Goal: Task Accomplishment & Management: Use online tool/utility

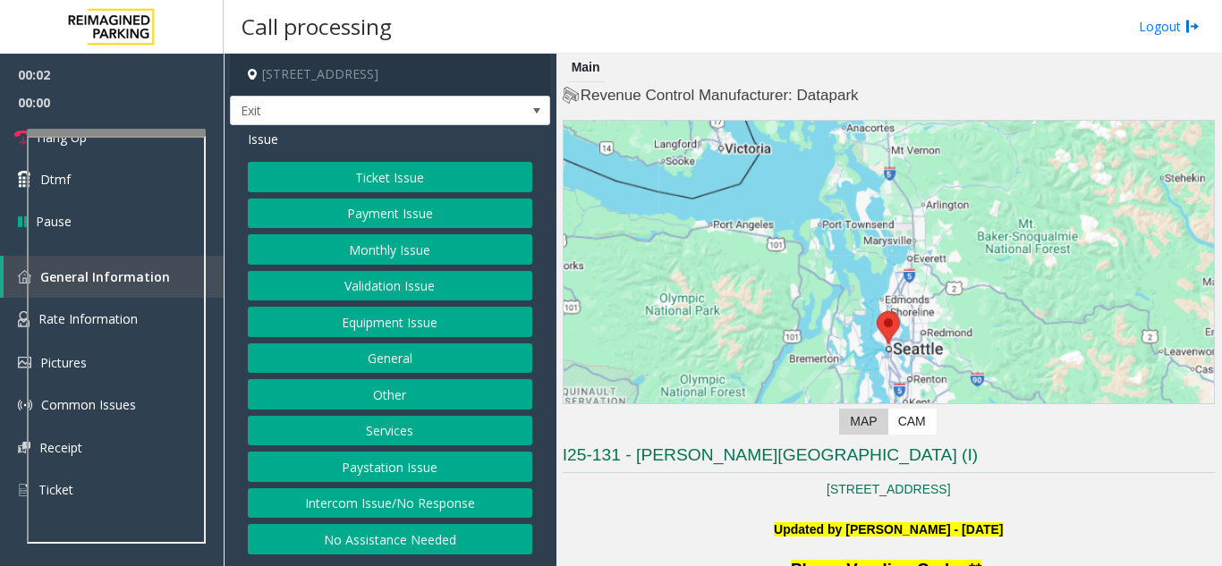
click at [479, 183] on button "Ticket Issue" at bounding box center [390, 177] width 285 height 30
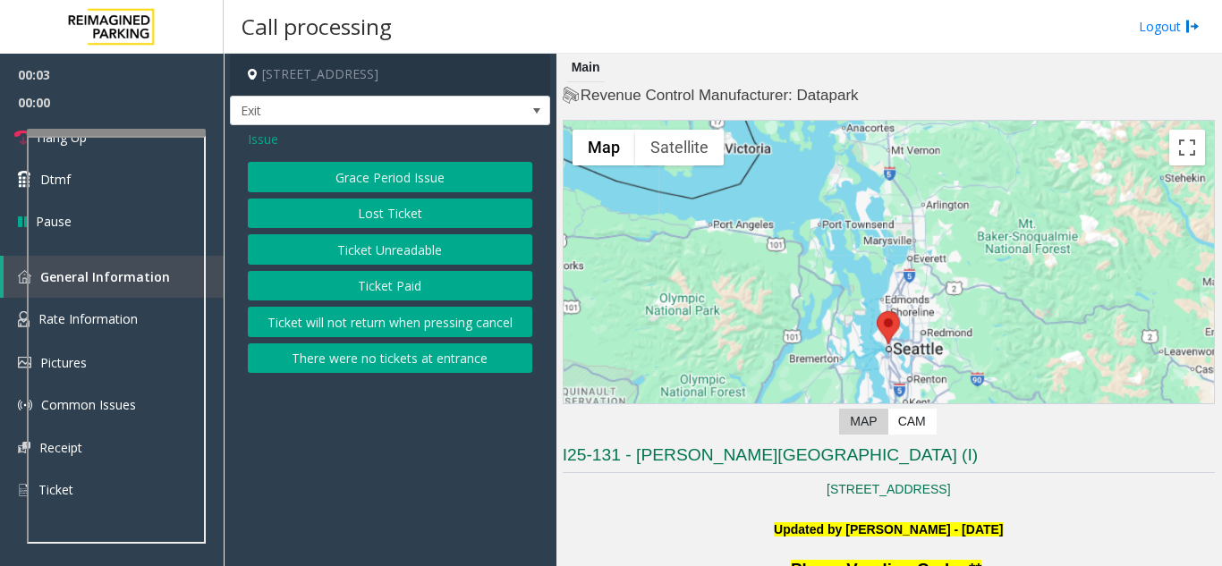
drag, startPoint x: 468, startPoint y: 262, endPoint x: 422, endPoint y: 178, distance: 95.7
click at [459, 254] on button "Ticket Unreadable" at bounding box center [390, 249] width 285 height 30
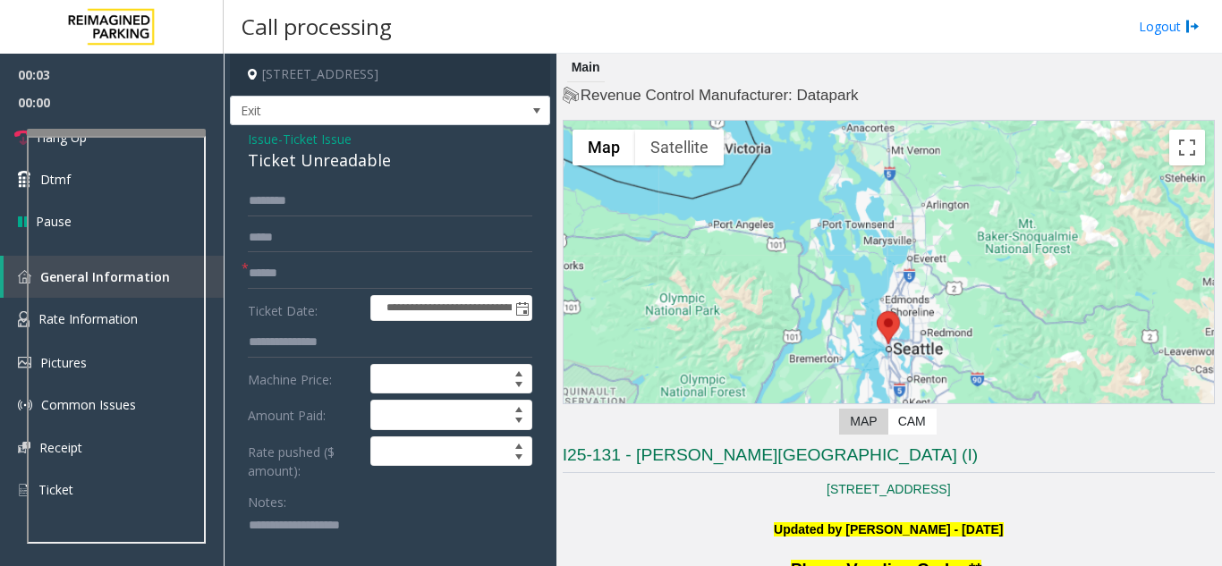
click at [383, 143] on div "Issue - Ticket Issue Ticket Unreadable" at bounding box center [390, 151] width 285 height 43
click at [383, 157] on div "Ticket Unreadable" at bounding box center [390, 161] width 285 height 24
copy div "Ticket Unreadable"
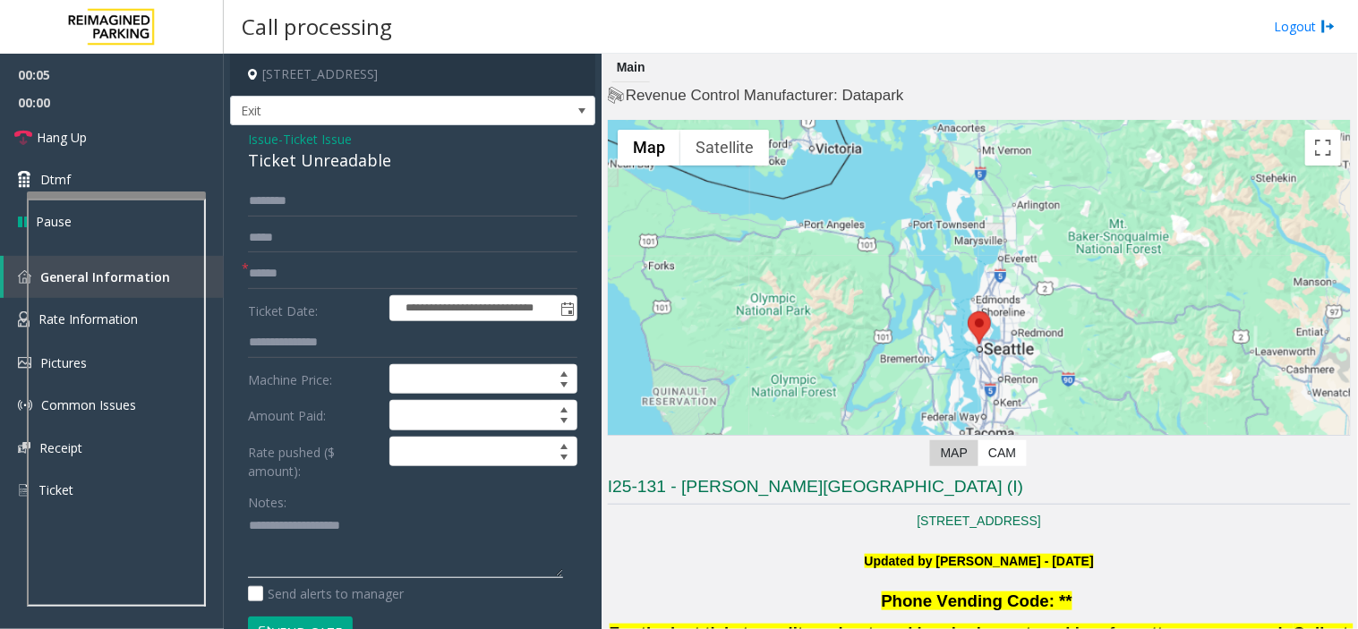
click at [460, 520] on textarea at bounding box center [405, 545] width 315 height 67
type textarea "******"
click at [328, 140] on span "Ticket Issue" at bounding box center [317, 139] width 69 height 19
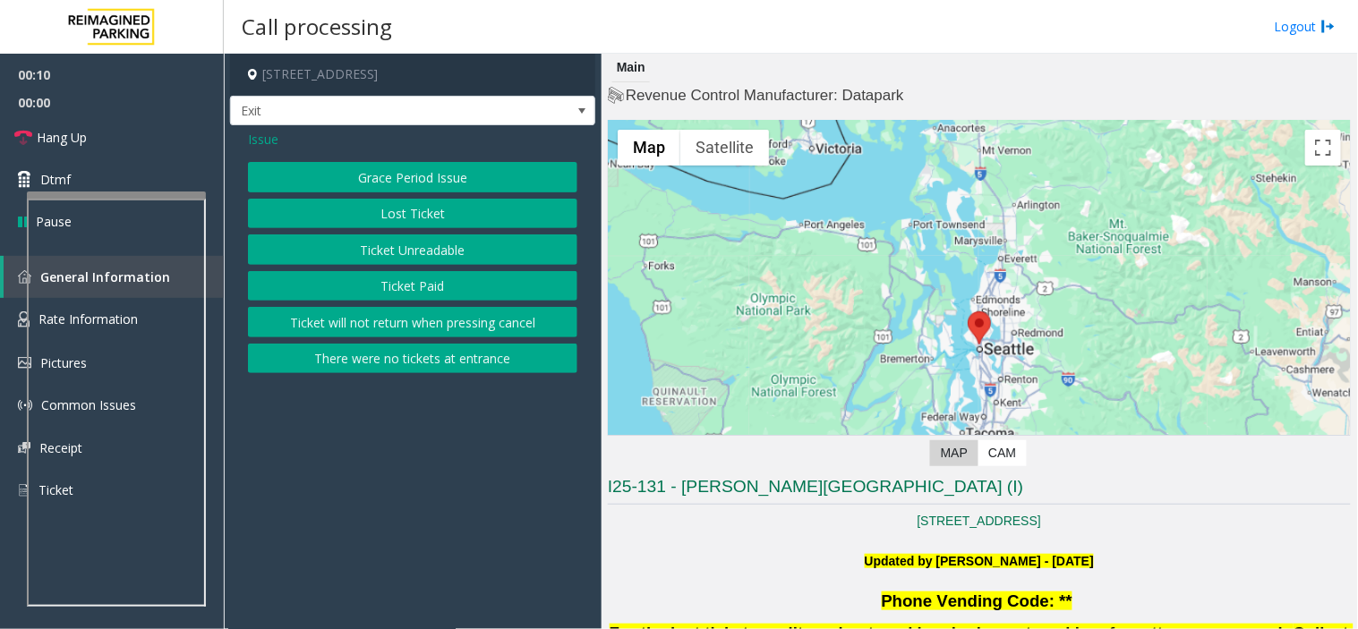
click at [391, 276] on button "Ticket Paid" at bounding box center [412, 286] width 329 height 30
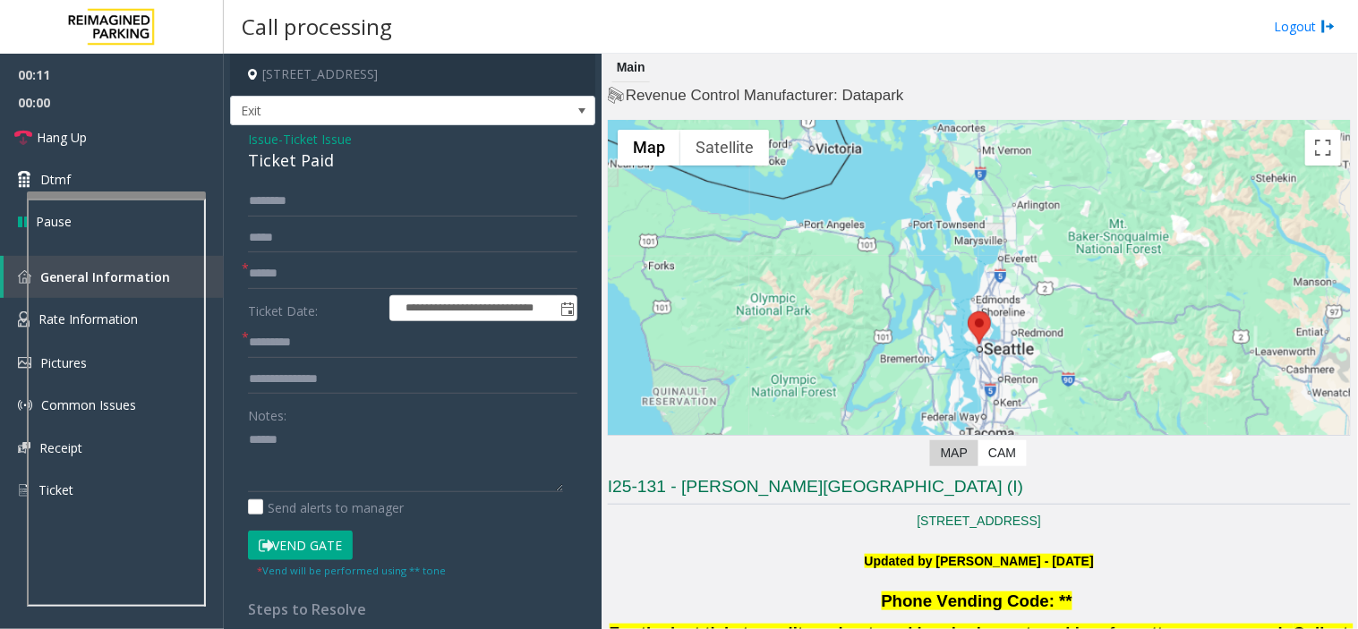
click at [310, 163] on div "Ticket Paid" at bounding box center [412, 161] width 329 height 24
click at [307, 455] on textarea at bounding box center [405, 458] width 315 height 67
paste textarea "**********"
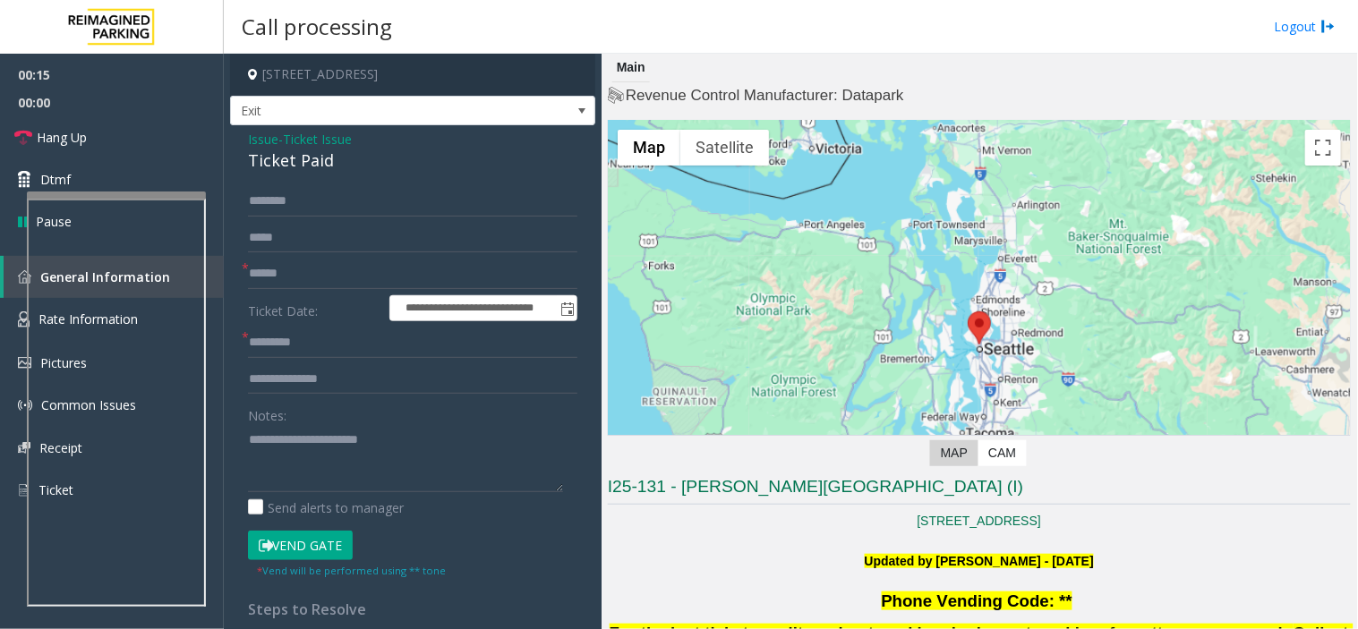
click at [313, 157] on div "Ticket Paid" at bounding box center [412, 161] width 329 height 24
copy div "Paid"
click at [354, 444] on textarea at bounding box center [405, 458] width 315 height 67
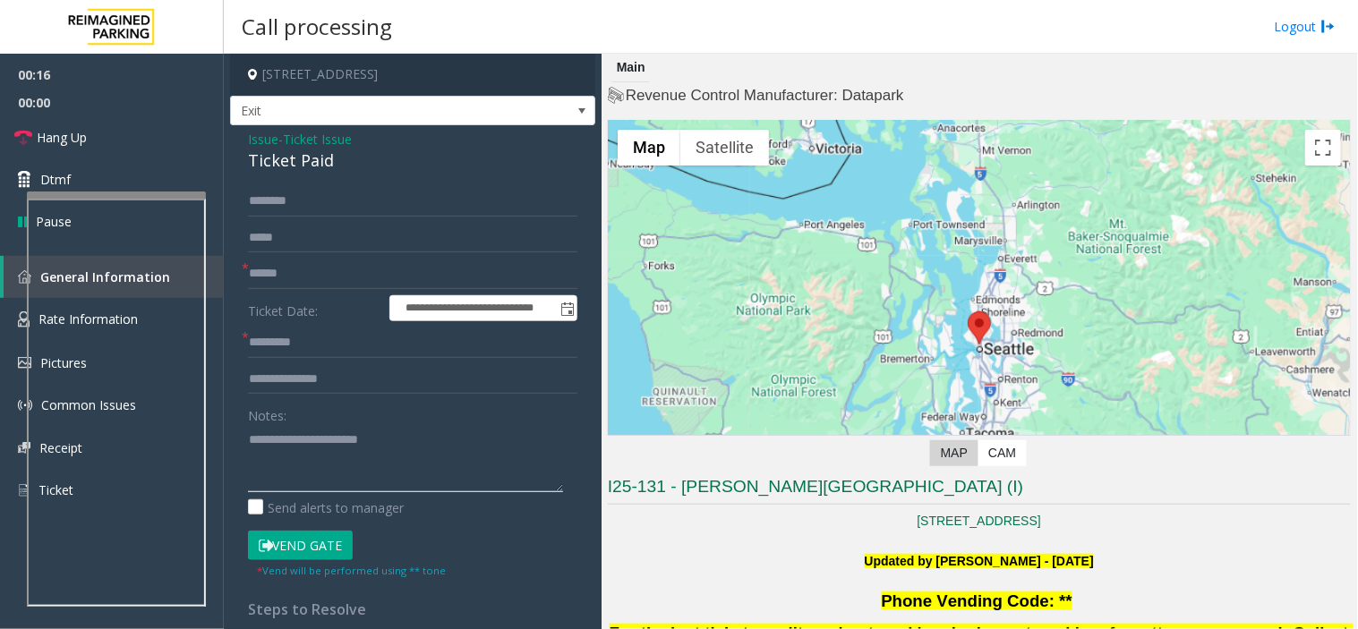
paste textarea
type textarea "**********"
click at [346, 336] on input "text" at bounding box center [412, 343] width 329 height 30
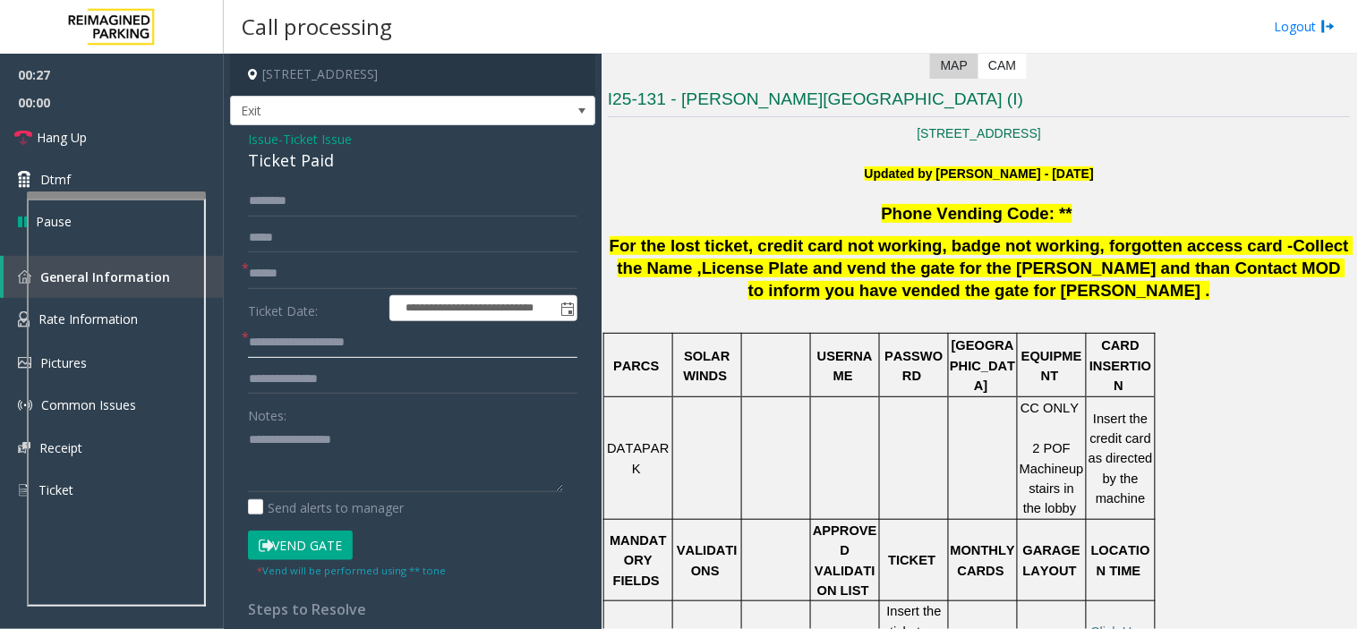
scroll to position [497, 0]
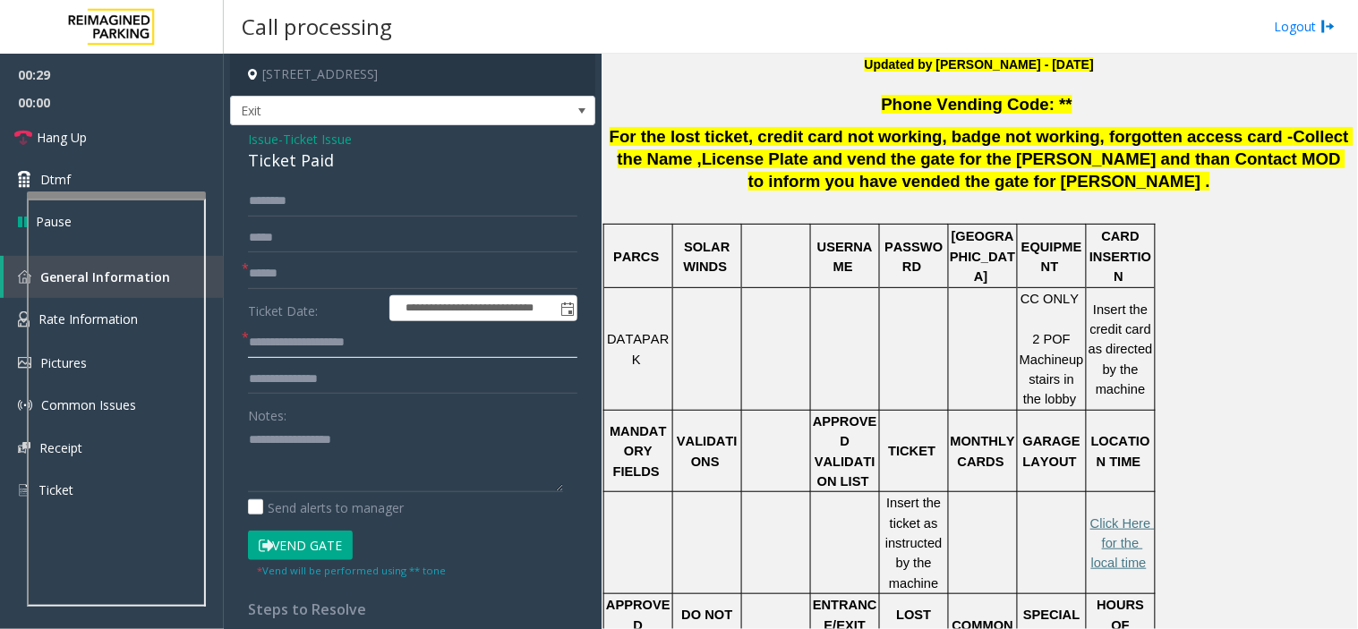
type input "**********"
click at [325, 478] on textarea at bounding box center [405, 458] width 315 height 67
paste textarea "**********"
type textarea "**********"
click at [476, 349] on input "**********" at bounding box center [412, 343] width 329 height 30
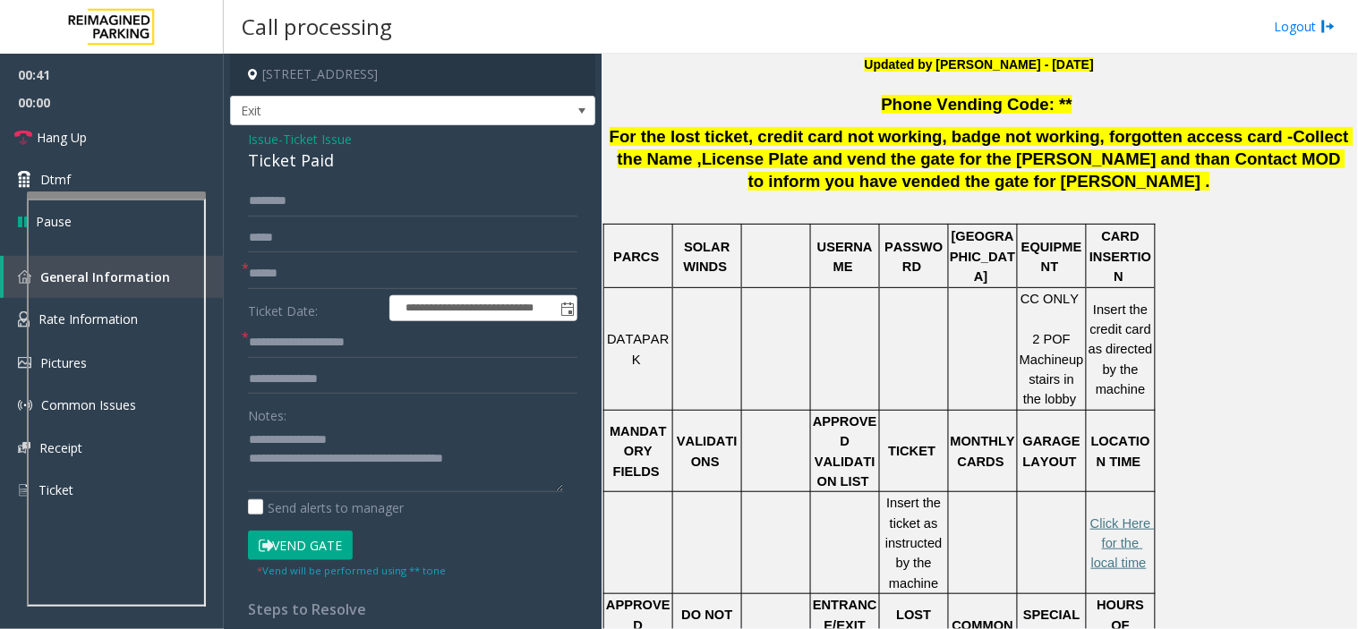
click at [334, 141] on span "Ticket Issue" at bounding box center [317, 139] width 69 height 19
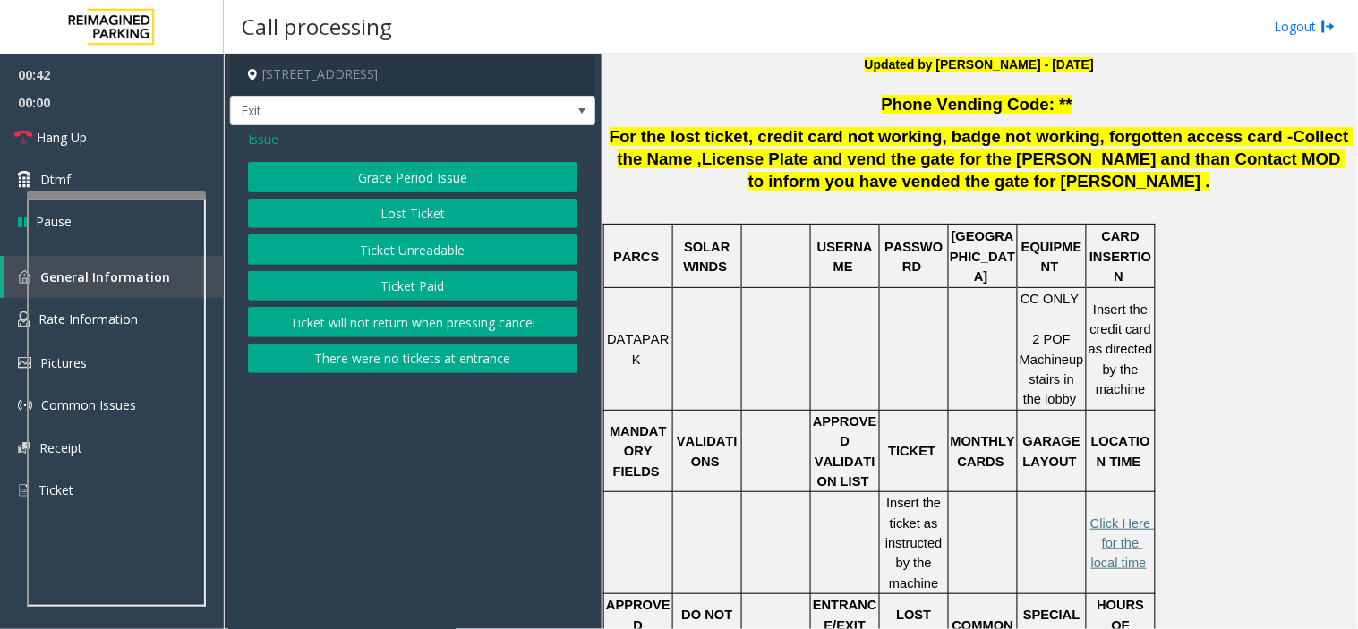
click at [266, 144] on span "Issue" at bounding box center [263, 139] width 30 height 19
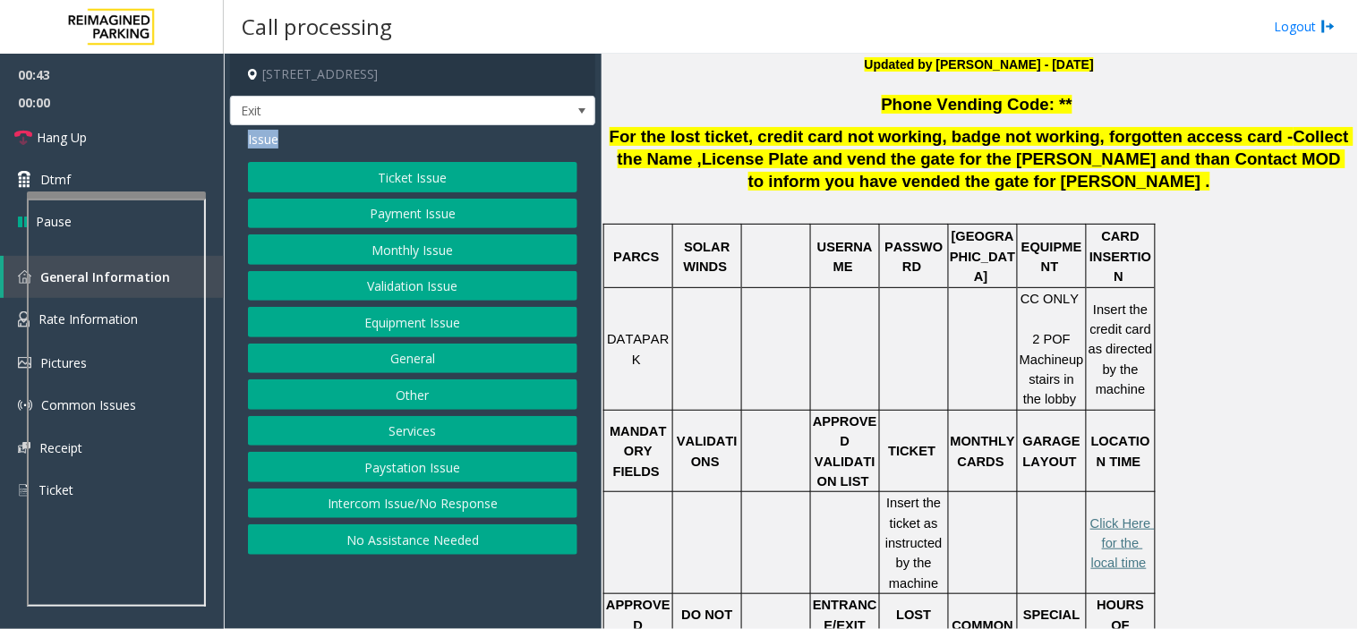
click at [266, 144] on span "Issue" at bounding box center [263, 139] width 30 height 19
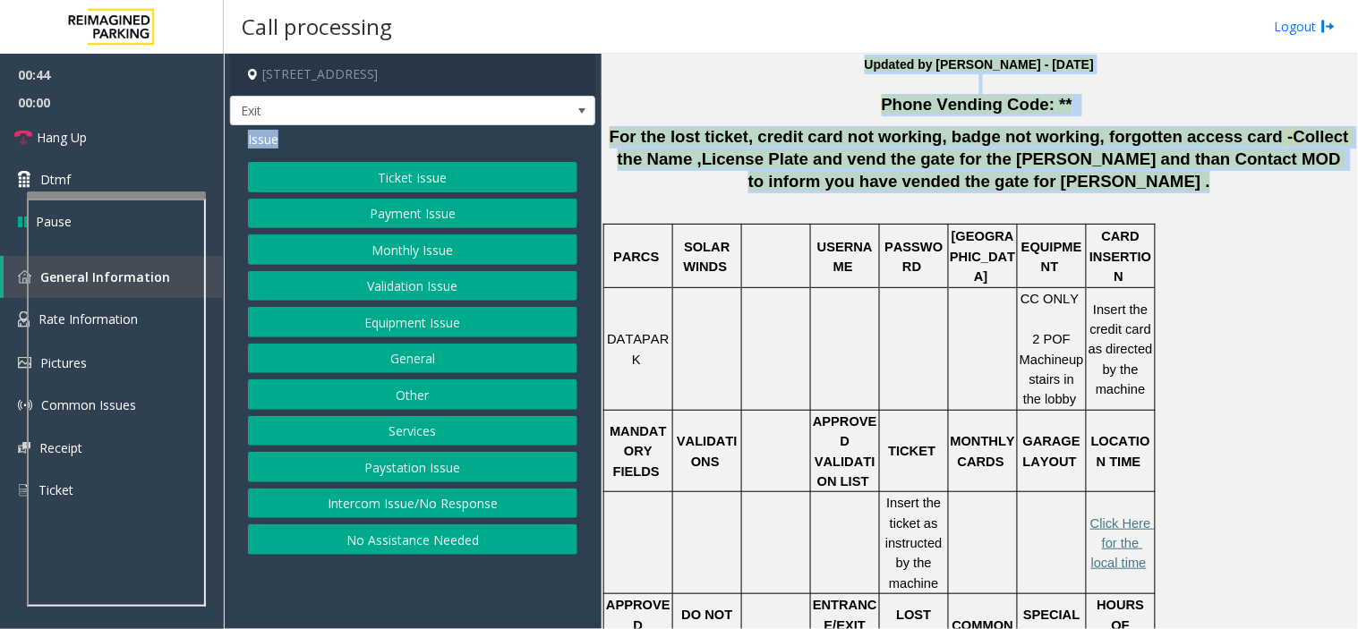
drag, startPoint x: 266, startPoint y: 144, endPoint x: 1085, endPoint y: 180, distance: 820.5
click at [1085, 180] on div "601 Westlake Avenue North, Seattle, WA Exit Issue Ticket Issue Payment Issue Mo…" at bounding box center [790, 341] width 1133 height 575
click at [1085, 180] on p "For the lost ticket , credit card not working, badge not working, forgotten acc…" at bounding box center [979, 159] width 743 height 66
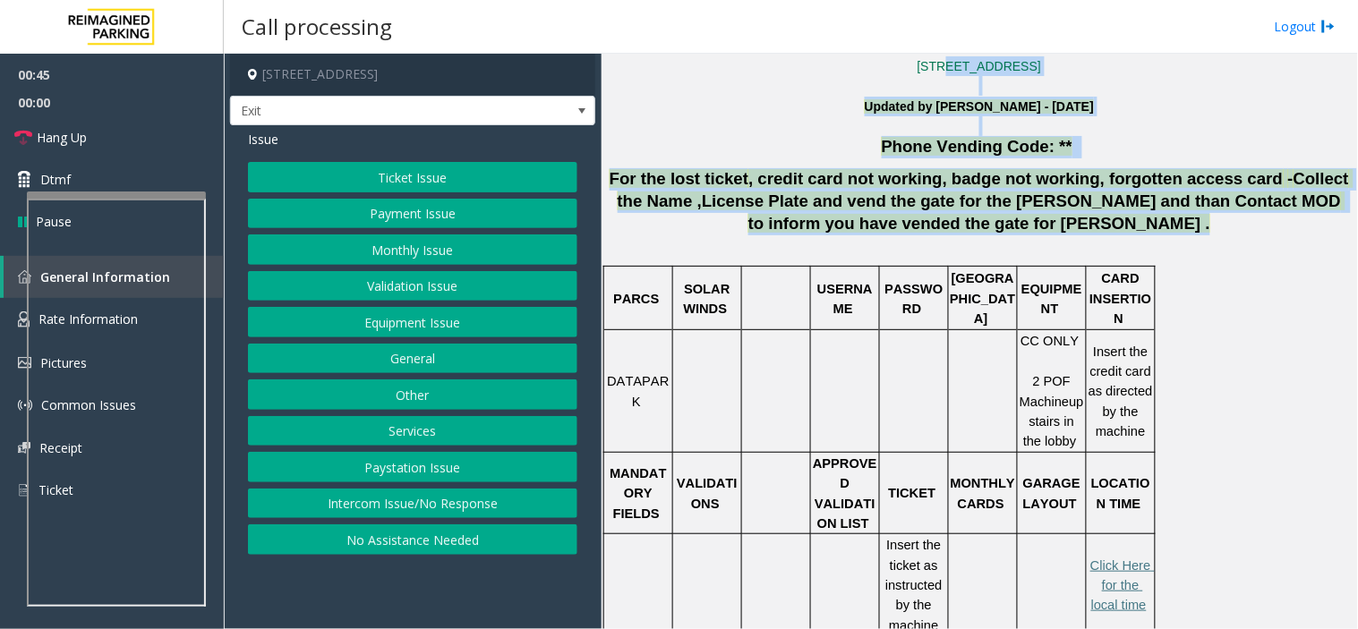
scroll to position [379, 0]
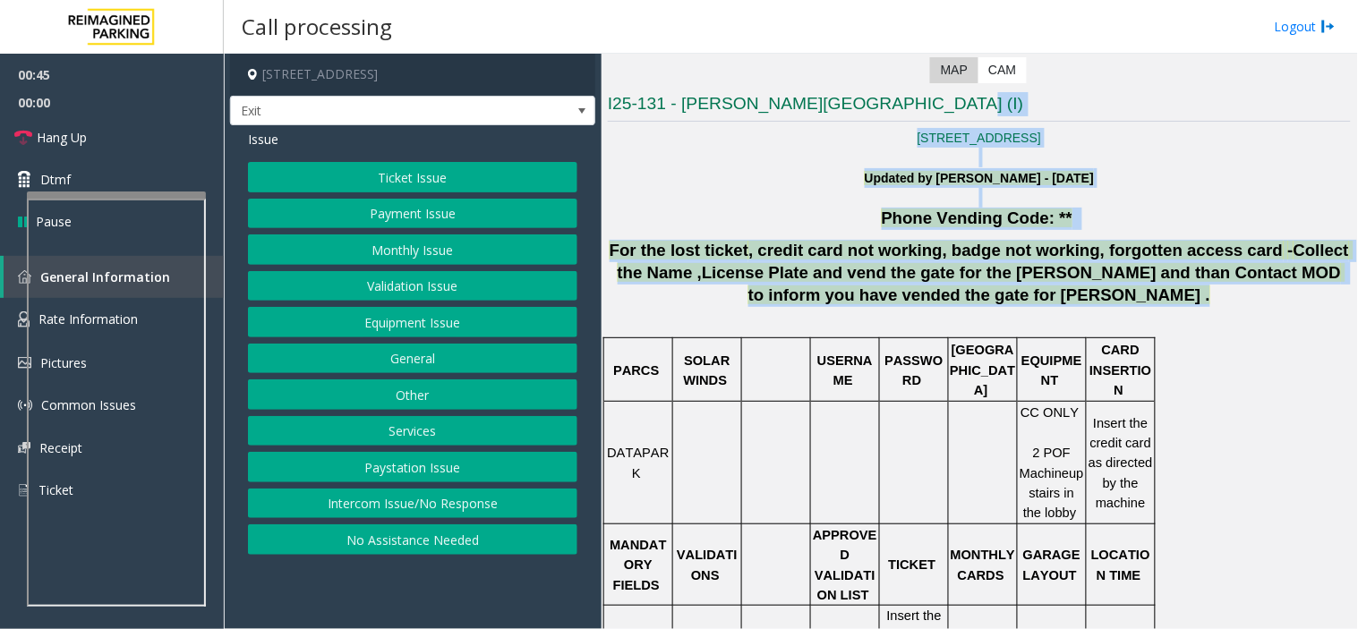
drag, startPoint x: 1085, startPoint y: 180, endPoint x: 898, endPoint y: 66, distance: 219.6
click at [898, 66] on div "Revenue Control Manufacturer: Datapark ← Move left → Move right ↑ Move up ↓ Mov…" at bounding box center [979, 482] width 743 height 1560
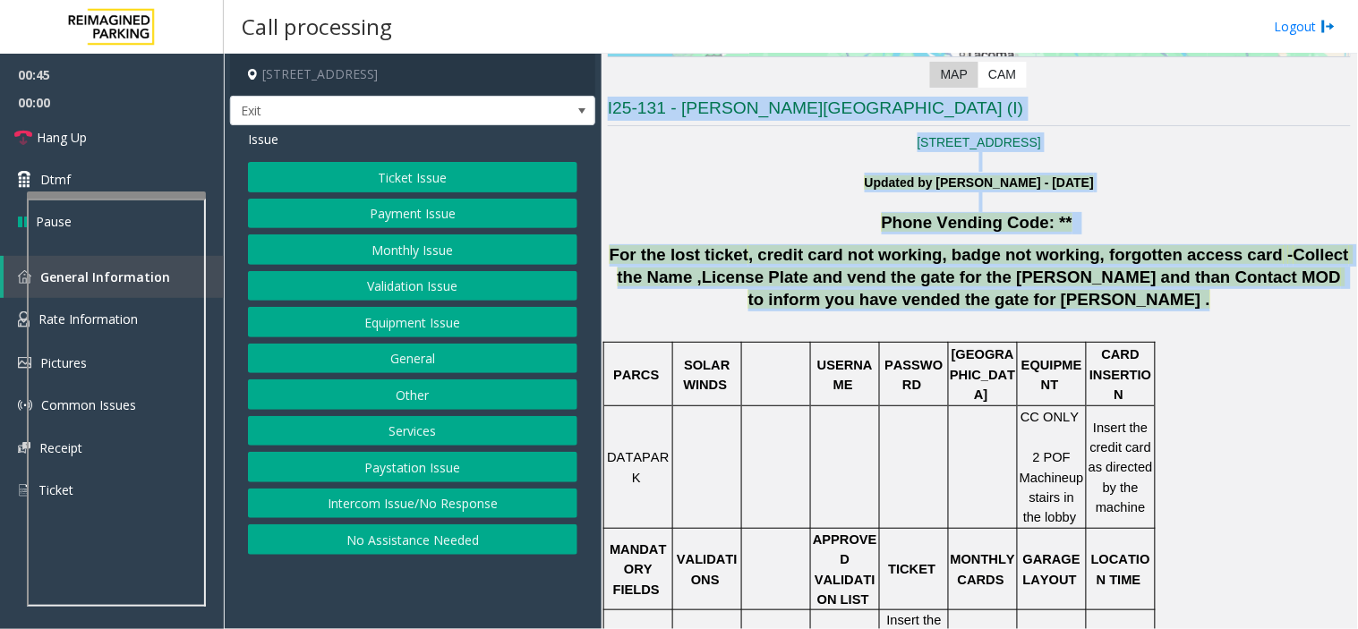
click at [917, 173] on p "Updated by Pranav Babbar - 18th December 2024" at bounding box center [979, 193] width 743 height 40
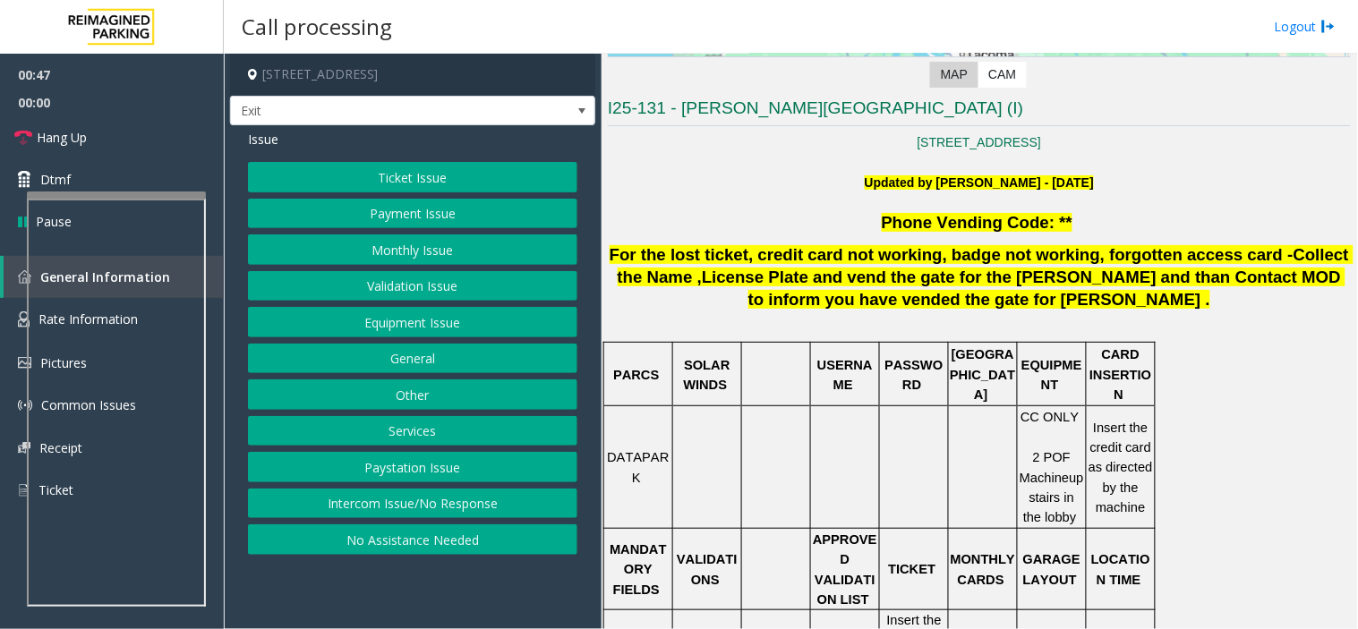
click at [529, 295] on button "Validation Issue" at bounding box center [412, 286] width 329 height 30
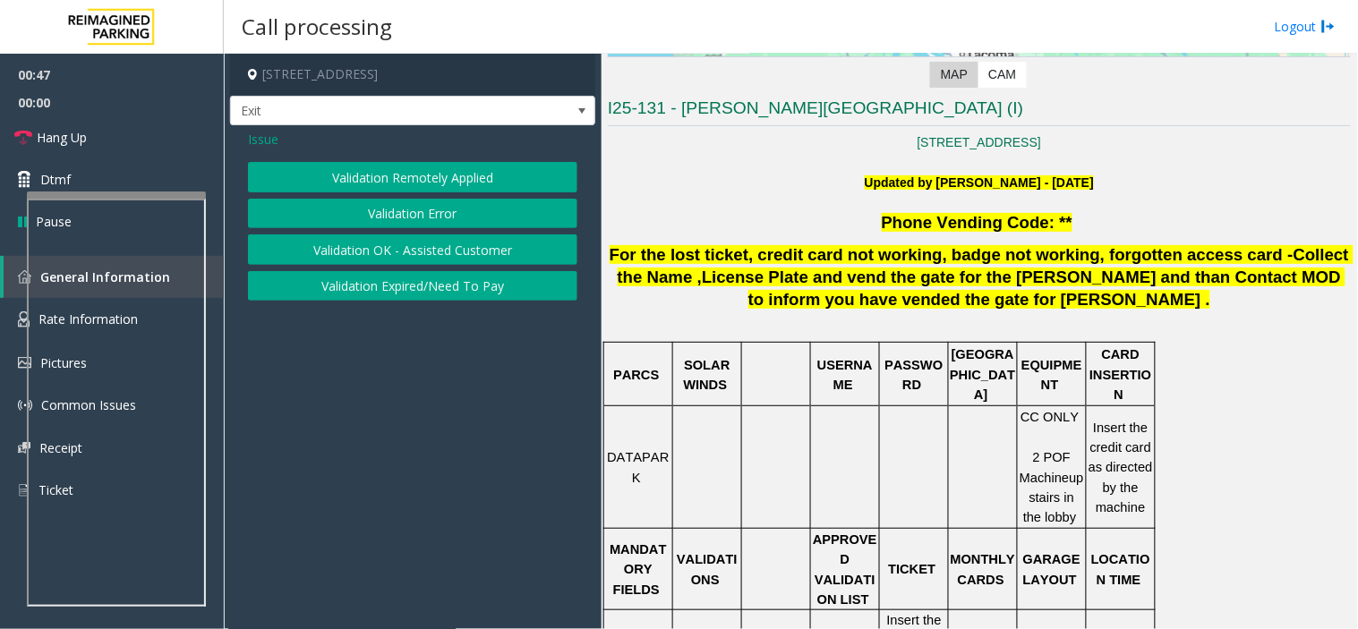
click at [515, 213] on button "Validation Error" at bounding box center [412, 214] width 329 height 30
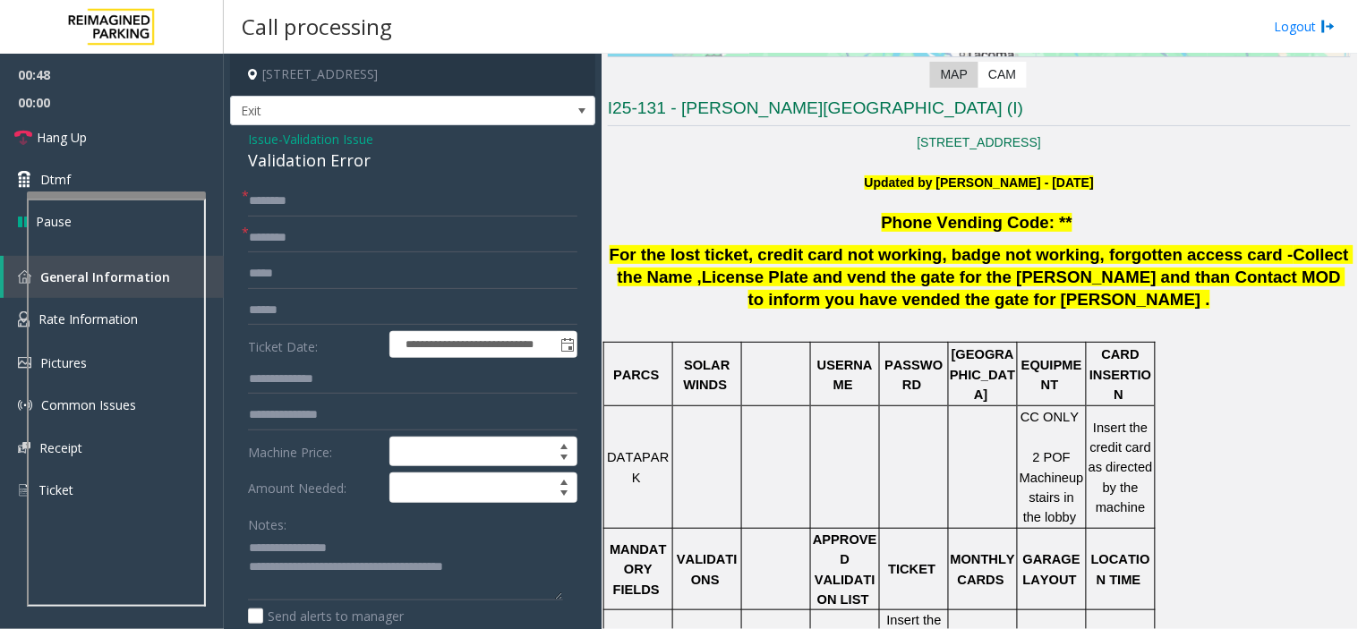
click at [361, 167] on div "Validation Error" at bounding box center [412, 161] width 329 height 24
copy div "Validation Error"
click at [307, 547] on textarea at bounding box center [405, 567] width 315 height 67
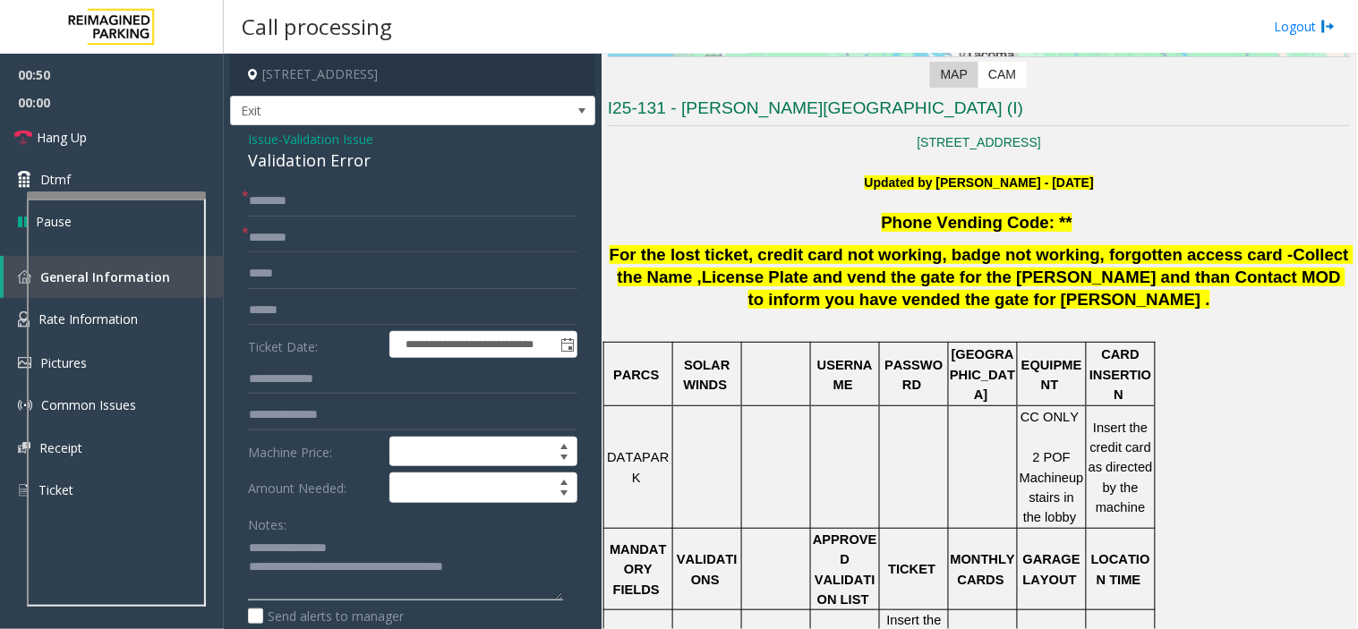
drag, startPoint x: 307, startPoint y: 547, endPoint x: 389, endPoint y: 547, distance: 82.3
click at [389, 547] on textarea at bounding box center [405, 567] width 315 height 67
paste textarea "*****"
type textarea "**********"
click at [719, 99] on h3 "I25-131 - Allen Institute Building (I)" at bounding box center [979, 112] width 743 height 30
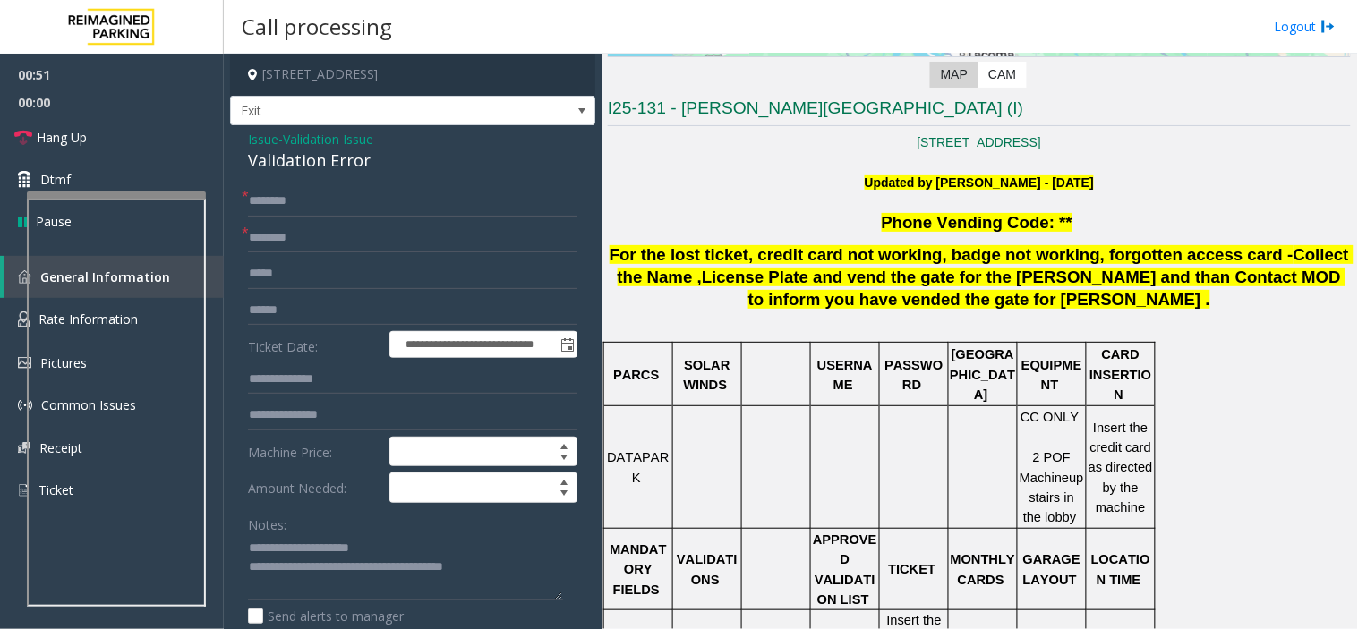
drag, startPoint x: 657, startPoint y: 112, endPoint x: 744, endPoint y: 99, distance: 87.7
click at [677, 115] on h3 "I25-131 - Allen Institute Building (I)" at bounding box center [979, 112] width 743 height 30
click at [682, 113] on h3 "I25-131 - Allen Institute Building (I)" at bounding box center [979, 112] width 743 height 30
drag, startPoint x: 682, startPoint y: 113, endPoint x: 729, endPoint y: 119, distance: 47.8
click at [729, 119] on h3 "I25-131 - Allen Institute Building (I)" at bounding box center [979, 112] width 743 height 30
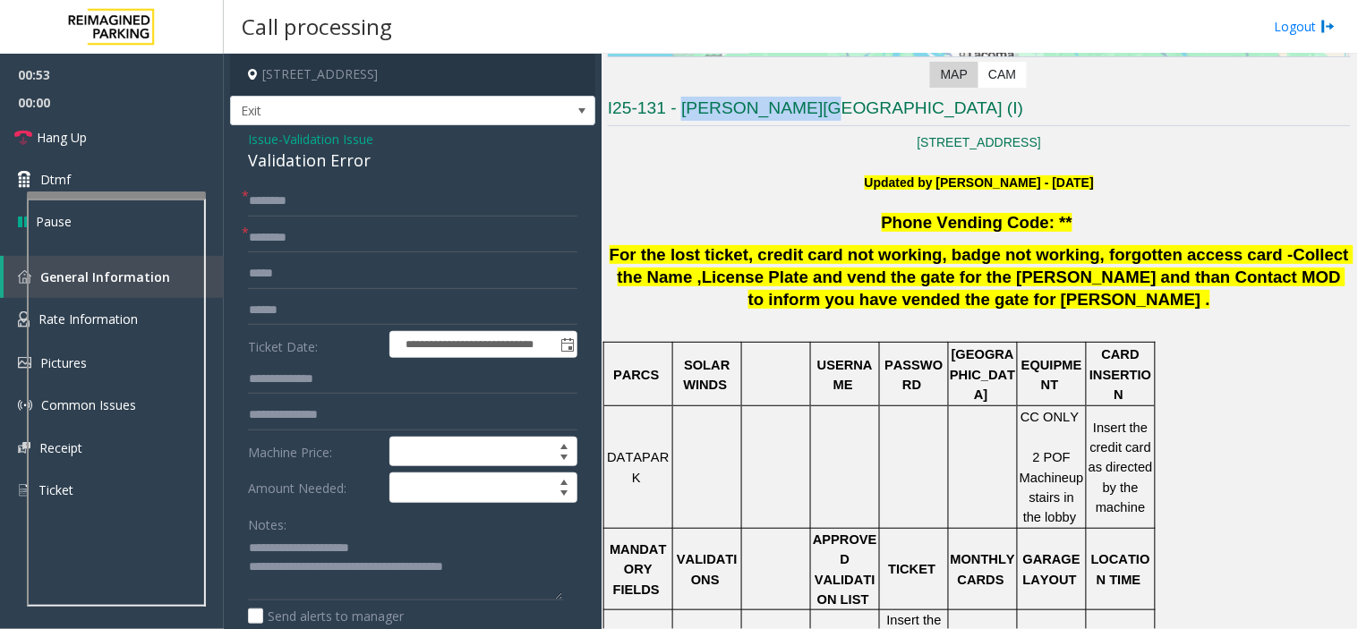
copy h3 "Allen Institute"
click at [489, 234] on input "text" at bounding box center [412, 238] width 329 height 30
paste input "**********"
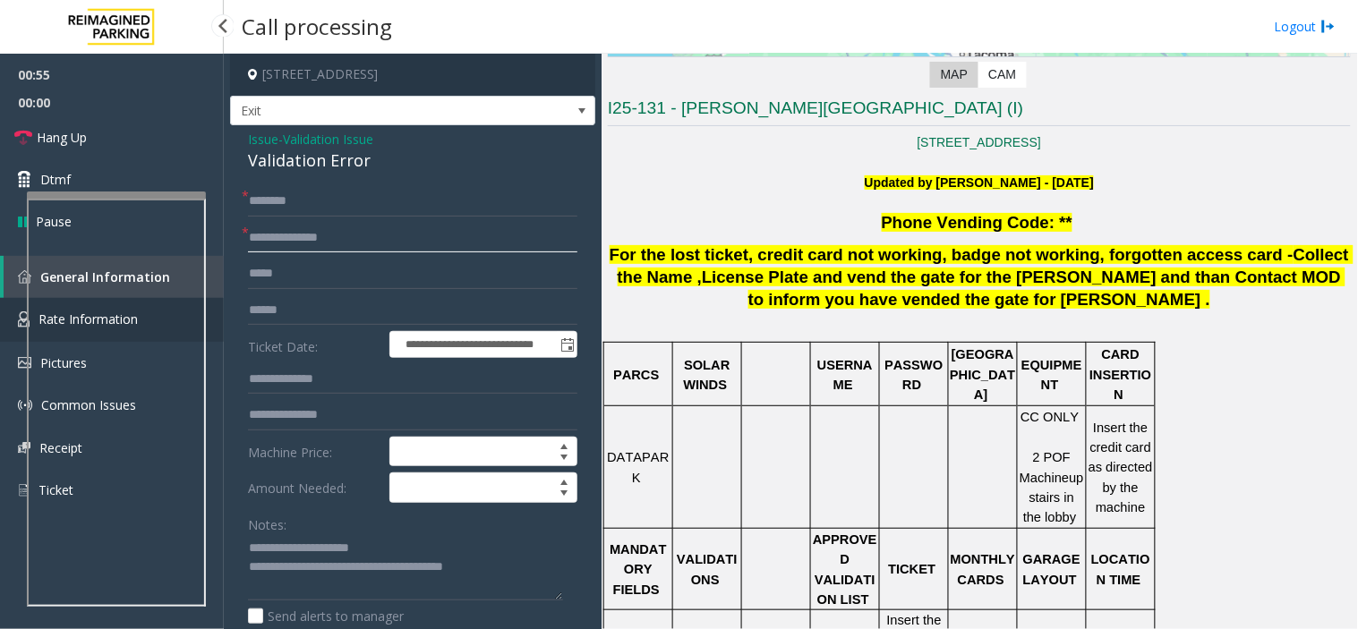
type input "**********"
click at [13, 324] on link "Rate Information" at bounding box center [112, 320] width 224 height 44
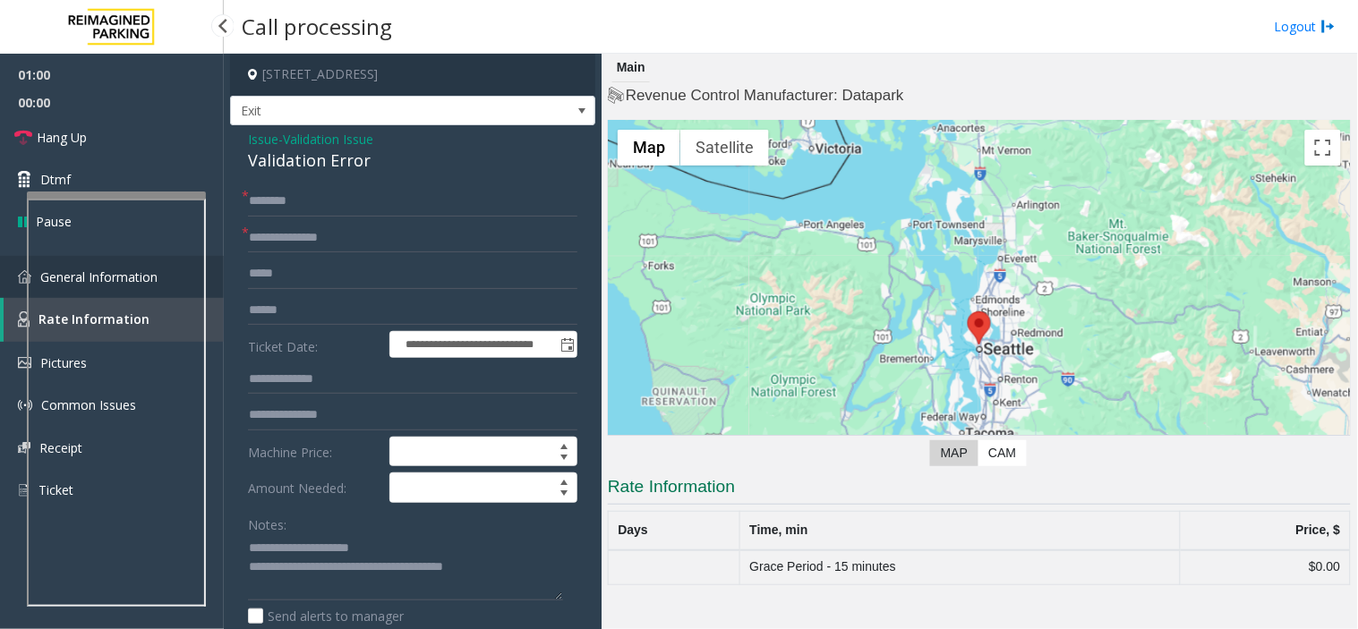
click at [4, 279] on link "General Information" at bounding box center [112, 277] width 224 height 42
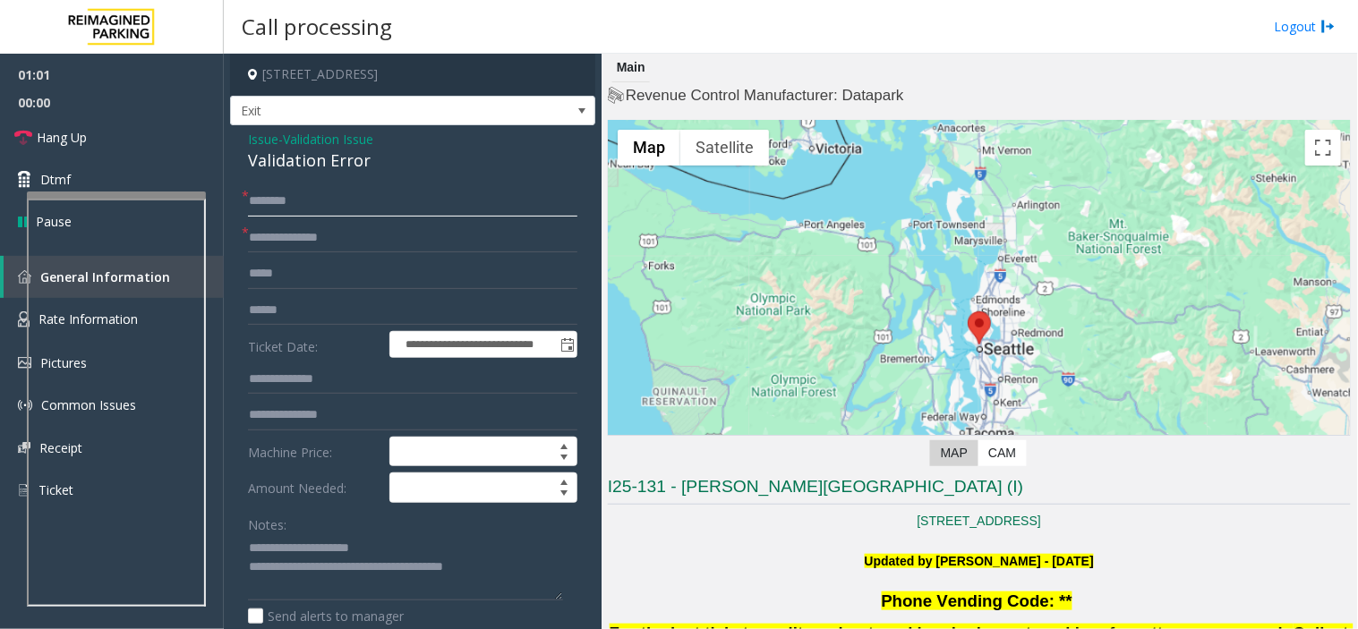
click at [387, 209] on input "text" at bounding box center [412, 201] width 329 height 30
click at [311, 203] on input "*****" at bounding box center [412, 201] width 329 height 30
click at [295, 200] on input "*****" at bounding box center [412, 201] width 329 height 30
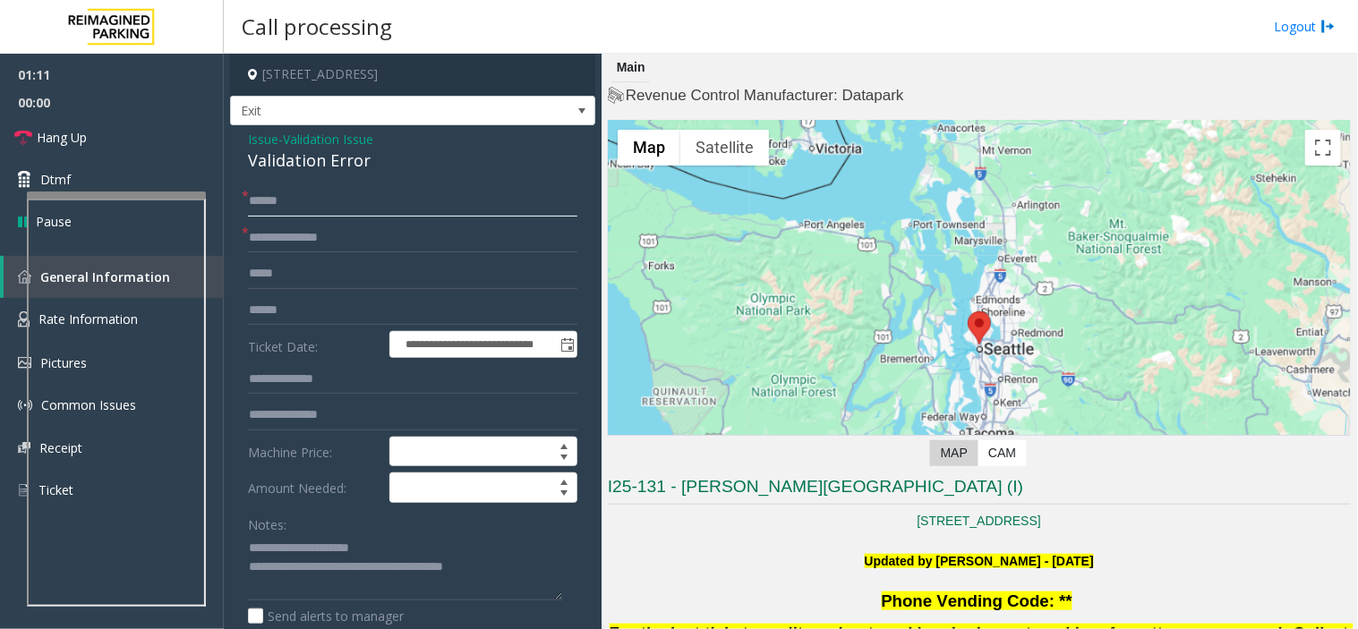
click at [295, 200] on input "*****" at bounding box center [412, 201] width 329 height 30
type input "*****"
click at [332, 314] on input "text" at bounding box center [412, 310] width 329 height 30
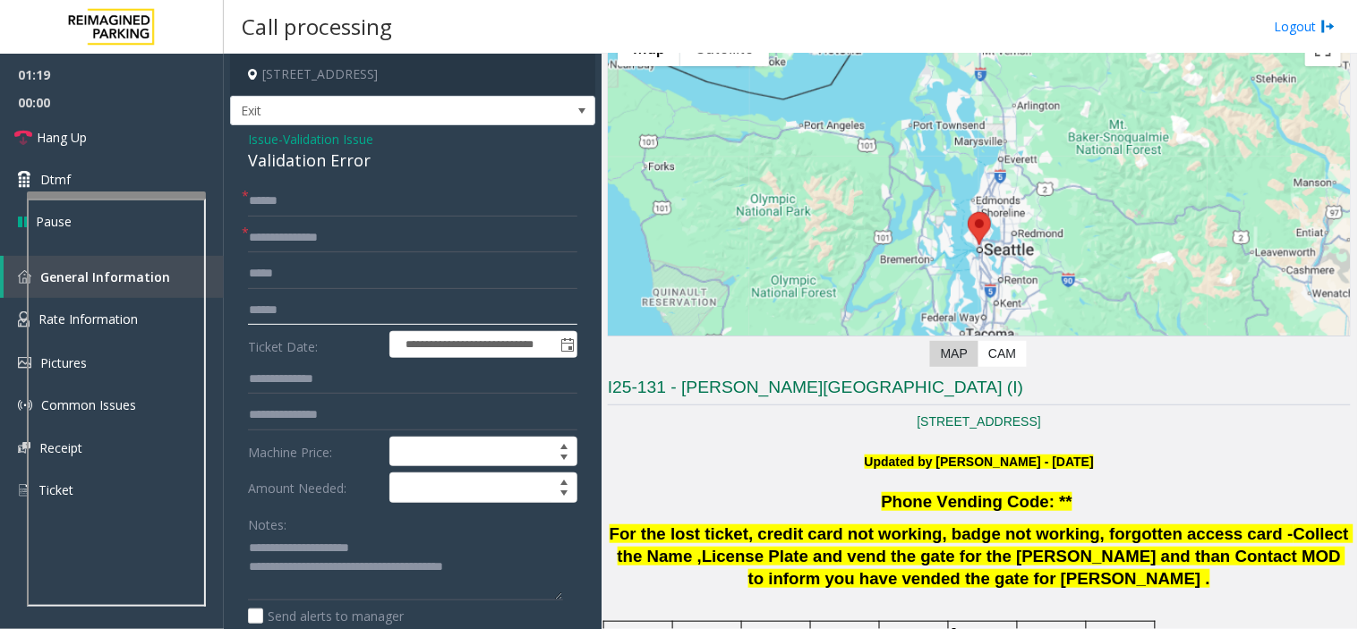
scroll to position [497, 0]
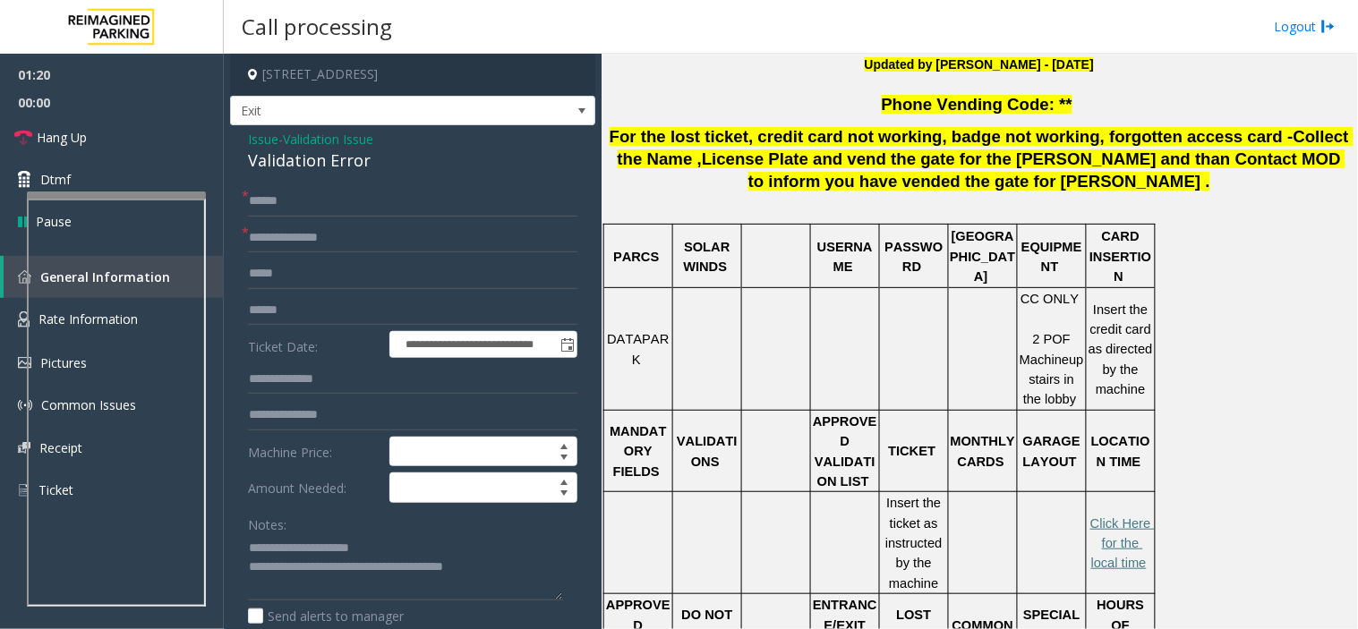
click at [1035, 139] on span ", credit card not working, badge not working, forgotten access card" at bounding box center [1015, 136] width 534 height 19
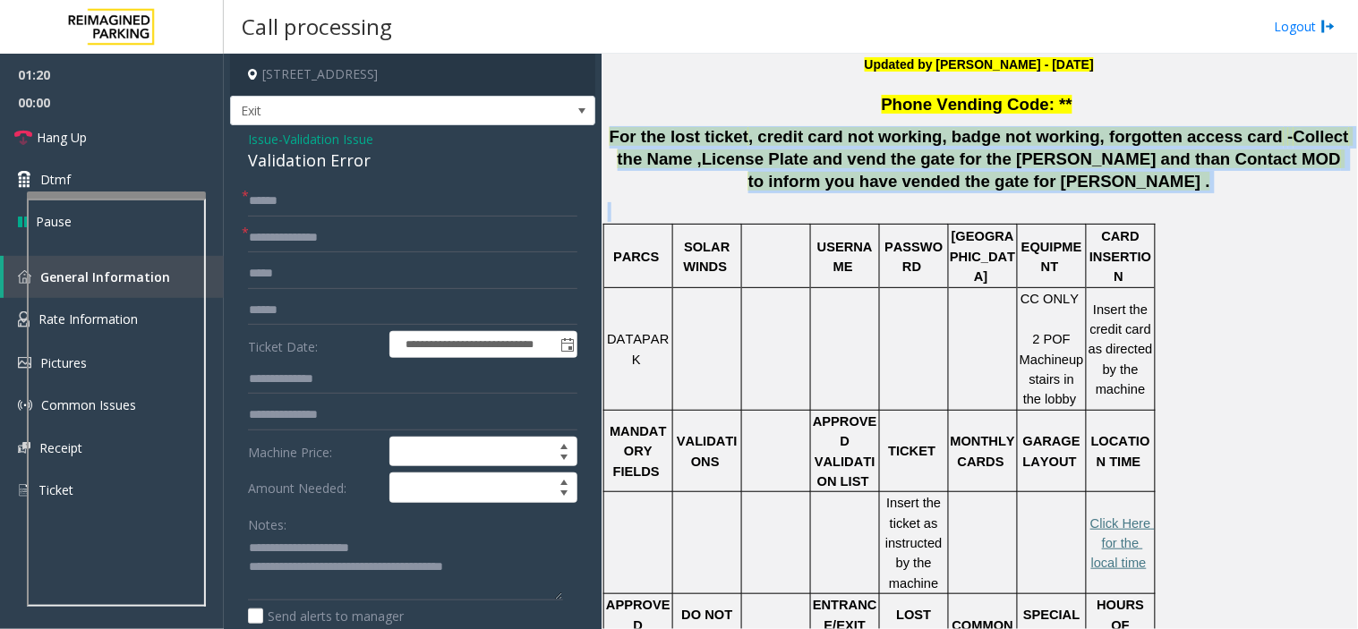
drag, startPoint x: 1035, startPoint y: 139, endPoint x: 1054, endPoint y: 208, distance: 71.4
click at [1054, 208] on div "Phone Vending Code: ** For the lost ticket , credit card not working, badge not…" at bounding box center [979, 477] width 743 height 766
click at [1054, 208] on p at bounding box center [979, 212] width 743 height 20
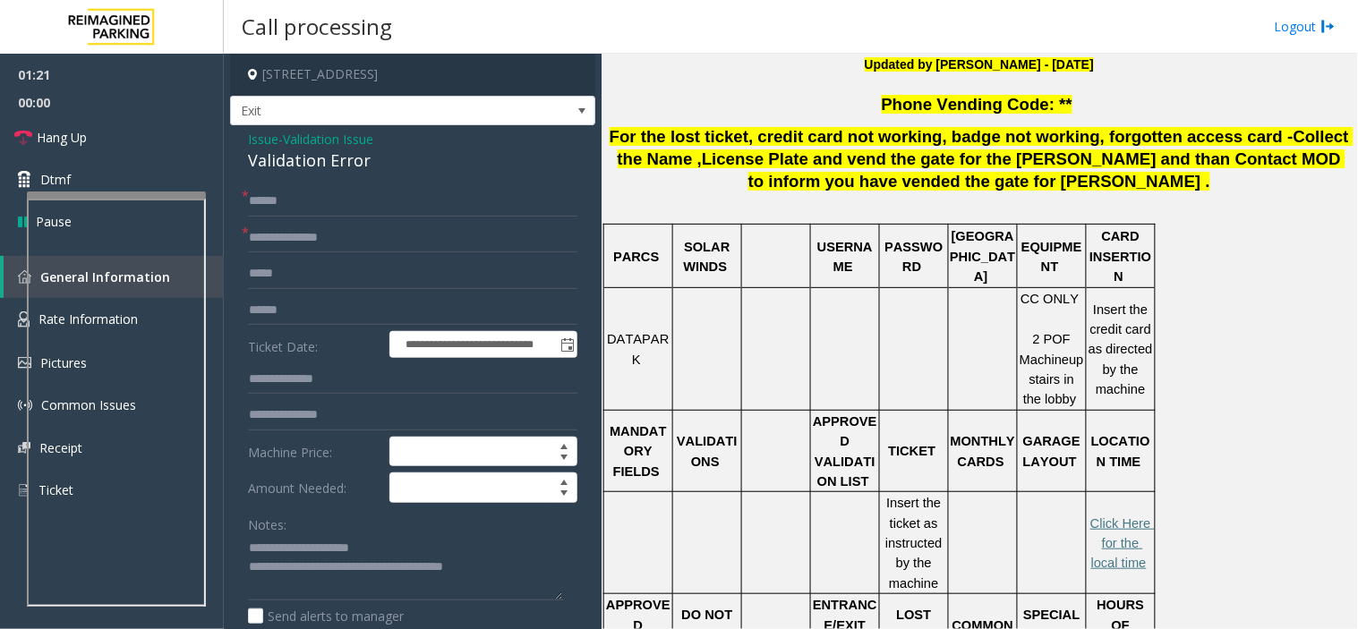
click at [1054, 208] on p at bounding box center [979, 212] width 743 height 20
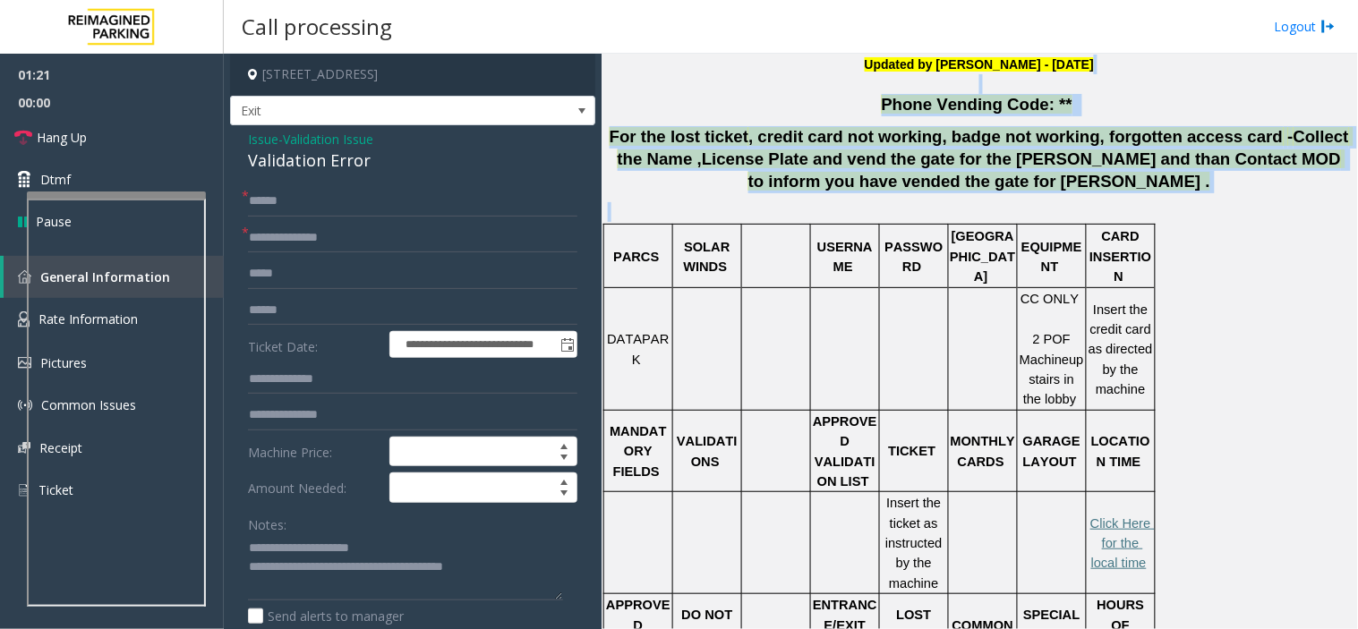
drag, startPoint x: 1054, startPoint y: 208, endPoint x: 908, endPoint y: 87, distance: 189.4
click at [908, 87] on div "601 Westlake Ave N, Seattle, WA 98109 Updated by Pranav Babbar - 18th December …" at bounding box center [979, 437] width 743 height 847
click at [908, 87] on p "Updated by Pranav Babbar - 18th December 2024" at bounding box center [979, 75] width 743 height 40
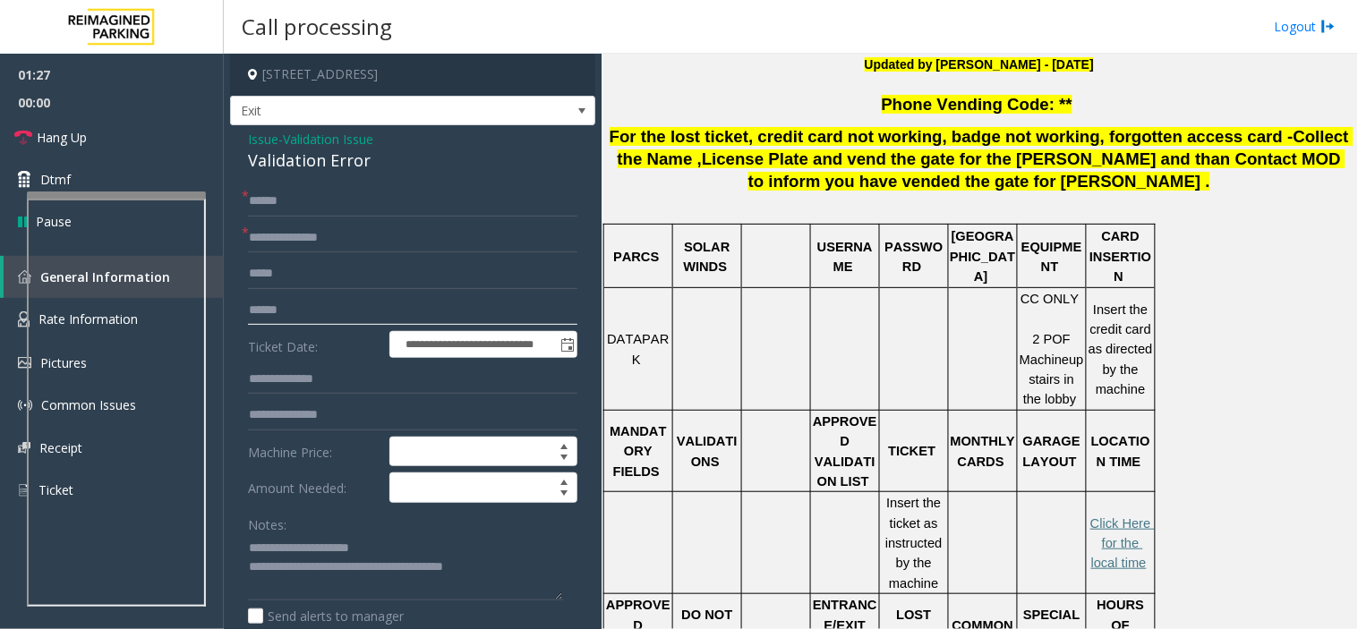
click at [413, 300] on input "text" at bounding box center [412, 310] width 329 height 30
click at [434, 566] on textarea at bounding box center [405, 567] width 315 height 67
drag, startPoint x: 434, startPoint y: 569, endPoint x: 294, endPoint y: 532, distance: 145.4
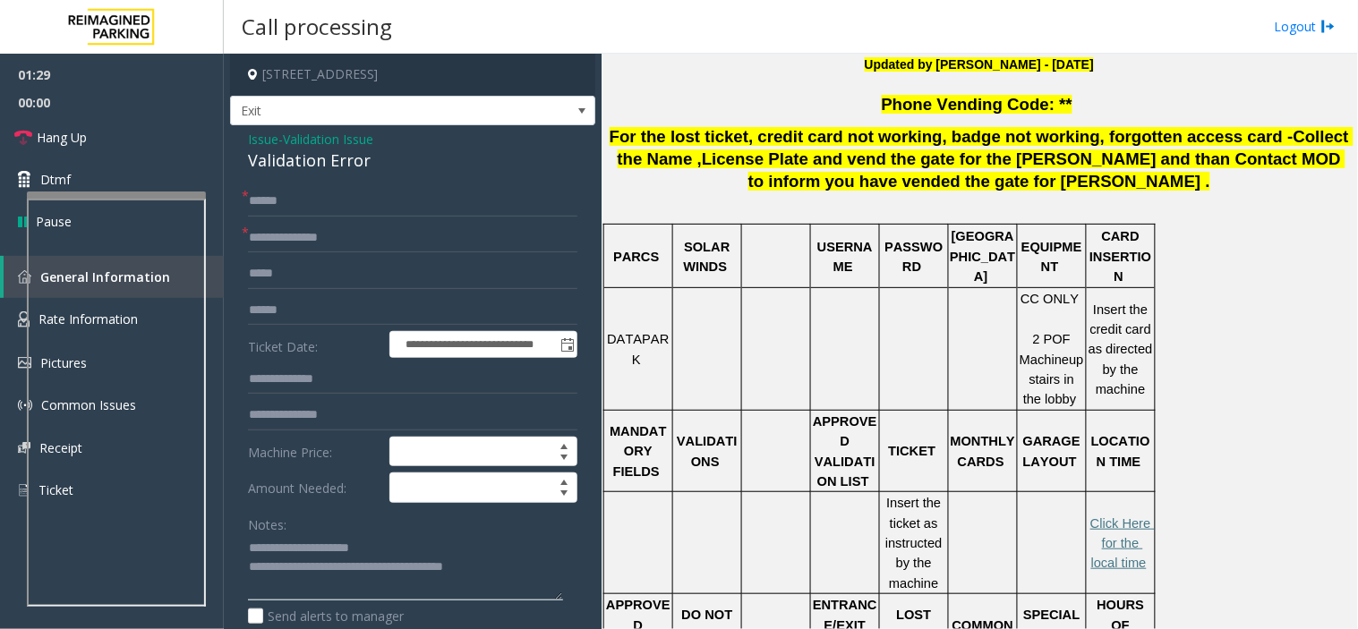
click at [294, 532] on div "Notes:" at bounding box center [412, 555] width 329 height 92
click at [305, 557] on textarea at bounding box center [405, 567] width 315 height 67
drag, startPoint x: 305, startPoint y: 557, endPoint x: 498, endPoint y: 598, distance: 196.8
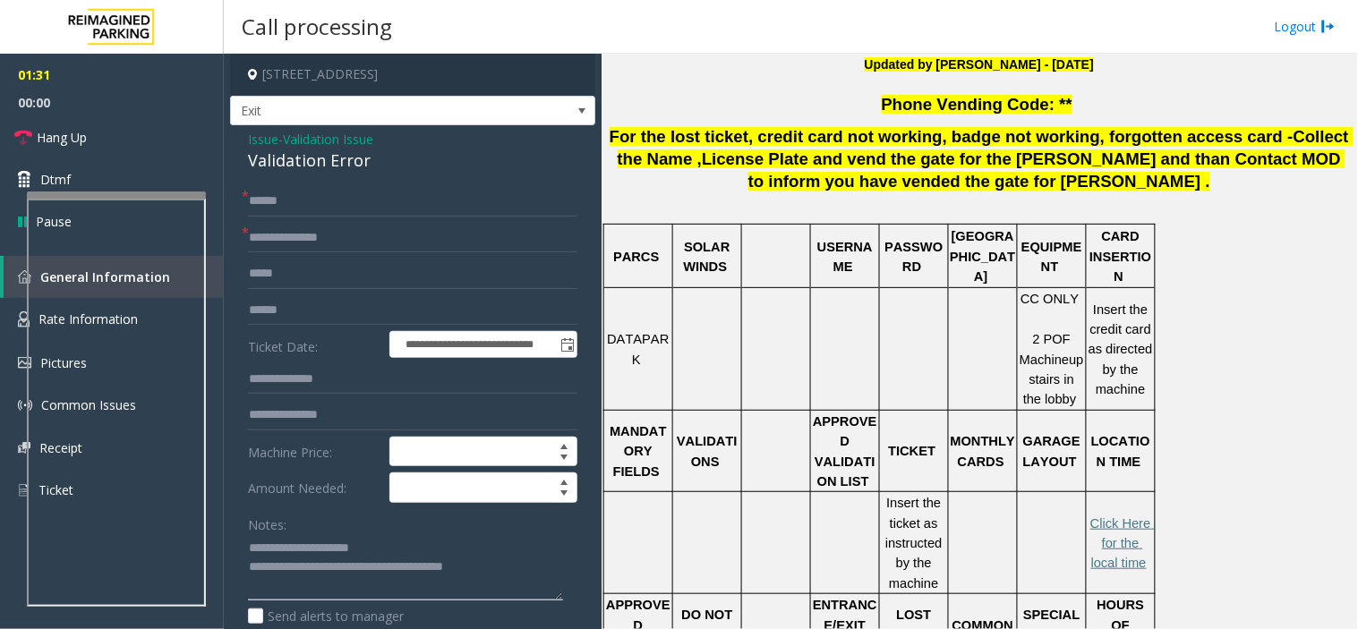
click at [498, 566] on textarea at bounding box center [405, 567] width 315 height 67
drag, startPoint x: 498, startPoint y: 598, endPoint x: 444, endPoint y: 478, distance: 131.4
click at [498, 566] on textarea at bounding box center [405, 567] width 315 height 67
click at [376, 295] on input "text" at bounding box center [412, 310] width 329 height 30
type input "*******"
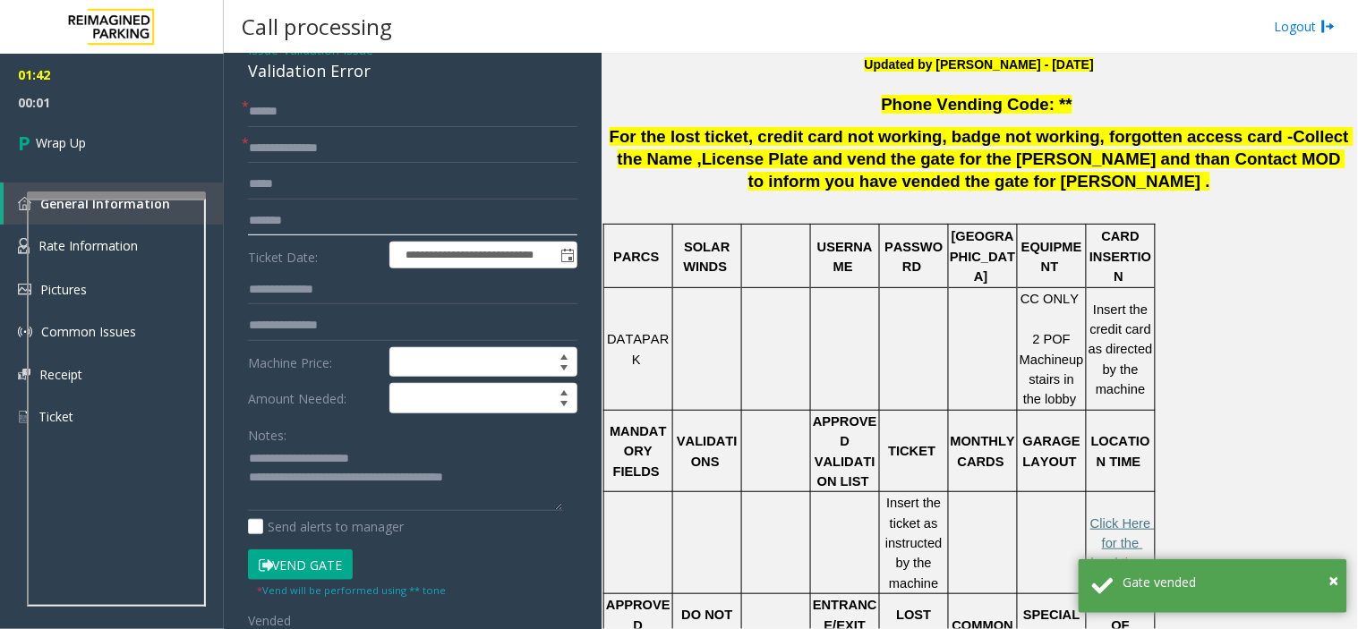
scroll to position [199, 0]
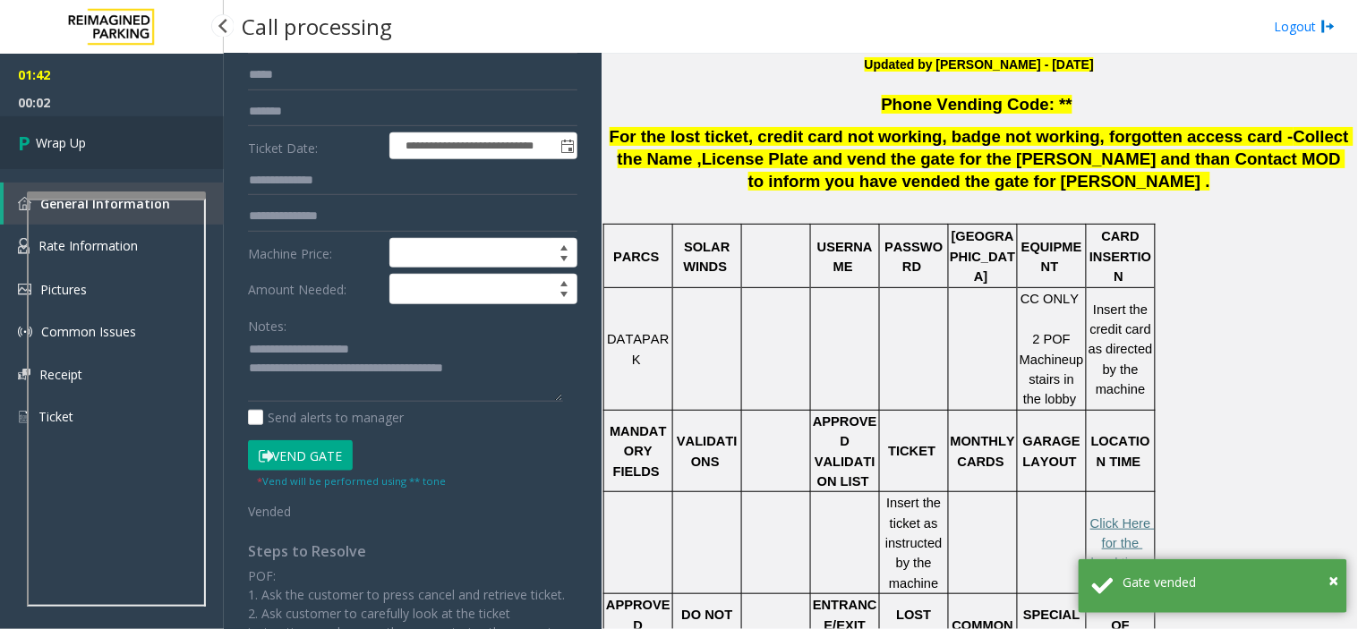
click at [118, 154] on link "Wrap Up" at bounding box center [112, 142] width 224 height 53
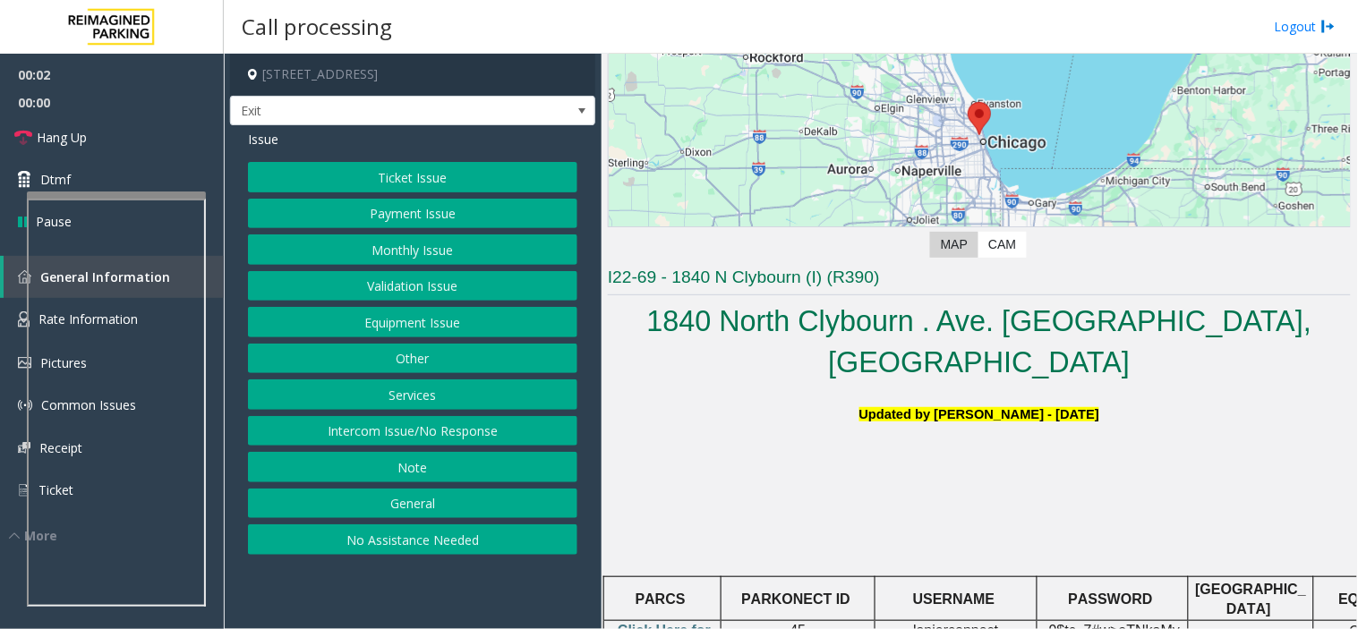
scroll to position [497, 0]
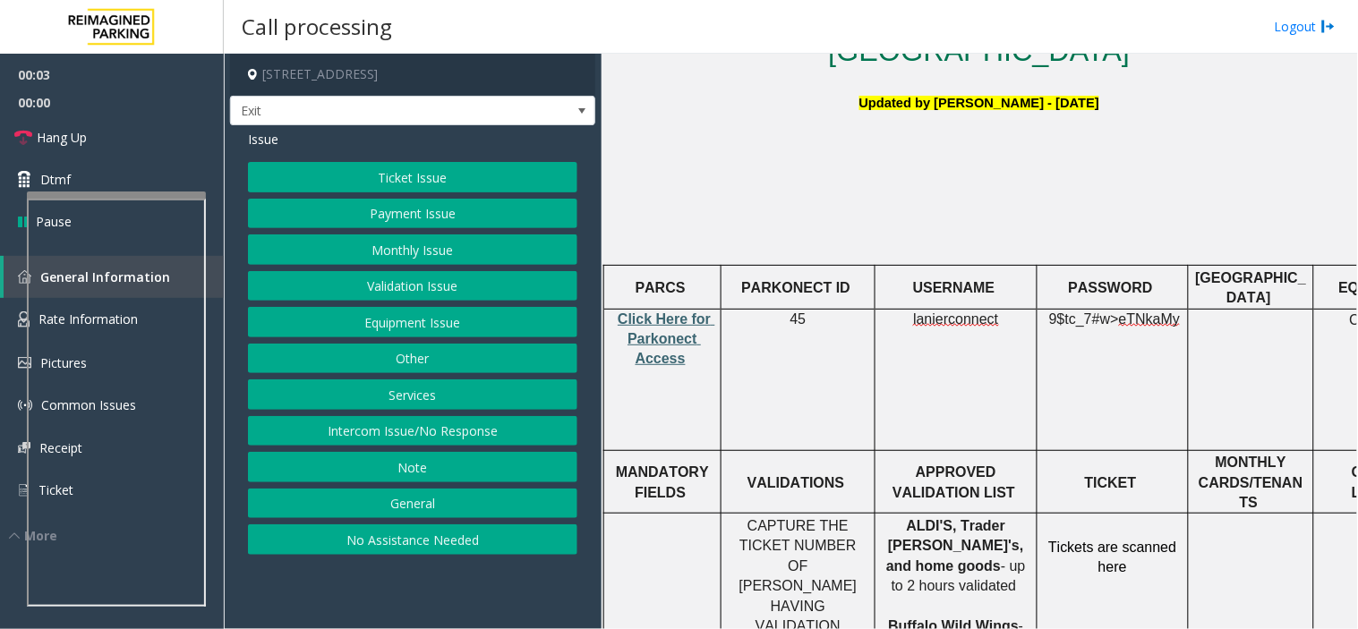
click at [664, 311] on span "Click Here for Parkonect Access" at bounding box center [666, 338] width 98 height 55
click at [966, 311] on span "lanierconnect" at bounding box center [955, 319] width 85 height 16
drag, startPoint x: 966, startPoint y: 269, endPoint x: 947, endPoint y: 267, distance: 19.9
click at [947, 311] on span "lanierconnect" at bounding box center [955, 319] width 85 height 16
copy span "lanierconnect"
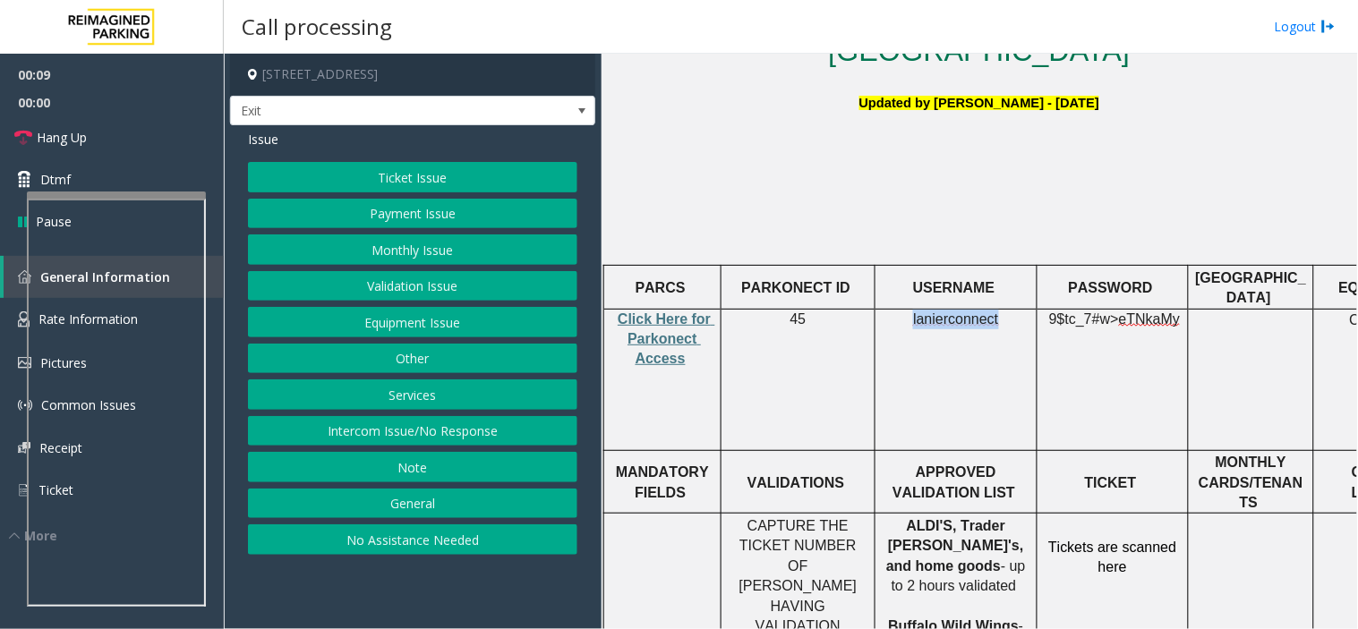
click at [421, 333] on button "Equipment Issue" at bounding box center [412, 322] width 329 height 30
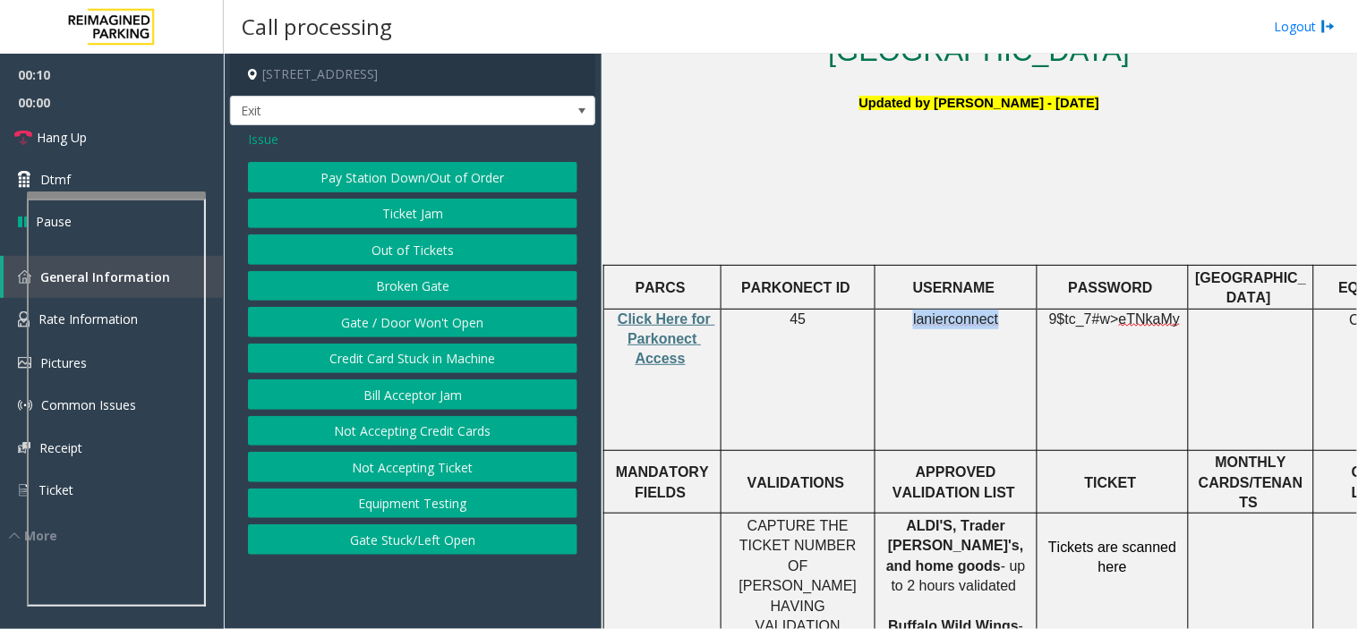
click at [396, 172] on button "Pay Station Down/Out of Order" at bounding box center [412, 177] width 329 height 30
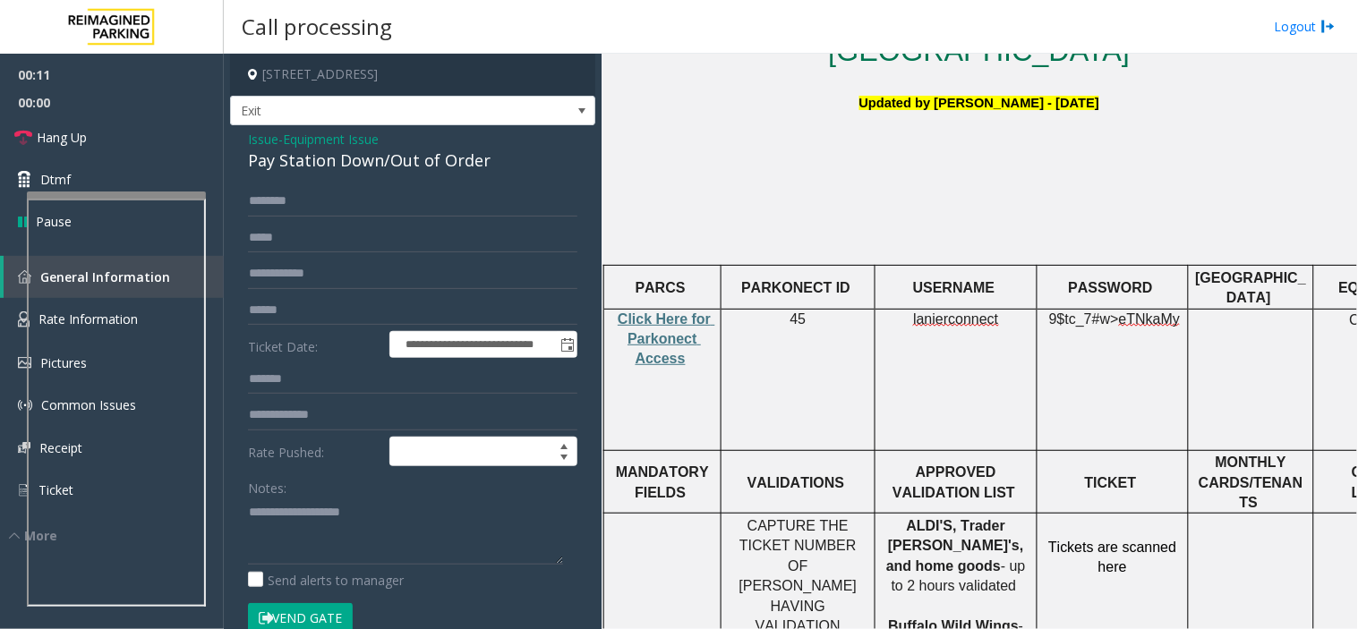
click at [394, 165] on div "Pay Station Down/Out of Order" at bounding box center [412, 161] width 329 height 24
drag, startPoint x: 394, startPoint y: 165, endPoint x: 470, endPoint y: 167, distance: 76.1
click at [470, 167] on div "Pay Station Down/Out of Order" at bounding box center [412, 161] width 329 height 24
copy div "Out of Order"
click at [345, 140] on span "Equipment Issue" at bounding box center [331, 139] width 96 height 19
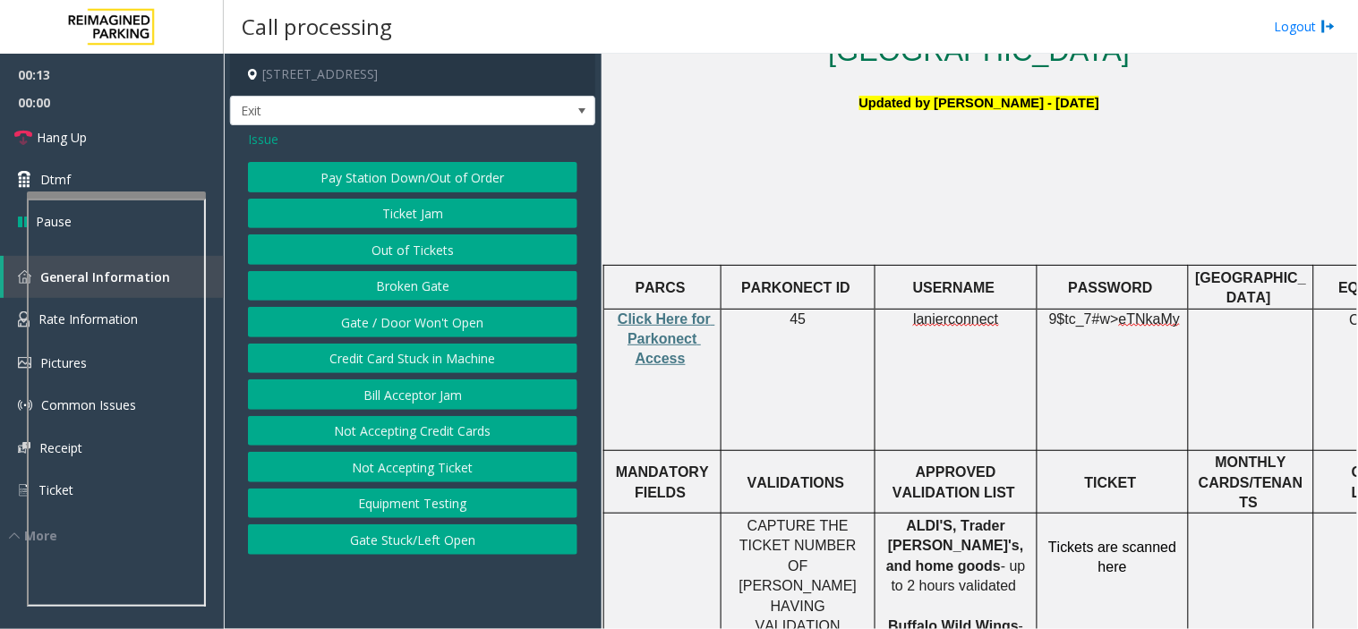
drag, startPoint x: 261, startPoint y: 143, endPoint x: 269, endPoint y: 148, distance: 9.2
click at [262, 146] on span "Issue" at bounding box center [263, 139] width 30 height 19
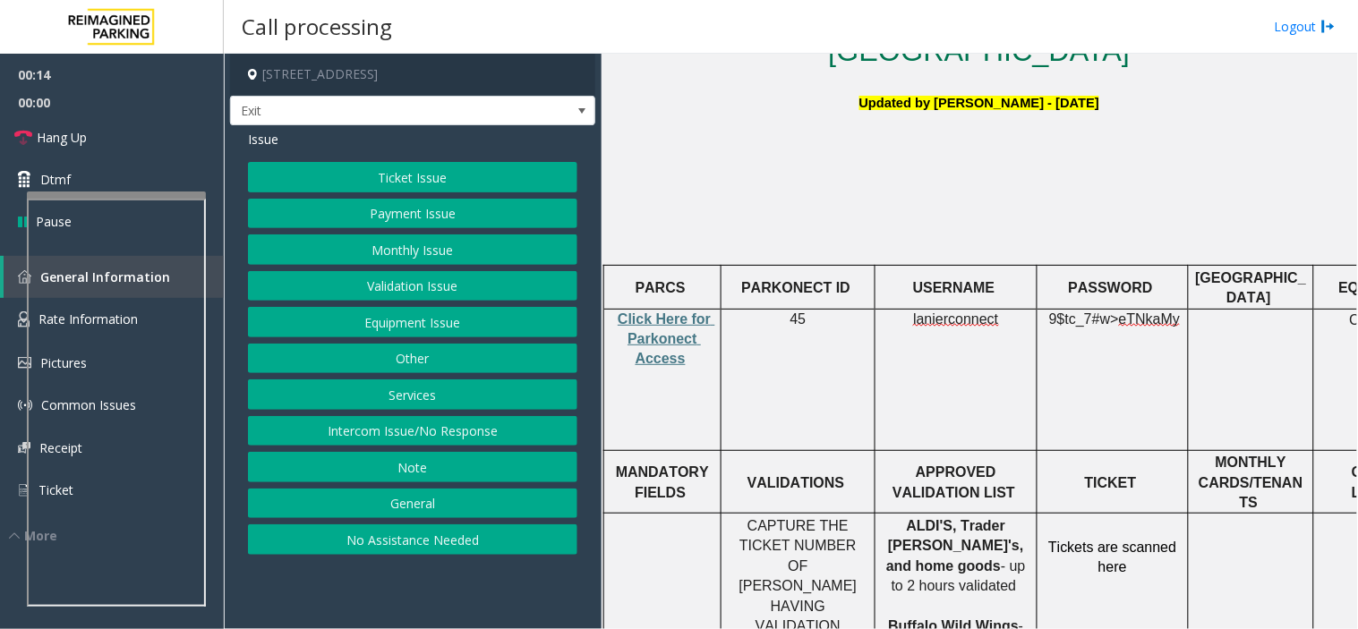
click at [515, 333] on button "Equipment Issue" at bounding box center [412, 322] width 329 height 30
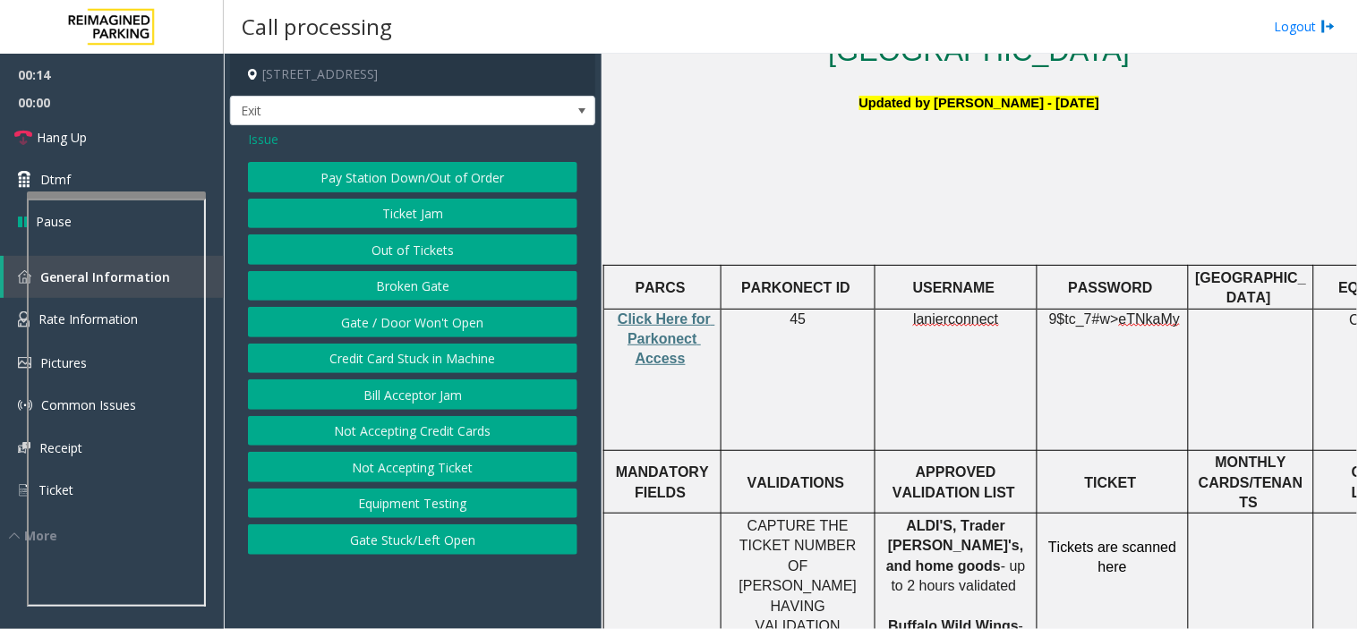
click at [515, 333] on button "Gate / Door Won't Open" at bounding box center [412, 322] width 329 height 30
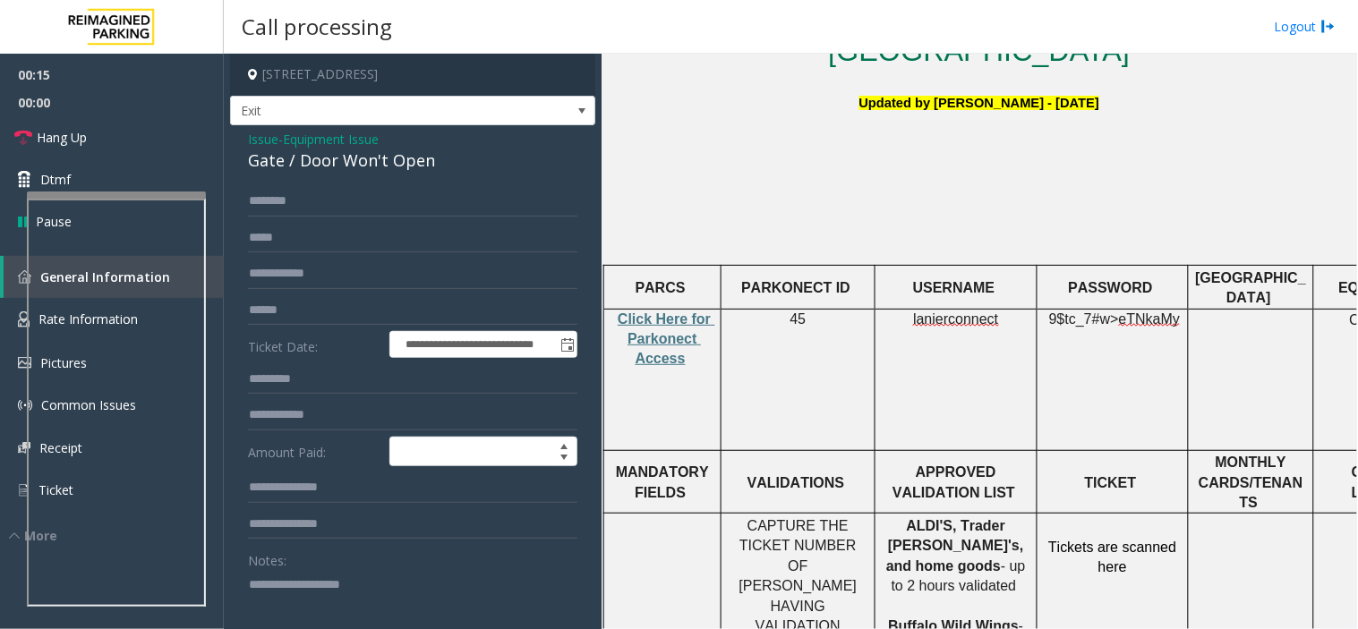
click at [418, 158] on div "Gate / Door Won't Open" at bounding box center [412, 161] width 329 height 24
copy div "Gate / Door Won't Open"
drag, startPoint x: 441, startPoint y: 573, endPoint x: 461, endPoint y: 587, distance: 24.3
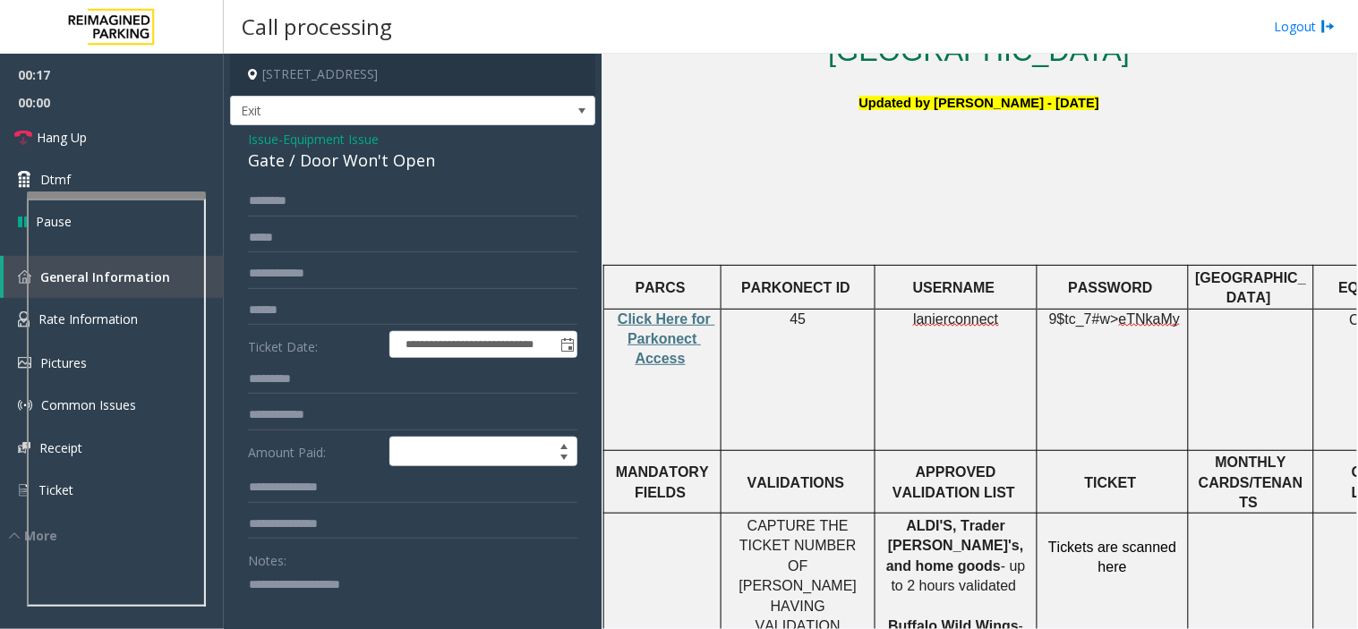
click at [461, 566] on textarea at bounding box center [405, 603] width 315 height 67
type textarea "**********"
click at [293, 128] on div "**********" at bounding box center [412, 578] width 365 height 907
click at [280, 137] on span "- Equipment Issue" at bounding box center [328, 139] width 100 height 17
click at [260, 140] on span "Issue" at bounding box center [263, 139] width 30 height 19
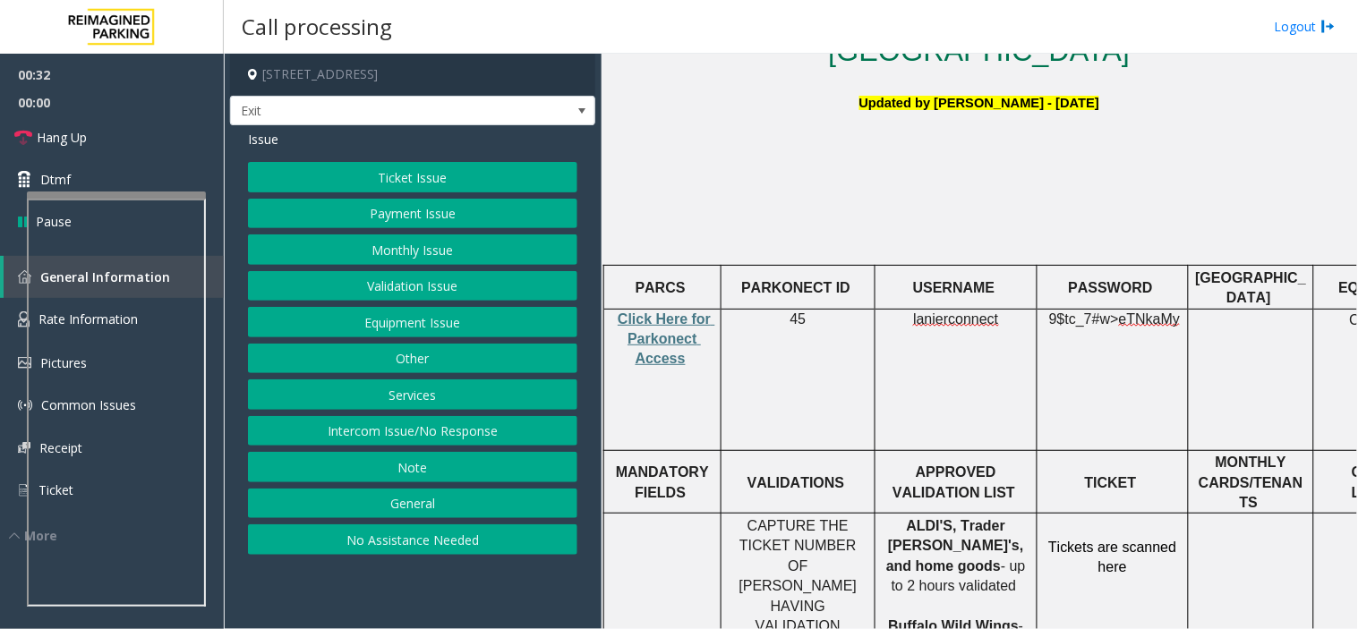
click at [424, 274] on button "Validation Issue" at bounding box center [412, 286] width 329 height 30
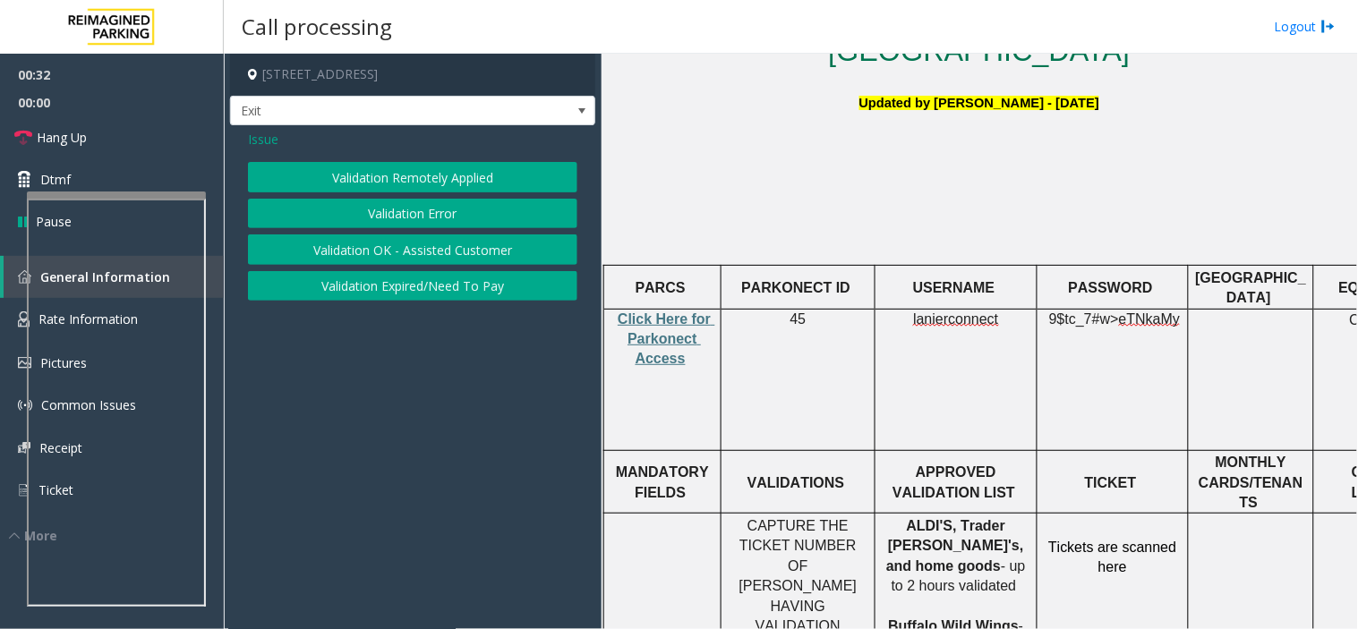
click at [386, 209] on button "Validation Error" at bounding box center [412, 214] width 329 height 30
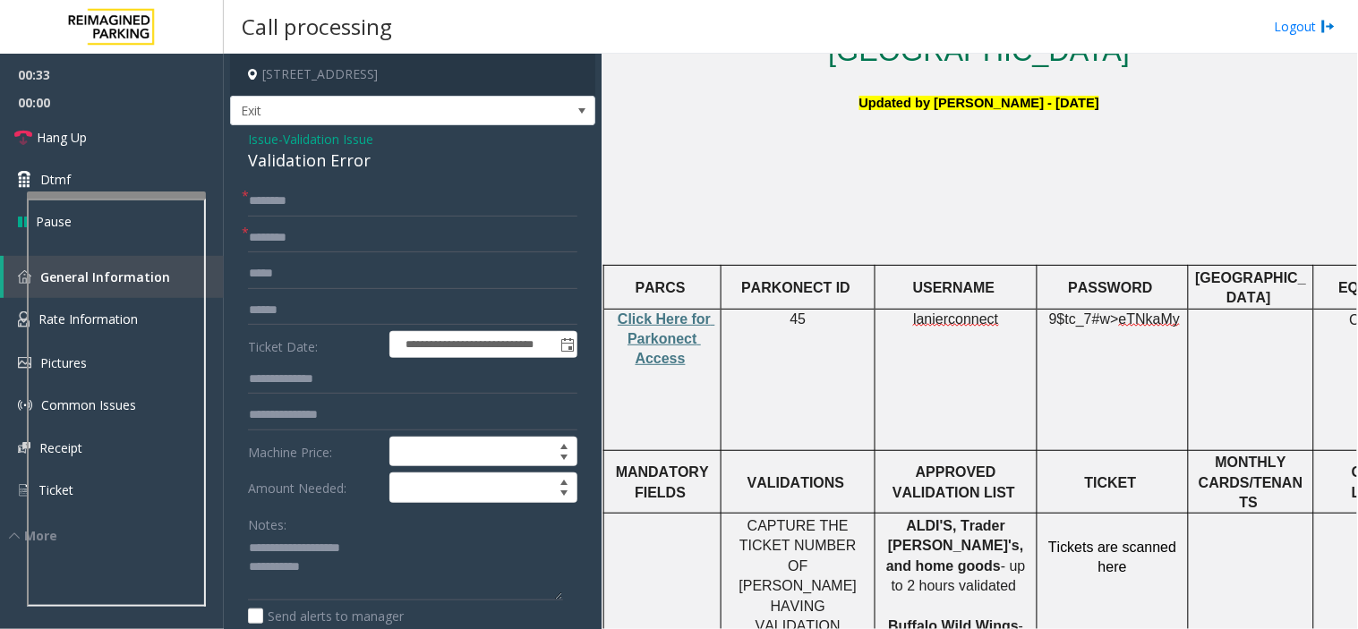
click at [287, 165] on div "Validation Error" at bounding box center [412, 161] width 329 height 24
copy div "Validation Error"
click at [917, 518] on span "ALDI'S, Trader Joe's, and home goods" at bounding box center [956, 545] width 141 height 55
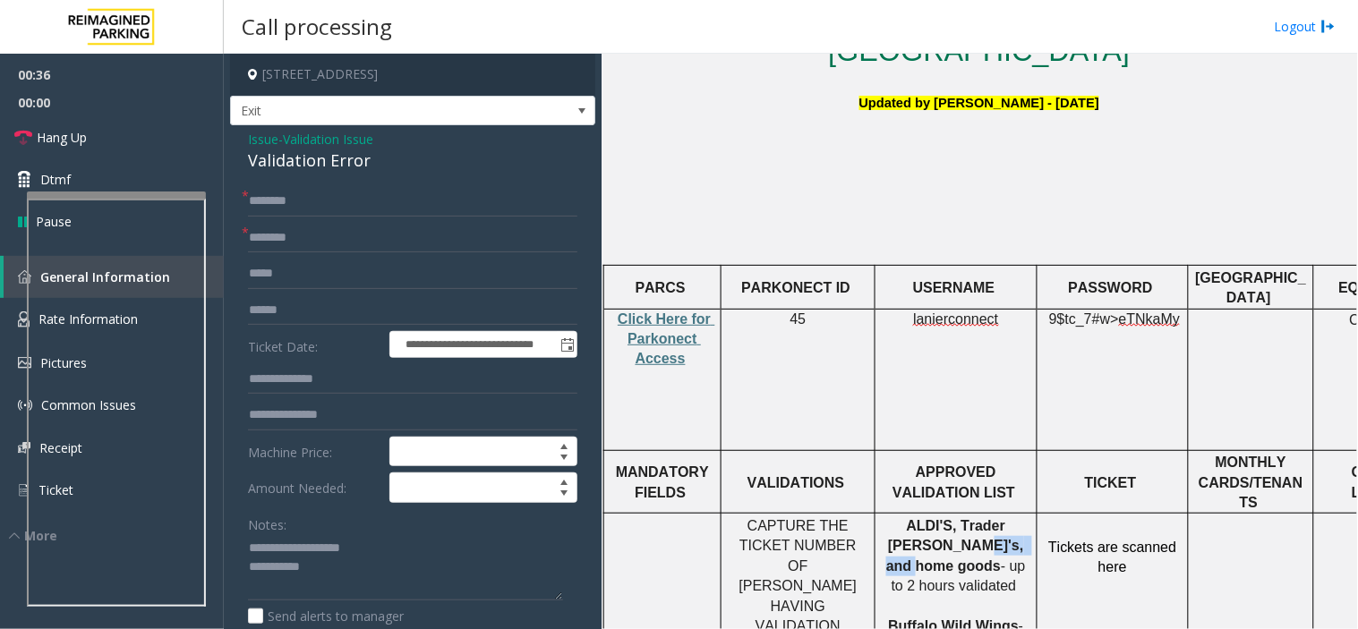
drag, startPoint x: 917, startPoint y: 478, endPoint x: 945, endPoint y: 478, distance: 27.7
click at [945, 518] on span "ALDI'S, Trader Joe's, and home goods" at bounding box center [956, 545] width 141 height 55
copy span "home goods"
click at [400, 256] on form "**********" at bounding box center [412, 437] width 329 height 502
paste input "**********"
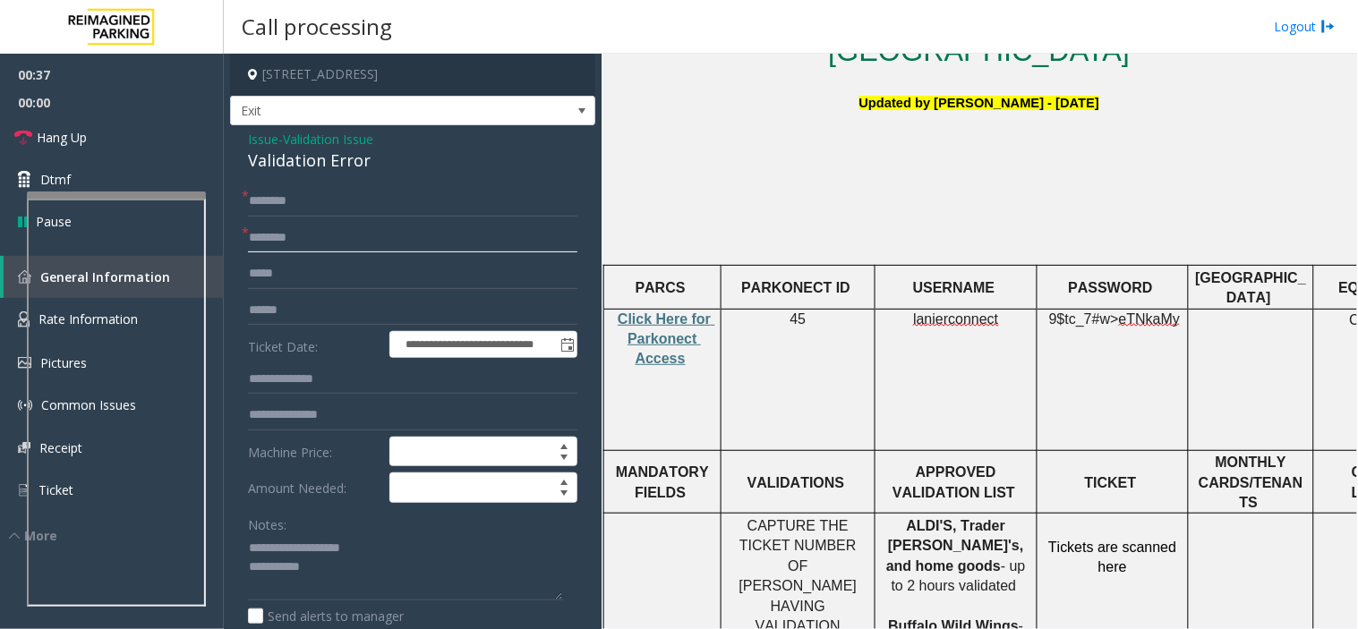
click at [396, 245] on input "text" at bounding box center [412, 238] width 329 height 30
type input "**********"
click at [287, 271] on input "text" at bounding box center [412, 274] width 329 height 30
type input "**********"
click at [349, 566] on textarea at bounding box center [405, 567] width 315 height 67
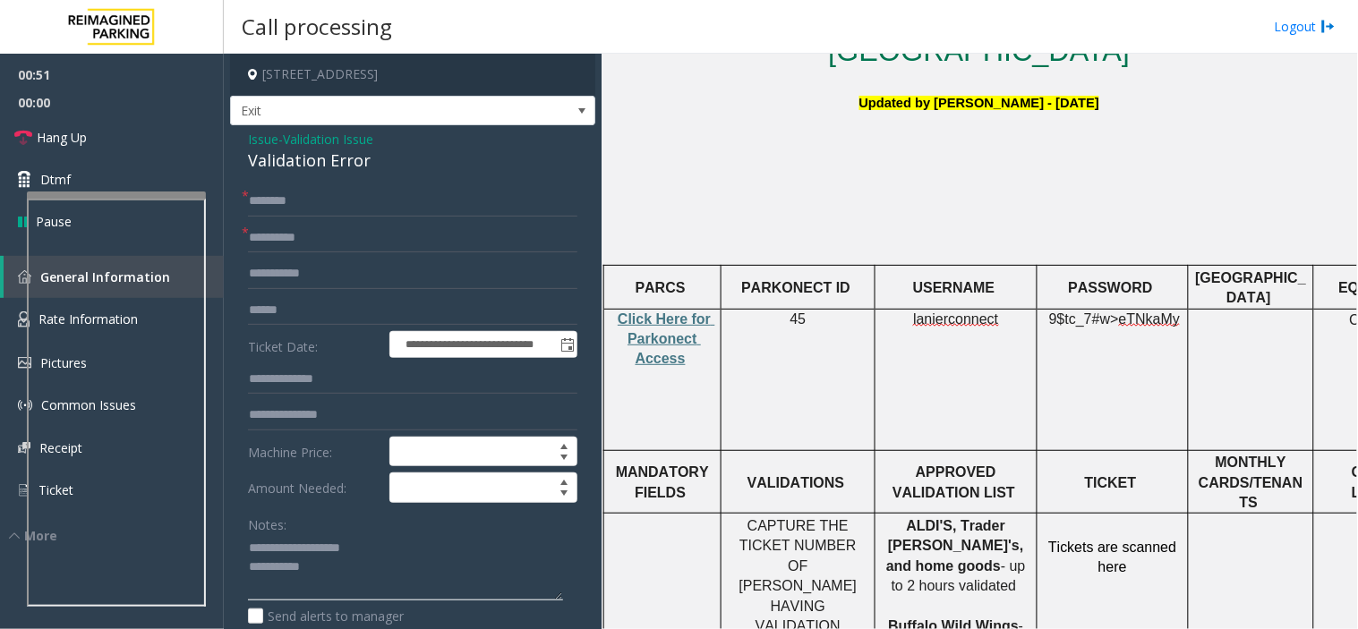
click at [349, 566] on textarea at bounding box center [405, 567] width 315 height 67
paste textarea "**********"
click at [320, 164] on div "Validation Error" at bounding box center [412, 161] width 329 height 24
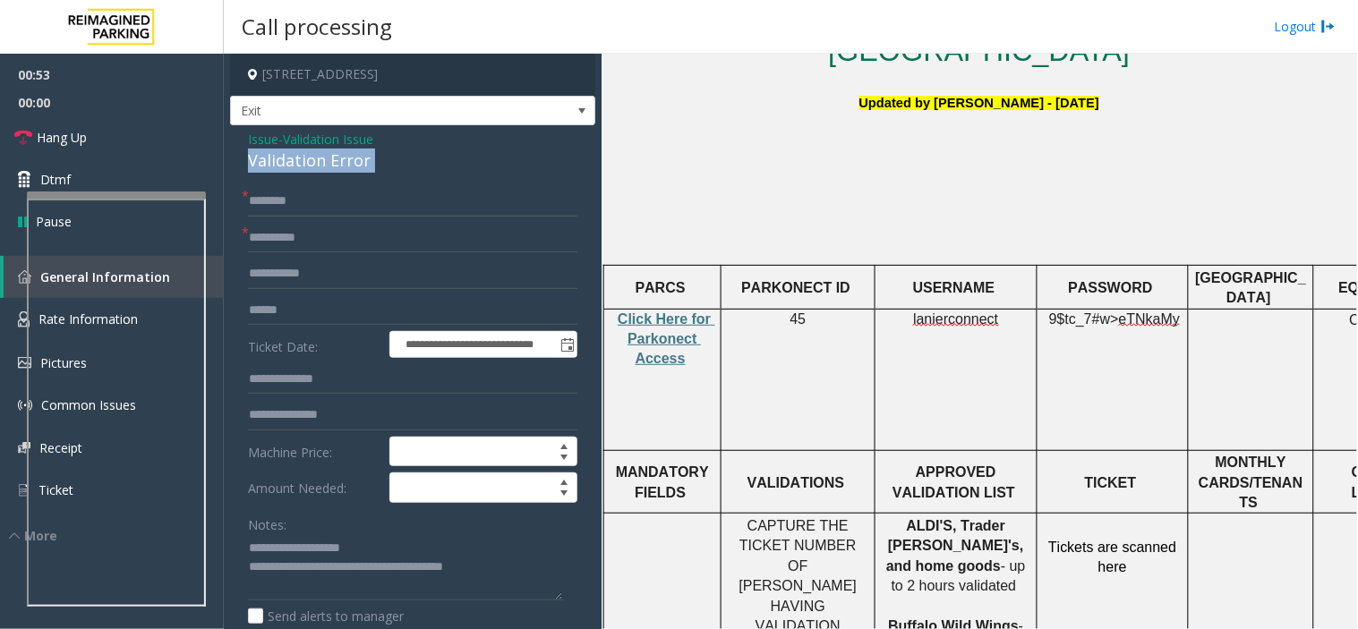
click at [320, 164] on div "Validation Error" at bounding box center [412, 161] width 329 height 24
copy div "Validation Error"
click at [288, 553] on textarea at bounding box center [405, 567] width 315 height 67
click at [282, 550] on textarea at bounding box center [405, 567] width 315 height 67
paste textarea "**********"
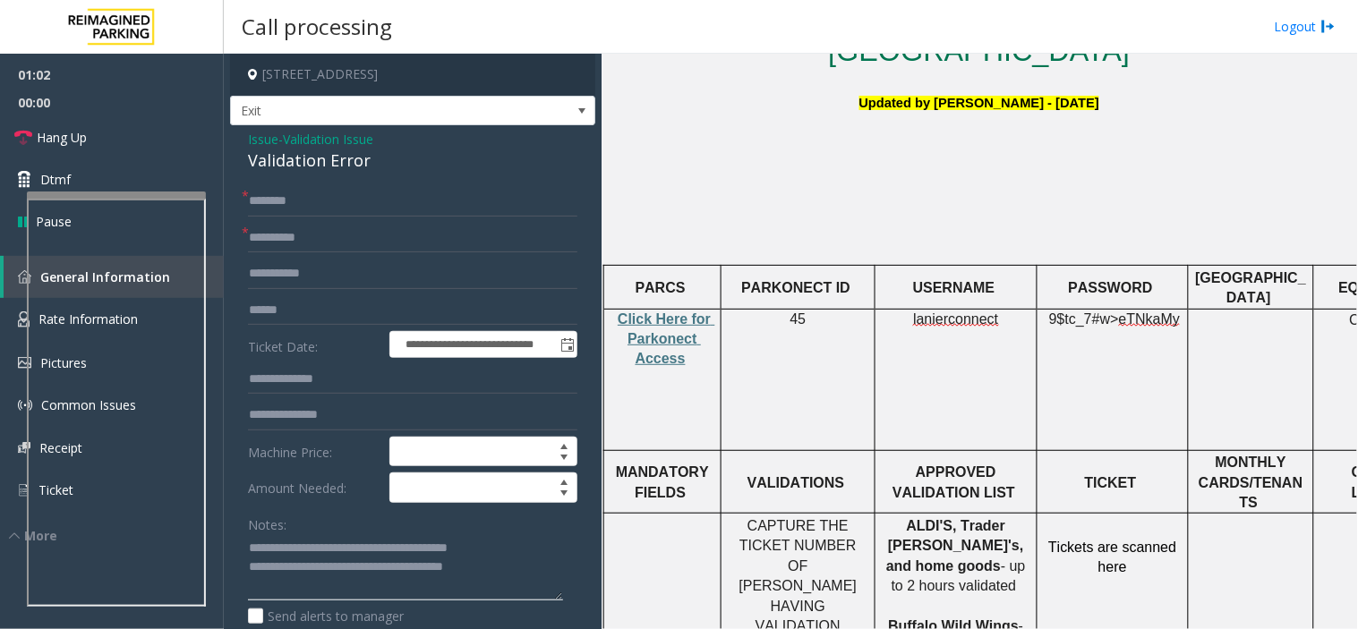
click at [387, 566] on textarea at bounding box center [405, 567] width 315 height 67
type textarea "**********"
click at [327, 210] on input "text" at bounding box center [412, 201] width 329 height 30
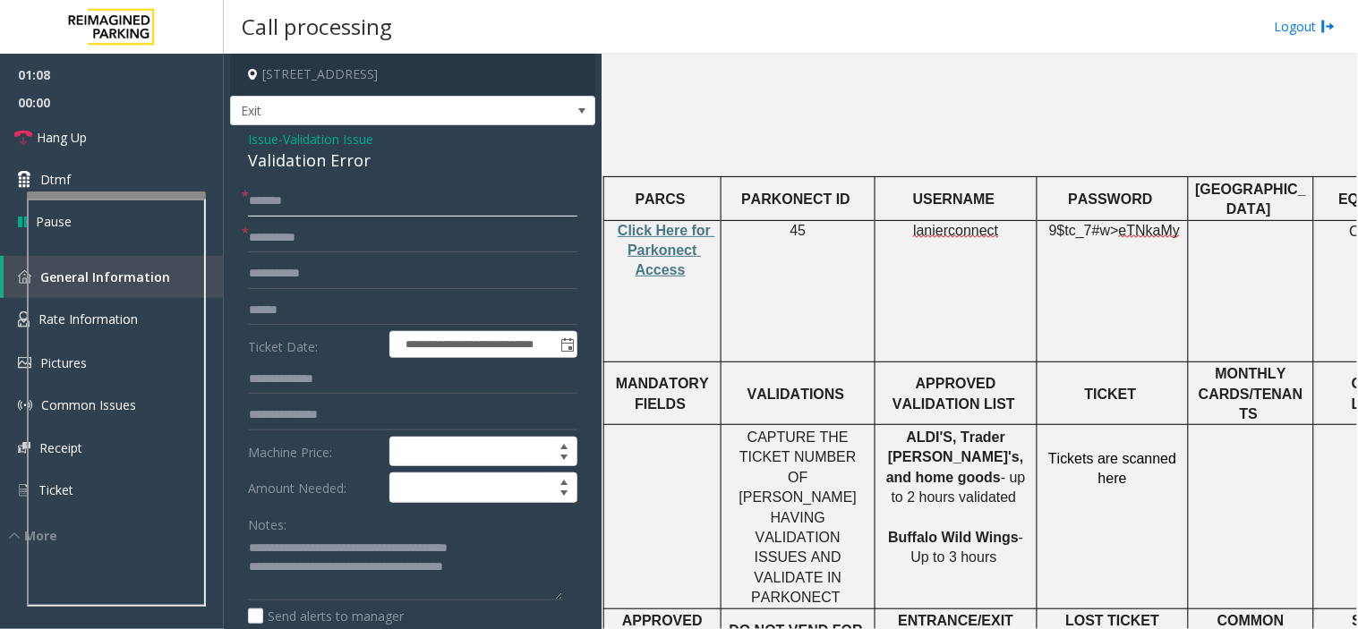
scroll to position [695, 0]
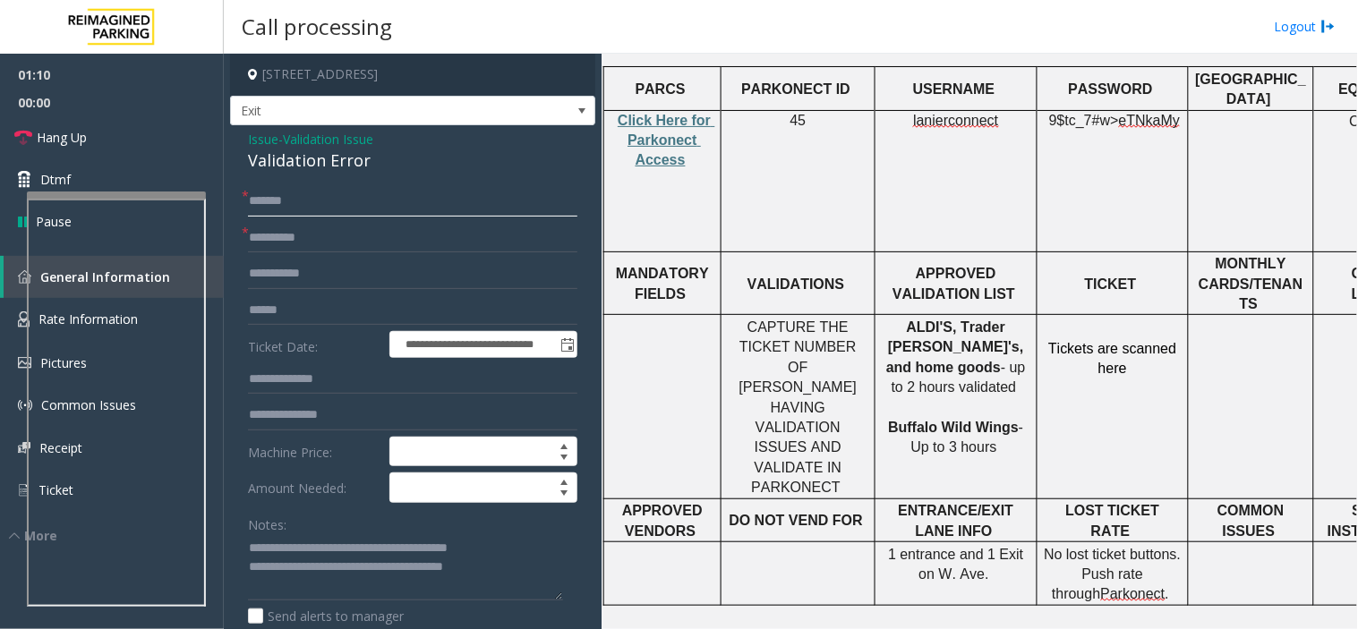
type input "******"
click at [324, 260] on input "**********" at bounding box center [412, 274] width 329 height 30
click at [351, 322] on input "text" at bounding box center [412, 310] width 329 height 30
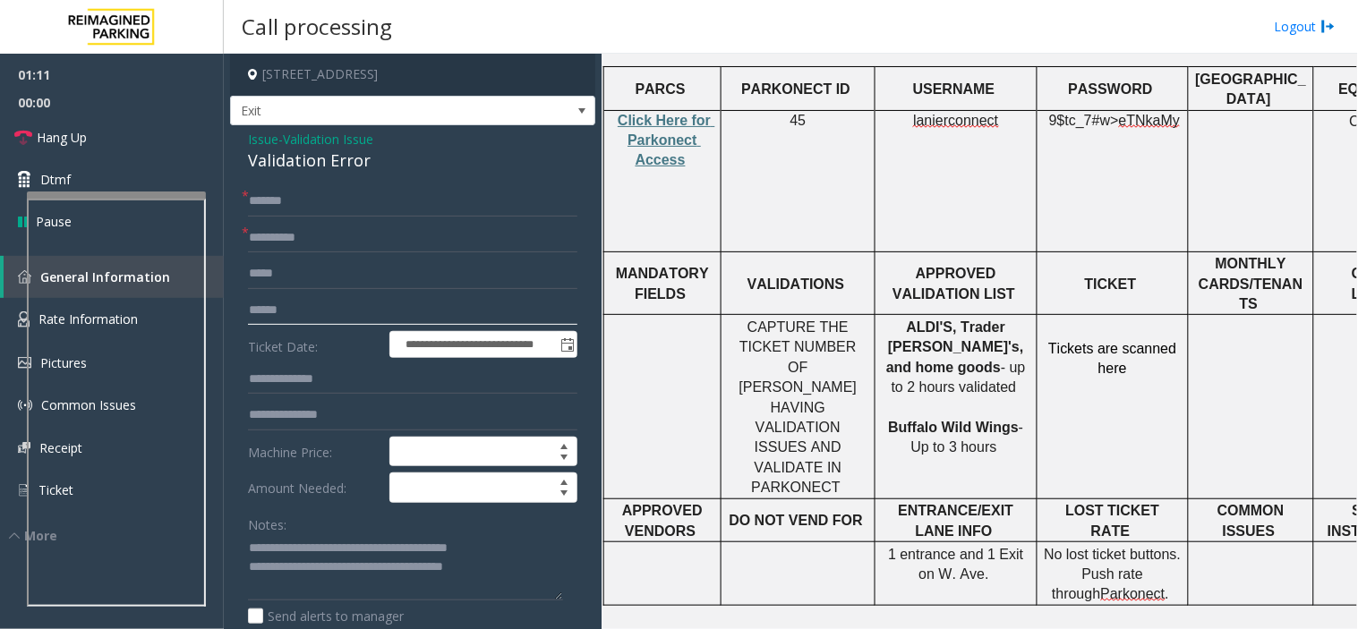
paste input "**********"
type input "**********"
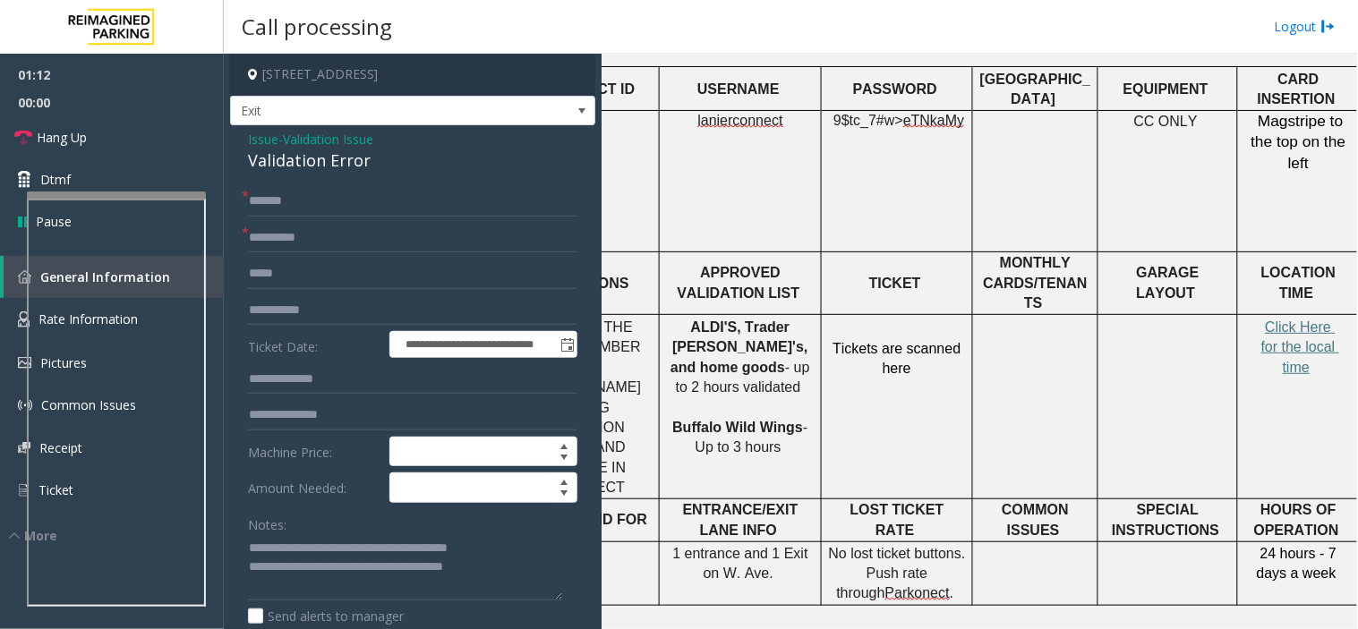
scroll to position [695, 233]
click at [1222, 319] on span "Click Here for the local time" at bounding box center [1297, 346] width 78 height 55
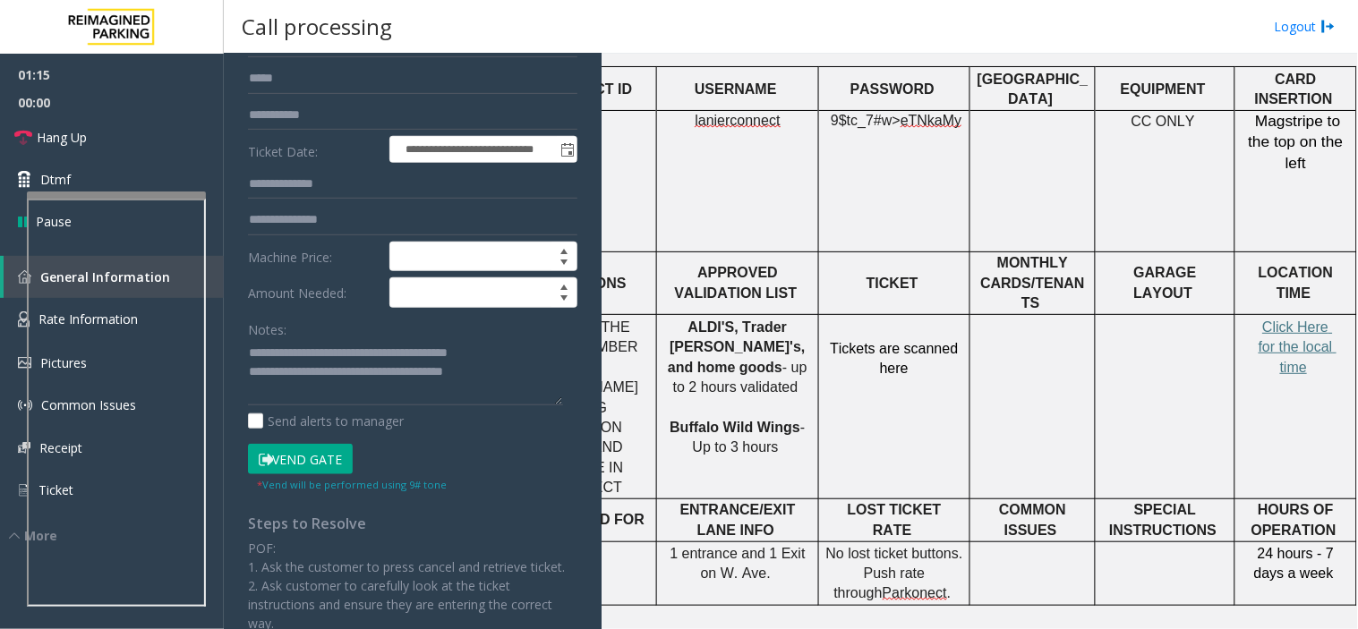
scroll to position [199, 0]
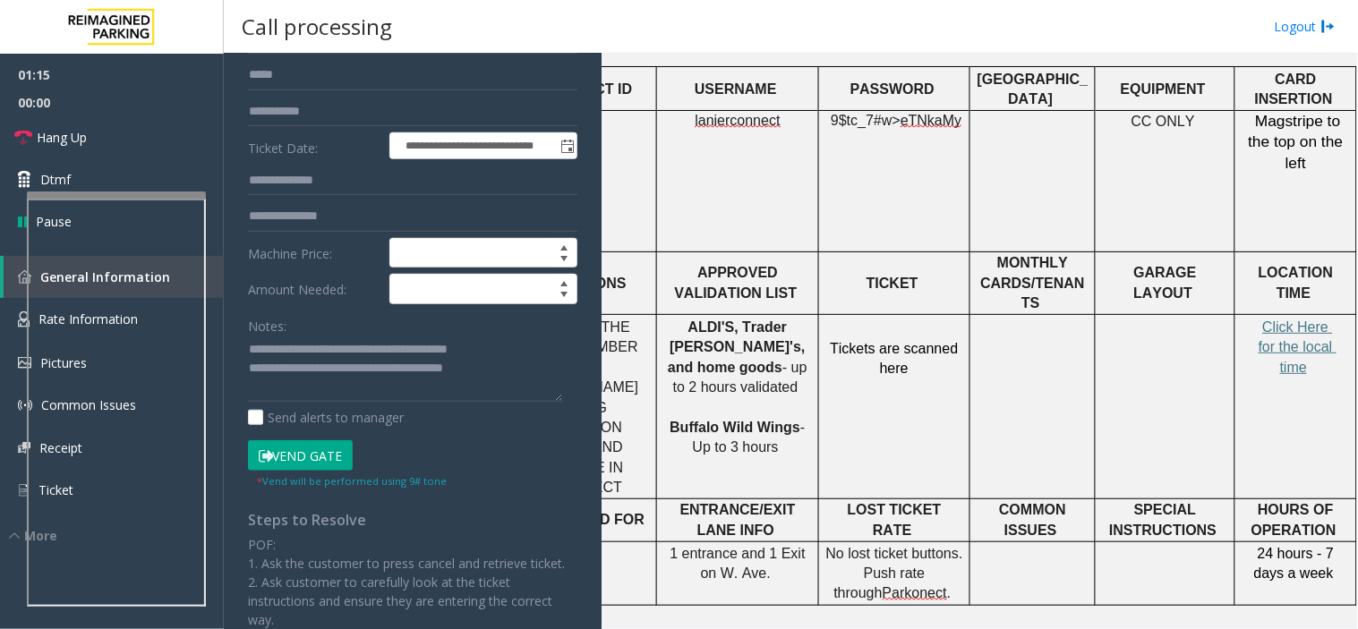
click at [287, 464] on button "Vend Gate" at bounding box center [300, 455] width 105 height 30
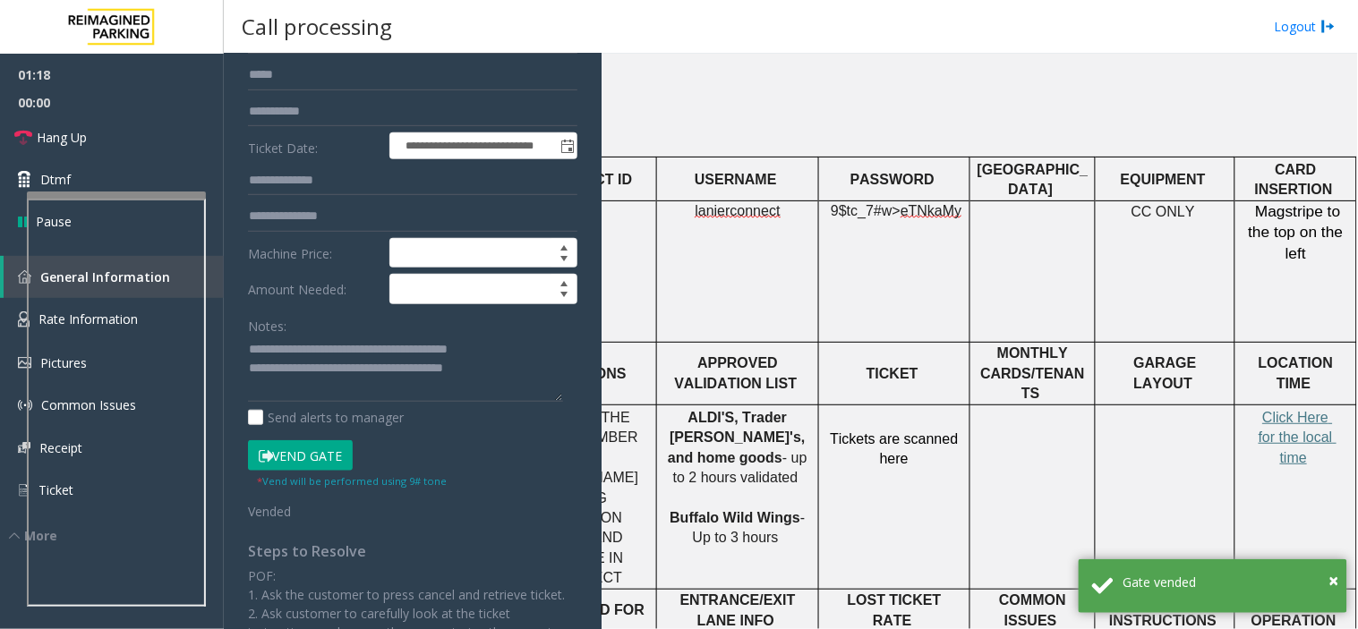
scroll to position [497, 233]
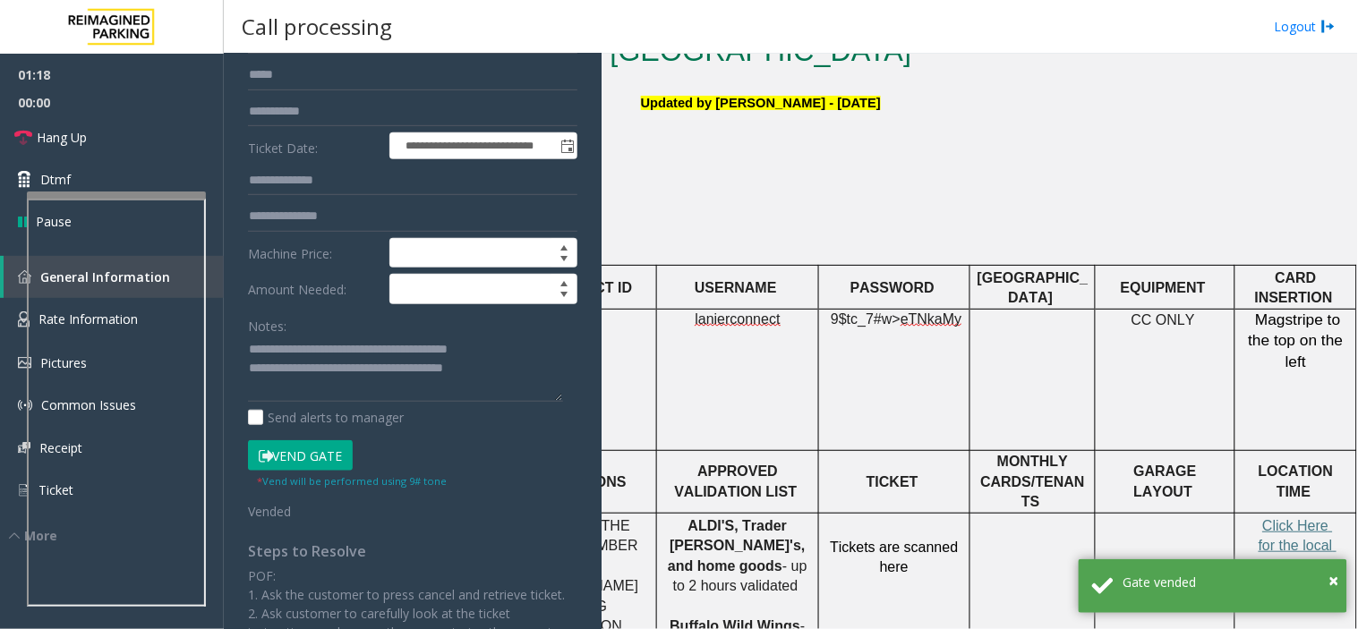
click at [730, 309] on td "lanierconnect" at bounding box center [738, 379] width 162 height 141
click at [718, 311] on span "lanierconnect" at bounding box center [736, 319] width 85 height 16
drag, startPoint x: 718, startPoint y: 264, endPoint x: 695, endPoint y: 262, distance: 22.4
click at [695, 311] on span "lanierconnect" at bounding box center [736, 319] width 85 height 16
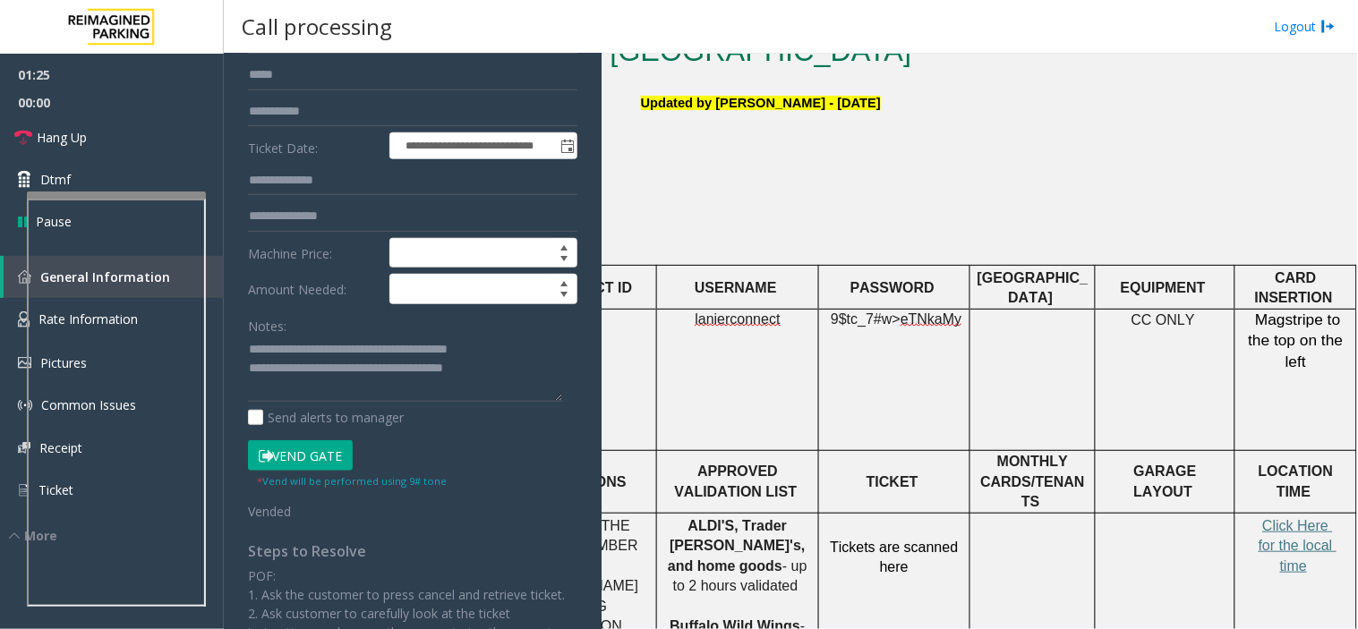
click at [889, 309] on td "9$tc_7#w> eTNkaMy" at bounding box center [894, 379] width 151 height 141
click at [873, 311] on span "9$tc_7#w>" at bounding box center [865, 318] width 70 height 15
drag, startPoint x: 873, startPoint y: 275, endPoint x: 850, endPoint y: 264, distance: 25.6
click at [850, 311] on span "9$tc_7#w>" at bounding box center [865, 318] width 70 height 15
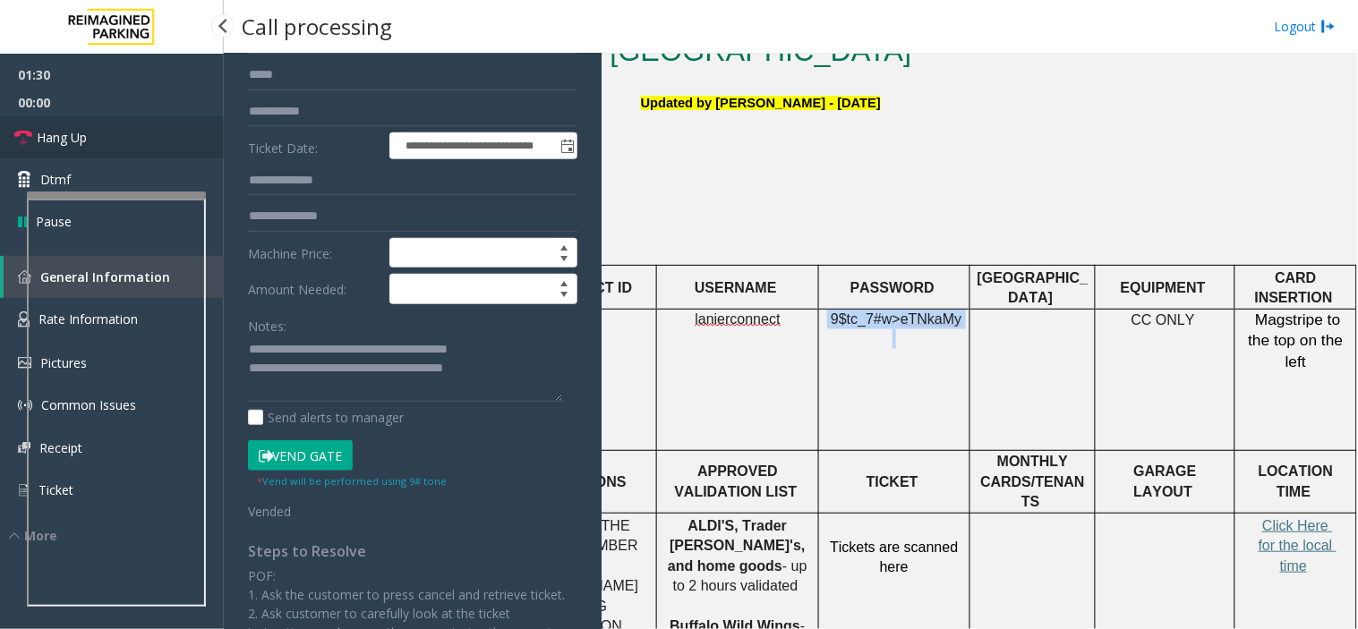
click at [132, 128] on link "Hang Up" at bounding box center [112, 137] width 224 height 42
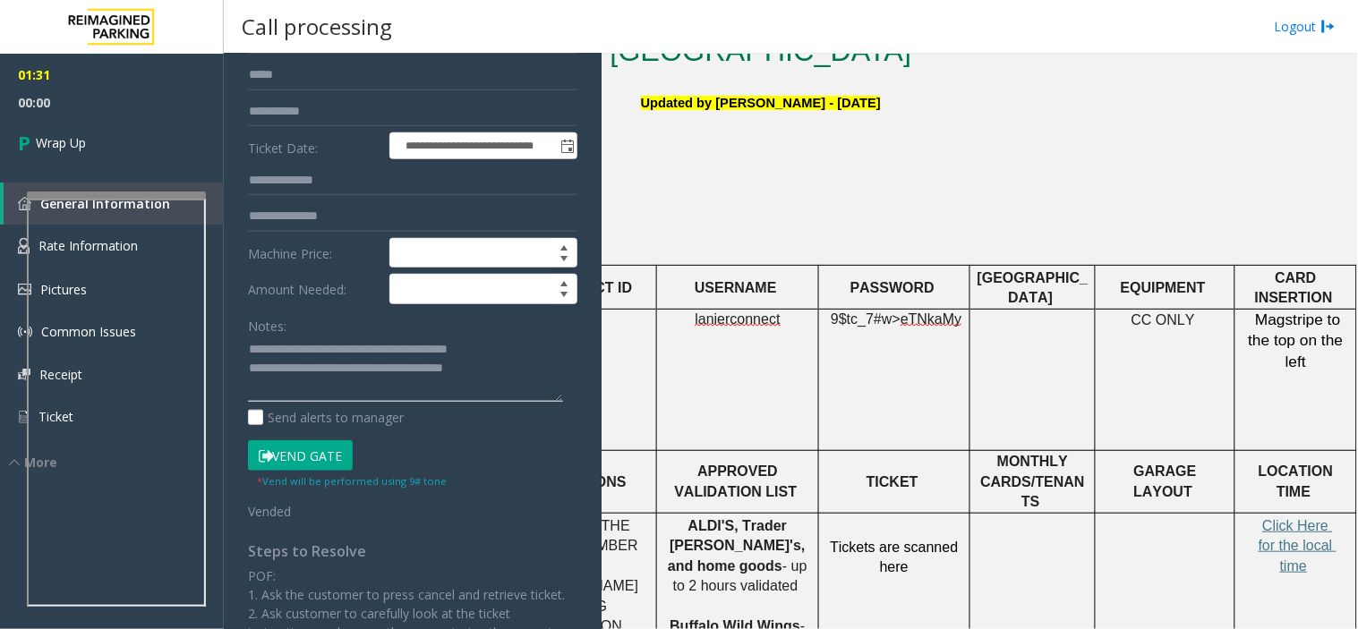
click at [316, 368] on textarea at bounding box center [405, 369] width 315 height 67
type textarea "**********"
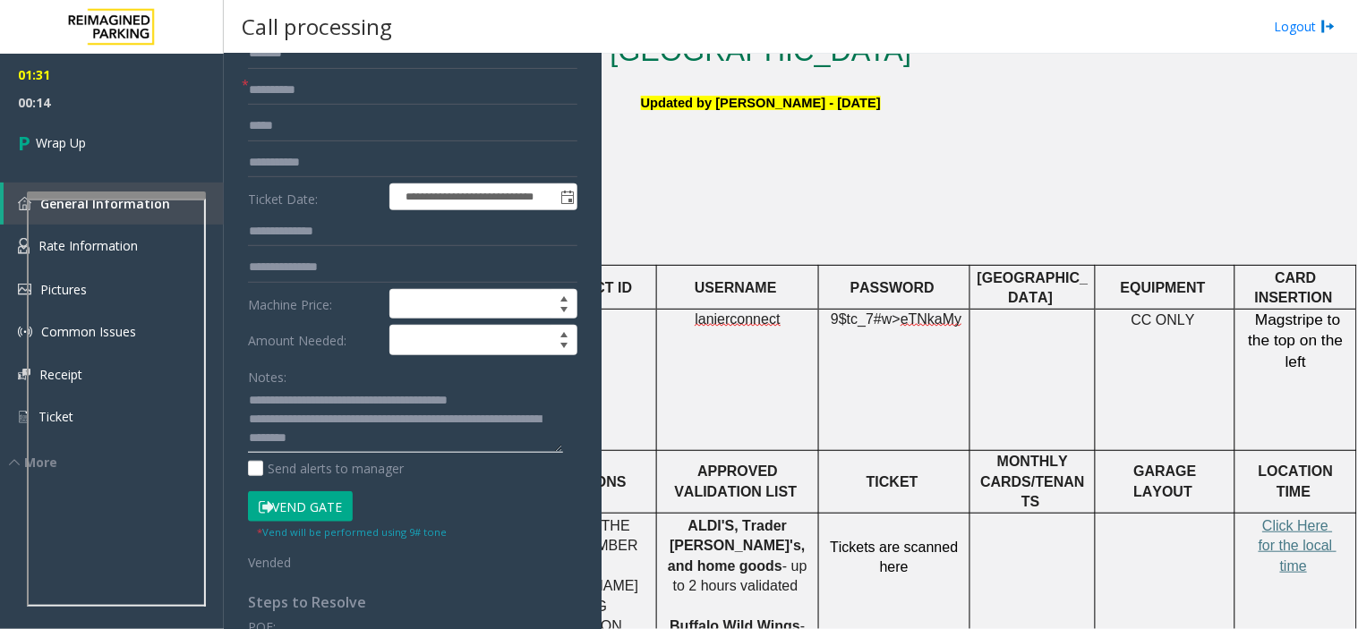
scroll to position [99, 0]
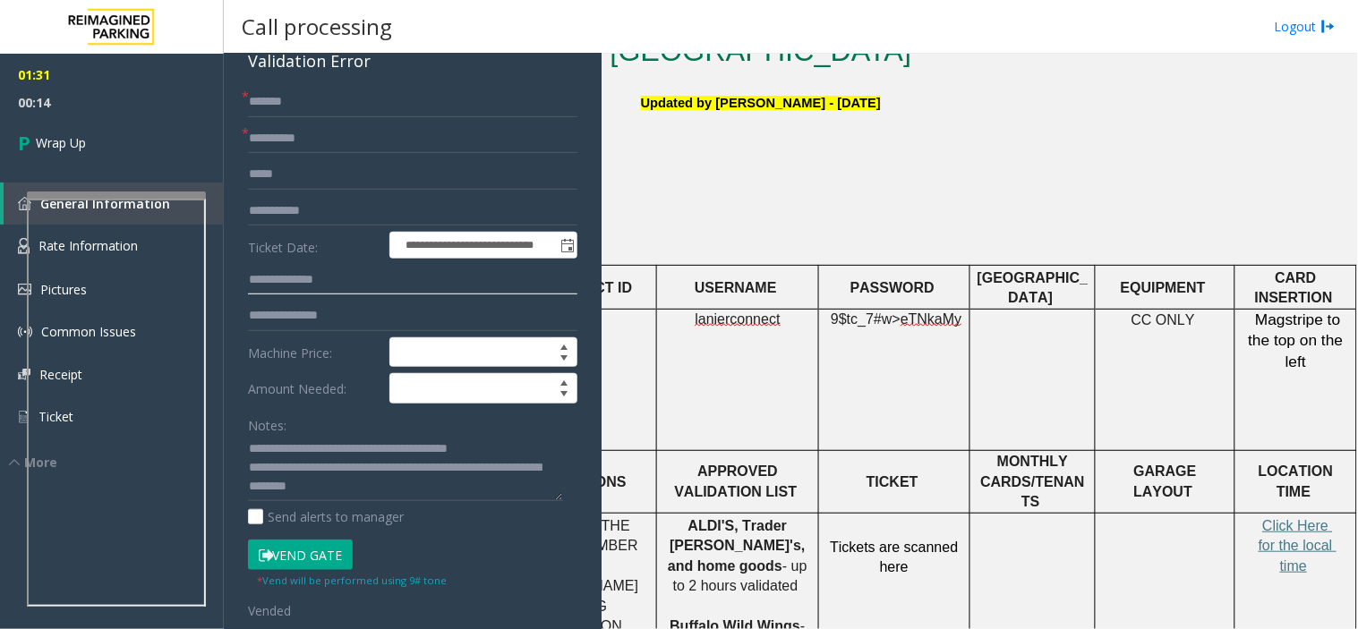
click at [370, 275] on input "text" at bounding box center [412, 280] width 329 height 30
type input "*********"
click at [138, 128] on link "Wrap Up" at bounding box center [112, 142] width 224 height 53
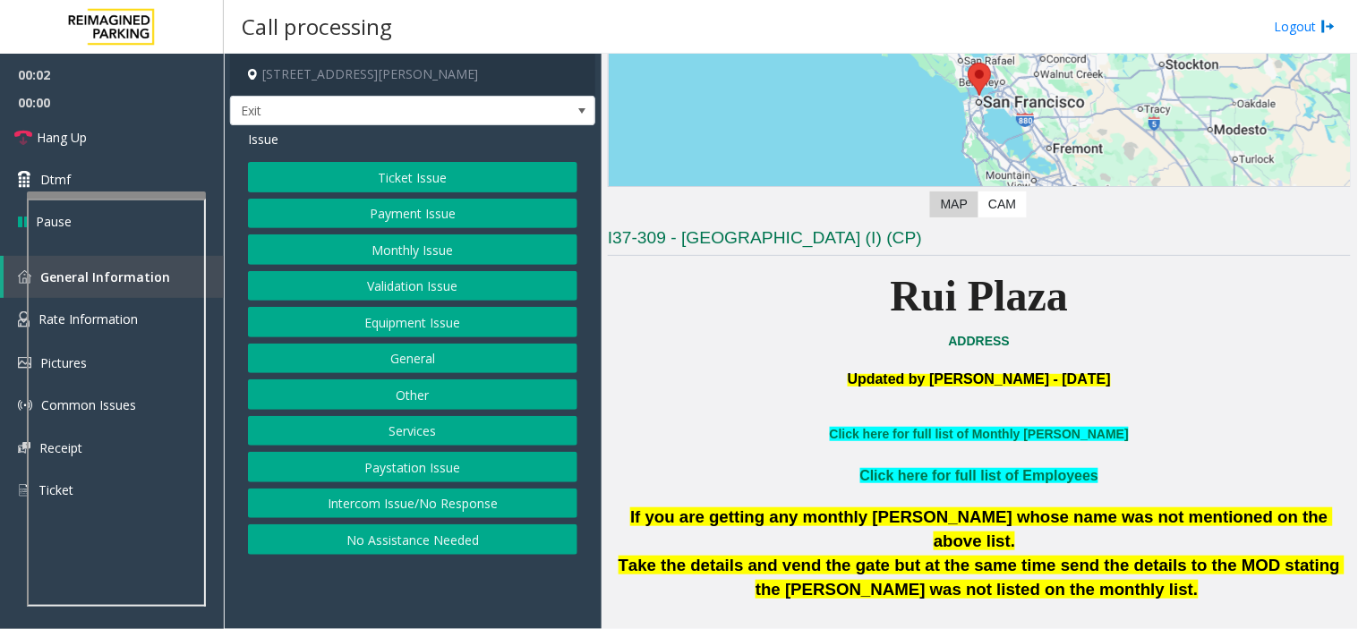
scroll to position [298, 0]
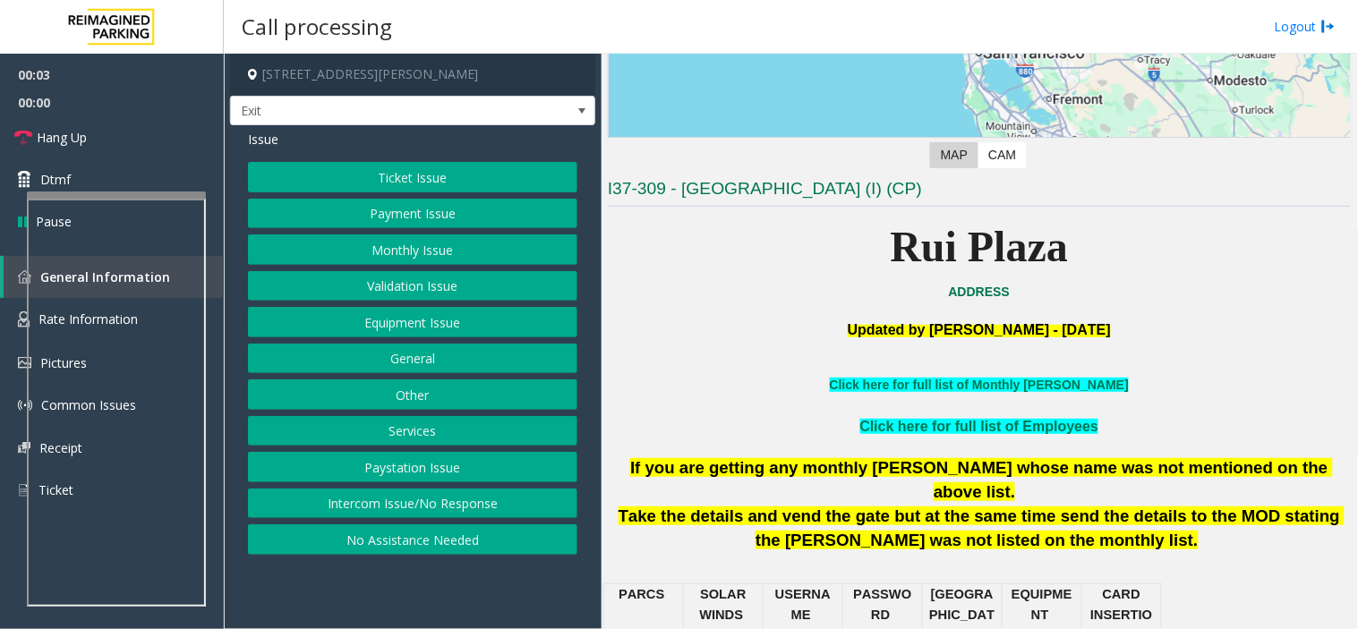
click at [856, 345] on p at bounding box center [979, 349] width 743 height 17
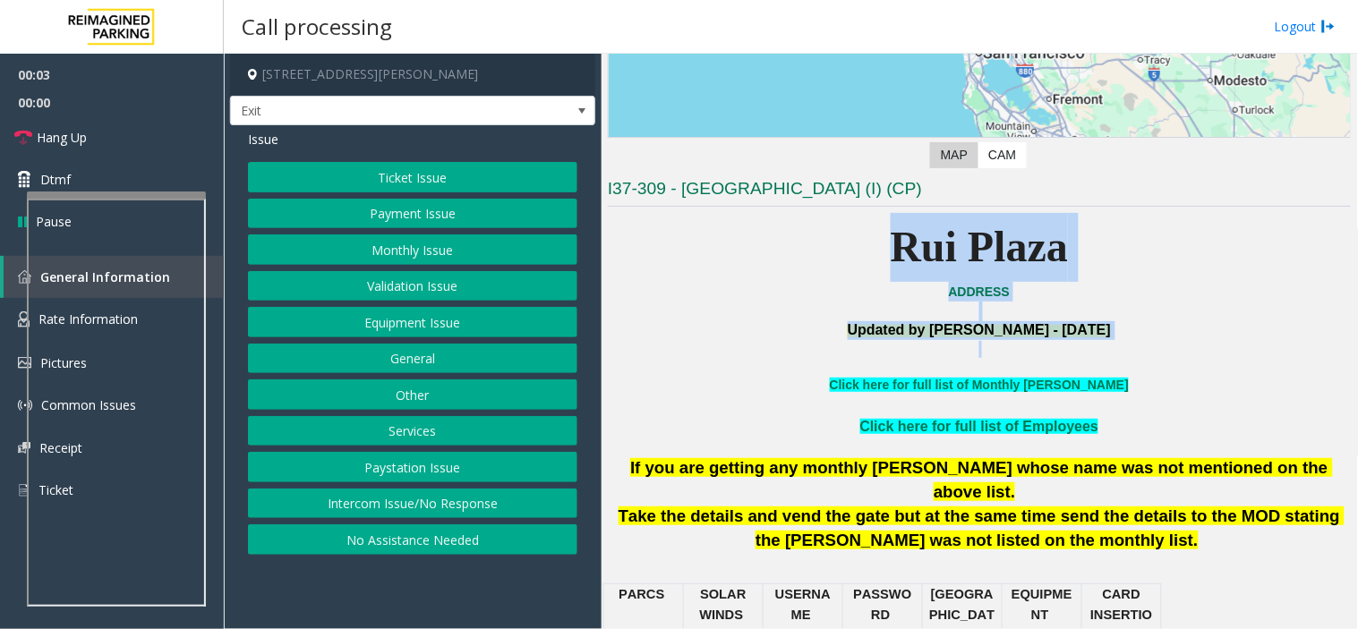
drag, startPoint x: 856, startPoint y: 345, endPoint x: 839, endPoint y: 261, distance: 85.6
click at [839, 261] on p "Rui Plaza" at bounding box center [979, 247] width 743 height 69
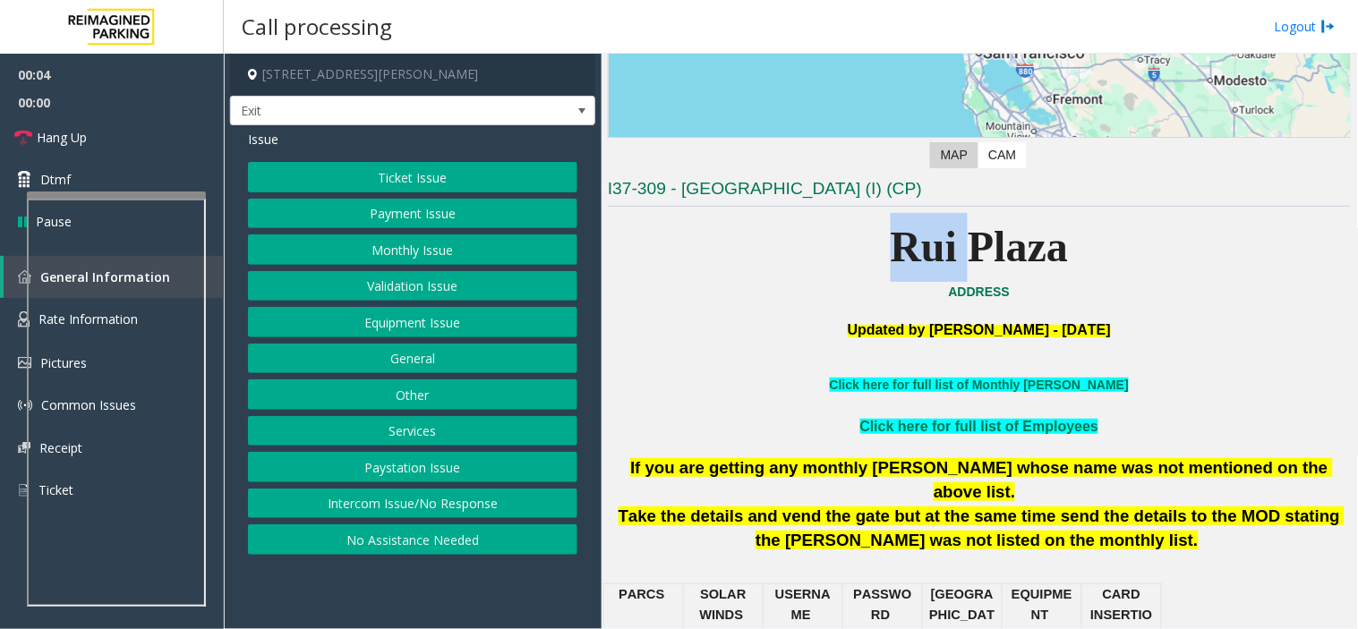
click at [839, 261] on p "Rui Plaza" at bounding box center [979, 247] width 743 height 69
drag, startPoint x: 839, startPoint y: 261, endPoint x: 975, endPoint y: 244, distance: 137.1
click at [839, 260] on p "Rui Plaza" at bounding box center [979, 247] width 743 height 69
click at [1124, 239] on p "Rui Plaza" at bounding box center [979, 247] width 743 height 69
click at [1005, 243] on b "Rui Plaza" at bounding box center [979, 246] width 178 height 47
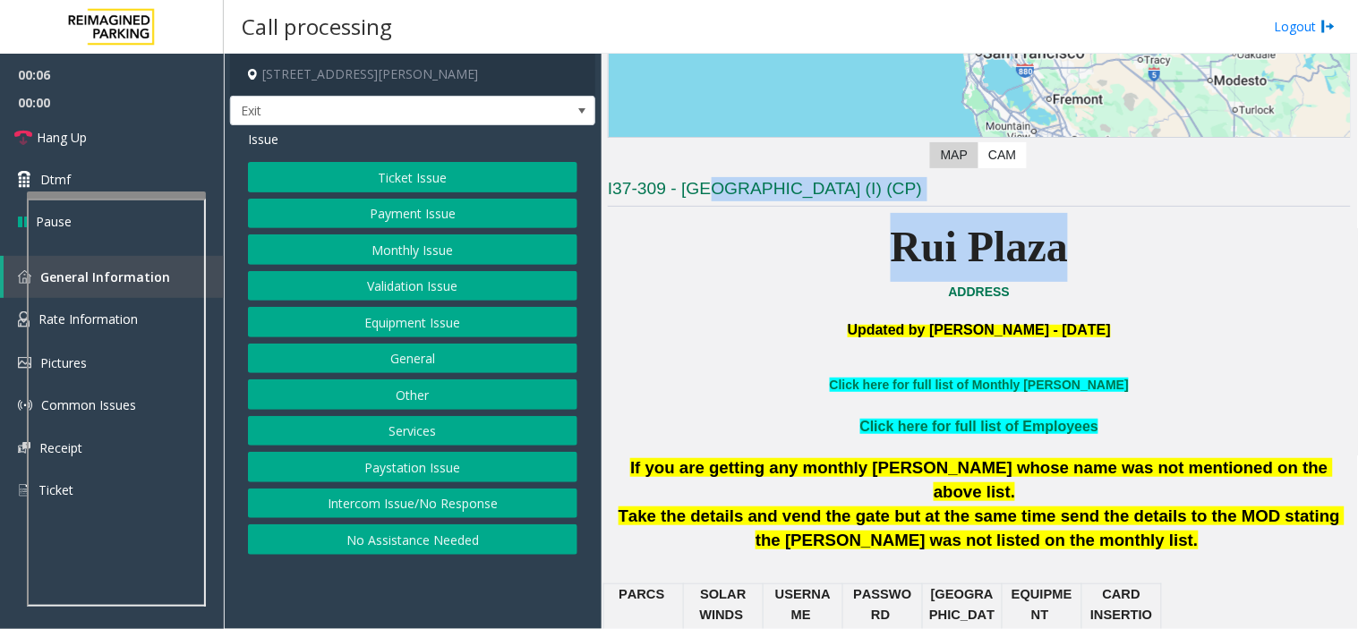
drag, startPoint x: 1005, startPoint y: 243, endPoint x: 710, endPoint y: 184, distance: 301.0
click at [710, 184] on h3 "I37-309 - RIU Plaza Fisherman Wharf (I) (CP)" at bounding box center [979, 192] width 743 height 30
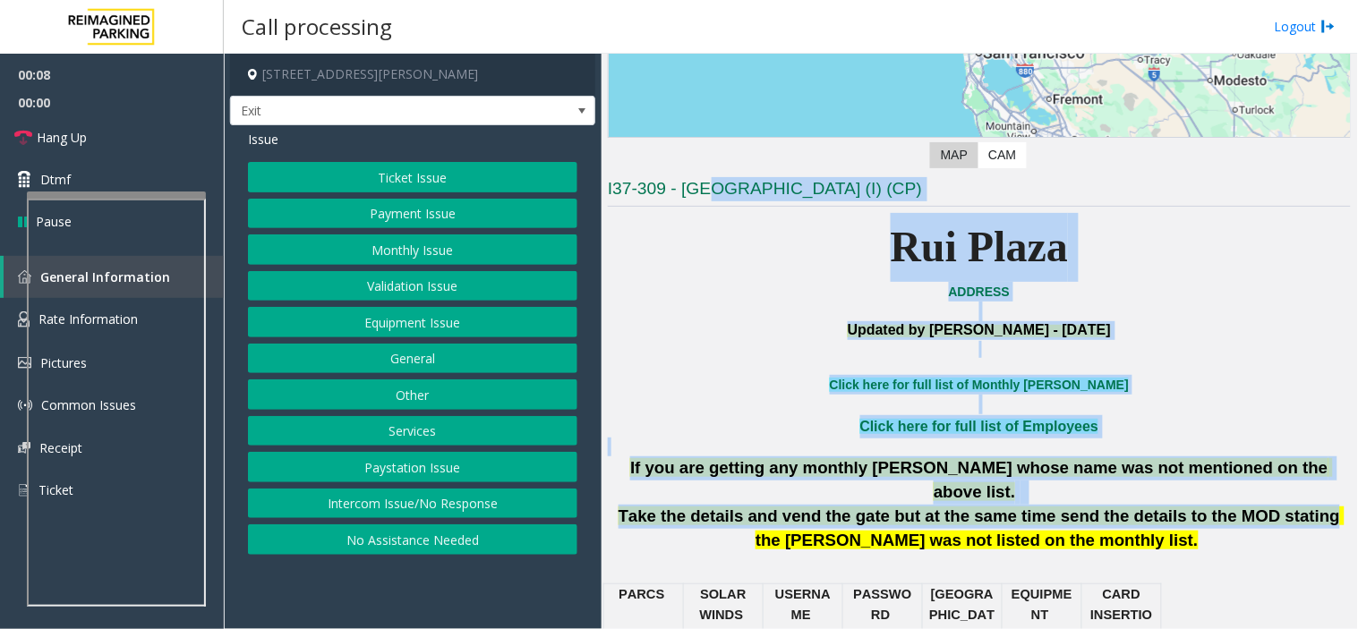
drag, startPoint x: 711, startPoint y: 184, endPoint x: 1224, endPoint y: 497, distance: 601.2
click at [434, 253] on button "Monthly Issue" at bounding box center [412, 249] width 329 height 30
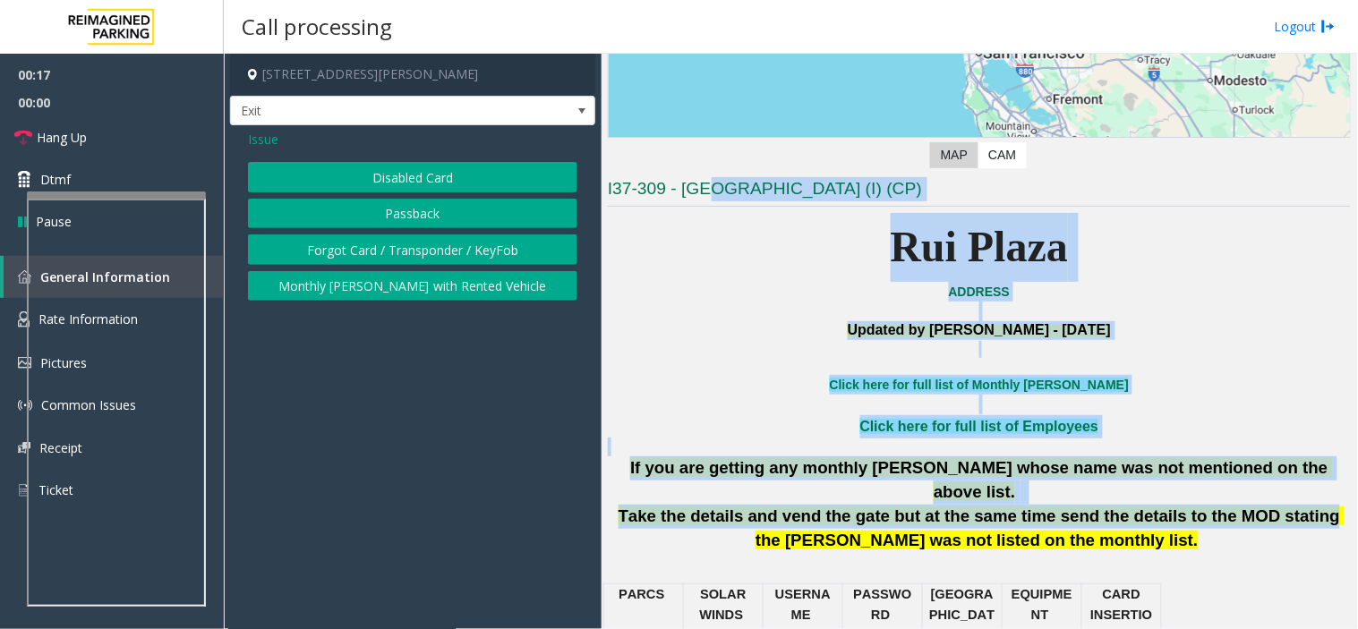
click at [403, 189] on button "Disabled Card" at bounding box center [412, 177] width 329 height 30
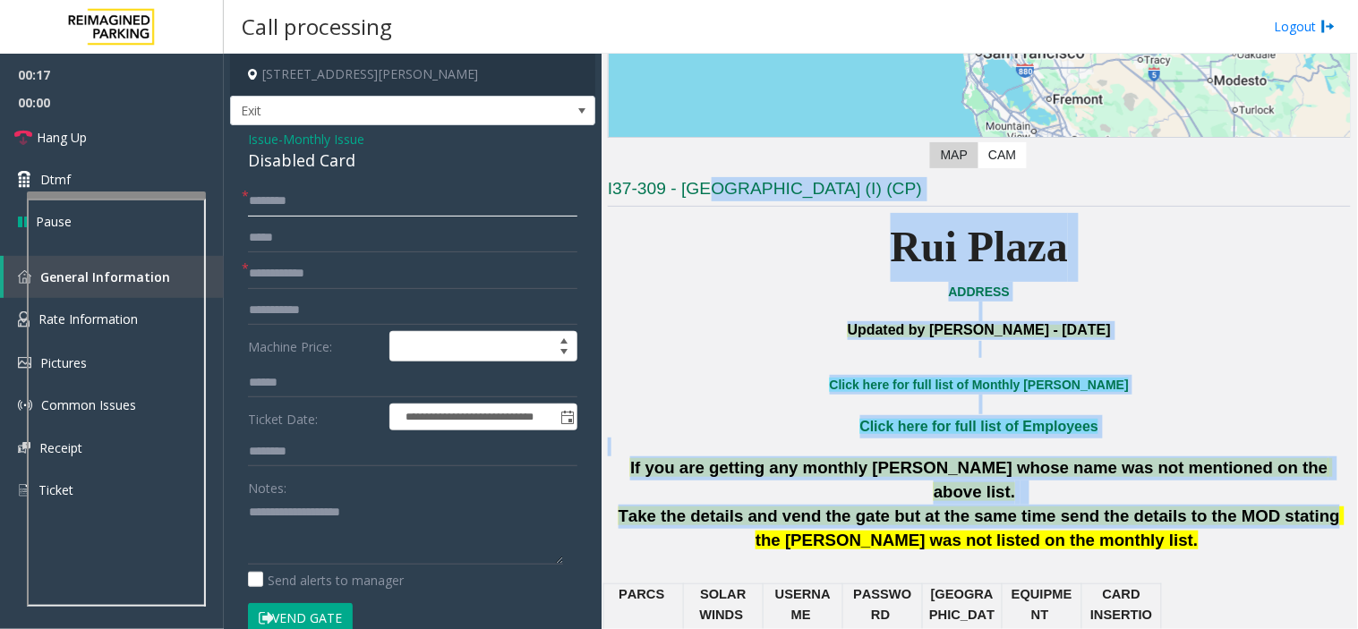
click at [396, 189] on input "text" at bounding box center [412, 201] width 329 height 30
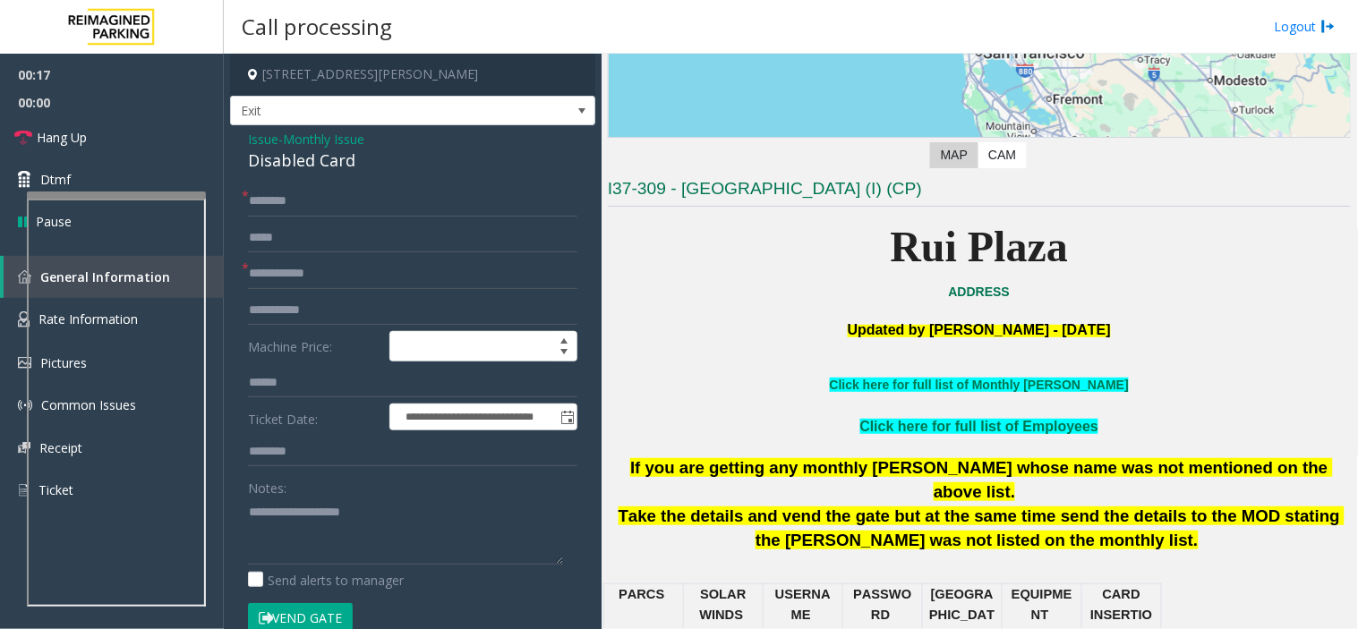
click at [345, 168] on div "Disabled Card" at bounding box center [412, 161] width 329 height 24
click at [438, 531] on textarea at bounding box center [405, 531] width 315 height 67
paste textarea "**********"
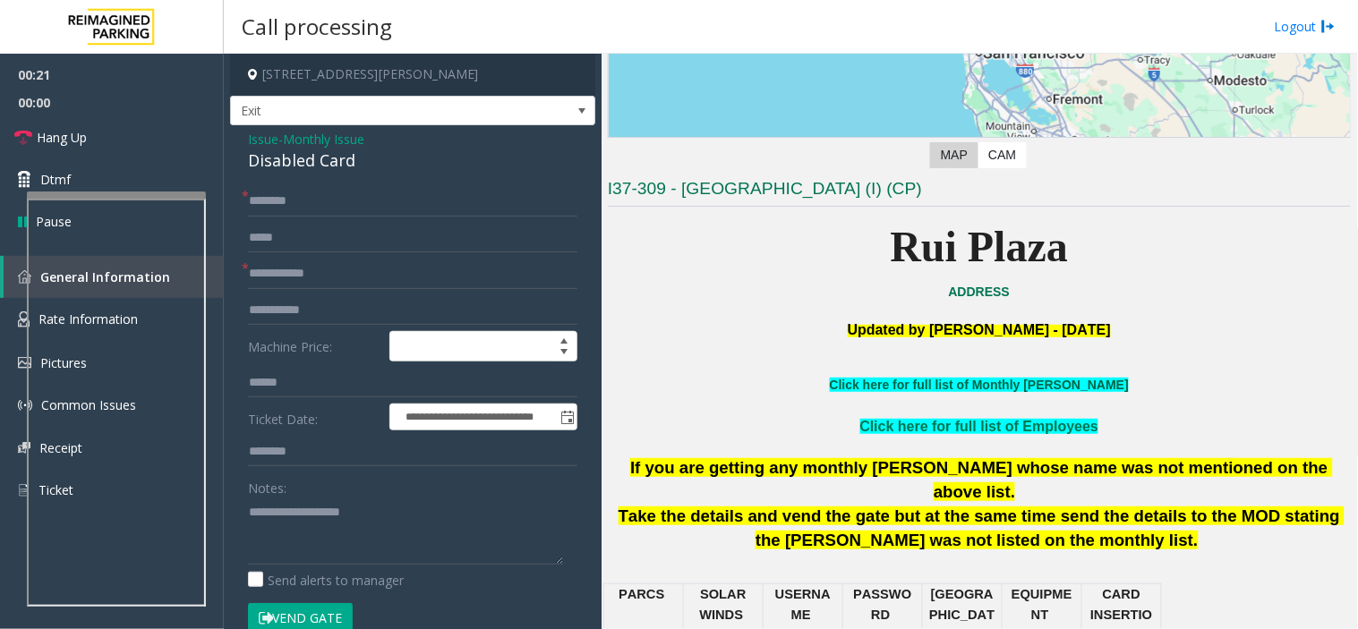
click at [1014, 387] on link "Click here for full list of Monthly Parker" at bounding box center [979, 385] width 299 height 14
click at [351, 549] on textarea at bounding box center [405, 531] width 315 height 67
paste textarea "**********"
type textarea "**********"
click at [319, 267] on input "text" at bounding box center [412, 274] width 329 height 30
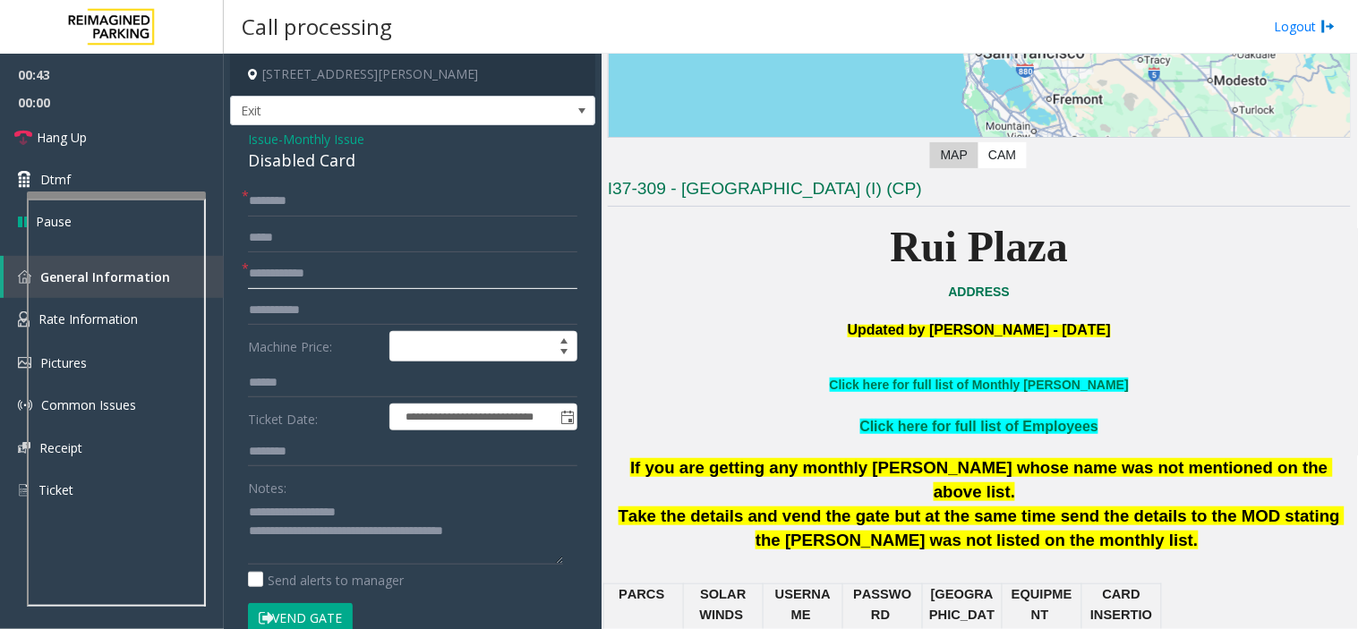
paste input "****"
type input "****"
click at [306, 566] on button "Vend Gate" at bounding box center [300, 618] width 105 height 30
click at [274, 216] on input "text" at bounding box center [412, 201] width 329 height 30
click at [275, 203] on input "text" at bounding box center [412, 201] width 329 height 30
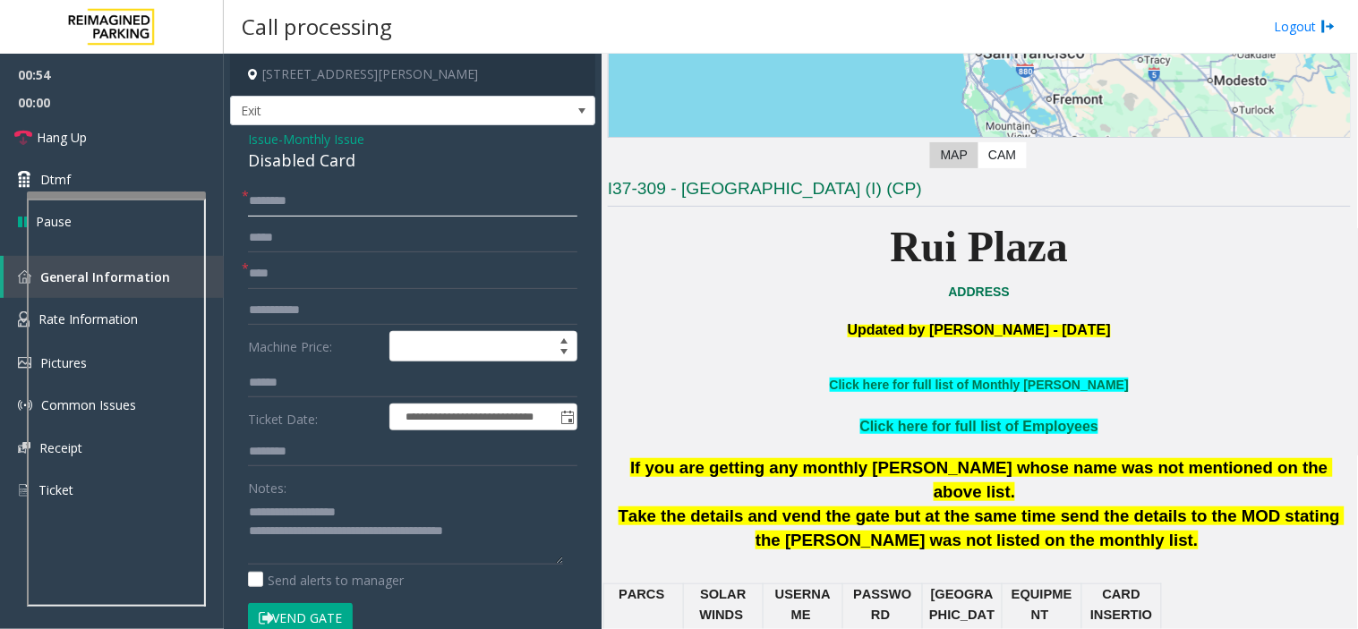
paste input "**********"
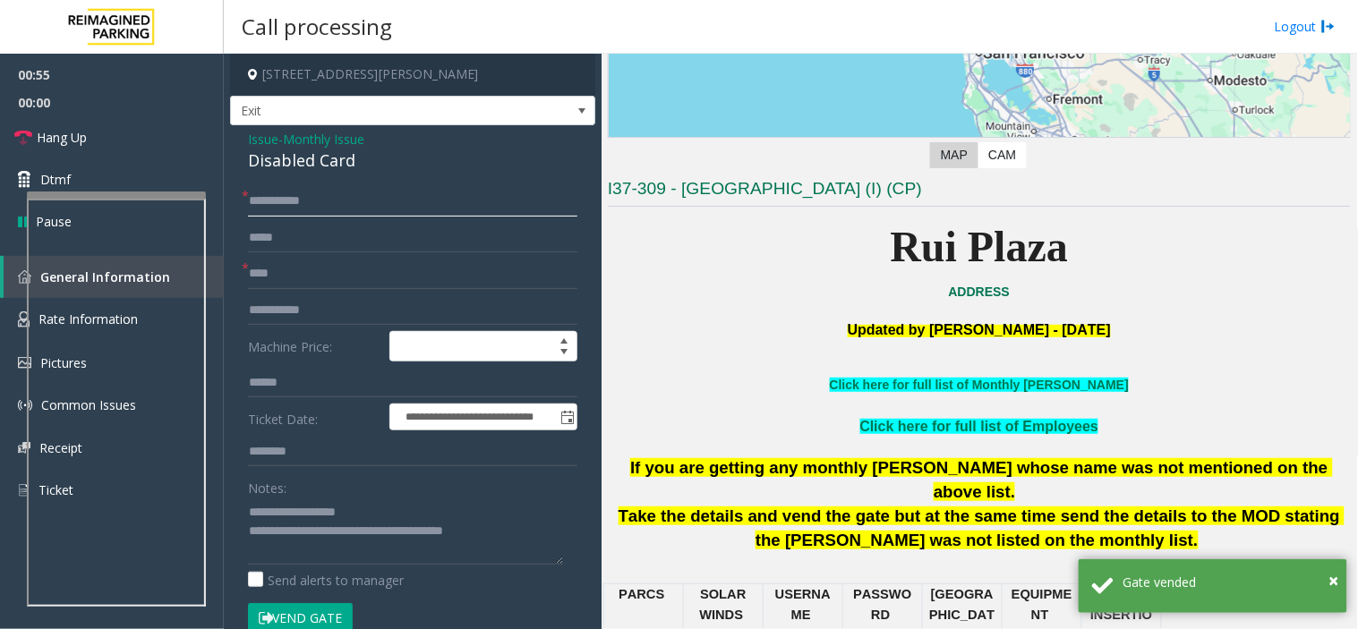
type input "**********"
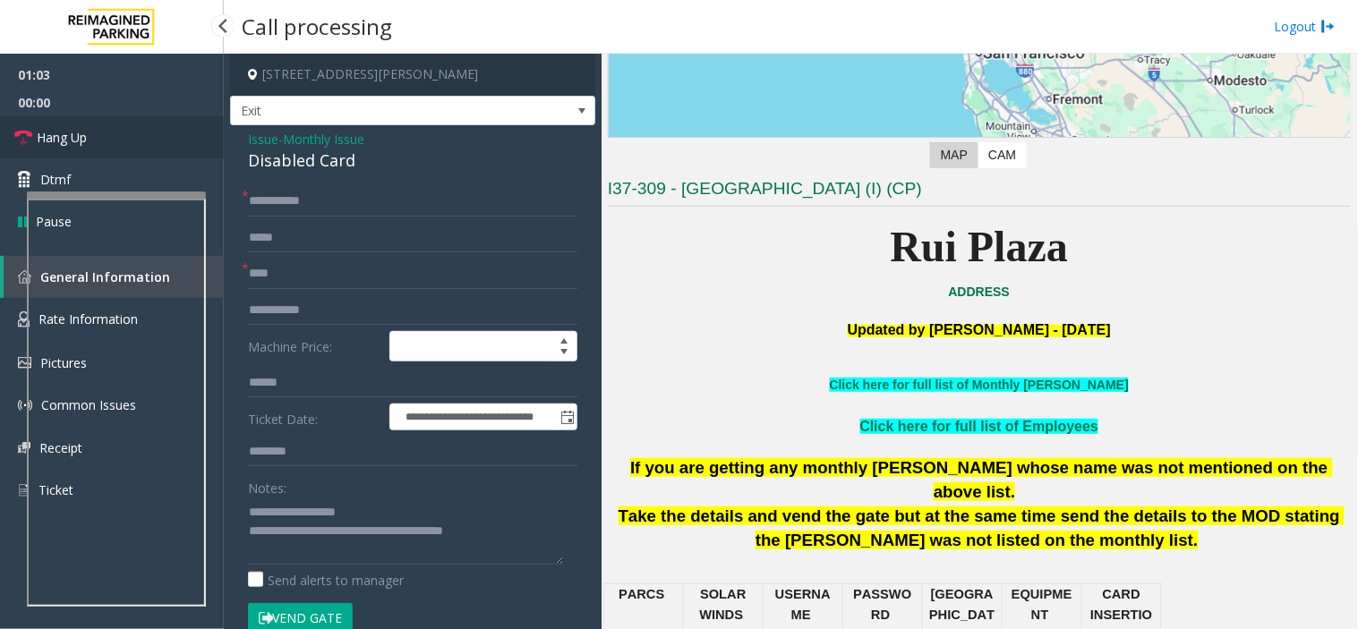
click at [47, 128] on span "Hang Up" at bounding box center [62, 137] width 50 height 19
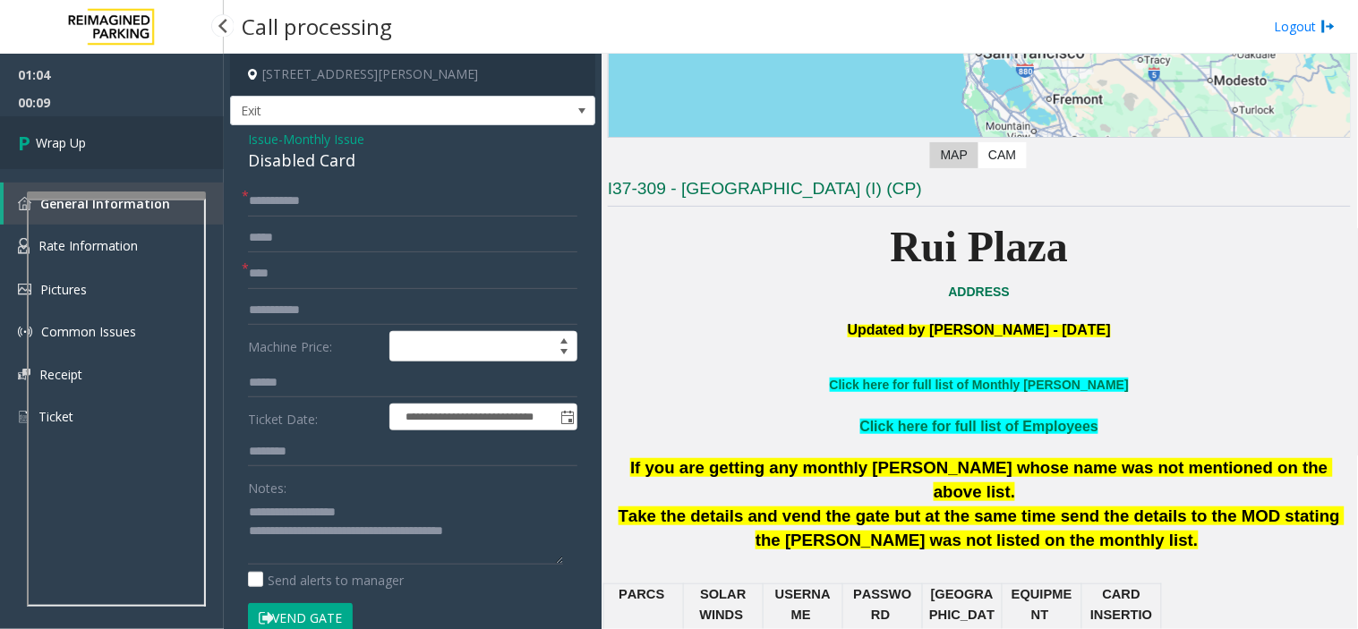
click at [134, 152] on link "Wrap Up" at bounding box center [112, 142] width 224 height 53
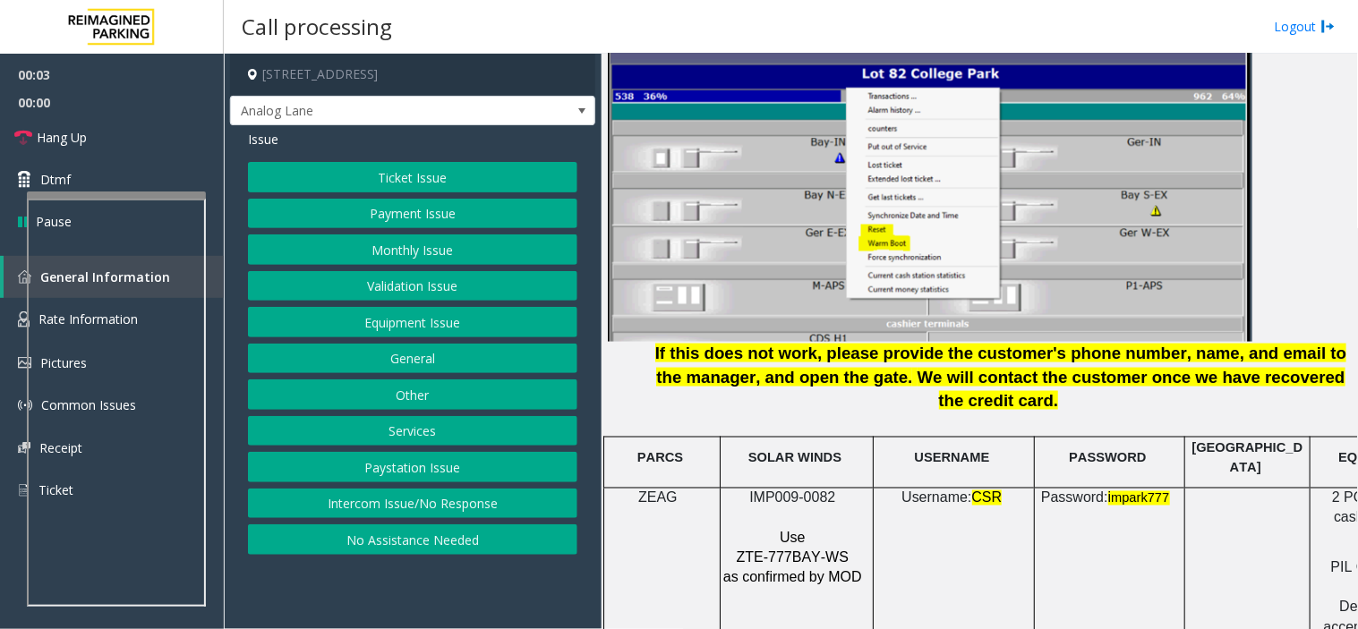
scroll to position [2286, 0]
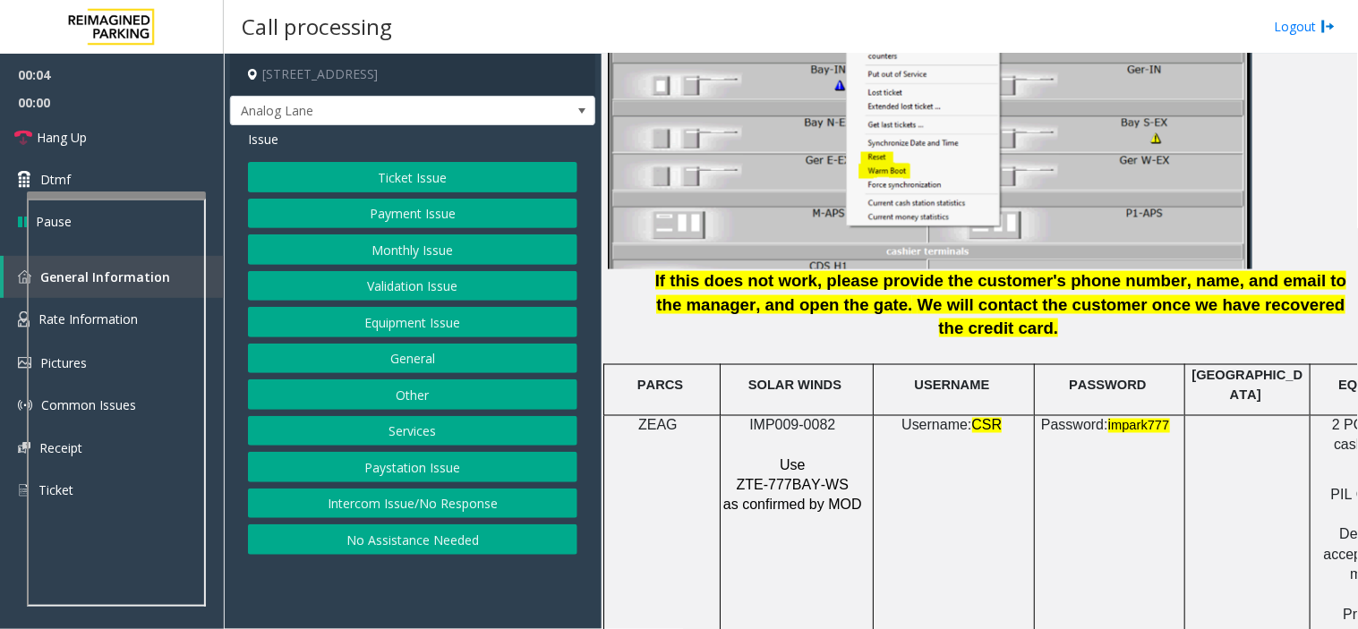
click at [798, 418] on span "IMP009-0082" at bounding box center [792, 425] width 86 height 15
drag, startPoint x: 413, startPoint y: 147, endPoint x: 425, endPoint y: 173, distance: 28.8
click at [413, 147] on div "Issue" at bounding box center [412, 139] width 329 height 19
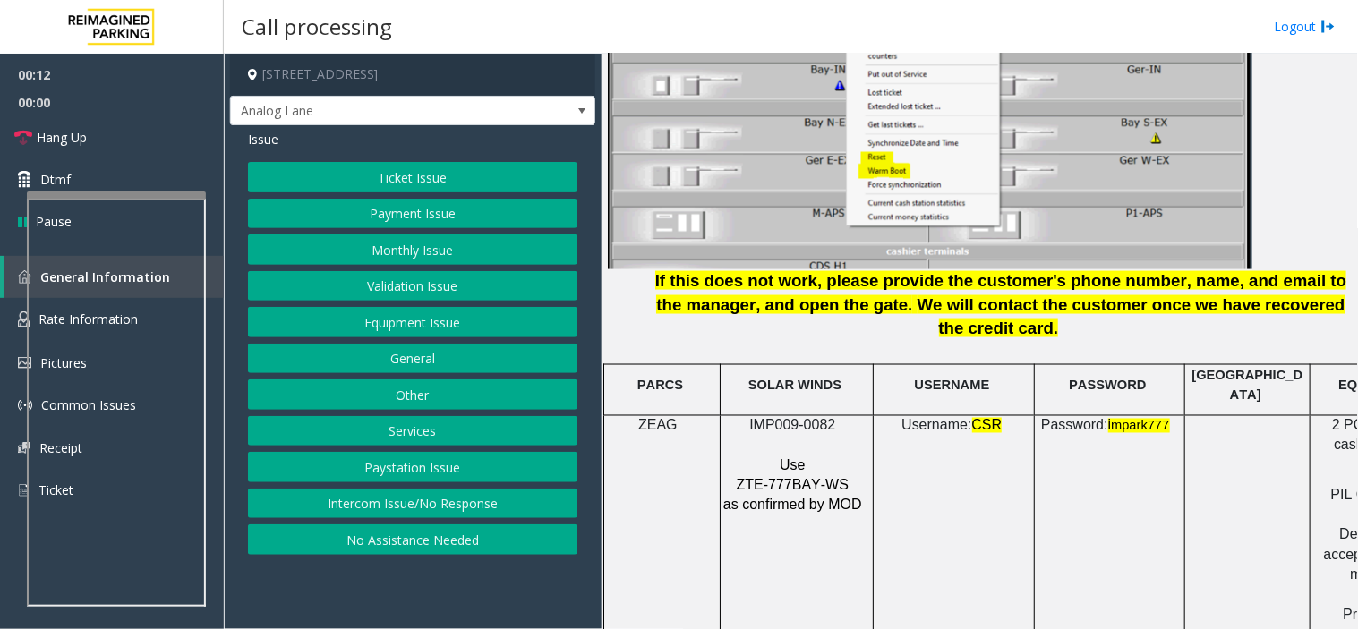
click at [426, 175] on button "Ticket Issue" at bounding box center [412, 177] width 329 height 30
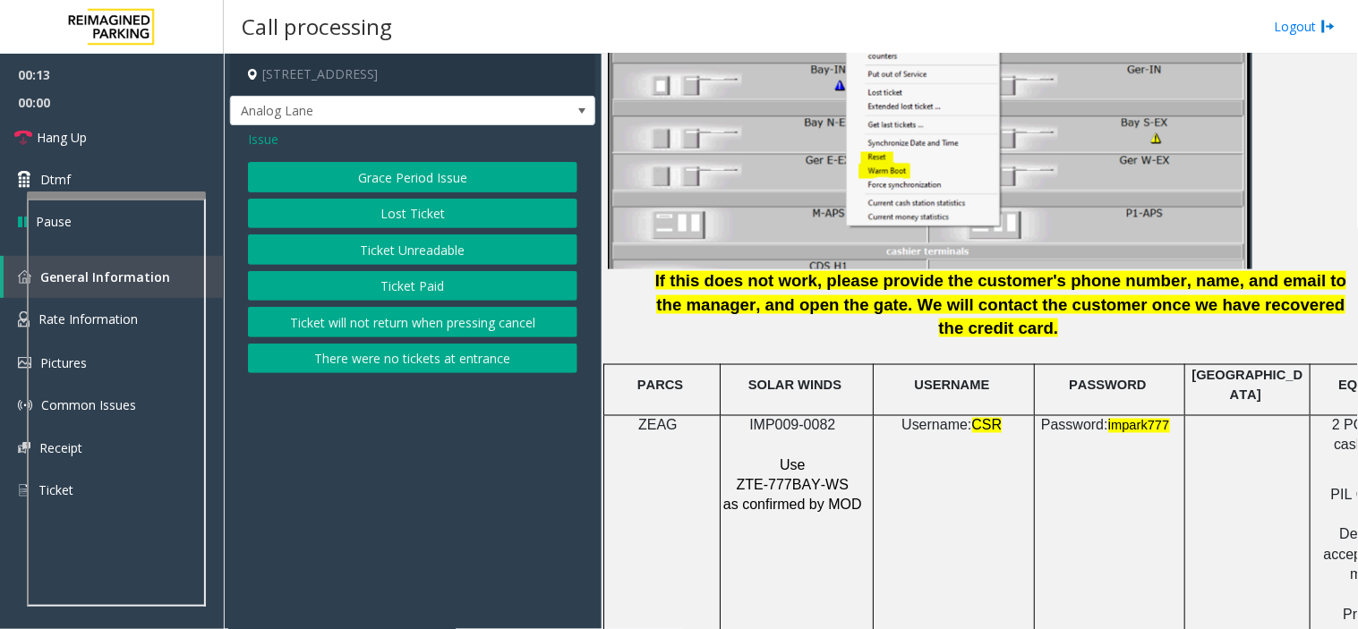
click at [427, 260] on button "Ticket Unreadable" at bounding box center [412, 249] width 329 height 30
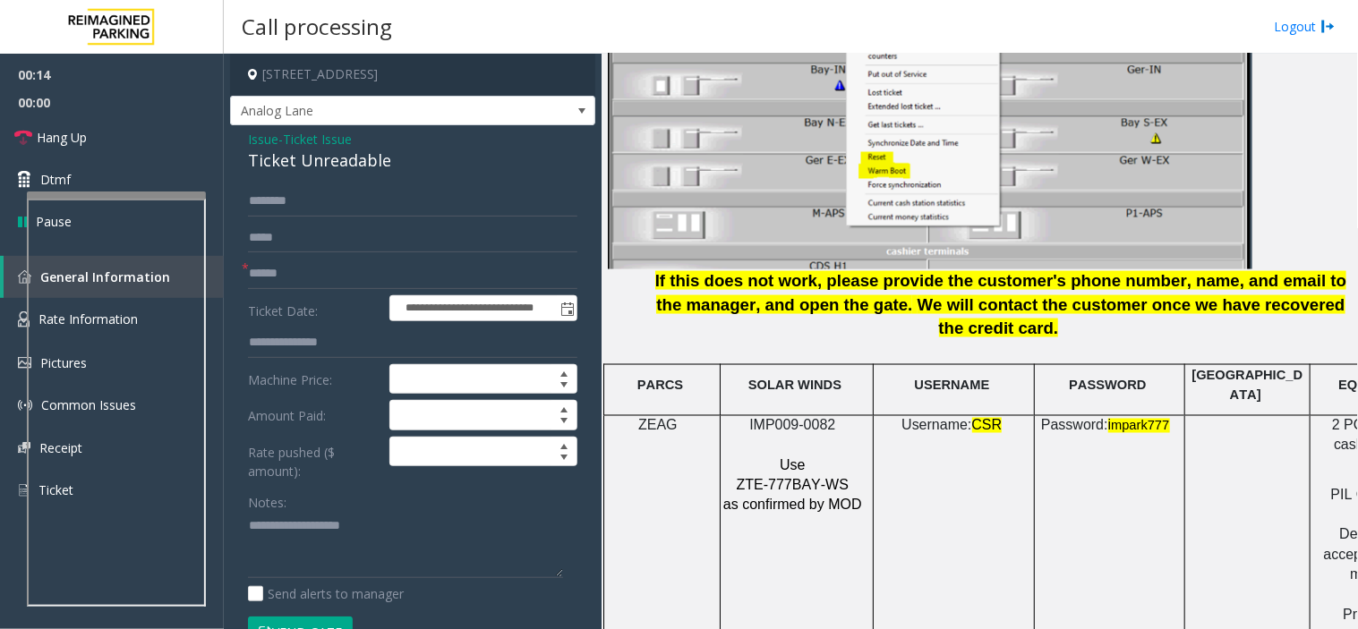
click at [345, 161] on div "Ticket Unreadable" at bounding box center [412, 161] width 329 height 24
click at [311, 538] on textarea at bounding box center [405, 545] width 315 height 67
paste textarea "**********"
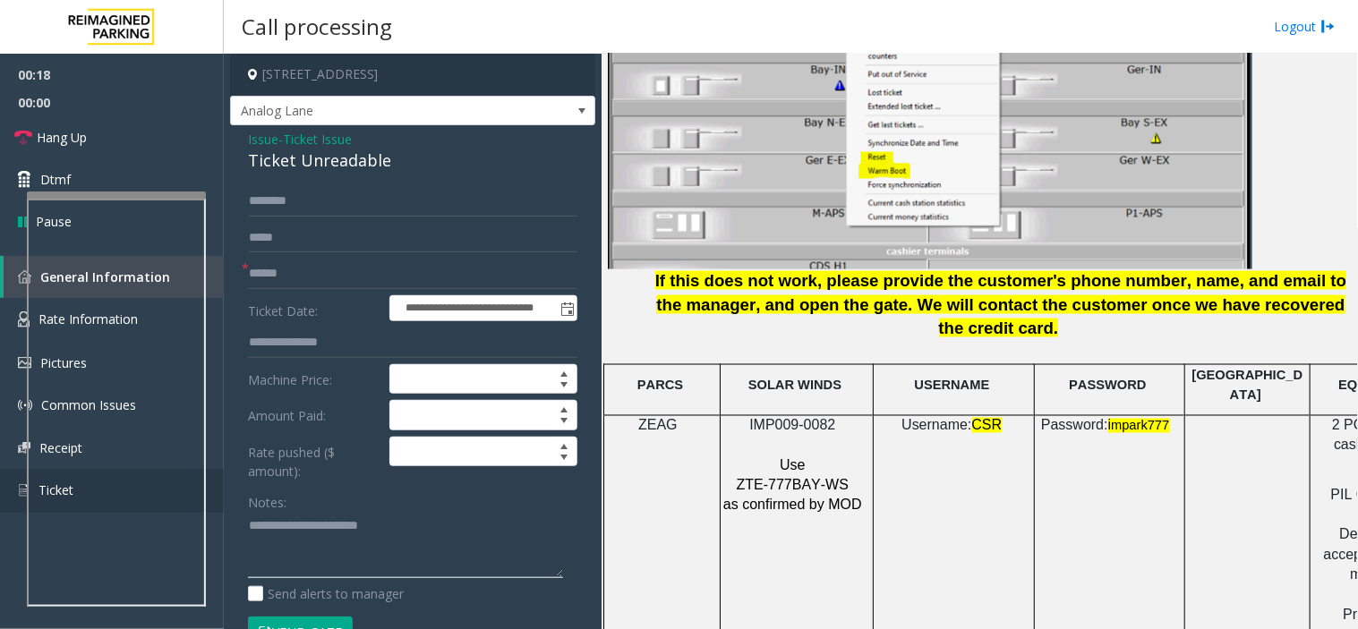
type textarea "**********"
click at [310, 140] on span "Ticket Issue" at bounding box center [317, 139] width 69 height 19
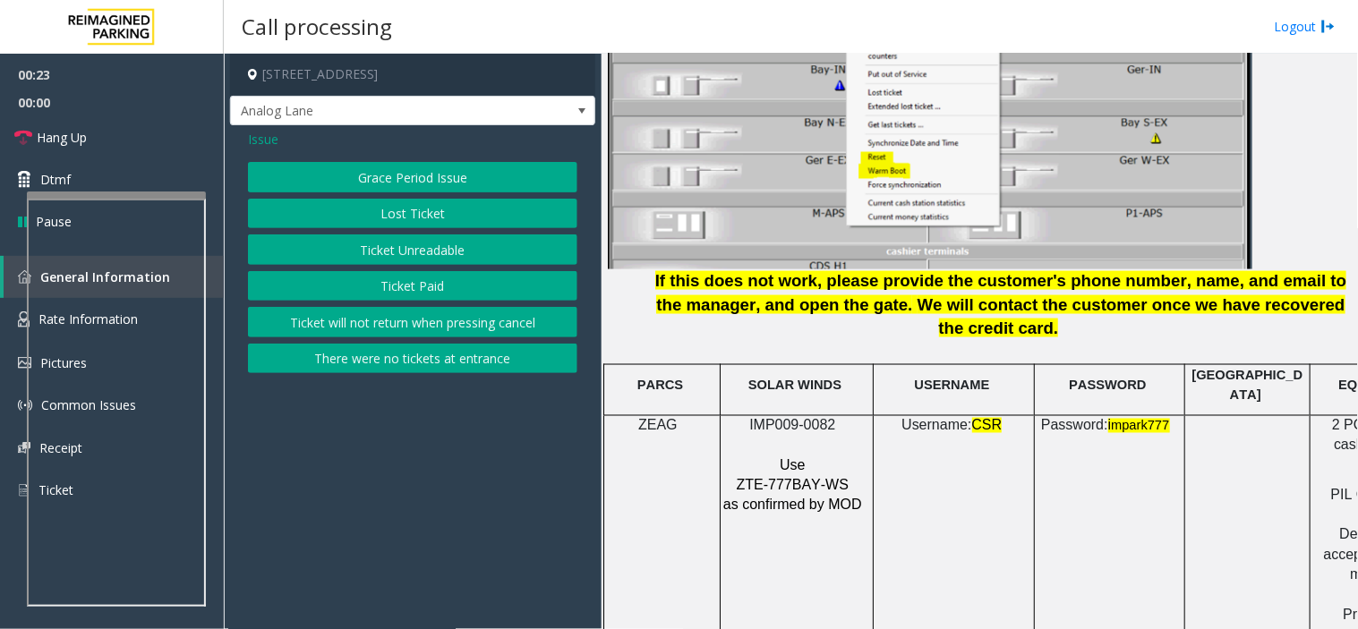
click at [414, 309] on button "Ticket will not return when pressing cancel" at bounding box center [412, 322] width 329 height 30
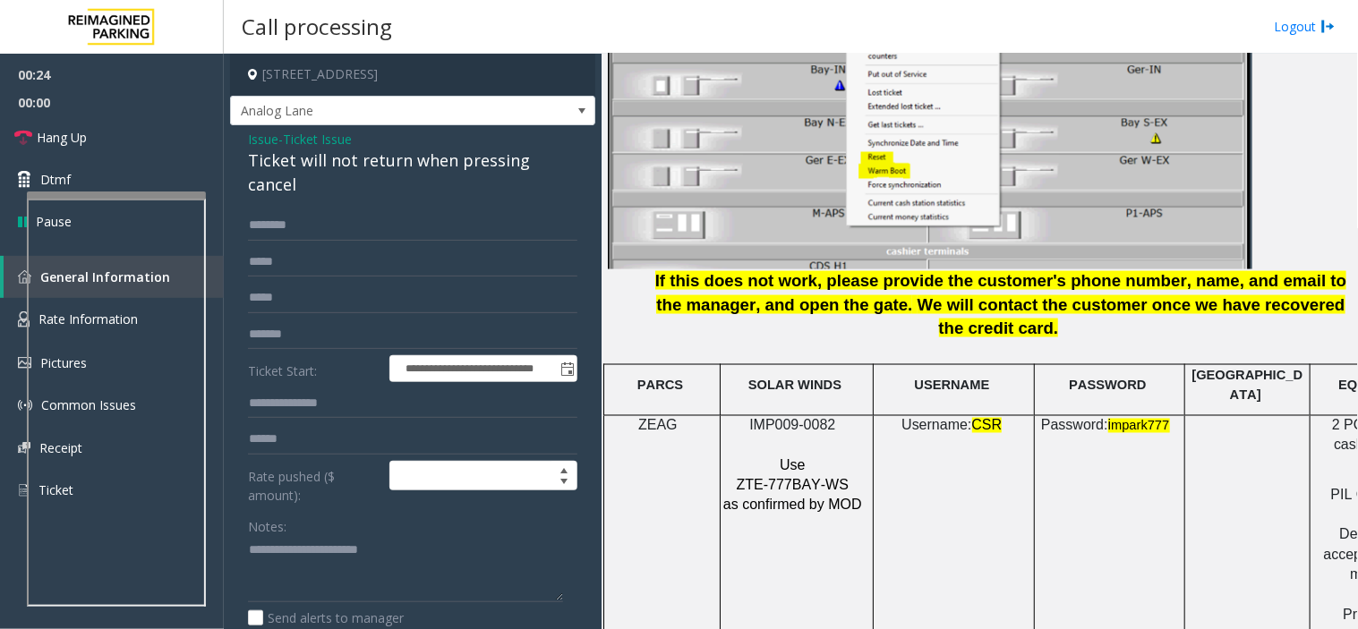
click at [319, 135] on span "Ticket Issue" at bounding box center [317, 139] width 69 height 19
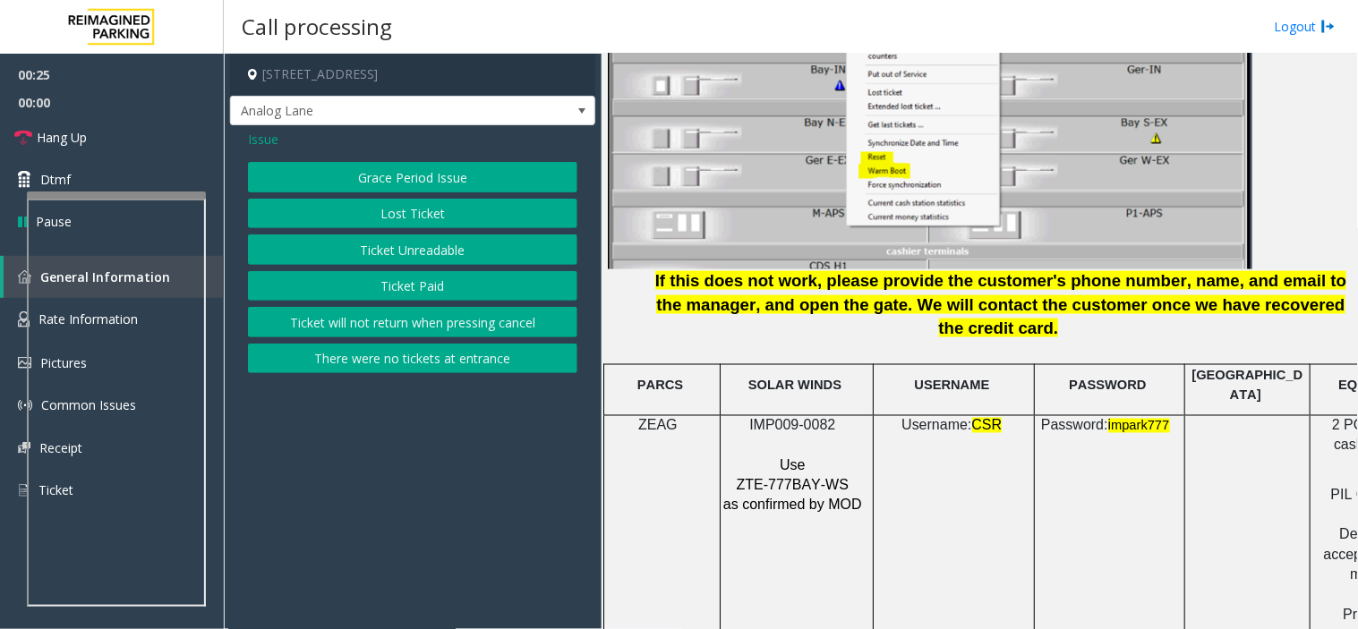
click at [418, 272] on button "Ticket Paid" at bounding box center [412, 286] width 329 height 30
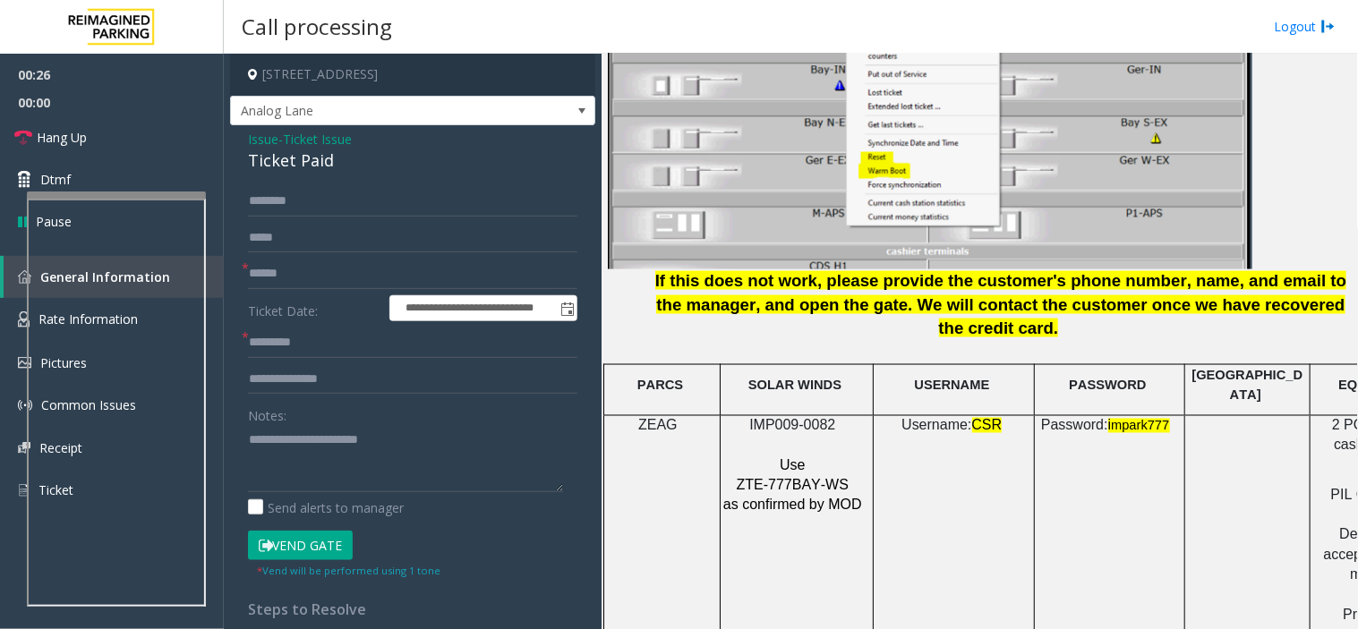
click at [316, 168] on div "Ticket Paid" at bounding box center [412, 161] width 329 height 24
click at [352, 445] on textarea at bounding box center [405, 458] width 315 height 67
paste textarea
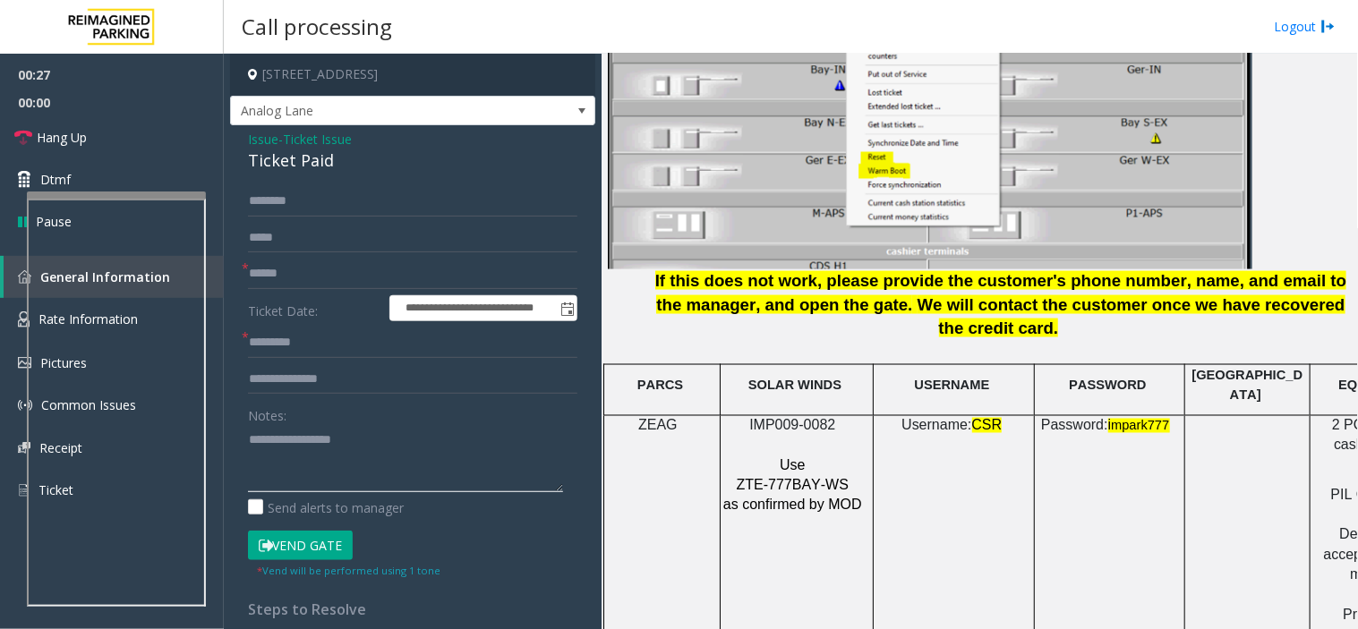
type textarea "**********"
click at [335, 328] on input "text" at bounding box center [412, 343] width 329 height 30
click at [430, 243] on input "text" at bounding box center [412, 238] width 329 height 30
drag, startPoint x: 379, startPoint y: 326, endPoint x: 333, endPoint y: 334, distance: 46.3
click at [333, 334] on form "**********" at bounding box center [412, 382] width 329 height 393
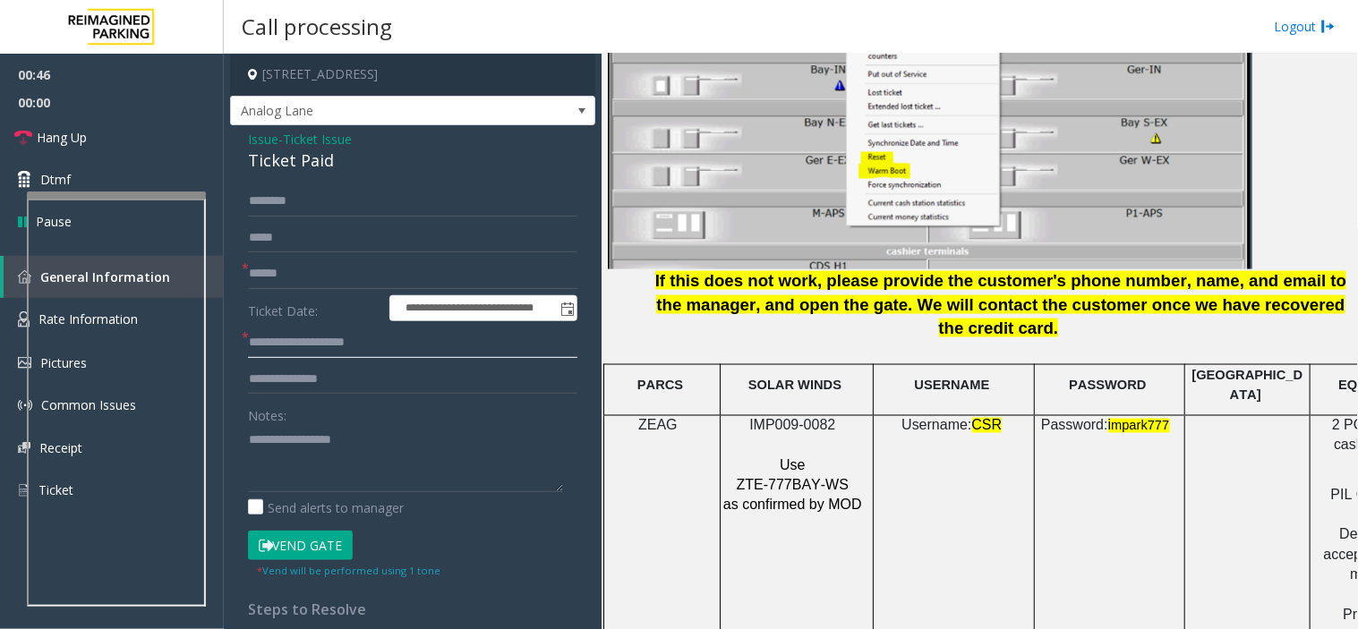
drag, startPoint x: 374, startPoint y: 349, endPoint x: 325, endPoint y: 349, distance: 49.2
click at [325, 349] on input "**********" at bounding box center [412, 343] width 329 height 30
type input "**********"
click at [345, 261] on input "text" at bounding box center [412, 274] width 329 height 30
type input "**"
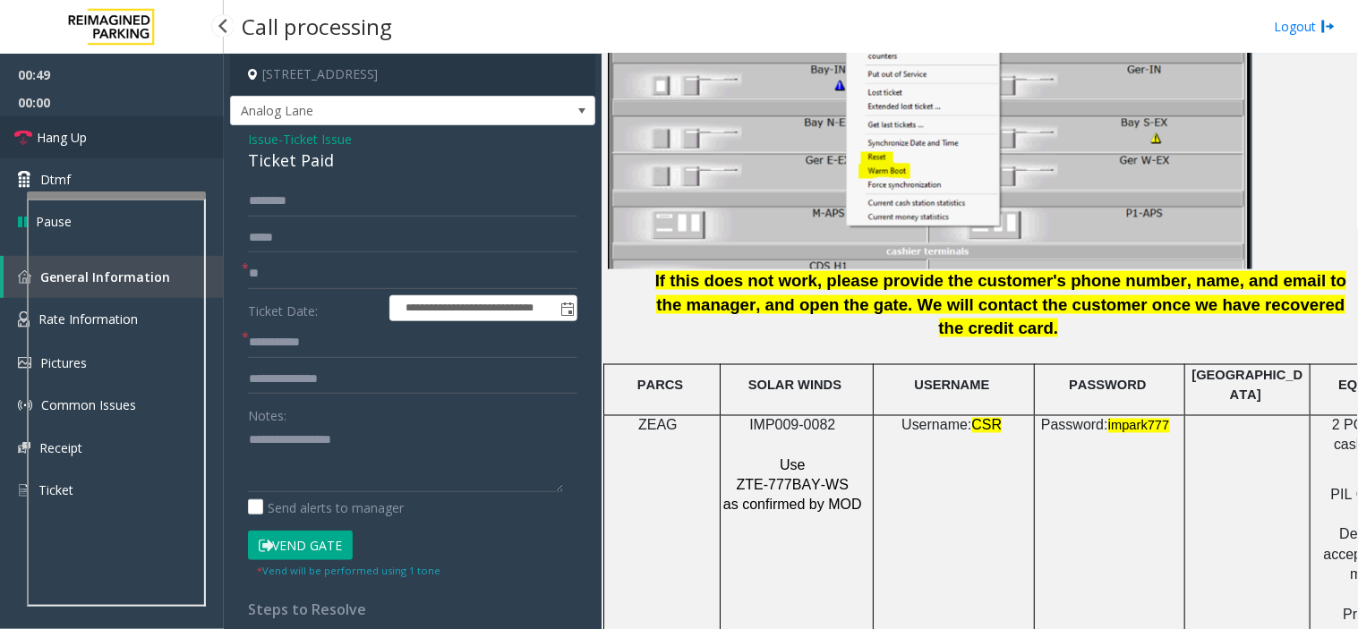
drag, startPoint x: 164, startPoint y: 108, endPoint x: 164, endPoint y: 123, distance: 14.3
click at [164, 108] on span "00:00" at bounding box center [112, 103] width 224 height 28
click at [164, 123] on link "Hang Up" at bounding box center [112, 137] width 224 height 42
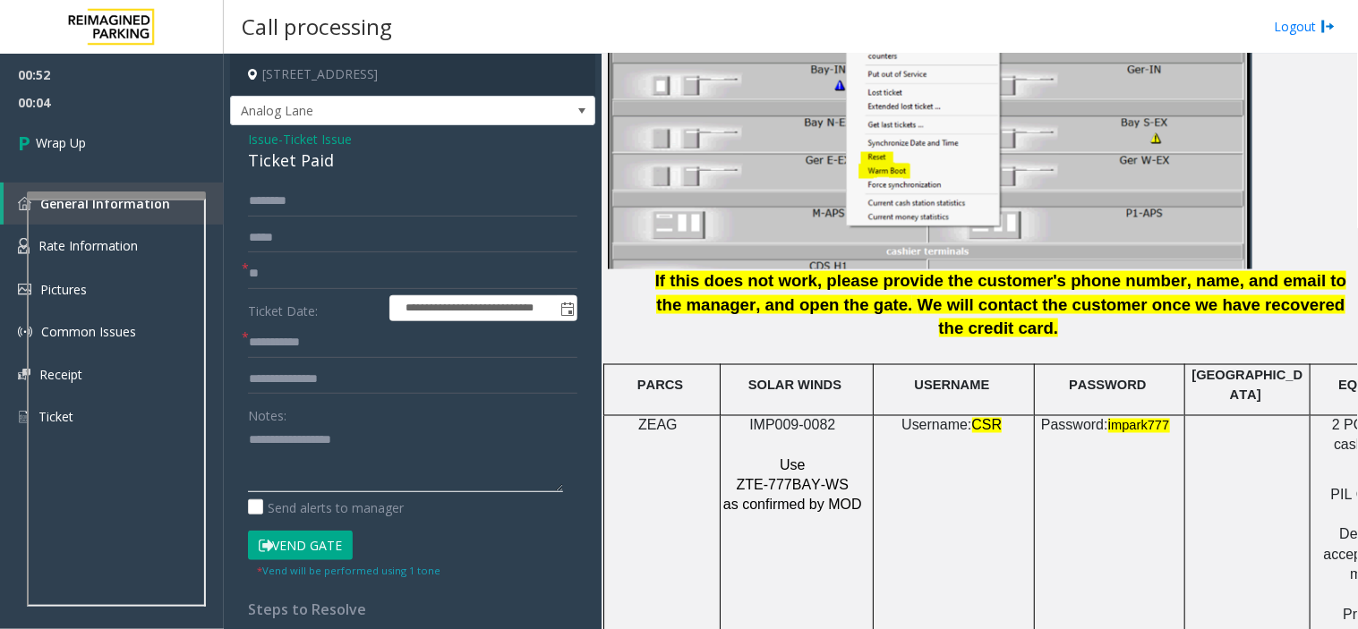
click at [452, 486] on textarea at bounding box center [405, 458] width 315 height 67
paste textarea "**********"
type textarea "**********"
drag, startPoint x: 112, startPoint y: 92, endPoint x: 118, endPoint y: 108, distance: 17.3
click at [112, 95] on span "00:04" at bounding box center [112, 103] width 224 height 28
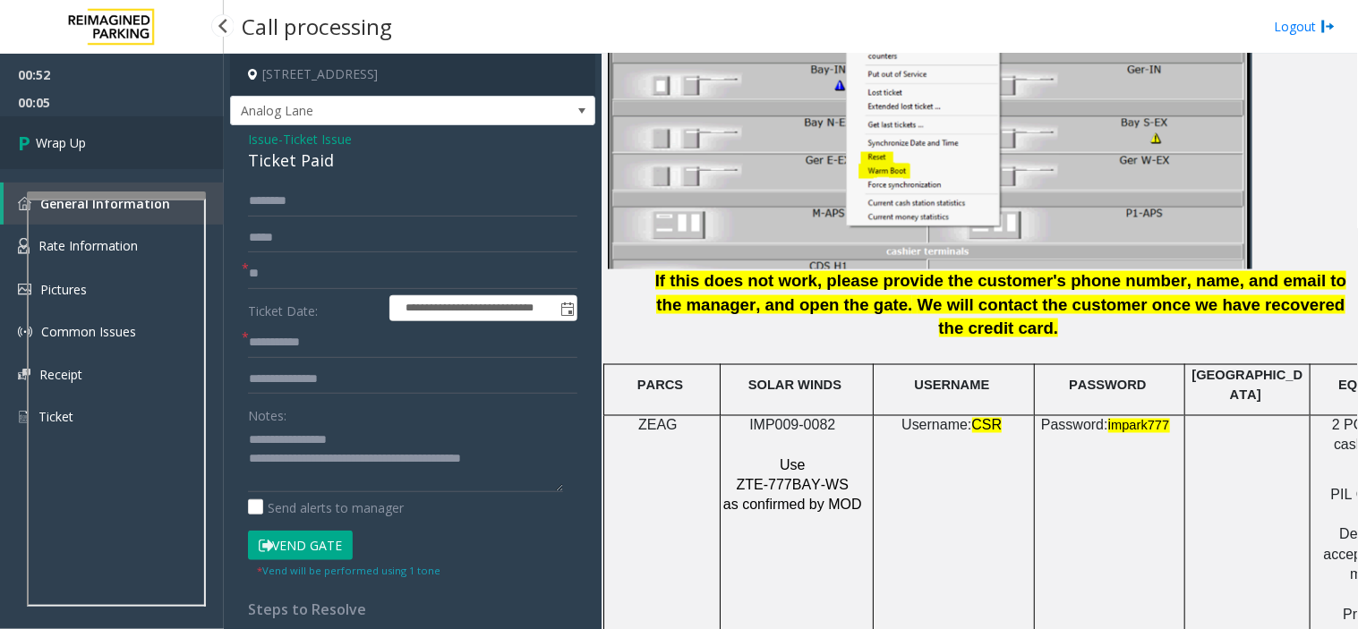
click at [45, 123] on link "Wrap Up" at bounding box center [112, 142] width 224 height 53
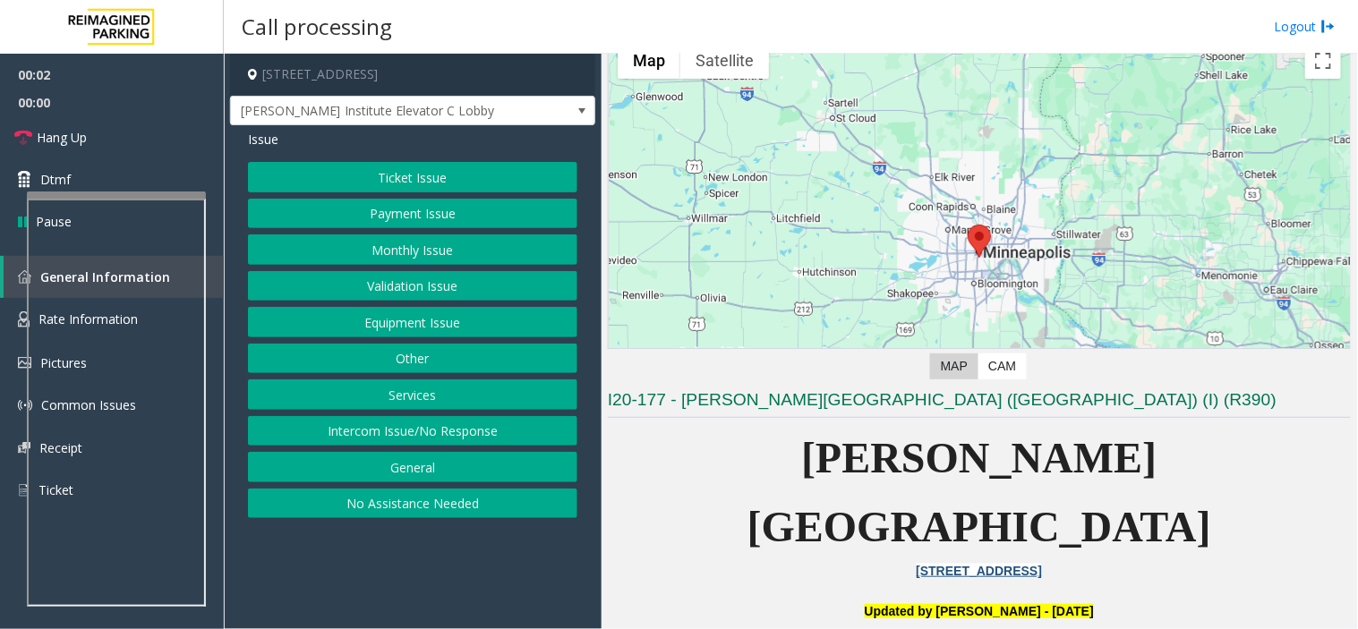
scroll to position [199, 0]
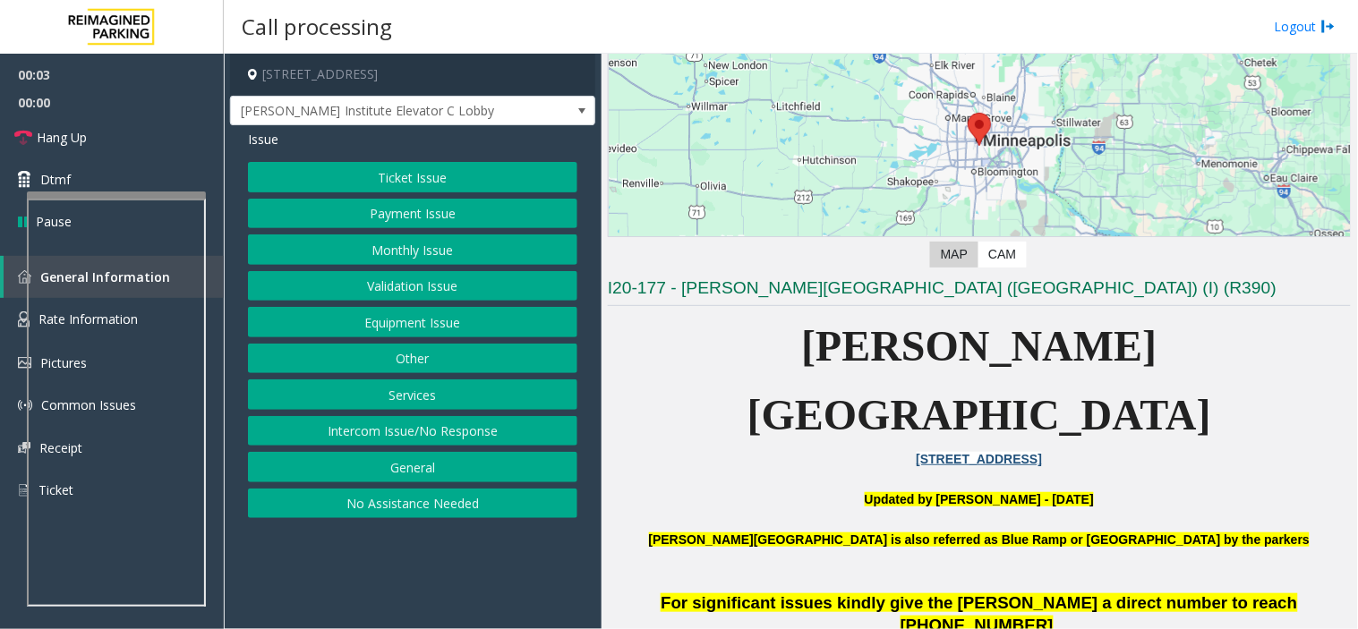
click at [704, 291] on h3 "I20-177 - [PERSON_NAME][GEOGRAPHIC_DATA] ([GEOGRAPHIC_DATA]) (I) (R390)" at bounding box center [979, 292] width 743 height 30
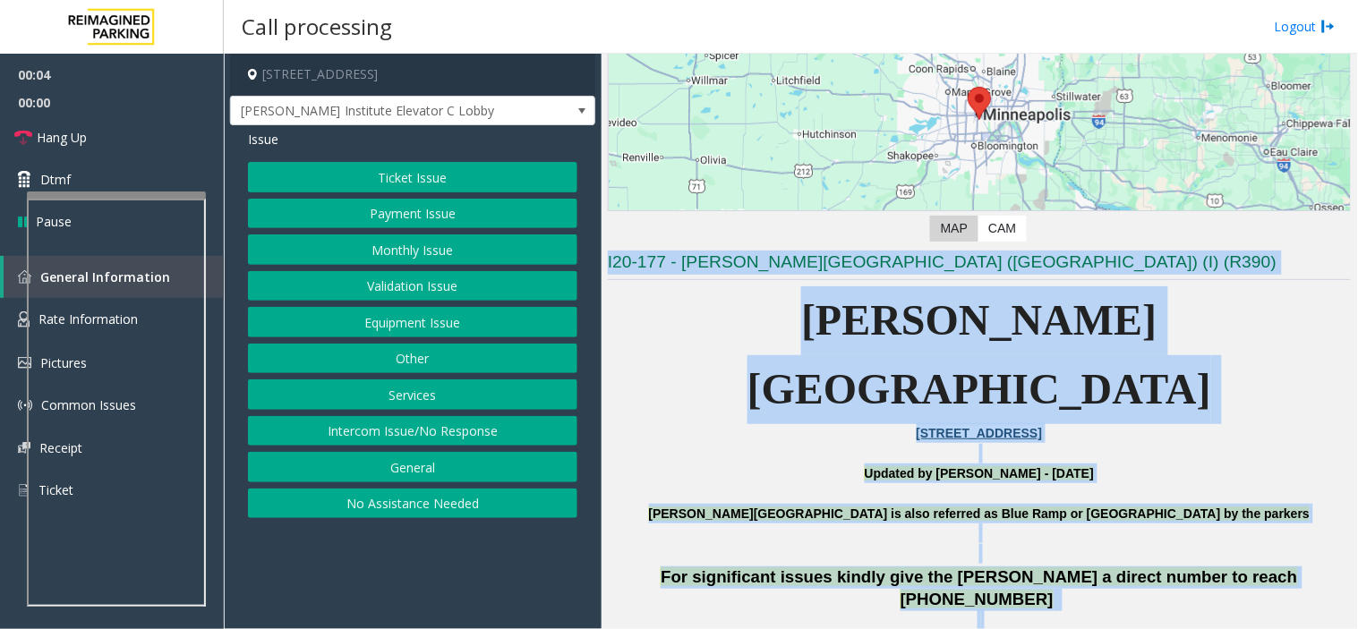
scroll to position [252, 0]
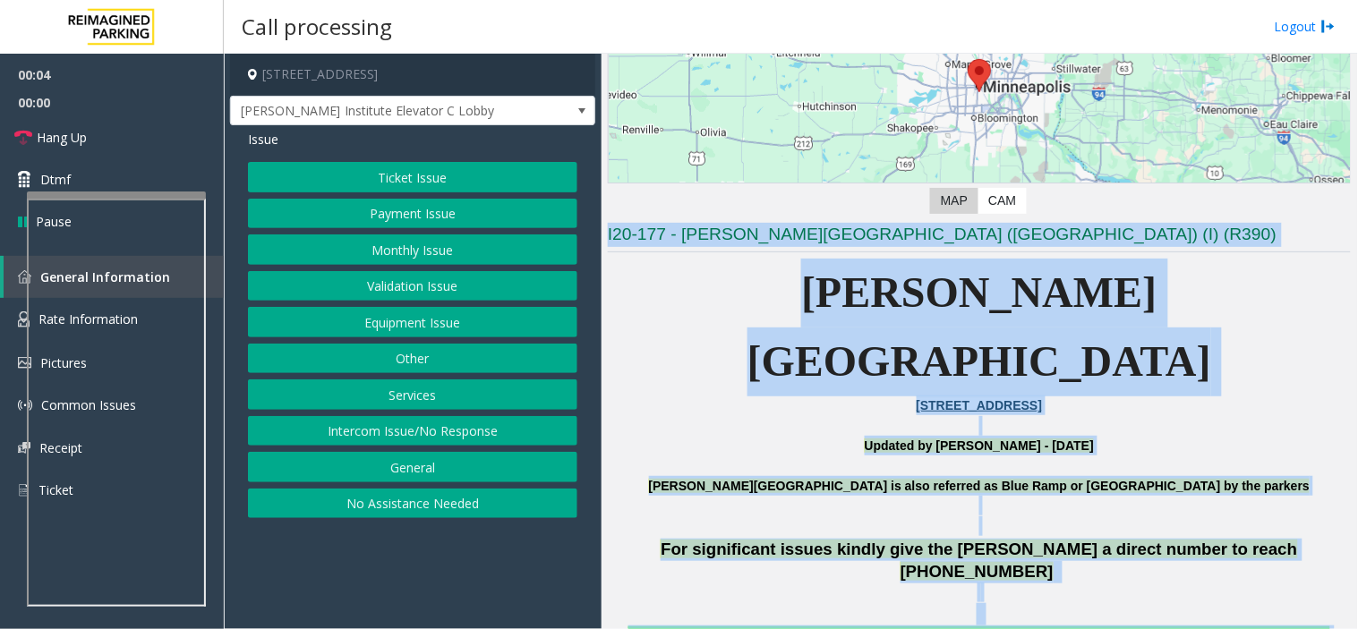
drag, startPoint x: 704, startPoint y: 291, endPoint x: 1357, endPoint y: 612, distance: 727.2
click at [1222, 566] on div "Main Revenue Control Manufacturer: Amano McGann ← Move left → Move right ↑ Move…" at bounding box center [978, 341] width 755 height 575
click at [899, 456] on p at bounding box center [979, 466] width 743 height 20
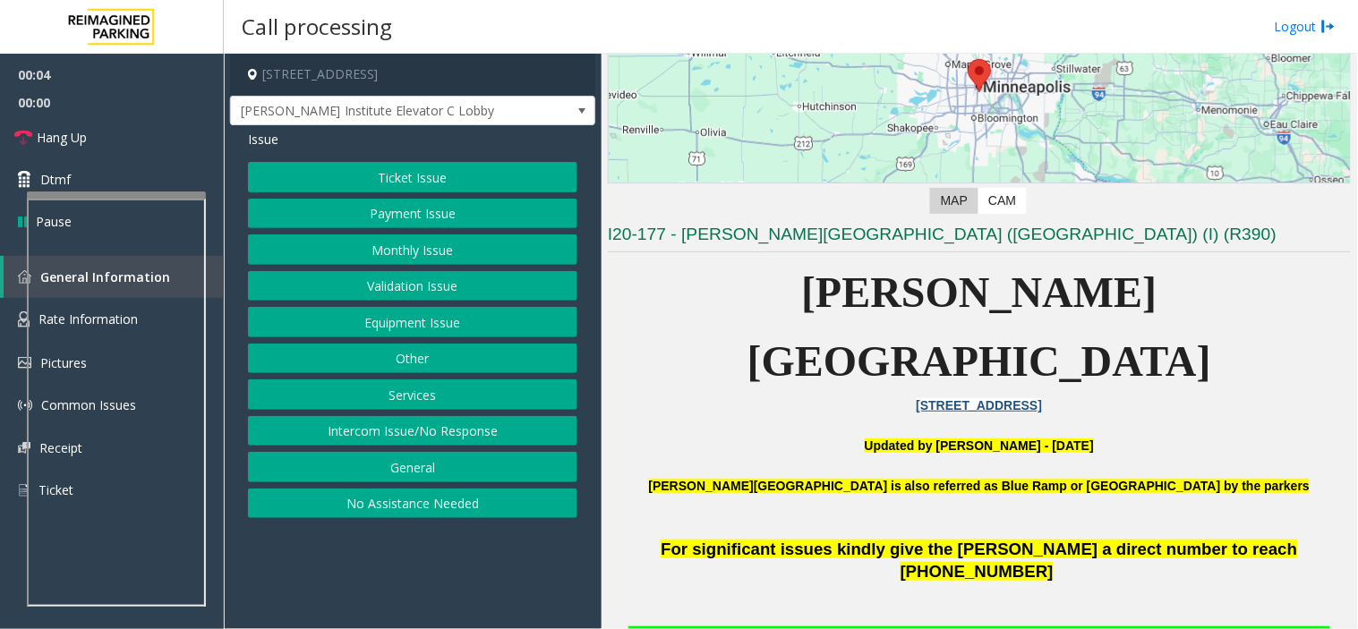
click at [899, 456] on p at bounding box center [979, 466] width 743 height 20
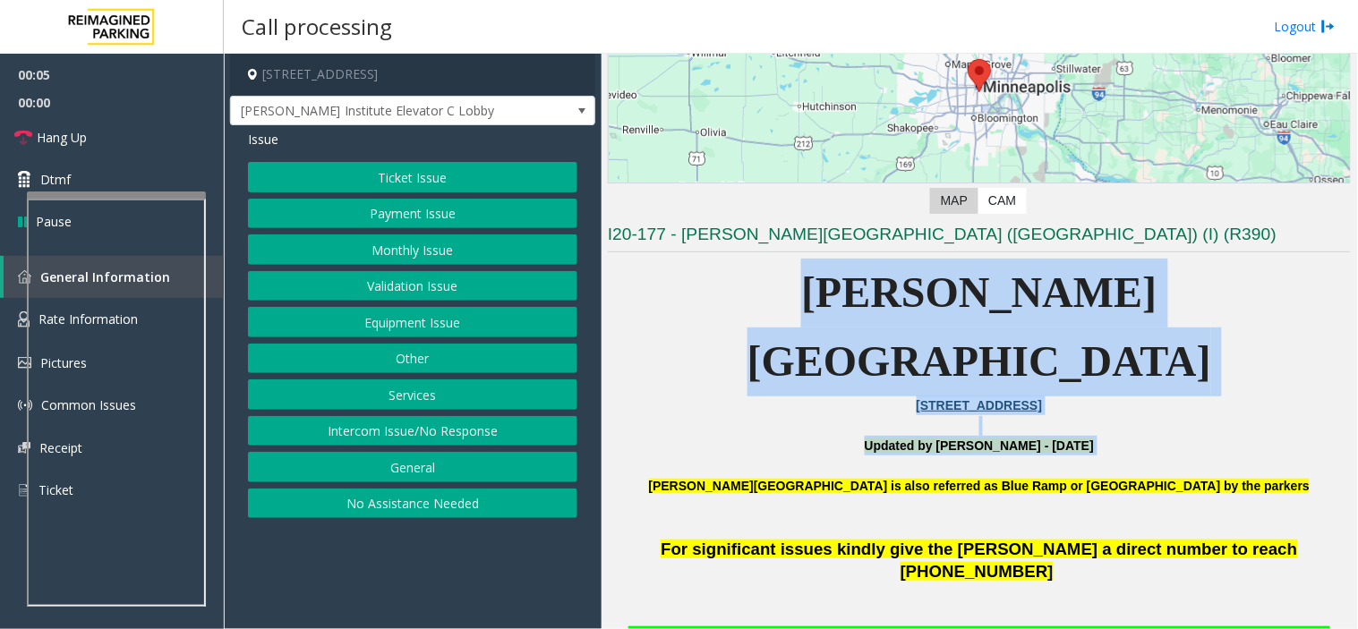
drag, startPoint x: 899, startPoint y: 395, endPoint x: 841, endPoint y: 257, distance: 149.6
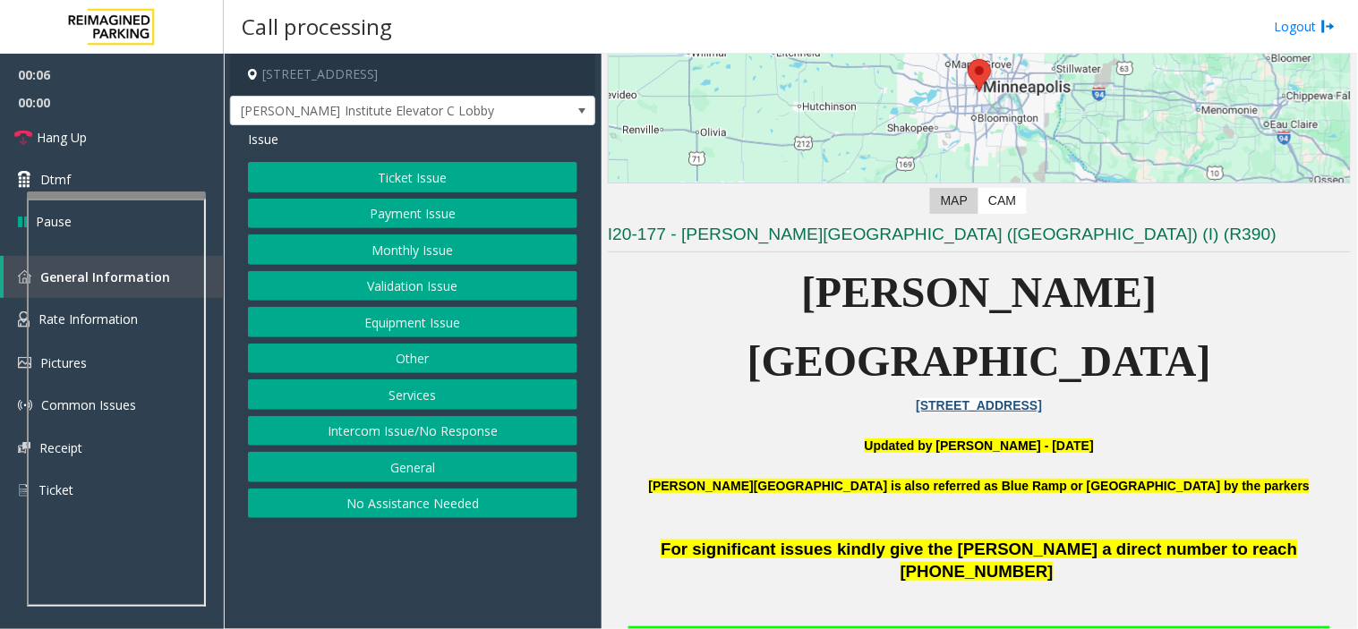
click at [713, 229] on h3 "I20-177 - [PERSON_NAME][GEOGRAPHIC_DATA] ([GEOGRAPHIC_DATA]) (I) (R390)" at bounding box center [979, 238] width 743 height 30
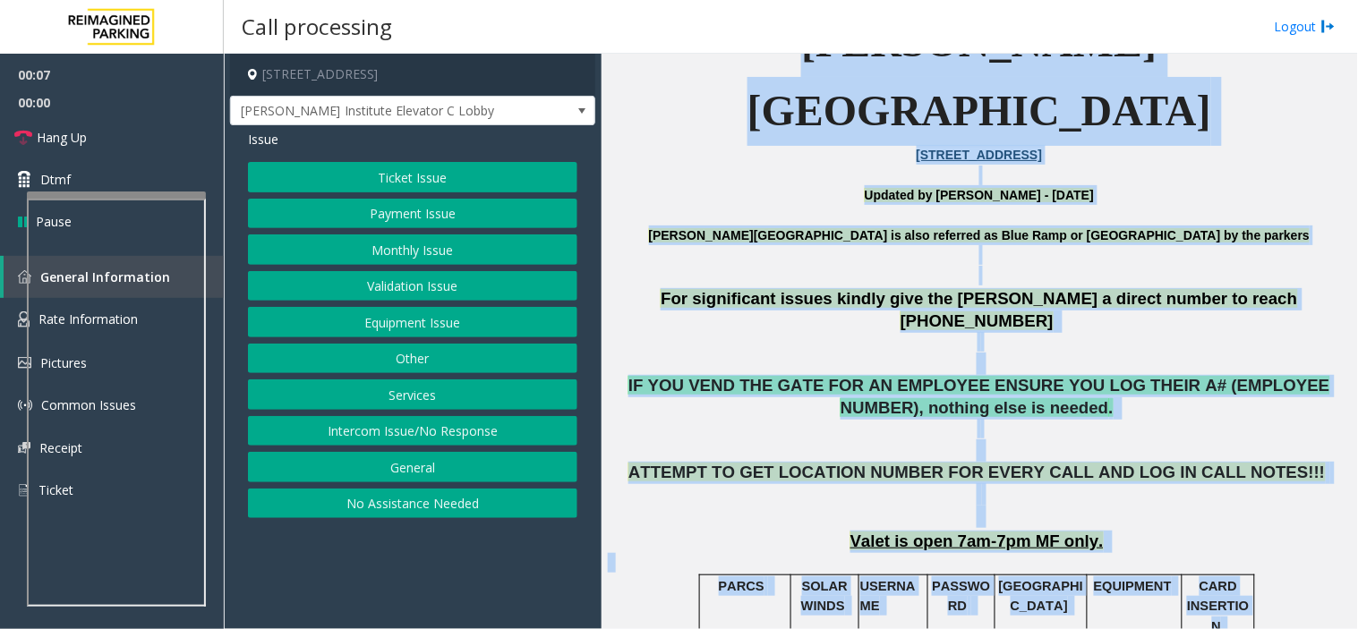
drag, startPoint x: 713, startPoint y: 229, endPoint x: 1204, endPoint y: 657, distance: 650.7
click at [1204, 566] on html "00:07 00:00 Hang Up Dtmf Pause General Information Rate Information Pictures Co…" at bounding box center [679, 314] width 1358 height 629
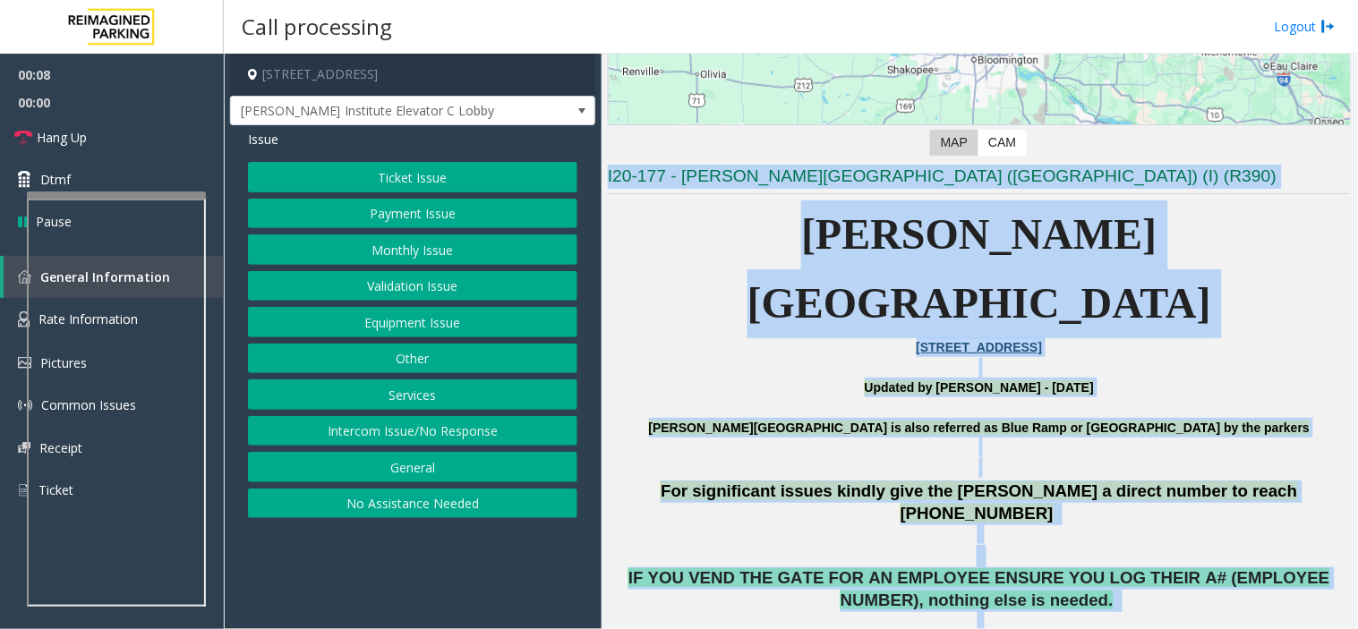
scroll to position [300, 0]
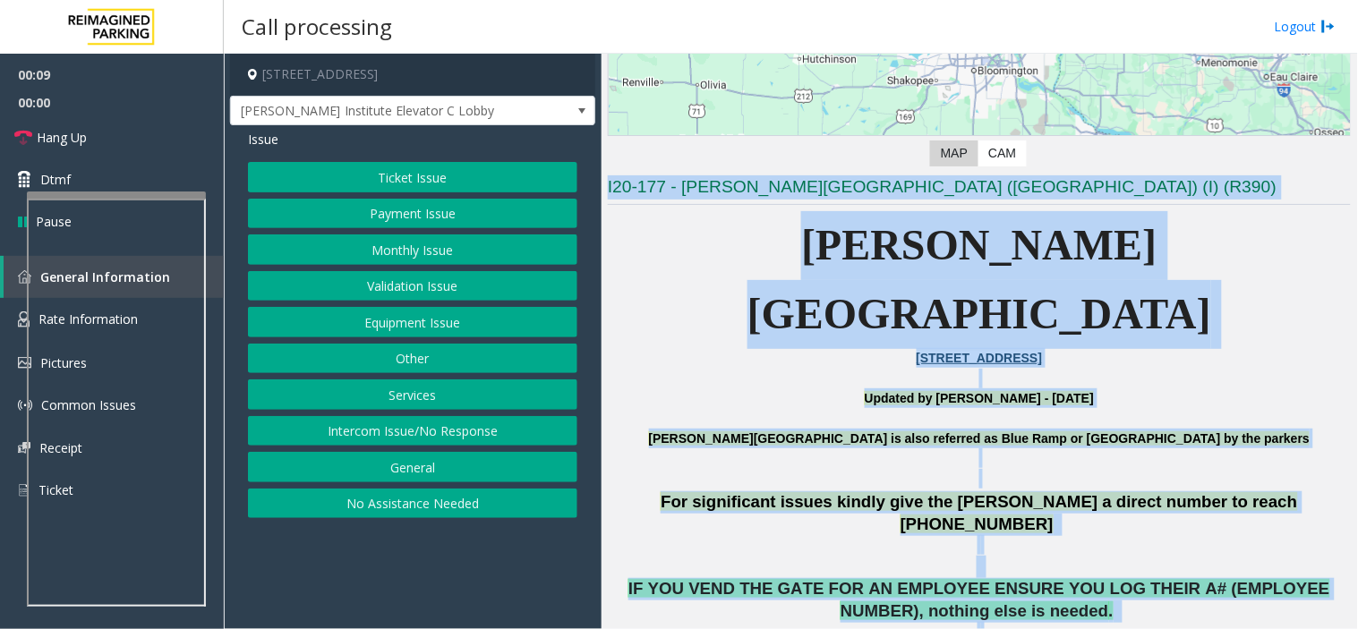
click at [973, 566] on span "IF YOU VEND THE GATE FOR AN EMPLOYEE ENSURE YOU LOG THEIR A# (EMPLOYEE NUMBER),…" at bounding box center [979, 599] width 702 height 41
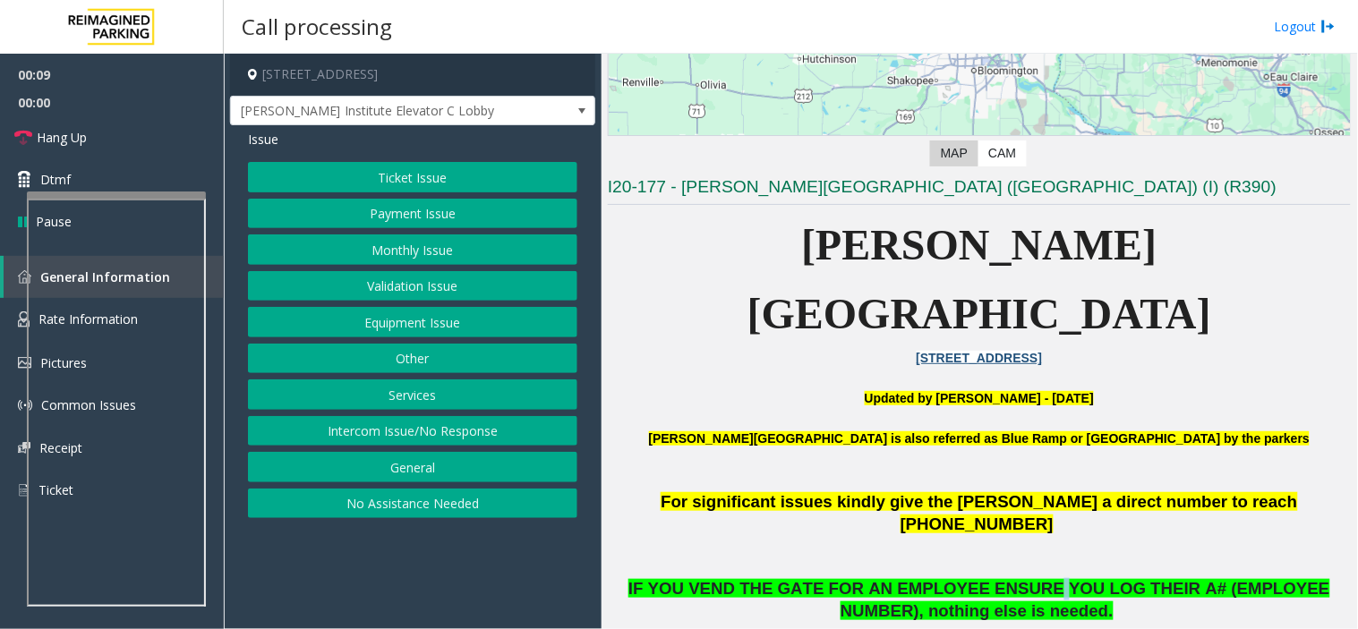
click at [973, 566] on span "IF YOU VEND THE GATE FOR AN EMPLOYEE ENSURE YOU LOG THEIR A# (EMPLOYEE NUMBER),…" at bounding box center [979, 599] width 702 height 41
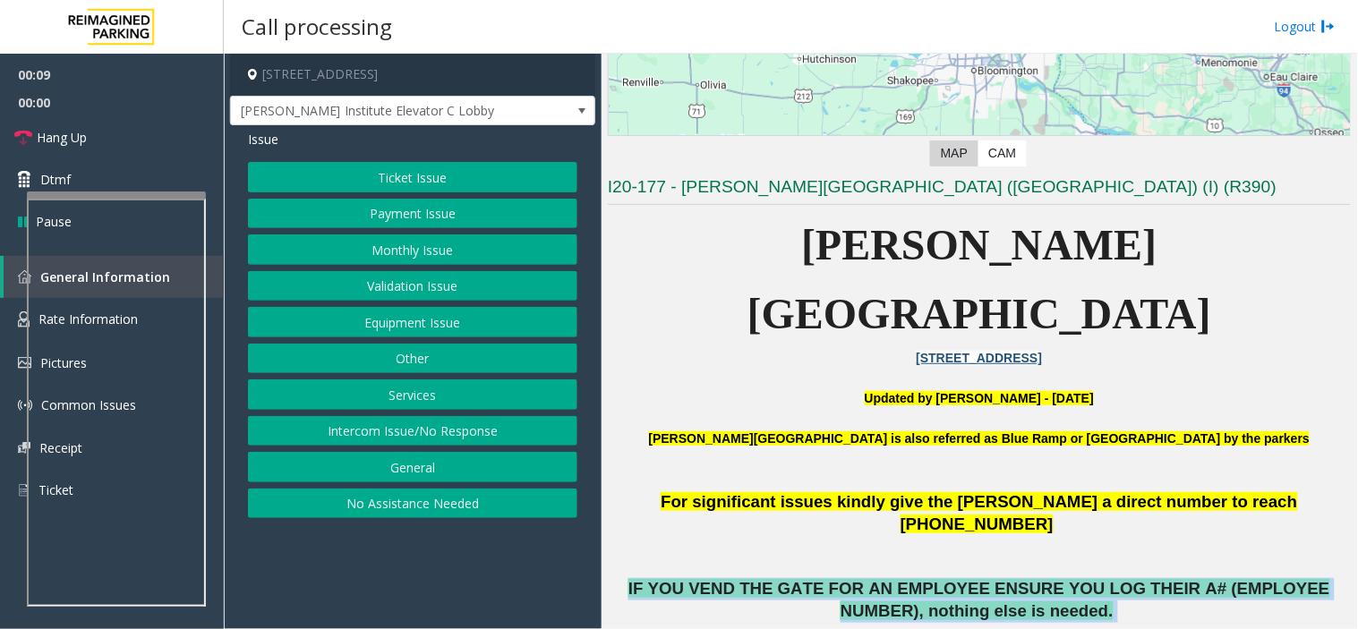
click at [973, 566] on span "IF YOU VEND THE GATE FOR AN EMPLOYEE ENSURE YOU LOG THEIR A# (EMPLOYEE NUMBER),…" at bounding box center [979, 599] width 702 height 41
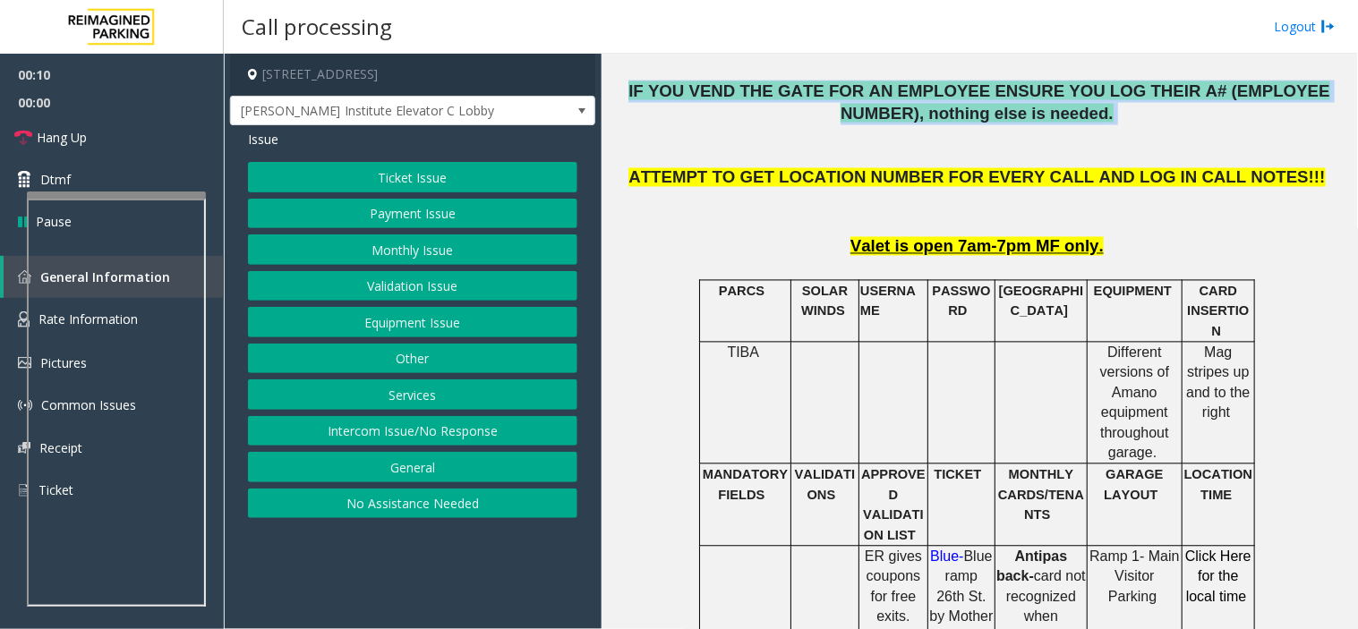
scroll to position [598, 0]
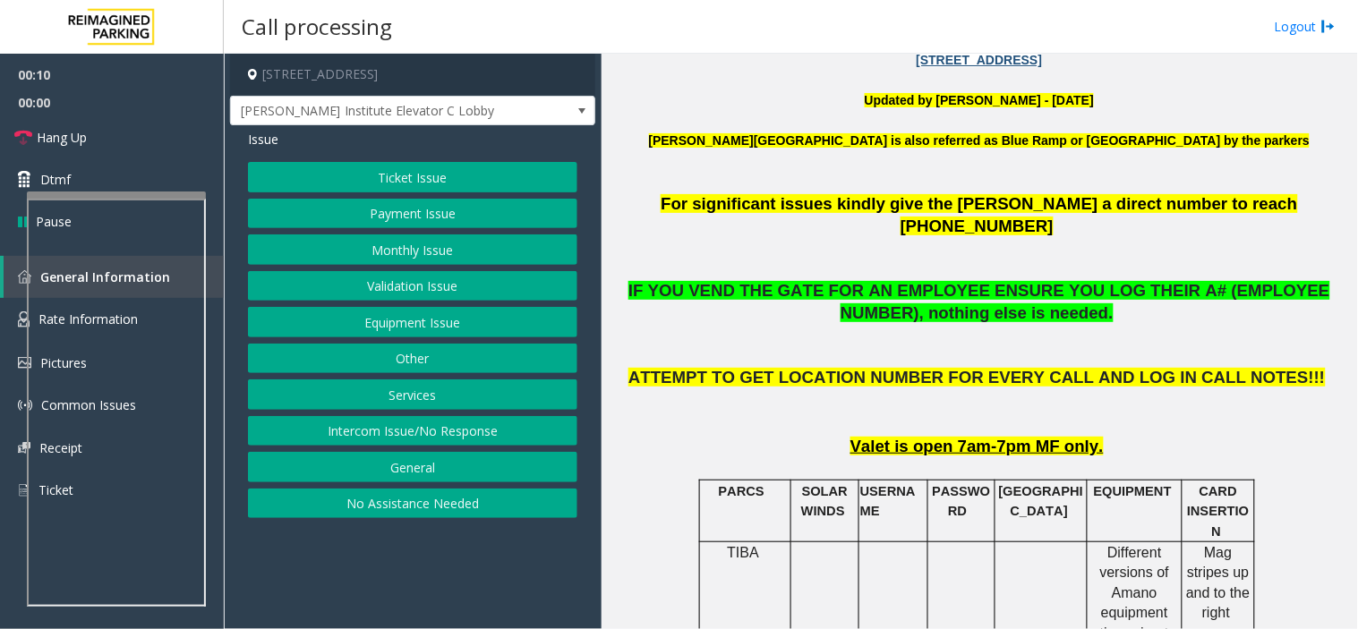
click at [709, 367] on p "ATTEMPT TO GET LOCATION NUMBER FOR EVERY CALL AND LOG IN CALL NOTES!!!" at bounding box center [979, 400] width 743 height 66
drag, startPoint x: 709, startPoint y: 301, endPoint x: 1176, endPoint y: 359, distance: 470.7
click at [1176, 436] on p "Valet is open 7am-7pm MF only." at bounding box center [979, 447] width 743 height 22
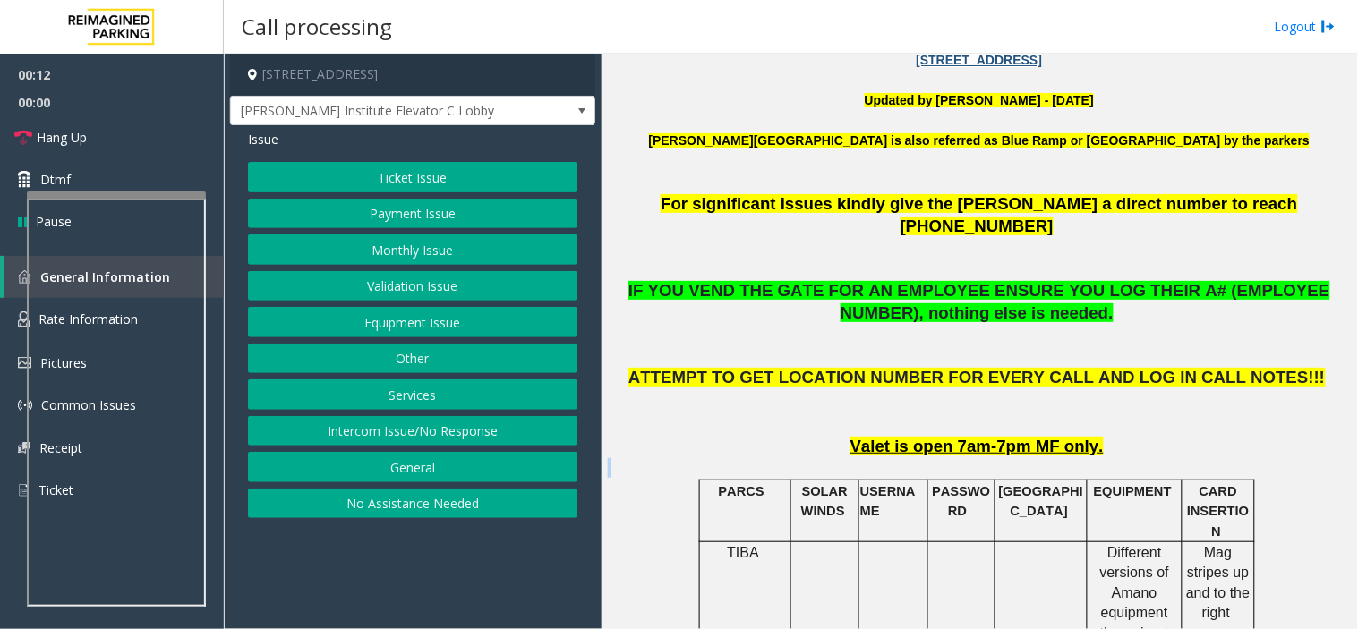
click at [1176, 436] on p "Valet is open 7am-7pm MF only." at bounding box center [979, 447] width 743 height 22
click at [709, 194] on span "For significant issues kindly give the [PERSON_NAME] a direct number to reach […" at bounding box center [978, 214] width 636 height 41
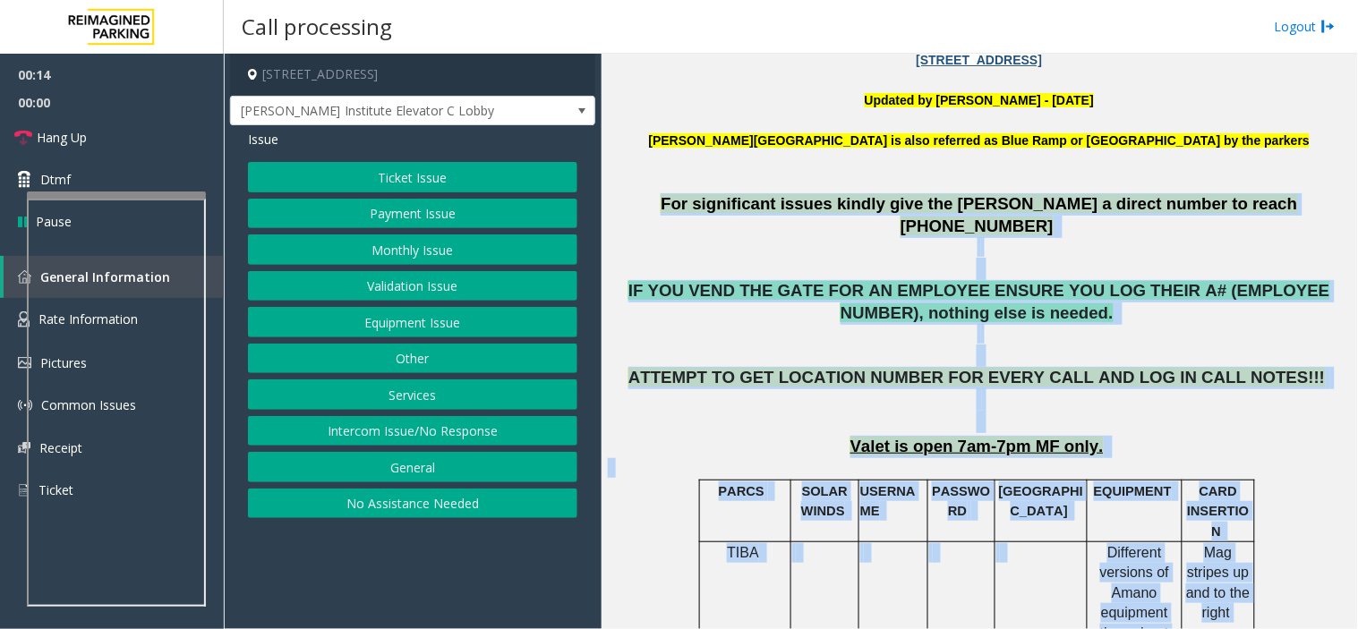
drag, startPoint x: 709, startPoint y: 135, endPoint x: 1240, endPoint y: 456, distance: 621.1
click at [1178, 458] on p at bounding box center [979, 468] width 743 height 20
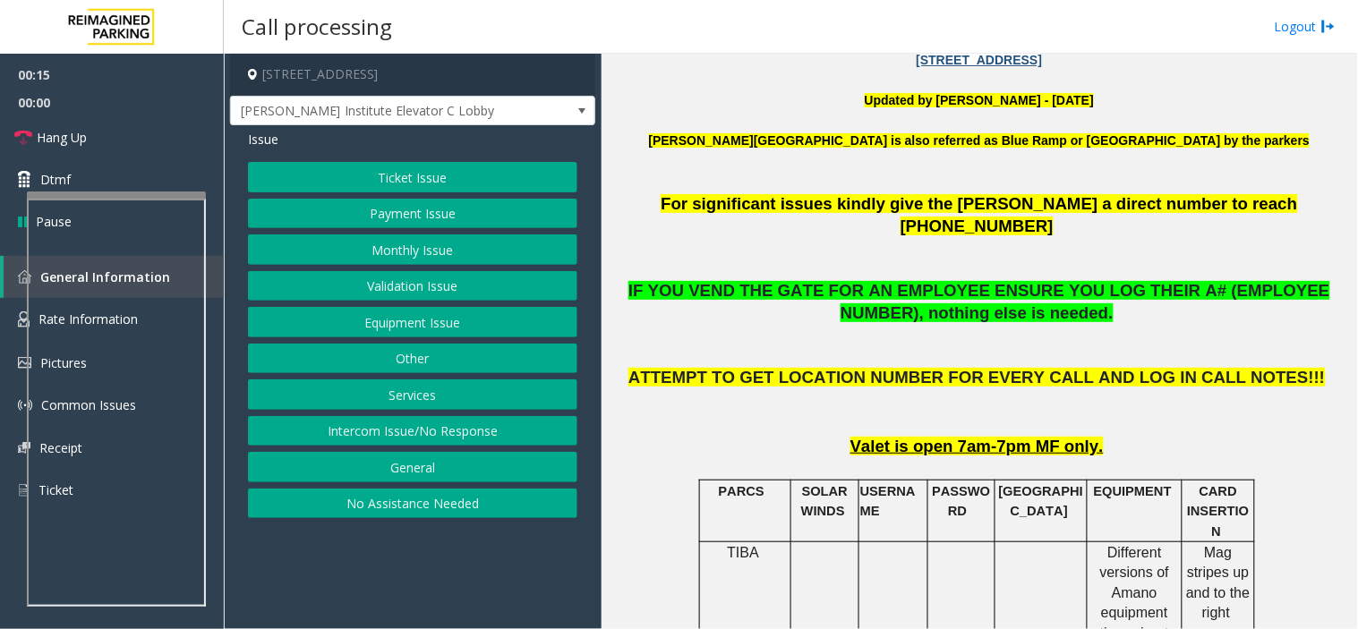
click at [490, 179] on button "Ticket Issue" at bounding box center [412, 177] width 329 height 30
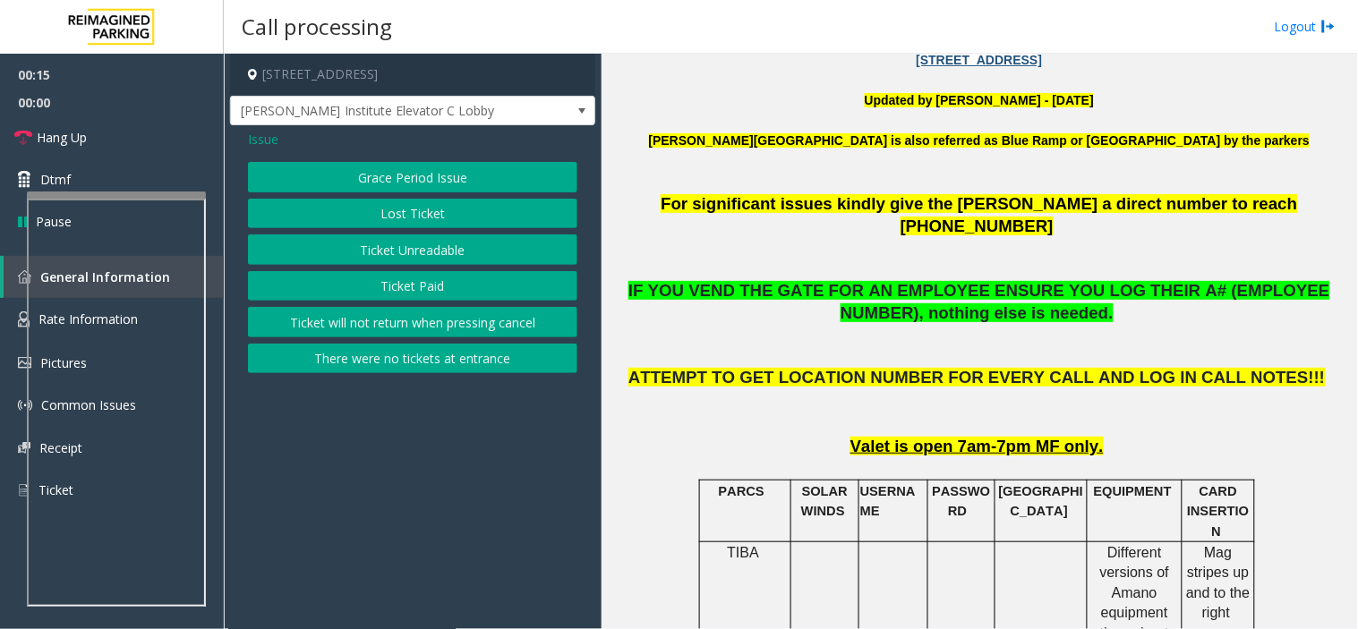
click at [471, 296] on button "Ticket Paid" at bounding box center [412, 286] width 329 height 30
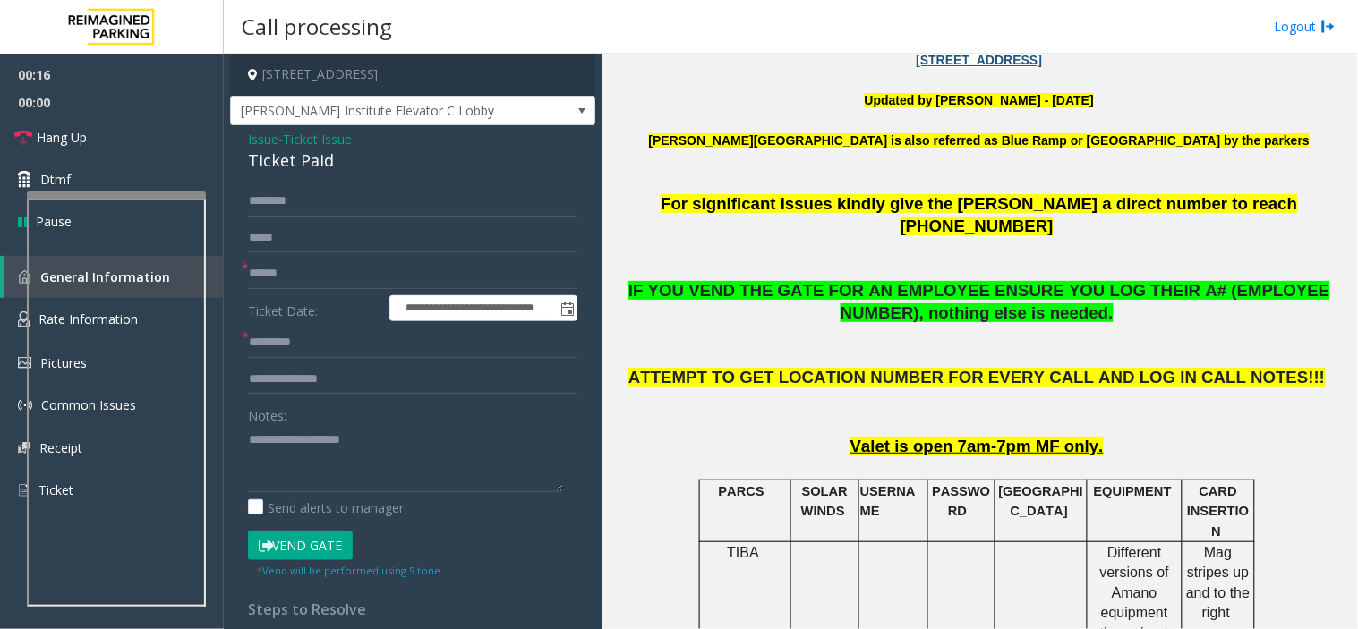
click at [298, 161] on div "Ticket Paid" at bounding box center [412, 161] width 329 height 24
click at [350, 485] on textarea at bounding box center [405, 458] width 315 height 67
paste textarea "**********"
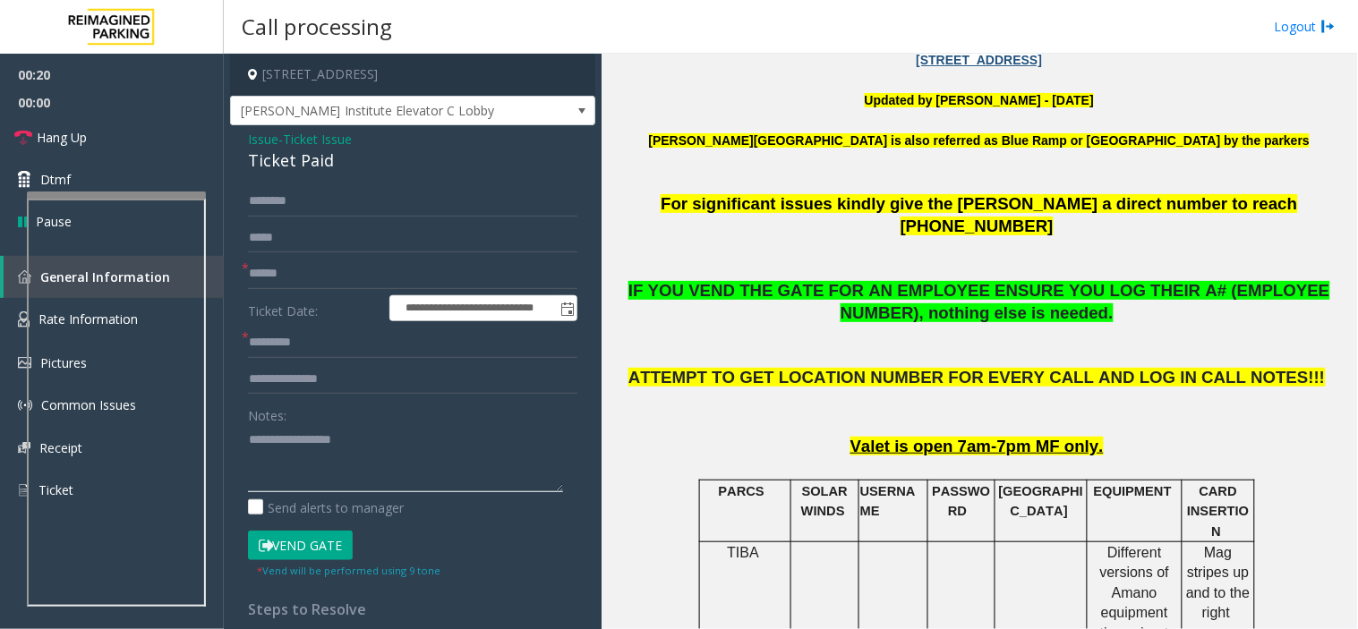
type textarea "**********"
click at [353, 263] on input "text" at bounding box center [412, 274] width 329 height 30
click at [353, 263] on input "**" at bounding box center [412, 274] width 329 height 30
type input "**"
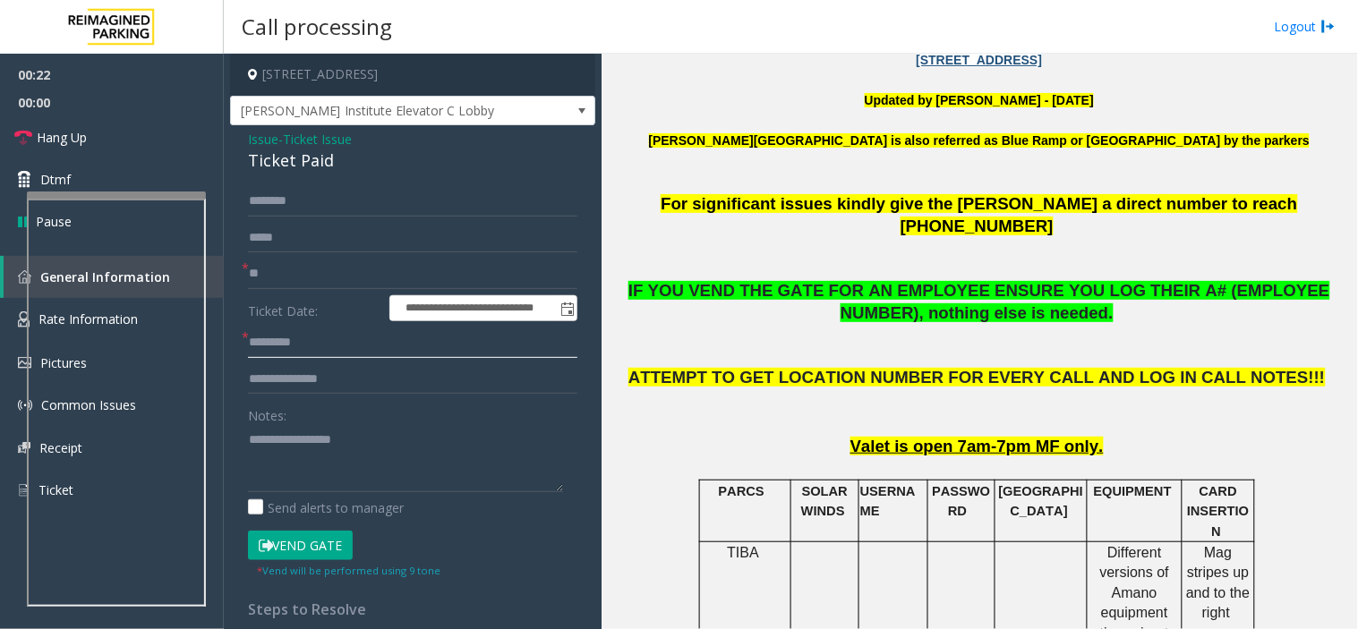
click at [347, 358] on input "text" at bounding box center [412, 343] width 329 height 30
paste input "**"
type input "**"
click at [170, 137] on link "Hang Up" at bounding box center [112, 137] width 224 height 42
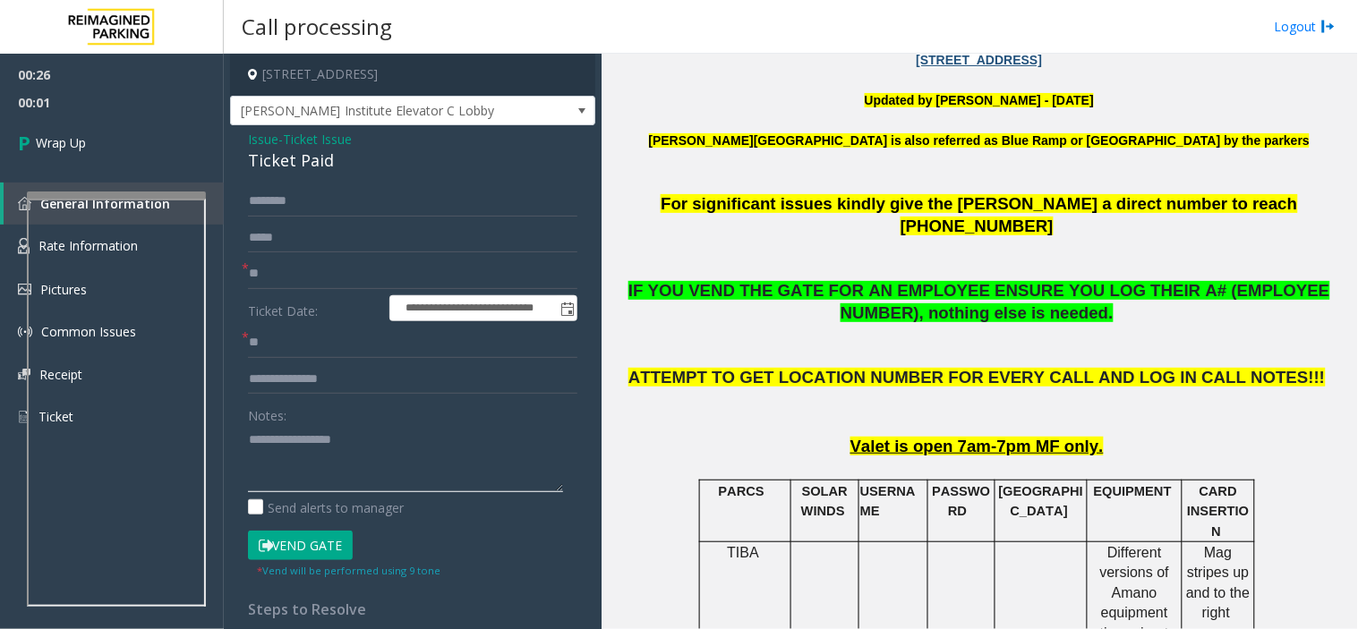
click at [253, 471] on textarea at bounding box center [405, 458] width 315 height 67
paste textarea "**********"
type textarea "**********"
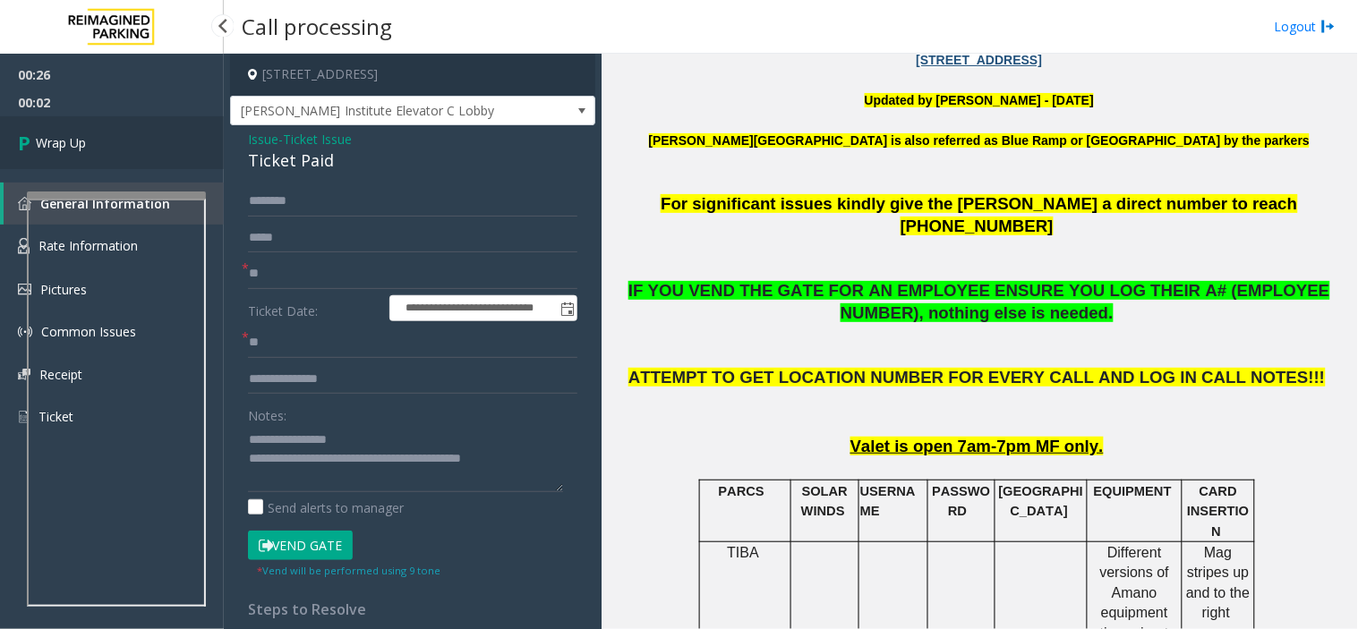
click at [98, 126] on link "Wrap Up" at bounding box center [112, 142] width 224 height 53
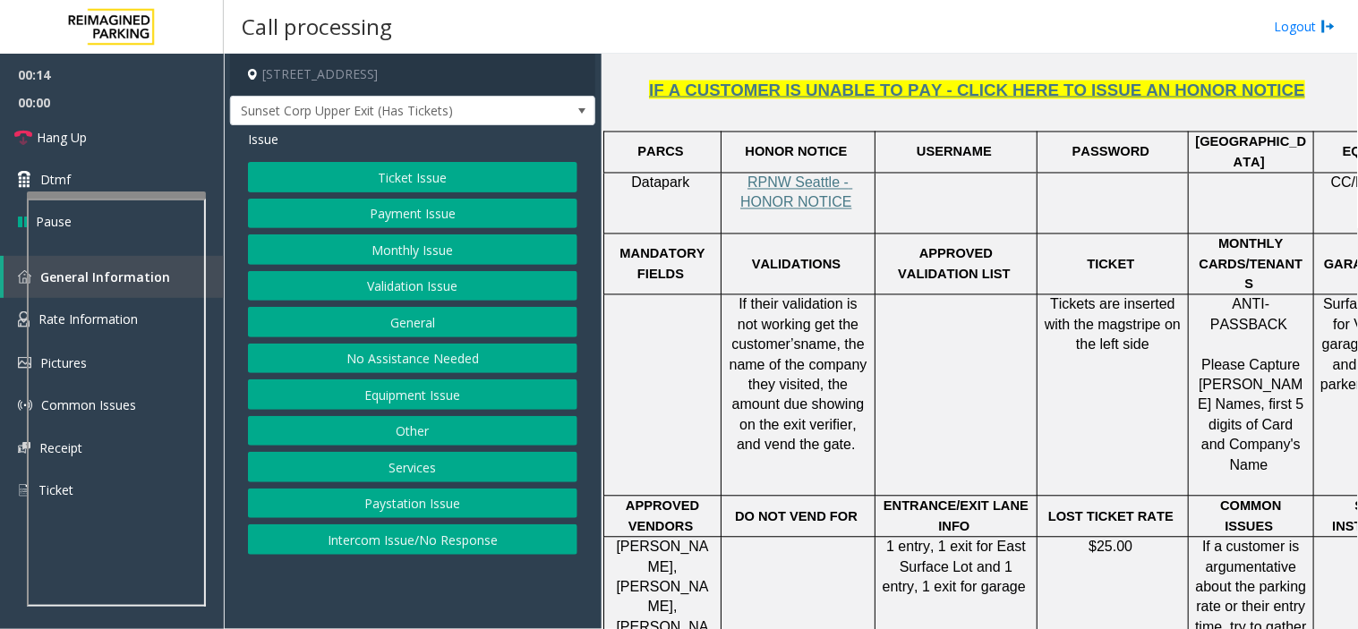
scroll to position [795, 0]
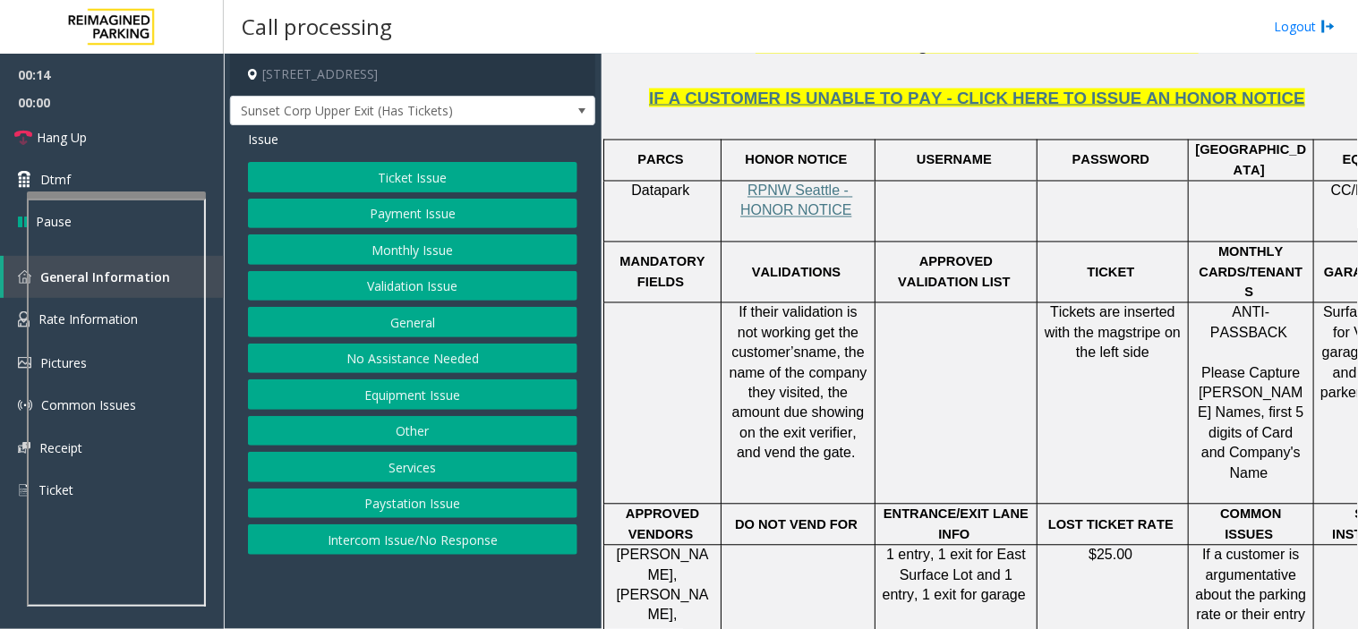
click at [787, 305] on span "If their validation is not working get the customer’s" at bounding box center [796, 332] width 131 height 55
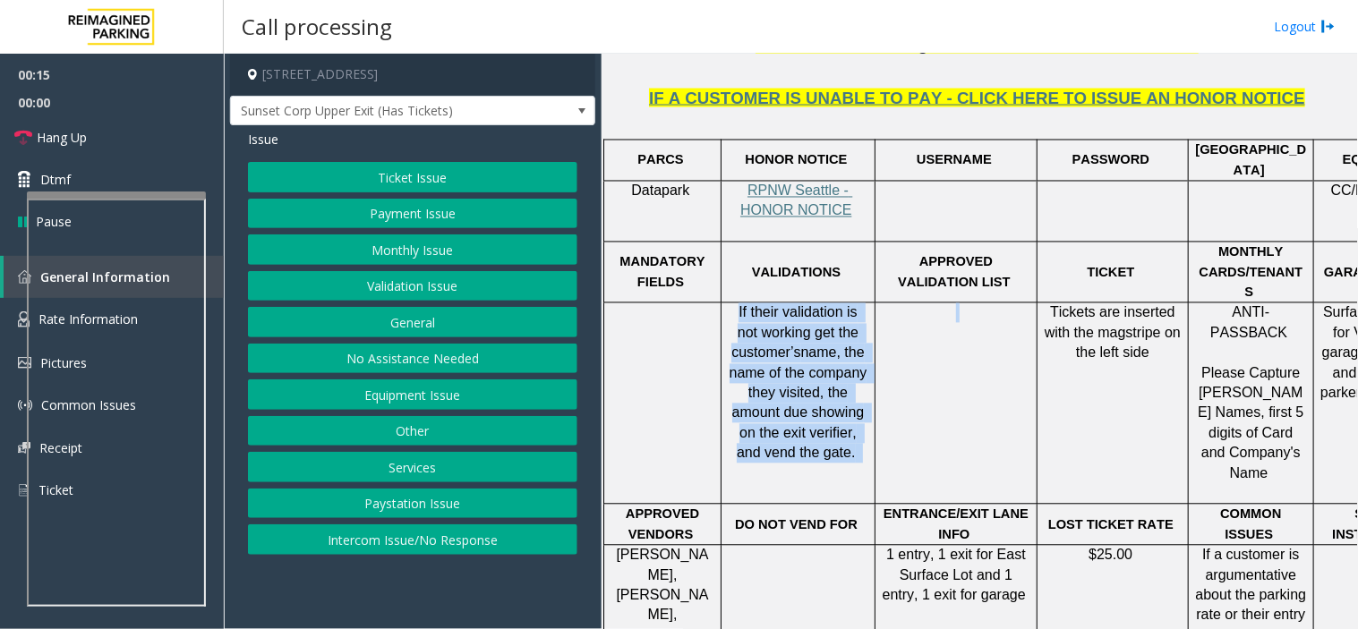
drag, startPoint x: 787, startPoint y: 299, endPoint x: 823, endPoint y: 367, distance: 76.9
click at [823, 367] on span "If their validation is not working get the customer’s name, the name of the com…" at bounding box center [799, 383] width 141 height 156
click at [823, 367] on span "name, the name of the company they visited, the amount due showing on the exit …" at bounding box center [799, 402] width 141 height 115
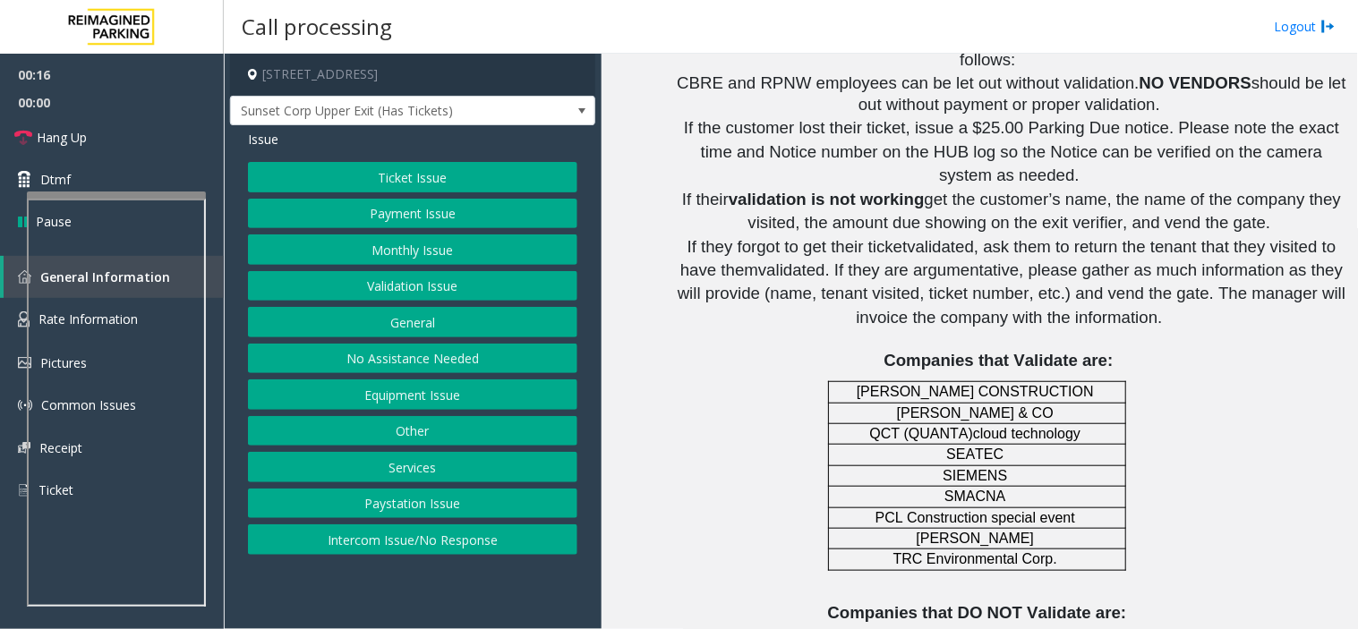
scroll to position [1988, 0]
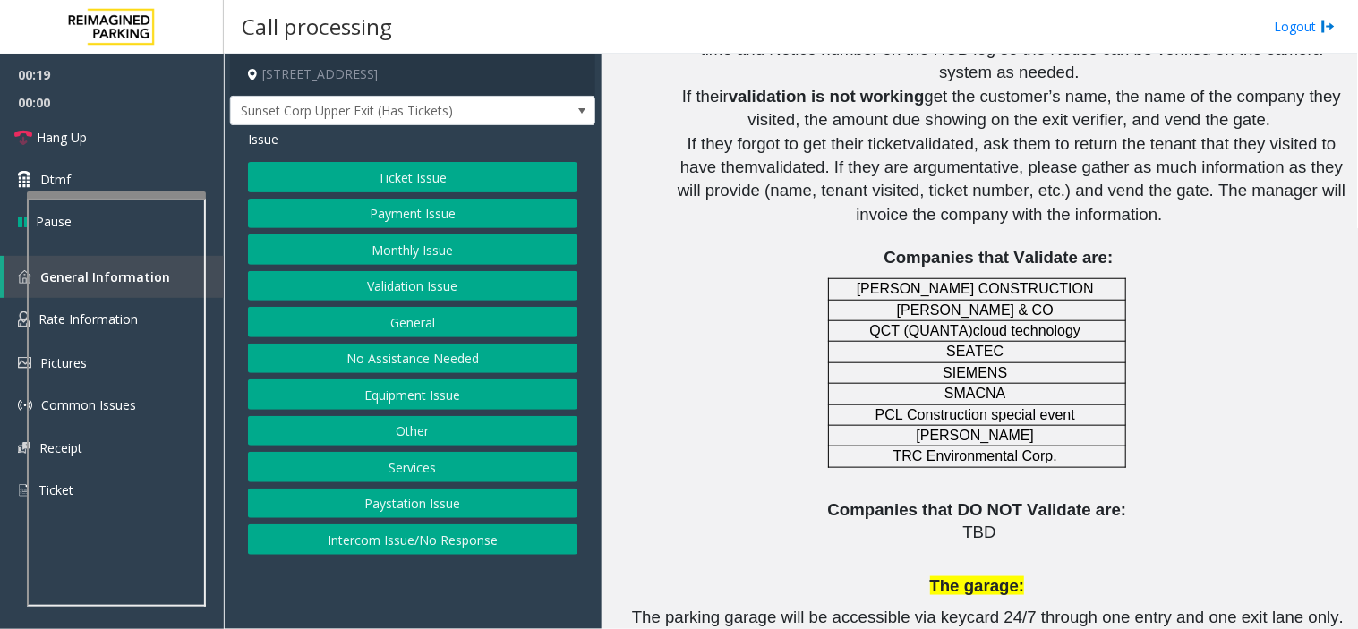
click at [970, 428] on span "Taylor Morrison" at bounding box center [974, 435] width 118 height 15
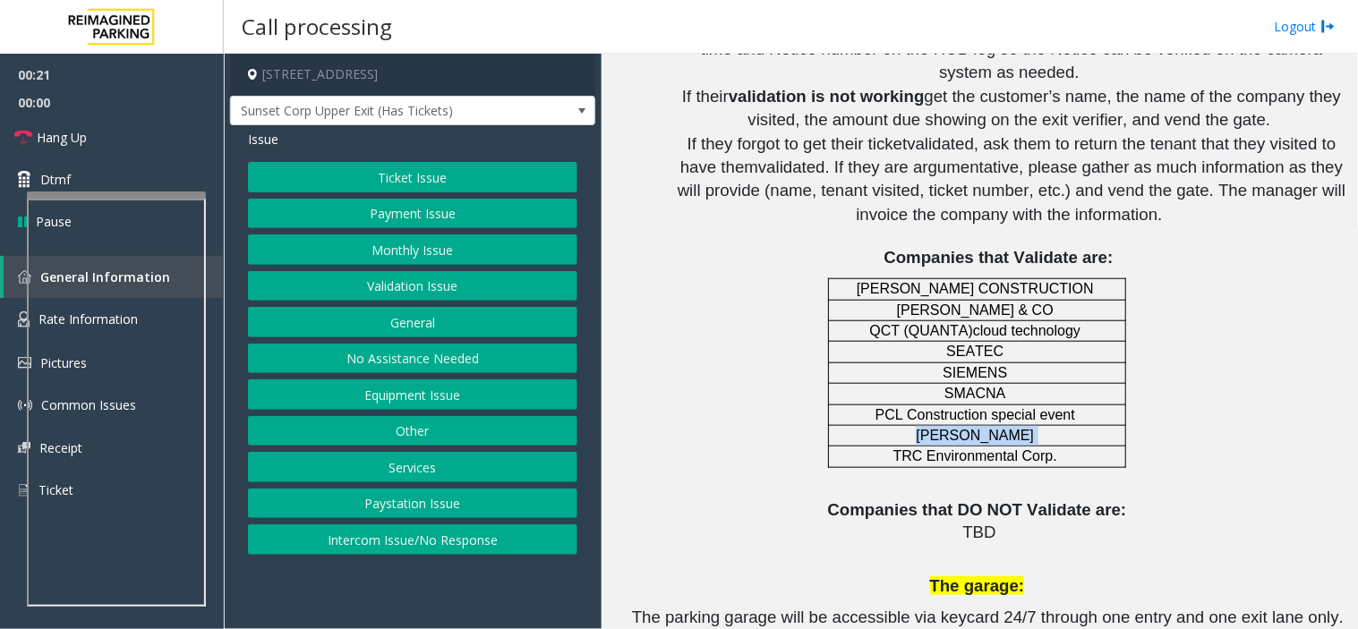
click at [471, 281] on button "Validation Issue" at bounding box center [412, 286] width 329 height 30
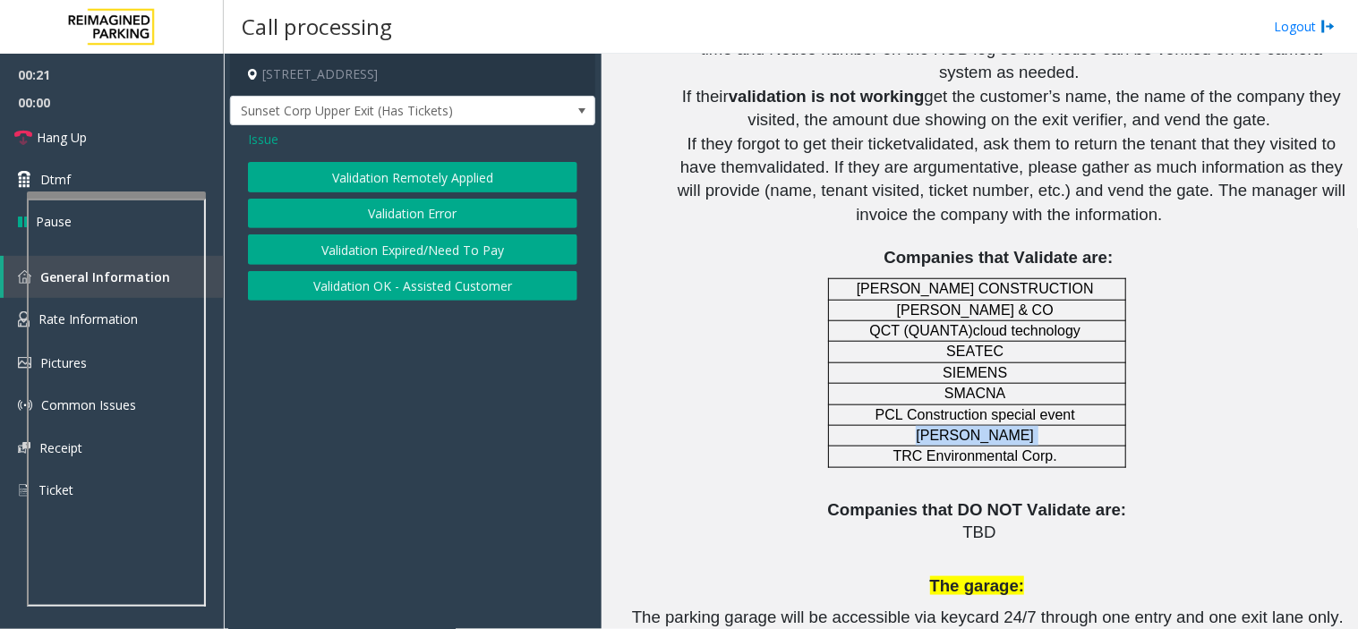
drag, startPoint x: 426, startPoint y: 185, endPoint x: 440, endPoint y: 194, distance: 16.9
click at [440, 194] on div "Validation Remotely Applied Validation Error Validation Expired/Need To Pay Val…" at bounding box center [412, 231] width 329 height 139
click at [451, 203] on button "Validation Error" at bounding box center [412, 214] width 329 height 30
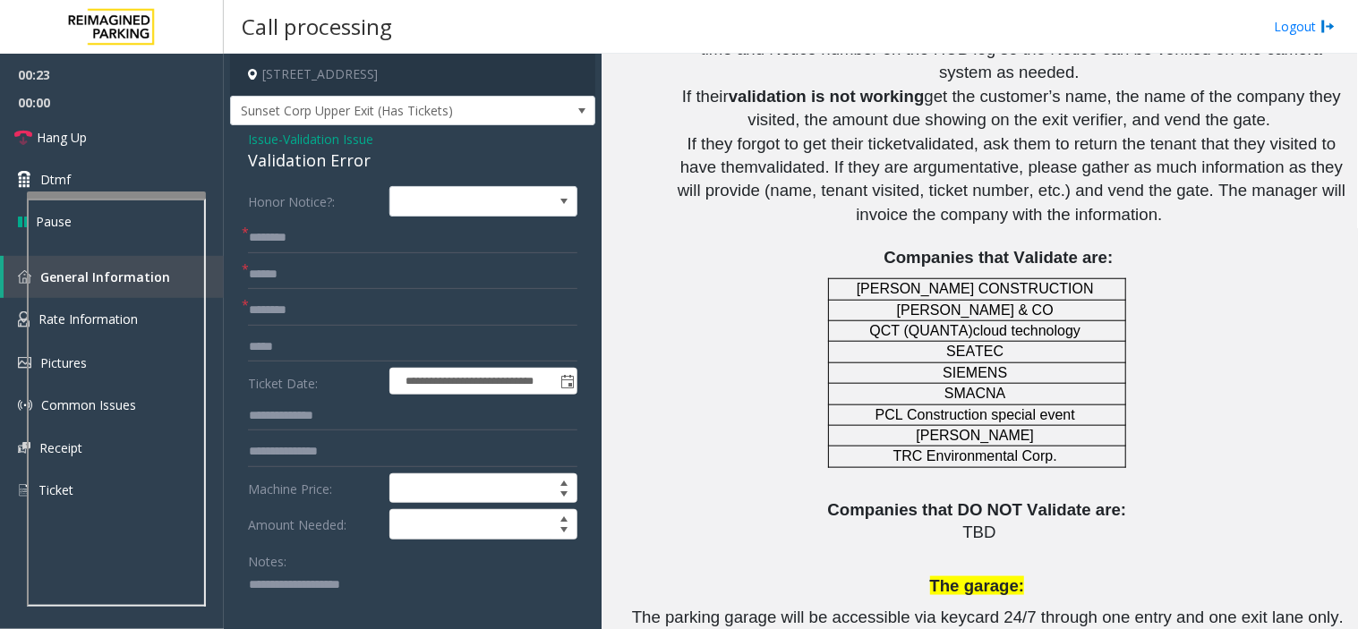
click at [376, 329] on form "**********" at bounding box center [412, 455] width 329 height 539
click at [371, 317] on input "text" at bounding box center [412, 310] width 329 height 30
paste input "**********"
type input "**********"
click at [351, 285] on input "text" at bounding box center [412, 275] width 329 height 30
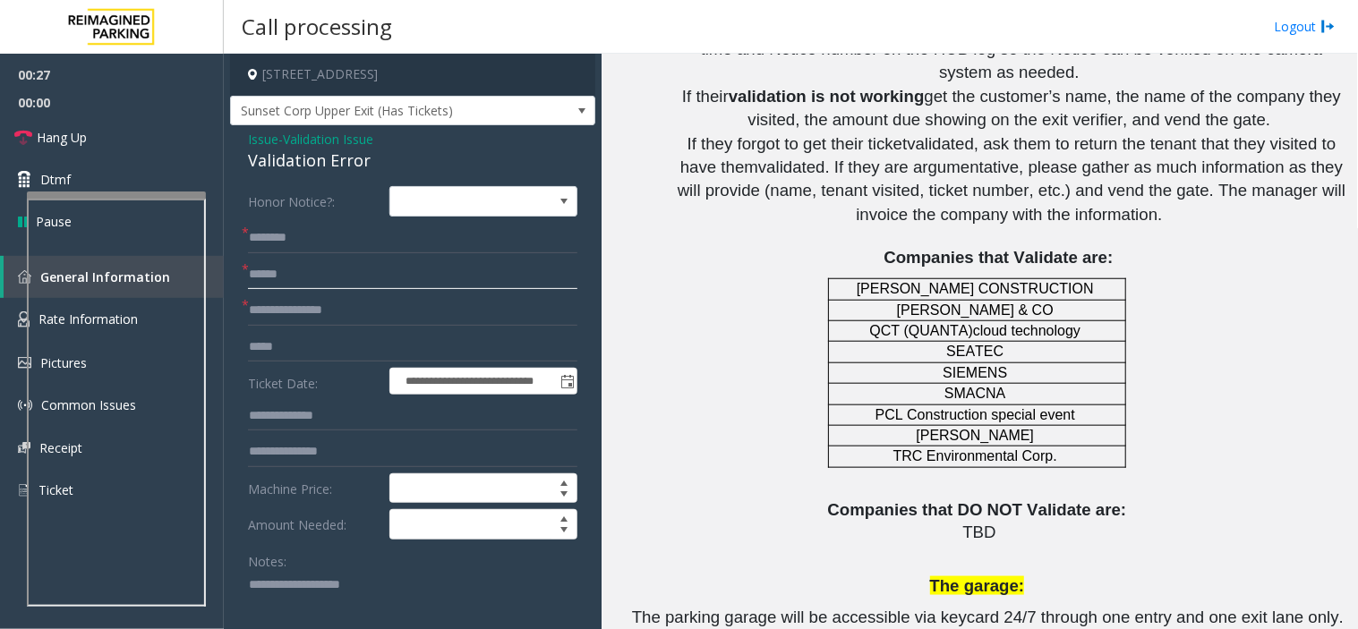
type input "******"
click at [318, 157] on div "Validation Error" at bounding box center [412, 161] width 329 height 24
click at [391, 566] on textarea at bounding box center [405, 604] width 315 height 67
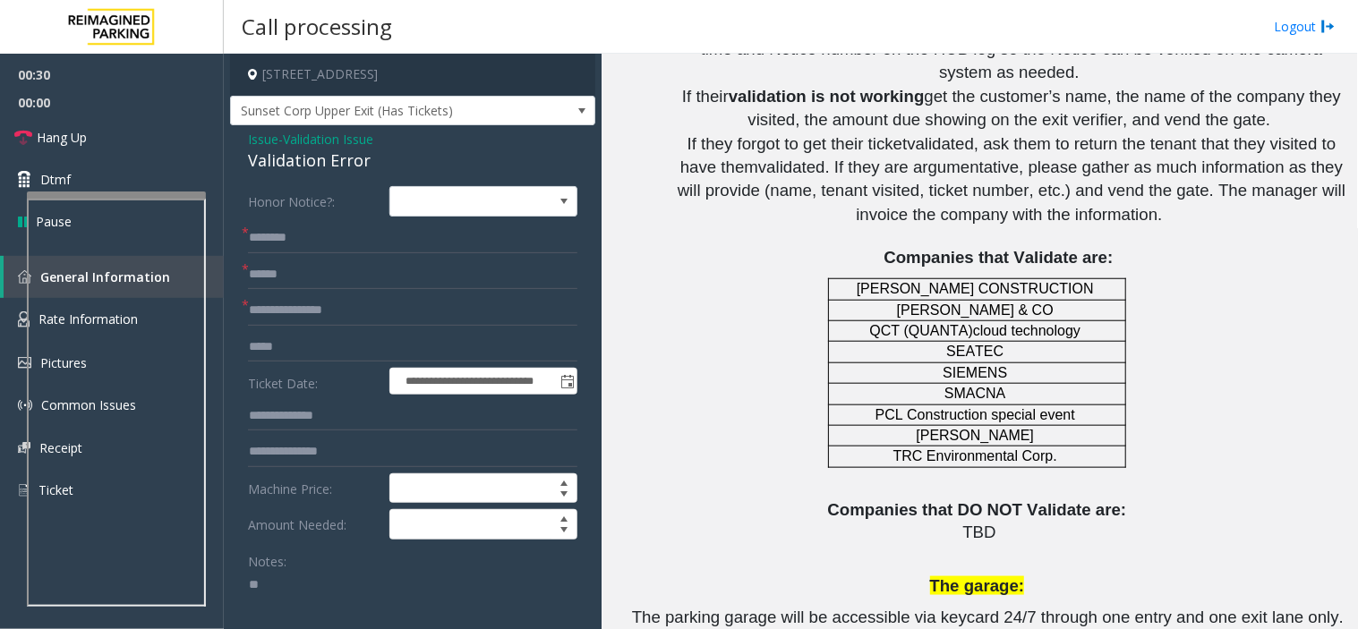
type textarea "*"
paste textarea "**********"
type textarea "**********"
click at [308, 237] on input "text" at bounding box center [412, 238] width 329 height 30
click at [311, 230] on input "*****" at bounding box center [412, 238] width 329 height 30
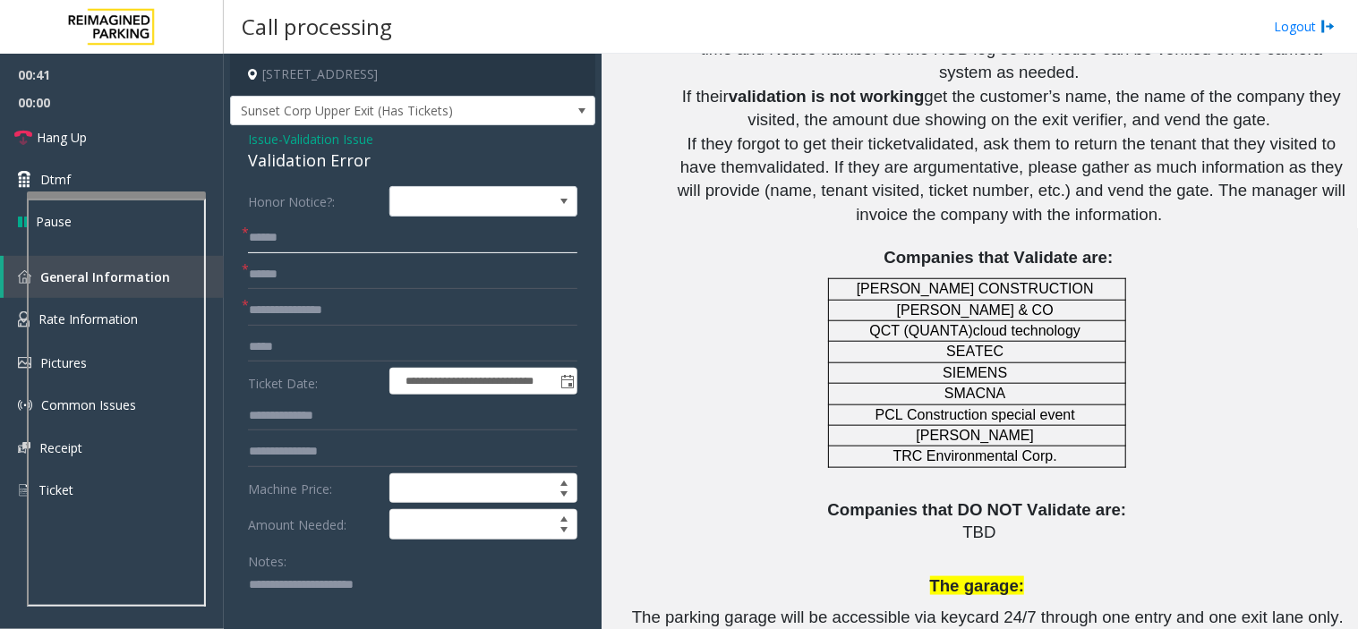
click at [311, 230] on input "*****" at bounding box center [412, 238] width 329 height 30
paste input "text"
click at [265, 233] on input "*****" at bounding box center [412, 238] width 329 height 30
click at [275, 243] on input "*****" at bounding box center [412, 238] width 329 height 30
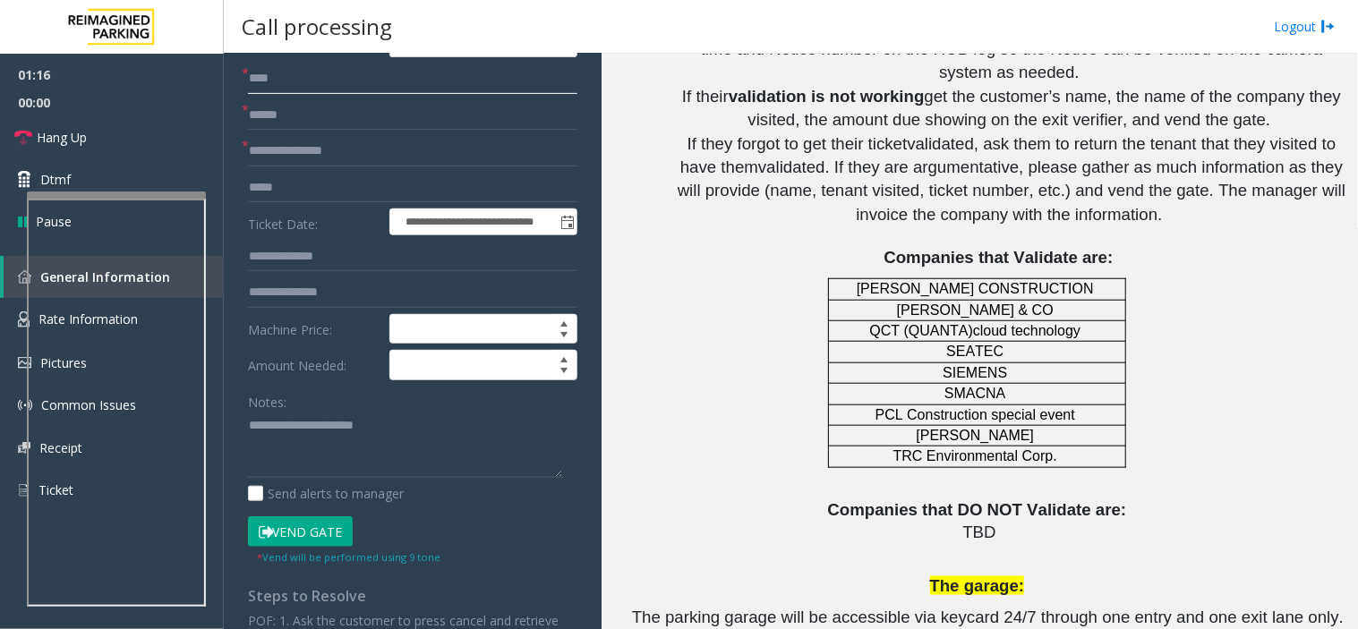
scroll to position [397, 0]
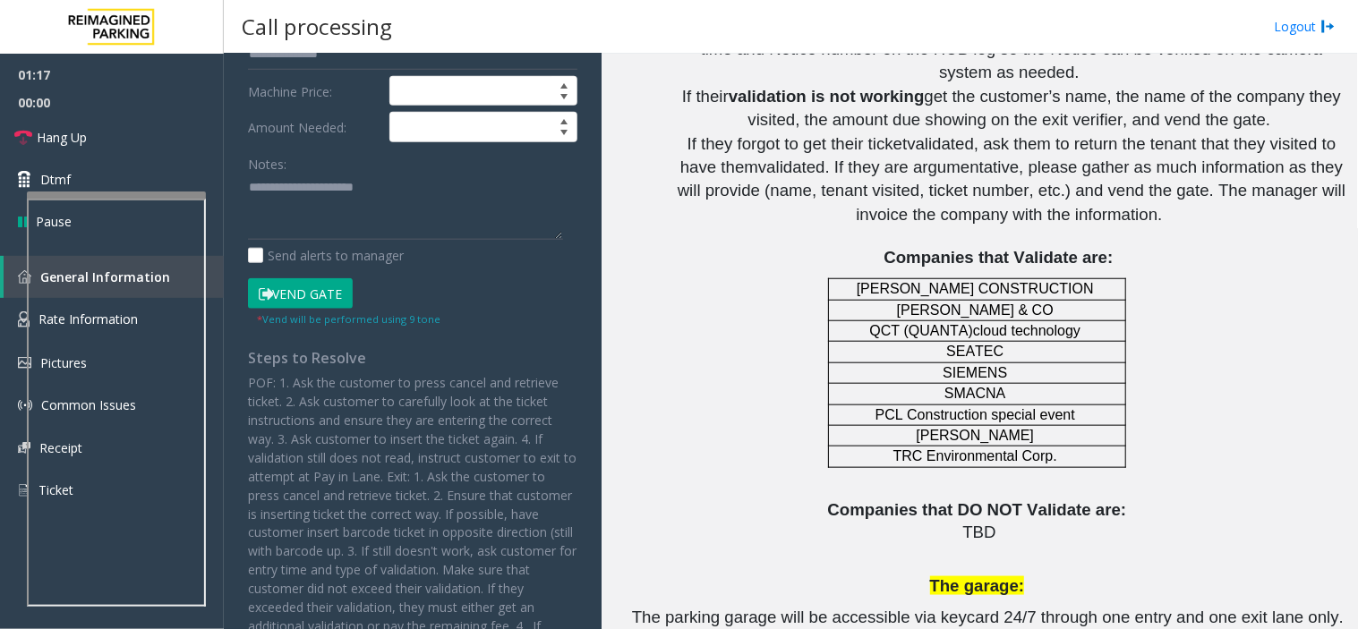
click at [300, 292] on button "Vend Gate" at bounding box center [300, 293] width 105 height 30
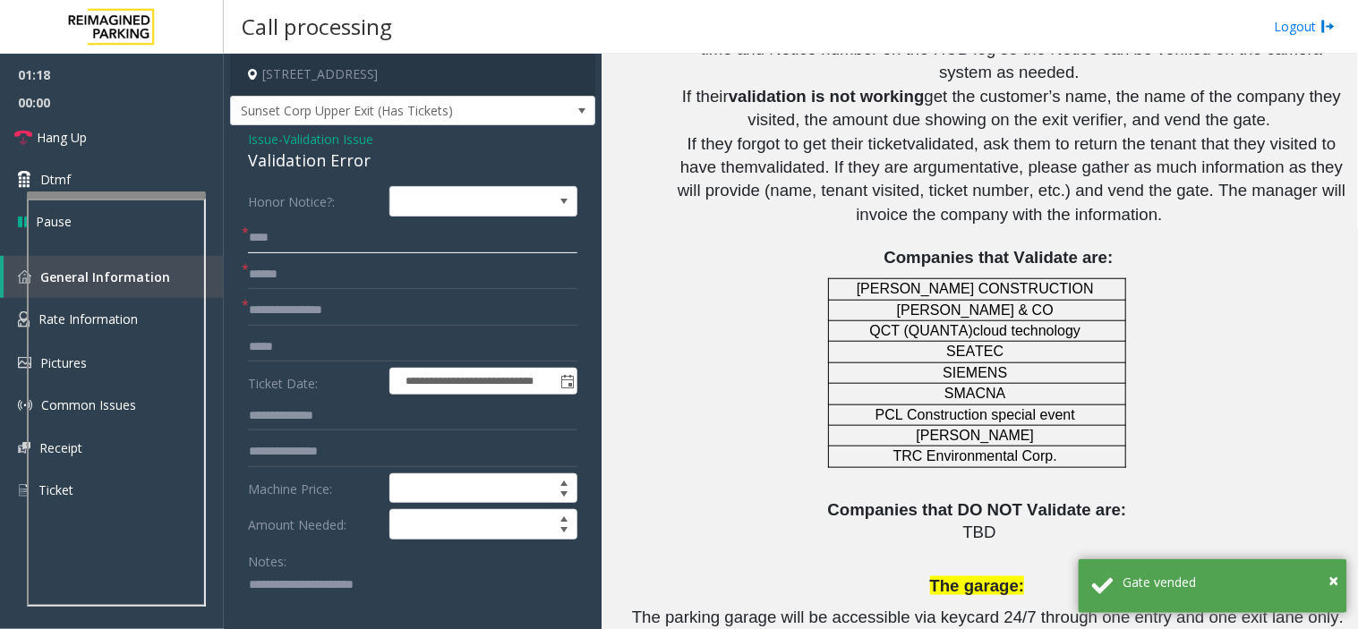
click at [266, 235] on input "****" at bounding box center [412, 238] width 329 height 30
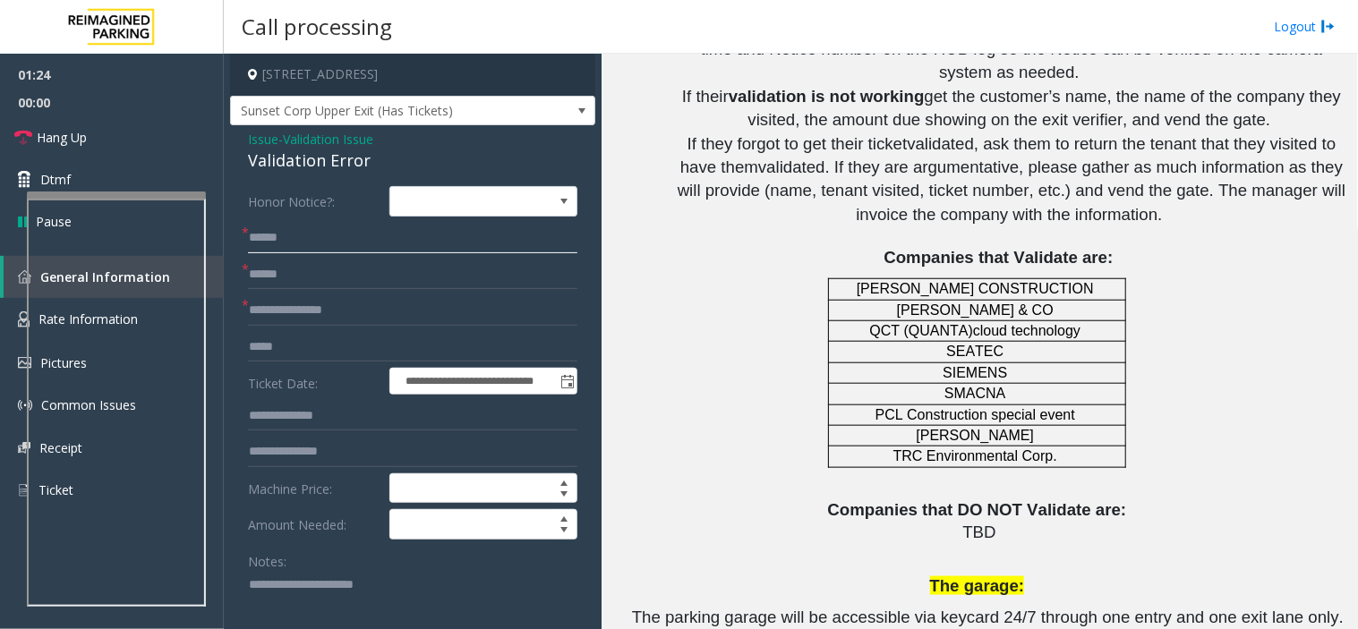
type input "*****"
drag, startPoint x: 257, startPoint y: 234, endPoint x: 163, endPoint y: 126, distance: 142.7
click at [163, 126] on link "Hang Up" at bounding box center [112, 137] width 224 height 42
click at [283, 243] on input "*****" at bounding box center [412, 238] width 329 height 30
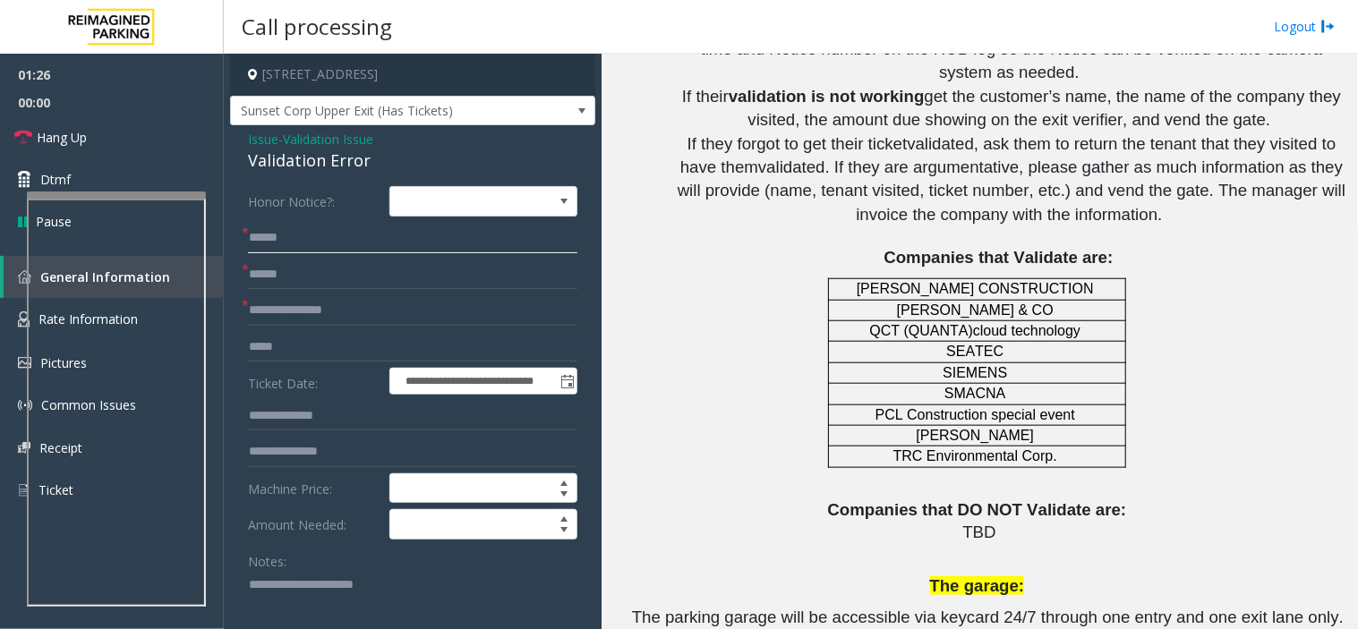
click at [283, 243] on input "*****" at bounding box center [412, 238] width 329 height 30
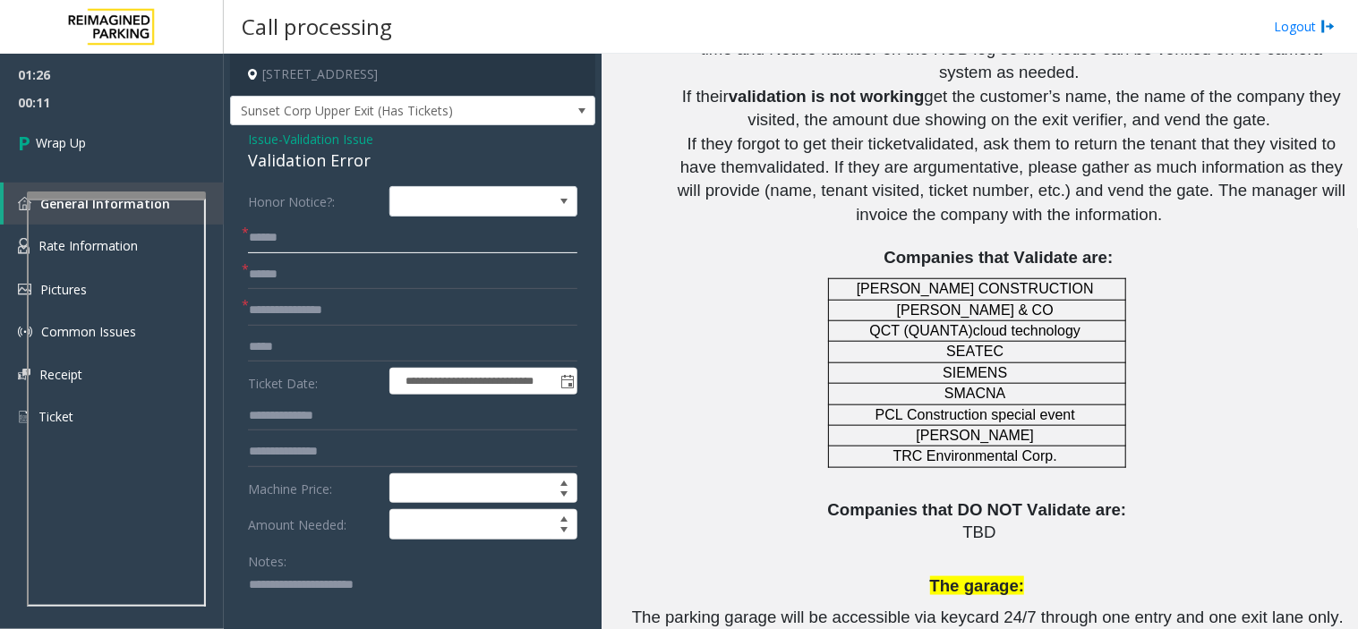
scroll to position [99, 0]
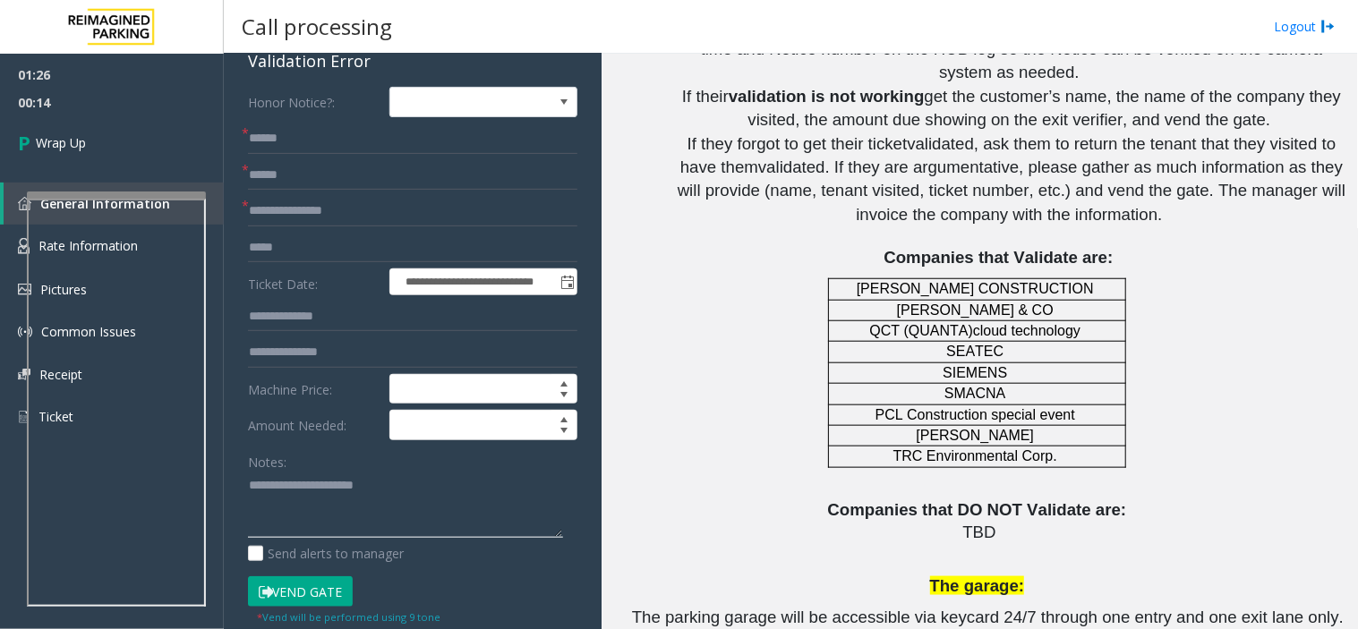
click at [377, 519] on textarea at bounding box center [405, 505] width 315 height 67
paste textarea "**********"
type textarea "**********"
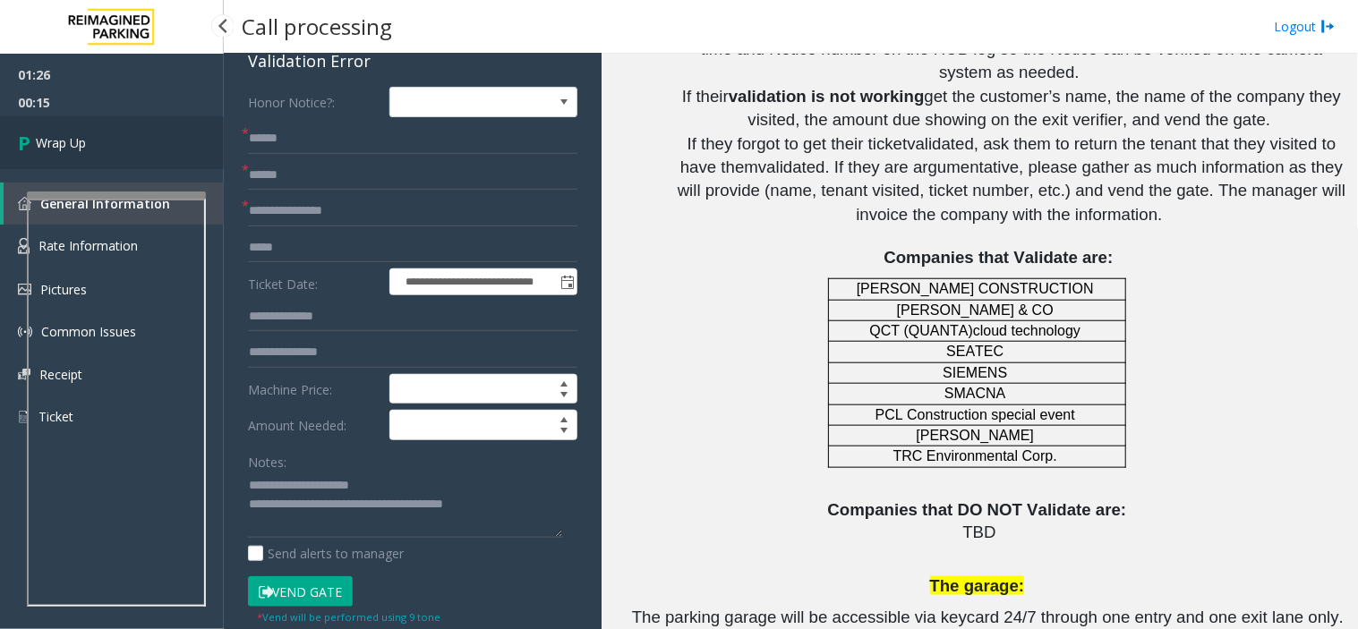
click at [140, 149] on link "Wrap Up" at bounding box center [112, 142] width 224 height 53
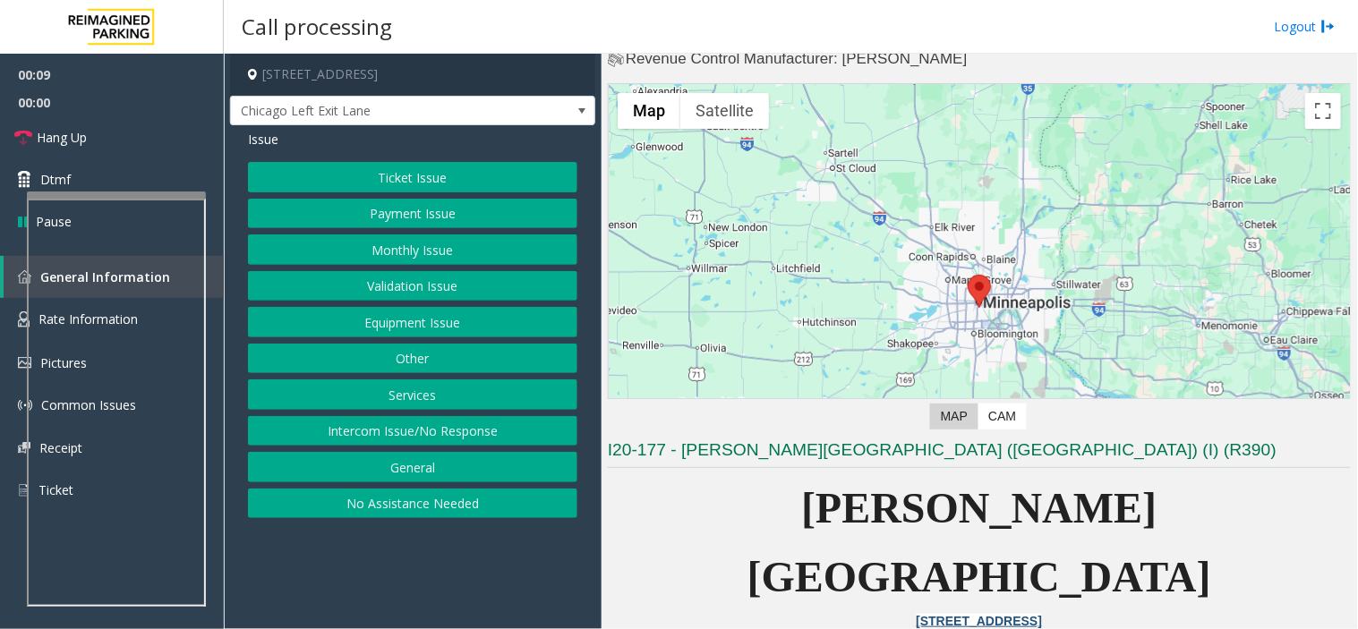
scroll to position [99, 0]
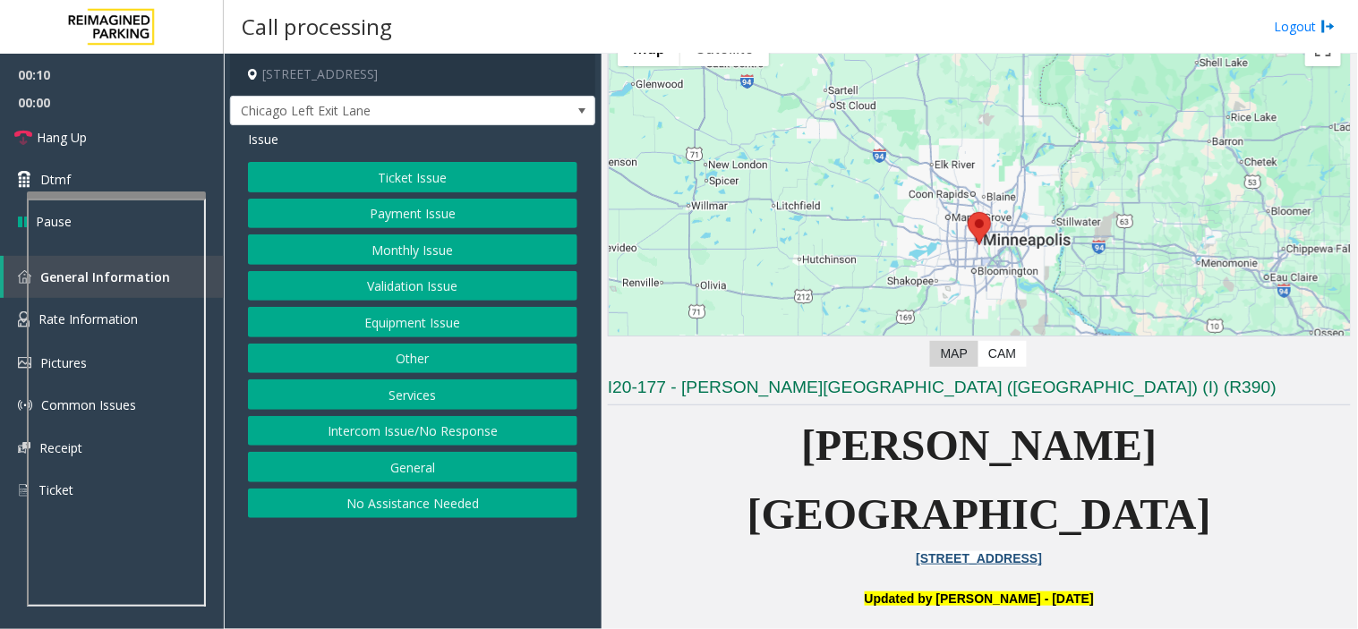
click at [415, 182] on button "Ticket Issue" at bounding box center [412, 177] width 329 height 30
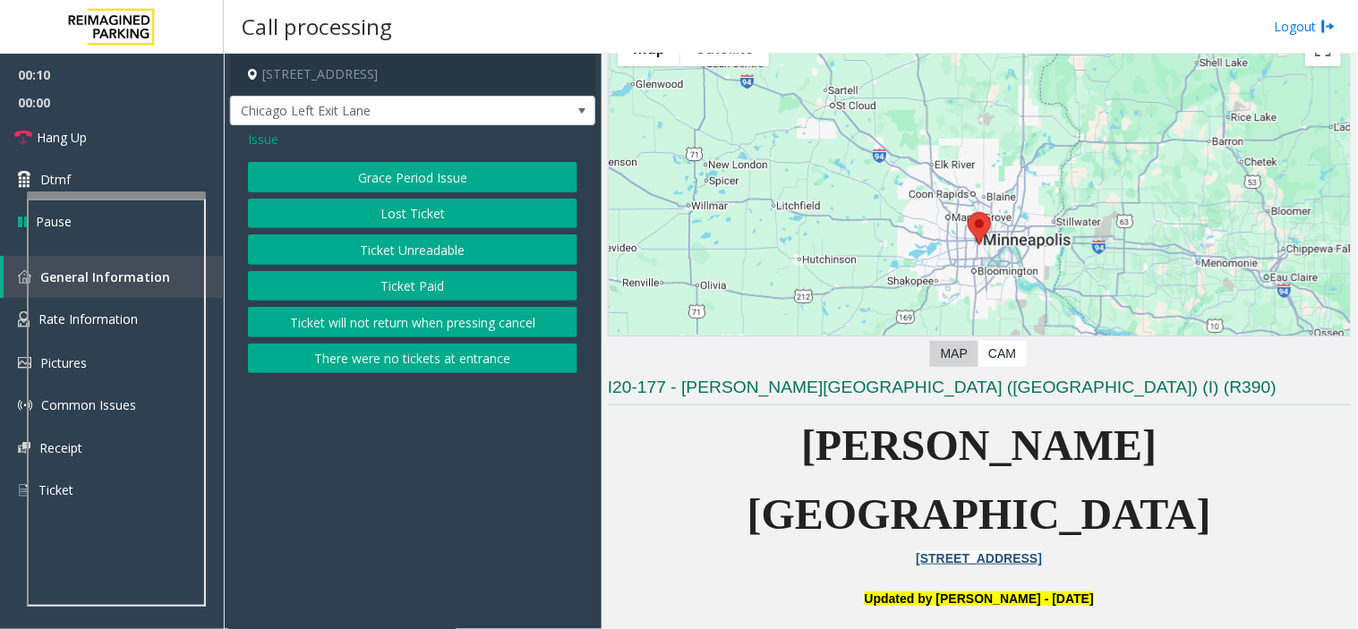
click at [406, 378] on div "Issue Grace Period Issue Lost Ticket Ticket Unreadable Ticket Paid Ticket will …" at bounding box center [412, 253] width 365 height 257
click at [404, 371] on button "There were no tickets at entrance" at bounding box center [412, 359] width 329 height 30
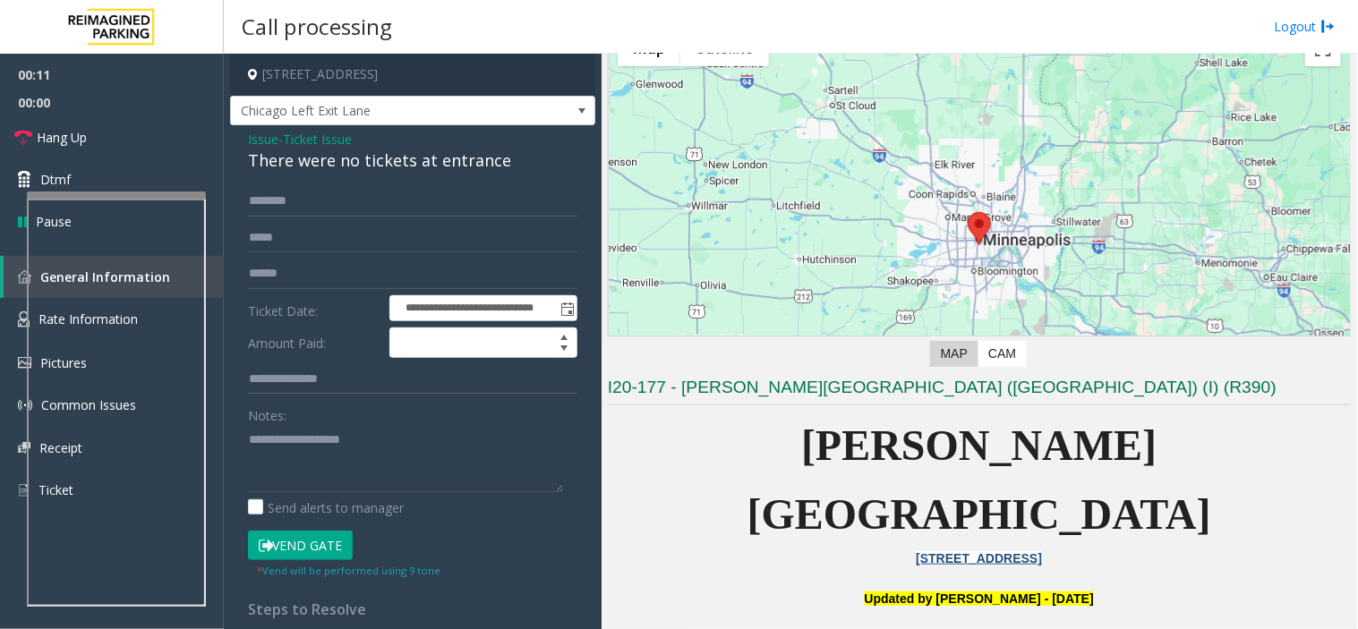
click at [397, 170] on div "There were no tickets at entrance" at bounding box center [412, 161] width 329 height 24
click at [419, 449] on textarea at bounding box center [405, 458] width 315 height 67
paste textarea "**********"
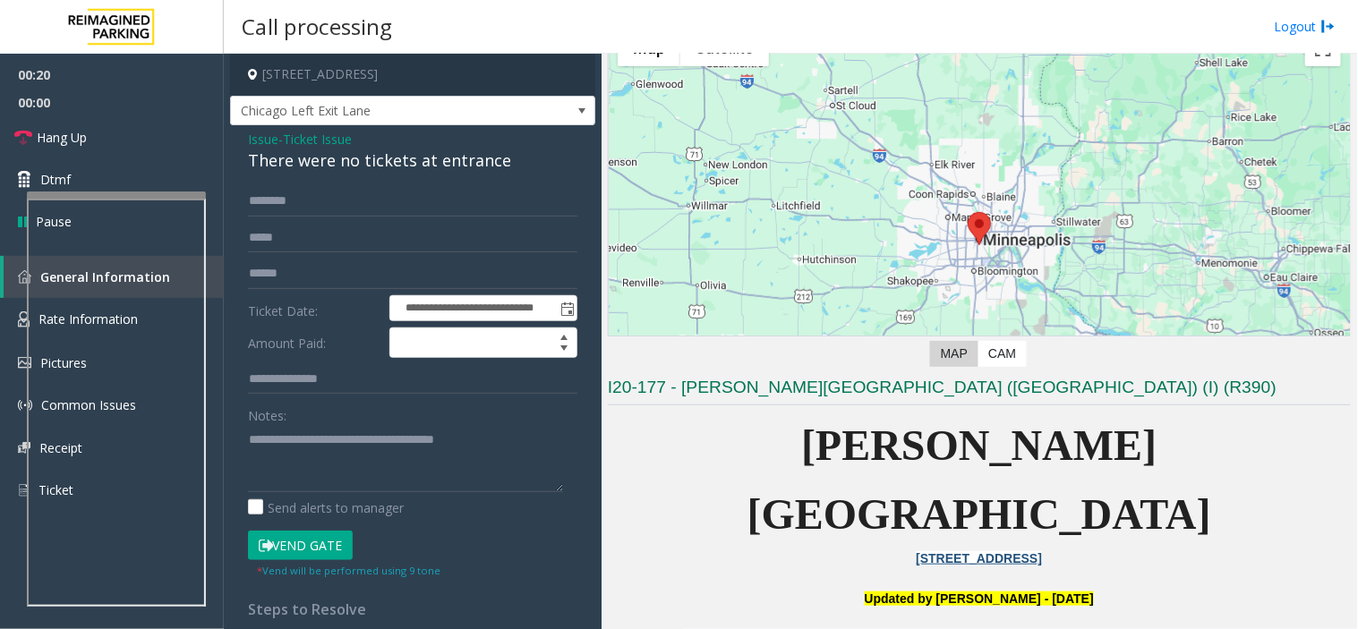
click at [341, 547] on button "Vend Gate" at bounding box center [300, 546] width 105 height 30
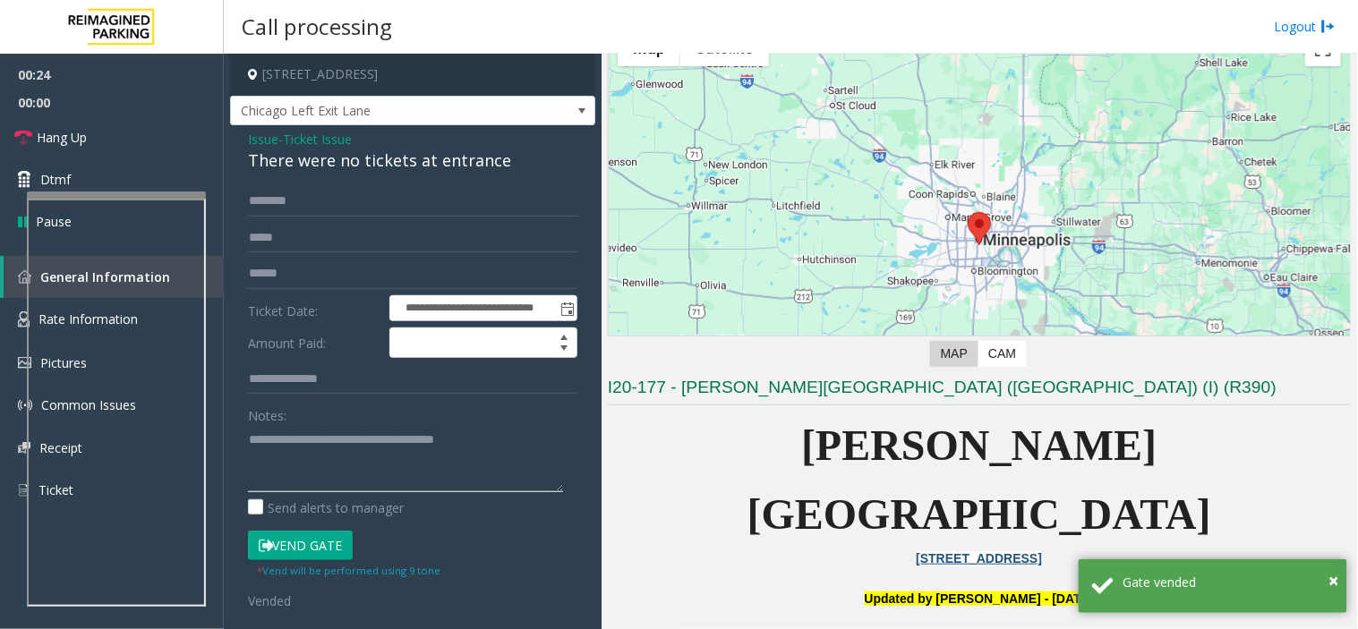
click at [347, 484] on textarea at bounding box center [405, 458] width 315 height 67
paste textarea "**********"
click at [387, 479] on textarea at bounding box center [405, 458] width 315 height 67
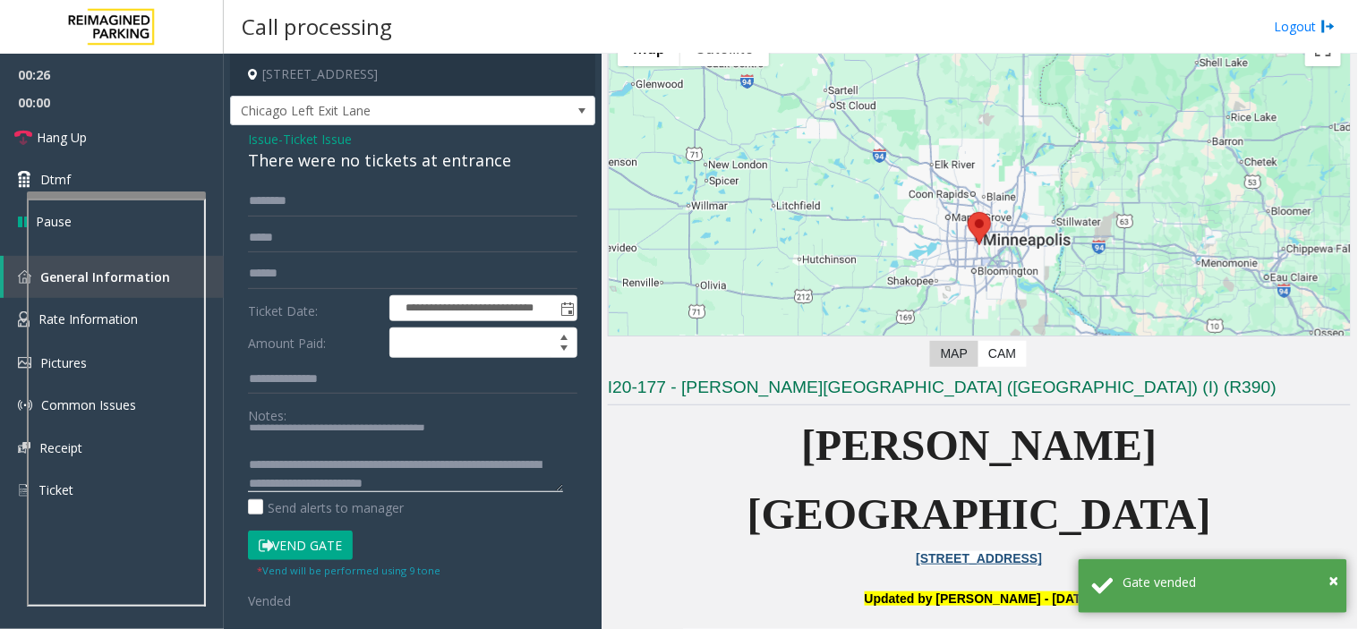
click at [381, 481] on textarea at bounding box center [405, 458] width 315 height 67
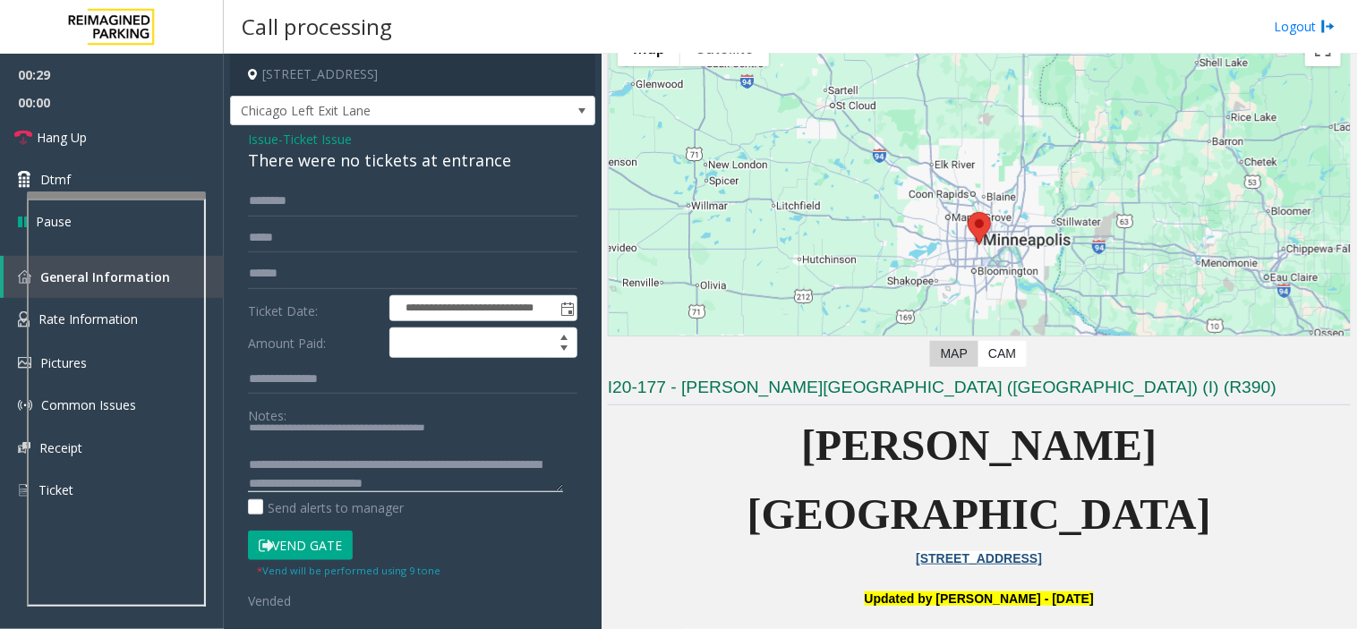
scroll to position [19, 0]
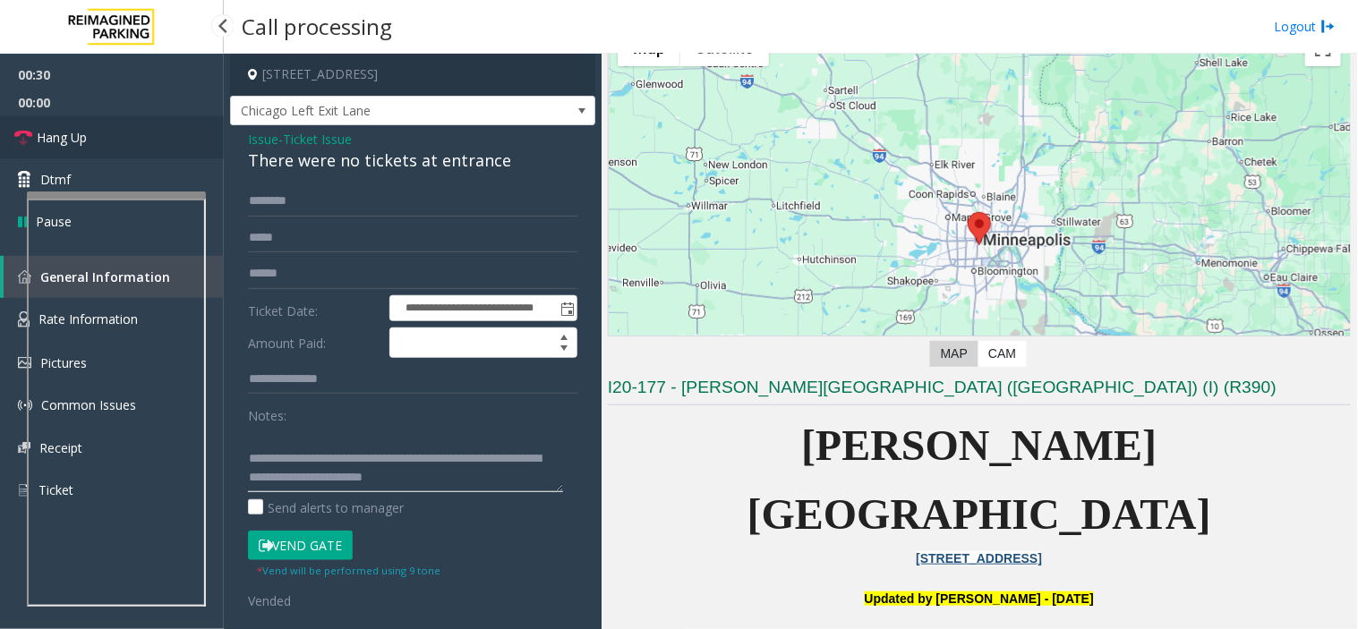
type textarea "**********"
click at [145, 138] on link "Hang Up" at bounding box center [112, 137] width 224 height 42
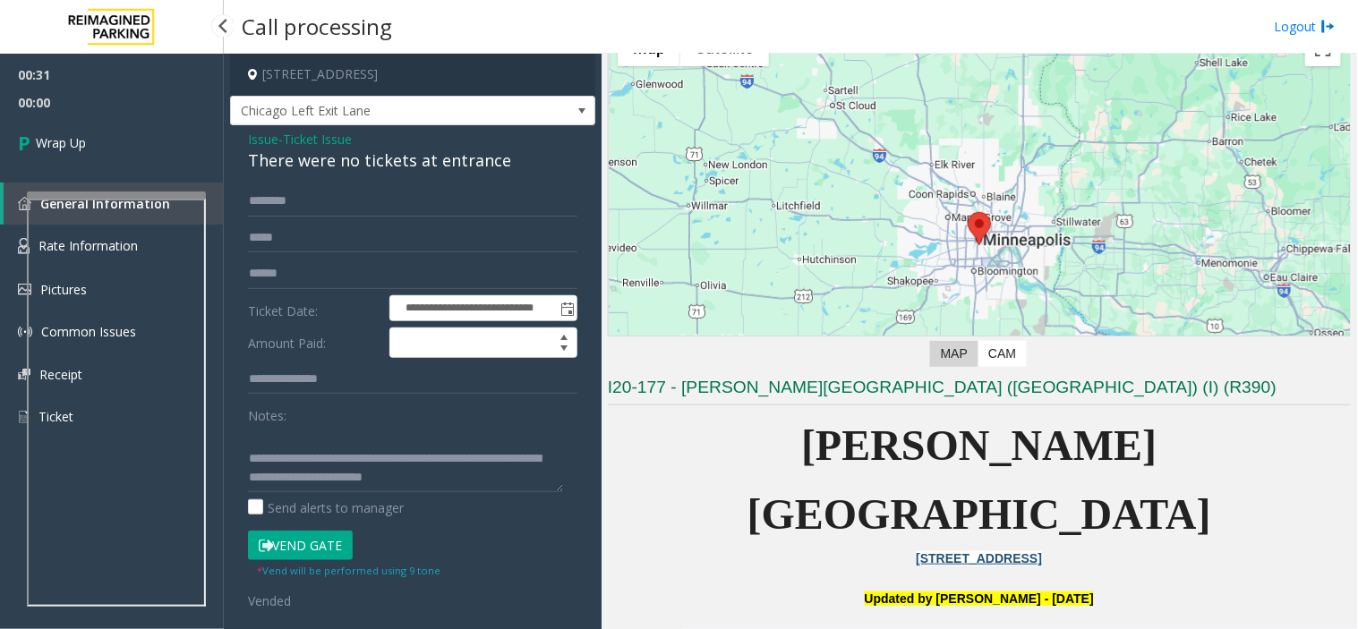
click at [145, 138] on link "Wrap Up" at bounding box center [112, 142] width 224 height 53
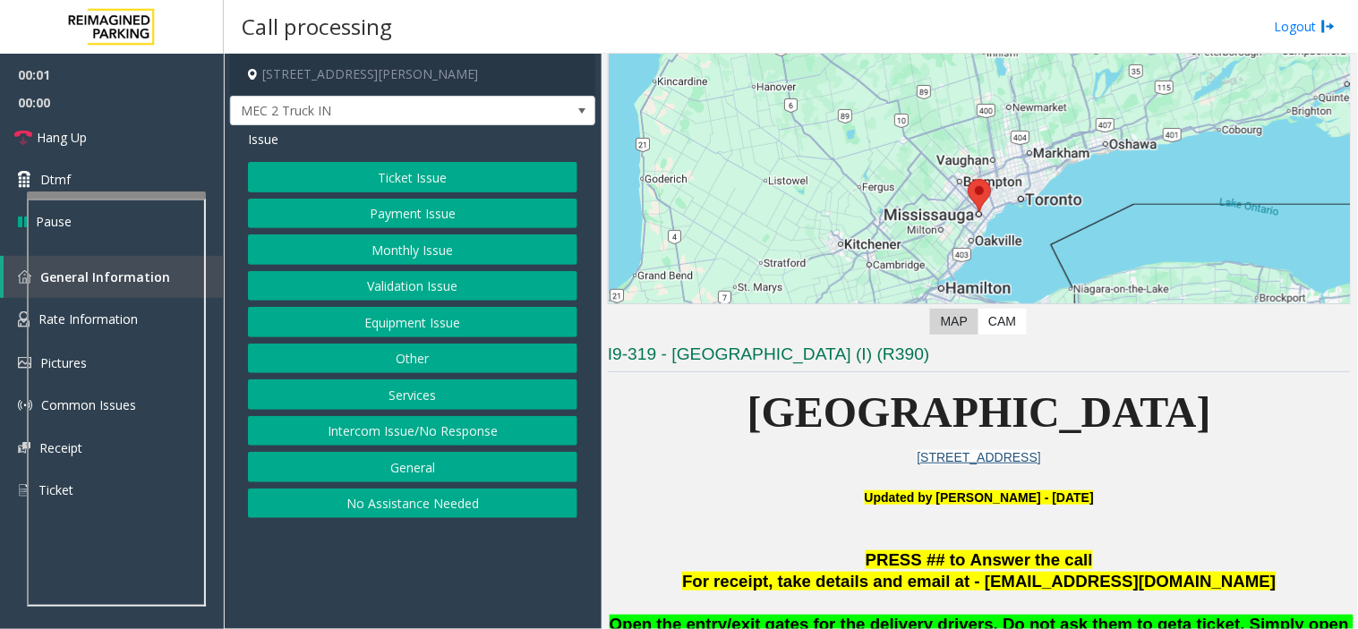
scroll to position [199, 0]
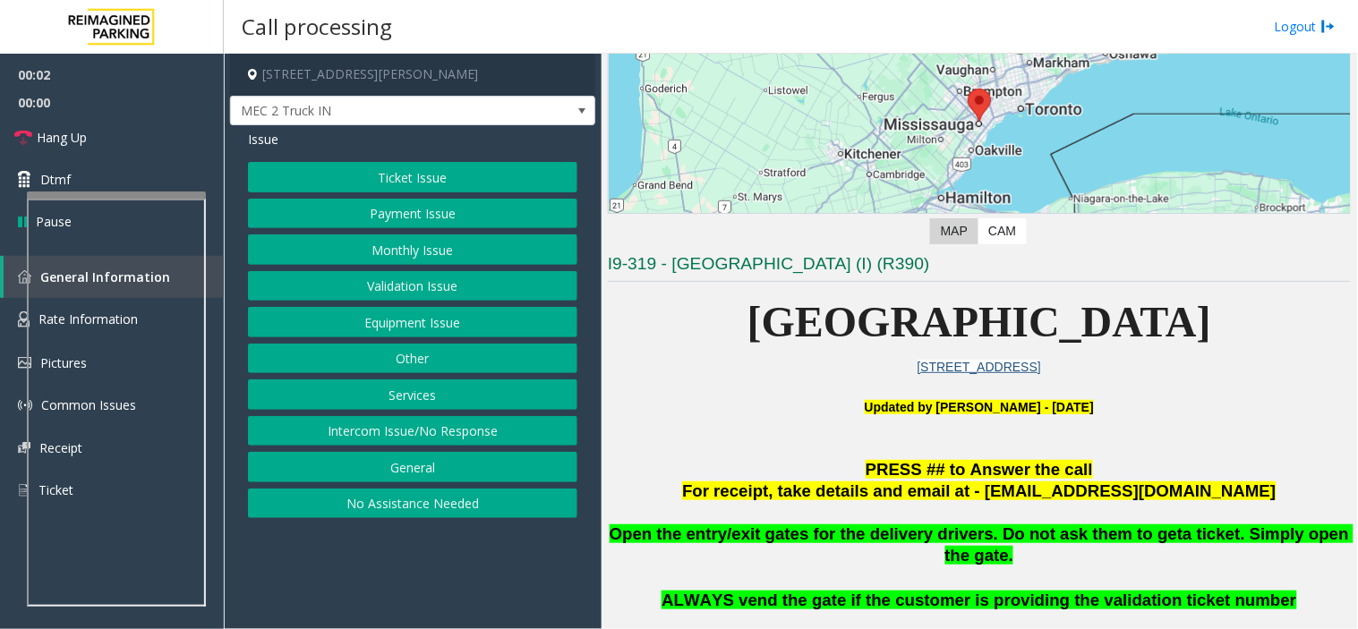
click at [668, 239] on div "← Move left → Move right ↑ Move up ↓ Move down + Zoom in - Zoom out Home Jump l…" at bounding box center [979, 73] width 743 height 353
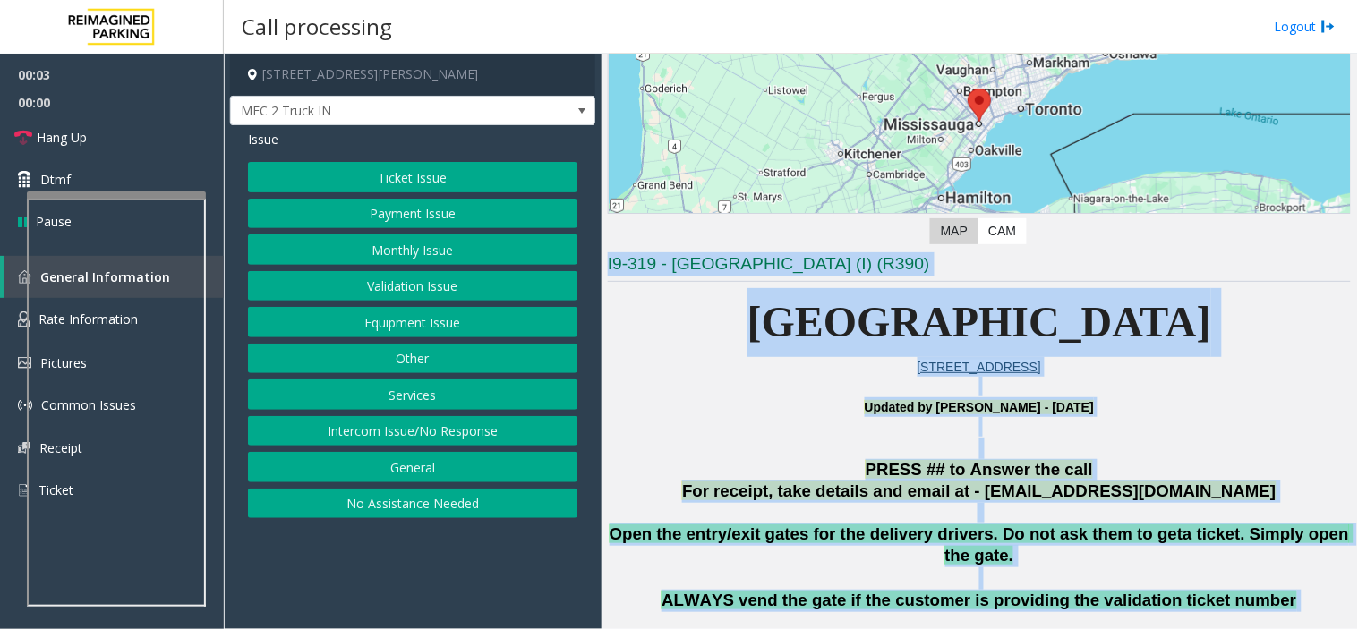
drag, startPoint x: 668, startPoint y: 239, endPoint x: 1142, endPoint y: 578, distance: 583.1
click at [1142, 566] on span "ALWAYS vend the gate if the customer is providing the validation ticket number" at bounding box center [978, 600] width 634 height 19
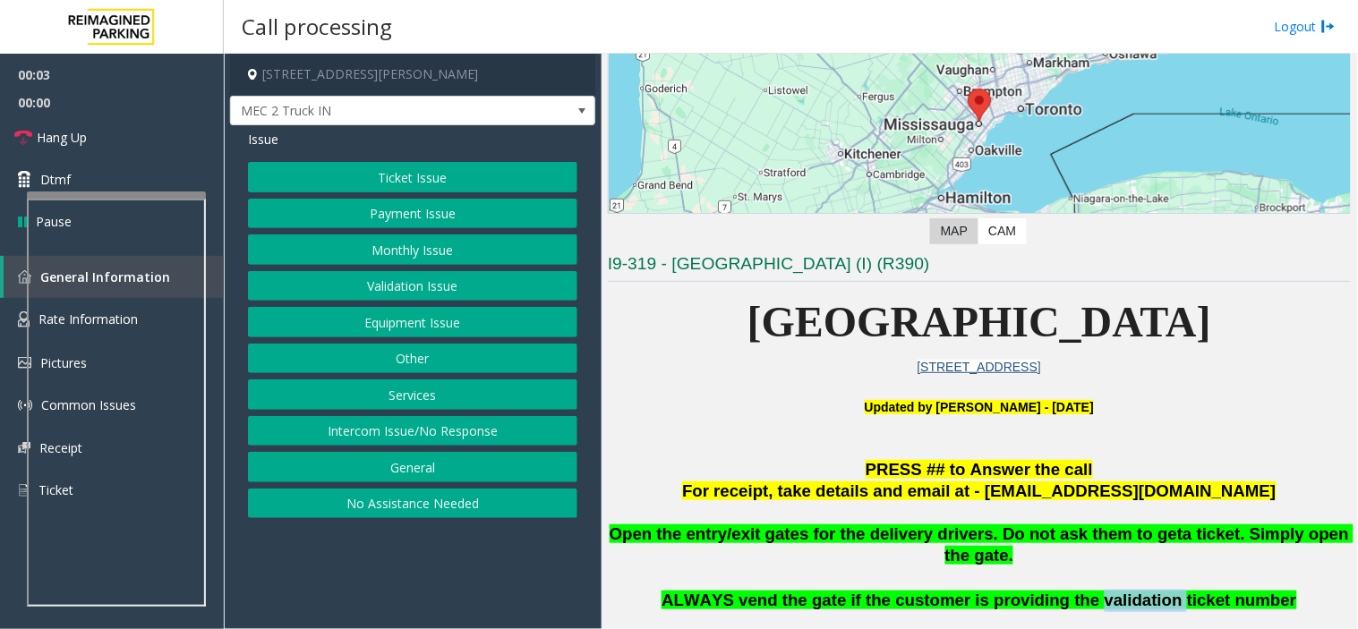
click at [1142, 566] on span "ALWAYS vend the gate if the customer is providing the validation ticket number" at bounding box center [978, 600] width 634 height 19
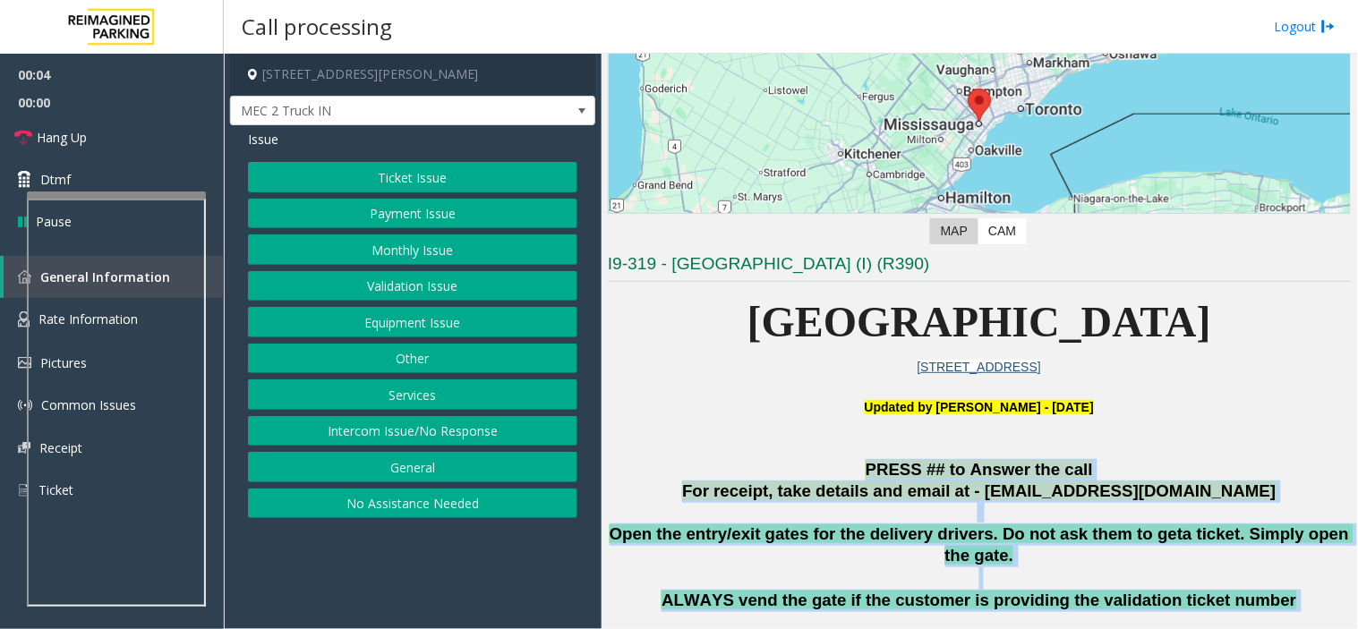
drag, startPoint x: 1142, startPoint y: 578, endPoint x: 1007, endPoint y: 466, distance: 175.4
click at [1007, 466] on span "PRESS ## to Answer the call" at bounding box center [978, 469] width 227 height 19
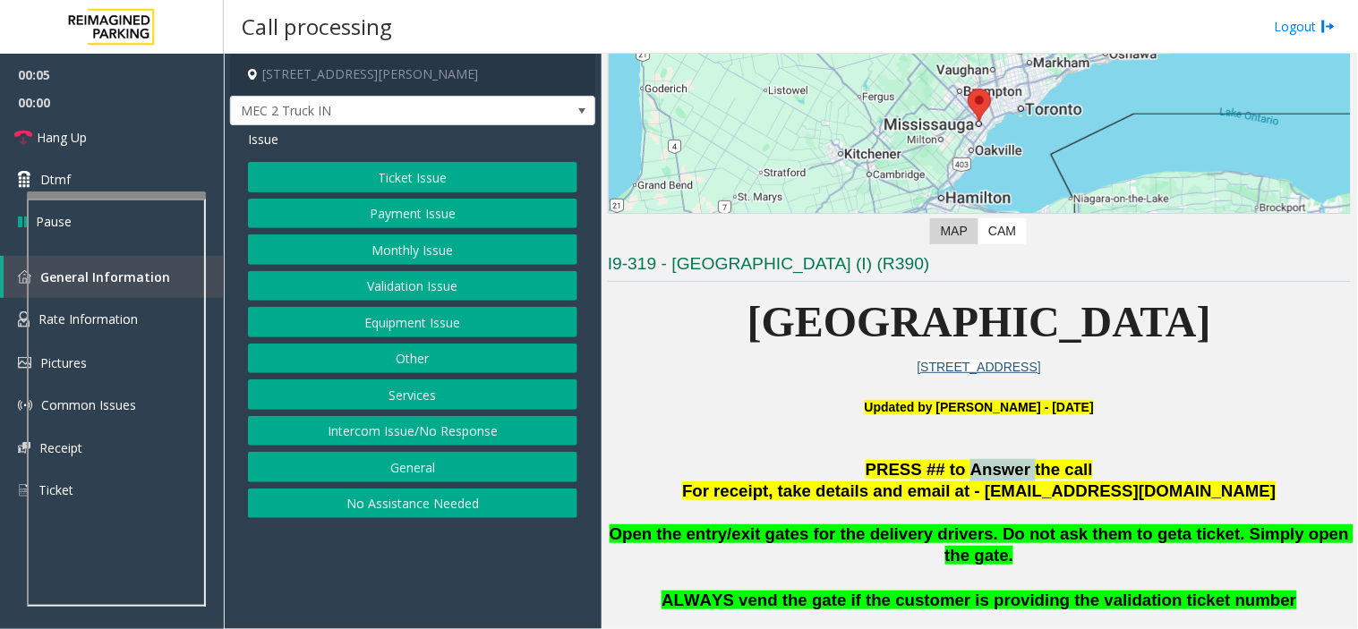
click at [1007, 466] on span "PRESS ## to Answer the call" at bounding box center [978, 469] width 227 height 19
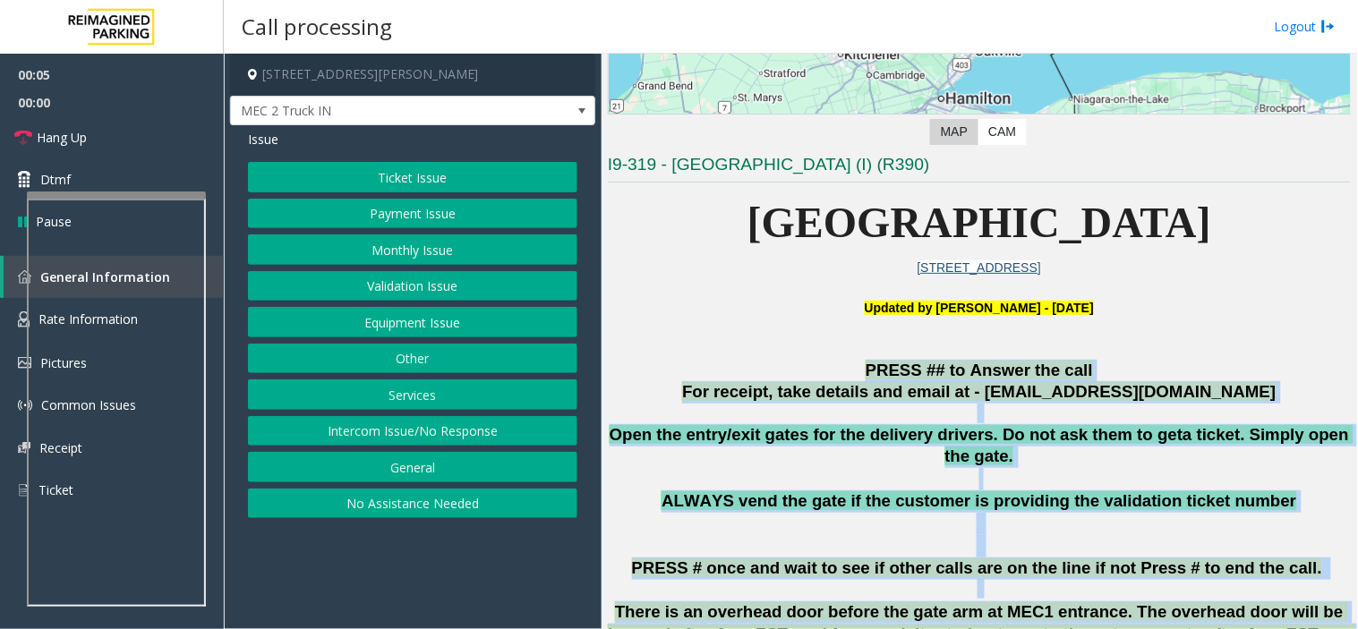
scroll to position [336, 0]
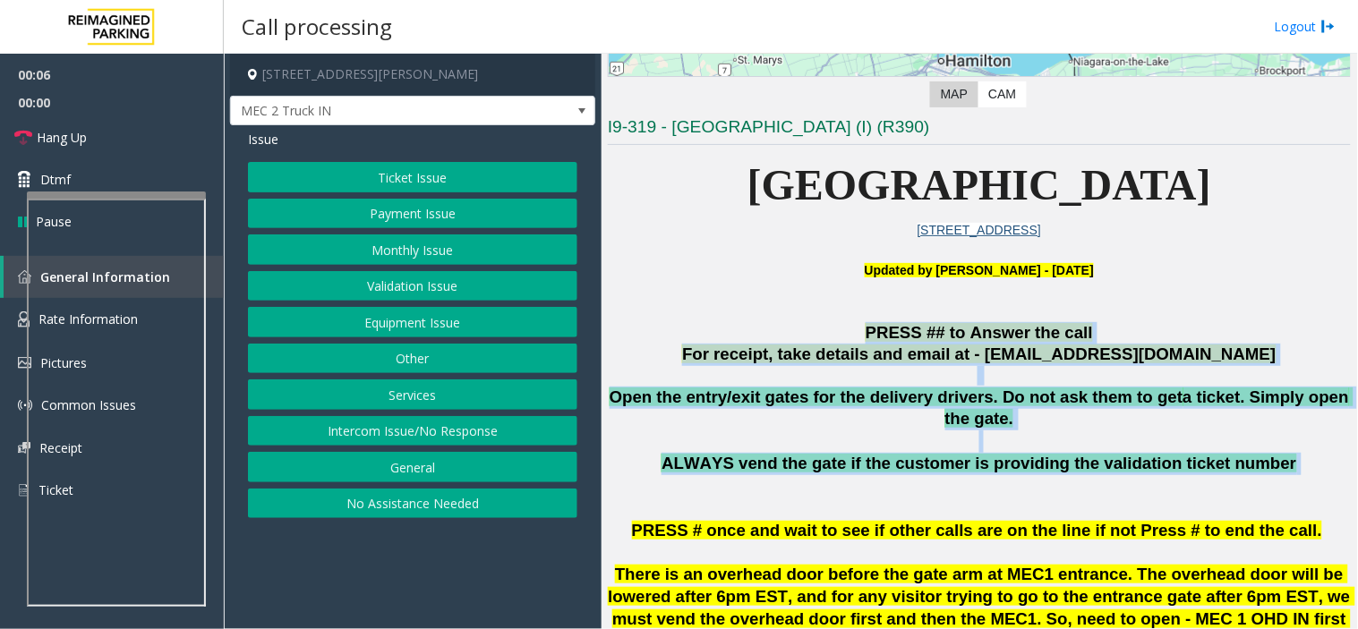
drag, startPoint x: 1007, startPoint y: 466, endPoint x: 1208, endPoint y: 440, distance: 203.0
click at [1208, 454] on span "ALWAYS vend the gate if the customer is providing the validation ticket number" at bounding box center [978, 463] width 634 height 19
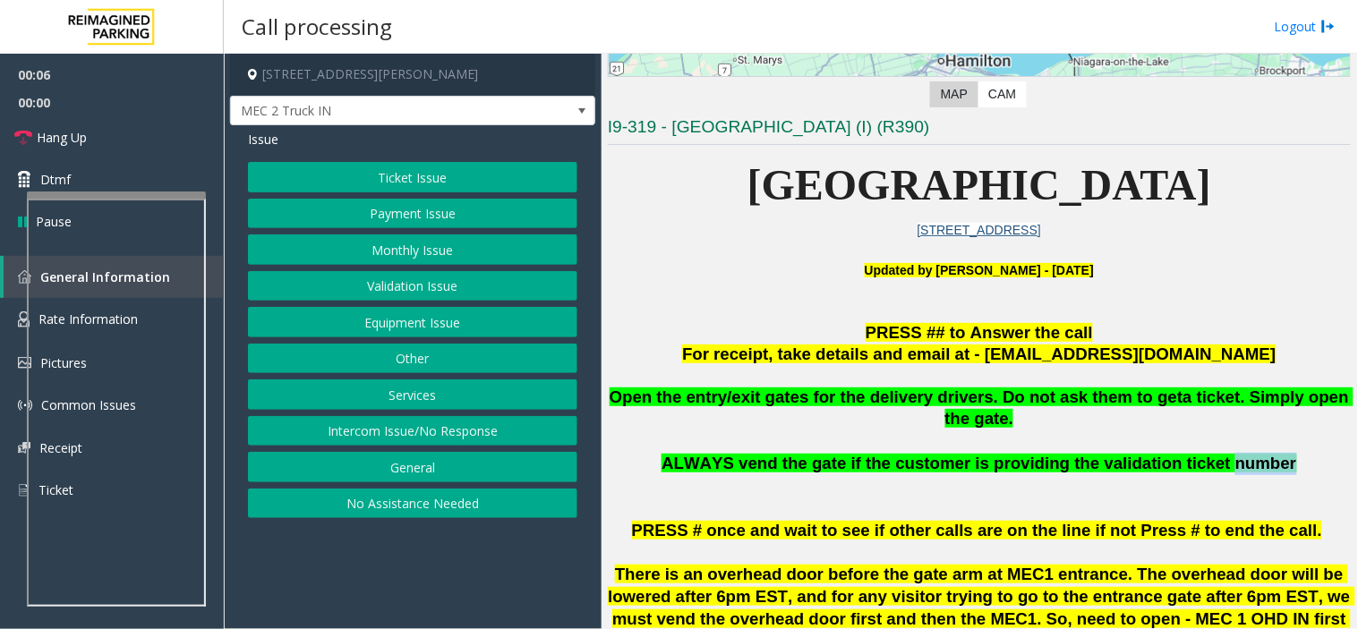
click at [1208, 454] on span "ALWAYS vend the gate if the customer is providing the validation ticket number" at bounding box center [978, 463] width 634 height 19
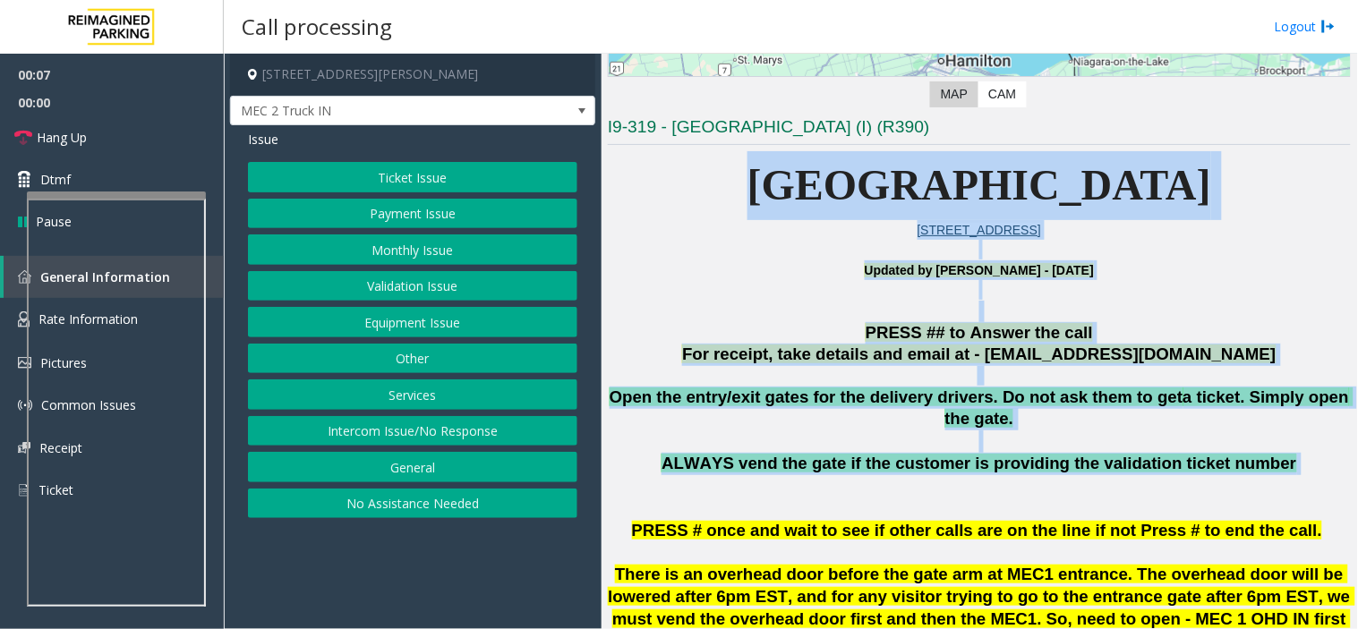
drag, startPoint x: 1208, startPoint y: 440, endPoint x: 677, endPoint y: 172, distance: 595.5
click at [677, 172] on p "Mississauga Executive Center" at bounding box center [979, 185] width 743 height 69
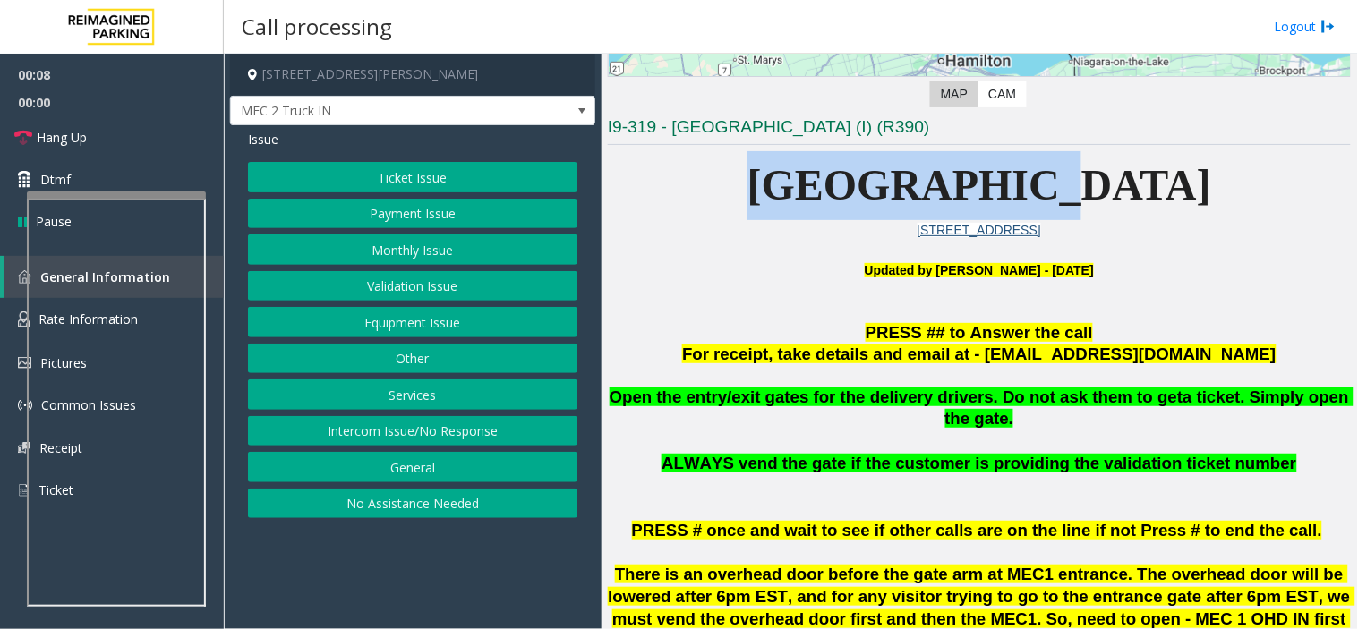
click at [677, 172] on p "Mississauga Executive Center" at bounding box center [979, 185] width 743 height 69
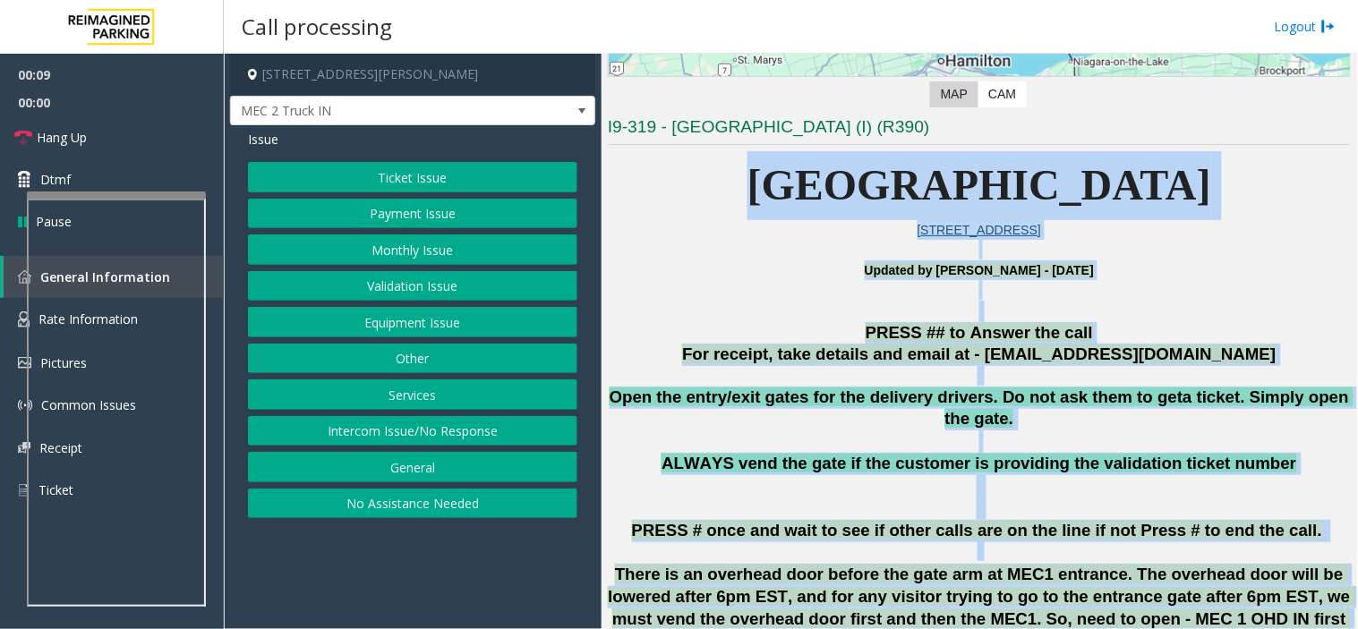
drag, startPoint x: 677, startPoint y: 172, endPoint x: 1195, endPoint y: 589, distance: 665.1
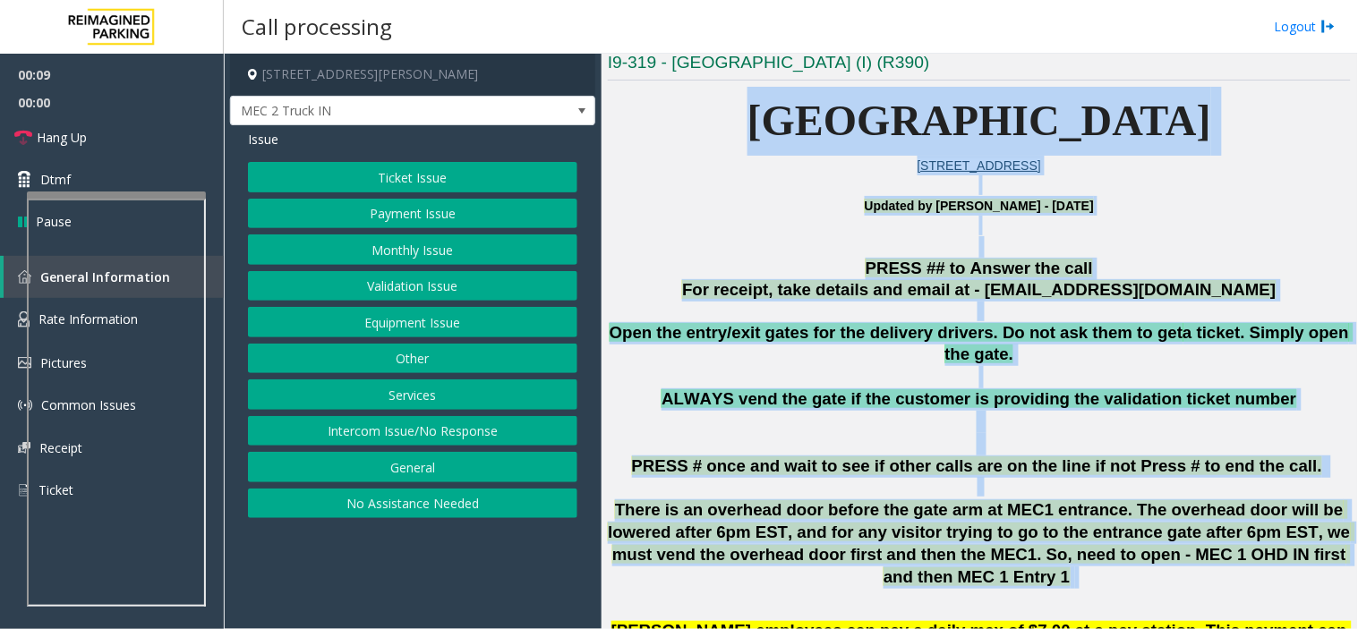
scroll to position [435, 0]
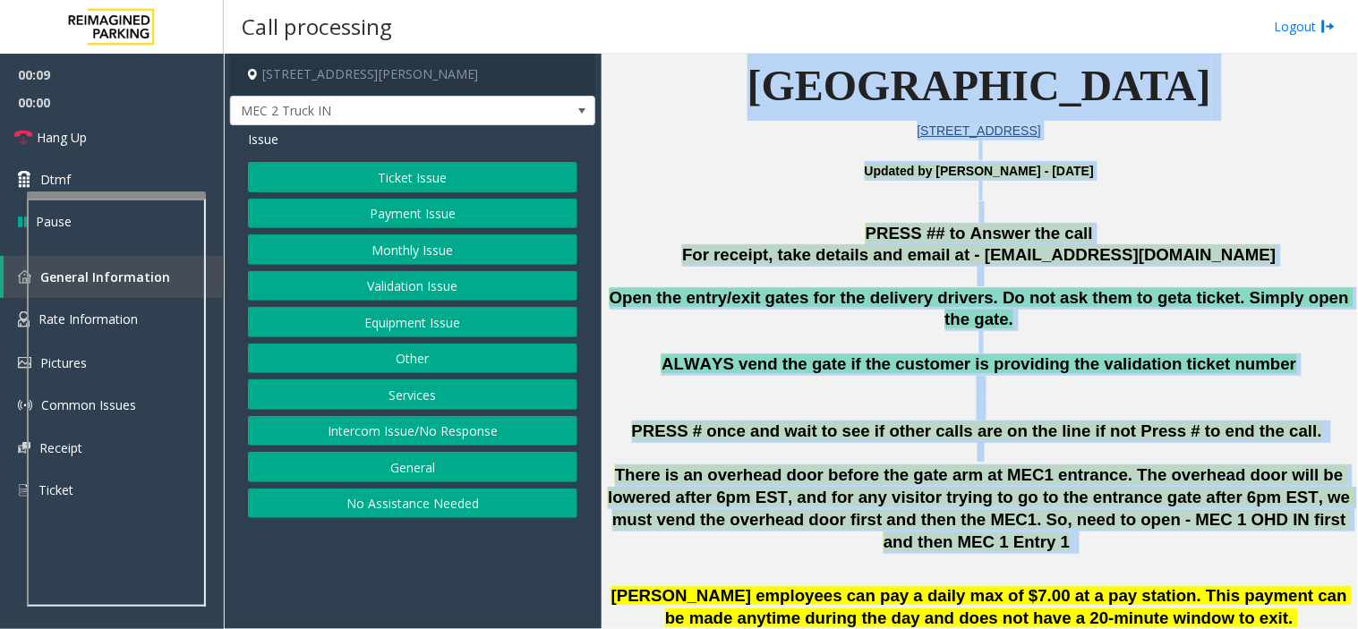
click at [1005, 486] on span "There is an overhead door before the gate arm at MEC1 entrance. The overhead do…" at bounding box center [981, 507] width 747 height 85
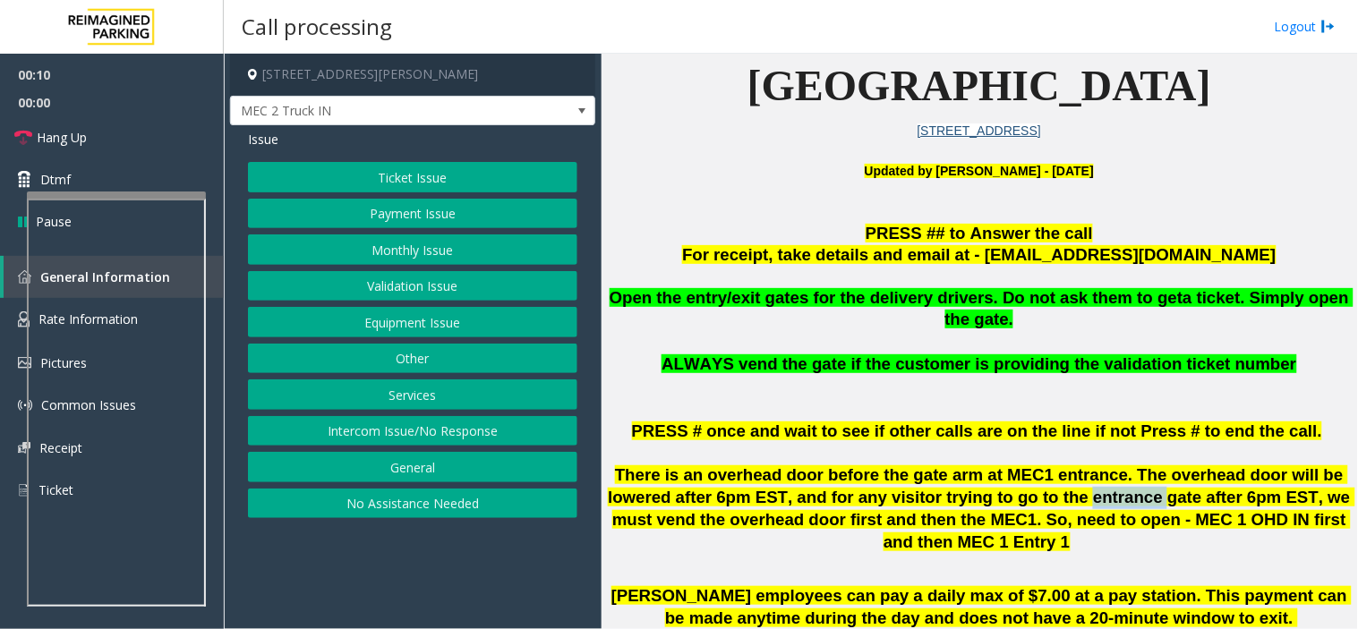
click at [1005, 486] on span "There is an overhead door before the gate arm at MEC1 entrance. The overhead do…" at bounding box center [981, 507] width 747 height 85
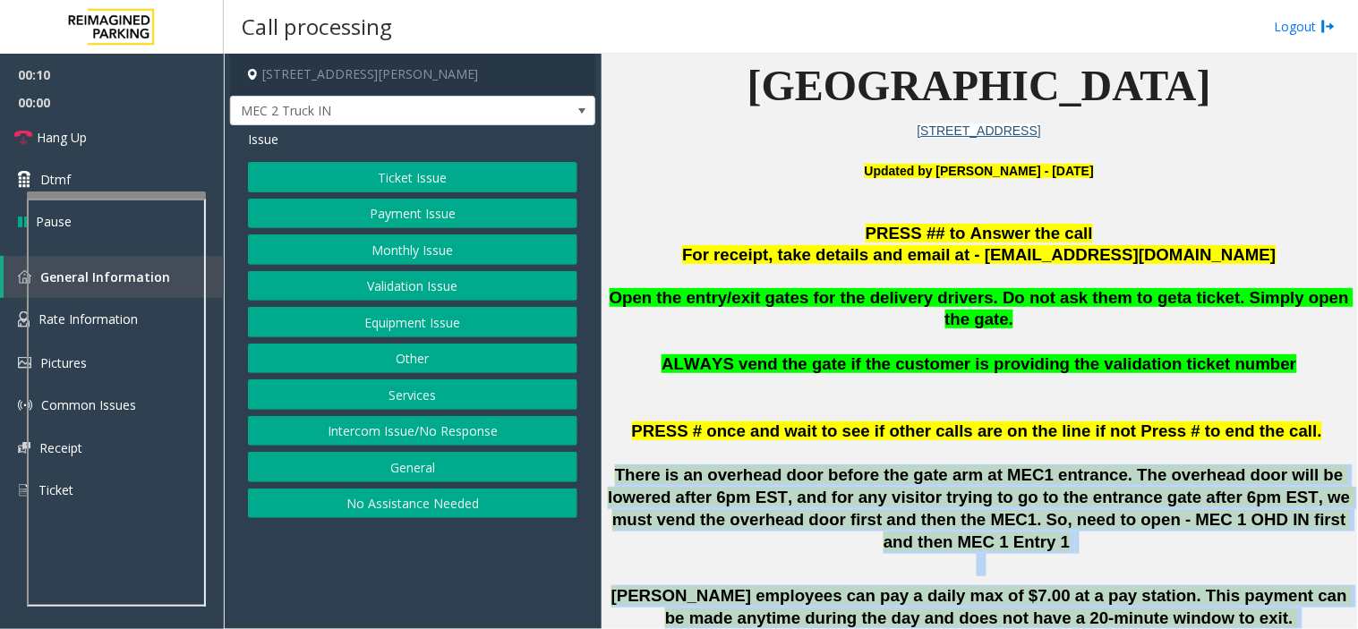
drag, startPoint x: 1005, startPoint y: 486, endPoint x: 1117, endPoint y: 592, distance: 153.8
click at [1117, 566] on p "Desjardins employees can pay a daily max of $7.00 at a pay station. This paymen…" at bounding box center [979, 618] width 743 height 66
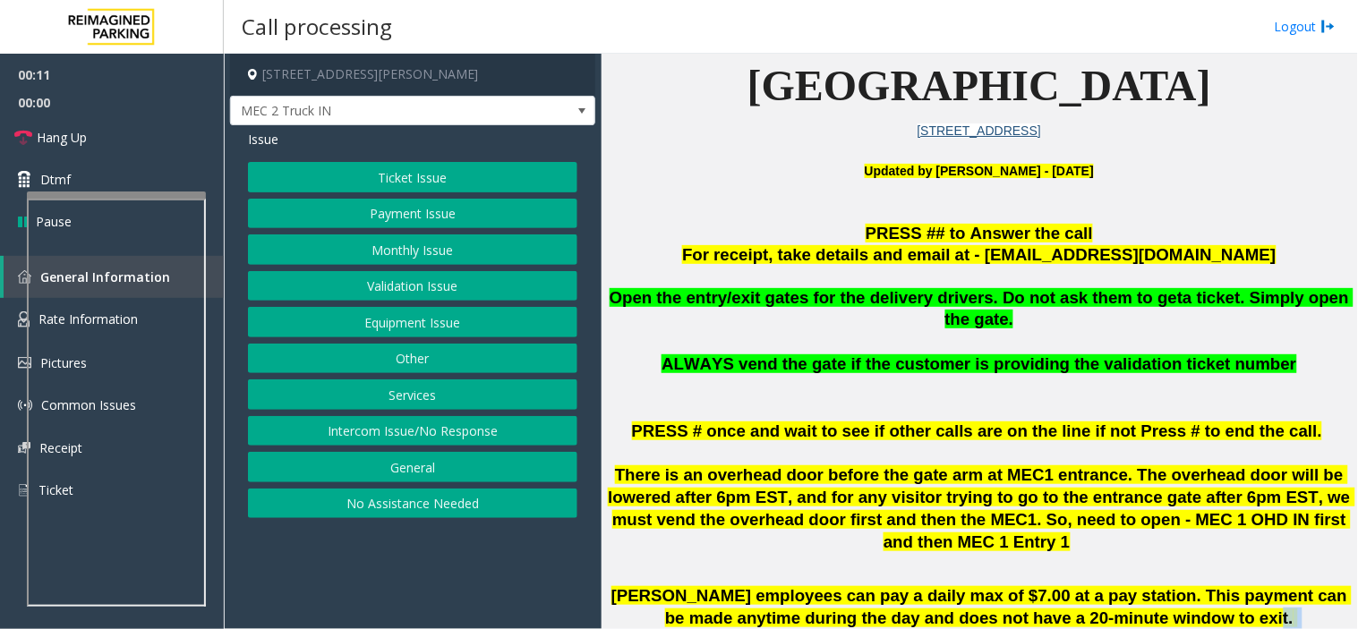
drag, startPoint x: 1117, startPoint y: 592, endPoint x: 1059, endPoint y: 575, distance: 60.6
click at [1059, 566] on p "Desjardins employees can pay a daily max of $7.00 at a pay station. This paymen…" at bounding box center [979, 618] width 743 height 66
click at [1059, 566] on span "Desjardins employees can pay a daily max of $7.00 at a pay station. This paymen…" at bounding box center [981, 618] width 740 height 64
drag, startPoint x: 1059, startPoint y: 575, endPoint x: 1115, endPoint y: 597, distance: 60.7
click at [1115, 566] on p "Desjardins employees can pay a daily max of $7.00 at a pay station. This paymen…" at bounding box center [979, 618] width 743 height 66
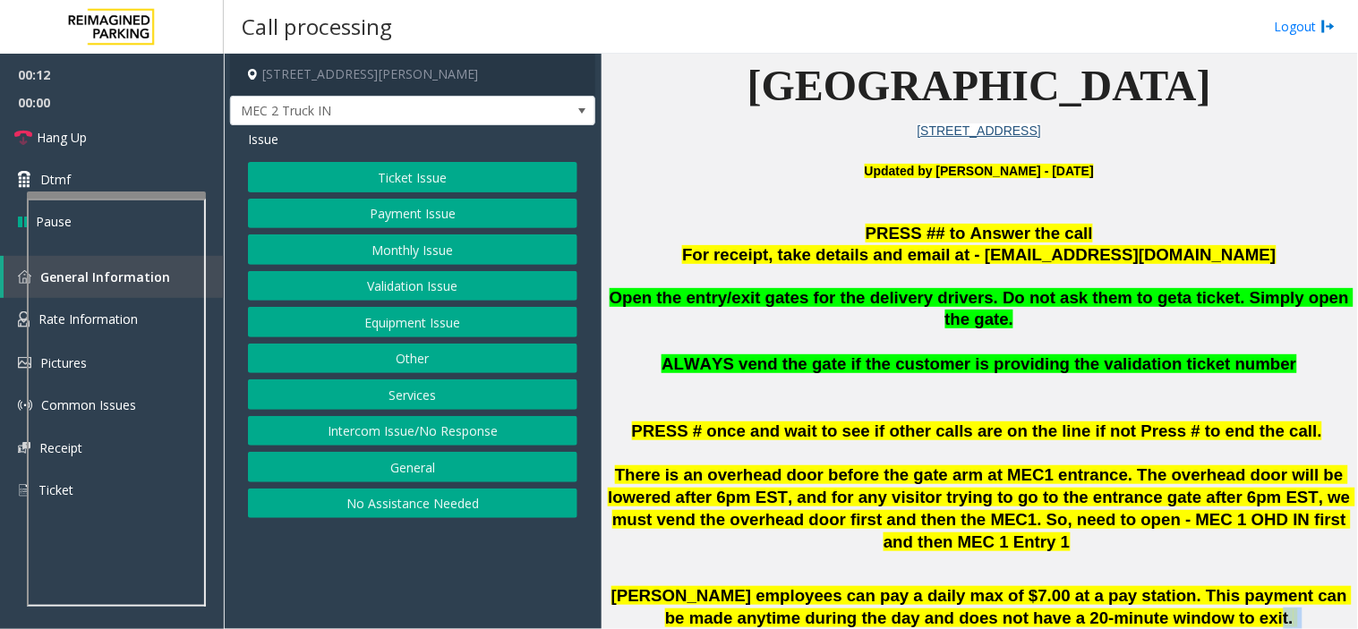
click at [1115, 566] on p "Desjardins employees can pay a daily max of $7.00 at a pay station. This paymen…" at bounding box center [979, 618] width 743 height 66
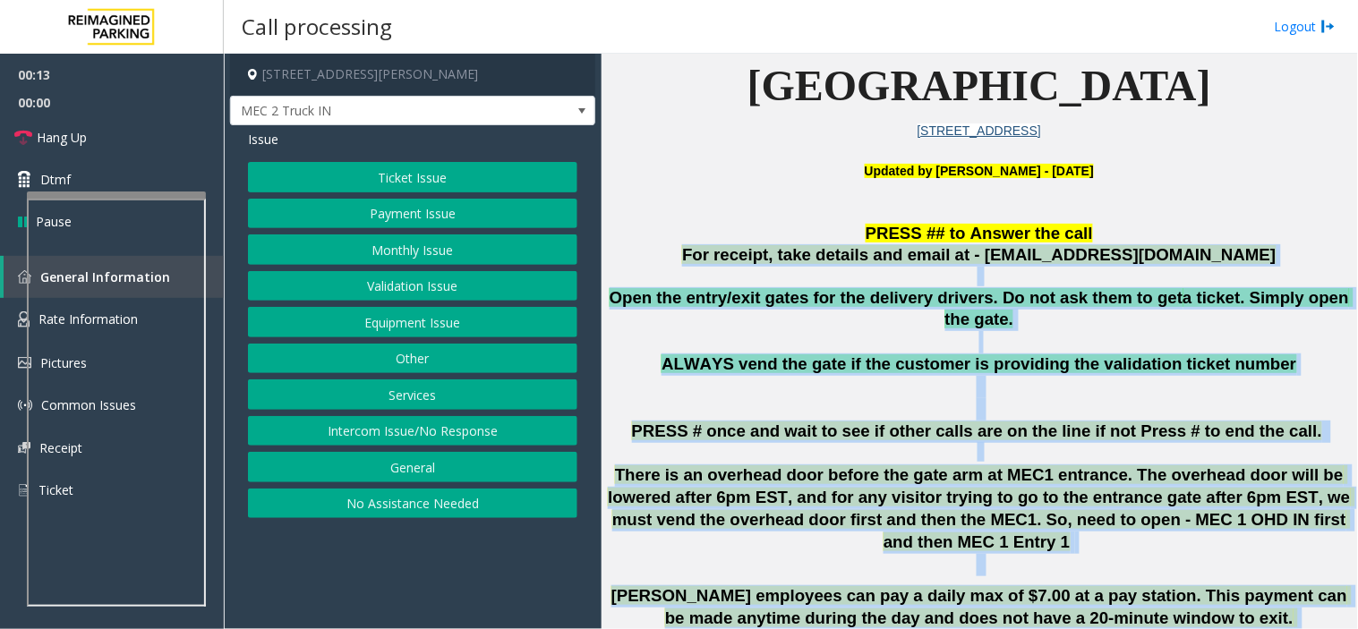
drag, startPoint x: 1115, startPoint y: 597, endPoint x: 691, endPoint y: 253, distance: 545.9
click at [691, 253] on p "For receipt, take details and email at - mecparking@impark.com" at bounding box center [979, 255] width 743 height 22
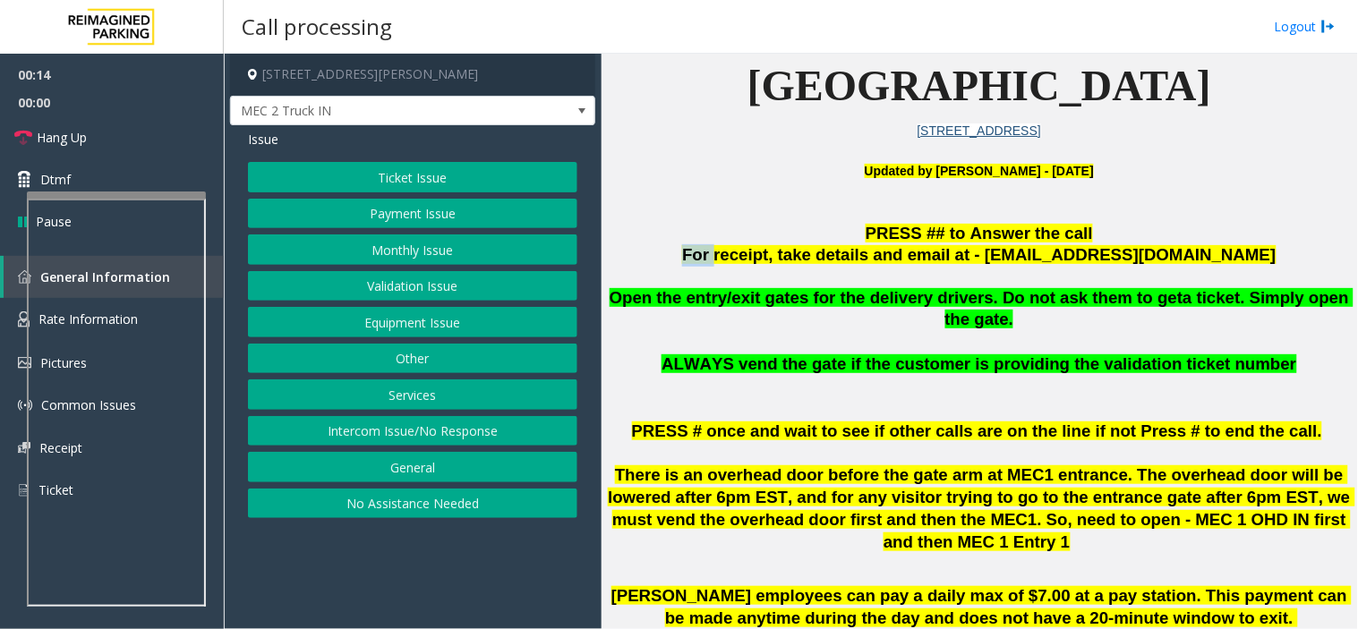
click at [691, 253] on p "For receipt, take details and email at - mecparking@impark.com" at bounding box center [979, 255] width 743 height 22
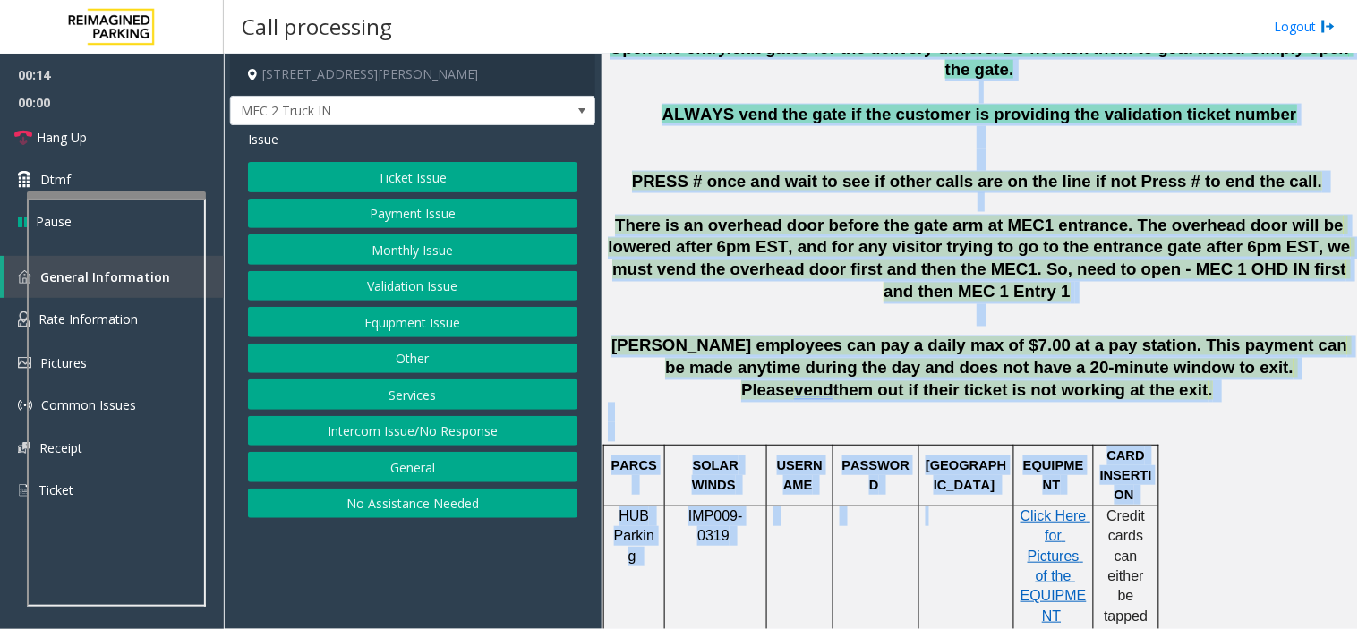
scroll to position [956, 0]
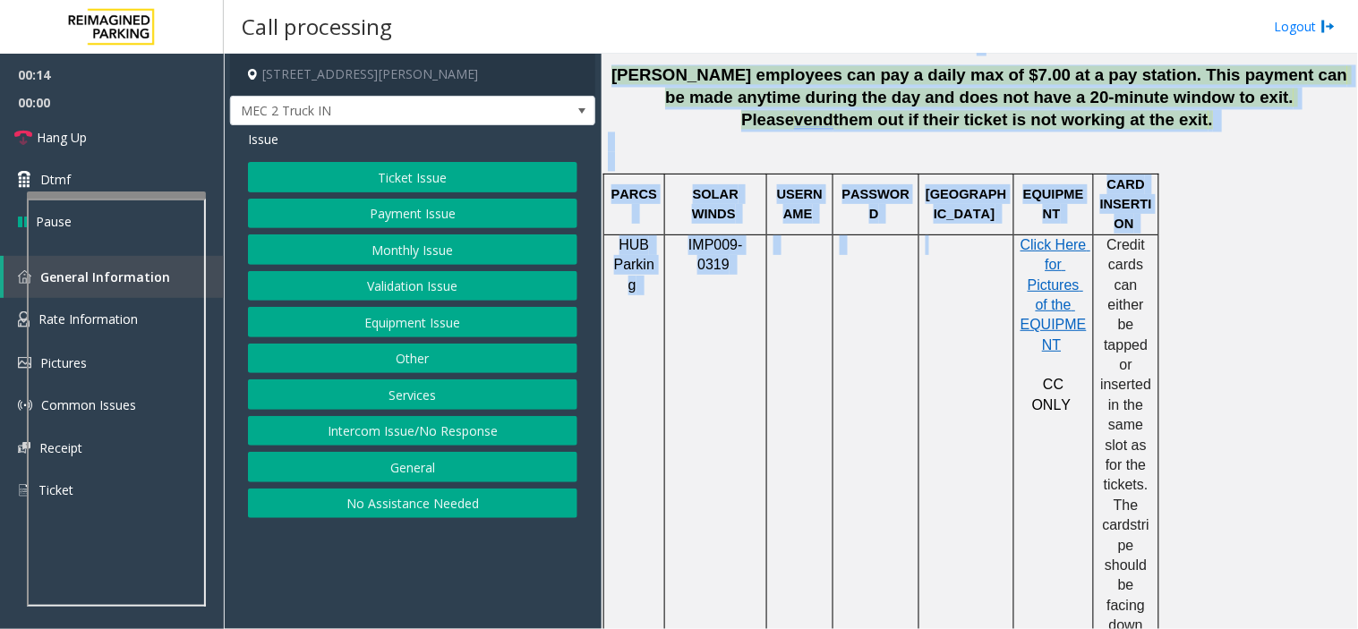
drag, startPoint x: 691, startPoint y: 253, endPoint x: 977, endPoint y: 647, distance: 486.9
click at [977, 566] on html "00:14 00:00 Hang Up Dtmf Pause General Information Rate Information Pictures Co…" at bounding box center [679, 314] width 1358 height 629
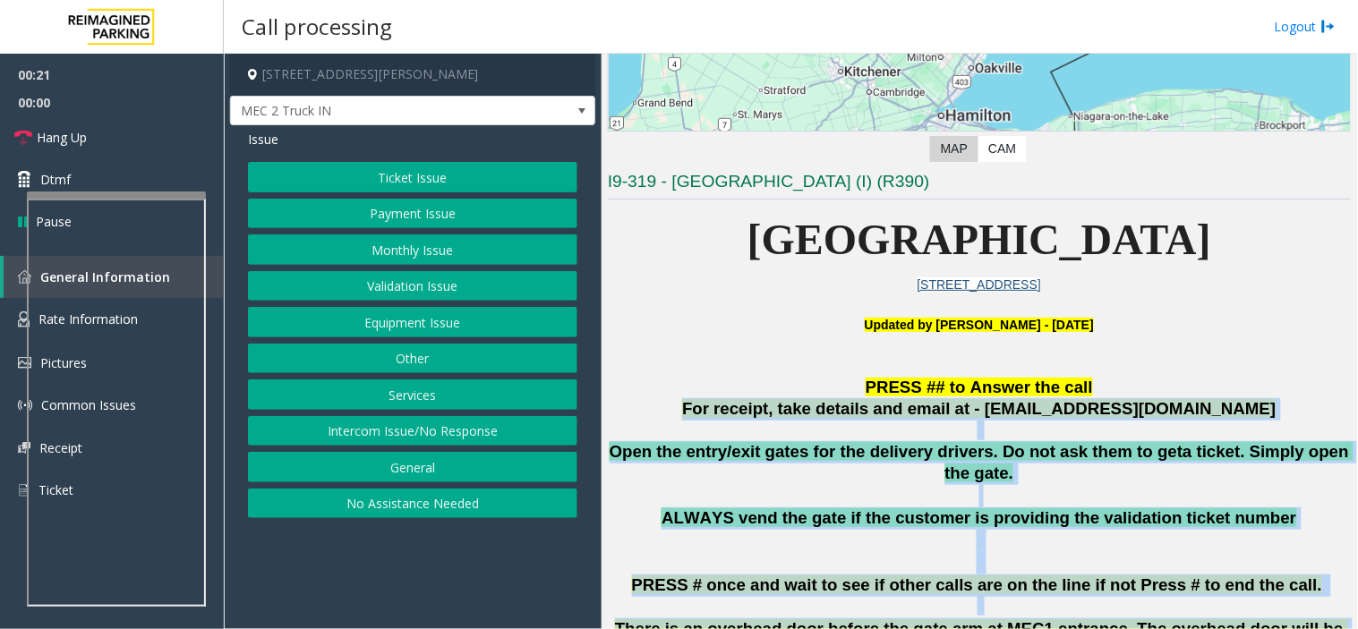
scroll to position [260, 0]
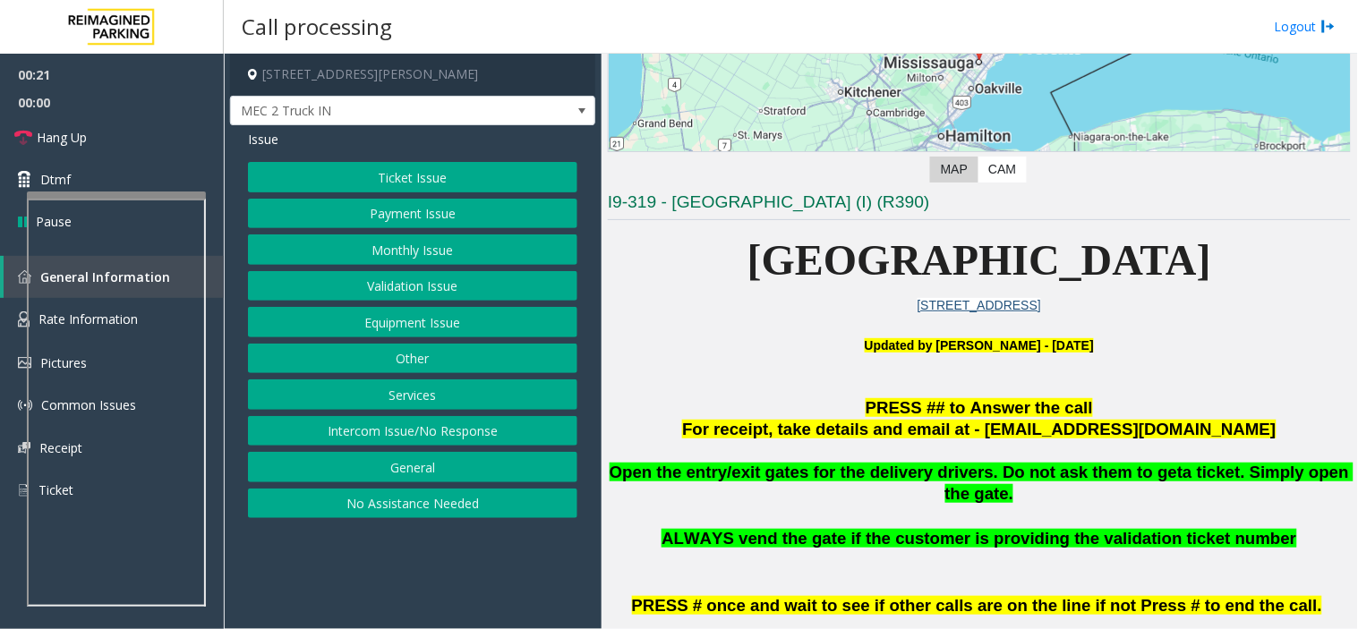
click at [702, 381] on p at bounding box center [979, 386] width 743 height 21
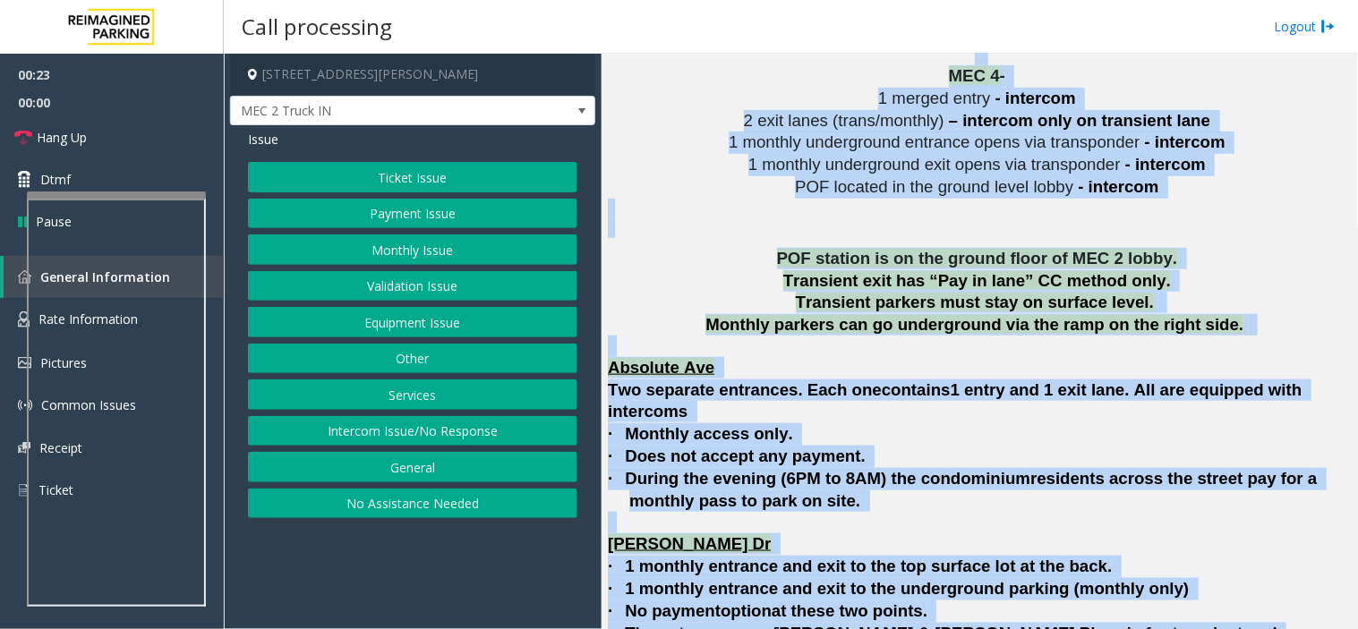
scroll to position [4682, 0]
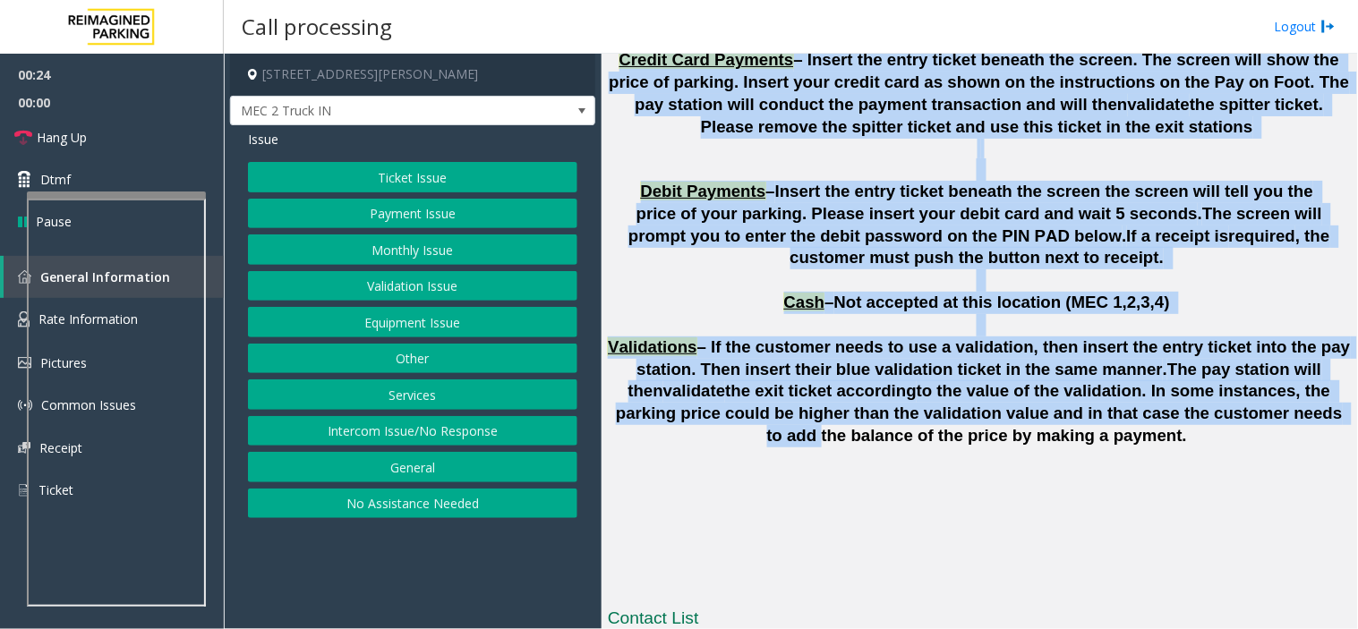
drag, startPoint x: 702, startPoint y: 381, endPoint x: 1054, endPoint y: 238, distance: 379.7
click at [1054, 381] on span "to the value of the validation. In some instances, the parking price could be h…" at bounding box center [981, 413] width 731 height 64
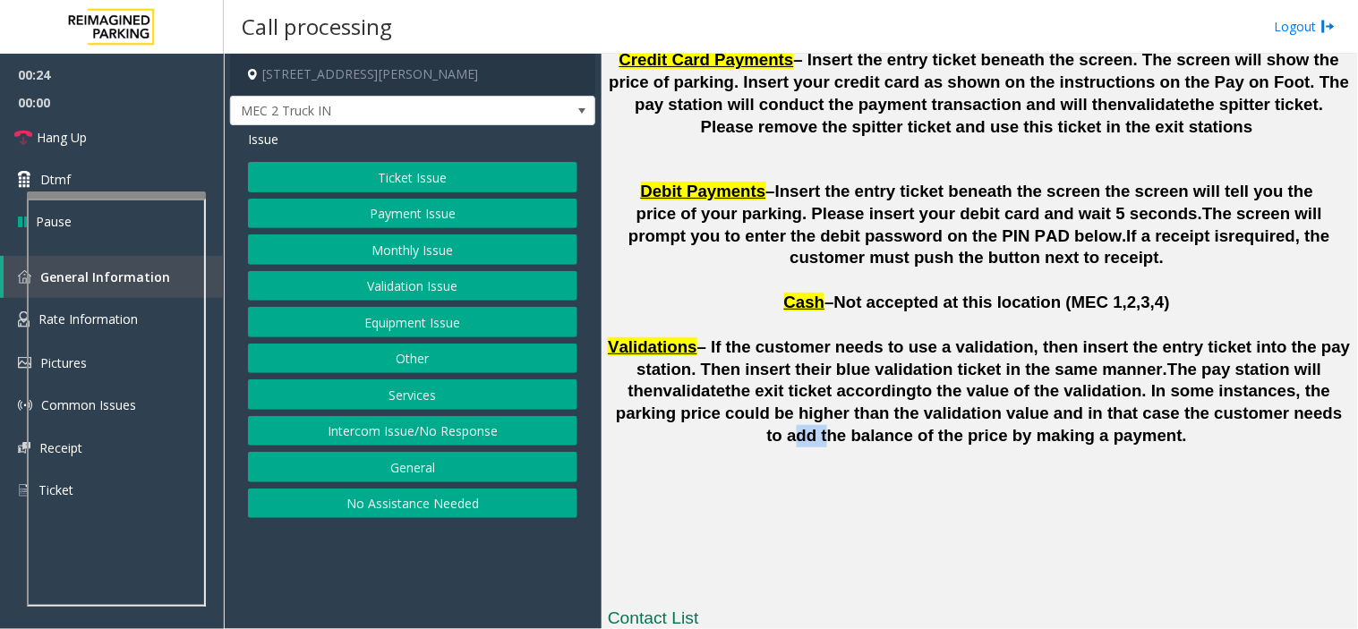
click at [1054, 381] on span "to the value of the validation. In some instances, the parking price could be h…" at bounding box center [981, 413] width 731 height 64
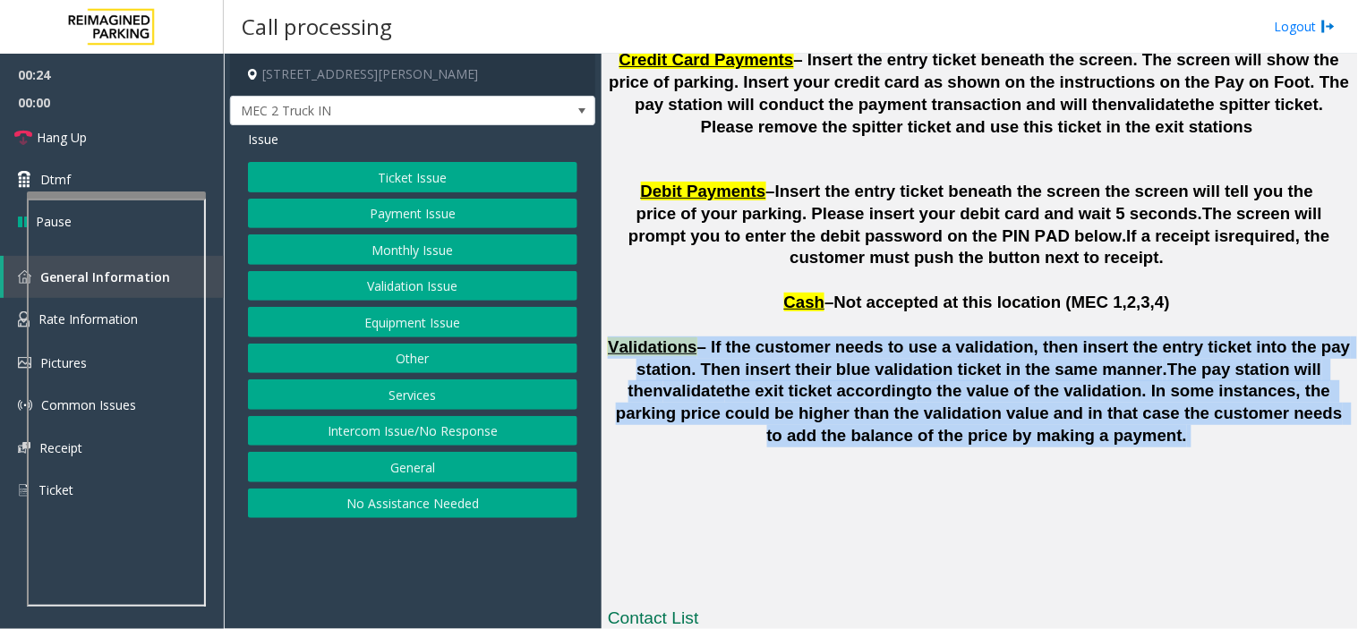
click at [1054, 381] on span "to the value of the validation. In some instances, the parking price could be h…" at bounding box center [981, 413] width 731 height 64
click at [451, 326] on button "Equipment Issue" at bounding box center [412, 322] width 329 height 30
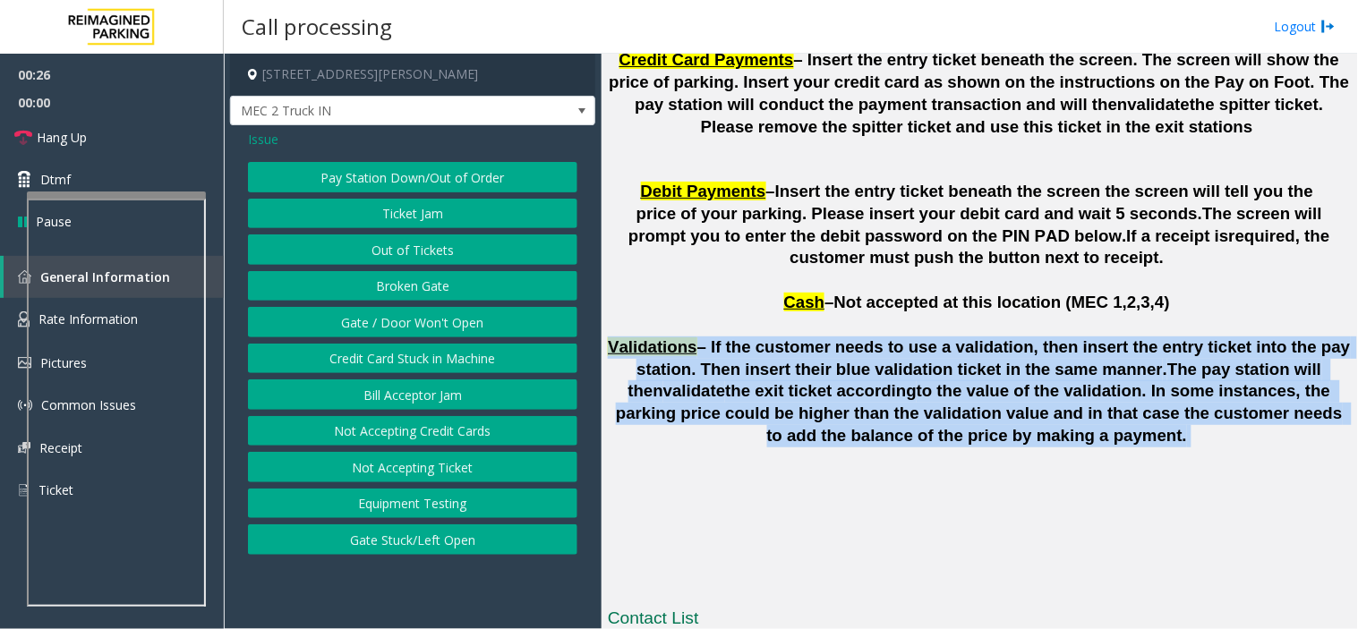
click at [451, 326] on button "Gate / Door Won't Open" at bounding box center [412, 322] width 329 height 30
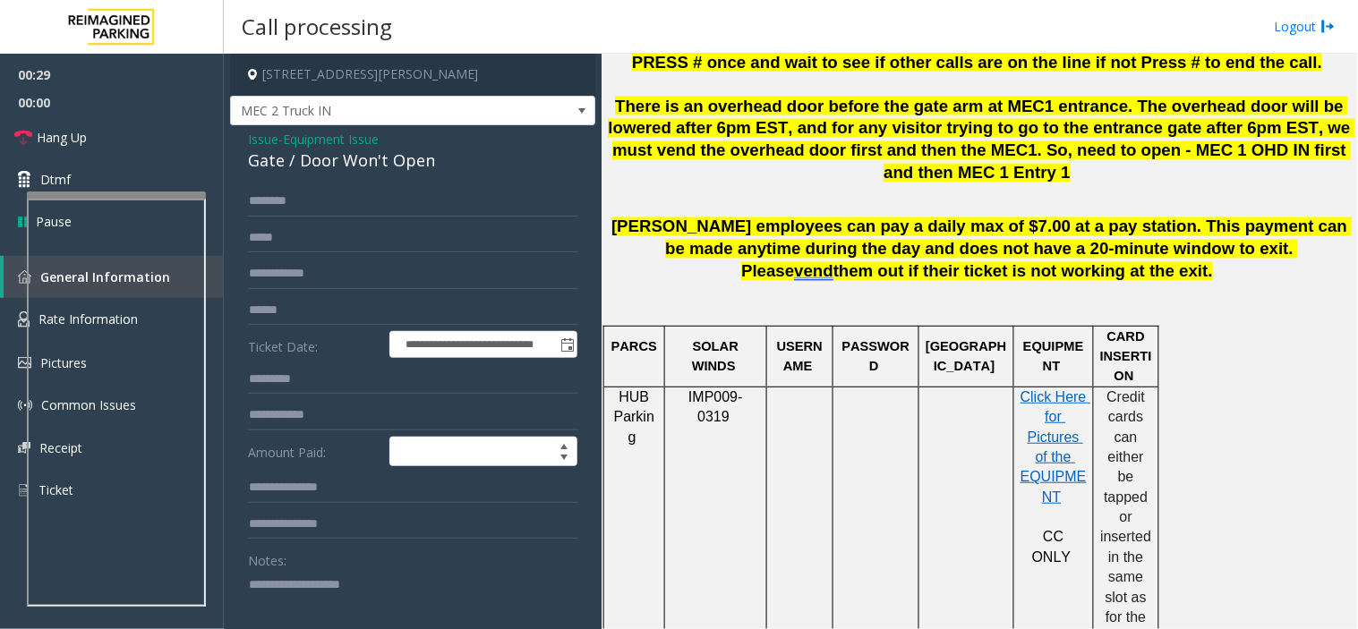
scroll to position [307, 0]
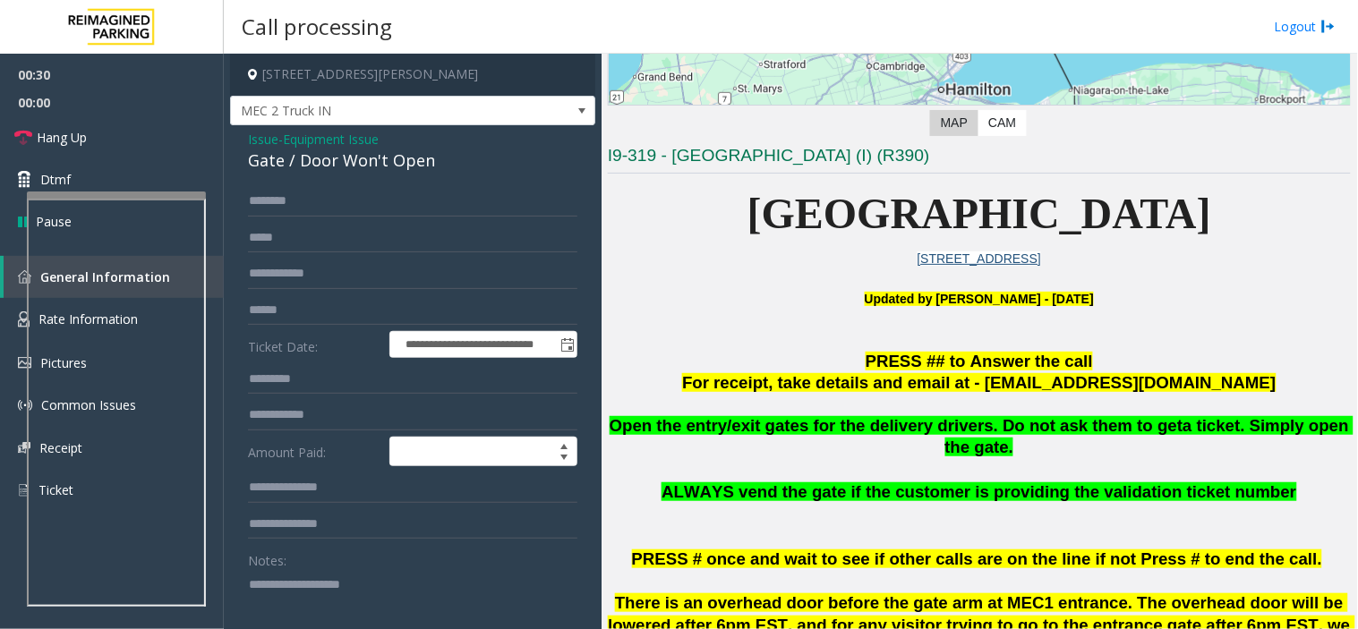
click at [893, 436] on p "Open the entry/exit gates for the delivery drivers. Do not ask them to get a ti…" at bounding box center [979, 437] width 743 height 45
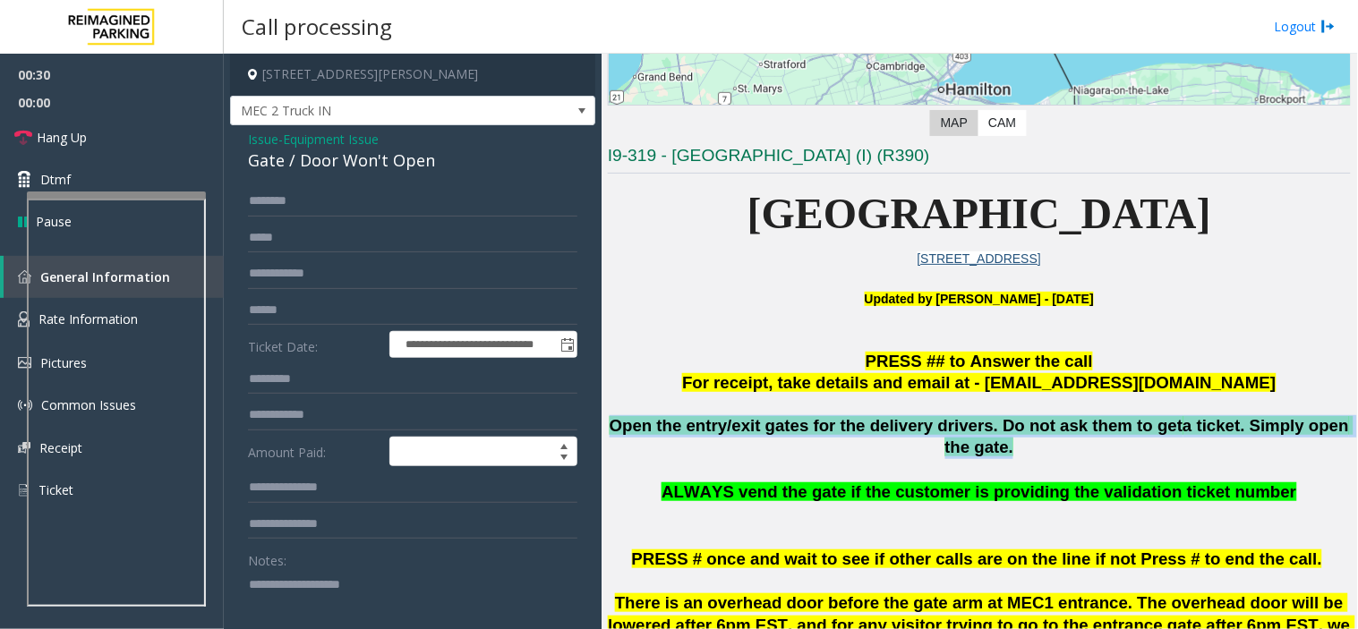
click at [893, 436] on p "Open the entry/exit gates for the delivery drivers. Do not ask them to get a ti…" at bounding box center [979, 437] width 743 height 45
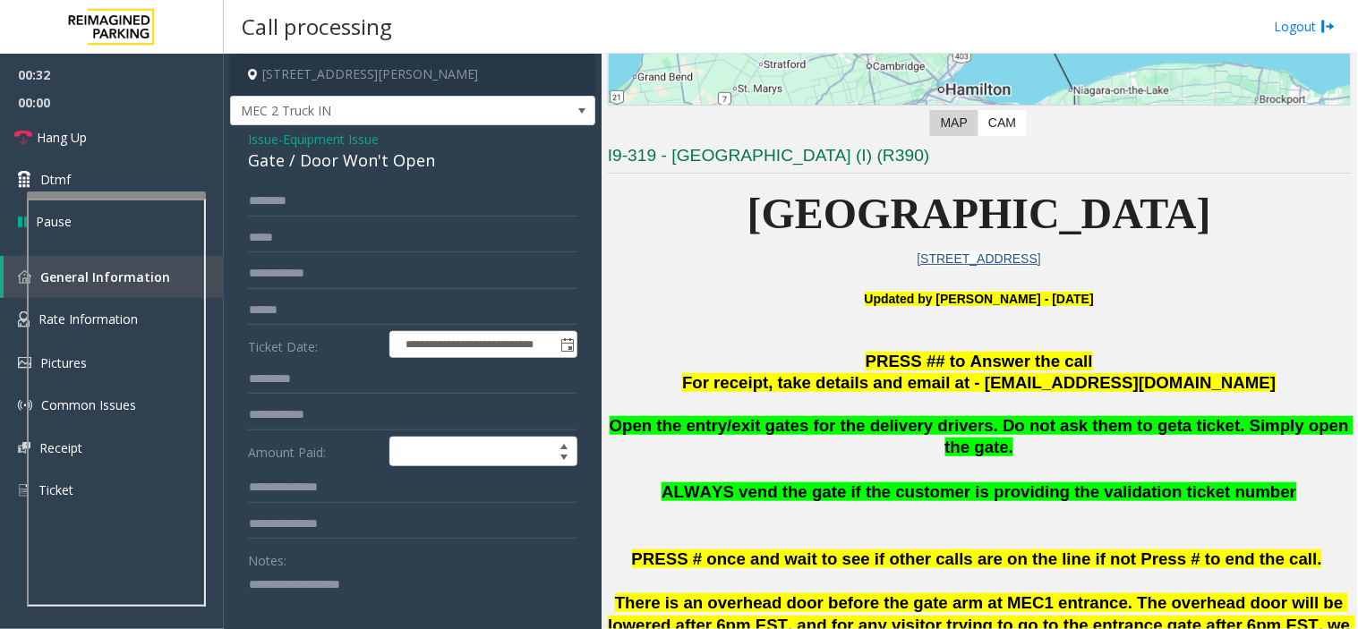
click at [293, 147] on span "Equipment Issue" at bounding box center [331, 139] width 96 height 19
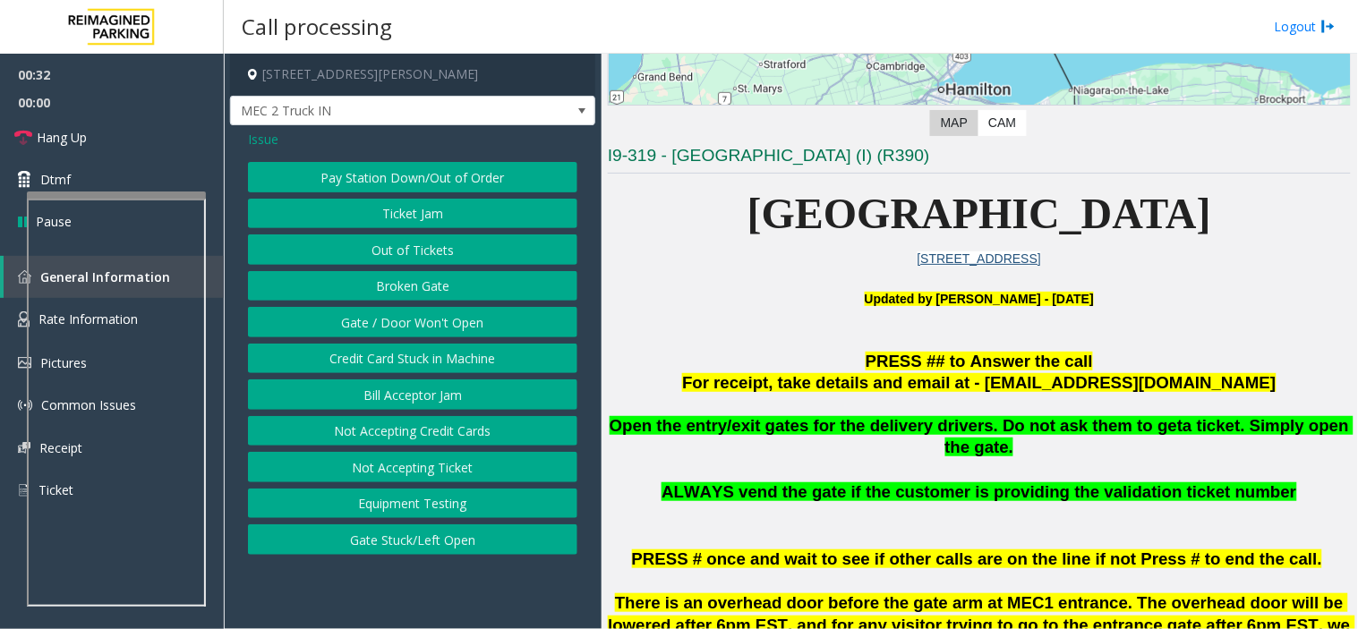
click at [269, 143] on span "Issue" at bounding box center [263, 139] width 30 height 19
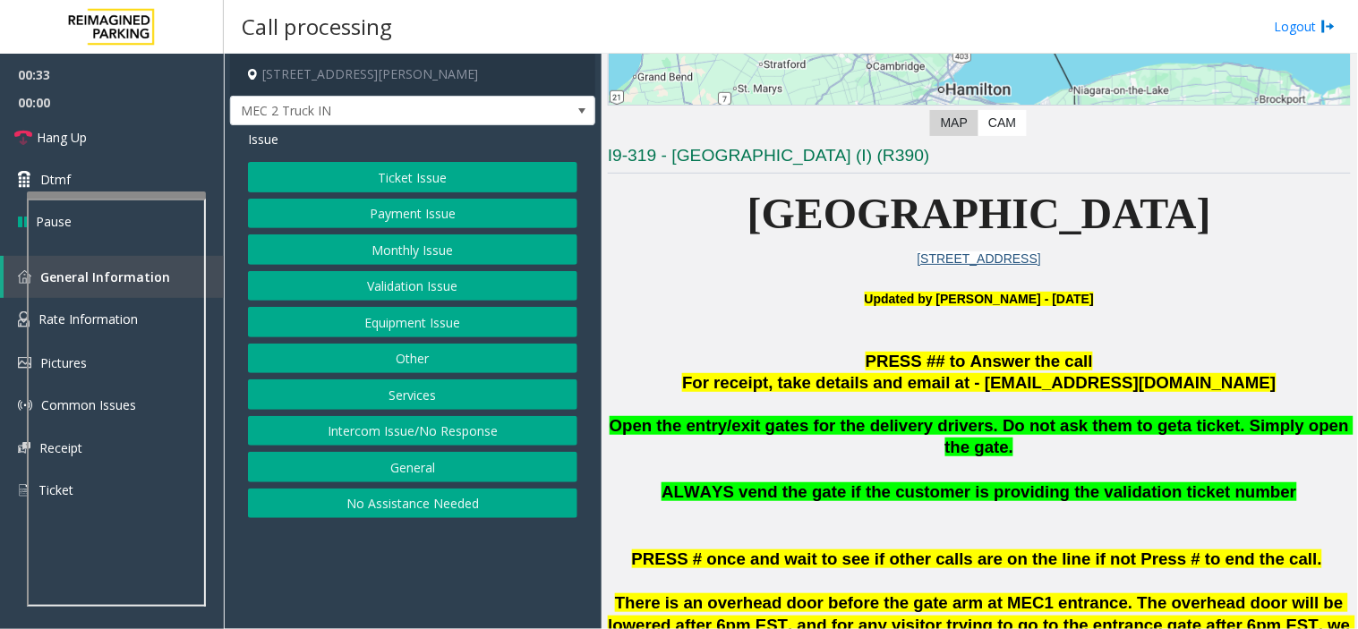
click at [430, 389] on button "Services" at bounding box center [412, 394] width 329 height 30
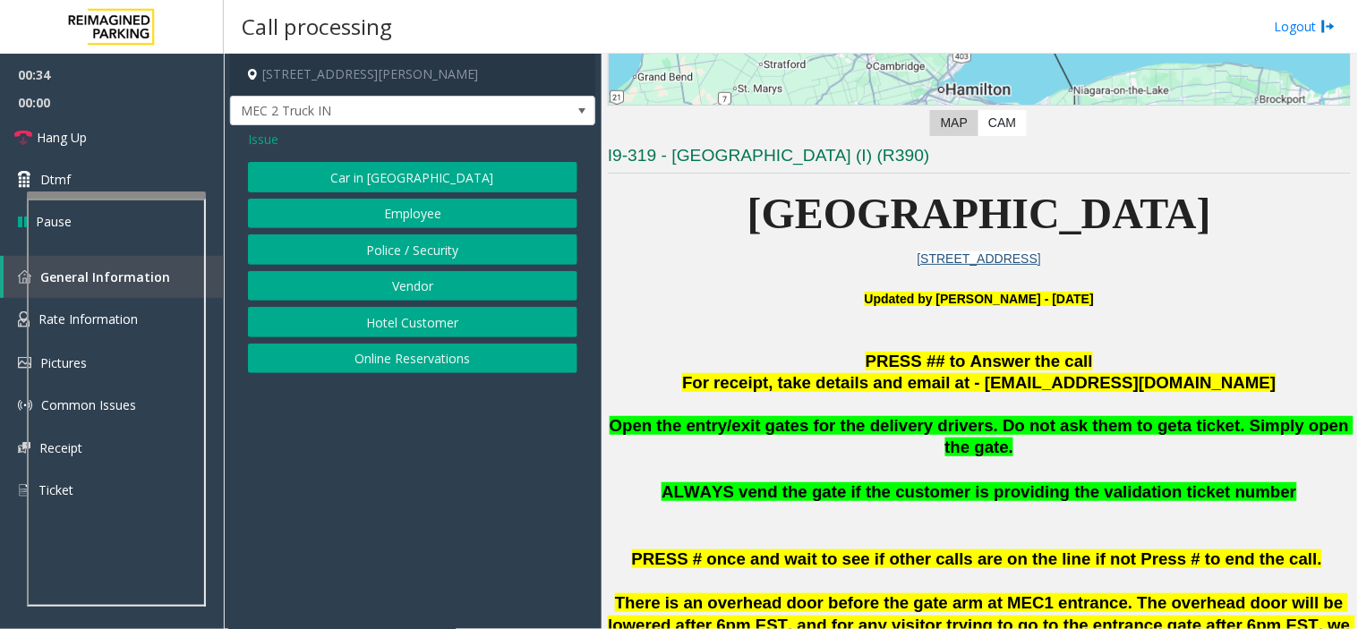
click at [421, 280] on button "Vendor" at bounding box center [412, 286] width 329 height 30
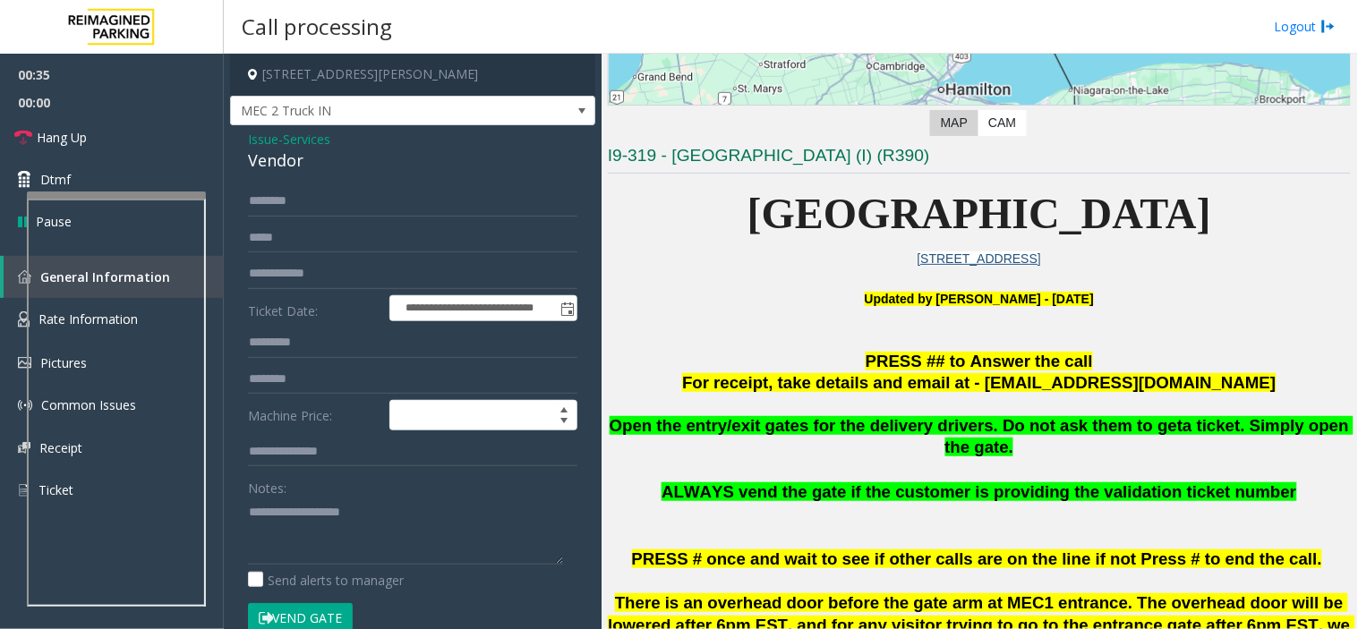
click at [283, 566] on button "Vend Gate" at bounding box center [300, 618] width 105 height 30
click at [378, 198] on input "text" at bounding box center [412, 201] width 329 height 30
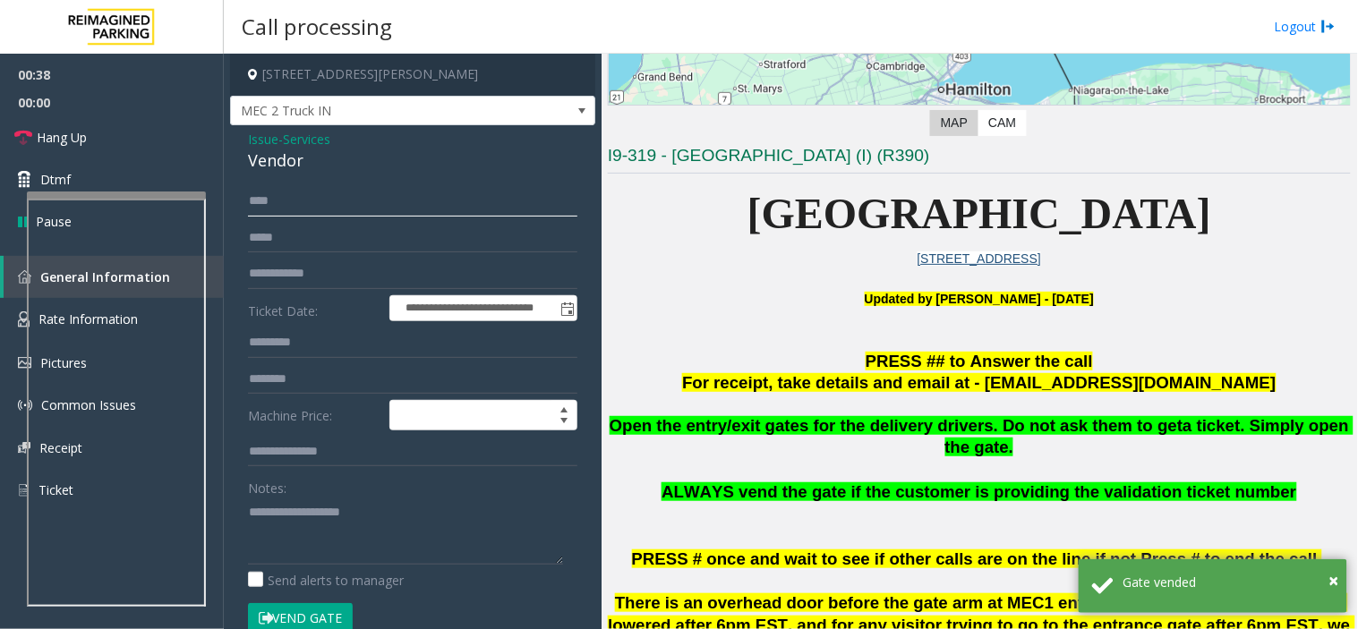
type input "***"
click at [290, 158] on div "Vendor" at bounding box center [412, 161] width 329 height 24
click at [368, 508] on textarea at bounding box center [405, 531] width 315 height 67
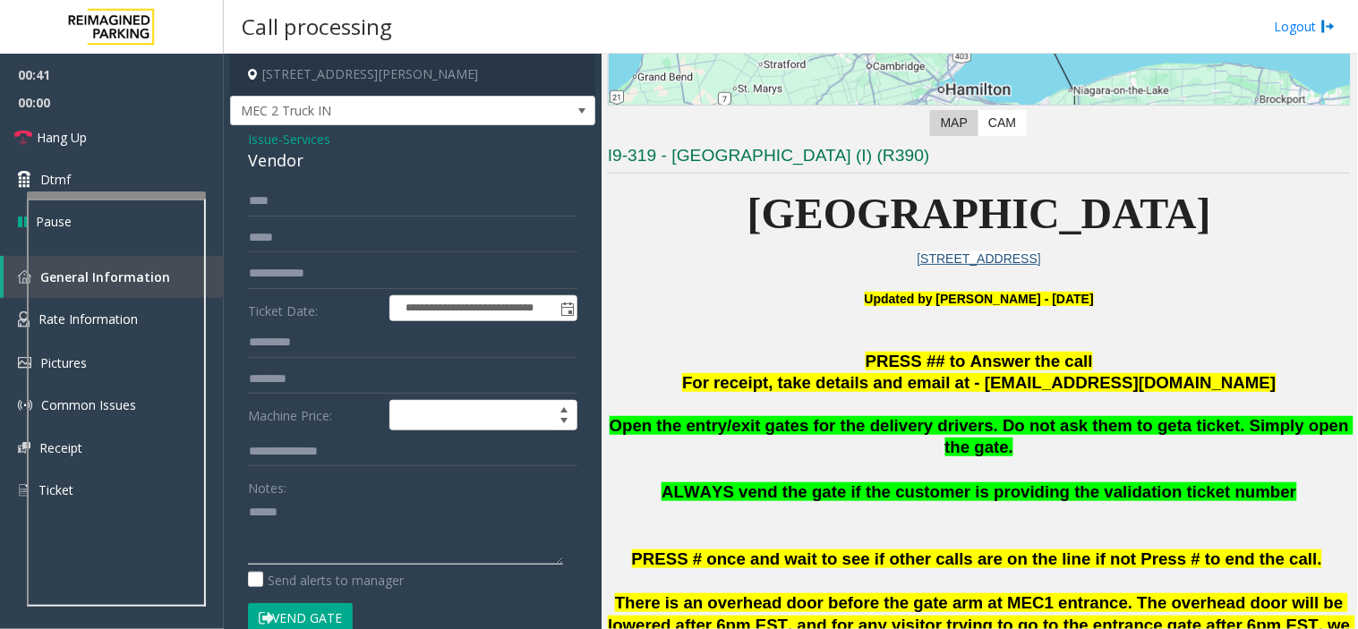
paste textarea "******"
click at [343, 566] on button "Vend Gate" at bounding box center [300, 618] width 105 height 30
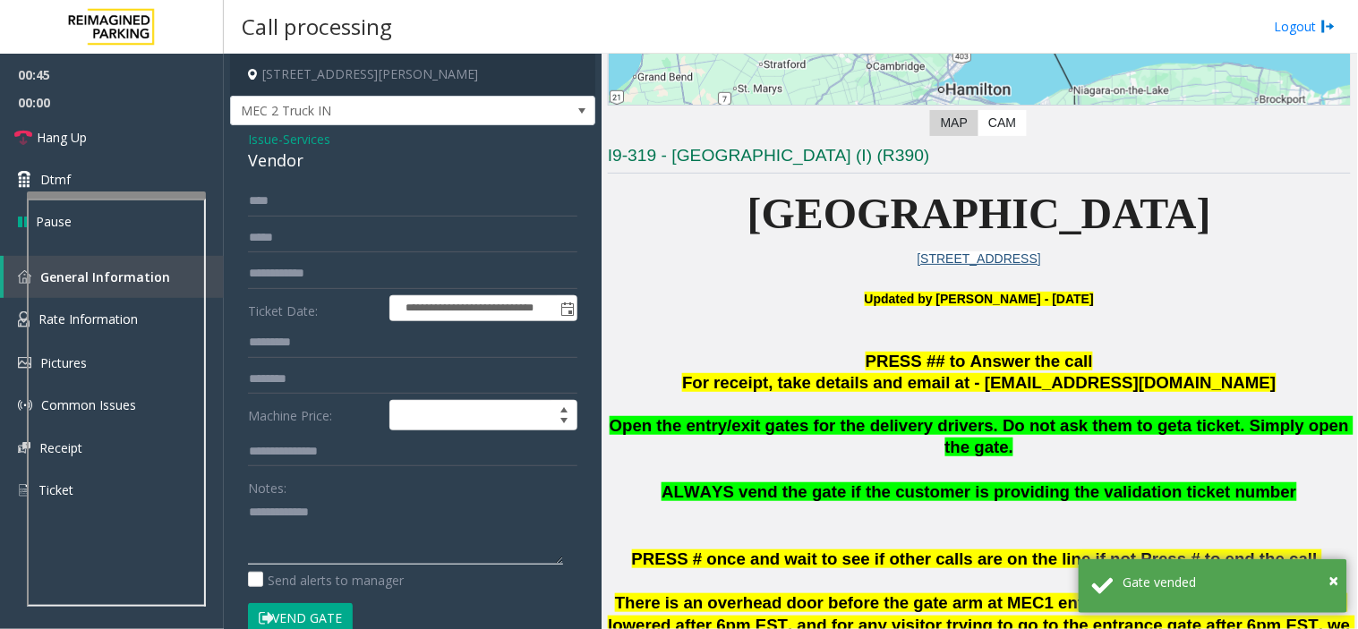
click at [350, 547] on textarea at bounding box center [405, 531] width 315 height 67
paste textarea "**********"
type textarea "**********"
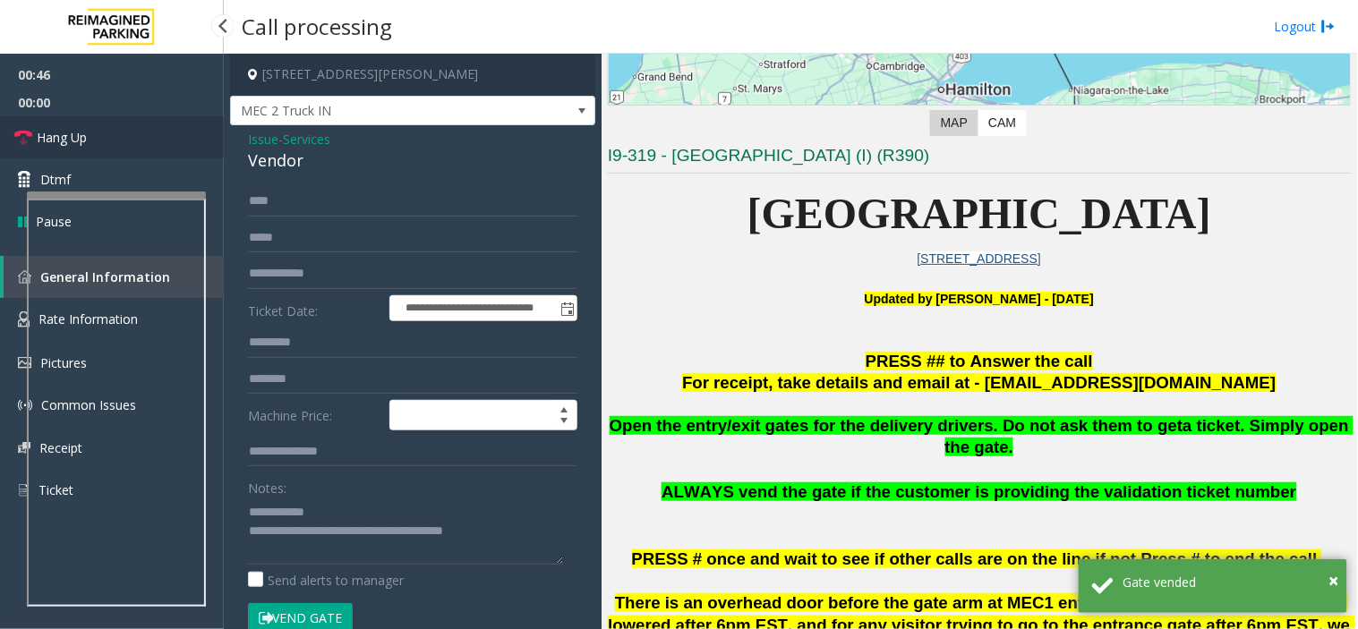
click at [131, 148] on link "Hang Up" at bounding box center [112, 137] width 224 height 42
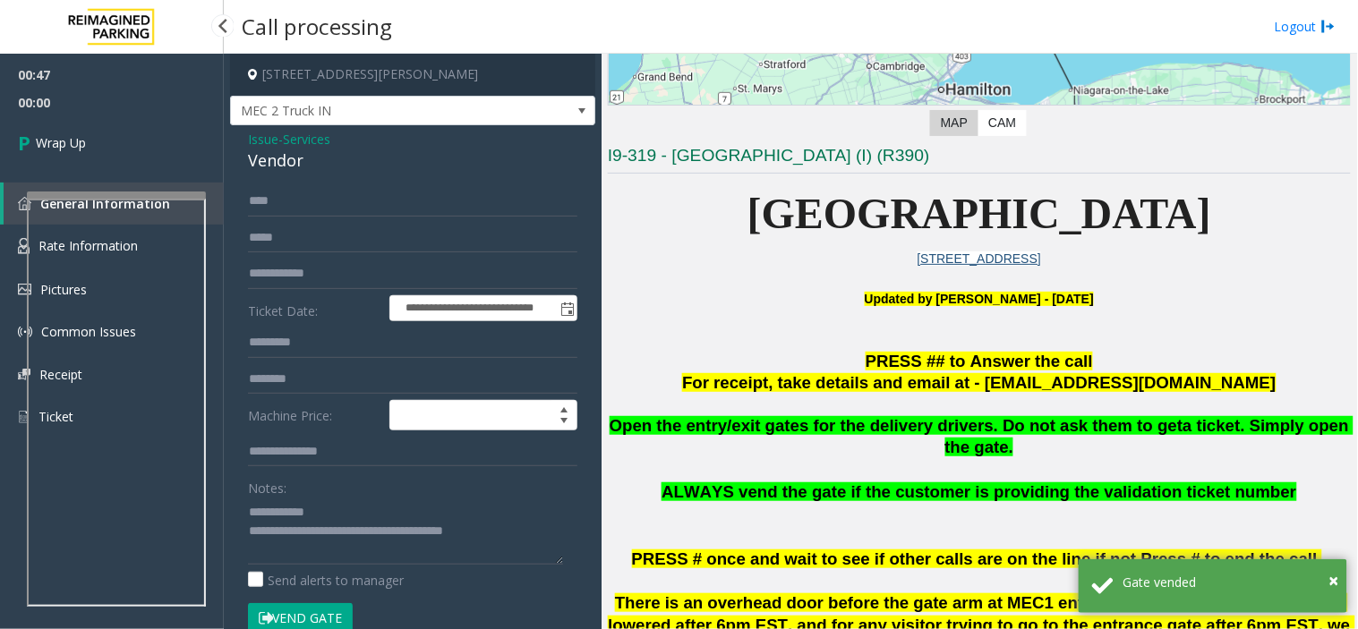
click at [131, 148] on link "Wrap Up" at bounding box center [112, 142] width 224 height 53
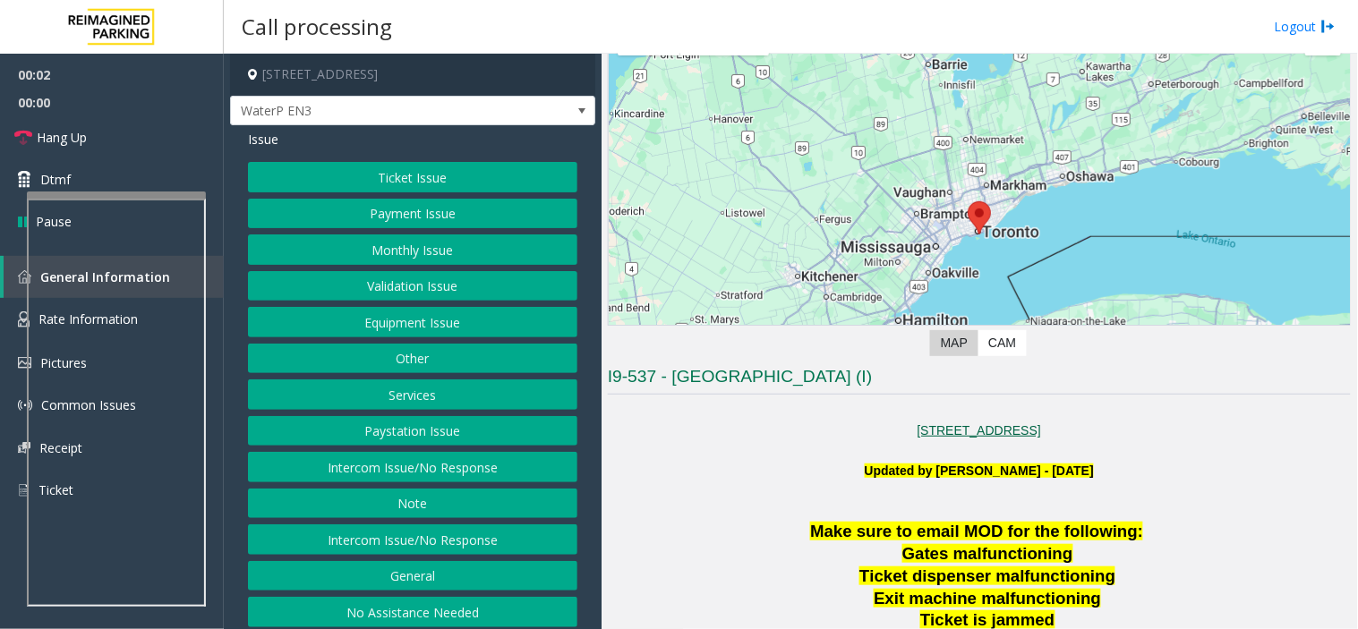
scroll to position [199, 0]
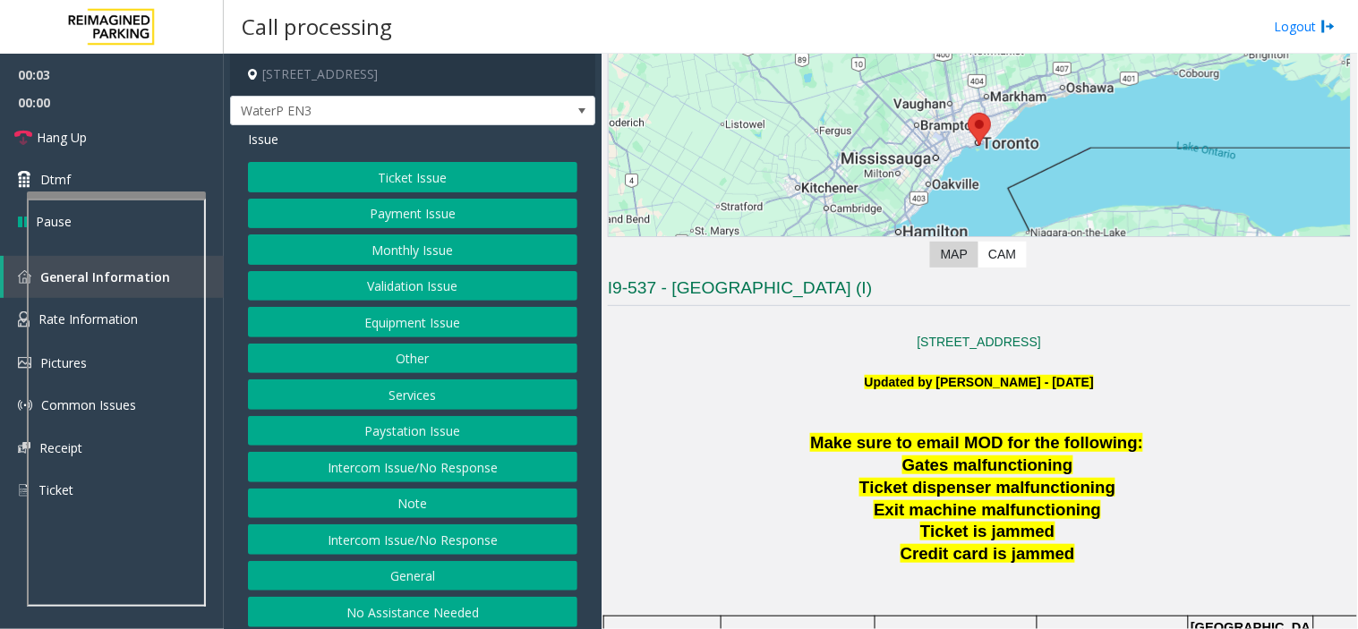
click at [902, 362] on p at bounding box center [979, 363] width 743 height 20
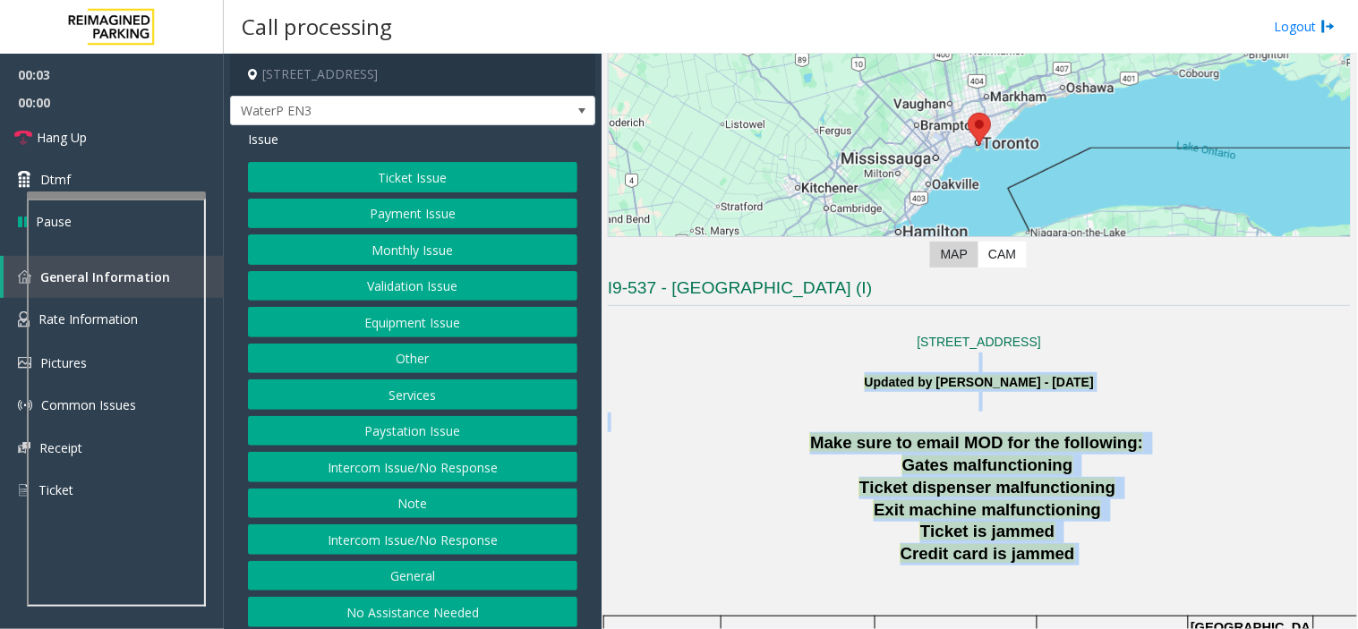
drag, startPoint x: 902, startPoint y: 362, endPoint x: 1052, endPoint y: 561, distance: 249.1
click at [1052, 561] on span "Credit card is jammed" at bounding box center [987, 553] width 175 height 19
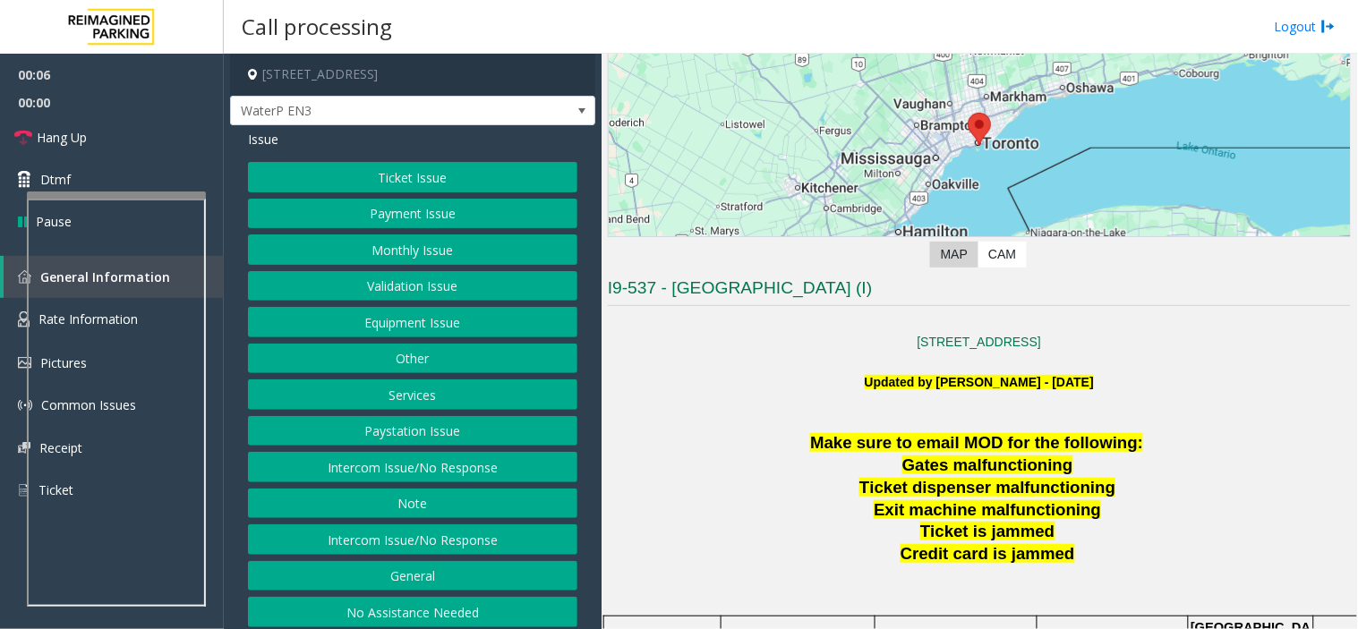
click at [522, 566] on button "No Assistance Needed" at bounding box center [412, 612] width 329 height 30
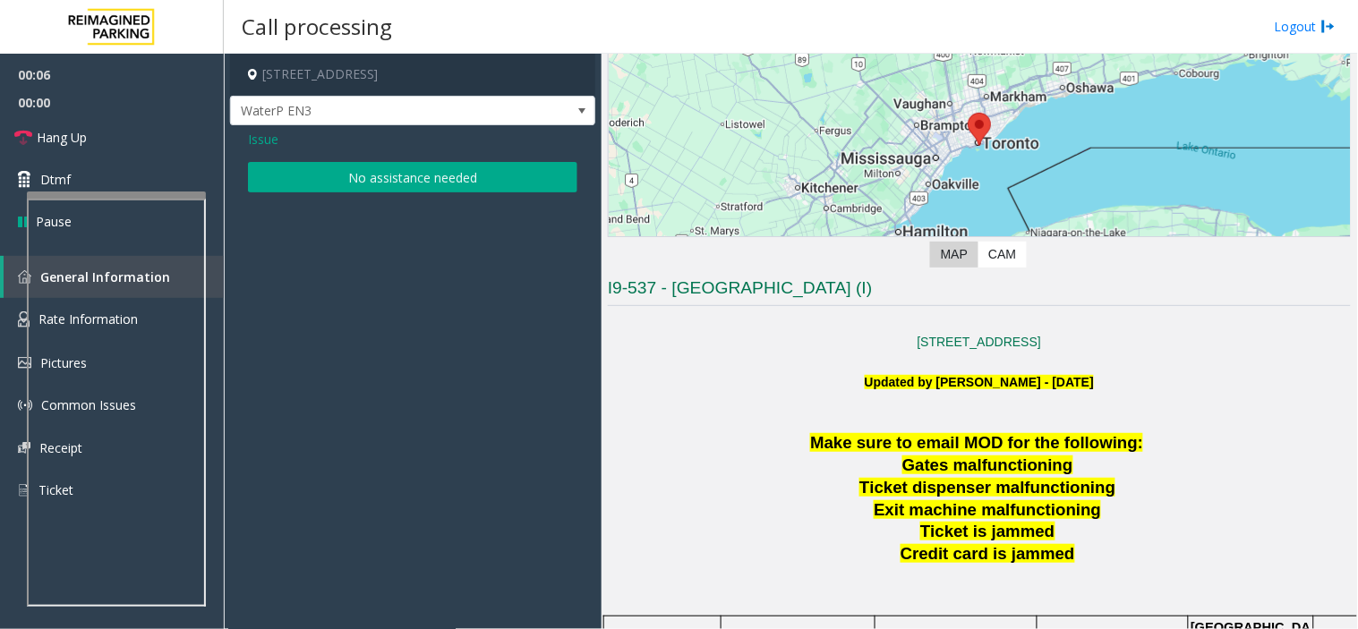
click at [372, 159] on div "Issue No assistance needed" at bounding box center [412, 163] width 365 height 76
click at [399, 173] on button "No assistance needed" at bounding box center [412, 177] width 329 height 30
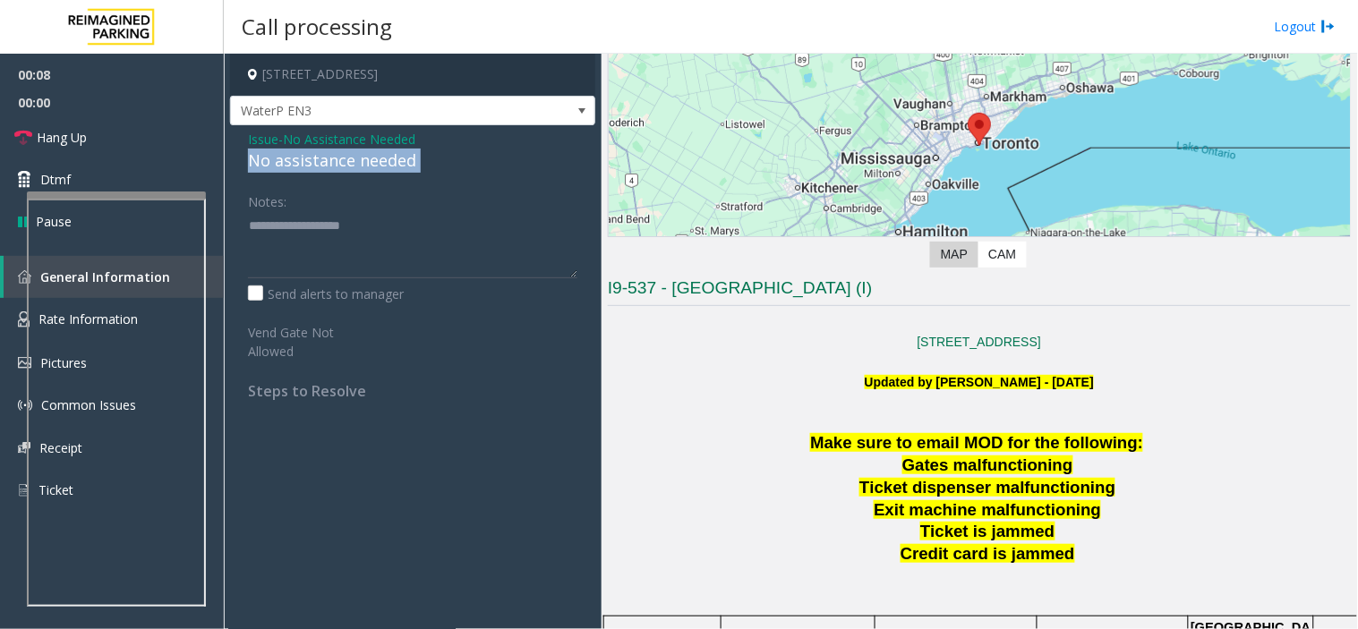
click at [399, 173] on div "No assistance needed" at bounding box center [412, 161] width 329 height 24
click at [416, 243] on textarea at bounding box center [412, 244] width 329 height 67
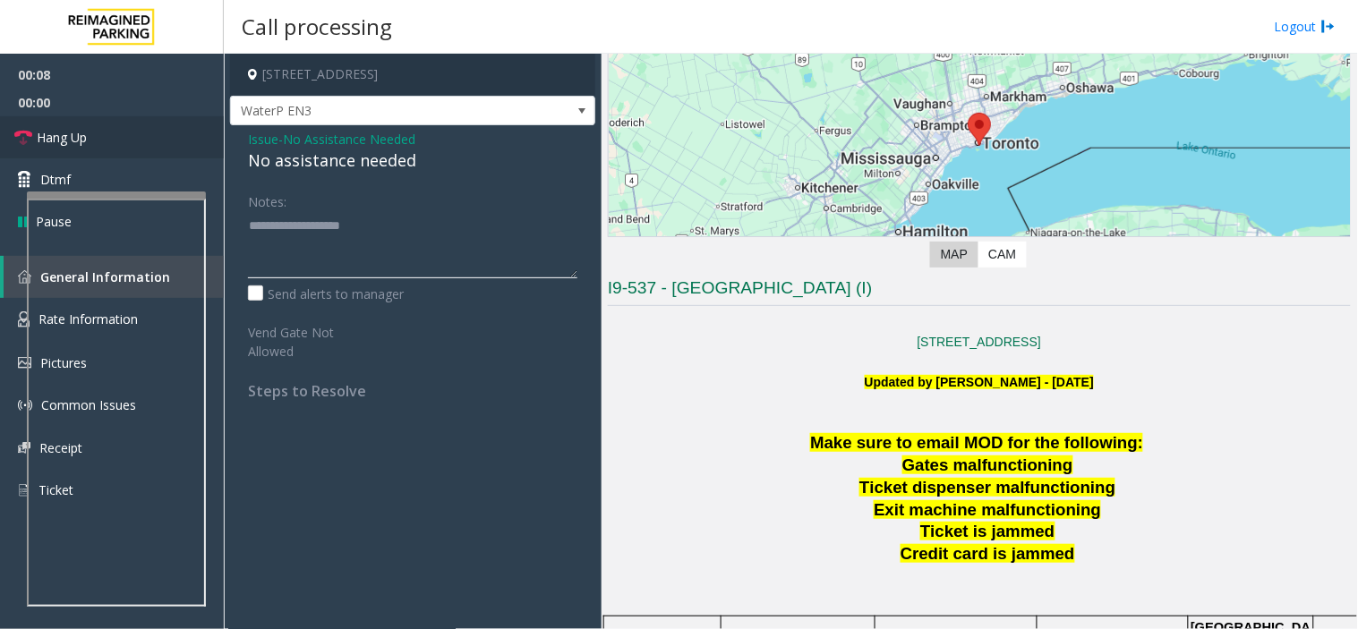
paste textarea "**********"
type textarea "**********"
click at [101, 135] on link "Hang Up" at bounding box center [112, 137] width 224 height 42
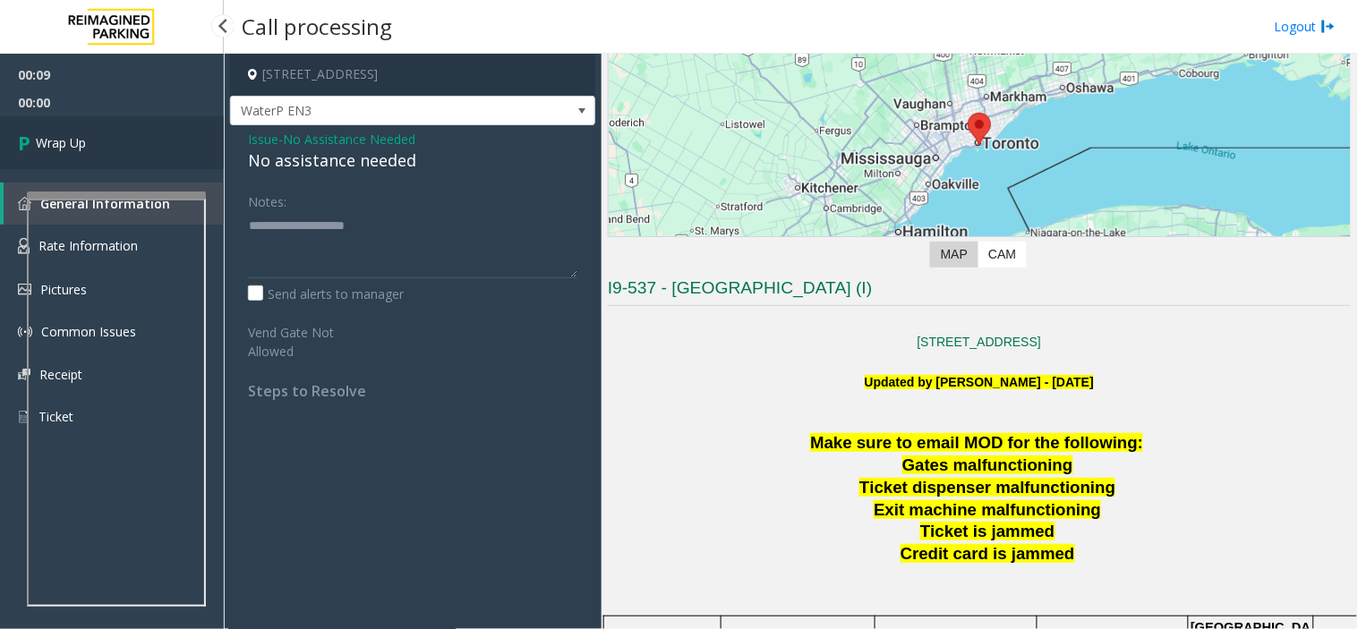
click at [101, 135] on link "Wrap Up" at bounding box center [112, 142] width 224 height 53
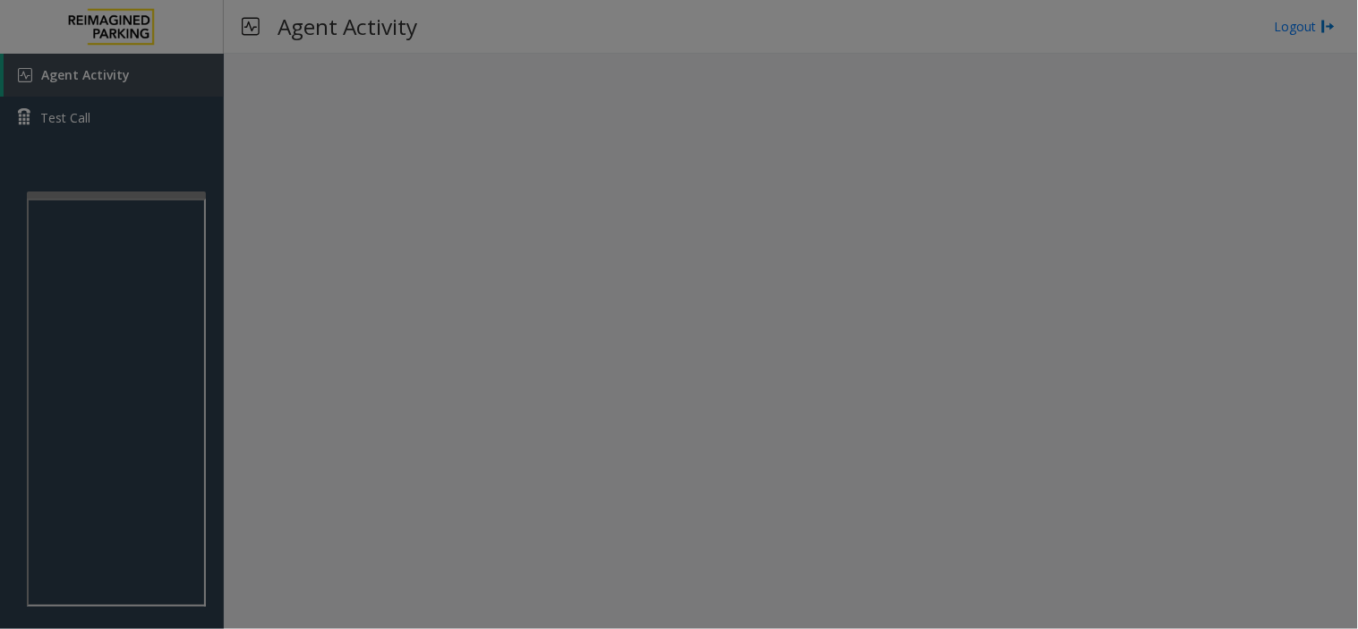
click at [101, 135] on body "Agent Activity Test Call × Close Powered by Umojo © 2025 Agent Activity Logout …" at bounding box center [679, 314] width 1358 height 629
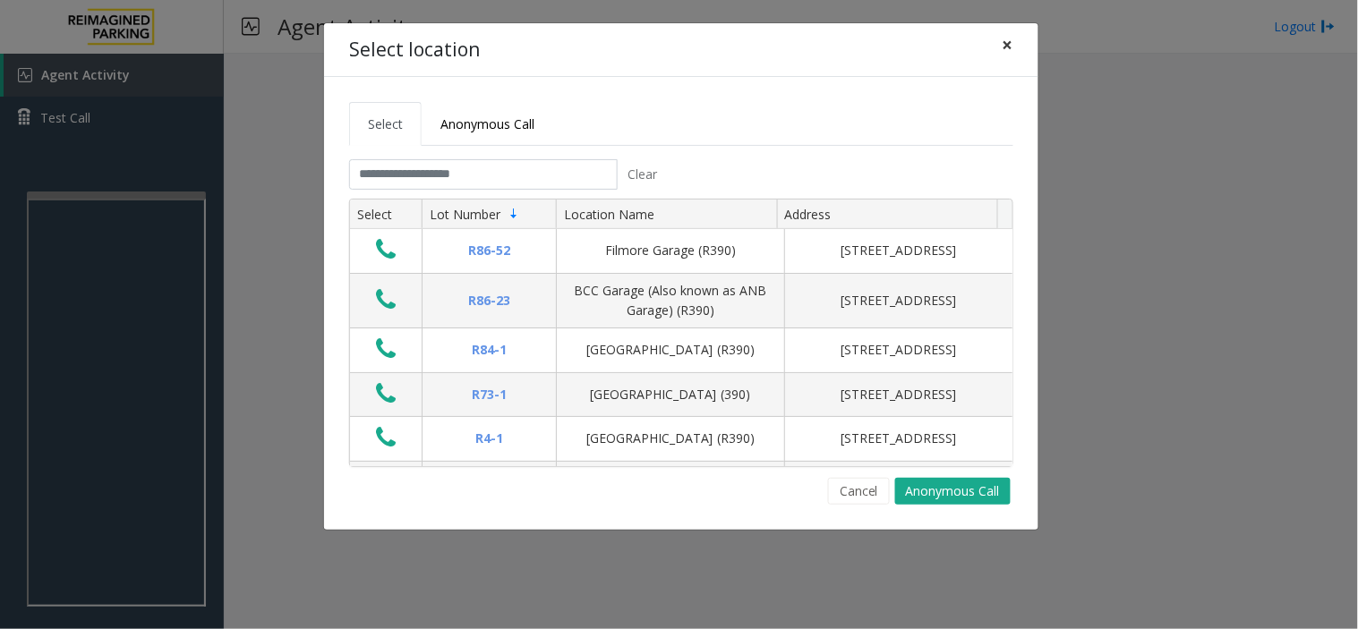
click at [1013, 50] on span "×" at bounding box center [1007, 44] width 11 height 25
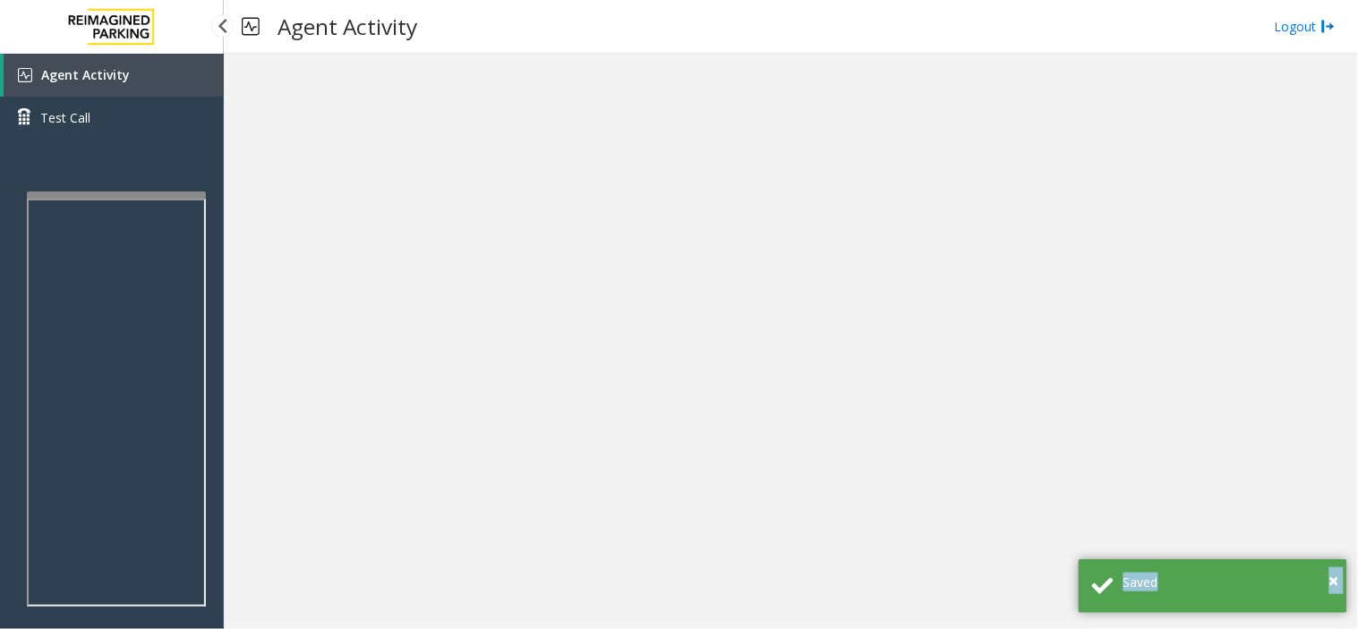
click at [173, 83] on link "Agent Activity" at bounding box center [114, 75] width 220 height 43
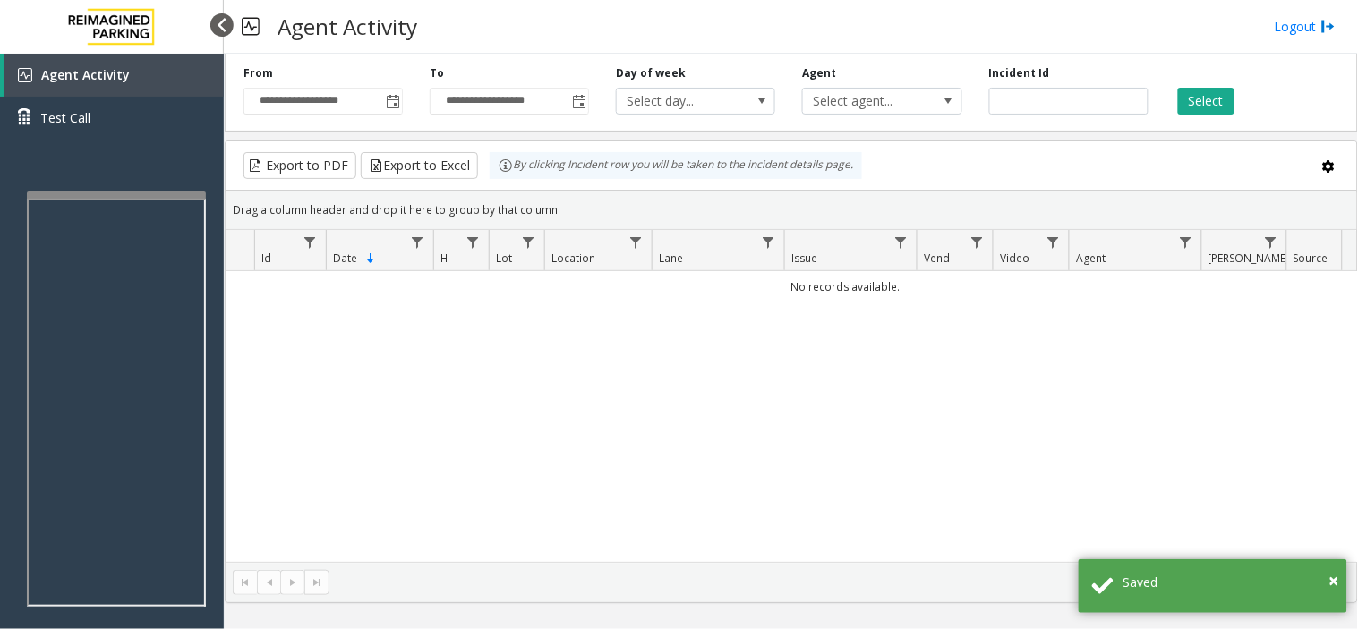
click at [225, 24] on div at bounding box center [221, 24] width 23 height 23
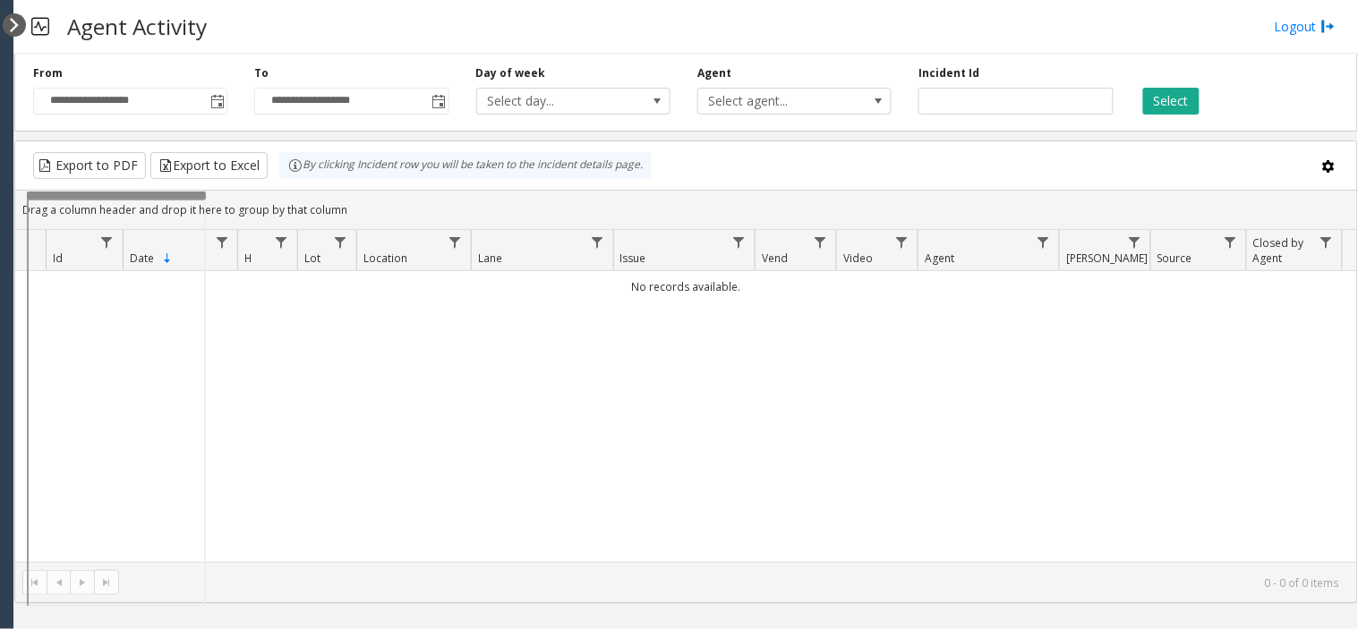
click at [14, 21] on div at bounding box center [14, 24] width 23 height 23
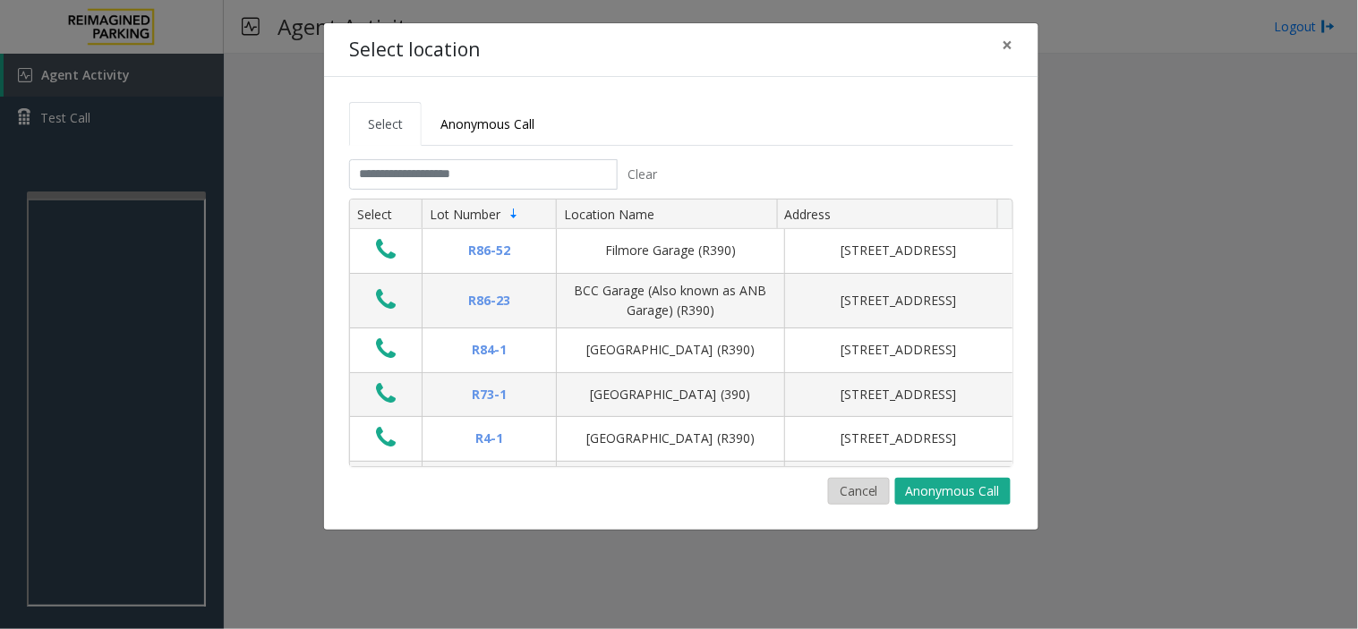
click at [888, 494] on button "Cancel" at bounding box center [859, 491] width 62 height 27
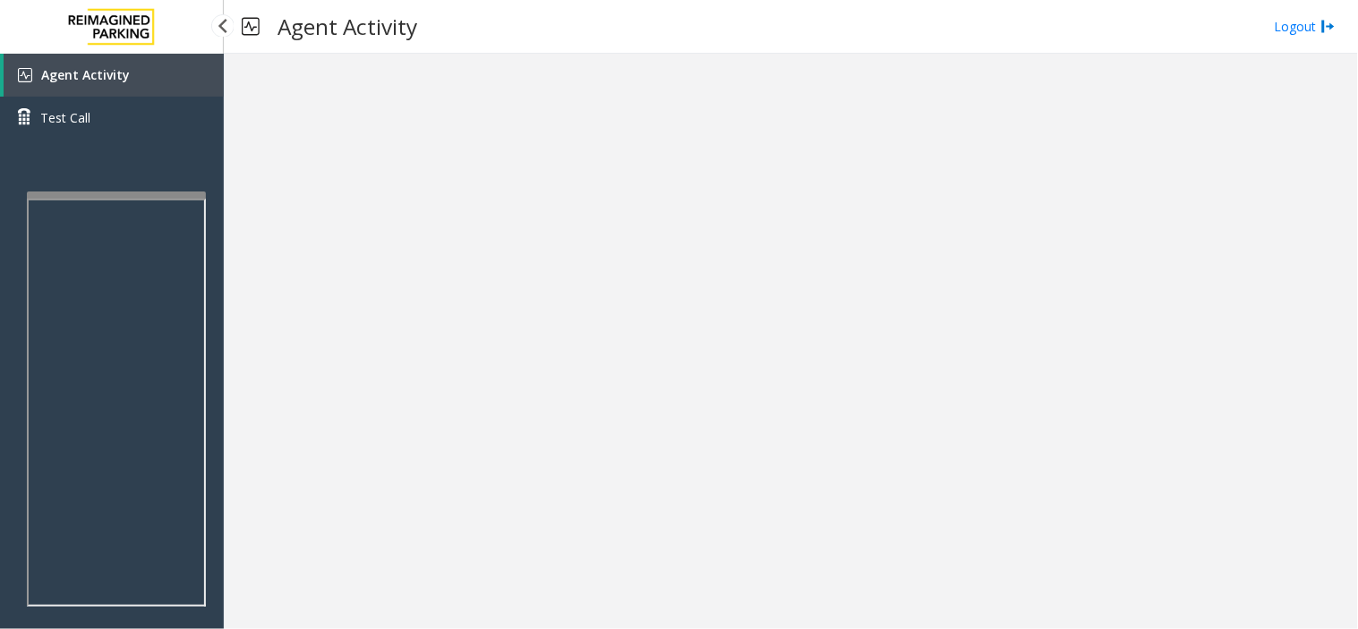
click at [110, 81] on span "Agent Activity" at bounding box center [85, 74] width 89 height 17
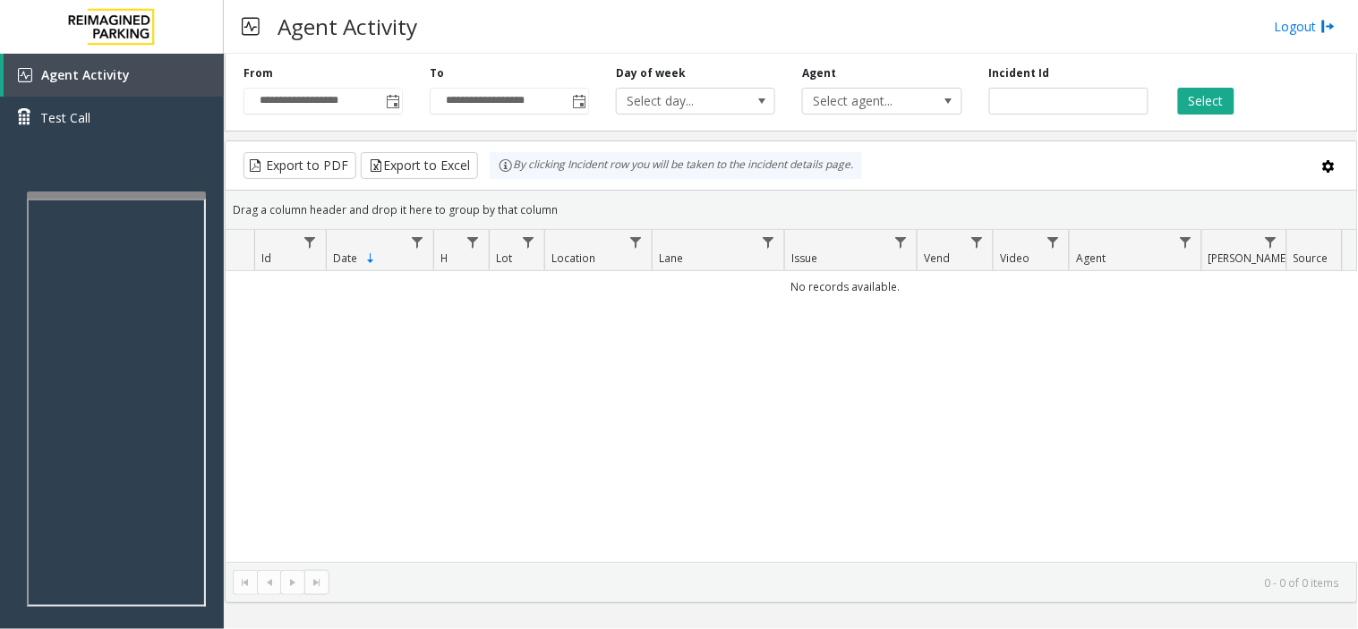
click at [398, 84] on div "**********" at bounding box center [323, 89] width 186 height 49
click at [386, 96] on span "Toggle popup" at bounding box center [393, 102] width 14 height 14
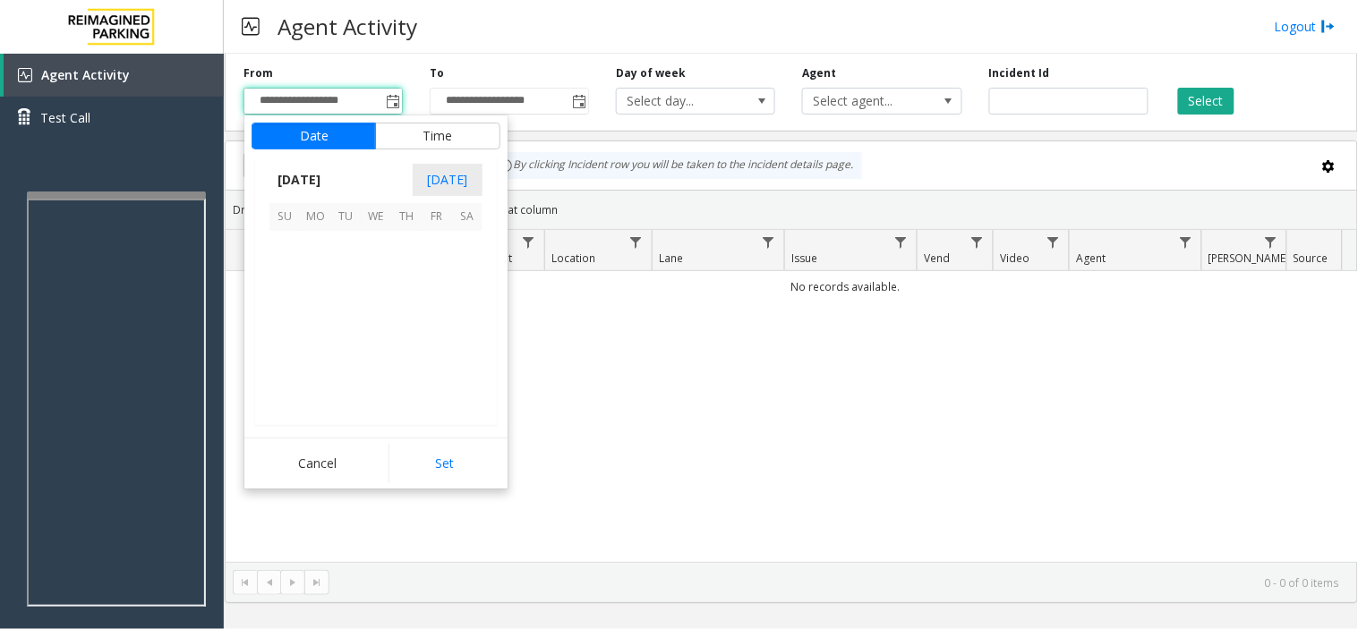
scroll to position [320895, 0]
click at [401, 270] on span "7" at bounding box center [406, 276] width 30 height 30
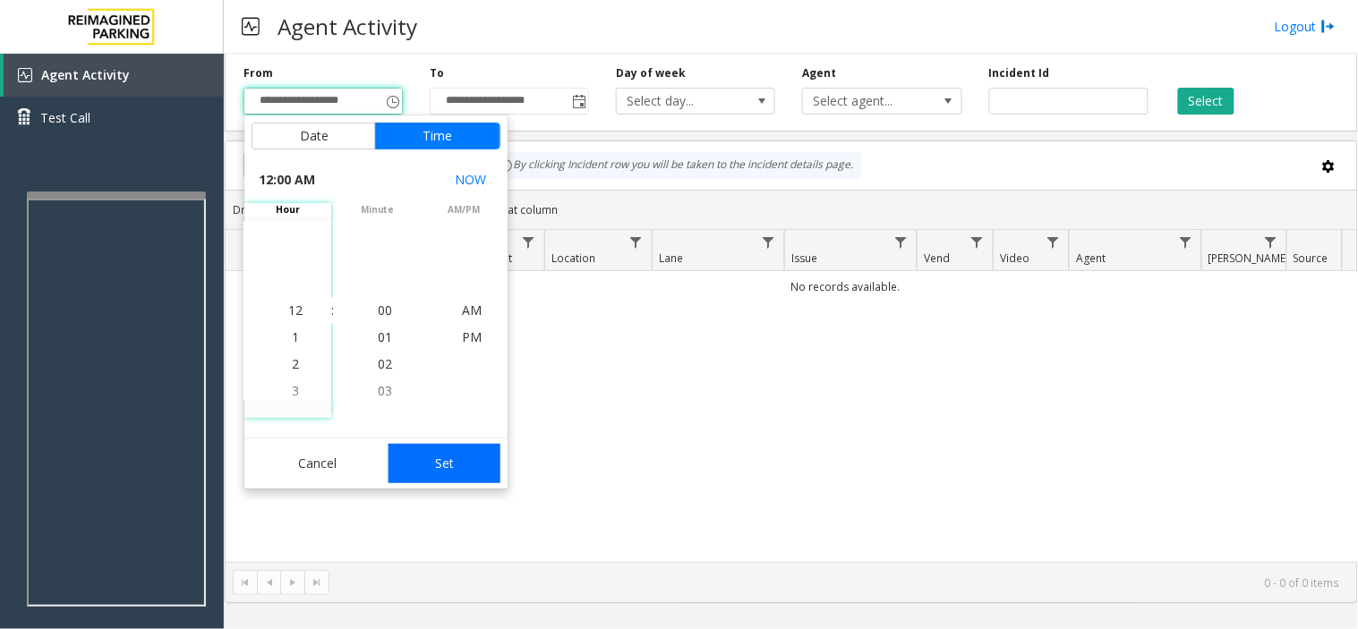
click at [460, 467] on button "Set" at bounding box center [444, 463] width 113 height 39
type input "**********"
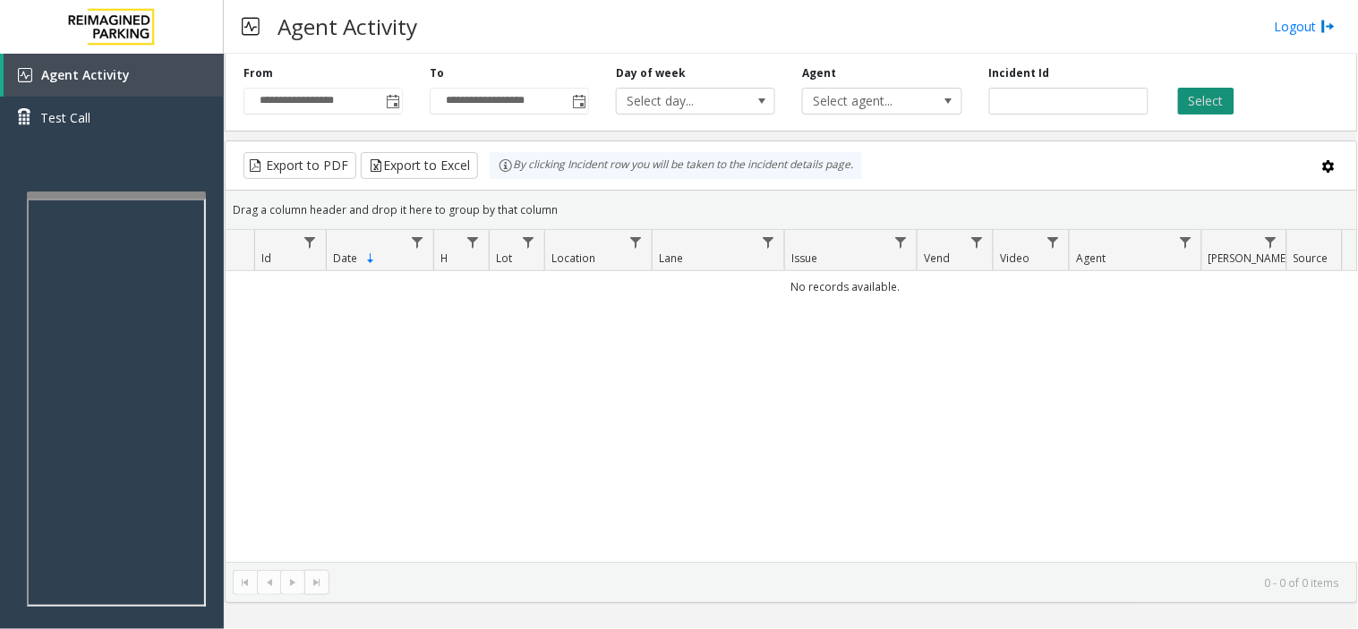
click at [1211, 97] on button "Select" at bounding box center [1206, 101] width 56 height 27
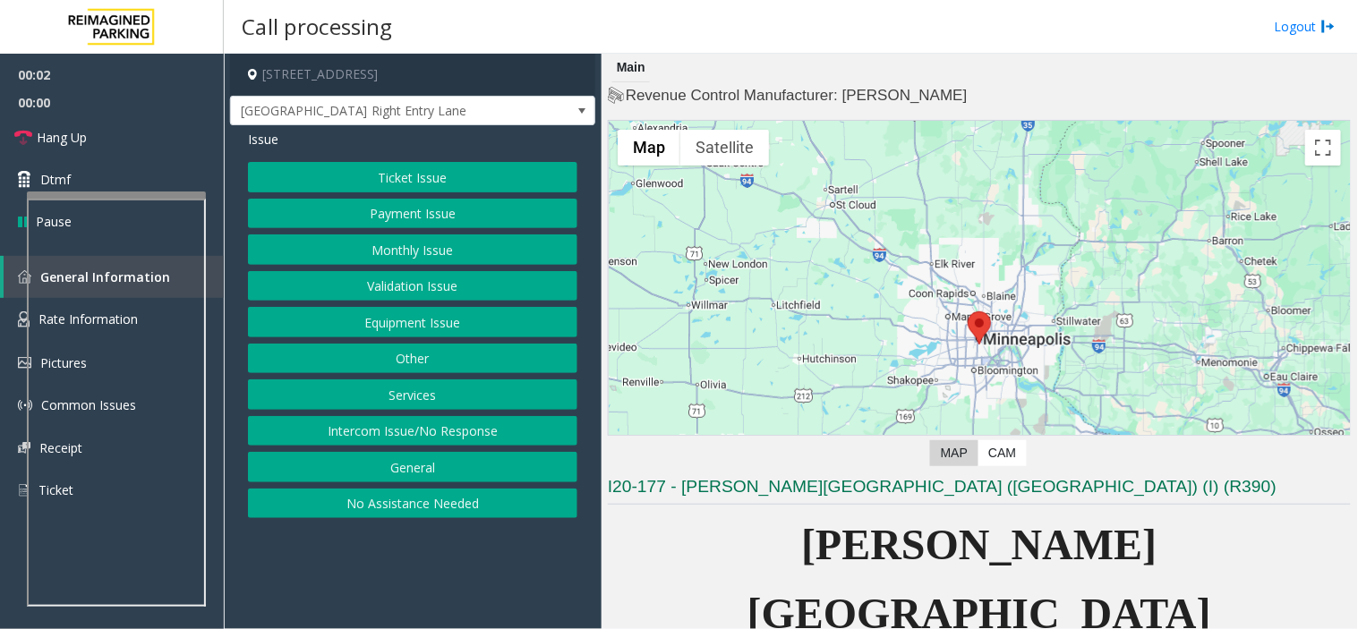
scroll to position [397, 0]
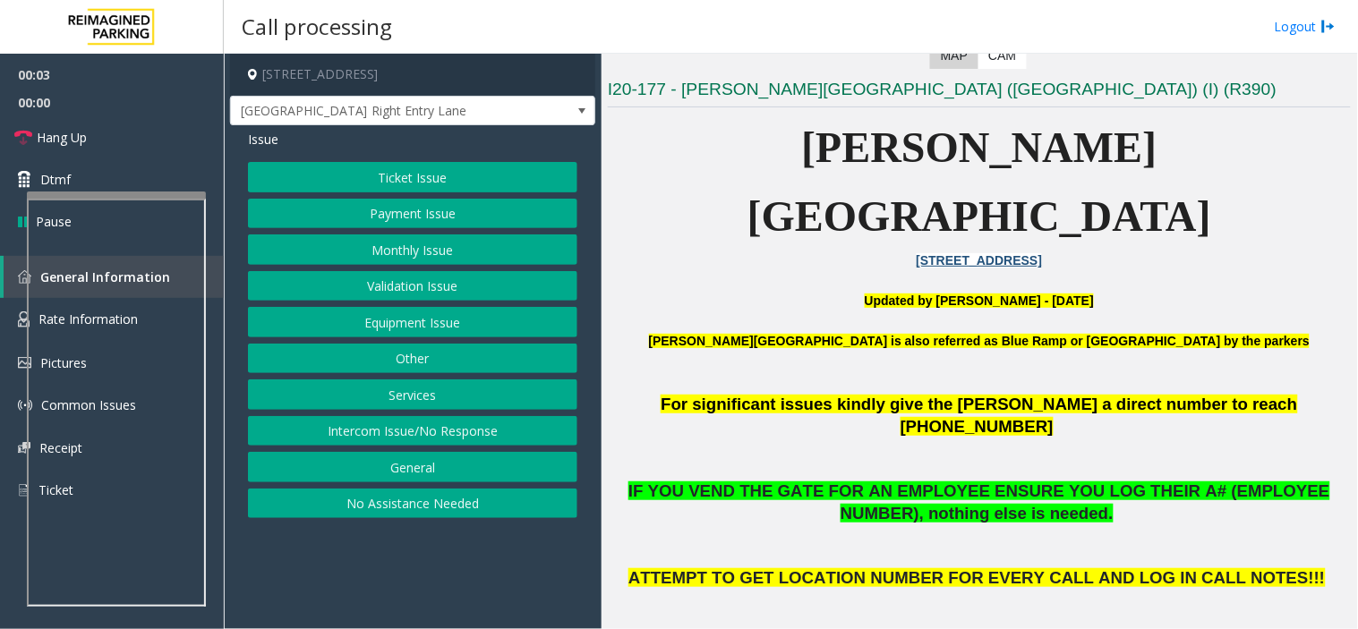
click at [770, 371] on p at bounding box center [979, 381] width 743 height 20
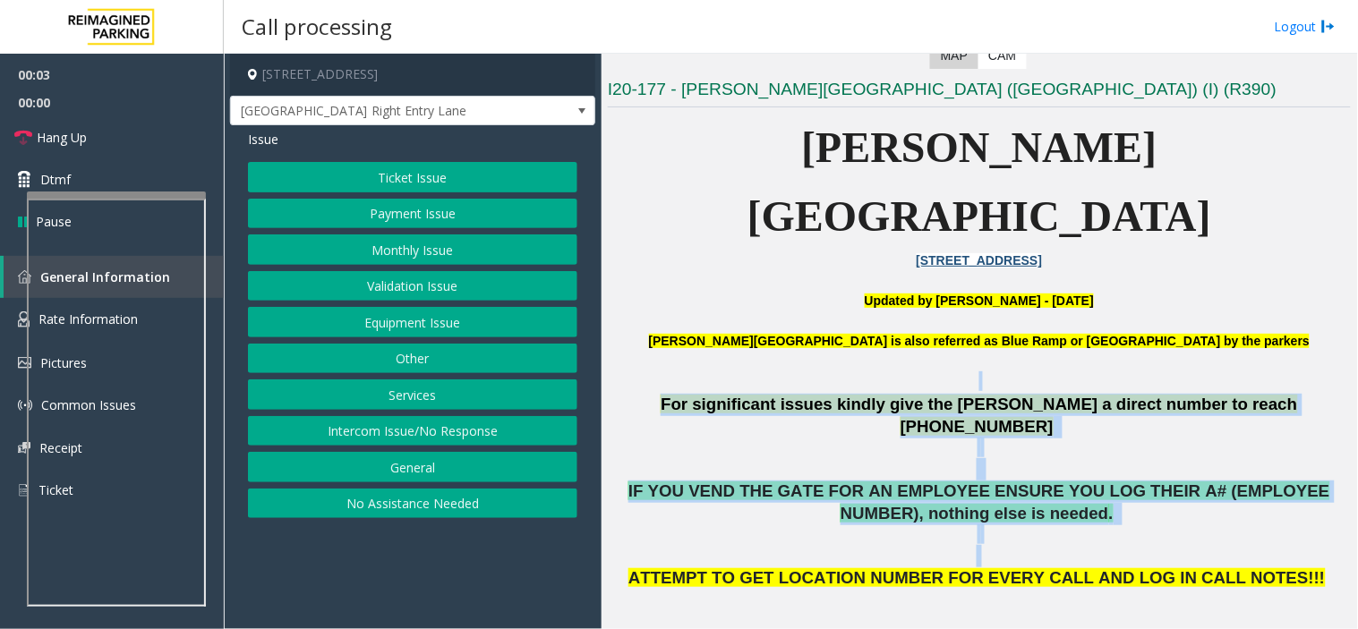
drag, startPoint x: 770, startPoint y: 311, endPoint x: 1036, endPoint y: 469, distance: 309.7
click at [1036, 524] on p at bounding box center [979, 545] width 743 height 42
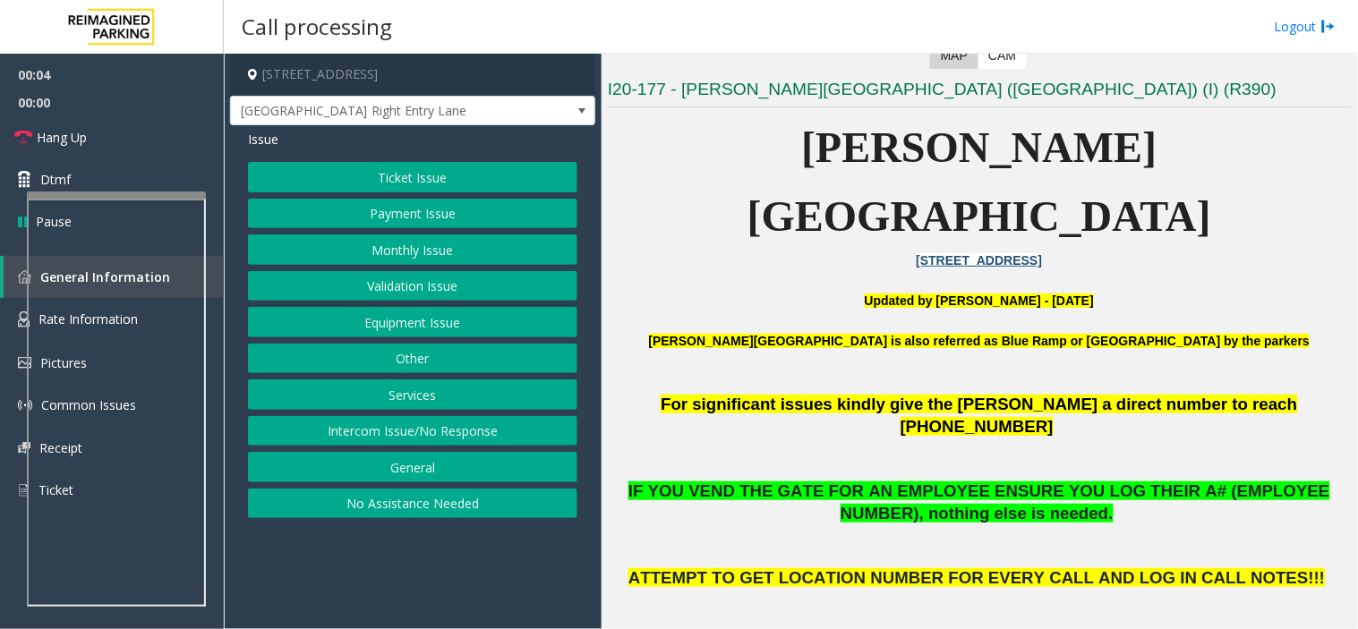
click at [1036, 524] on p at bounding box center [979, 545] width 743 height 42
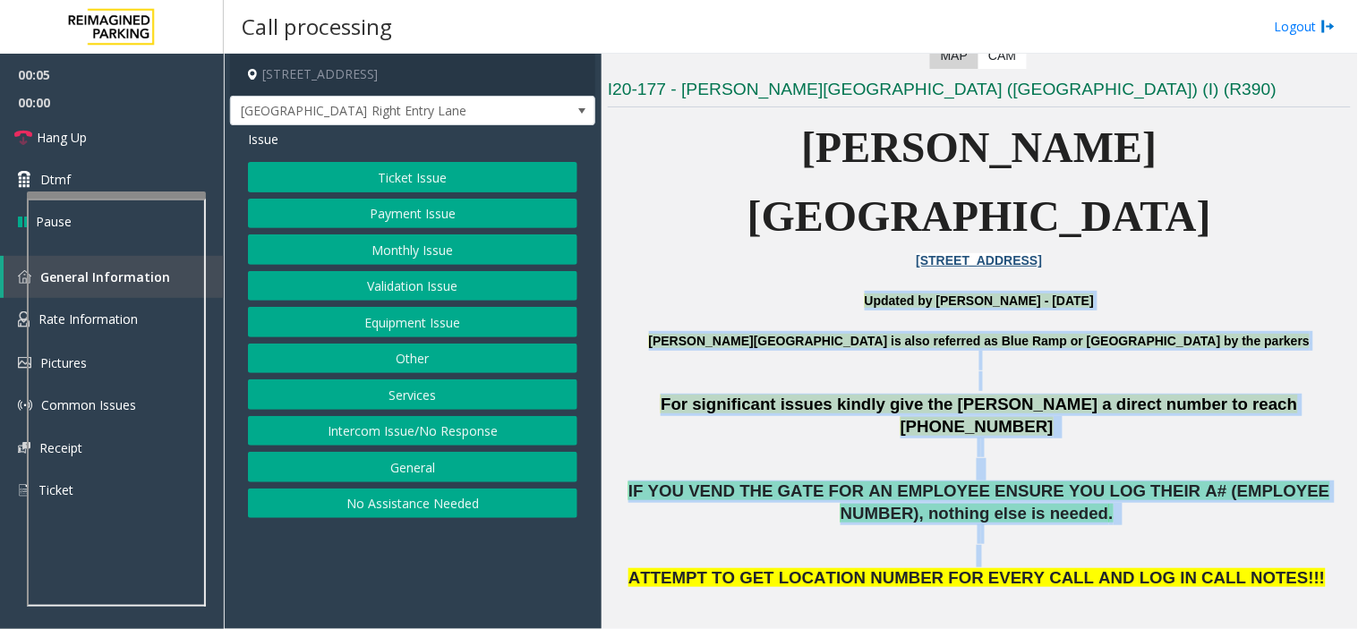
drag, startPoint x: 1036, startPoint y: 469, endPoint x: 913, endPoint y: 224, distance: 274.5
click at [913, 291] on p "Updated by [PERSON_NAME] - [DATE]" at bounding box center [979, 301] width 743 height 20
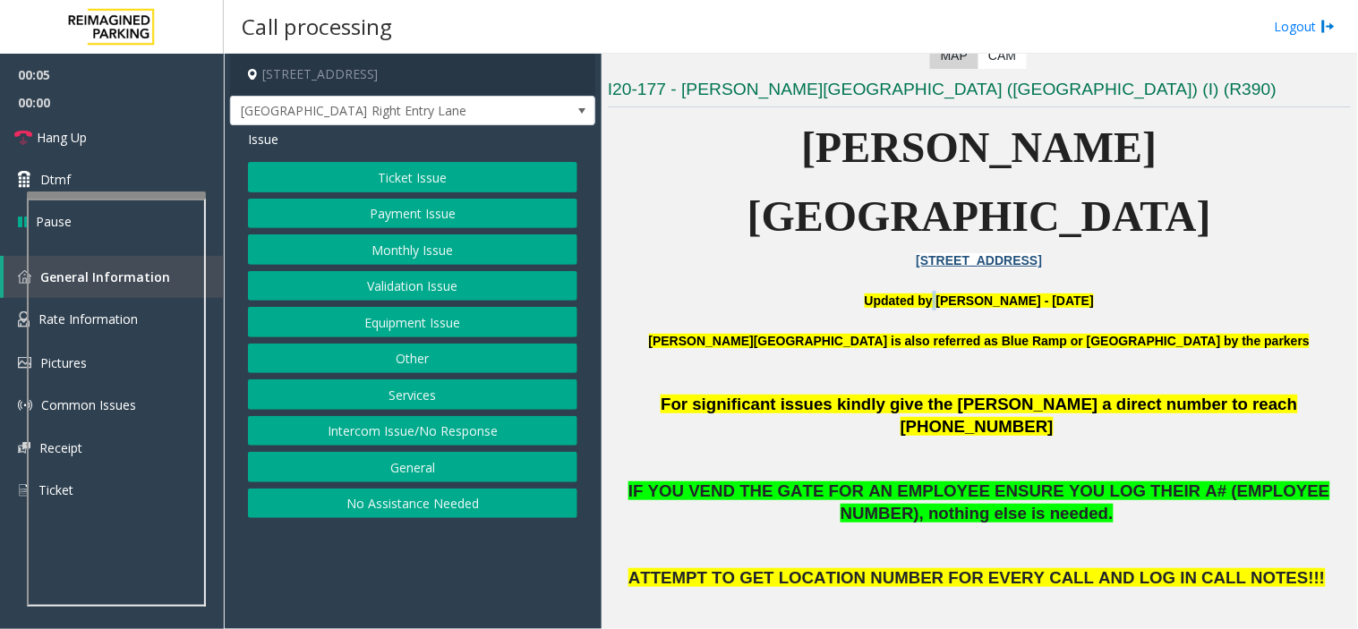
click at [913, 291] on p "Updated by [PERSON_NAME] - [DATE]" at bounding box center [979, 301] width 743 height 20
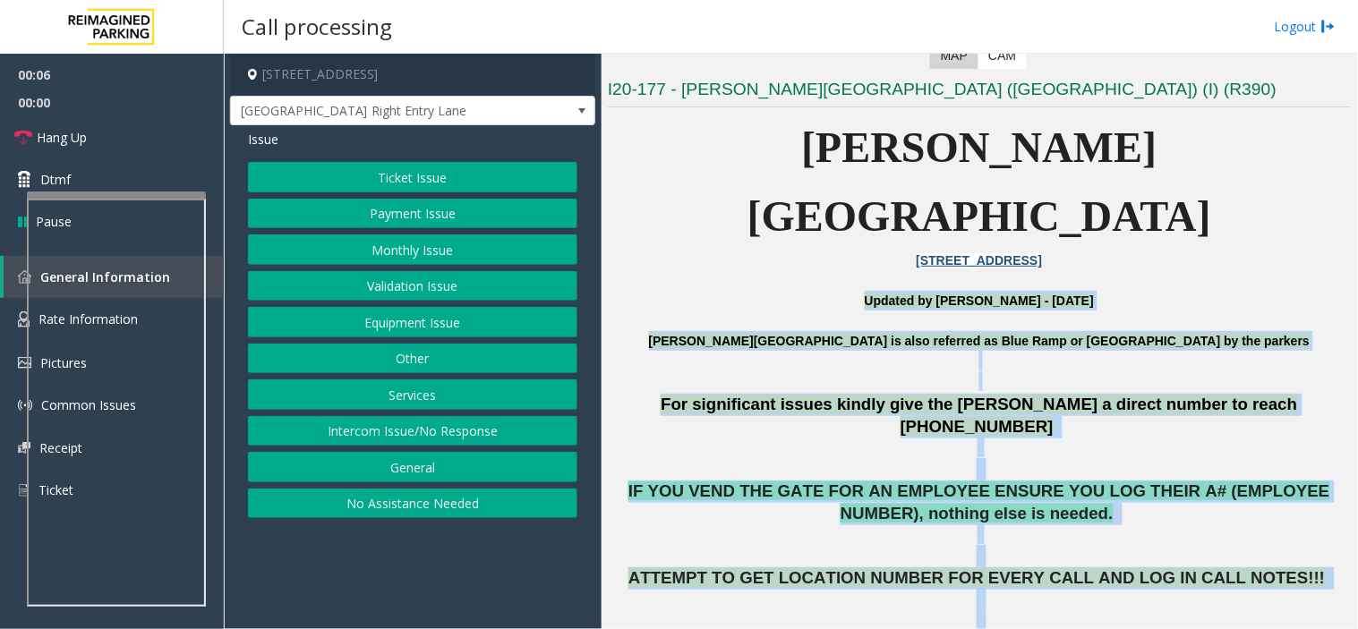
drag, startPoint x: 913, startPoint y: 224, endPoint x: 1146, endPoint y: 583, distance: 428.9
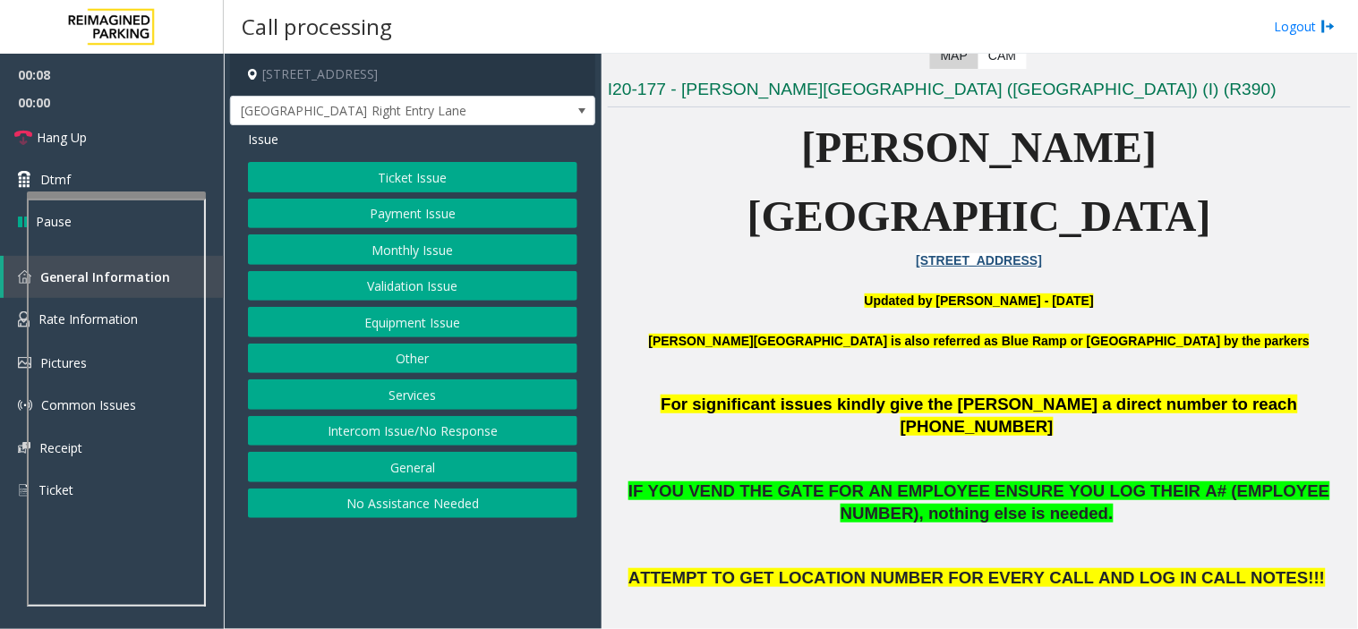
click at [448, 261] on button "Monthly Issue" at bounding box center [412, 249] width 329 height 30
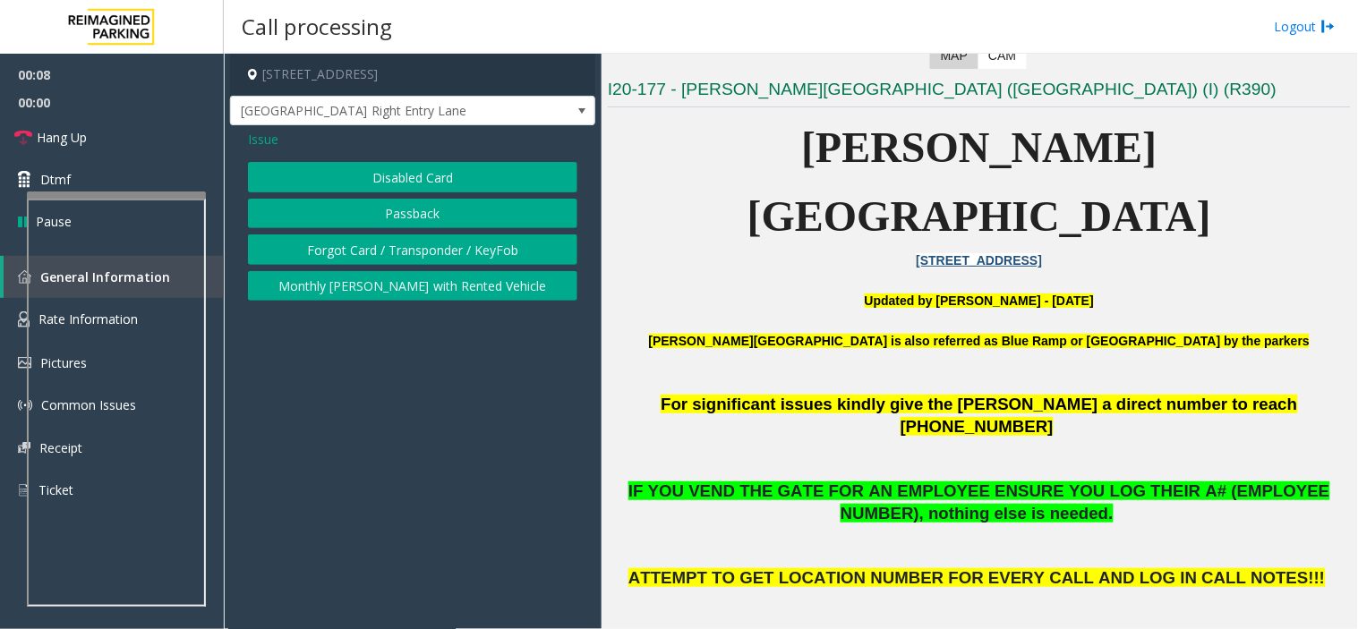
click at [397, 175] on button "Disabled Card" at bounding box center [412, 177] width 329 height 30
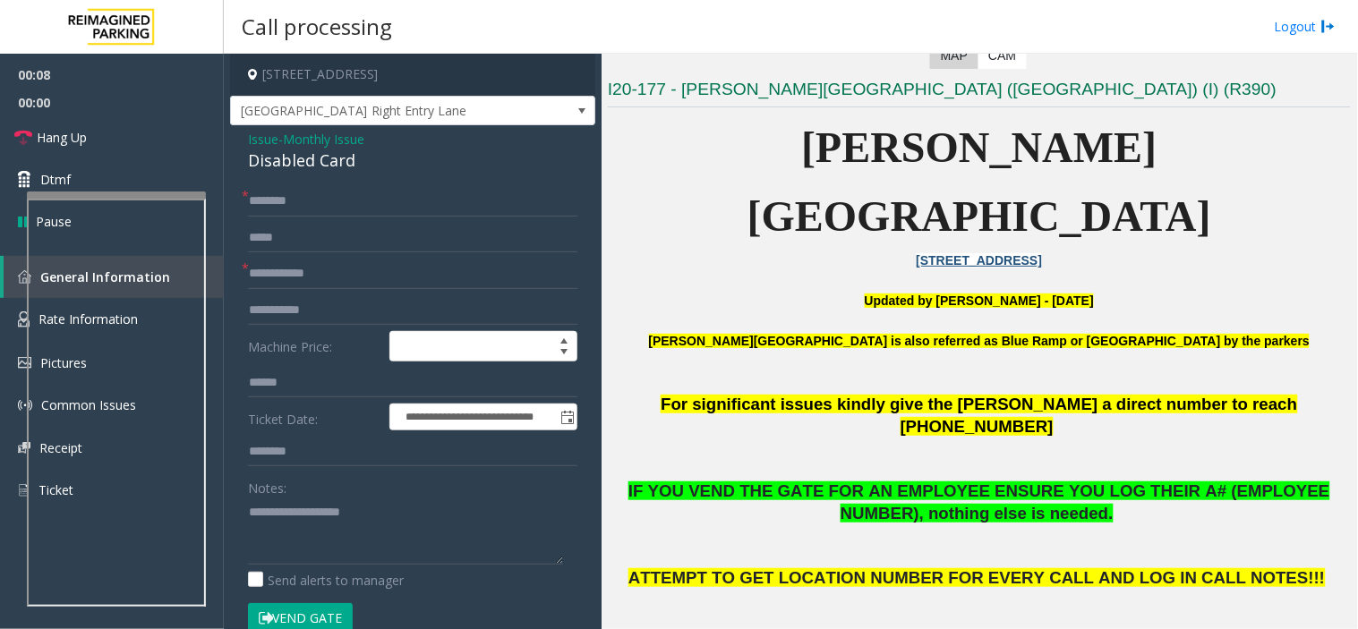
click at [386, 168] on div "Disabled Card" at bounding box center [412, 161] width 329 height 24
click at [414, 508] on textarea at bounding box center [405, 531] width 315 height 67
paste textarea "**********"
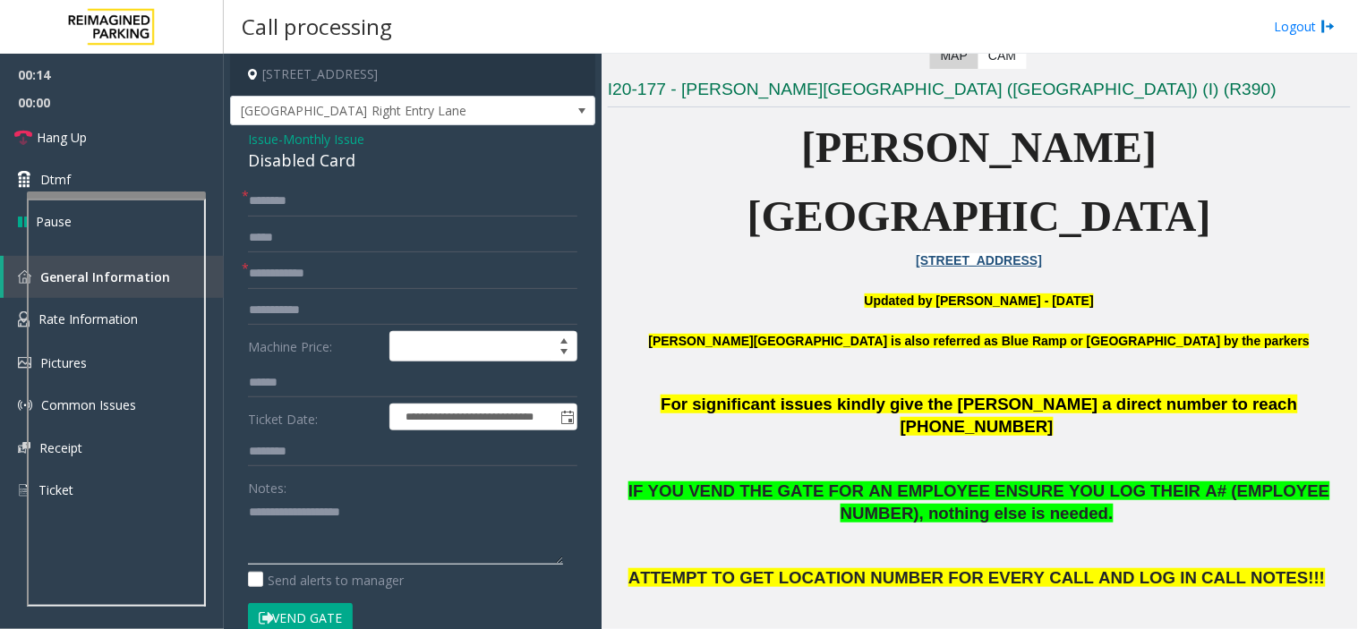
type textarea "**********"
click at [416, 215] on input "text" at bounding box center [412, 201] width 329 height 30
type input "*"
click at [416, 215] on input "**" at bounding box center [412, 201] width 329 height 30
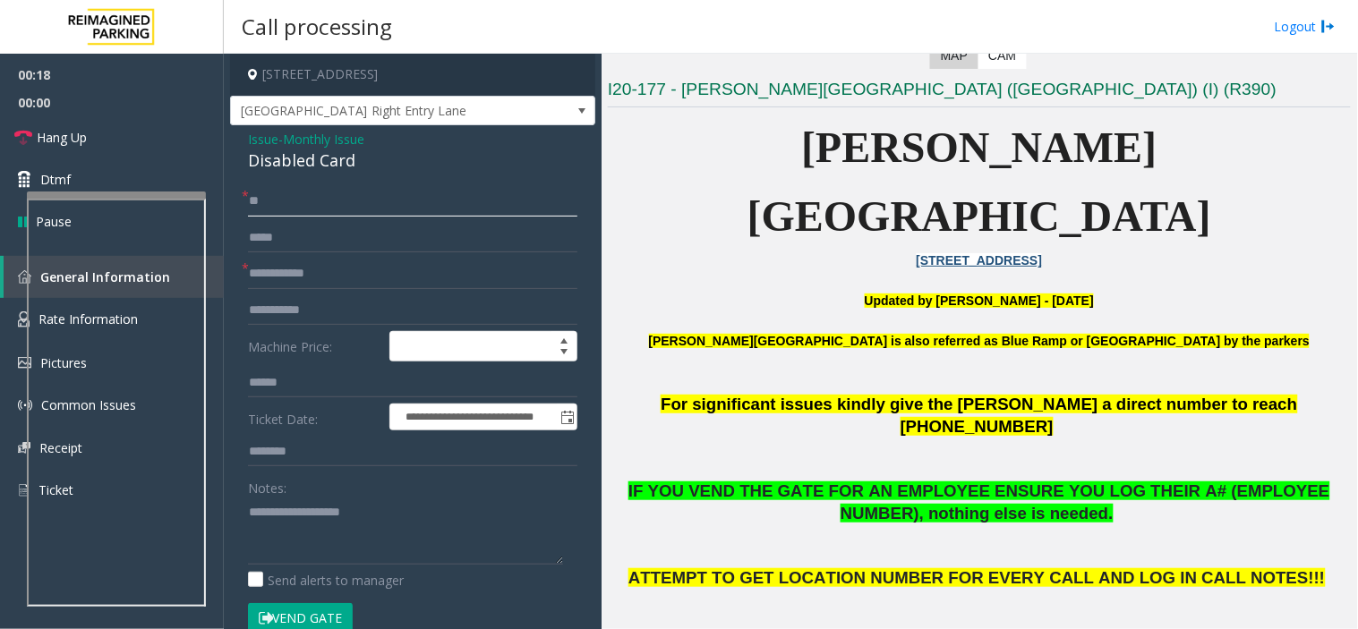
type input "**"
click at [460, 272] on input "text" at bounding box center [412, 274] width 329 height 30
paste input "**"
type input "**"
click at [351, 550] on textarea at bounding box center [405, 531] width 315 height 67
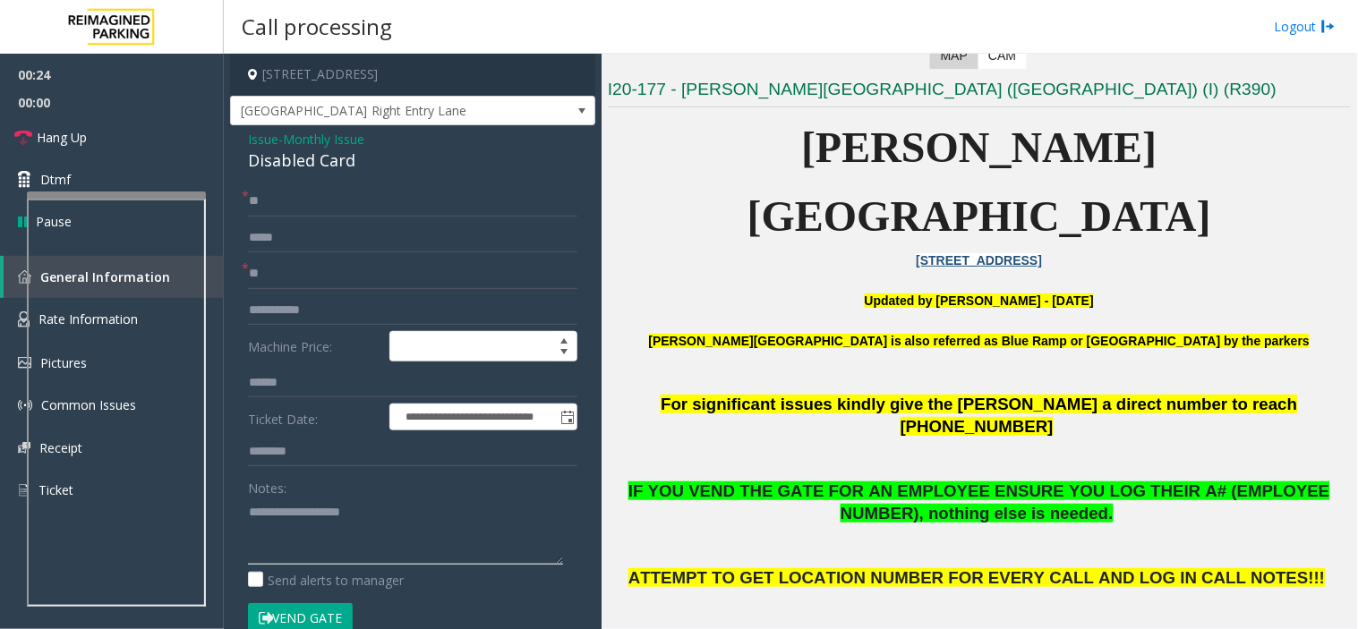
paste textarea "**********"
type textarea "**********"
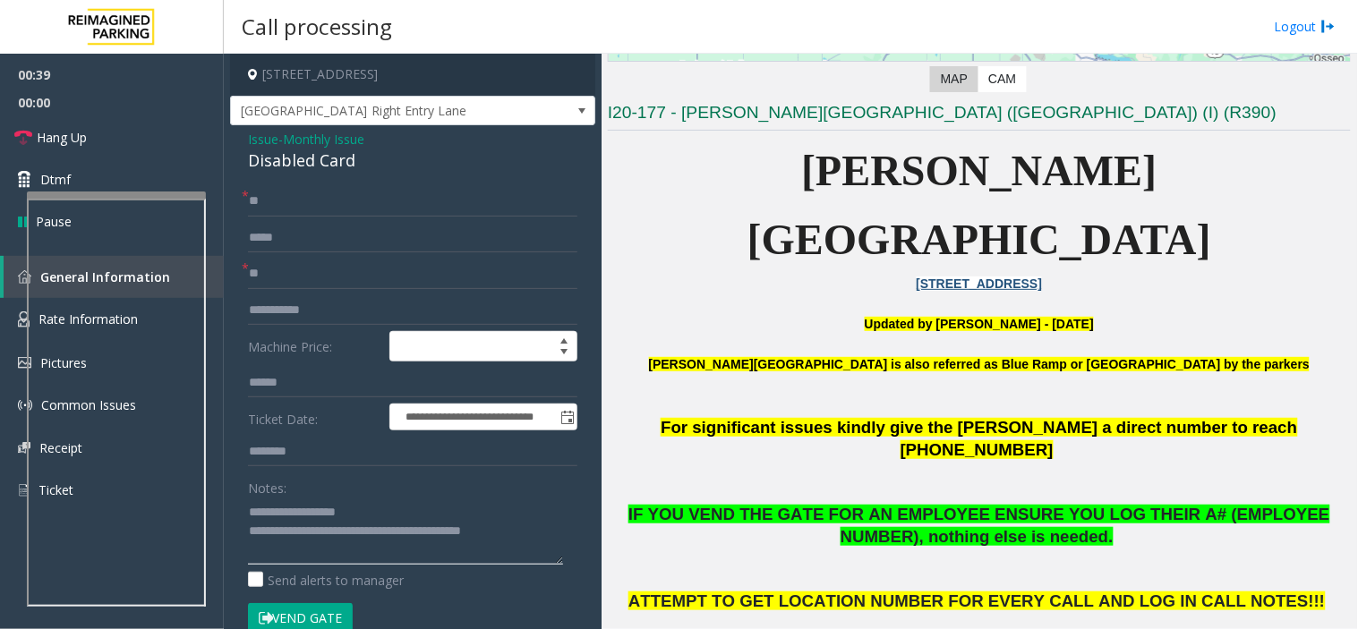
scroll to position [497, 0]
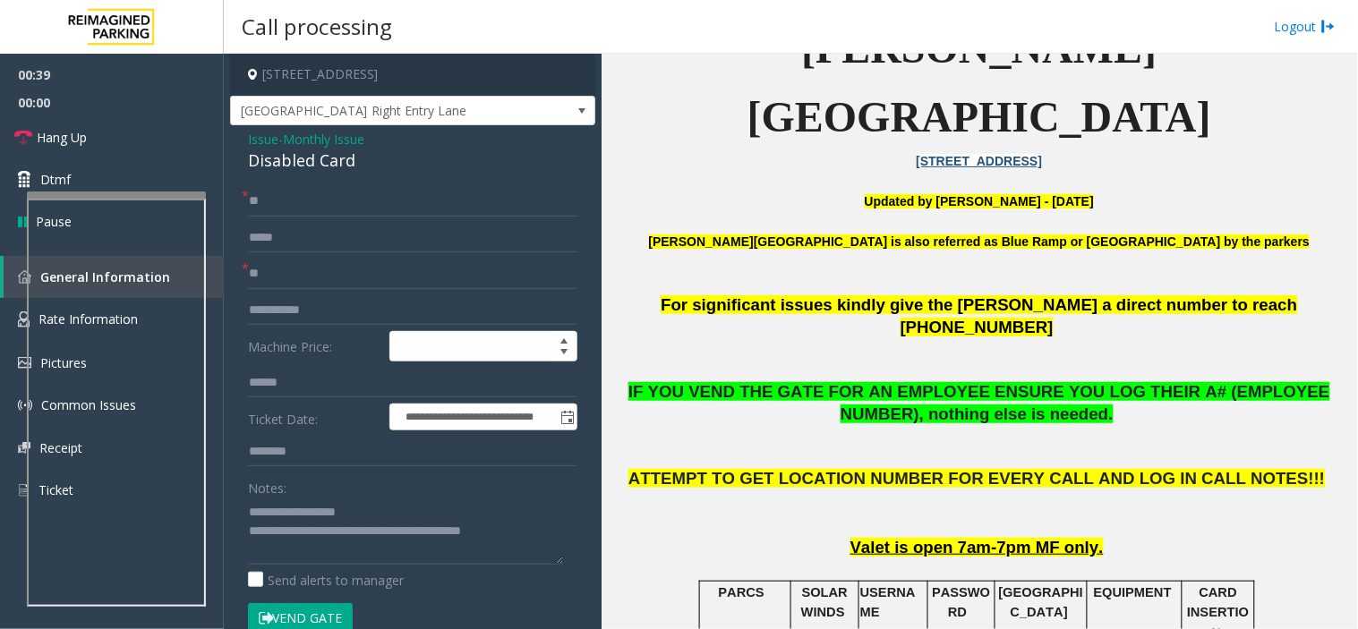
click at [1054, 382] on span "IF YOU VEND THE GATE FOR AN EMPLOYEE ENSURE YOU LOG THEIR A# (EMPLOYEE NUMBER),…" at bounding box center [979, 402] width 702 height 41
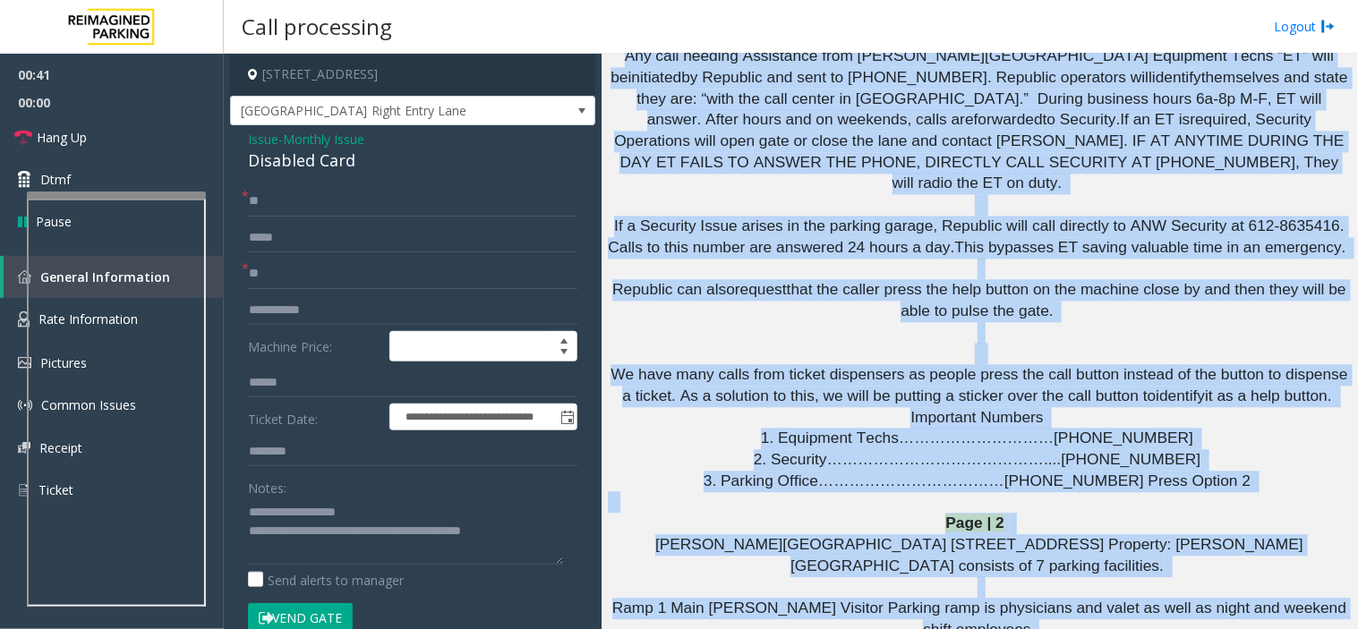
scroll to position [3598, 0]
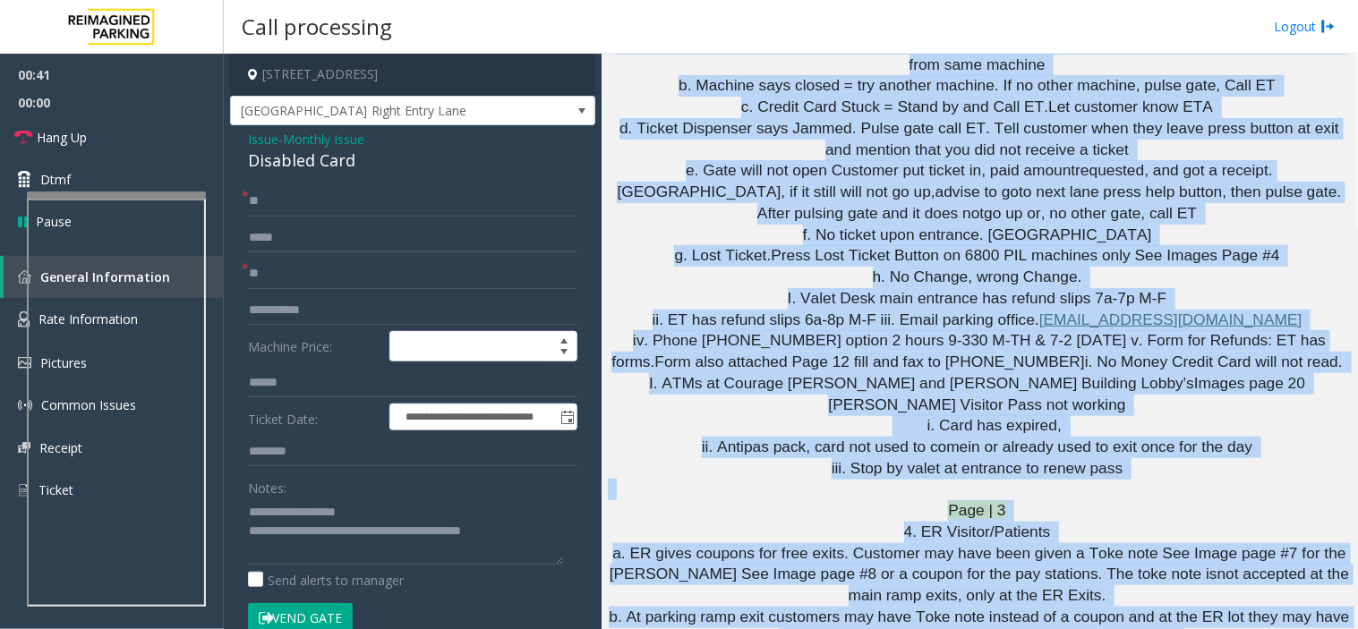
drag, startPoint x: 1054, startPoint y: 299, endPoint x: 1357, endPoint y: 676, distance: 483.1
click at [1222, 566] on html "**********" at bounding box center [679, 314] width 1358 height 629
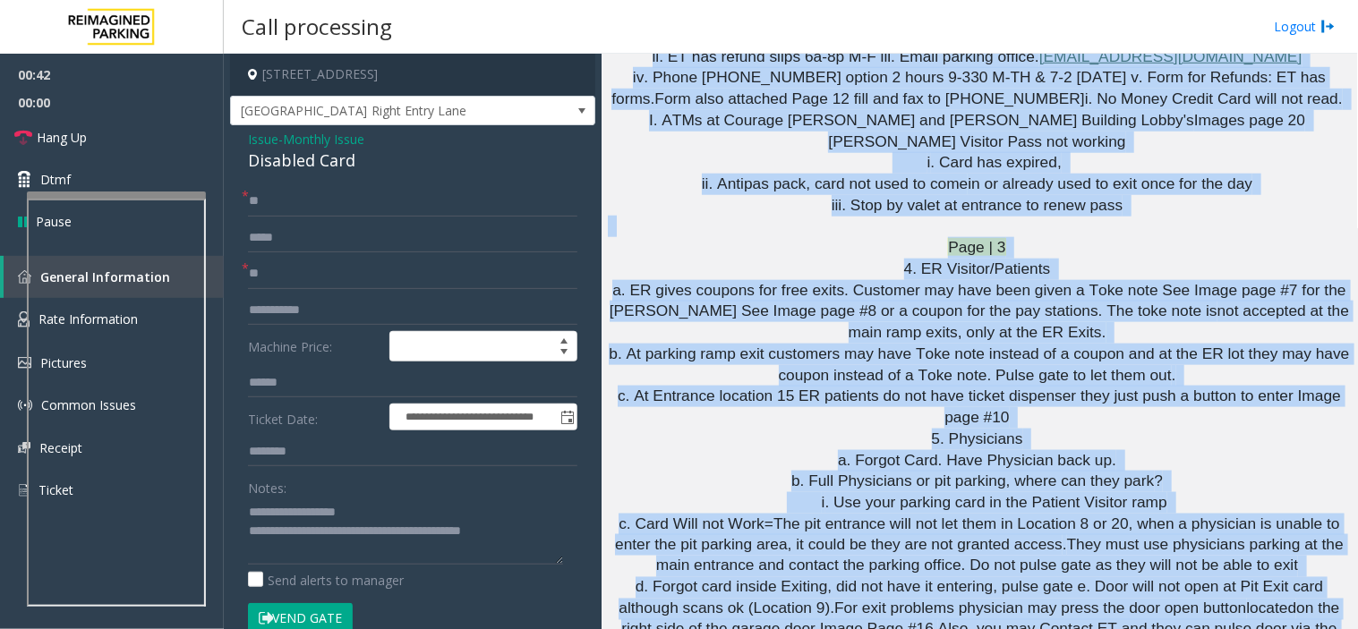
scroll to position [3896, 0]
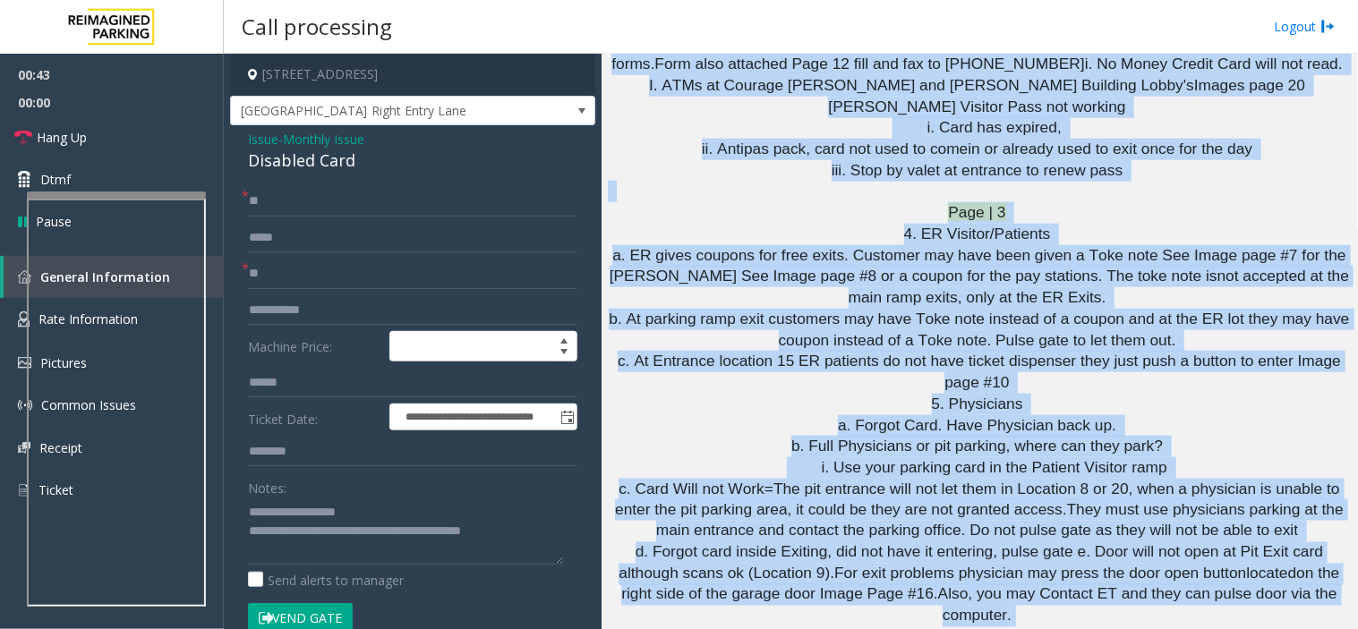
click at [829, 394] on p "5. Physicians" at bounding box center [979, 404] width 743 height 21
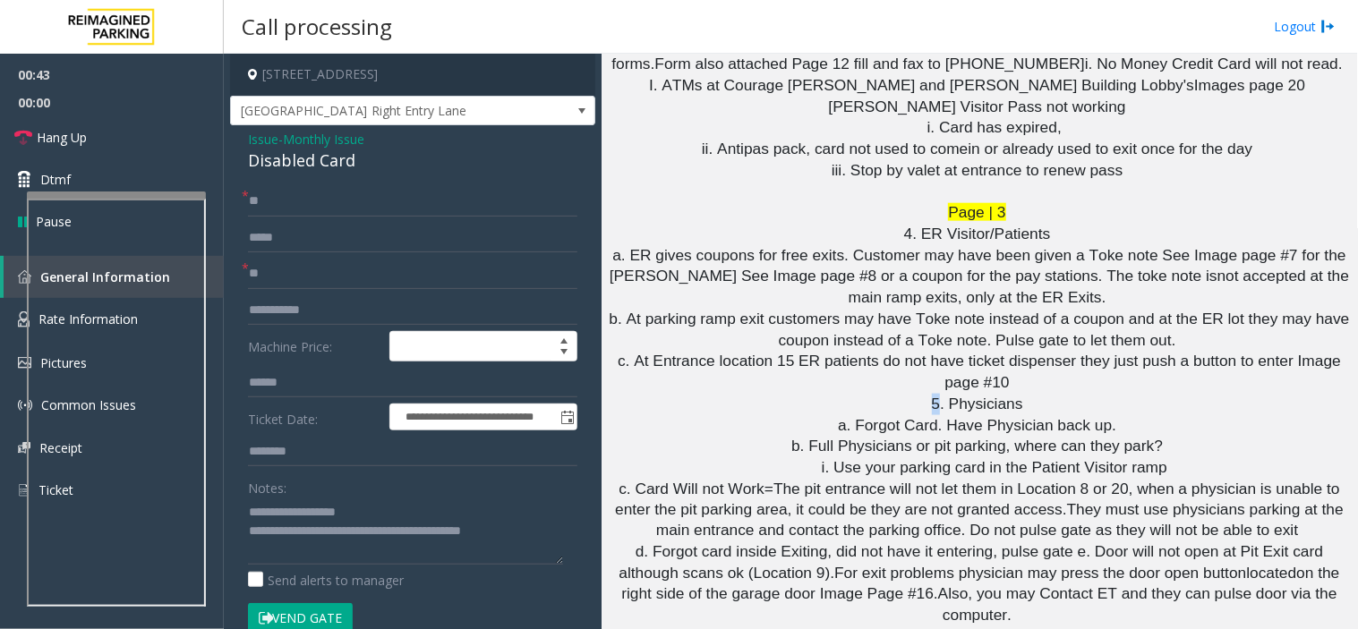
click at [829, 394] on p "5. Physicians" at bounding box center [979, 404] width 743 height 21
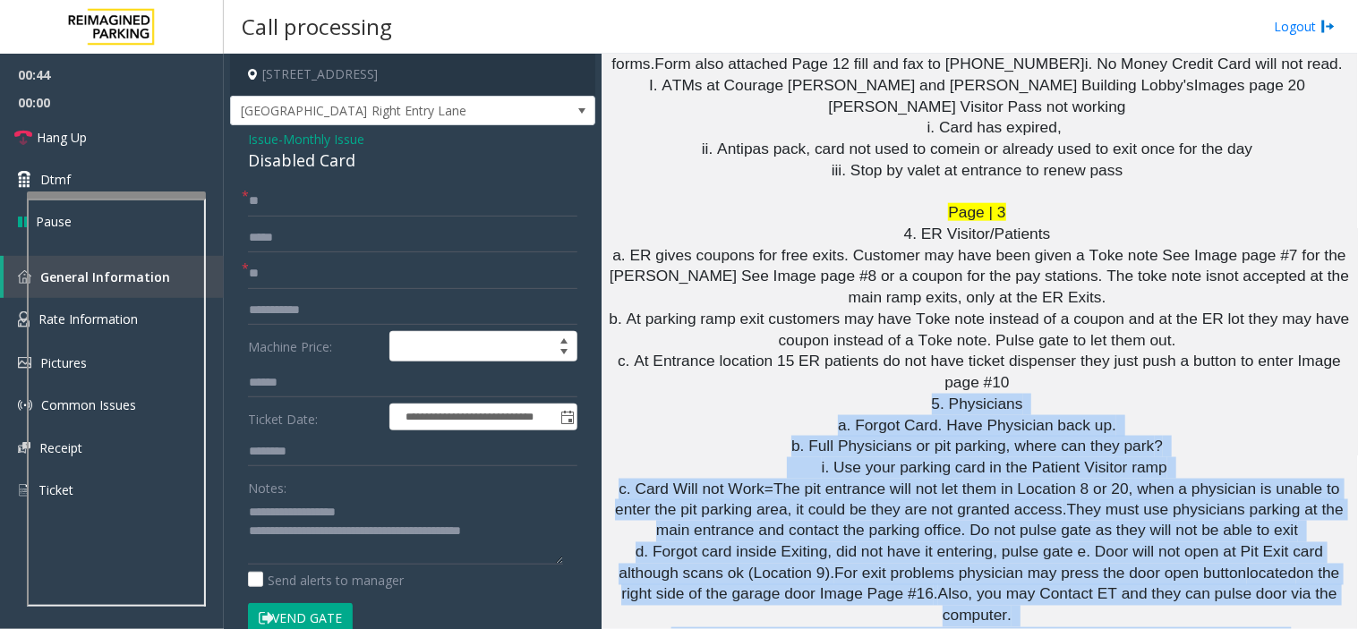
drag, startPoint x: 829, startPoint y: 139, endPoint x: 1277, endPoint y: 380, distance: 509.3
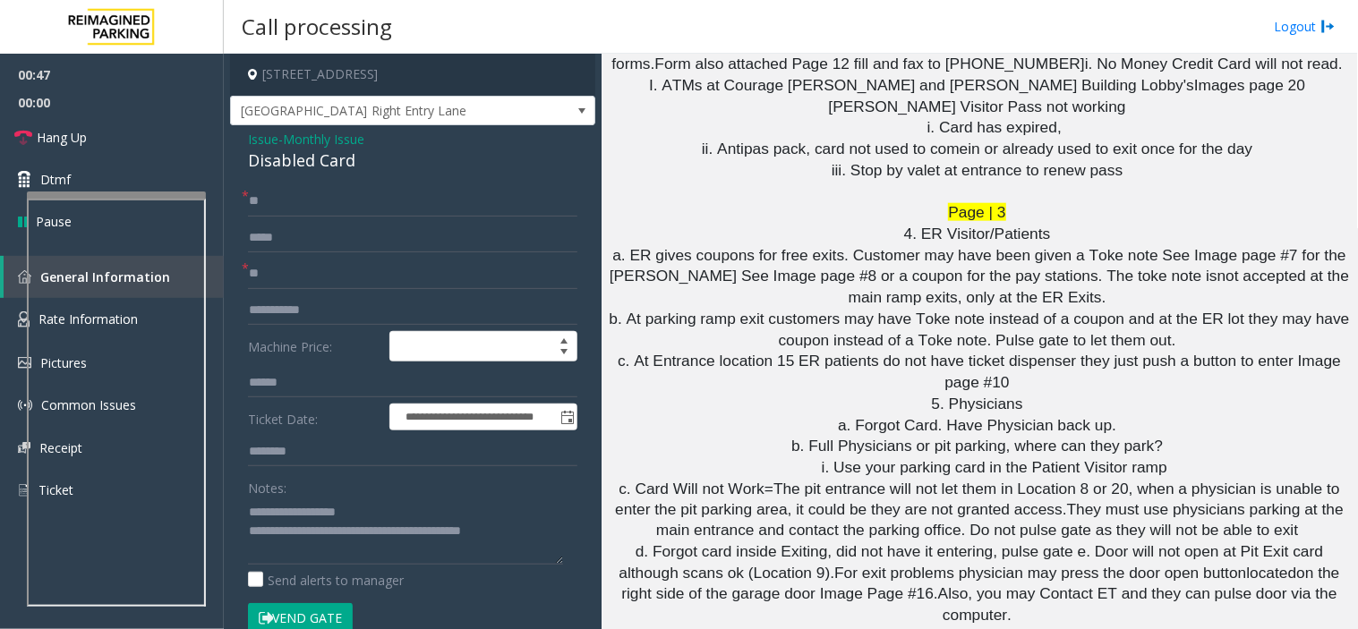
click at [1016, 437] on span "b. Full Physicians or pit parking, where can they park" at bounding box center [972, 446] width 362 height 18
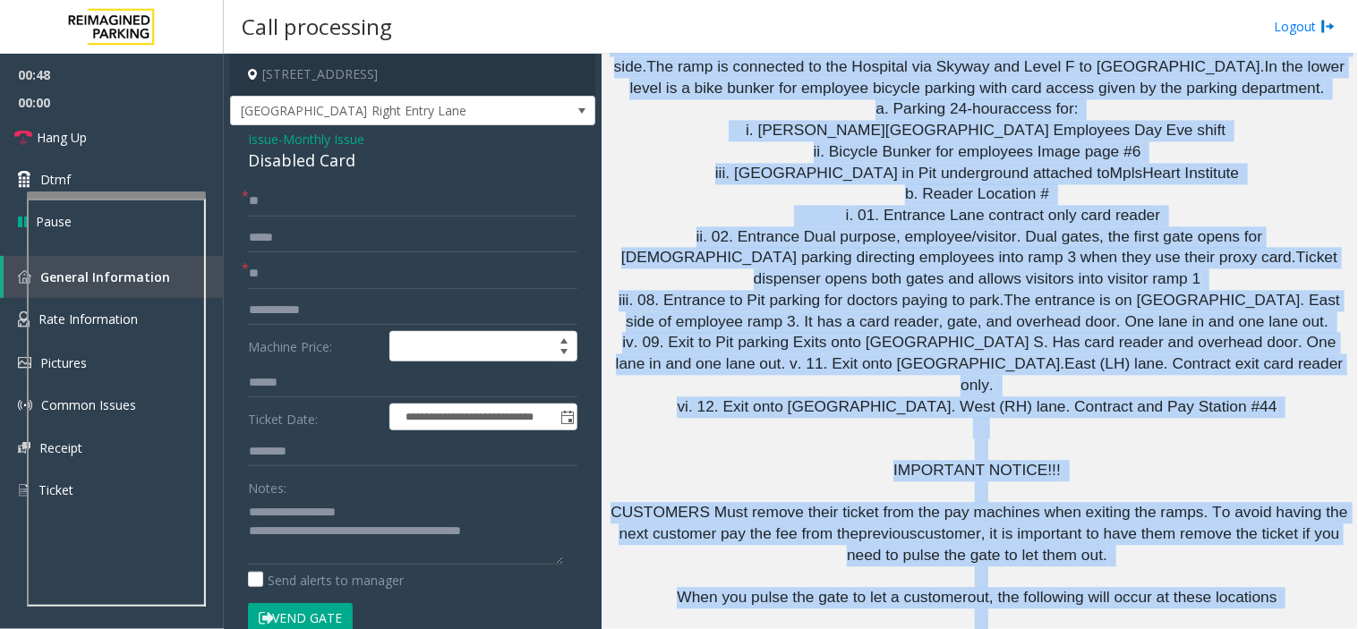
drag, startPoint x: 1016, startPoint y: 182, endPoint x: 171, endPoint y: 489, distance: 899.1
click at [224, 291] on div "**********" at bounding box center [791, 314] width 1134 height 629
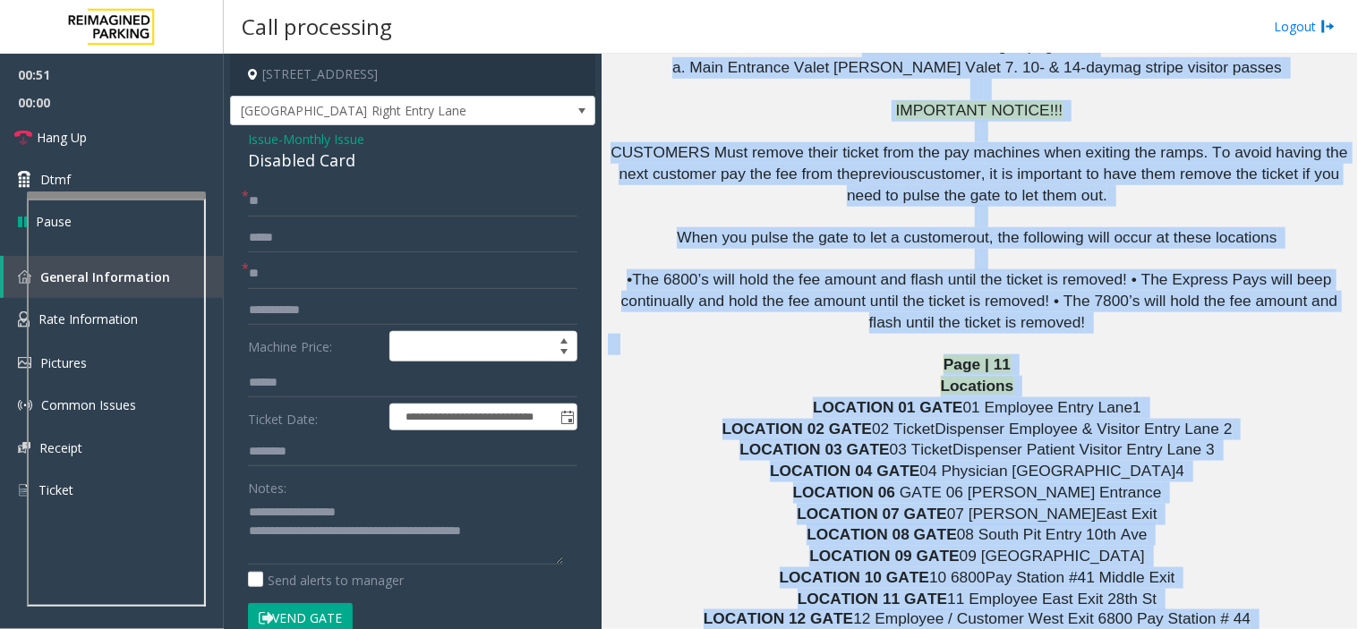
scroll to position [9594, 0]
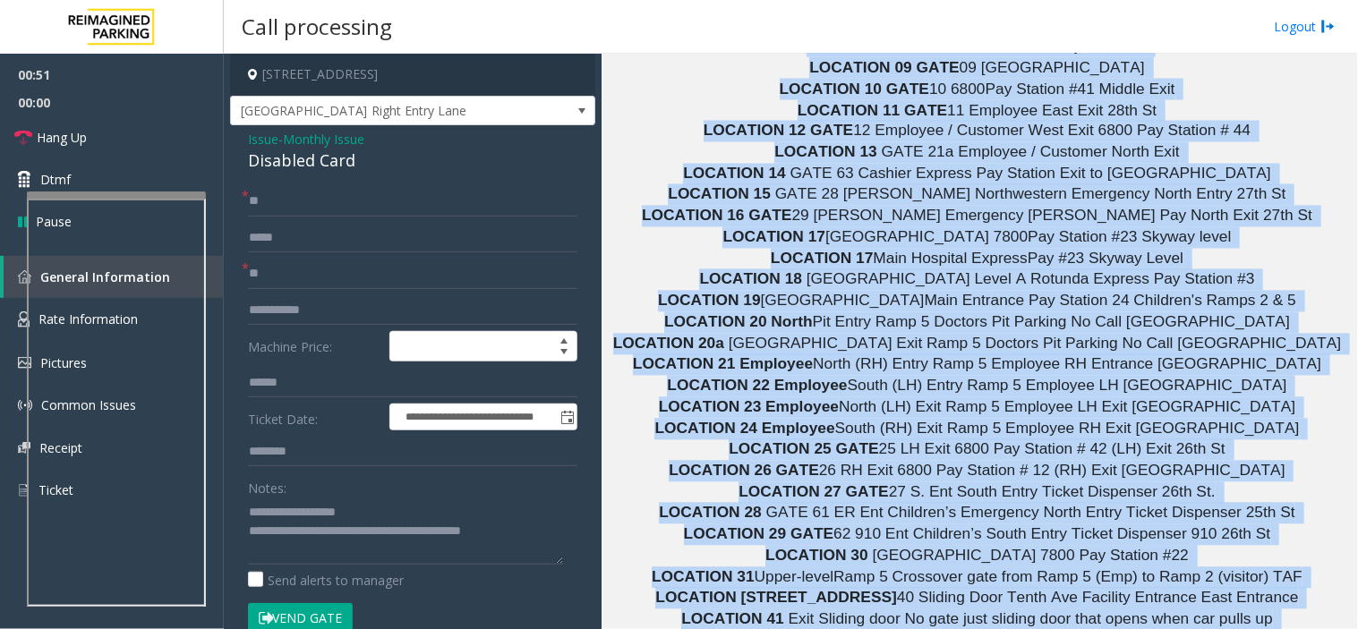
drag, startPoint x: 855, startPoint y: 314, endPoint x: 1128, endPoint y: 676, distance: 453.0
click at [1128, 566] on html "**********" at bounding box center [679, 314] width 1358 height 629
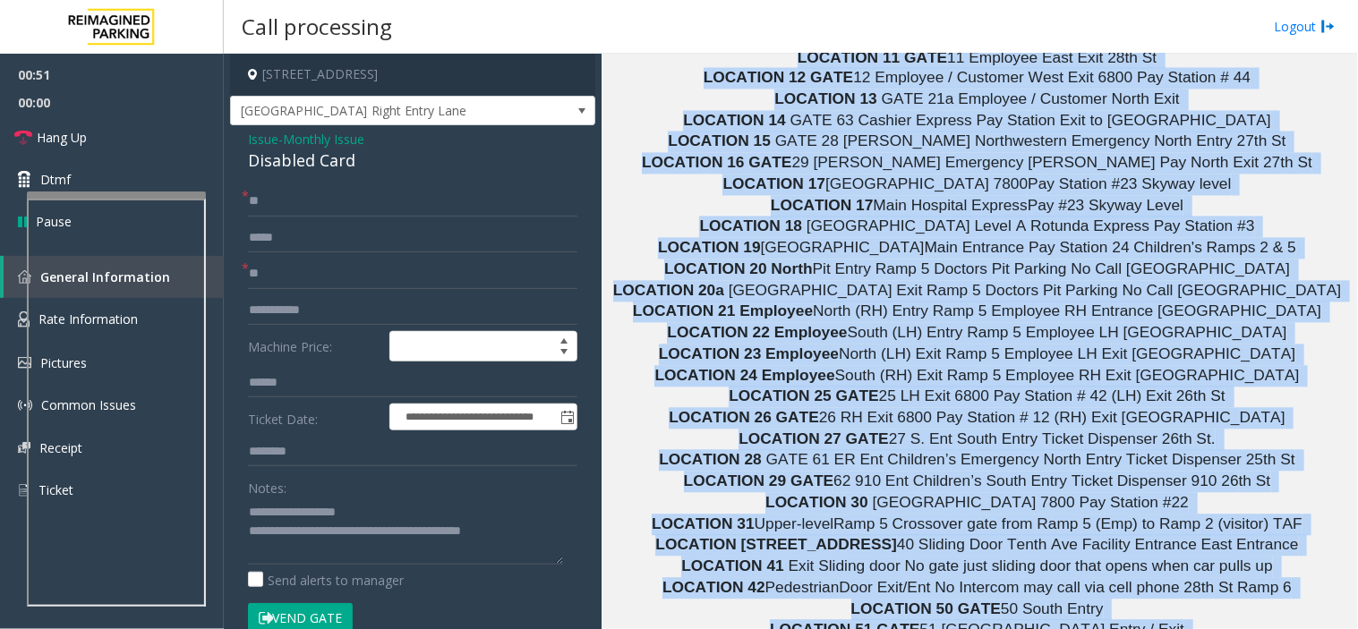
click at [136, 149] on link "Hang Up" at bounding box center [112, 137] width 224 height 42
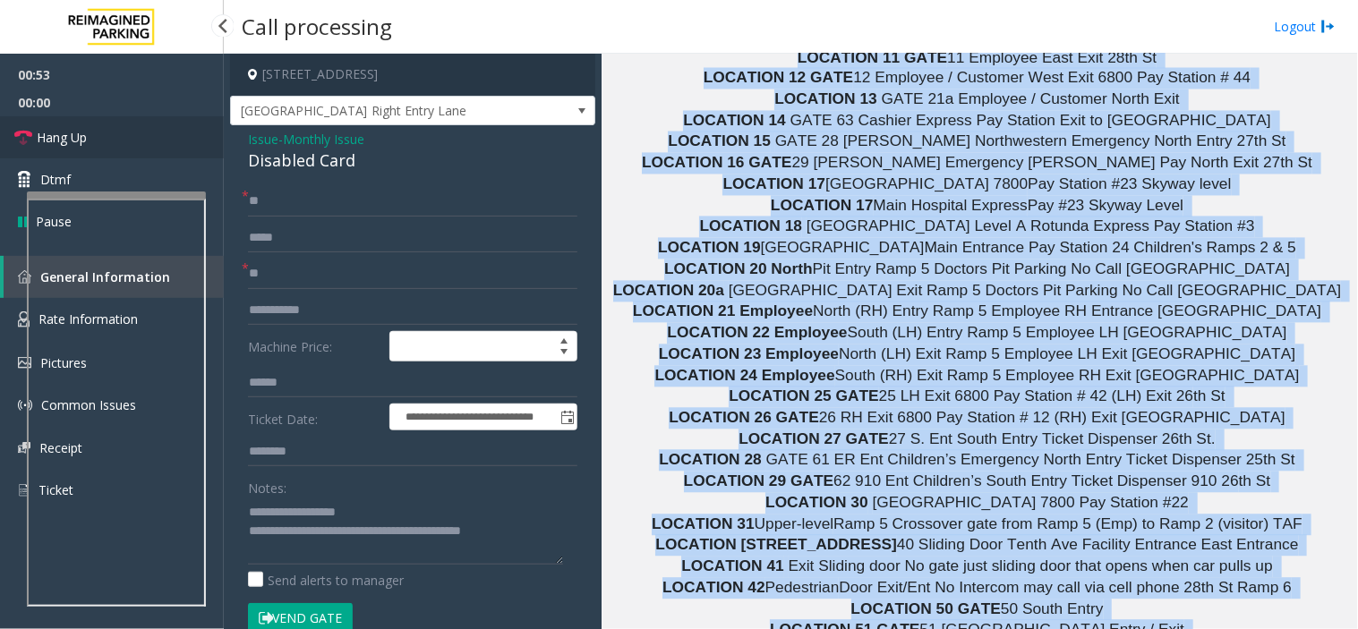
click at [136, 149] on link "Hang Up" at bounding box center [112, 137] width 224 height 42
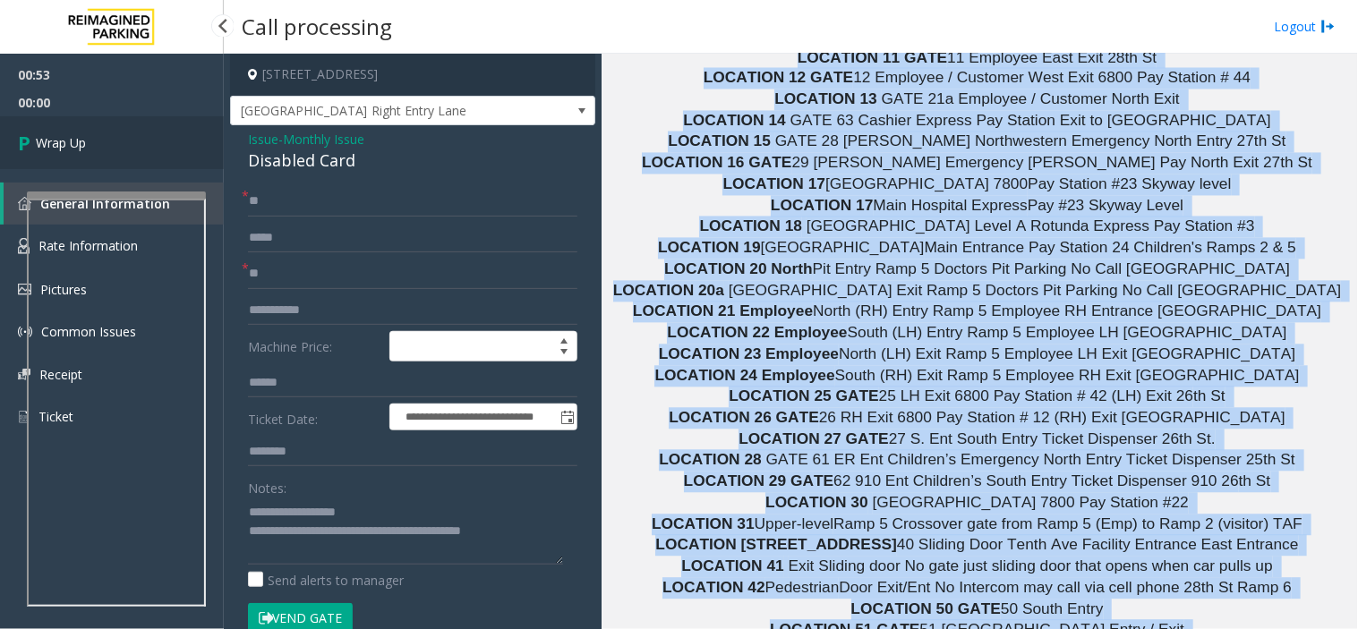
click at [136, 149] on link "Wrap Up" at bounding box center [112, 142] width 224 height 53
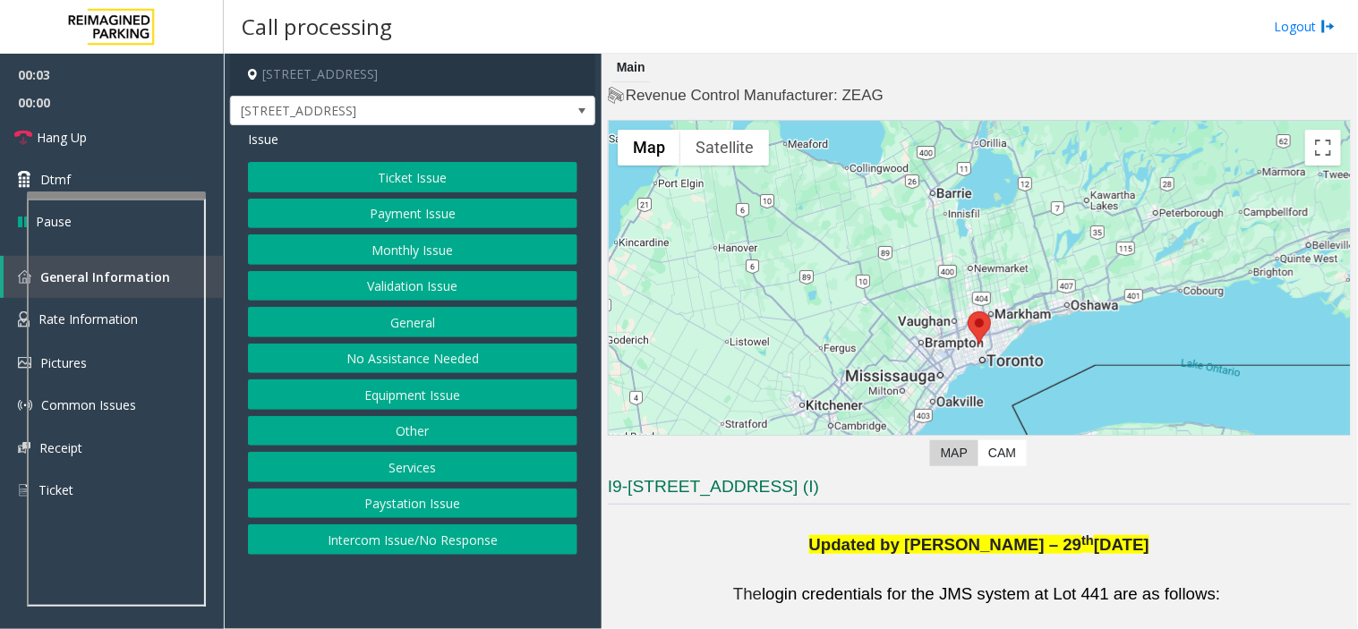
click at [466, 294] on button "Validation Issue" at bounding box center [412, 286] width 329 height 30
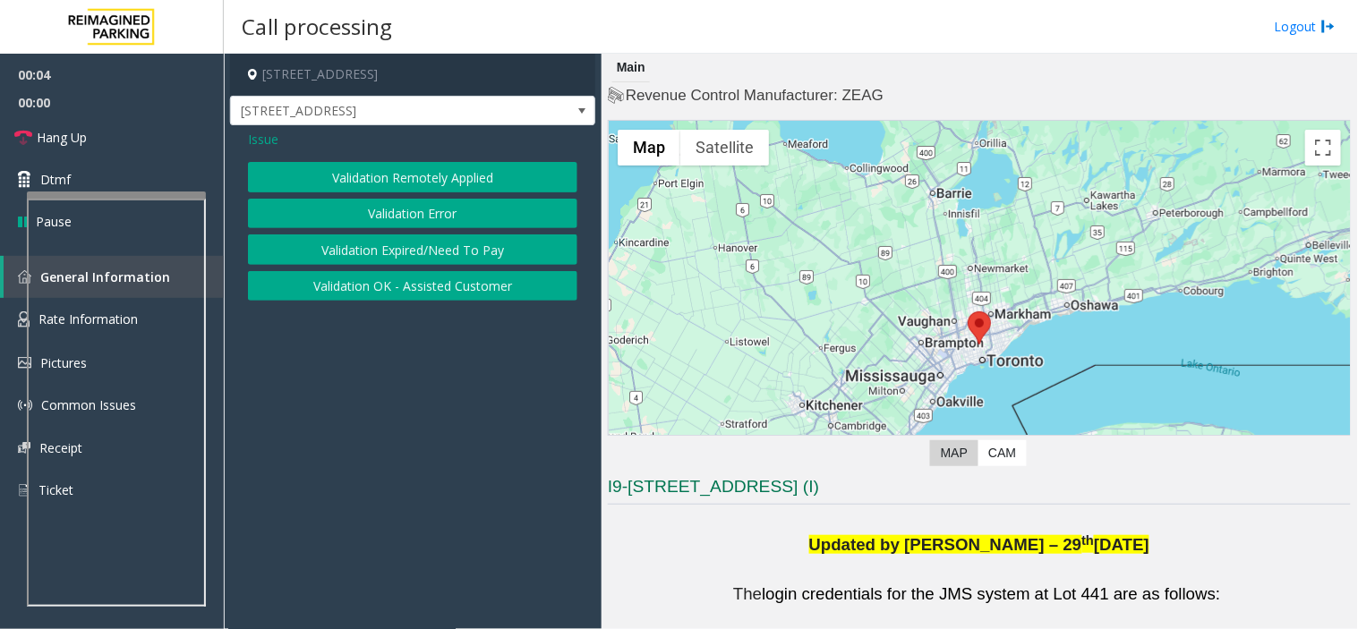
click at [268, 130] on span "Issue" at bounding box center [263, 139] width 30 height 19
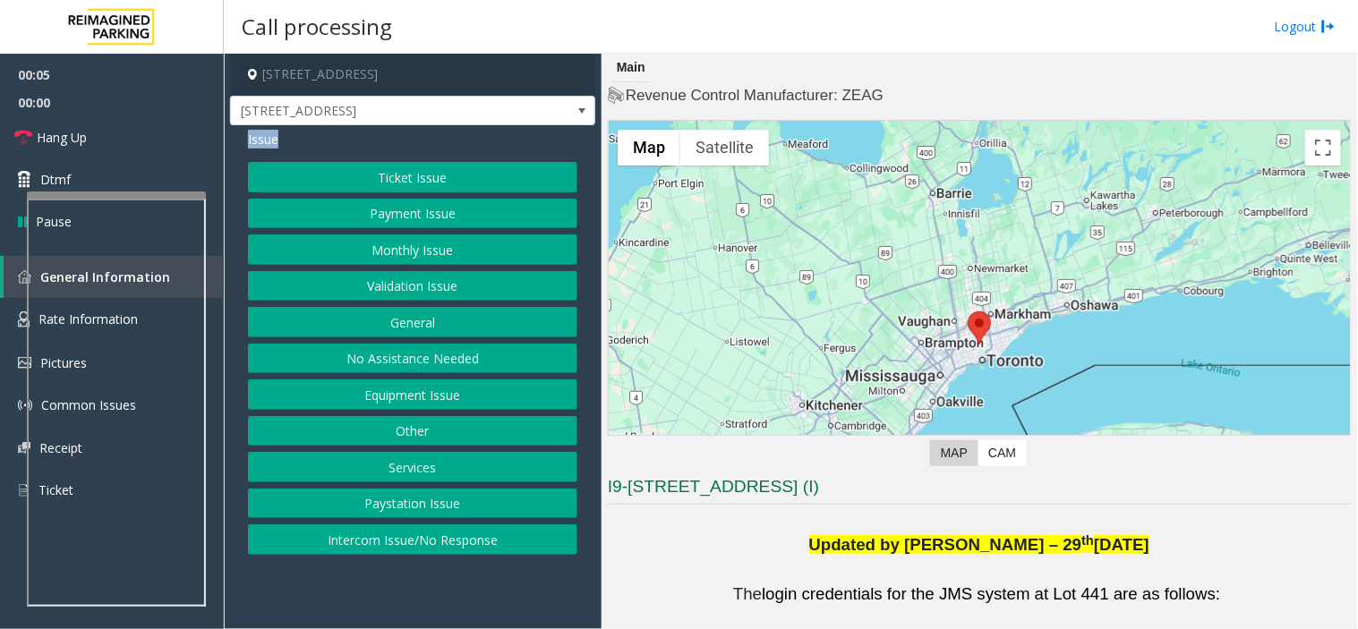
click at [268, 130] on span "Issue" at bounding box center [263, 139] width 30 height 19
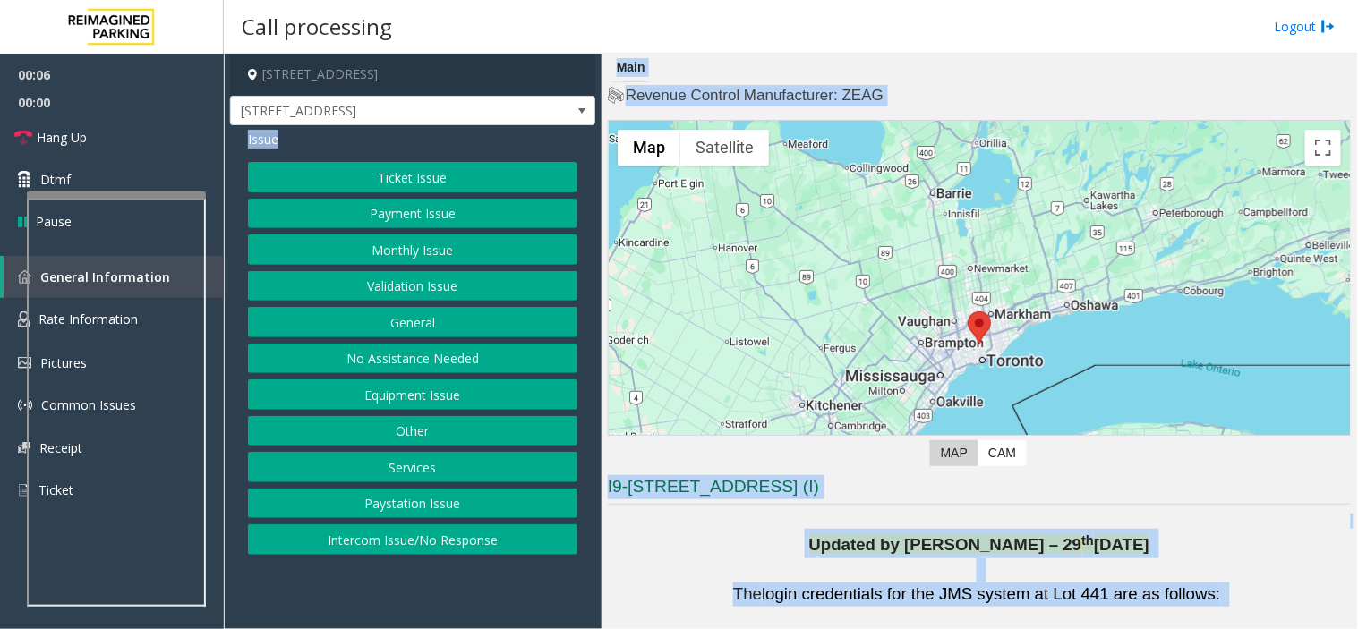
drag, startPoint x: 268, startPoint y: 130, endPoint x: 1120, endPoint y: 592, distance: 969.0
click at [1120, 566] on div "3080 Yonge Street, Toronto, ON 3080 Yonge Street Issue Ticket Issue Payment Iss…" at bounding box center [790, 341] width 1133 height 575
click at [1120, 566] on span "login credentials for the JMS system at Lot 441 are as follows:" at bounding box center [991, 593] width 458 height 19
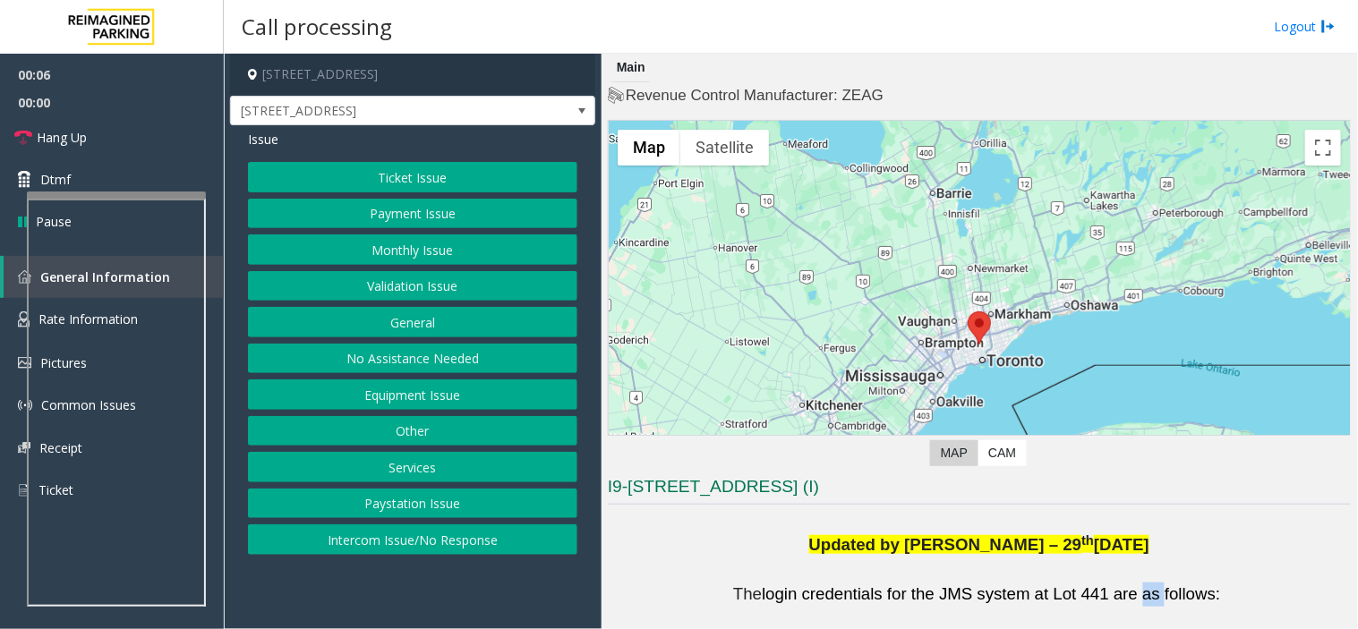
click at [1120, 566] on span "login credentials for the JMS system at Lot 441 are as follows:" at bounding box center [991, 593] width 458 height 19
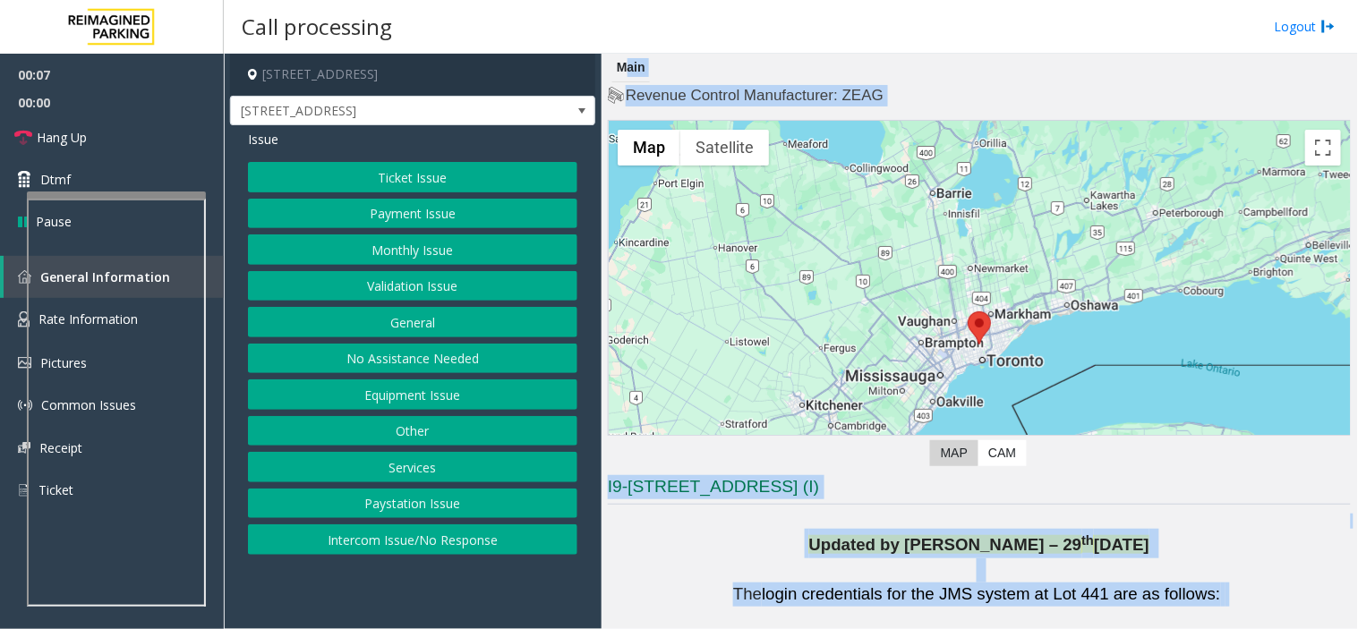
drag, startPoint x: 1120, startPoint y: 592, endPoint x: 850, endPoint y: 65, distance: 591.5
click at [850, 65] on div "Main Revenue Control Manufacturer: ZEAG ← Move left → Move right ↑ Move up ↓ Mo…" at bounding box center [978, 341] width 755 height 575
click at [850, 65] on div "Main" at bounding box center [979, 68] width 743 height 29
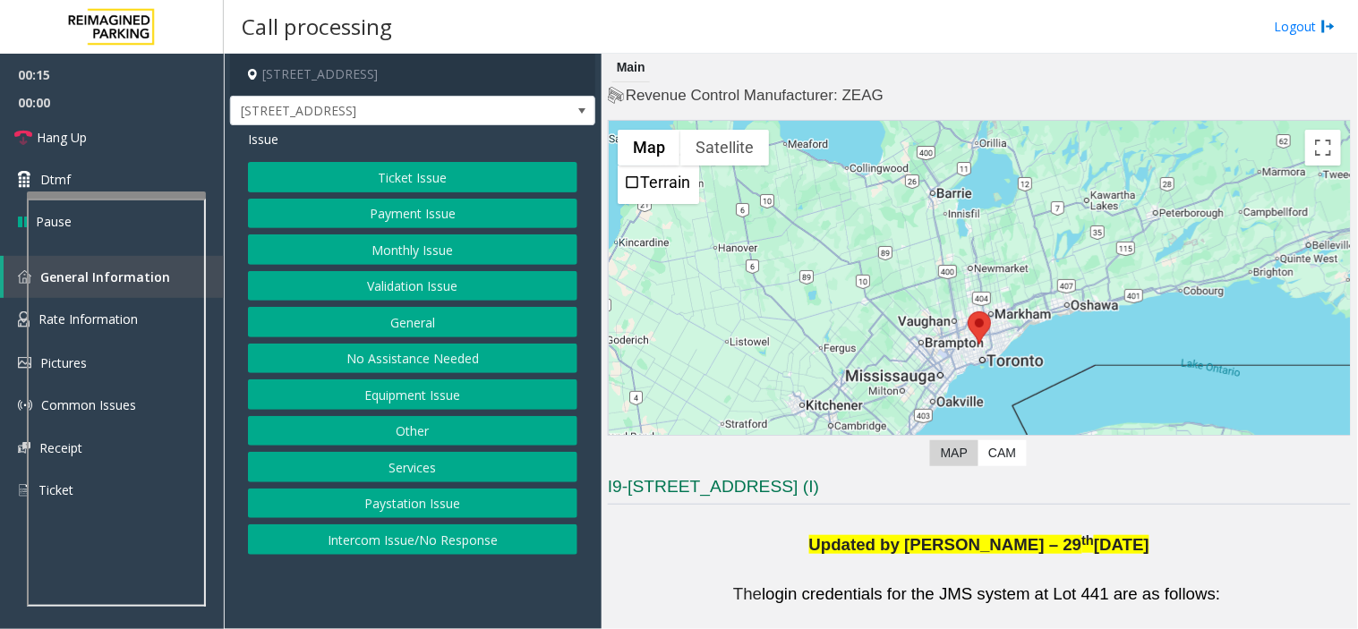
click at [558, 172] on button "Ticket Issue" at bounding box center [412, 177] width 329 height 30
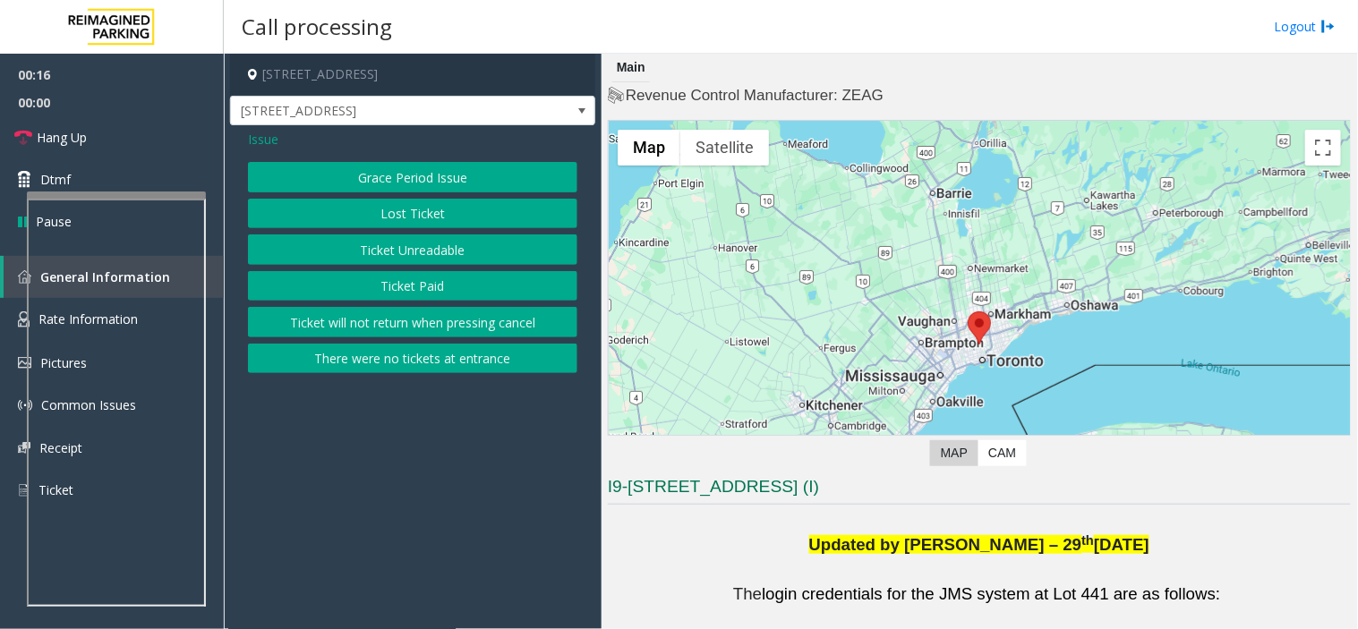
click at [490, 297] on button "Ticket Paid" at bounding box center [412, 286] width 329 height 30
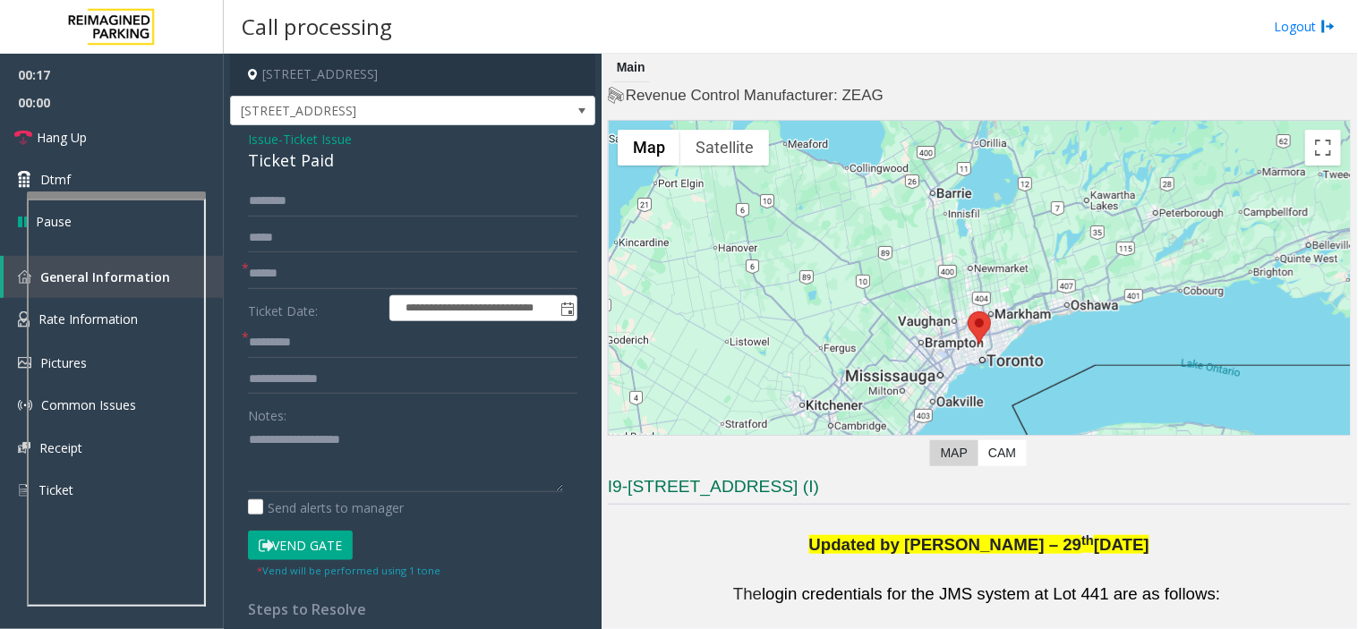
click at [302, 166] on div "Ticket Paid" at bounding box center [412, 161] width 329 height 24
click at [337, 413] on div "Notes:" at bounding box center [412, 446] width 329 height 92
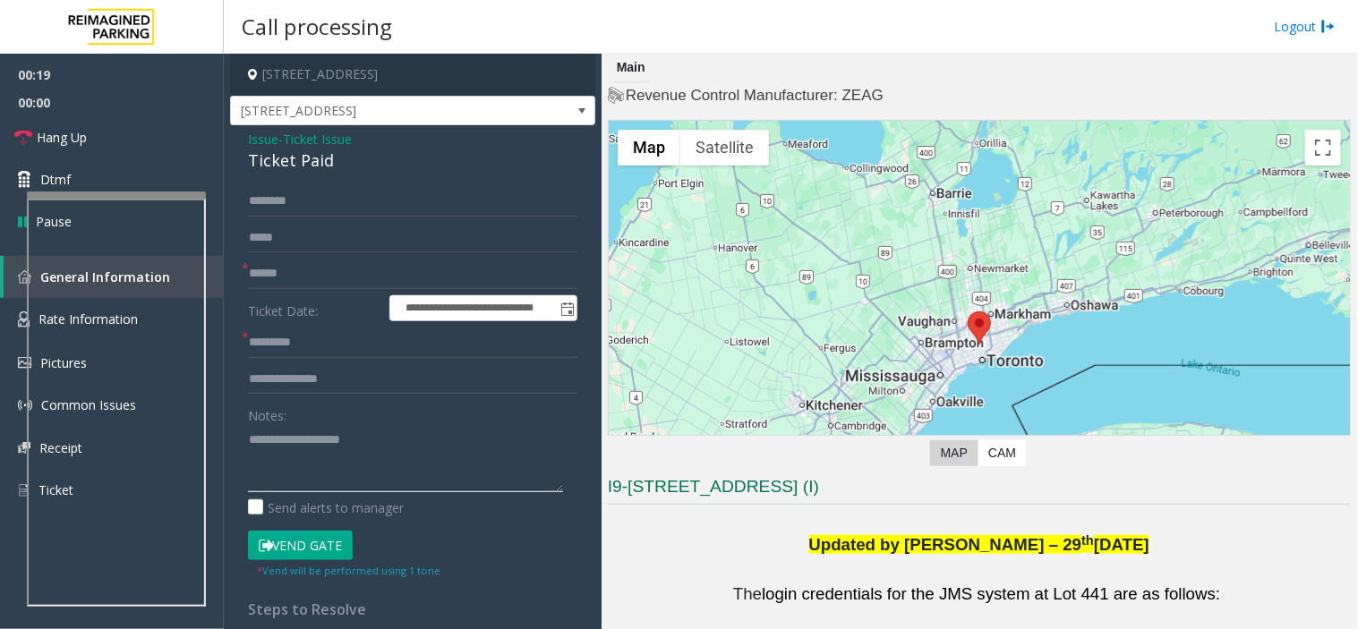
click at [356, 448] on textarea at bounding box center [405, 458] width 315 height 67
paste textarea "**********"
type textarea "**********"
click at [349, 320] on label "Ticket Date:" at bounding box center [313, 308] width 141 height 27
click at [346, 325] on form "**********" at bounding box center [412, 382] width 329 height 393
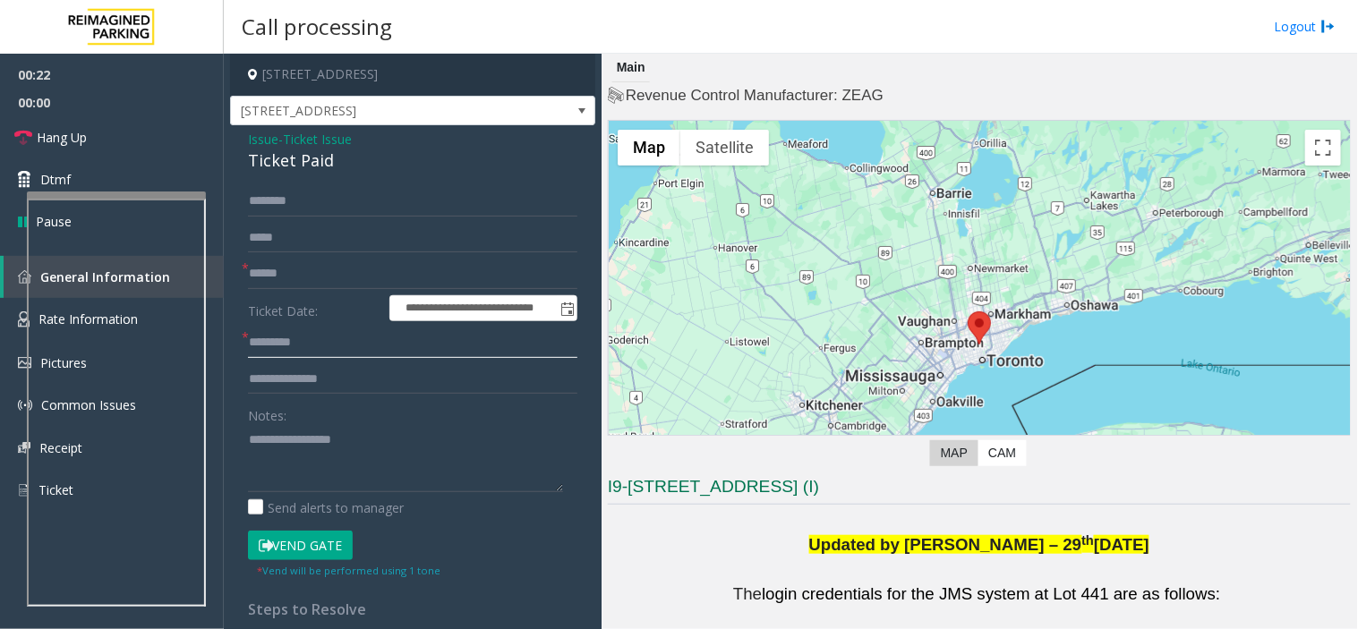
click at [346, 332] on input "text" at bounding box center [412, 343] width 329 height 30
click at [1140, 544] on div "Updated by Pranav Babbar – 29 th Jan’25" at bounding box center [979, 544] width 743 height 30
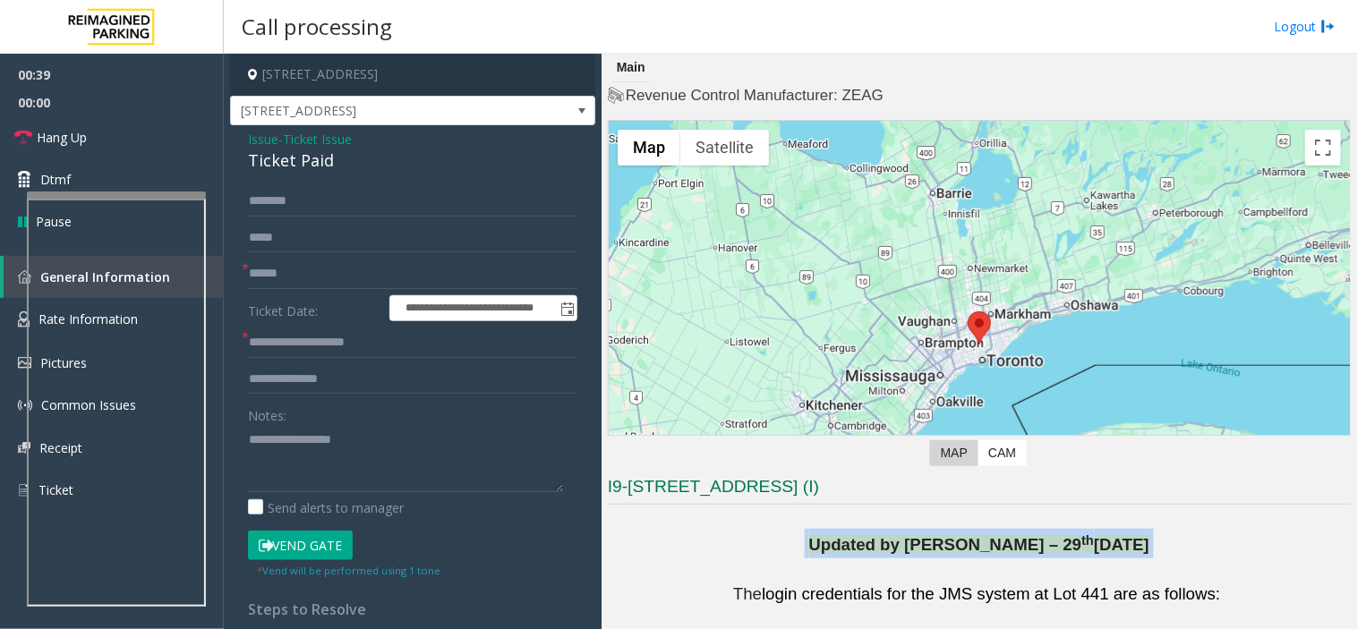
click at [1140, 547] on div "Updated by Pranav Babbar – 29 th Jan’25" at bounding box center [979, 544] width 743 height 30
drag, startPoint x: 1140, startPoint y: 547, endPoint x: 738, endPoint y: 492, distance: 405.5
click at [738, 492] on h3 "I9-441 - 3080 Yonge Street (I)" at bounding box center [979, 490] width 743 height 30
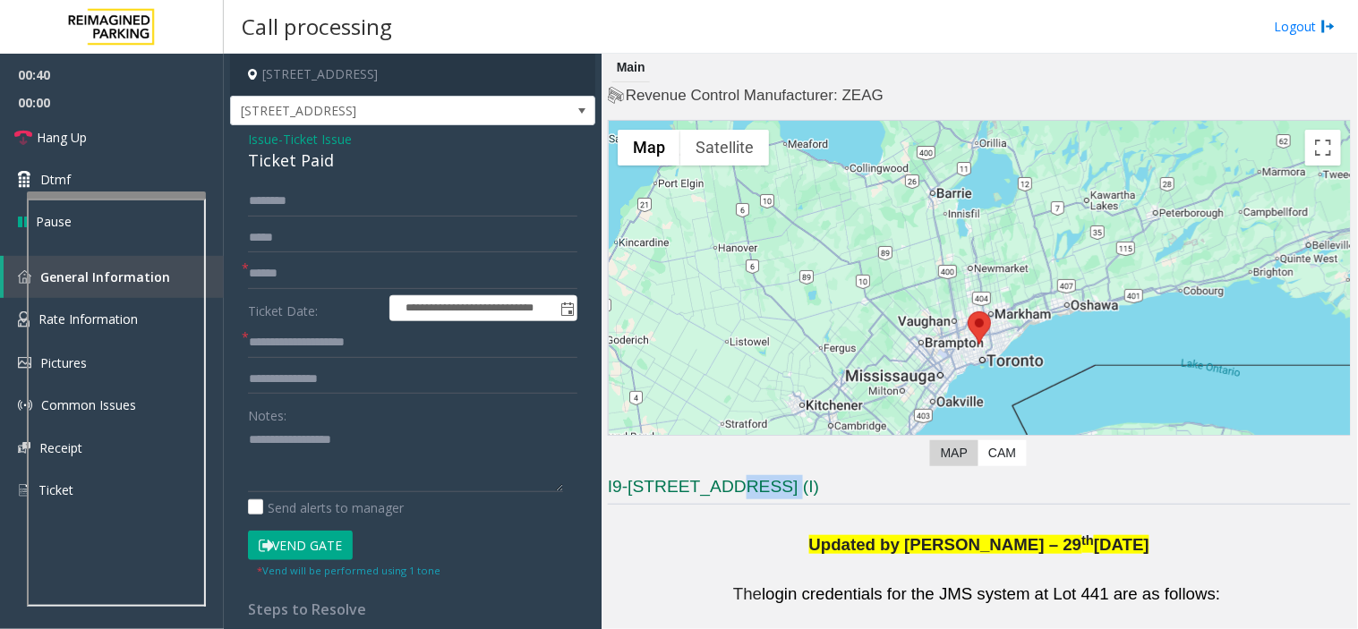
click at [738, 492] on h3 "I9-441 - 3080 Yonge Street (I)" at bounding box center [979, 490] width 743 height 30
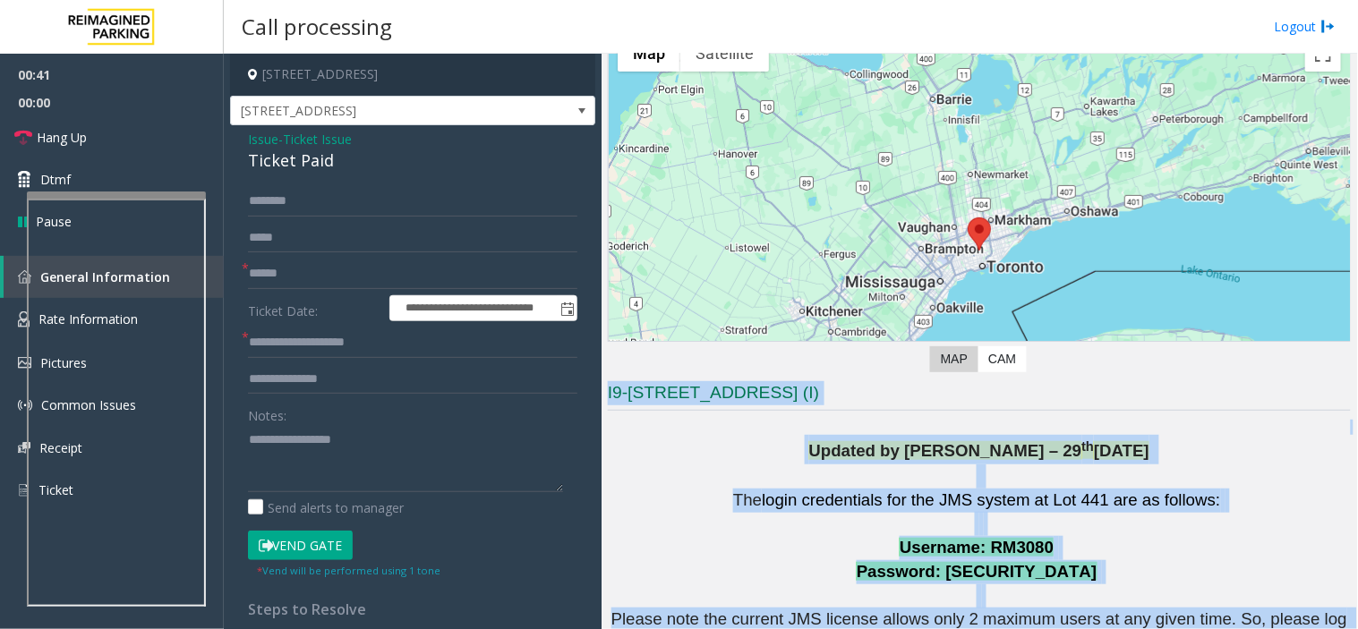
drag, startPoint x: 738, startPoint y: 492, endPoint x: 935, endPoint y: 615, distance: 231.9
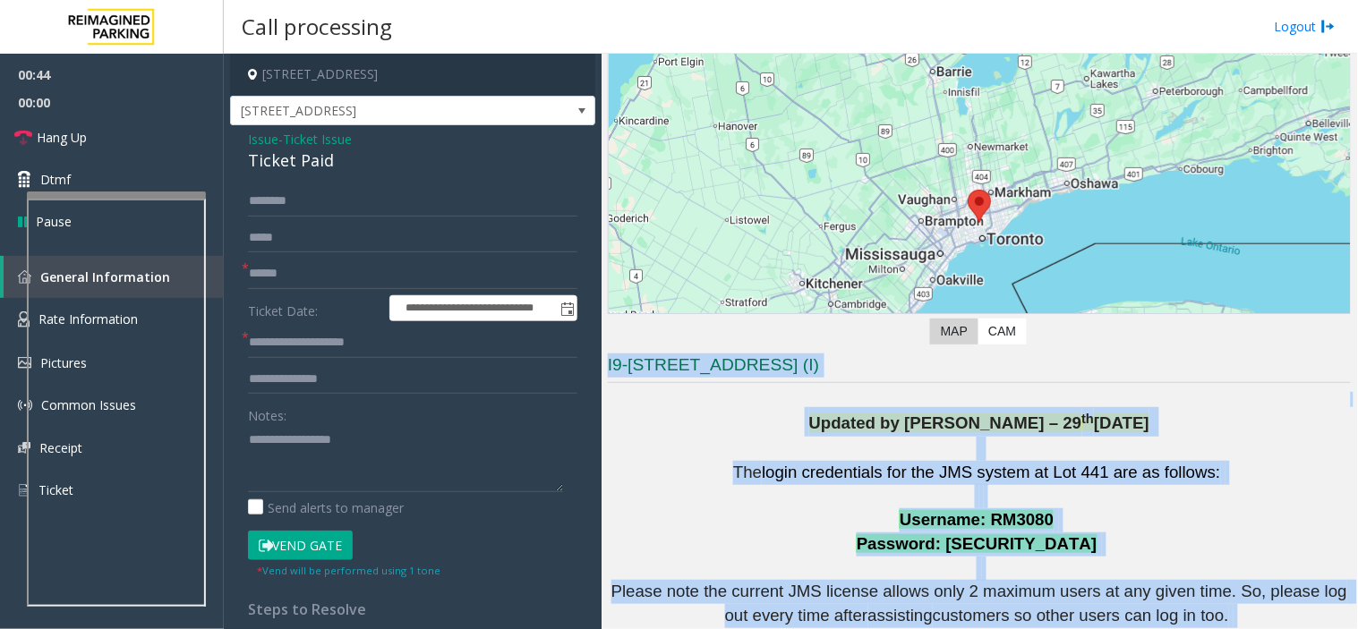
click at [992, 519] on span "Username: RM3080" at bounding box center [976, 519] width 154 height 19
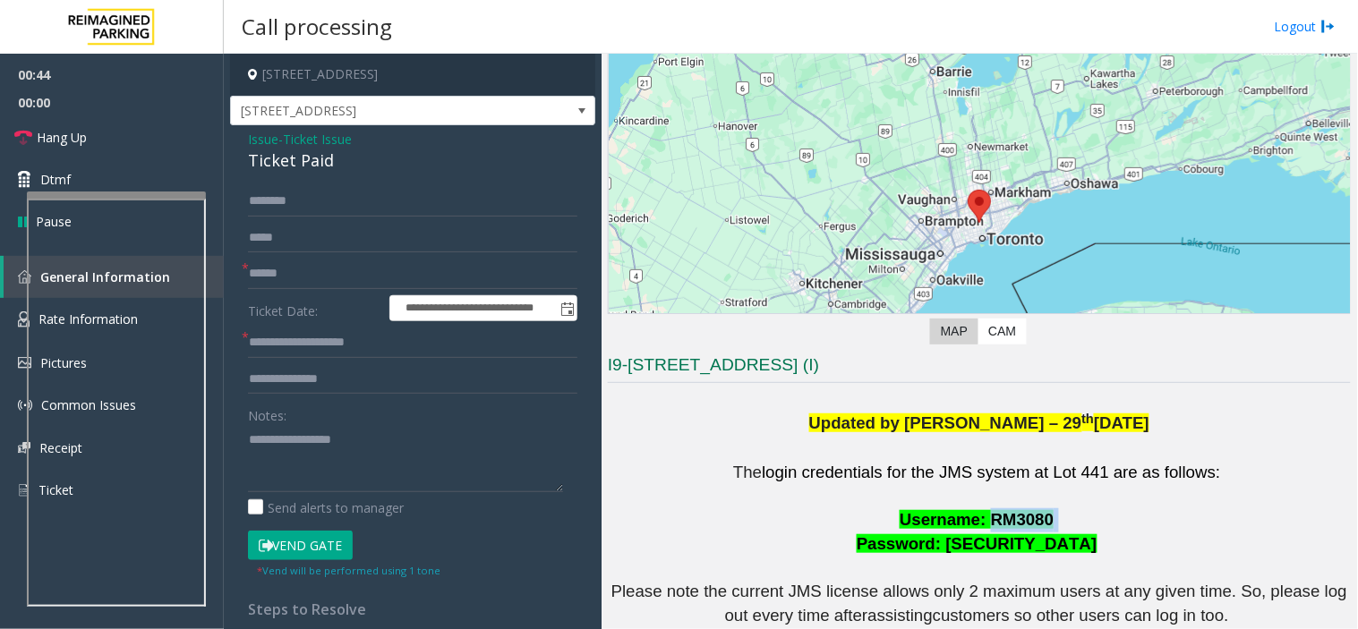
click at [992, 519] on span "Username: RM3080" at bounding box center [976, 519] width 154 height 19
click at [985, 519] on span "Username: RM3080" at bounding box center [976, 519] width 154 height 19
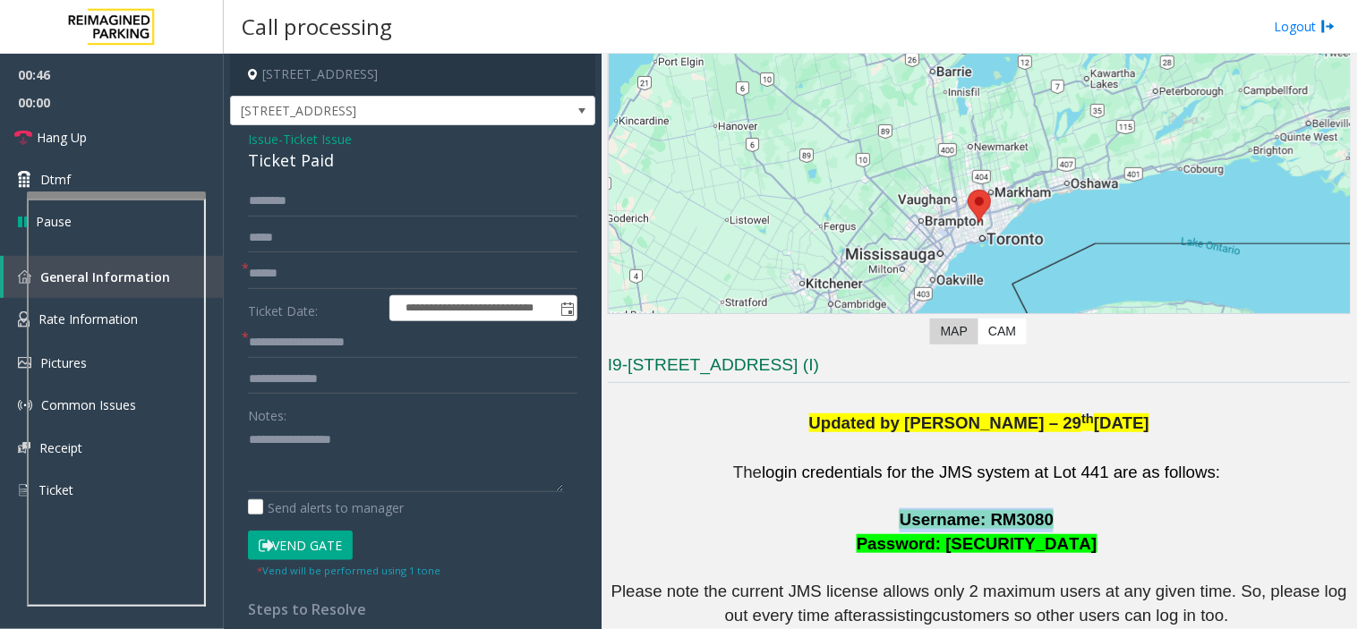
drag, startPoint x: 985, startPoint y: 519, endPoint x: 908, endPoint y: 525, distance: 77.2
click at [908, 525] on span "Username: RM3080" at bounding box center [976, 519] width 154 height 19
drag, startPoint x: 908, startPoint y: 525, endPoint x: 1027, endPoint y: 558, distance: 123.5
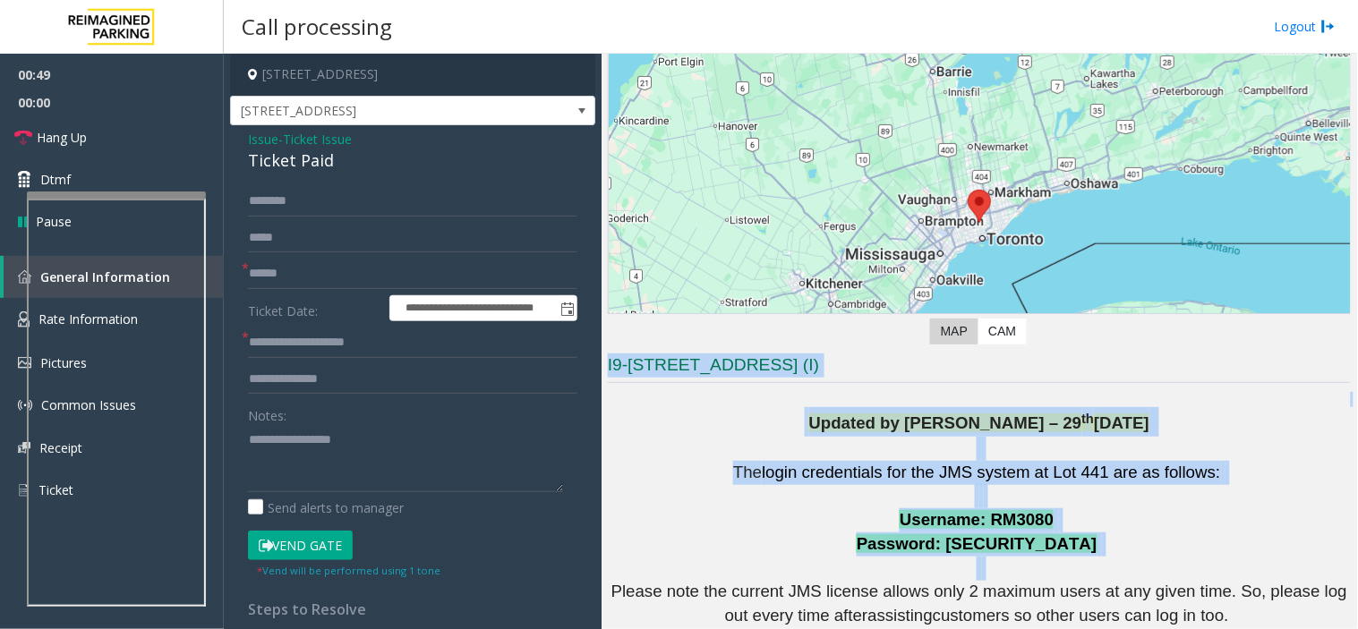
drag, startPoint x: 1027, startPoint y: 558, endPoint x: 630, endPoint y: 326, distance: 460.4
click at [676, 354] on h3 "I9-441 - 3080 Yonge Street (I)" at bounding box center [979, 368] width 743 height 30
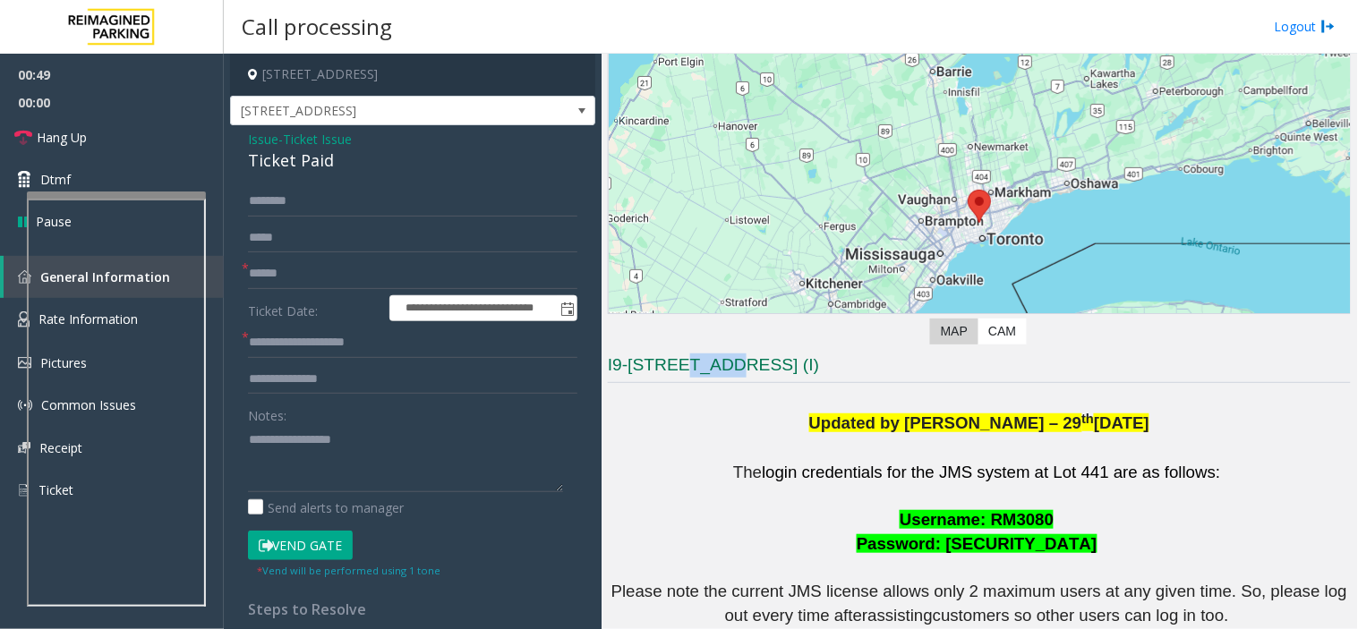
click at [676, 354] on h3 "I9-441 - 3080 Yonge Street (I)" at bounding box center [979, 368] width 743 height 30
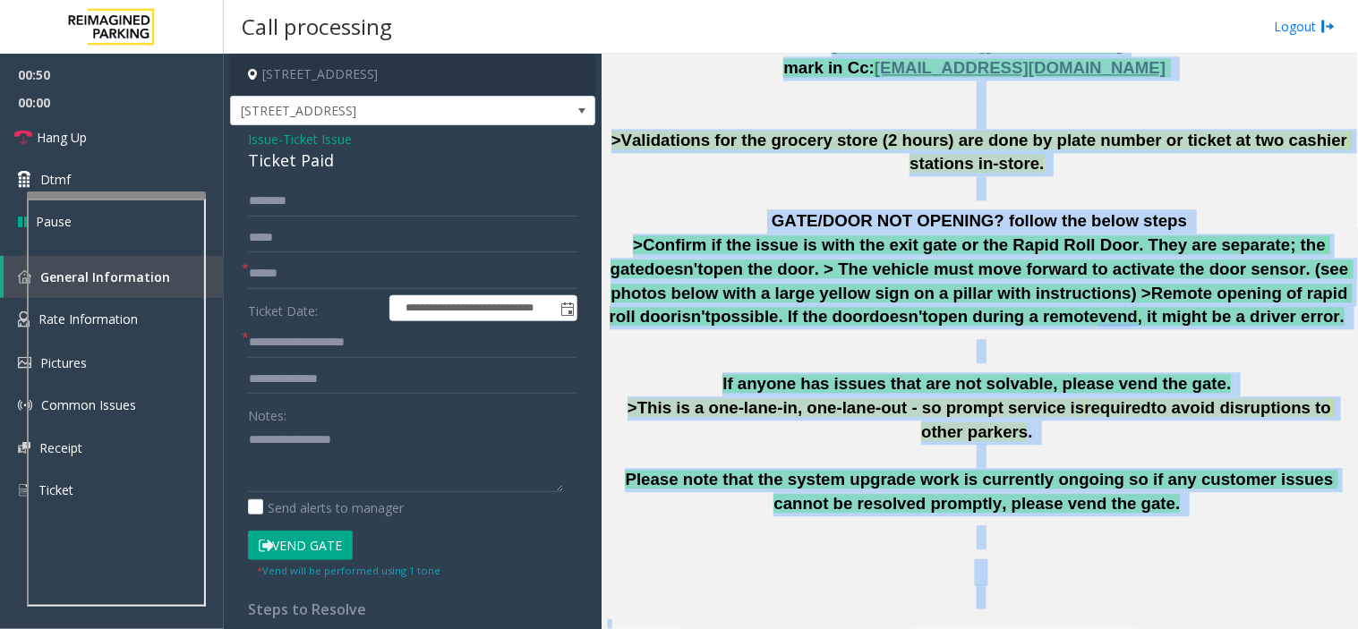
scroll to position [1205, 0]
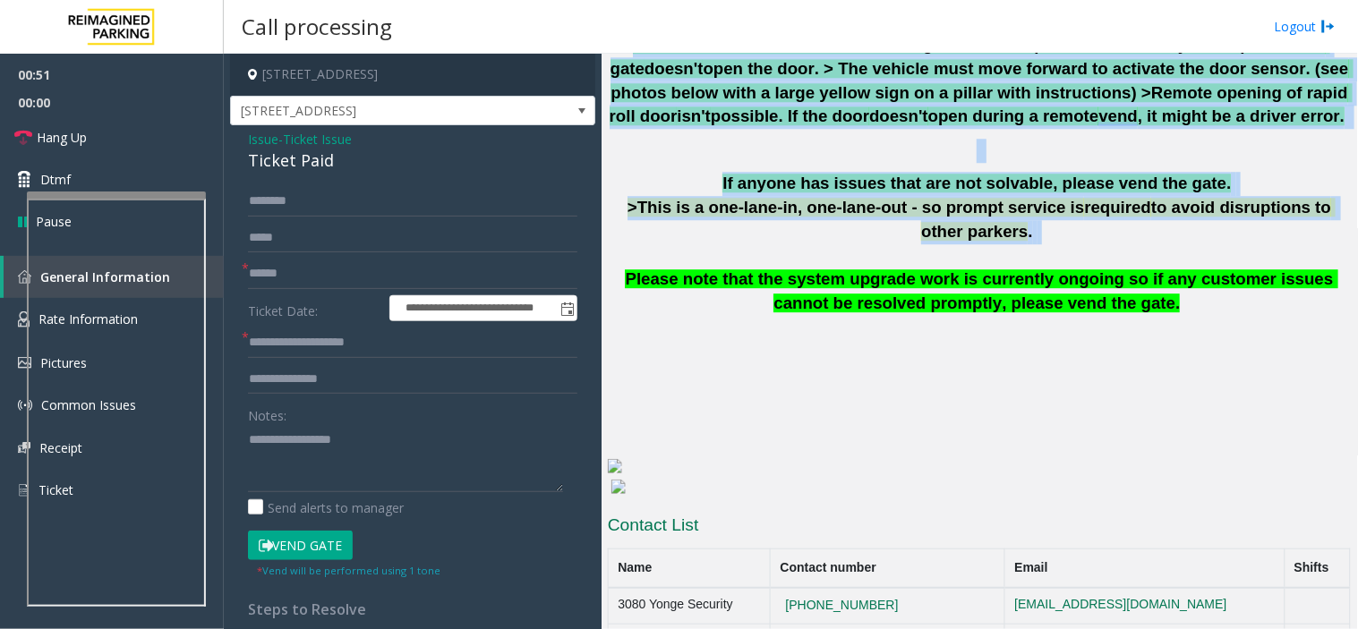
drag, startPoint x: 676, startPoint y: 354, endPoint x: 1224, endPoint y: 172, distance: 578.1
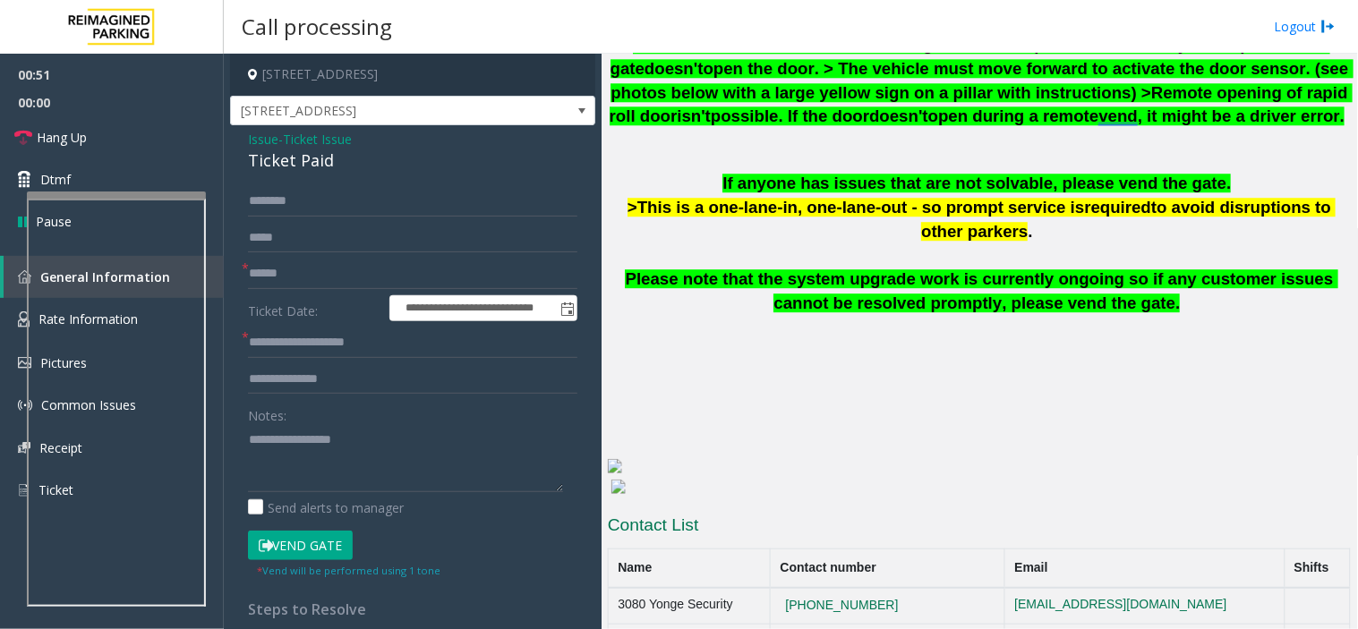
click at [1196, 217] on p "If anyone has issues that are not solvable, please vend the gate. >This is a on…" at bounding box center [979, 243] width 743 height 143
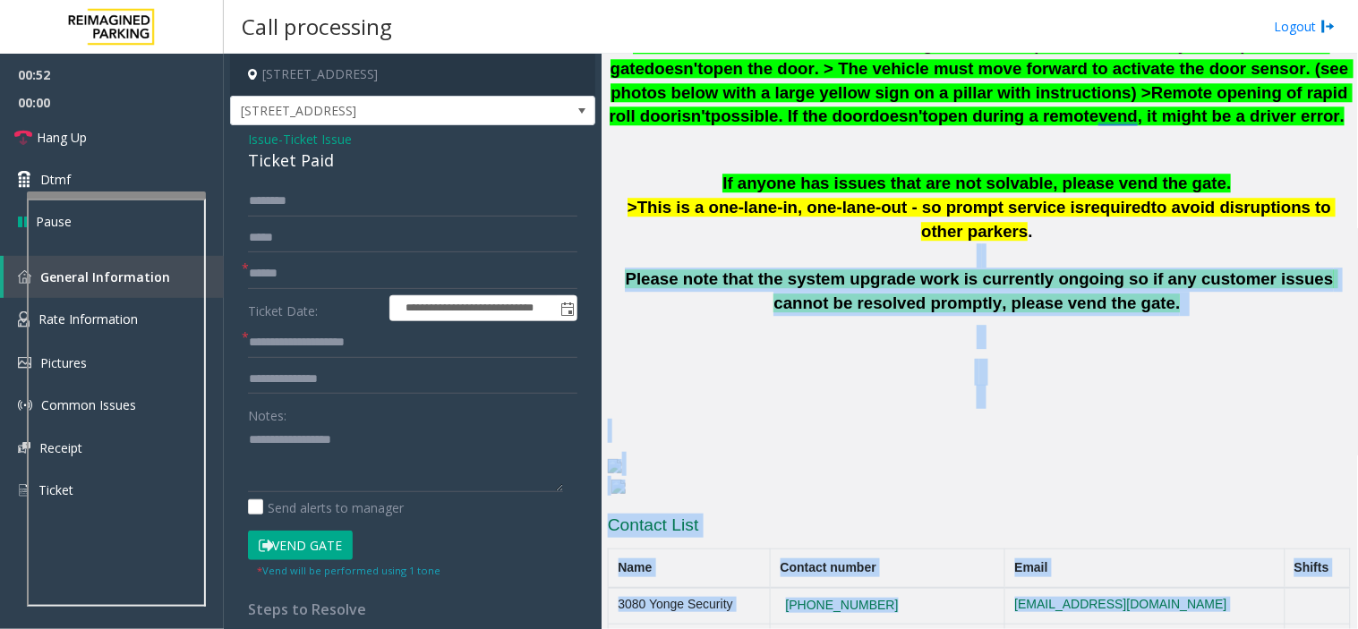
drag, startPoint x: 1196, startPoint y: 217, endPoint x: 1049, endPoint y: 463, distance: 287.0
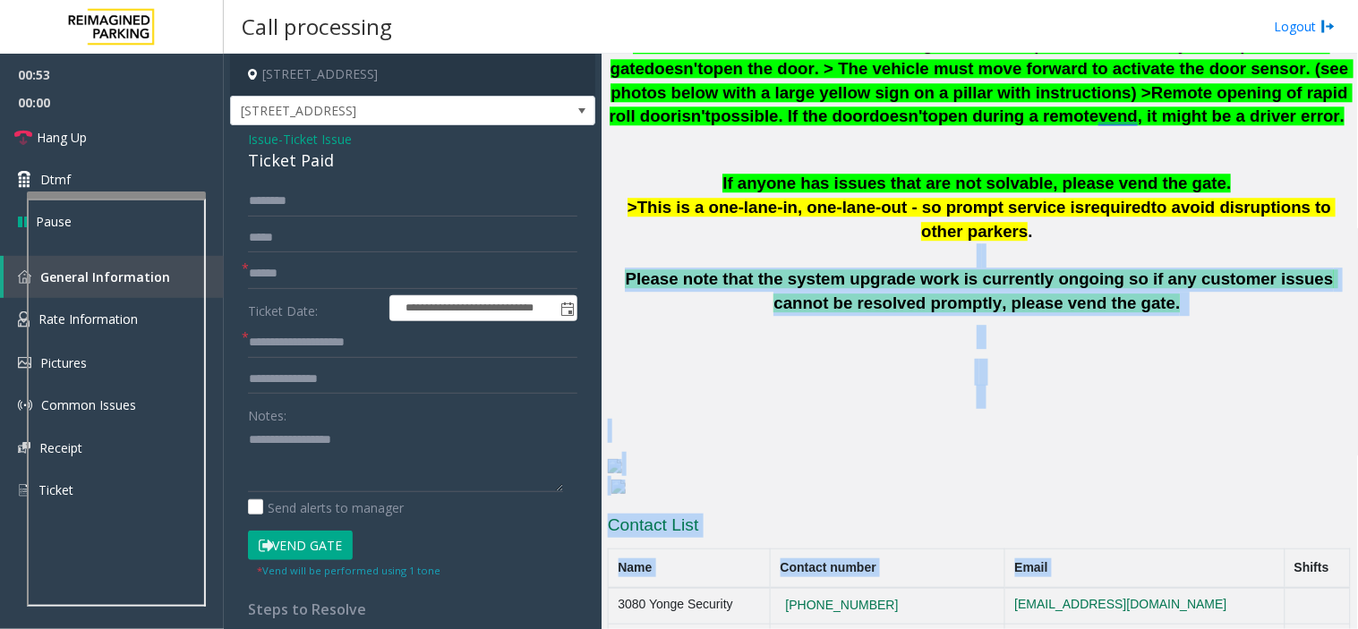
click at [905, 269] on span "Please note that the system upgrade work is currently ongoing so if any custome…" at bounding box center [981, 290] width 712 height 43
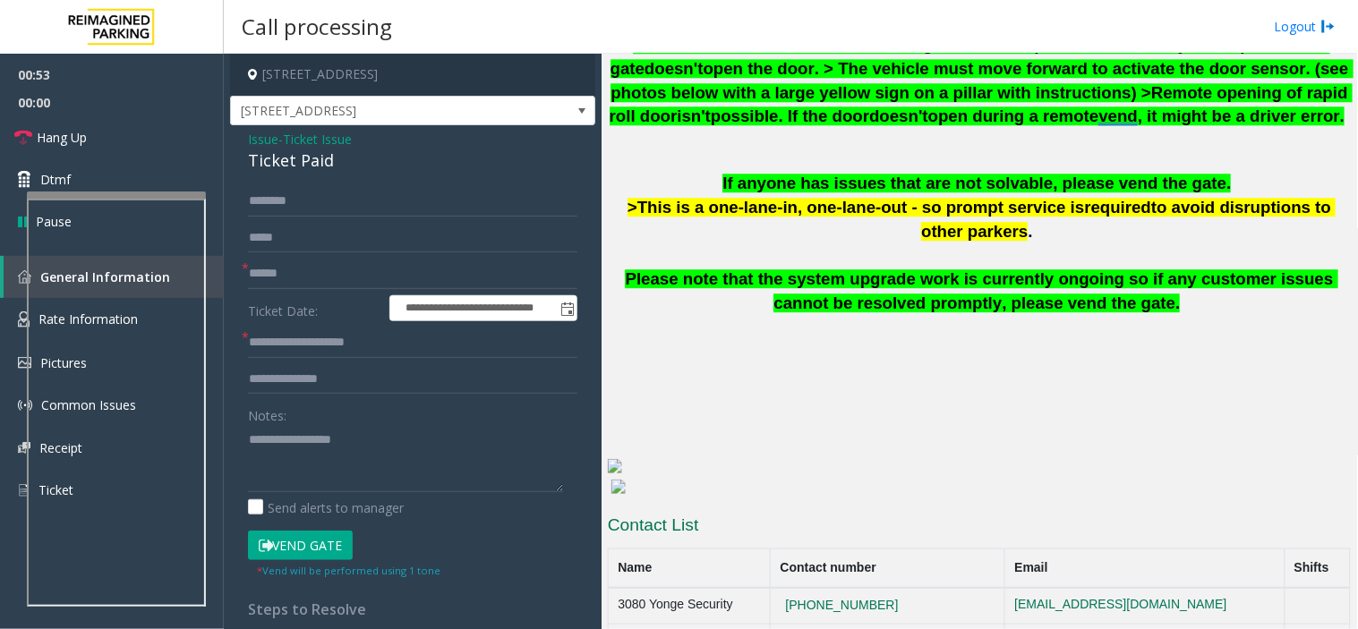
click at [905, 269] on span "Please note that the system upgrade work is currently ongoing so if any custome…" at bounding box center [981, 290] width 712 height 43
click at [394, 336] on input "**********" at bounding box center [412, 343] width 329 height 30
drag, startPoint x: 394, startPoint y: 336, endPoint x: 335, endPoint y: 343, distance: 59.5
click at [335, 343] on input "**********" at bounding box center [412, 343] width 329 height 30
type input "**********"
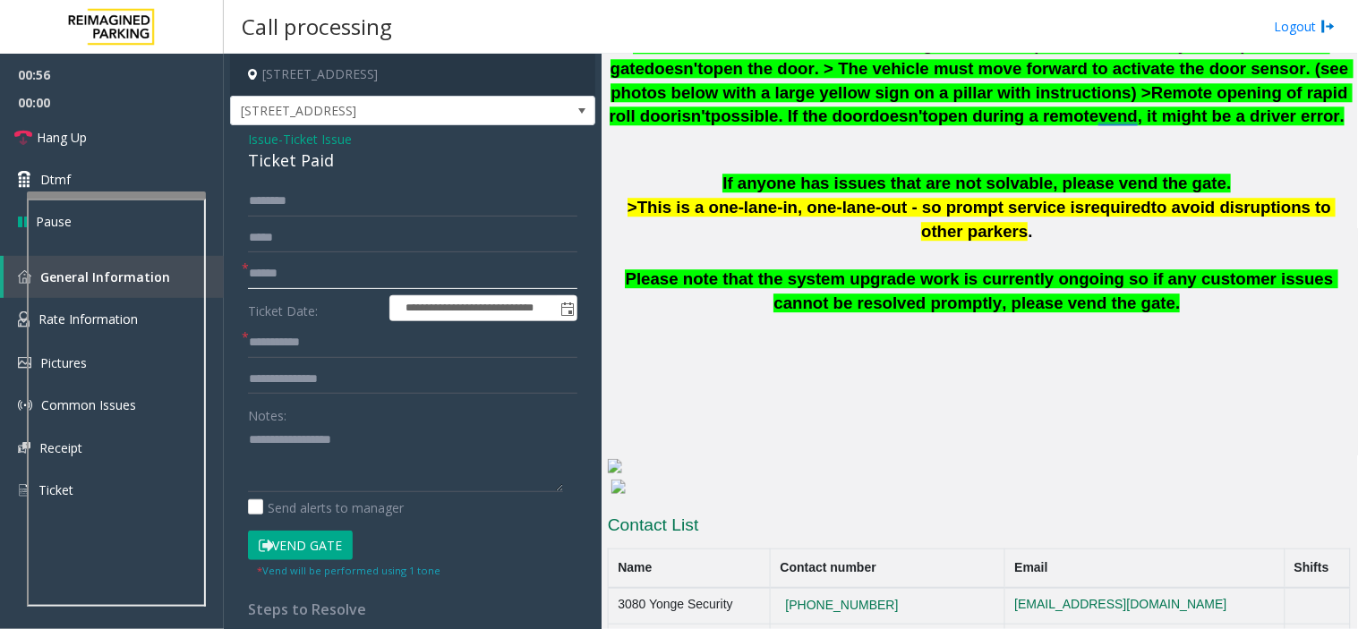
click at [301, 268] on input "text" at bounding box center [412, 274] width 329 height 30
type input "**"
click at [405, 336] on input "**********" at bounding box center [412, 343] width 329 height 30
click at [432, 492] on textarea at bounding box center [405, 458] width 315 height 67
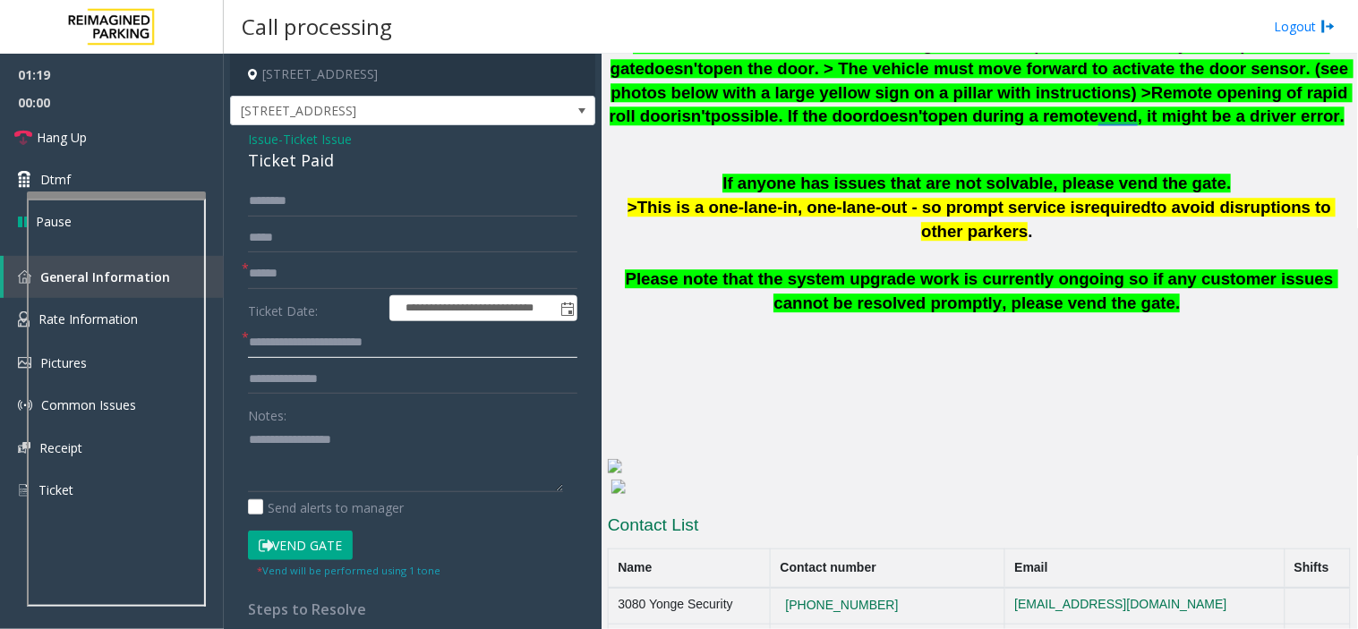
click at [381, 352] on input "**********" at bounding box center [412, 343] width 329 height 30
type input "**********"
click at [296, 472] on textarea at bounding box center [405, 458] width 315 height 67
paste textarea "**********"
type textarea "**********"
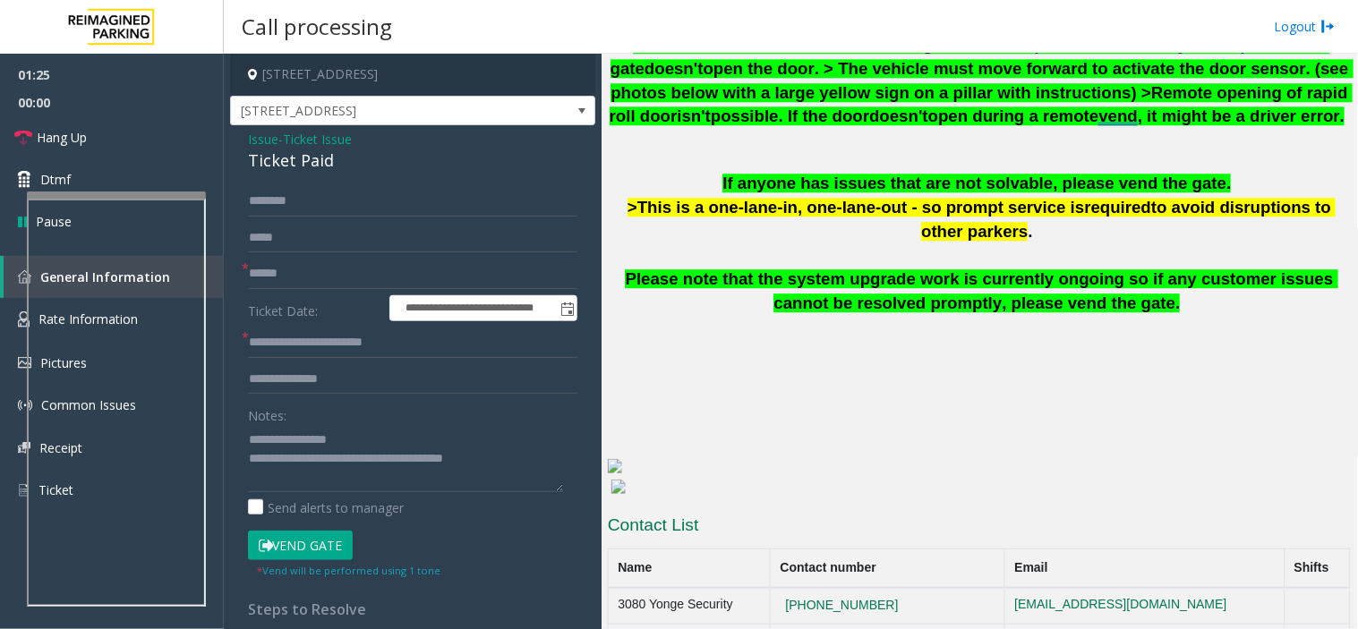
click at [304, 543] on button "Vend Gate" at bounding box center [300, 546] width 105 height 30
click at [333, 275] on input "text" at bounding box center [412, 274] width 329 height 30
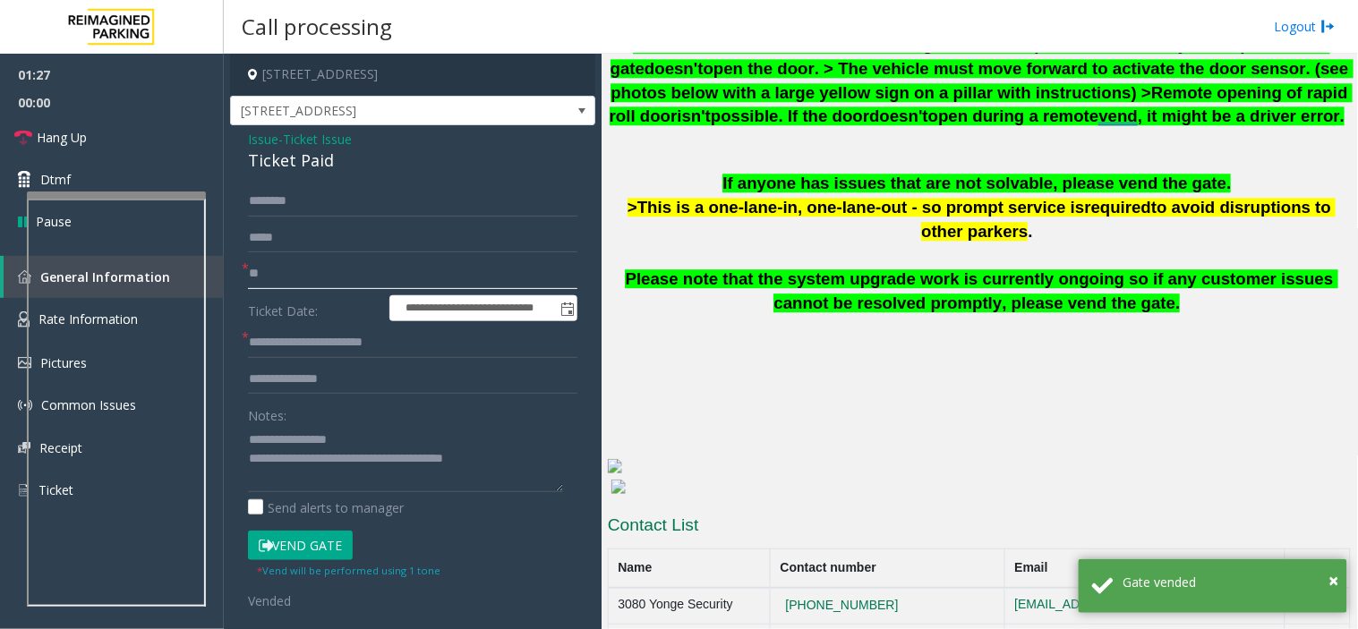
type input "**"
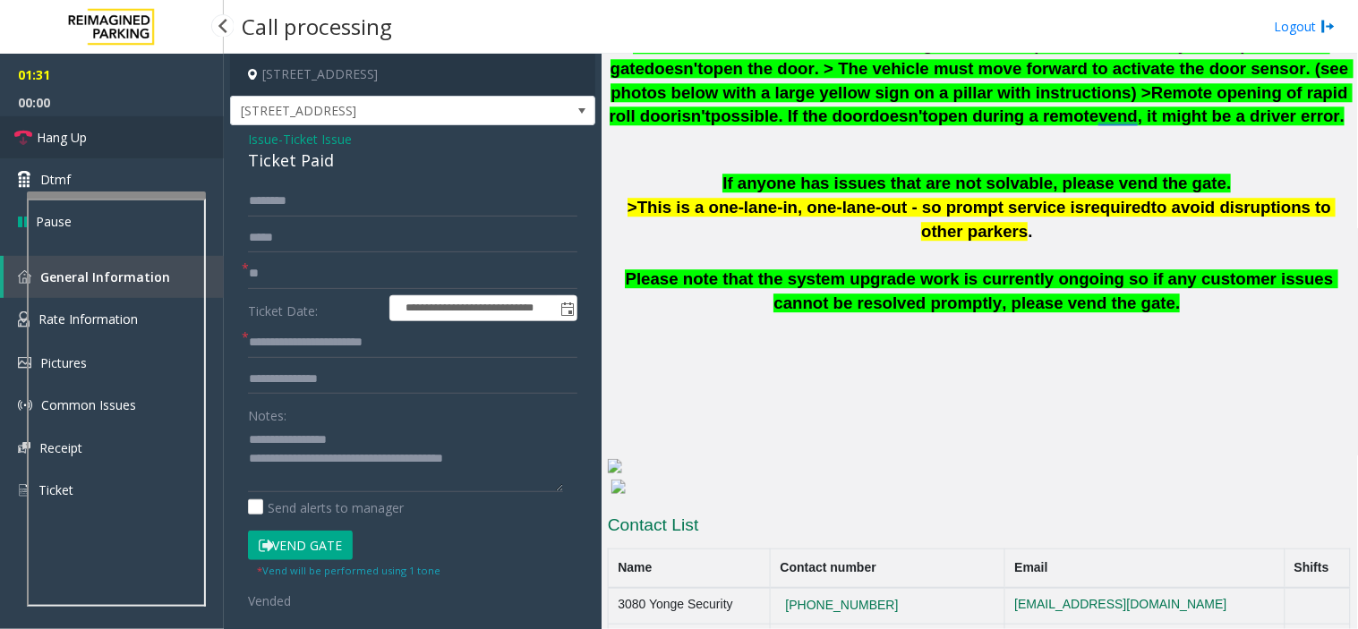
click at [89, 145] on link "Hang Up" at bounding box center [112, 137] width 224 height 42
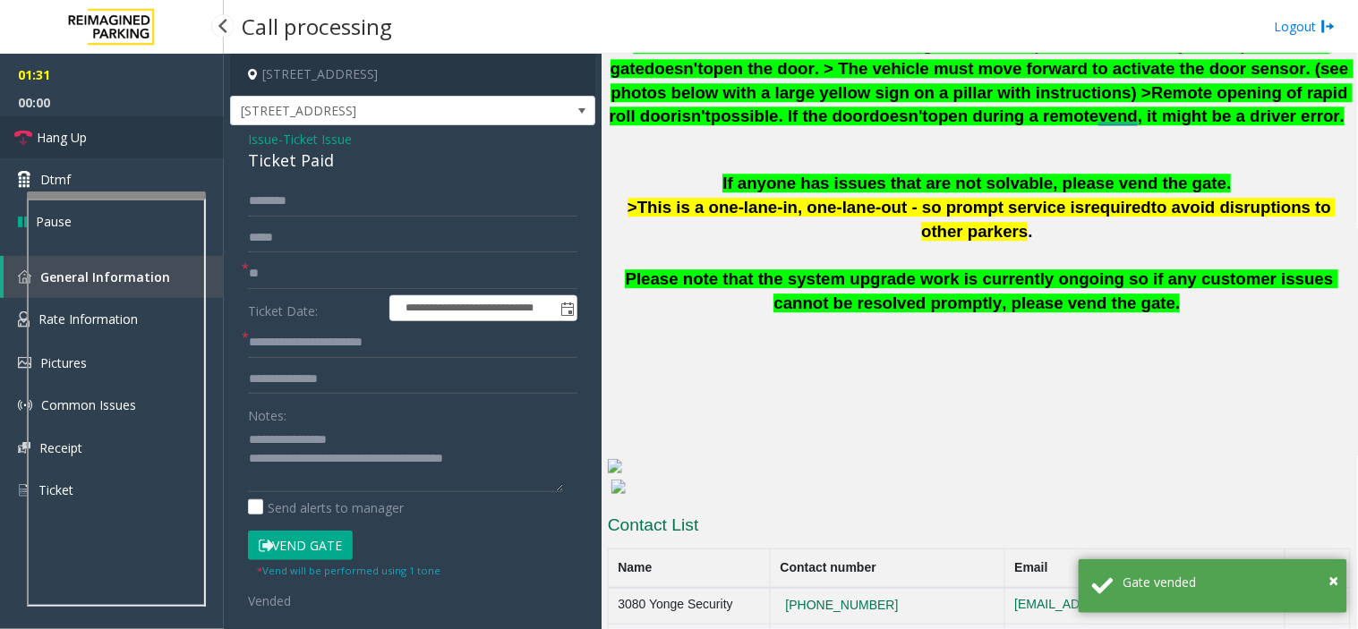
click at [89, 145] on link "Hang Up" at bounding box center [112, 137] width 224 height 42
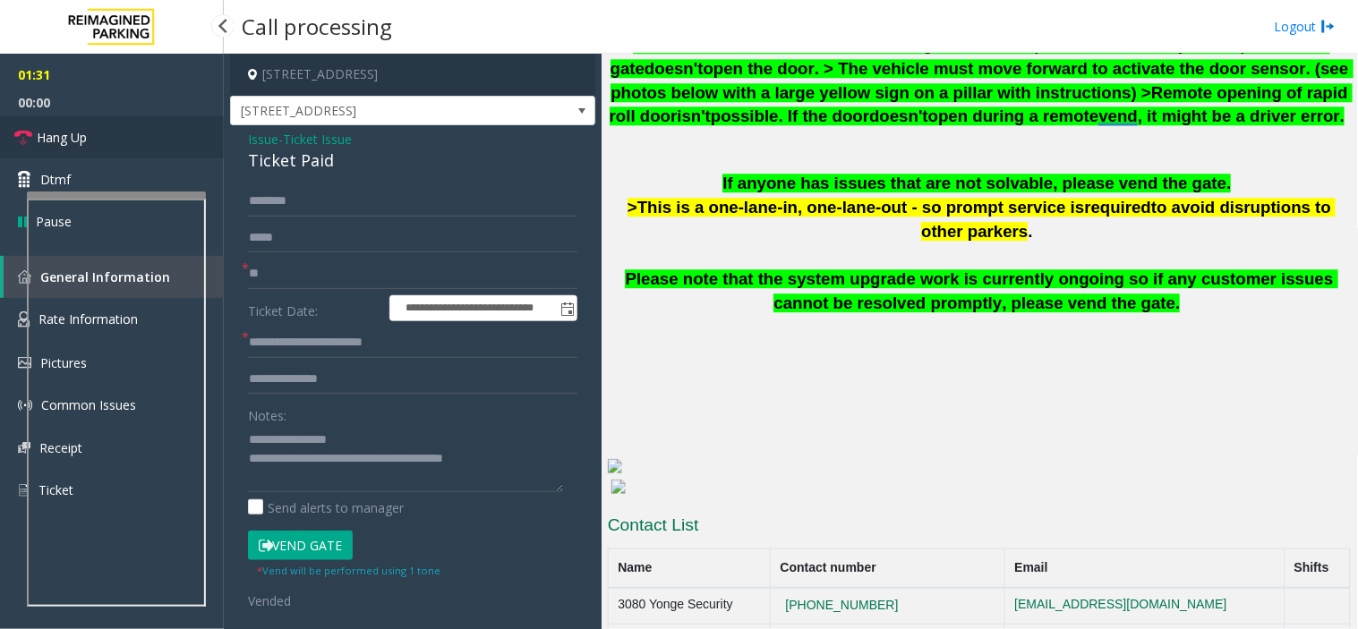
click at [89, 145] on link "Hang Up" at bounding box center [112, 137] width 224 height 42
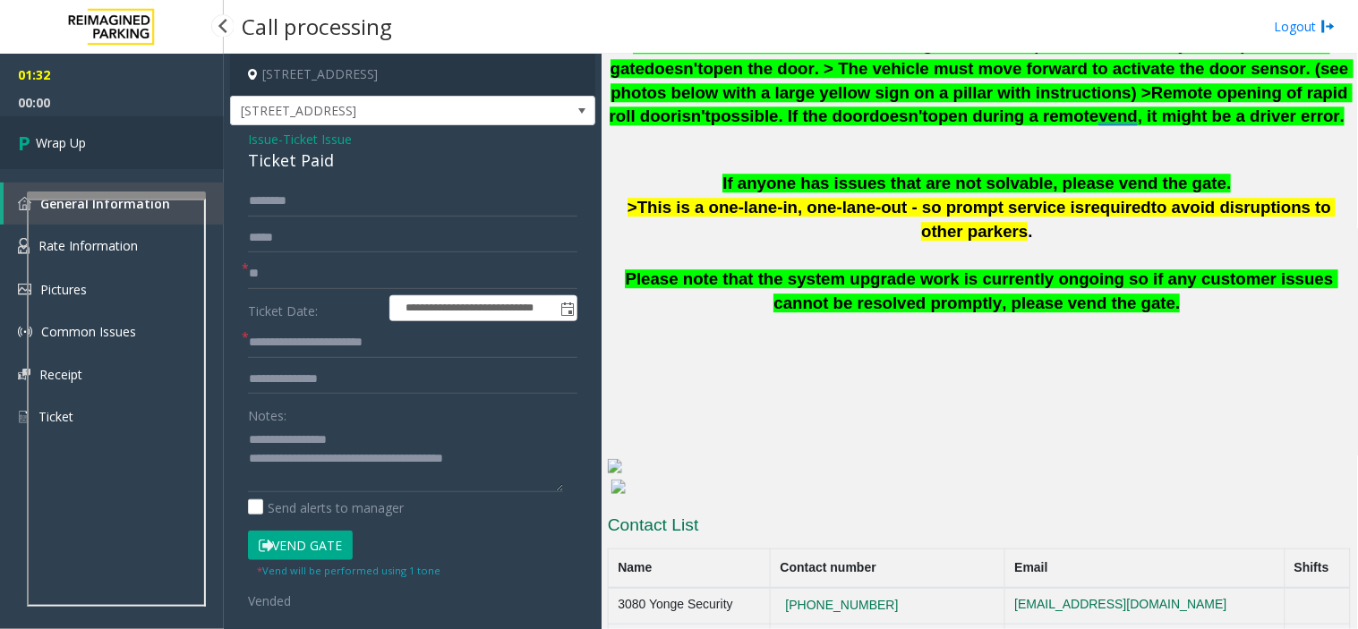
click at [89, 145] on link "Wrap Up" at bounding box center [112, 142] width 224 height 53
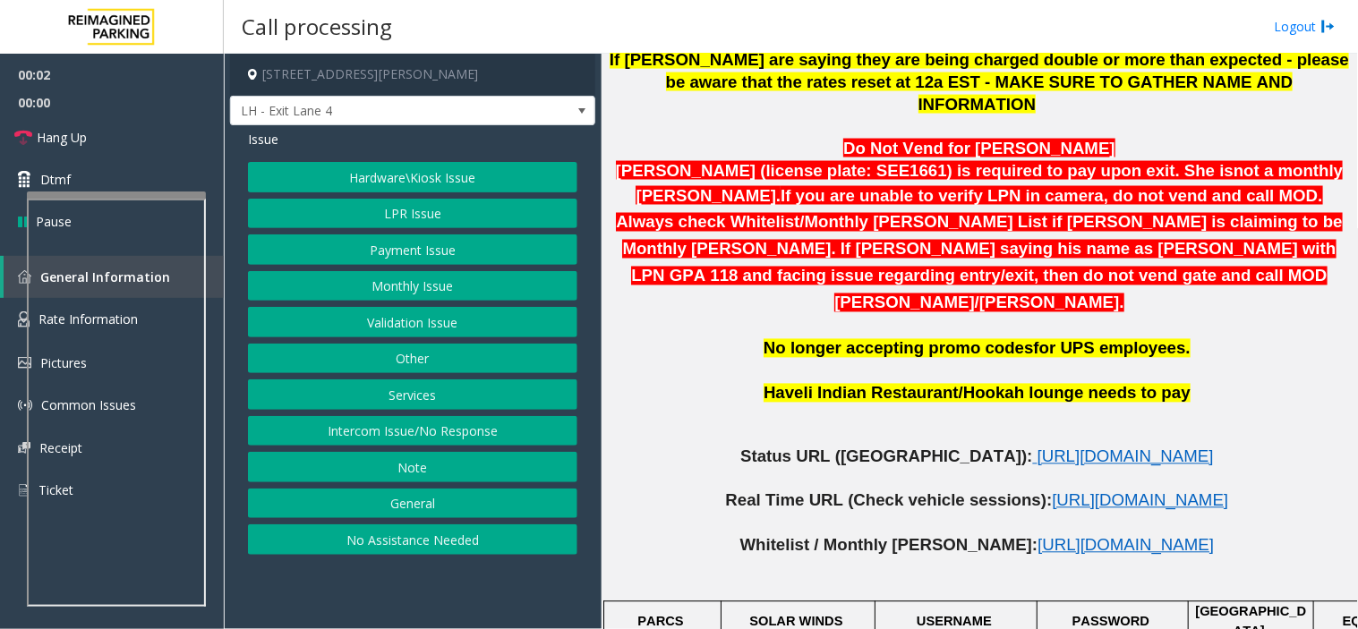
scroll to position [895, 0]
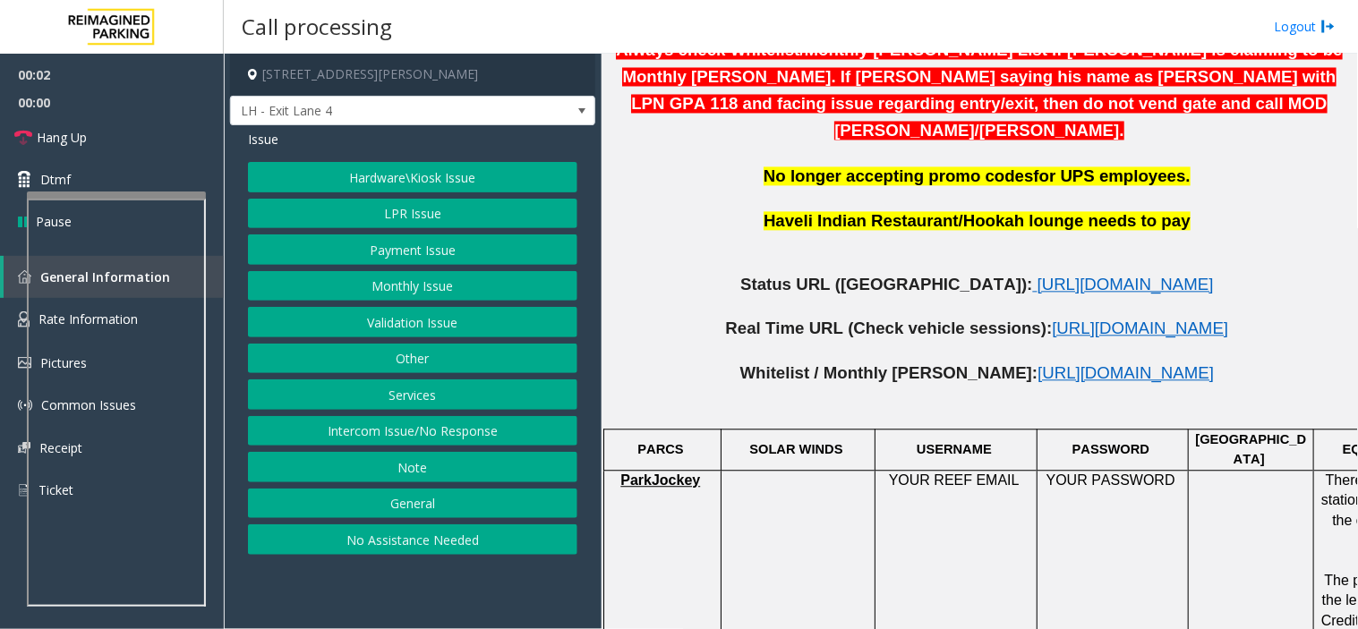
click at [990, 254] on p at bounding box center [979, 264] width 743 height 20
click at [1037, 276] on span "https://www.parkjockey.com/en-us/manage/1633/status" at bounding box center [1125, 285] width 176 height 19
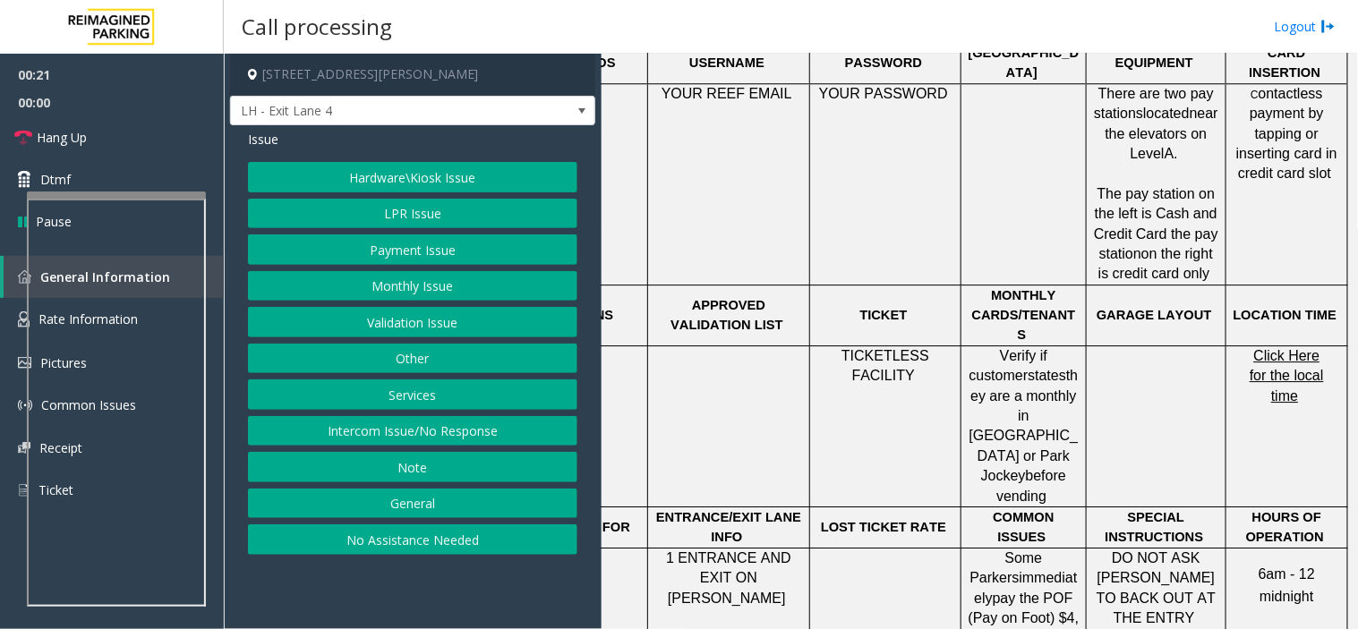
scroll to position [1174, 242]
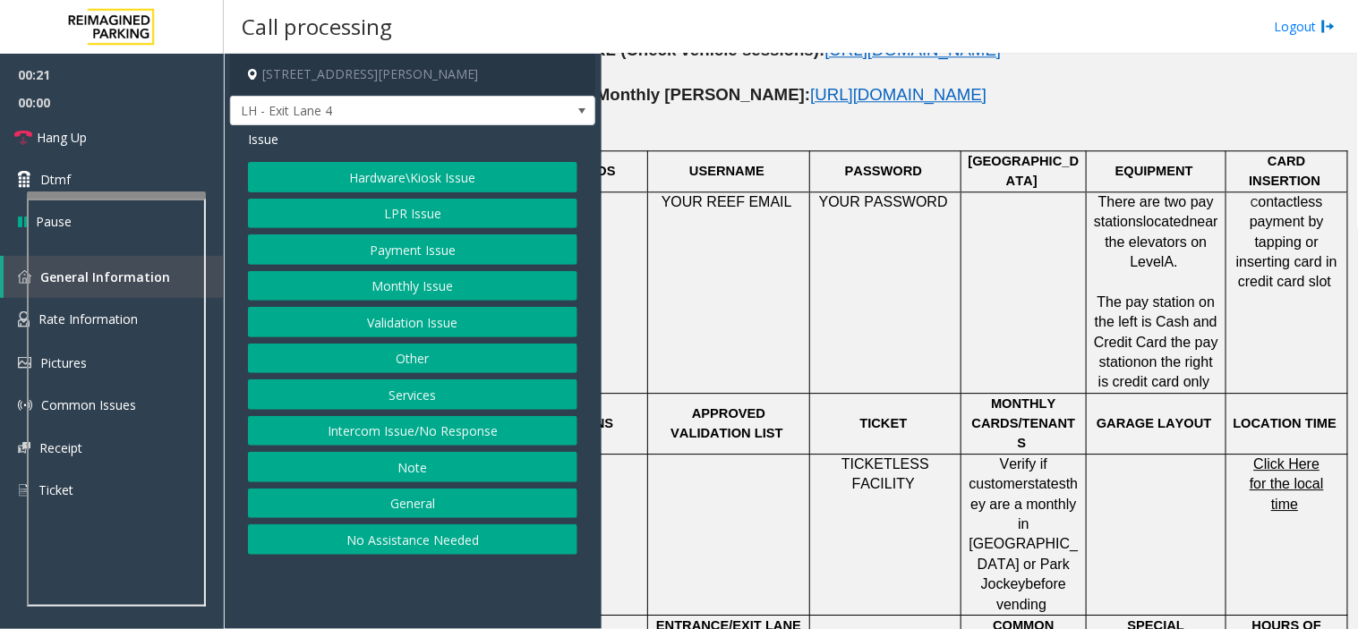
click at [1201, 272] on p at bounding box center [1156, 282] width 126 height 20
click at [1192, 272] on p at bounding box center [1156, 282] width 126 height 20
click at [1187, 294] on span "The pay station on the left is Cash and Credit Card the pay station" at bounding box center [1156, 331] width 124 height 75
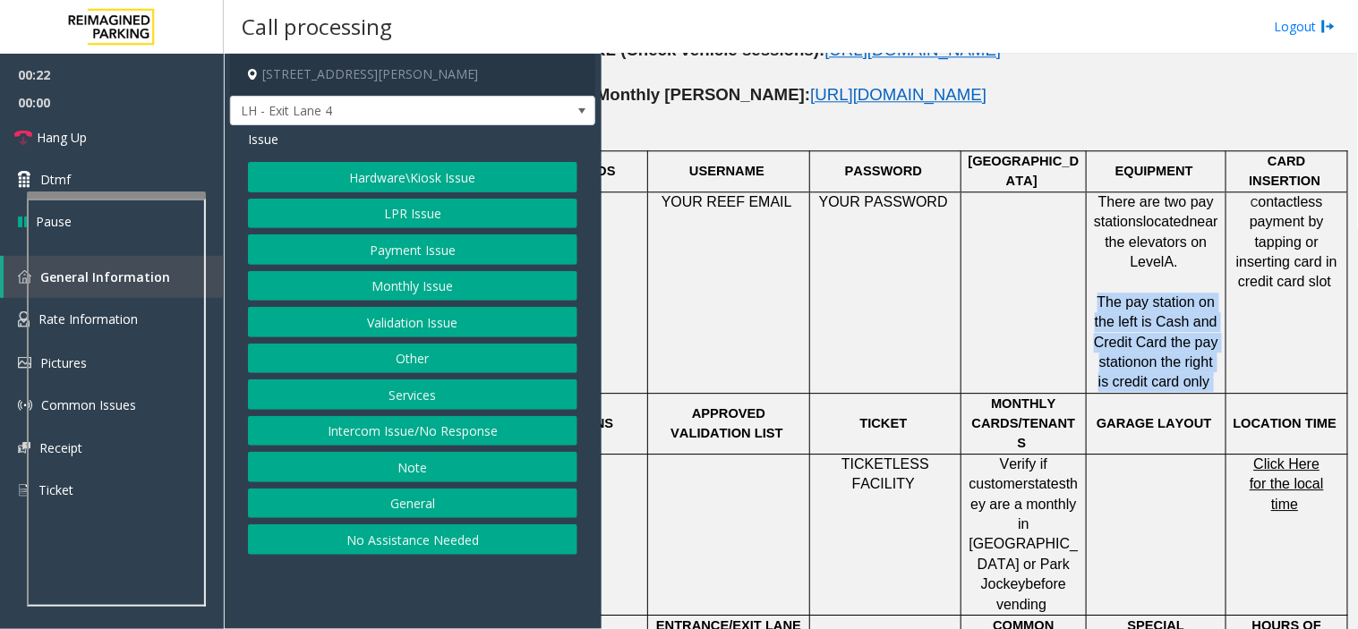
drag, startPoint x: 1187, startPoint y: 217, endPoint x: 1186, endPoint y: 293, distance: 76.1
click at [1186, 294] on span "The pay station on the left is Cash and Credit Card the pay station on the righ…" at bounding box center [1156, 342] width 124 height 96
click at [1186, 354] on span "on the right is credit card only" at bounding box center [1155, 371] width 115 height 35
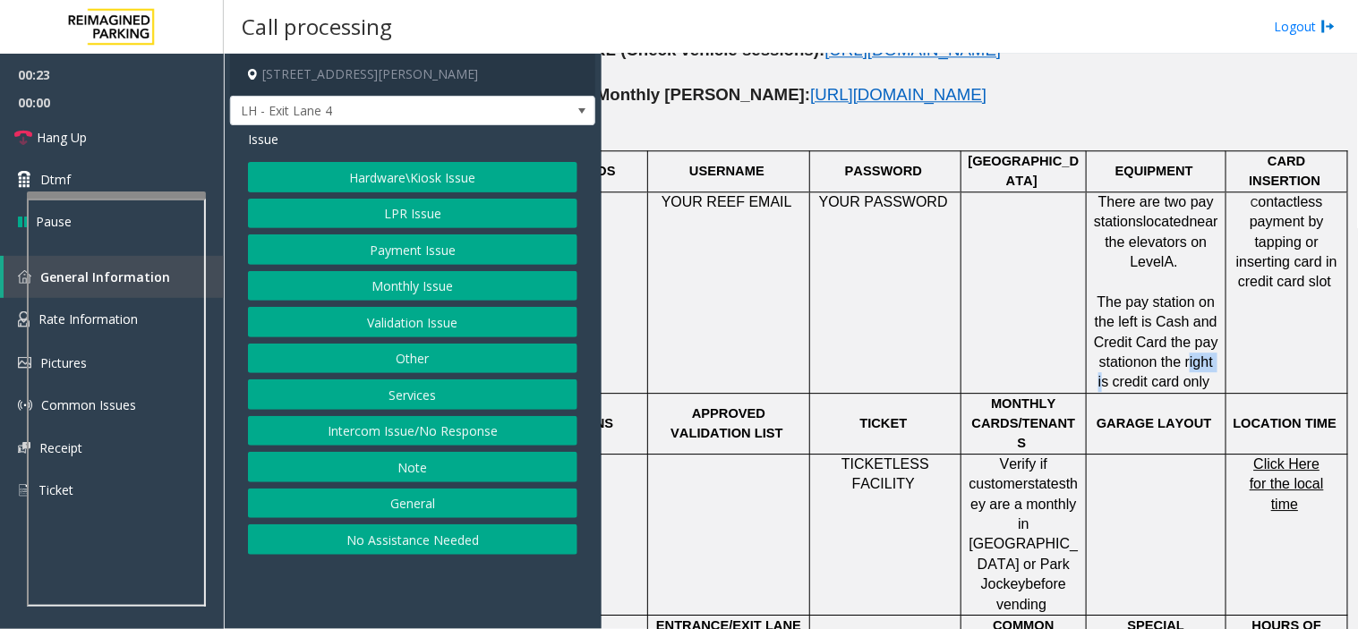
click at [1186, 354] on span "on the right is credit card only" at bounding box center [1155, 371] width 115 height 35
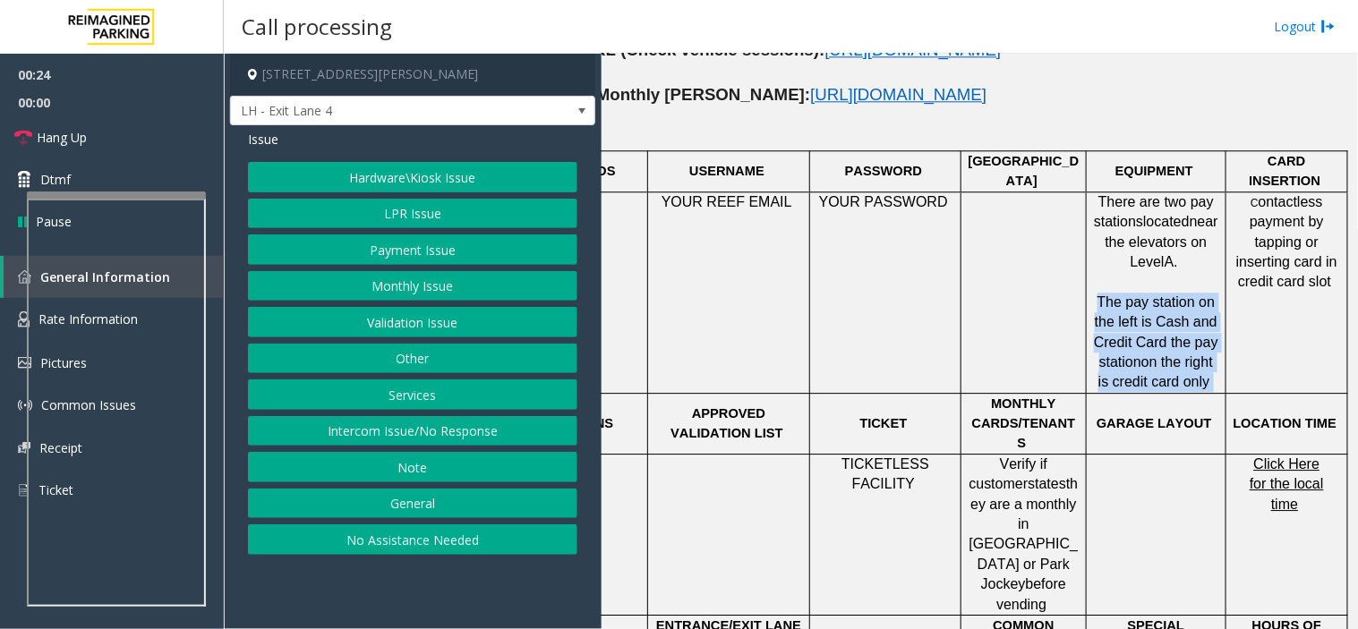
drag, startPoint x: 1186, startPoint y: 293, endPoint x: 1125, endPoint y: 255, distance: 71.5
click at [1125, 293] on p "The pay station on the left is Cash and Credit Card the pay station on the righ…" at bounding box center [1156, 343] width 126 height 100
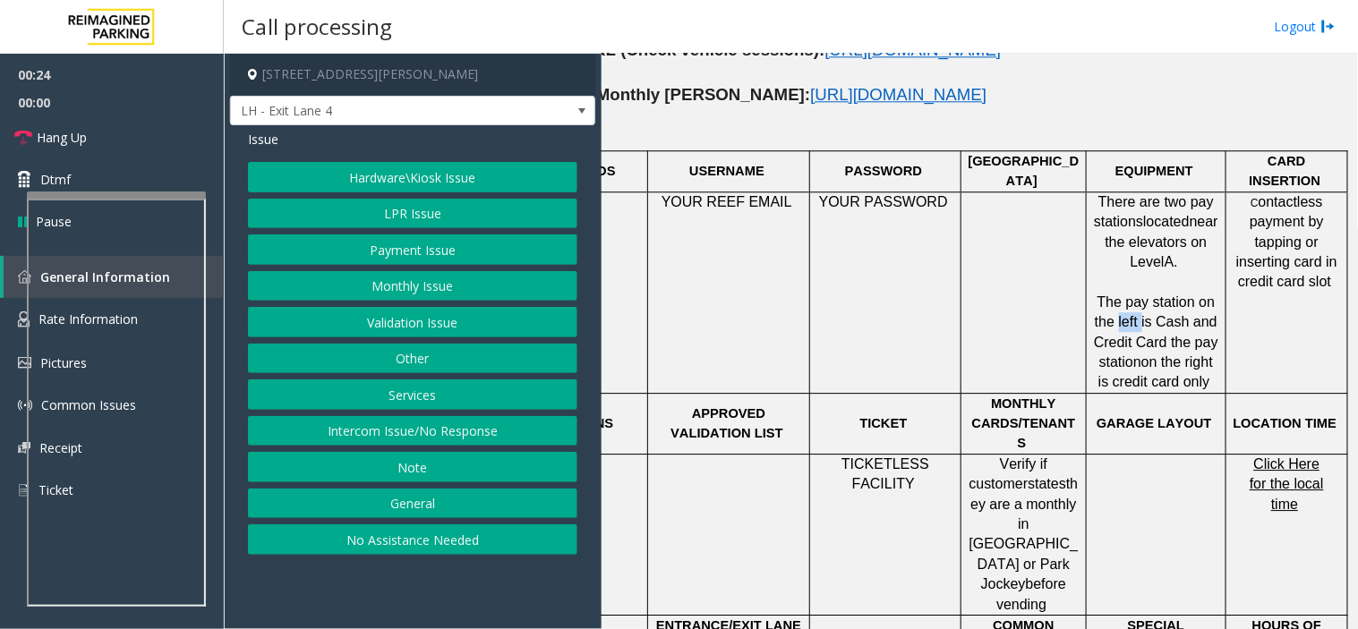
click at [1125, 293] on p "The pay station on the left is Cash and Credit Card the pay station on the righ…" at bounding box center [1156, 343] width 126 height 100
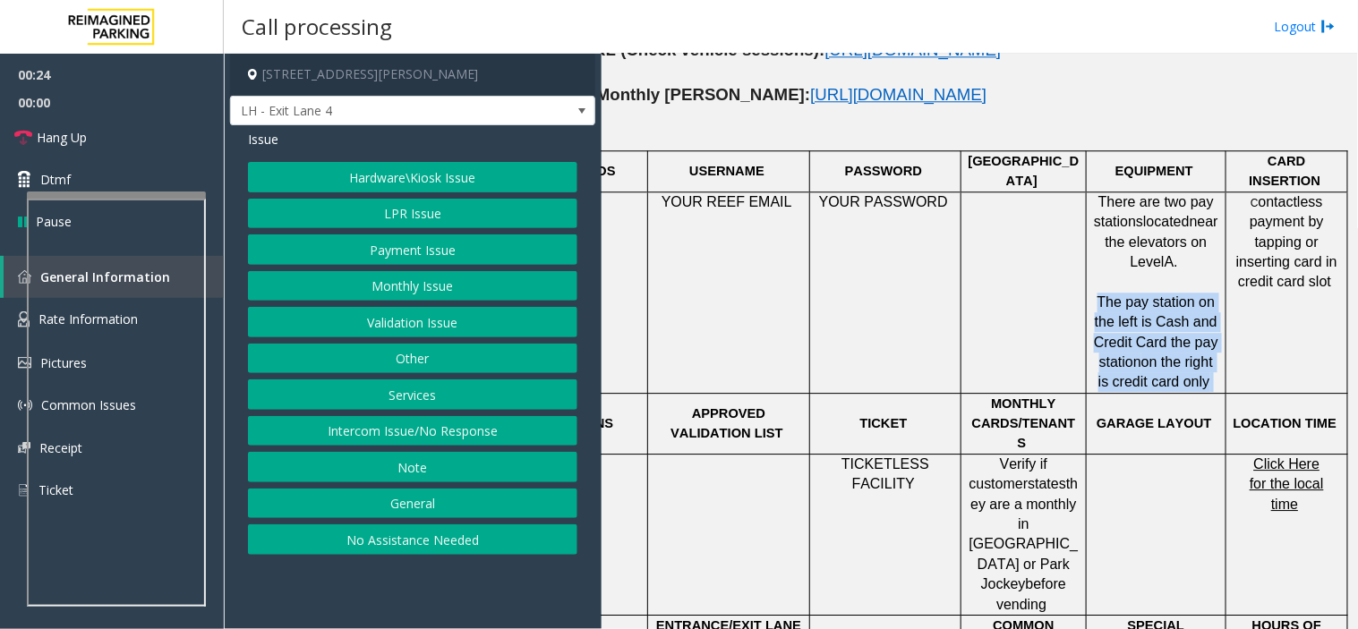
drag, startPoint x: 1125, startPoint y: 255, endPoint x: 1155, endPoint y: 285, distance: 42.4
click at [1155, 293] on p "The pay station on the left is Cash and Credit Card the pay station on the righ…" at bounding box center [1156, 343] width 126 height 100
click at [1155, 354] on span "on the right is credit card only" at bounding box center [1155, 371] width 115 height 35
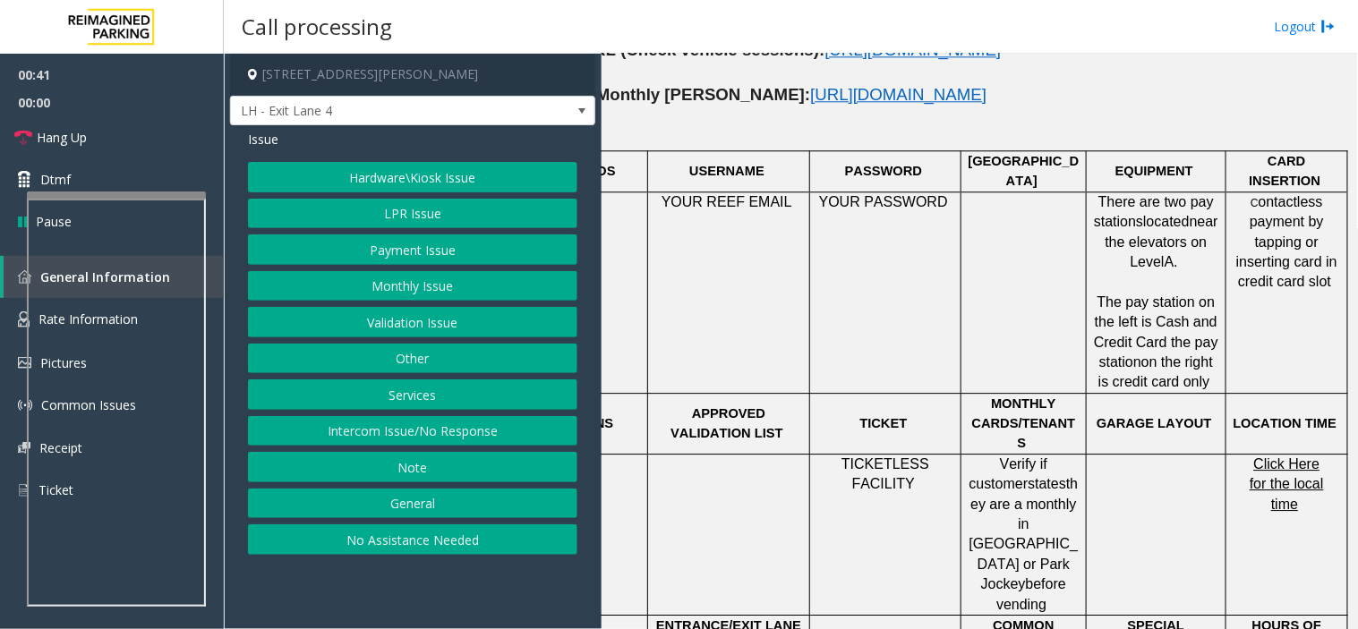
click at [424, 249] on button "Payment Issue" at bounding box center [412, 249] width 329 height 30
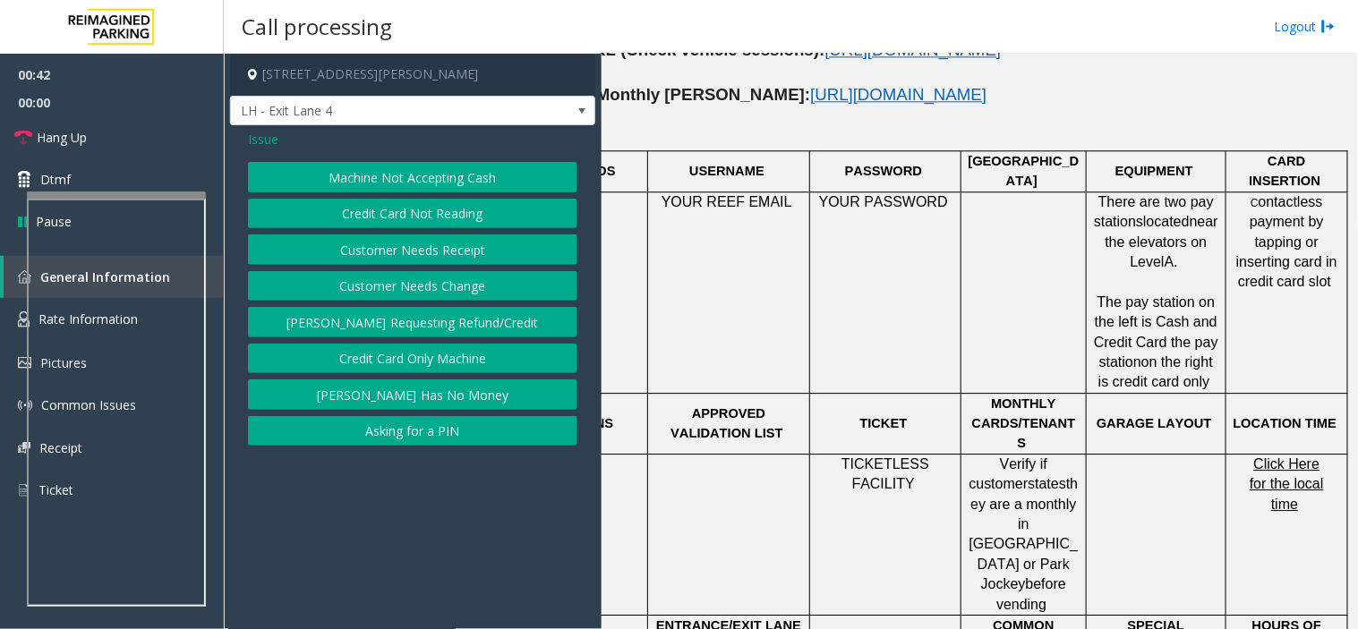
click at [457, 210] on button "Credit Card Not Reading" at bounding box center [412, 214] width 329 height 30
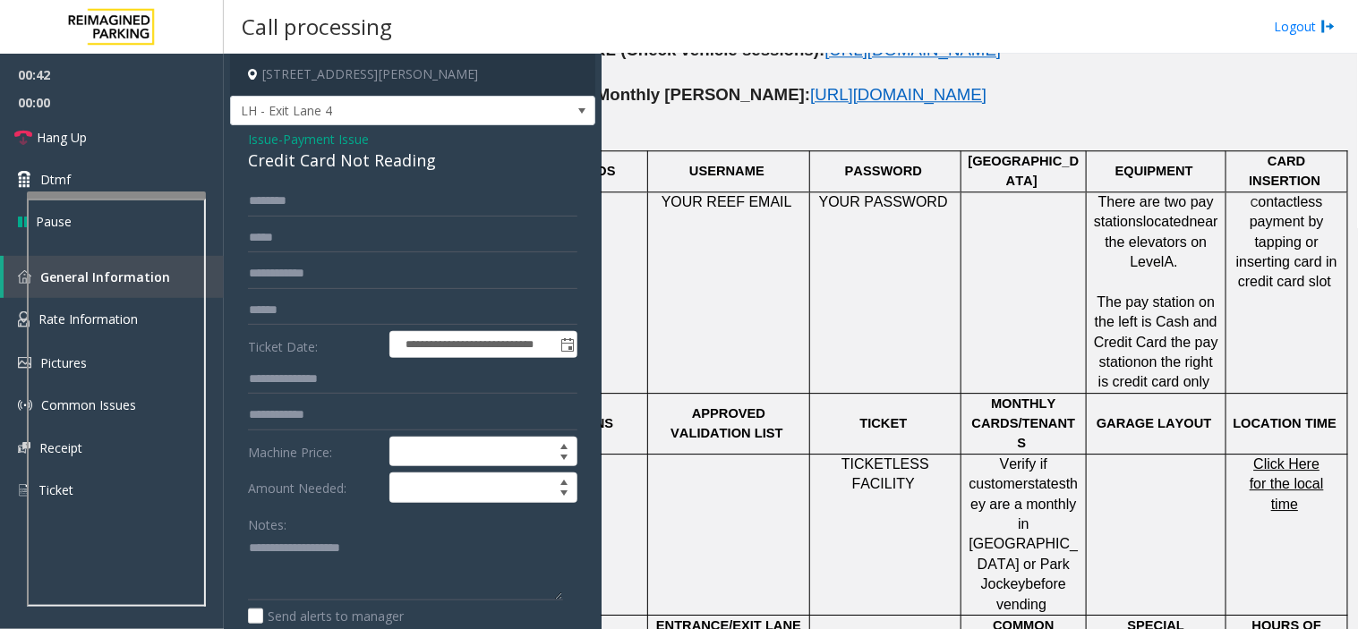
click at [409, 174] on div "**********" at bounding box center [412, 586] width 365 height 923
click at [406, 157] on div "Credit Card Not Reading" at bounding box center [412, 161] width 329 height 24
click at [406, 566] on textarea at bounding box center [405, 567] width 315 height 67
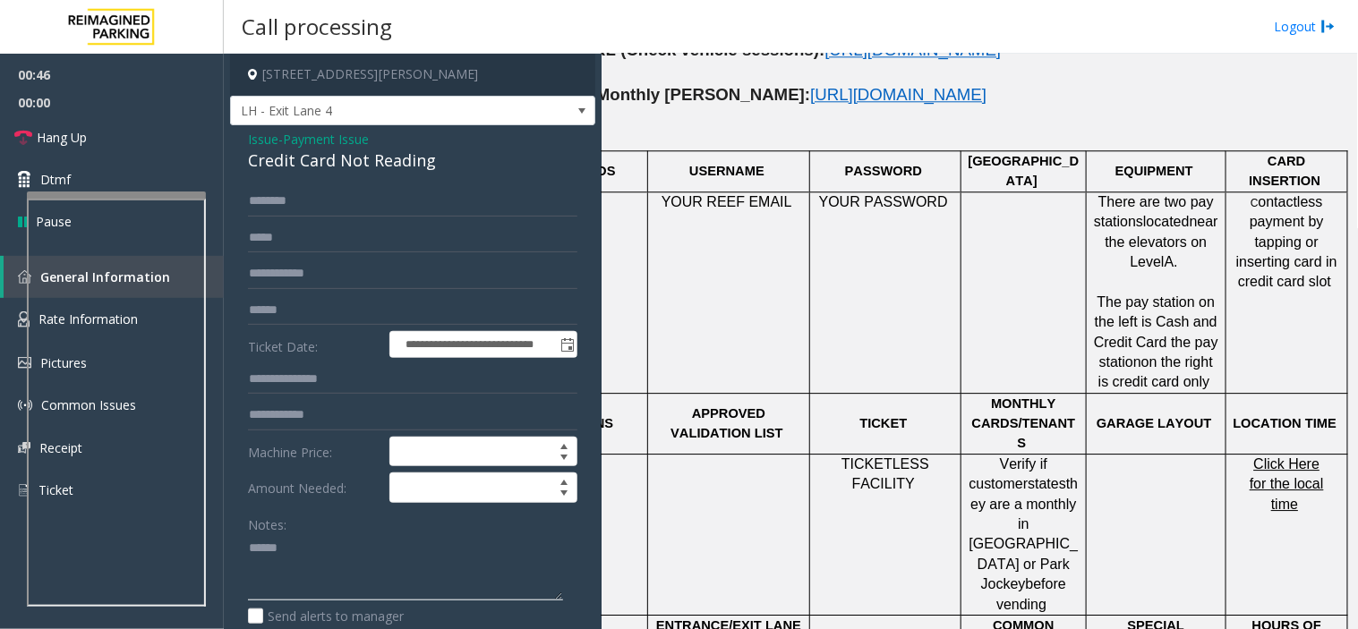
paste textarea "**********"
click at [132, 120] on link "Hang Up" at bounding box center [112, 137] width 224 height 42
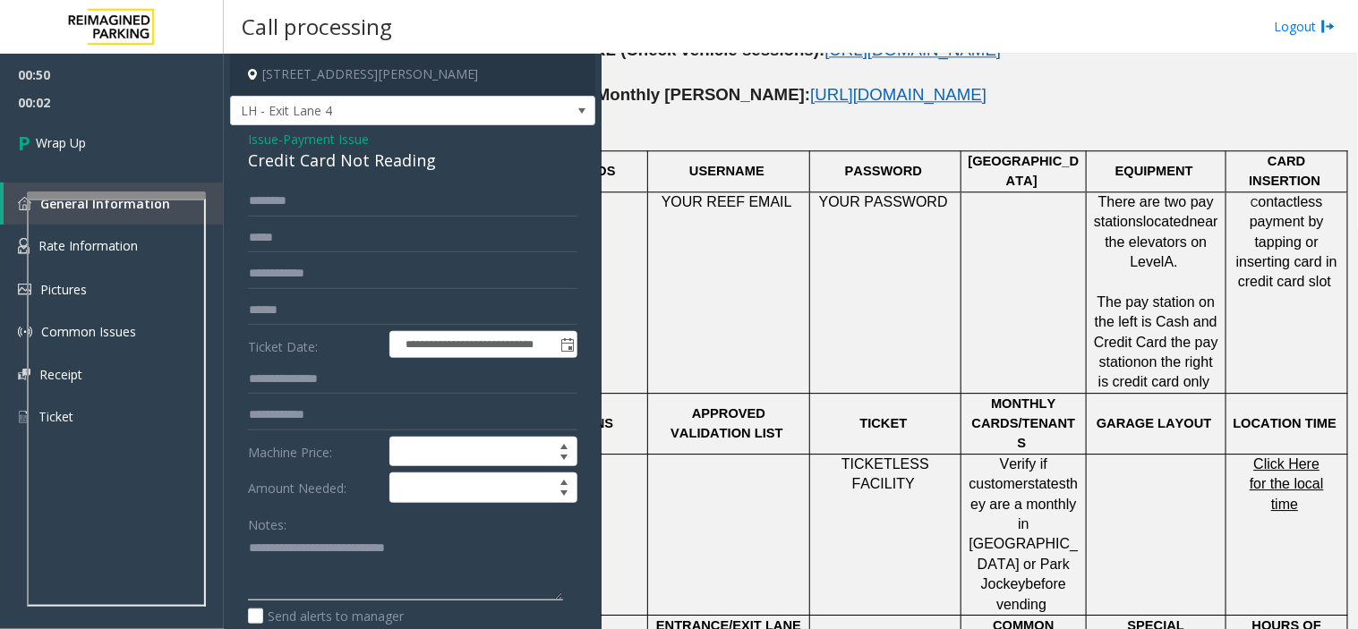
click at [319, 566] on textarea at bounding box center [405, 567] width 315 height 67
paste textarea "**********"
type textarea "**********"
click at [116, 125] on link "Wrap Up" at bounding box center [112, 142] width 224 height 53
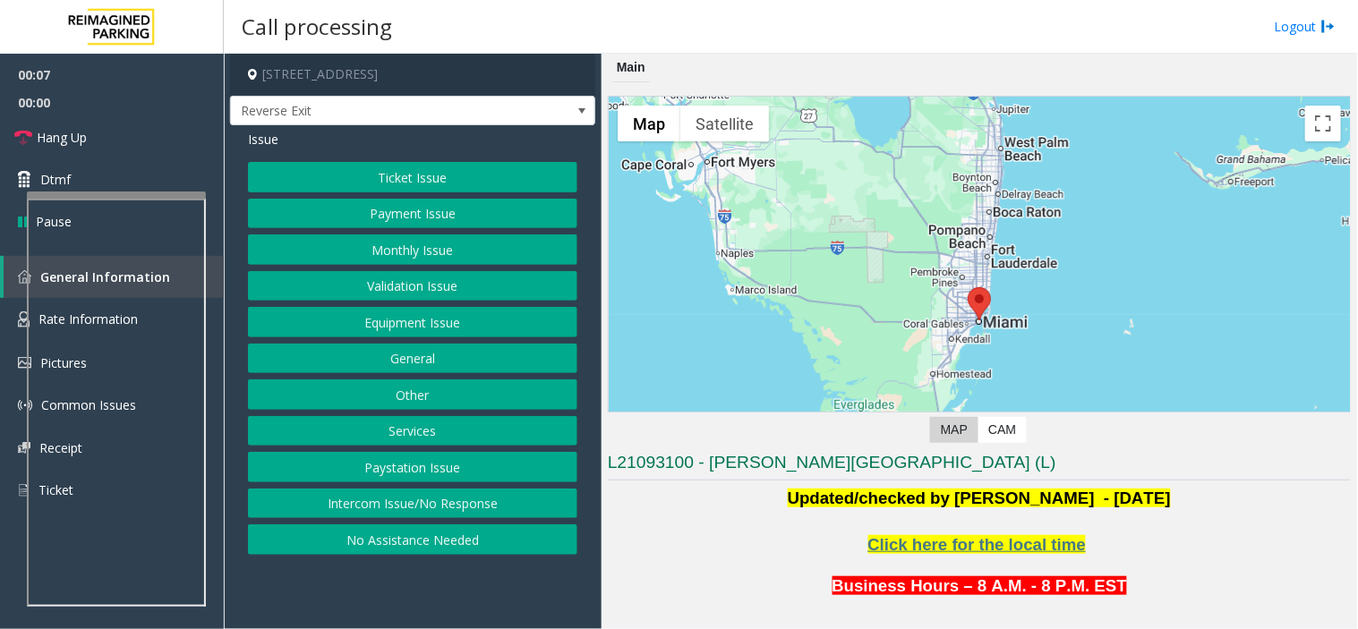
click at [358, 497] on button "Intercom Issue/No Response" at bounding box center [412, 504] width 329 height 30
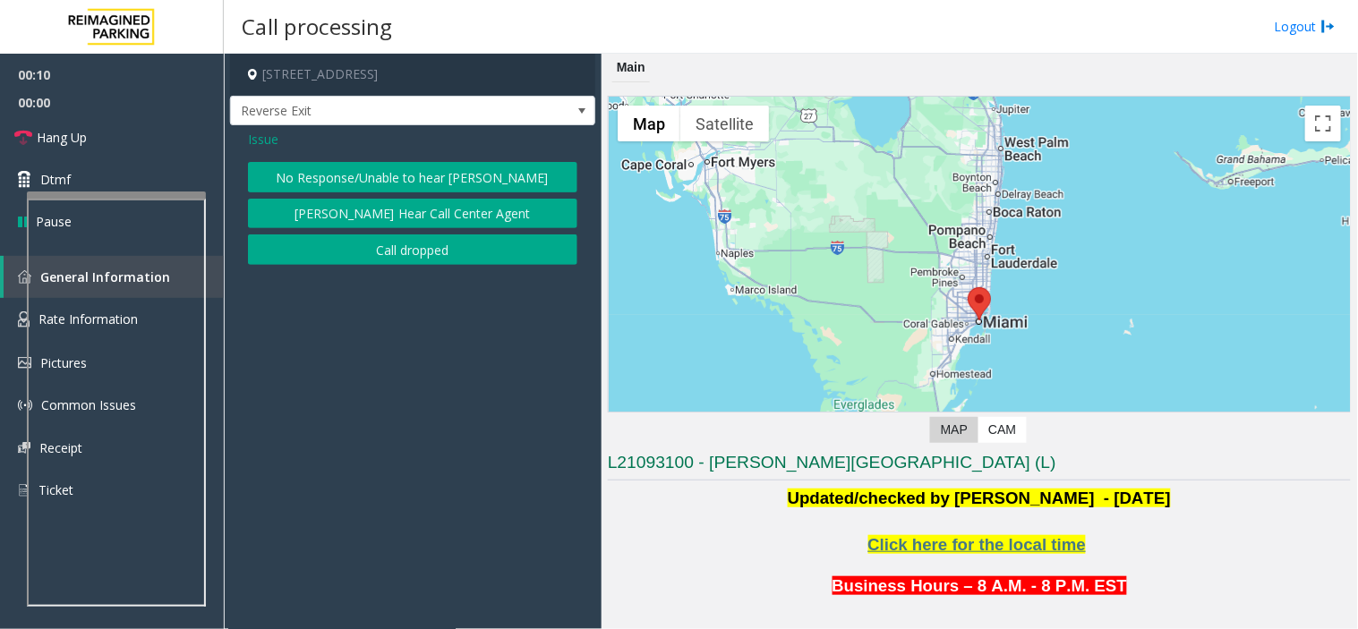
click at [263, 140] on span "Issue" at bounding box center [263, 139] width 30 height 19
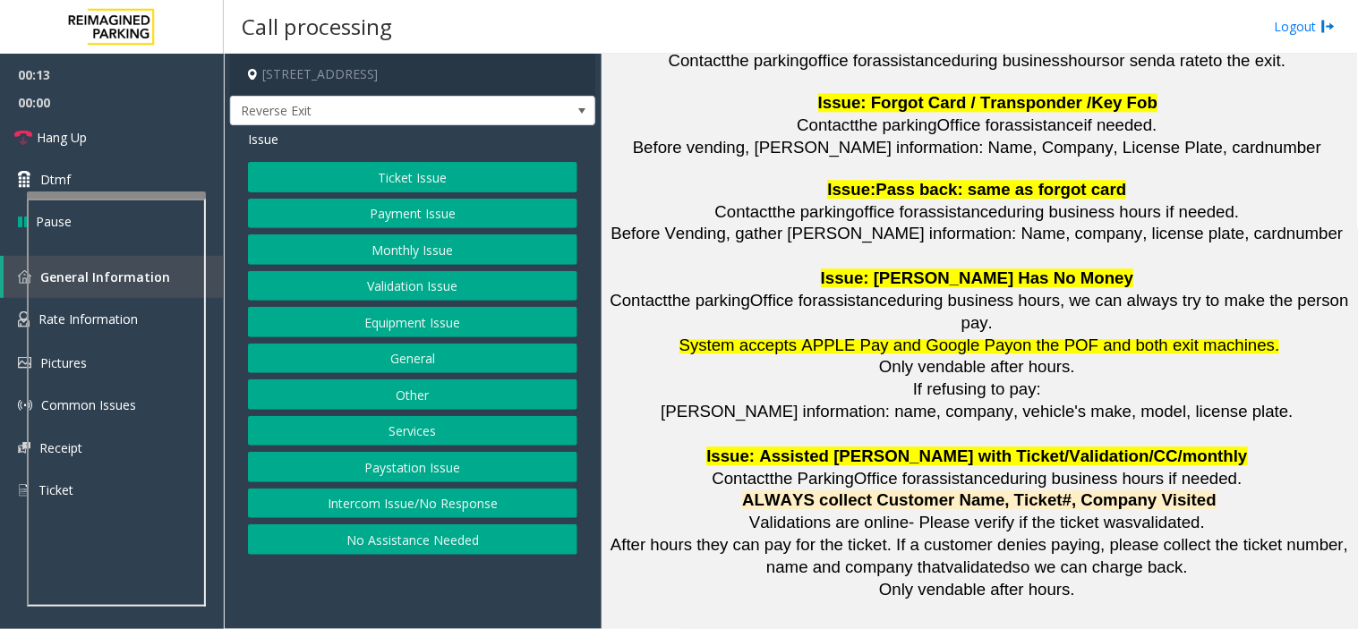
scroll to position [2286, 0]
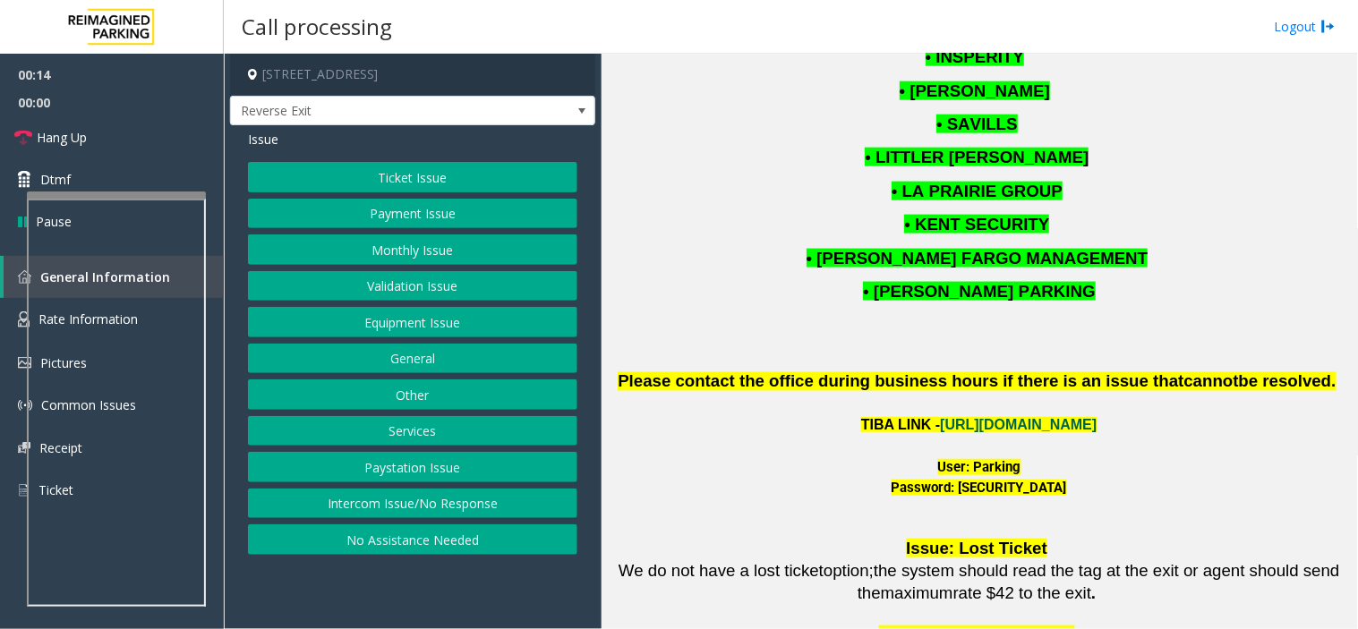
click at [1004, 417] on link "https://wellsfargoctr-web.sp.tibaparking.net/" at bounding box center [1019, 424] width 157 height 15
click at [988, 459] on font "User: Parking" at bounding box center [979, 467] width 83 height 16
drag, startPoint x: 988, startPoint y: 412, endPoint x: 977, endPoint y: 413, distance: 10.8
click at [977, 459] on font "User: Parking" at bounding box center [979, 467] width 83 height 16
click at [990, 459] on font "User: Parking" at bounding box center [979, 467] width 83 height 16
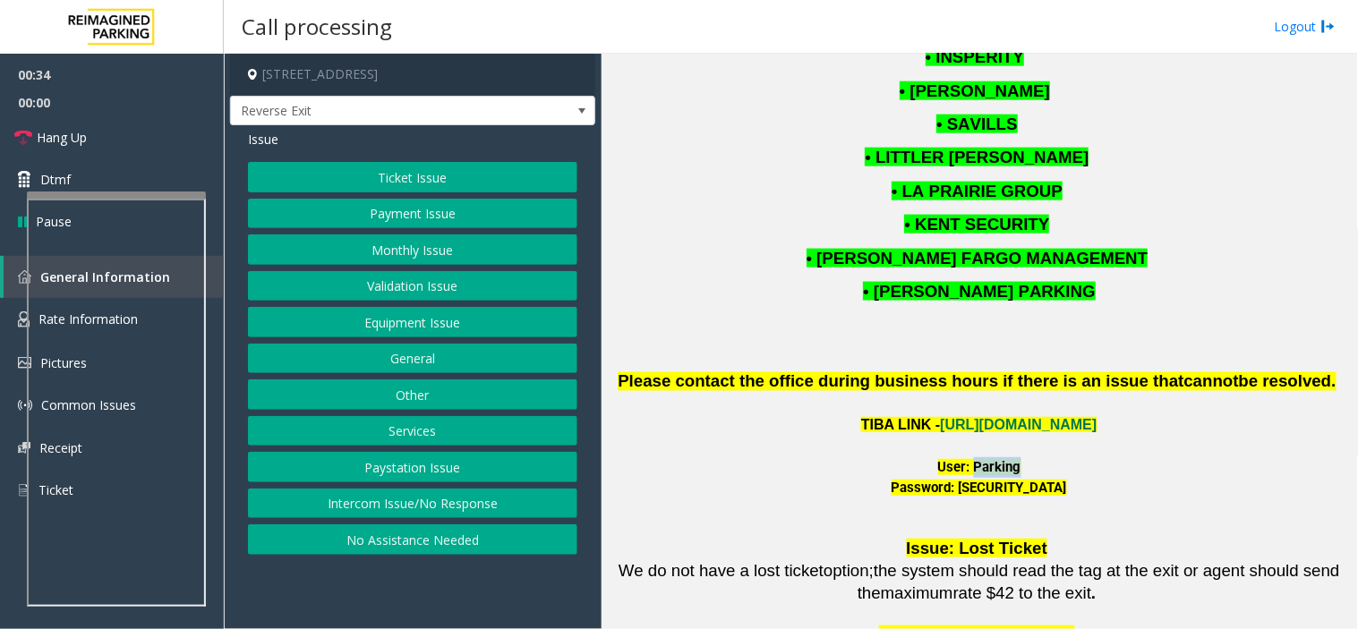
click at [983, 459] on font "User: Parking" at bounding box center [979, 467] width 83 height 16
click at [452, 342] on div "Ticket Issue Payment Issue Monthly Issue Validation Issue Equipment Issue Gener…" at bounding box center [412, 358] width 329 height 393
click at [450, 331] on button "Equipment Issue" at bounding box center [412, 322] width 329 height 30
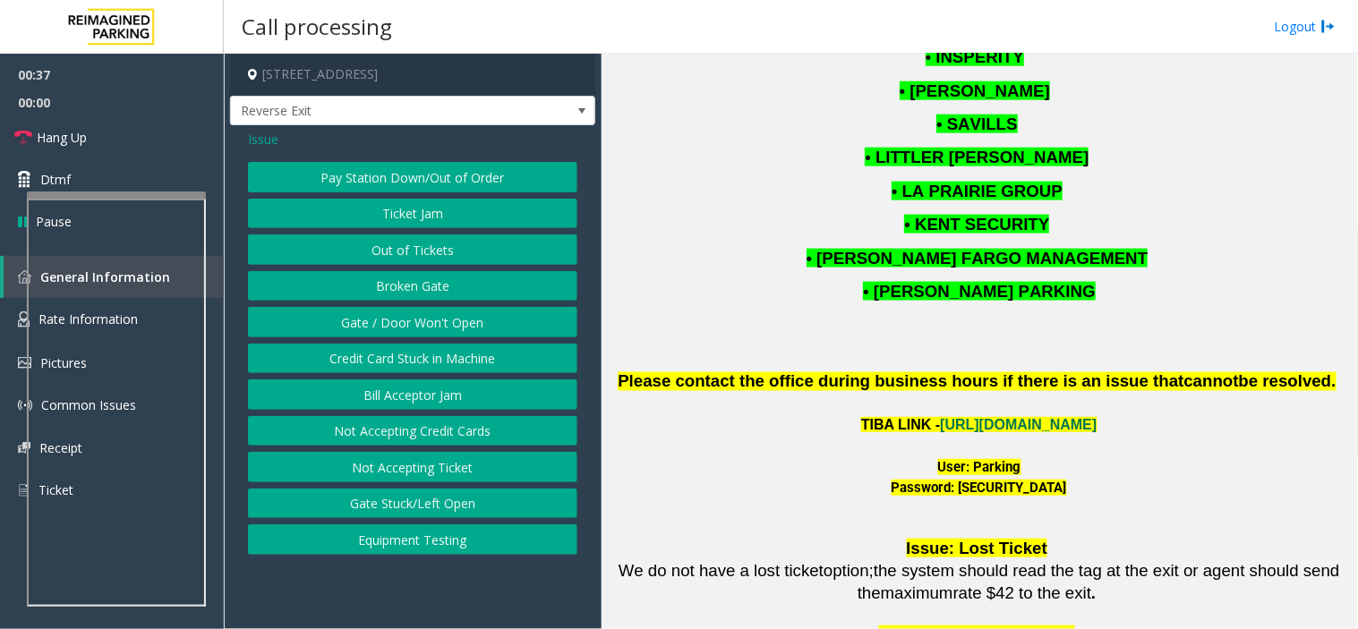
click at [450, 331] on button "Gate / Door Won't Open" at bounding box center [412, 322] width 329 height 30
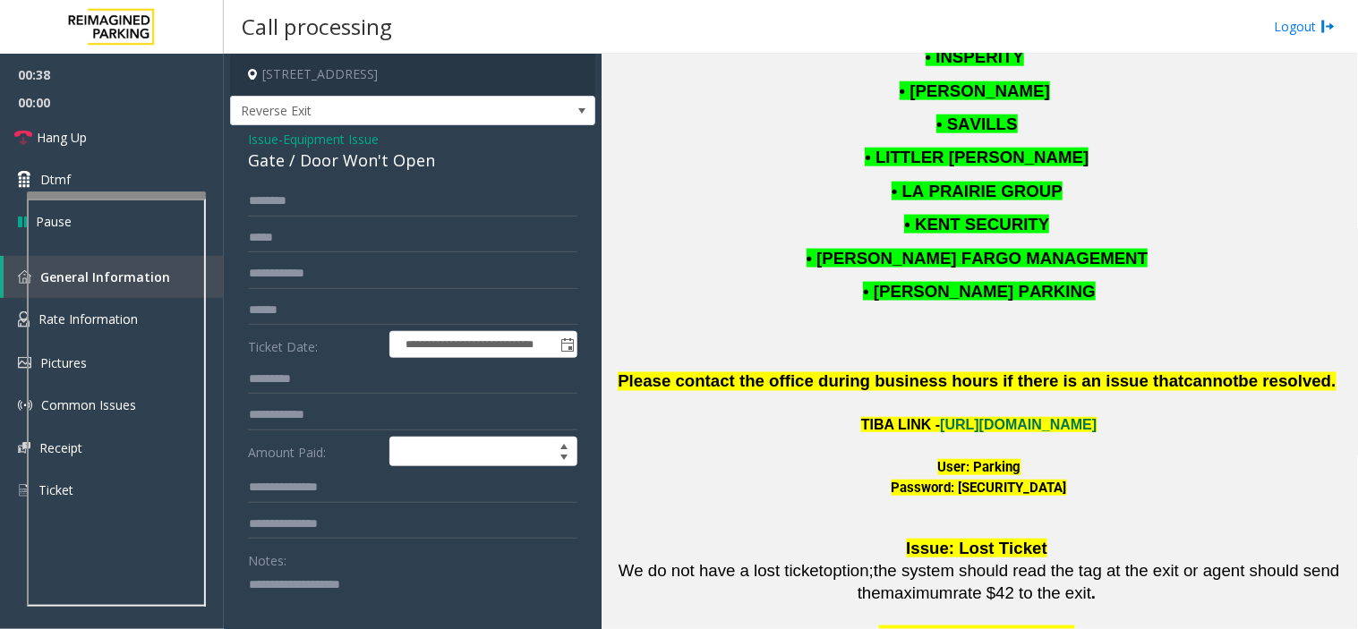
click at [413, 166] on div "Gate / Door Won't Open" at bounding box center [412, 161] width 329 height 24
click at [268, 566] on textarea at bounding box center [405, 603] width 315 height 67
paste textarea "**********"
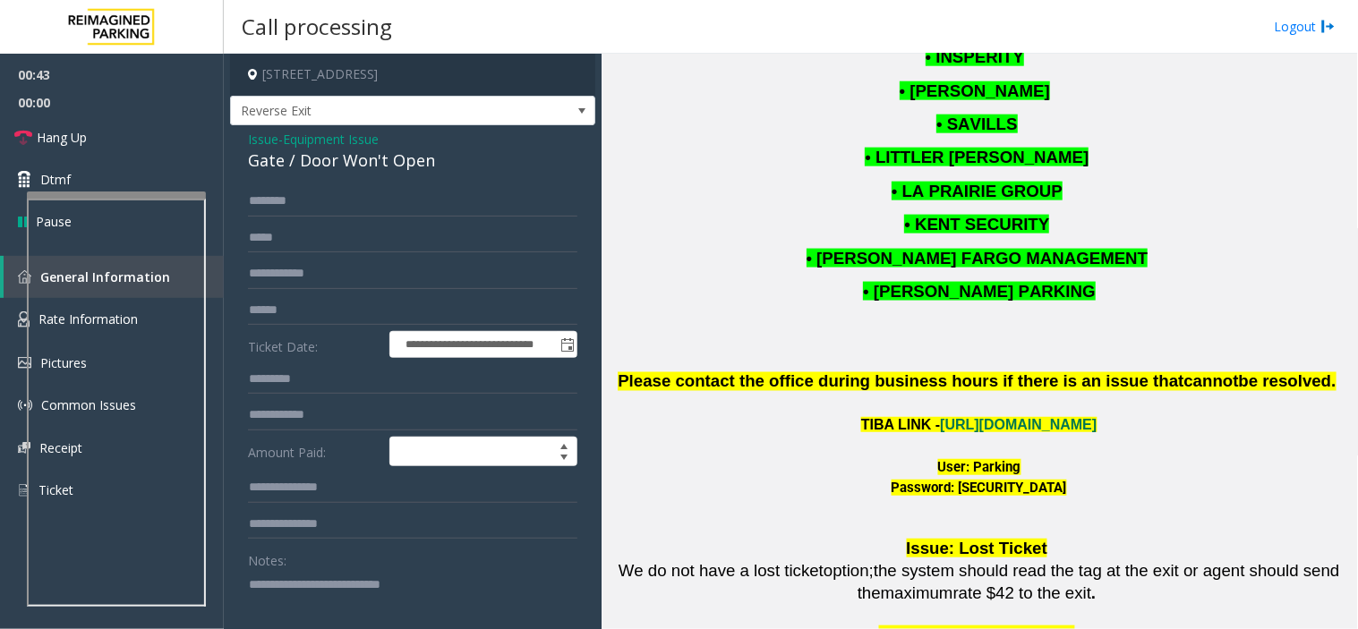
type textarea "**********"
click at [979, 457] on div "User: Parking" at bounding box center [979, 467] width 743 height 21
click at [984, 459] on font "User: Parking" at bounding box center [979, 467] width 83 height 16
click at [278, 132] on span "- Equipment Issue" at bounding box center [328, 139] width 100 height 17
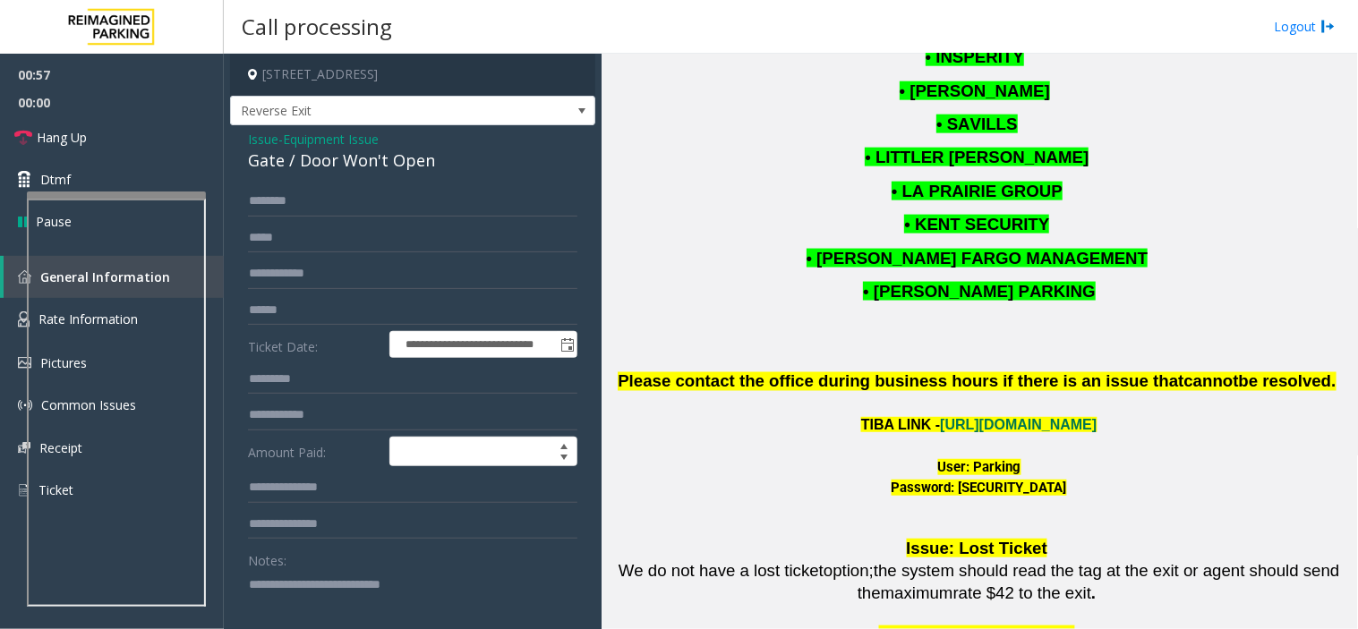
click at [271, 138] on span "Issue" at bounding box center [263, 139] width 30 height 19
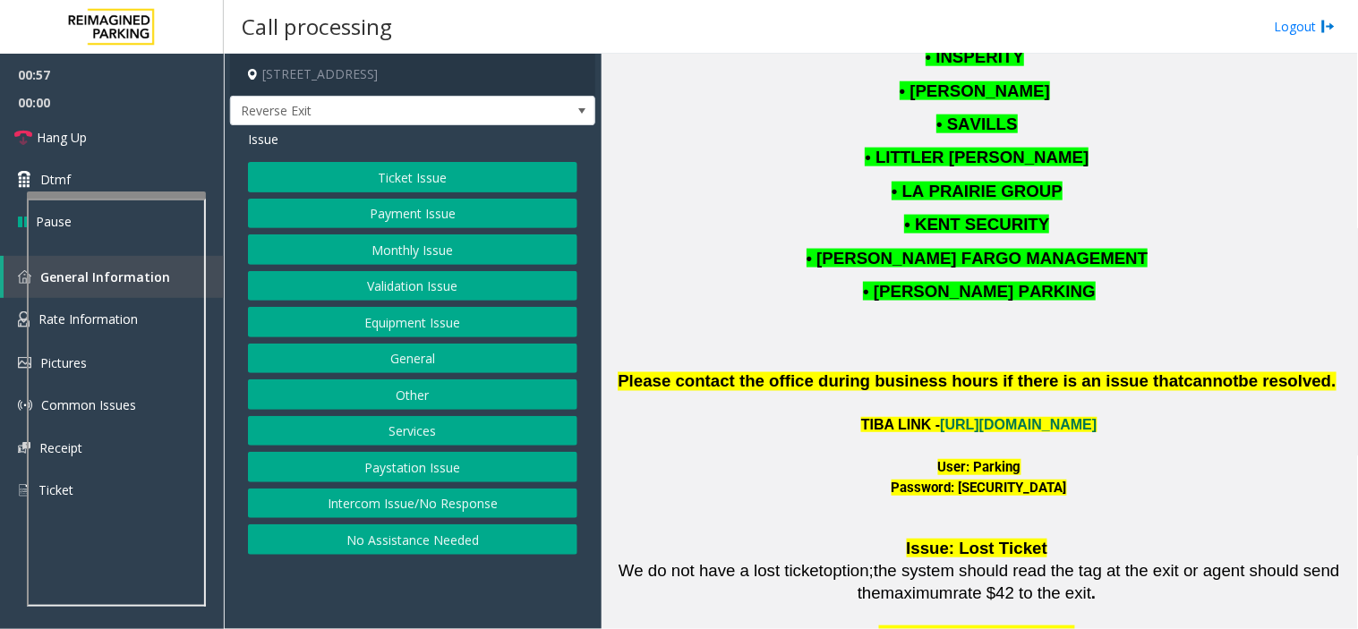
click at [456, 246] on button "Monthly Issue" at bounding box center [412, 249] width 329 height 30
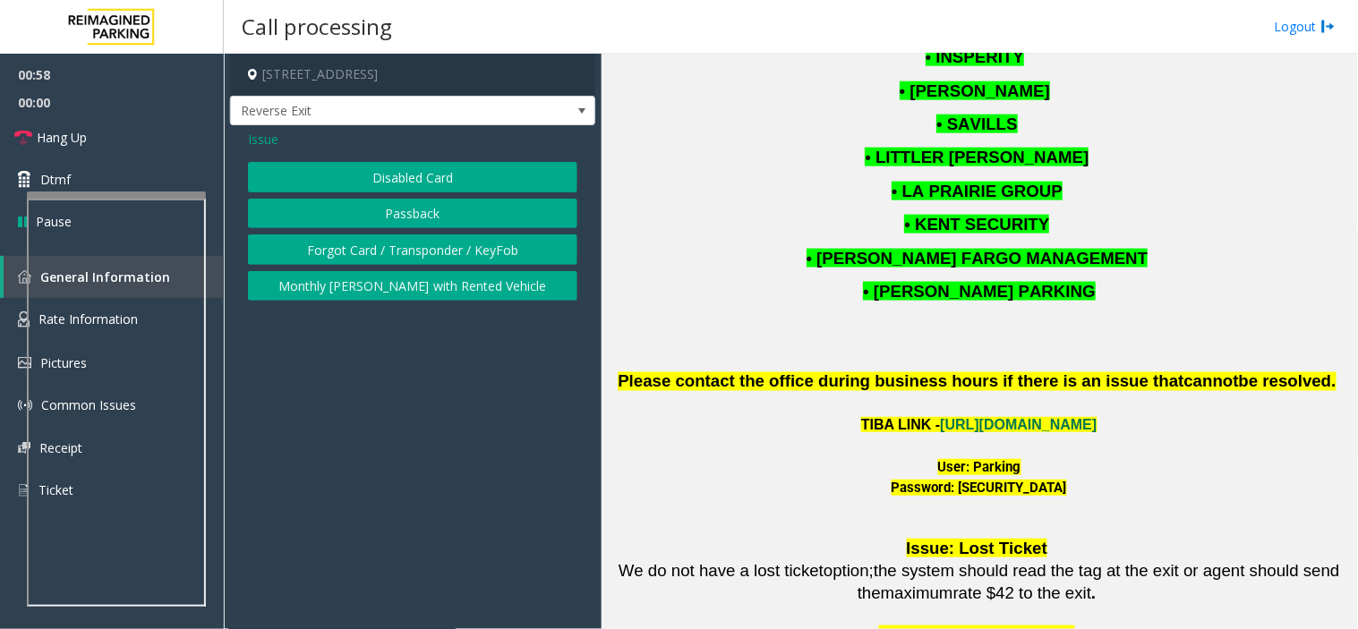
click at [407, 164] on button "Disabled Card" at bounding box center [412, 177] width 329 height 30
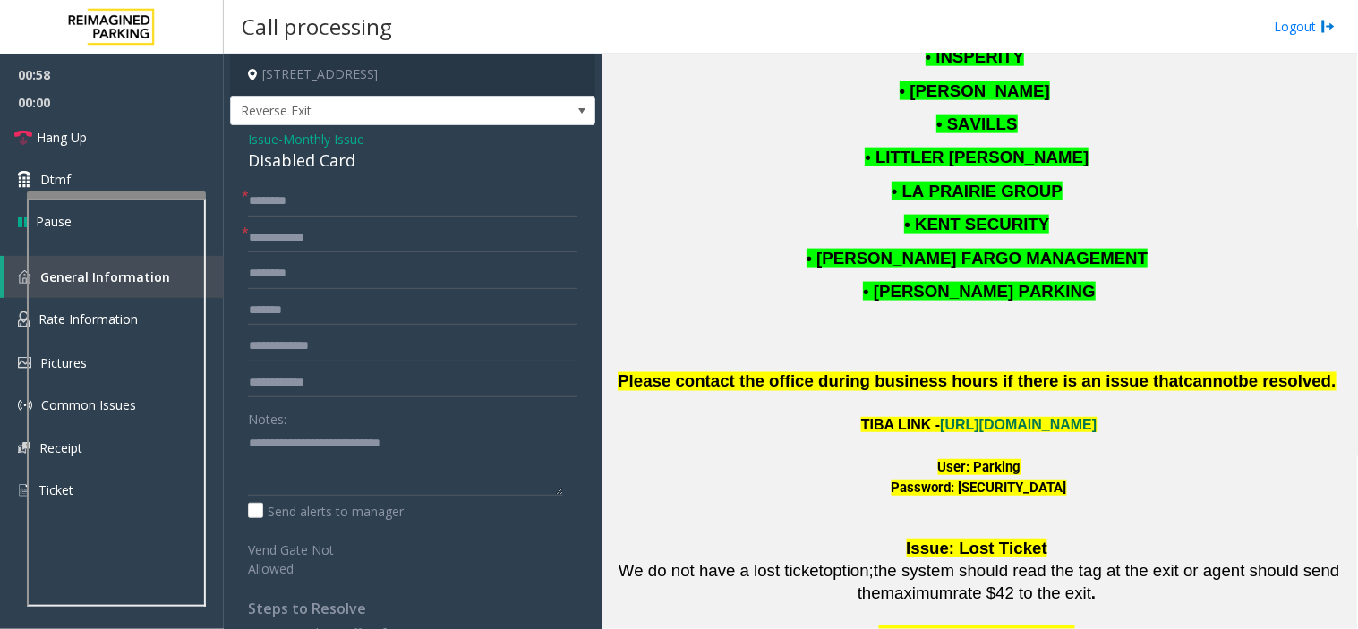
click at [395, 159] on div "Disabled Card" at bounding box center [412, 161] width 329 height 24
click at [262, 147] on span "Issue" at bounding box center [263, 139] width 30 height 19
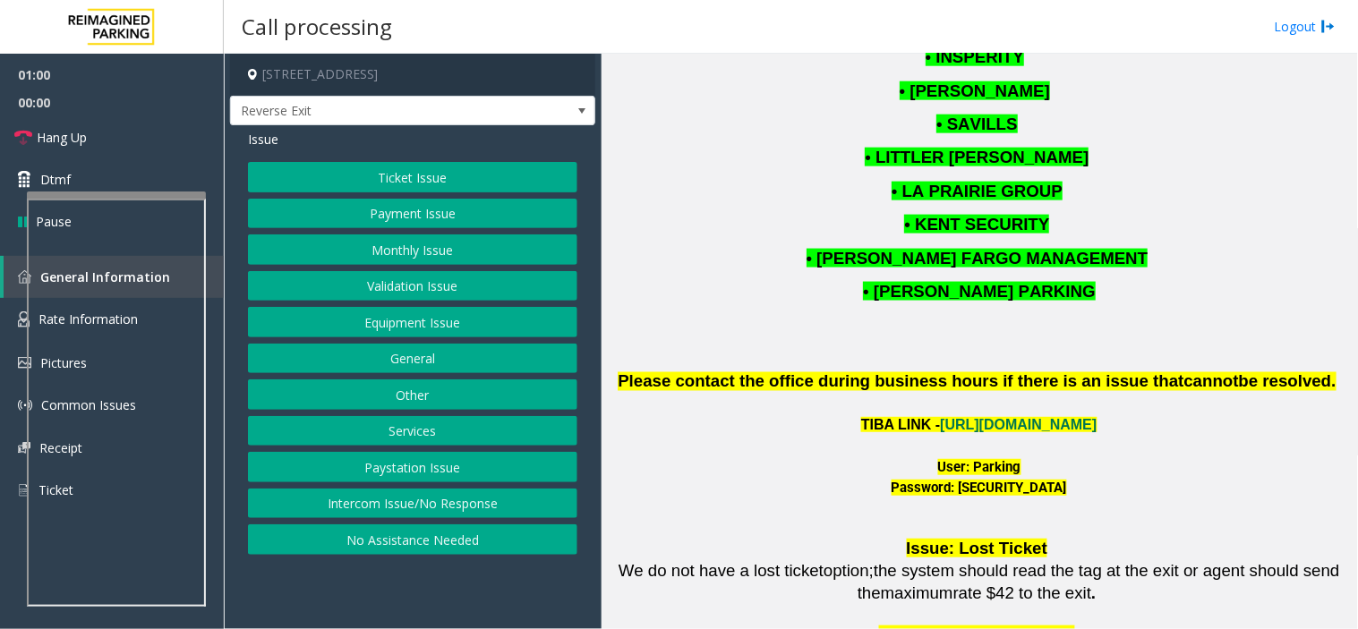
click at [261, 128] on div "Issue Ticket Issue Payment Issue Monthly Issue Validation Issue Equipment Issue…" at bounding box center [412, 344] width 365 height 438
click at [464, 311] on button "Equipment Issue" at bounding box center [412, 322] width 329 height 30
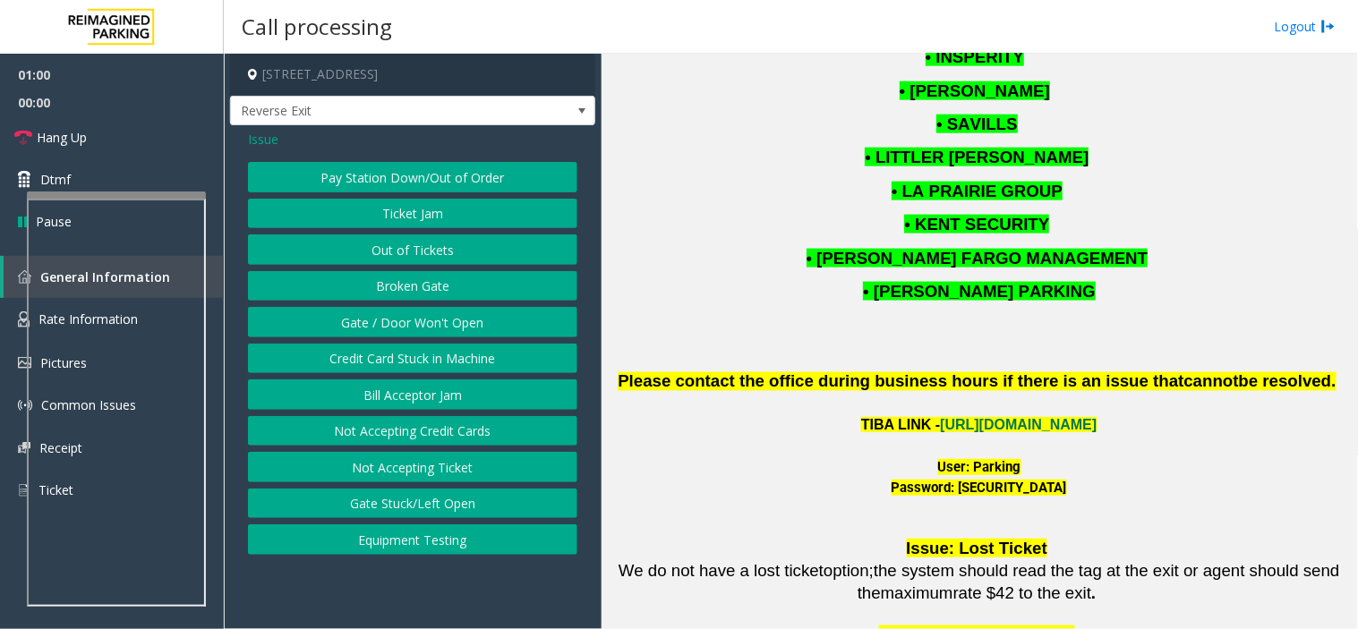
click at [464, 311] on button "Gate / Door Won't Open" at bounding box center [412, 322] width 329 height 30
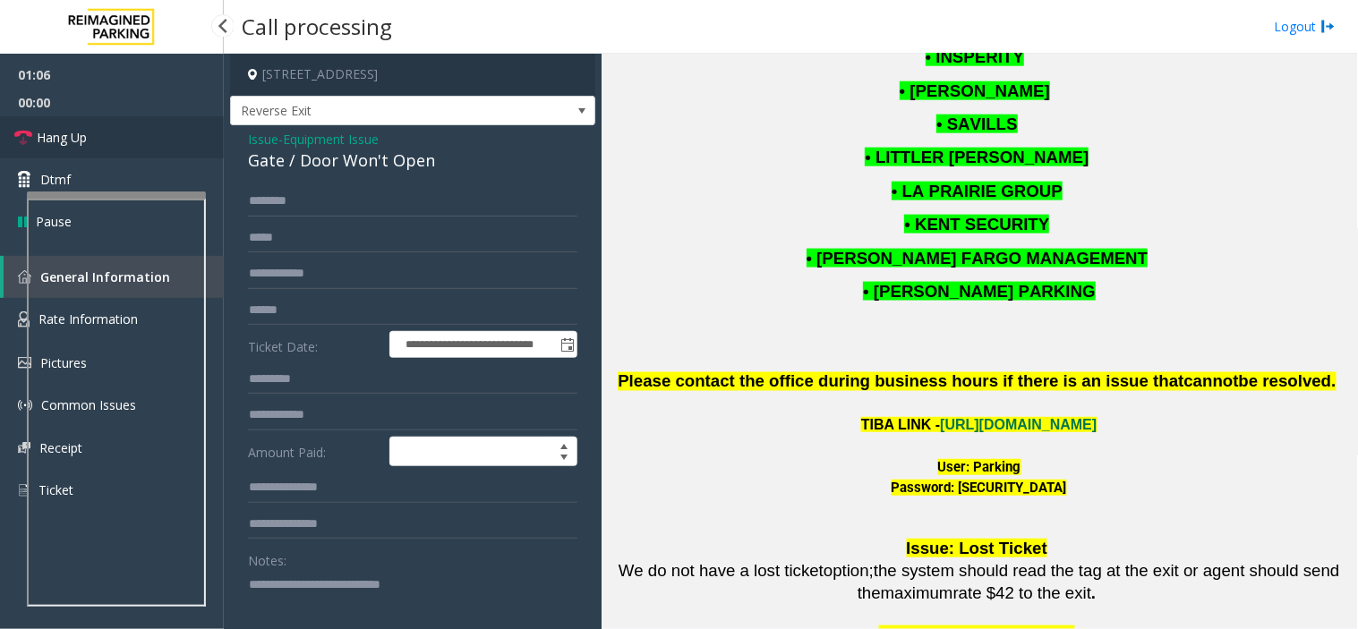
click at [82, 141] on span "Hang Up" at bounding box center [62, 137] width 50 height 19
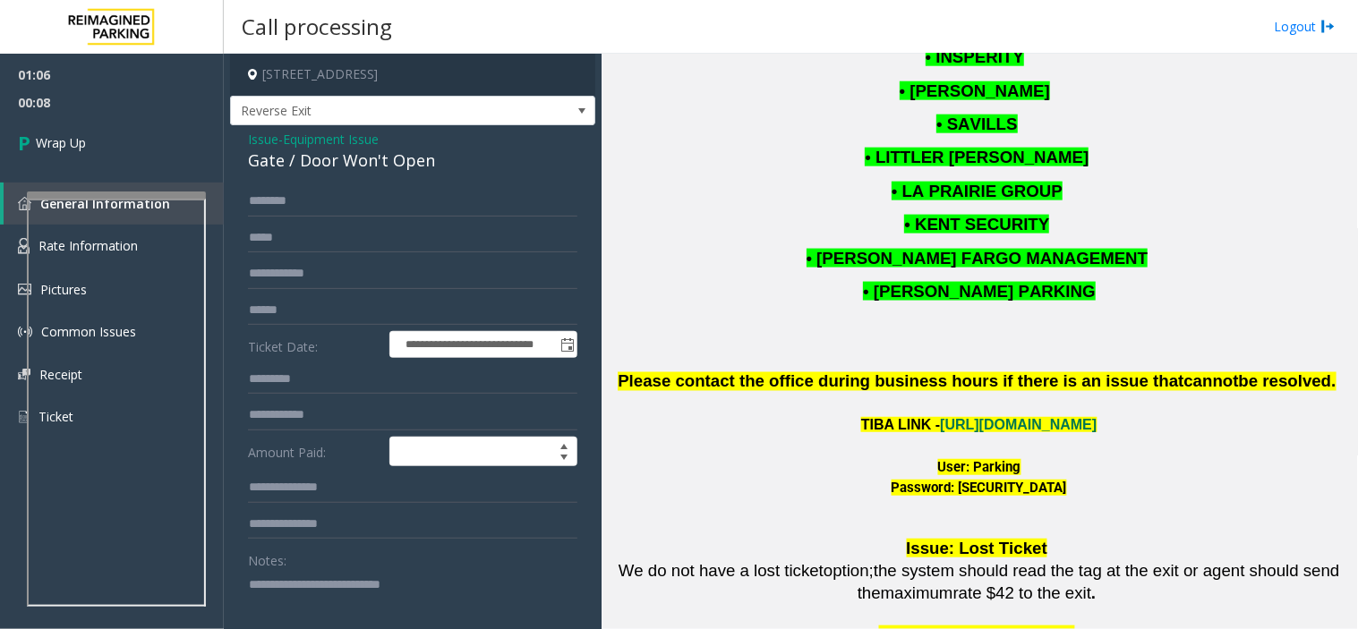
click at [389, 566] on textarea at bounding box center [405, 603] width 315 height 67
paste textarea "**********"
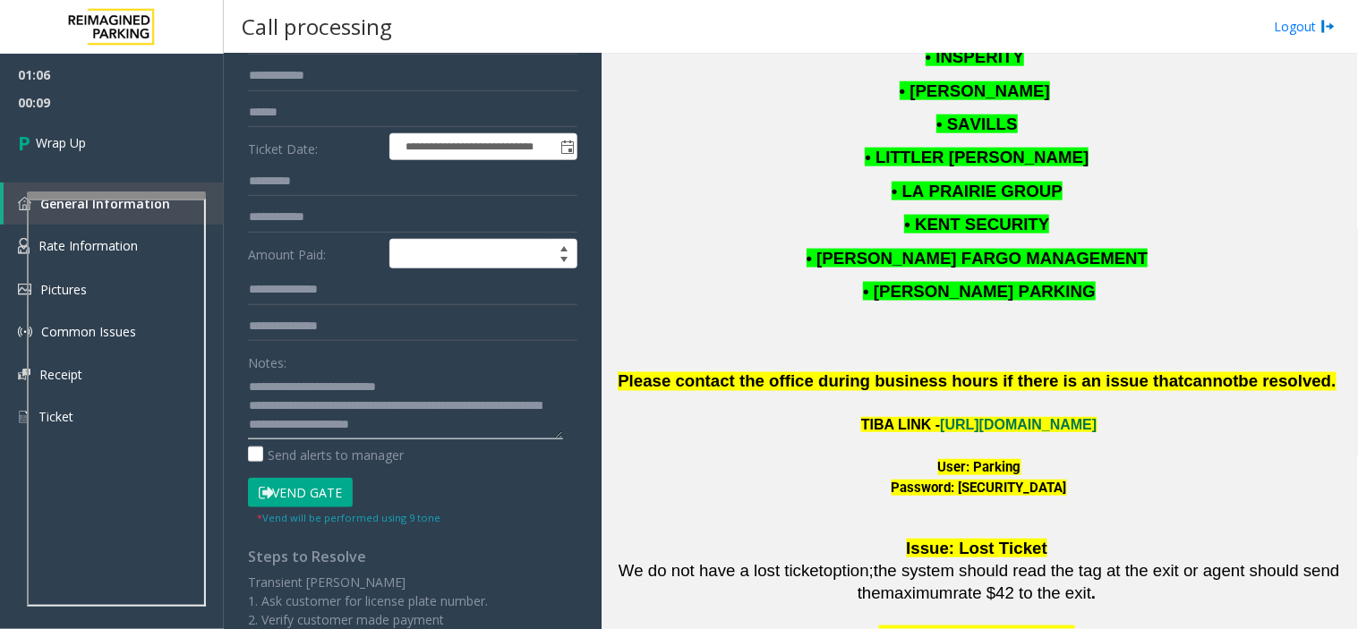
scroll to position [200, 0]
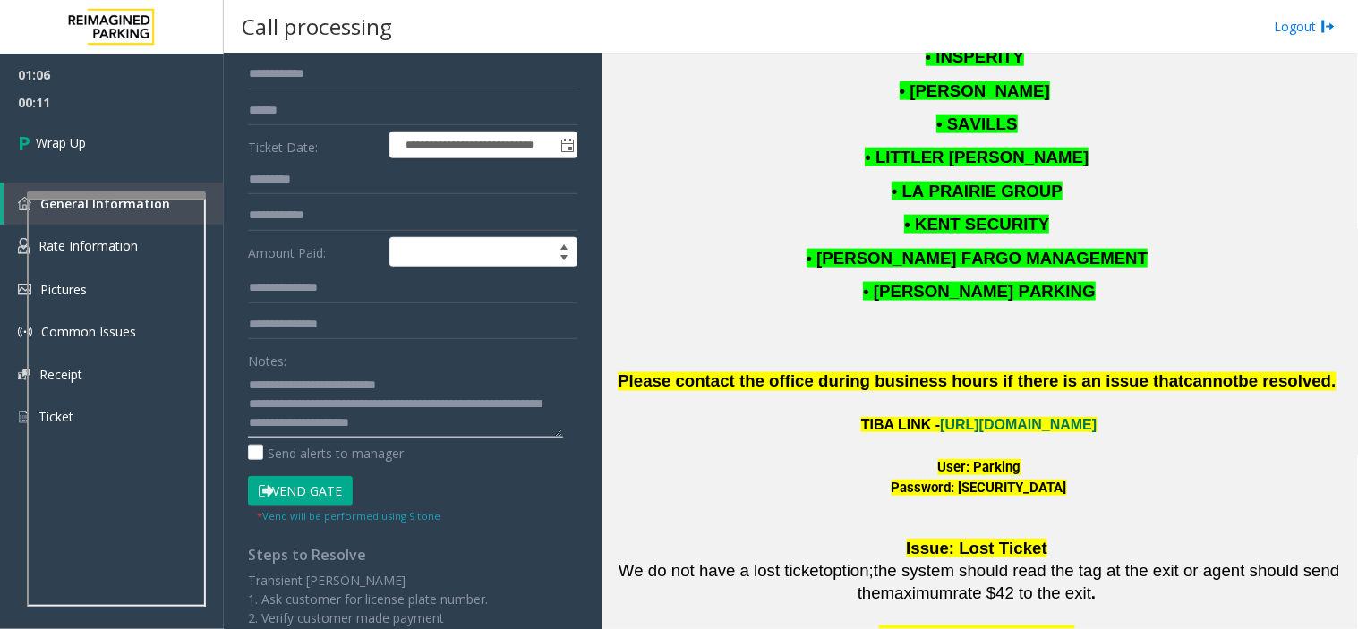
click at [305, 422] on textarea at bounding box center [405, 403] width 315 height 67
type textarea "**********"
click at [87, 179] on div "01:06 00:15 Wrap Up General Information Rate Information Pictures Common Issues…" at bounding box center [112, 253] width 224 height 399
click at [89, 149] on link "Wrap Up" at bounding box center [112, 142] width 224 height 53
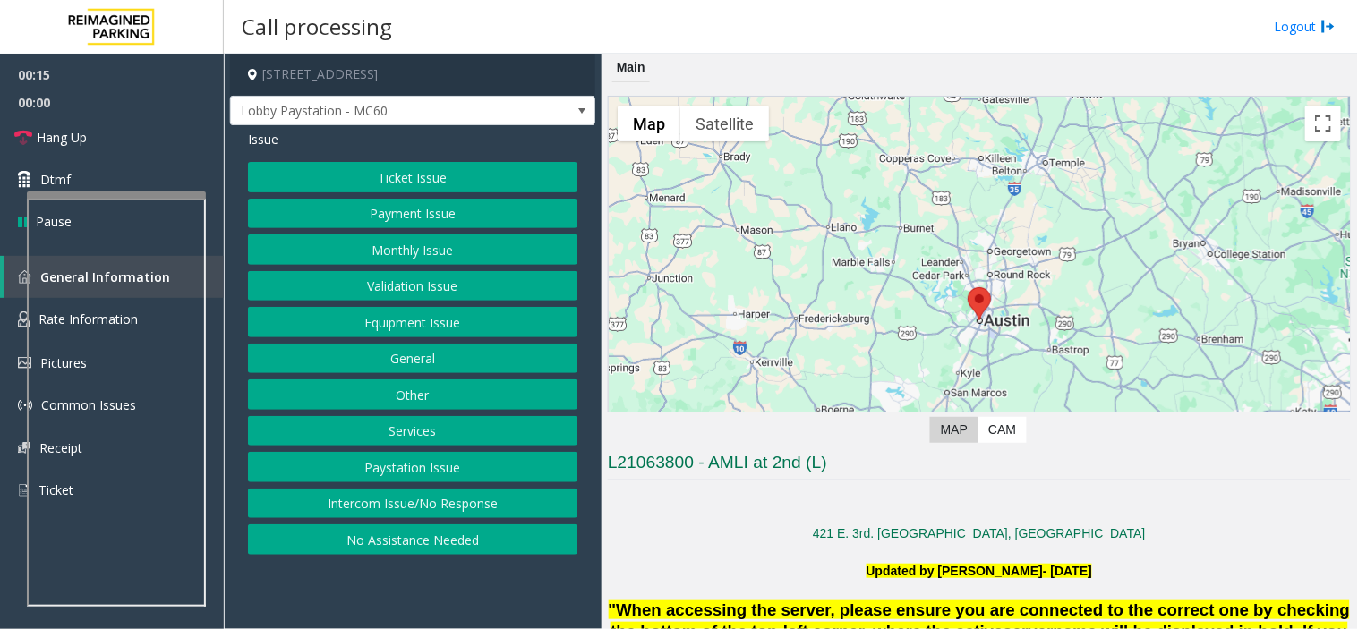
click at [387, 506] on button "Intercom Issue/No Response" at bounding box center [412, 504] width 329 height 30
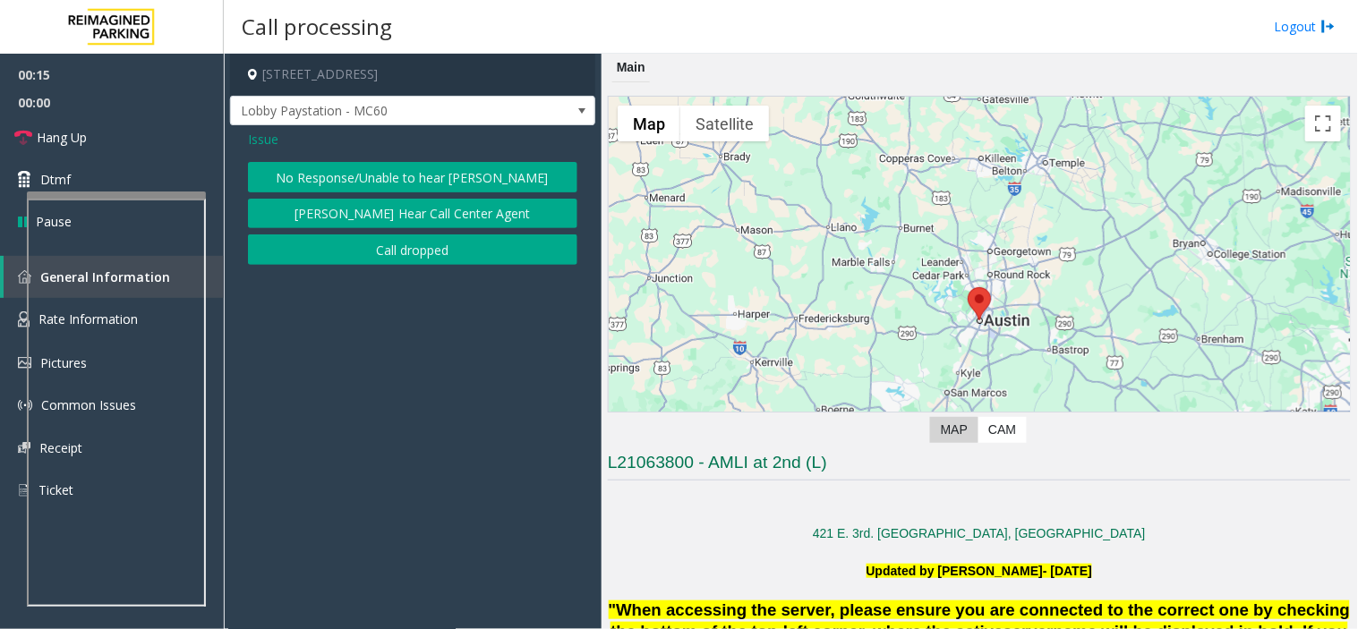
click at [374, 176] on button "No Response/Unable to hear [PERSON_NAME]" at bounding box center [412, 177] width 329 height 30
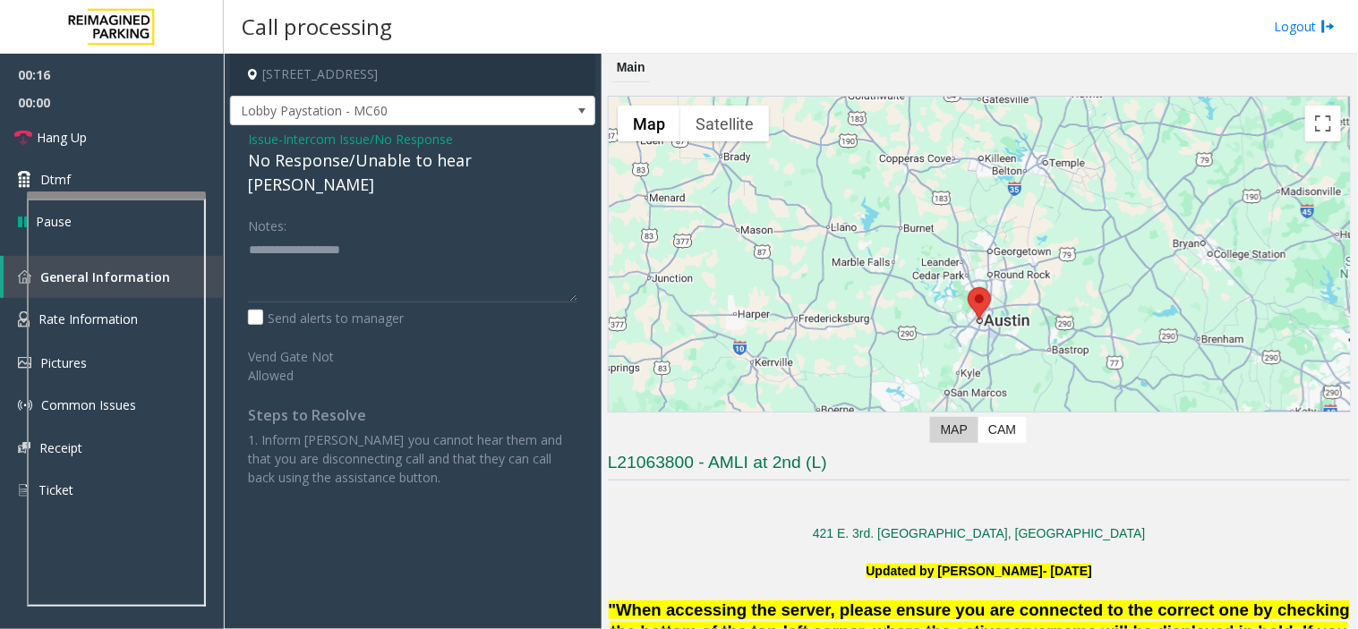
click at [374, 162] on div "No Response/Unable to hear [PERSON_NAME]" at bounding box center [412, 173] width 329 height 48
click at [421, 244] on textarea at bounding box center [412, 268] width 329 height 67
paste textarea "**********"
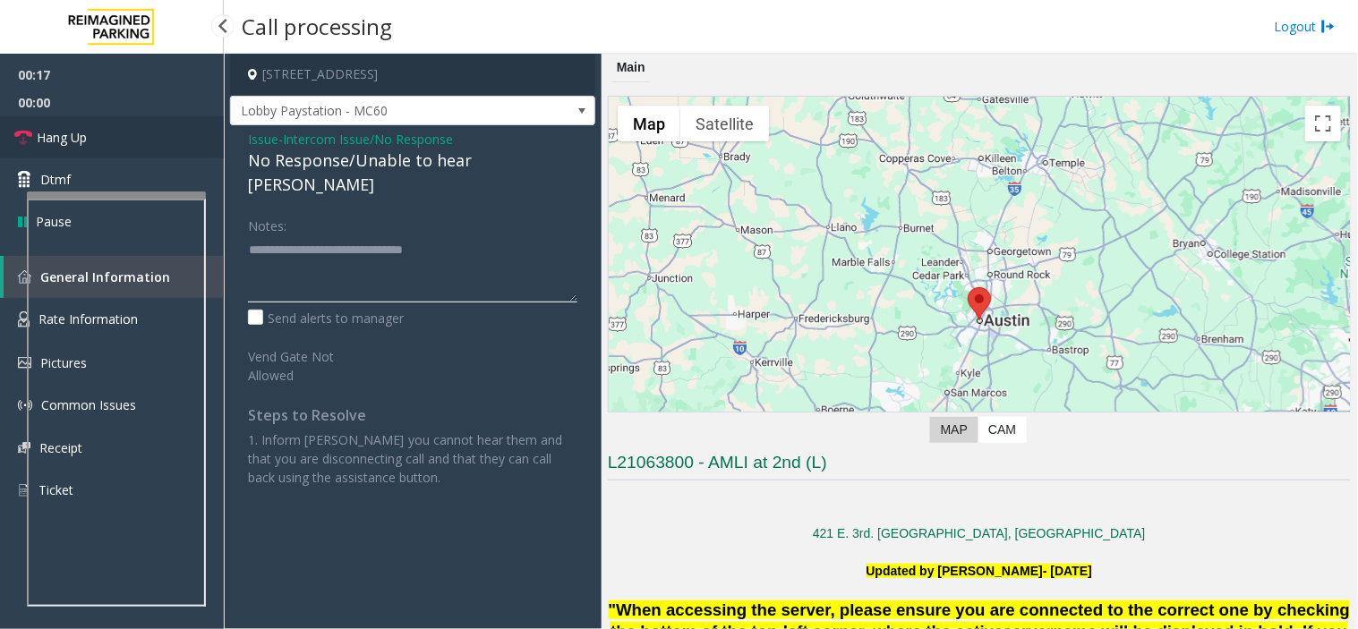
type textarea "**********"
click at [119, 148] on link "Hang Up" at bounding box center [112, 137] width 224 height 42
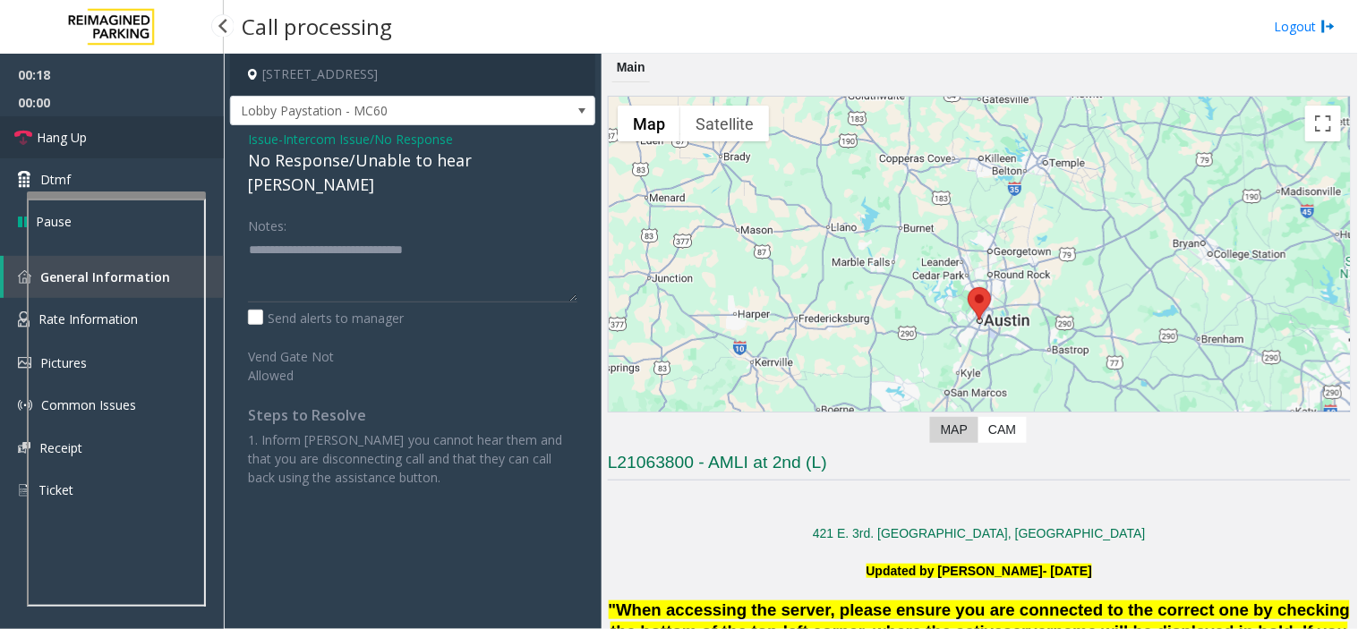
click at [119, 148] on link "Hang Up" at bounding box center [112, 137] width 224 height 42
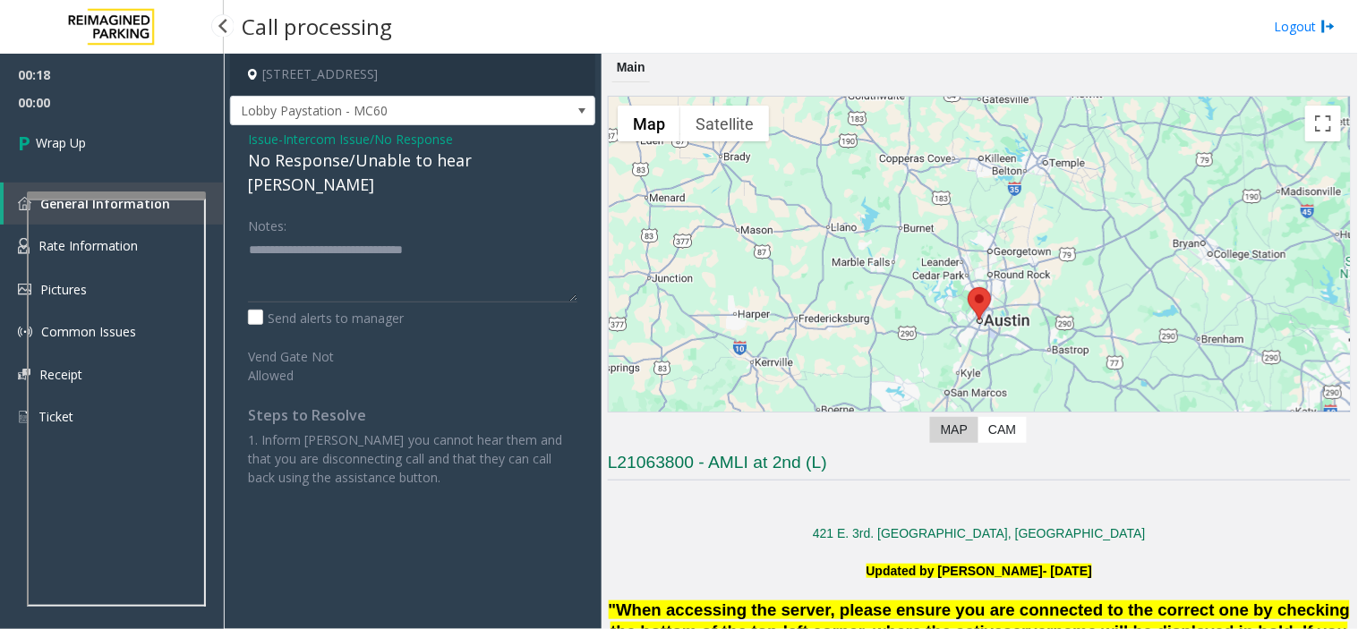
click at [119, 148] on link "Wrap Up" at bounding box center [112, 142] width 224 height 53
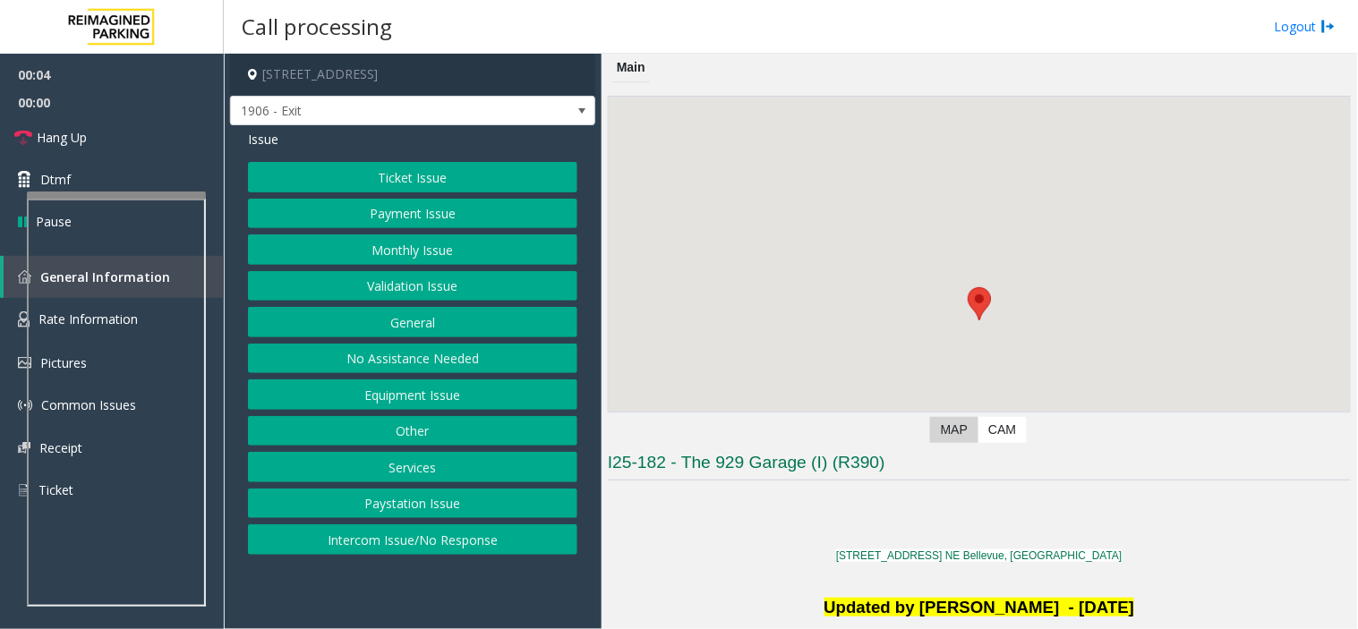
click at [325, 544] on button "Intercom Issue/No Response" at bounding box center [412, 539] width 329 height 30
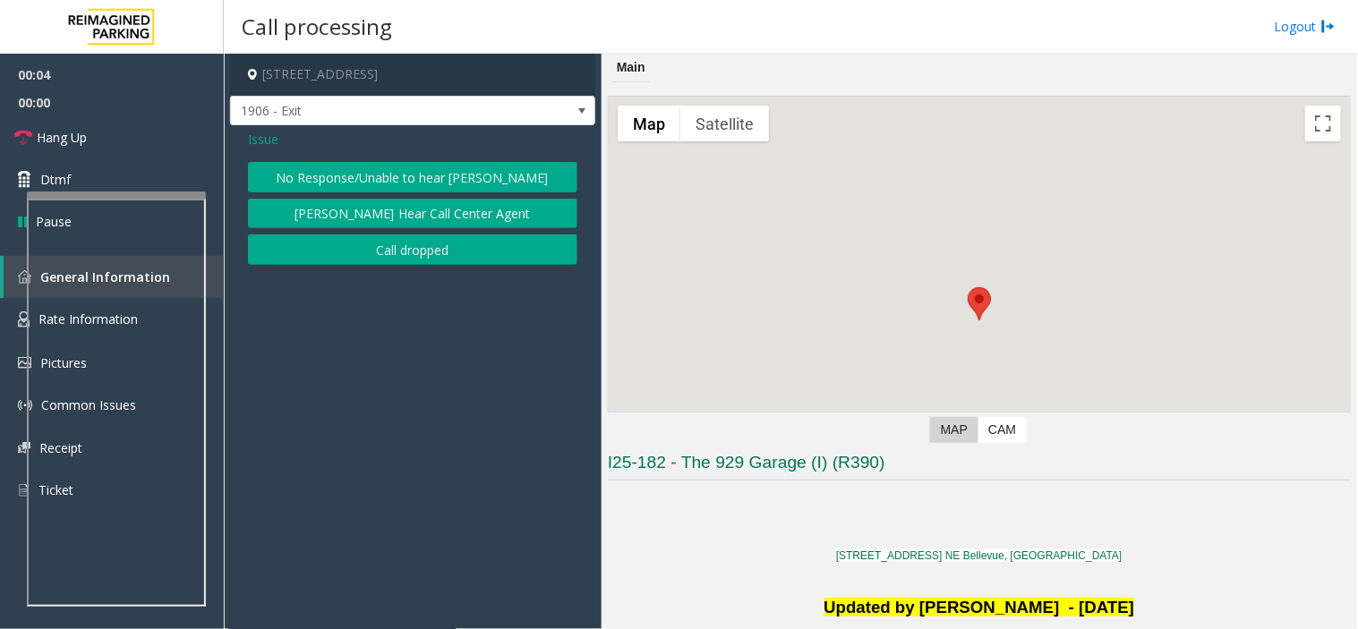
click at [369, 172] on button "No Response/Unable to hear [PERSON_NAME]" at bounding box center [412, 177] width 329 height 30
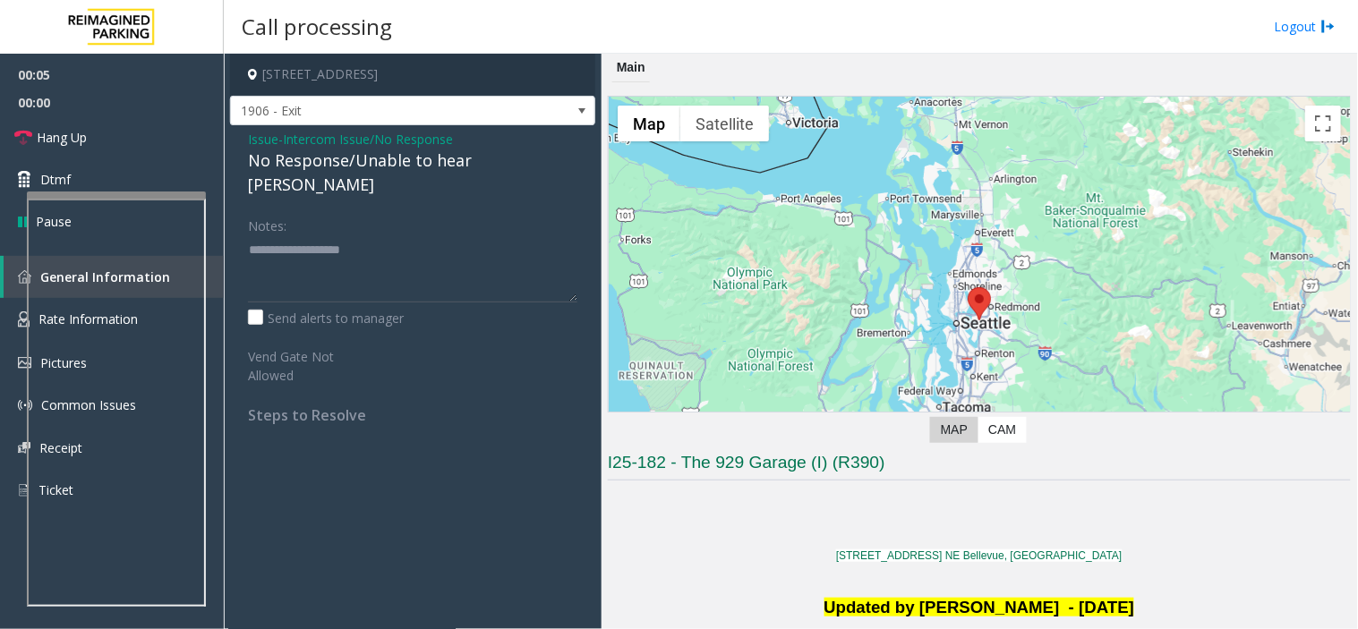
click at [368, 164] on div "No Response/Unable to hear [PERSON_NAME]" at bounding box center [412, 173] width 329 height 48
type textarea "**********"
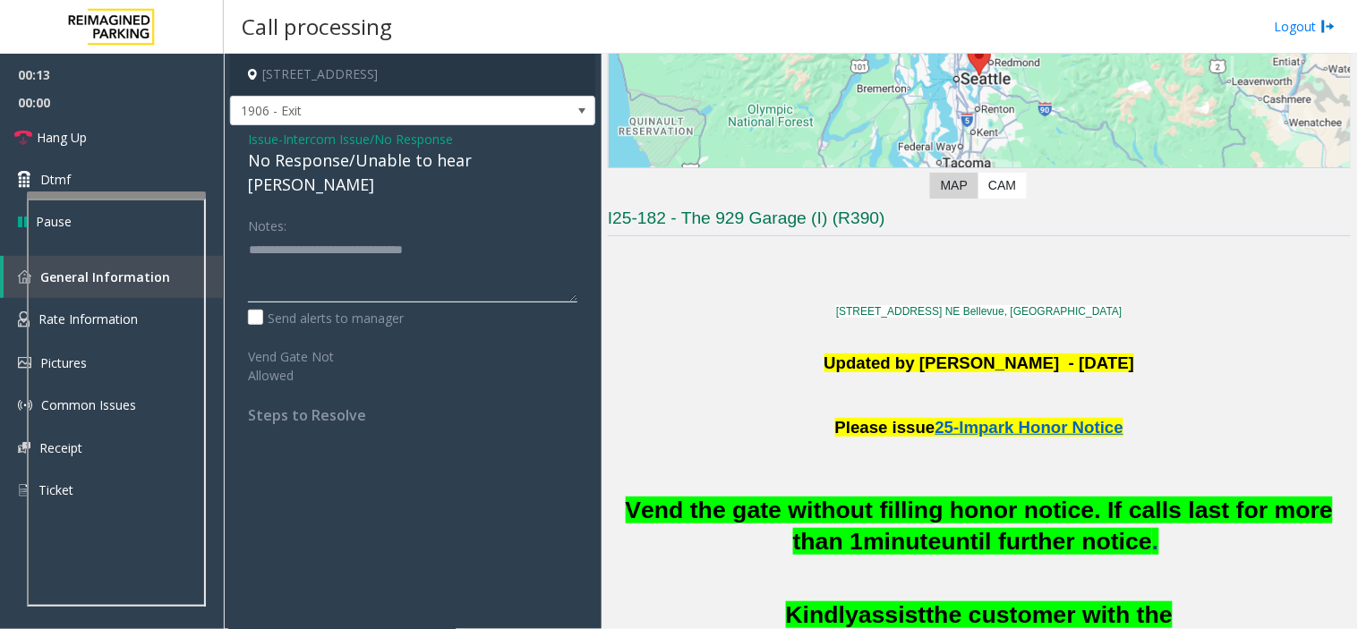
scroll to position [298, 0]
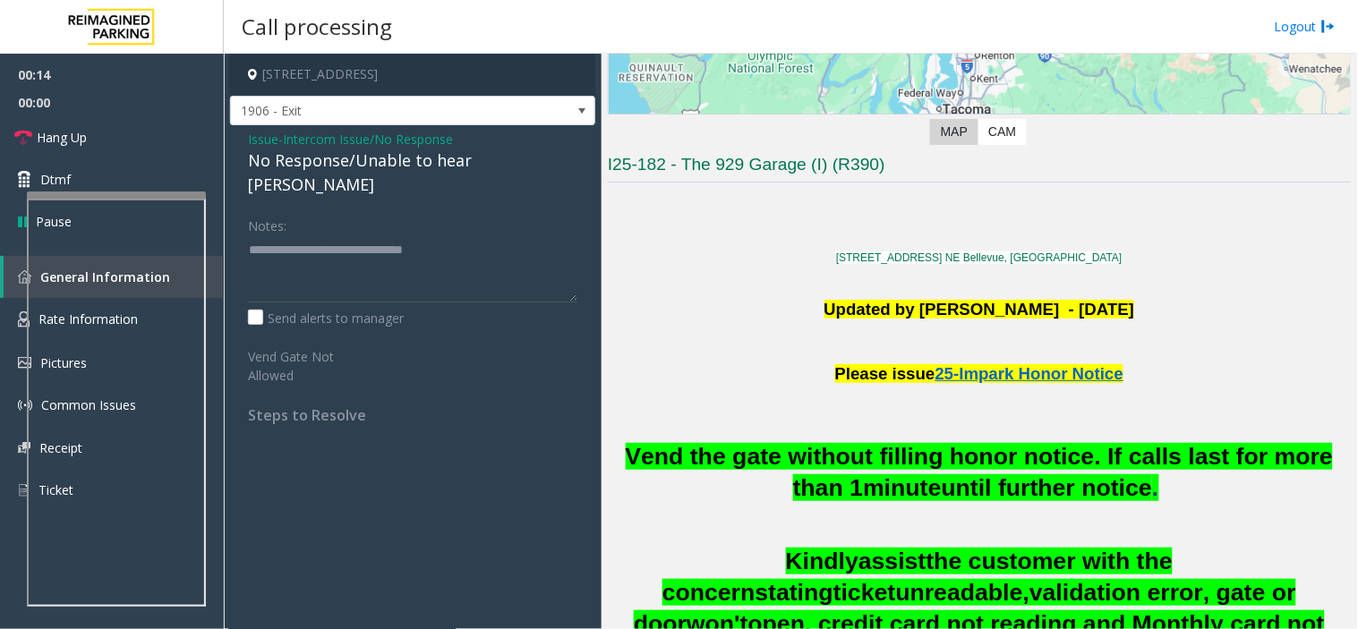
click at [900, 354] on h1 "Please issue 25-Impark Honor Notice" at bounding box center [979, 371] width 743 height 38
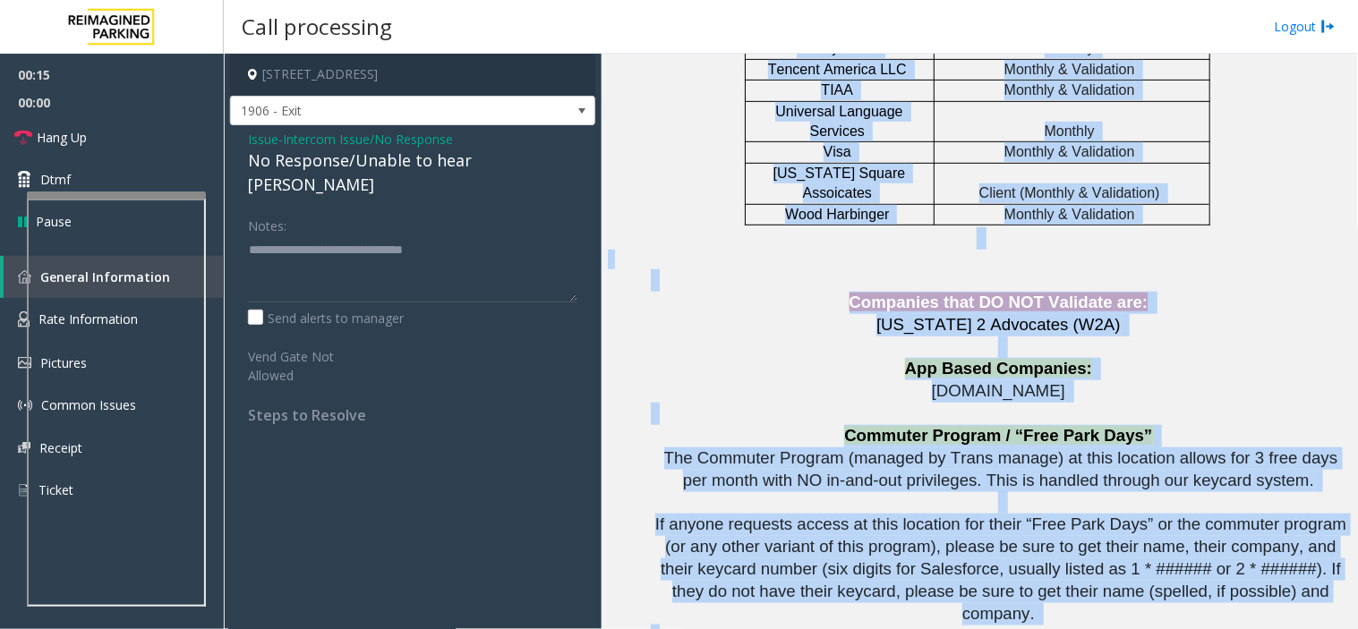
scroll to position [3935, 0]
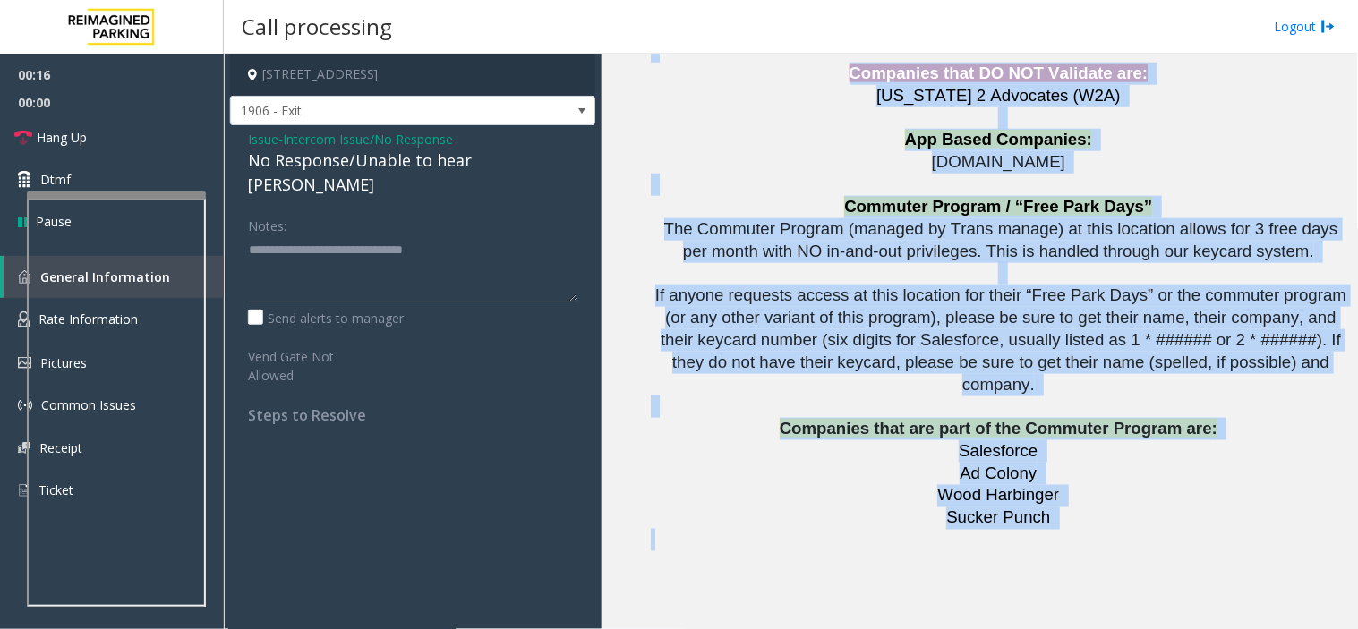
drag, startPoint x: 900, startPoint y: 354, endPoint x: 945, endPoint y: 147, distance: 212.4
click at [945, 529] on p at bounding box center [1001, 540] width 700 height 22
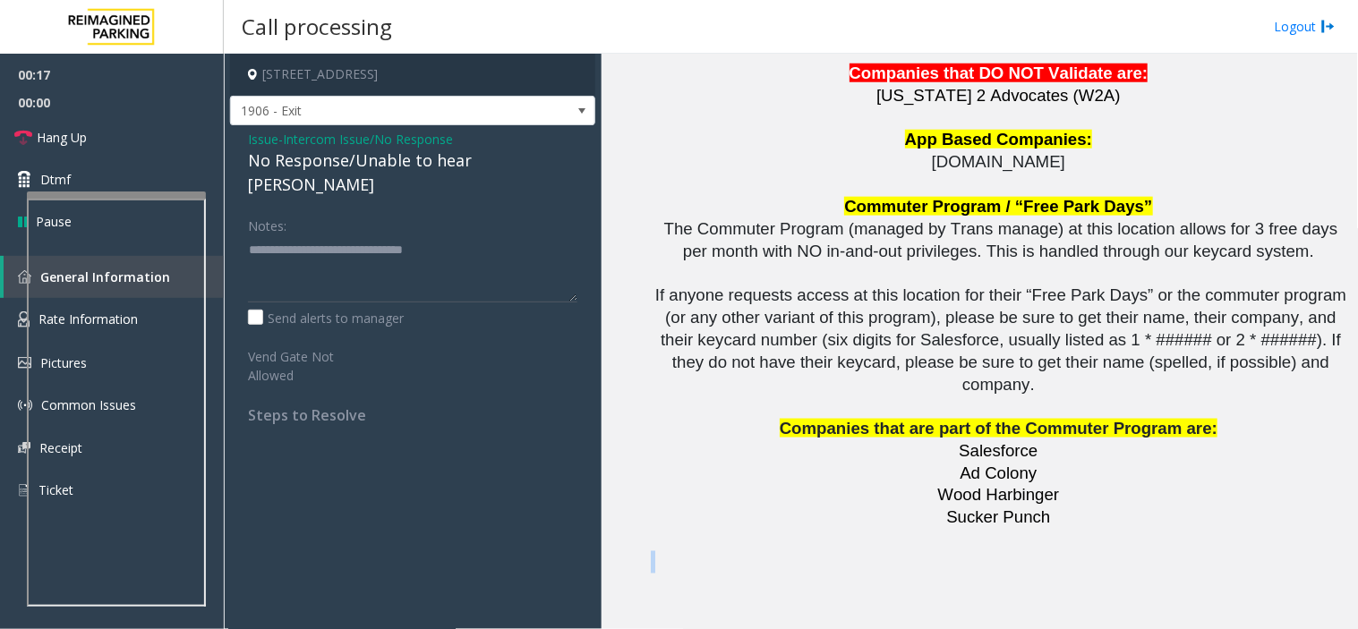
click at [945, 529] on p at bounding box center [1001, 540] width 700 height 22
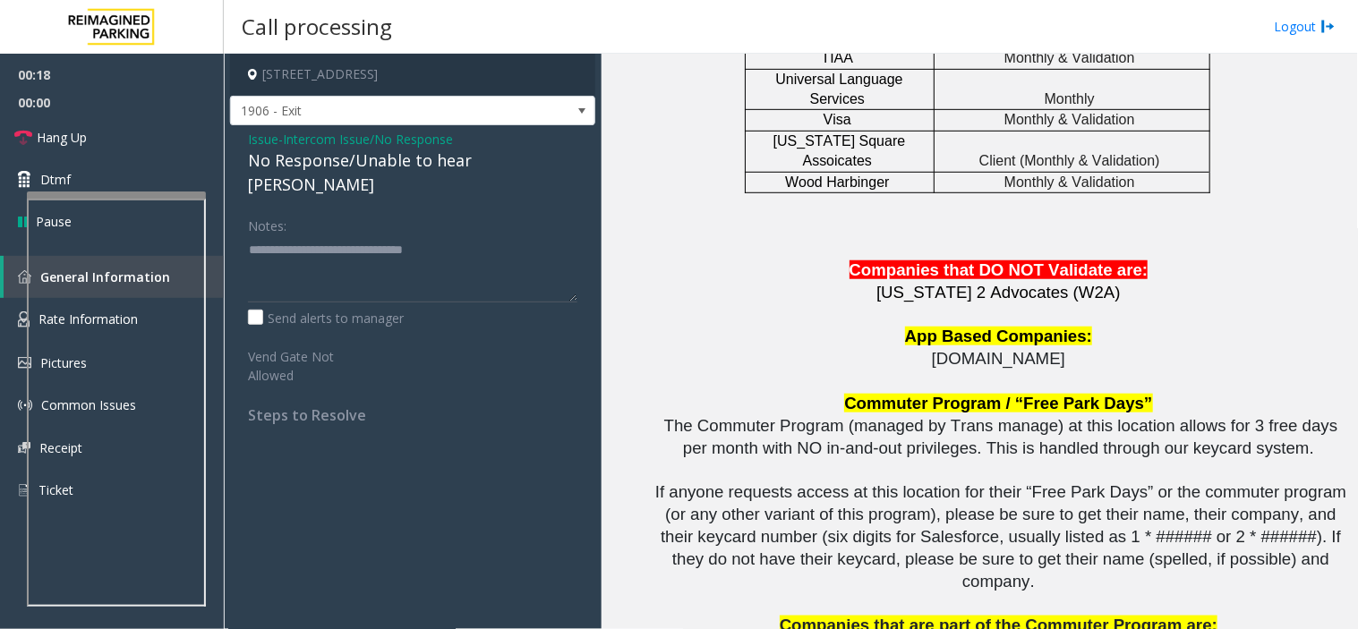
scroll to position [3736, 0]
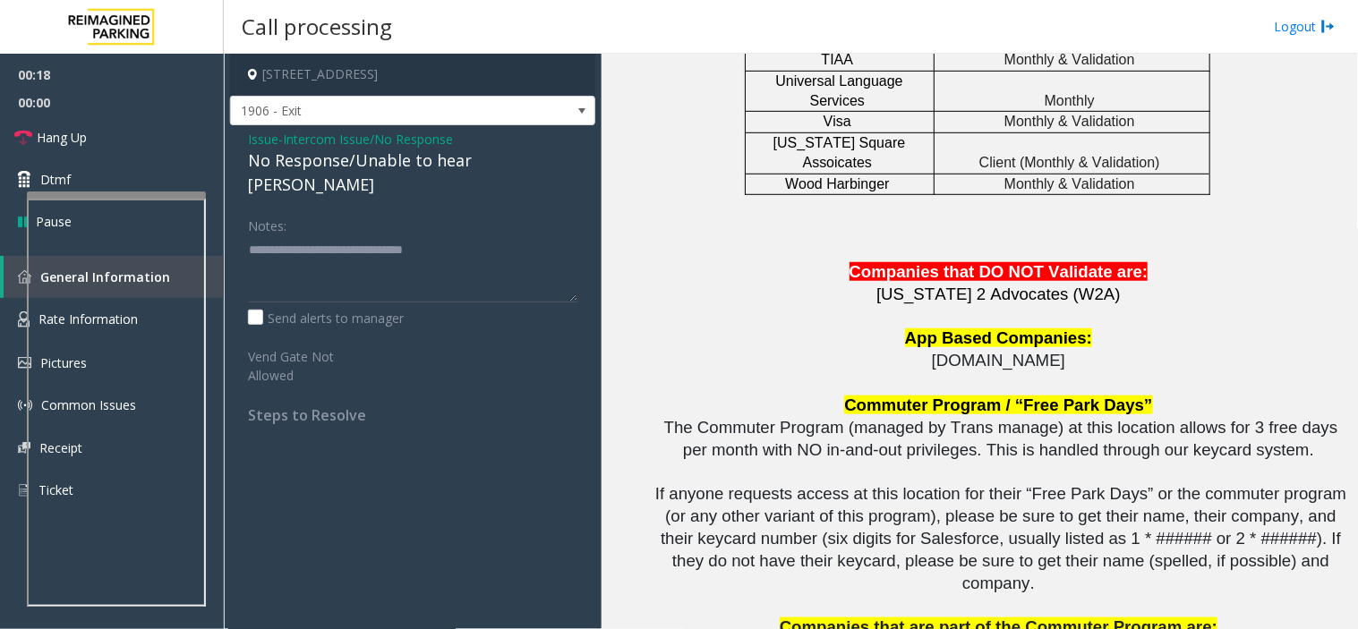
drag, startPoint x: 945, startPoint y: 147, endPoint x: 963, endPoint y: 248, distance: 102.7
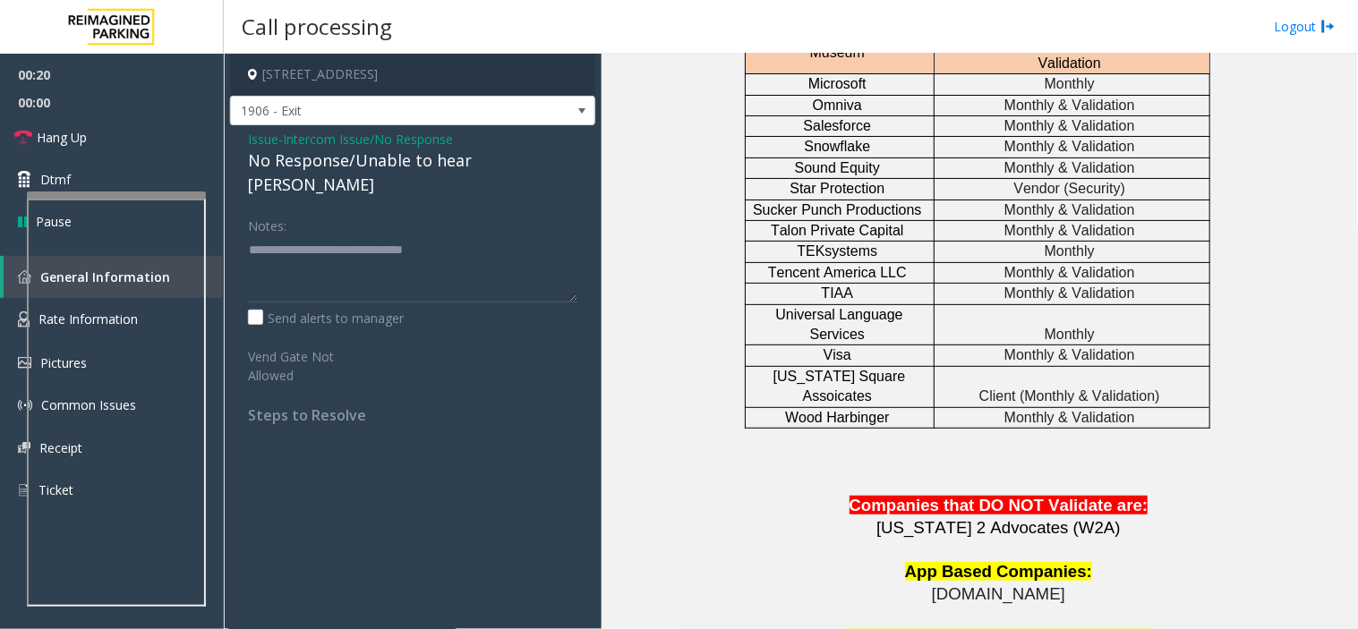
scroll to position [3339, 0]
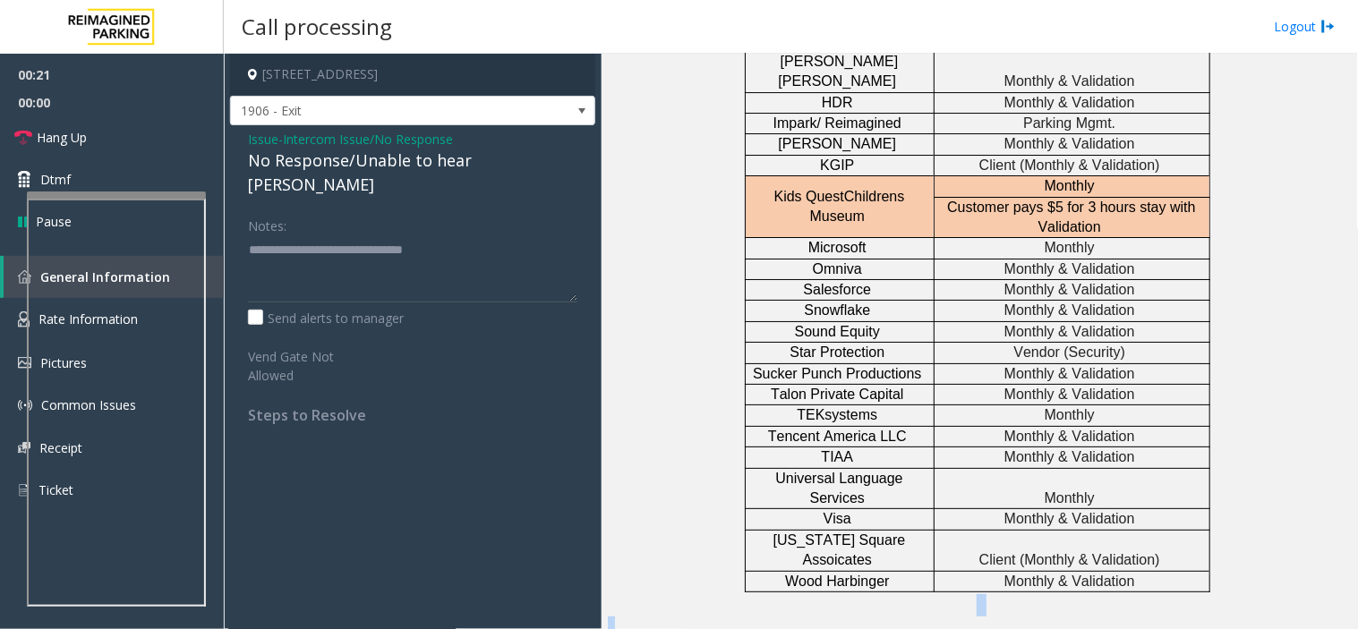
drag, startPoint x: 963, startPoint y: 248, endPoint x: 1040, endPoint y: 228, distance: 79.4
click at [1040, 566] on p at bounding box center [979, 605] width 743 height 22
click at [264, 137] on span "Issue" at bounding box center [263, 139] width 30 height 19
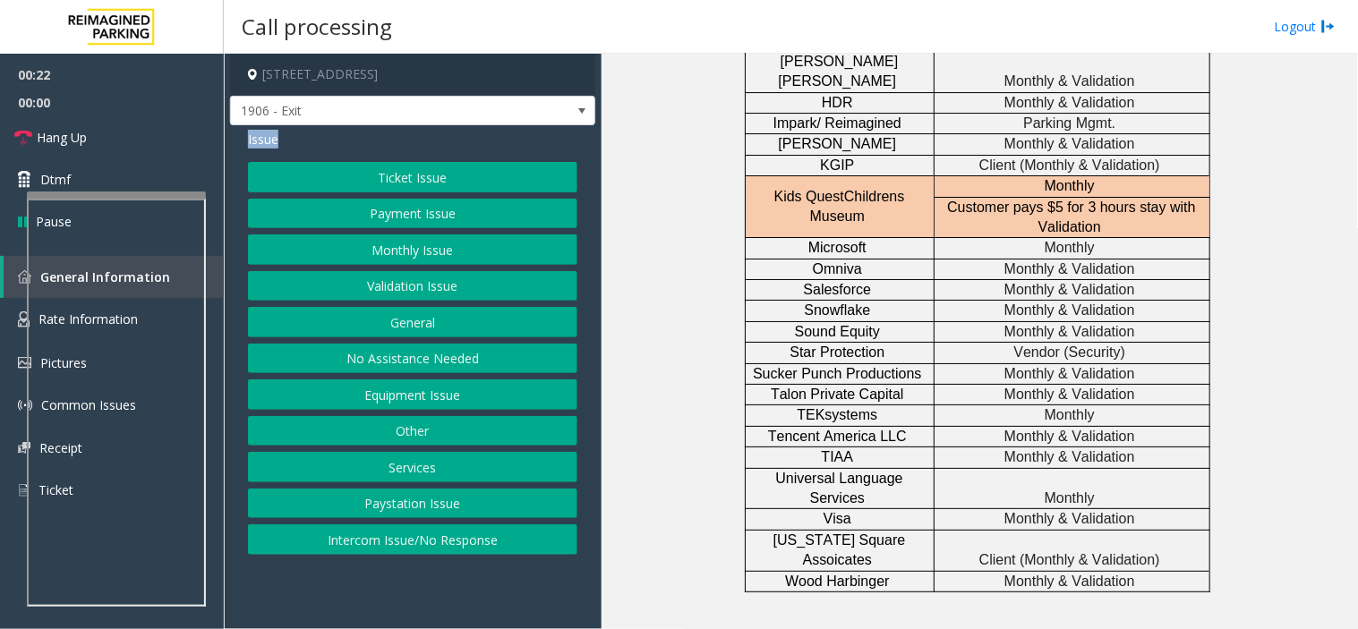
click at [264, 137] on span "Issue" at bounding box center [263, 139] width 30 height 19
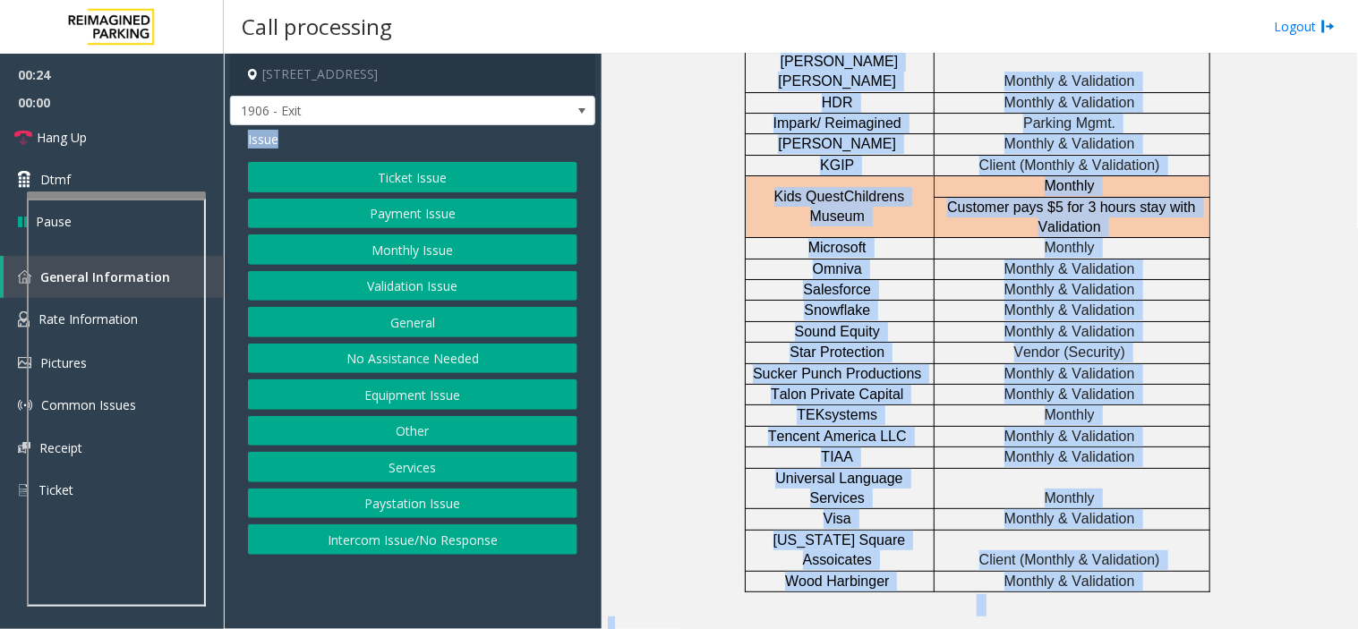
drag, startPoint x: 264, startPoint y: 137, endPoint x: 1137, endPoint y: 308, distance: 890.0
click at [1137, 308] on div "929 108th Avenue Northeast, Bellevue, WA 1906 - Exit Issue Ticket Issue Payment…" at bounding box center [790, 341] width 1133 height 575
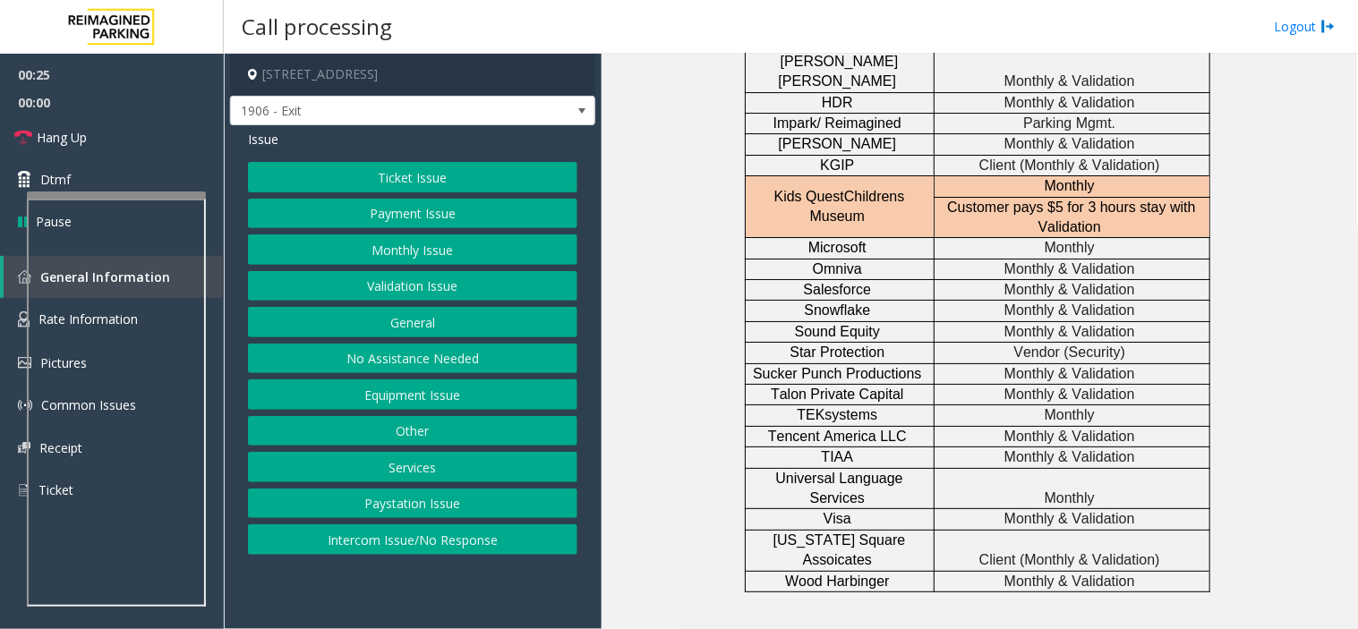
drag, startPoint x: 1137, startPoint y: 308, endPoint x: 1153, endPoint y: 416, distance: 109.3
click at [458, 148] on div "Issue" at bounding box center [412, 139] width 329 height 19
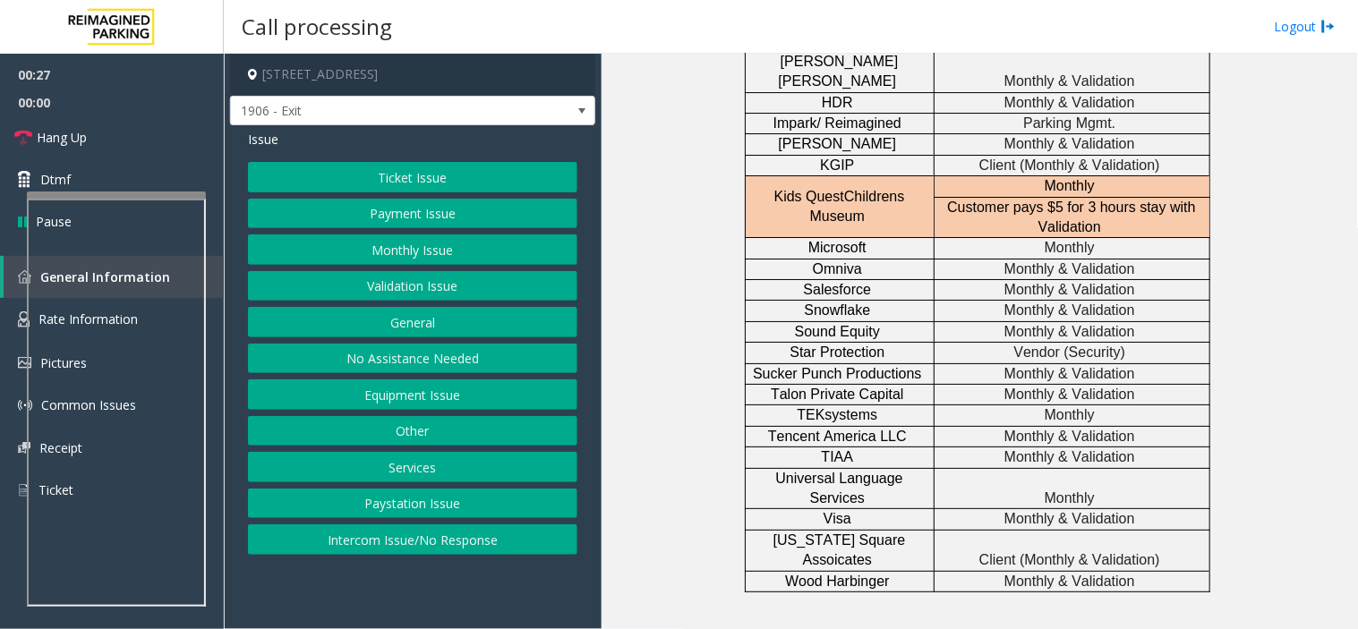
click at [464, 153] on div "Issue Ticket Issue Payment Issue Monthly Issue Validation Issue General No Assi…" at bounding box center [412, 344] width 365 height 438
click at [472, 172] on button "Ticket Issue" at bounding box center [412, 177] width 329 height 30
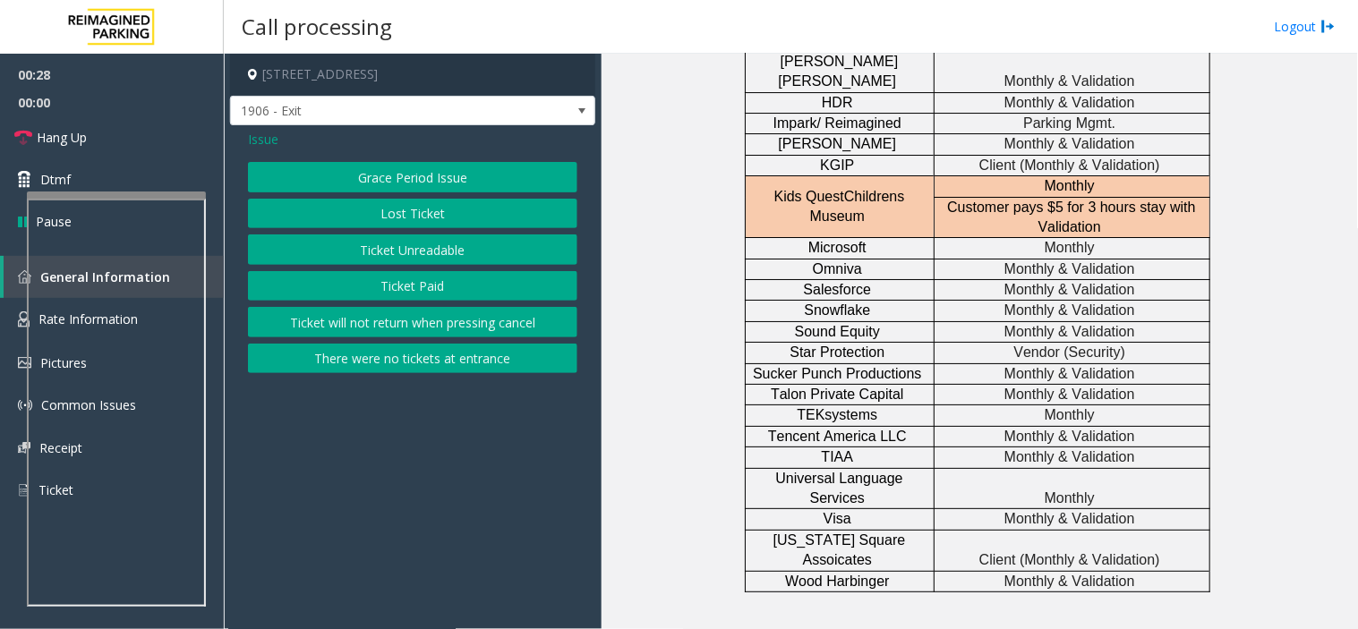
click at [472, 242] on button "Ticket Unreadable" at bounding box center [412, 249] width 329 height 30
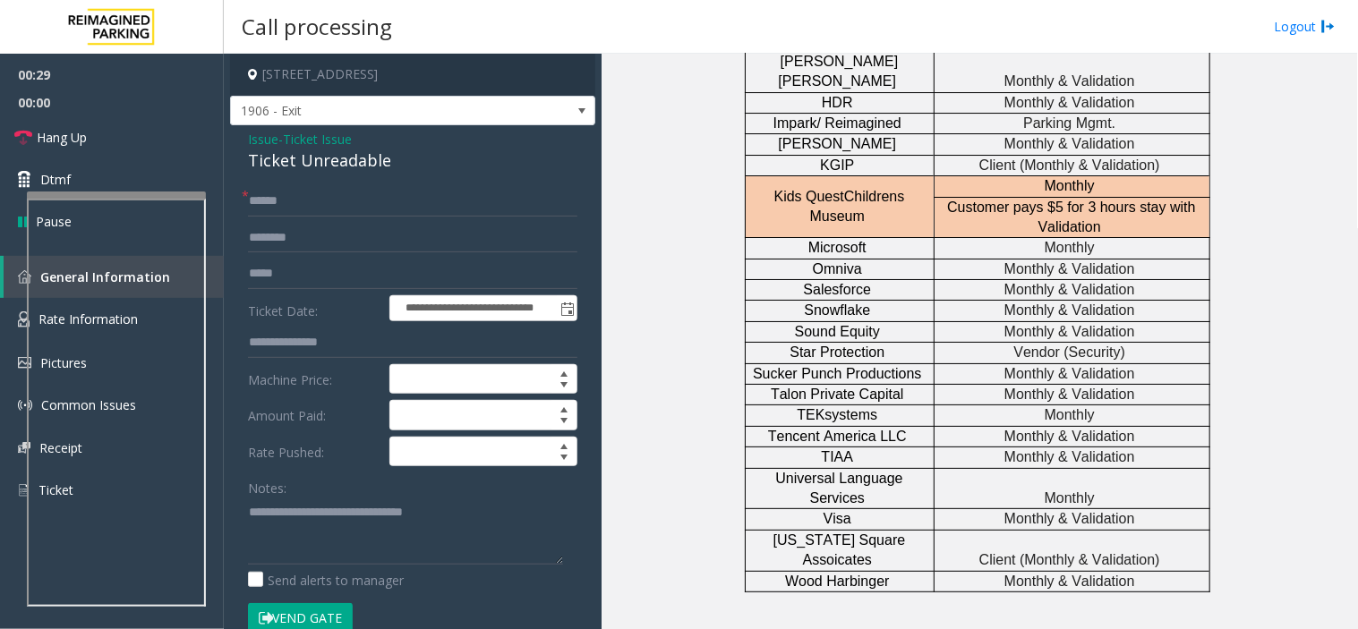
click at [345, 167] on div "Ticket Unreadable" at bounding box center [412, 161] width 329 height 24
click at [362, 503] on textarea at bounding box center [405, 531] width 315 height 67
click at [362, 504] on textarea at bounding box center [405, 531] width 315 height 67
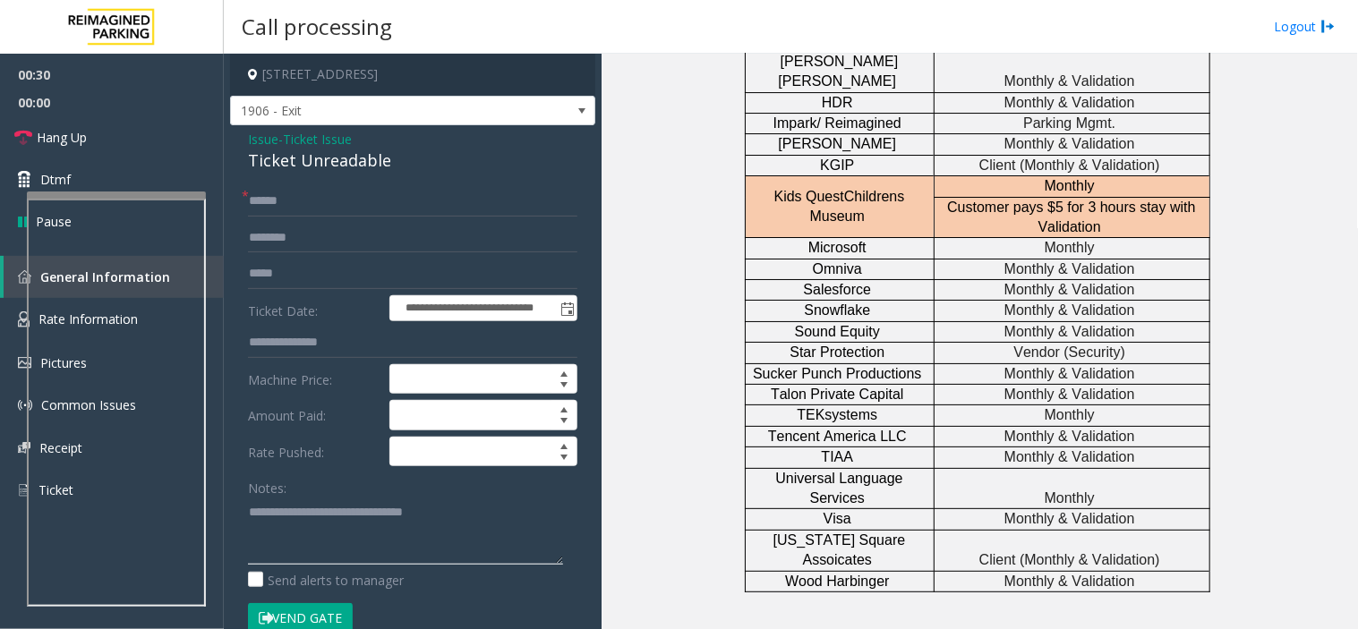
click at [362, 504] on textarea at bounding box center [405, 531] width 315 height 67
paste textarea "**********"
click at [273, 556] on textarea at bounding box center [405, 531] width 315 height 67
paste textarea "**********"
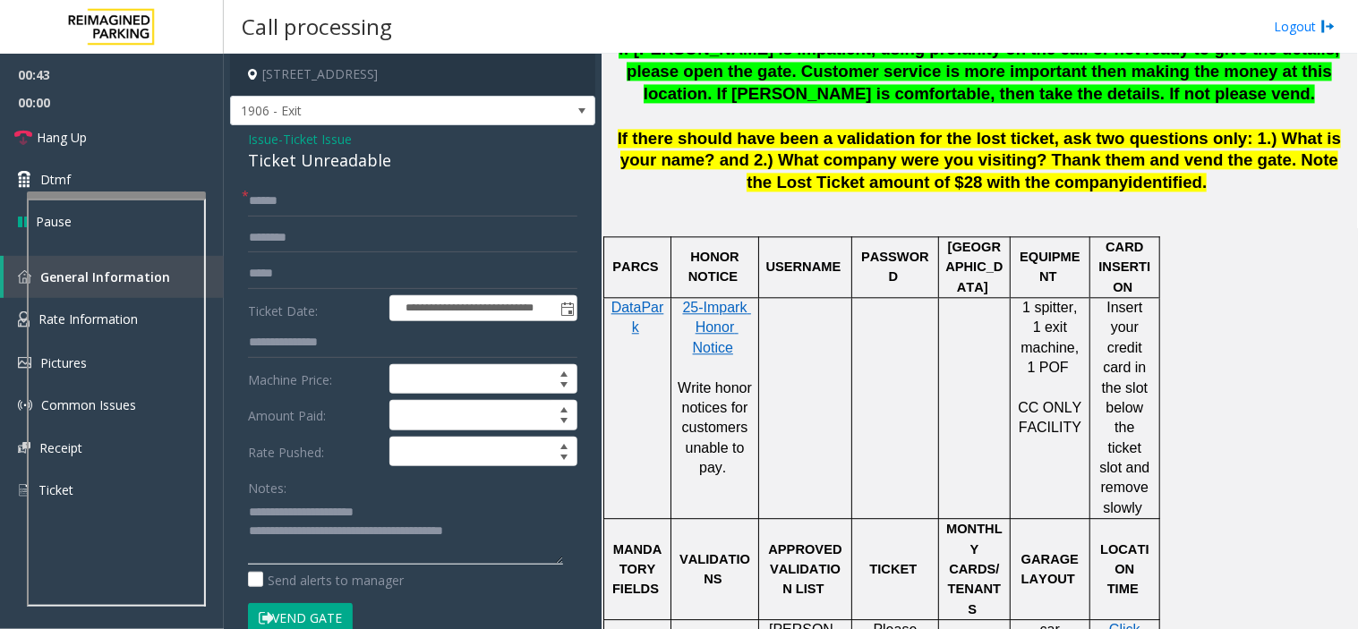
scroll to position [753, 0]
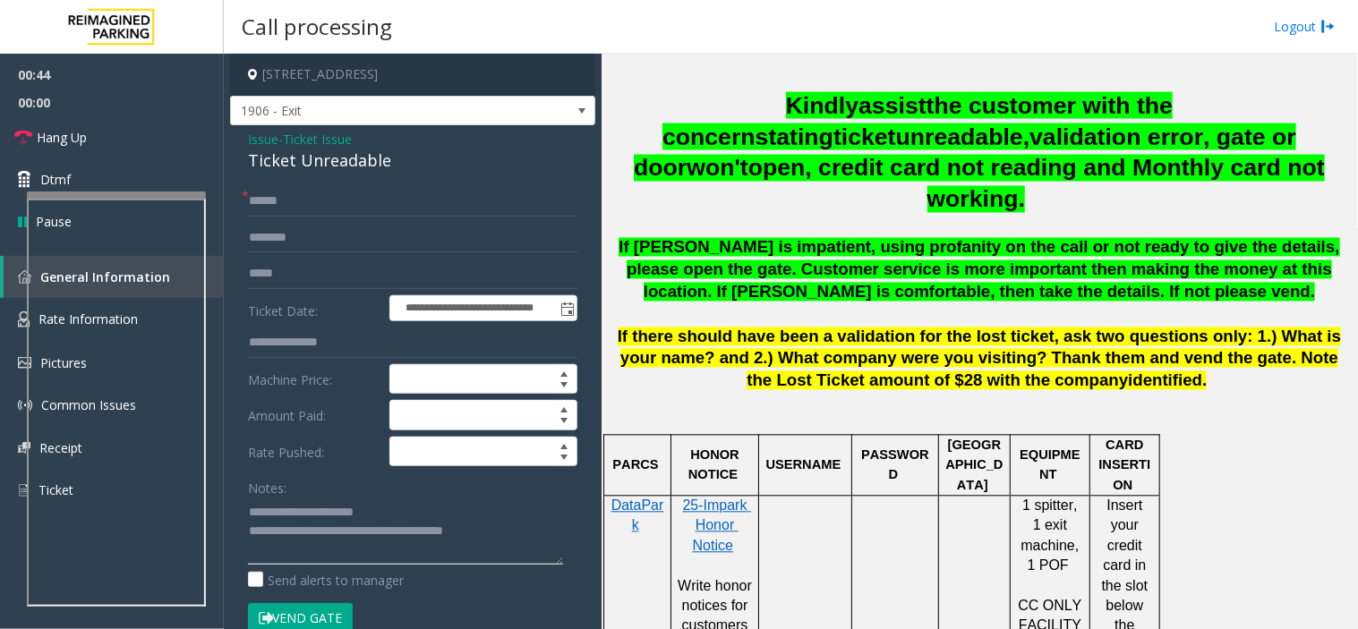
type textarea "**********"
click at [713, 344] on p "If there should have been a validation for the lost ticket, ask two questions o…" at bounding box center [979, 360] width 743 height 66
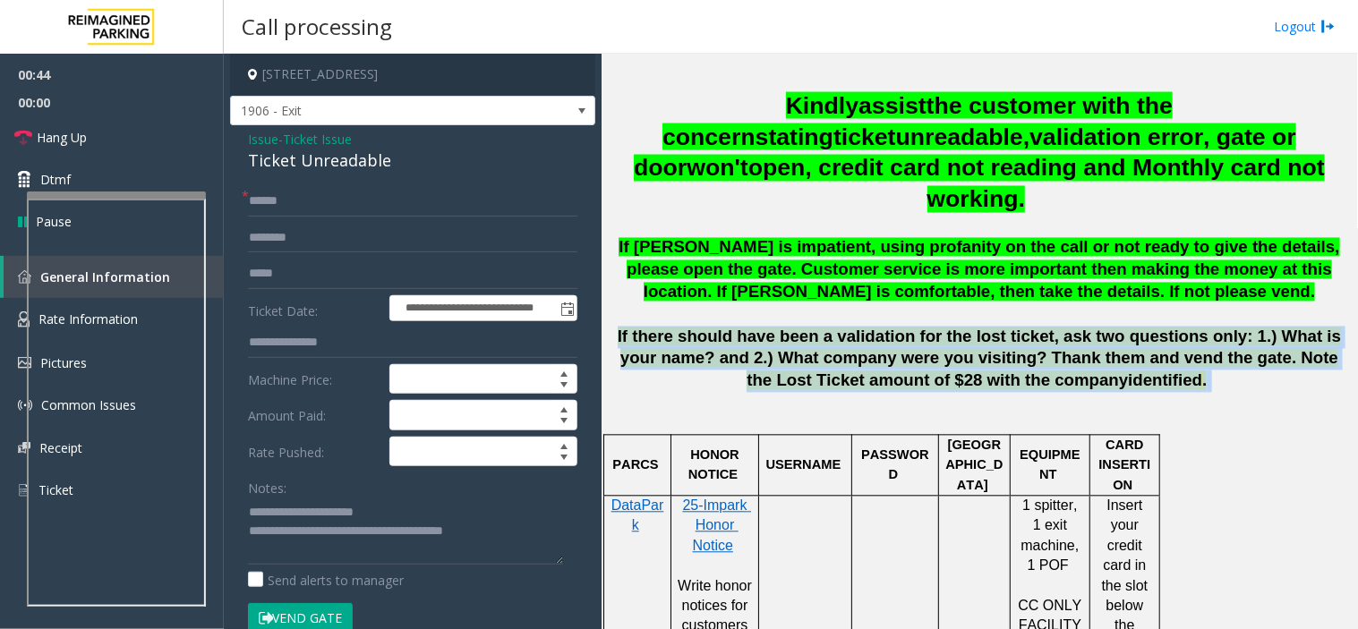
click at [713, 344] on p "If there should have been a validation for the lost ticket, ask two questions o…" at bounding box center [979, 360] width 743 height 66
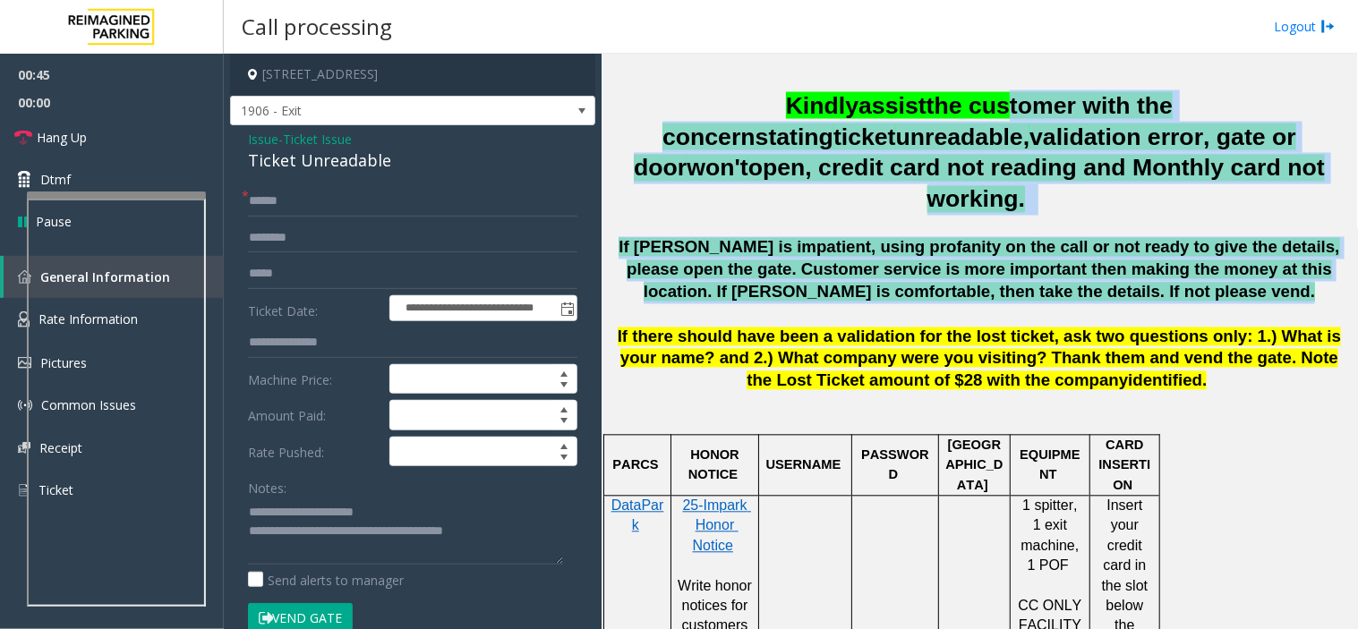
drag, startPoint x: 809, startPoint y: 288, endPoint x: 873, endPoint y: 87, distance: 211.4
click at [873, 90] on div "Vend the gate without filling honor notice. If calls last for more than 1 minut…" at bounding box center [979, 189] width 743 height 407
click at [873, 87] on div "Vend the gate without filling honor notice. If calls last for more than 1 minut…" at bounding box center [979, 189] width 743 height 407
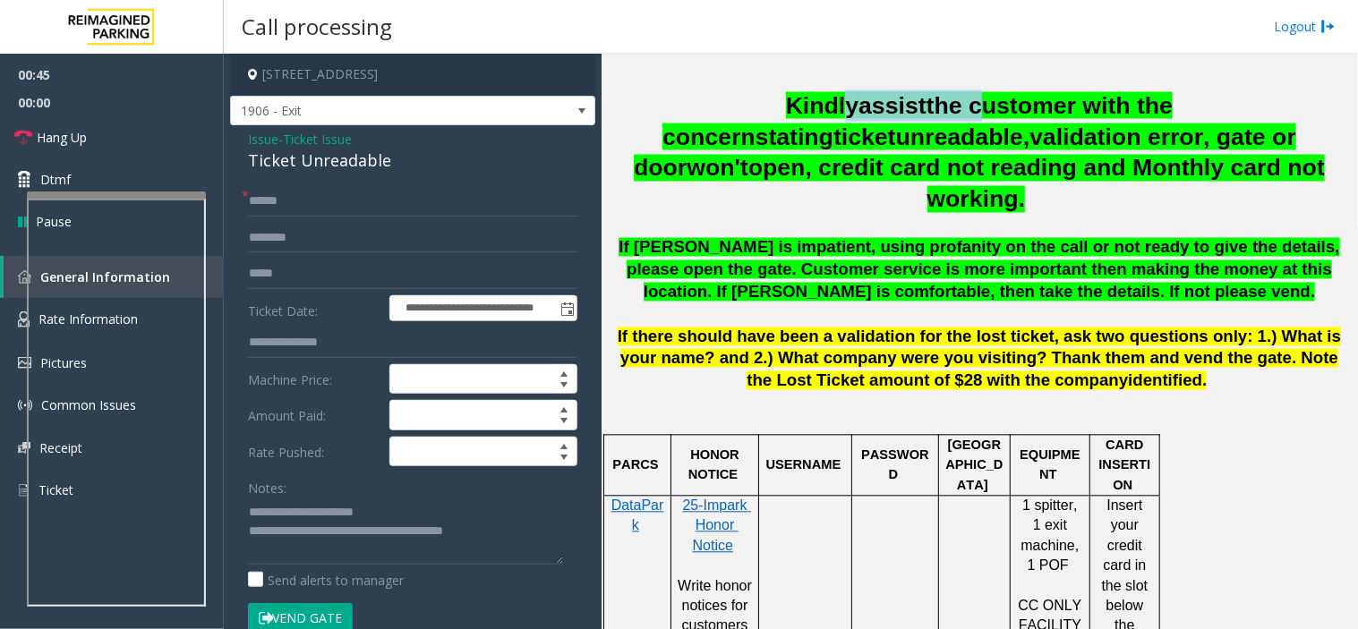
click at [707, 107] on span "Kindly assist the customer with the concern stating ticket unreadable, validati…" at bounding box center [979, 152] width 691 height 121
click at [786, 107] on span "Kindly" at bounding box center [822, 105] width 72 height 27
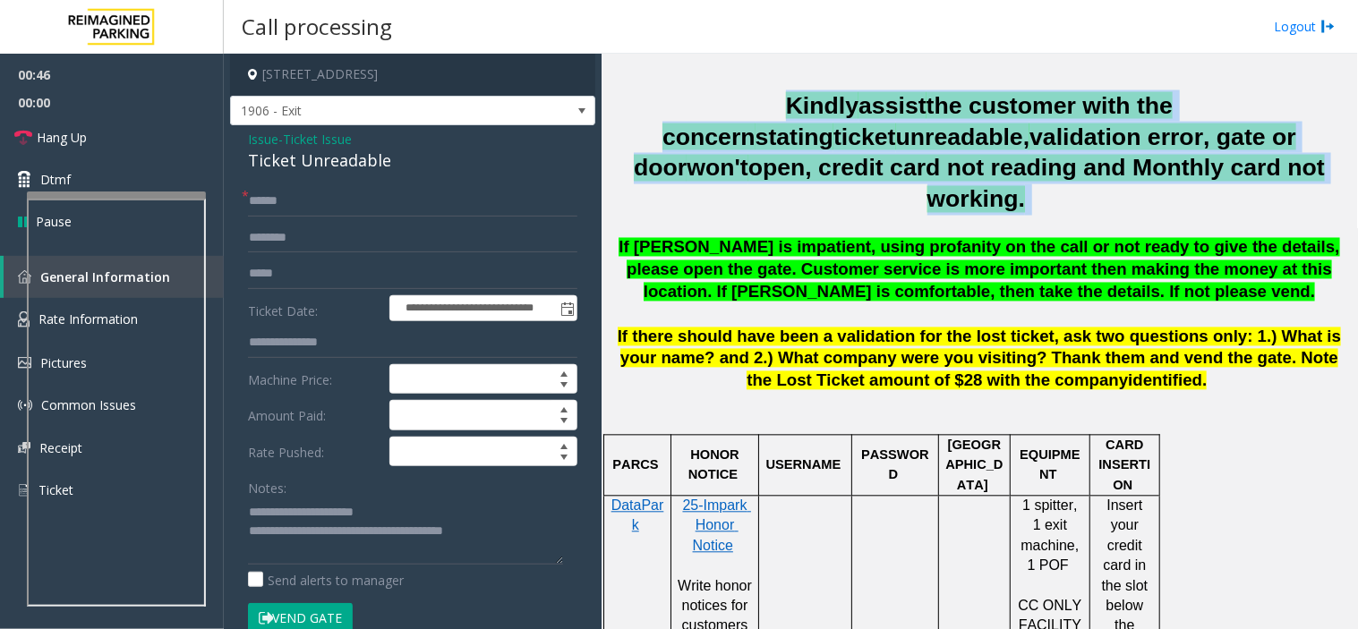
click at [786, 107] on span "Kindly" at bounding box center [822, 105] width 72 height 27
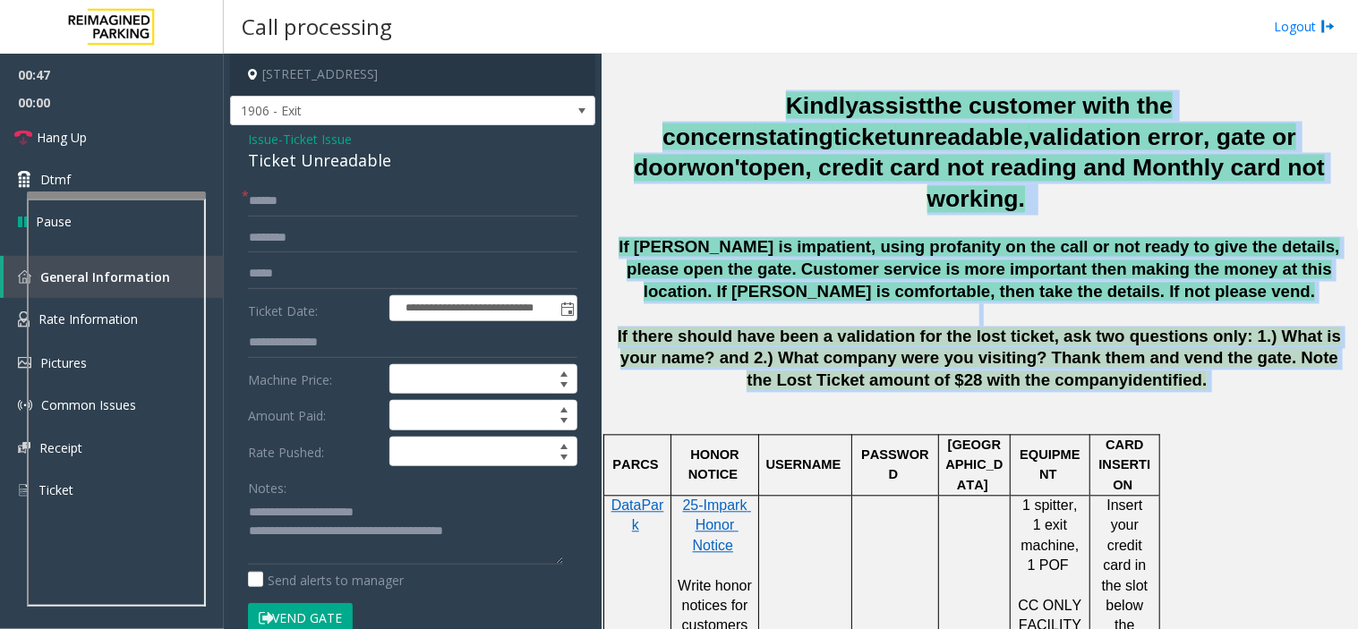
drag, startPoint x: 707, startPoint y: 107, endPoint x: 879, endPoint y: 346, distance: 294.3
click at [879, 346] on div "Vend the gate without filling honor notice. If calls last for more than 1 minut…" at bounding box center [979, 189] width 743 height 407
drag, startPoint x: 879, startPoint y: 346, endPoint x: 534, endPoint y: 195, distance: 376.3
click at [879, 347] on span "If there should have been a validation for the lost ticket, ask two questions o…" at bounding box center [979, 360] width 724 height 64
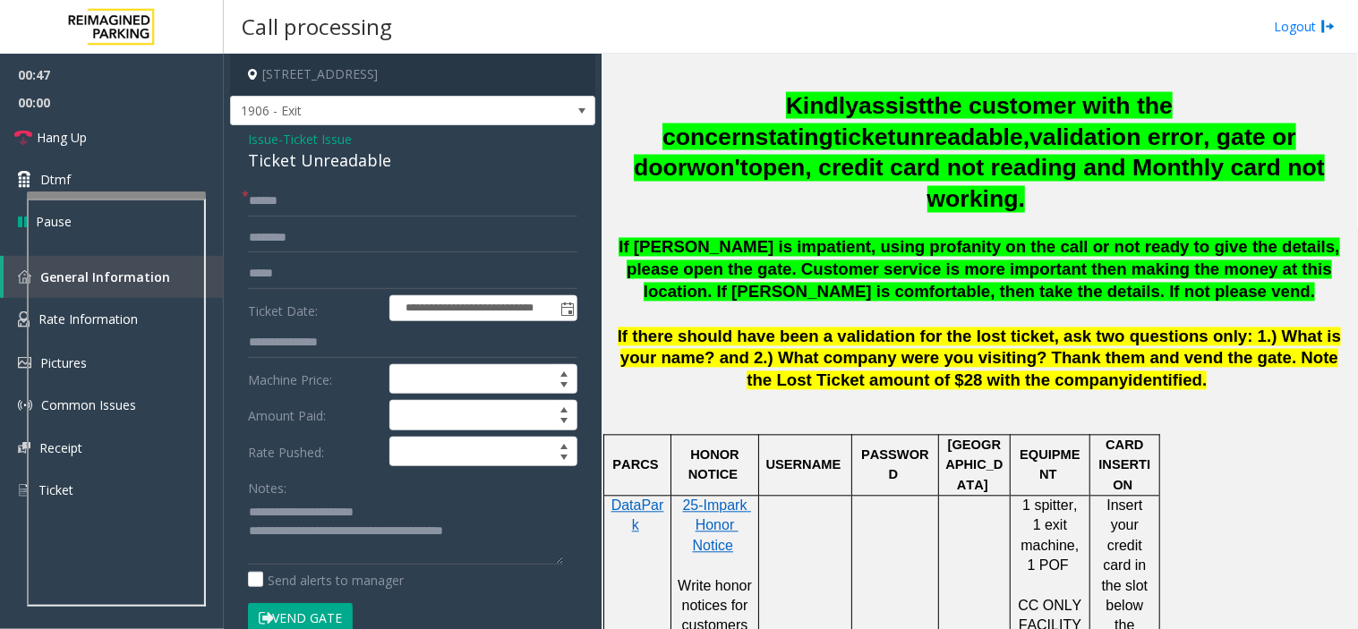
click at [415, 177] on div "**********" at bounding box center [412, 598] width 365 height 947
click at [425, 221] on form "**********" at bounding box center [412, 418] width 329 height 465
click at [407, 212] on input "text" at bounding box center [412, 201] width 329 height 30
type input "*"
type input "**"
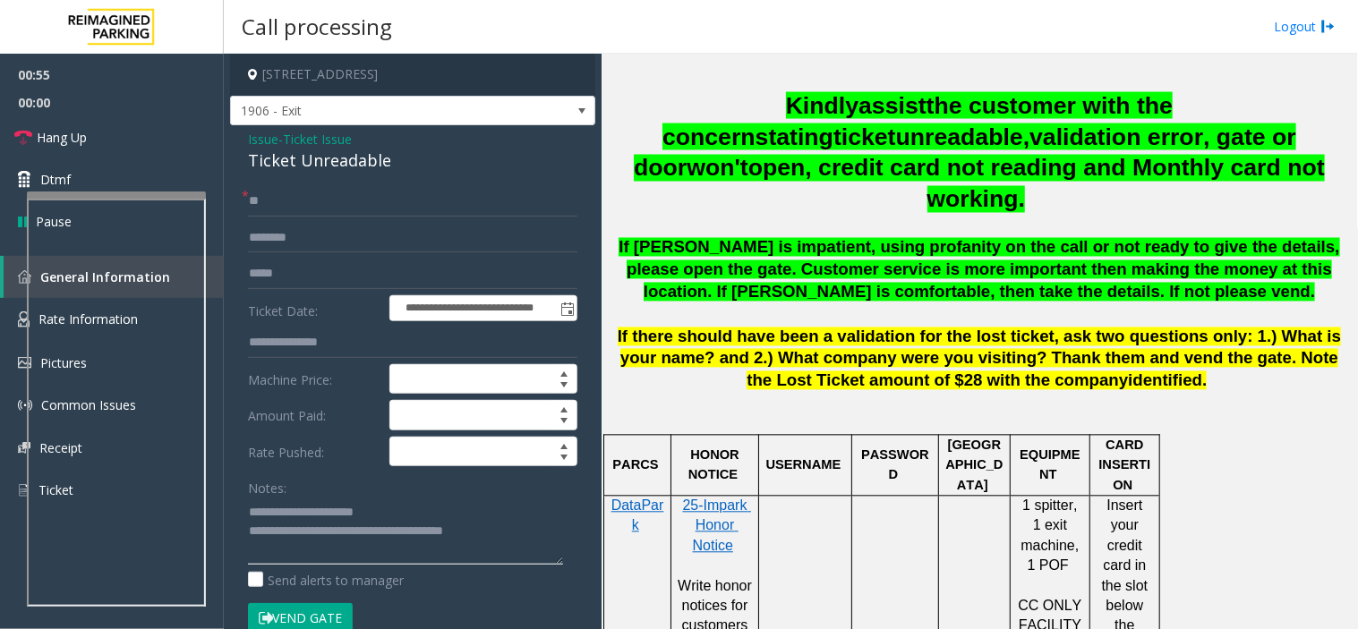
click at [372, 538] on textarea at bounding box center [405, 531] width 315 height 67
paste textarea
type textarea "**********"
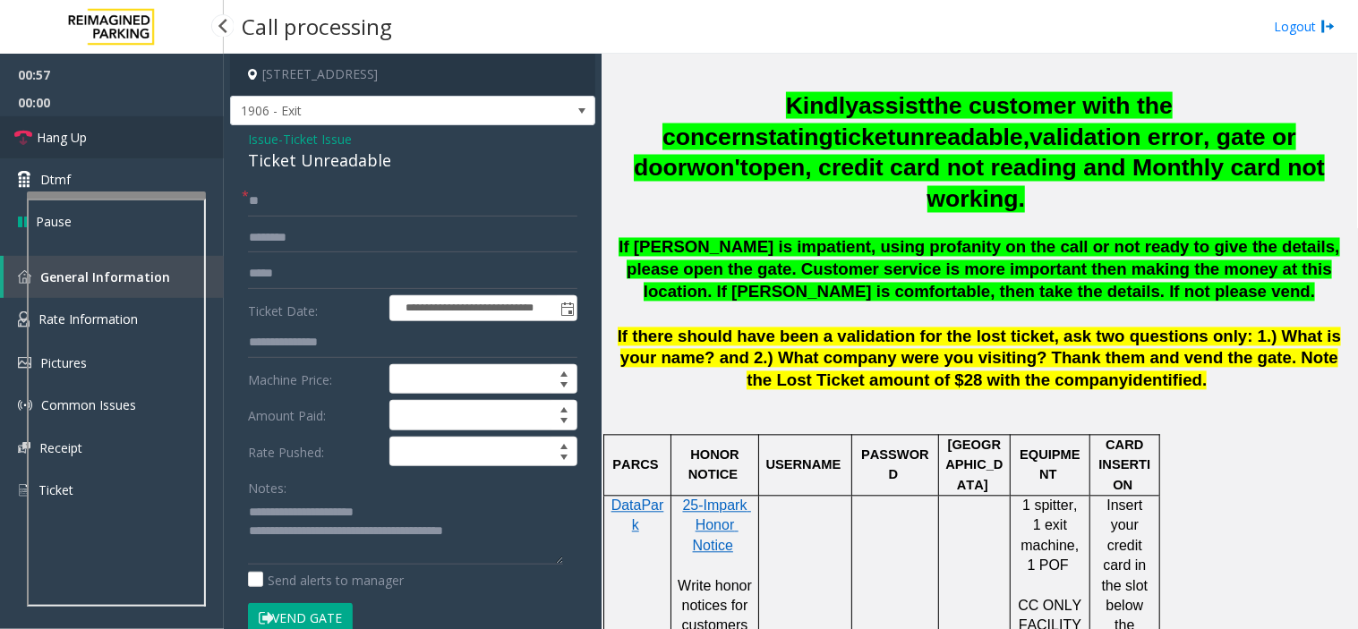
click at [164, 144] on link "Hang Up" at bounding box center [112, 137] width 224 height 42
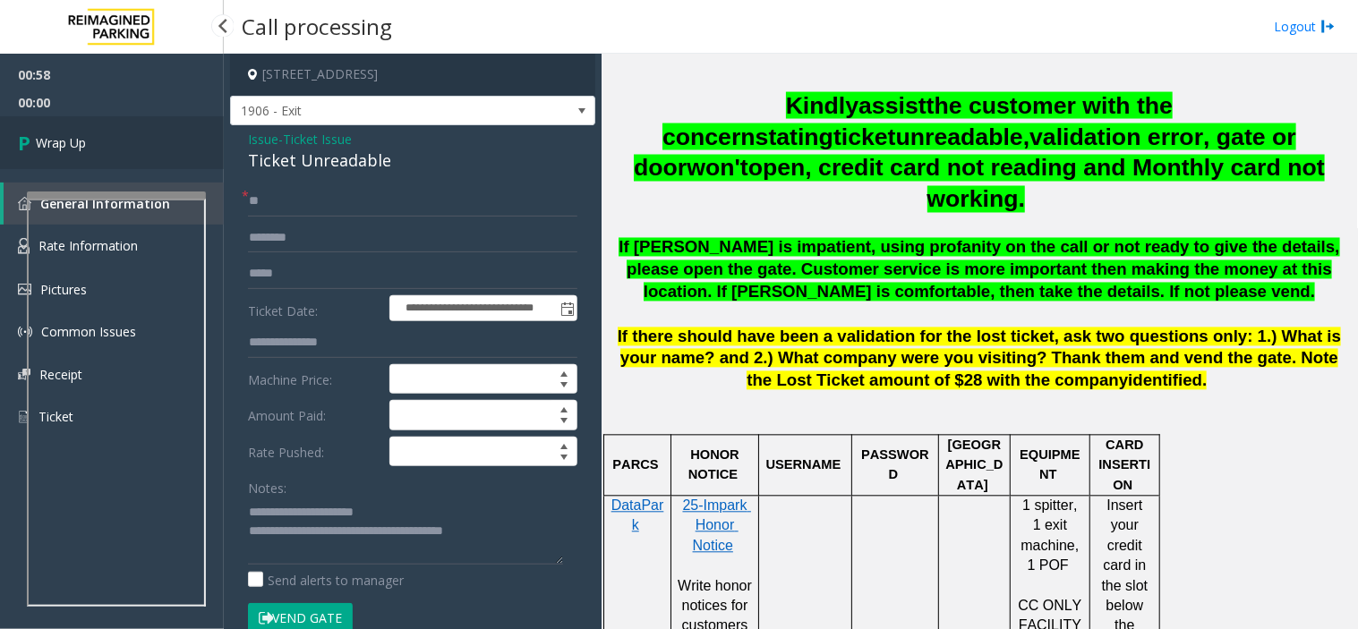
click at [164, 144] on link "Wrap Up" at bounding box center [112, 142] width 224 height 53
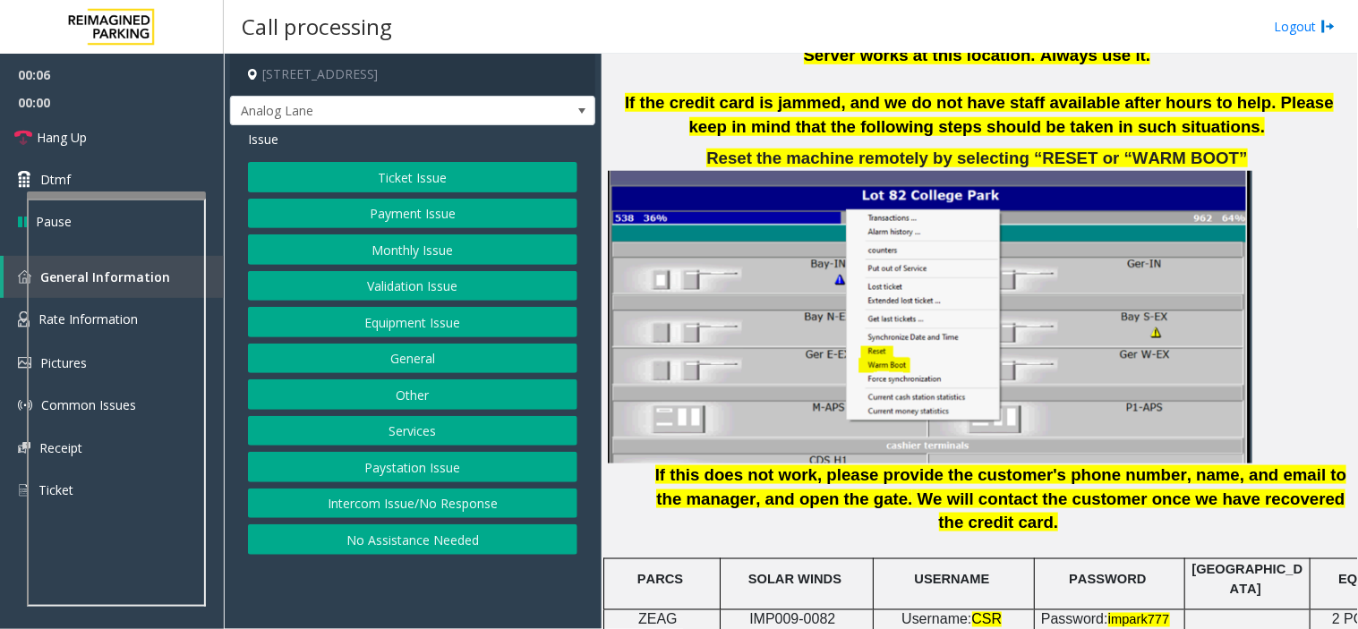
scroll to position [2485, 0]
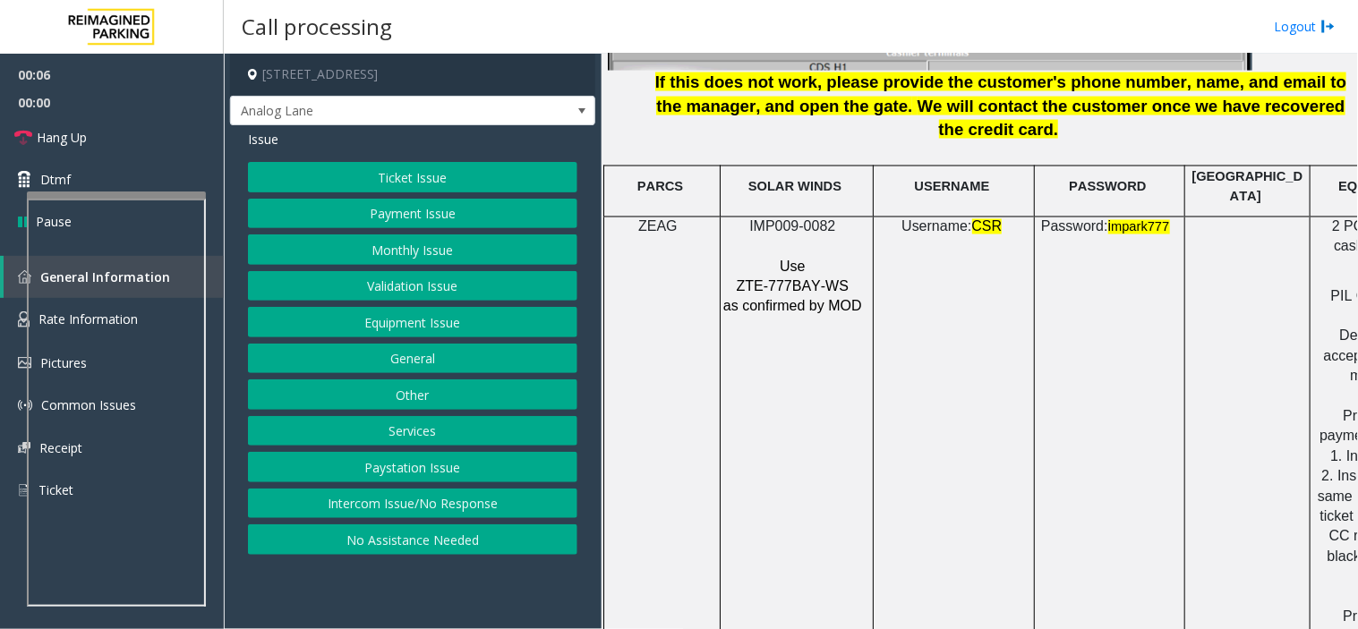
click at [792, 219] on span "IMP009-0082" at bounding box center [792, 226] width 86 height 15
click at [787, 219] on span "IMP009-0082" at bounding box center [792, 226] width 86 height 15
click at [377, 318] on button "Equipment Issue" at bounding box center [412, 322] width 329 height 30
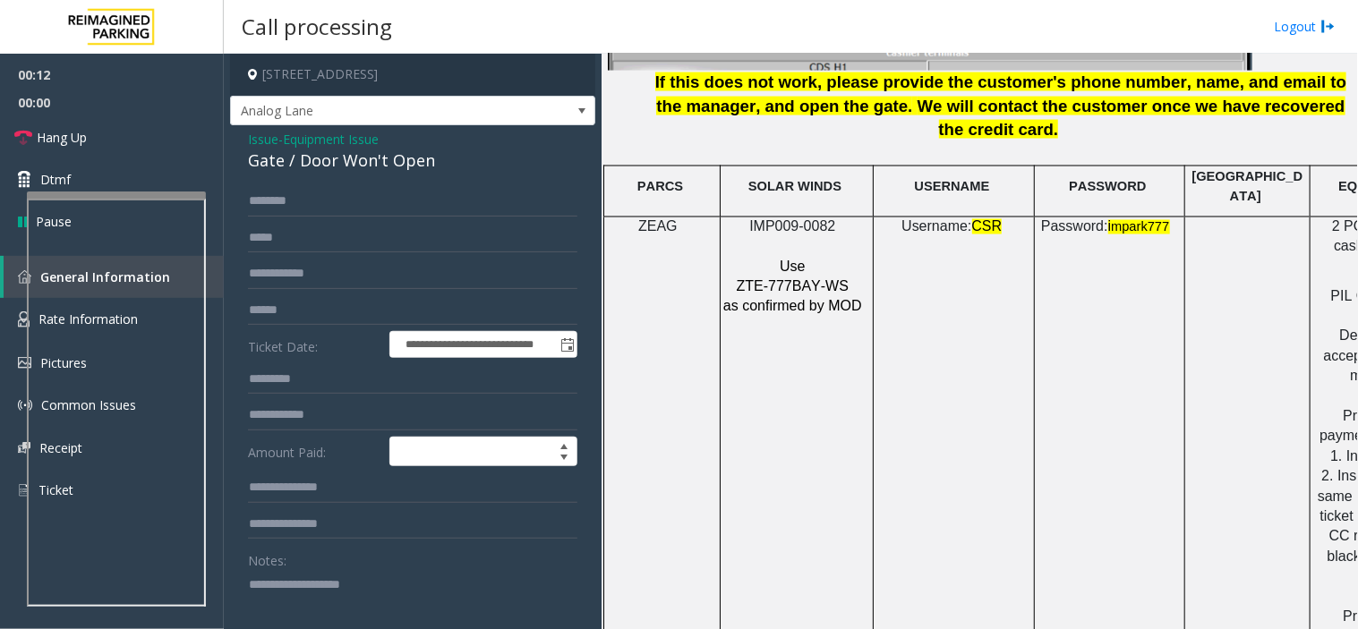
click at [292, 157] on div "Gate / Door Won't Open" at bounding box center [412, 161] width 329 height 24
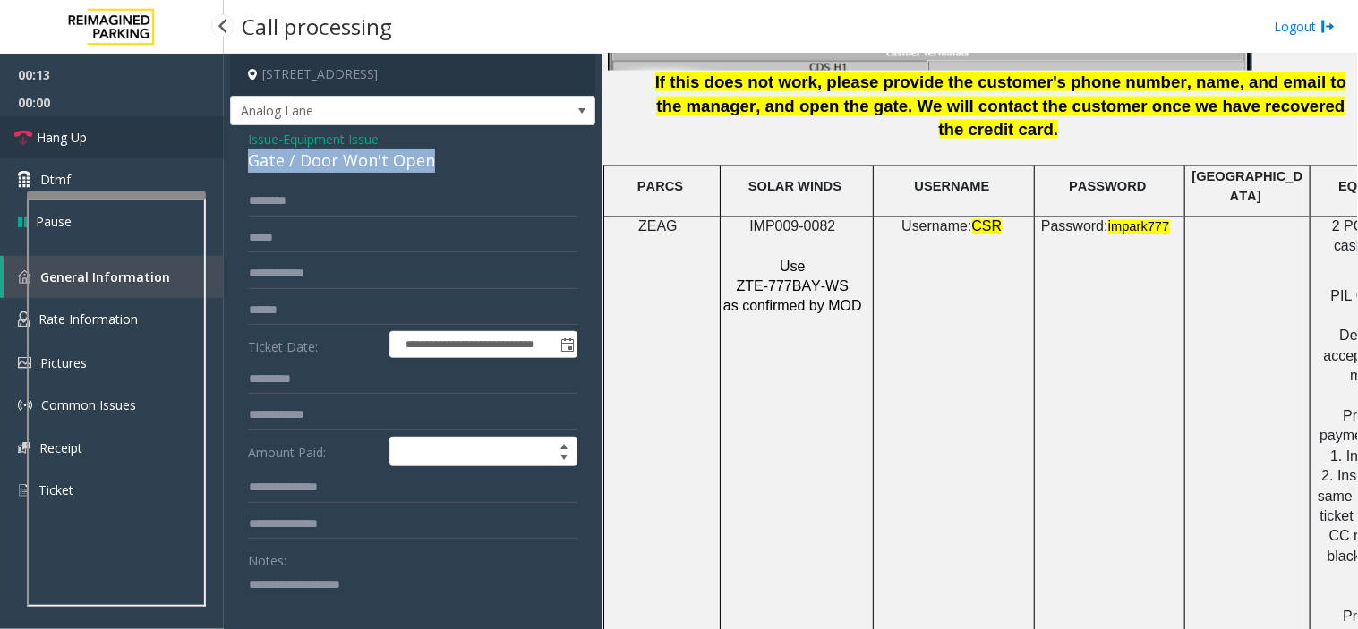
click at [140, 145] on link "Hang Up" at bounding box center [112, 137] width 224 height 42
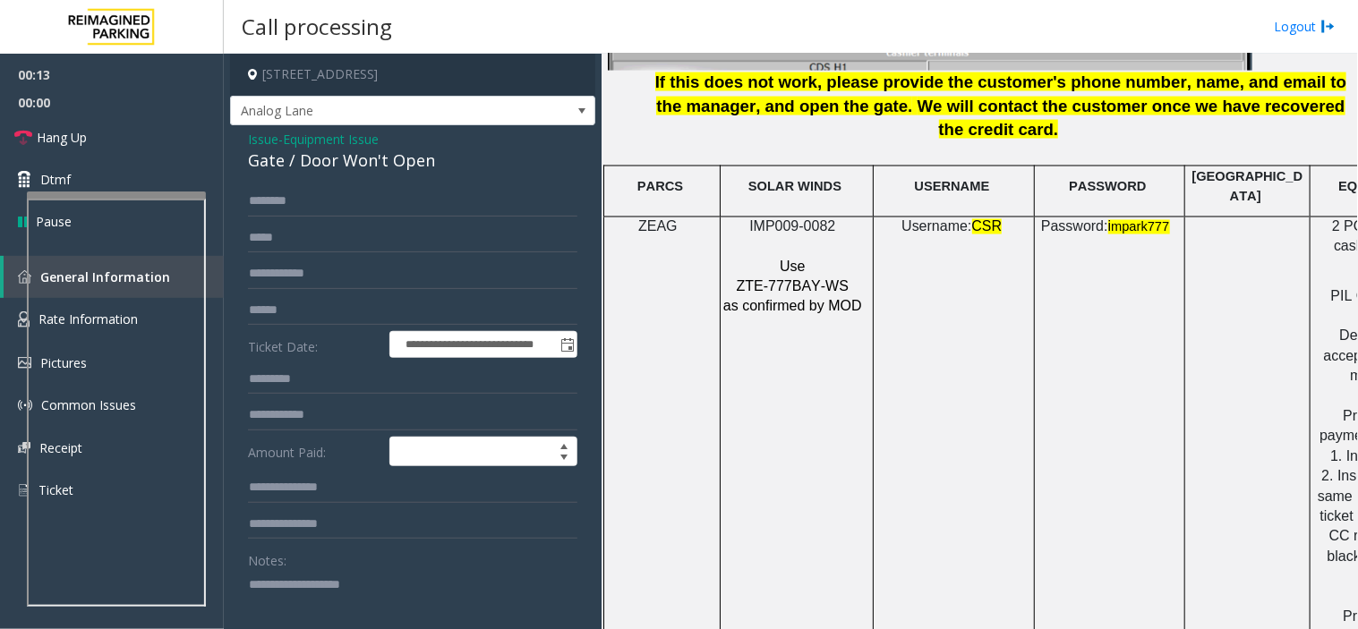
click at [368, 566] on textarea at bounding box center [405, 603] width 315 height 67
paste textarea "**********"
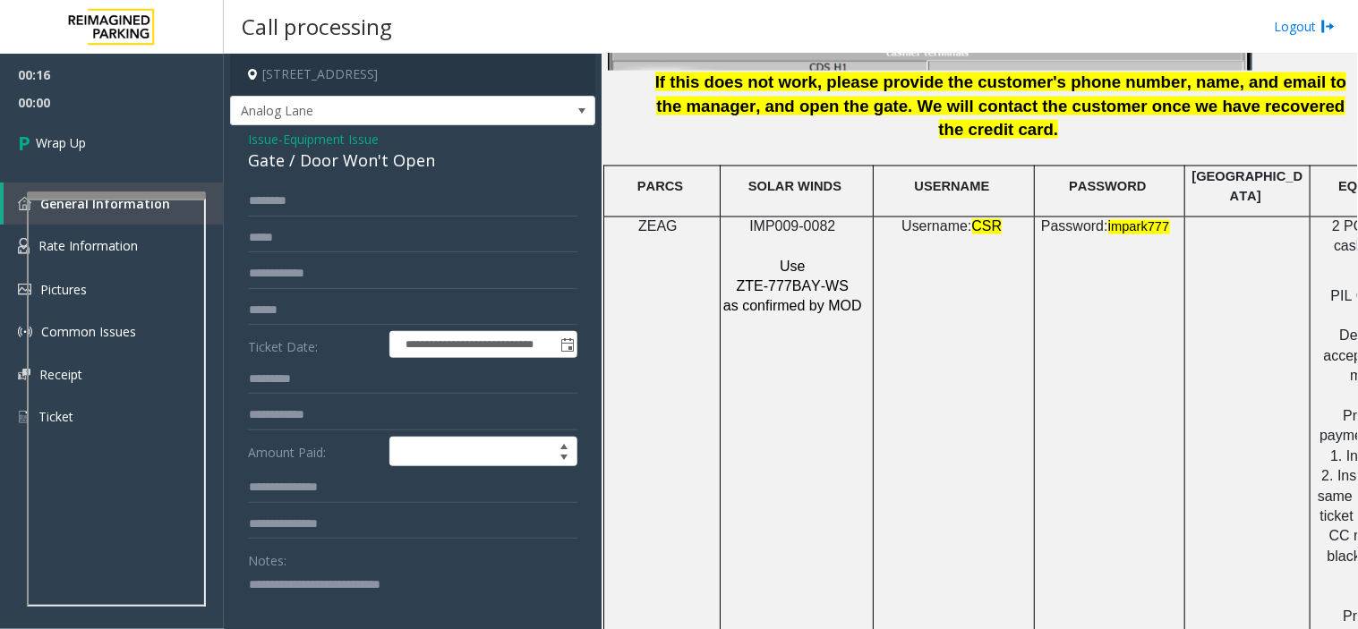
type textarea "**********"
click at [271, 149] on div "Gate / Door Won't Open" at bounding box center [412, 161] width 329 height 24
click at [271, 136] on span "Issue" at bounding box center [263, 139] width 30 height 19
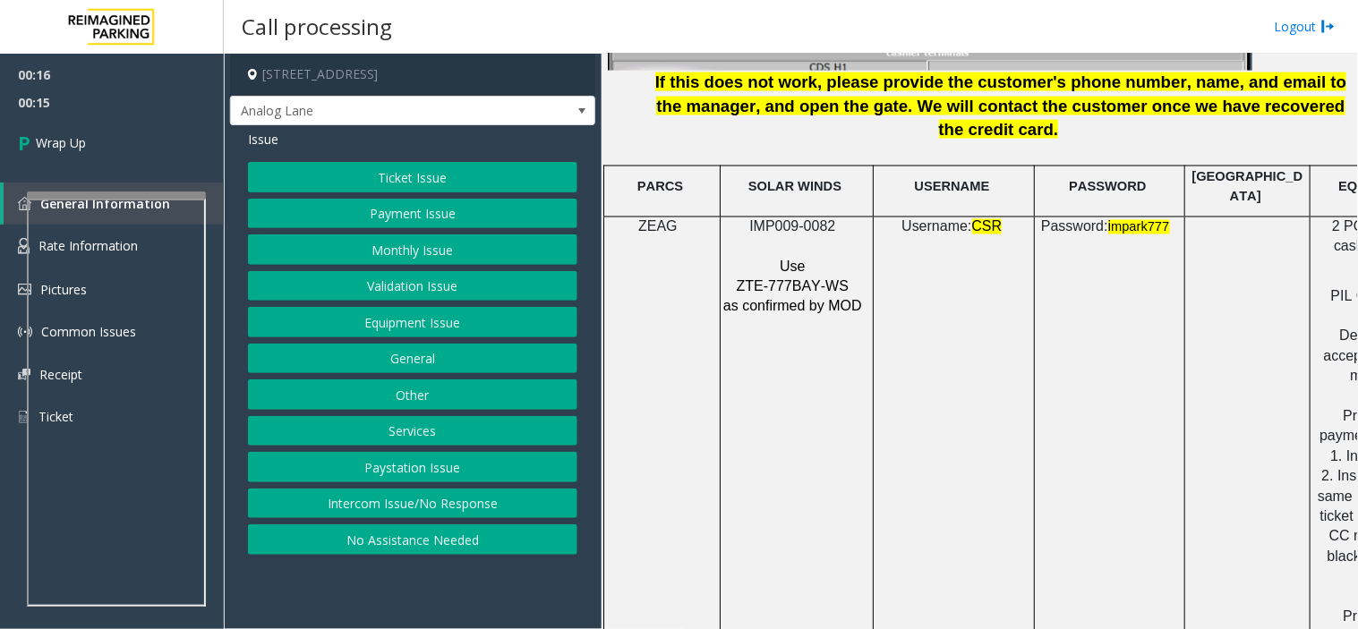
click at [407, 534] on button "No Assistance Needed" at bounding box center [412, 539] width 329 height 30
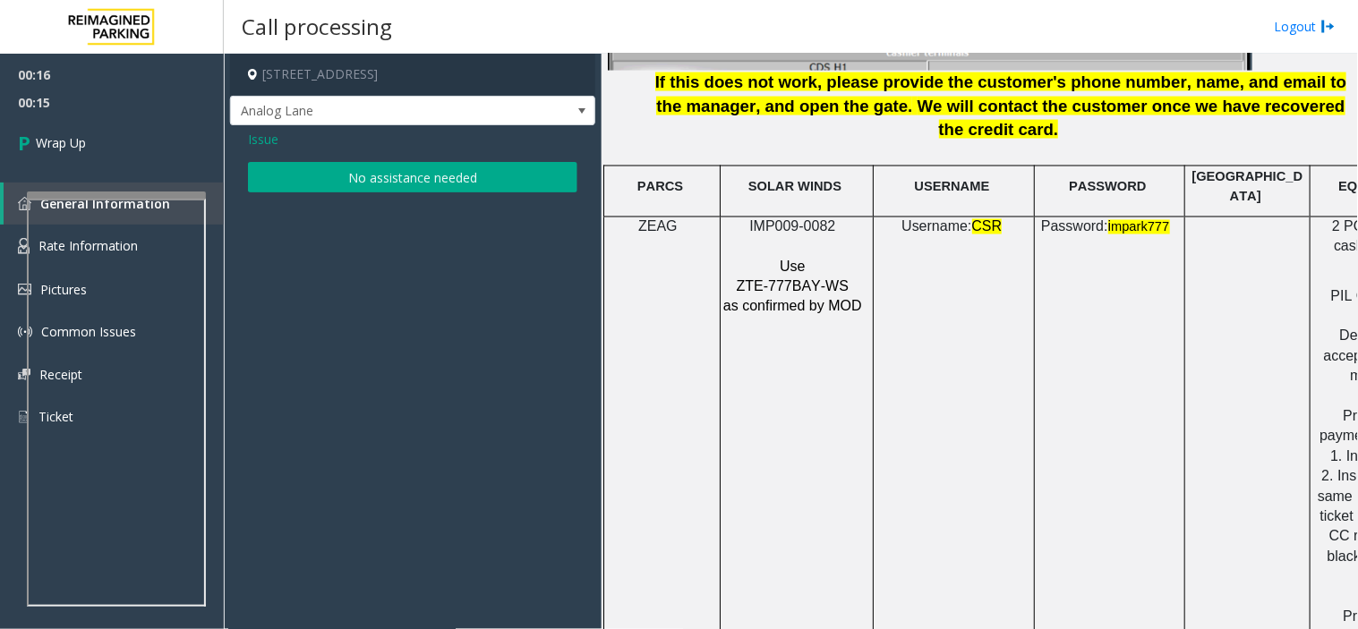
click at [407, 190] on button "No assistance needed" at bounding box center [412, 177] width 329 height 30
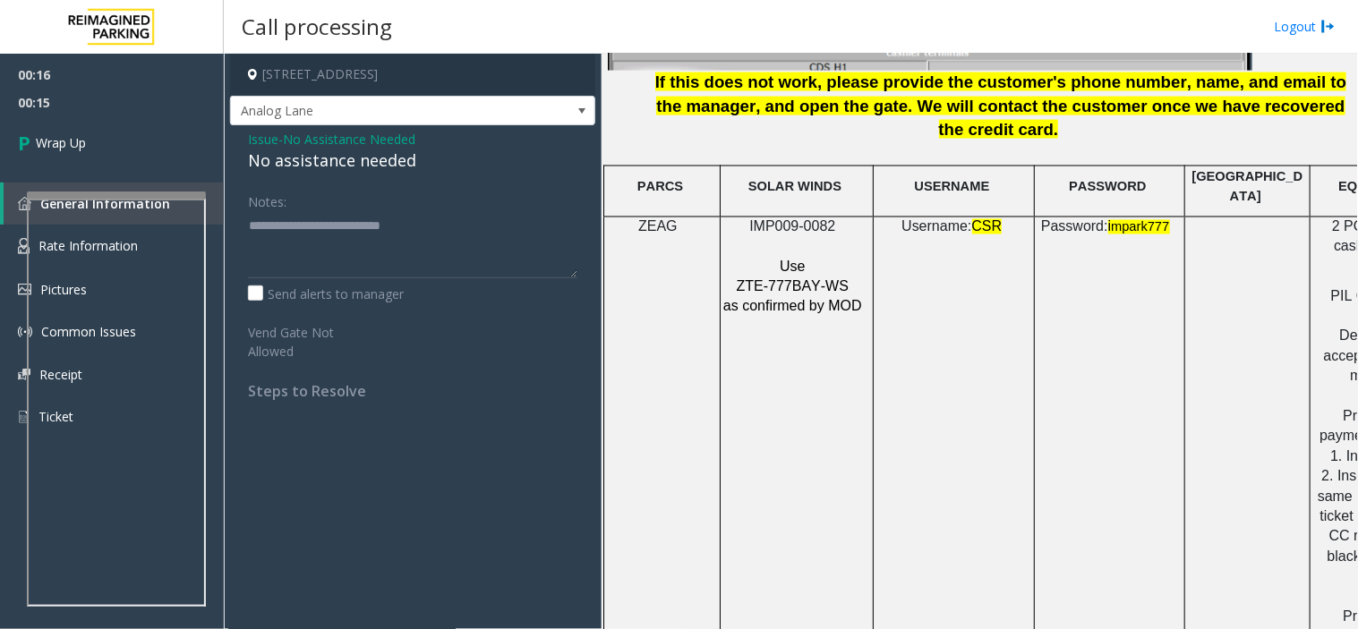
click at [400, 165] on div "No assistance needed" at bounding box center [412, 161] width 329 height 24
click at [428, 212] on textarea at bounding box center [412, 244] width 329 height 67
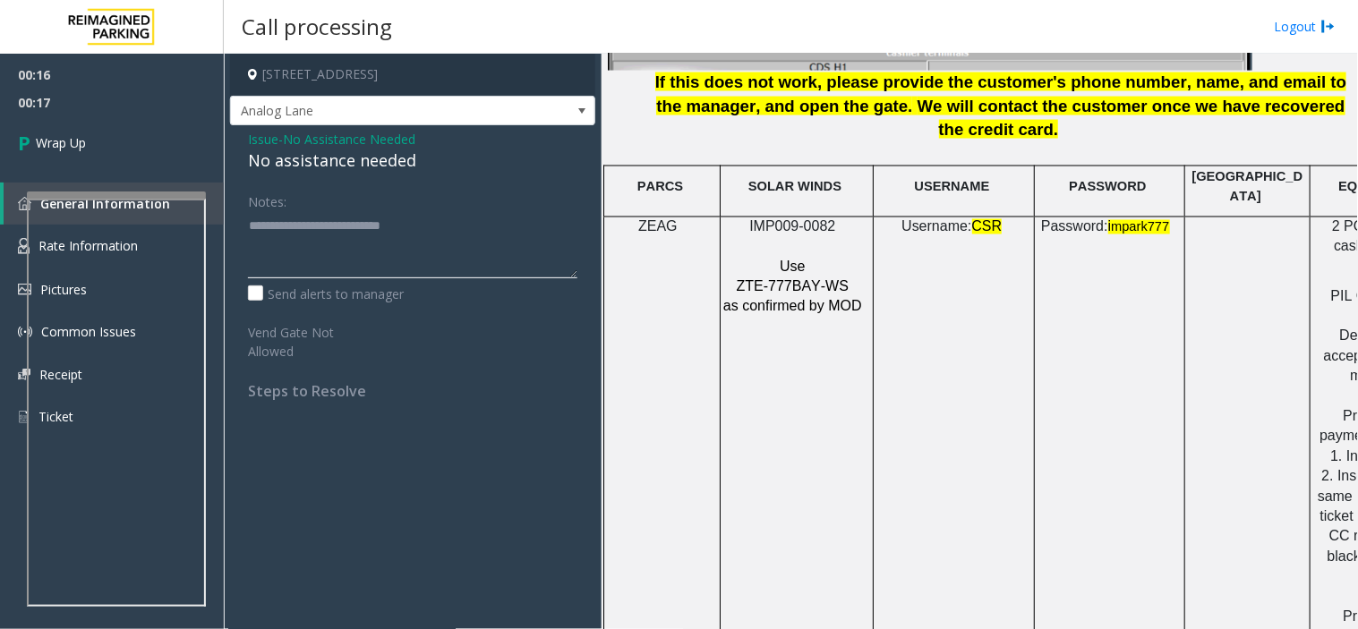
click at [428, 212] on textarea at bounding box center [412, 244] width 329 height 67
paste textarea
type textarea "**********"
click at [101, 98] on span "00:17" at bounding box center [112, 103] width 224 height 28
click at [118, 140] on link "Wrap Up" at bounding box center [112, 142] width 224 height 53
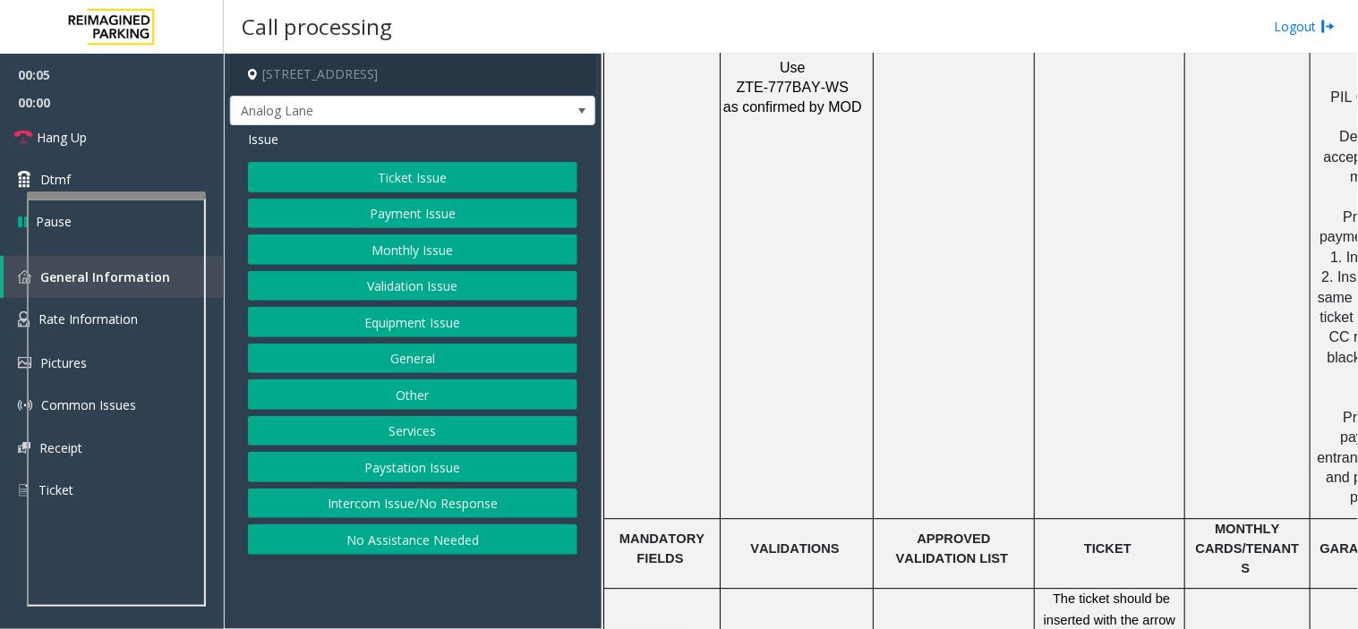
scroll to position [2187, 0]
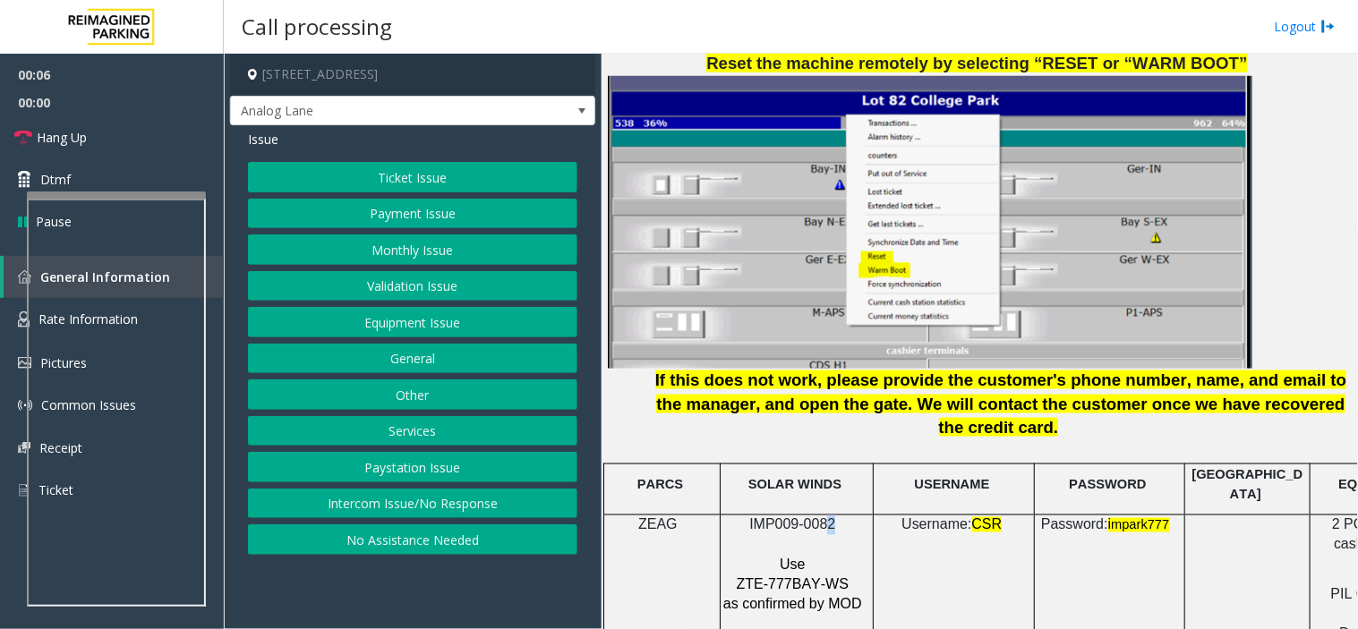
click at [828, 517] on span "IMP009-0082" at bounding box center [792, 524] width 86 height 15
click at [767, 316] on img at bounding box center [930, 222] width 644 height 293
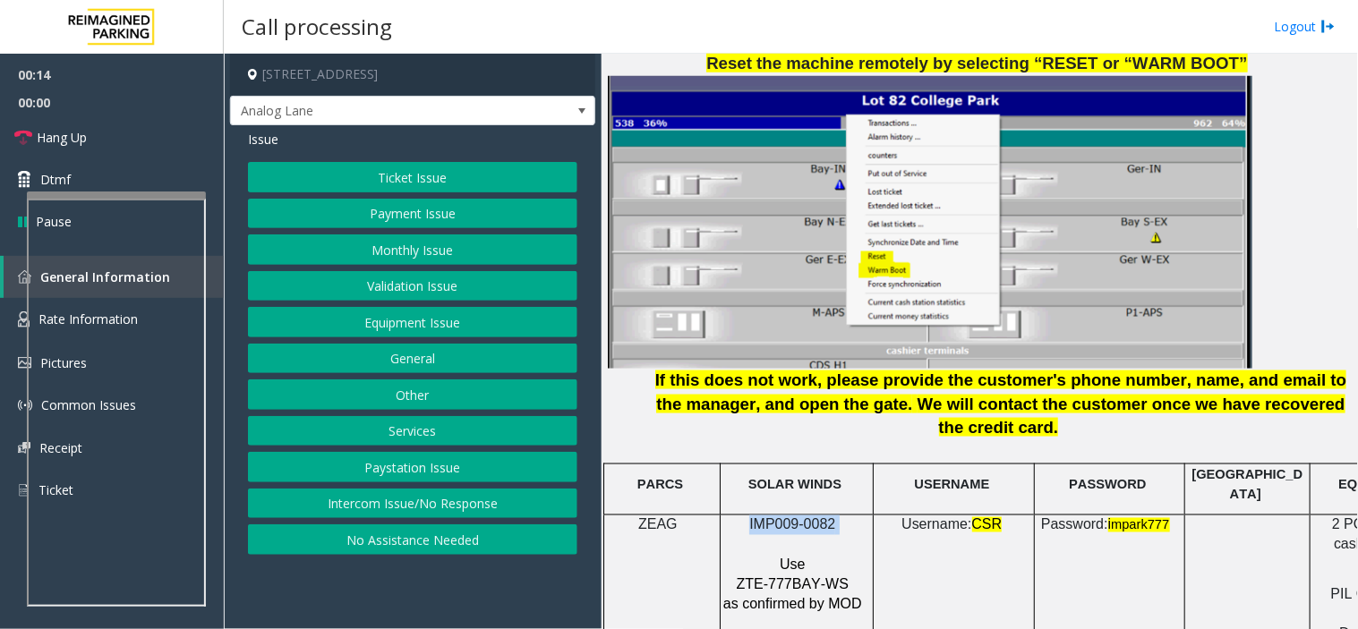
click at [767, 316] on img at bounding box center [930, 222] width 644 height 293
drag, startPoint x: 767, startPoint y: 316, endPoint x: 1038, endPoint y: 460, distance: 307.0
click at [1038, 460] on div "When ending the calls from this location PRESS ## . There should not be any mis…" at bounding box center [979, 524] width 743 height 2299
click at [1038, 515] on p "Password: i mpark777" at bounding box center [1106, 525] width 141 height 21
click at [431, 189] on button "Ticket Issue" at bounding box center [412, 177] width 329 height 30
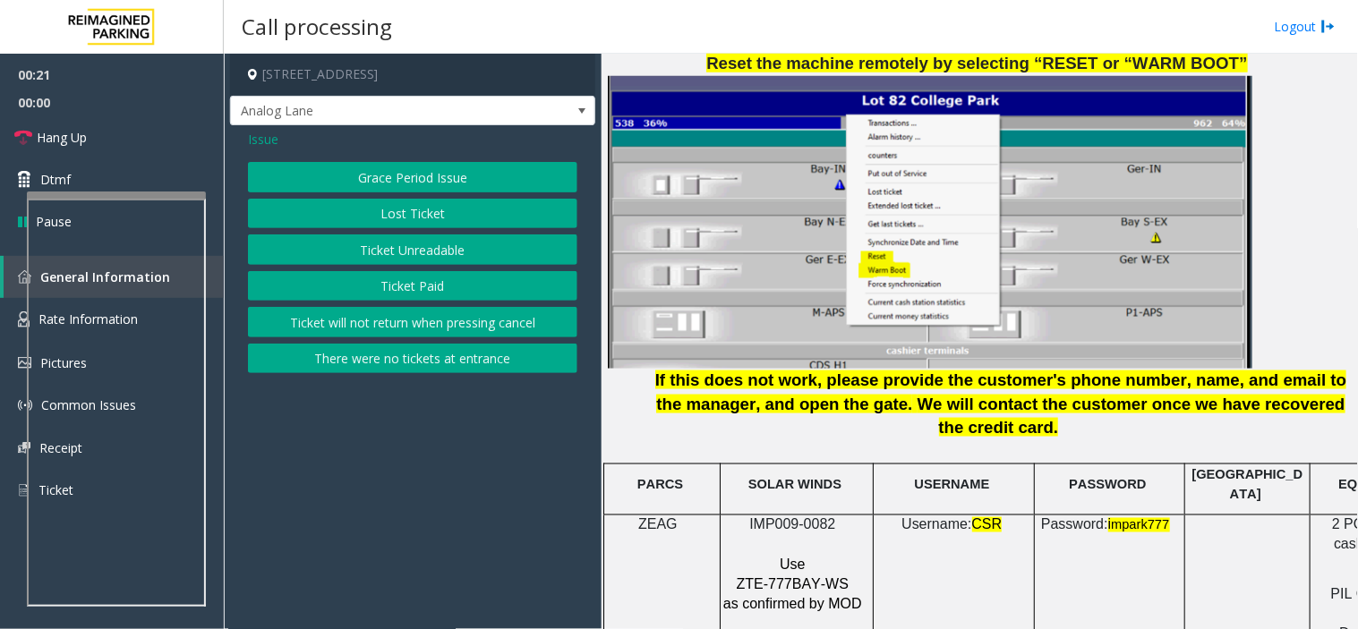
click at [398, 253] on button "Ticket Unreadable" at bounding box center [412, 249] width 329 height 30
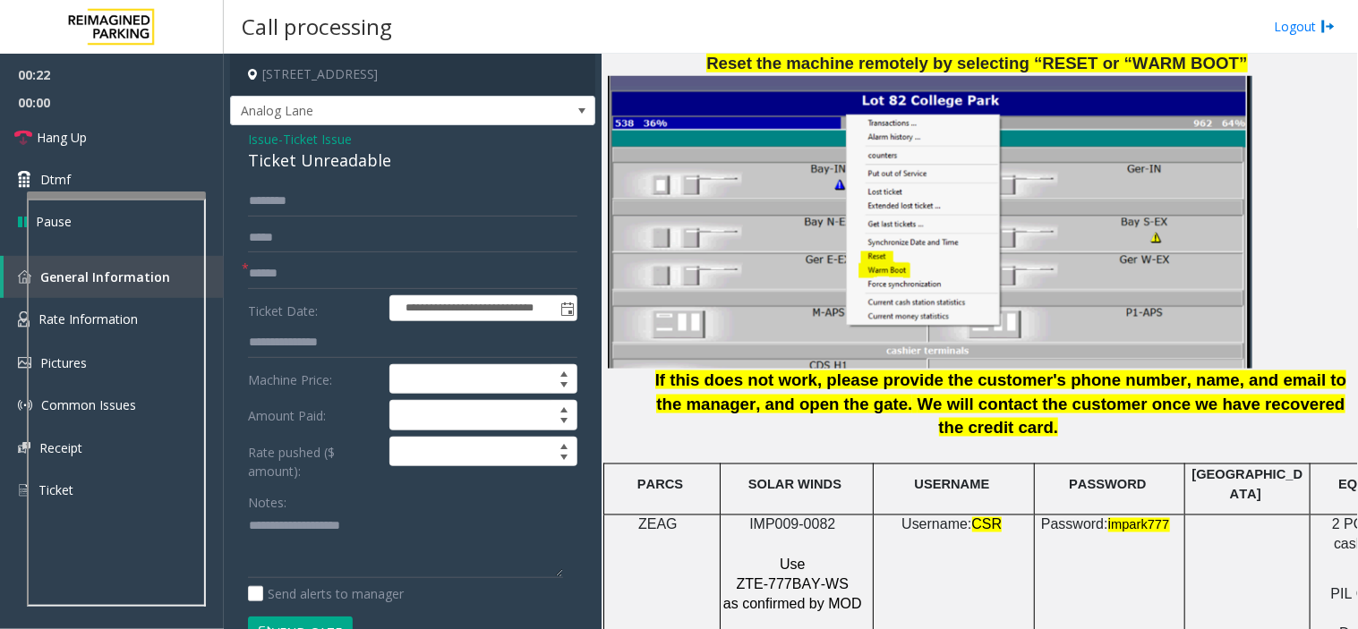
click at [340, 162] on div "Ticket Unreadable" at bounding box center [412, 161] width 329 height 24
click at [405, 566] on div "Send alerts to manager" at bounding box center [412, 593] width 329 height 19
click at [396, 538] on textarea at bounding box center [405, 545] width 315 height 67
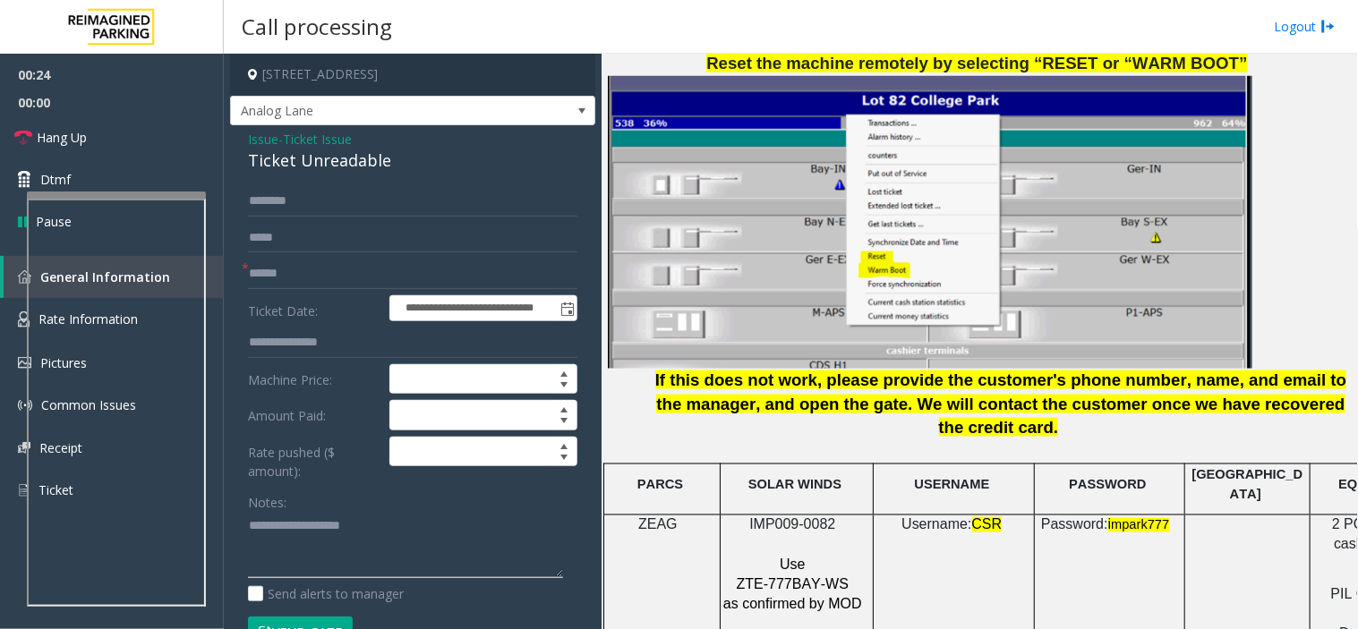
type textarea "*"
paste textarea "**********"
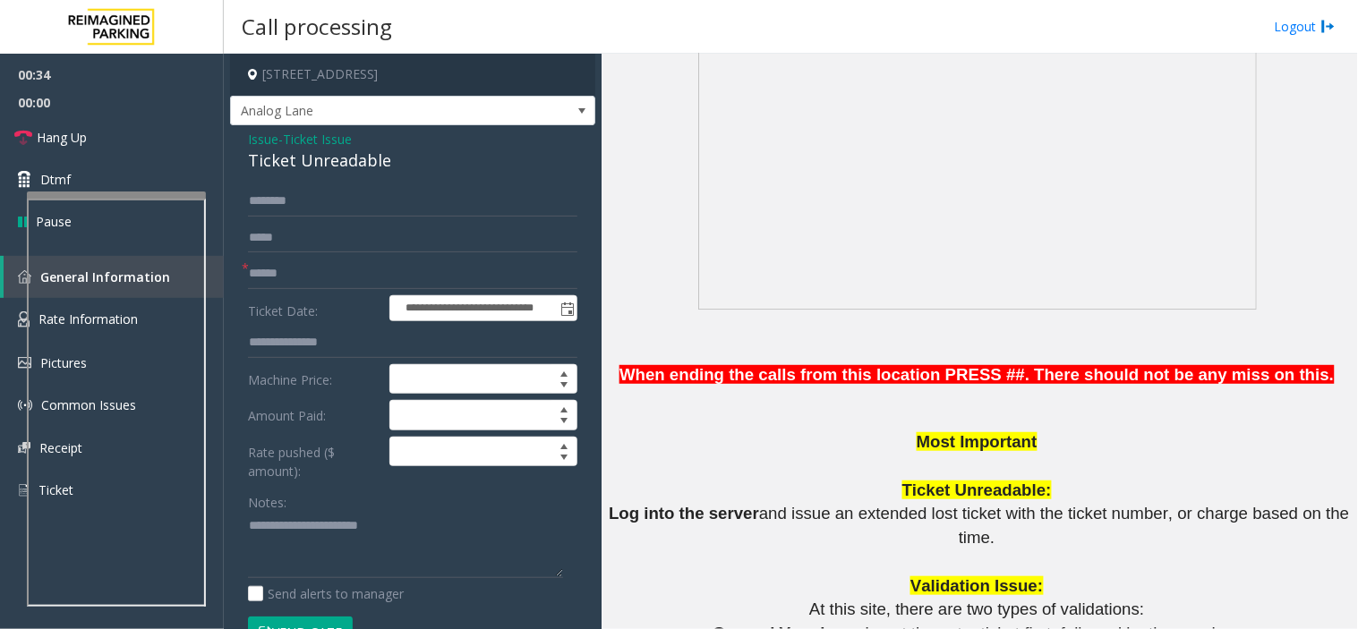
scroll to position [1193, 0]
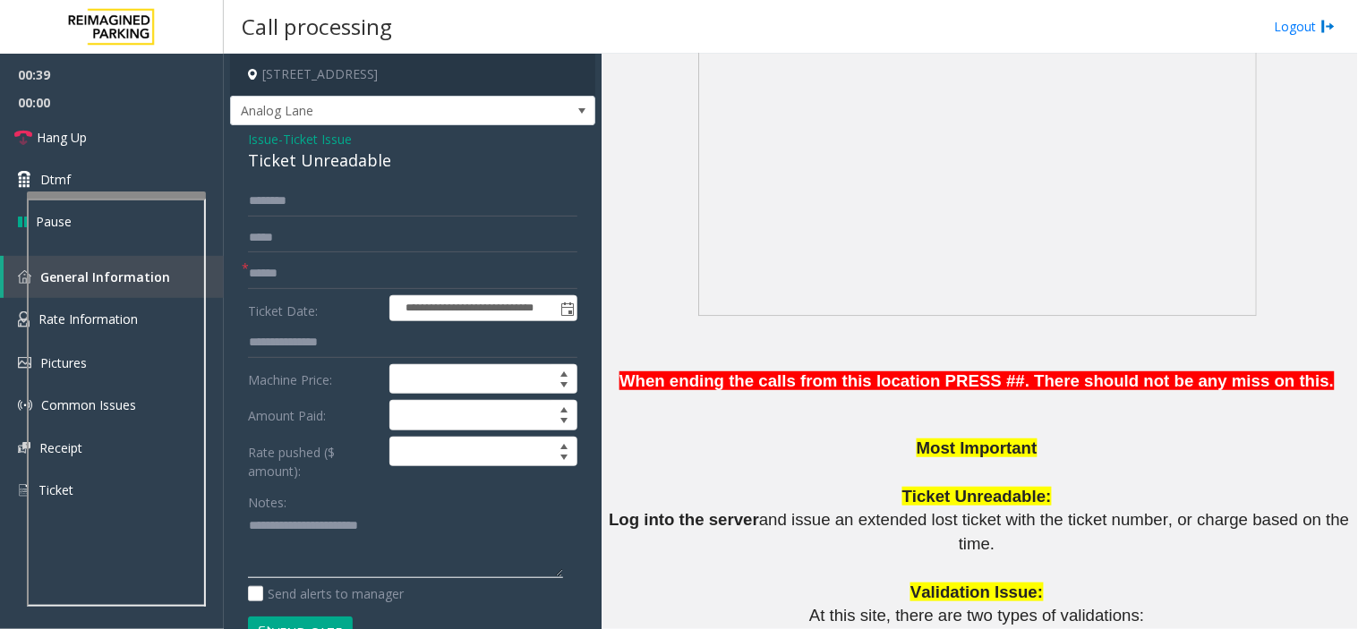
click at [316, 560] on textarea at bounding box center [405, 545] width 315 height 67
paste textarea "**********"
type textarea "**********"
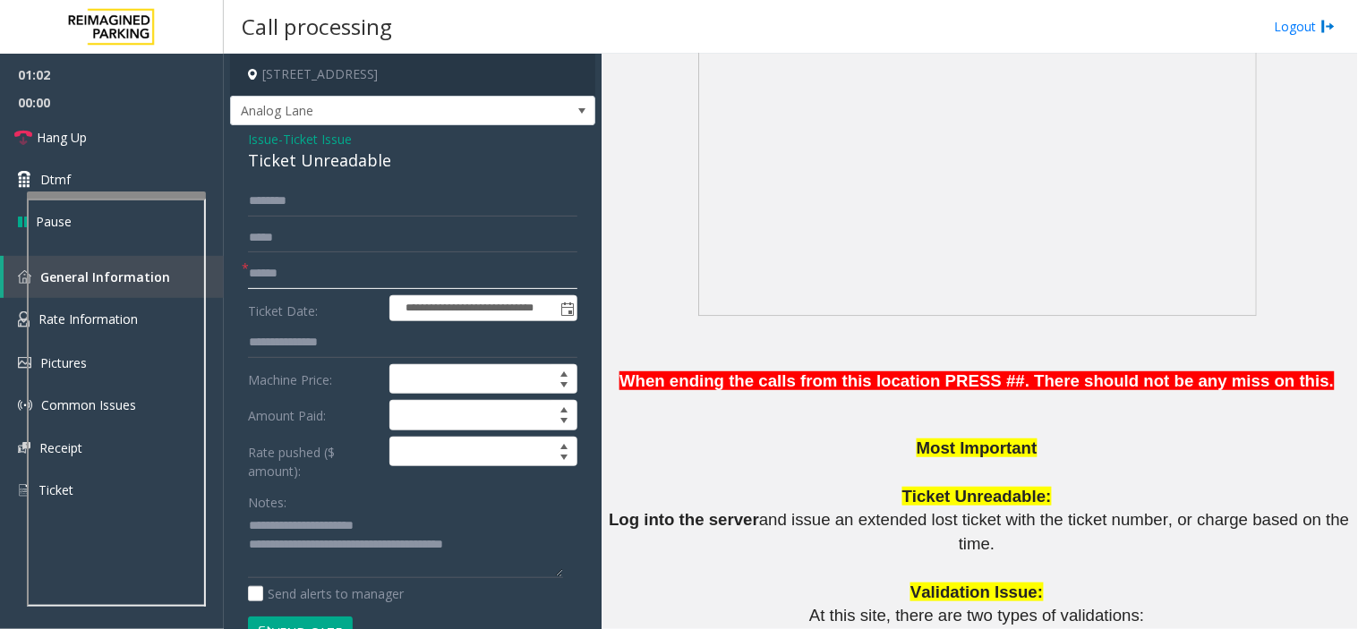
click at [377, 274] on input "text" at bounding box center [412, 274] width 329 height 30
type input "********"
click at [248, 566] on button "Vend Gate" at bounding box center [300, 632] width 105 height 30
click at [158, 118] on link "Hang Up" at bounding box center [112, 137] width 224 height 42
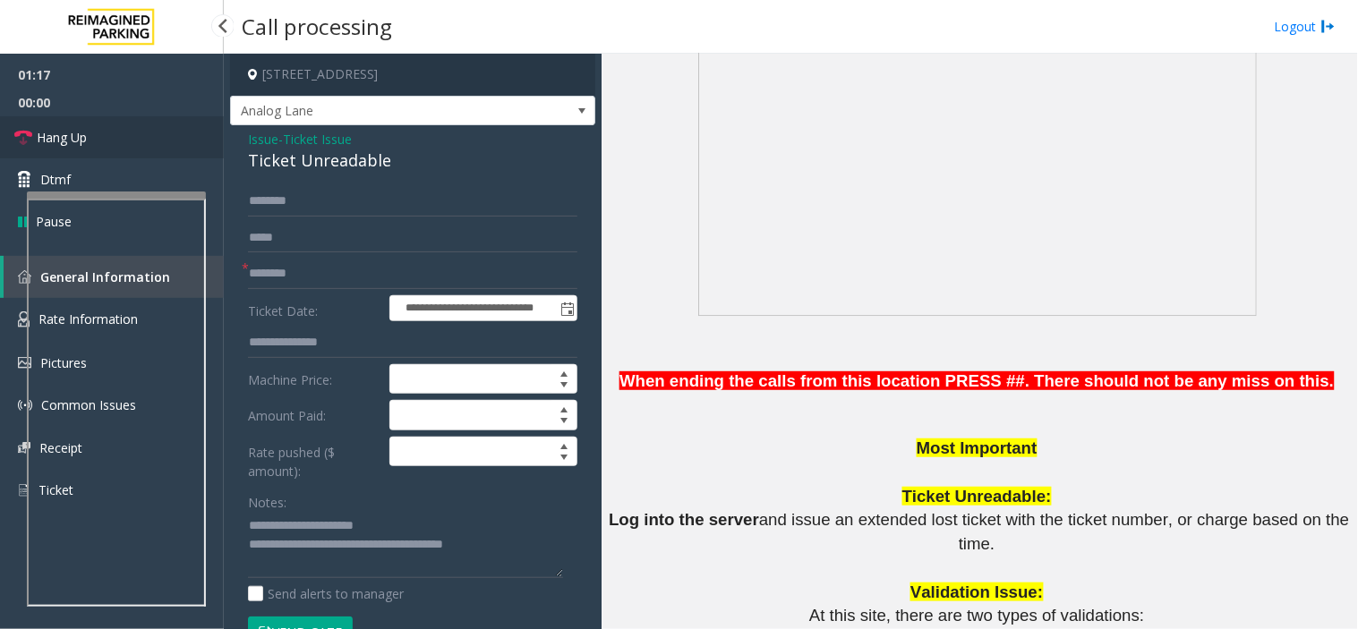
click at [158, 118] on link "Hang Up" at bounding box center [112, 137] width 224 height 42
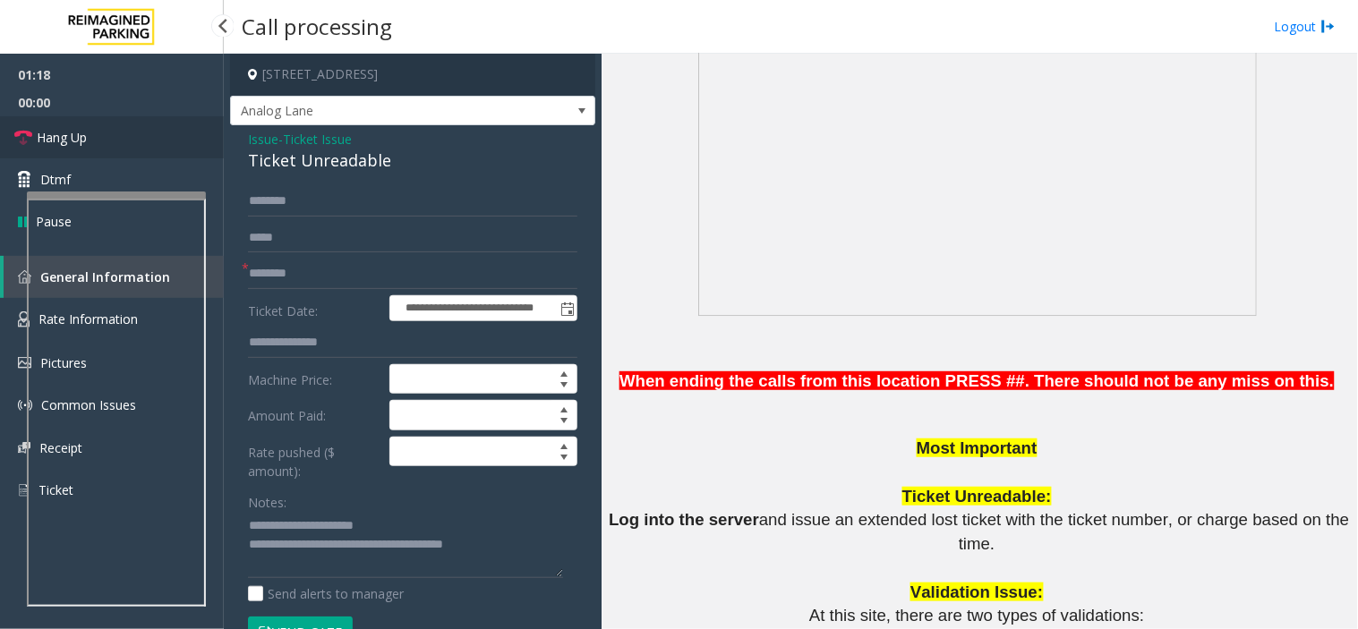
click at [158, 118] on link "Hang Up" at bounding box center [112, 137] width 224 height 42
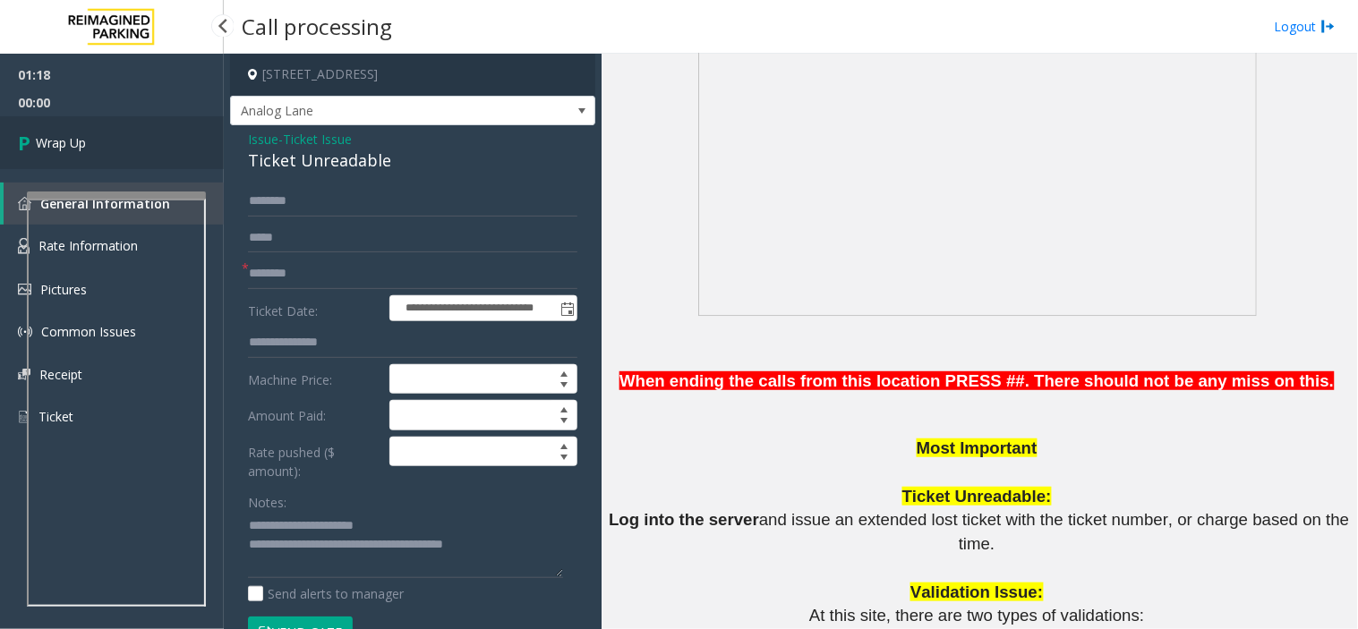
click at [158, 118] on link "Wrap Up" at bounding box center [112, 142] width 224 height 53
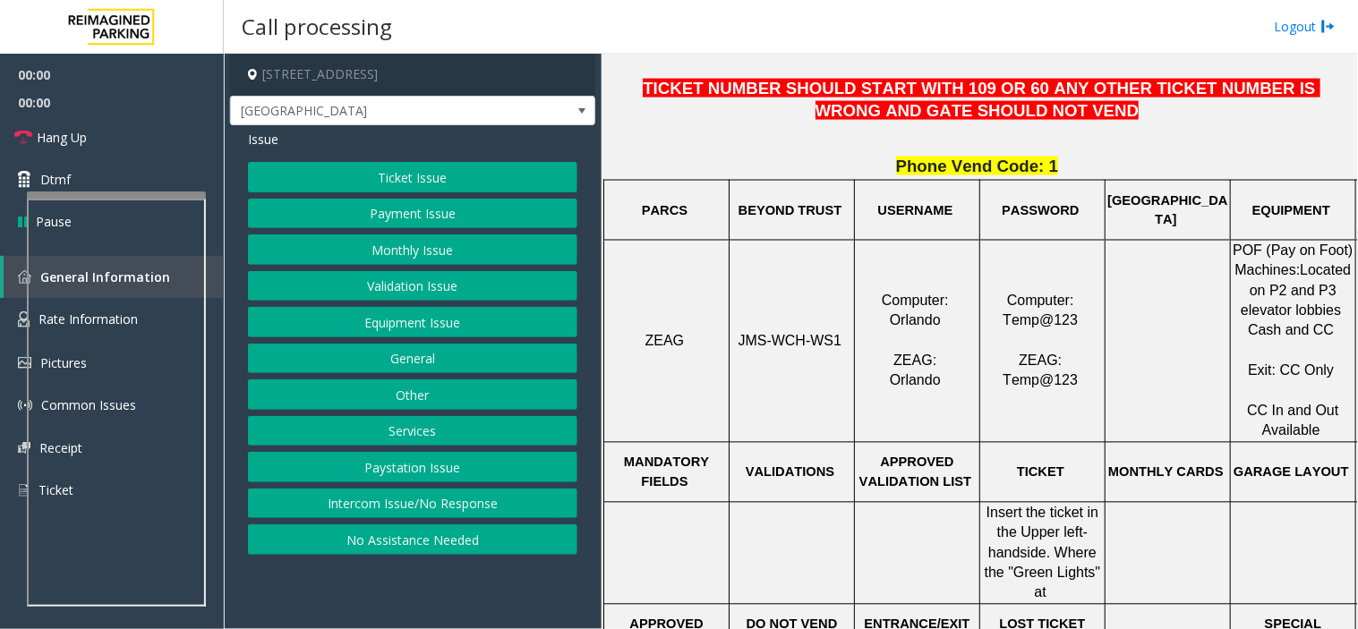
scroll to position [895, 0]
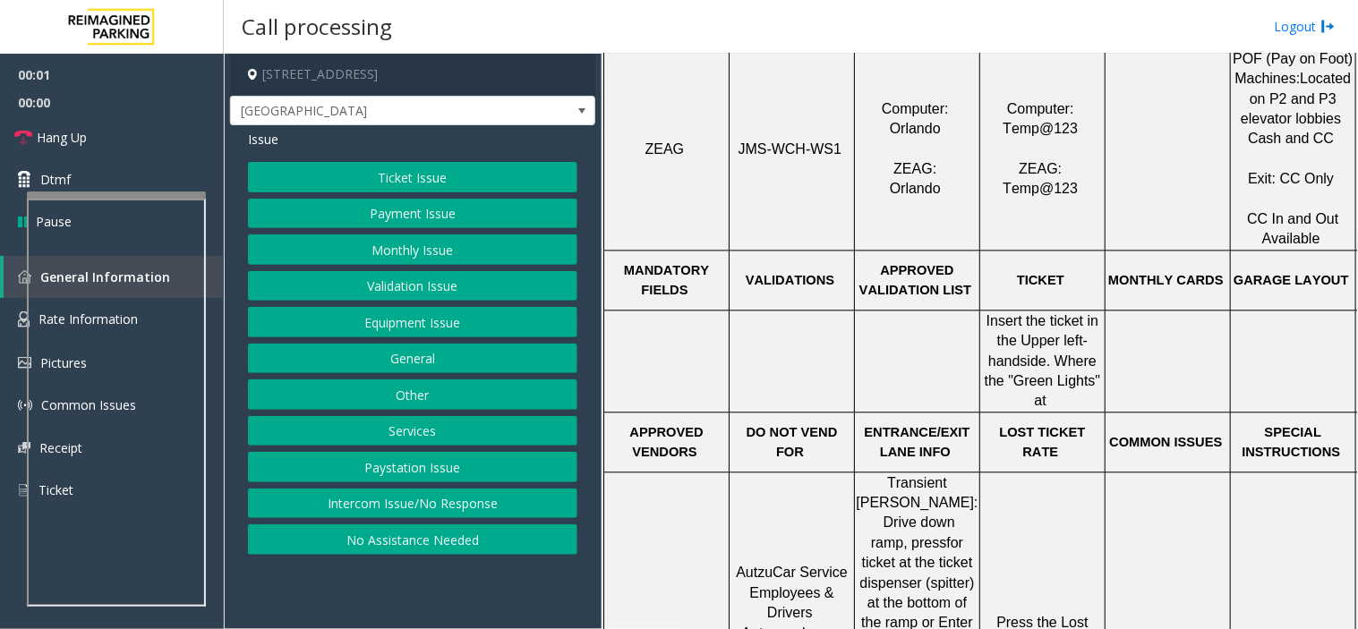
click at [785, 157] on span "JMS-WCH-WS1" at bounding box center [790, 149] width 104 height 15
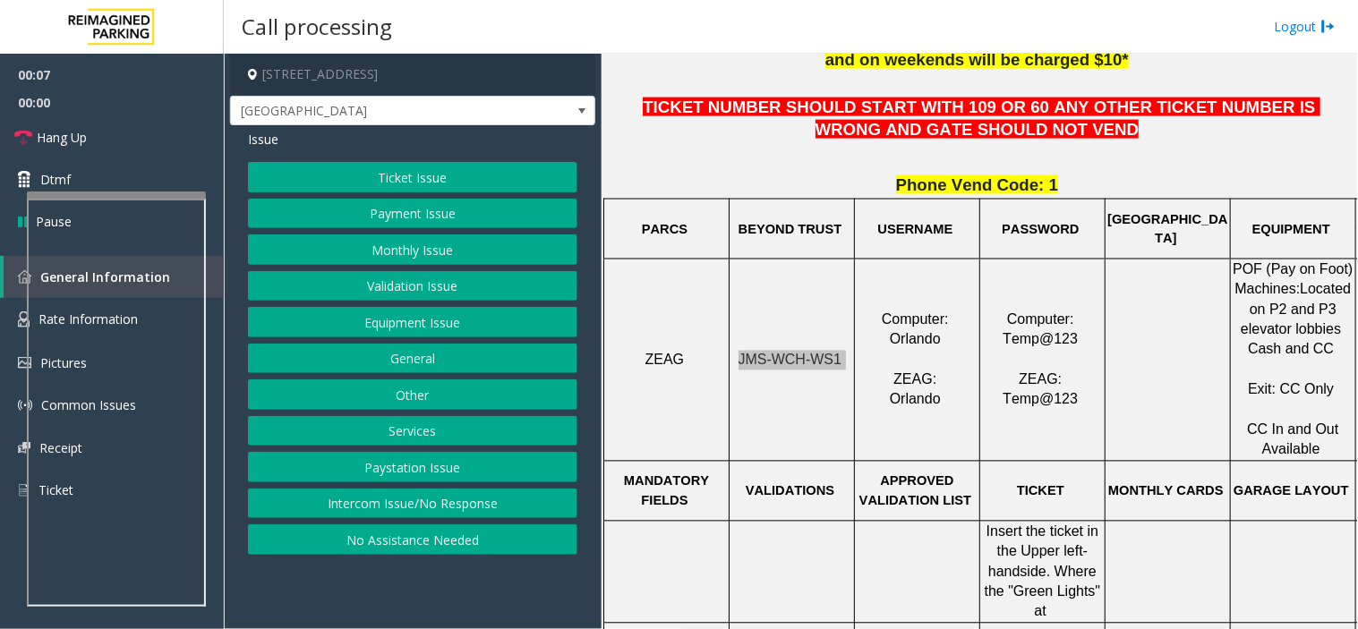
scroll to position [397, 0]
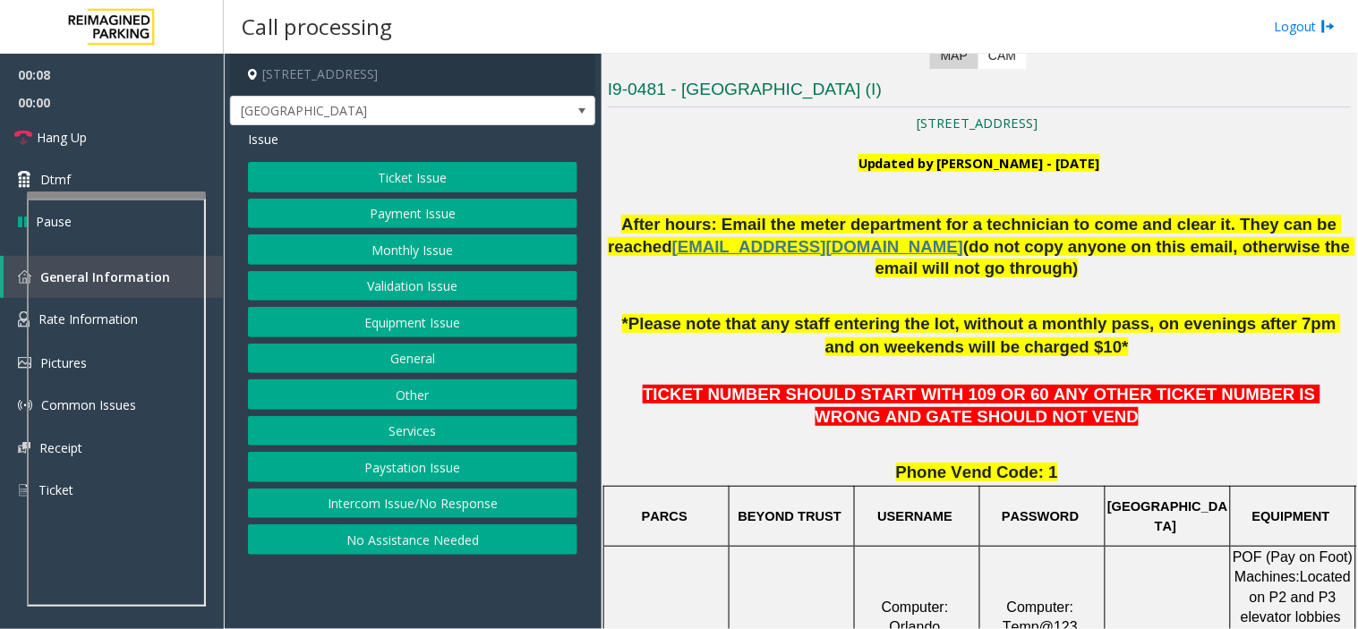
click at [378, 180] on button "Ticket Issue" at bounding box center [412, 177] width 329 height 30
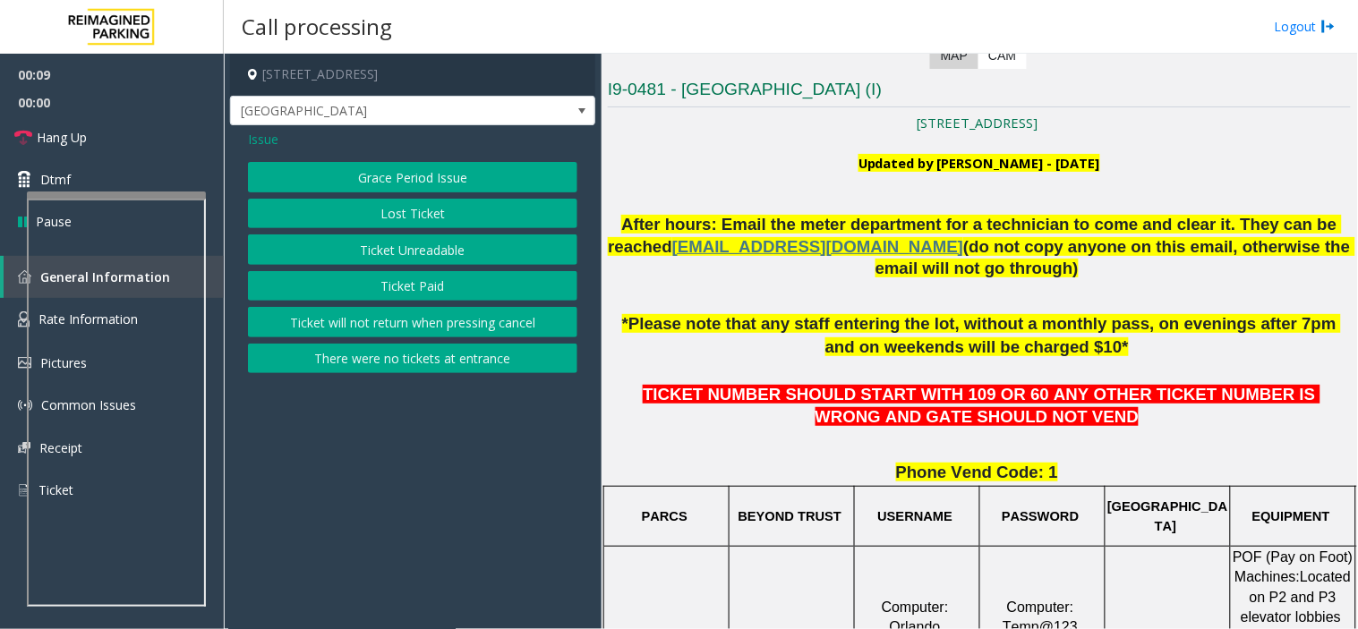
click at [404, 261] on button "Ticket Unreadable" at bounding box center [412, 249] width 329 height 30
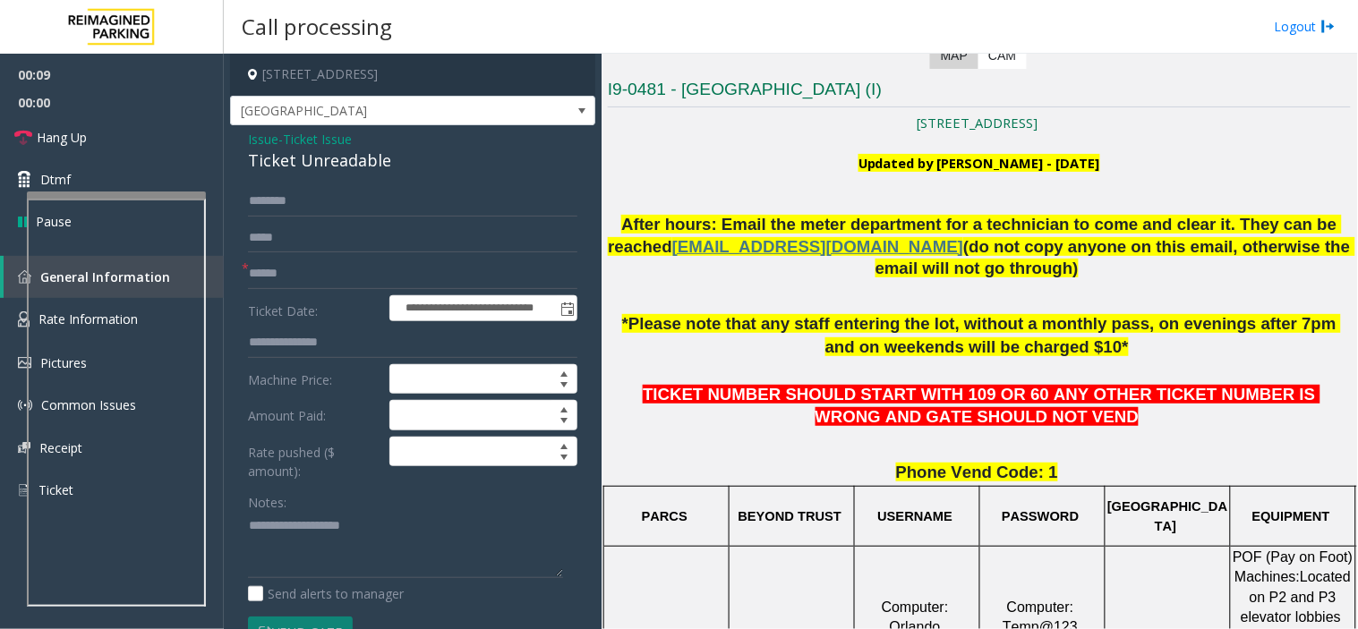
click at [332, 167] on div "Ticket Unreadable" at bounding box center [412, 161] width 329 height 24
click at [404, 561] on textarea at bounding box center [405, 545] width 315 height 67
paste textarea "**********"
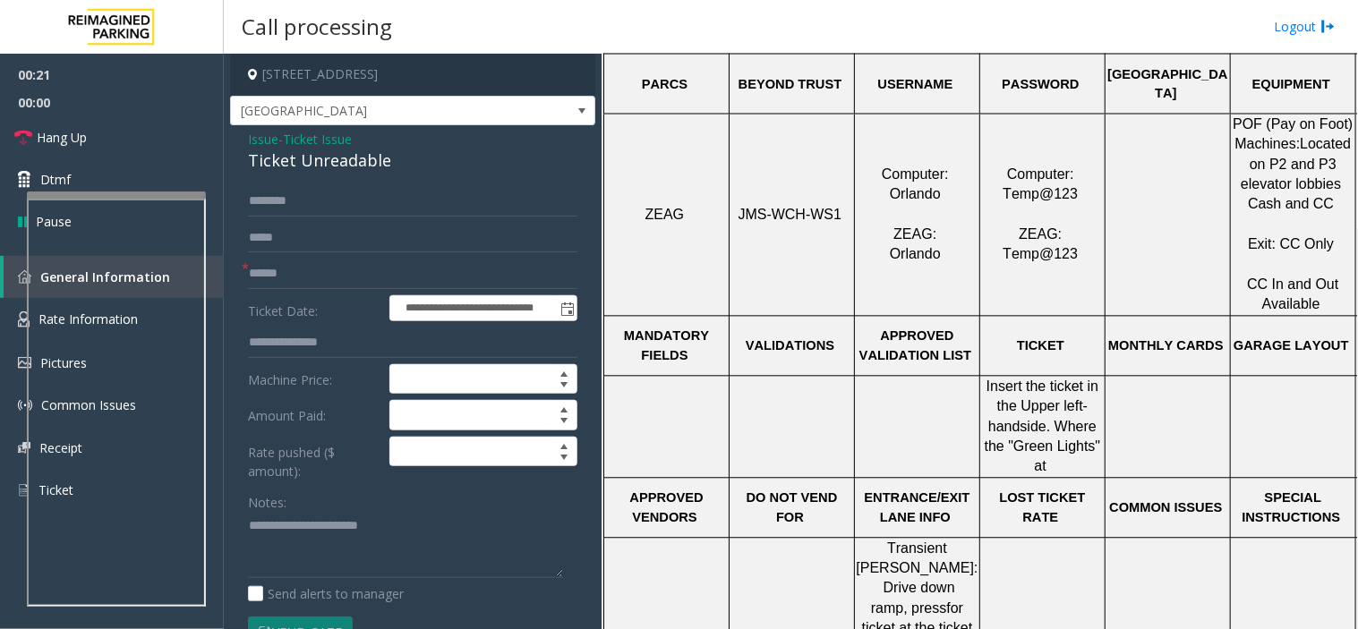
scroll to position [795, 0]
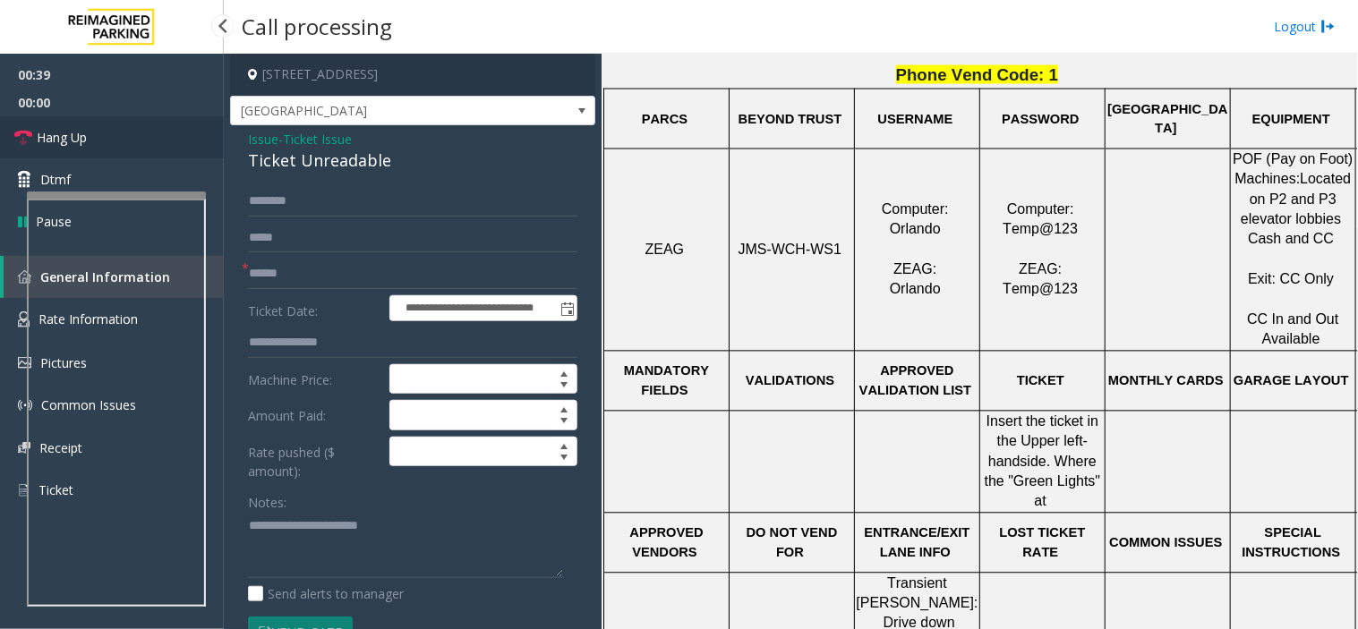
click at [87, 141] on link "Hang Up" at bounding box center [112, 137] width 224 height 42
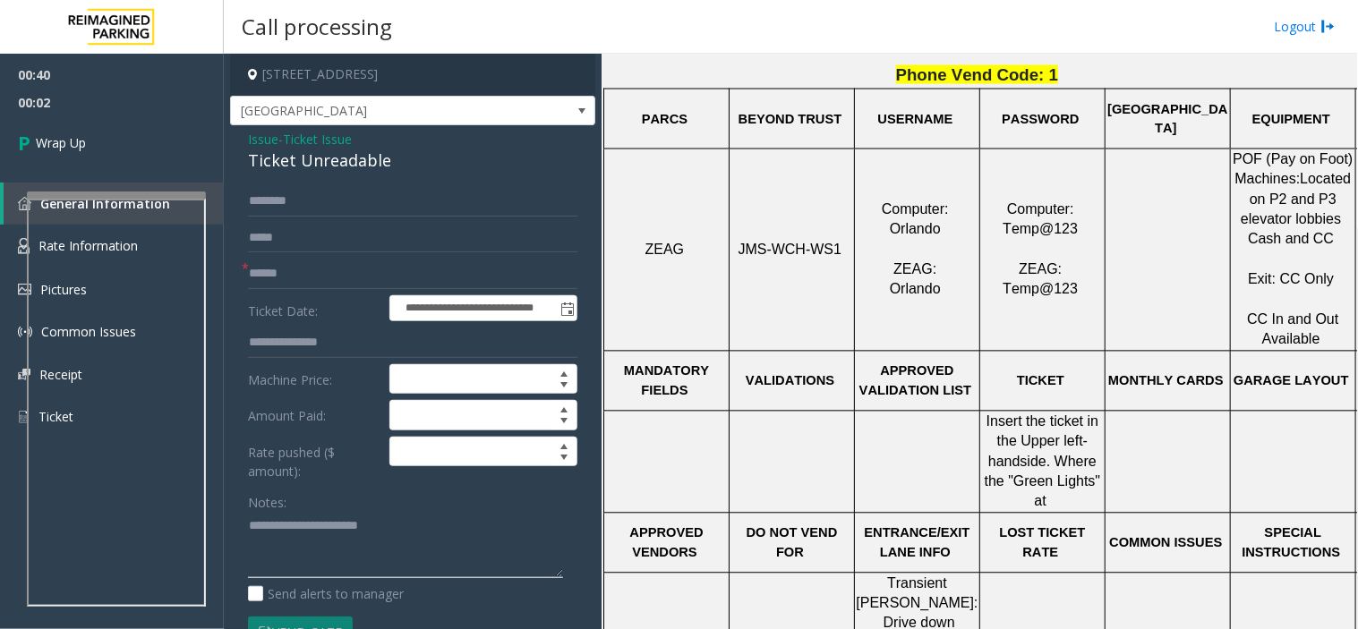
click at [453, 558] on textarea at bounding box center [405, 545] width 315 height 67
paste textarea "**********"
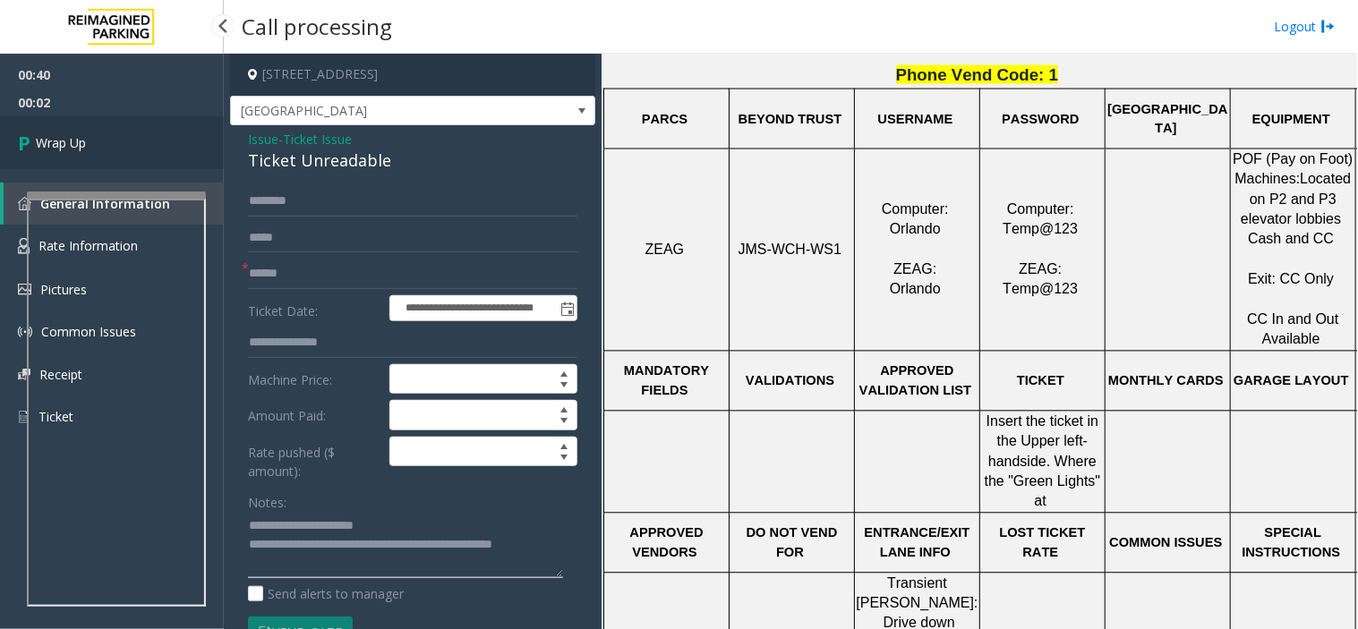
type textarea "**********"
click at [114, 126] on link "Wrap Up" at bounding box center [112, 142] width 224 height 53
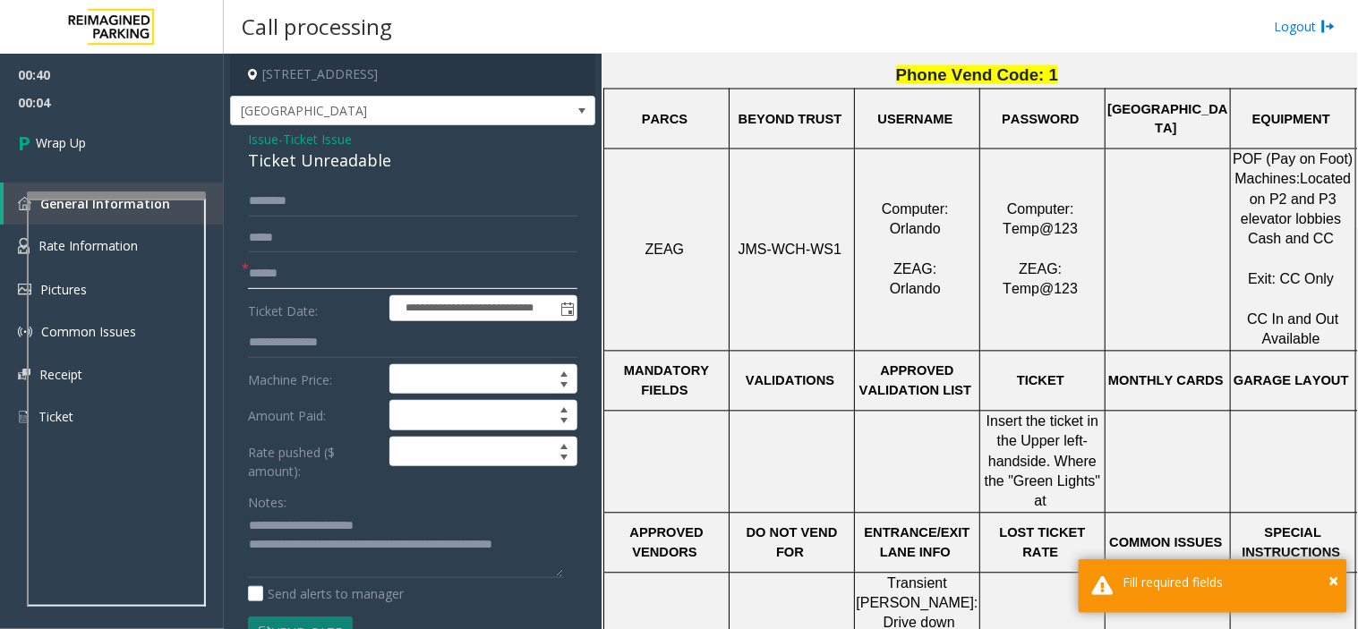
click at [374, 272] on input "text" at bounding box center [412, 274] width 329 height 30
type input "**"
drag, startPoint x: 40, startPoint y: 179, endPoint x: 45, endPoint y: 165, distance: 15.0
click at [40, 176] on div "00:40 00:06 Wrap Up General Information Rate Information Pictures Common Issues…" at bounding box center [112, 253] width 224 height 399
click at [45, 165] on link "Wrap Up" at bounding box center [112, 142] width 224 height 53
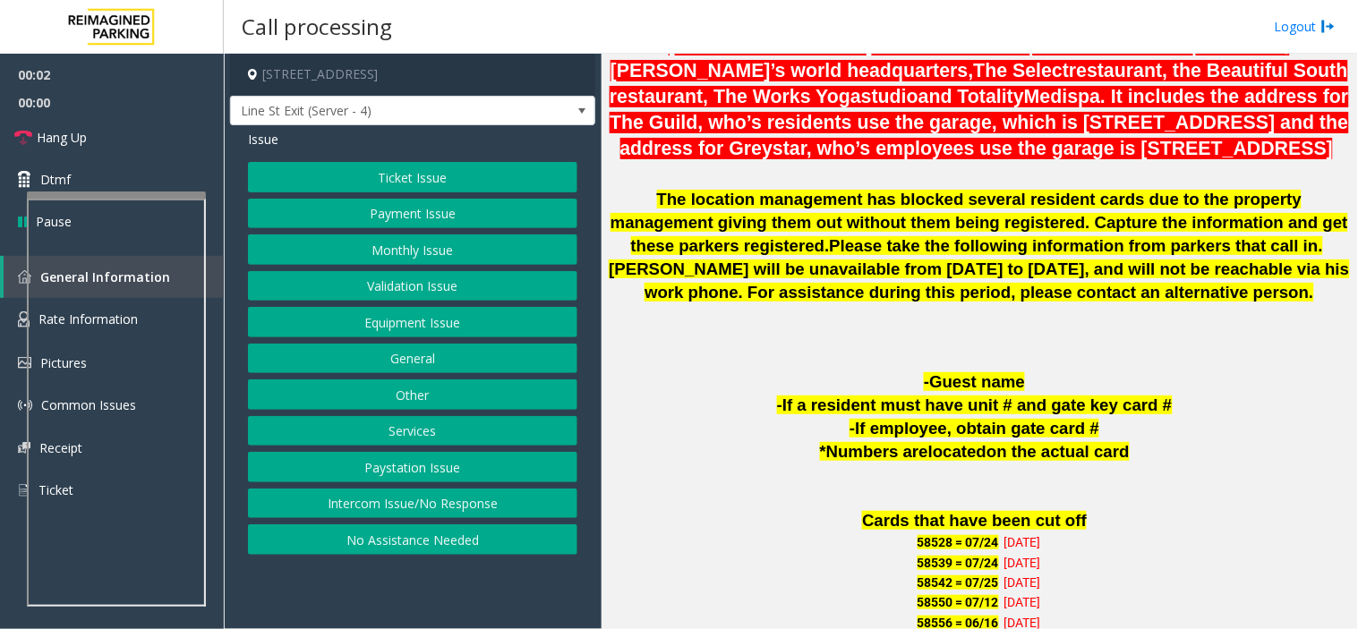
scroll to position [695, 0]
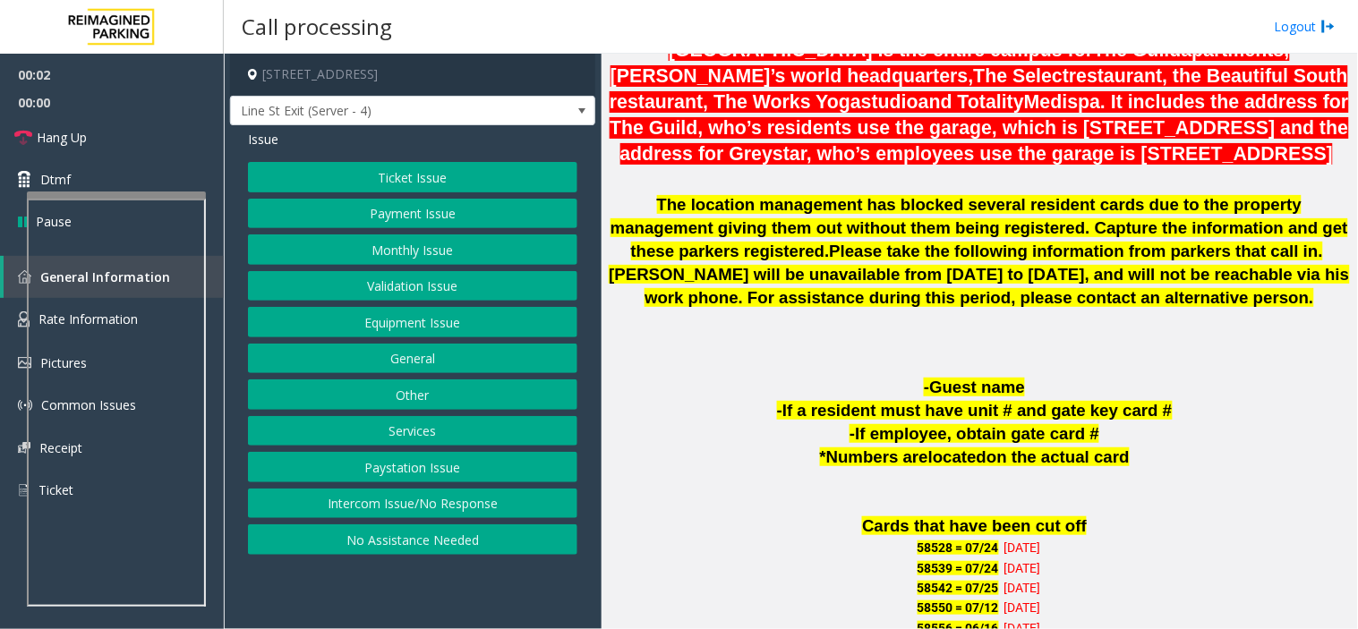
click at [965, 397] on p "-Guest name" at bounding box center [979, 387] width 743 height 23
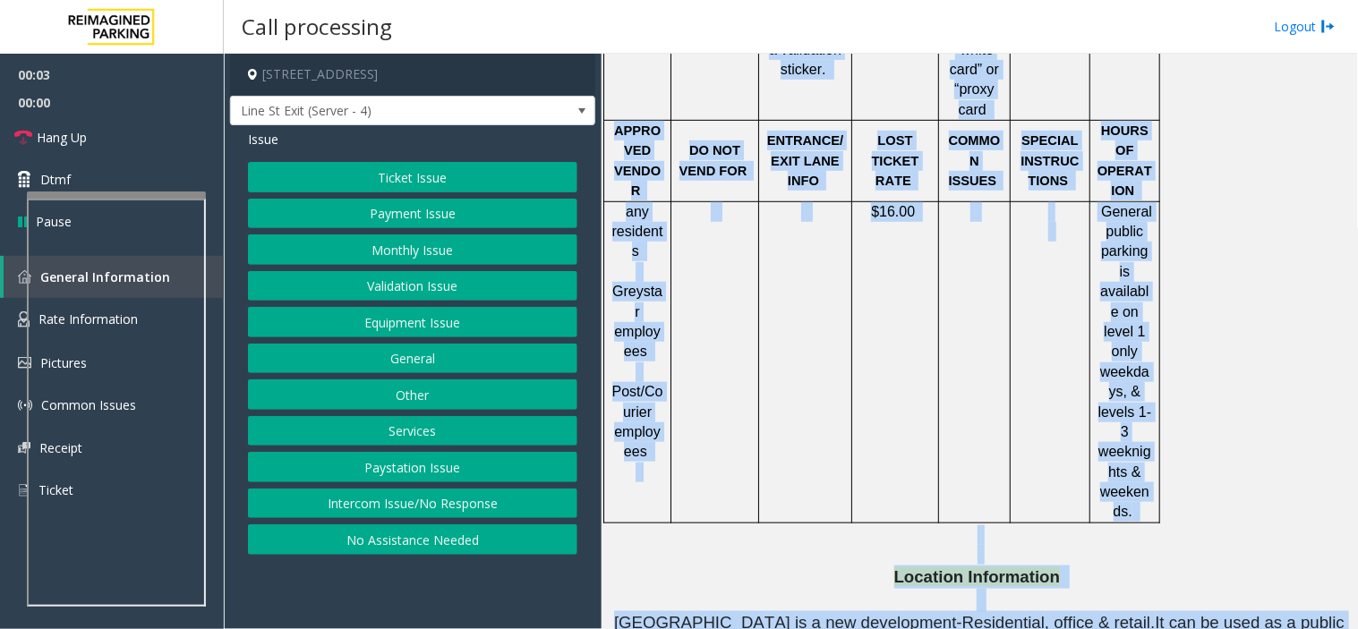
scroll to position [2199, 0]
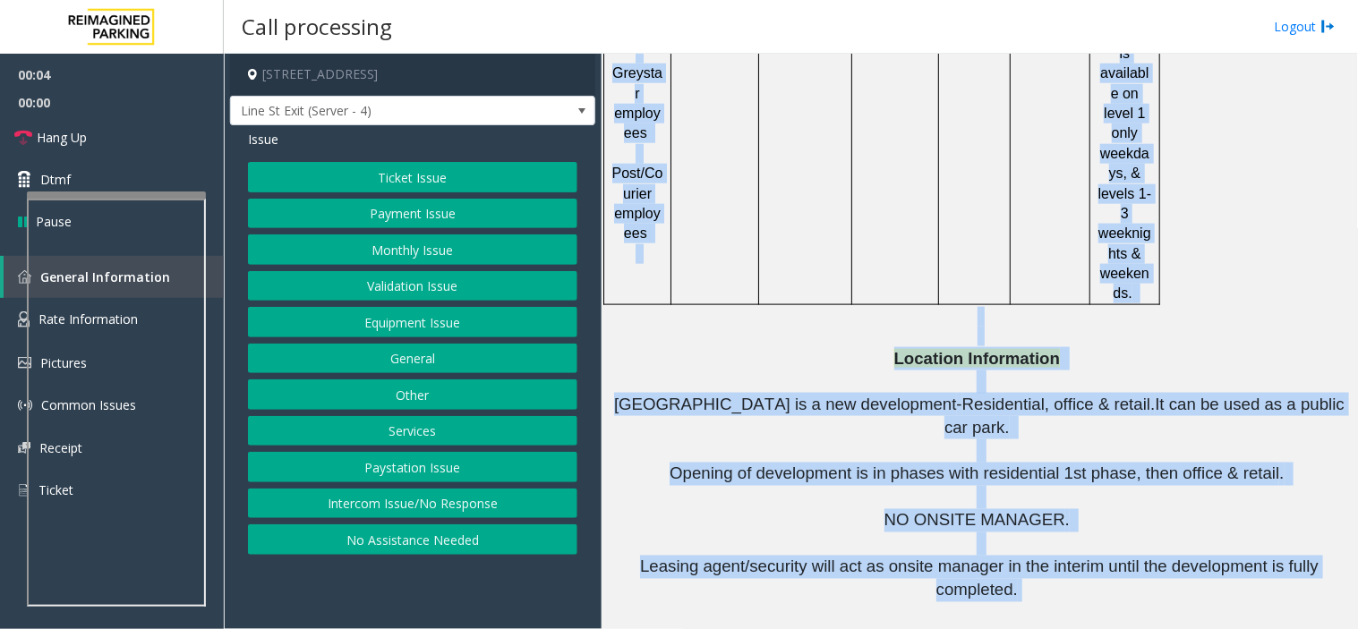
drag, startPoint x: 965, startPoint y: 397, endPoint x: 1220, endPoint y: 386, distance: 255.3
click at [1220, 558] on span "Leasing agent/security will act as onsite manager in the interim until the deve…" at bounding box center [979, 579] width 678 height 42
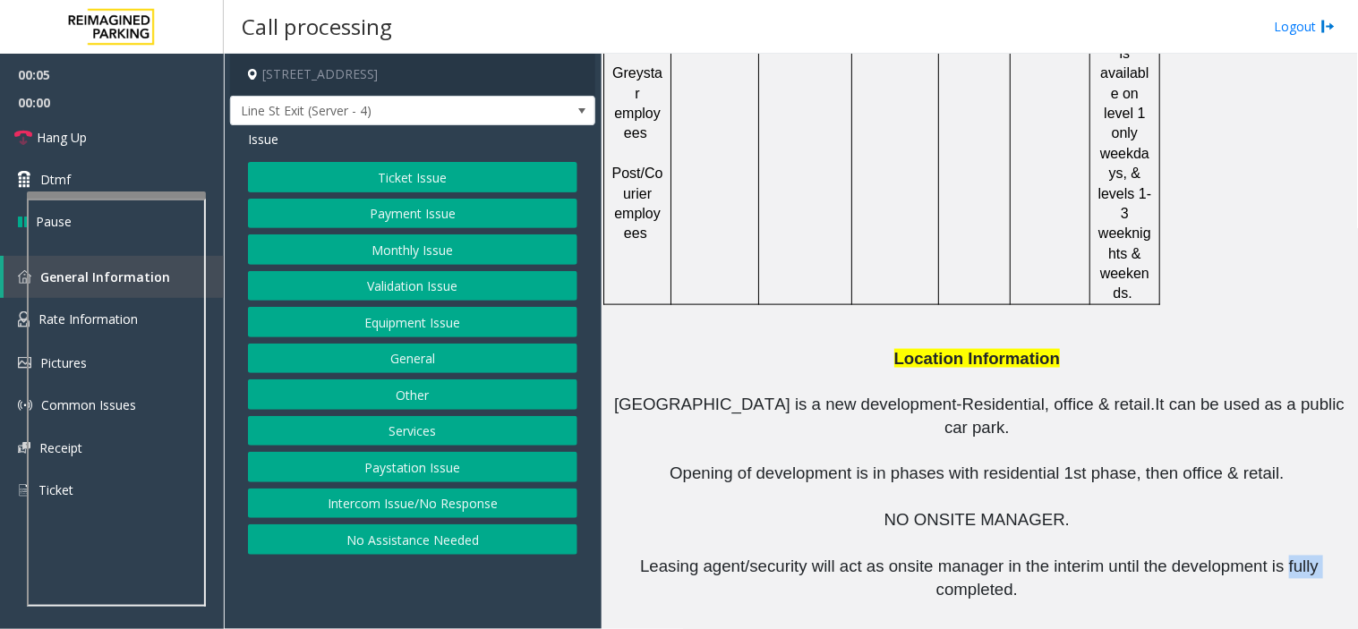
click at [1220, 558] on span "Leasing agent/security will act as onsite manager in the interim until the deve…" at bounding box center [979, 579] width 678 height 42
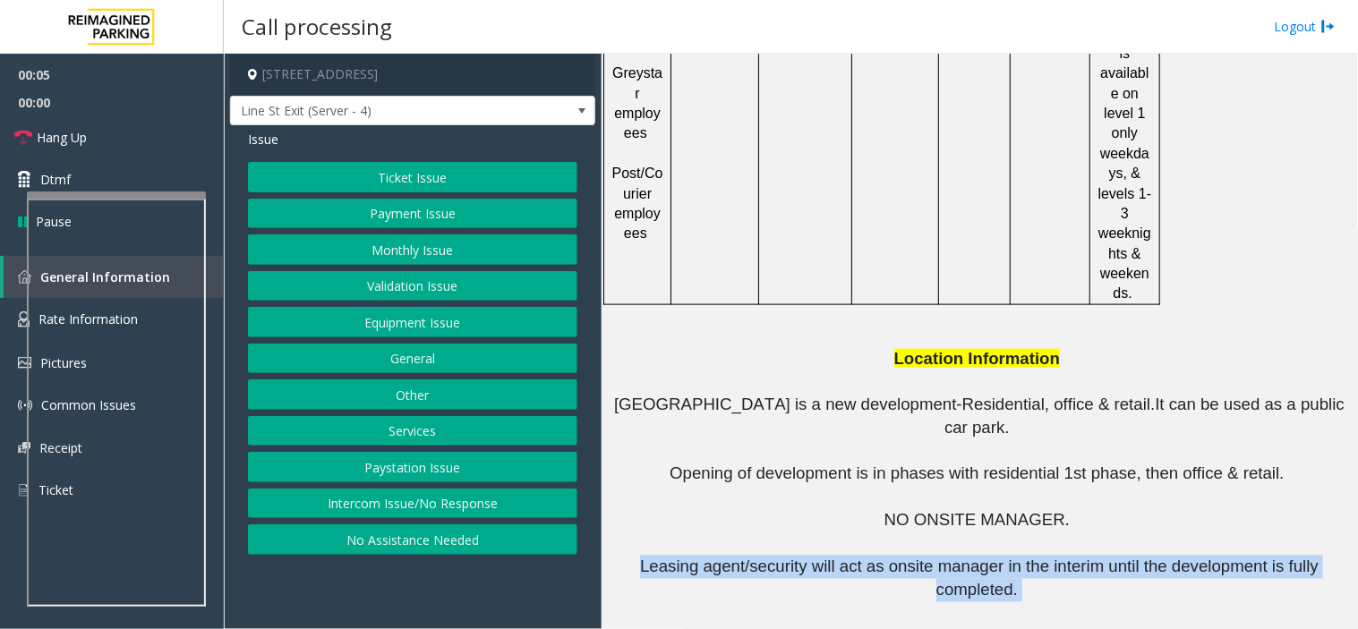
click at [1220, 558] on span "Leasing agent/security will act as onsite manager in the interim until the deve…" at bounding box center [979, 579] width 678 height 42
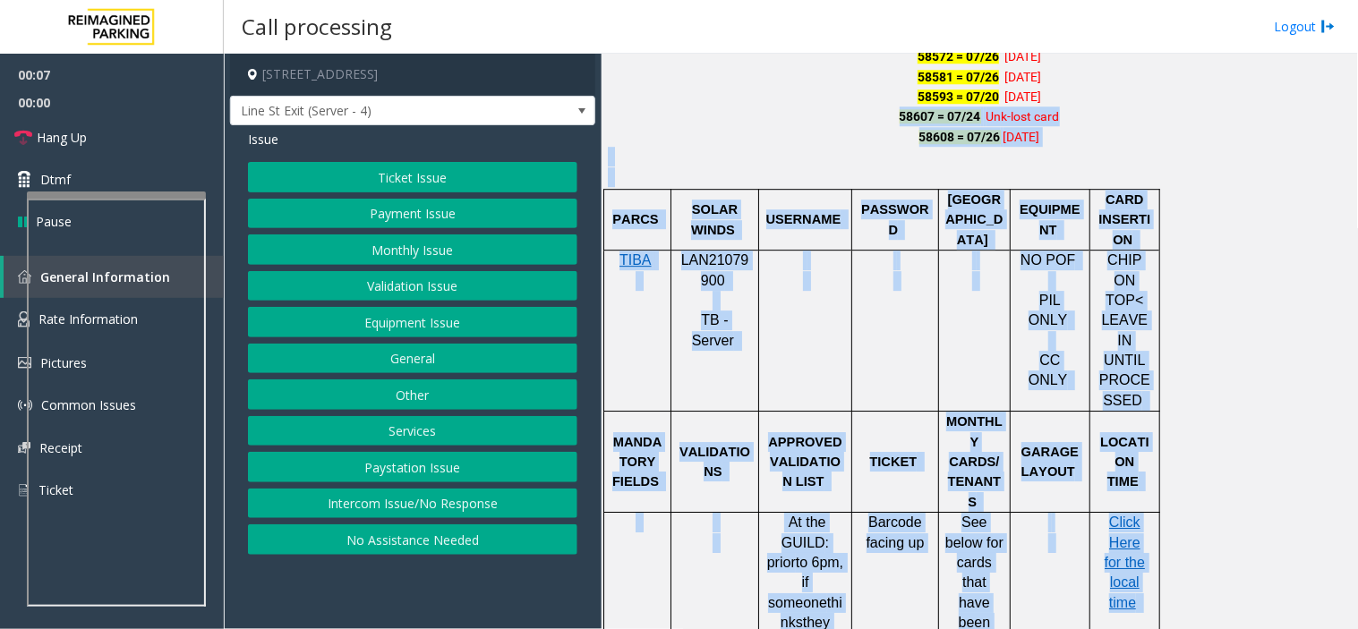
scroll to position [1205, 0]
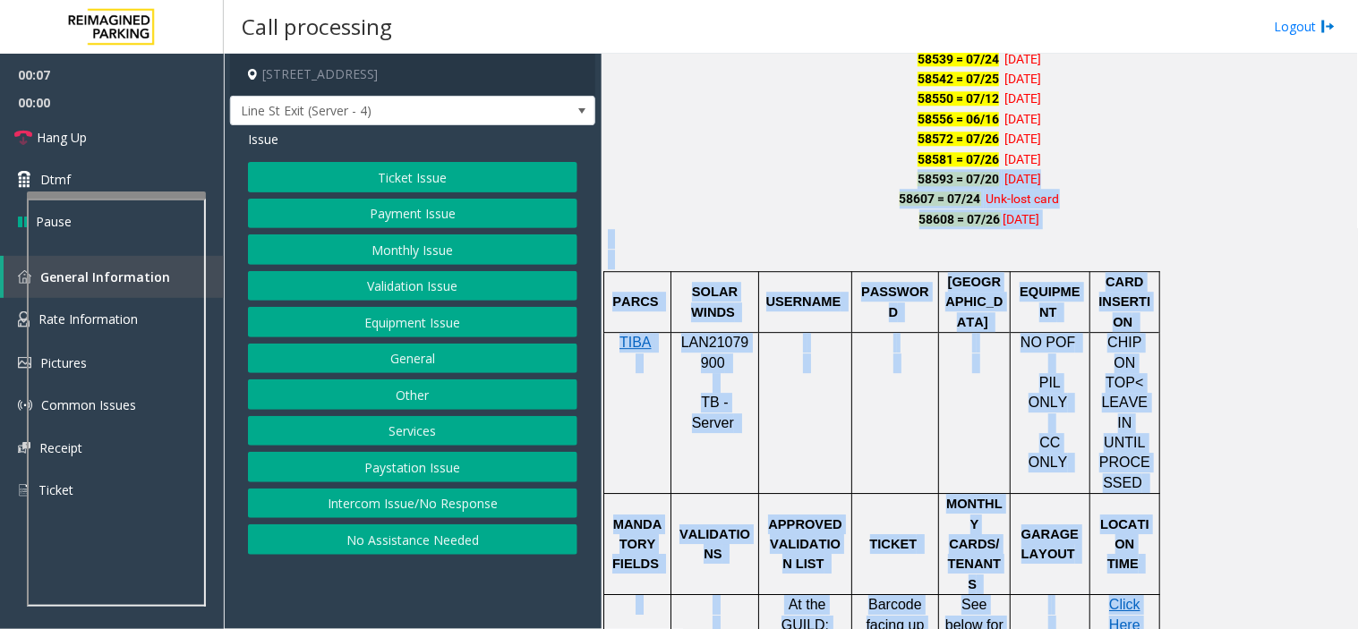
drag, startPoint x: 1220, startPoint y: 386, endPoint x: 893, endPoint y: 186, distance: 382.8
click at [893, 186] on p "58593 = 07/20 08-16-21" at bounding box center [979, 179] width 743 height 20
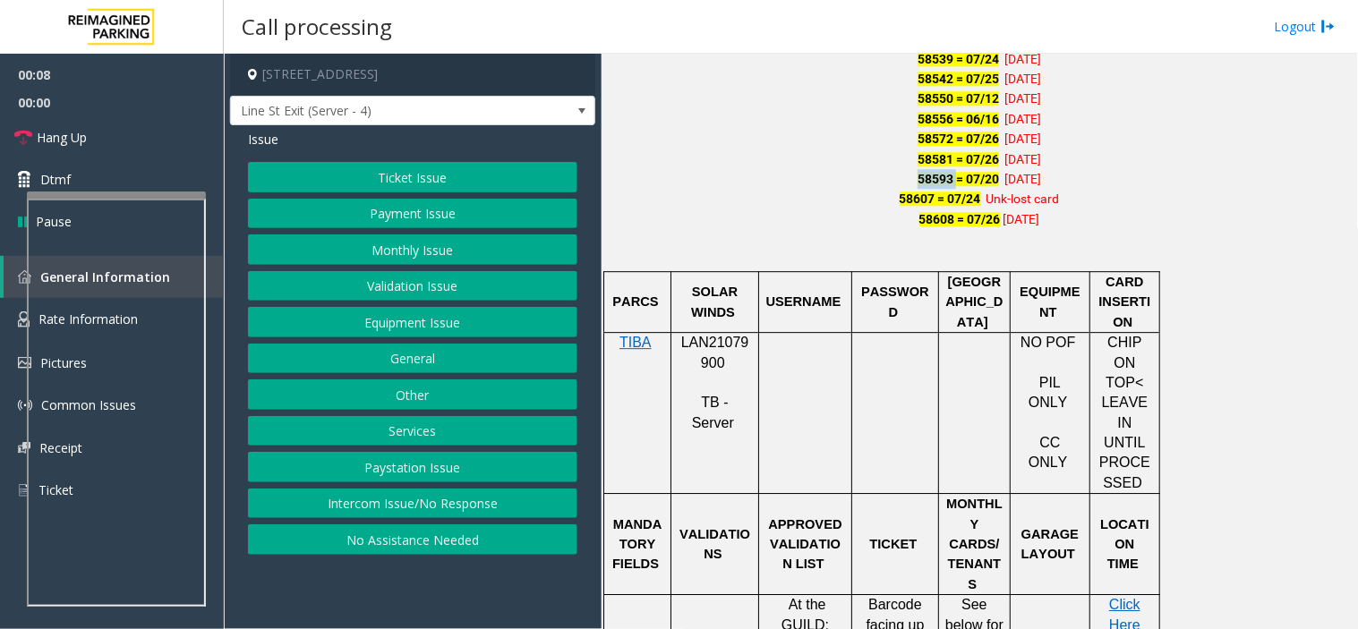
click at [893, 186] on p "58593 = 07/20 08-16-21" at bounding box center [979, 179] width 743 height 20
drag, startPoint x: 893, startPoint y: 186, endPoint x: 998, endPoint y: 215, distance: 108.5
click at [998, 215] on div "58528 = 07/24 11-17-21 58539 = 07/24 09-08-23 58542 = 07/25 08-02-19 58550 = 07…" at bounding box center [979, 129] width 743 height 200
click at [1003, 215] on span "07-07-23" at bounding box center [1021, 219] width 37 height 14
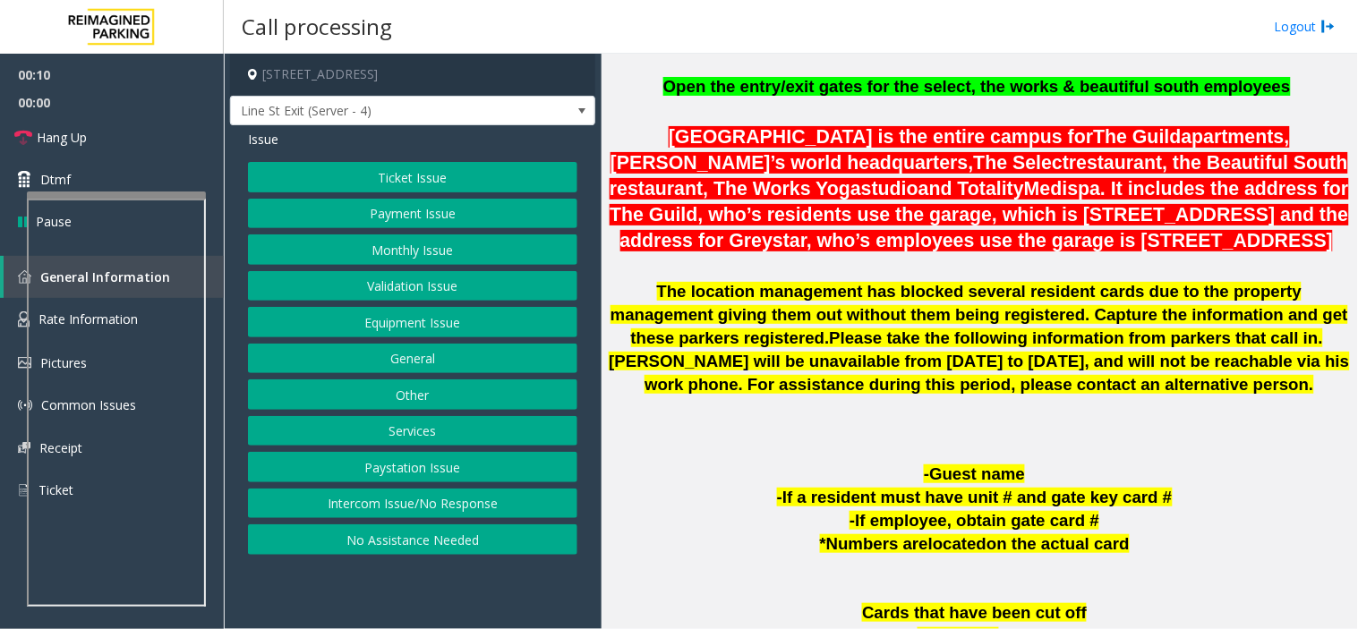
scroll to position [508, 0]
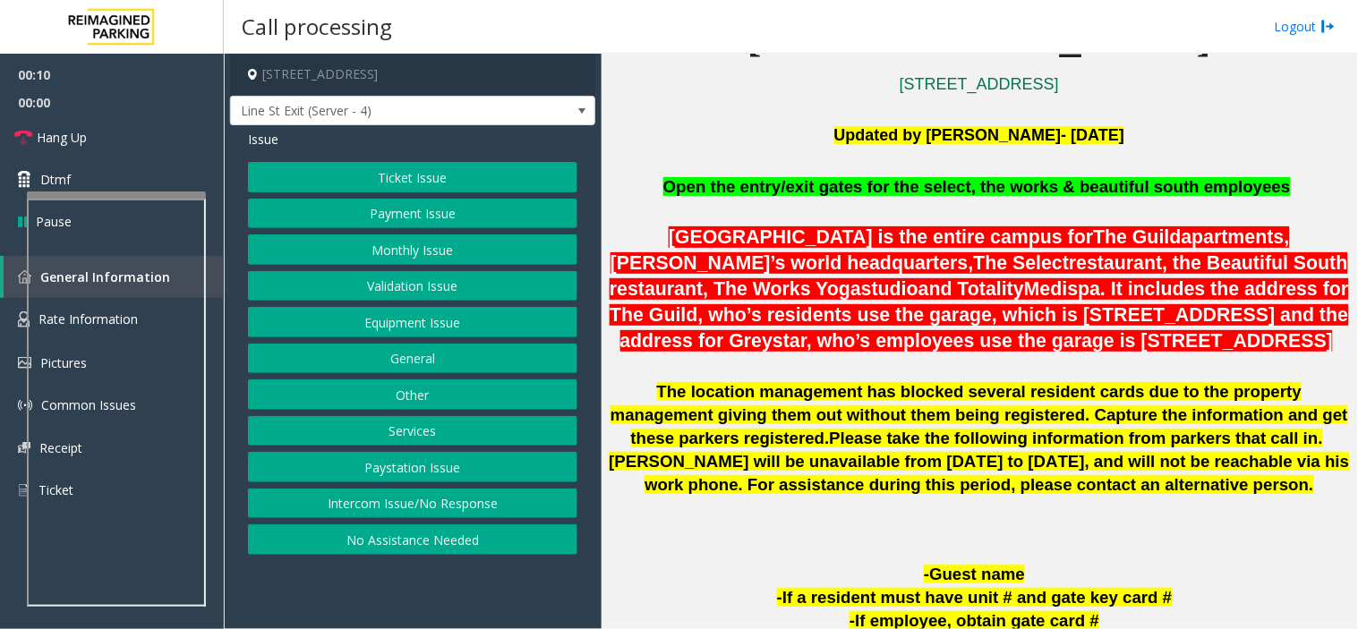
click at [898, 340] on span ". It includes the address for The Guild, who’s residents use the garage, which …" at bounding box center [978, 314] width 738 height 73
click at [668, 183] on p "Open the entry/exit gates for the select, the works & beautiful south employees" at bounding box center [979, 188] width 743 height 26
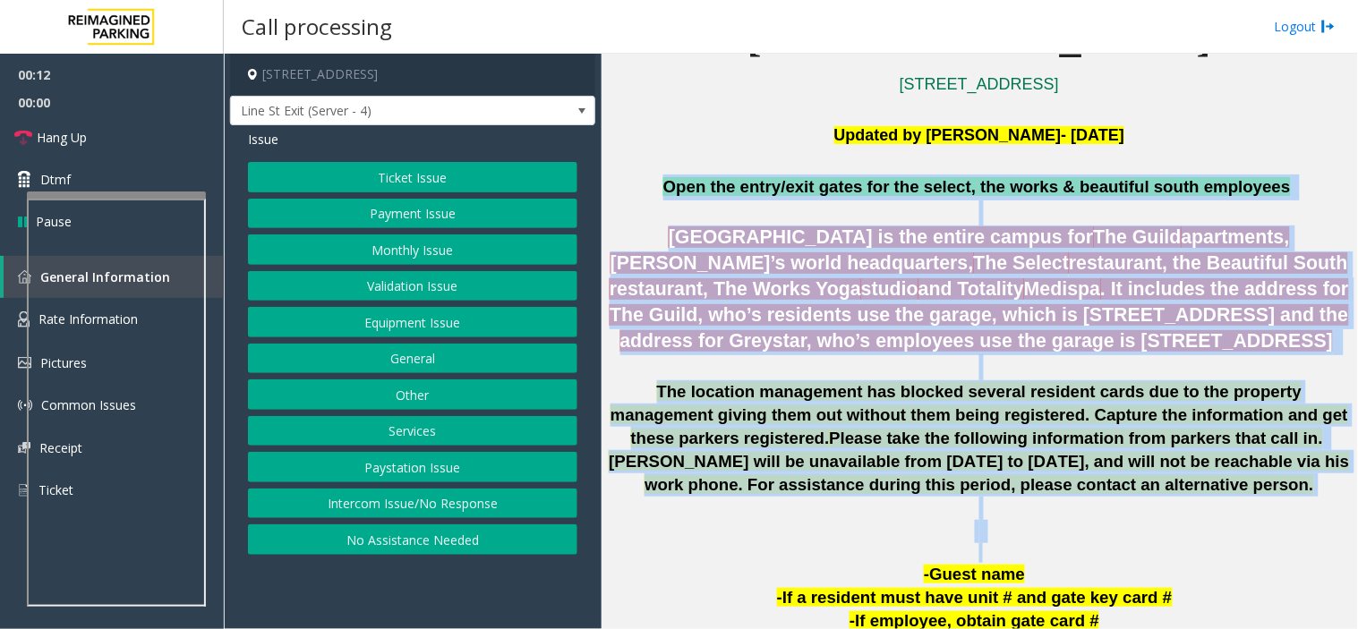
drag, startPoint x: 668, startPoint y: 183, endPoint x: 1007, endPoint y: 531, distance: 485.4
click at [1007, 531] on p "Michael Whitlow will be unavailable from May 9th to May 11th, 2025, and will no…" at bounding box center [979, 496] width 743 height 93
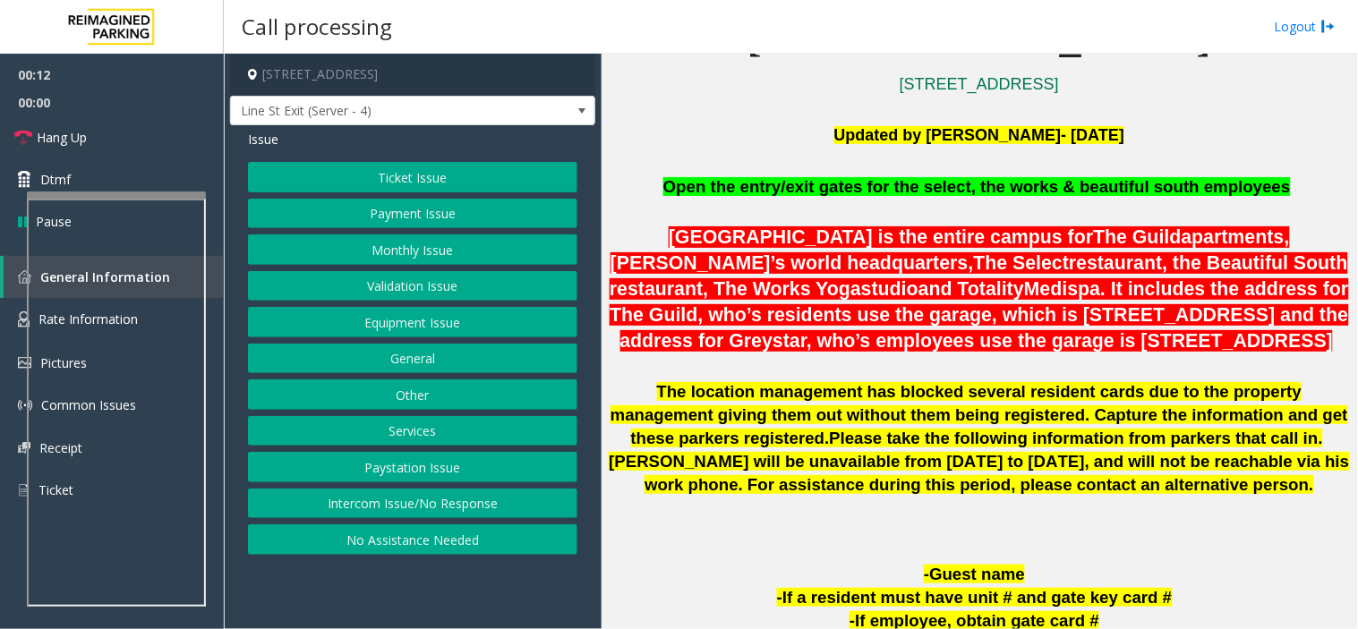
scroll to position [409, 0]
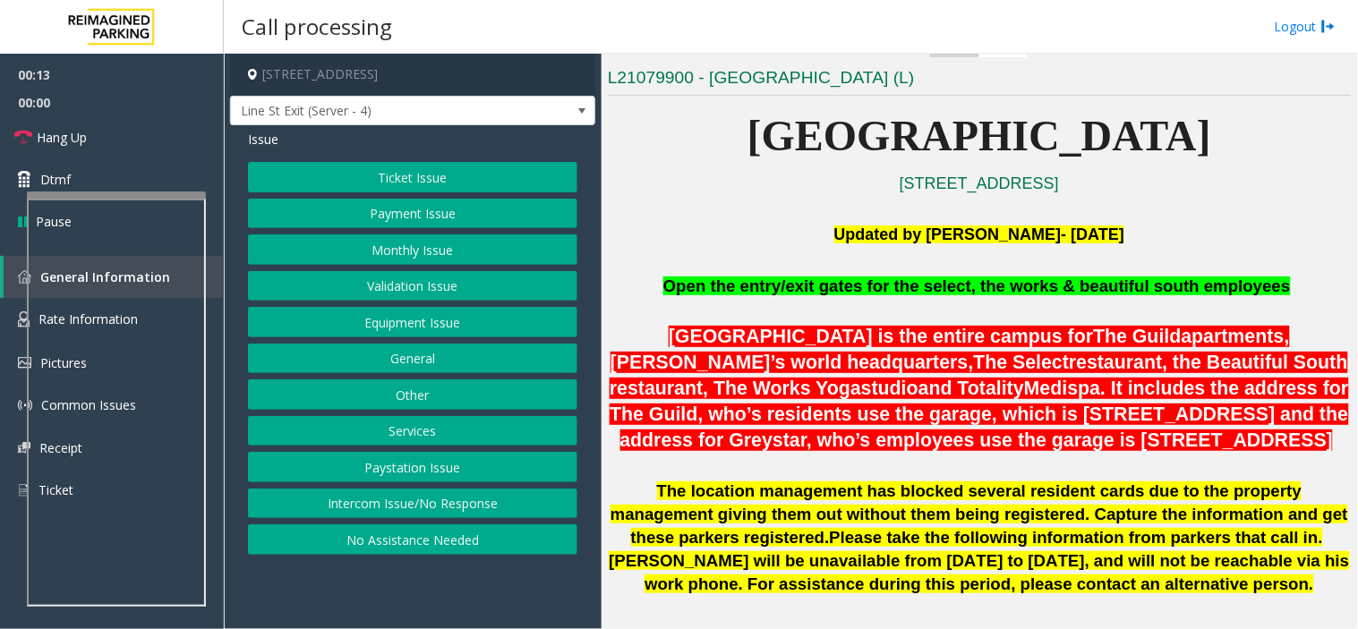
click at [653, 549] on p "Michael Whitlow will be unavailable from May 9th to May 11th, 2025, and will no…" at bounding box center [979, 595] width 743 height 93
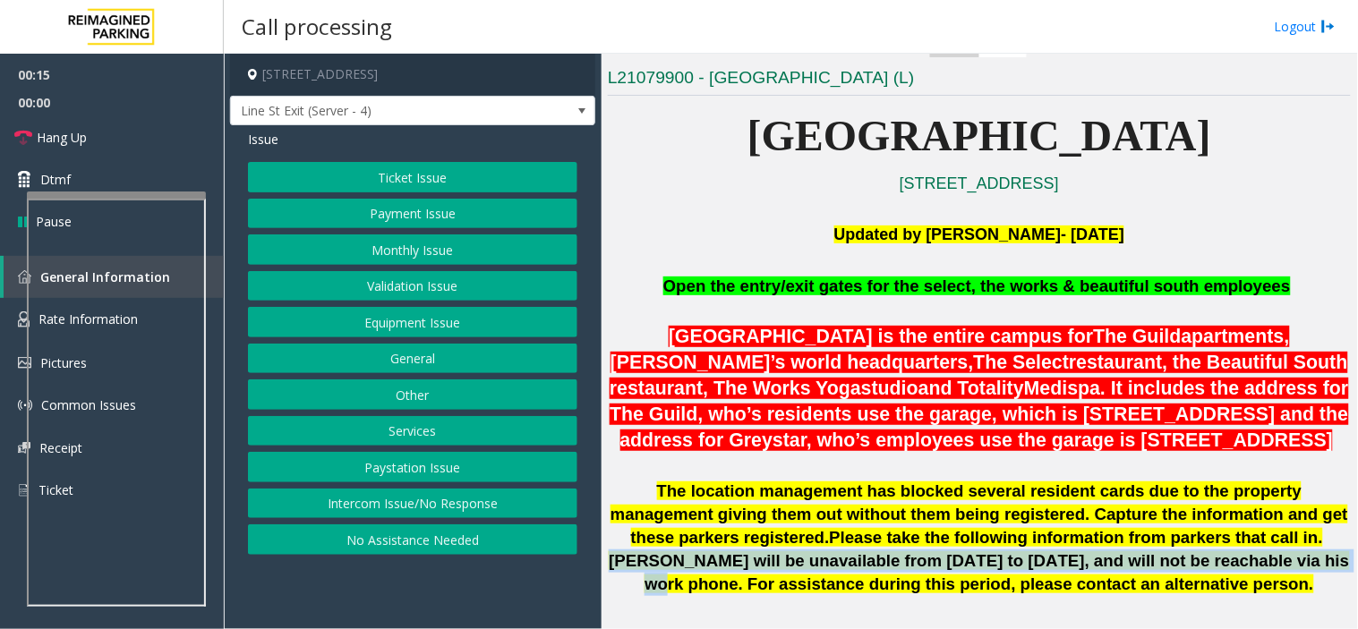
drag, startPoint x: 653, startPoint y: 549, endPoint x: 1257, endPoint y: 565, distance: 604.3
click at [1222, 565] on p "Michael Whitlow will be unavailable from May 9th to May 11th, 2025, and will no…" at bounding box center [979, 595] width 743 height 93
click at [1222, 565] on b "Michael Whitlow will be unavailable from May 9th to May 11th, 2025, and will no…" at bounding box center [979, 572] width 740 height 42
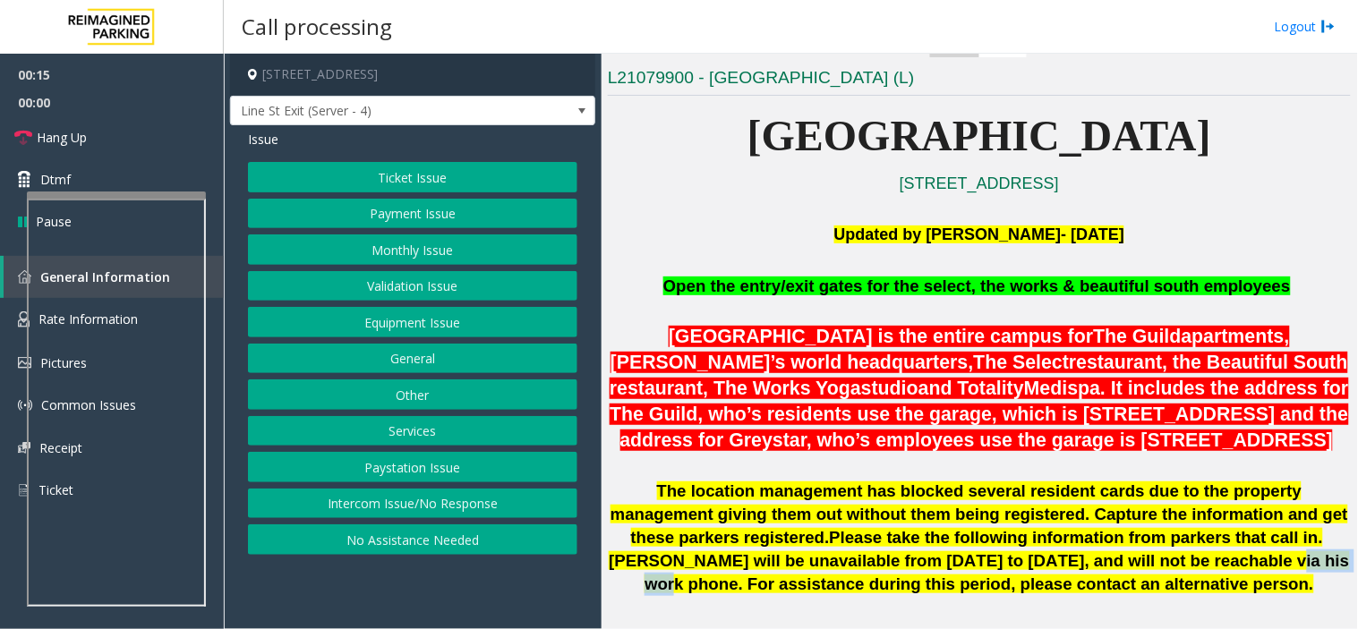
click at [1222, 565] on b "Michael Whitlow will be unavailable from May 9th to May 11th, 2025, and will no…" at bounding box center [979, 572] width 740 height 42
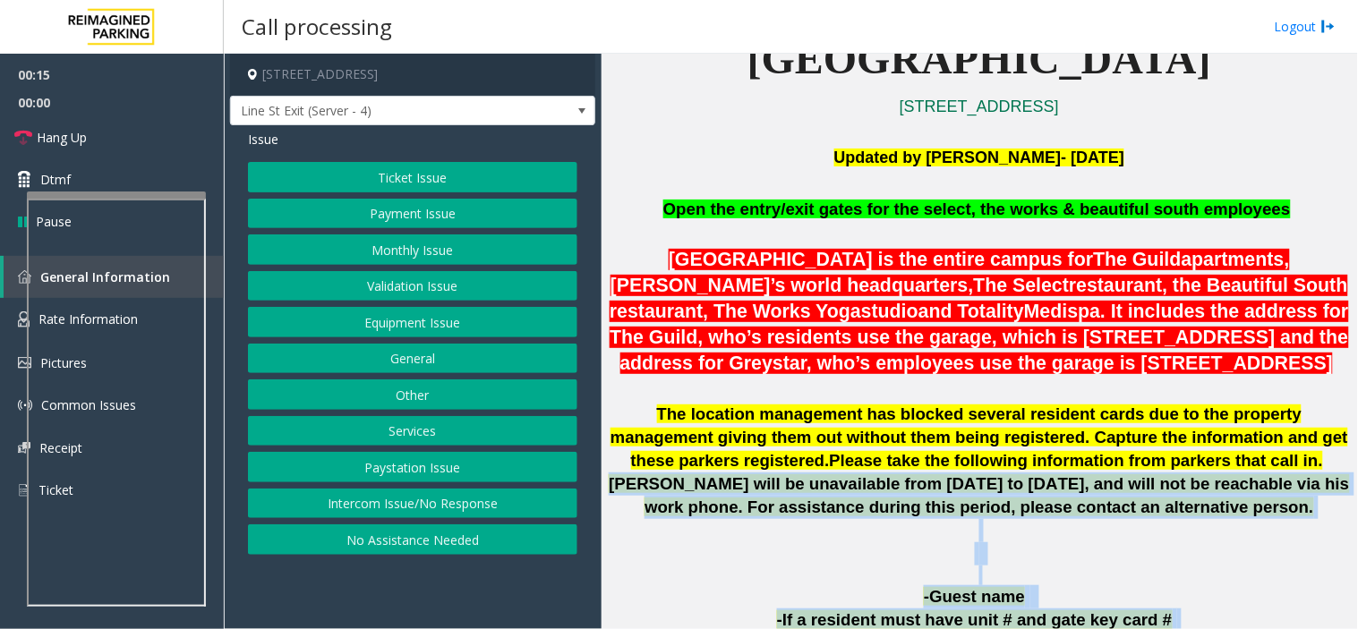
scroll to position [533, 0]
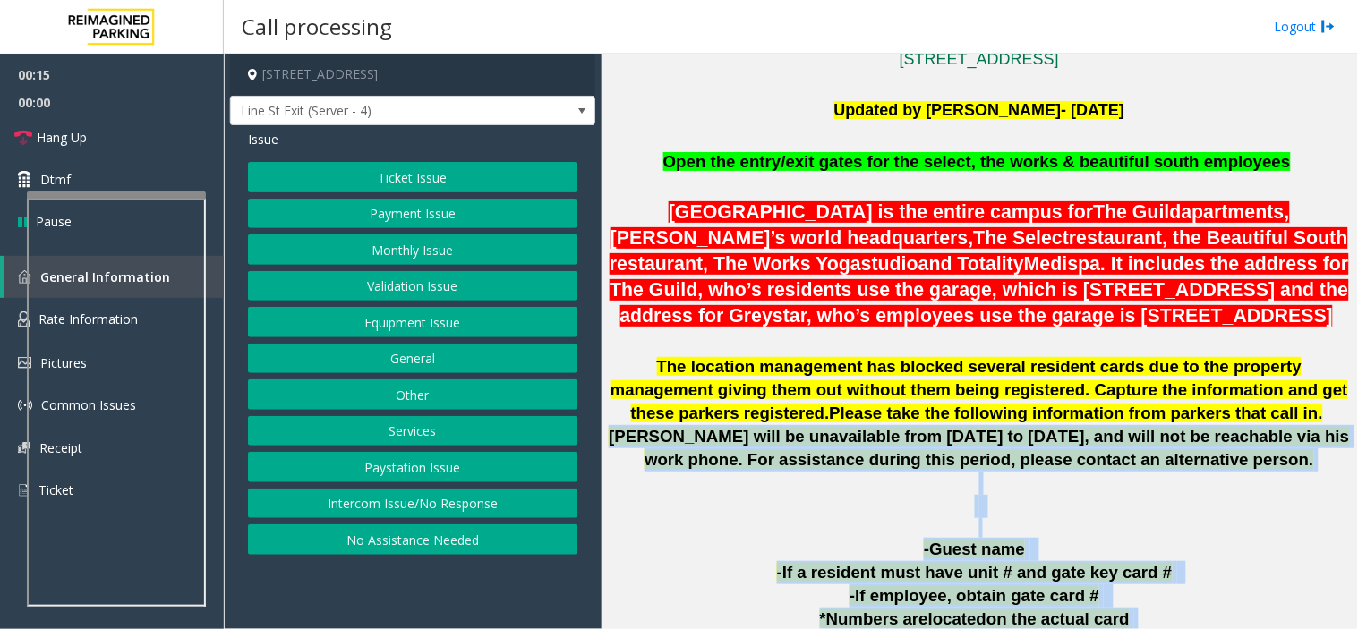
drag, startPoint x: 1257, startPoint y: 565, endPoint x: 1314, endPoint y: 616, distance: 76.0
click at [752, 497] on p "Michael Whitlow will be unavailable from May 9th to May 11th, 2025, and will no…" at bounding box center [979, 471] width 743 height 93
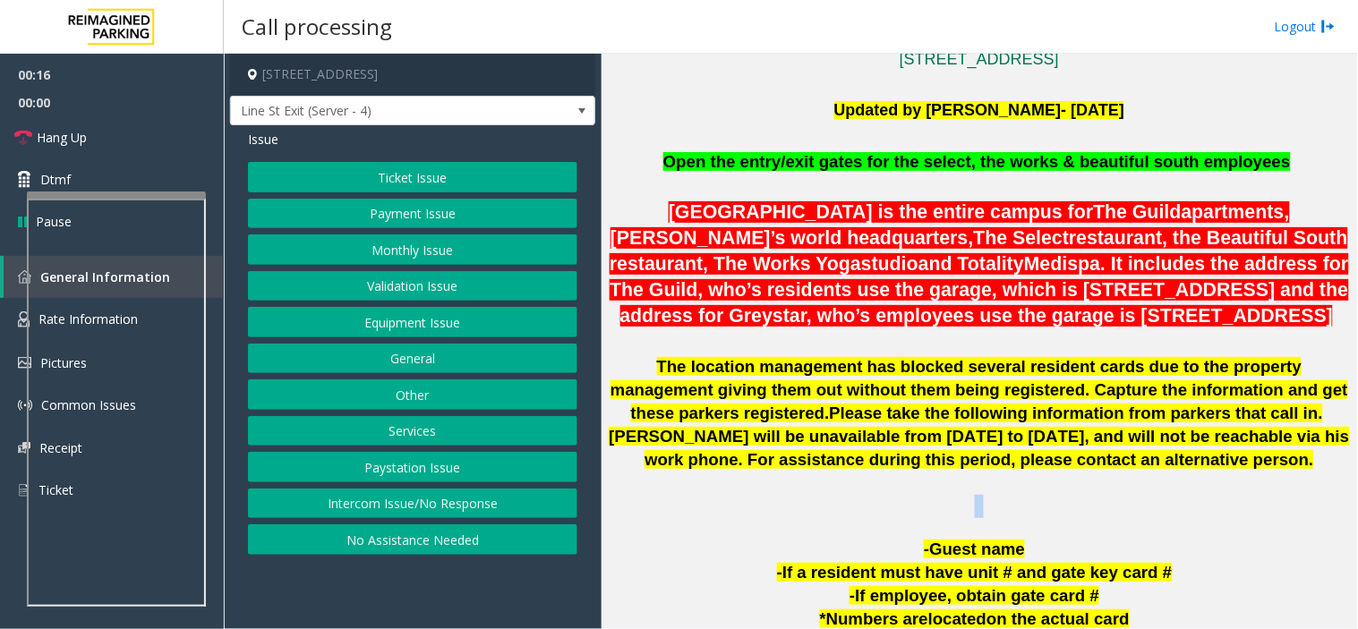
click at [752, 497] on p "Michael Whitlow will be unavailable from May 9th to May 11th, 2025, and will no…" at bounding box center [979, 471] width 743 height 93
click at [387, 329] on button "Equipment Issue" at bounding box center [412, 322] width 329 height 30
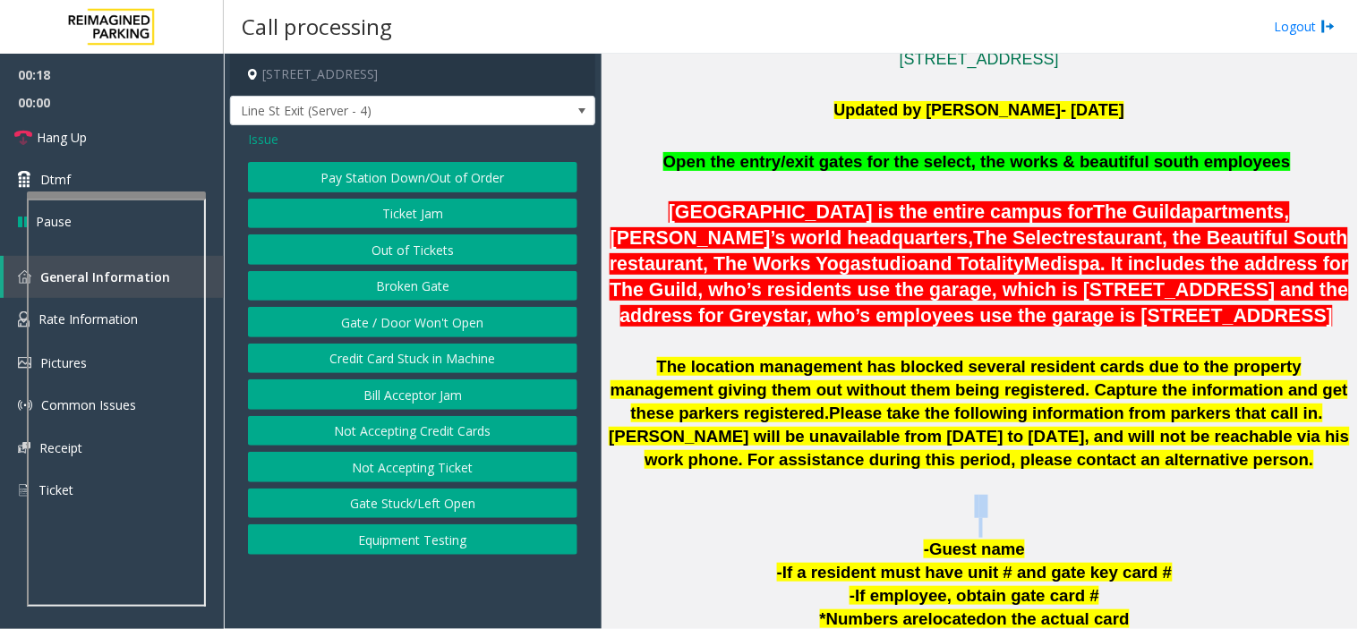
click at [387, 329] on button "Gate / Door Won't Open" at bounding box center [412, 322] width 329 height 30
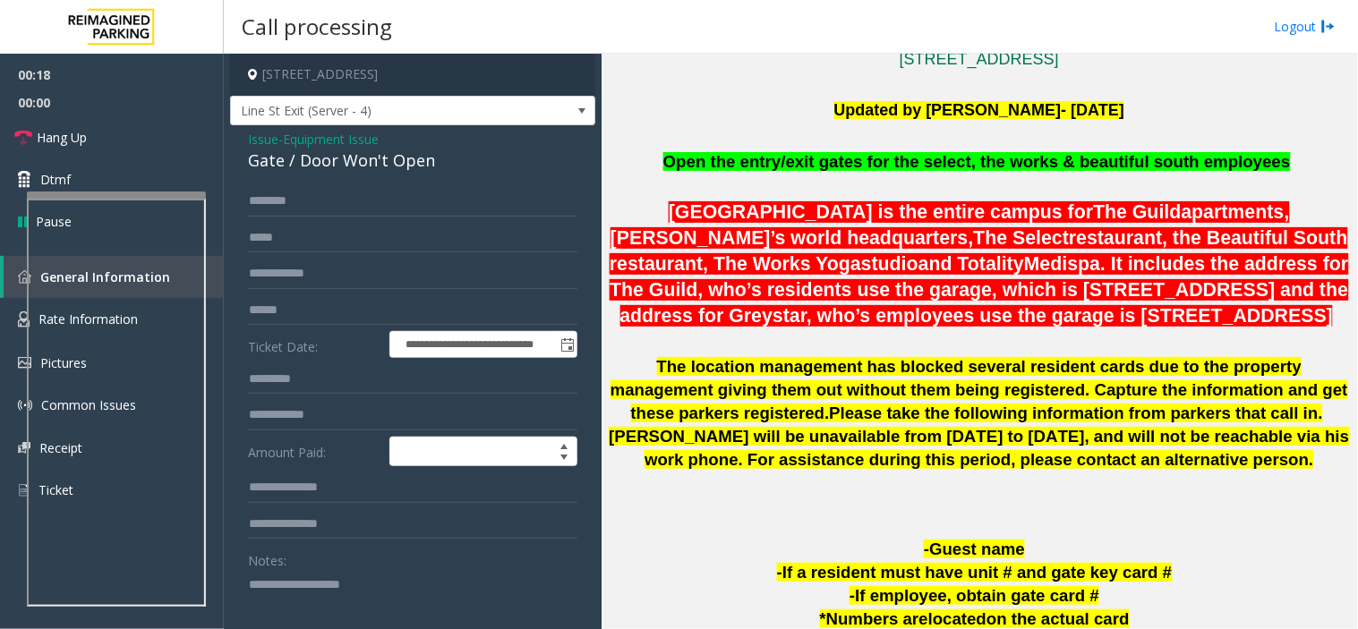
click at [362, 141] on span "Equipment Issue" at bounding box center [331, 139] width 96 height 19
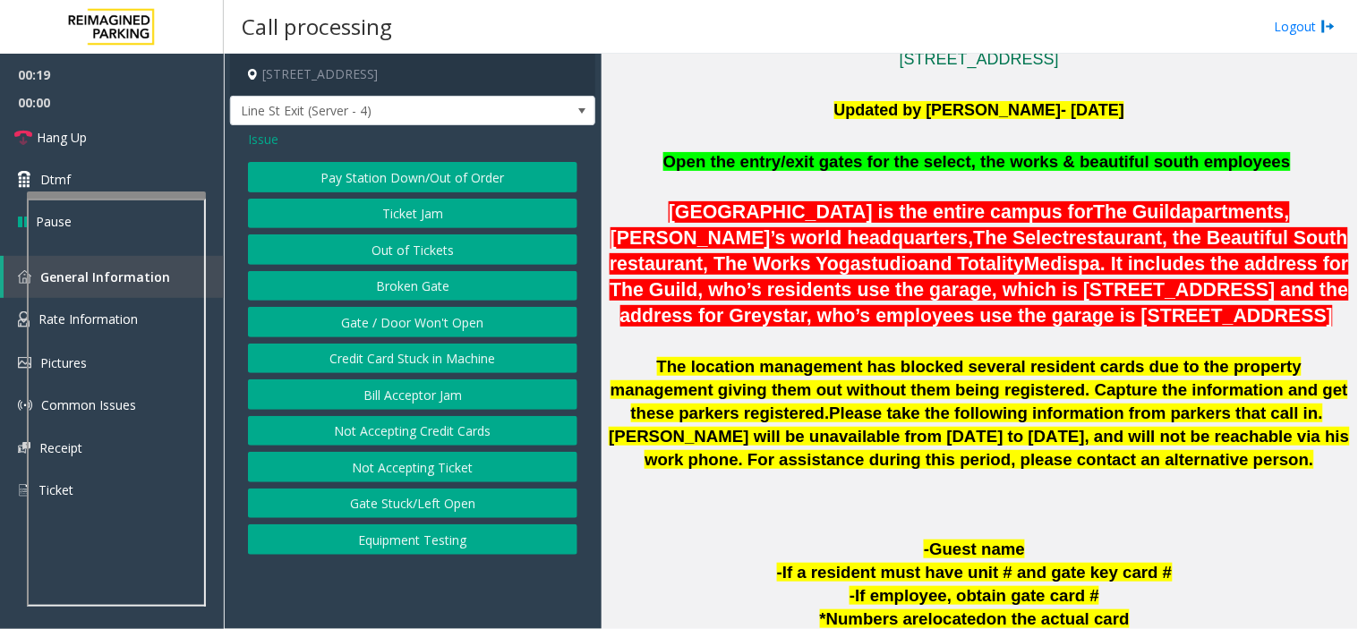
click at [415, 326] on button "Gate / Door Won't Open" at bounding box center [412, 322] width 329 height 30
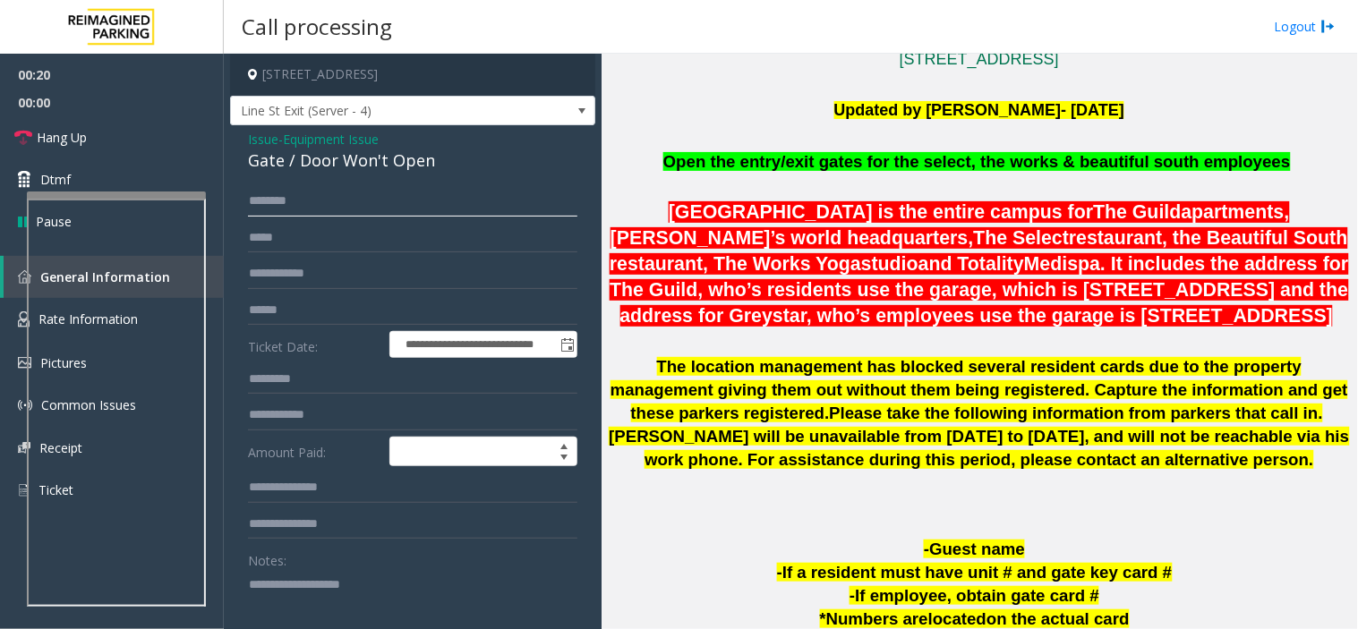
click at [398, 186] on input "text" at bounding box center [412, 201] width 329 height 30
click at [392, 166] on div "Gate / Door Won't Open" at bounding box center [412, 161] width 329 height 24
click at [311, 140] on span "Equipment Issue" at bounding box center [331, 139] width 96 height 19
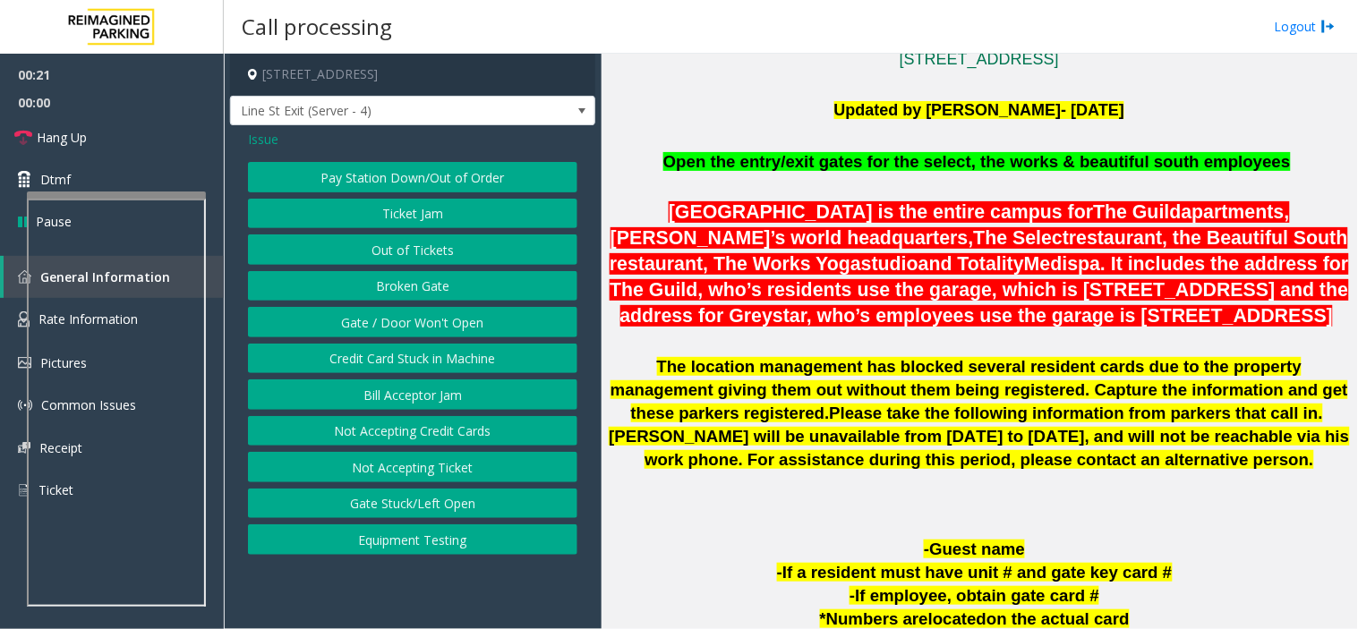
click at [275, 132] on span "Issue" at bounding box center [263, 139] width 30 height 19
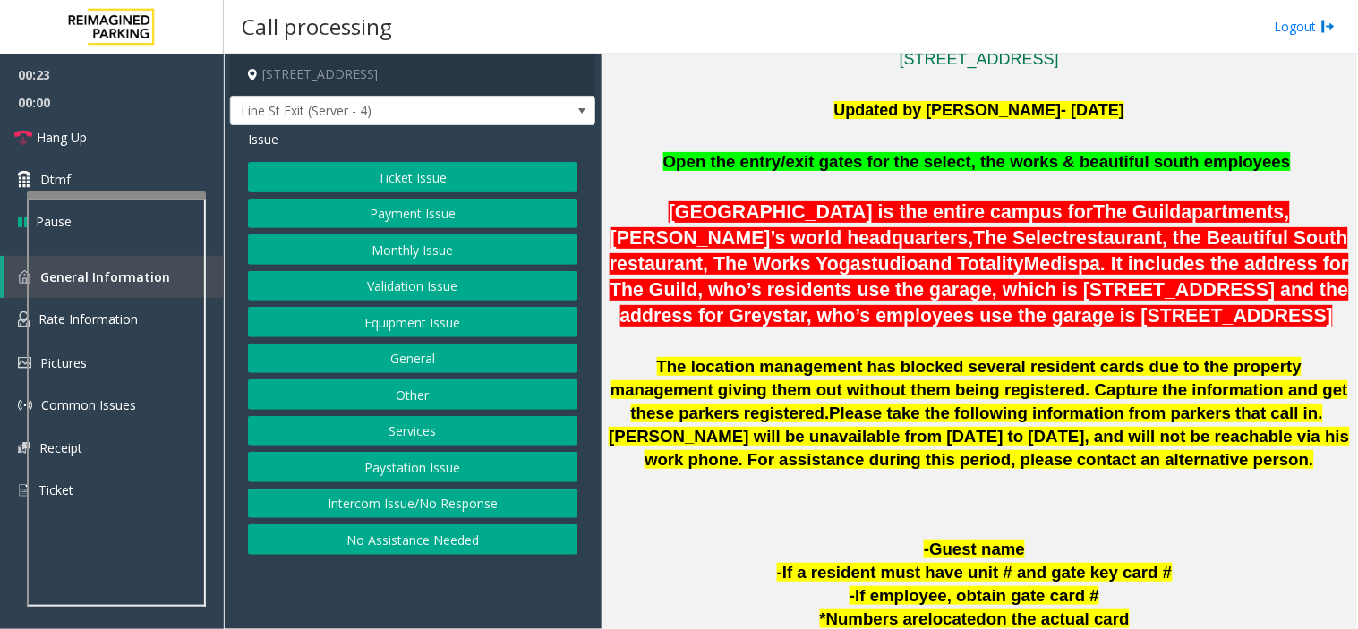
click at [472, 337] on button "Equipment Issue" at bounding box center [412, 322] width 329 height 30
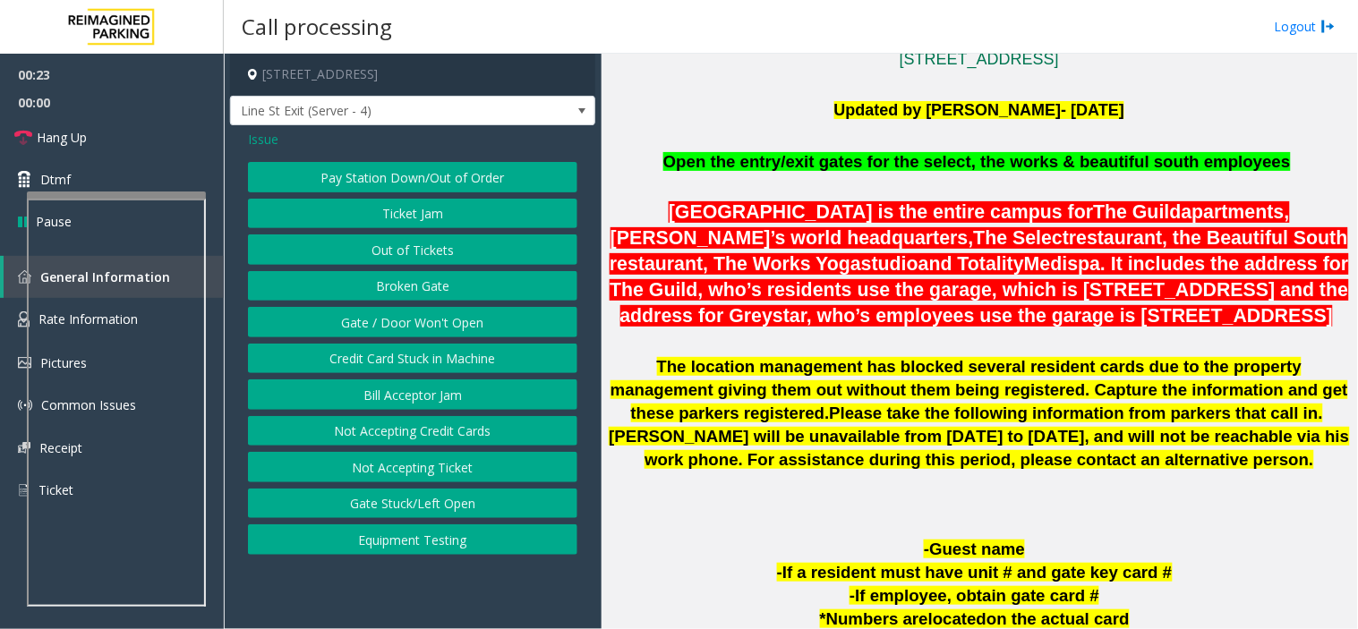
click at [452, 313] on button "Gate / Door Won't Open" at bounding box center [412, 322] width 329 height 30
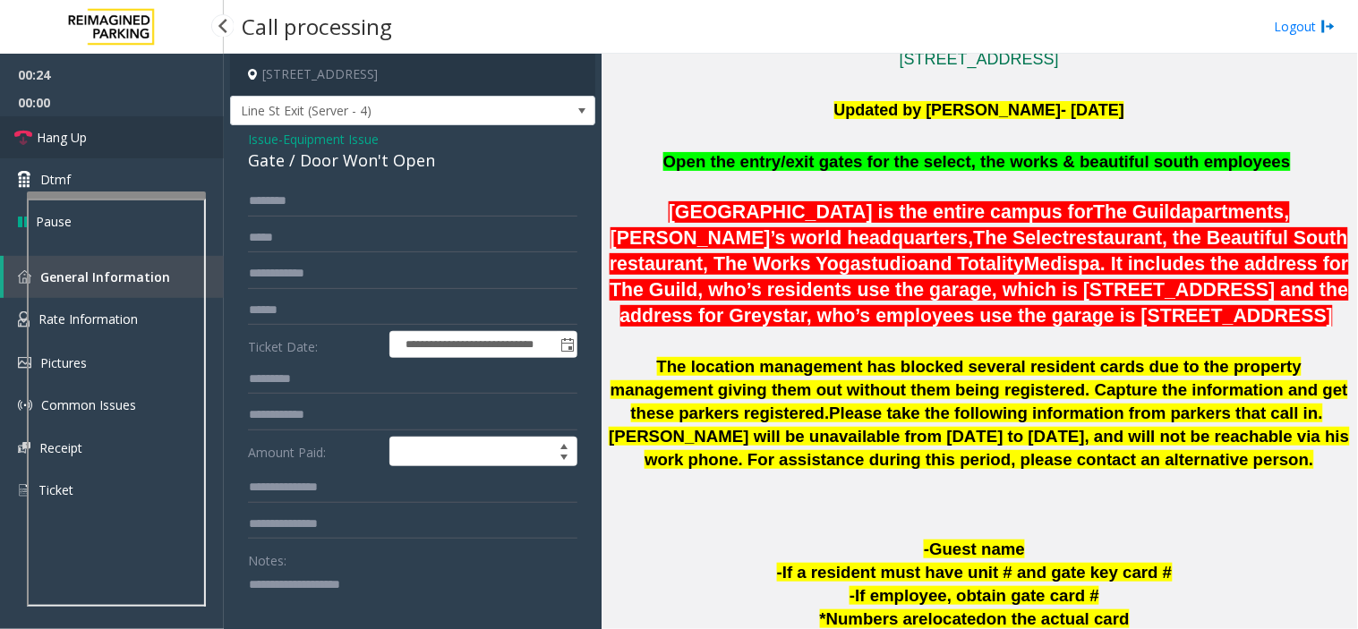
click at [102, 132] on link "Hang Up" at bounding box center [112, 137] width 224 height 42
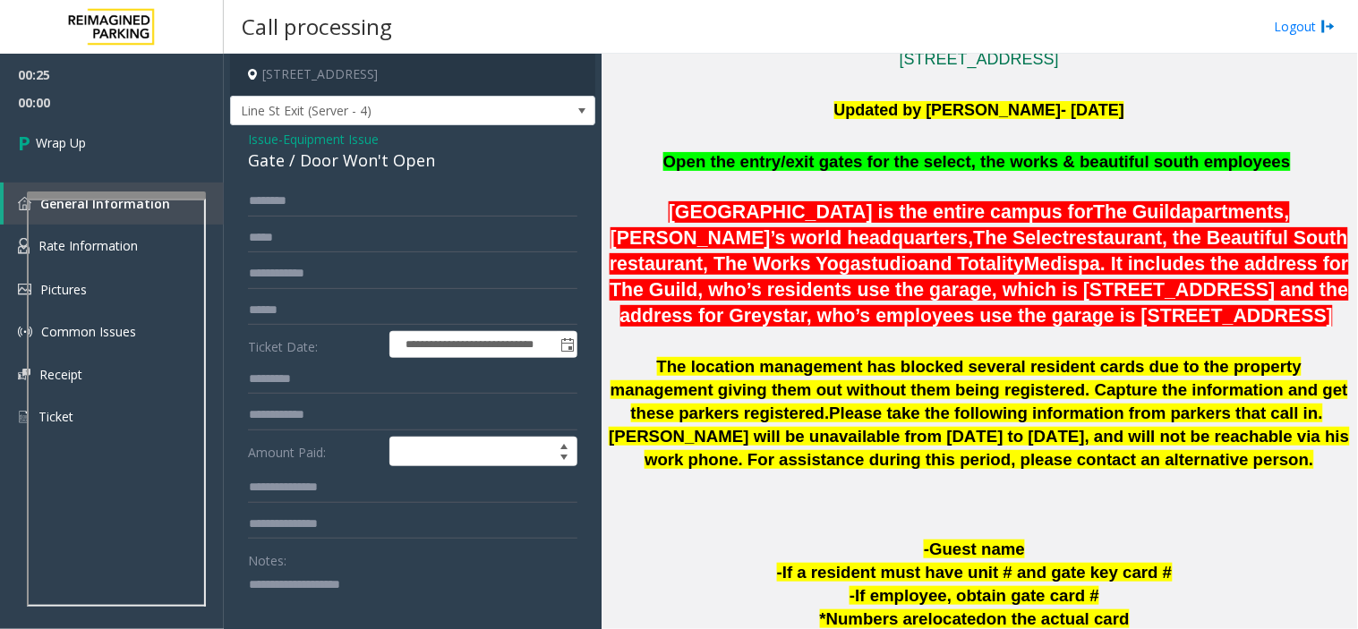
click at [391, 566] on textarea at bounding box center [405, 603] width 315 height 67
paste textarea "**********"
click at [398, 566] on textarea at bounding box center [405, 603] width 315 height 67
paste textarea "**********"
type textarea "**********"
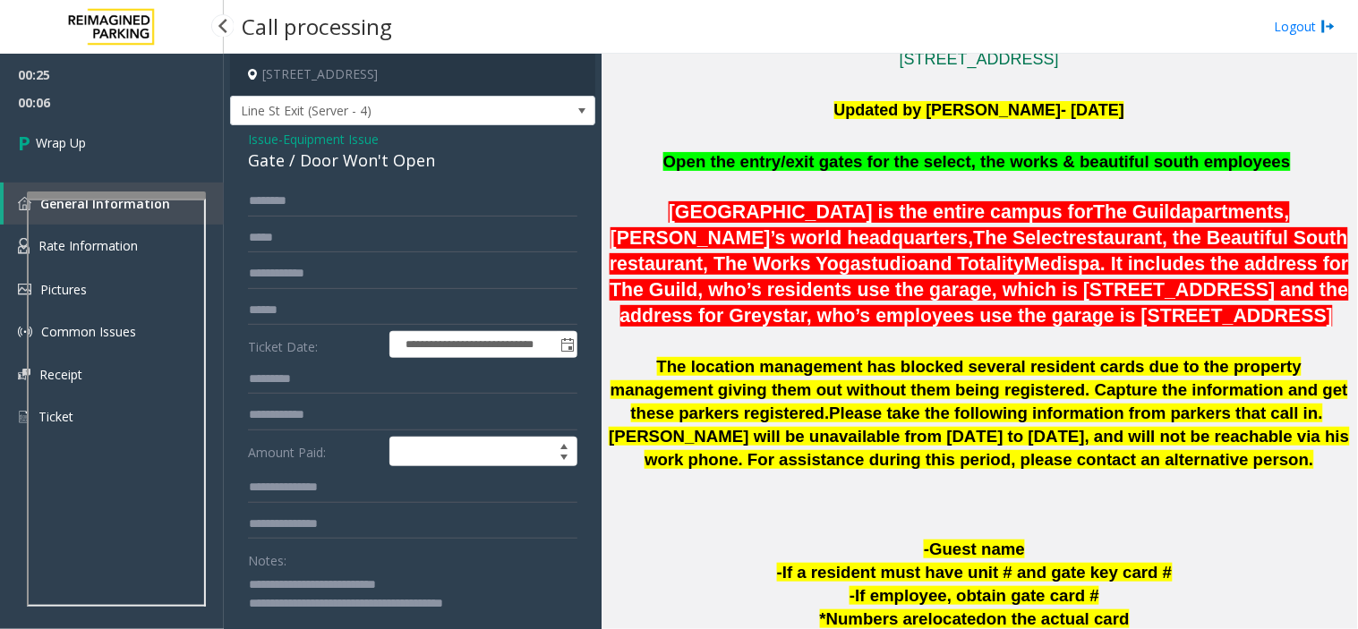
click at [192, 170] on div "00:25 00:06 Wrap Up General Information Rate Information Pictures Common Issues…" at bounding box center [112, 253] width 224 height 399
click at [166, 155] on link "Wrap Up" at bounding box center [112, 142] width 224 height 53
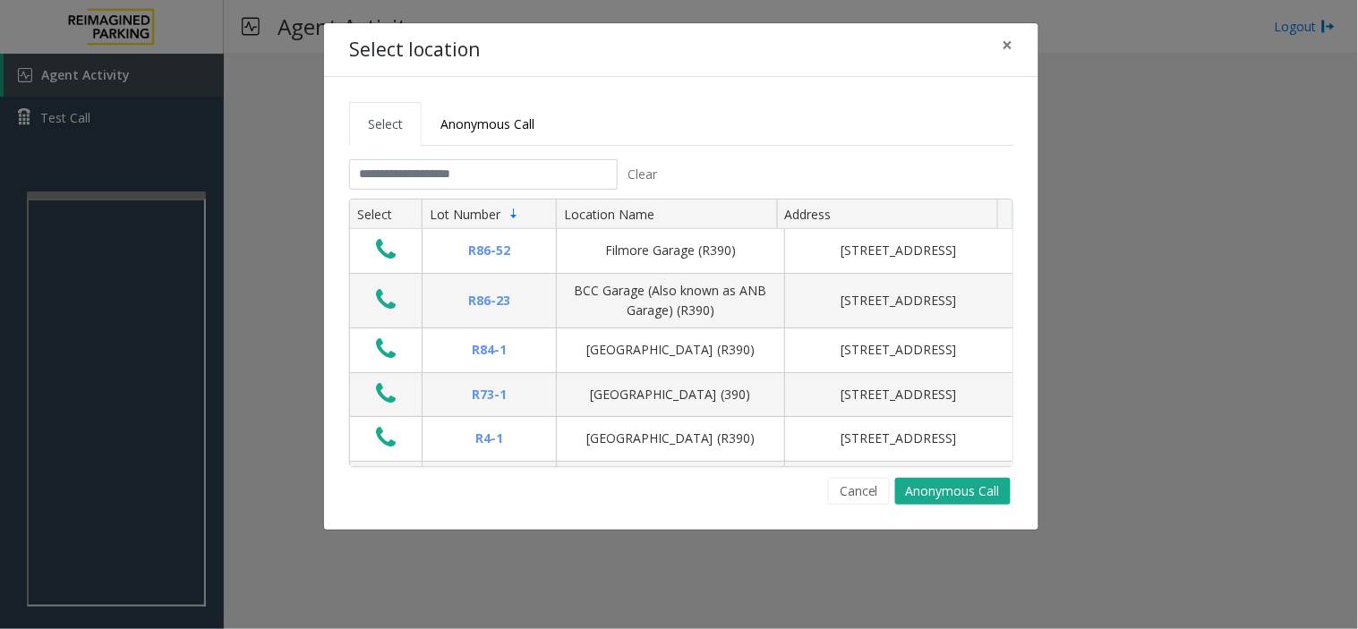
click at [868, 475] on tab "Clear Select Lot Number Location Name Address R86-52 Filmore Garage (R390) 175 …" at bounding box center [681, 331] width 664 height 345
click at [865, 498] on button "Cancel" at bounding box center [859, 491] width 62 height 27
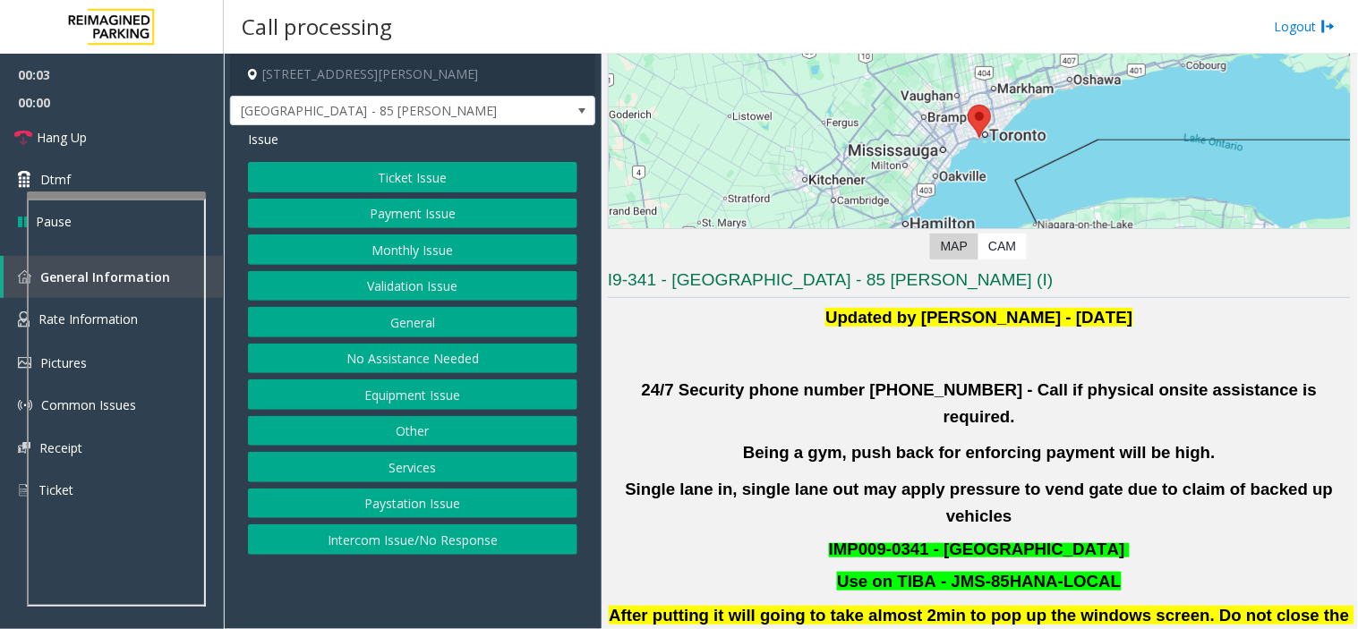
scroll to position [397, 0]
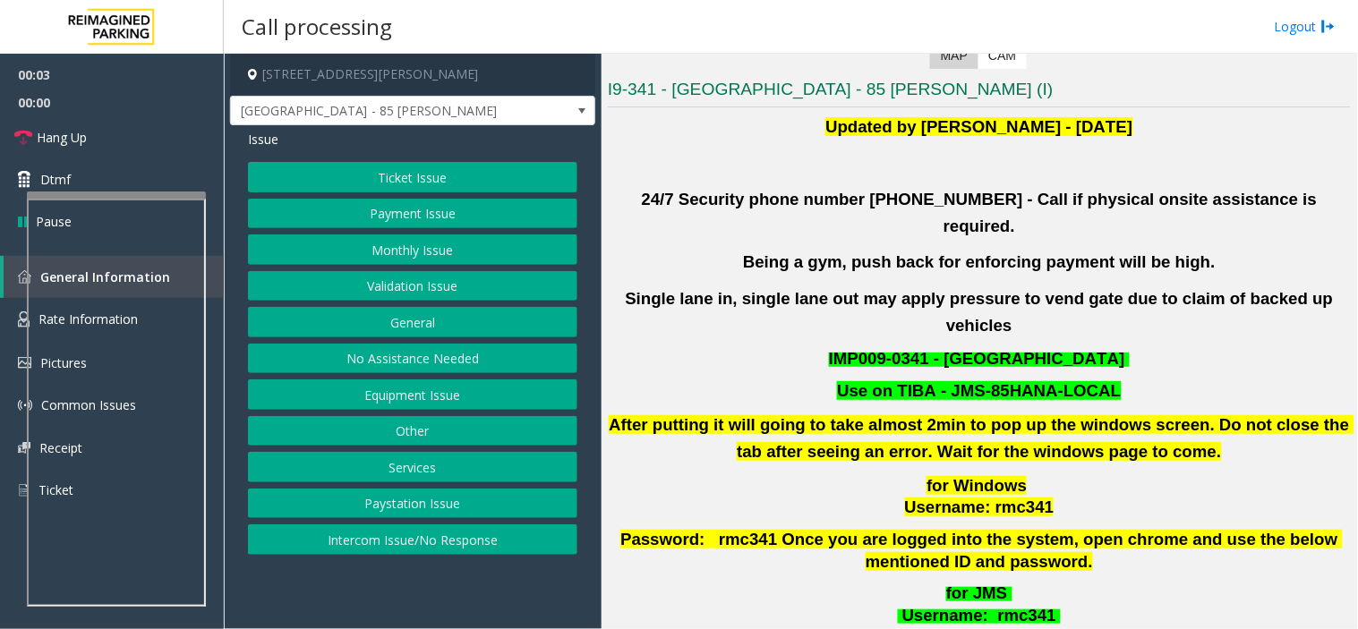
drag, startPoint x: 421, startPoint y: 260, endPoint x: 448, endPoint y: 278, distance: 33.0
click at [448, 278] on div "Ticket Issue Payment Issue Monthly Issue Validation Issue General No Assistance…" at bounding box center [412, 358] width 329 height 393
click at [448, 278] on button "Validation Issue" at bounding box center [412, 286] width 329 height 30
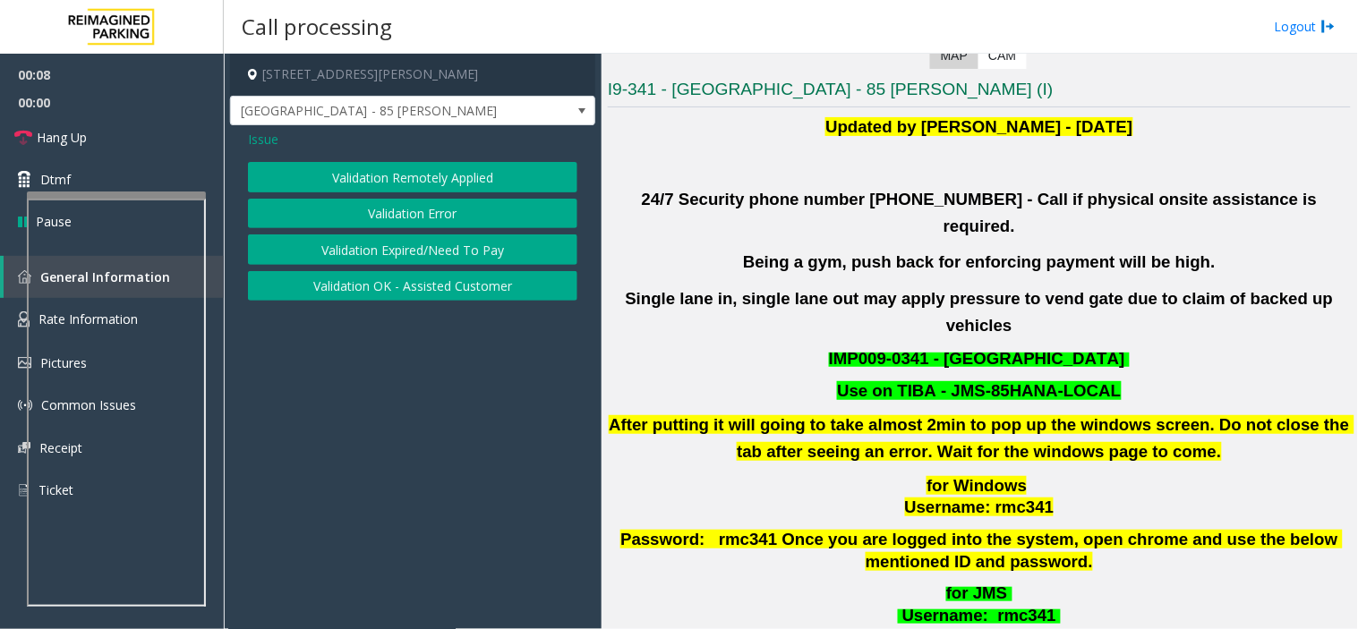
click at [436, 220] on button "Validation Error" at bounding box center [412, 214] width 329 height 30
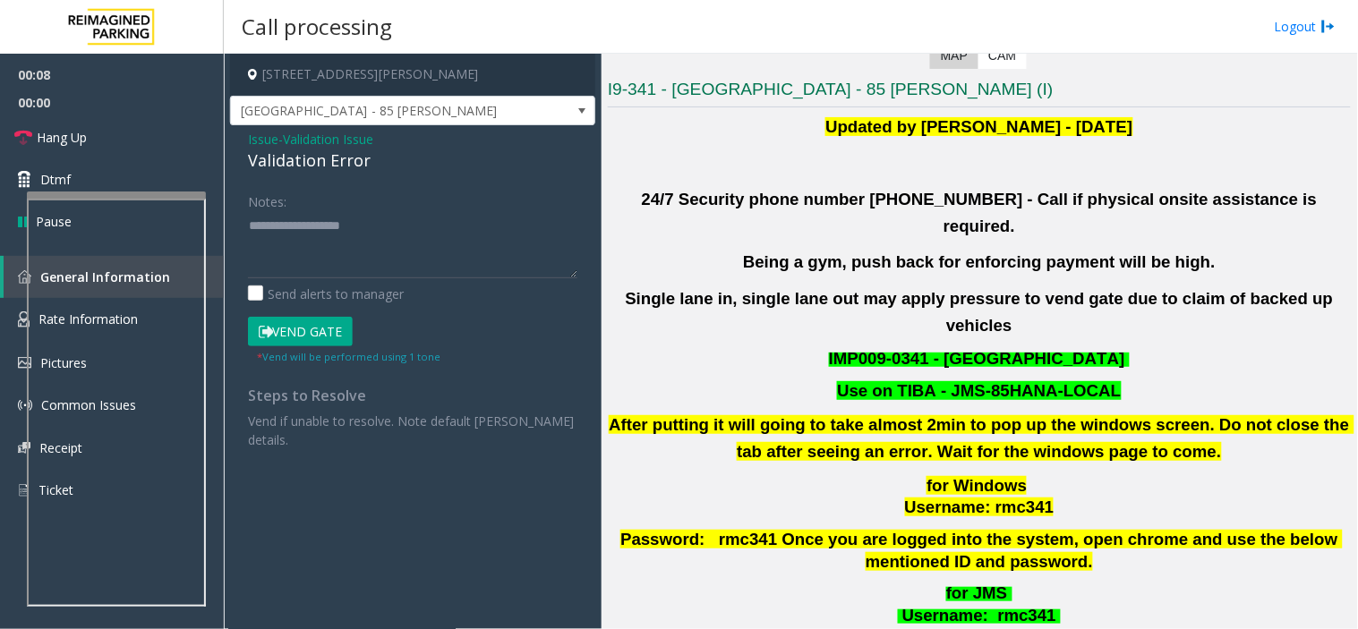
click at [334, 181] on div "Issue - Validation Issue Validation Error Notes: Send alerts to manager Vend Ga…" at bounding box center [412, 295] width 365 height 341
click at [326, 165] on div "Validation Error" at bounding box center [412, 161] width 329 height 24
click at [410, 299] on div "Send alerts to manager" at bounding box center [412, 294] width 329 height 19
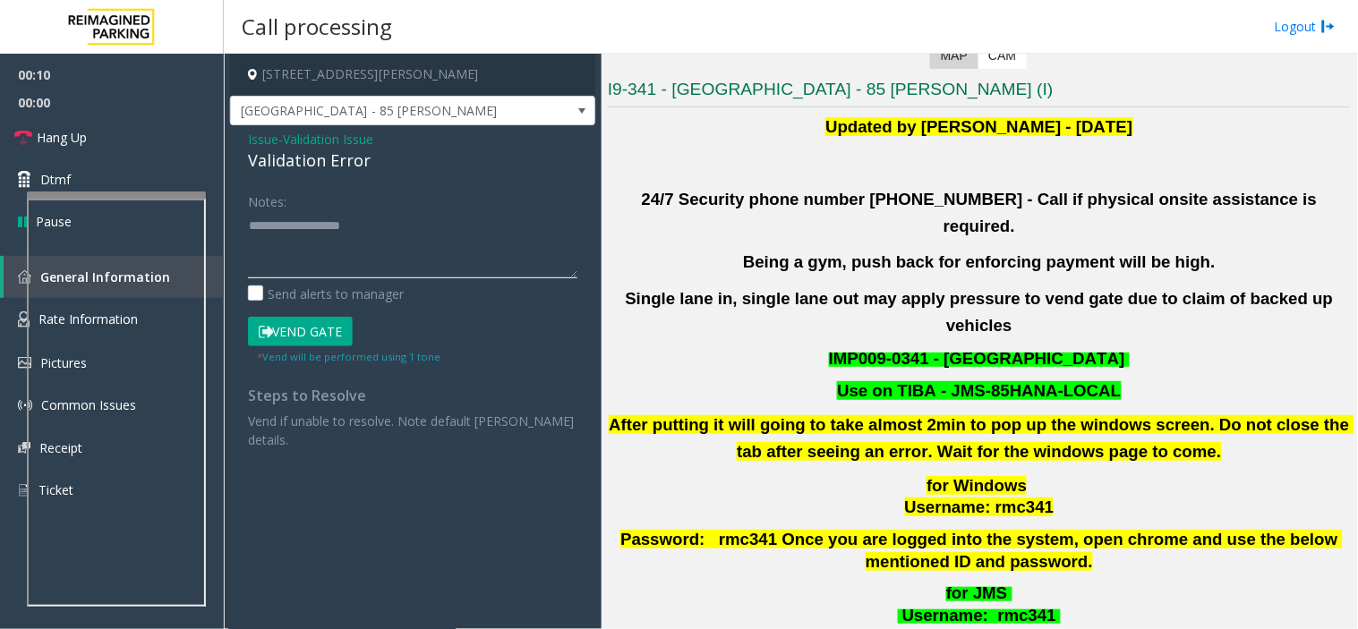
click at [390, 245] on textarea at bounding box center [412, 244] width 329 height 67
paste textarea "**********"
click at [320, 251] on textarea at bounding box center [412, 244] width 329 height 67
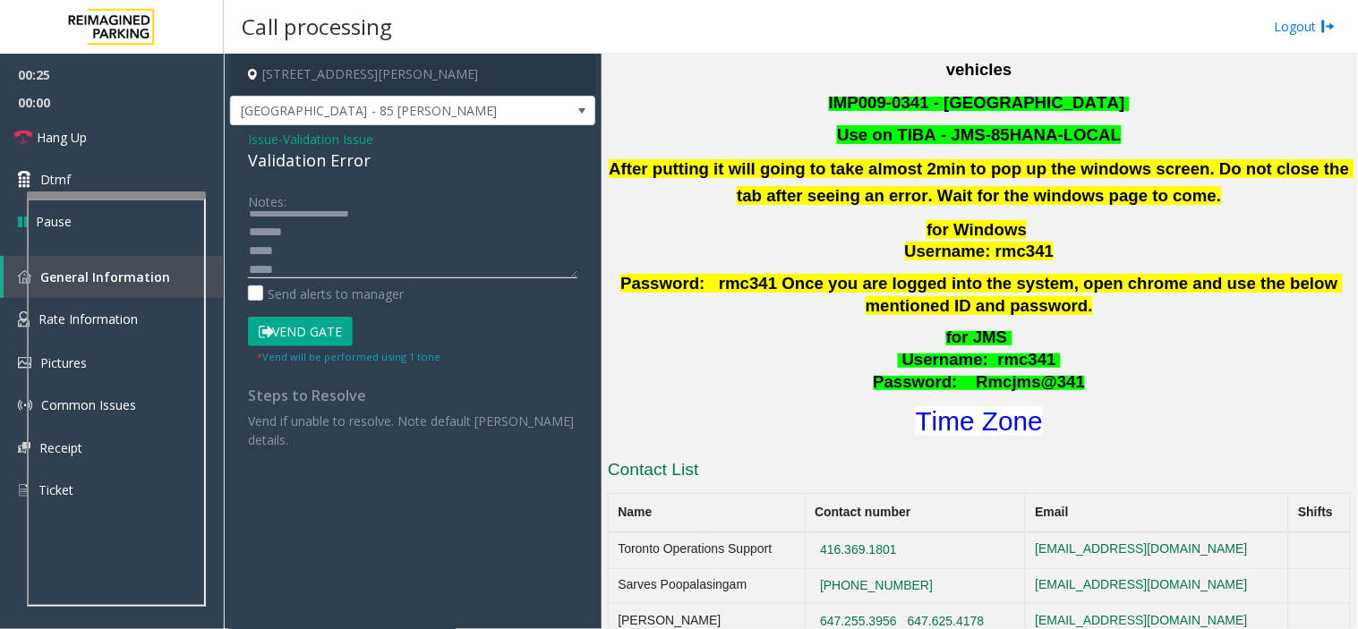
scroll to position [532, 0]
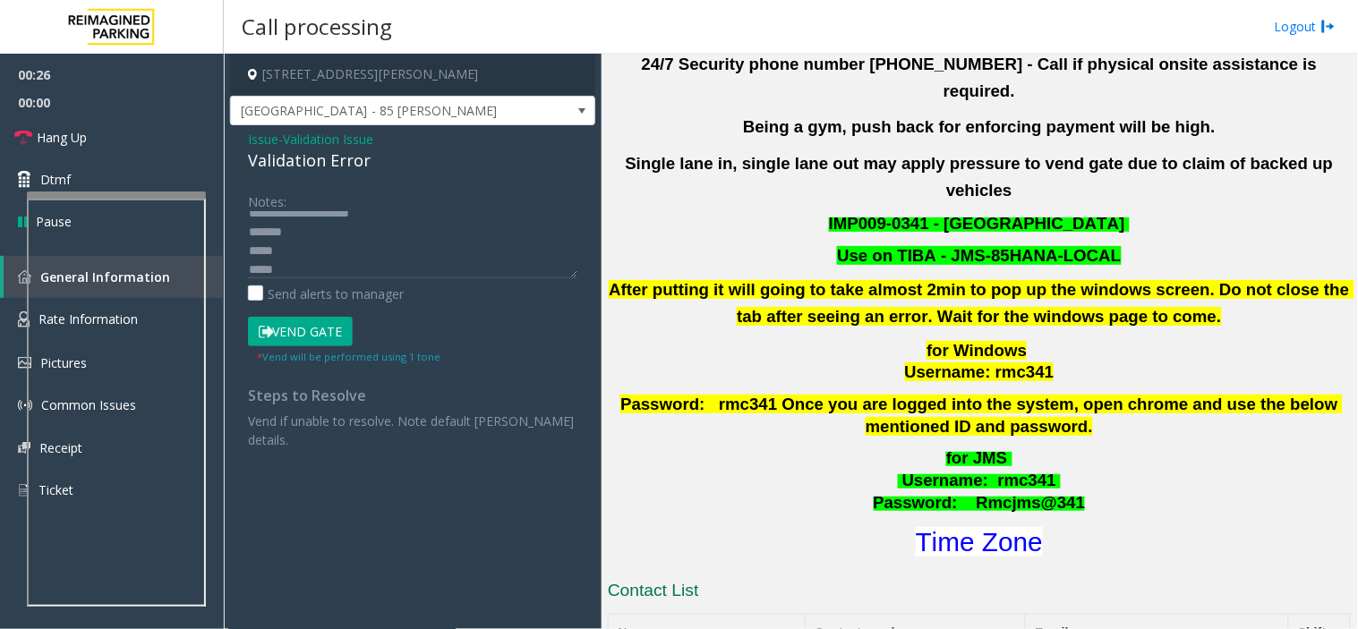
click at [843, 447] on p "for JMS Username : rmc341 Password: Rmcjms@341" at bounding box center [979, 480] width 746 height 66
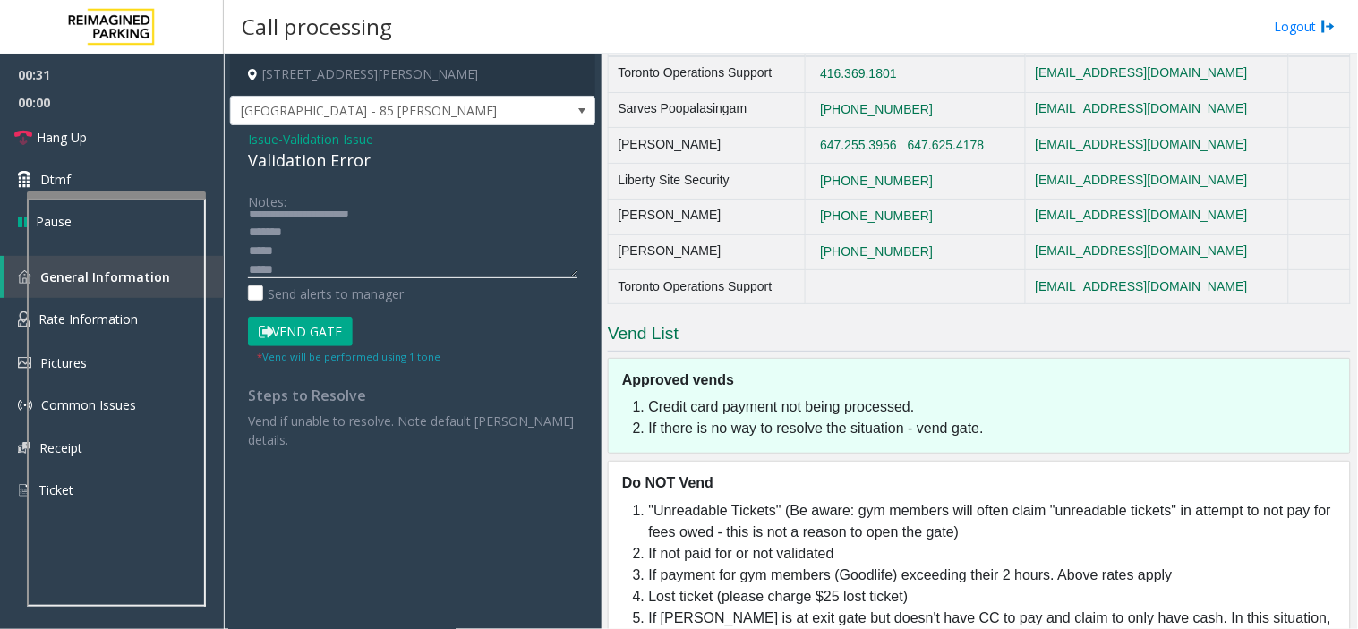
click at [322, 273] on textarea at bounding box center [412, 244] width 329 height 67
paste textarea "***"
click at [322, 262] on textarea at bounding box center [412, 244] width 329 height 67
click at [323, 243] on textarea at bounding box center [412, 244] width 329 height 67
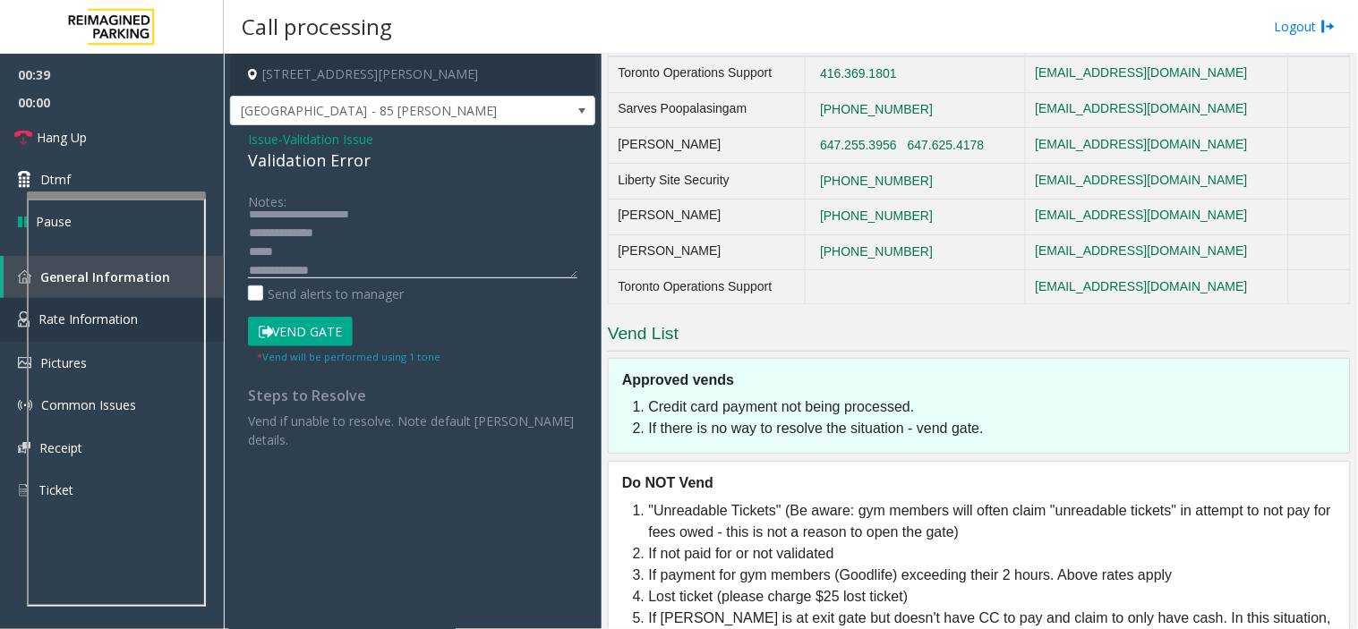
scroll to position [19, 0]
click at [397, 272] on textarea at bounding box center [412, 244] width 329 height 67
paste textarea "**********"
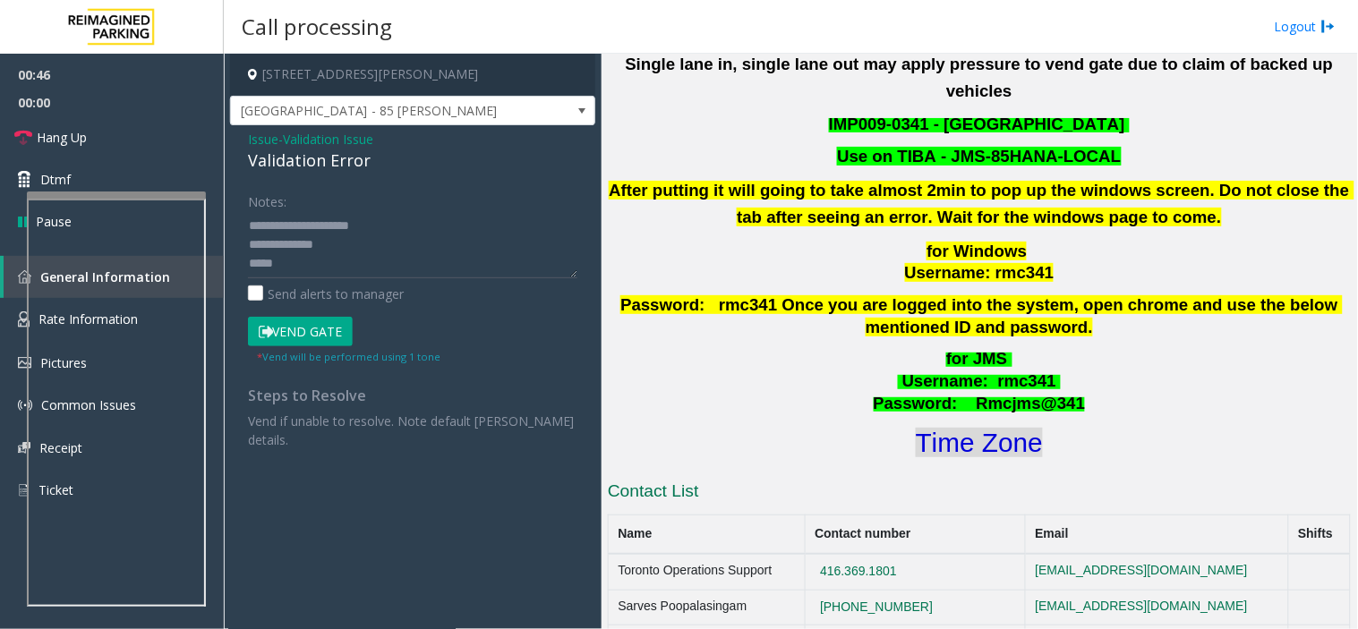
click at [984, 428] on font "Time Zone" at bounding box center [978, 443] width 127 height 30
click at [324, 263] on textarea at bounding box center [412, 244] width 329 height 67
click at [404, 66] on h4 "[STREET_ADDRESS][PERSON_NAME]" at bounding box center [412, 75] width 365 height 42
drag, startPoint x: 404, startPoint y: 66, endPoint x: 508, endPoint y: 88, distance: 106.9
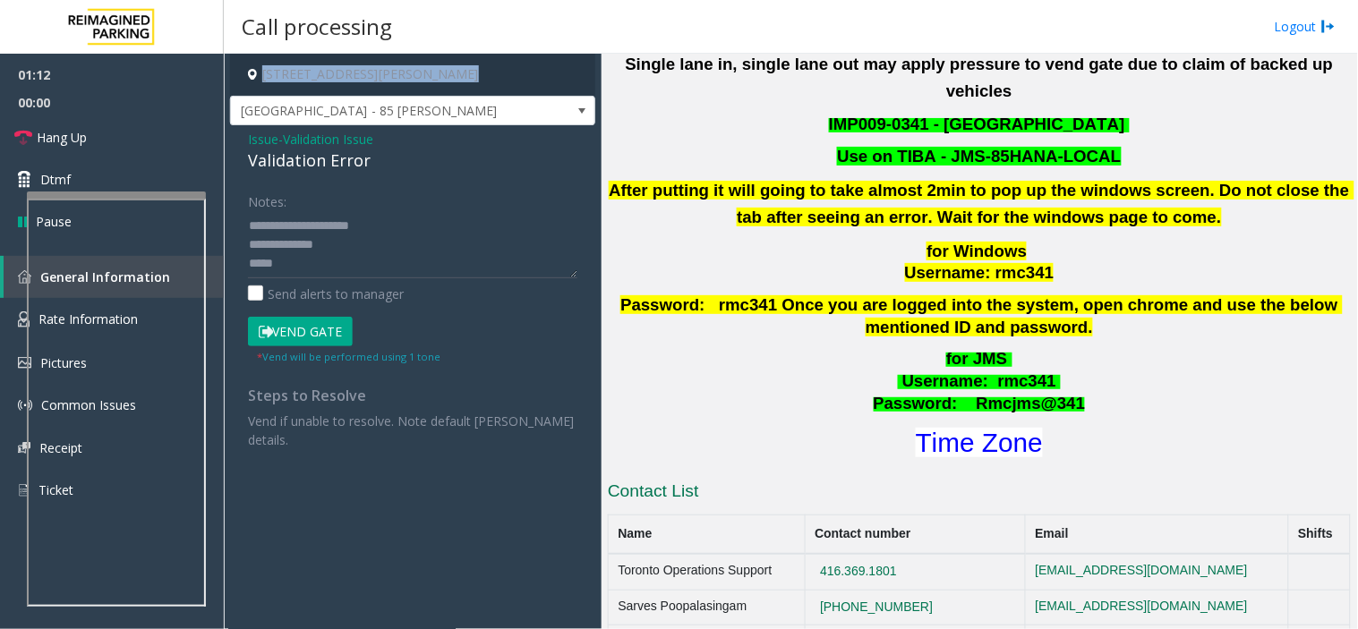
click at [508, 88] on h4 "[STREET_ADDRESS][PERSON_NAME]" at bounding box center [412, 75] width 365 height 42
click at [351, 260] on textarea at bounding box center [412, 244] width 329 height 67
click at [417, 270] on textarea at bounding box center [412, 244] width 329 height 67
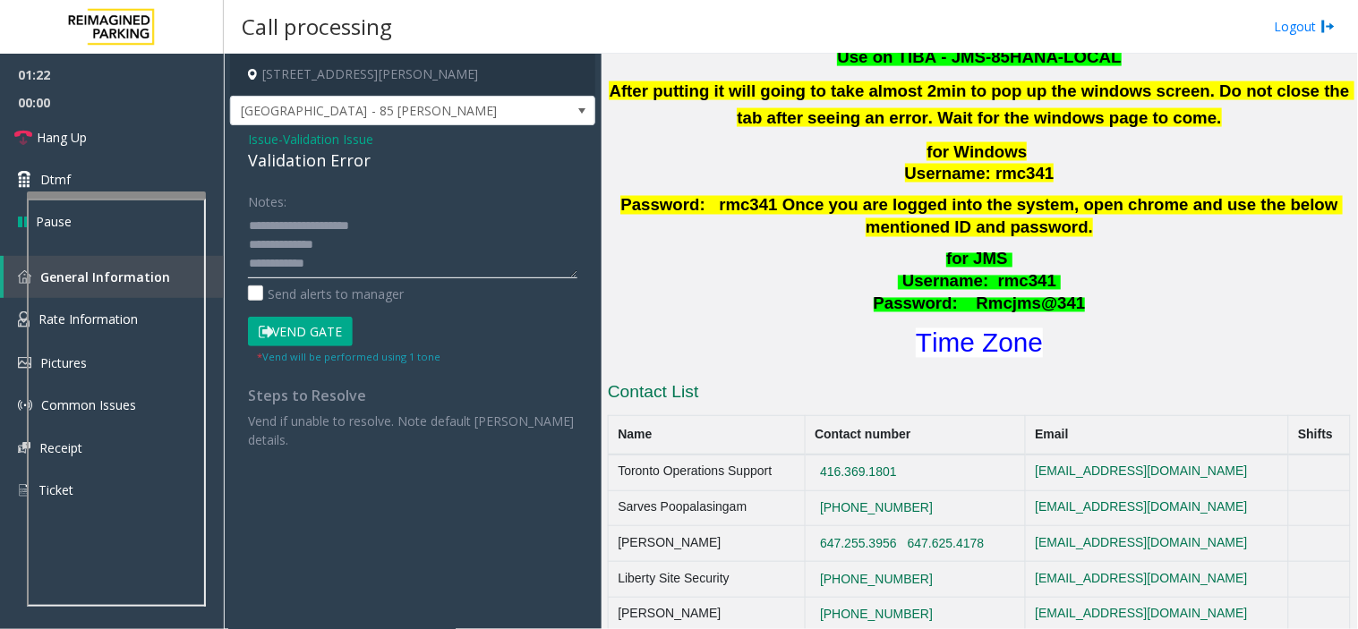
type textarea "**********"
click at [325, 137] on span "Validation Issue" at bounding box center [328, 139] width 90 height 19
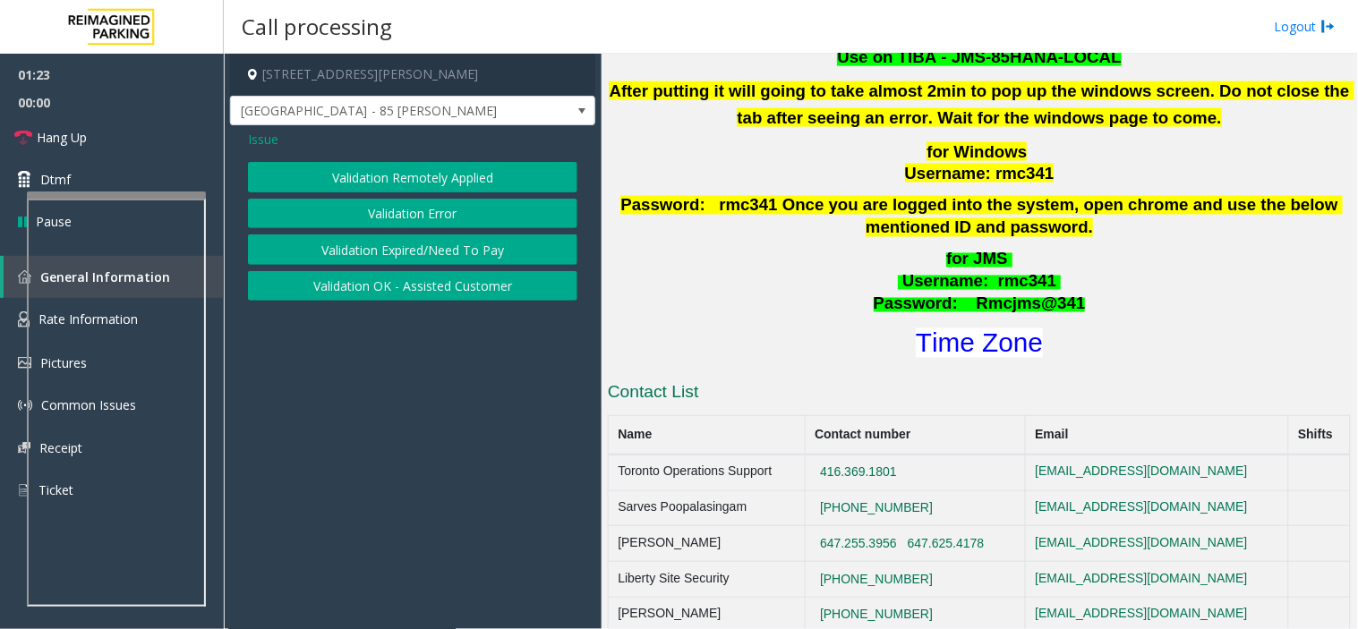
click at [412, 258] on button "Validation Expired/Need To Pay" at bounding box center [412, 249] width 329 height 30
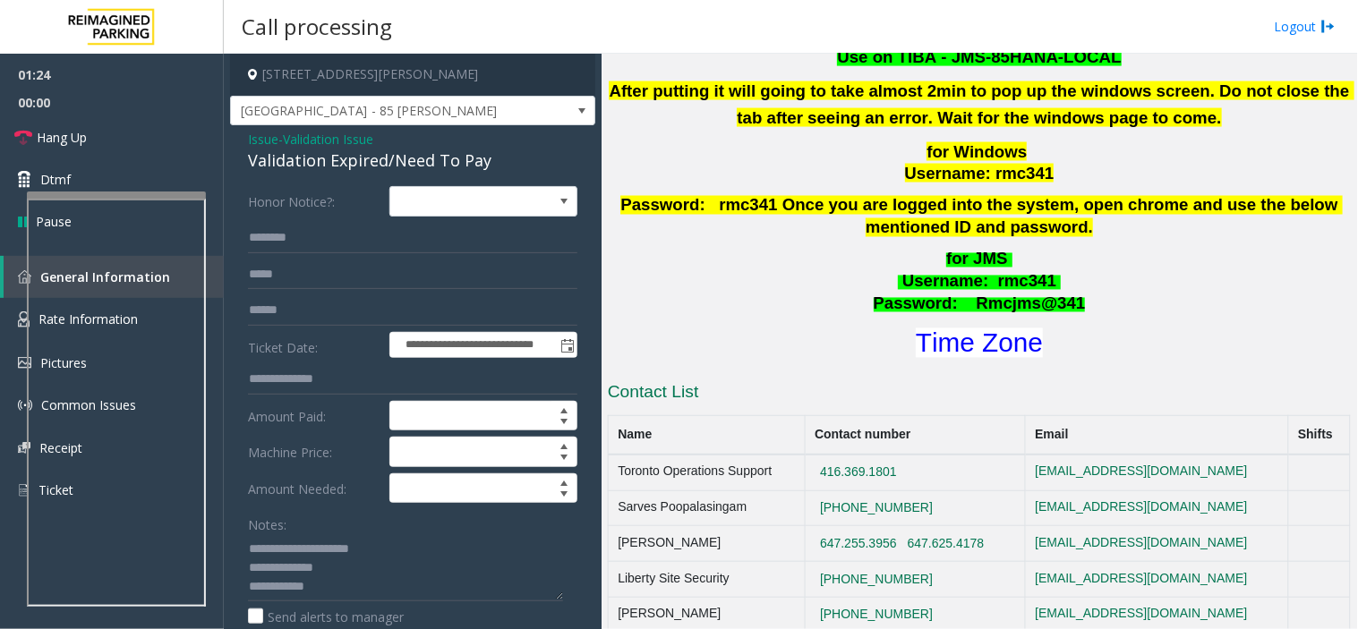
click at [258, 157] on div "Validation Expired/Need To Pay" at bounding box center [412, 161] width 329 height 24
drag, startPoint x: 258, startPoint y: 157, endPoint x: 336, endPoint y: 157, distance: 78.7
click at [336, 157] on div "Validation Expired/Need To Pay" at bounding box center [412, 161] width 329 height 24
click at [301, 548] on textarea at bounding box center [405, 567] width 315 height 67
drag, startPoint x: 301, startPoint y: 548, endPoint x: 465, endPoint y: 551, distance: 164.7
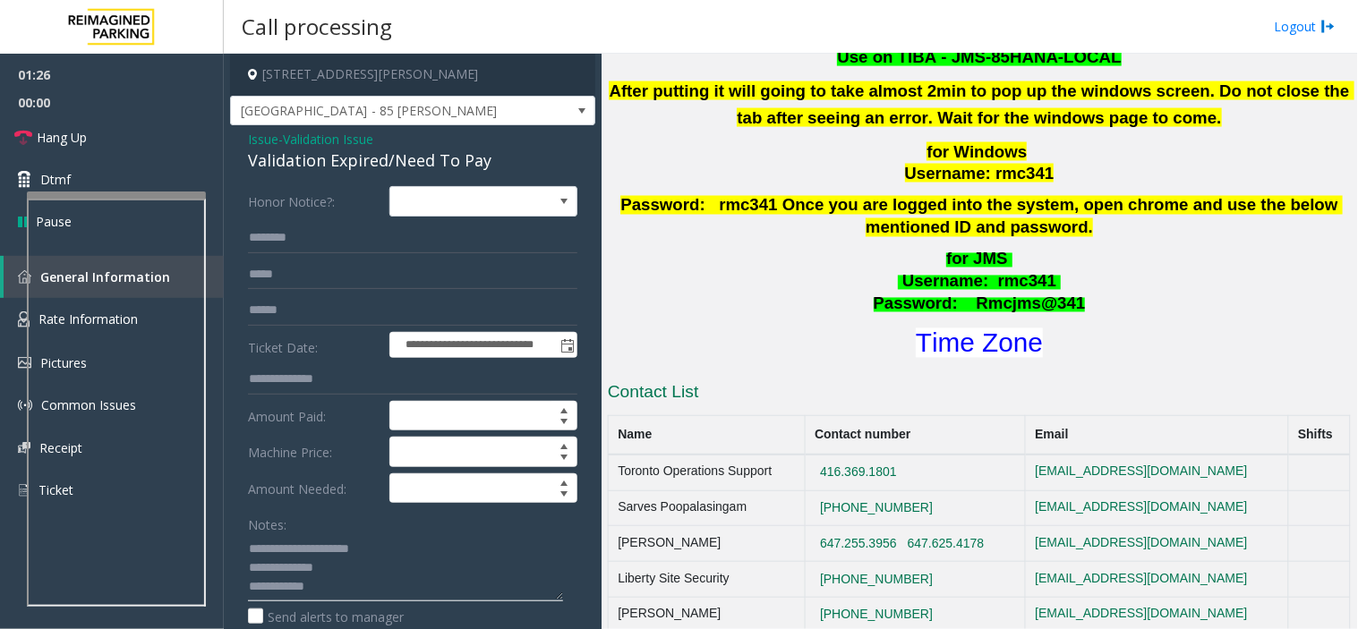
click at [465, 551] on textarea at bounding box center [405, 567] width 315 height 67
paste textarea "**"
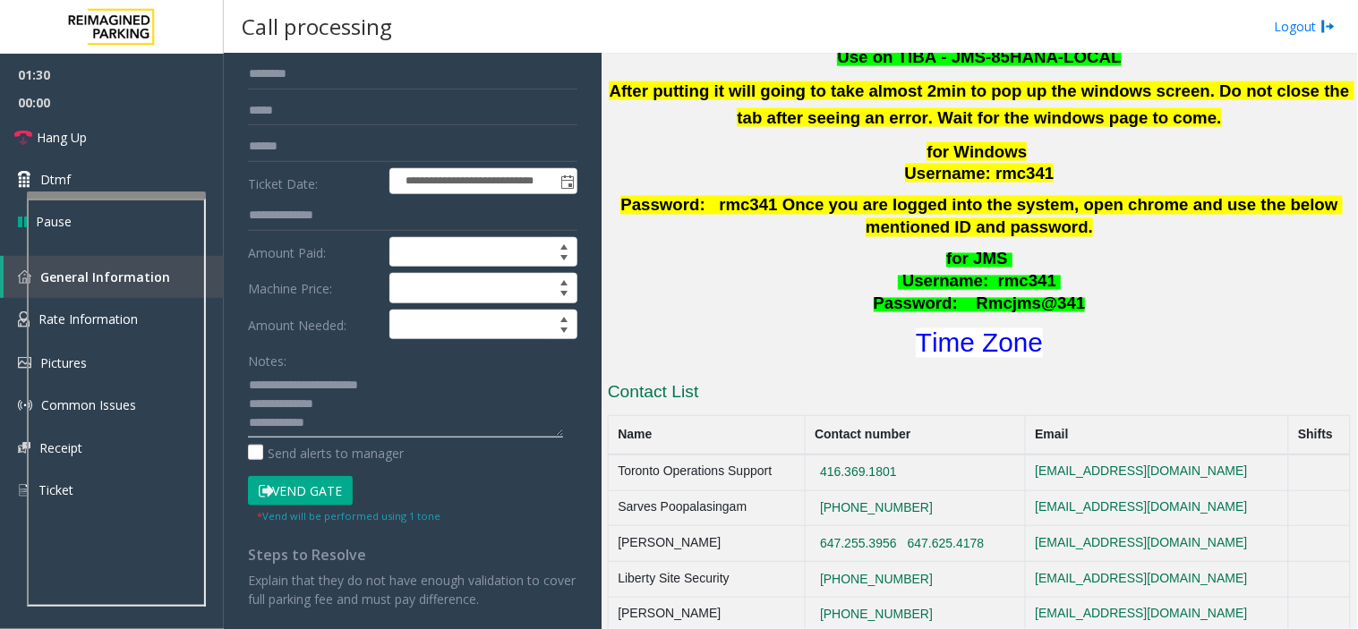
scroll to position [199, 0]
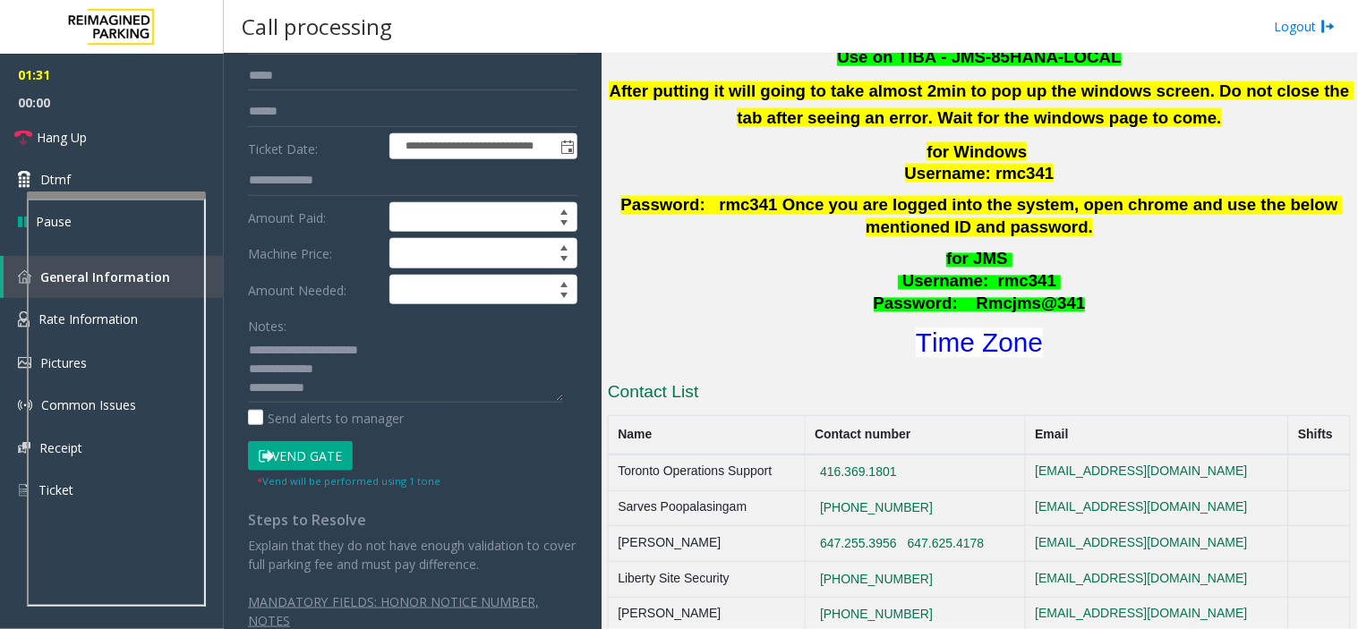
click at [323, 452] on button "Vend Gate" at bounding box center [300, 456] width 105 height 30
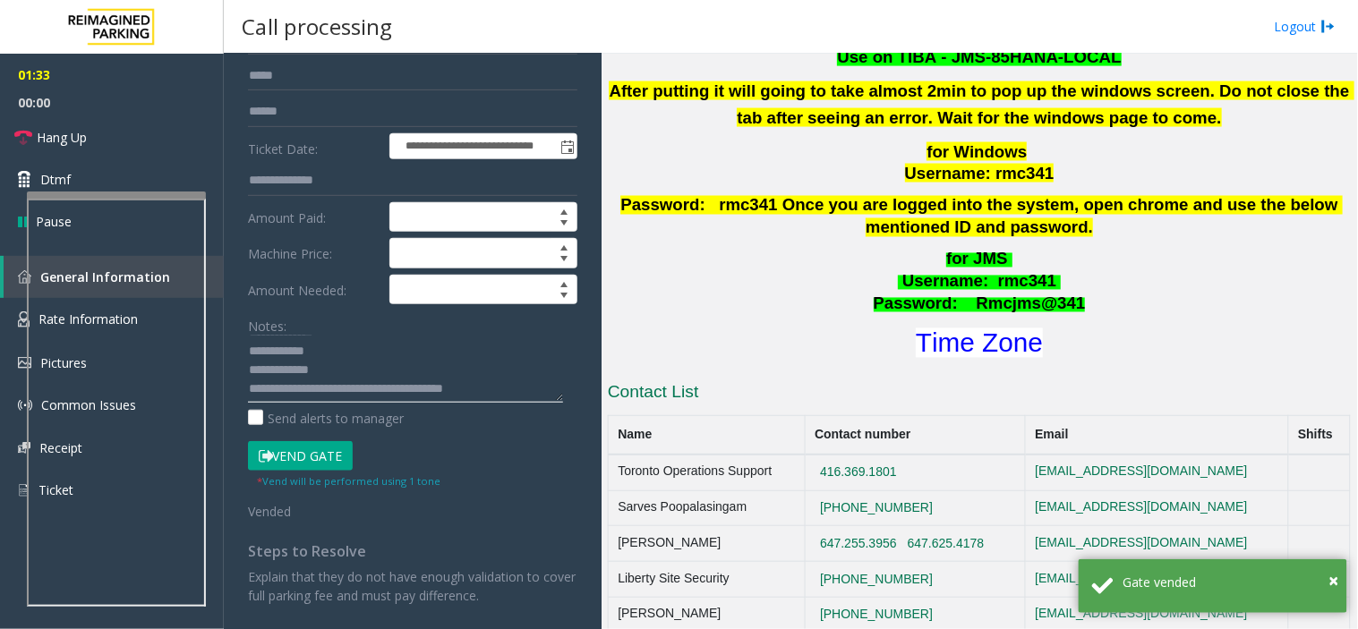
scroll to position [0, 0]
drag, startPoint x: 346, startPoint y: 367, endPoint x: 239, endPoint y: 362, distance: 107.5
click at [239, 362] on div "**********" at bounding box center [412, 333] width 356 height 692
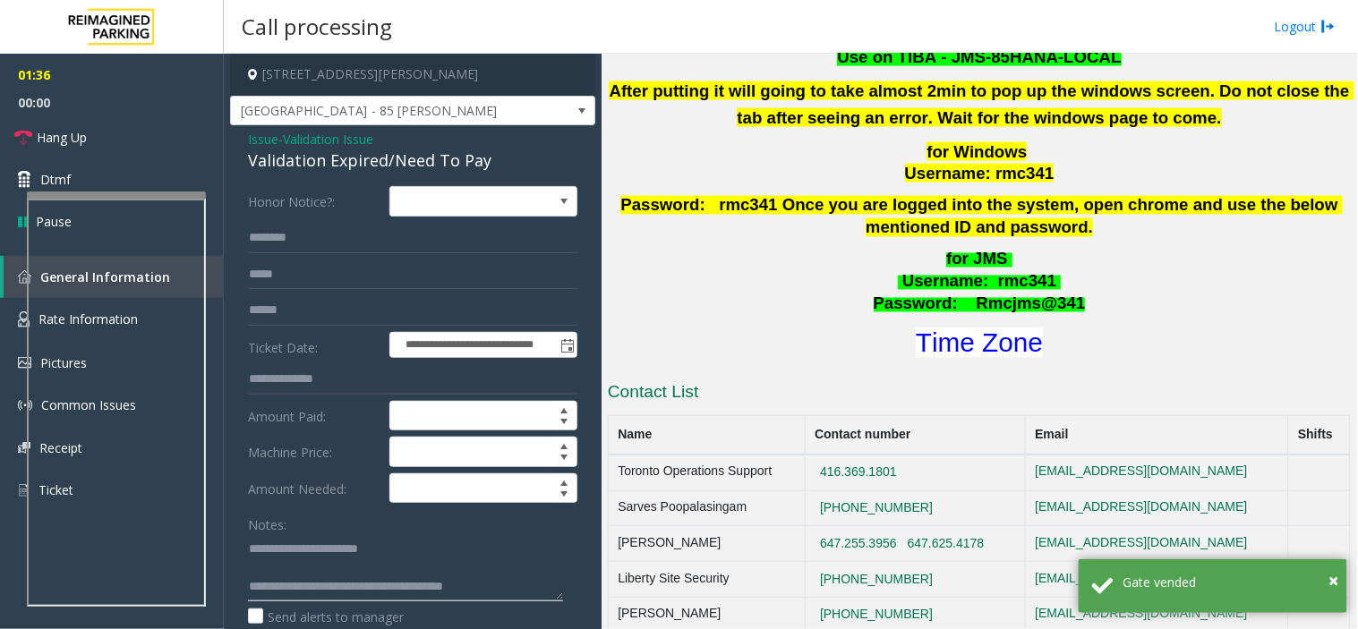
type textarea "**********"
click at [322, 281] on input "text" at bounding box center [412, 275] width 329 height 30
paste input "**********"
click at [352, 272] on input "**********" at bounding box center [412, 275] width 329 height 30
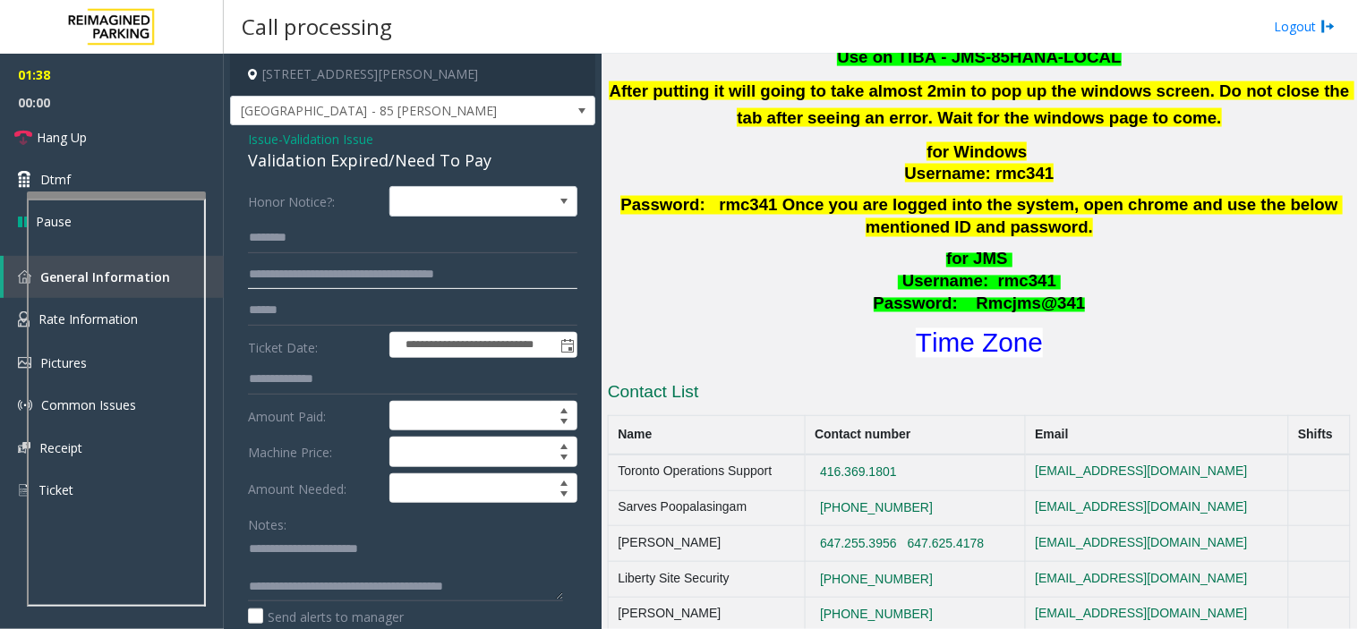
drag, startPoint x: 352, startPoint y: 272, endPoint x: 389, endPoint y: 281, distance: 38.6
click at [389, 281] on input "**********" at bounding box center [412, 275] width 329 height 30
click at [158, 132] on link "Hang Up" at bounding box center [112, 137] width 224 height 42
click at [405, 263] on input "**********" at bounding box center [412, 275] width 329 height 30
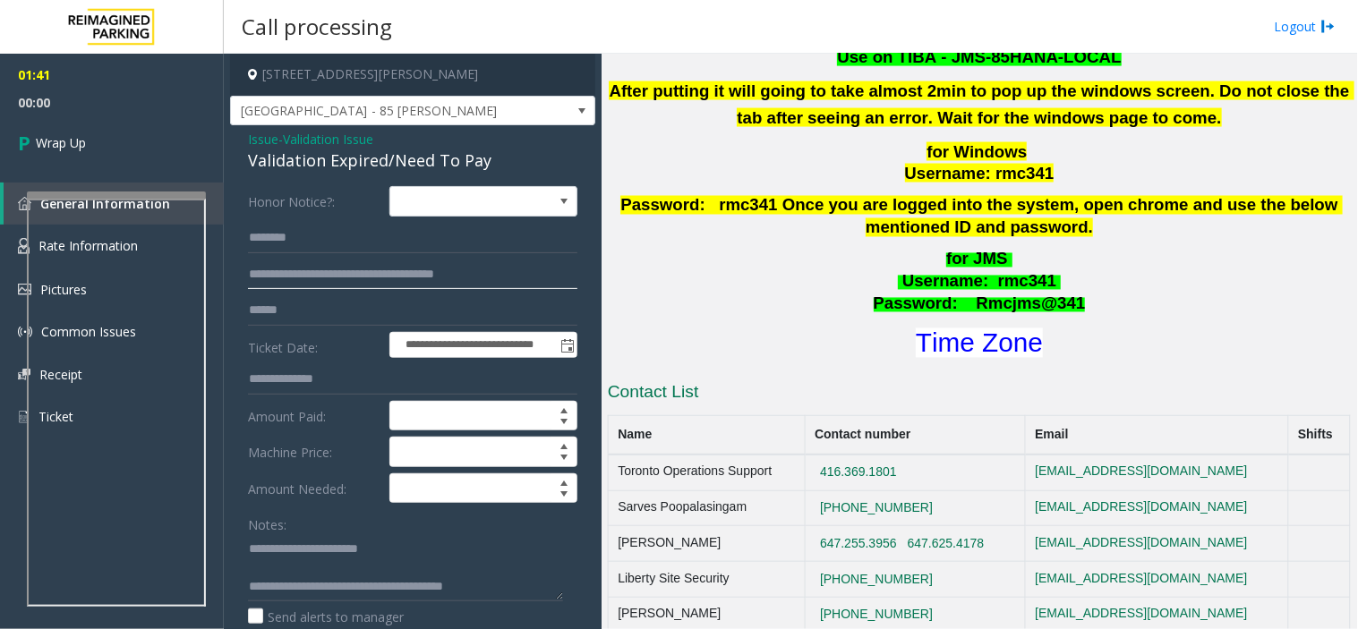
drag, startPoint x: 405, startPoint y: 263, endPoint x: 340, endPoint y: 269, distance: 65.6
click at [340, 269] on input "**********" at bounding box center [412, 275] width 329 height 30
type input "**********"
click at [334, 338] on label "Ticket Date:" at bounding box center [313, 345] width 141 height 27
click at [329, 311] on input "text" at bounding box center [412, 310] width 329 height 30
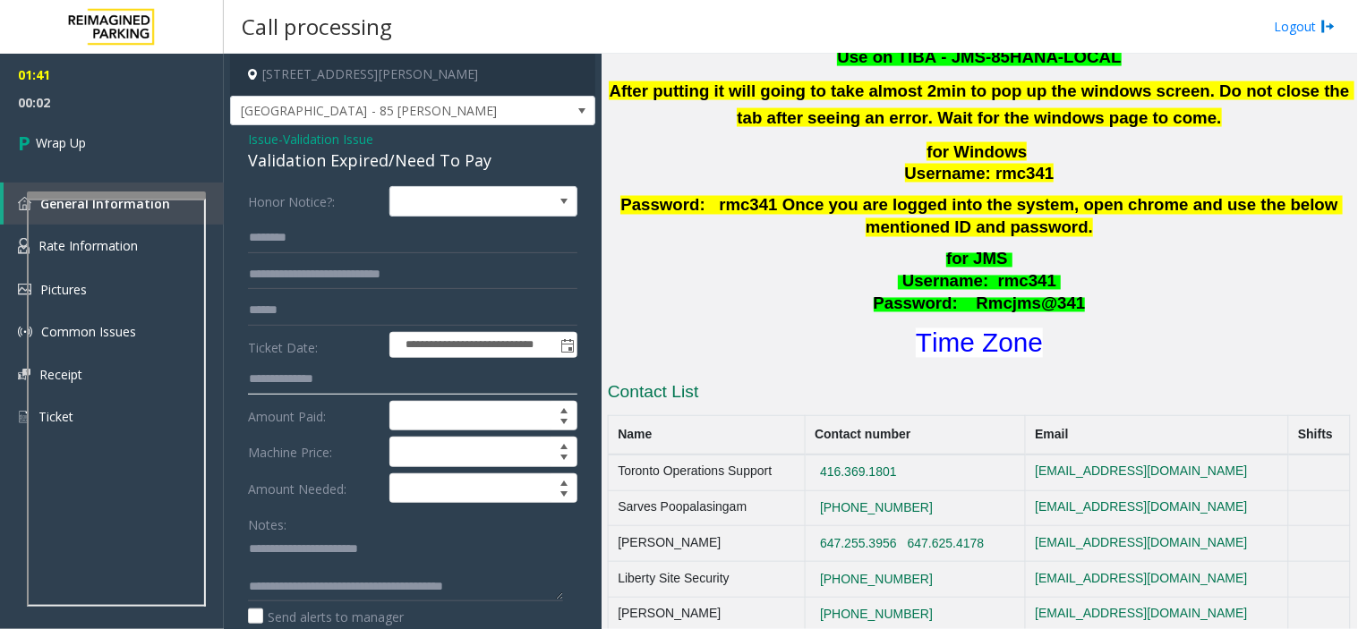
click at [334, 381] on input "text" at bounding box center [412, 379] width 329 height 30
paste input "**********"
type input "**********"
click at [310, 278] on input "**********" at bounding box center [412, 275] width 329 height 30
drag, startPoint x: 310, startPoint y: 278, endPoint x: 234, endPoint y: 270, distance: 76.5
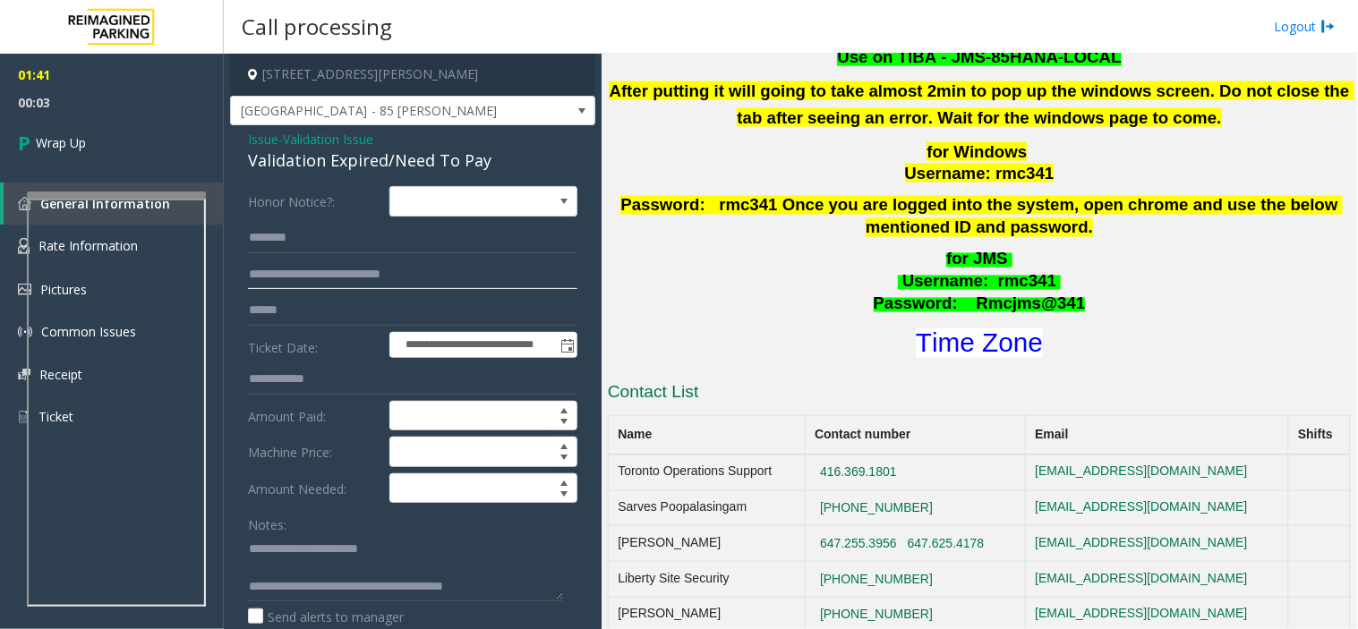
click at [234, 270] on div "**********" at bounding box center [412, 532] width 356 height 692
type input "**********"
click at [396, 273] on input "**********" at bounding box center [412, 275] width 329 height 30
drag, startPoint x: 301, startPoint y: 276, endPoint x: 219, endPoint y: 273, distance: 81.5
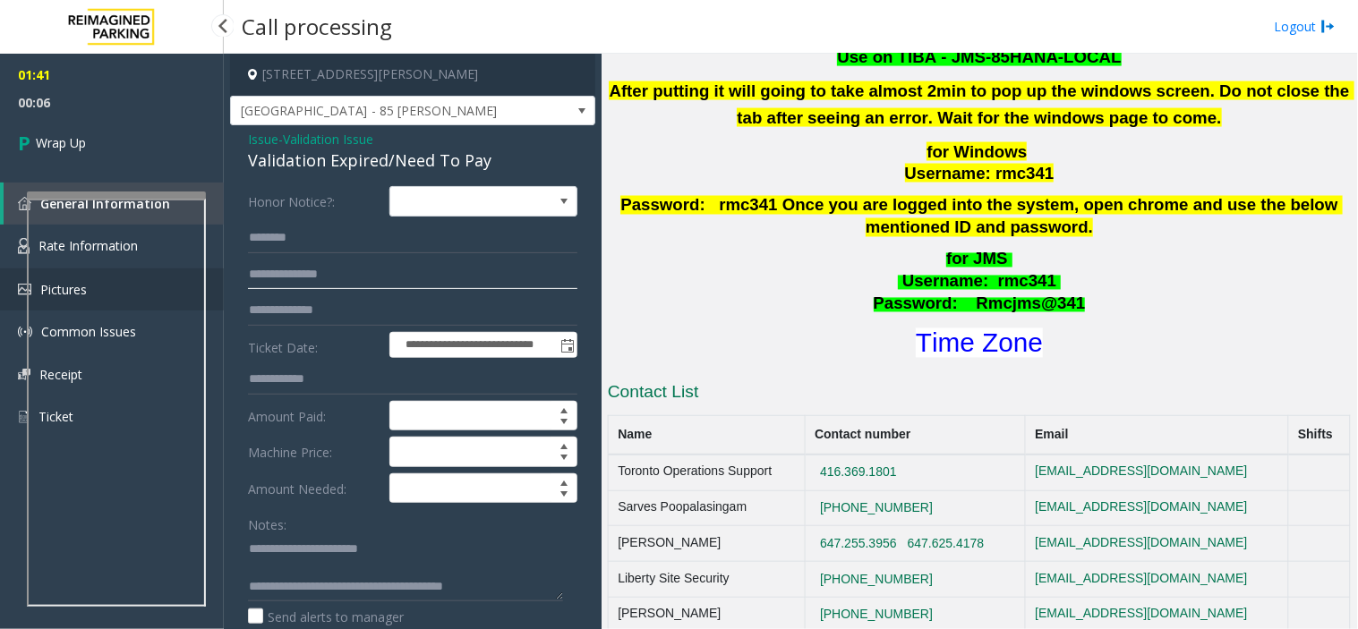
click at [219, 273] on app-root "**********" at bounding box center [679, 314] width 1358 height 629
type input "********"
click at [371, 566] on textarea at bounding box center [405, 567] width 315 height 67
click at [284, 566] on textarea at bounding box center [405, 567] width 315 height 67
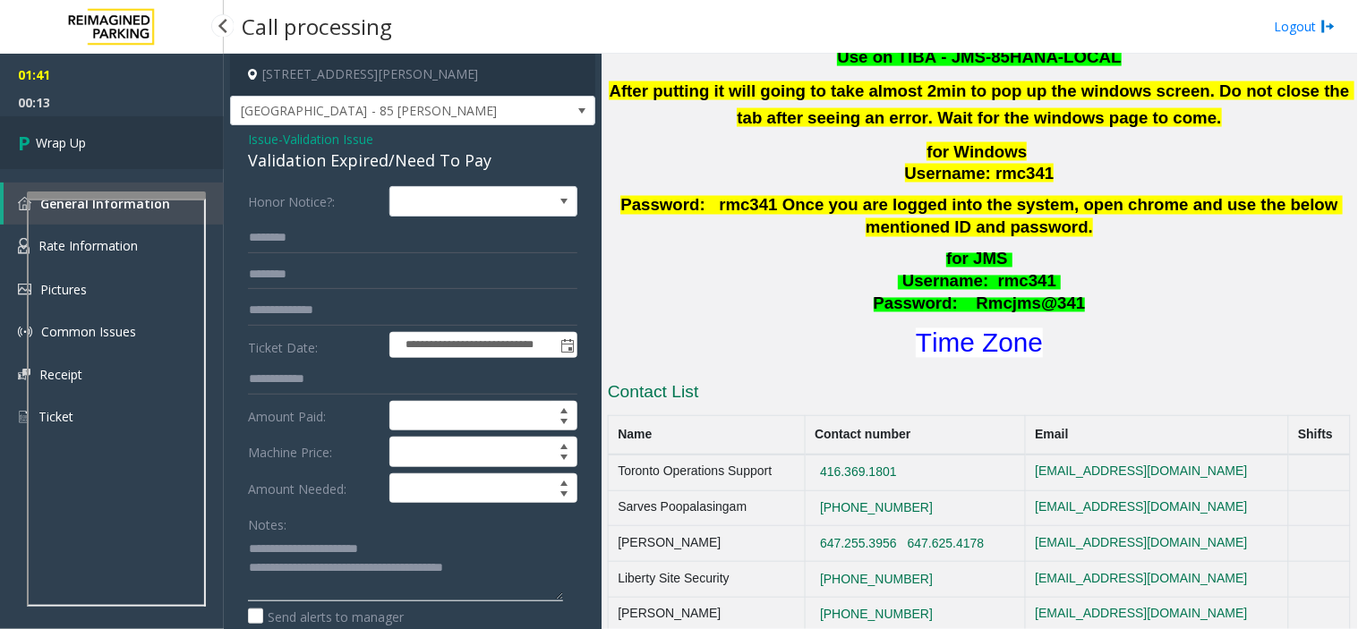
type textarea "**********"
click at [123, 137] on link "Wrap Up" at bounding box center [112, 142] width 224 height 53
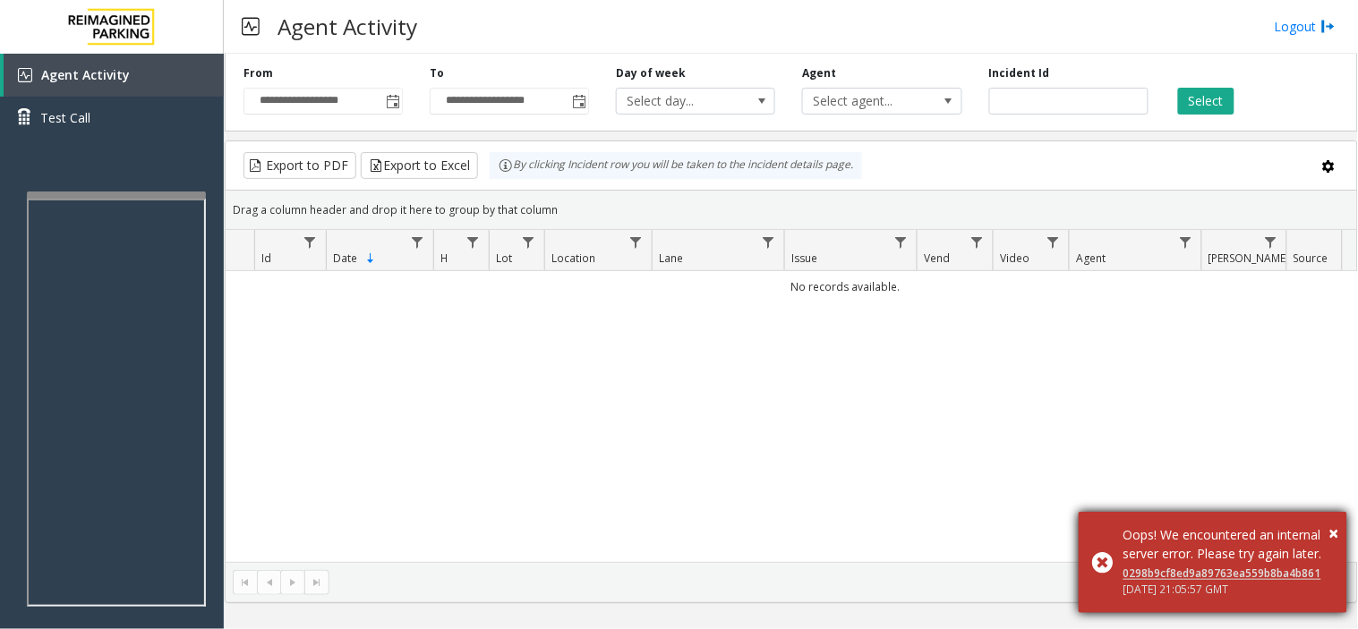
click at [1222, 512] on div "× Oops! We encountered an internal server error. Please try again later. 0298b9…" at bounding box center [1212, 562] width 268 height 101
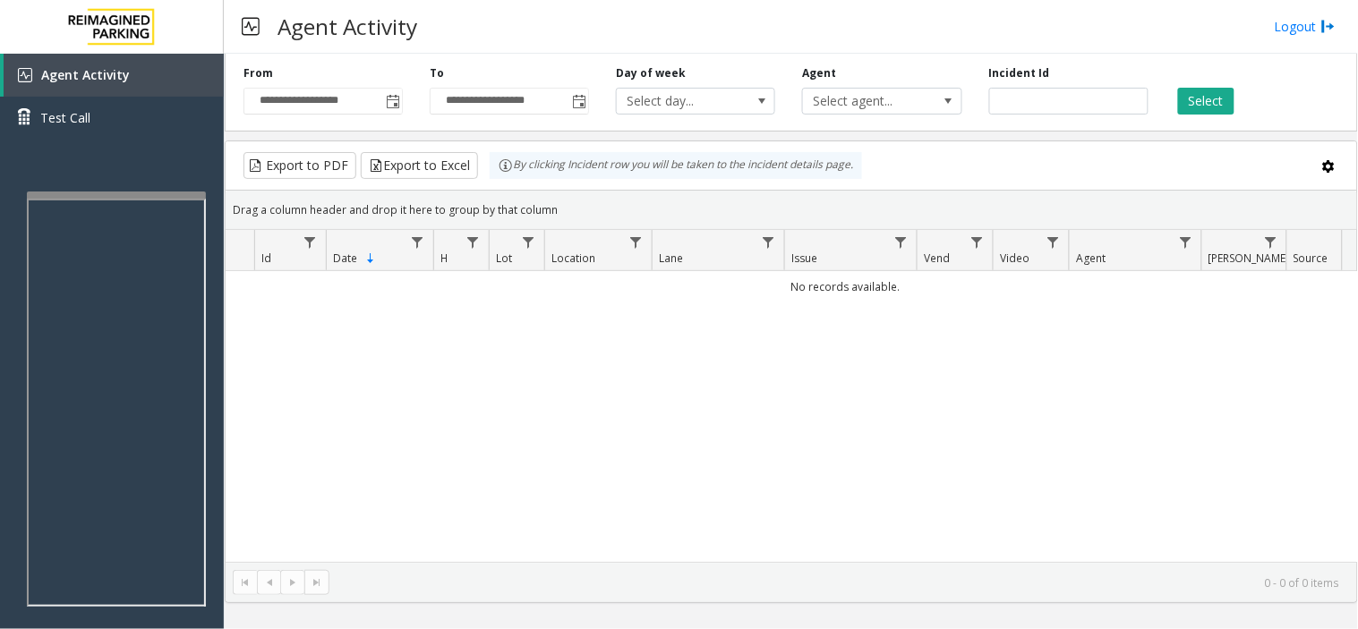
click at [406, 99] on div "**********" at bounding box center [323, 89] width 186 height 49
click at [392, 99] on span "Toggle popup" at bounding box center [393, 102] width 14 height 14
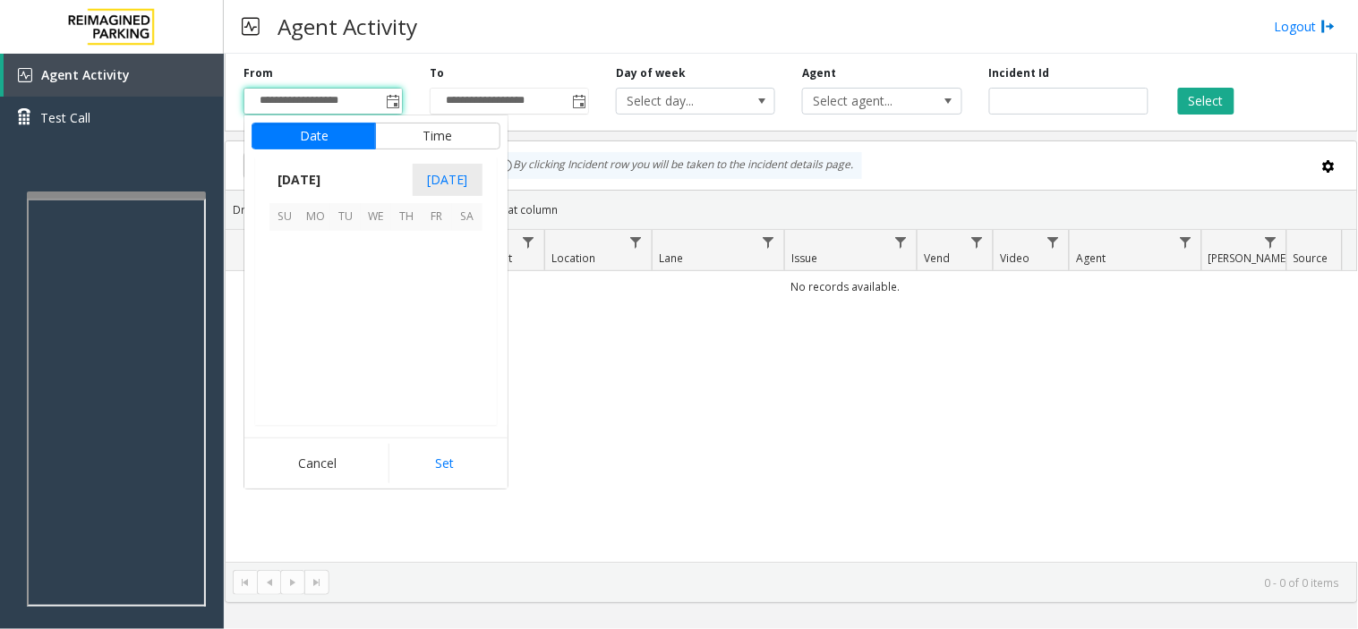
scroll to position [320895, 0]
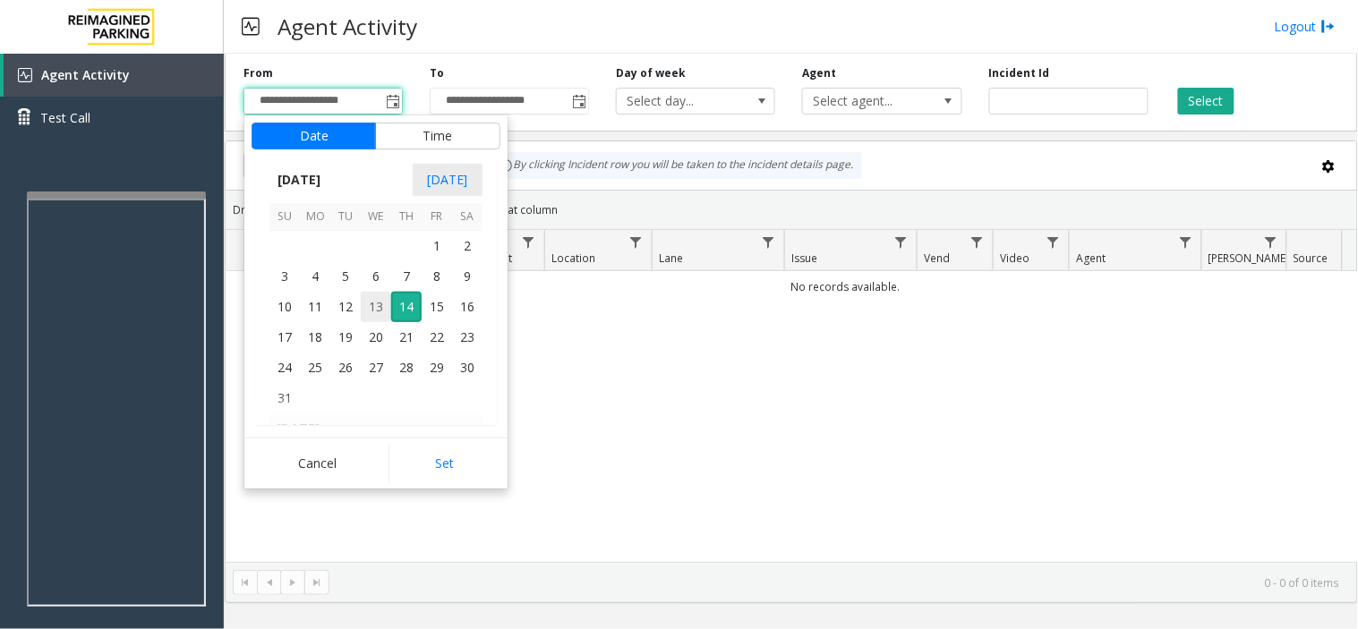
click at [376, 298] on span "13" at bounding box center [376, 307] width 30 height 30
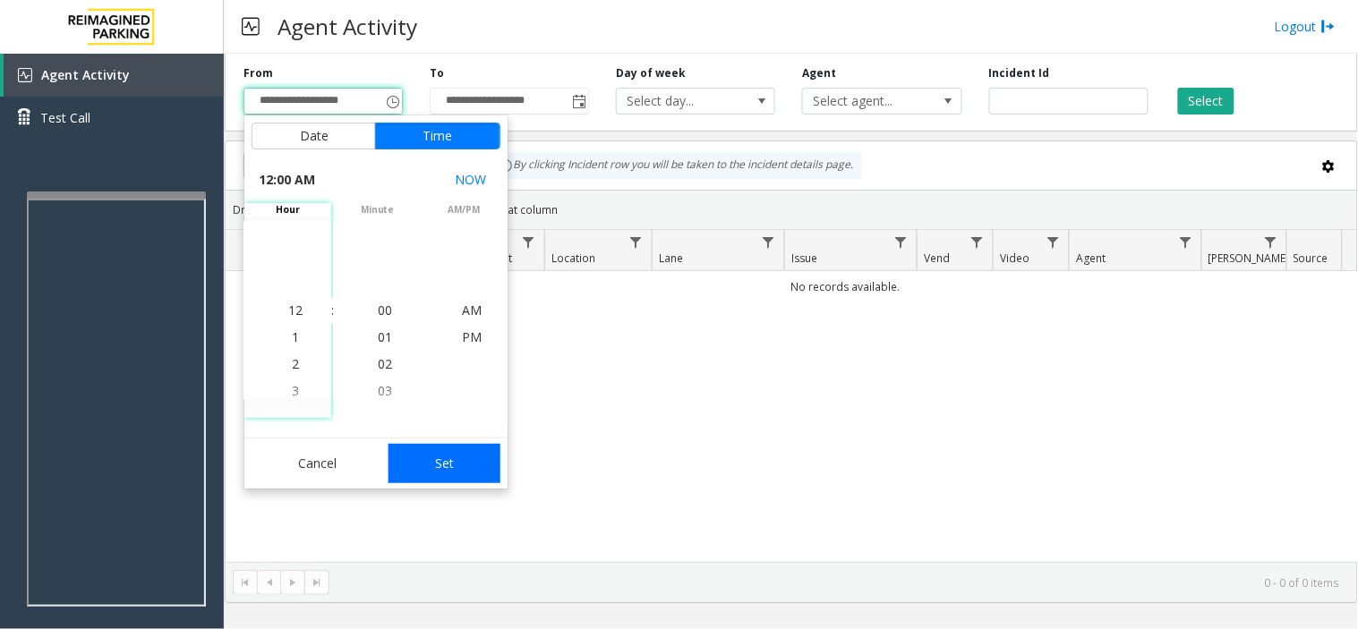
click at [431, 452] on button "Set" at bounding box center [444, 463] width 113 height 39
type input "**********"
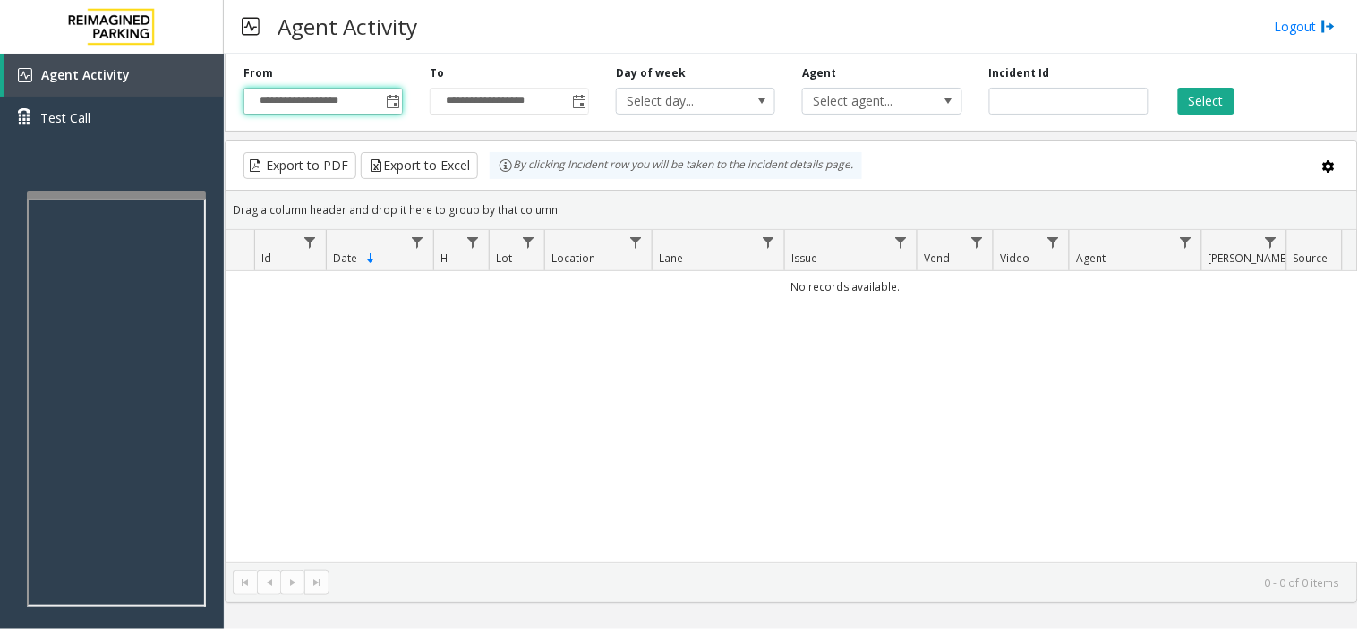
click at [1188, 116] on div "**********" at bounding box center [791, 89] width 1133 height 85
click at [1188, 105] on button "Select" at bounding box center [1206, 101] width 56 height 27
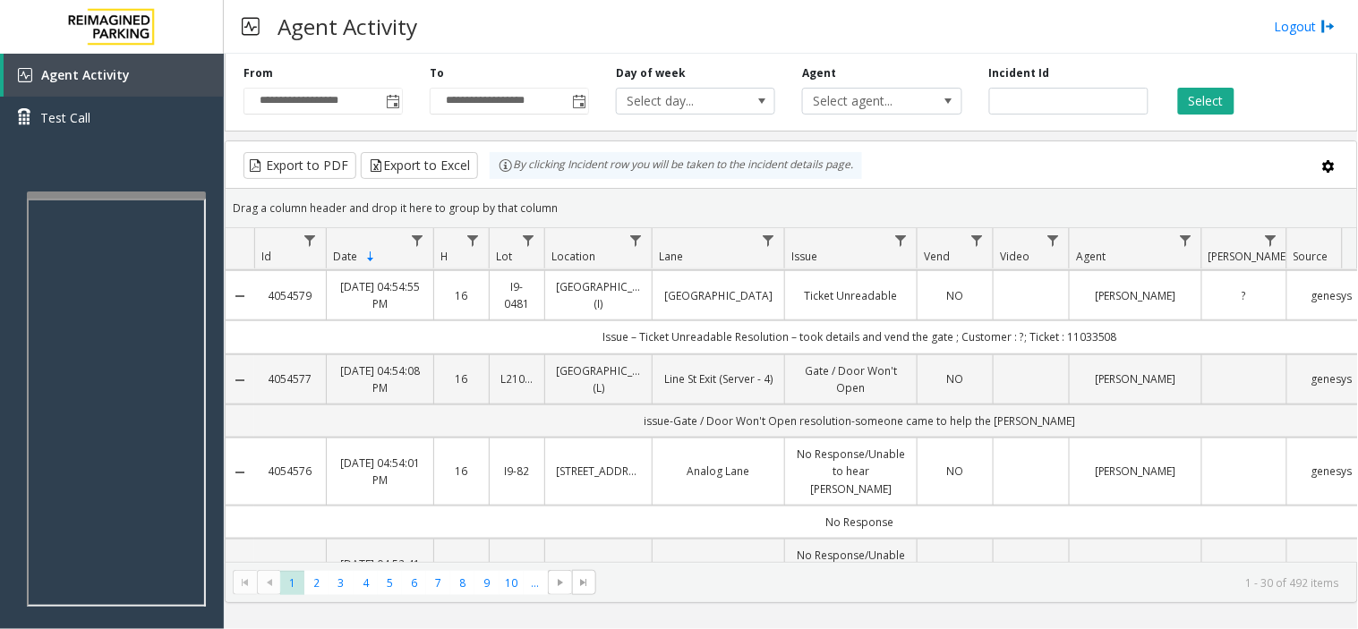
scroll to position [397, 0]
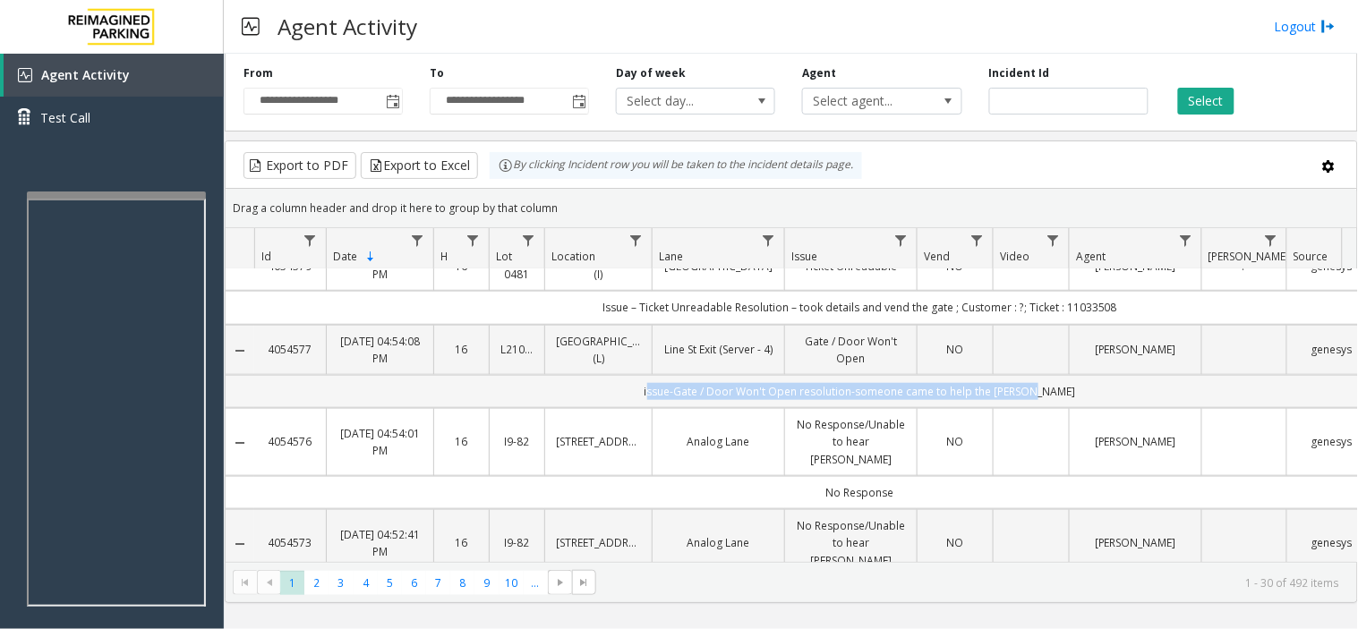
drag, startPoint x: 1193, startPoint y: 396, endPoint x: 618, endPoint y: 397, distance: 574.5
click at [618, 397] on td "issue-Gate / Door Won't Open resolution-someone came to help the parker" at bounding box center [859, 391] width 1211 height 33
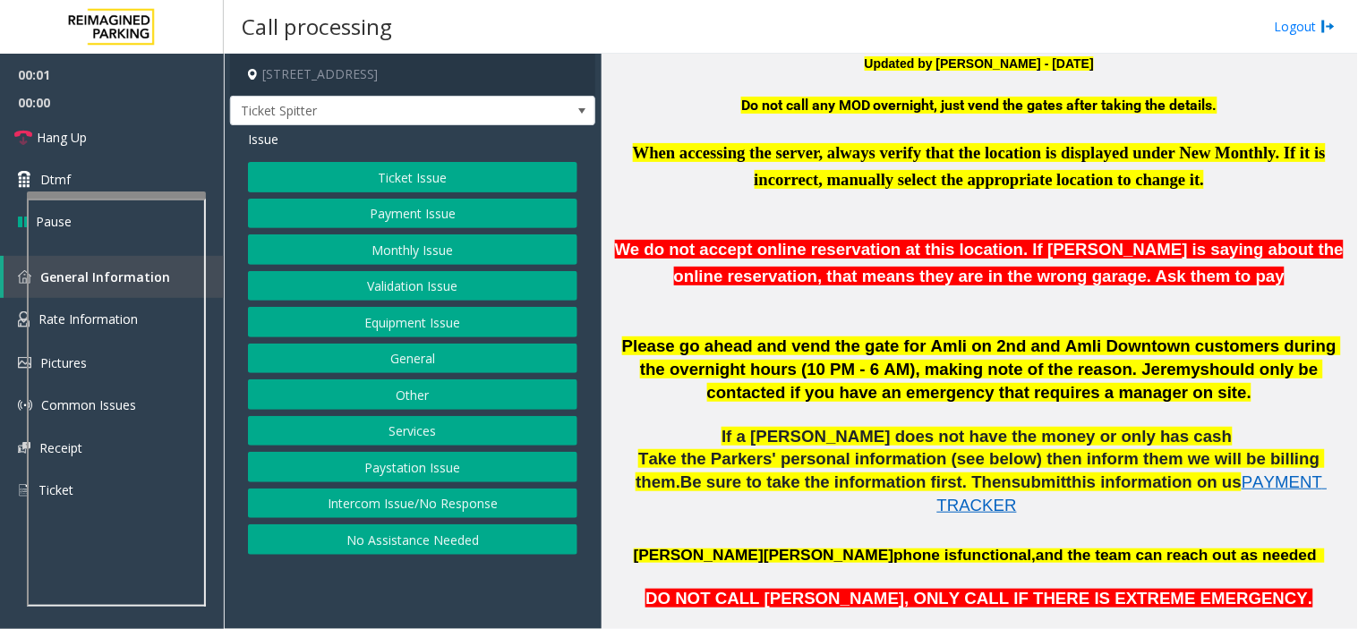
scroll to position [397, 0]
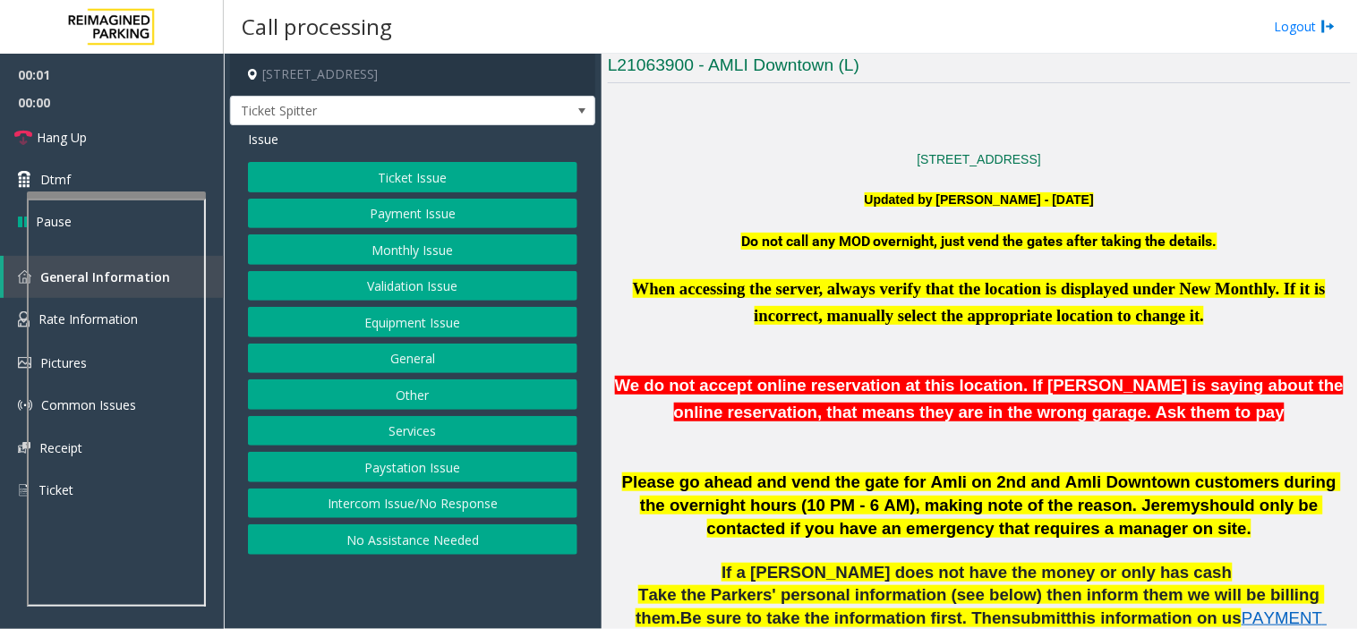
click at [678, 313] on p "When accessing the server, always verify that the location is displayed under N…" at bounding box center [979, 303] width 743 height 54
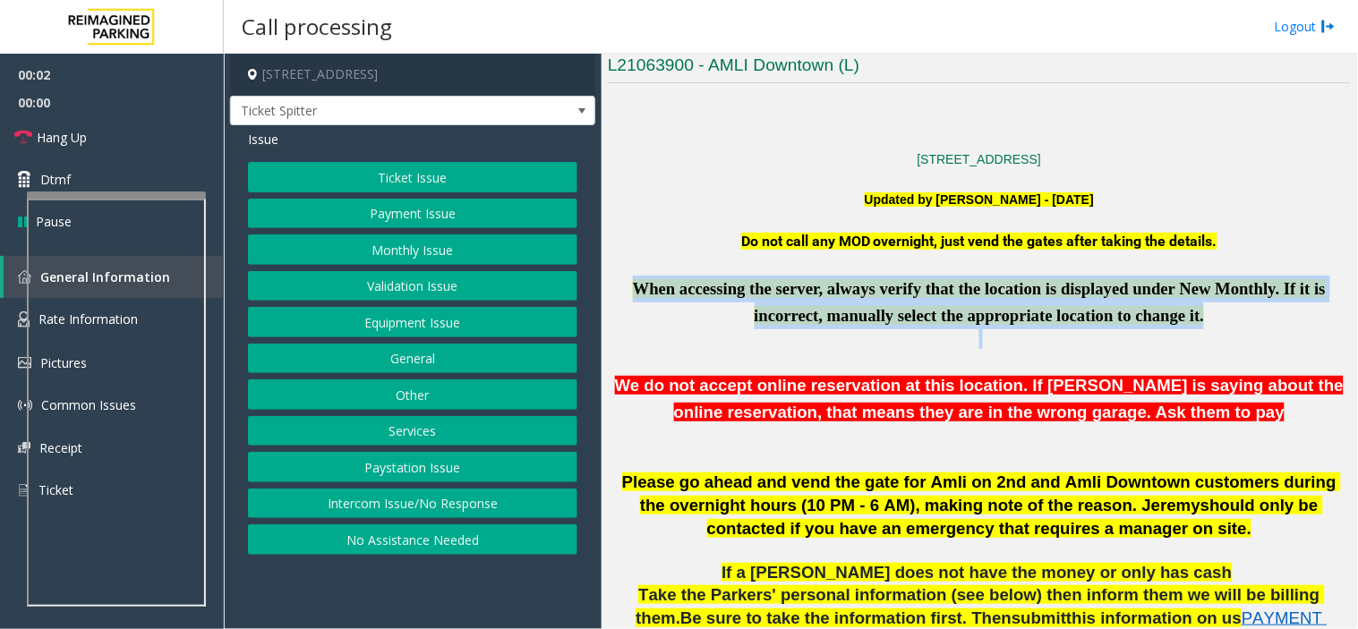
click at [678, 313] on p "When accessing the server, always verify that the location is displayed under N…" at bounding box center [979, 303] width 743 height 54
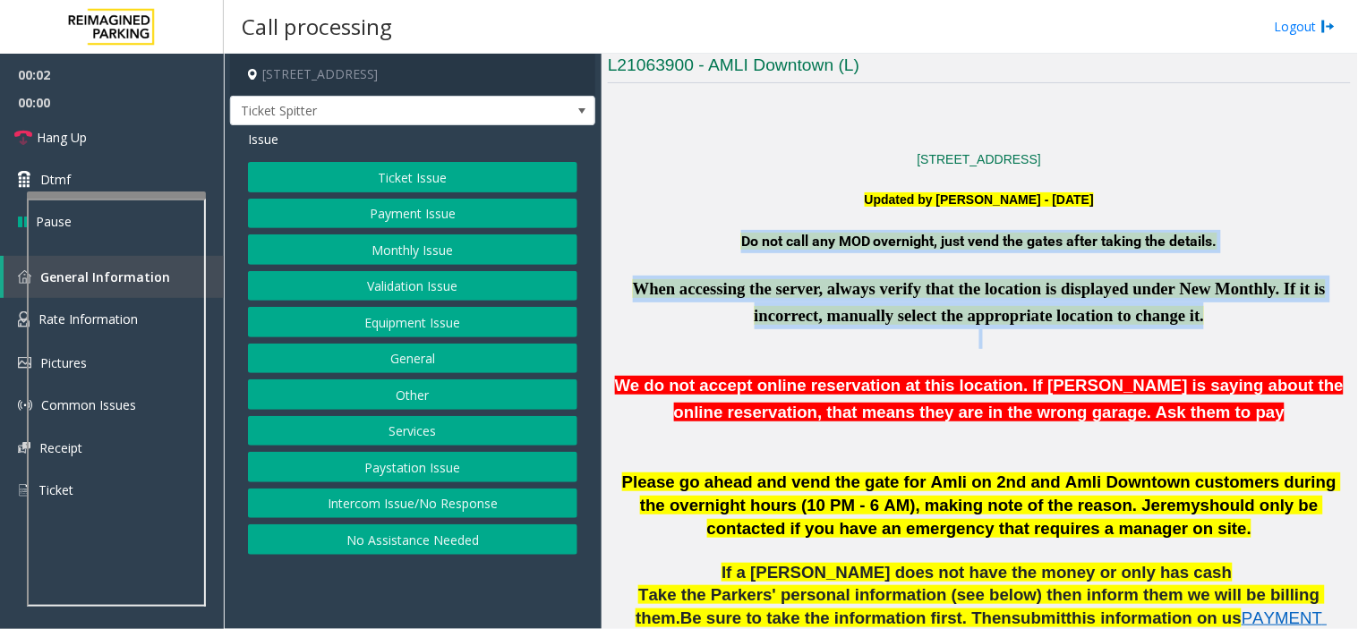
drag, startPoint x: 678, startPoint y: 313, endPoint x: 719, endPoint y: 251, distance: 73.7
click at [719, 251] on p "Do not call any MOD overnight, just vend the gates after taking the details." at bounding box center [979, 241] width 743 height 23
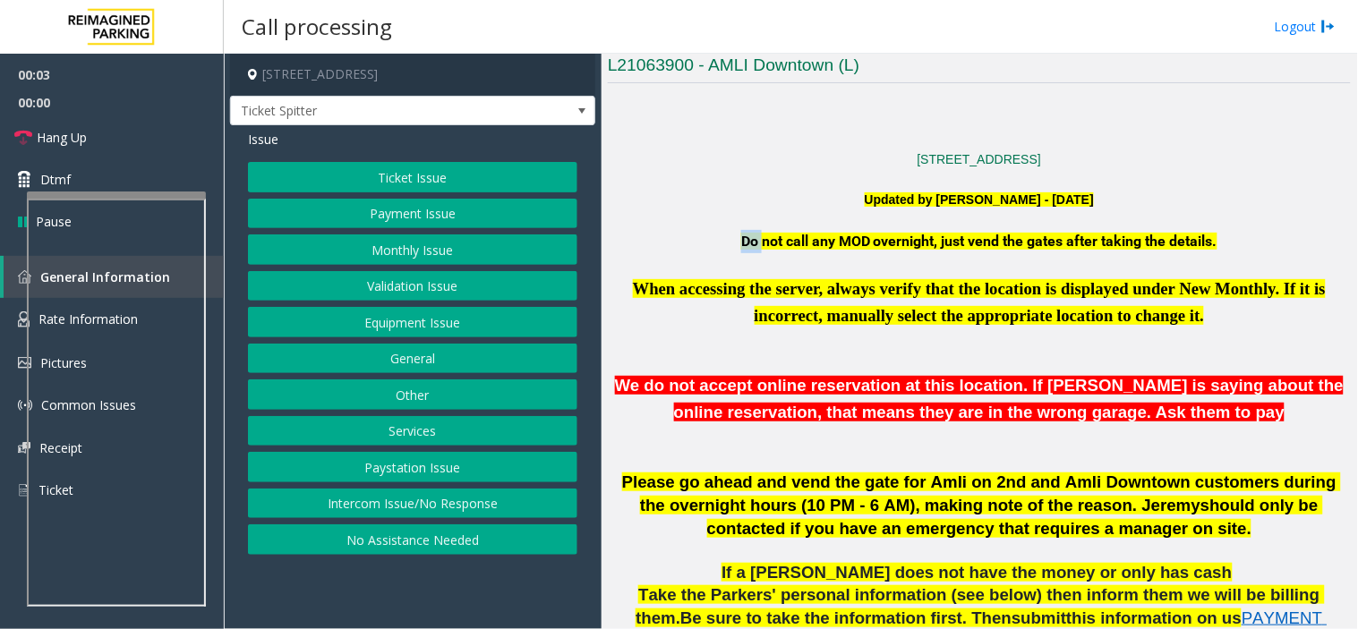
click at [719, 251] on p "Do not call any MOD overnight, just vend the gates after taking the details." at bounding box center [979, 241] width 743 height 23
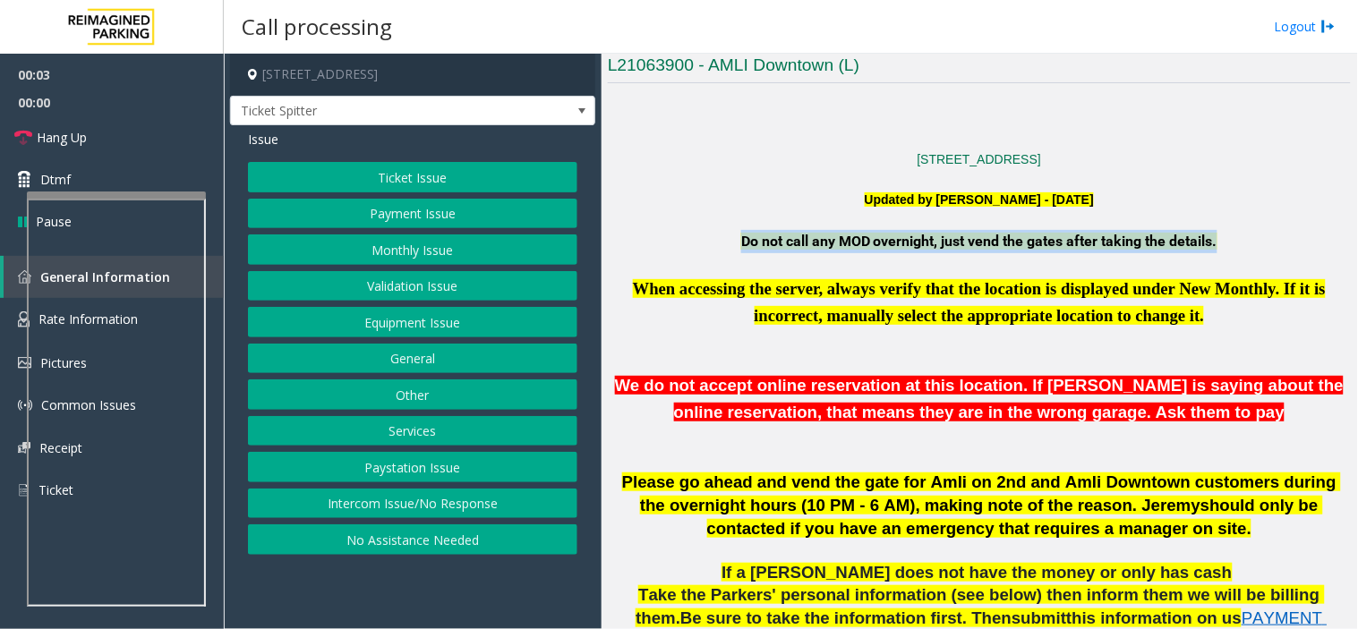
click at [719, 251] on p "Do not call any MOD overnight, just vend the gates after taking the details." at bounding box center [979, 241] width 743 height 23
click at [707, 233] on p "Do not call any MOD overnight, just vend the gates after taking the details." at bounding box center [979, 241] width 743 height 23
drag, startPoint x: 707, startPoint y: 233, endPoint x: 928, endPoint y: 243, distance: 221.3
click at [928, 243] on p "Do not call any MOD overnight, just vend the gates after taking the details." at bounding box center [979, 241] width 743 height 23
click at [928, 243] on span "Do not call any MOD overnight, just vend the gates after taking the details." at bounding box center [979, 241] width 476 height 17
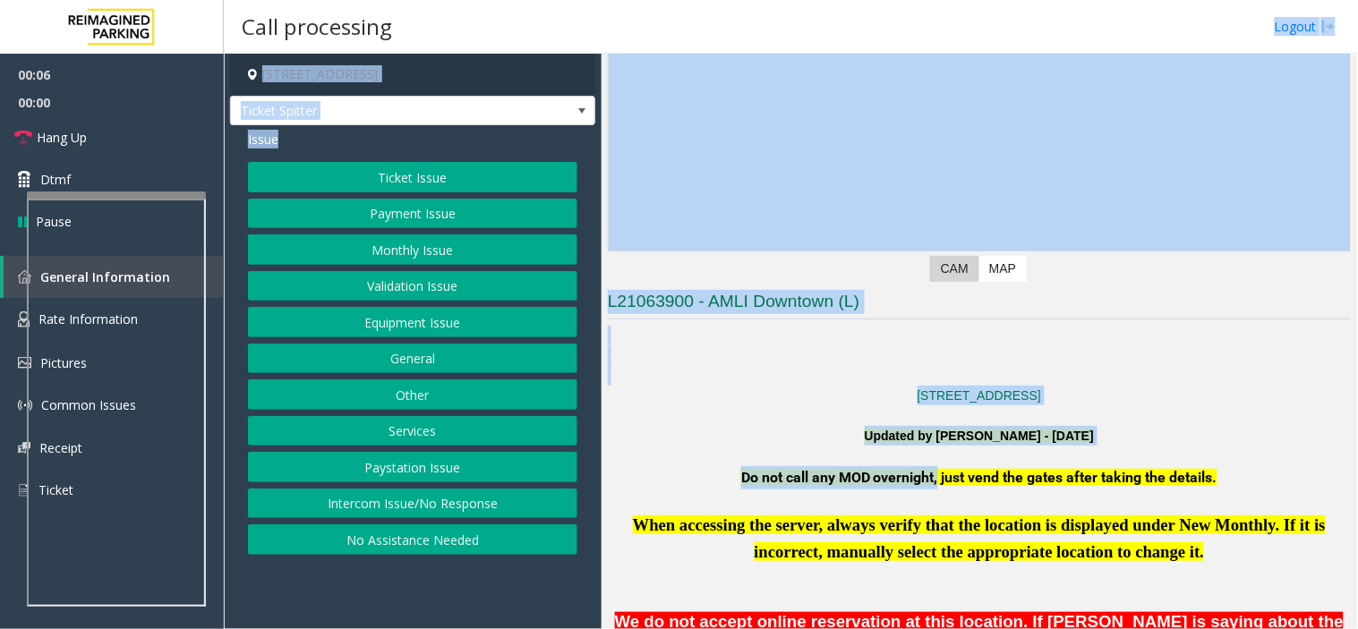
scroll to position [24, 0]
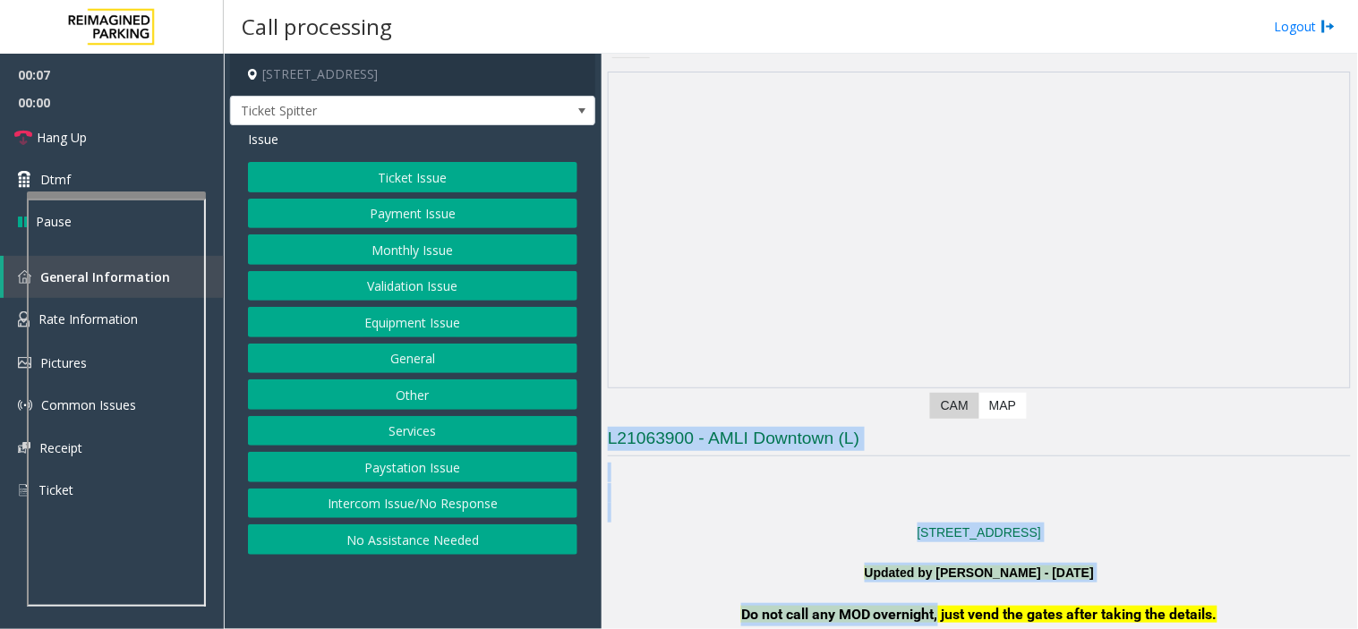
drag, startPoint x: 928, startPoint y: 243, endPoint x: 694, endPoint y: 416, distance: 291.0
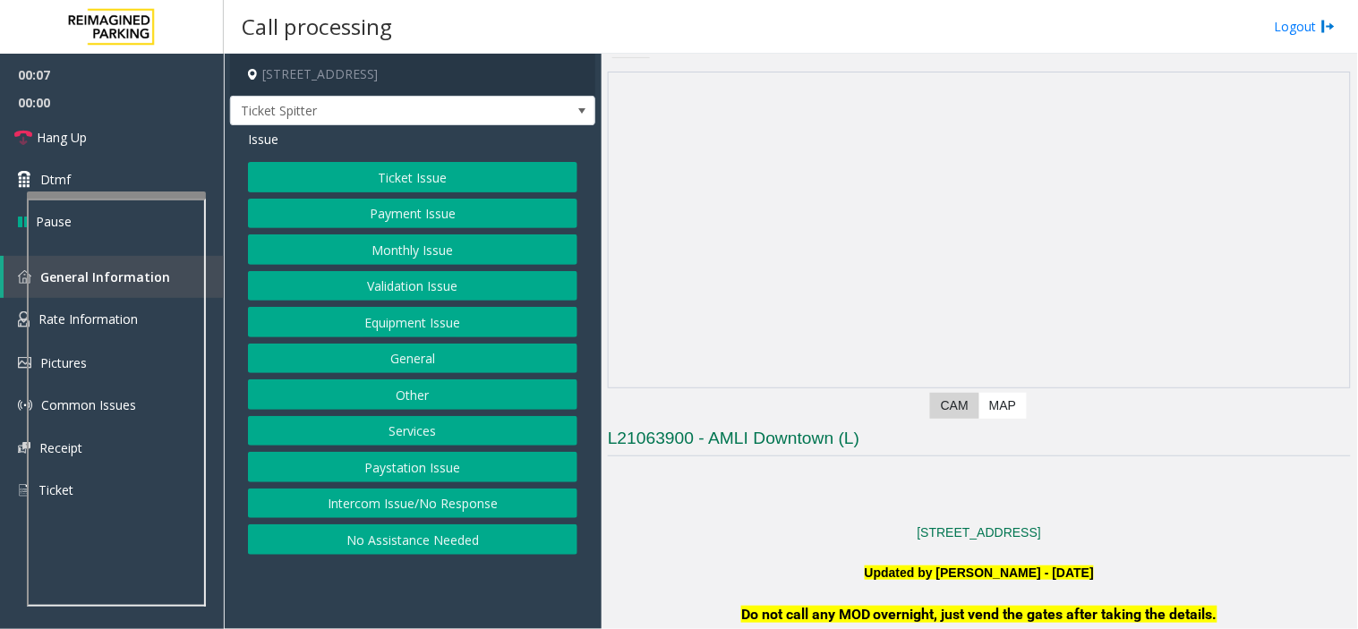
click at [694, 416] on div "Previous Next CAM Map" at bounding box center [979, 248] width 743 height 353
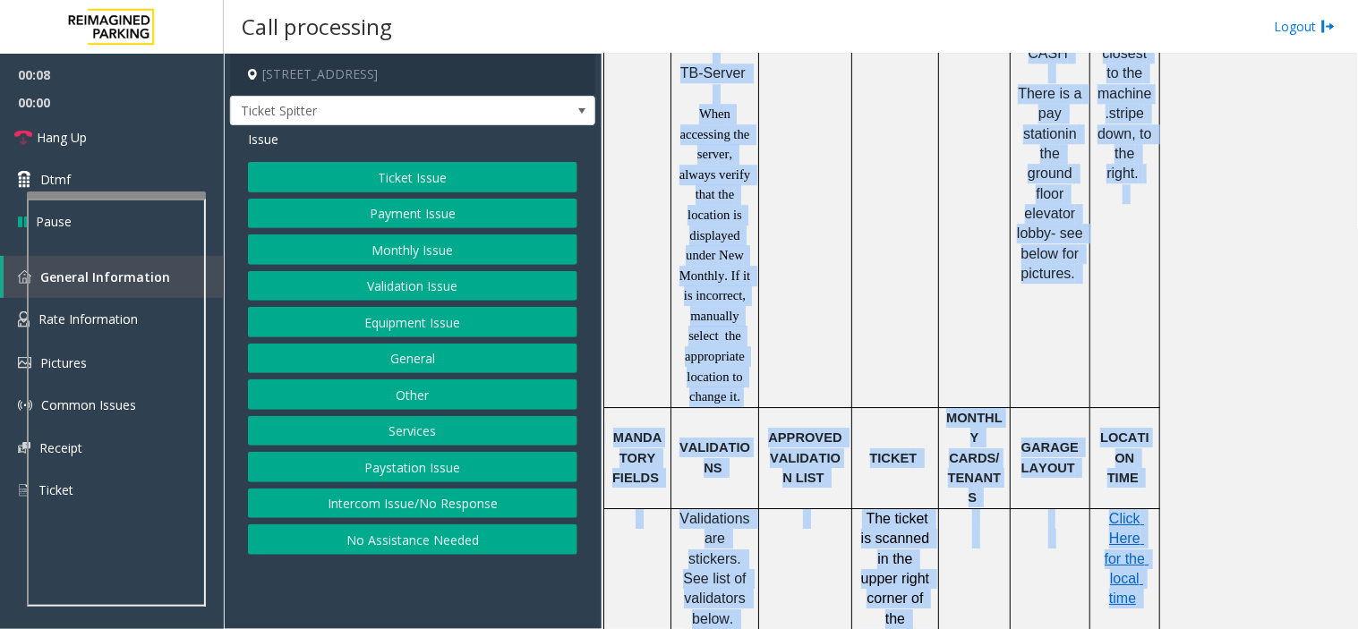
scroll to position [1757, 0]
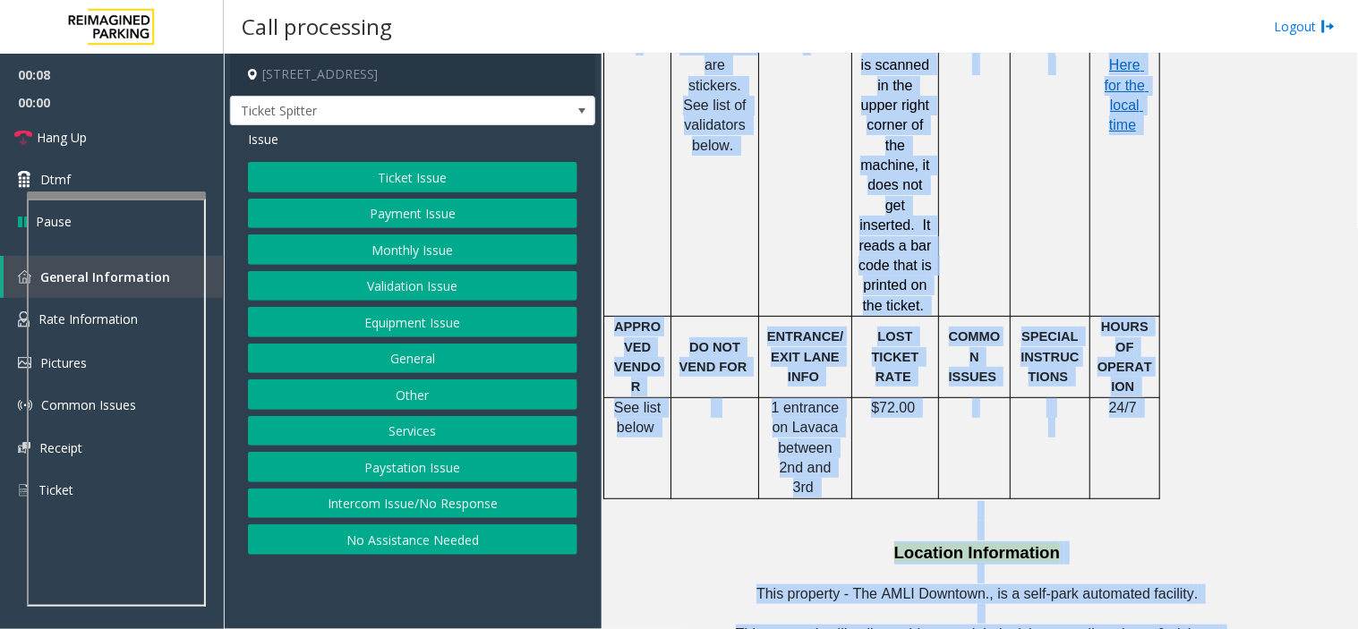
drag, startPoint x: 694, startPoint y: 416, endPoint x: 864, endPoint y: 676, distance: 310.3
click at [864, 566] on html "00:08 00:00 Hang Up Dtmf Pause General Information Rate Information Pictures Co…" at bounding box center [679, 314] width 1358 height 629
click at [847, 541] on p "Location Information" at bounding box center [979, 562] width 743 height 43
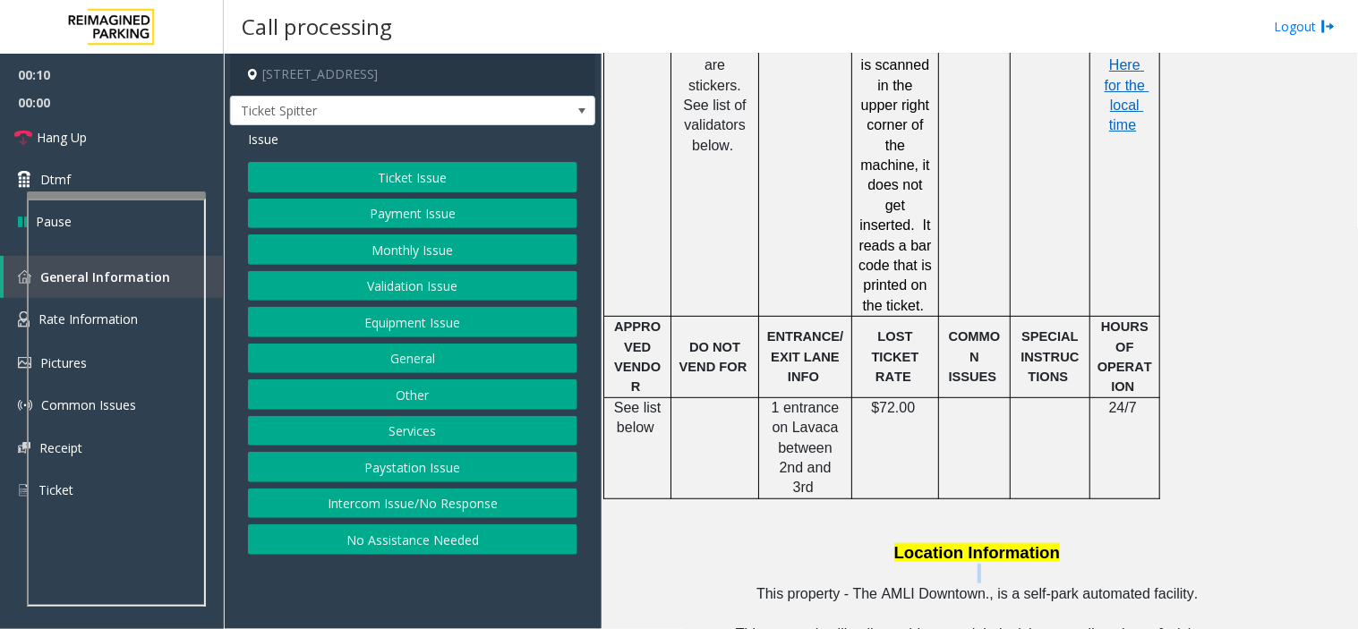
click at [847, 541] on p "Location Information" at bounding box center [979, 562] width 743 height 43
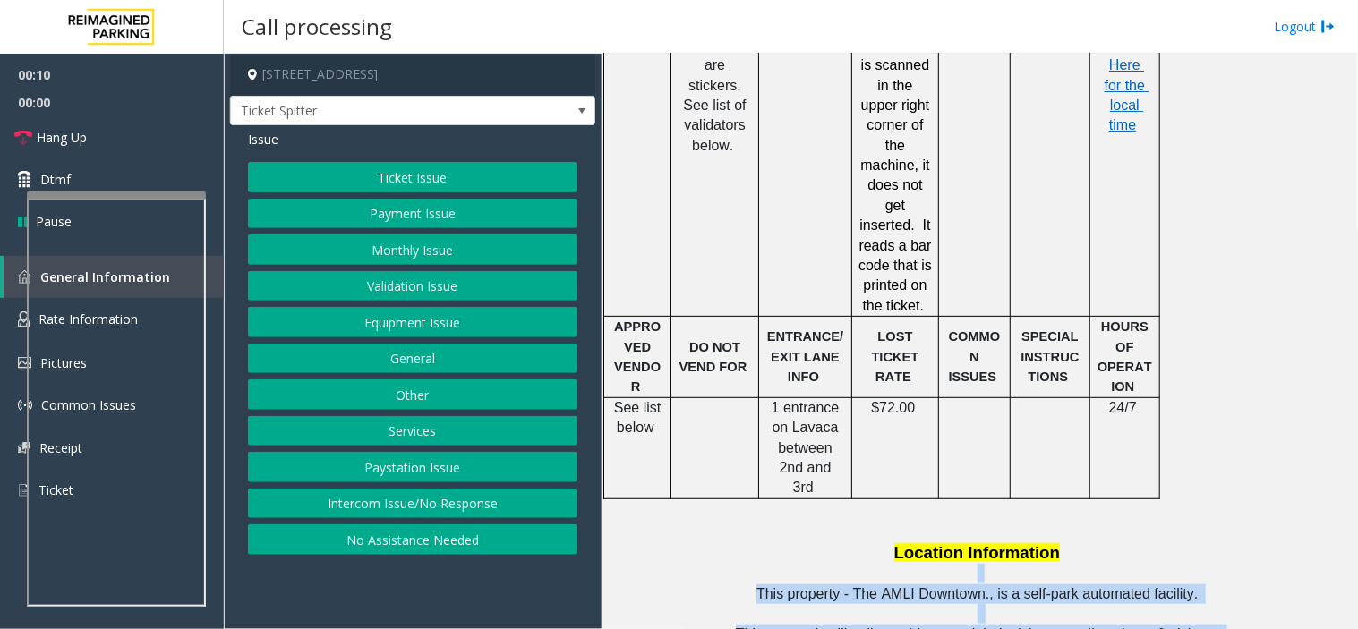
drag, startPoint x: 847, startPoint y: 458, endPoint x: 1022, endPoint y: 555, distance: 200.3
click at [1022, 555] on div "Jeremy Gritzenbach's phone is functional, and the team can reach out as needed …" at bounding box center [979, 639] width 743 height 2637
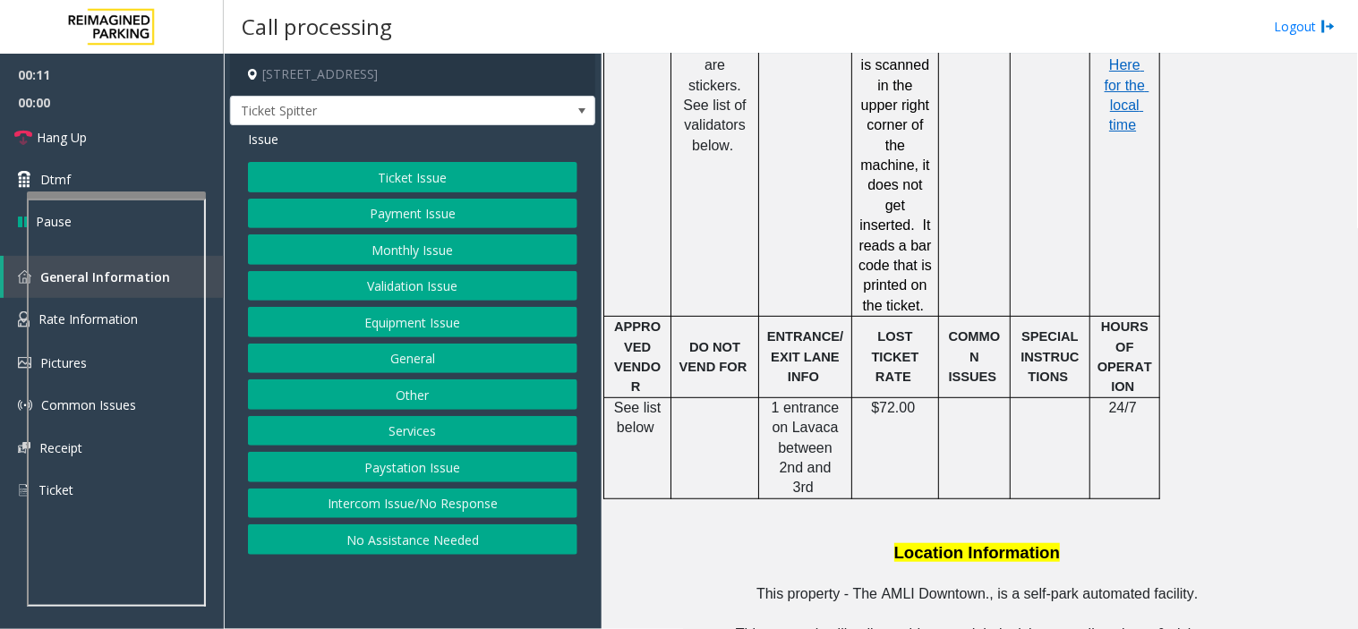
click at [430, 255] on button "Monthly Issue" at bounding box center [412, 249] width 329 height 30
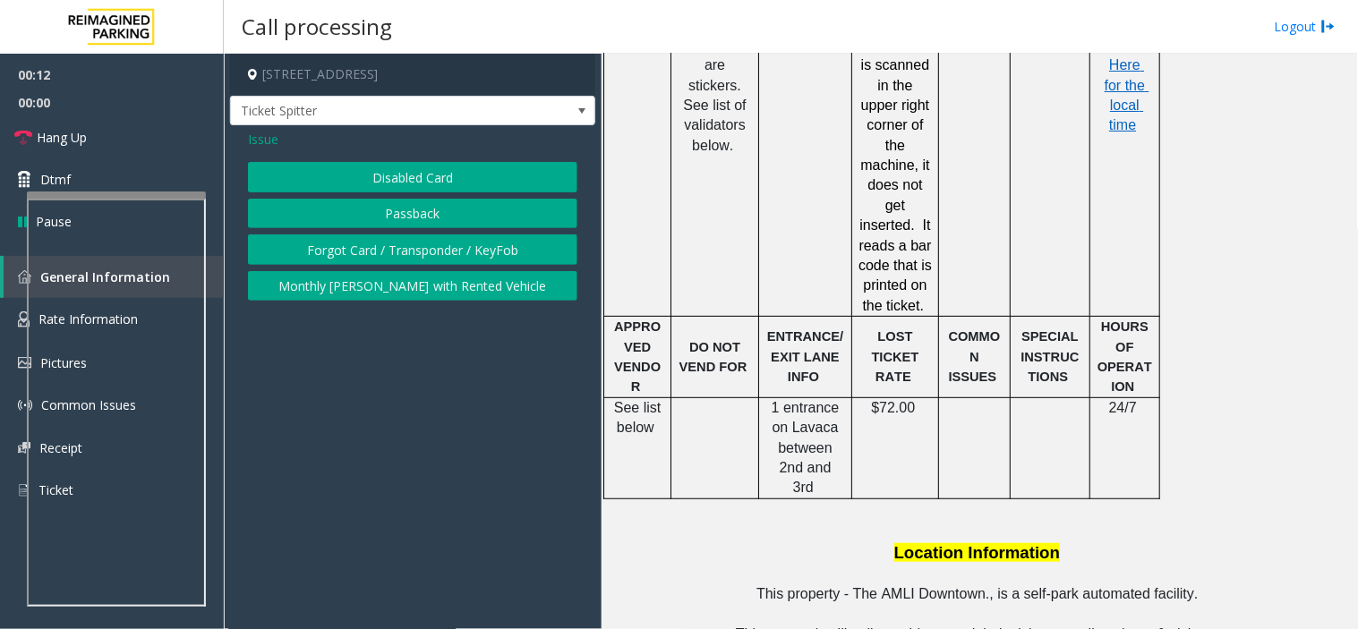
click at [396, 164] on button "Disabled Card" at bounding box center [412, 177] width 329 height 30
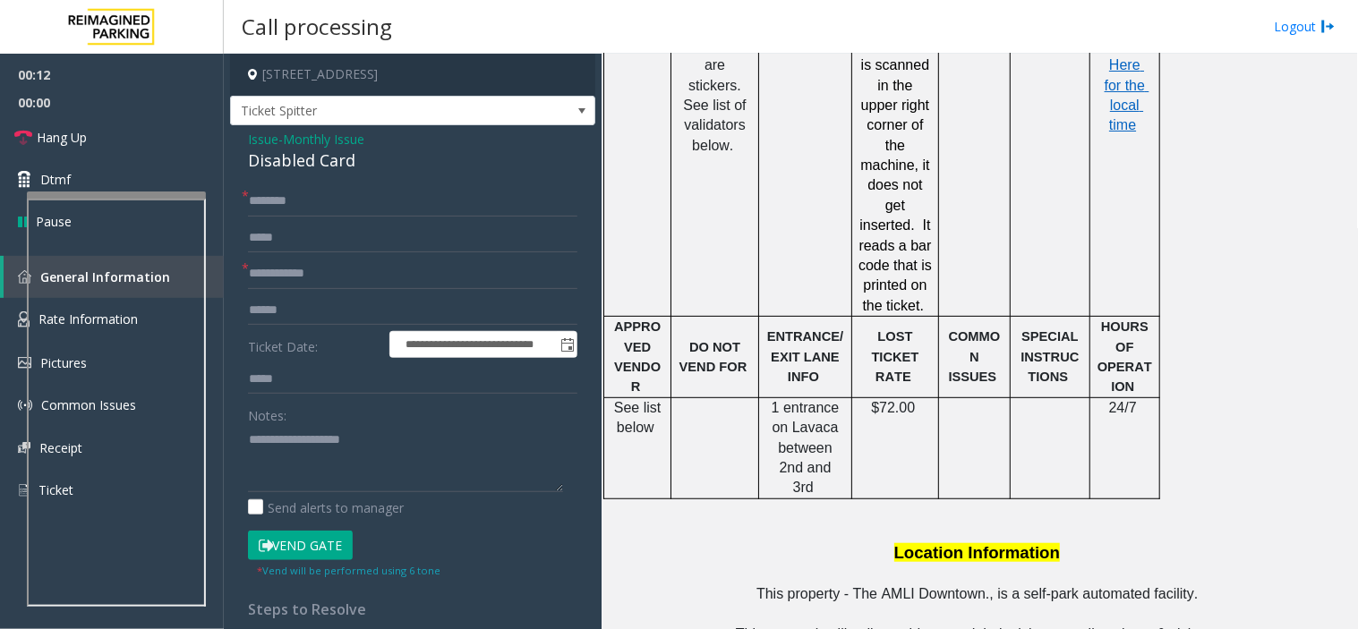
click at [396, 164] on div "Disabled Card" at bounding box center [412, 161] width 329 height 24
click at [387, 475] on textarea at bounding box center [405, 458] width 315 height 67
paste textarea "**********"
type textarea "**********"
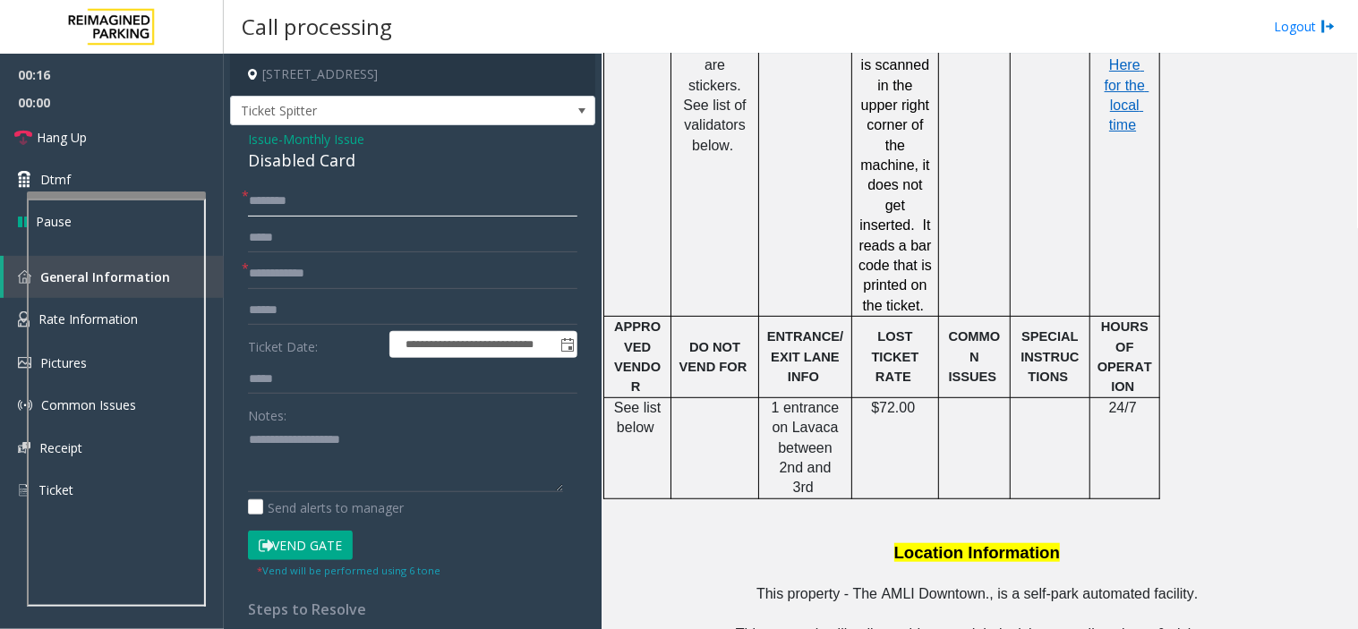
click at [364, 195] on input "text" at bounding box center [412, 201] width 329 height 30
click at [364, 195] on input "**" at bounding box center [412, 201] width 329 height 30
type input "**"
click at [377, 266] on input "text" at bounding box center [412, 274] width 329 height 30
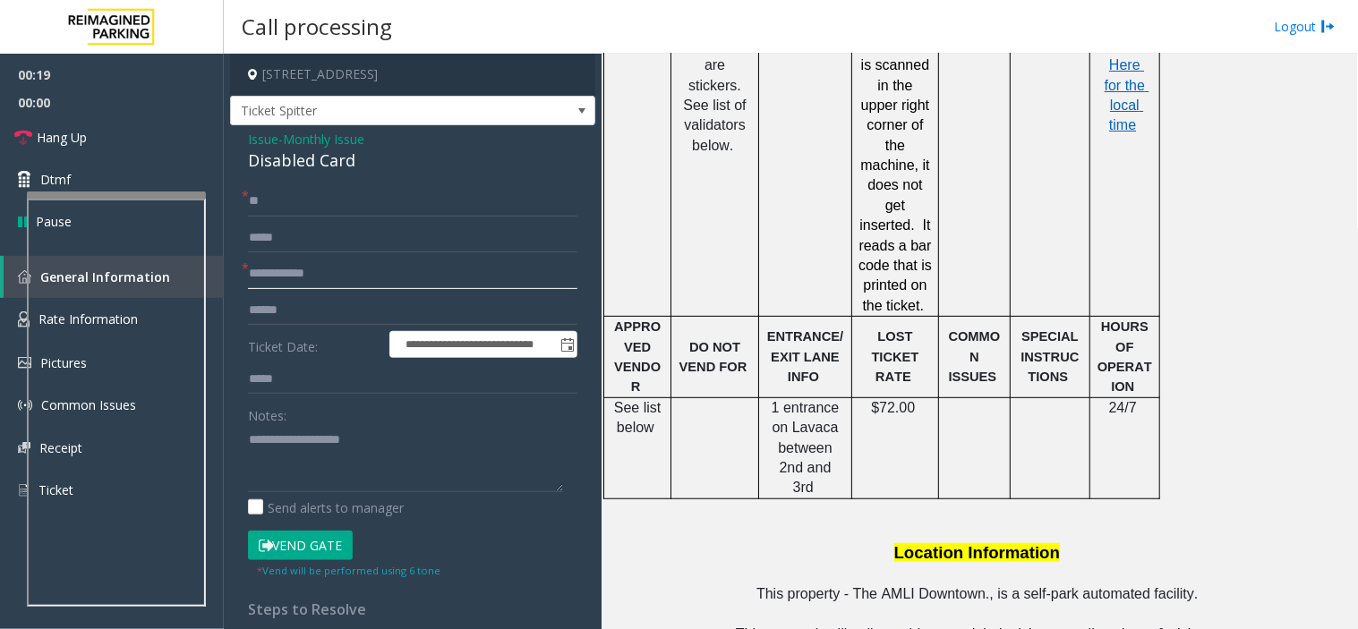
paste input "**"
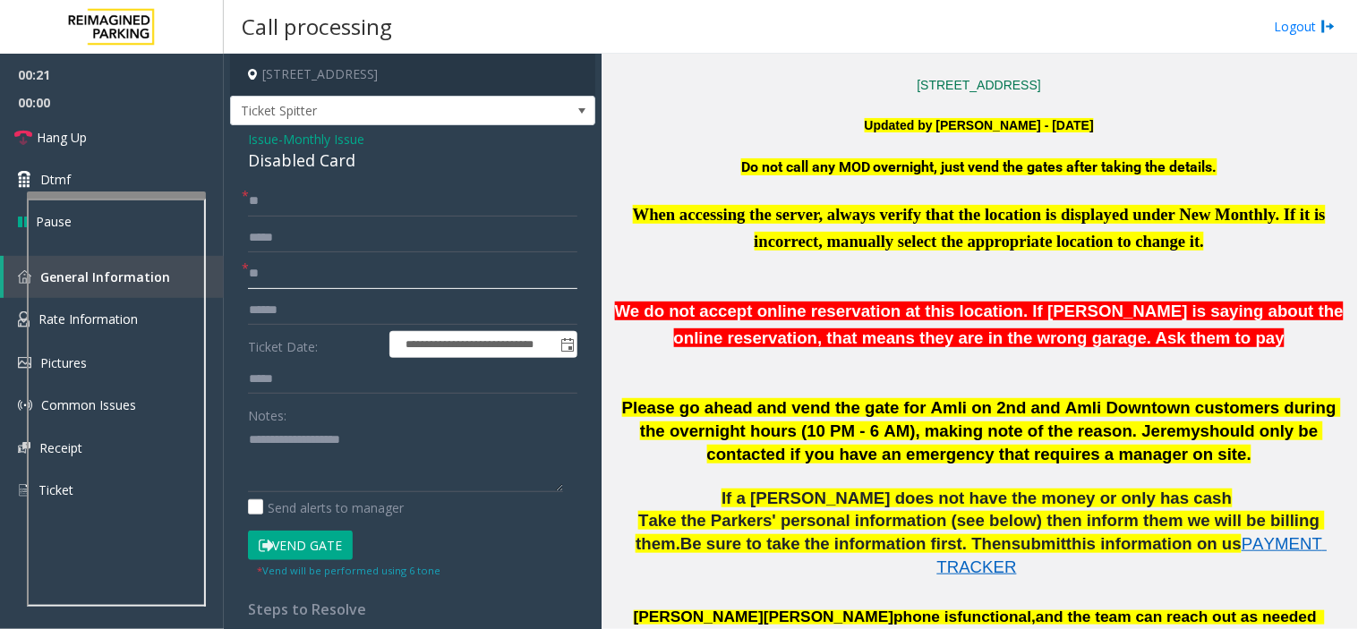
scroll to position [464, 0]
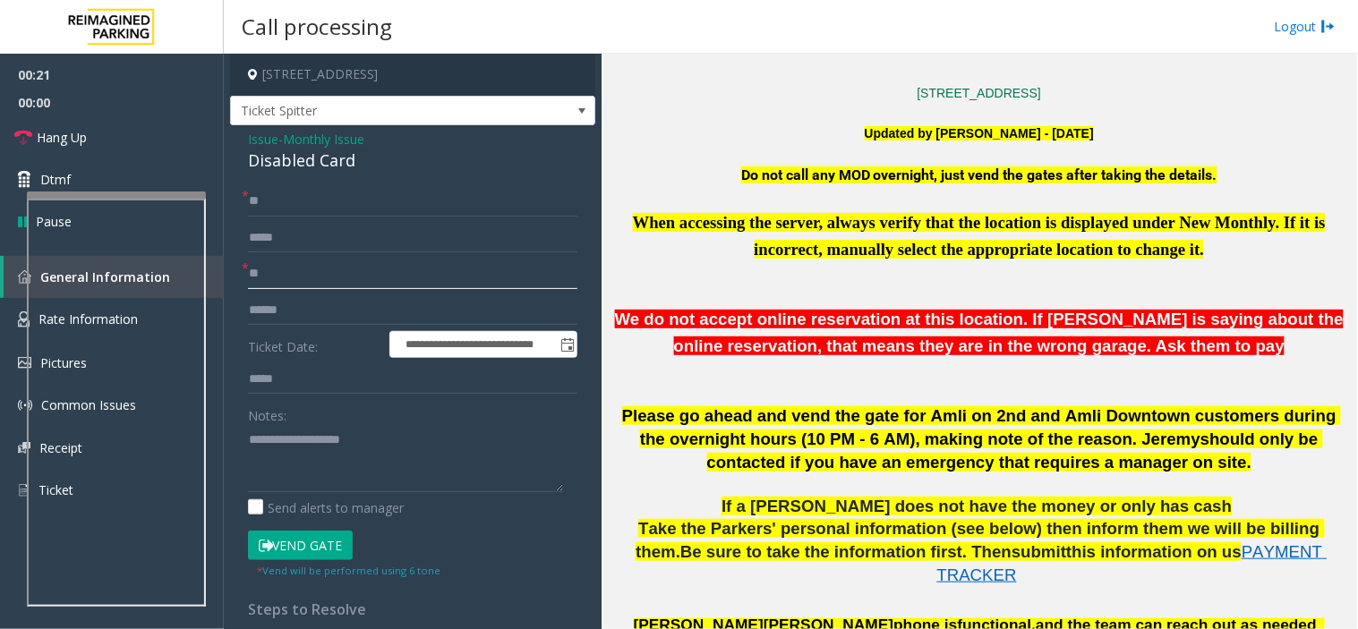
type input "**"
click at [818, 310] on span "We do not accept online reservation at this location. If parker is saying about…" at bounding box center [979, 333] width 728 height 46
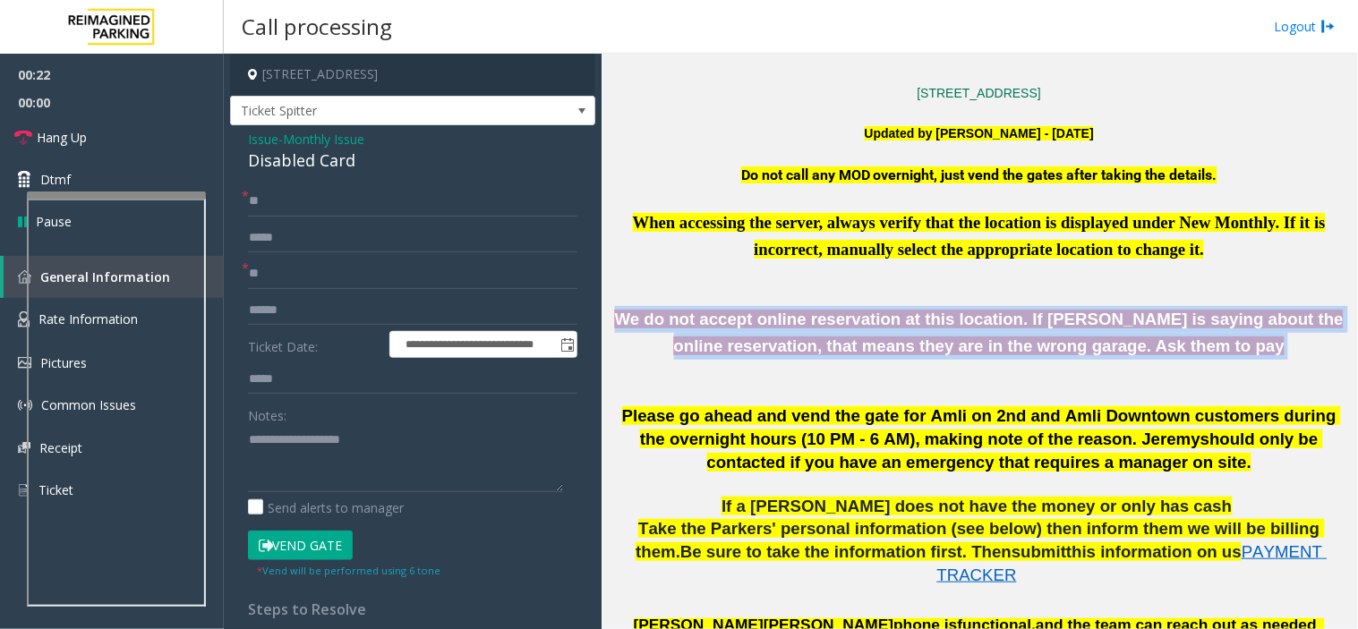
drag, startPoint x: 818, startPoint y: 310, endPoint x: 1121, endPoint y: 352, distance: 306.3
click at [1121, 352] on span "We do not accept online reservation at this location. If parker is saying about…" at bounding box center [979, 333] width 728 height 46
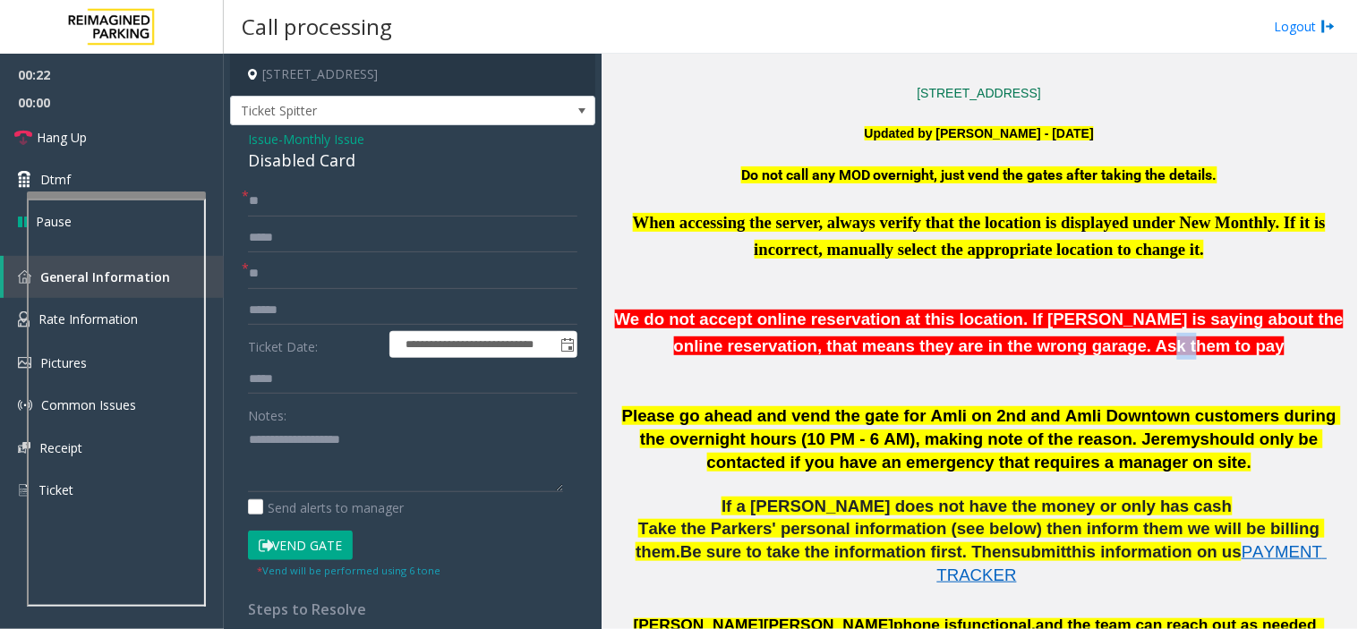
click at [1121, 352] on span "We do not accept online reservation at this location. If parker is saying about…" at bounding box center [979, 333] width 728 height 46
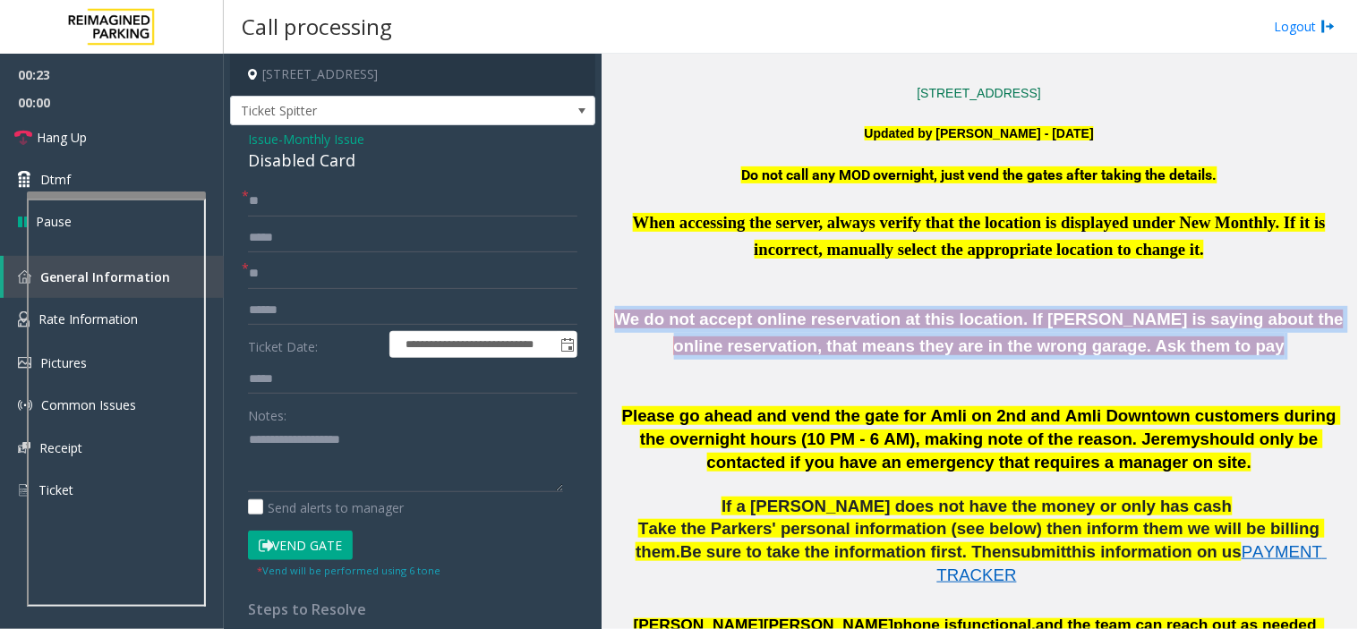
drag, startPoint x: 1121, startPoint y: 352, endPoint x: 987, endPoint y: 319, distance: 138.0
click at [996, 322] on span "We do not accept online reservation at this location. If parker is saying about…" at bounding box center [979, 333] width 728 height 46
click at [980, 317] on span "We do not accept online reservation at this location. If parker is saying about…" at bounding box center [979, 333] width 728 height 46
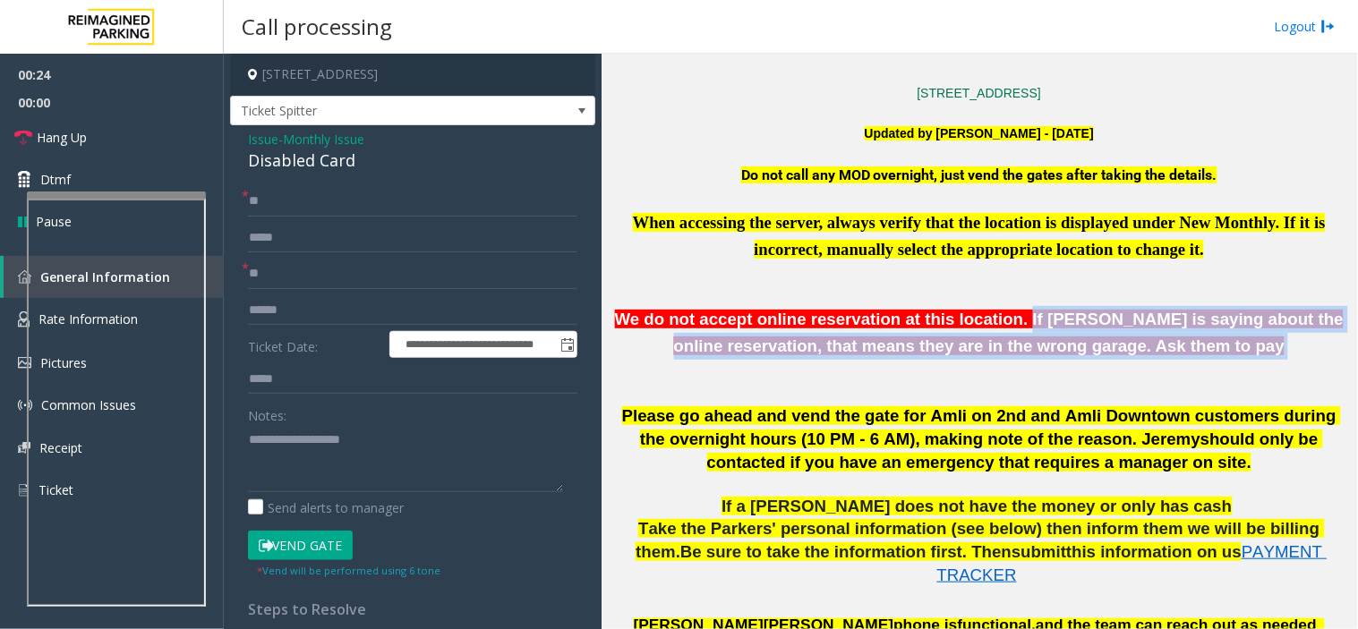
drag, startPoint x: 980, startPoint y: 317, endPoint x: 1228, endPoint y: 347, distance: 249.7
click at [1222, 347] on p "We do not accept online reservation at this location. If parker is saying about…" at bounding box center [979, 333] width 743 height 54
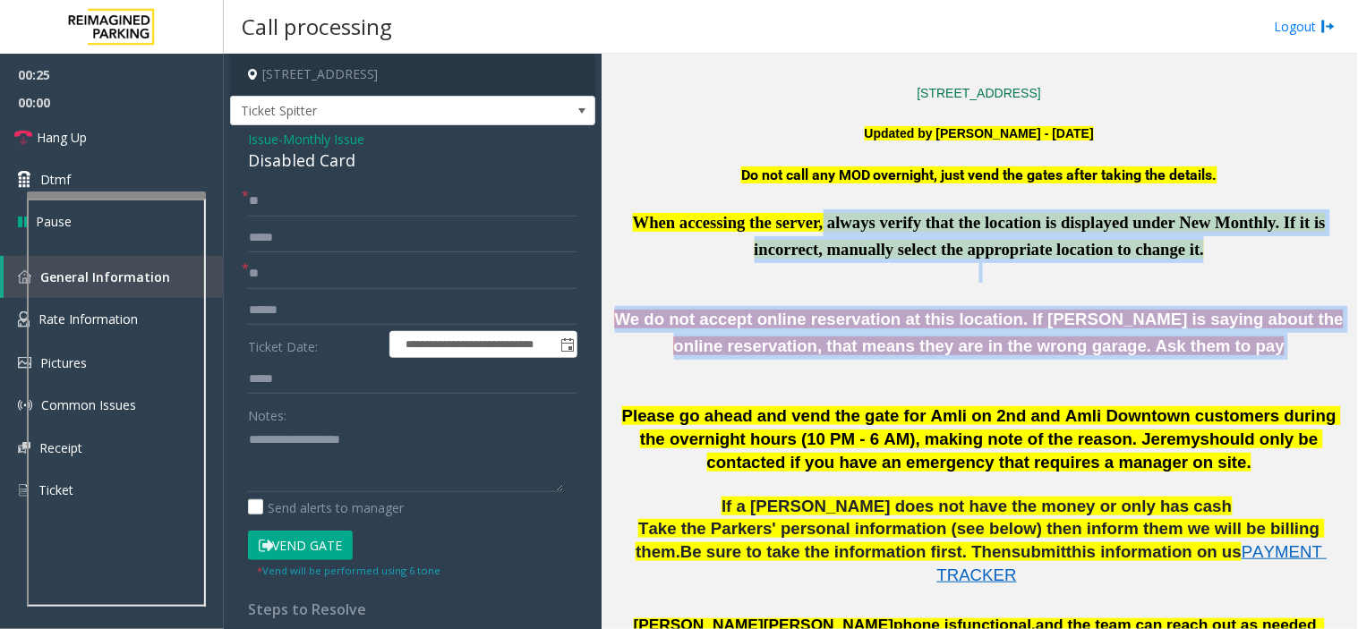
drag, startPoint x: 1228, startPoint y: 347, endPoint x: 823, endPoint y: 210, distance: 427.0
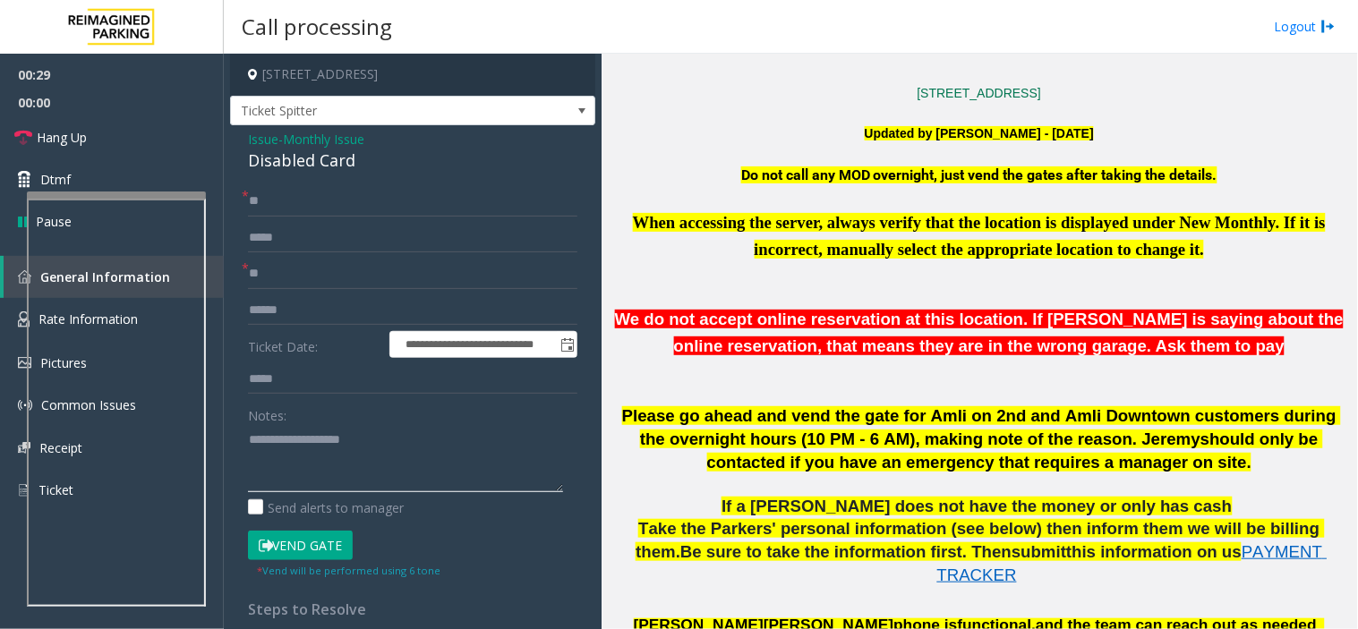
click at [319, 460] on textarea at bounding box center [405, 458] width 315 height 67
click at [85, 123] on link "Hang Up" at bounding box center [112, 137] width 224 height 42
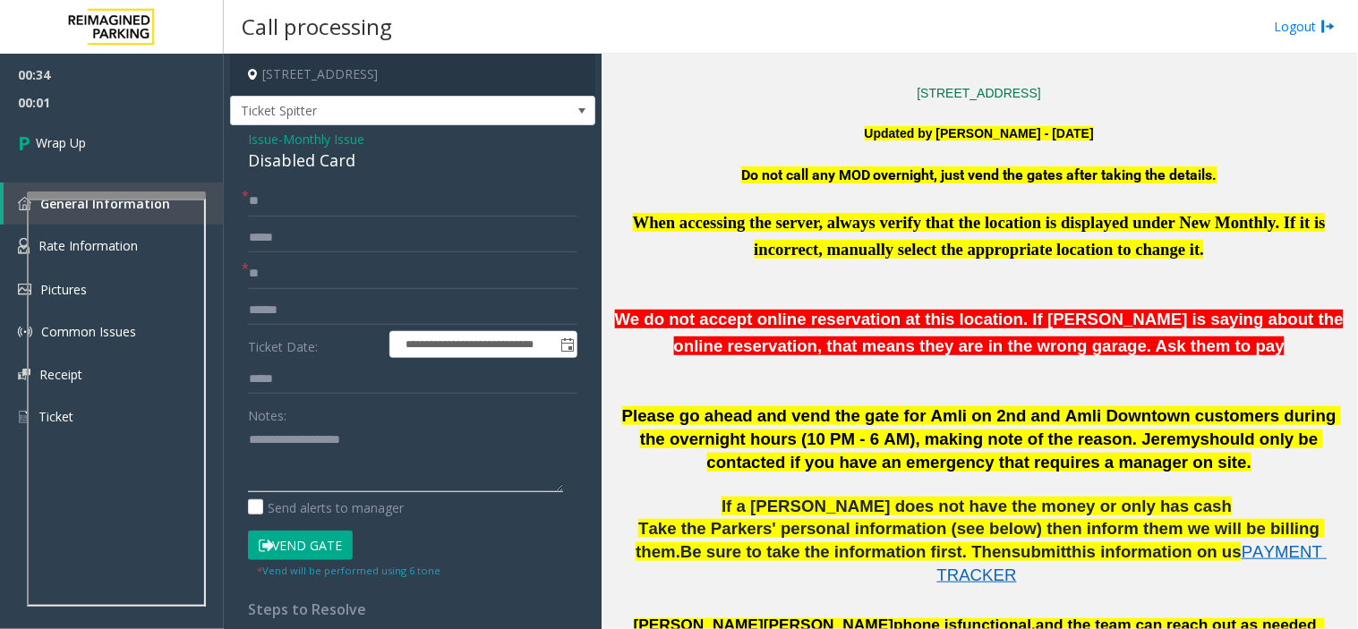
click at [356, 481] on textarea at bounding box center [405, 458] width 315 height 67
paste textarea "**********"
type textarea "**********"
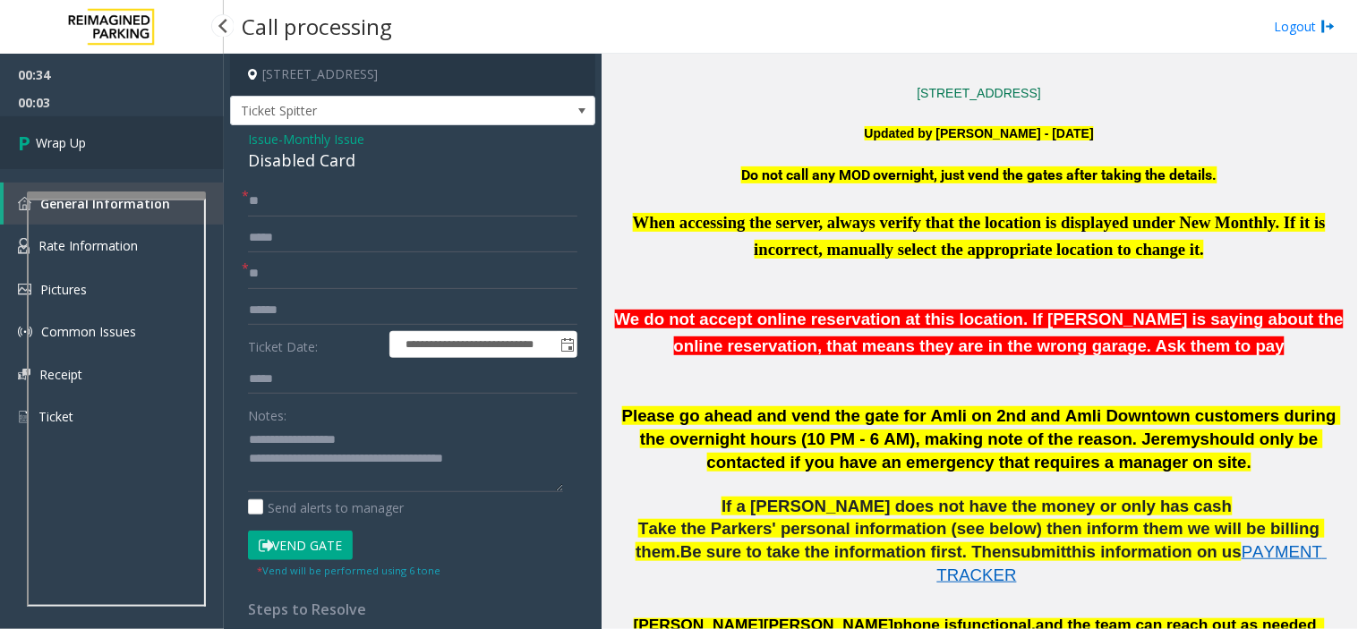
click at [118, 139] on link "Wrap Up" at bounding box center [112, 142] width 224 height 53
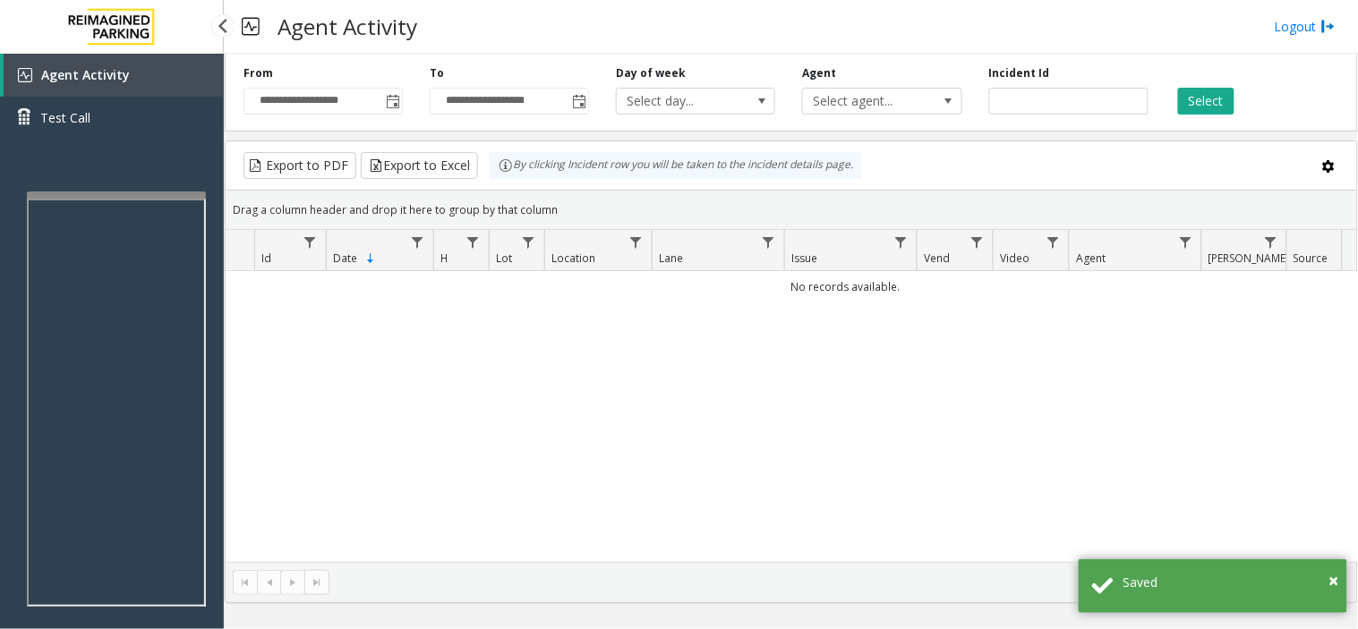
click at [181, 58] on link "Agent Activity" at bounding box center [114, 75] width 220 height 43
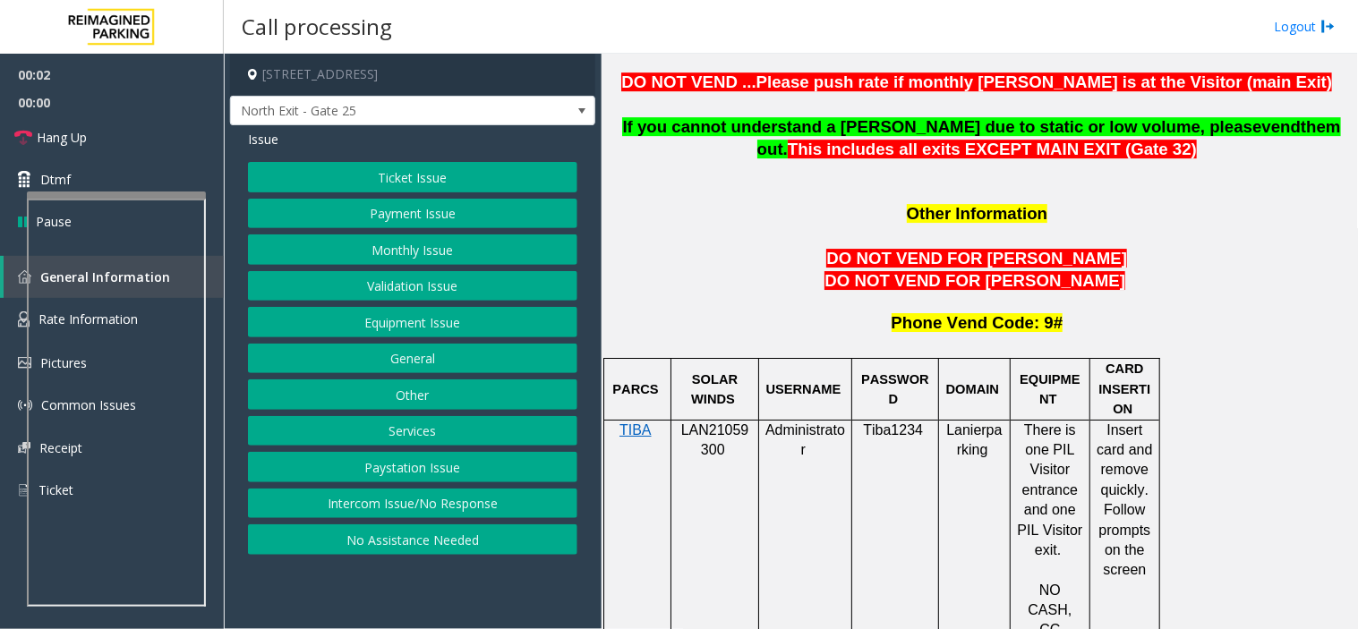
scroll to position [1491, 0]
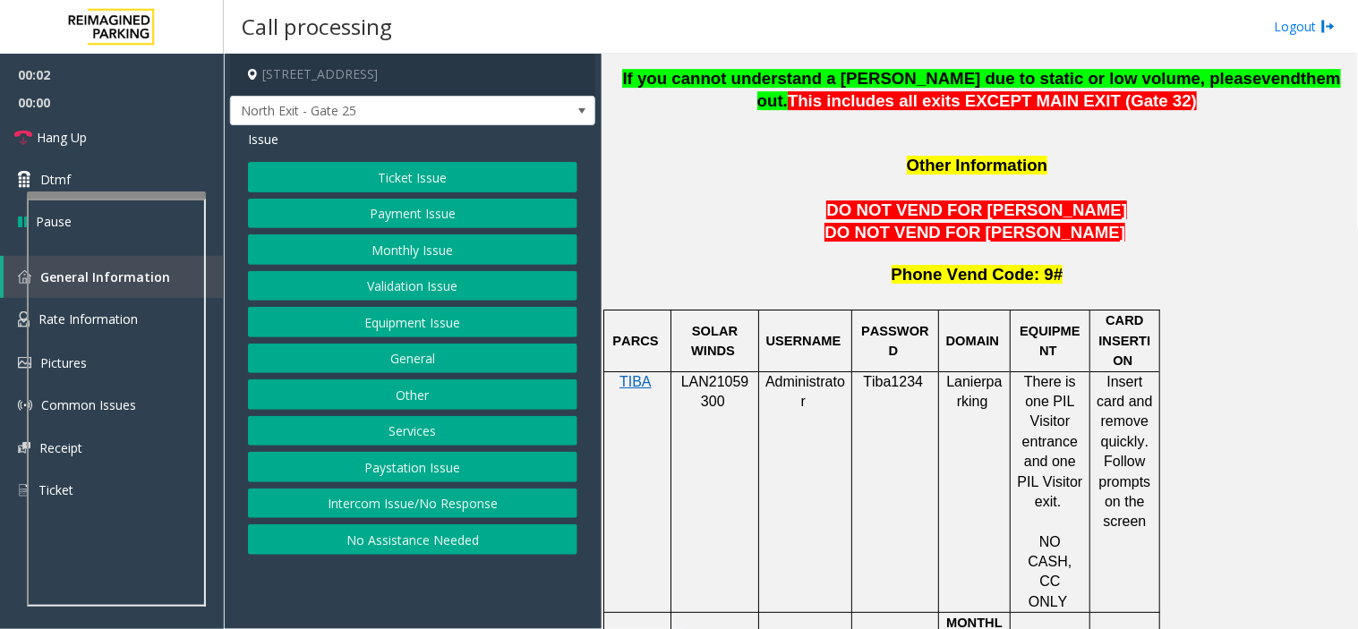
click at [713, 374] on span "LAN21059300" at bounding box center [715, 391] width 68 height 35
drag, startPoint x: 713, startPoint y: 298, endPoint x: 698, endPoint y: 302, distance: 15.6
click at [699, 374] on span "LAN21059300" at bounding box center [715, 391] width 68 height 35
click at [469, 260] on button "Monthly Issue" at bounding box center [412, 249] width 329 height 30
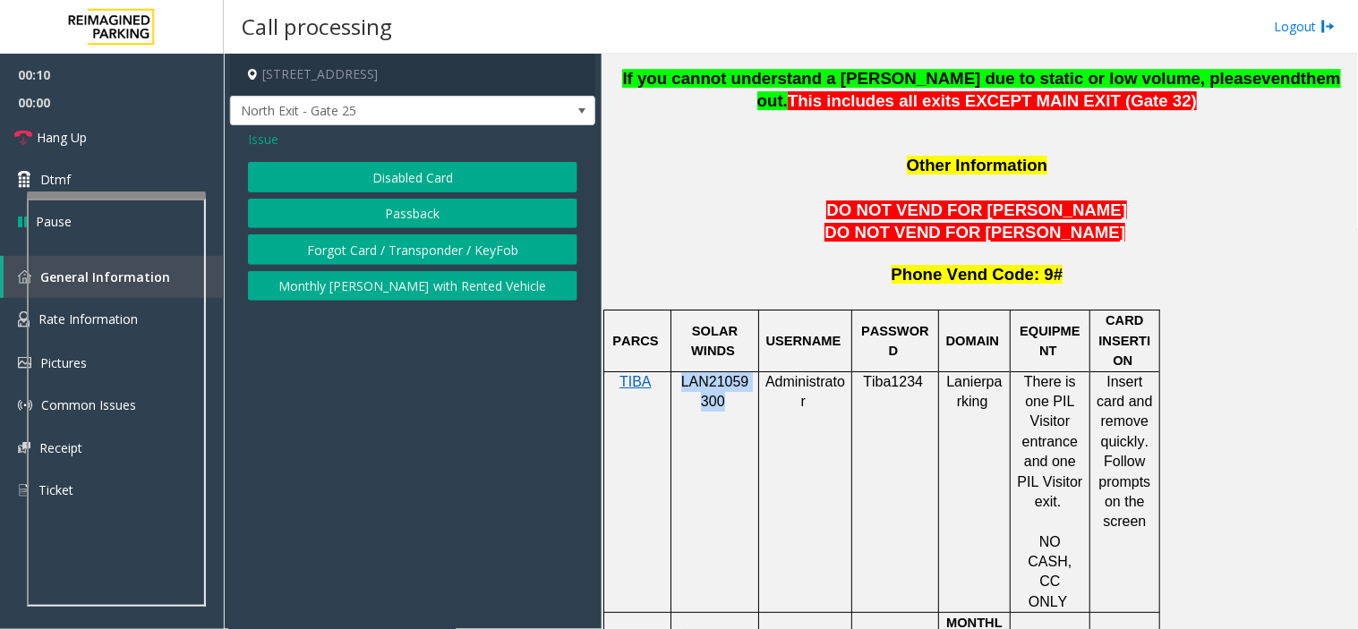
click at [441, 185] on button "Disabled Card" at bounding box center [412, 177] width 329 height 30
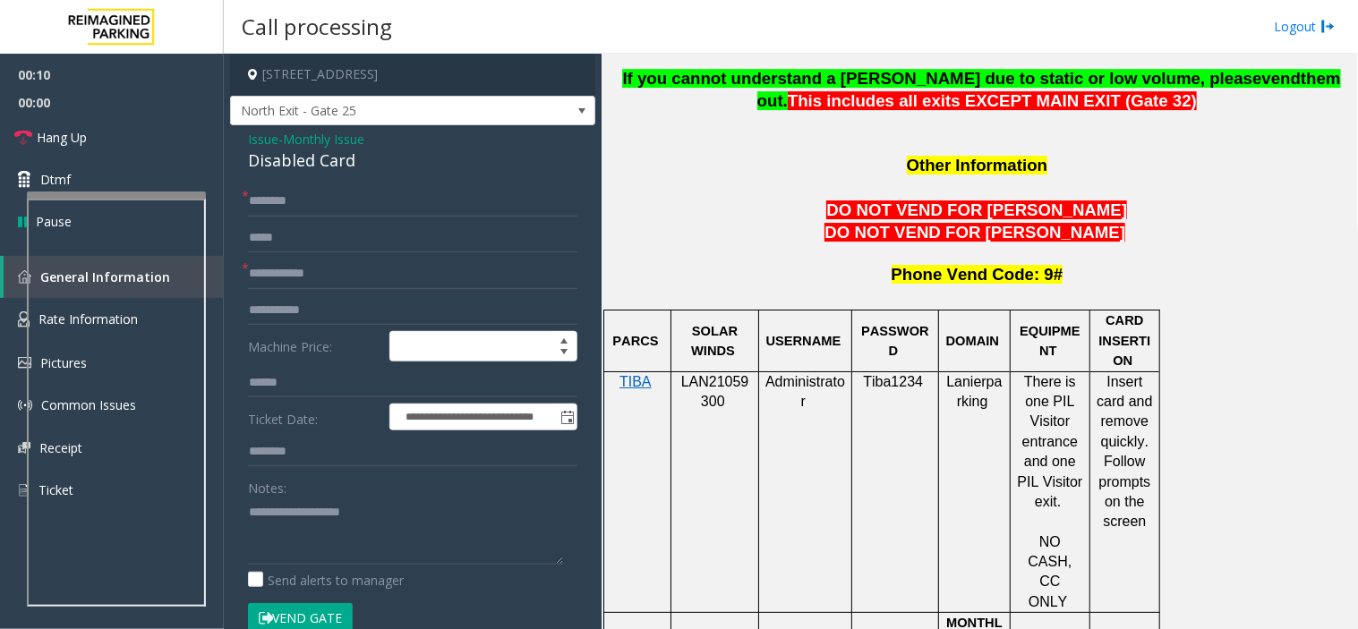
click at [423, 179] on div "**********" at bounding box center [412, 589] width 365 height 928
click at [364, 140] on span "Monthly Issue" at bounding box center [323, 139] width 81 height 19
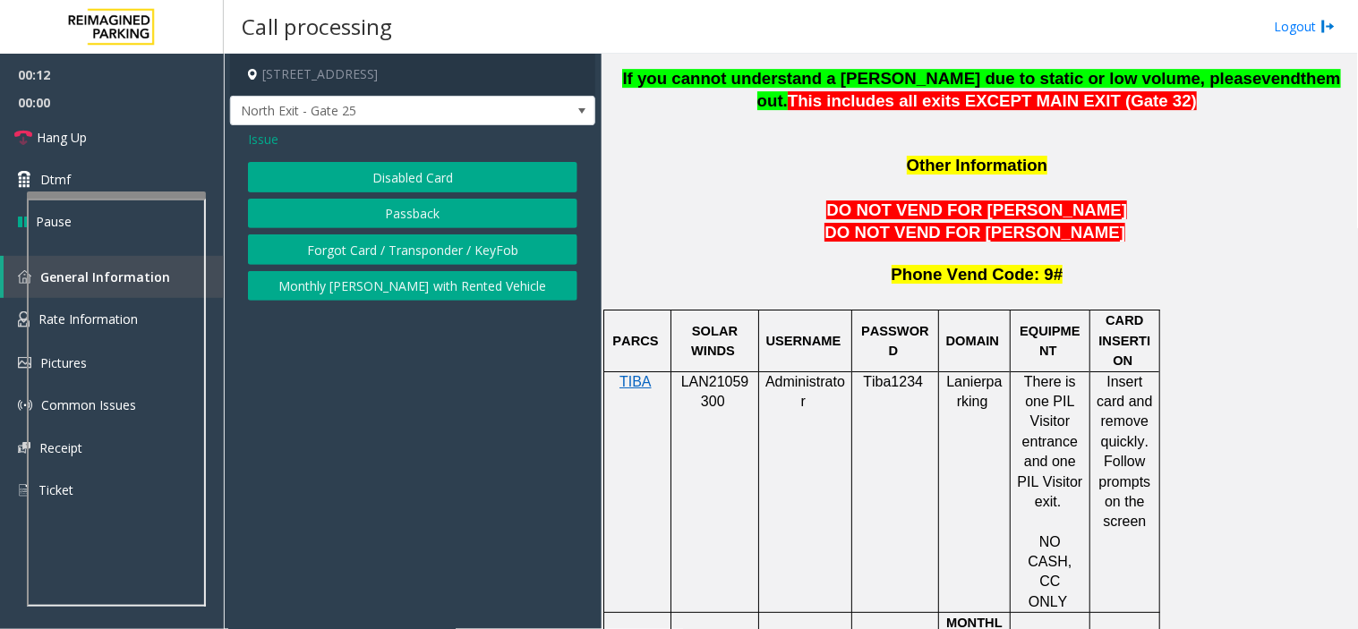
click at [388, 208] on button "Passback" at bounding box center [412, 214] width 329 height 30
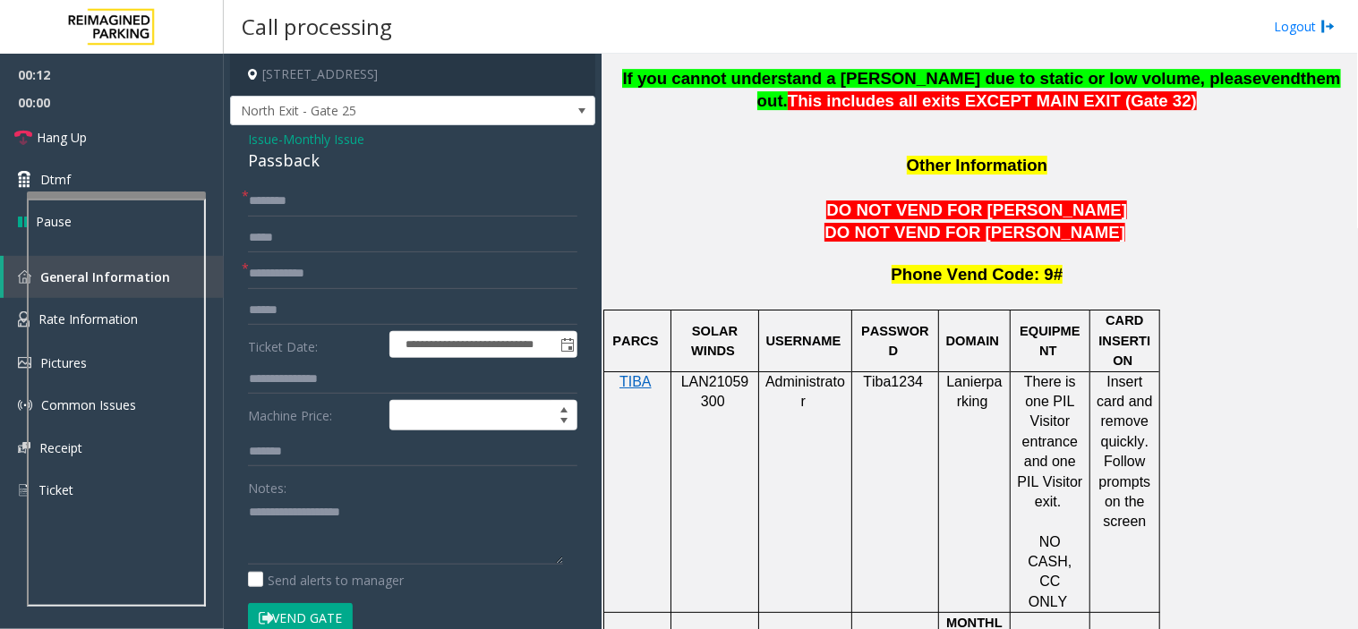
click at [333, 168] on div "Passback" at bounding box center [412, 161] width 329 height 24
click at [378, 511] on textarea at bounding box center [405, 531] width 315 height 67
paste textarea "********"
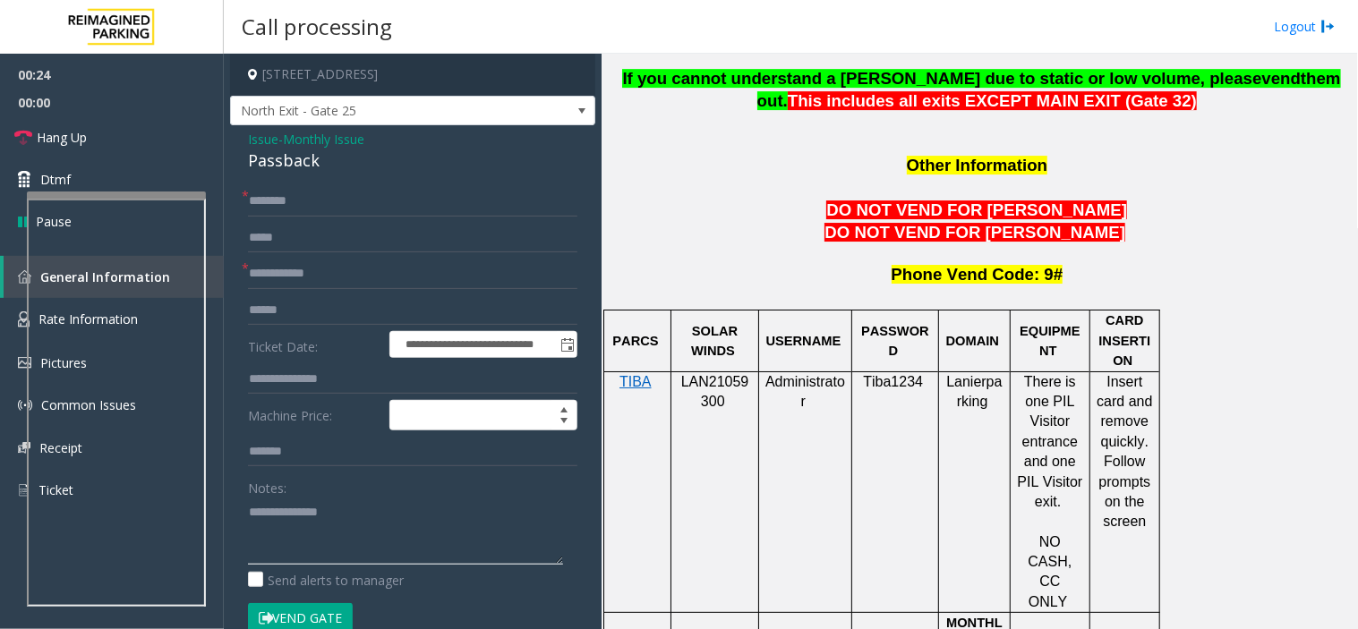
click at [311, 525] on textarea at bounding box center [405, 531] width 315 height 67
paste textarea "**********"
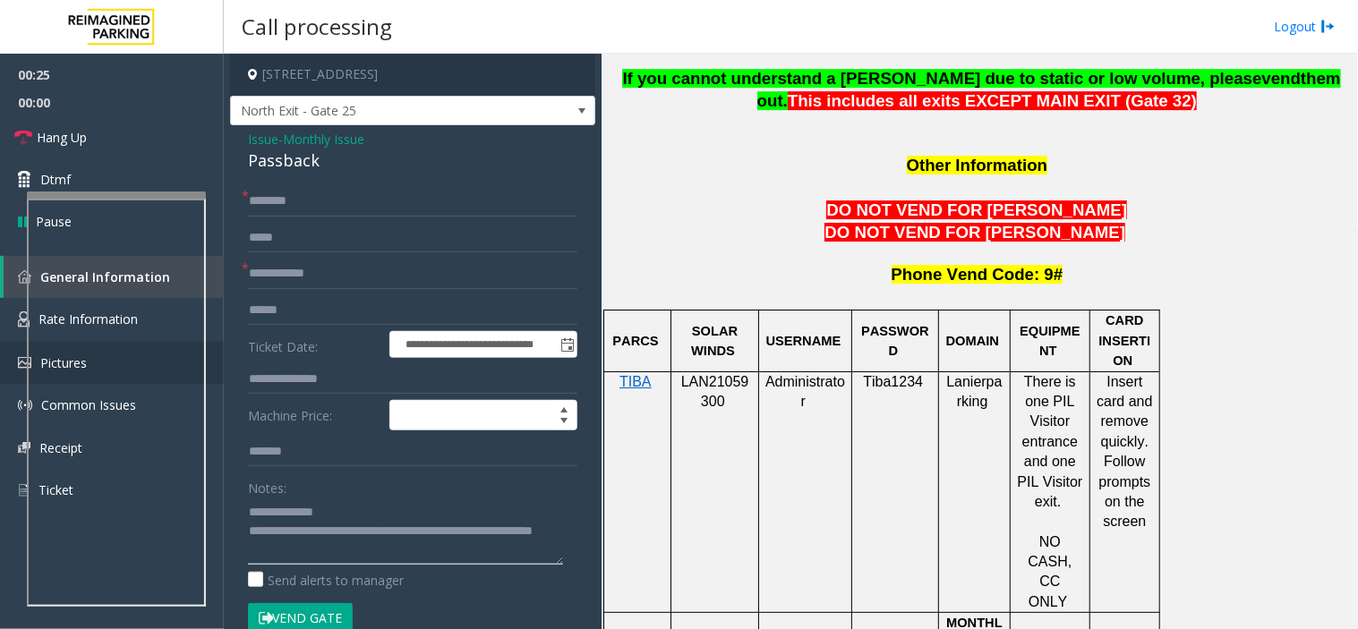
type textarea "**********"
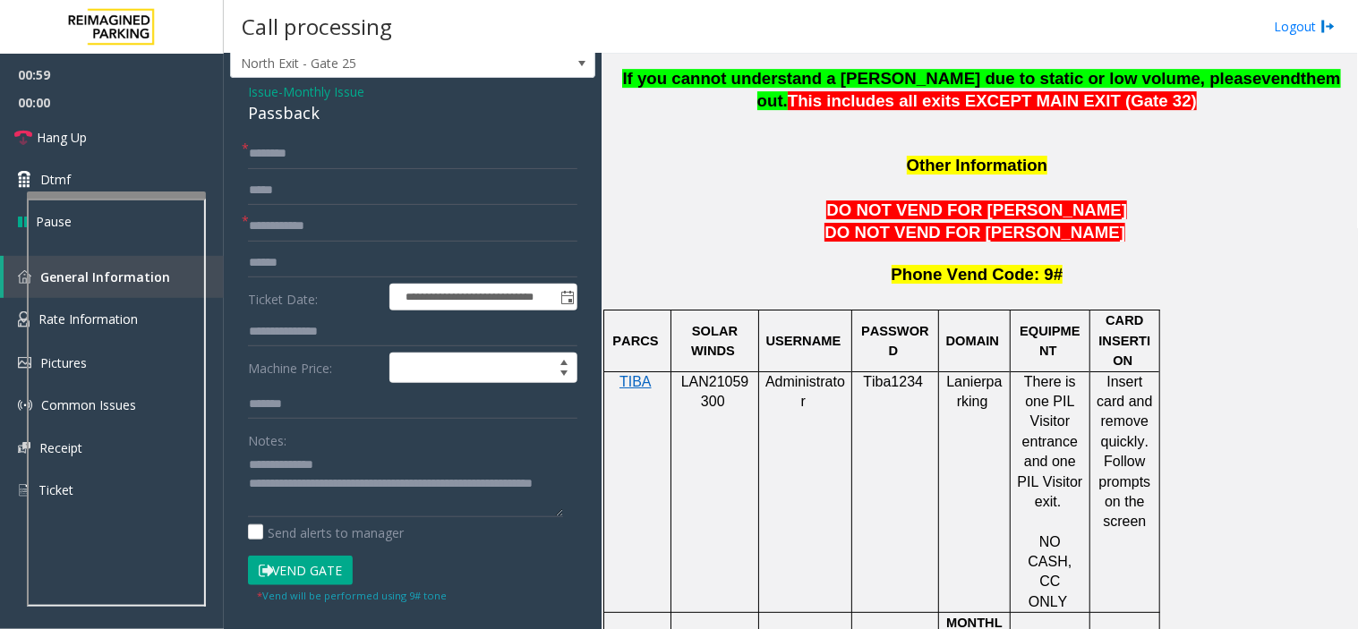
scroll to position [0, 0]
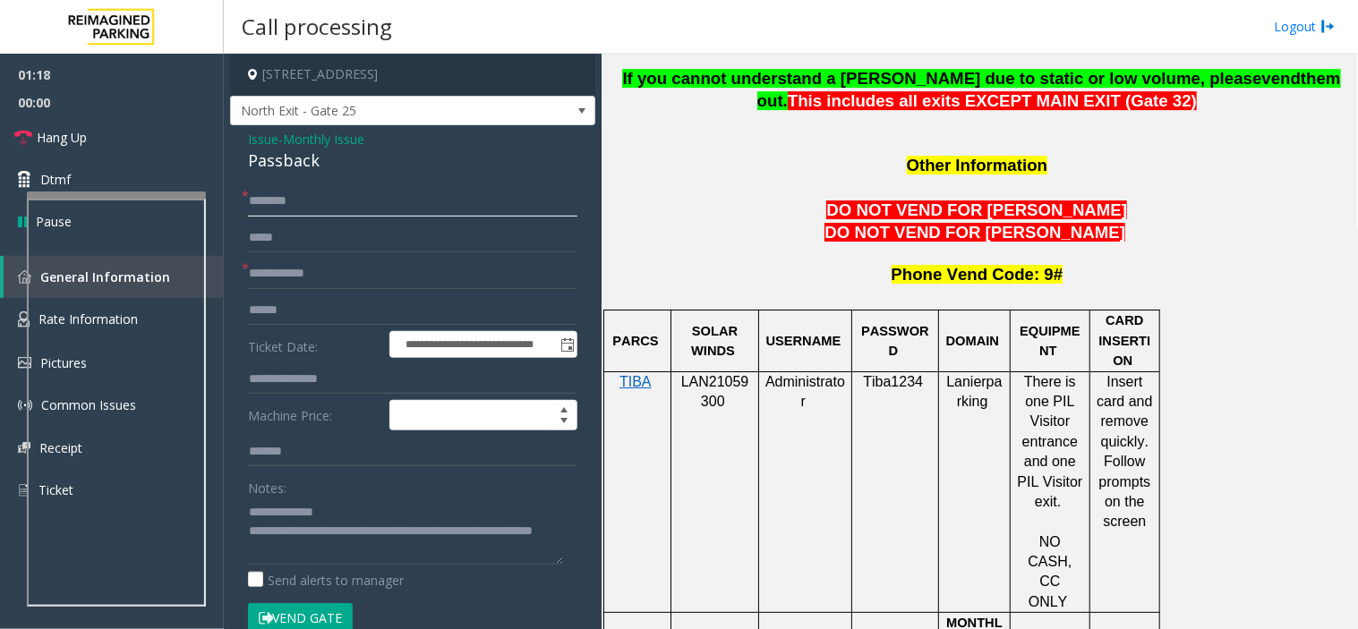
click at [282, 186] on input "text" at bounding box center [412, 201] width 329 height 30
paste input "******"
click at [118, 132] on link "Hang Up" at bounding box center [112, 137] width 224 height 42
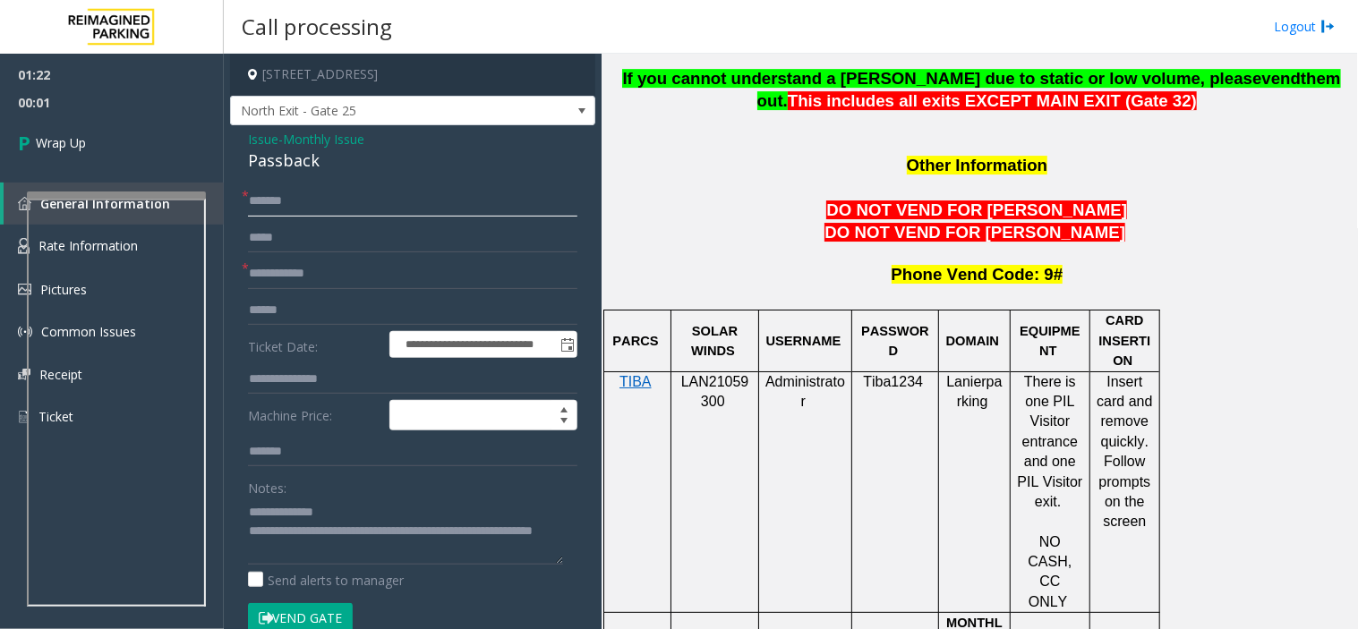
click at [481, 194] on input "******" at bounding box center [412, 201] width 329 height 30
paste input "**********"
type input "**********"
click at [361, 264] on input "text" at bounding box center [412, 274] width 329 height 30
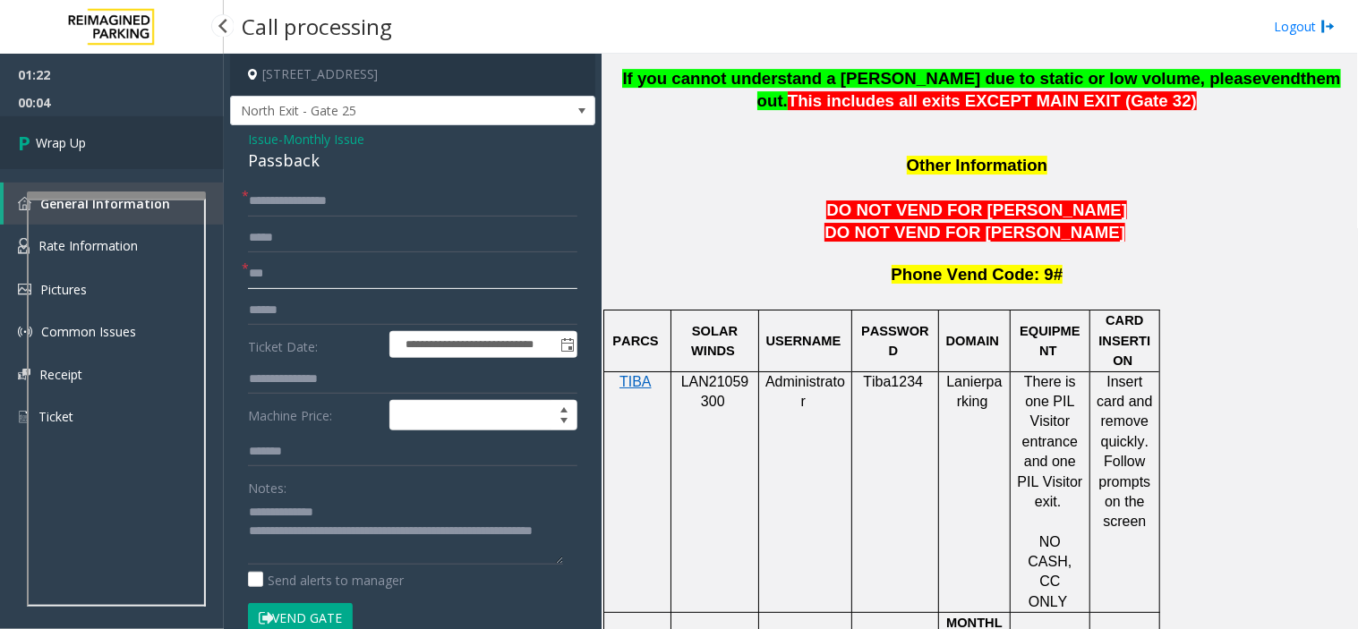
type input "***"
click at [148, 123] on link "Wrap Up" at bounding box center [112, 142] width 224 height 53
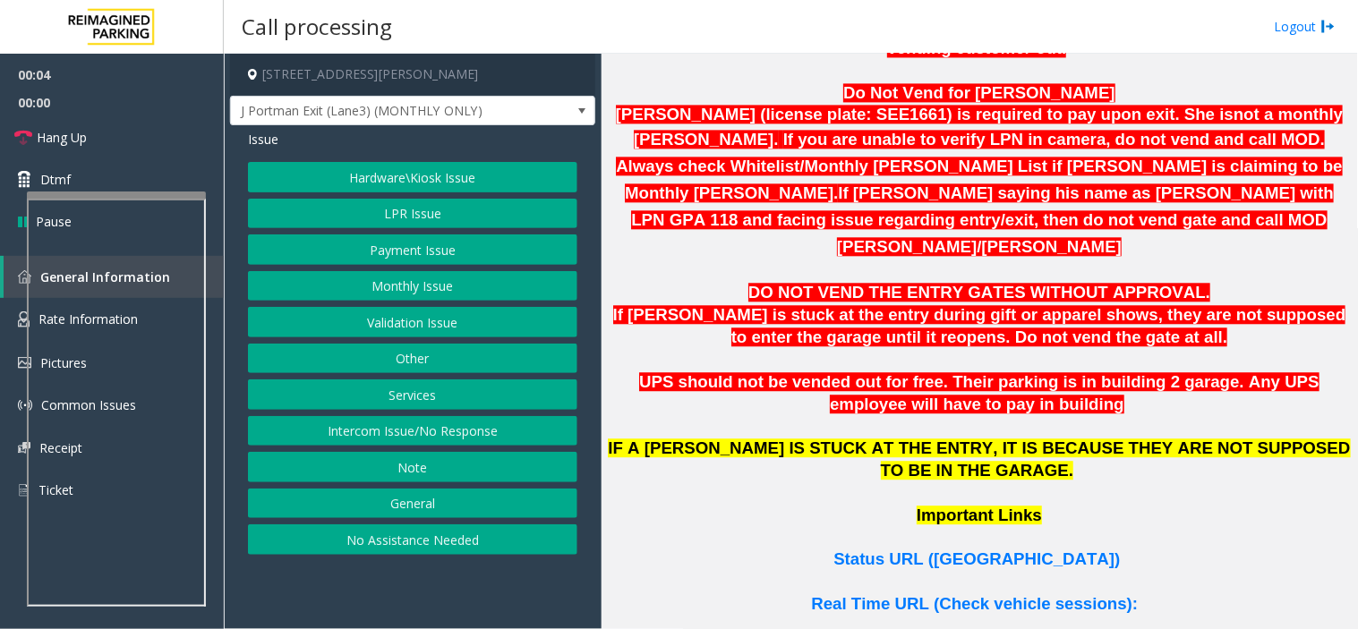
scroll to position [994, 0]
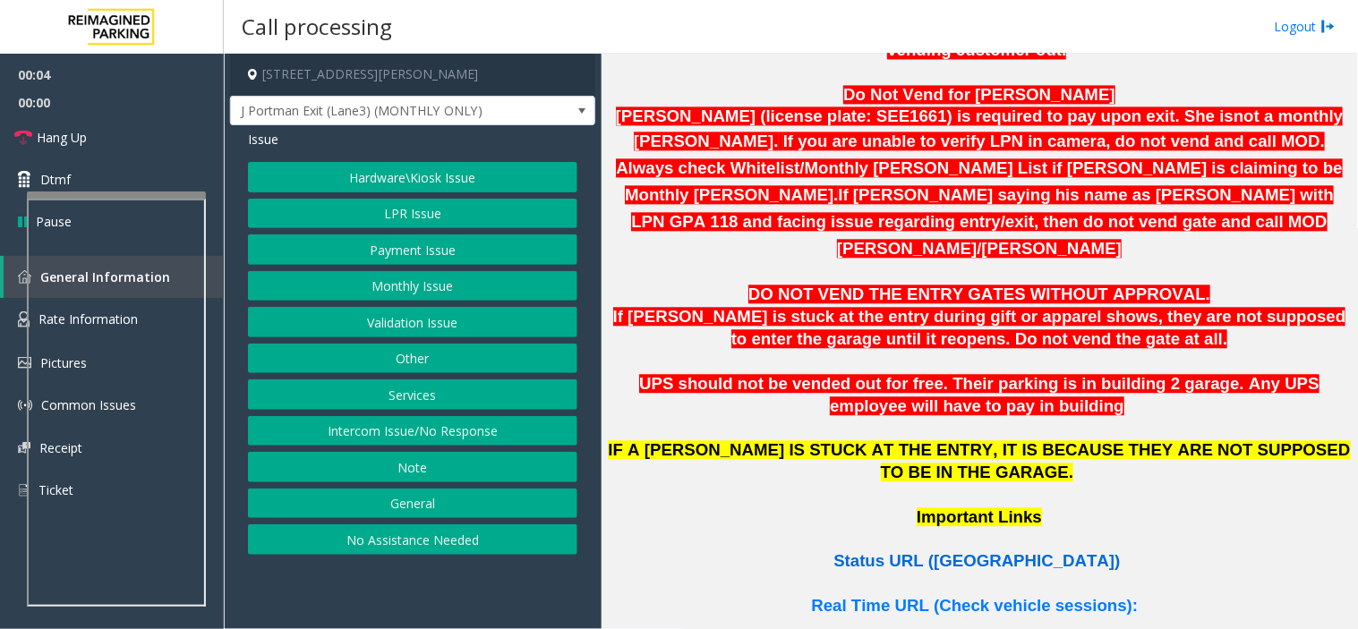
click at [1003, 551] on span "Status URL (Vend Gate)" at bounding box center [976, 560] width 286 height 19
click at [487, 296] on button "Monthly Issue" at bounding box center [412, 286] width 329 height 30
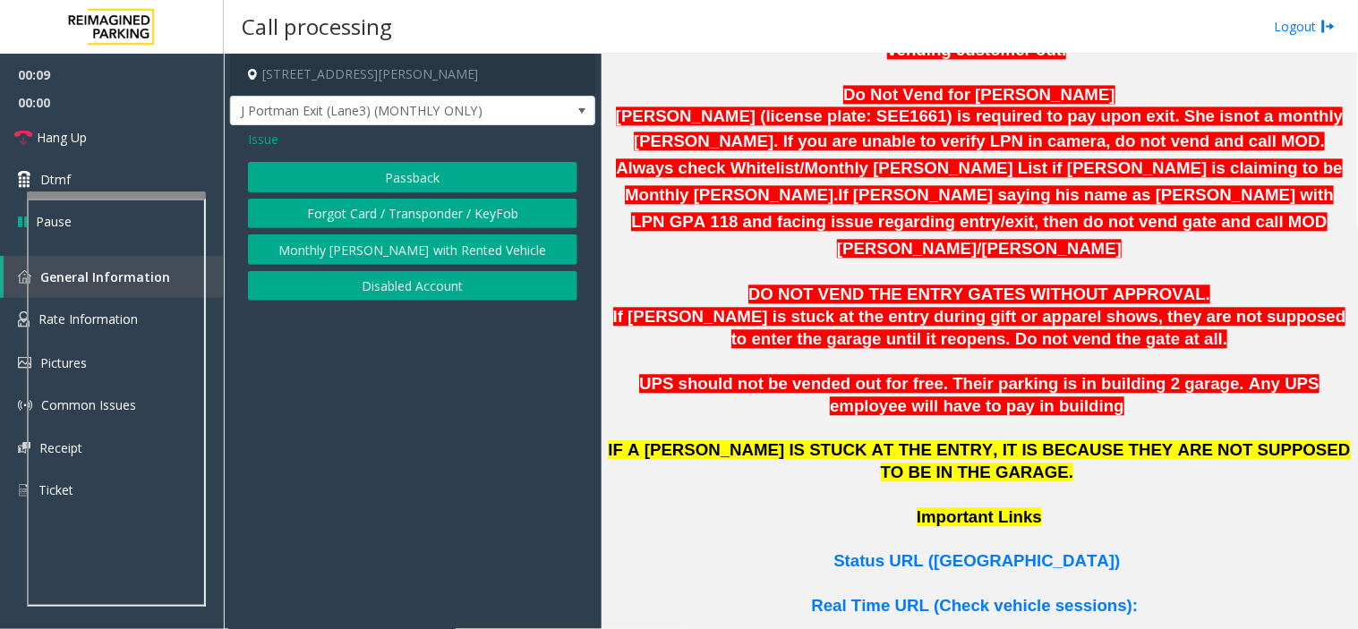
click at [436, 177] on button "Passback" at bounding box center [412, 177] width 329 height 30
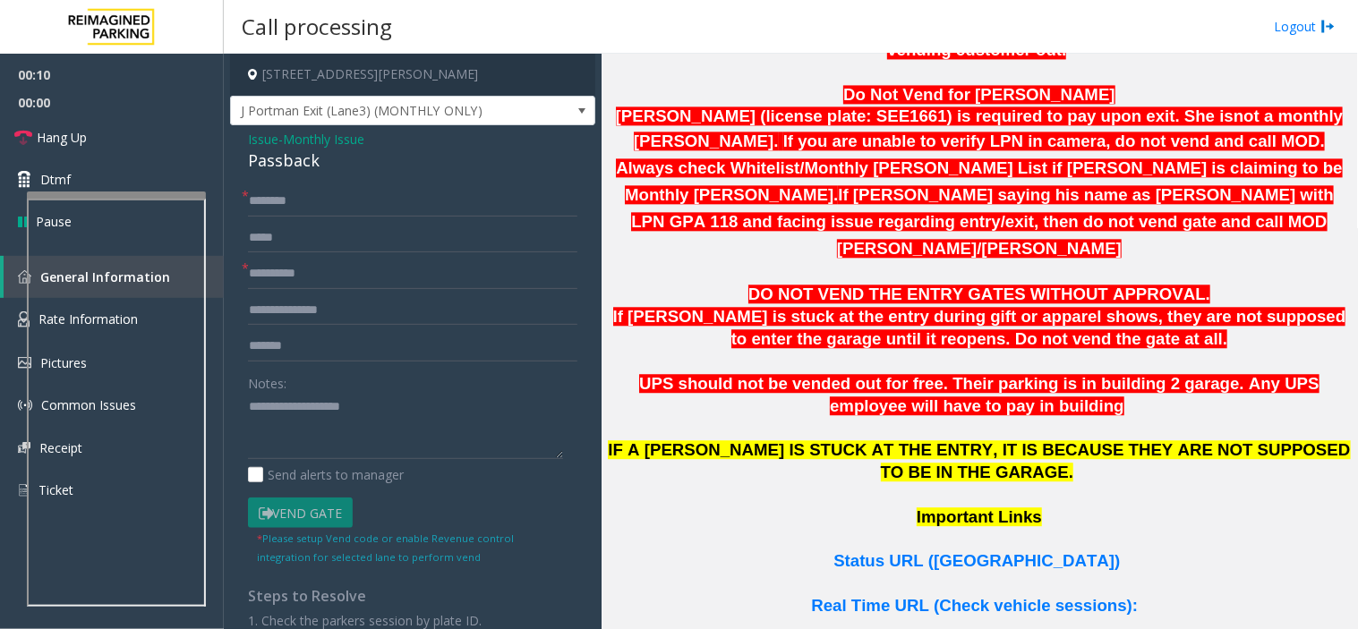
click at [325, 138] on span "Monthly Issue" at bounding box center [323, 139] width 81 height 19
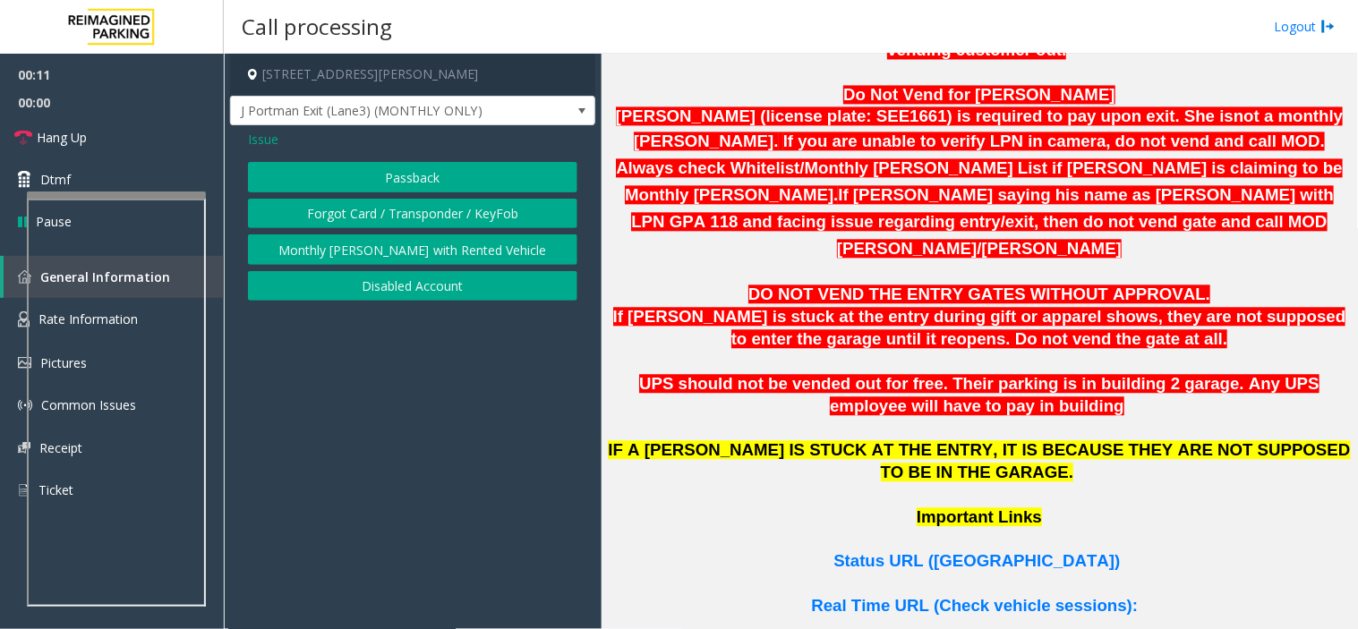
drag, startPoint x: 394, startPoint y: 267, endPoint x: 412, endPoint y: 288, distance: 28.0
click at [412, 288] on div "Passback Forgot Card / Transponder / KeyFob Monthly Parker with Rented Vehicle …" at bounding box center [412, 231] width 329 height 139
click at [412, 288] on button "Disabled Account" at bounding box center [412, 286] width 329 height 30
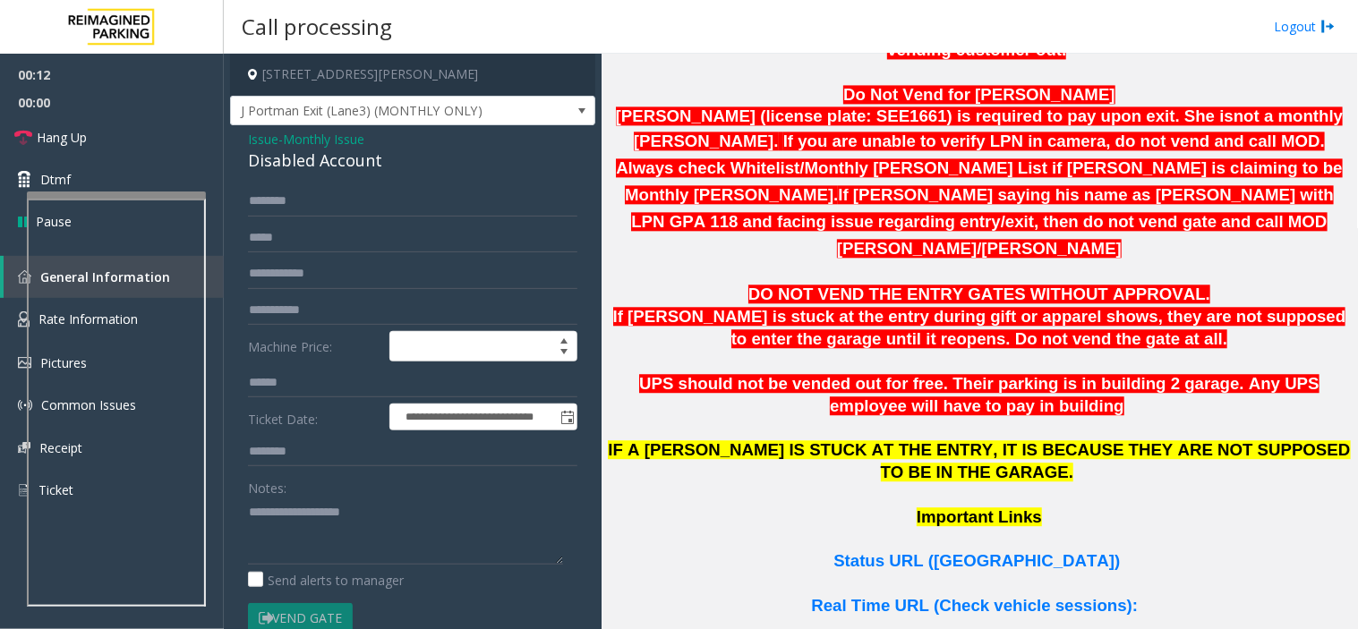
click at [331, 157] on div "Disabled Account" at bounding box center [412, 161] width 329 height 24
click at [329, 437] on input "text" at bounding box center [412, 452] width 329 height 30
drag, startPoint x: 334, startPoint y: 481, endPoint x: 336, endPoint y: 517, distance: 36.8
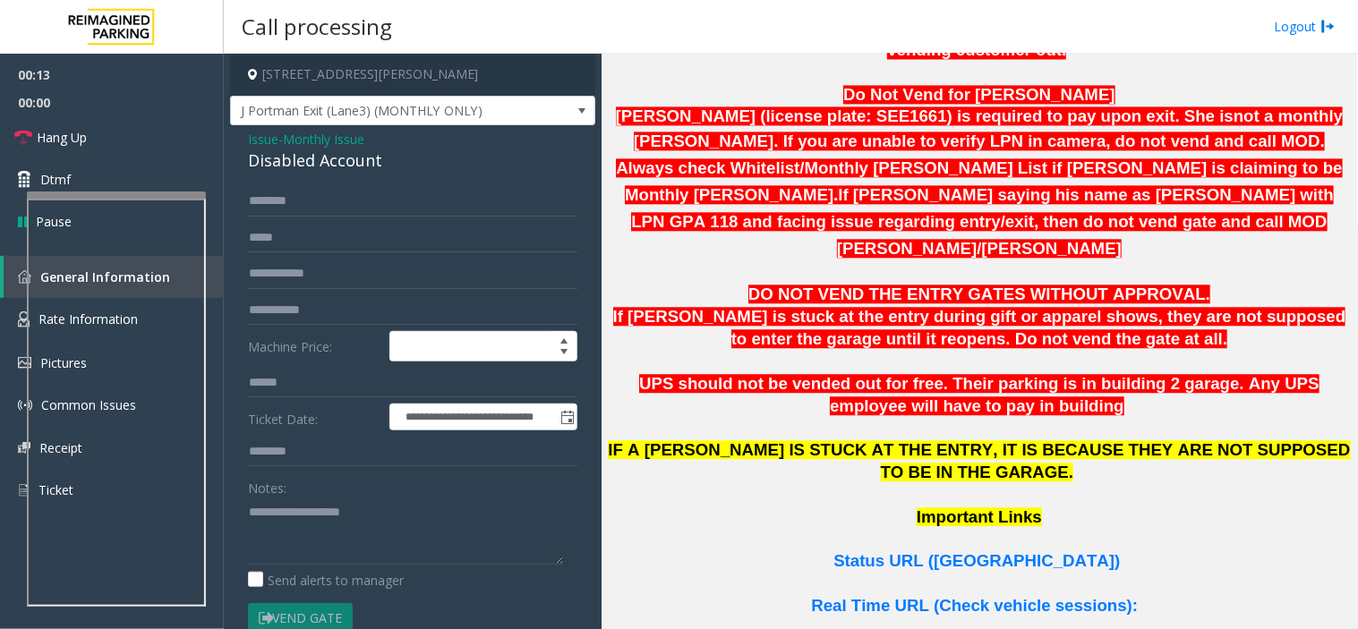
click at [336, 493] on div "Notes:" at bounding box center [412, 518] width 329 height 92
click at [338, 524] on textarea at bounding box center [405, 531] width 315 height 67
paste textarea "**********"
type textarea "**********"
click at [338, 244] on input "text" at bounding box center [412, 238] width 329 height 30
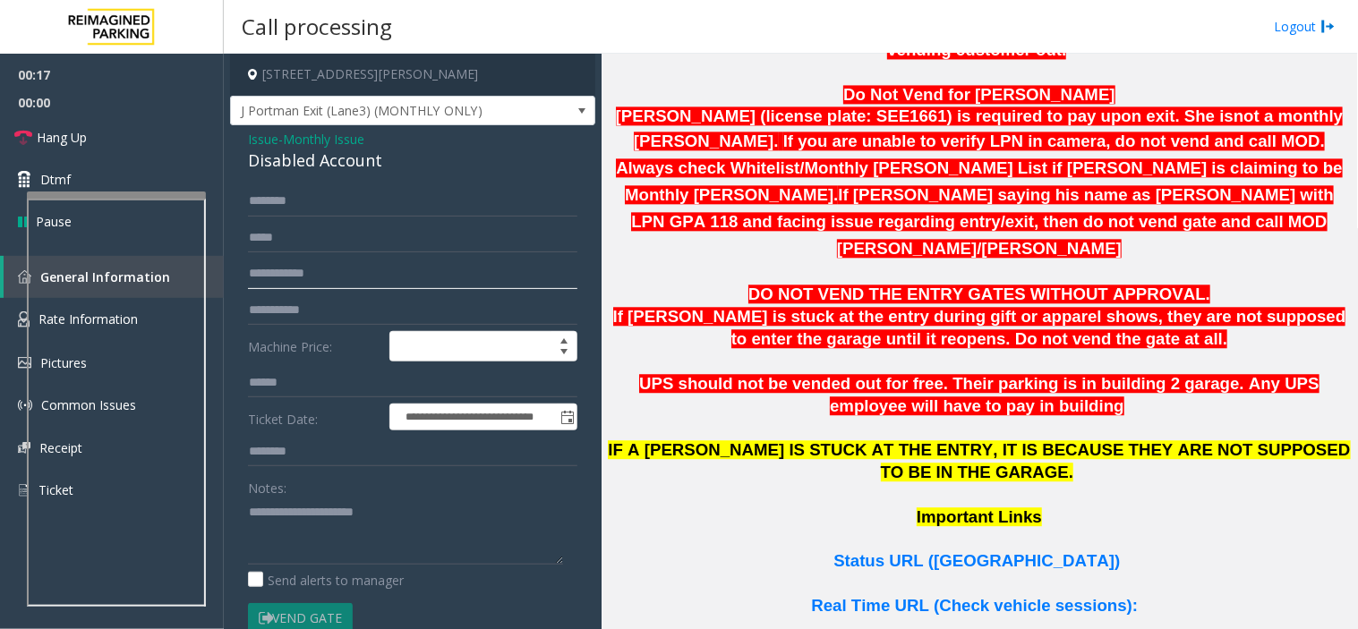
click at [347, 265] on input "text" at bounding box center [412, 274] width 329 height 30
type input "*******"
click at [279, 278] on input "*******" at bounding box center [412, 274] width 329 height 30
click at [263, 278] on input "*******" at bounding box center [412, 274] width 329 height 30
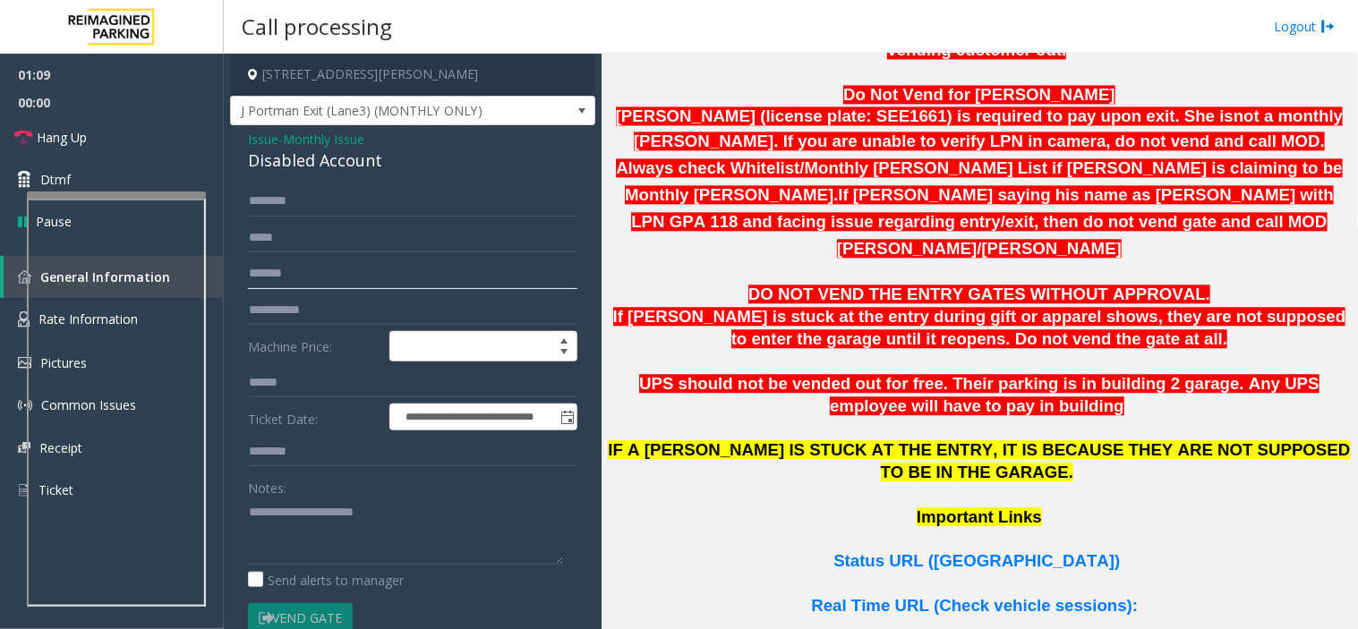
click at [260, 277] on input "*******" at bounding box center [412, 274] width 329 height 30
click at [392, 209] on input "text" at bounding box center [412, 201] width 329 height 30
click at [392, 209] on input "***" at bounding box center [412, 201] width 329 height 30
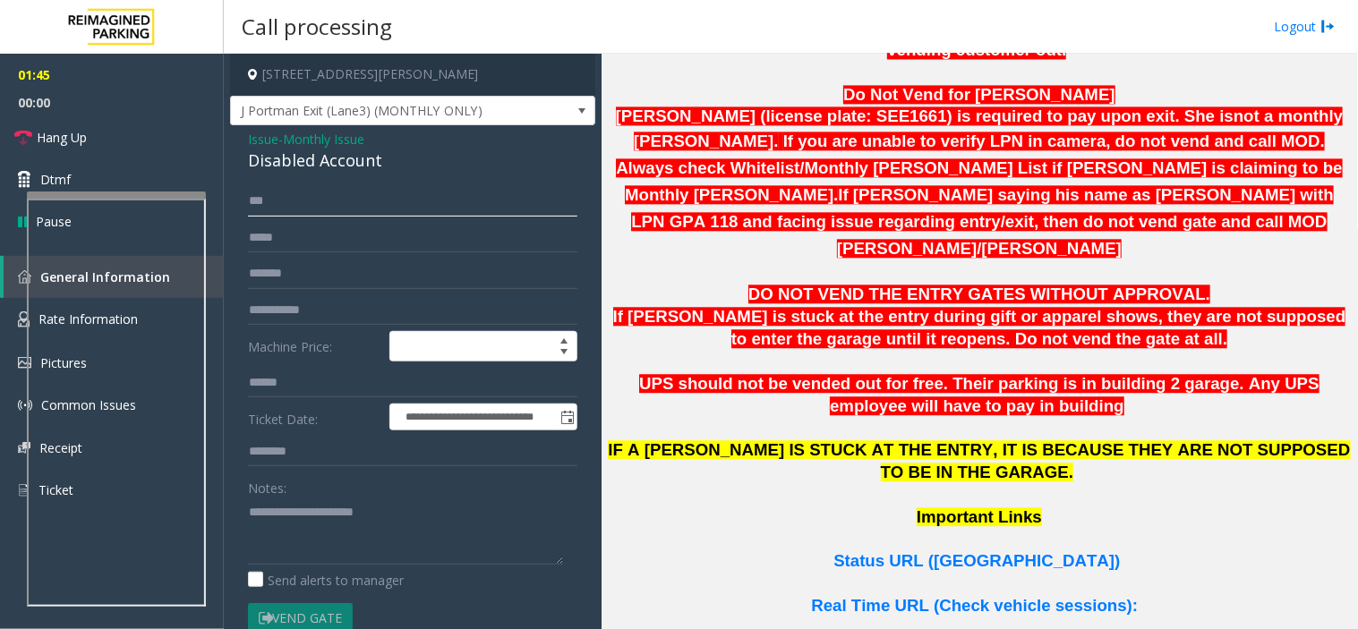
click at [264, 189] on input "***" at bounding box center [412, 201] width 329 height 30
paste input "**********"
type input "**********"
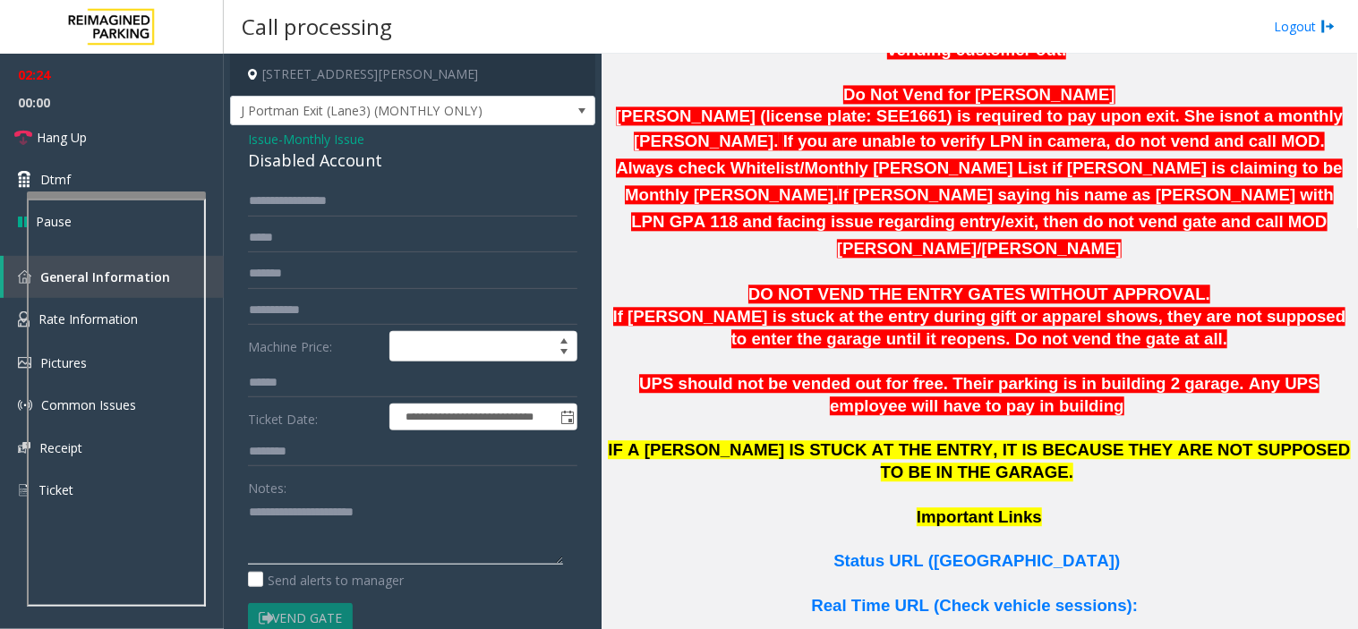
click at [308, 558] on textarea at bounding box center [405, 531] width 315 height 67
click at [149, 127] on link "Hang Up" at bounding box center [112, 137] width 224 height 42
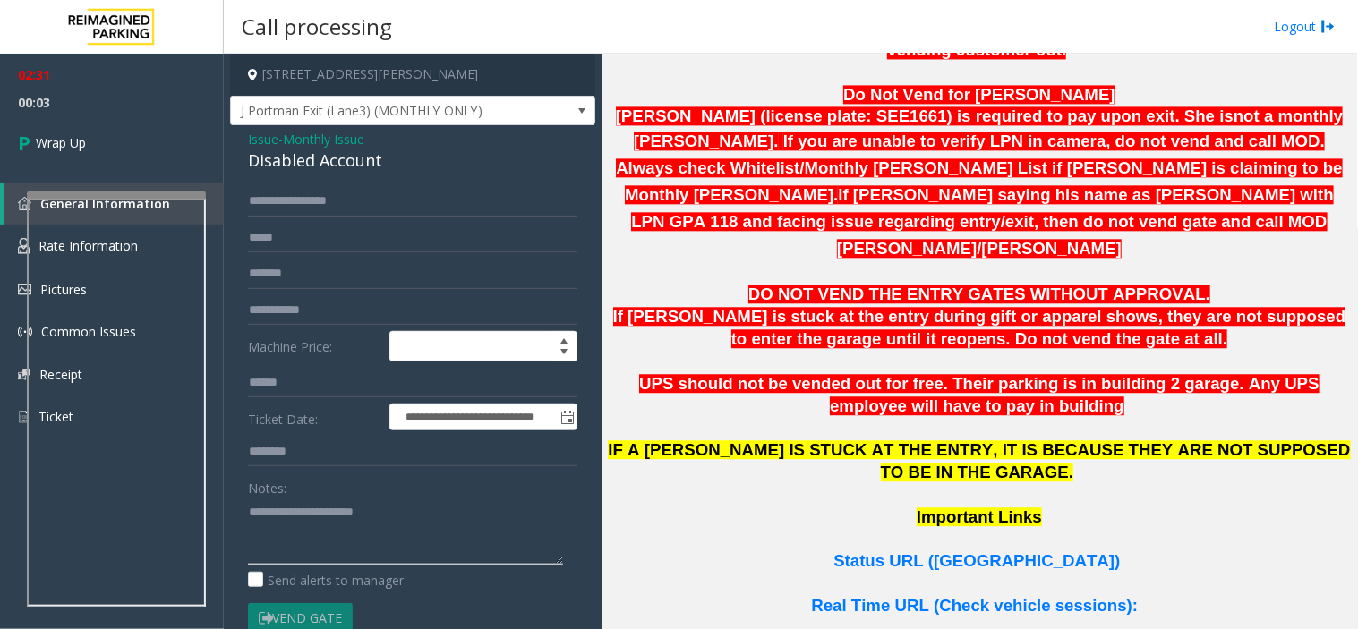
click at [343, 560] on textarea at bounding box center [405, 531] width 315 height 67
paste textarea "**********"
type textarea "**********"
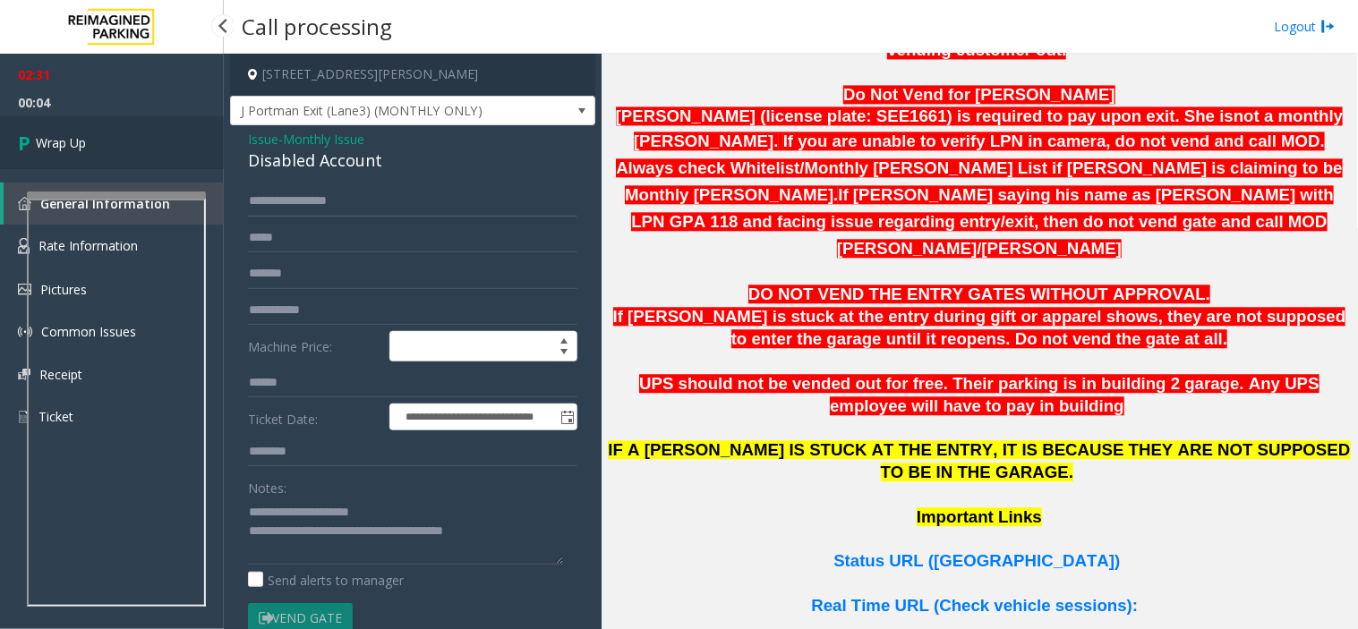
click at [120, 149] on link "Wrap Up" at bounding box center [112, 142] width 224 height 53
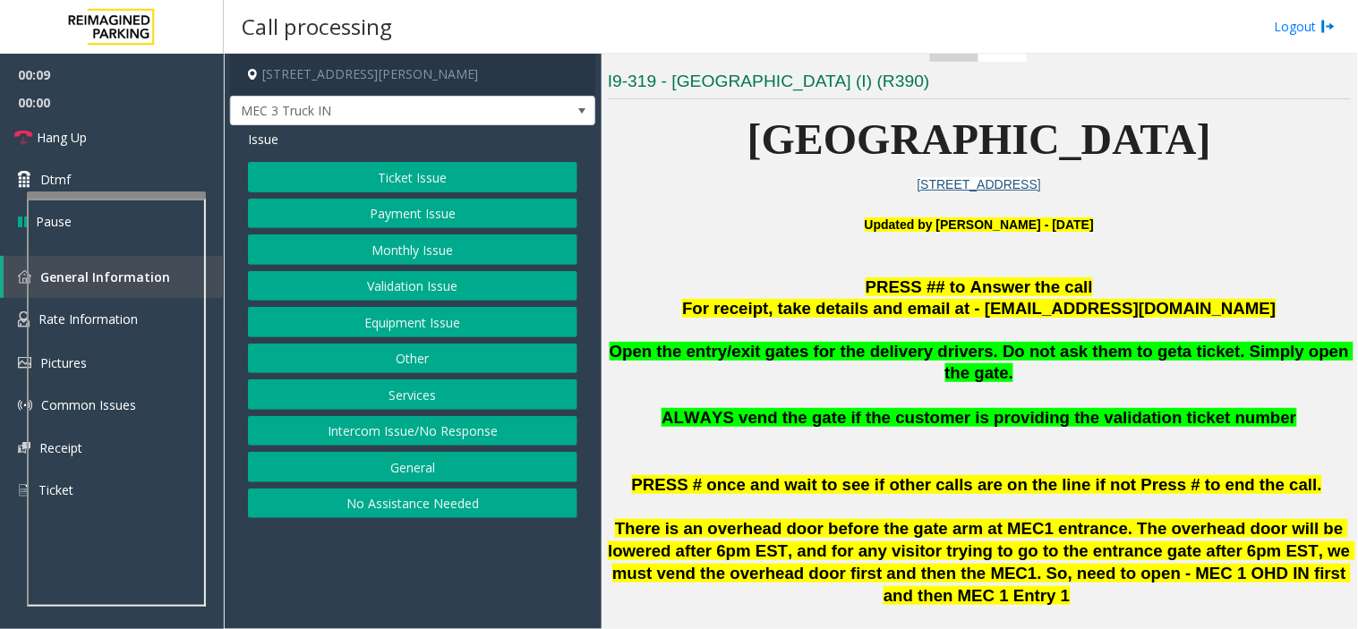
scroll to position [497, 0]
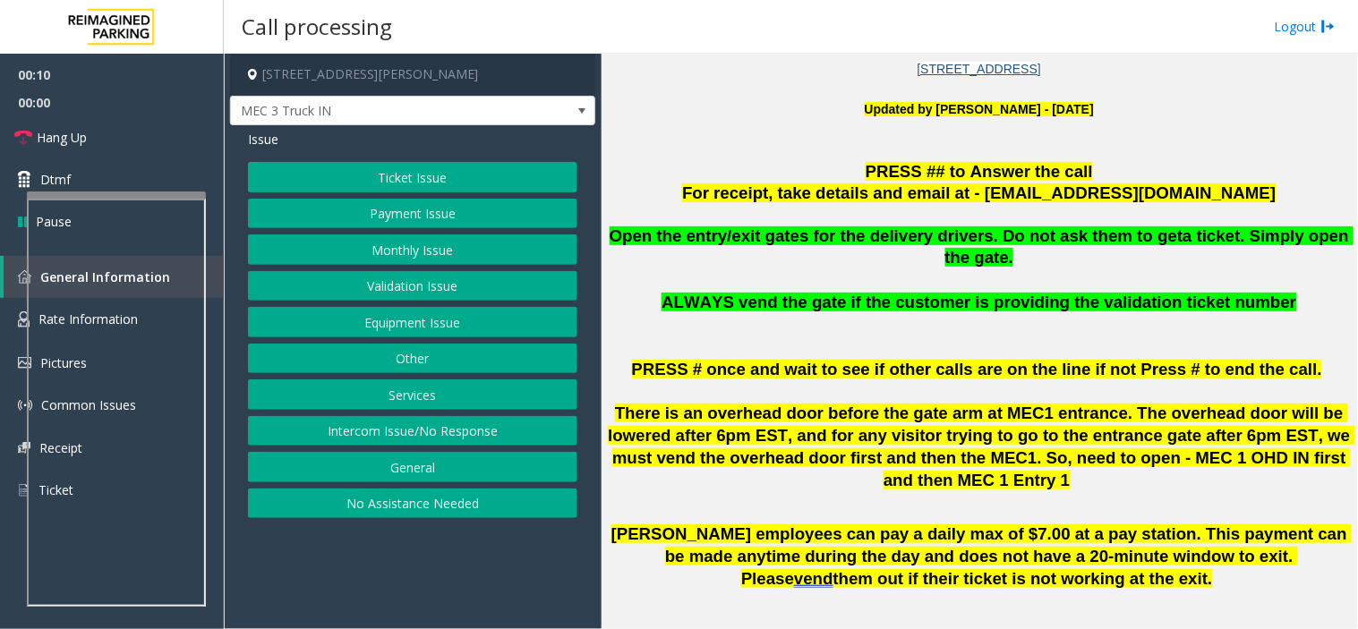
click at [464, 391] on button "Services" at bounding box center [412, 394] width 329 height 30
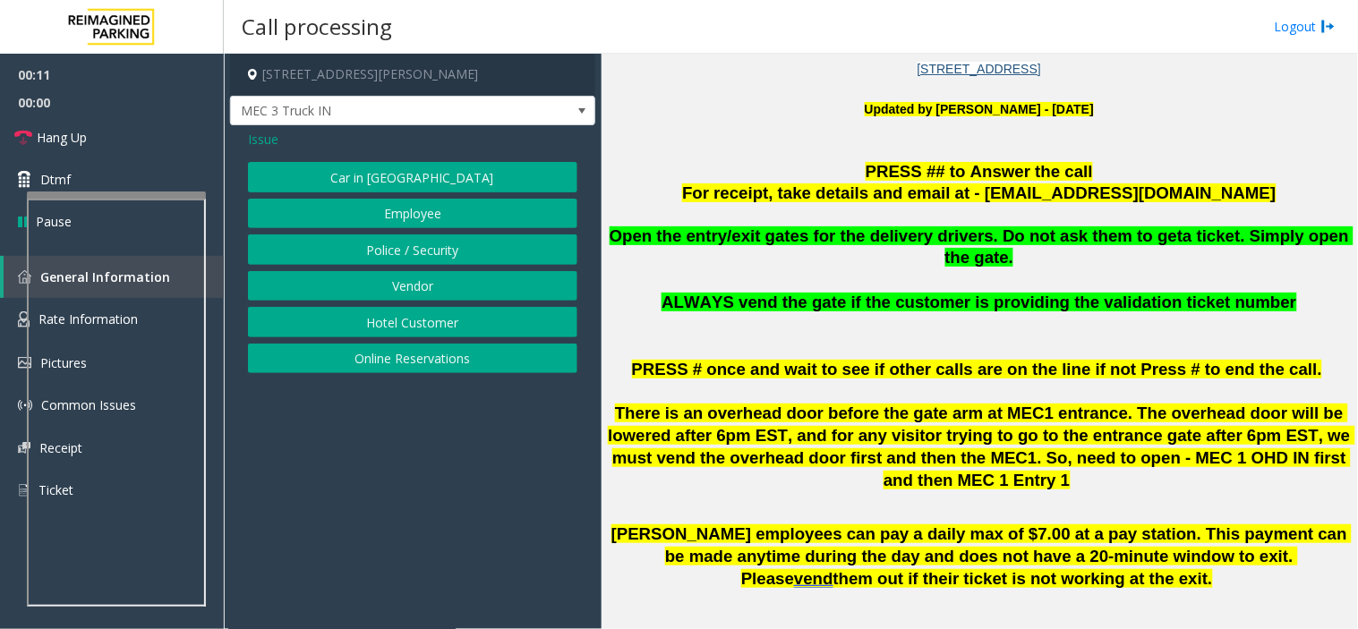
click at [442, 279] on button "Vendor" at bounding box center [412, 286] width 329 height 30
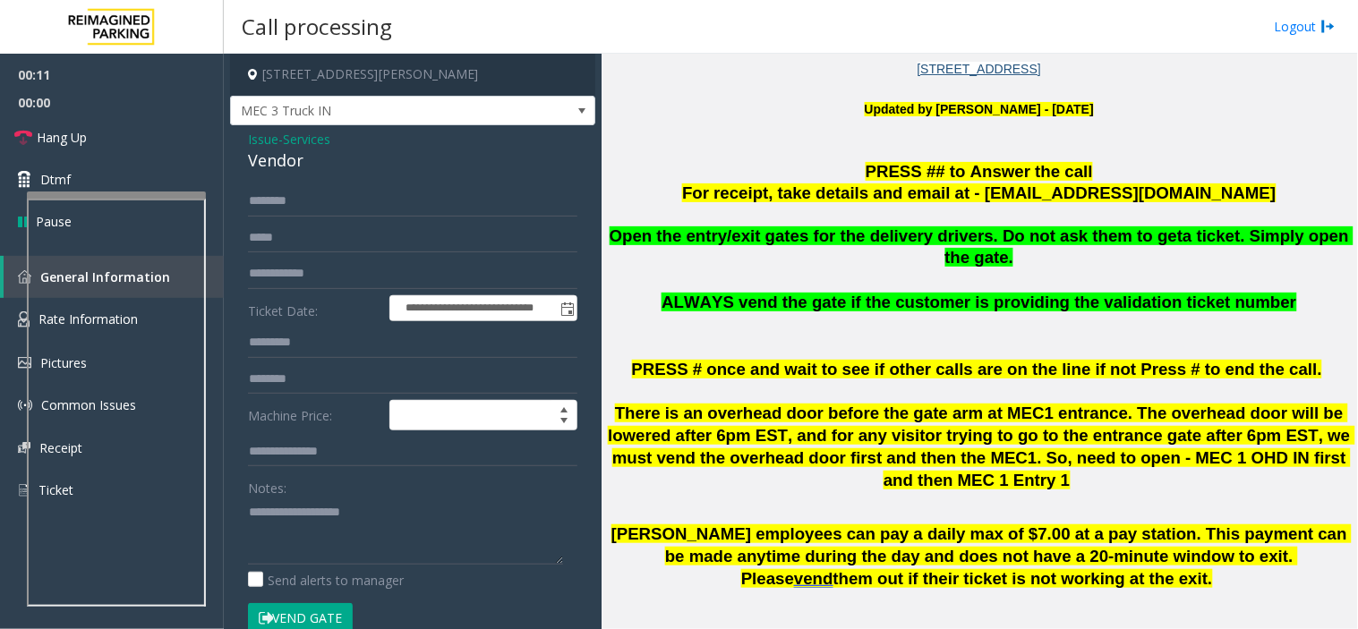
click at [305, 161] on div "Vendor" at bounding box center [412, 161] width 329 height 24
click at [369, 539] on textarea at bounding box center [405, 531] width 315 height 67
paste textarea "******"
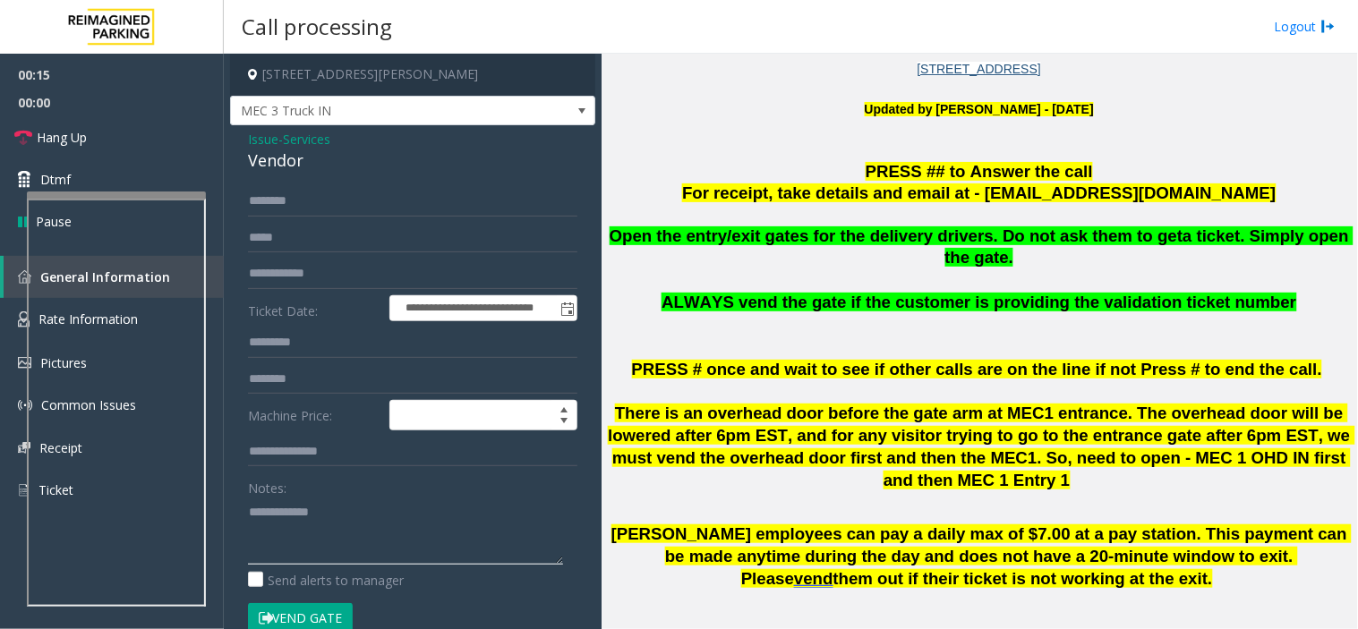
type textarea "**********"
click at [332, 202] on input "text" at bounding box center [412, 201] width 329 height 30
type input "******"
click at [248, 566] on button "Vend Gate" at bounding box center [300, 618] width 105 height 30
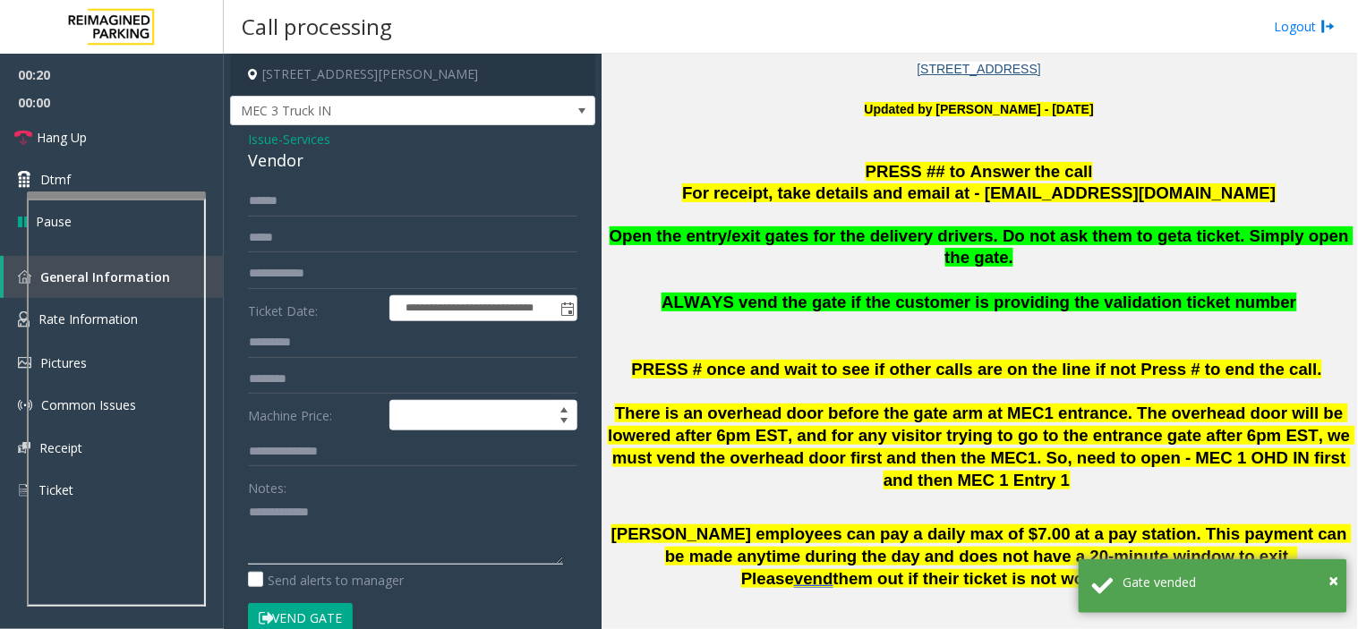
click at [323, 521] on textarea at bounding box center [405, 531] width 315 height 67
click at [301, 505] on textarea at bounding box center [405, 531] width 315 height 67
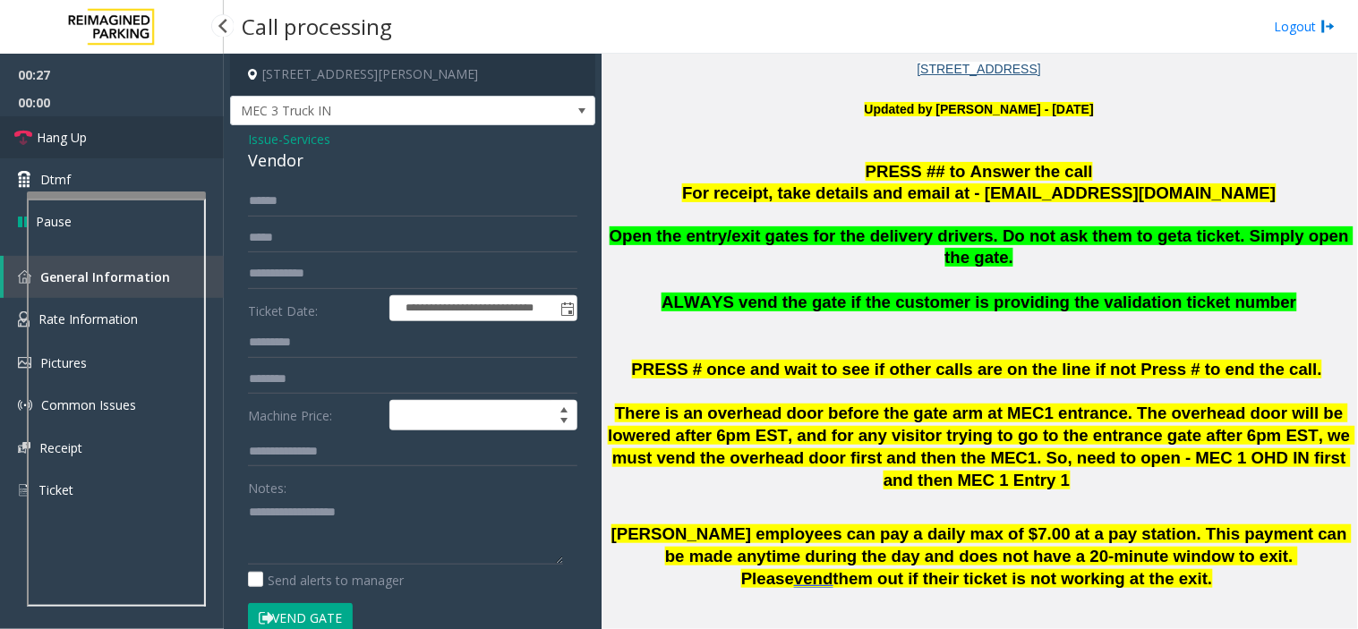
click at [41, 130] on span "Hang Up" at bounding box center [62, 137] width 50 height 19
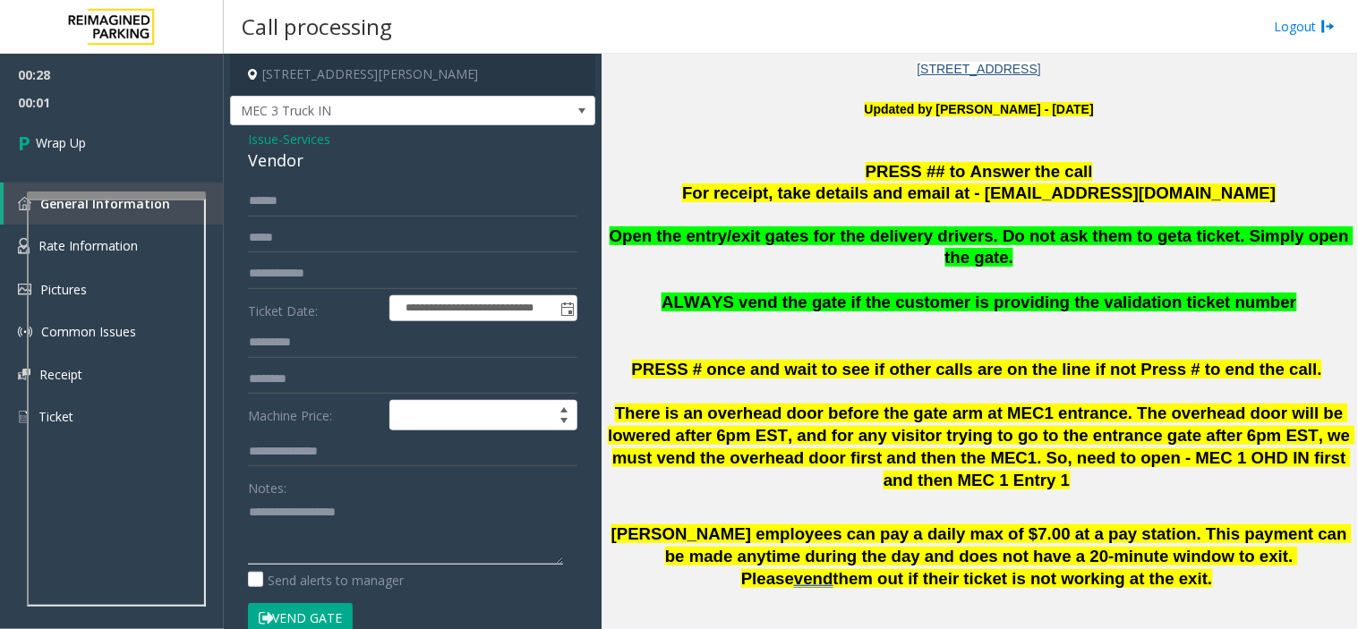
click at [335, 535] on textarea at bounding box center [405, 531] width 315 height 67
paste textarea "**********"
type textarea "**********"
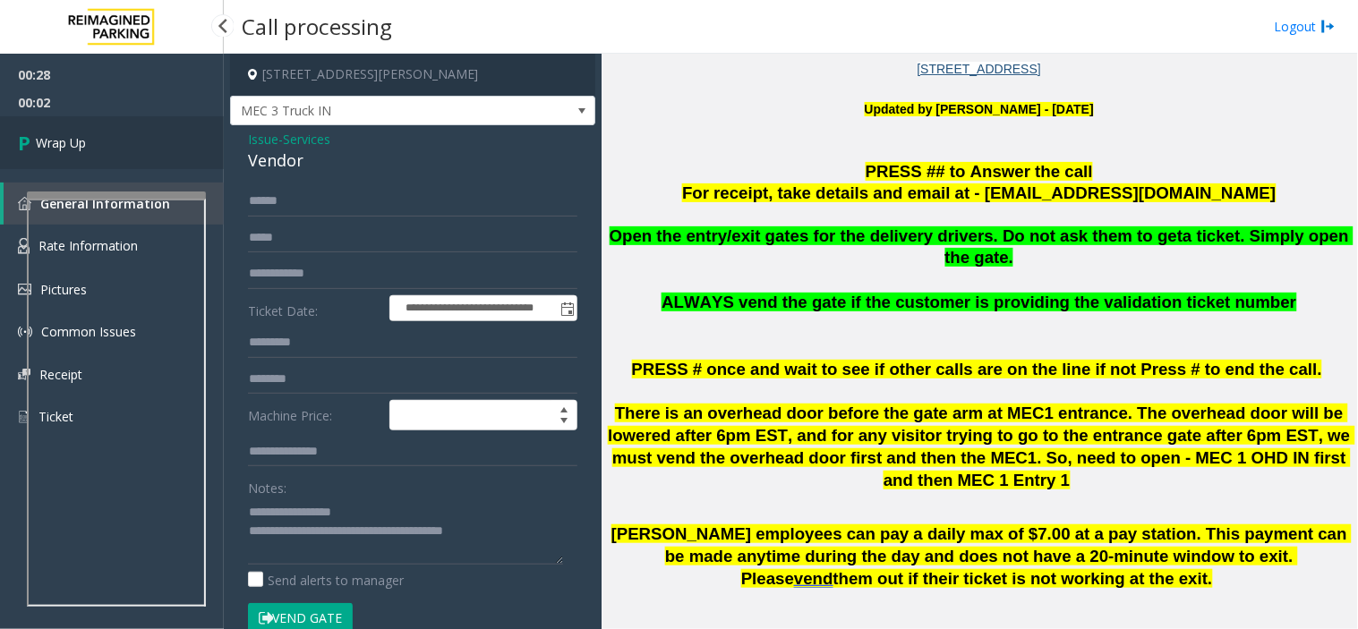
click at [168, 147] on link "Wrap Up" at bounding box center [112, 142] width 224 height 53
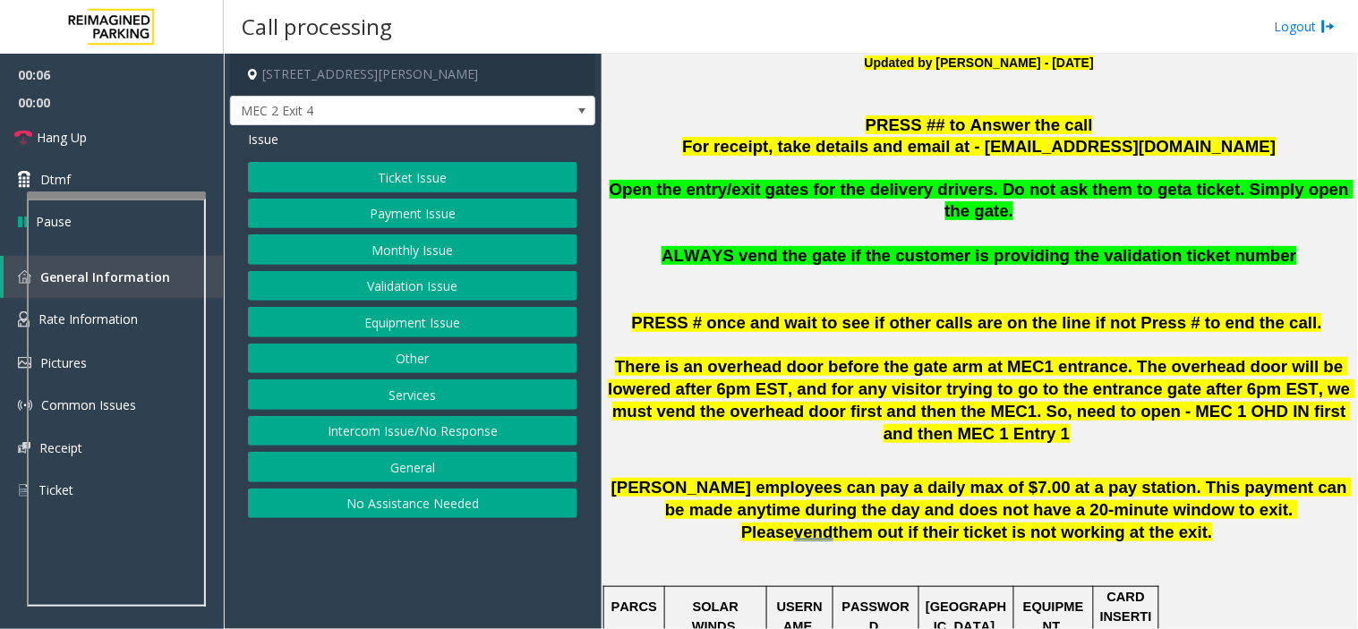
scroll to position [695, 0]
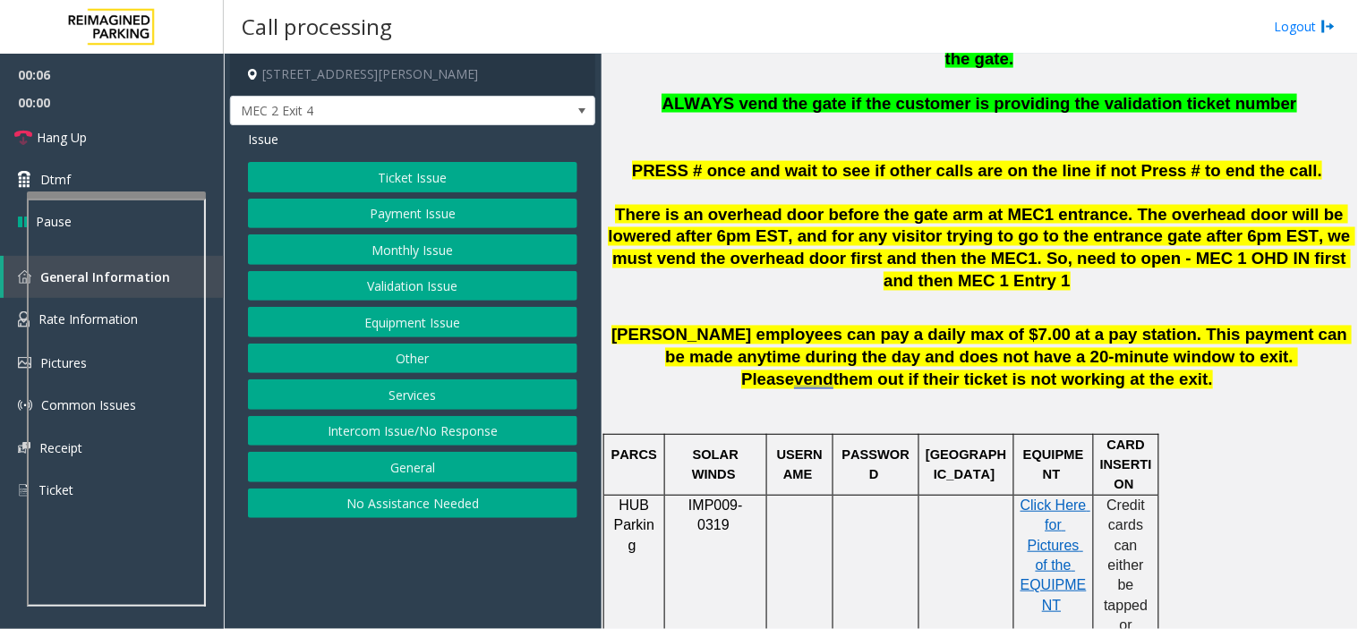
click at [856, 326] on span "Desjardins employees can pay a daily max of $7.00 at a pay station. This paymen…" at bounding box center [981, 358] width 740 height 64
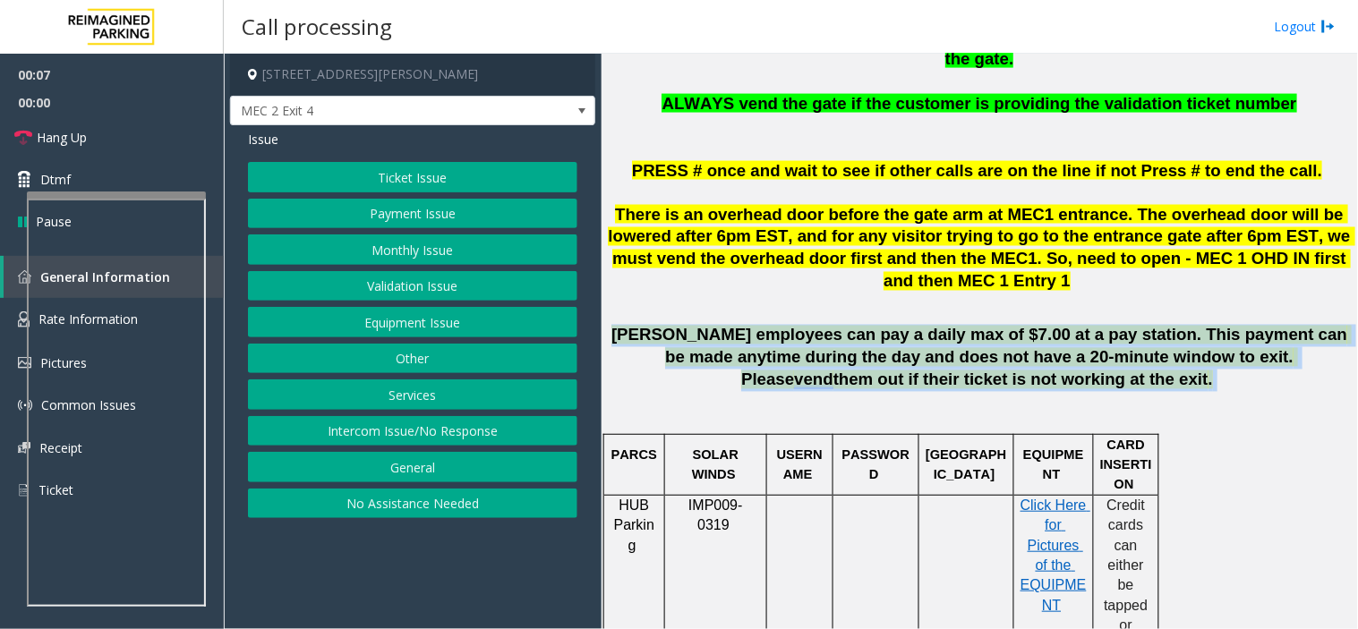
click at [856, 326] on span "Desjardins employees can pay a daily max of $7.00 at a pay station. This paymen…" at bounding box center [981, 358] width 740 height 64
click at [432, 242] on button "Monthly Issue" at bounding box center [412, 249] width 329 height 30
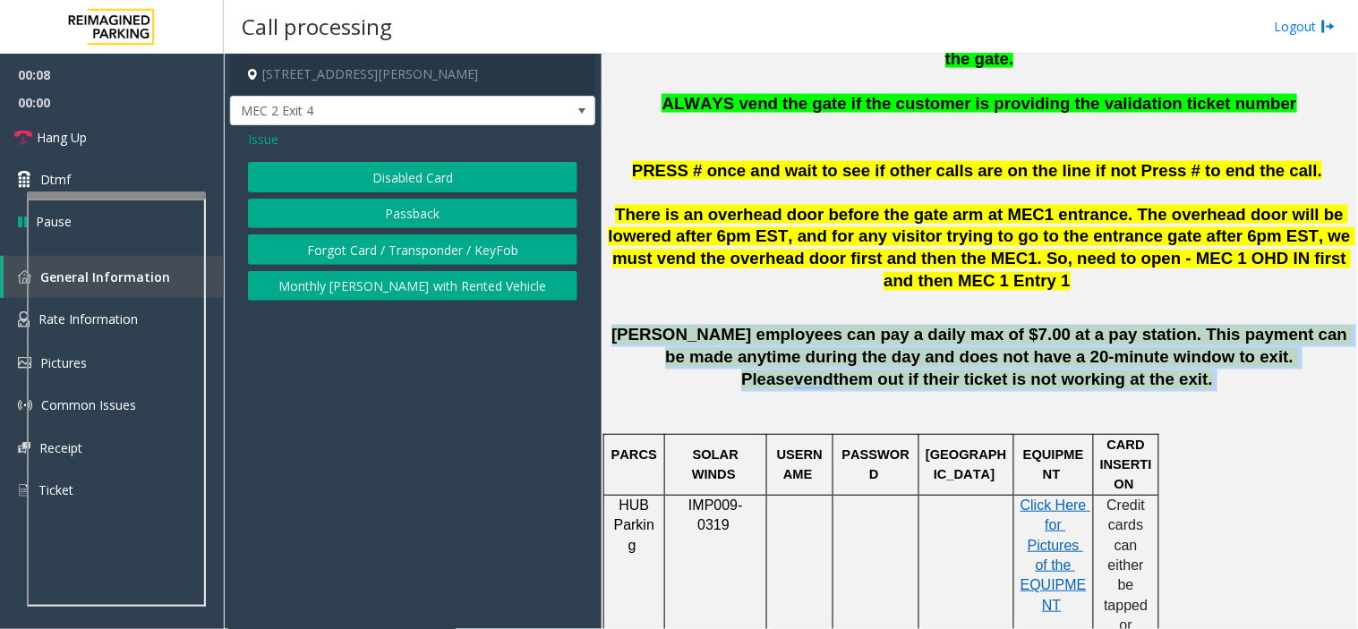
click at [430, 171] on button "Disabled Card" at bounding box center [412, 177] width 329 height 30
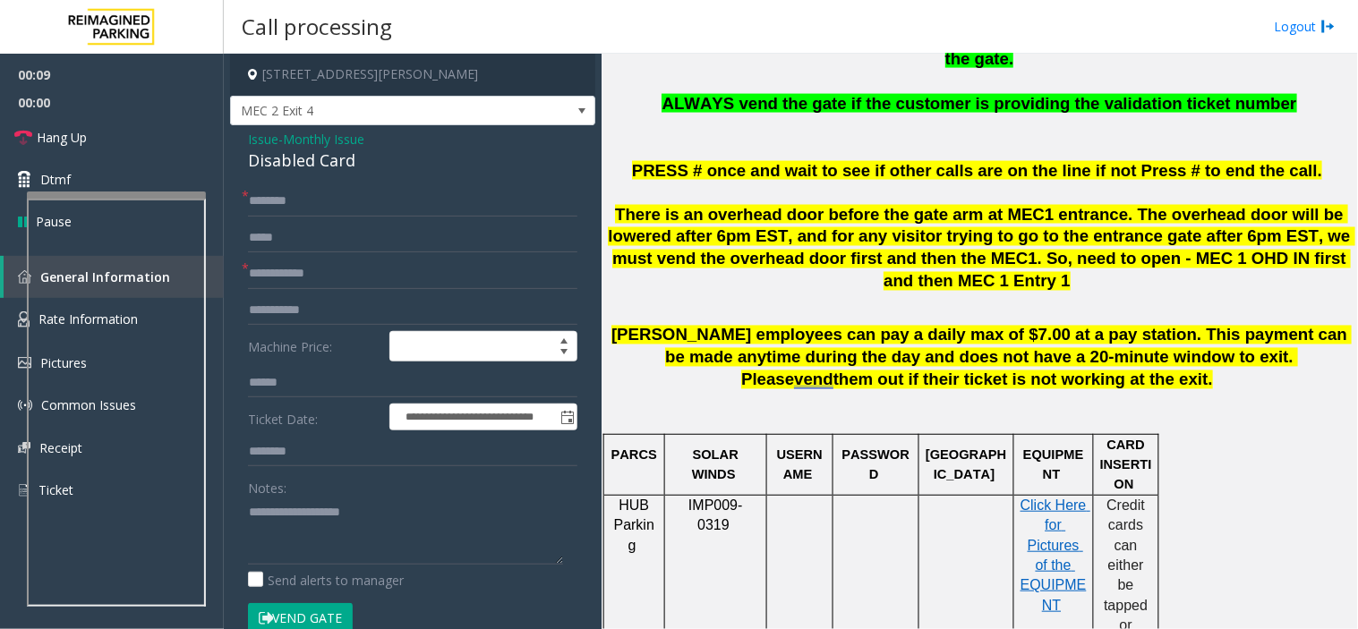
click at [386, 149] on div "Disabled Card" at bounding box center [412, 161] width 329 height 24
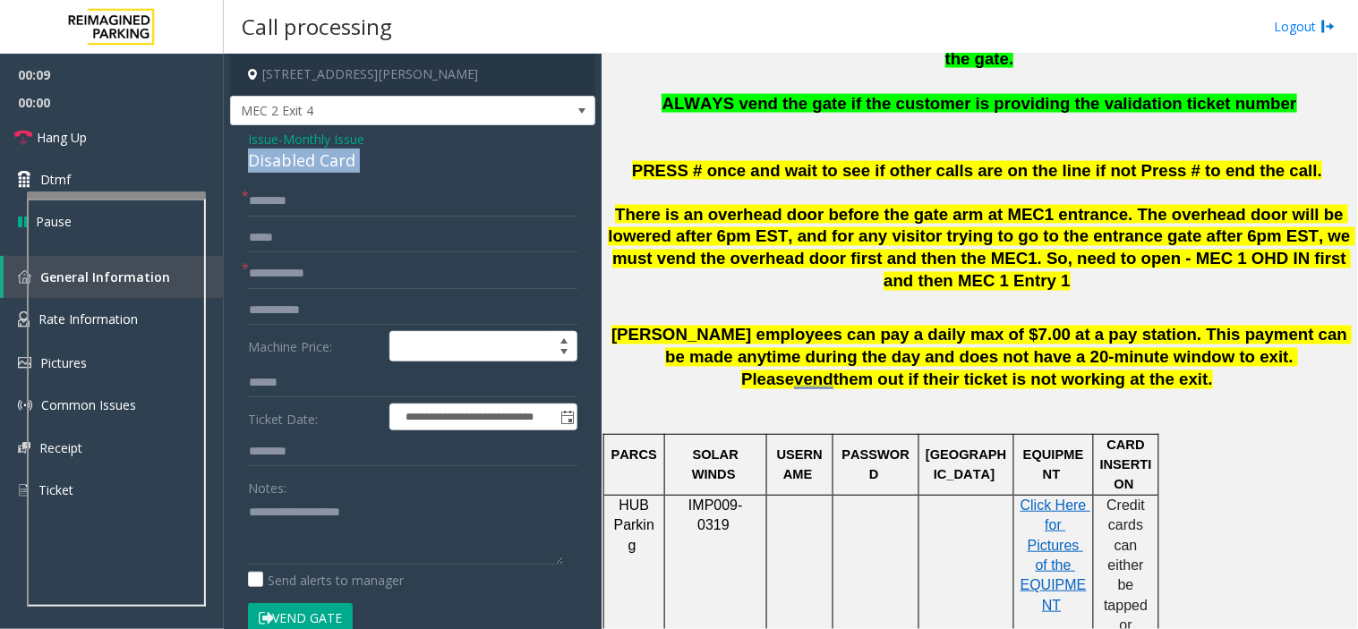
click at [386, 149] on div "Disabled Card" at bounding box center [412, 161] width 329 height 24
click at [428, 490] on div "Notes:" at bounding box center [412, 518] width 329 height 92
click at [442, 512] on textarea at bounding box center [405, 531] width 315 height 67
paste textarea "**********"
type textarea "**********"
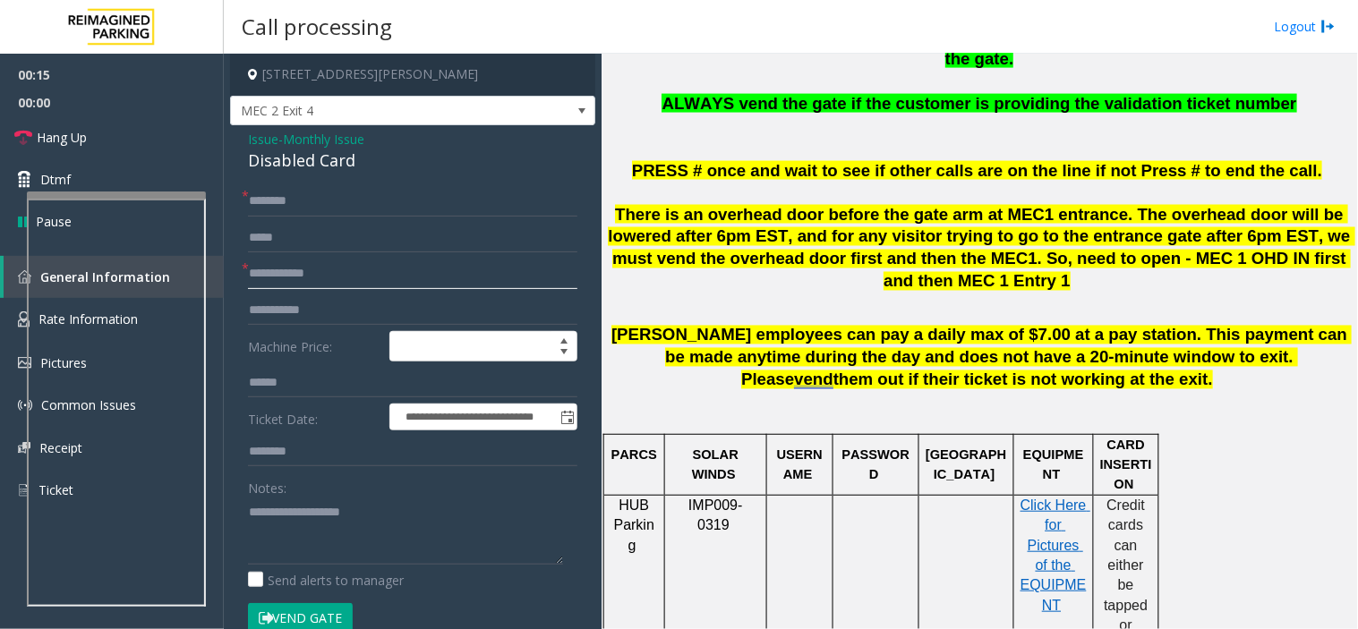
click at [443, 275] on input "text" at bounding box center [412, 274] width 329 height 30
type input "*******"
click at [262, 541] on textarea at bounding box center [405, 531] width 315 height 67
paste textarea "**********"
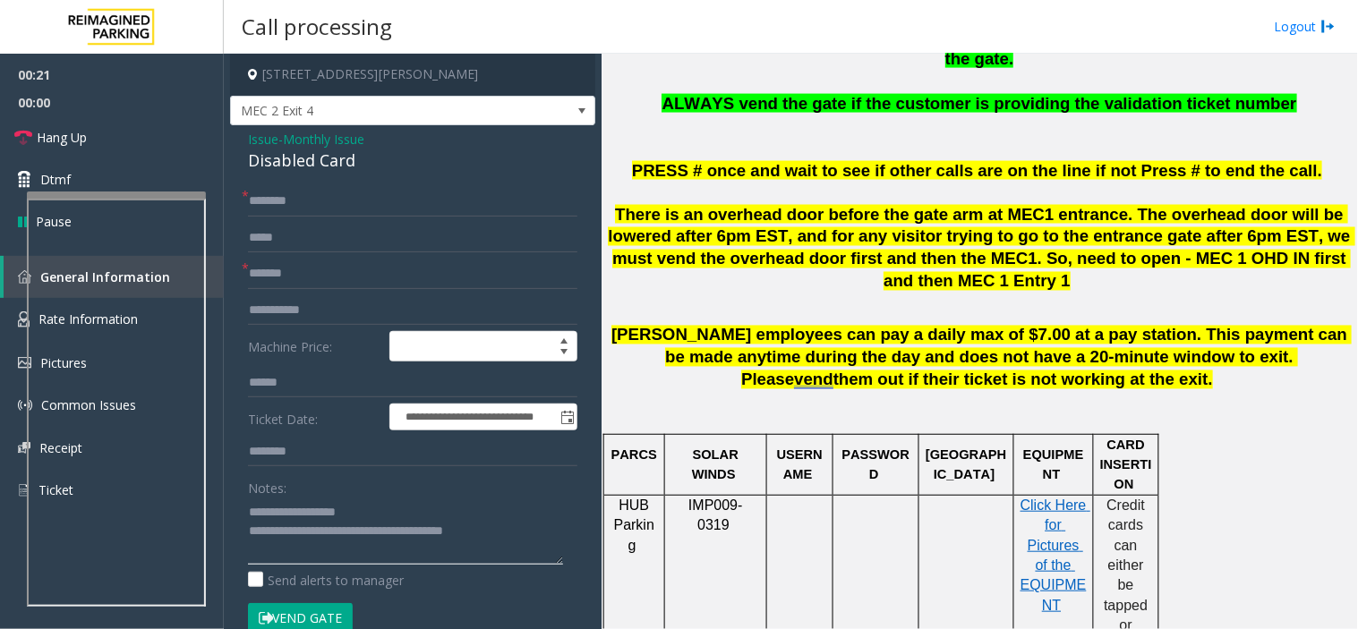
type textarea "**********"
click at [274, 213] on input "text" at bounding box center [412, 201] width 329 height 30
click at [248, 566] on button "Vend Gate" at bounding box center [300, 618] width 105 height 30
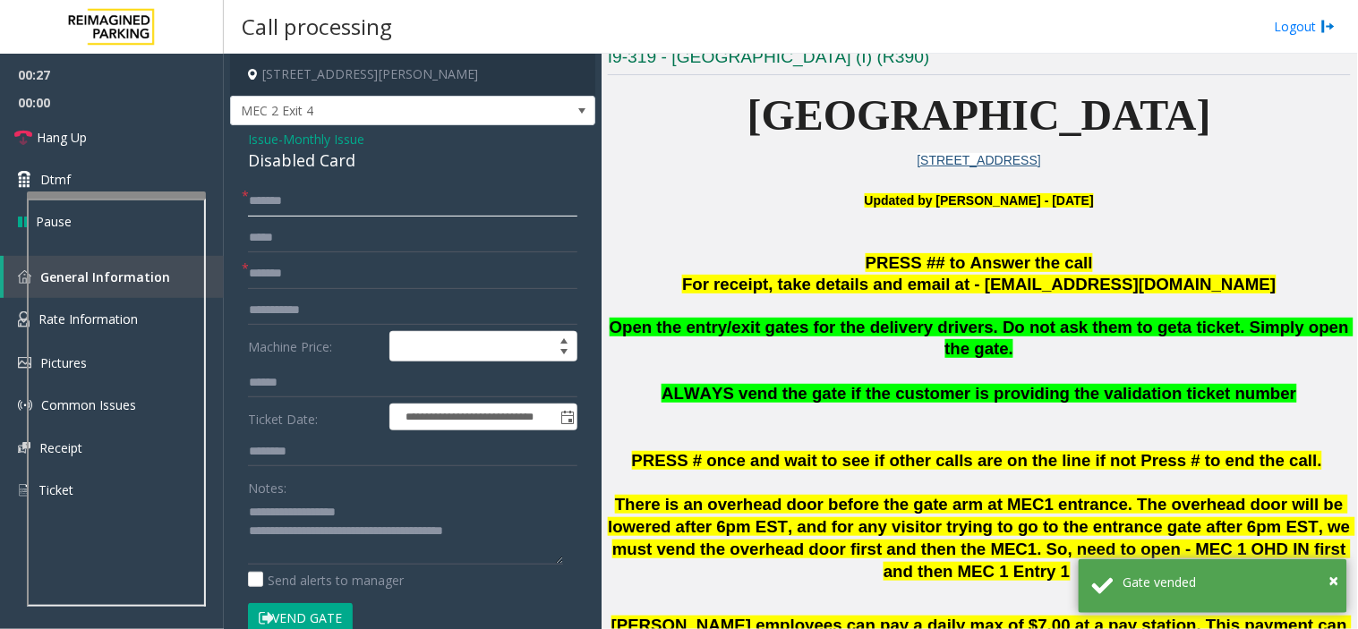
scroll to position [596, 0]
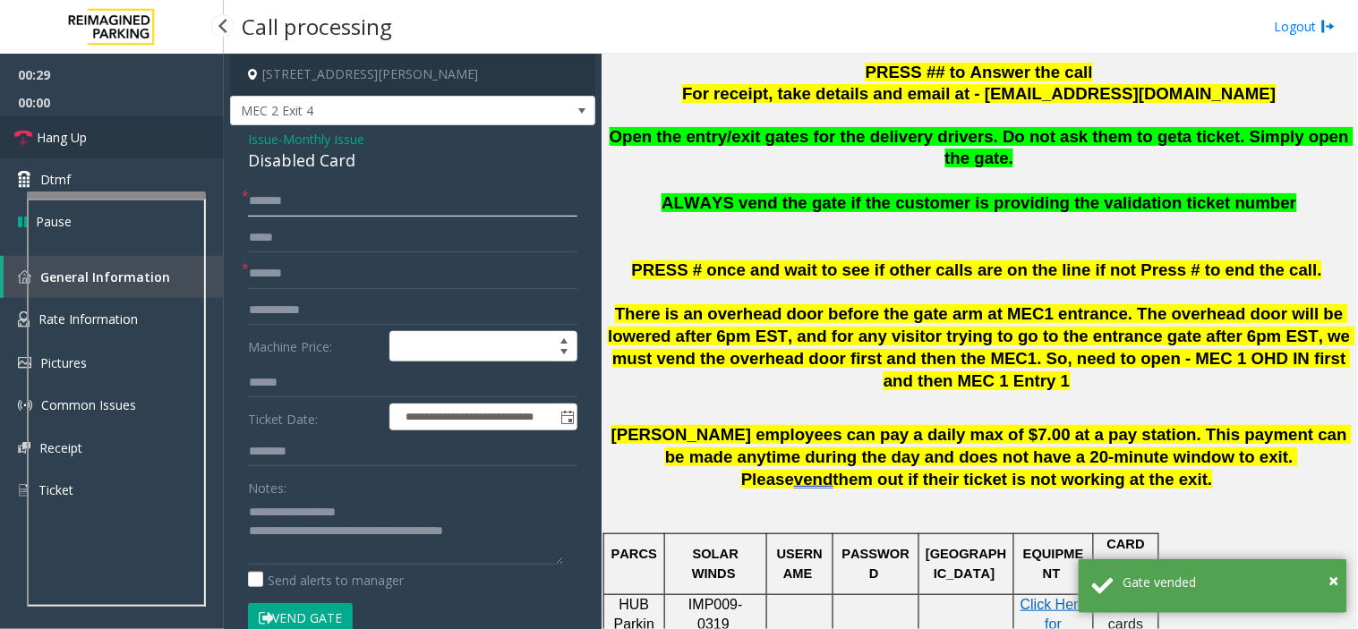
type input "******"
click at [108, 135] on link "Hang Up" at bounding box center [112, 137] width 224 height 42
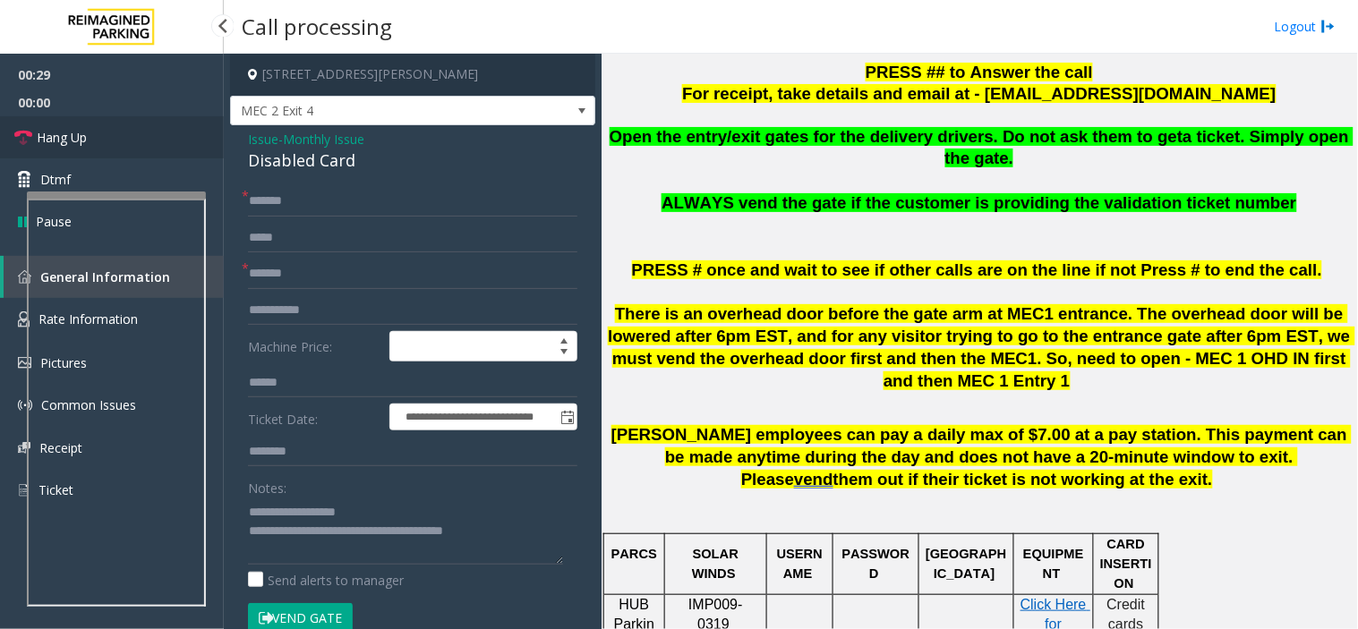
click at [108, 135] on link "Hang Up" at bounding box center [112, 137] width 224 height 42
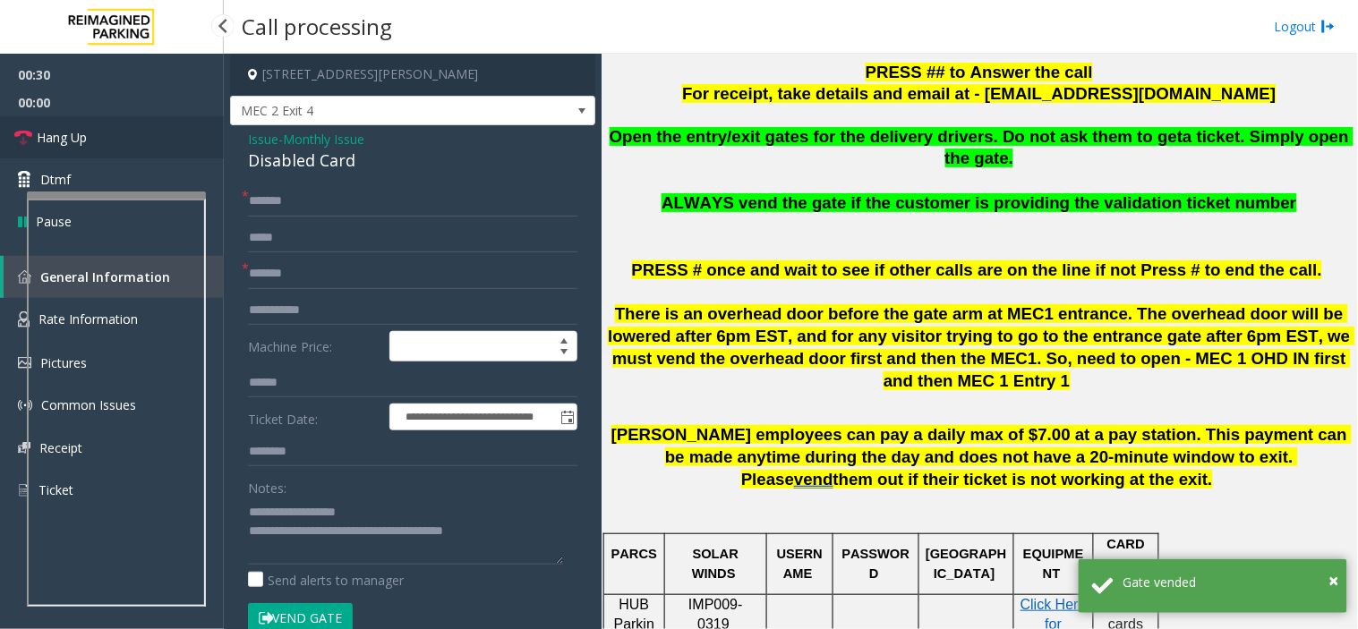
click at [108, 135] on link "Hang Up" at bounding box center [112, 137] width 224 height 42
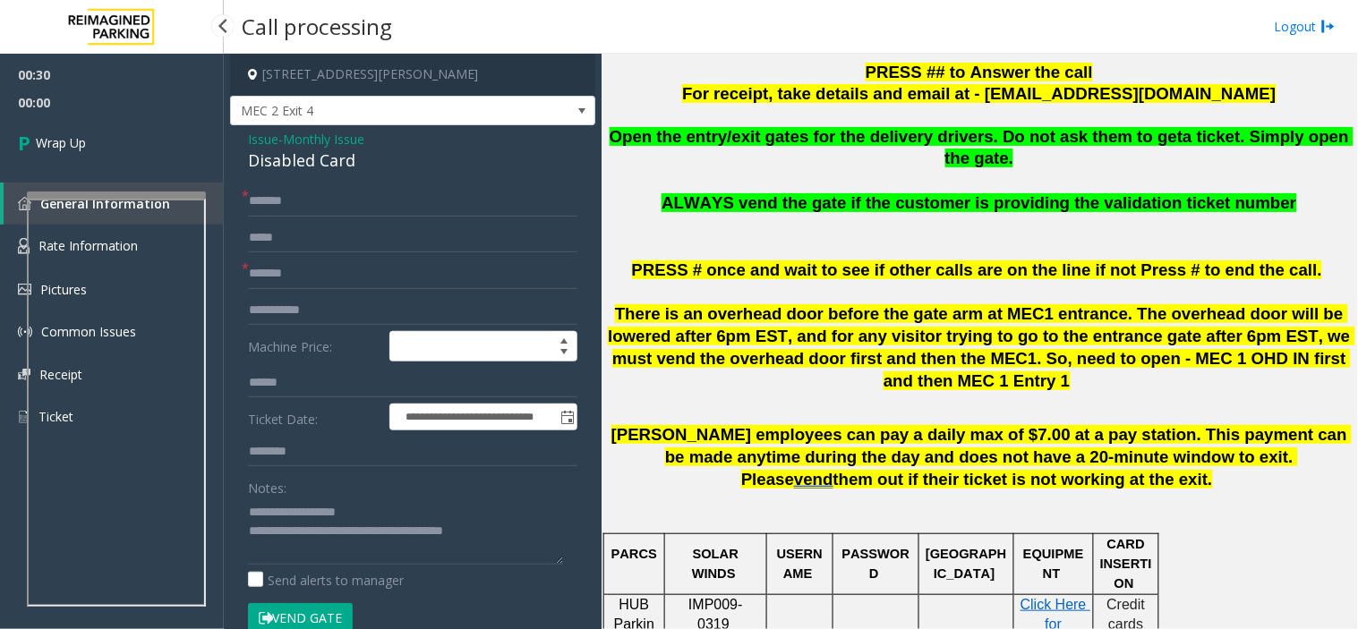
click at [108, 135] on link "Wrap Up" at bounding box center [112, 142] width 224 height 53
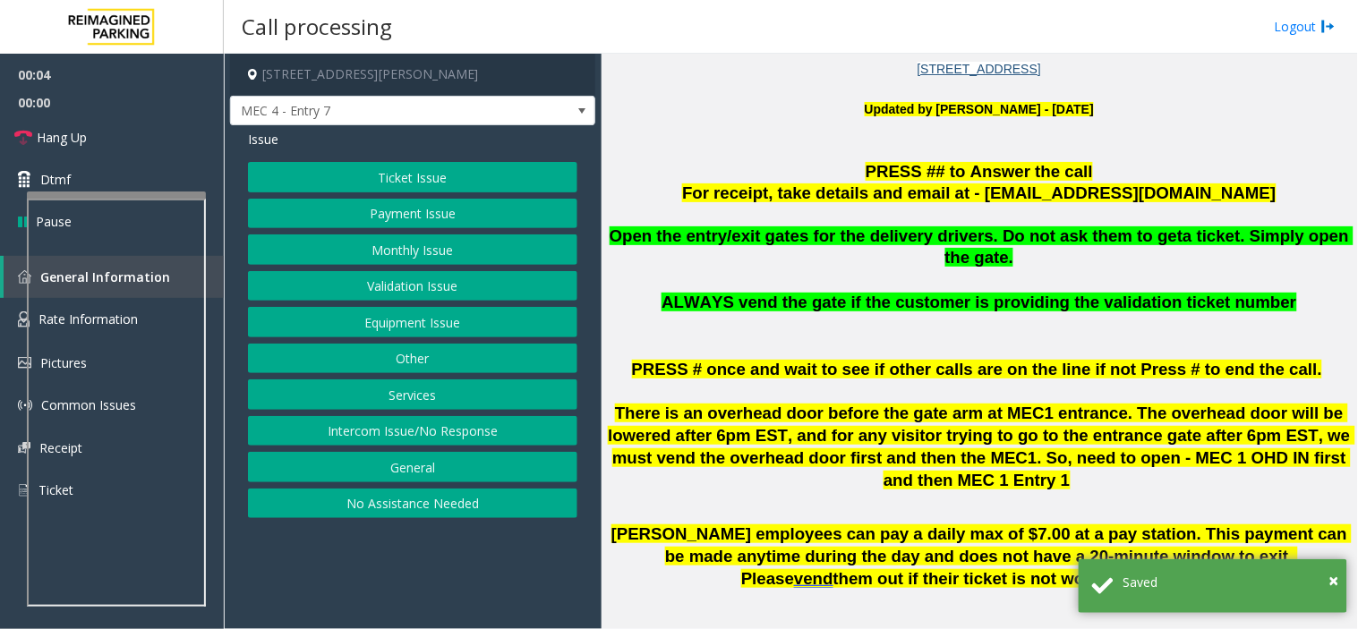
scroll to position [298, 0]
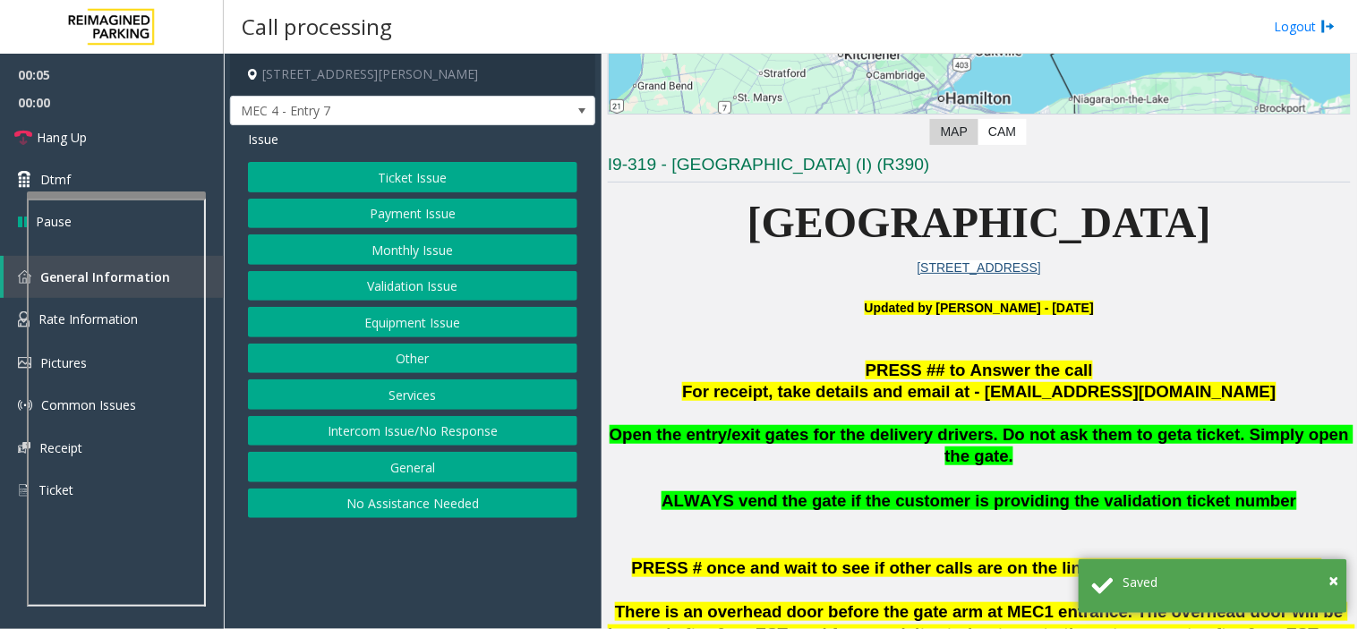
click at [383, 425] on button "Intercom Issue/No Response" at bounding box center [412, 431] width 329 height 30
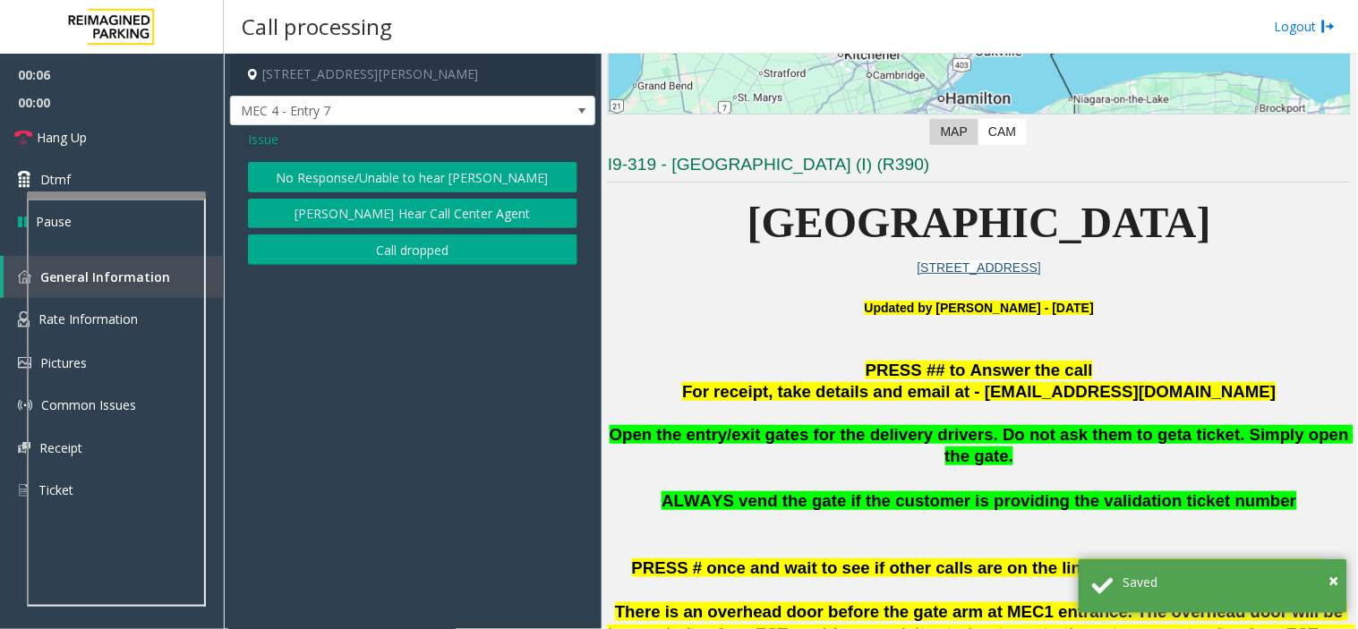
click at [397, 177] on button "No Response/Unable to hear [PERSON_NAME]" at bounding box center [412, 177] width 329 height 30
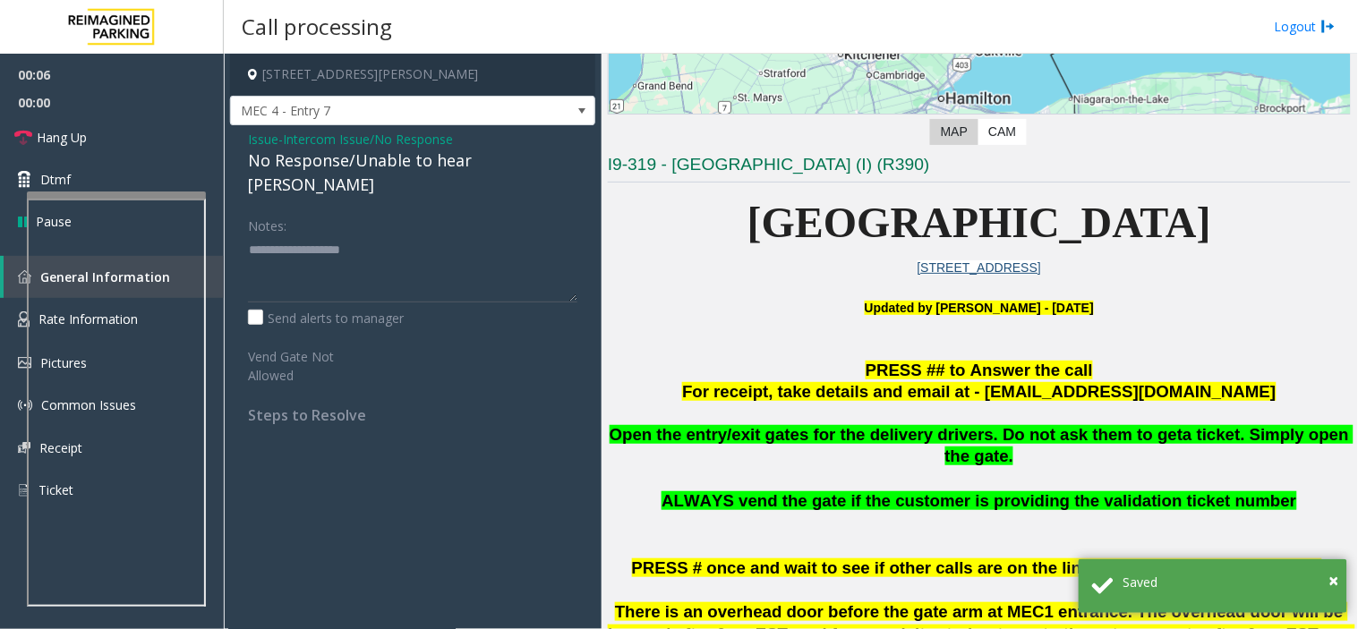
click at [381, 155] on div "No Response/Unable to hear [PERSON_NAME]" at bounding box center [412, 173] width 329 height 48
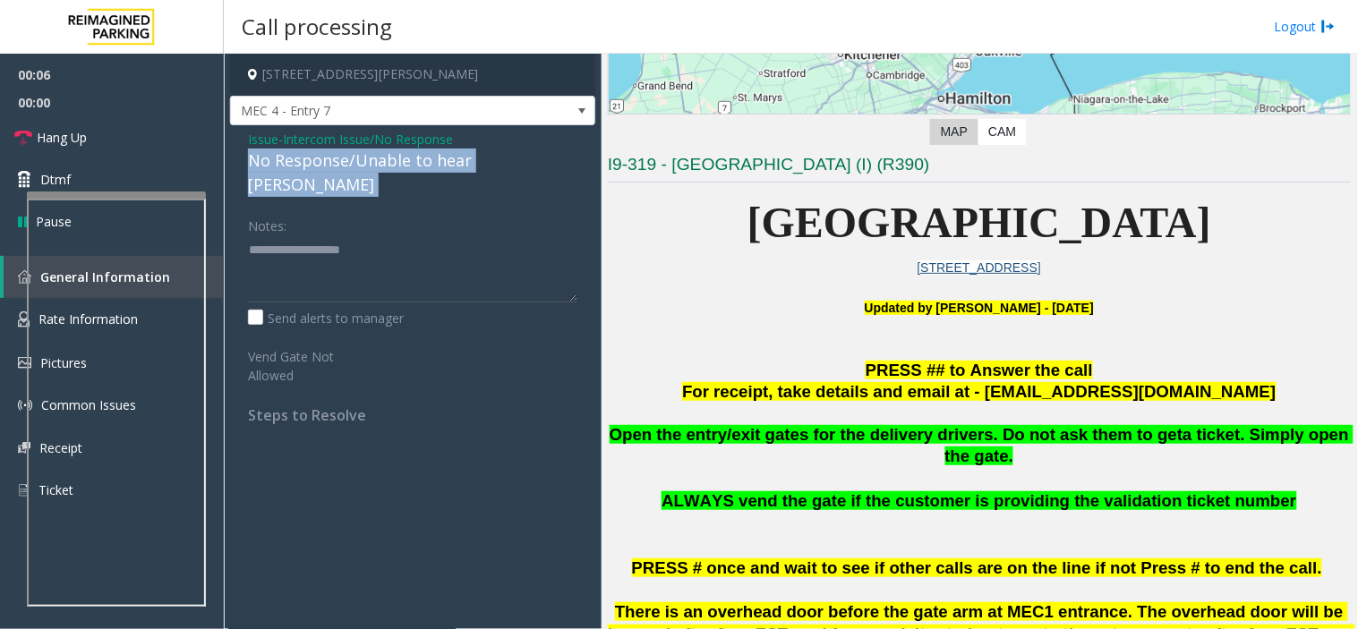
click at [381, 155] on div "No Response/Unable to hear [PERSON_NAME]" at bounding box center [412, 173] width 329 height 48
click at [428, 260] on textarea at bounding box center [412, 268] width 329 height 67
paste textarea "**********"
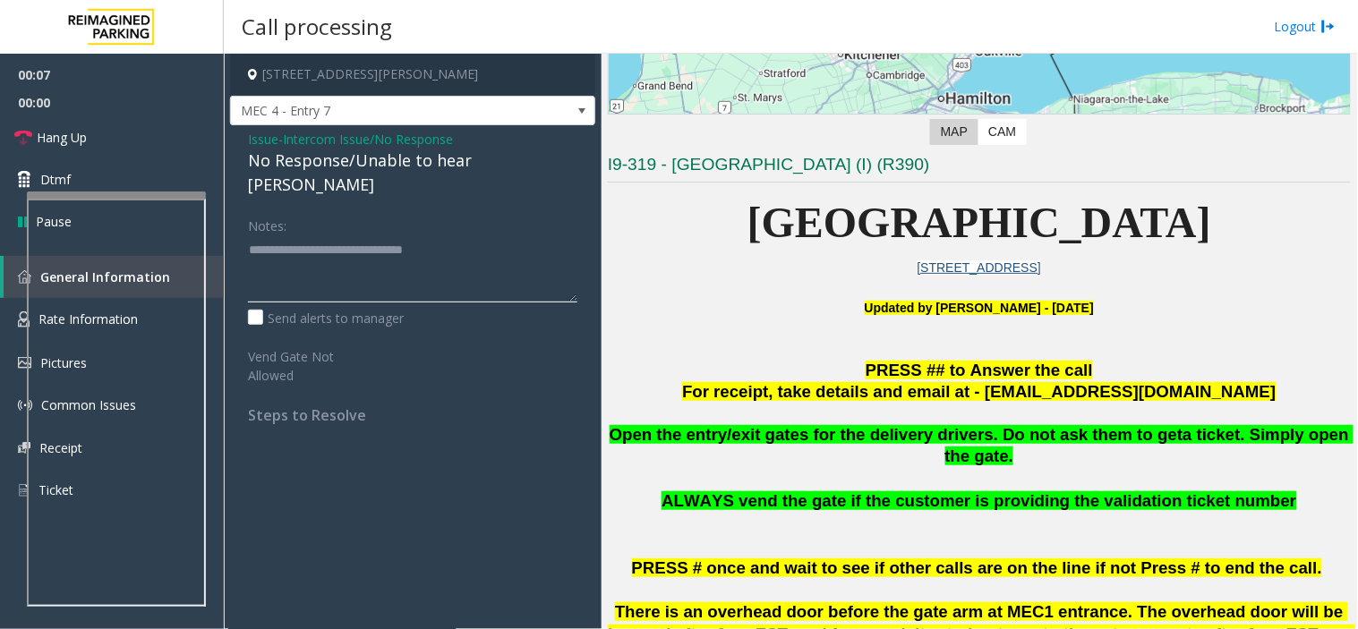
type textarea "**********"
click at [38, 136] on span "Hang Up" at bounding box center [62, 137] width 50 height 19
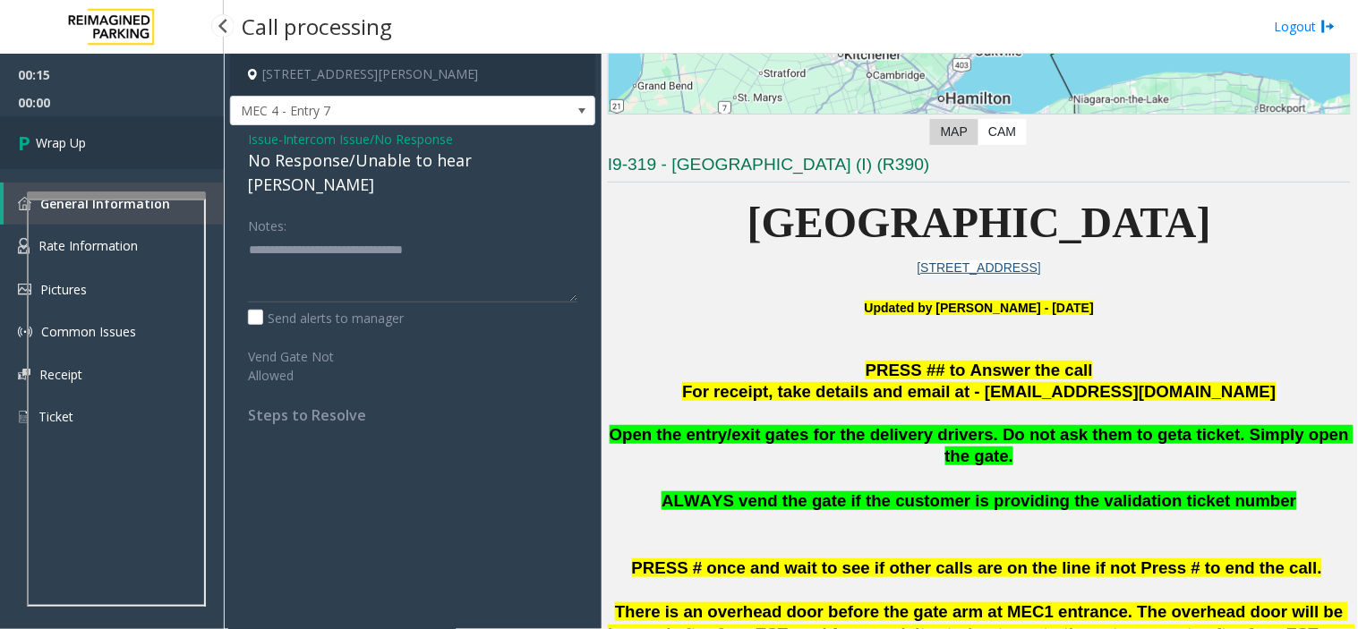
click at [38, 136] on span "Wrap Up" at bounding box center [61, 142] width 50 height 19
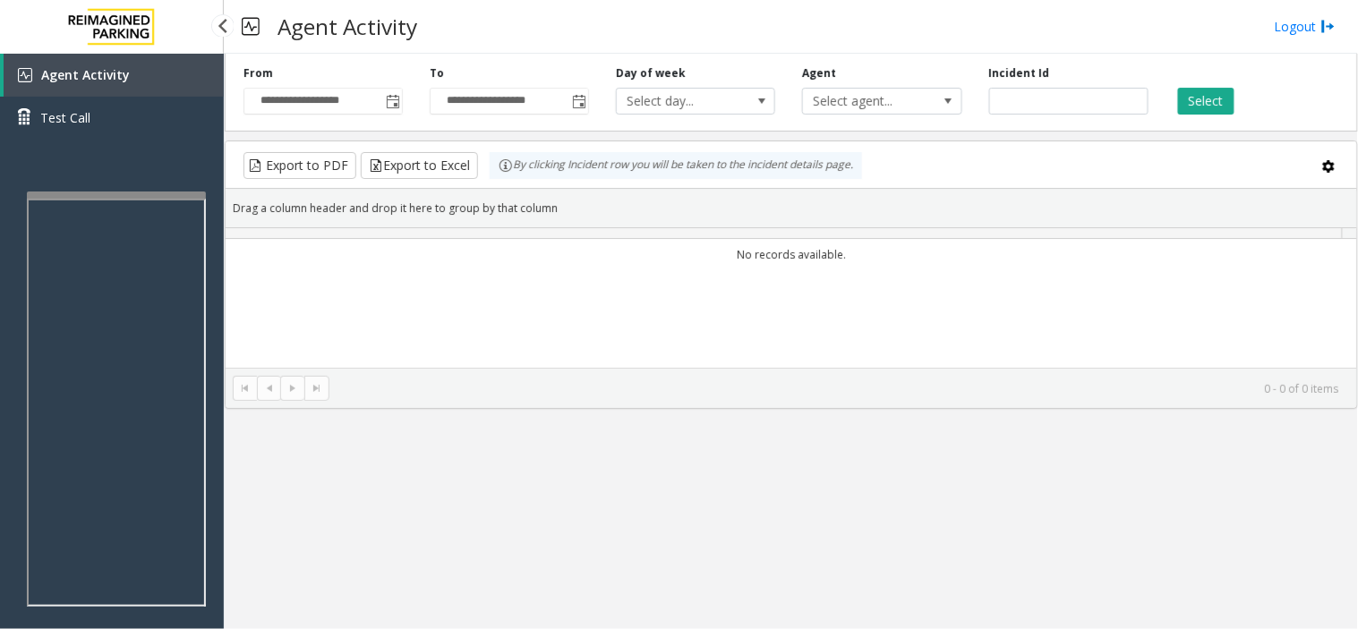
click at [38, 136] on link "Test Call" at bounding box center [112, 118] width 224 height 42
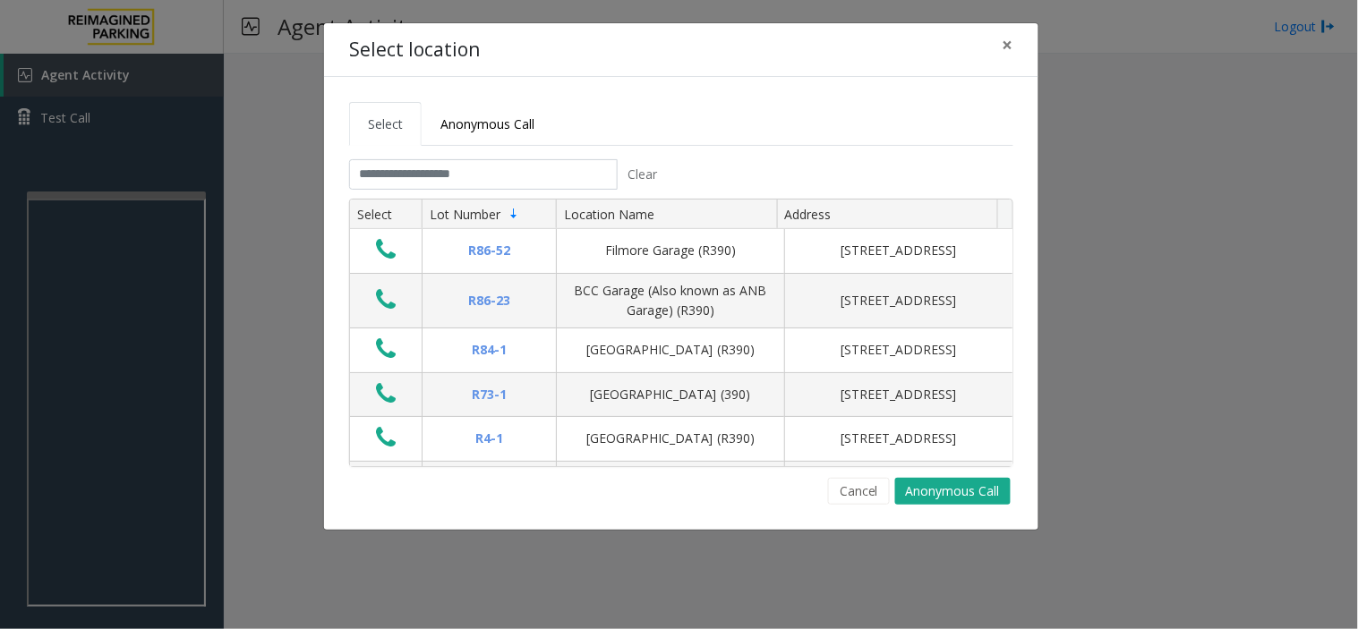
click at [985, 46] on div "Select location ×" at bounding box center [681, 50] width 714 height 55
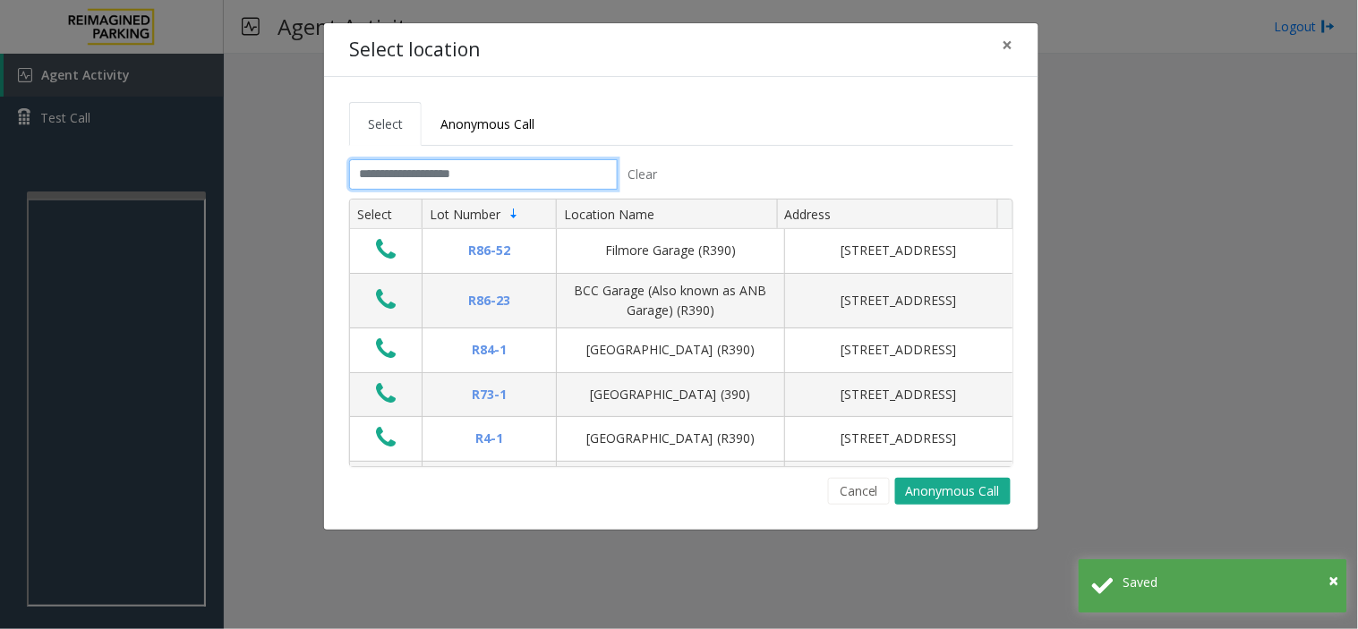
click at [540, 184] on input "text" at bounding box center [483, 174] width 268 height 30
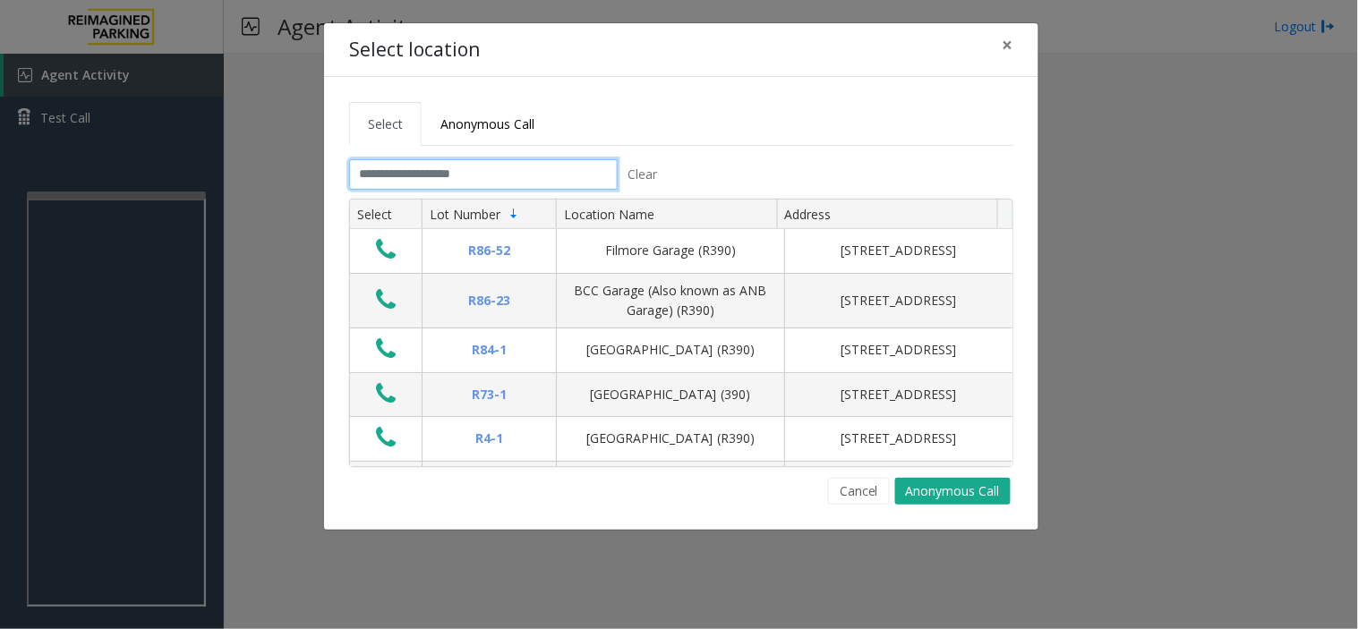
click at [448, 172] on input "text" at bounding box center [483, 174] width 268 height 30
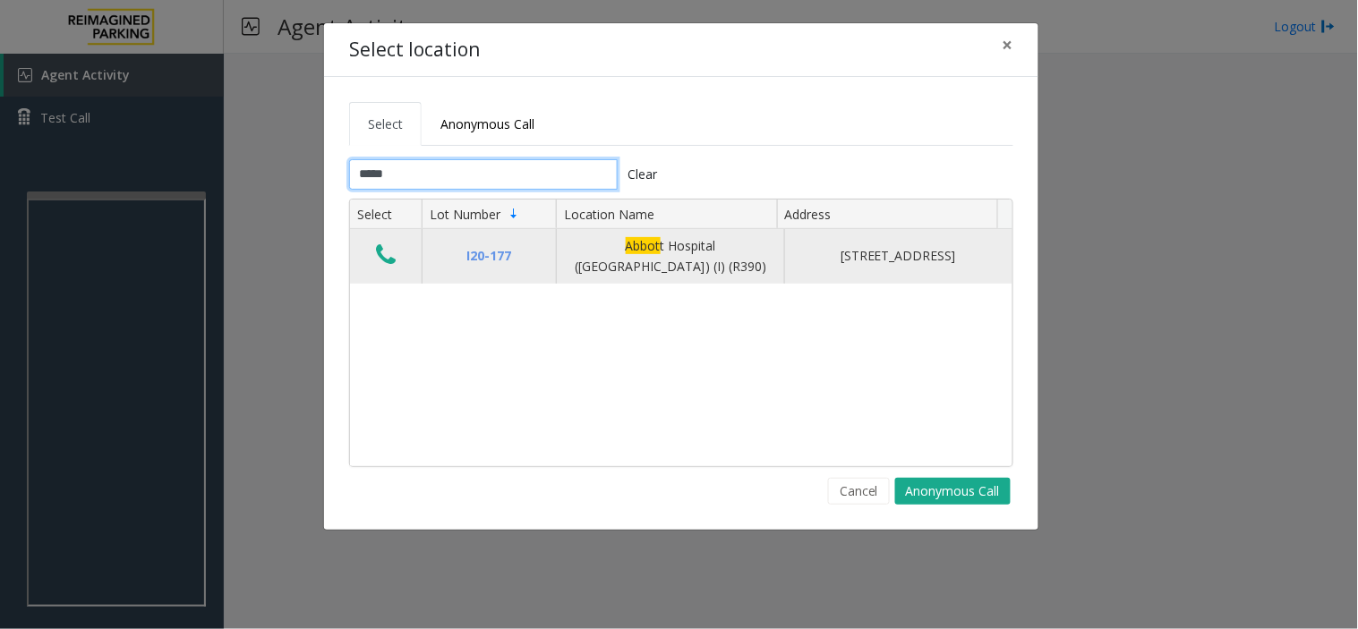
type input "*****"
click at [396, 251] on button "Data table" at bounding box center [385, 256] width 30 height 29
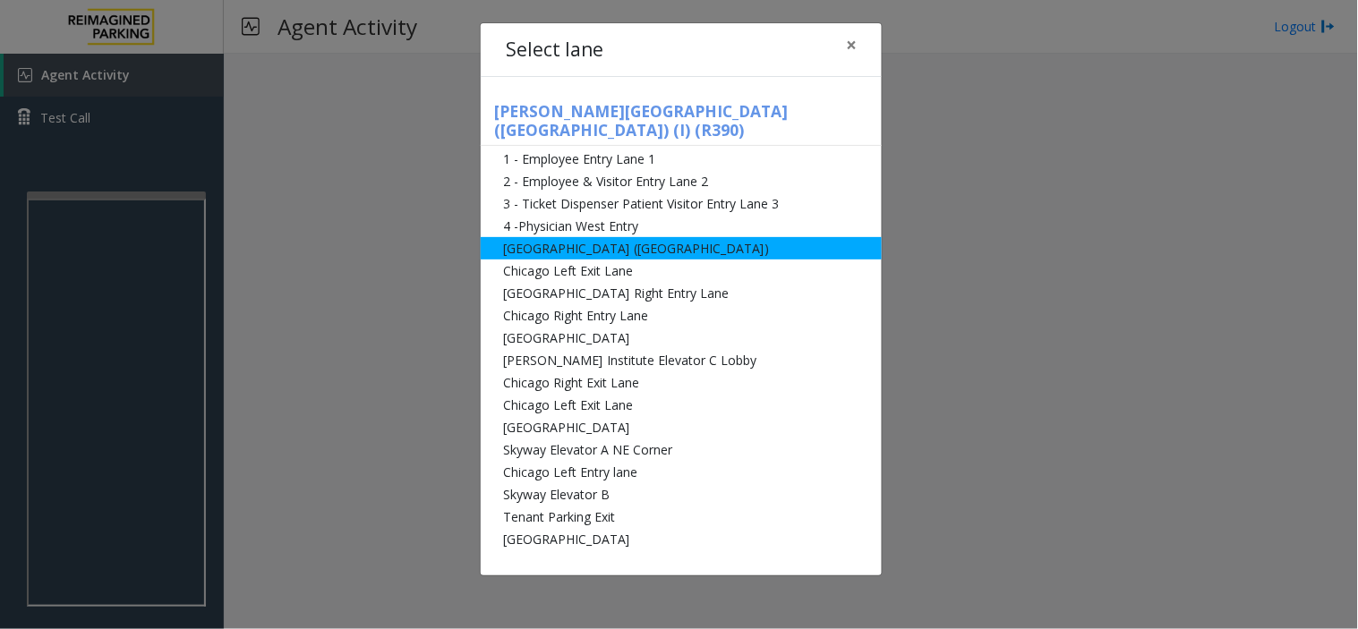
click at [602, 237] on li "[GEOGRAPHIC_DATA] ([GEOGRAPHIC_DATA])" at bounding box center [681, 248] width 401 height 22
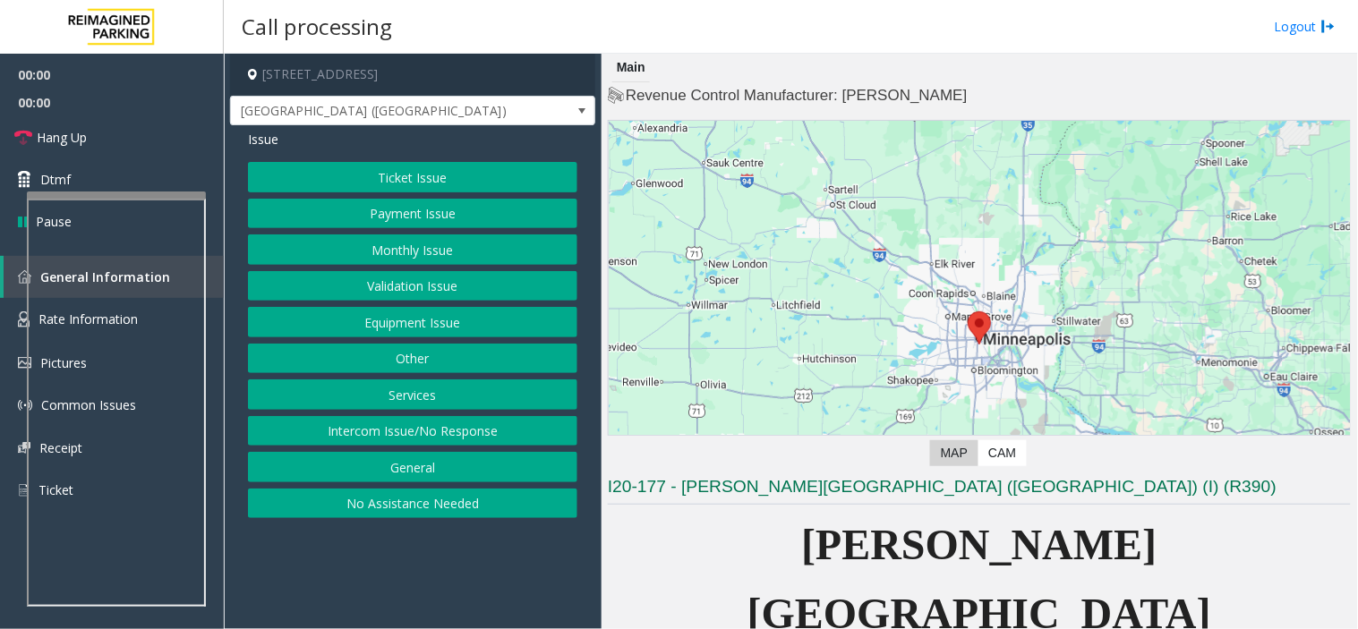
click at [416, 235] on button "Monthly Issue" at bounding box center [412, 249] width 329 height 30
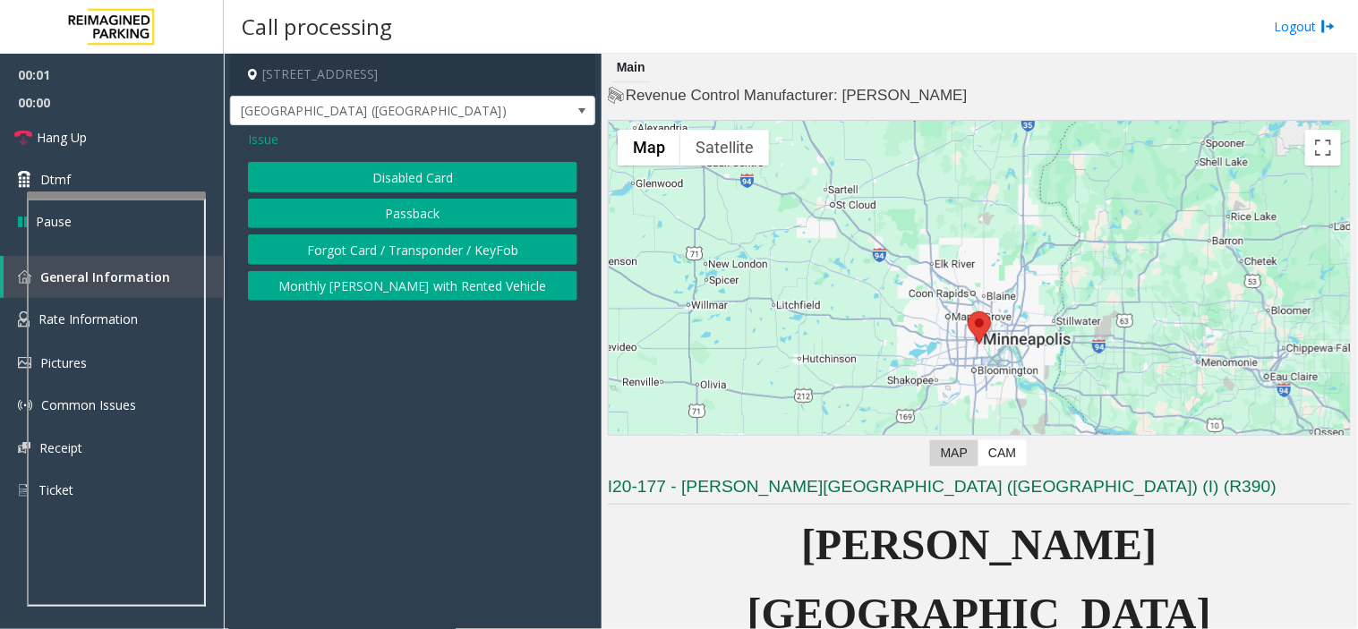
click at [416, 212] on button "Passback" at bounding box center [412, 214] width 329 height 30
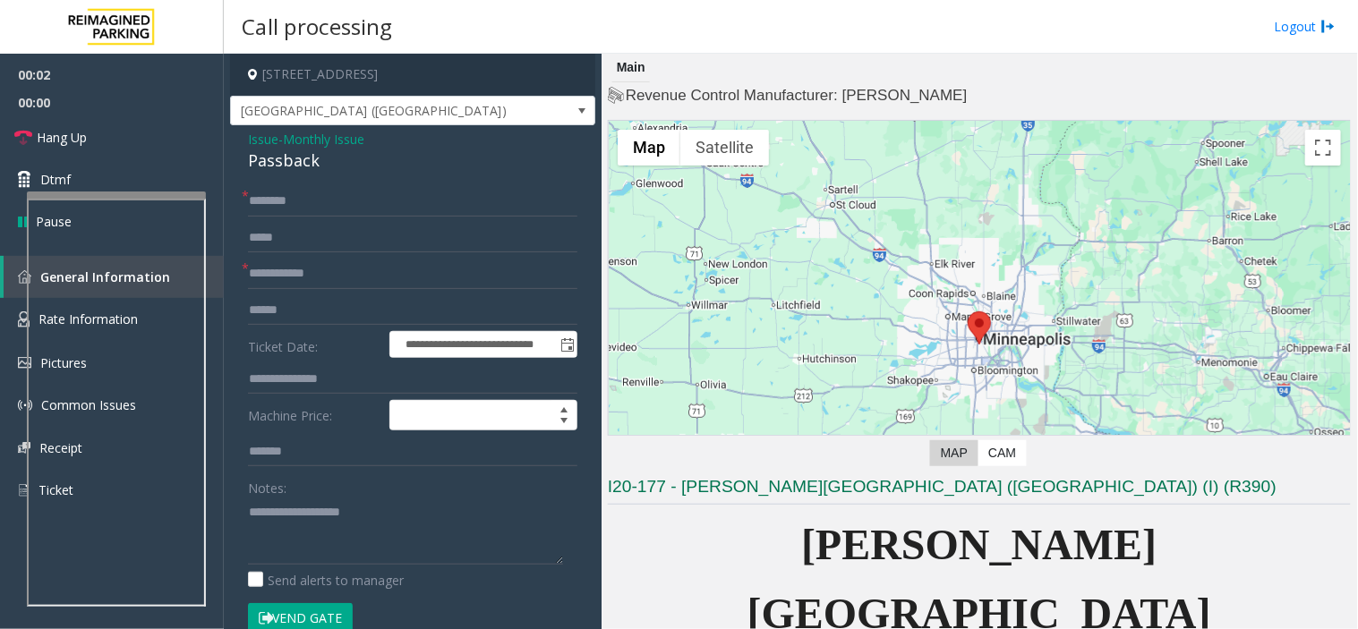
click at [287, 157] on div "Passback" at bounding box center [412, 161] width 329 height 24
click at [362, 552] on textarea at bounding box center [405, 531] width 315 height 67
paste textarea "********"
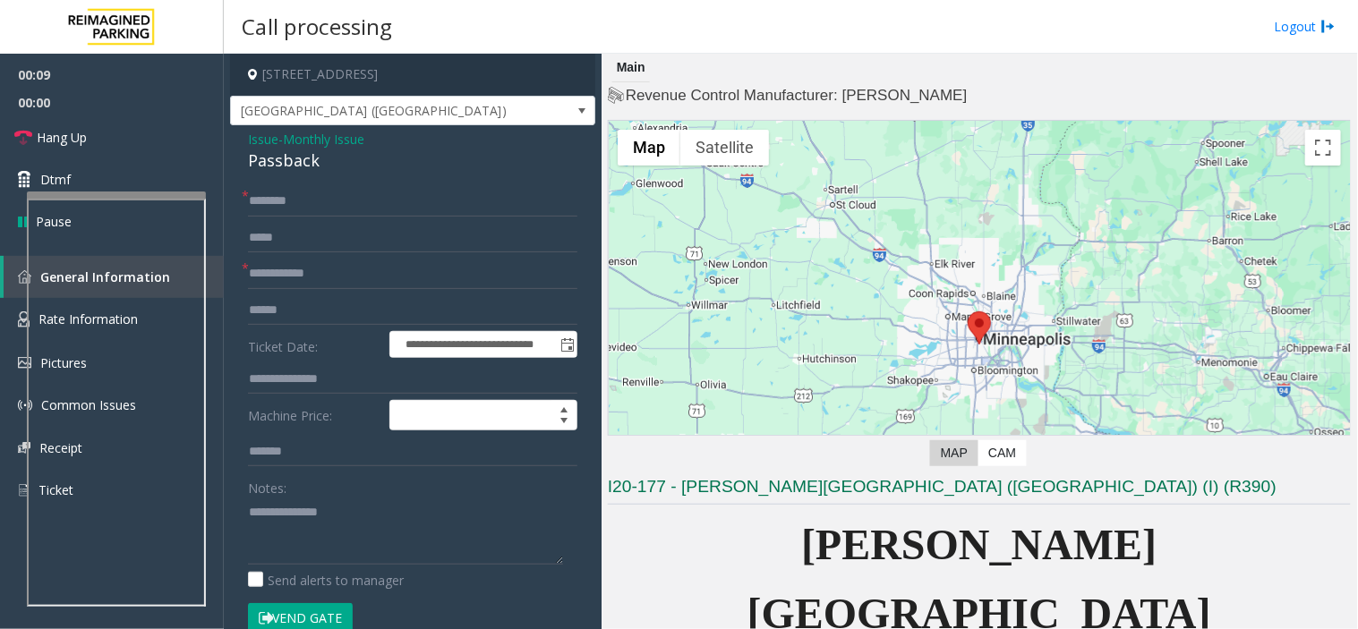
click at [328, 256] on form "**********" at bounding box center [412, 418] width 329 height 465
click at [367, 273] on input "text" at bounding box center [412, 274] width 329 height 30
click at [368, 566] on div "Notes: Send alerts to manager" at bounding box center [412, 530] width 329 height 117
click at [369, 551] on textarea at bounding box center [405, 531] width 315 height 67
paste textarea "**********"
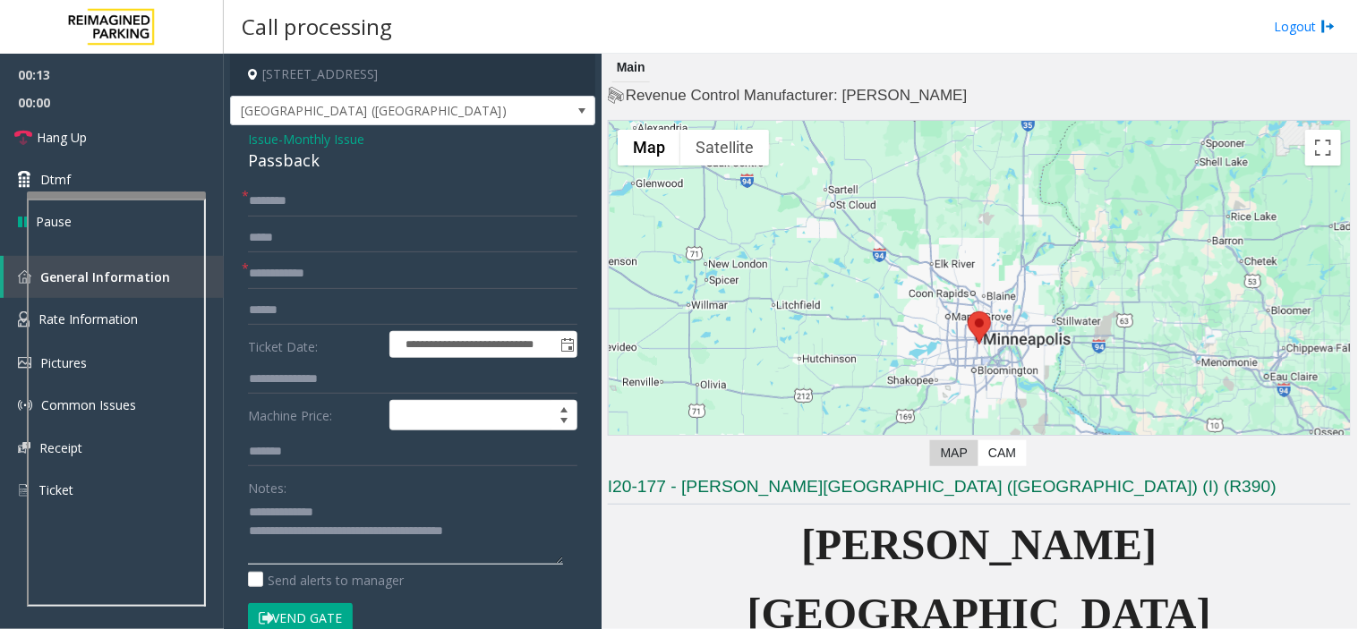
type textarea "**********"
click at [281, 278] on input "text" at bounding box center [412, 274] width 329 height 30
click at [251, 277] on input "*****" at bounding box center [412, 274] width 329 height 30
click at [251, 277] on input "******" at bounding box center [412, 274] width 329 height 30
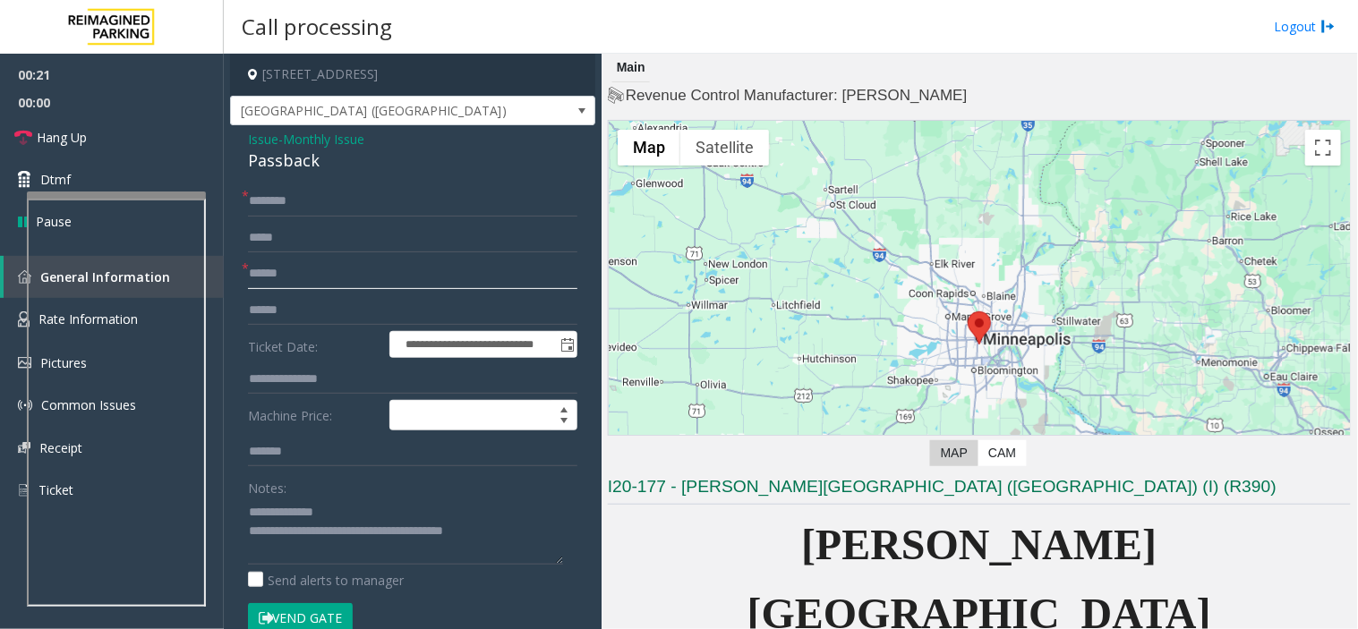
click at [251, 277] on input "******" at bounding box center [412, 274] width 329 height 30
click at [381, 305] on input "text" at bounding box center [412, 310] width 329 height 30
click at [287, 271] on input "******" at bounding box center [412, 274] width 329 height 30
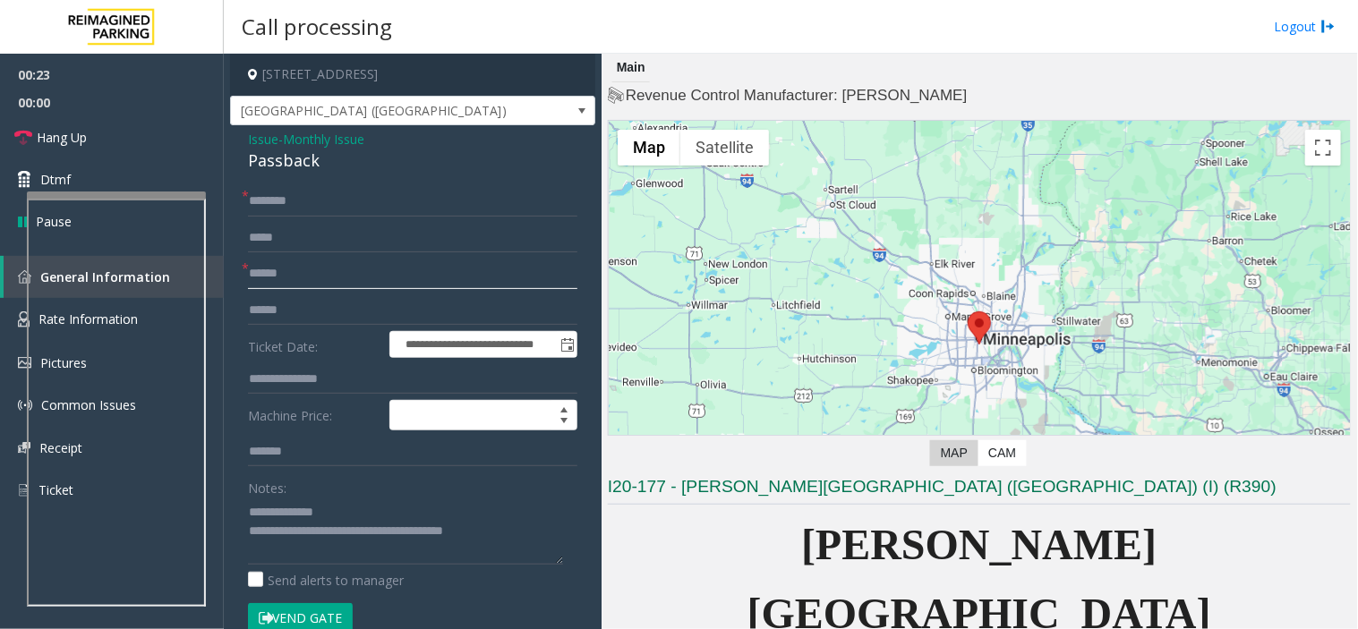
click at [287, 271] on input "******" at bounding box center [412, 274] width 329 height 30
click at [343, 498] on textarea at bounding box center [405, 531] width 315 height 67
drag, startPoint x: 323, startPoint y: 513, endPoint x: 299, endPoint y: 513, distance: 24.2
click at [299, 513] on textarea at bounding box center [405, 531] width 315 height 67
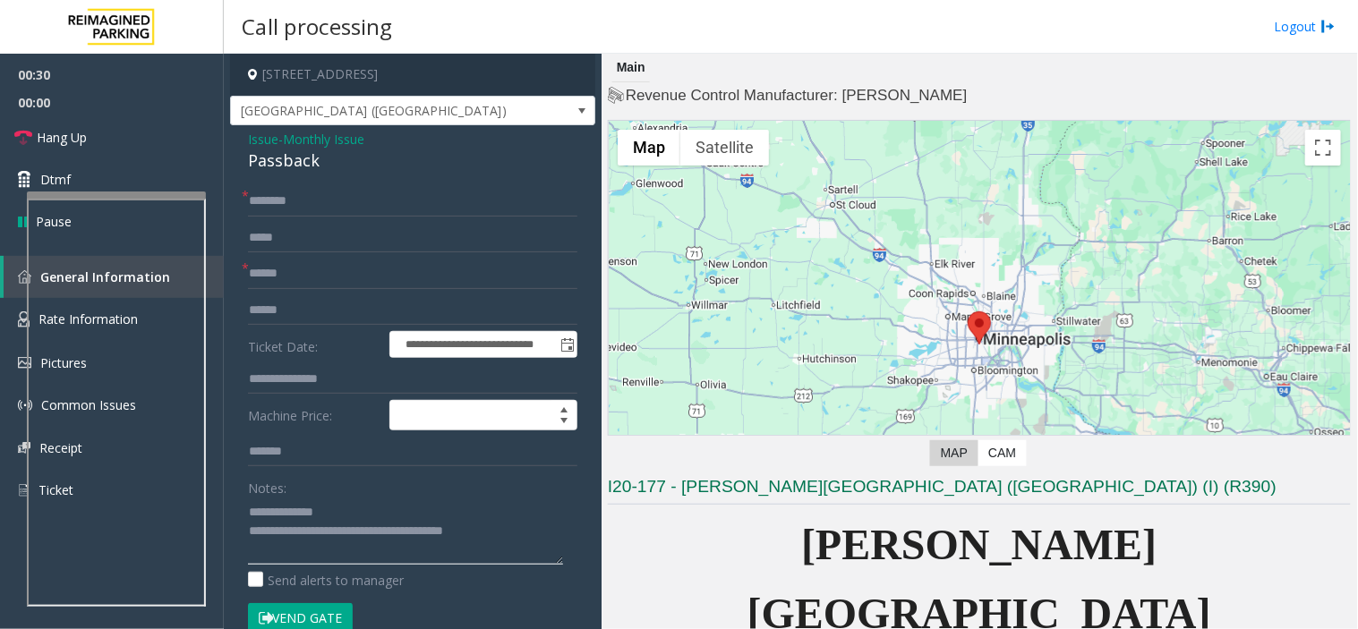
drag, startPoint x: 299, startPoint y: 513, endPoint x: 478, endPoint y: 528, distance: 179.6
click at [478, 528] on textarea at bounding box center [405, 531] width 315 height 67
click at [318, 566] on button "Vend Gate" at bounding box center [300, 618] width 105 height 30
click at [288, 275] on input "******" at bounding box center [412, 274] width 329 height 30
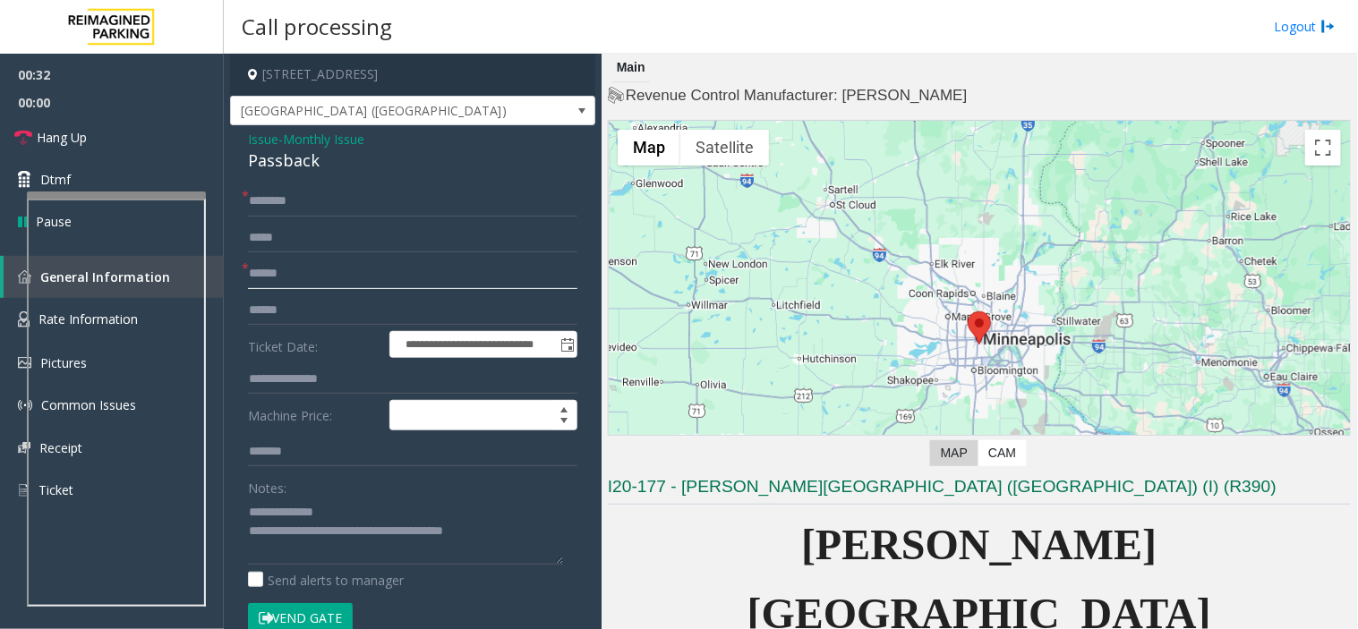
click at [288, 275] on input "******" at bounding box center [412, 274] width 329 height 30
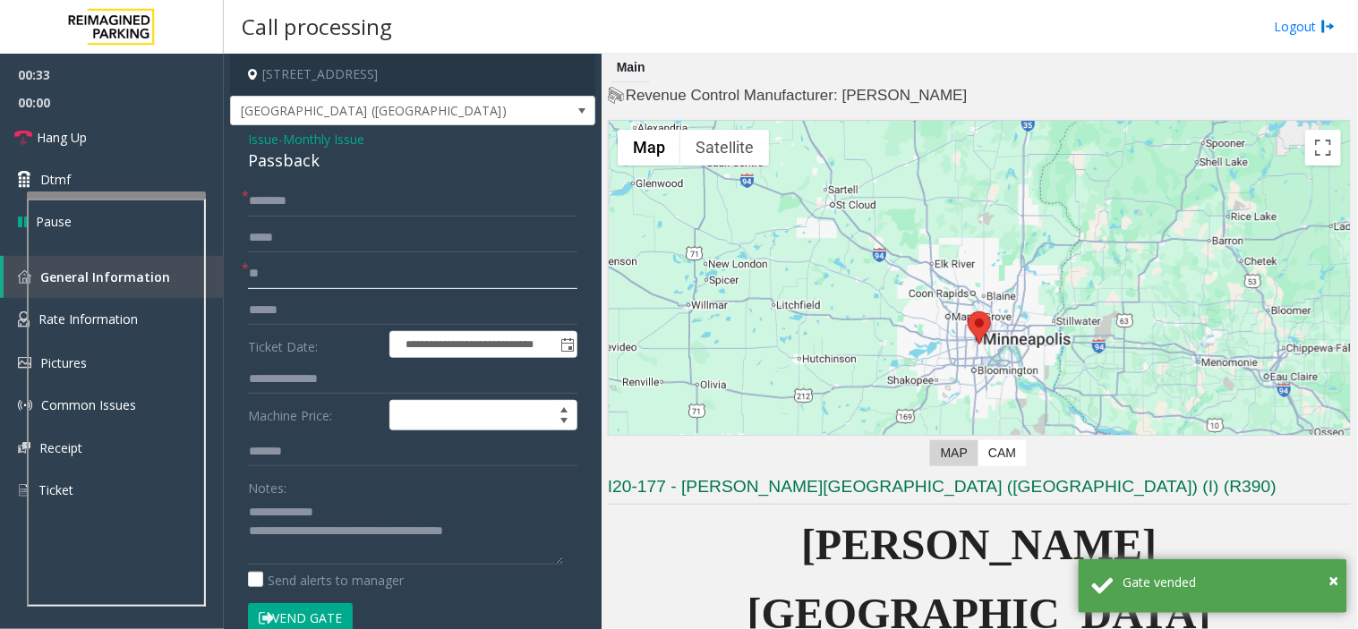
click at [288, 275] on input "**" at bounding box center [412, 274] width 329 height 30
type input "**"
click at [320, 175] on div "**********" at bounding box center [412, 539] width 365 height 828
click at [336, 195] on input "text" at bounding box center [412, 201] width 329 height 30
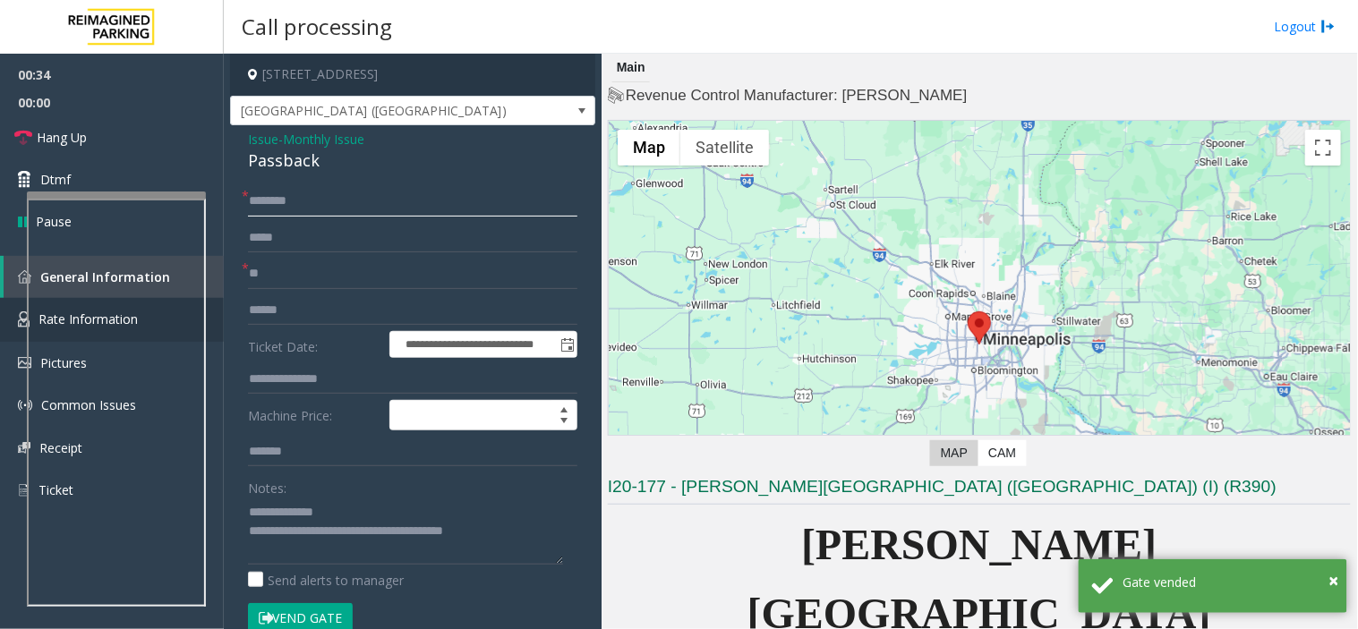
paste input "**"
type input "***"
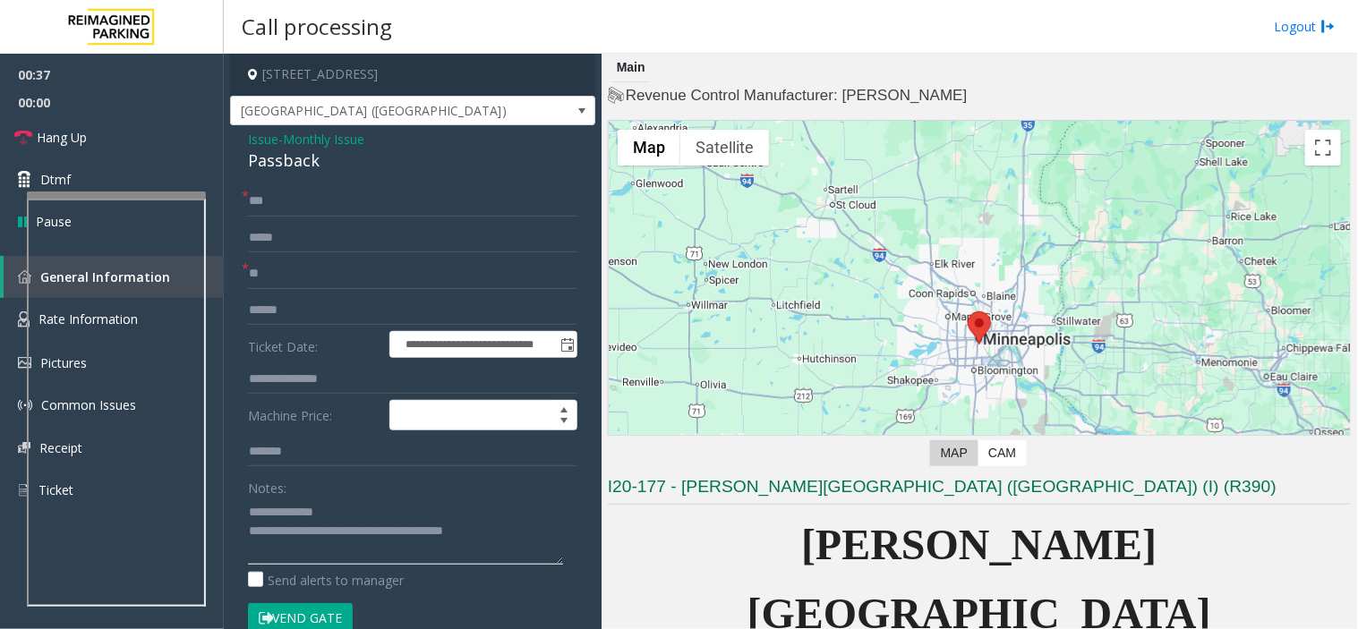
click at [442, 541] on textarea at bounding box center [405, 531] width 315 height 67
paste textarea "**********"
click at [379, 549] on textarea at bounding box center [405, 531] width 315 height 67
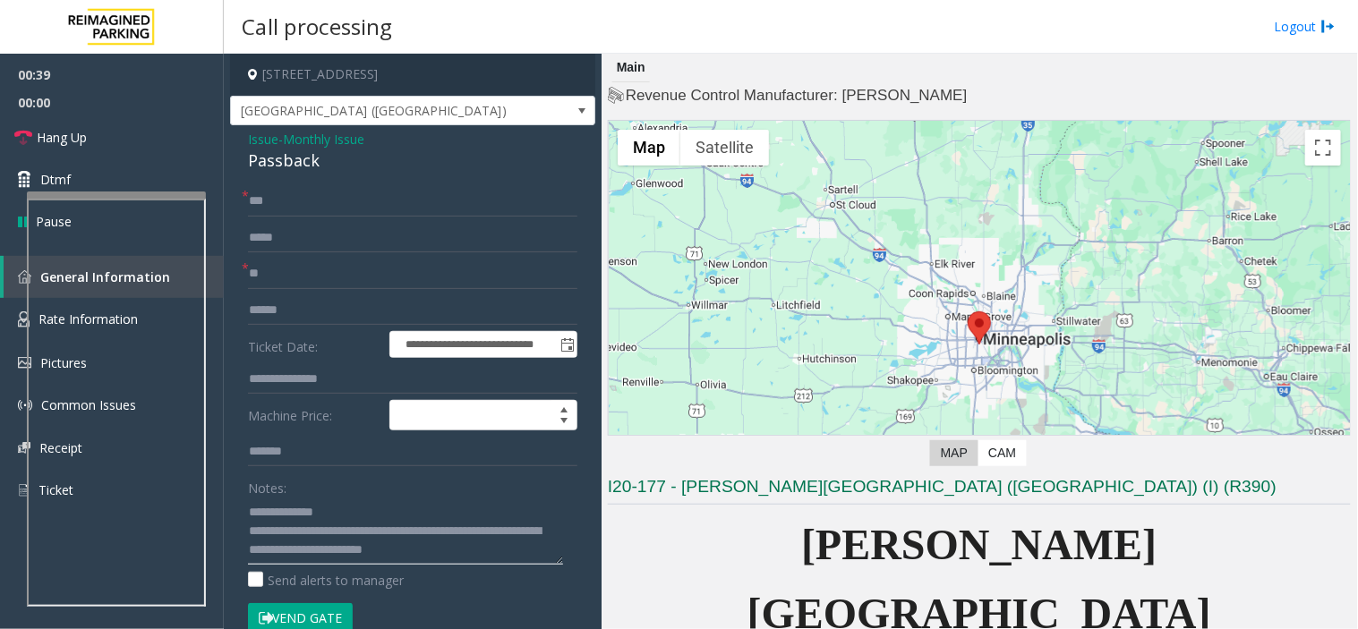
click at [379, 549] on textarea at bounding box center [405, 531] width 315 height 67
type textarea "**********"
click at [42, 132] on span "Hang Up" at bounding box center [62, 137] width 50 height 19
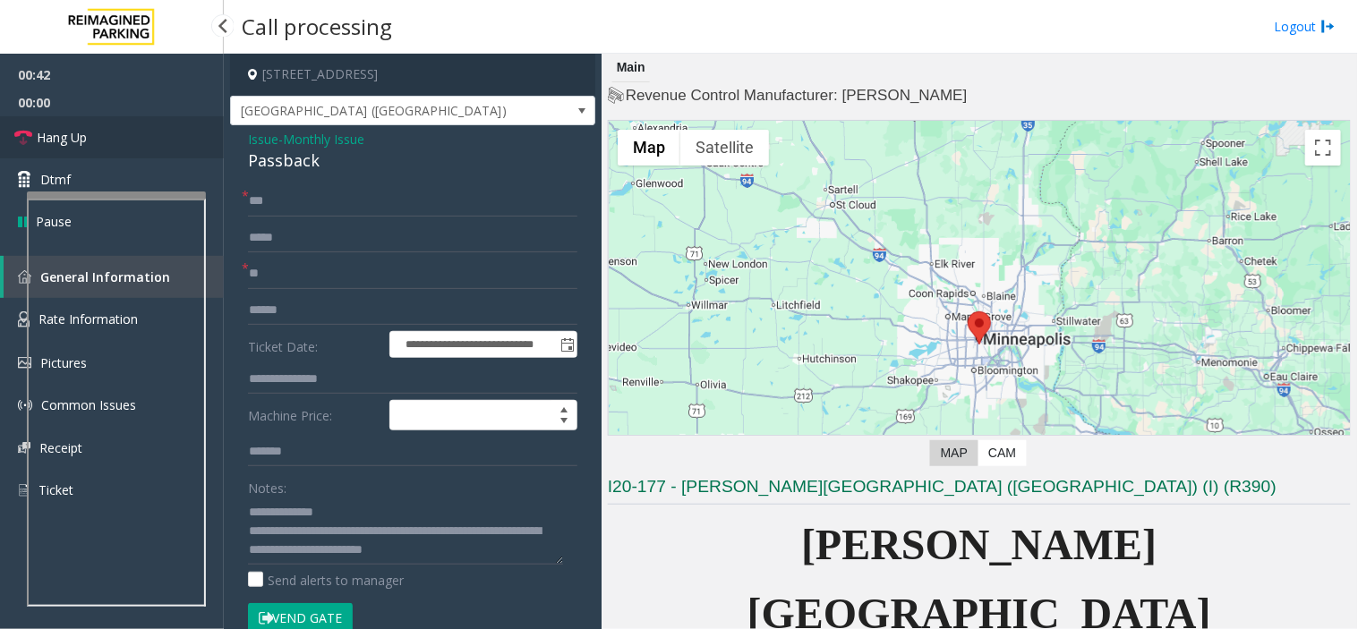
click at [42, 132] on span "Hang Up" at bounding box center [62, 137] width 50 height 19
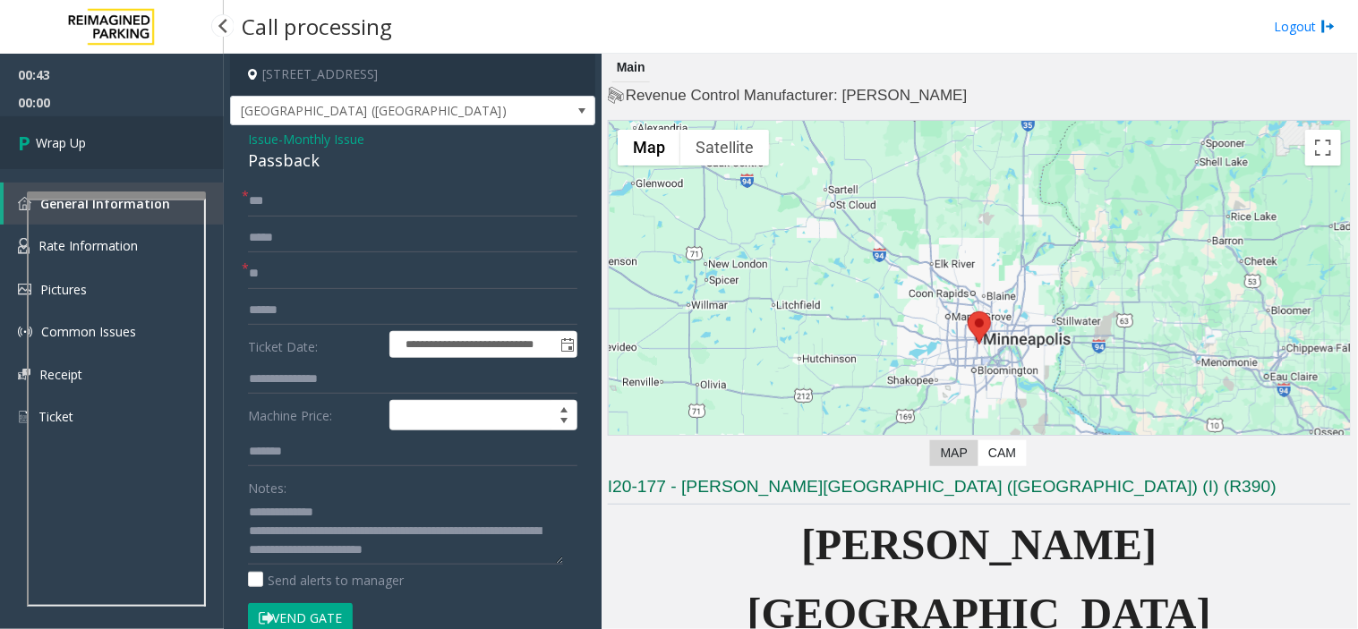
click at [42, 133] on span "Wrap Up" at bounding box center [61, 142] width 50 height 19
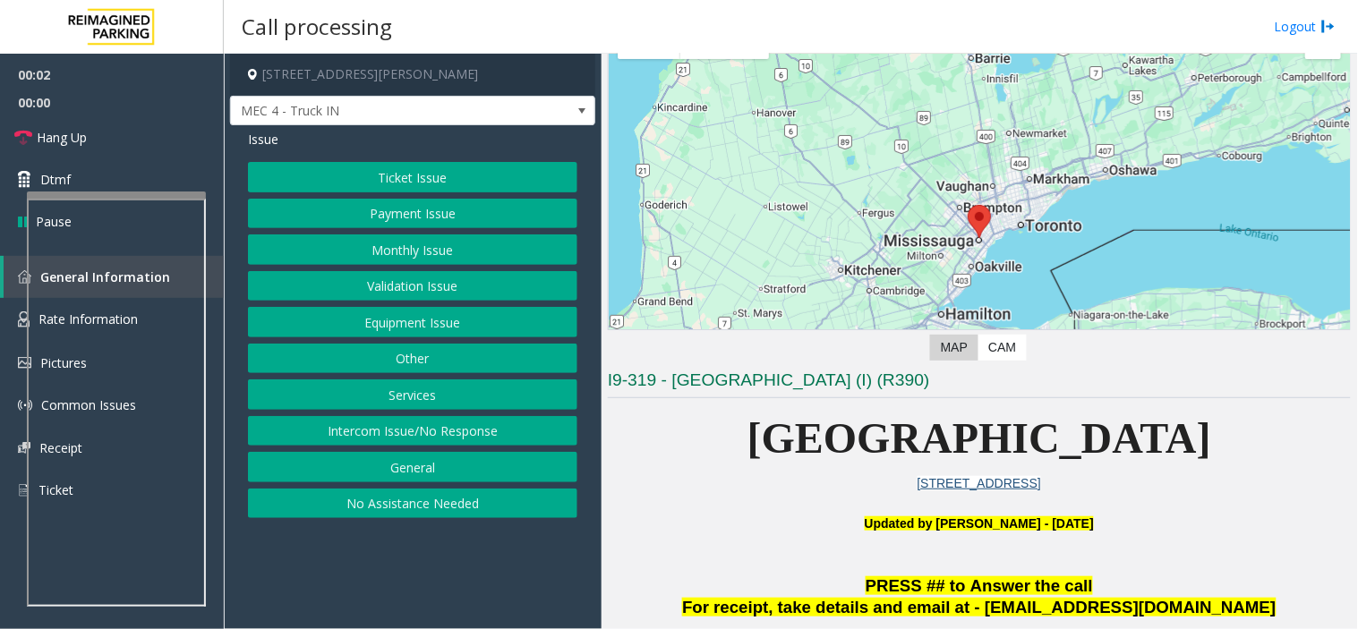
scroll to position [397, 0]
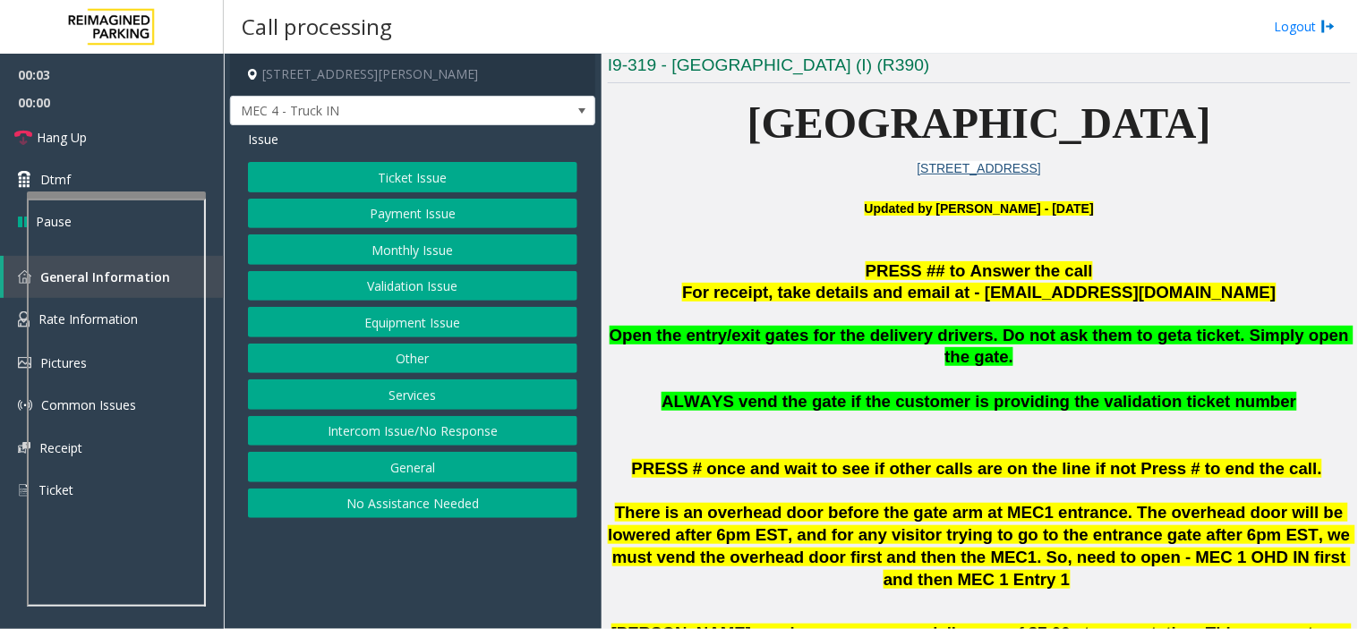
click at [1043, 459] on span "PRESS # once and wait to see if other calls are on the line if not Press # to e…" at bounding box center [977, 468] width 690 height 19
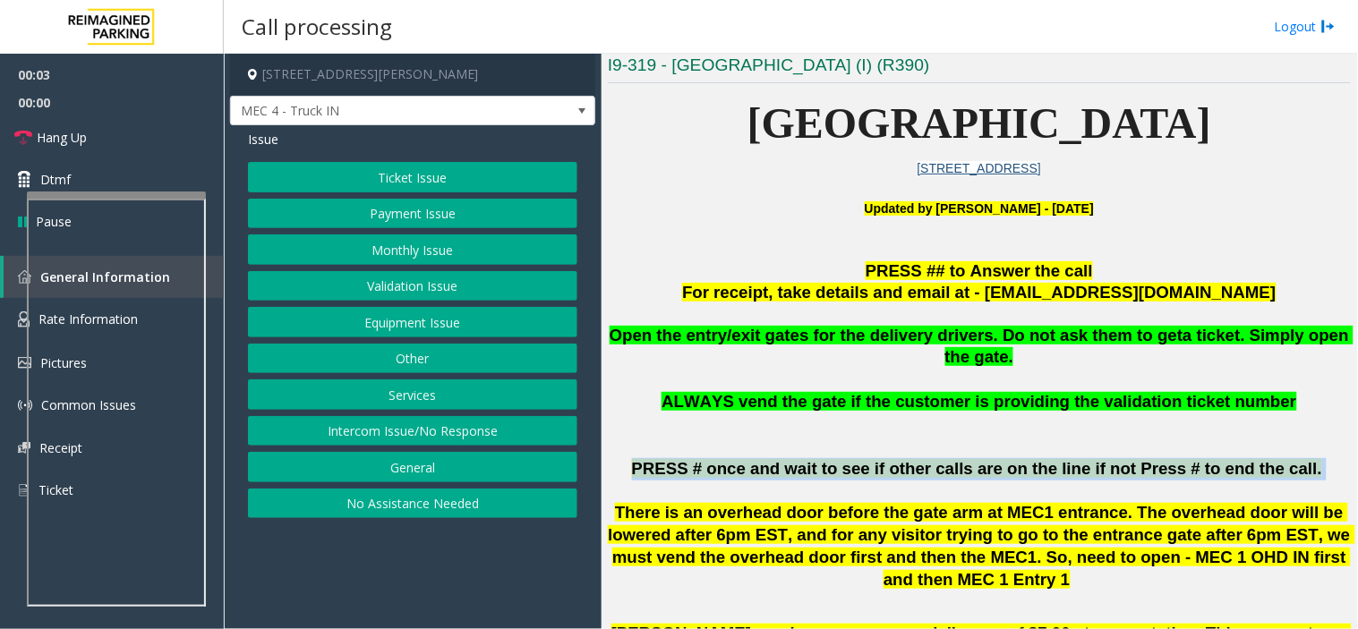
click at [1043, 459] on span "PRESS # once and wait to see if other calls are on the line if not Press # to e…" at bounding box center [977, 468] width 690 height 19
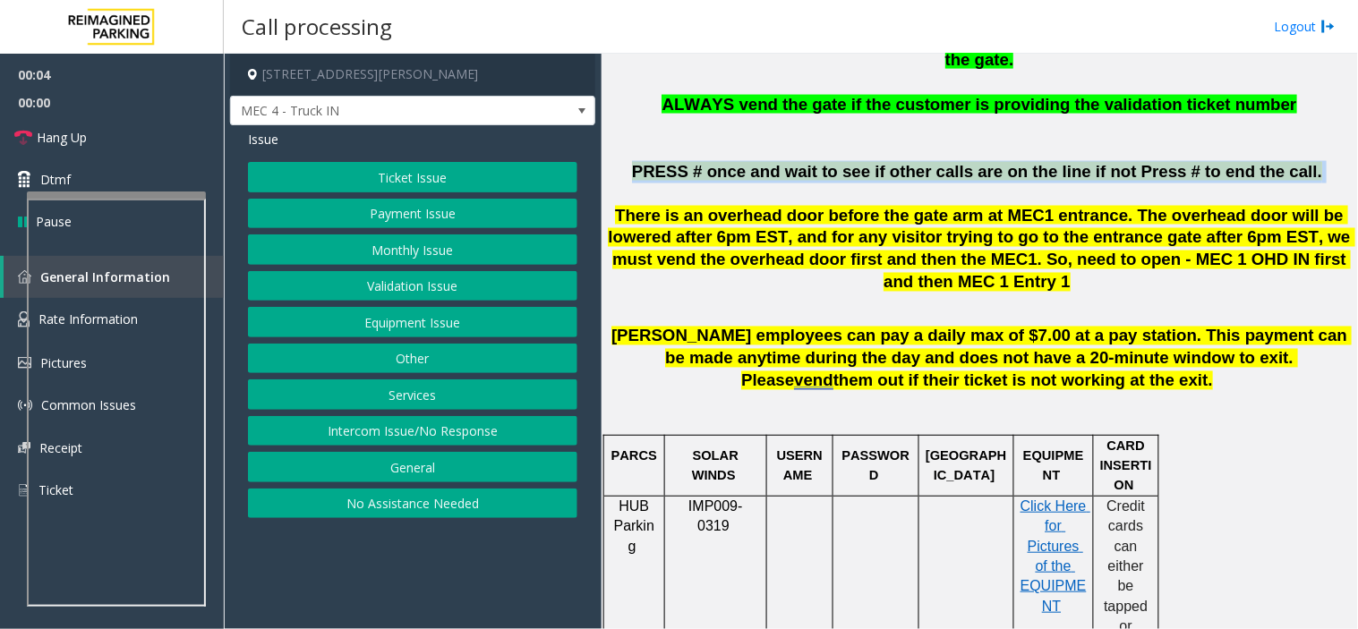
scroll to position [695, 0]
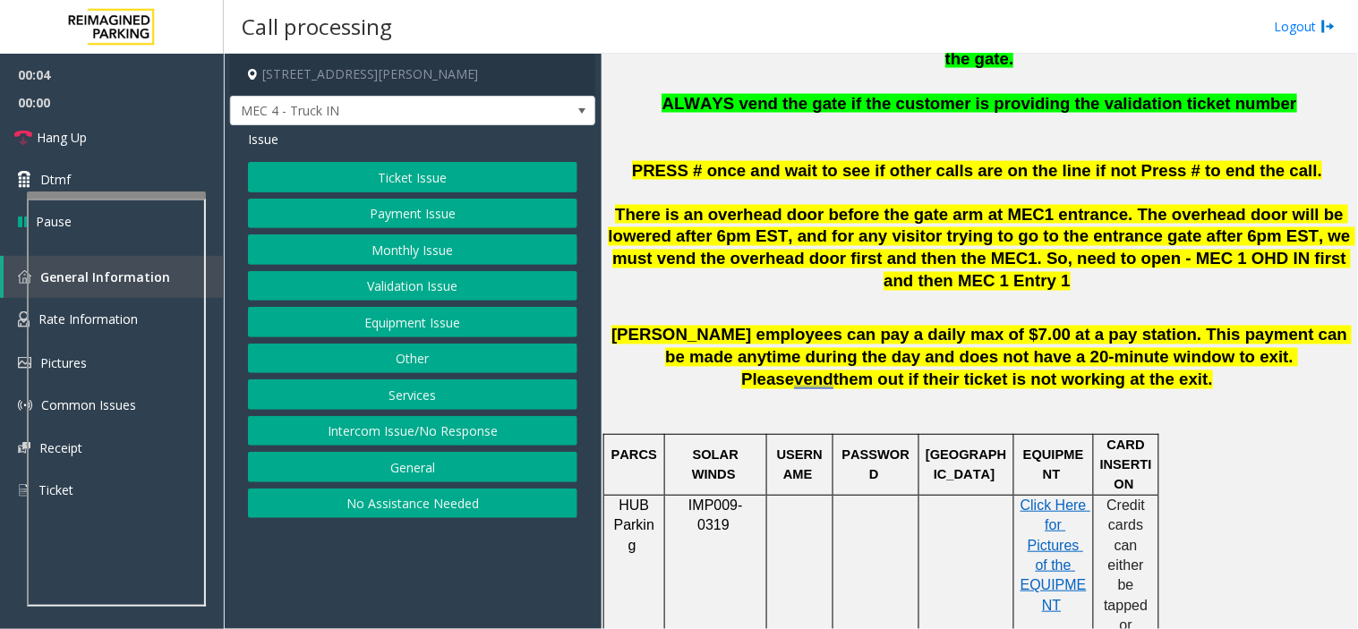
click at [861, 326] on span "Desjardins employees can pay a daily max of $7.00 at a pay station. This paymen…" at bounding box center [981, 358] width 740 height 64
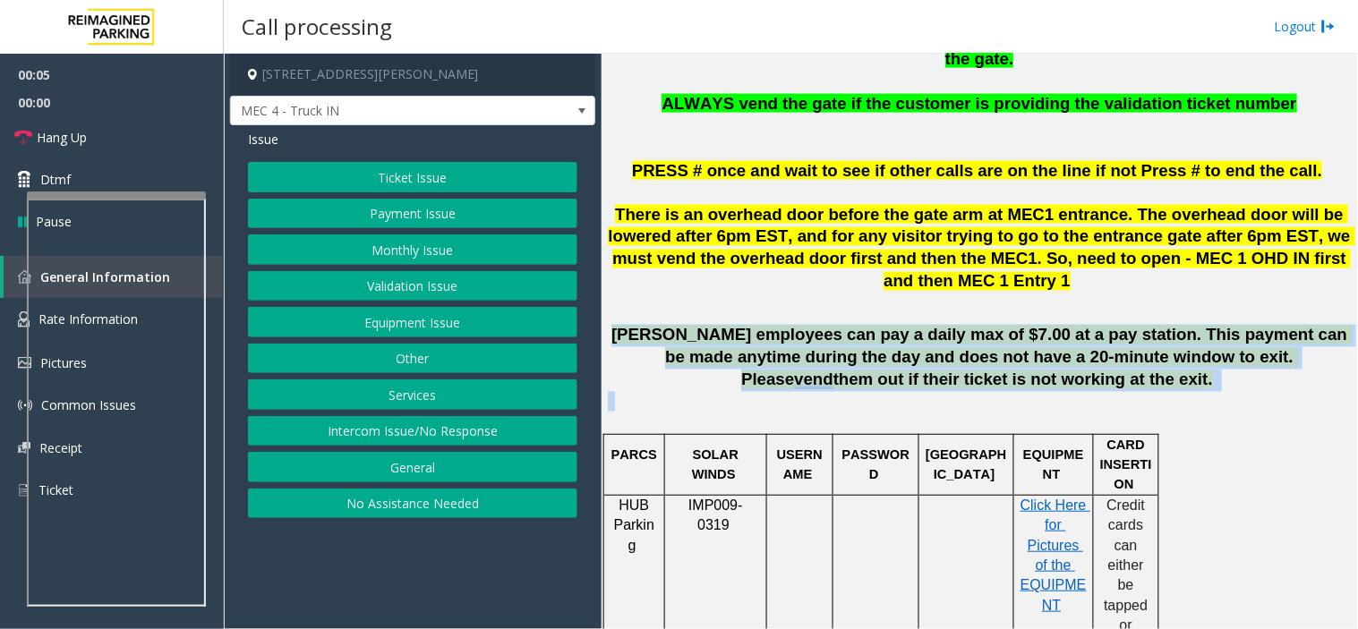
drag, startPoint x: 861, startPoint y: 290, endPoint x: 978, endPoint y: 350, distance: 131.7
click at [978, 392] on p at bounding box center [979, 412] width 743 height 40
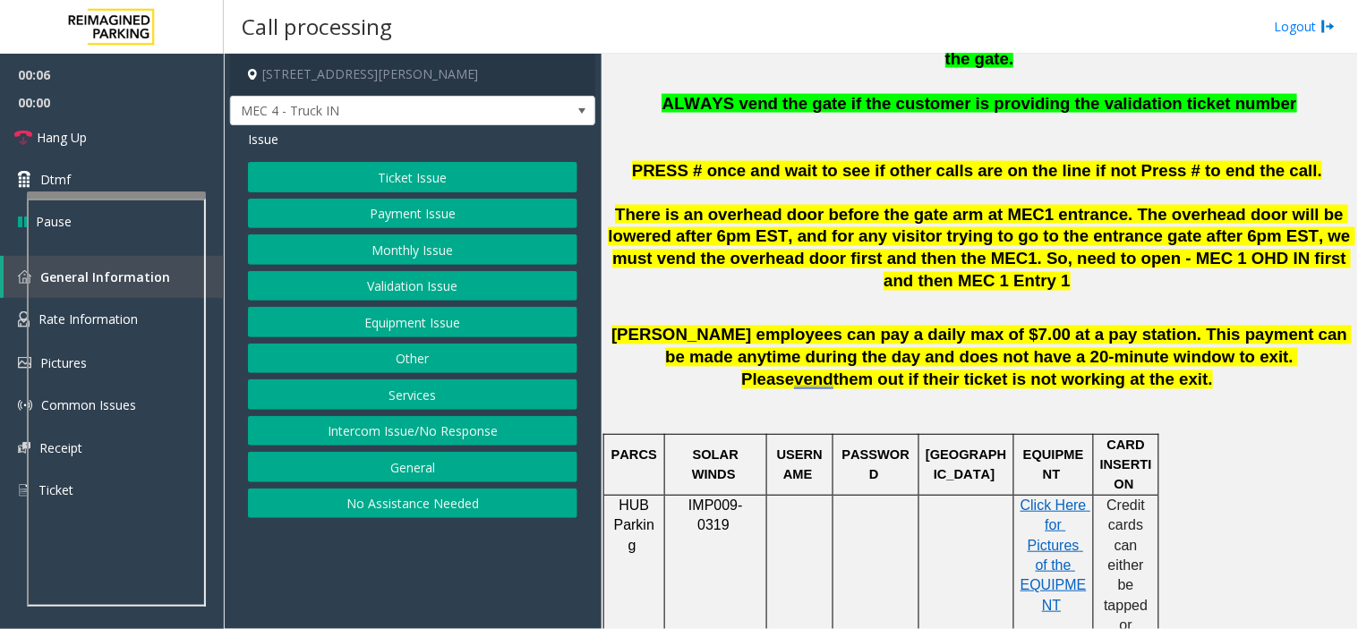
click at [449, 374] on div "Ticket Issue Payment Issue Monthly Issue Validation Issue Equipment Issue Other…" at bounding box center [412, 340] width 329 height 356
click at [462, 386] on button "Services" at bounding box center [412, 394] width 329 height 30
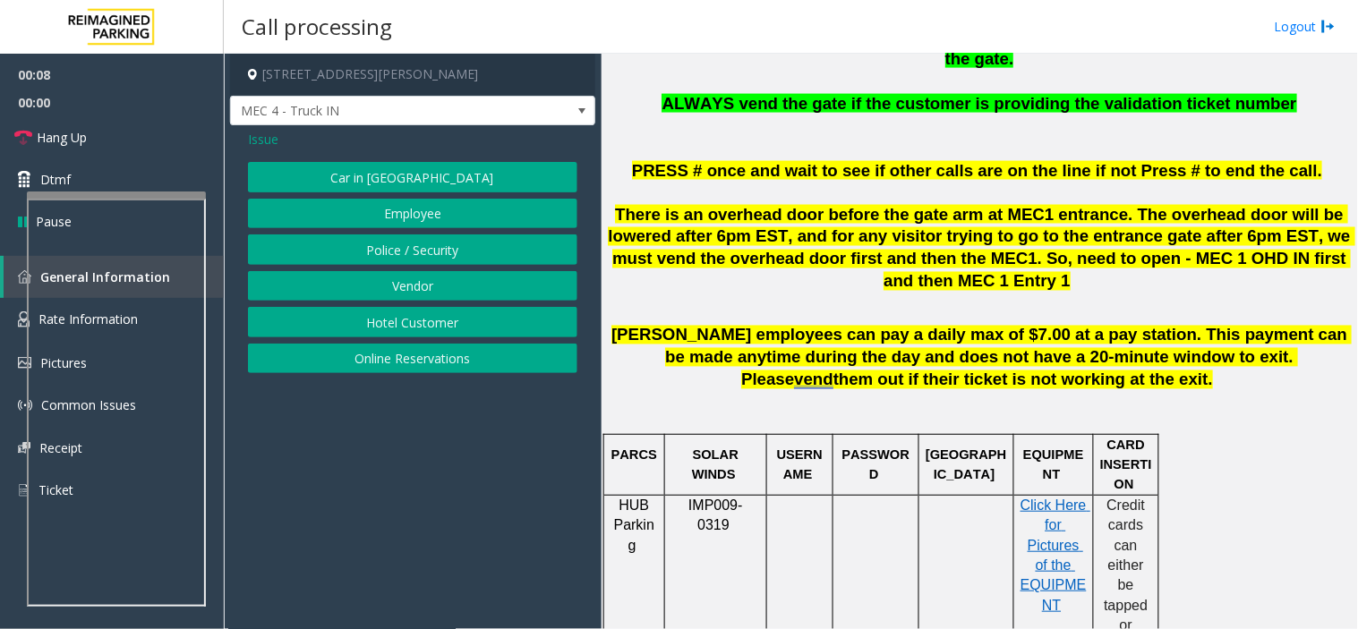
click at [412, 297] on button "Vendor" at bounding box center [412, 286] width 329 height 30
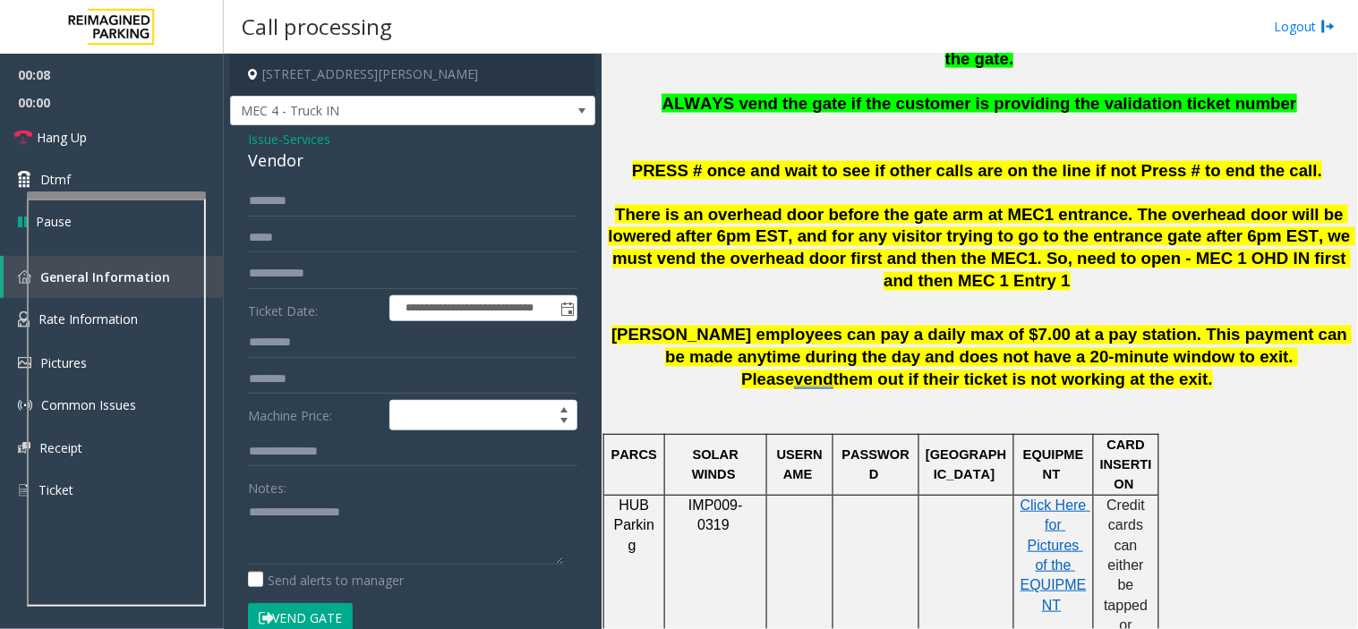
click at [291, 157] on div "Vendor" at bounding box center [412, 161] width 329 height 24
click at [415, 566] on form "**********" at bounding box center [412, 418] width 329 height 465
click at [421, 540] on textarea at bounding box center [405, 531] width 315 height 67
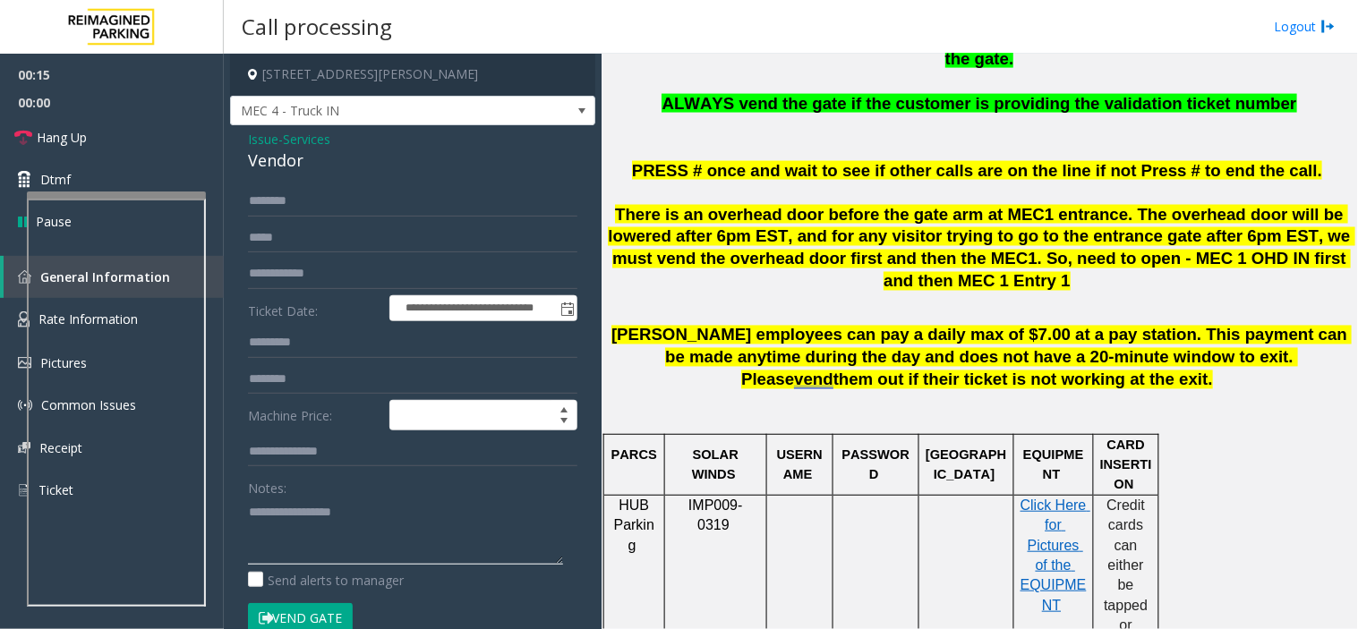
type textarea "**********"
click at [336, 566] on button "Vend Gate" at bounding box center [300, 618] width 105 height 30
click at [325, 182] on div "**********" at bounding box center [412, 467] width 365 height 684
click at [345, 202] on input "text" at bounding box center [412, 201] width 329 height 30
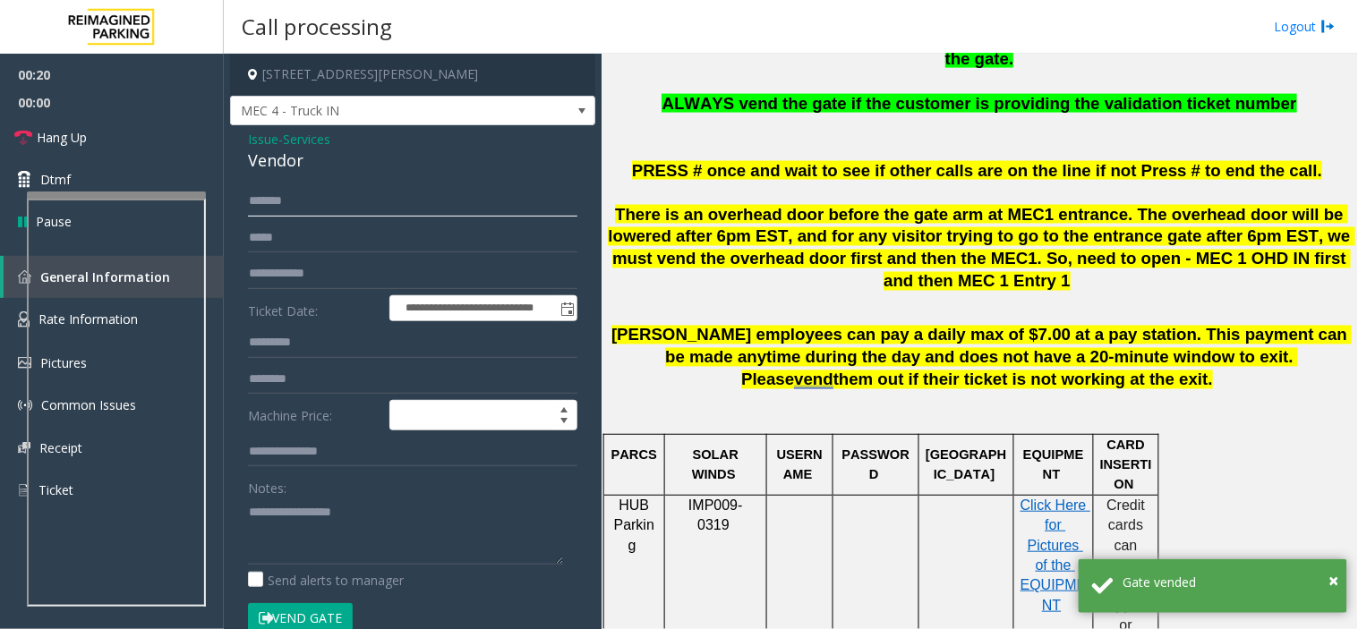
type input "******"
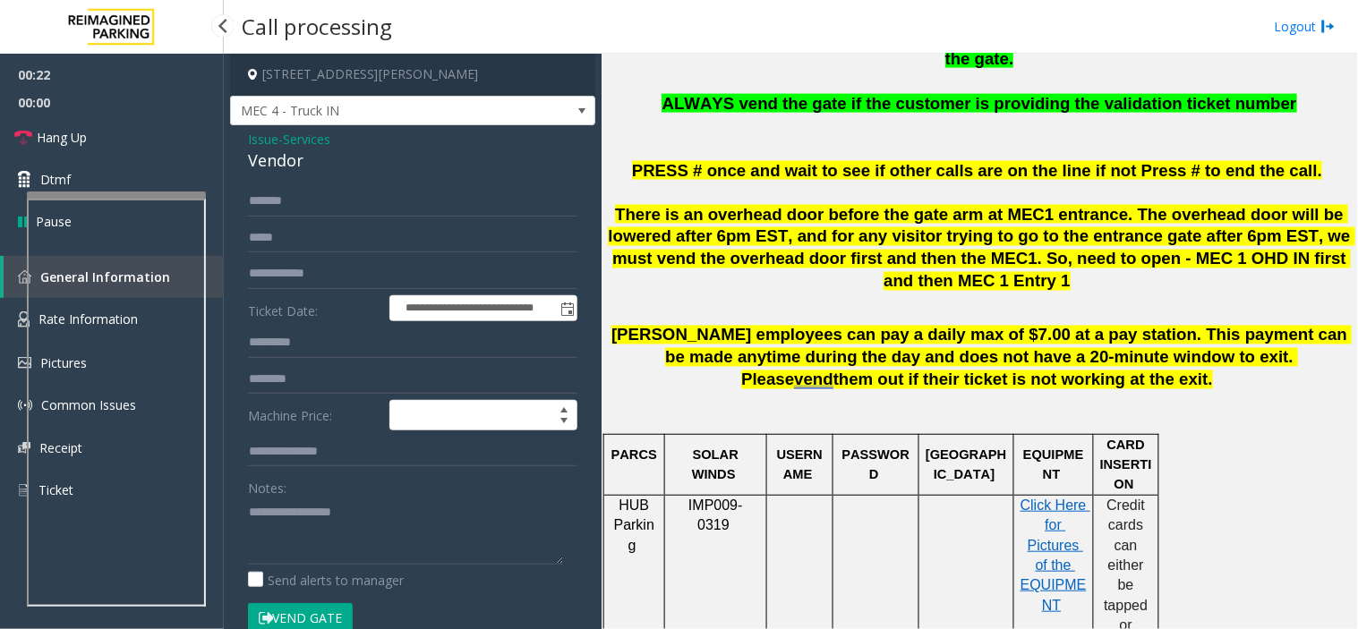
click at [234, 558] on div "**********" at bounding box center [412, 504] width 356 height 636
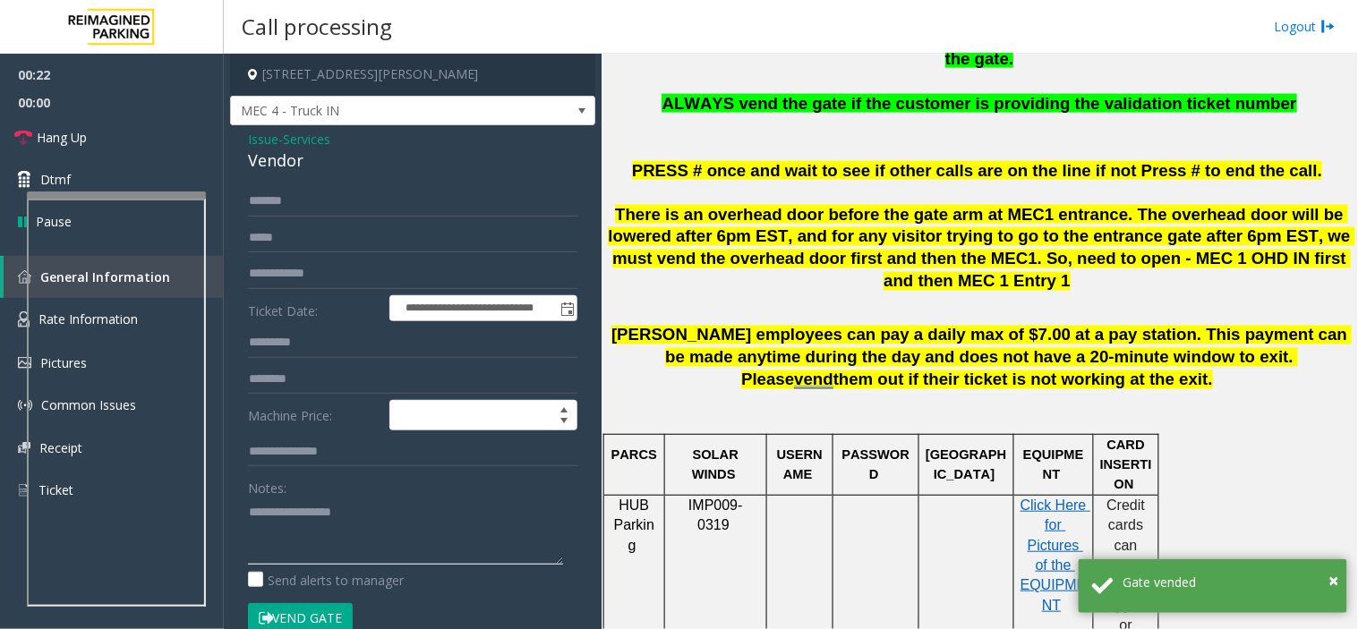
click at [270, 551] on textarea at bounding box center [405, 531] width 315 height 67
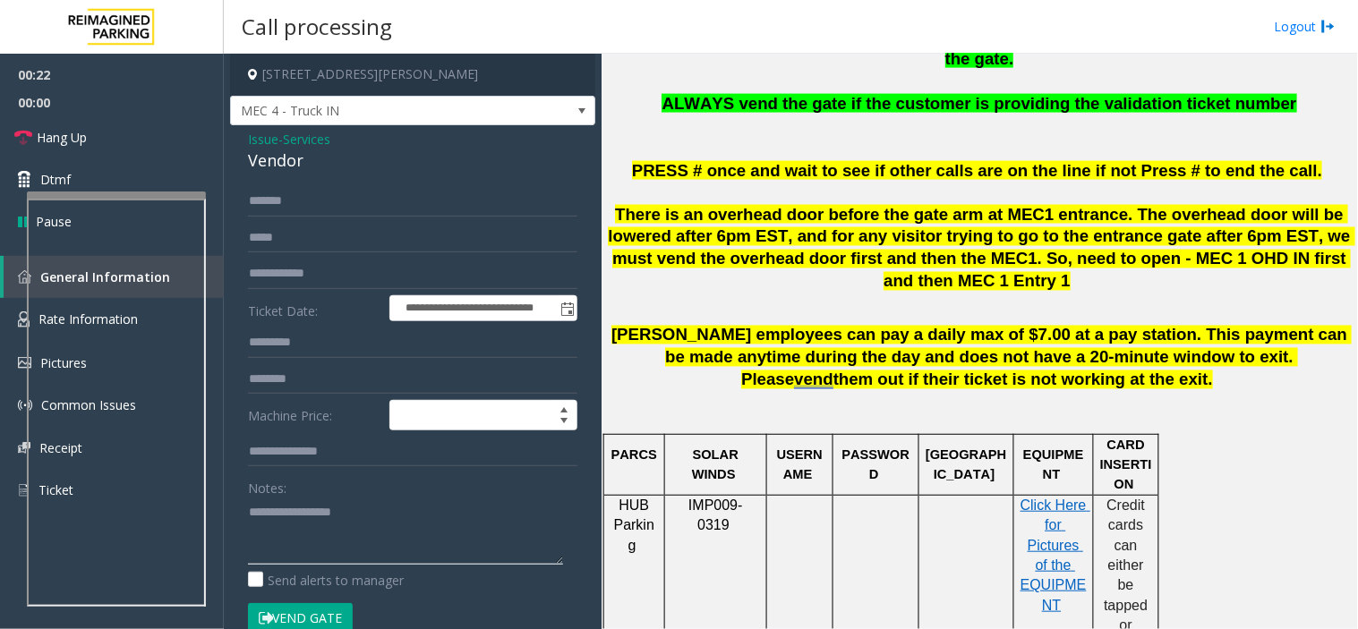
paste textarea "**********"
type textarea "**********"
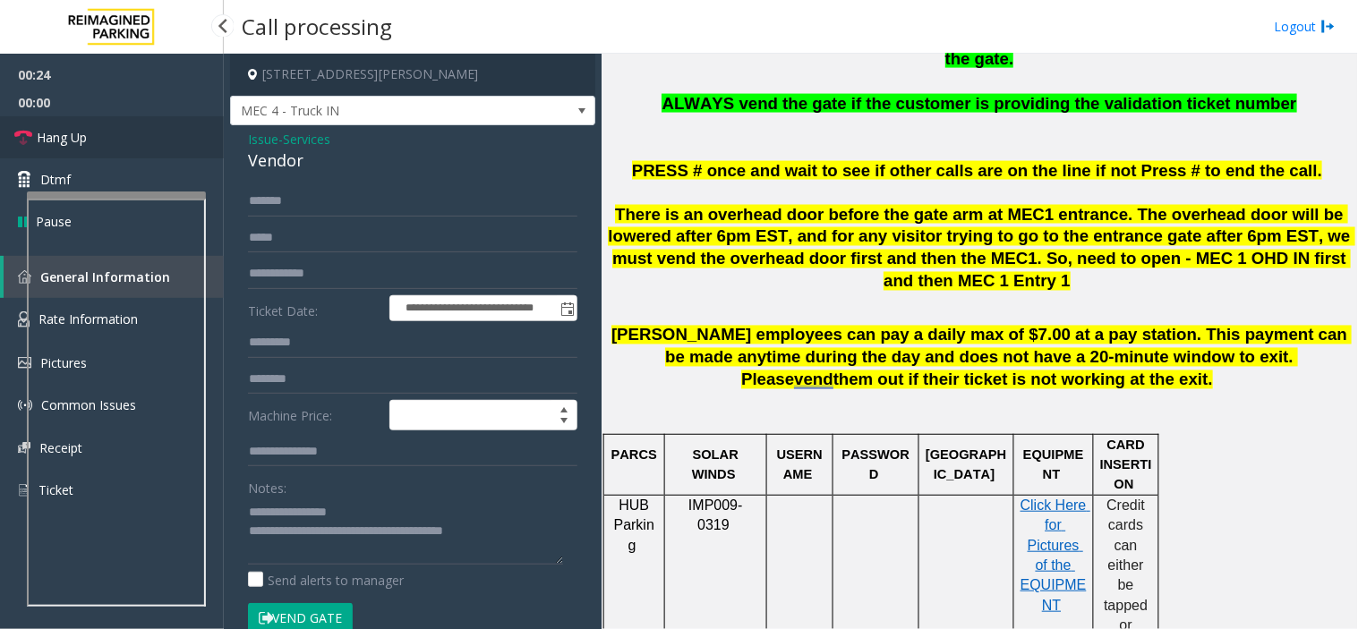
click at [141, 123] on link "Hang Up" at bounding box center [112, 137] width 224 height 42
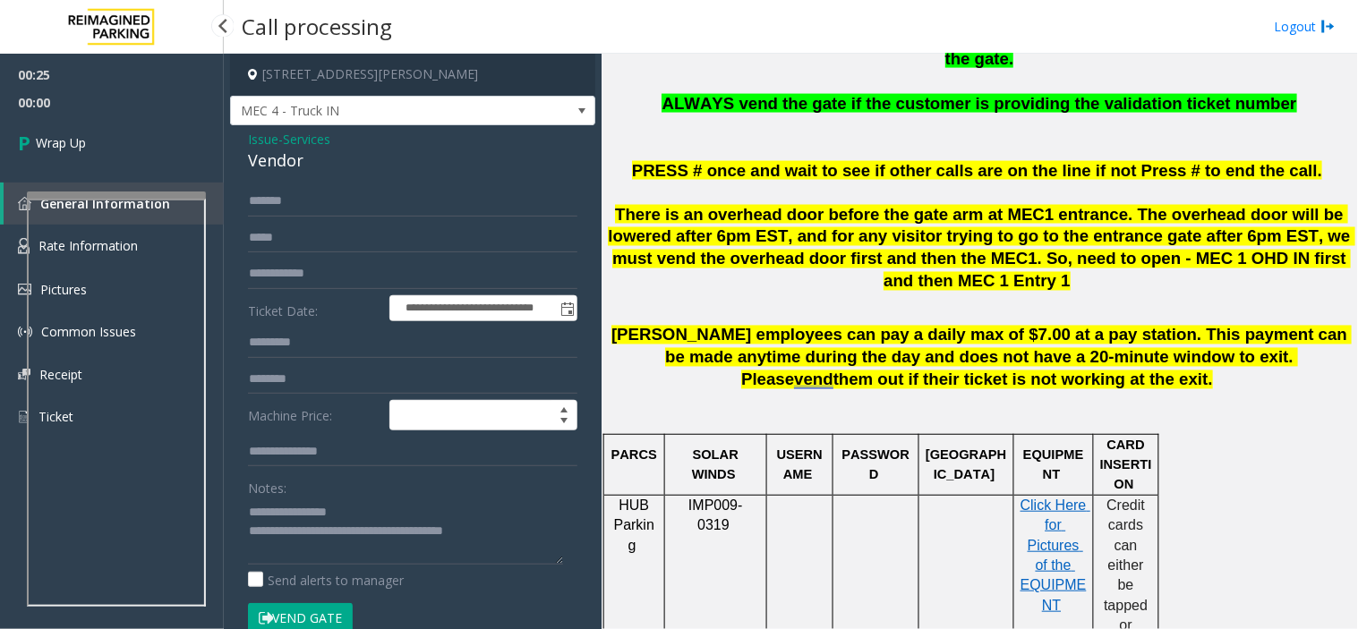
click at [141, 123] on link "Wrap Up" at bounding box center [112, 142] width 224 height 53
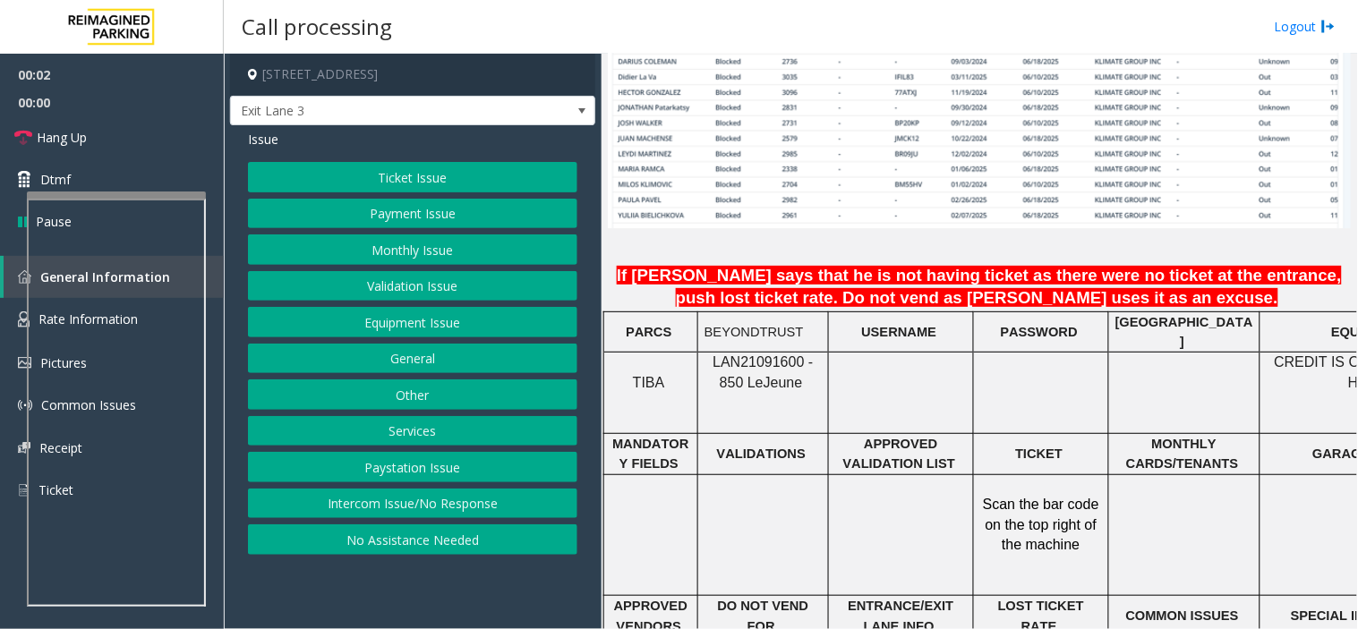
scroll to position [1491, 0]
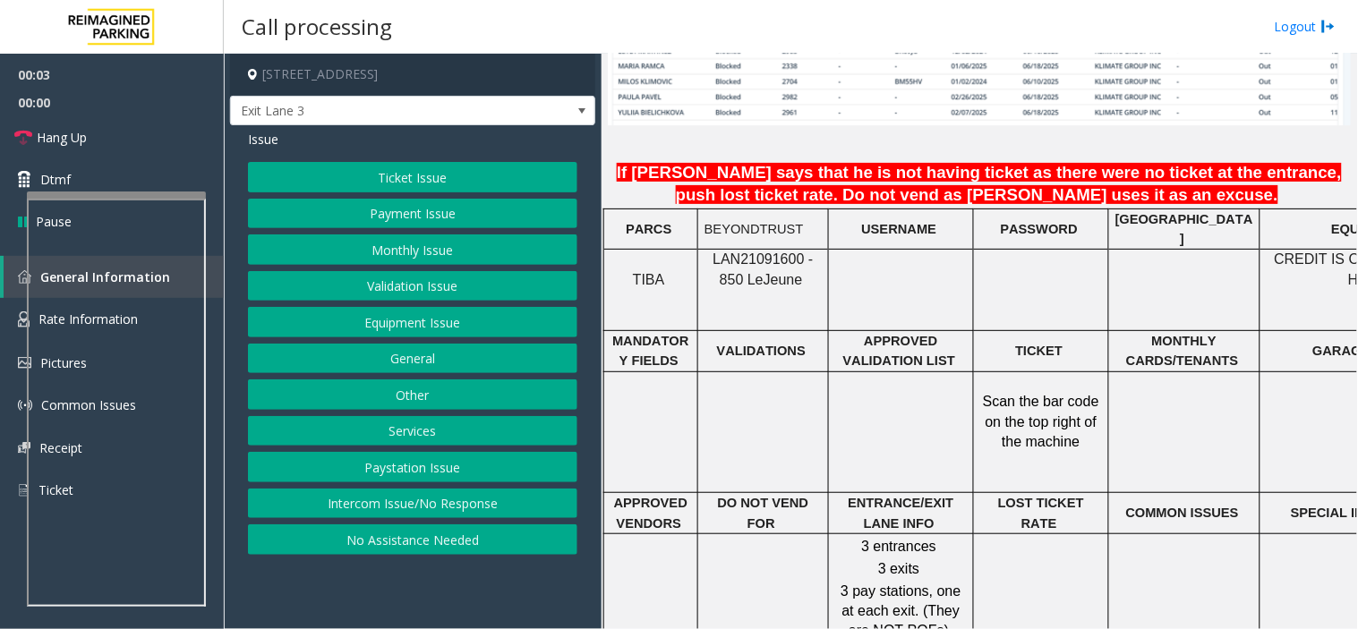
click at [727, 251] on span "LAN21091600 - 850 Le" at bounding box center [762, 268] width 100 height 35
drag, startPoint x: 727, startPoint y: 206, endPoint x: 745, endPoint y: 201, distance: 19.3
click at [745, 251] on span "LAN21091600 - 850 Le" at bounding box center [762, 268] width 100 height 35
click at [372, 235] on div "Ticket Issue Payment Issue Monthly Issue Validation Issue Equipment Issue Gener…" at bounding box center [412, 358] width 329 height 393
click at [379, 247] on button "Monthly Issue" at bounding box center [412, 249] width 329 height 30
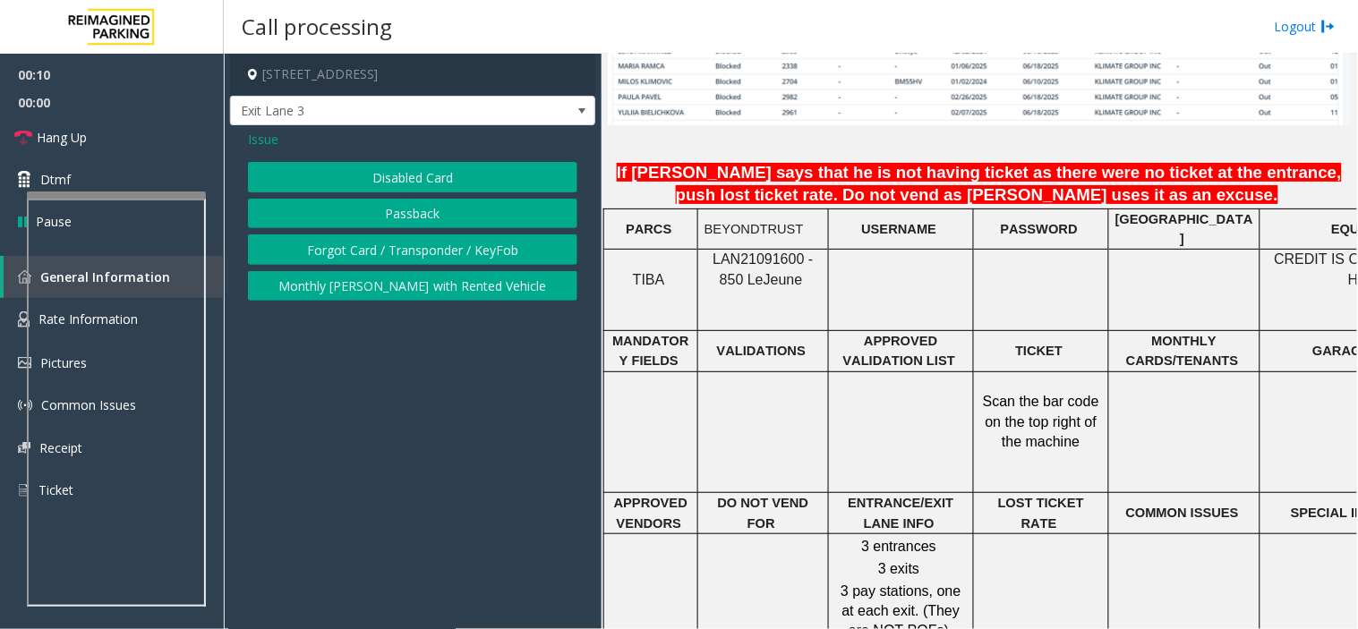
drag, startPoint x: 379, startPoint y: 247, endPoint x: 369, endPoint y: 174, distance: 74.2
click at [373, 174] on button "Disabled Card" at bounding box center [412, 177] width 329 height 30
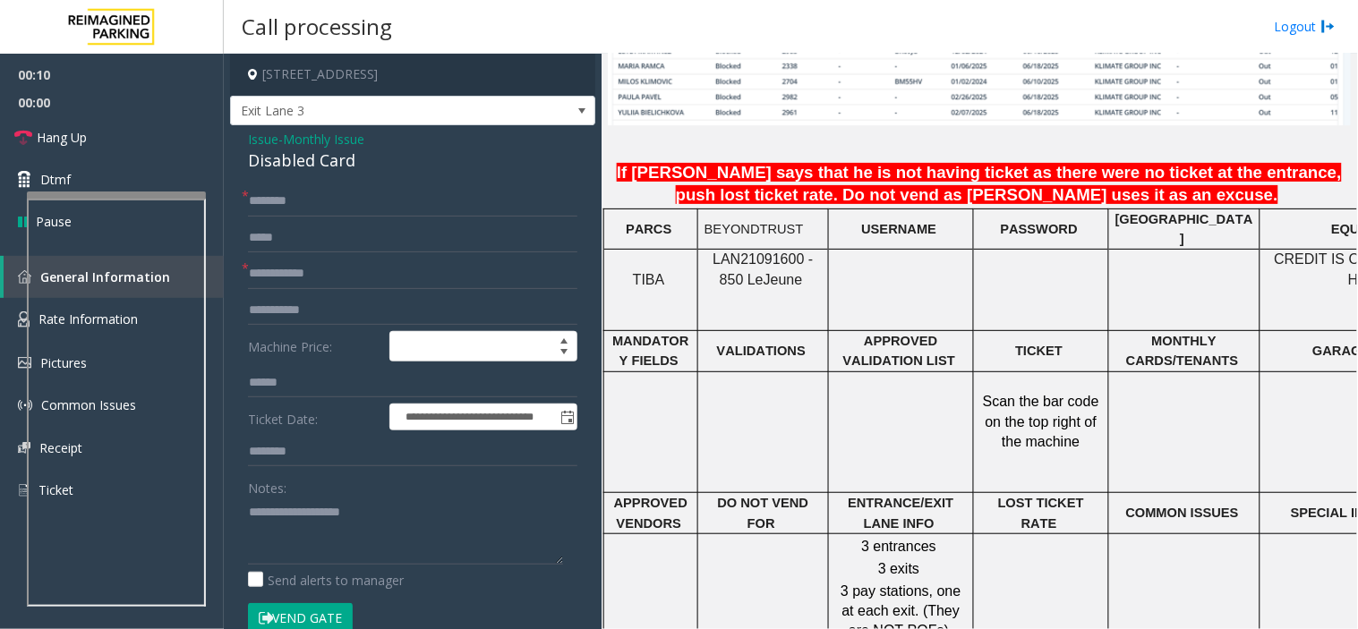
click at [308, 166] on div "Disabled Card" at bounding box center [412, 161] width 329 height 24
click at [304, 166] on div "Disabled Card" at bounding box center [412, 161] width 329 height 24
click at [342, 507] on textarea at bounding box center [405, 531] width 315 height 67
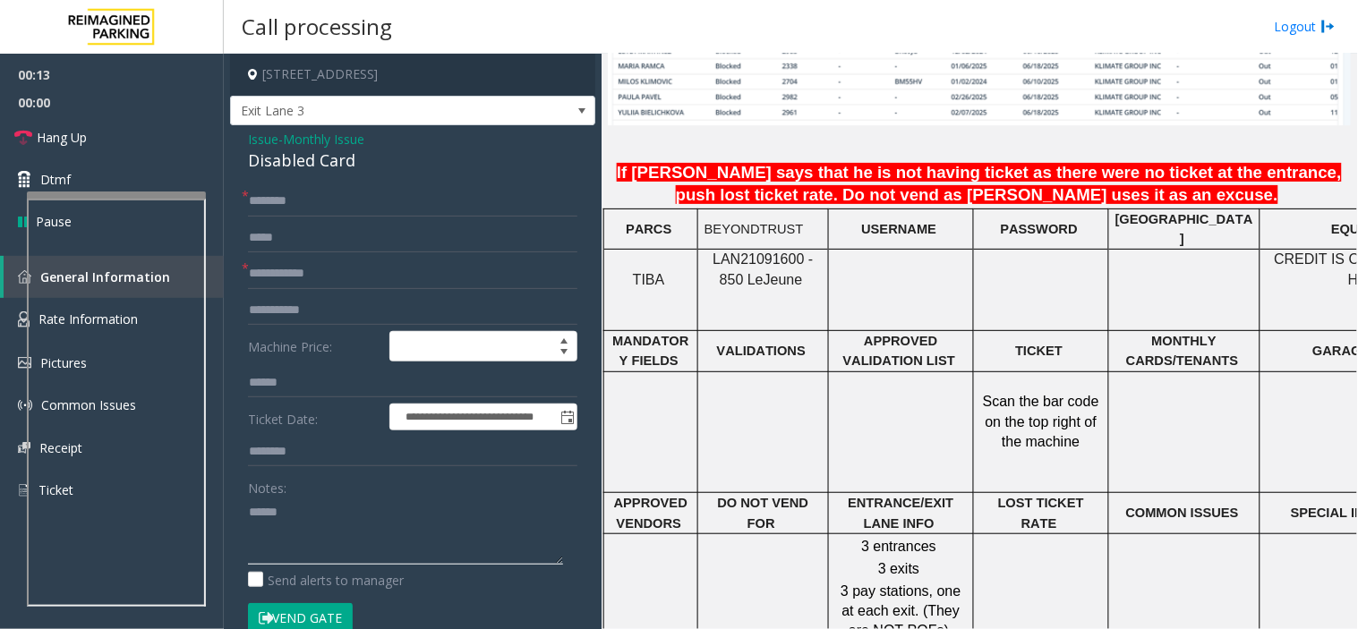
paste textarea "**********"
type textarea "**********"
click at [362, 266] on input "text" at bounding box center [412, 274] width 329 height 30
click at [286, 280] on input "******" at bounding box center [412, 274] width 329 height 30
click at [281, 281] on input "******" at bounding box center [412, 274] width 329 height 30
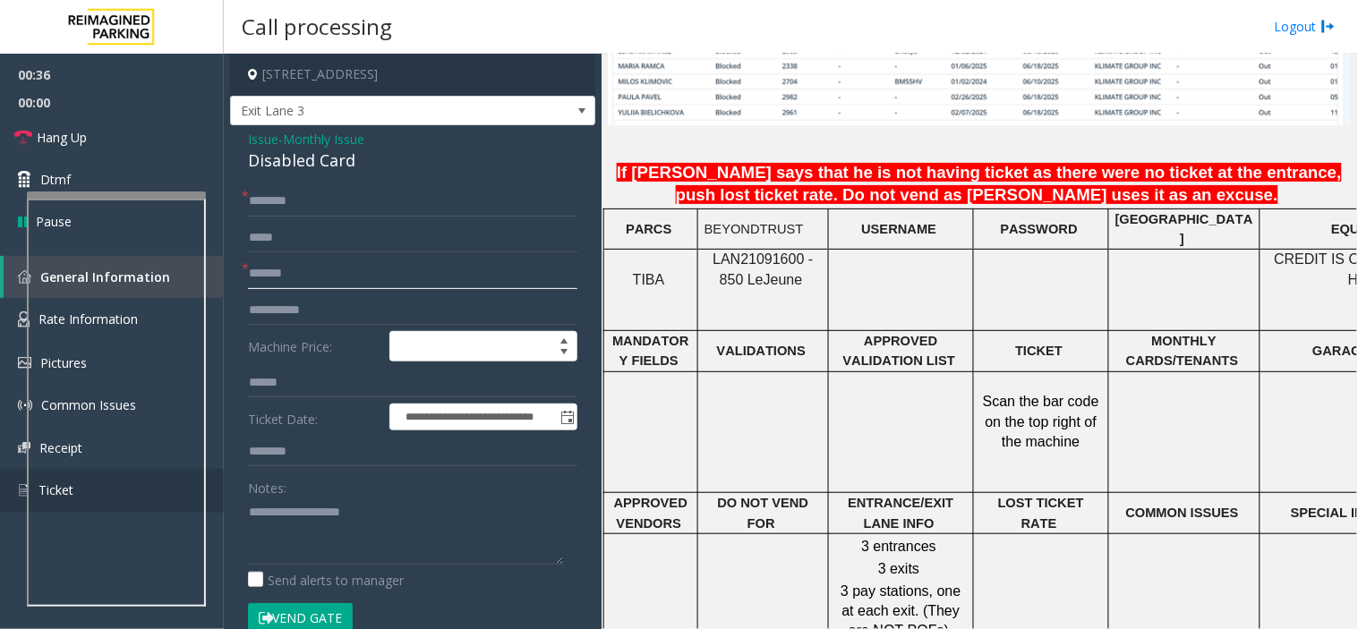
type input "******"
click at [346, 204] on input "text" at bounding box center [412, 201] width 329 height 30
click at [343, 197] on input "text" at bounding box center [412, 201] width 329 height 30
drag, startPoint x: 295, startPoint y: 199, endPoint x: 252, endPoint y: 199, distance: 43.0
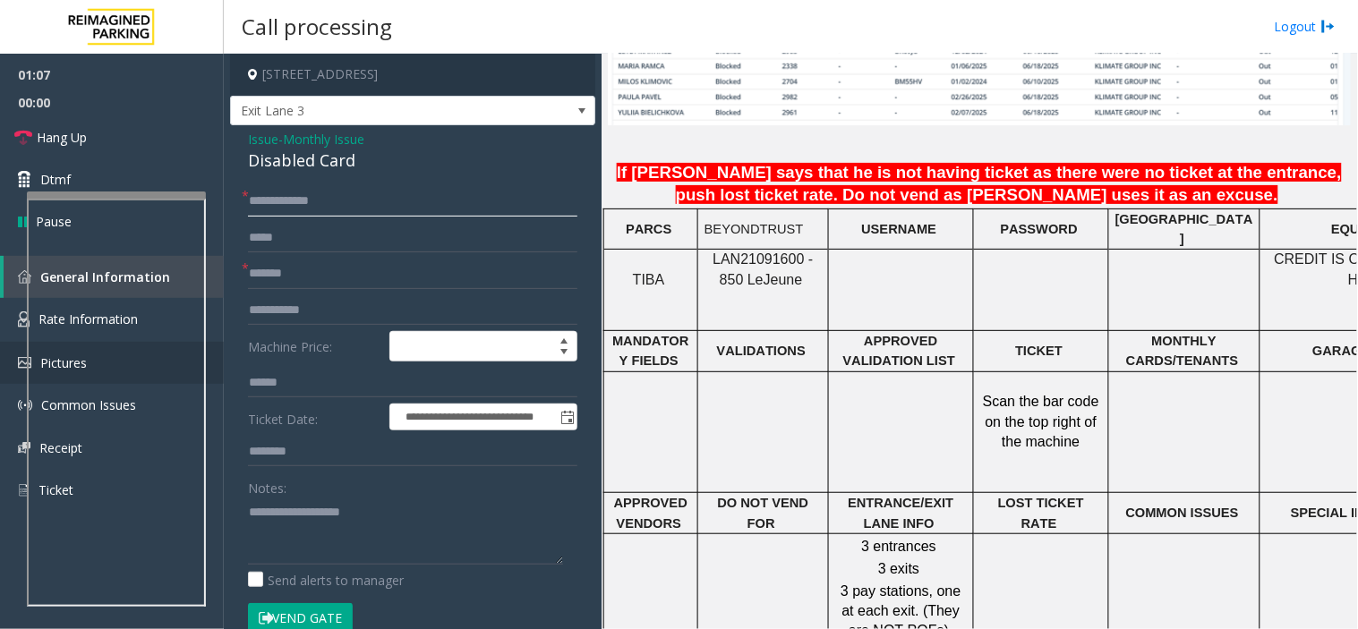
type input "**********"
click at [305, 524] on textarea at bounding box center [405, 531] width 315 height 67
click at [314, 564] on textarea at bounding box center [405, 531] width 315 height 67
paste textarea "**********"
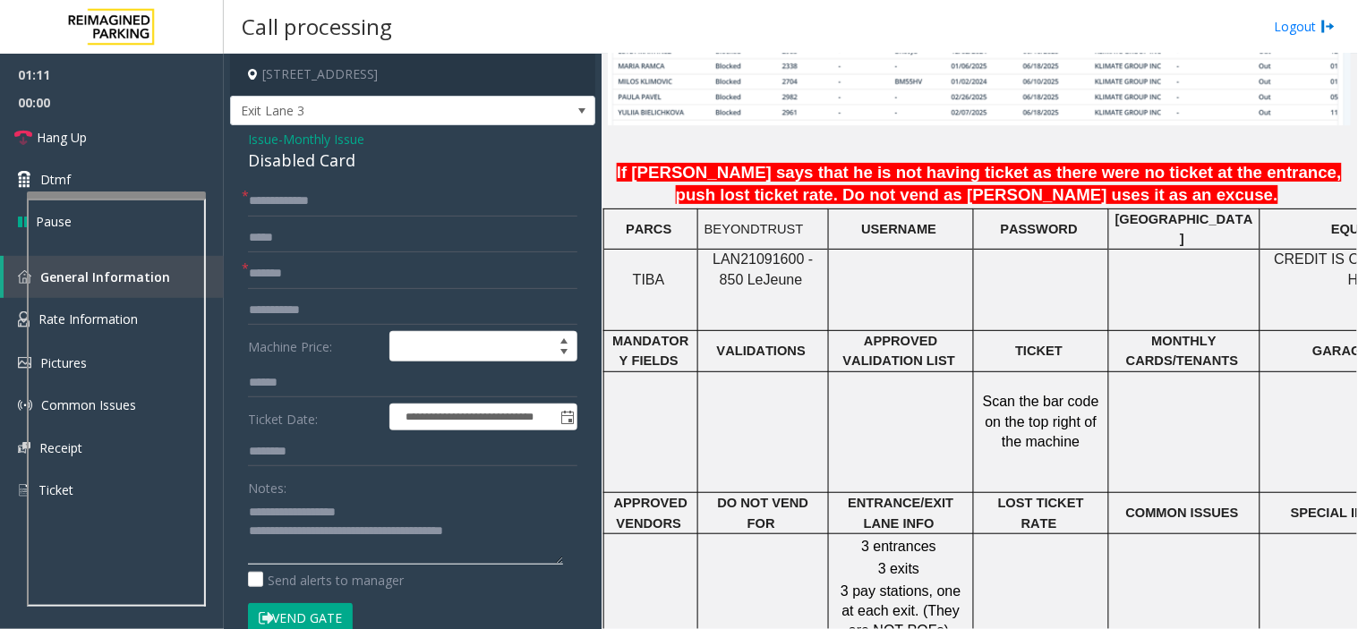
type textarea "**********"
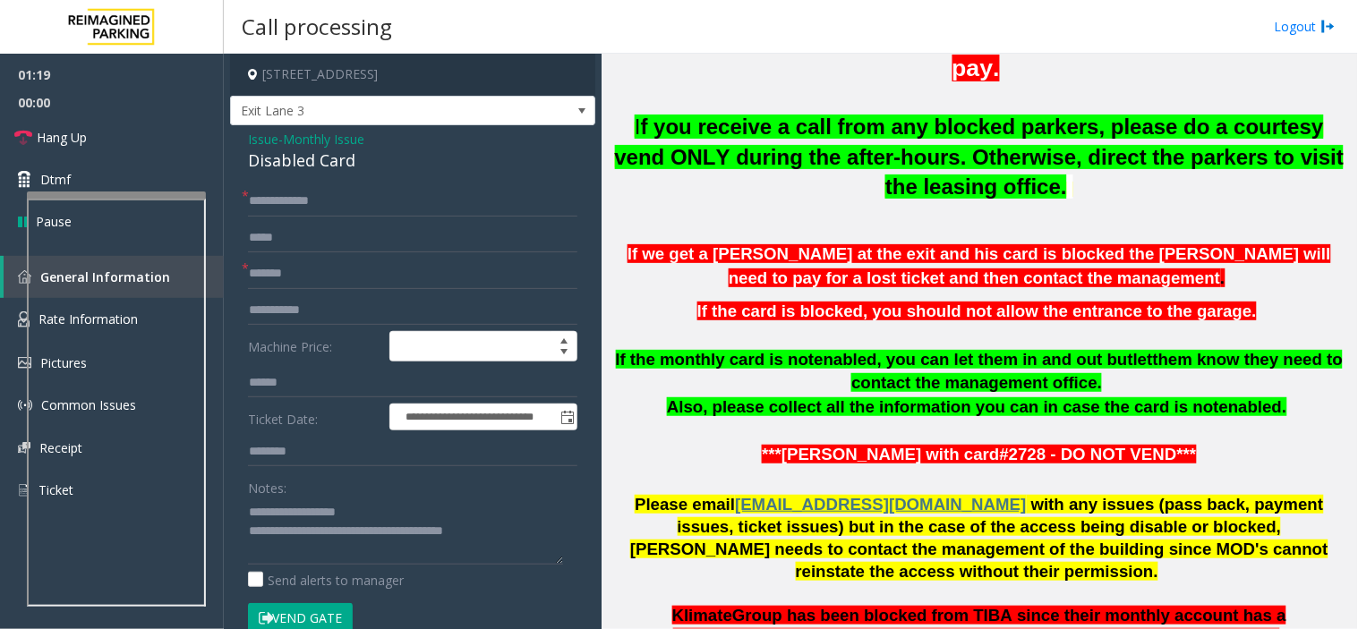
scroll to position [695, 0]
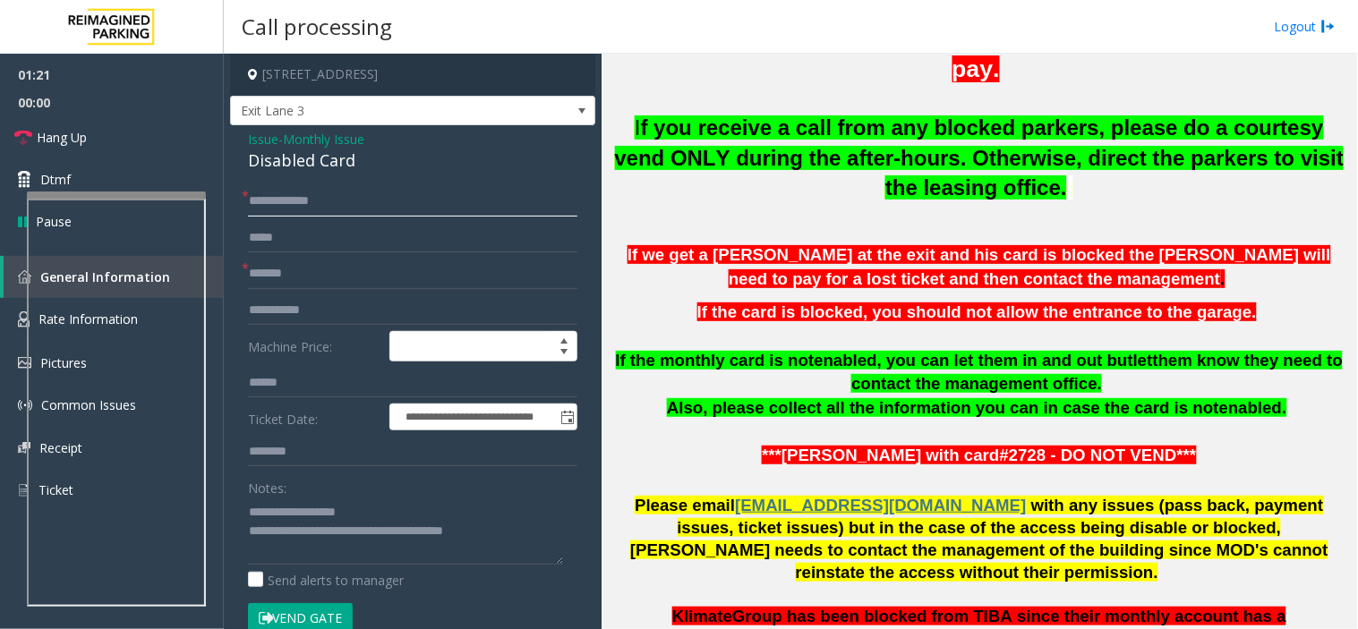
click at [315, 207] on input "**********" at bounding box center [412, 201] width 329 height 30
click at [336, 200] on input "**********" at bounding box center [412, 201] width 329 height 30
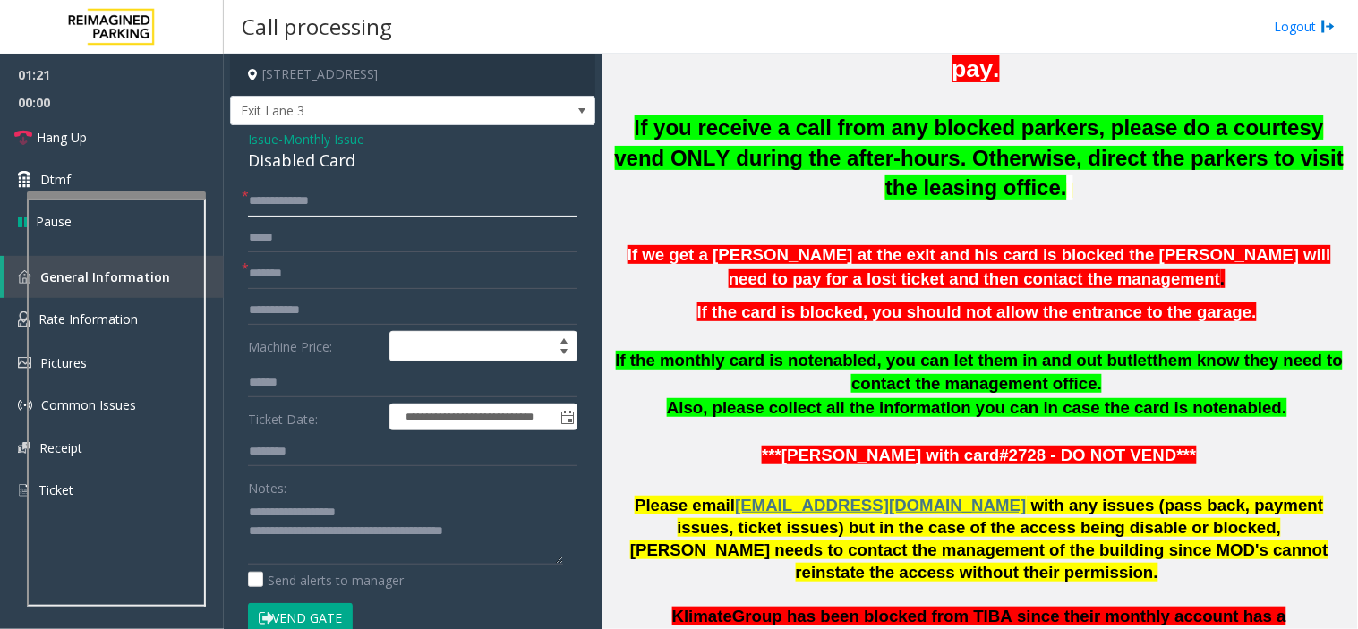
click at [336, 200] on input "**********" at bounding box center [412, 201] width 329 height 30
click at [883, 144] on p "I f you receive a call from any blocked parkers, please do a courtesy vend ONLY…" at bounding box center [979, 158] width 743 height 90
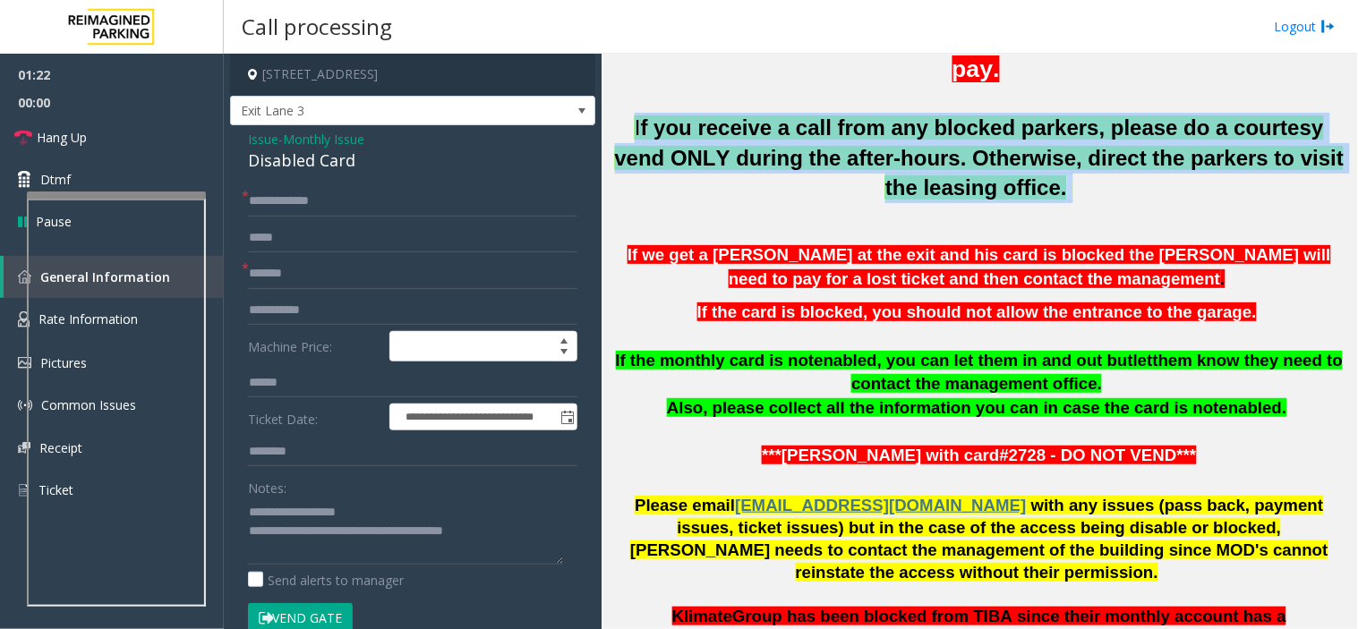
click at [883, 144] on p "I f you receive a call from any blocked parkers, please do a courtesy vend ONLY…" at bounding box center [979, 158] width 743 height 90
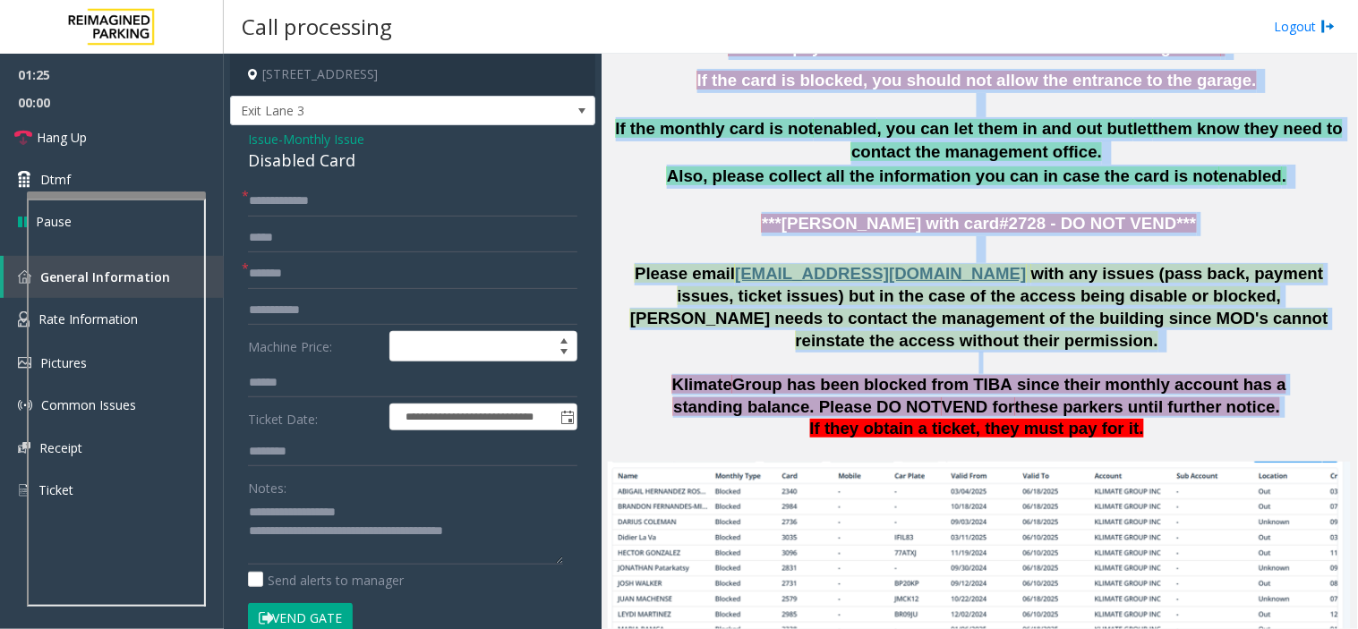
scroll to position [926, 0]
drag, startPoint x: 883, startPoint y: 144, endPoint x: 872, endPoint y: 335, distance: 191.0
click at [872, 335] on div "850 NW 42nd ave Miami FL 33126 Updated by Jyoti Teotia - 6th March 2025. If cus…" at bounding box center [979, 457] width 743 height 1792
click at [872, 376] on span "Group has been blocked from TIBA since their monthly account has a standing bal…" at bounding box center [979, 396] width 613 height 40
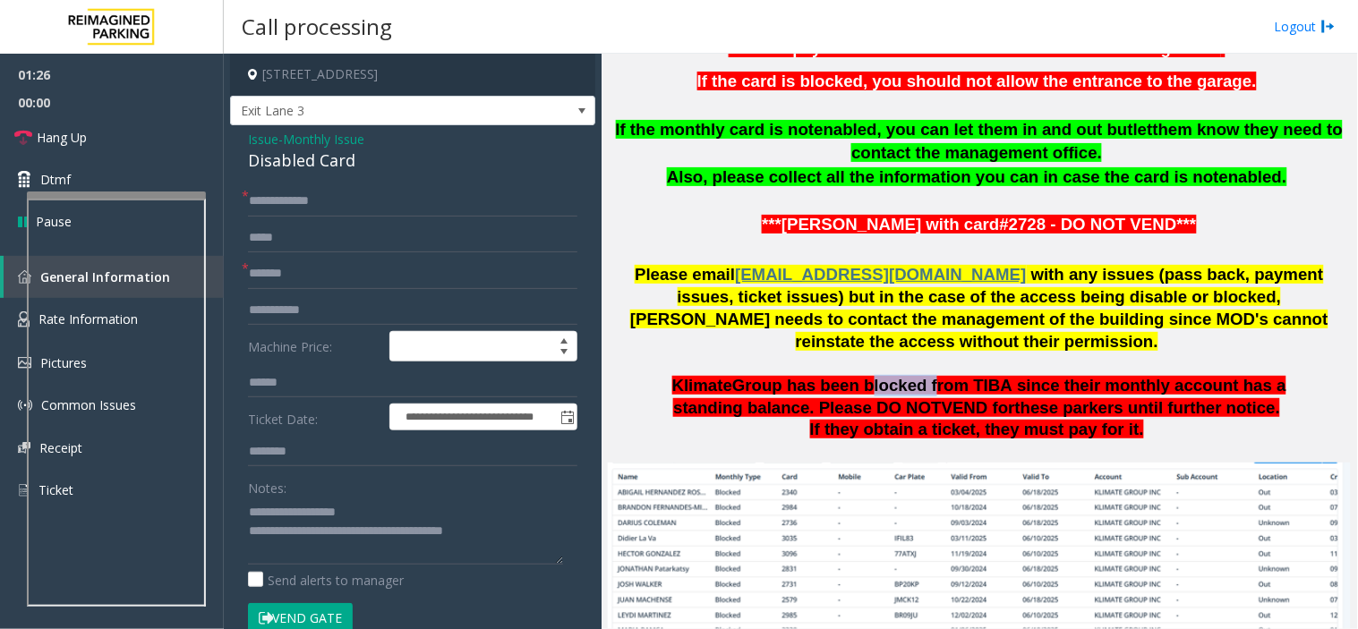
click at [872, 376] on span "Group has been blocked from TIBA since their monthly account has a standing bal…" at bounding box center [979, 396] width 613 height 40
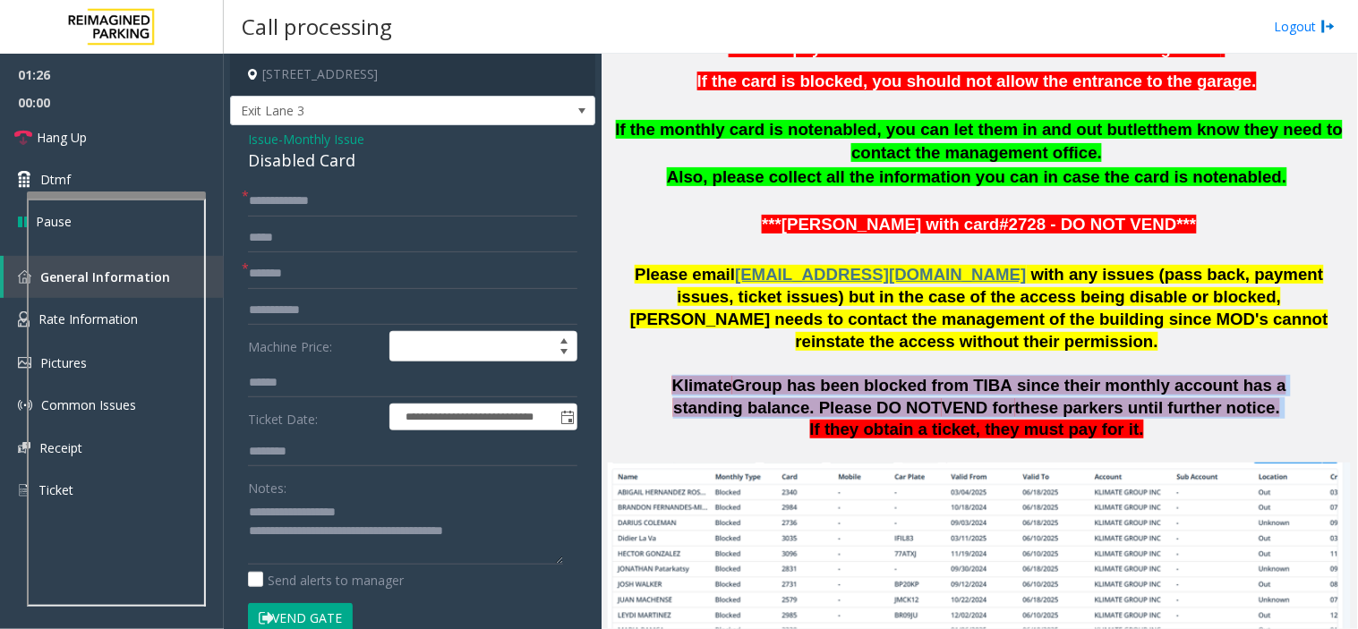
click at [872, 376] on span "Group has been blocked from TIBA since their monthly account has a standing bal…" at bounding box center [979, 396] width 613 height 40
click at [873, 376] on span "Group has been blocked from TIBA since their monthly account has a standing bal…" at bounding box center [979, 396] width 613 height 40
click at [875, 376] on span "Group has been blocked from TIBA since their monthly account has a standing bal…" at bounding box center [979, 396] width 613 height 40
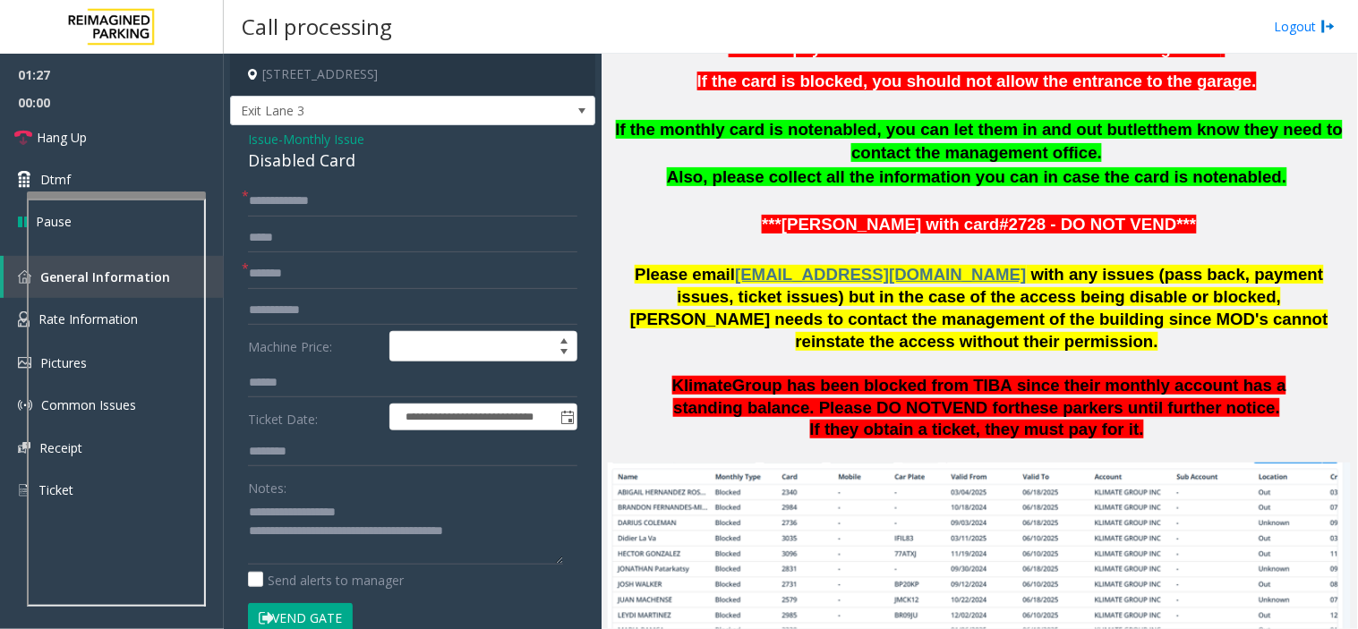
scroll to position [628, 0]
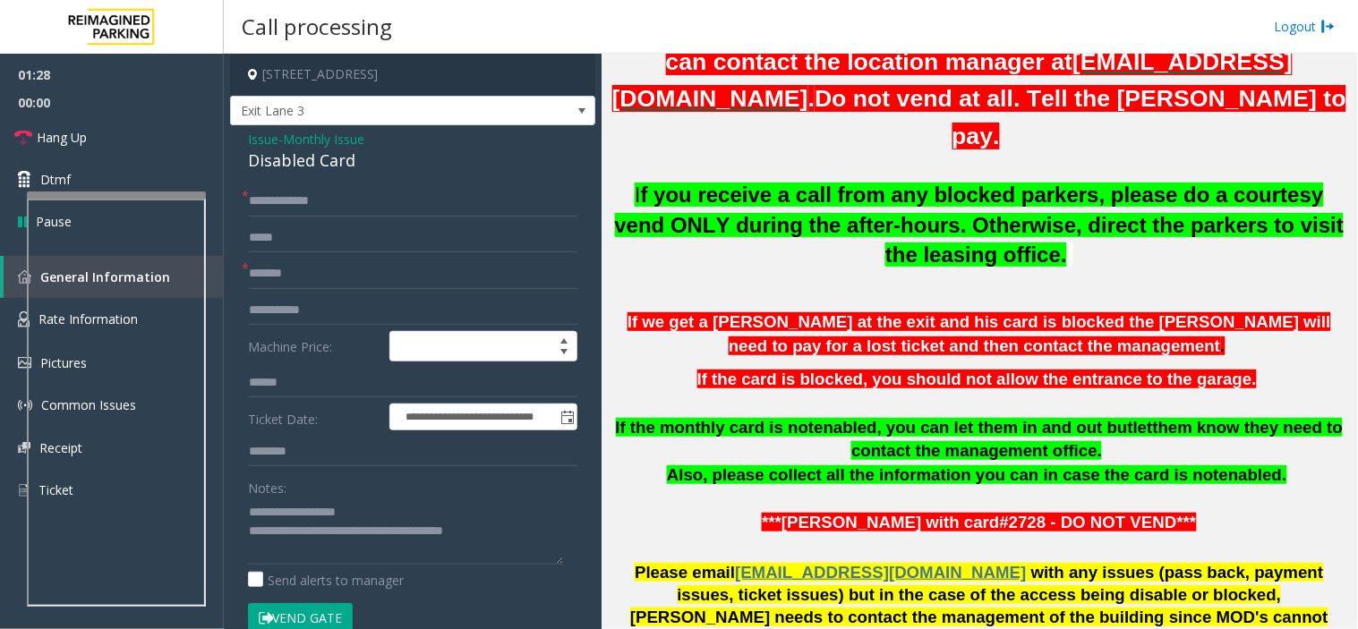
click at [875, 335] on div "Updated by Jyoti Teotia - 6th March 2025. If customers cannot be found as month…" at bounding box center [979, 233] width 743 height 658
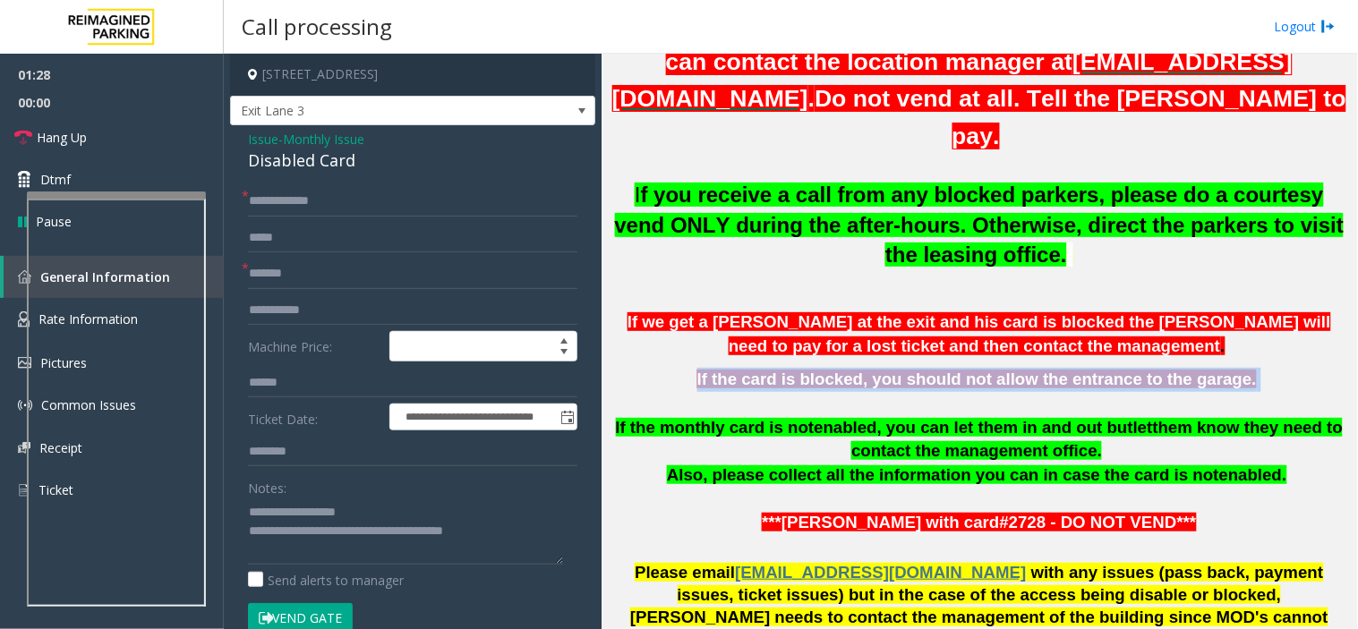
click at [875, 335] on div "Updated by Jyoti Teotia - 6th March 2025. If customers cannot be found as month…" at bounding box center [979, 233] width 743 height 658
drag, startPoint x: 875, startPoint y: 335, endPoint x: 890, endPoint y: 351, distance: 22.2
click at [890, 351] on div "Updated by Jyoti Teotia - 6th March 2025. If customers cannot be found as month…" at bounding box center [979, 233] width 743 height 658
click at [890, 370] on span "If the card is blocked, you should not allow the entrance to the garage." at bounding box center [976, 379] width 559 height 19
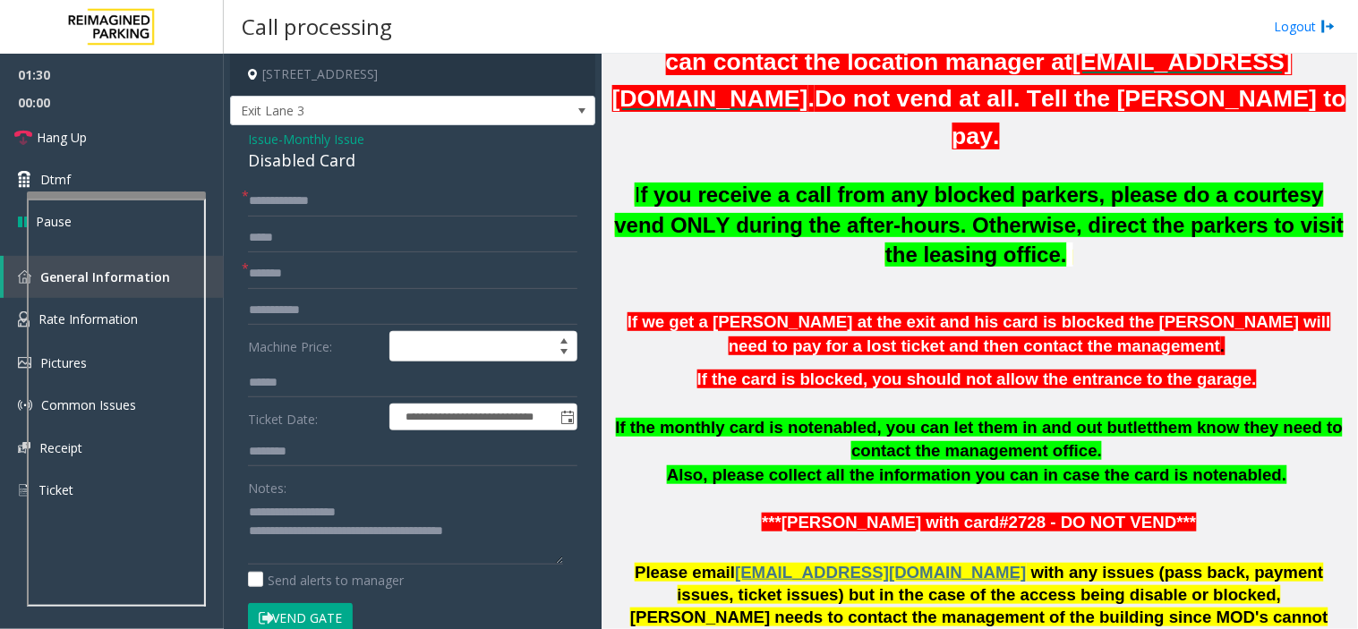
drag, startPoint x: 890, startPoint y: 351, endPoint x: 873, endPoint y: 243, distance: 109.6
click at [873, 243] on p "I f you receive a call from any blocked parkers, please do a courtesy vend ONLY…" at bounding box center [979, 225] width 743 height 90
click at [345, 140] on span "Monthly Issue" at bounding box center [323, 139] width 81 height 19
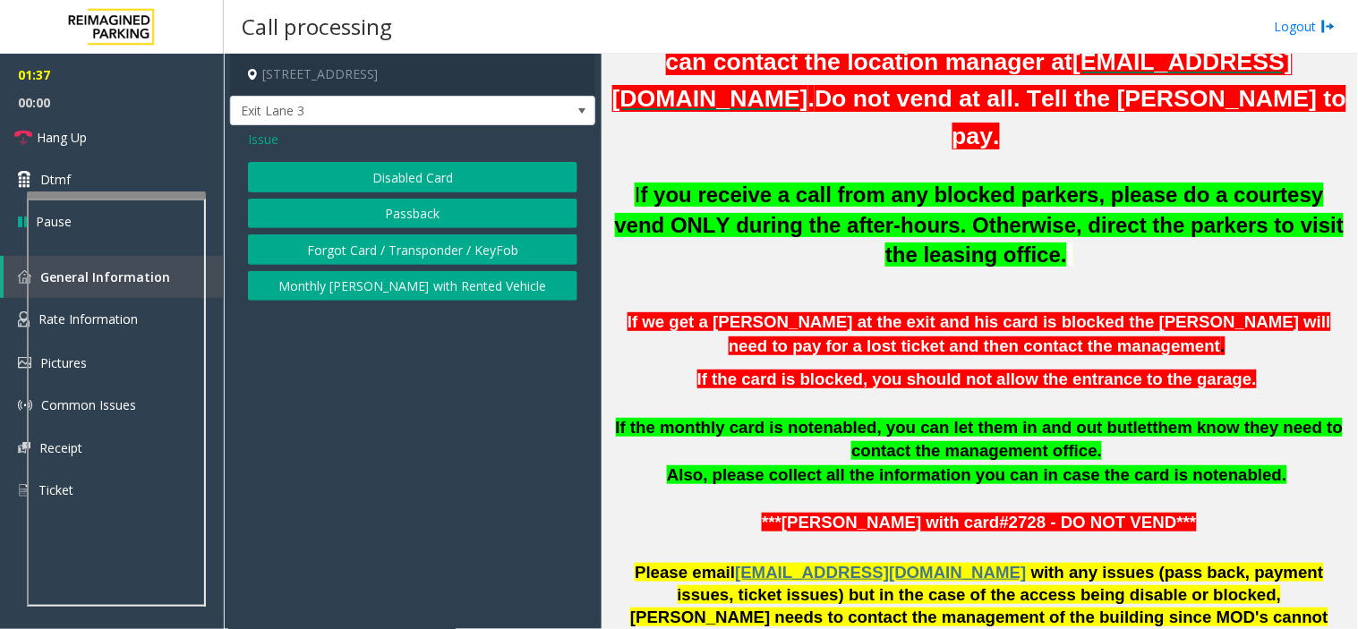
click at [296, 176] on button "Disabled Card" at bounding box center [412, 177] width 329 height 30
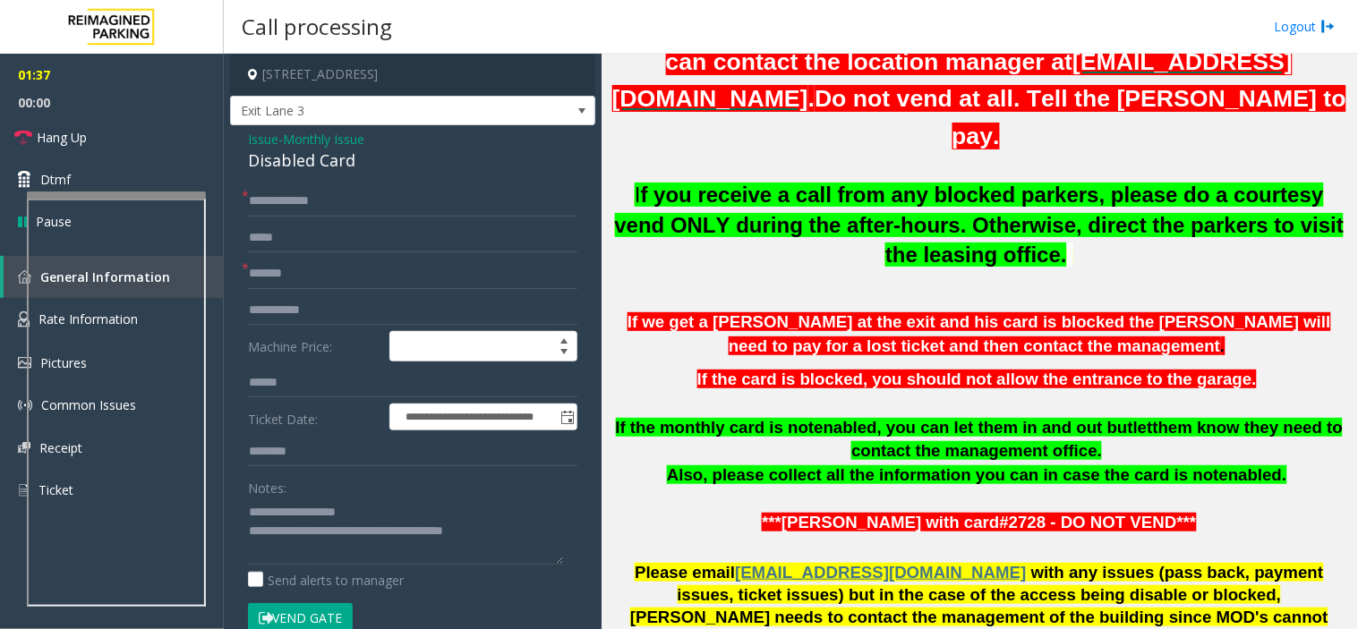
scroll to position [99, 0]
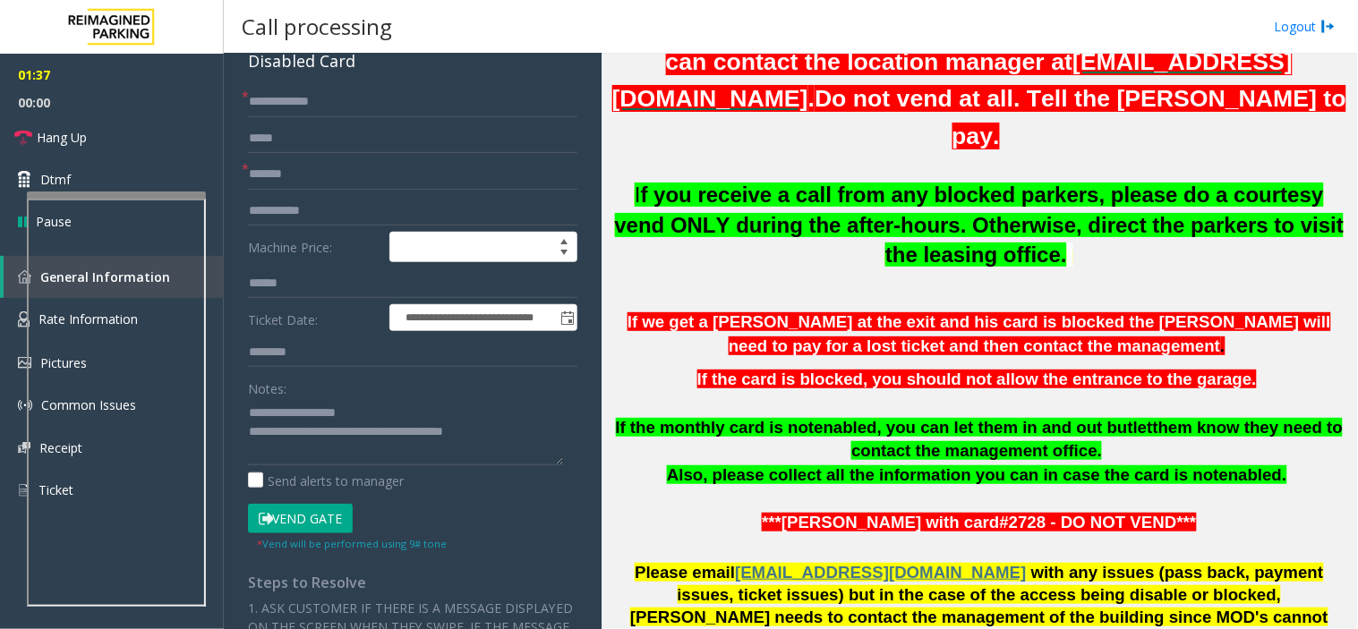
click at [340, 389] on div "Notes:" at bounding box center [412, 419] width 329 height 92
click at [355, 421] on textarea at bounding box center [405, 431] width 315 height 67
click at [356, 172] on input "******" at bounding box center [412, 174] width 329 height 30
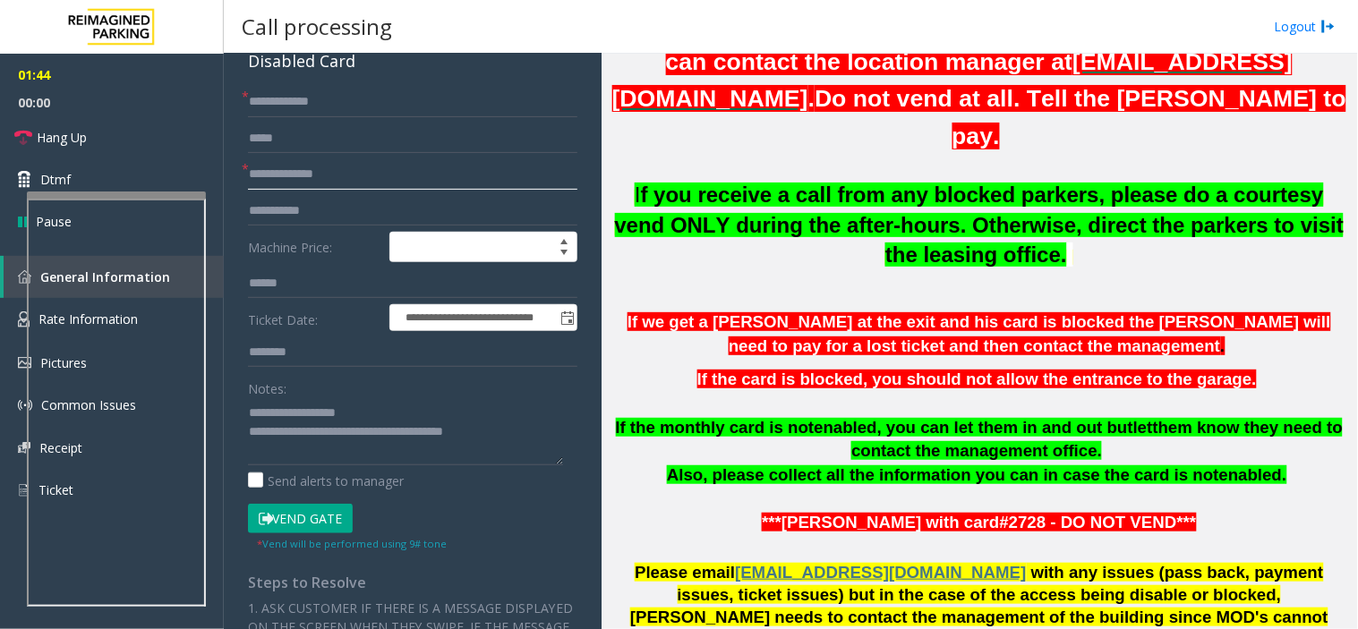
type input "**********"
click at [320, 520] on button "Vend Gate" at bounding box center [300, 519] width 105 height 30
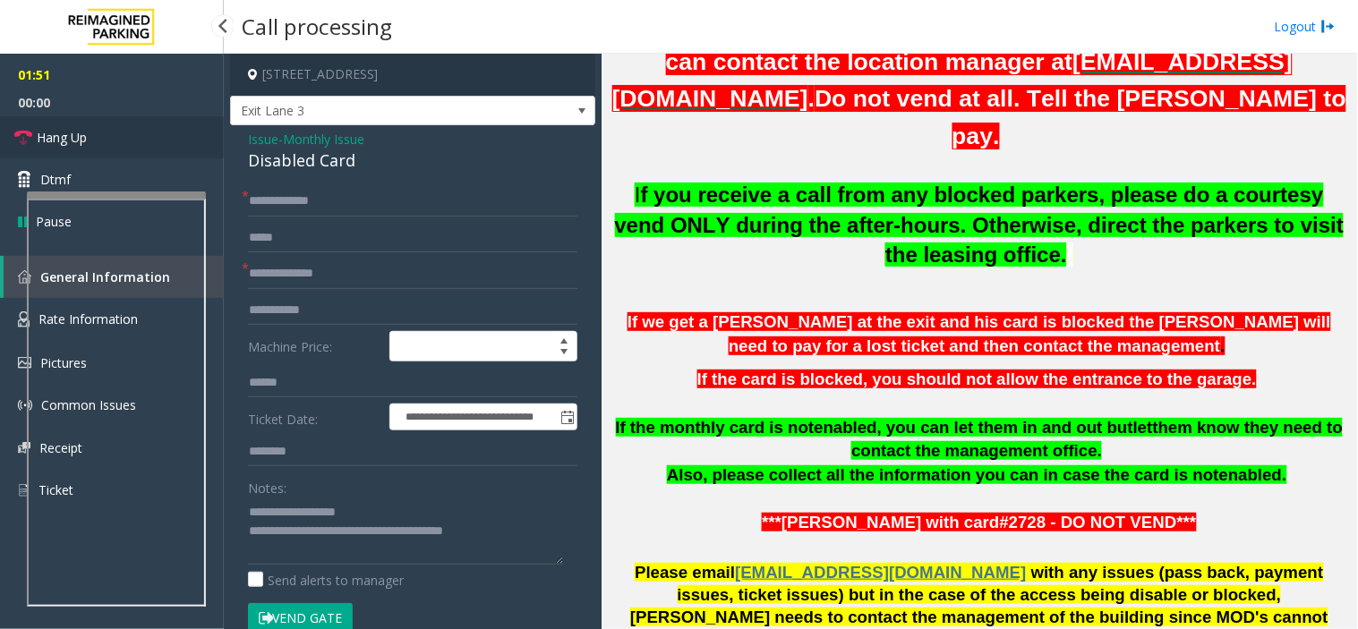
click at [104, 144] on link "Hang Up" at bounding box center [112, 137] width 224 height 42
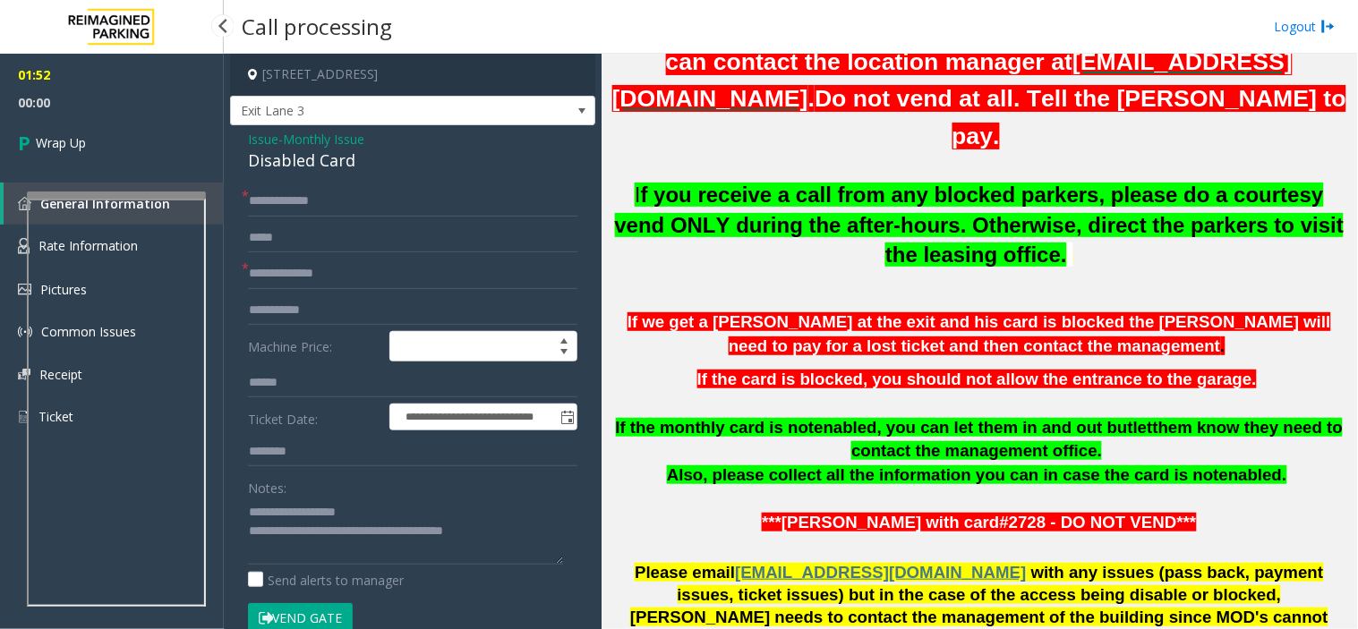
click at [104, 144] on link "Wrap Up" at bounding box center [112, 142] width 224 height 53
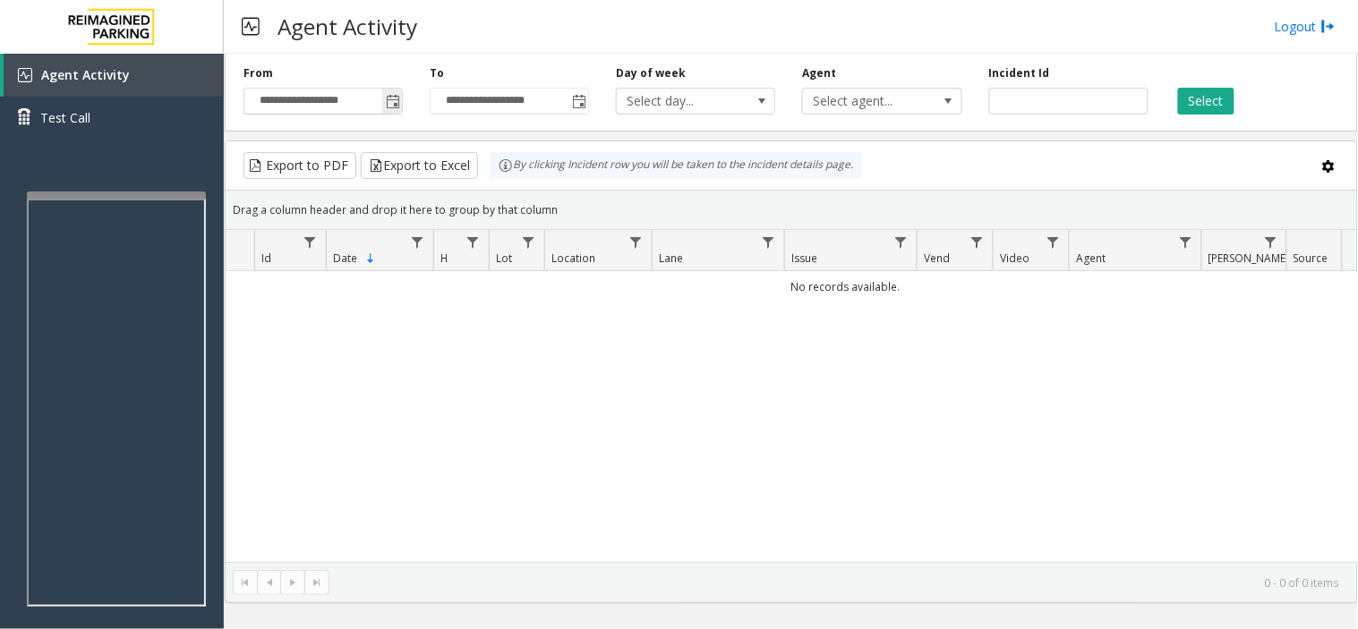
click at [400, 105] on span "Toggle popup" at bounding box center [392, 101] width 20 height 29
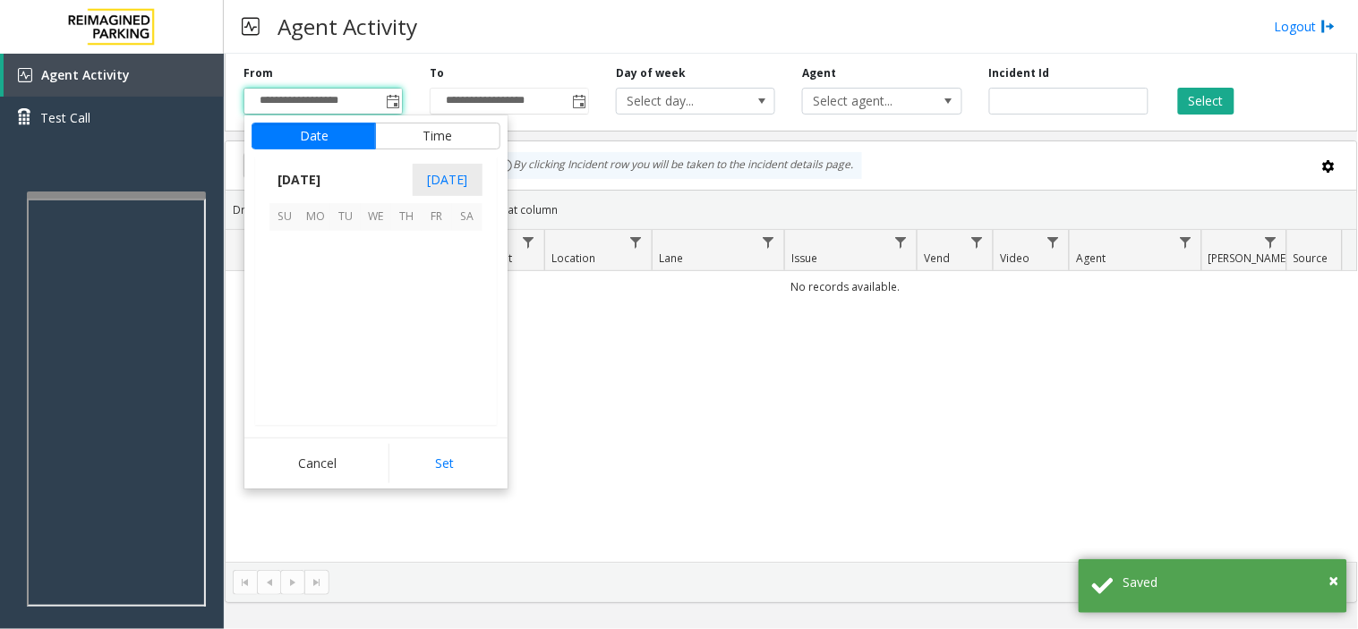
scroll to position [320895, 0]
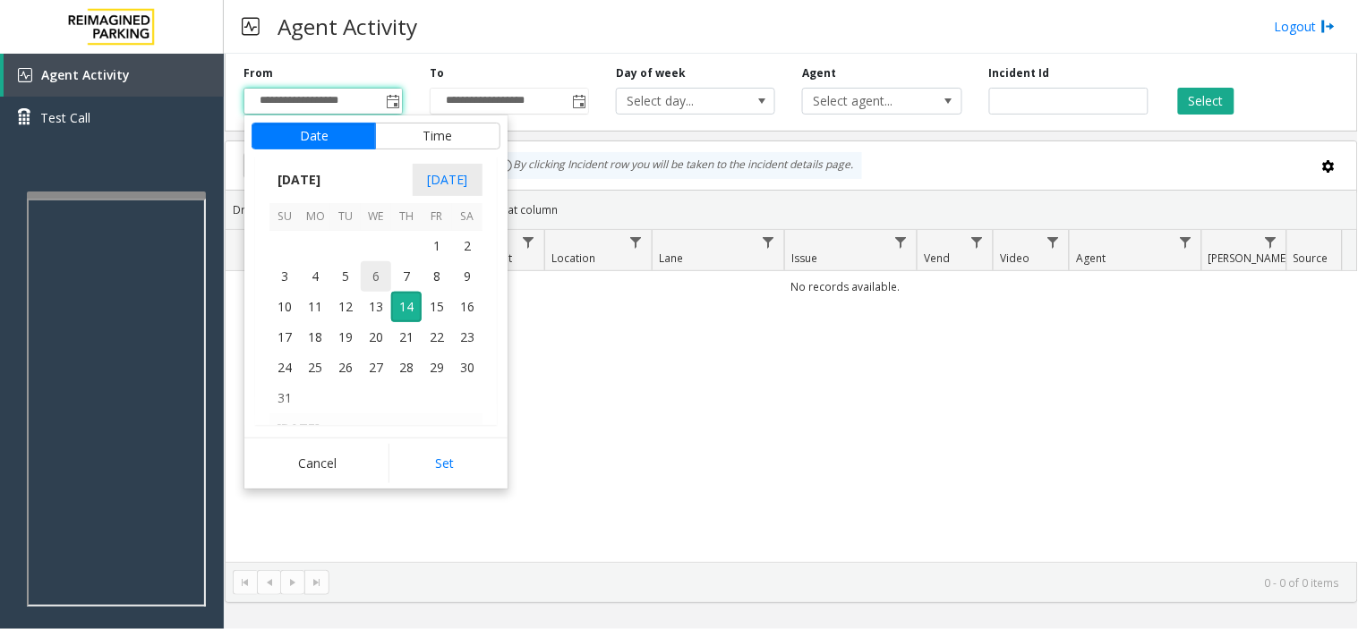
click at [382, 273] on span "6" at bounding box center [376, 276] width 30 height 30
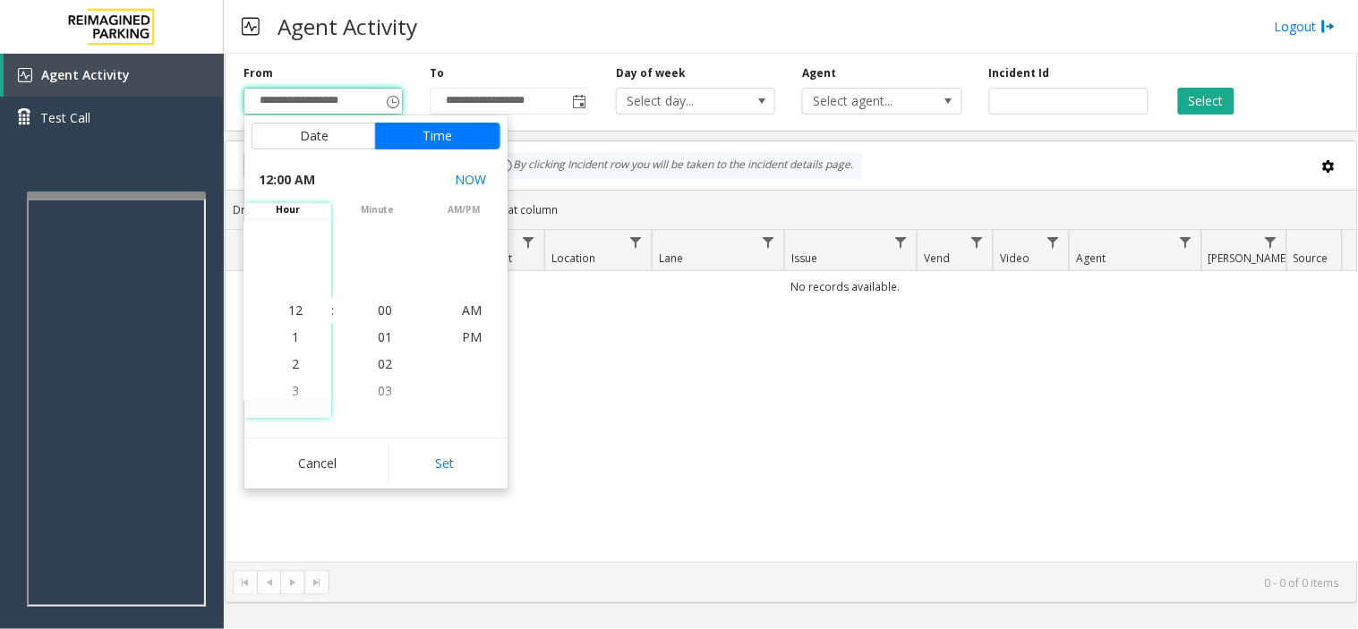
click at [450, 440] on div "Cancel Set" at bounding box center [375, 463] width 263 height 51
click at [450, 479] on button "Set" at bounding box center [444, 463] width 113 height 39
type input "**********"
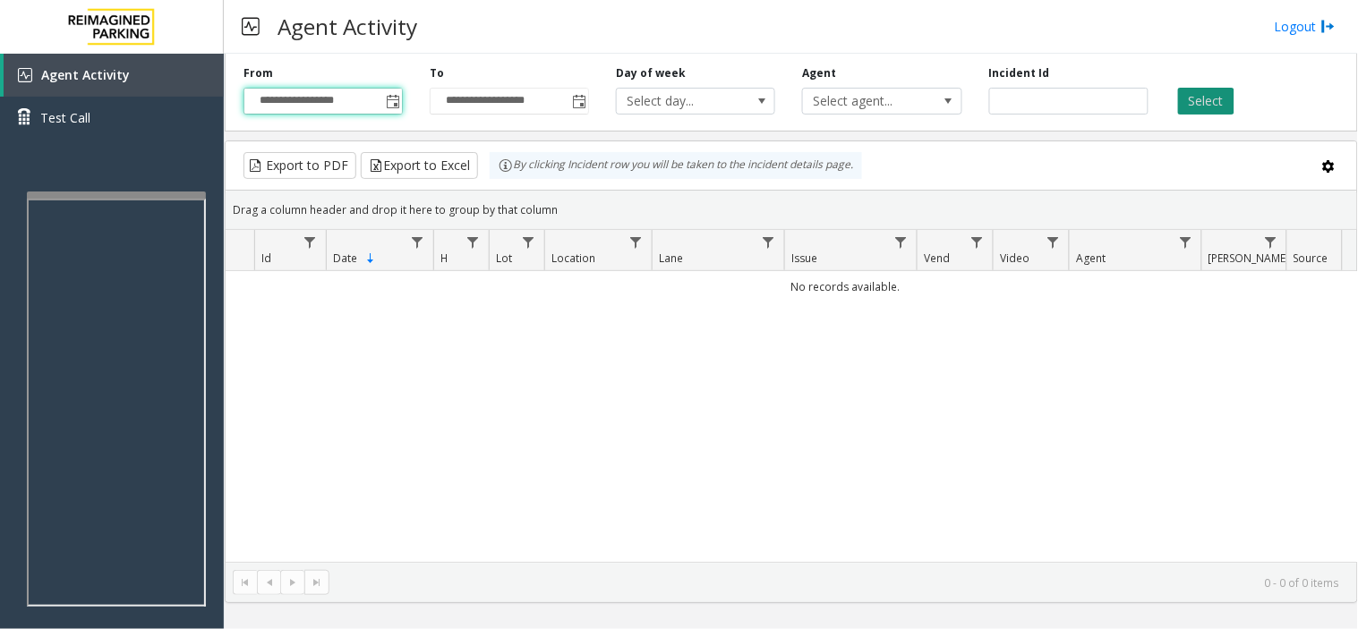
click at [1181, 109] on button "Select" at bounding box center [1206, 101] width 56 height 27
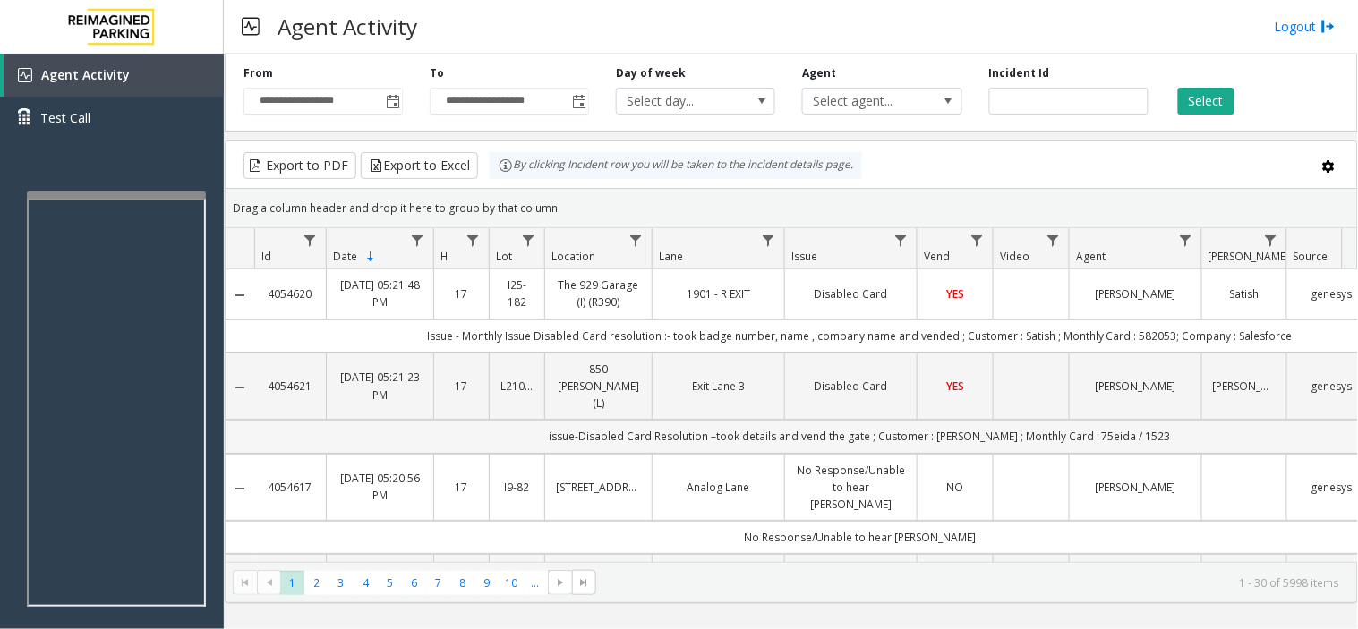
click at [1111, 421] on td "issue-Disabled Card Resolution –took details and vend the gate ; Customer : [PE…" at bounding box center [859, 436] width 1211 height 33
click at [1196, 421] on td "issue-Disabled Card Resolution –took details and vend the gate ; Customer : [PE…" at bounding box center [859, 436] width 1211 height 33
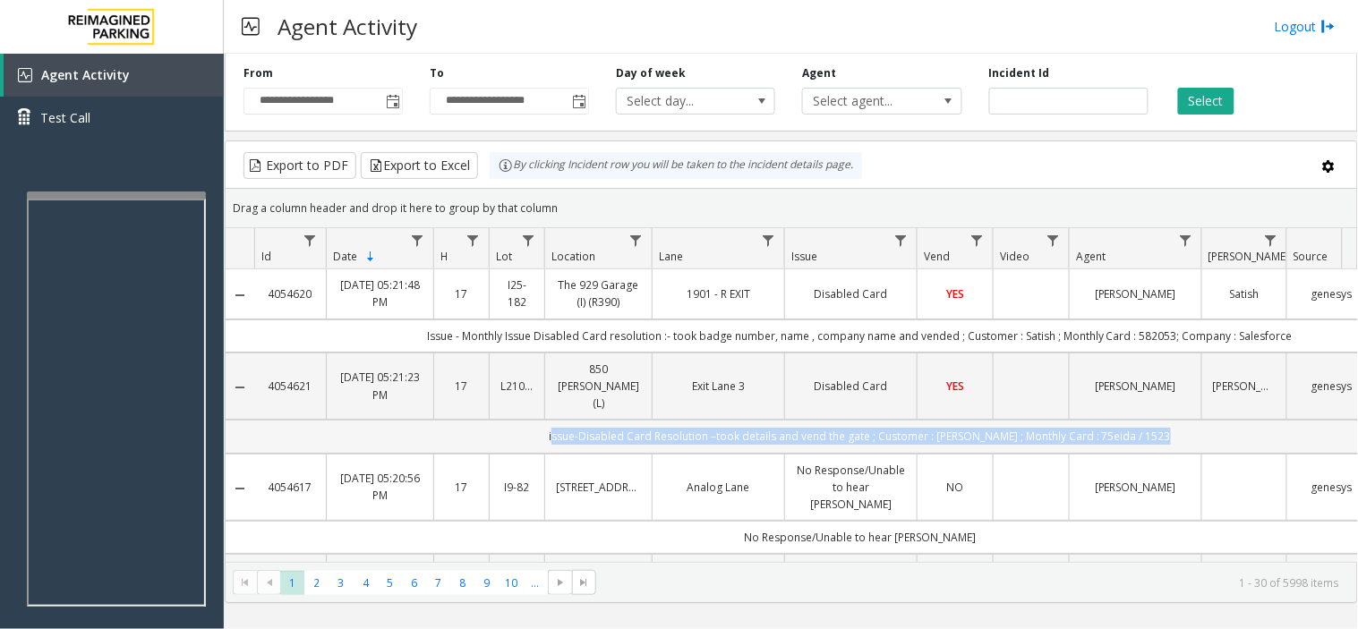
click at [1196, 421] on td "issue-Disabled Card Resolution –took details and vend the gate ; Customer : [PE…" at bounding box center [859, 436] width 1211 height 33
click at [978, 428] on td "issue-Disabled Card Resolution –took details and vend the gate ; Customer : [PE…" at bounding box center [859, 436] width 1211 height 33
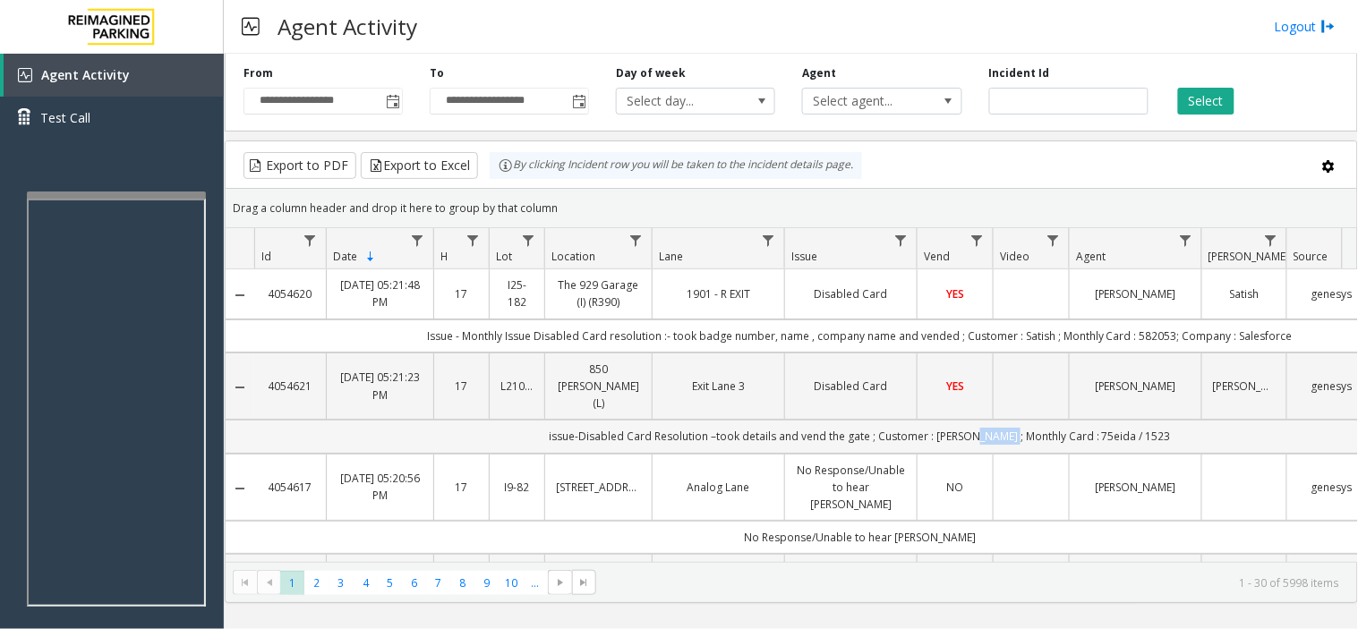
click at [978, 428] on td "issue-Disabled Card Resolution –took details and vend the gate ; Customer : [PE…" at bounding box center [859, 436] width 1211 height 33
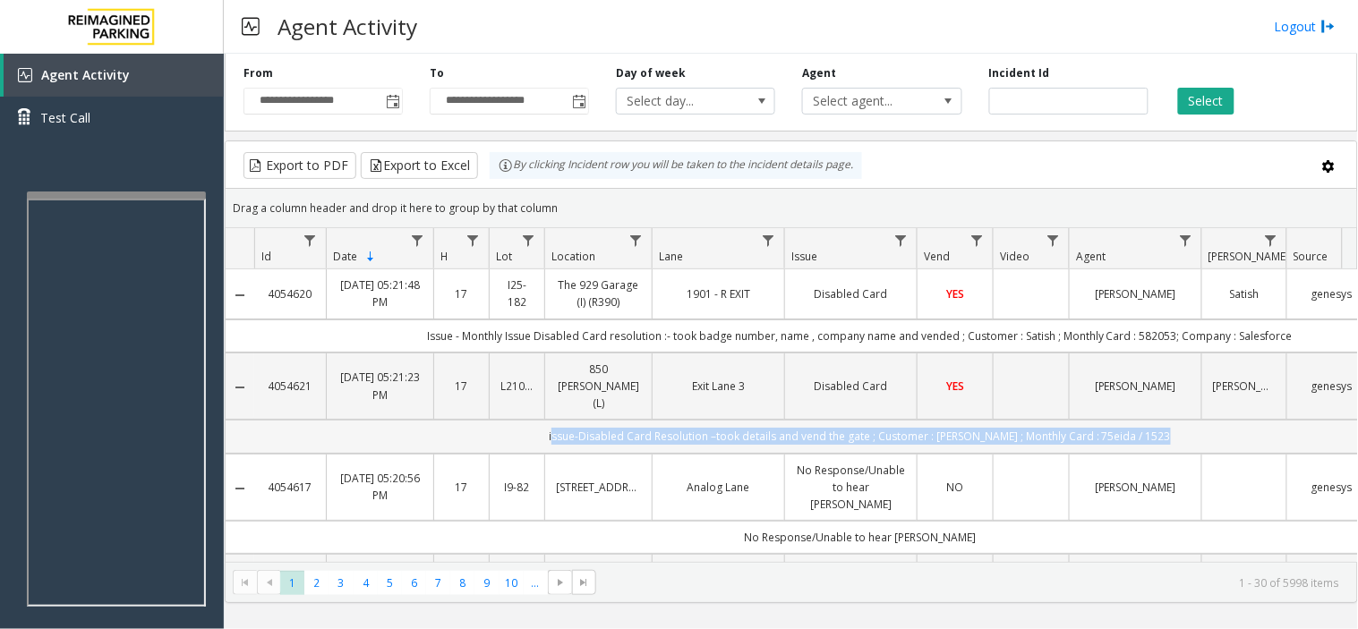
click at [978, 428] on td "issue-Disabled Card Resolution –took details and vend the gate ; Customer : [PE…" at bounding box center [859, 436] width 1211 height 33
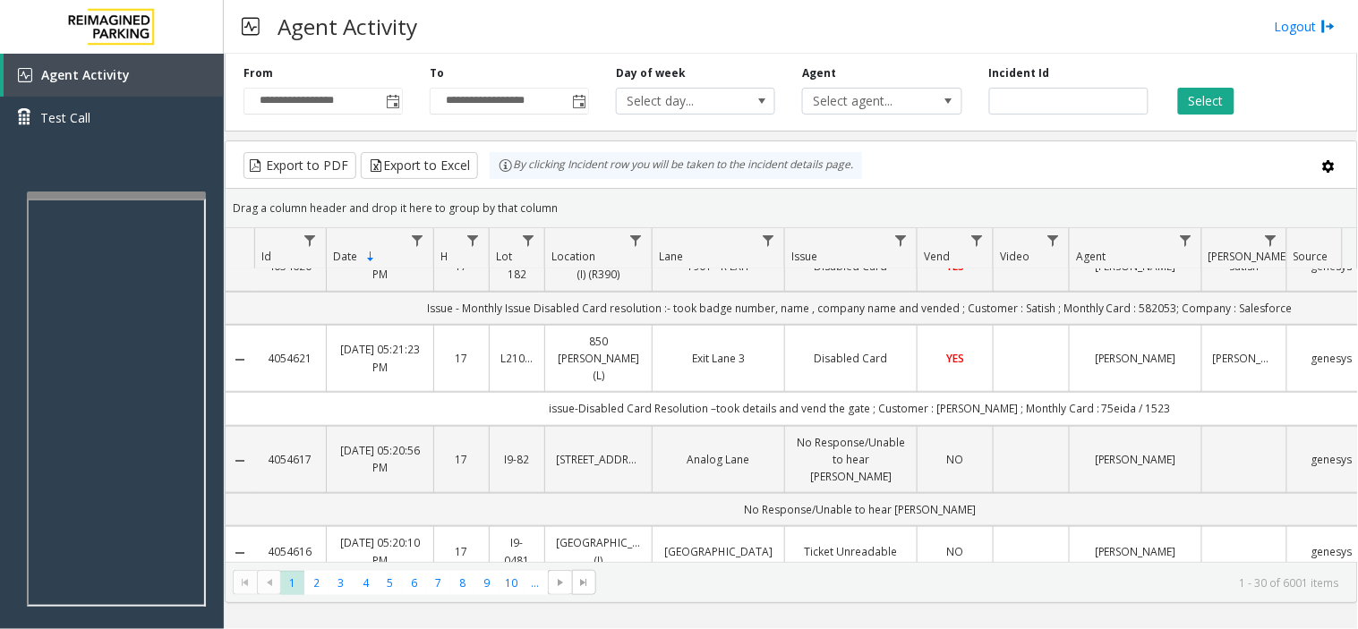
scroll to position [298, 0]
click at [696, 390] on td "issue-Disabled Card Resolution –took details and vend the gate ; Customer : [PE…" at bounding box center [859, 406] width 1211 height 33
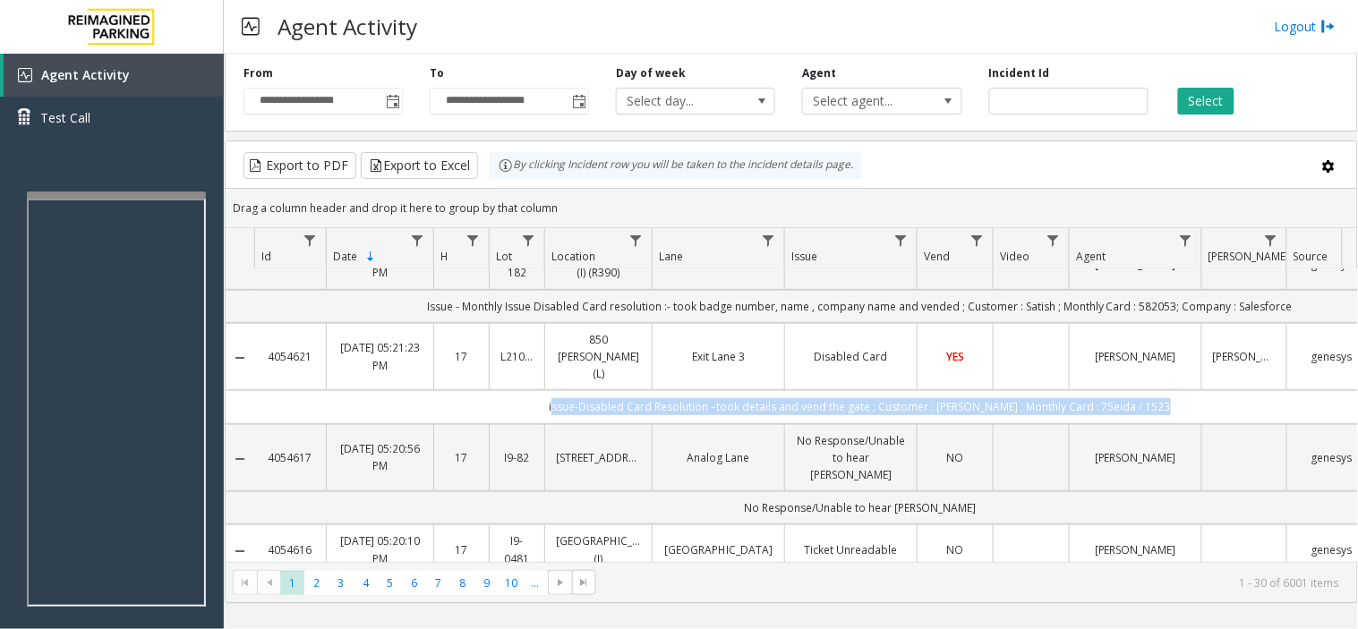
click at [696, 390] on td "issue-Disabled Card Resolution –took details and vend the gate ; Customer : [PE…" at bounding box center [859, 406] width 1211 height 33
drag, startPoint x: 696, startPoint y: 388, endPoint x: 907, endPoint y: 388, distance: 210.3
click at [907, 390] on td "issue-Disabled Card Resolution –took details and vend the gate ; Customer : [PE…" at bounding box center [859, 406] width 1211 height 33
click at [781, 396] on td "issue-Disabled Card Resolution –took details and vend the gate ; Customer : [PE…" at bounding box center [859, 406] width 1211 height 33
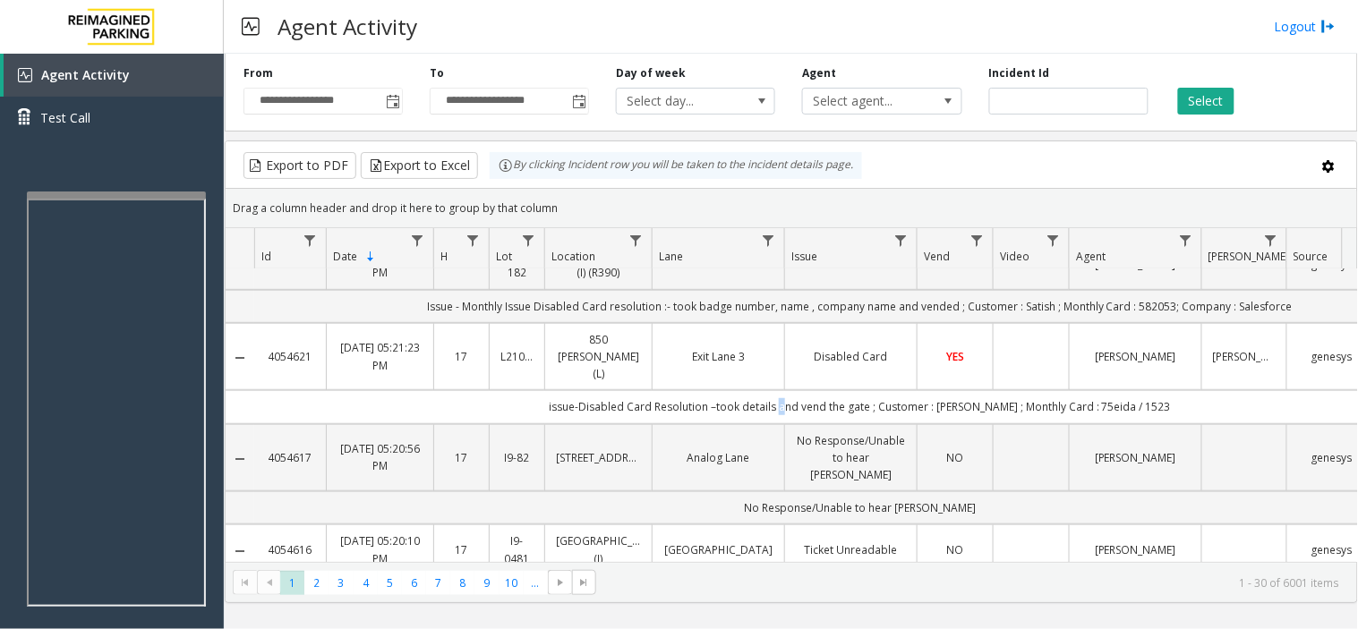
click at [781, 396] on td "issue-Disabled Card Resolution –took details and vend the gate ; Customer : [PE…" at bounding box center [859, 406] width 1211 height 33
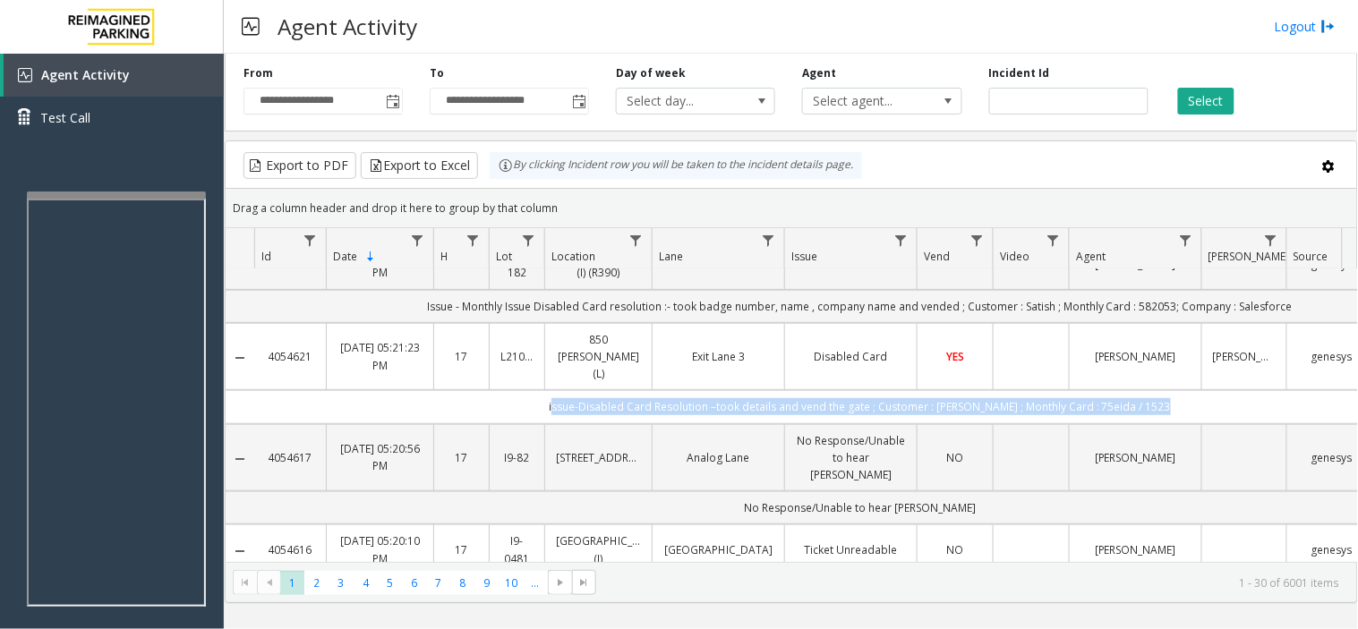
click at [781, 396] on td "issue-Disabled Card Resolution –took details and vend the gate ; Customer : [PE…" at bounding box center [859, 406] width 1211 height 33
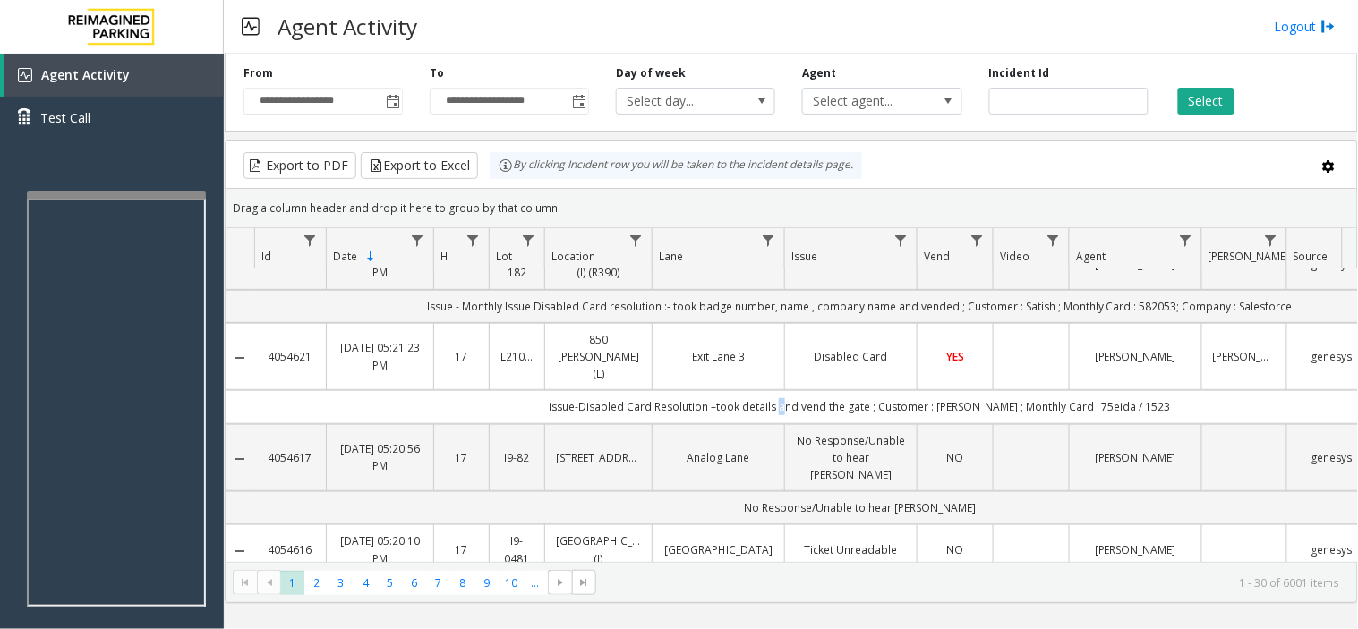
click at [781, 396] on td "issue-Disabled Card Resolution –took details and vend the gate ; Customer : [PE…" at bounding box center [859, 406] width 1211 height 33
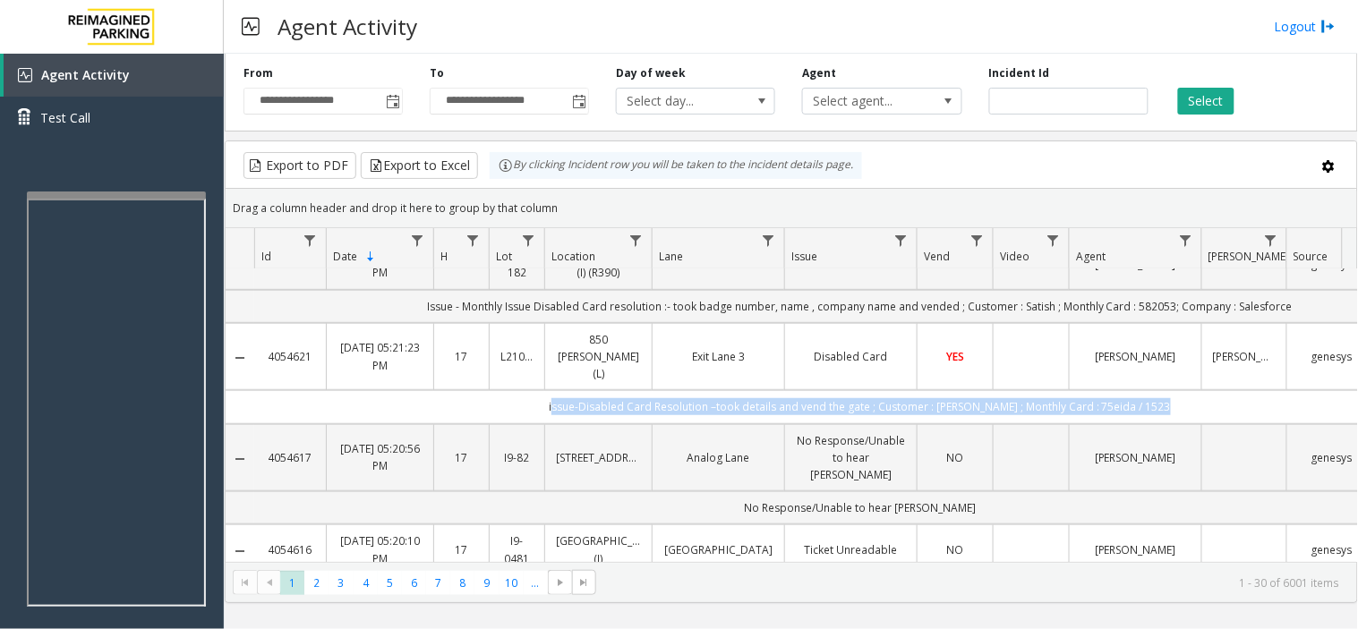
click at [781, 396] on td "issue-Disabled Card Resolution –took details and vend the gate ; Customer : [PE…" at bounding box center [859, 406] width 1211 height 33
click at [574, 390] on td "issue-Disabled Card Resolution –took details and vend the gate ; Customer : [PE…" at bounding box center [859, 406] width 1211 height 33
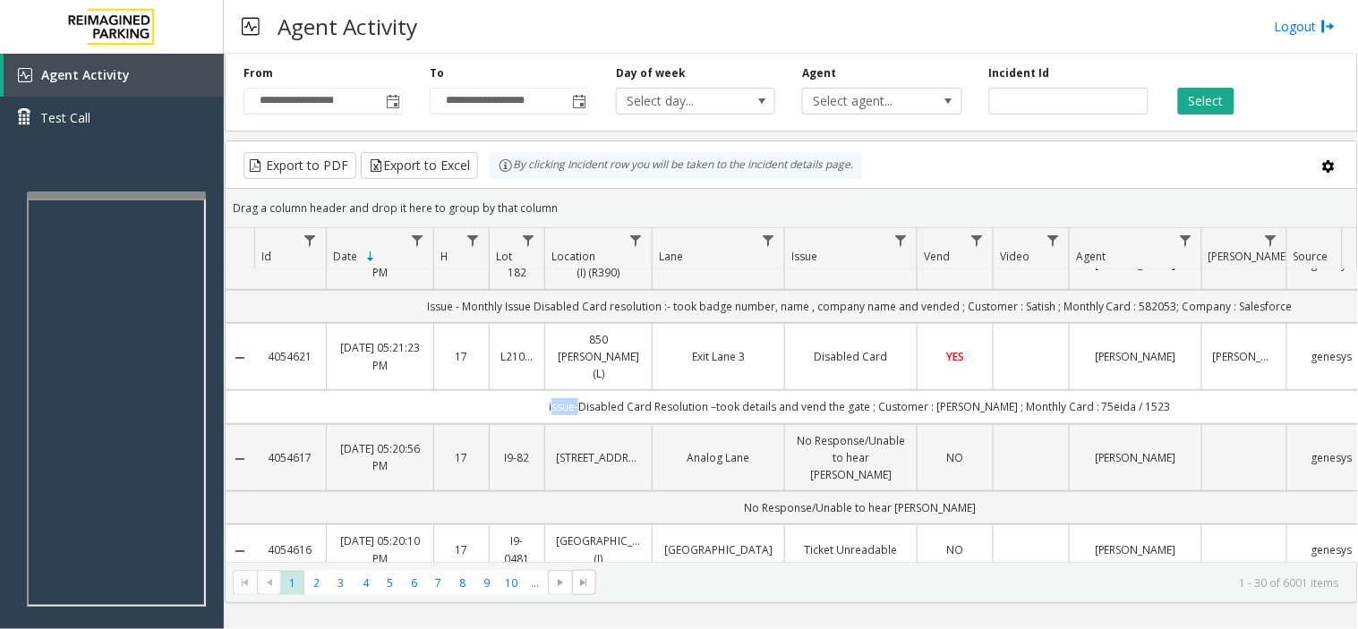
click at [574, 390] on td "issue-Disabled Card Resolution –took details and vend the gate ; Customer : [PE…" at bounding box center [859, 406] width 1211 height 33
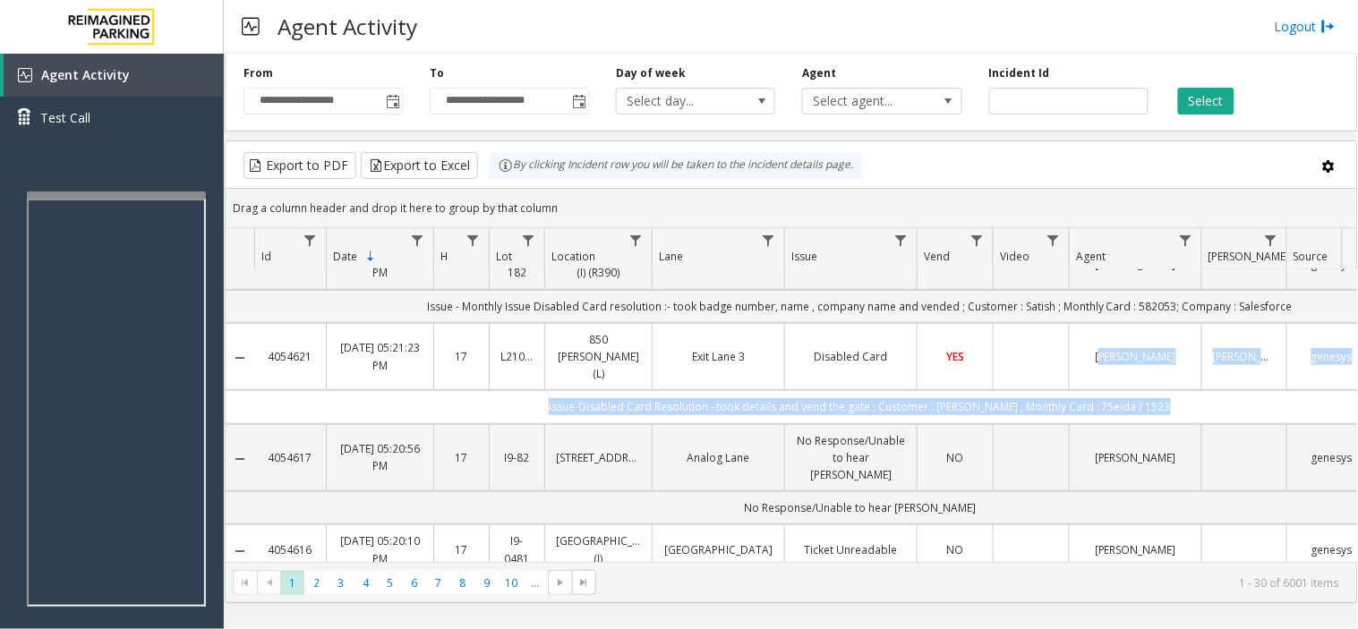
drag, startPoint x: 574, startPoint y: 379, endPoint x: 1093, endPoint y: 334, distance: 521.0
click at [1094, 334] on td "[PERSON_NAME]" at bounding box center [1134, 357] width 132 height 68
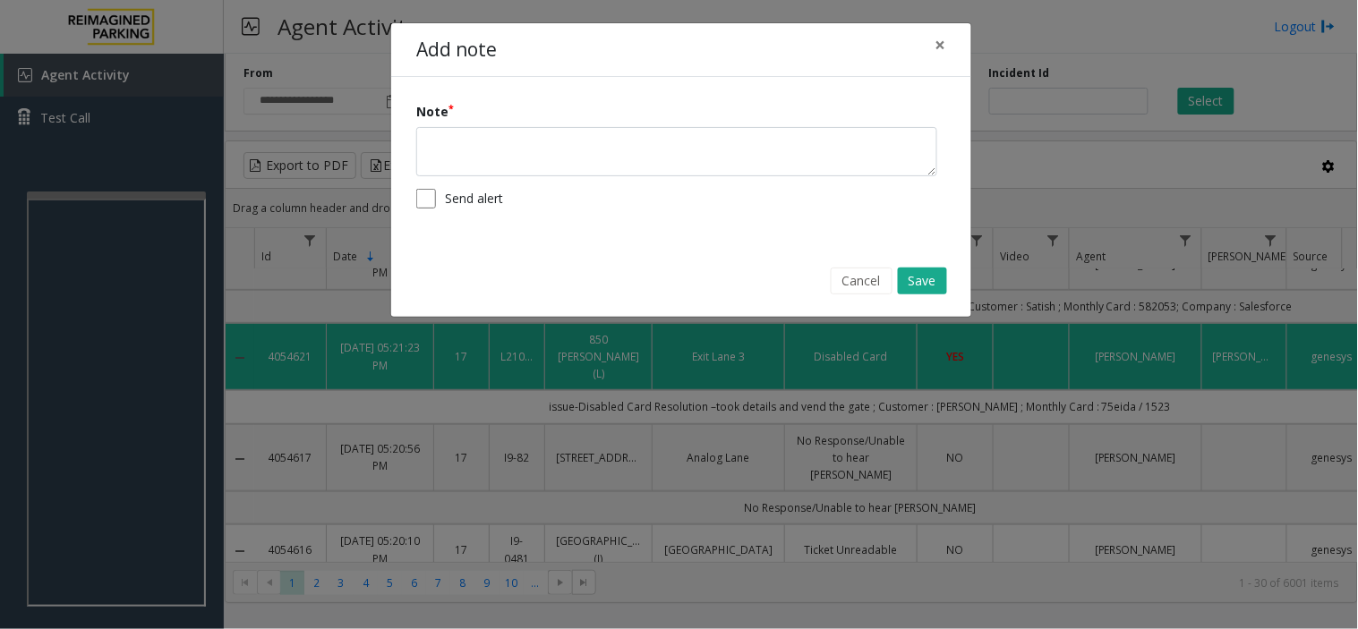
click at [1134, 417] on body "**********" at bounding box center [679, 314] width 1358 height 629
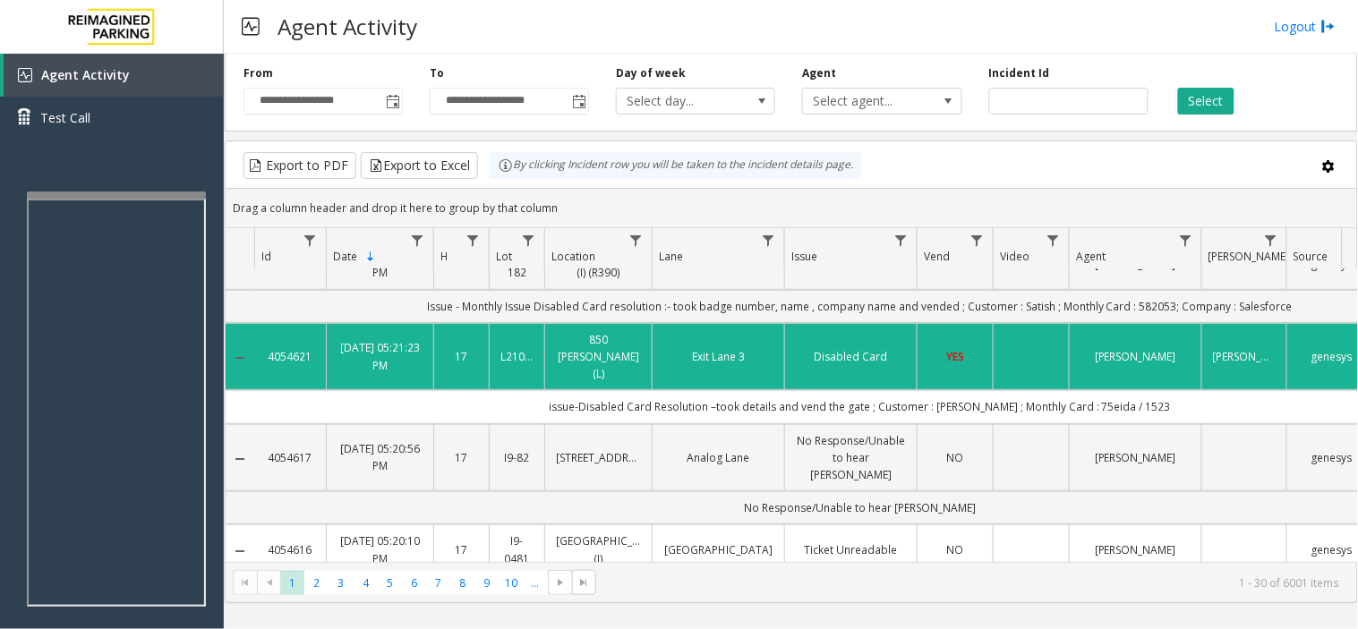
click at [1134, 390] on td "issue-Disabled Card Resolution –took details and vend the gate ; Customer : [PE…" at bounding box center [859, 406] width 1211 height 33
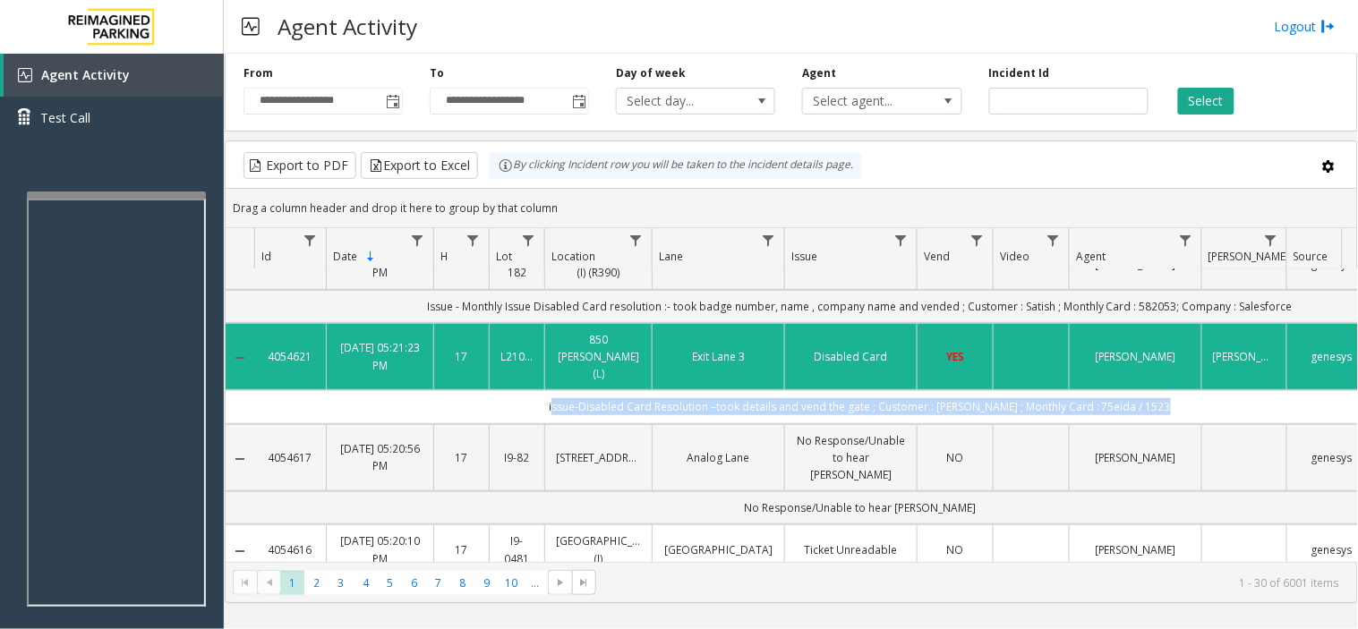
click at [1134, 390] on td "issue-Disabled Card Resolution –took details and vend the gate ; Customer : [PE…" at bounding box center [859, 406] width 1211 height 33
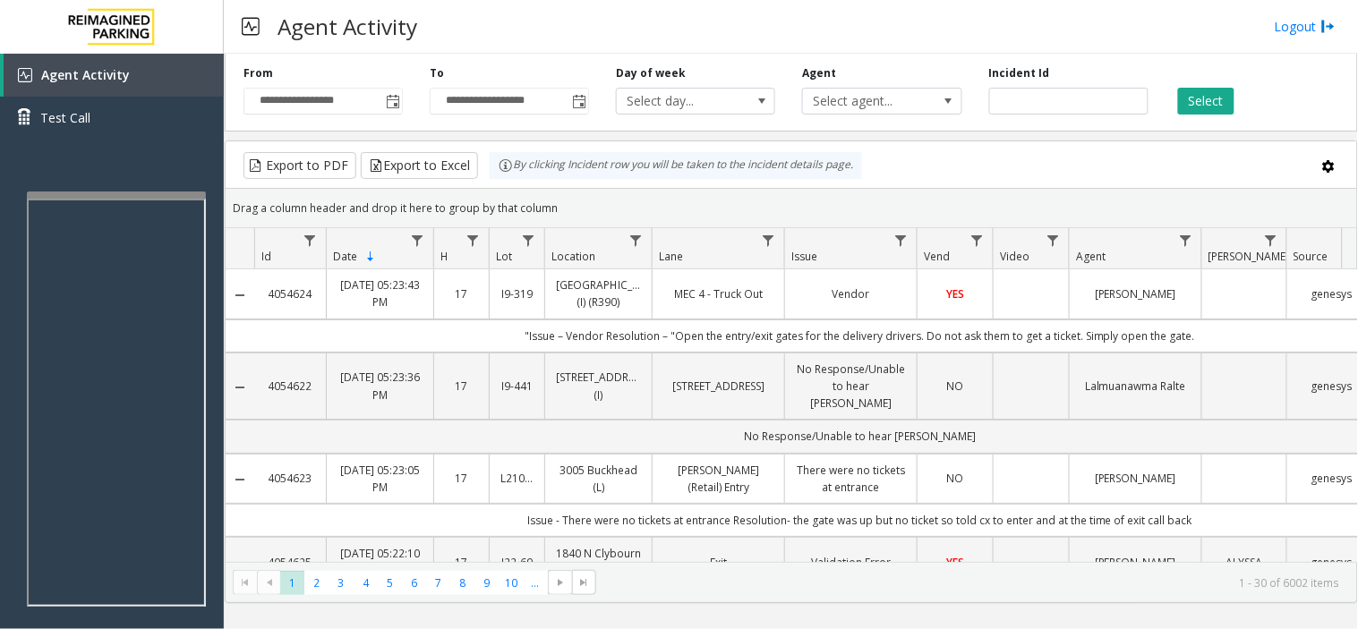
scroll to position [298, 0]
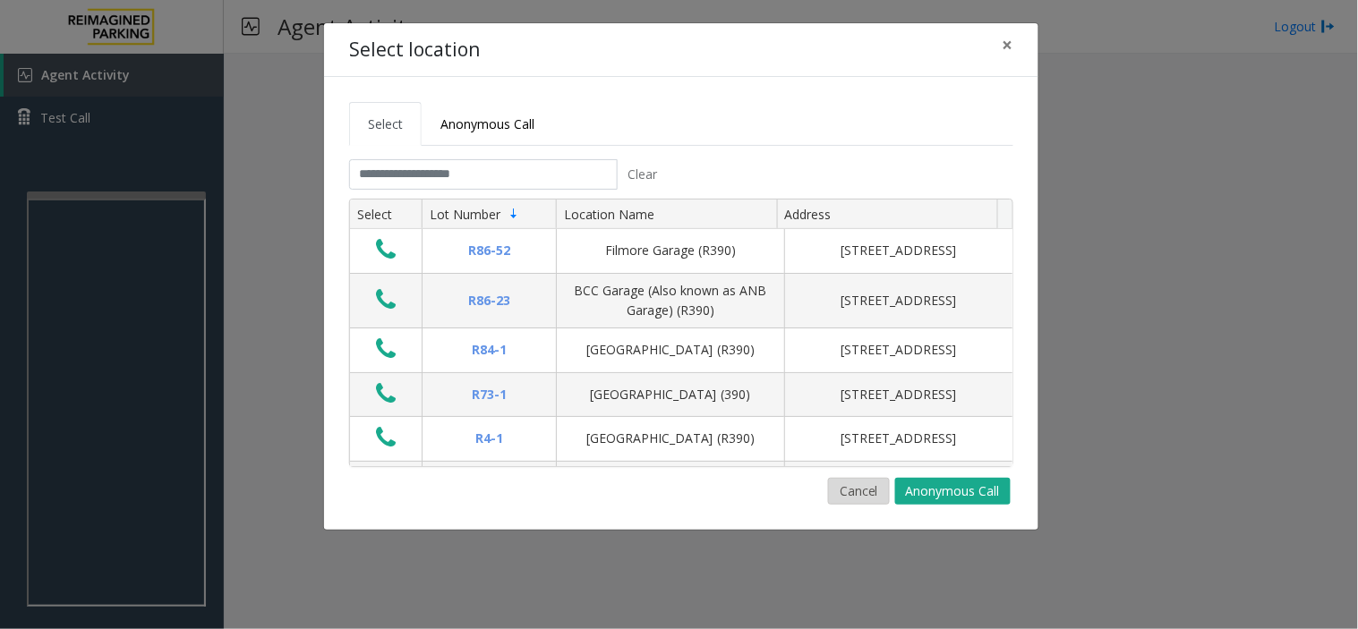
click at [848, 504] on button "Cancel" at bounding box center [859, 491] width 62 height 27
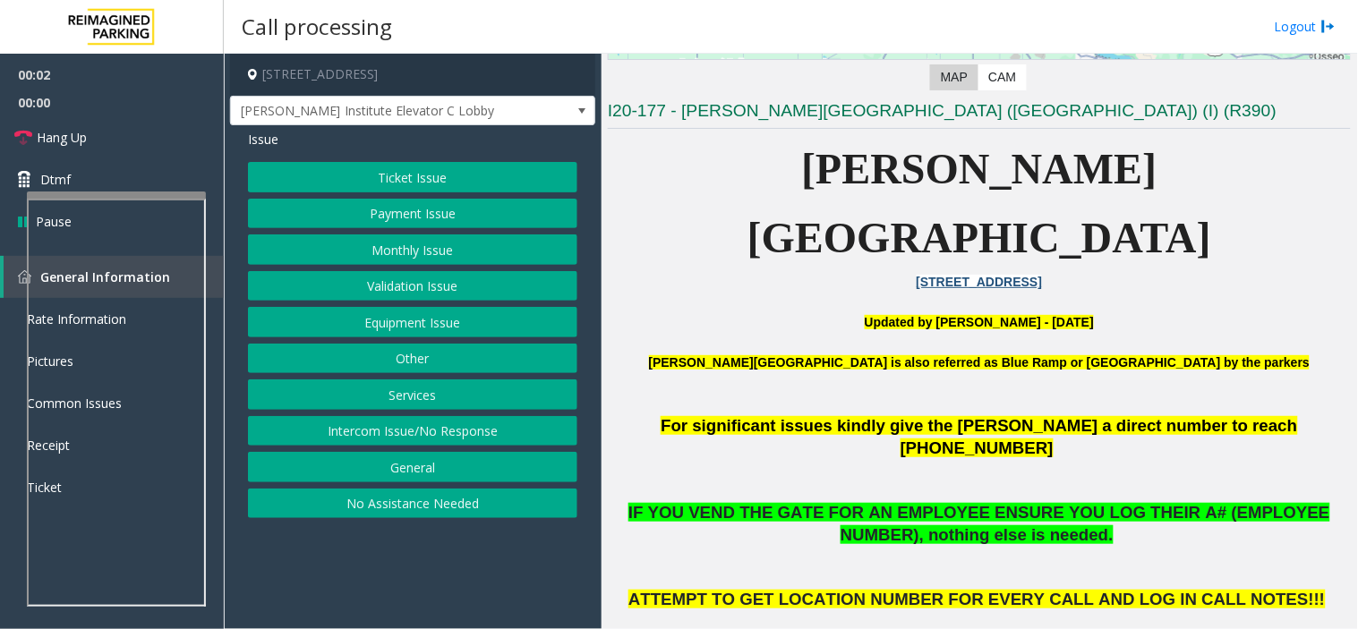
scroll to position [397, 0]
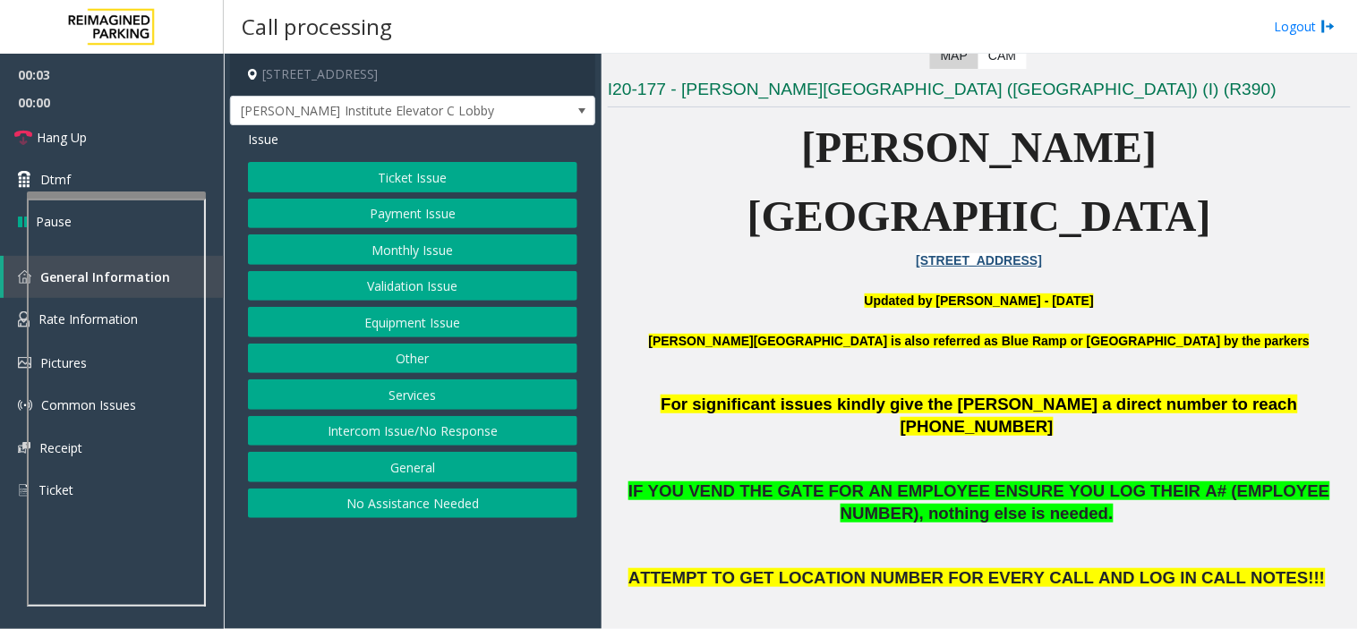
click at [882, 371] on p at bounding box center [979, 381] width 743 height 20
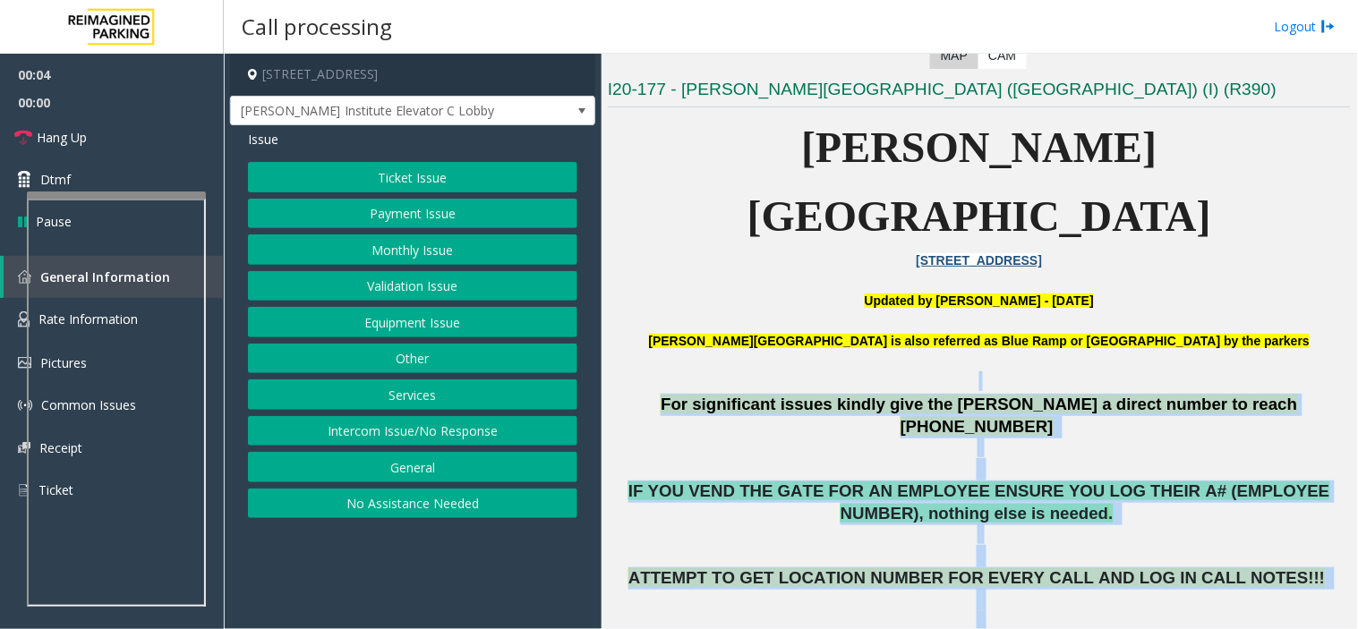
drag, startPoint x: 882, startPoint y: 320, endPoint x: 1103, endPoint y: 555, distance: 322.2
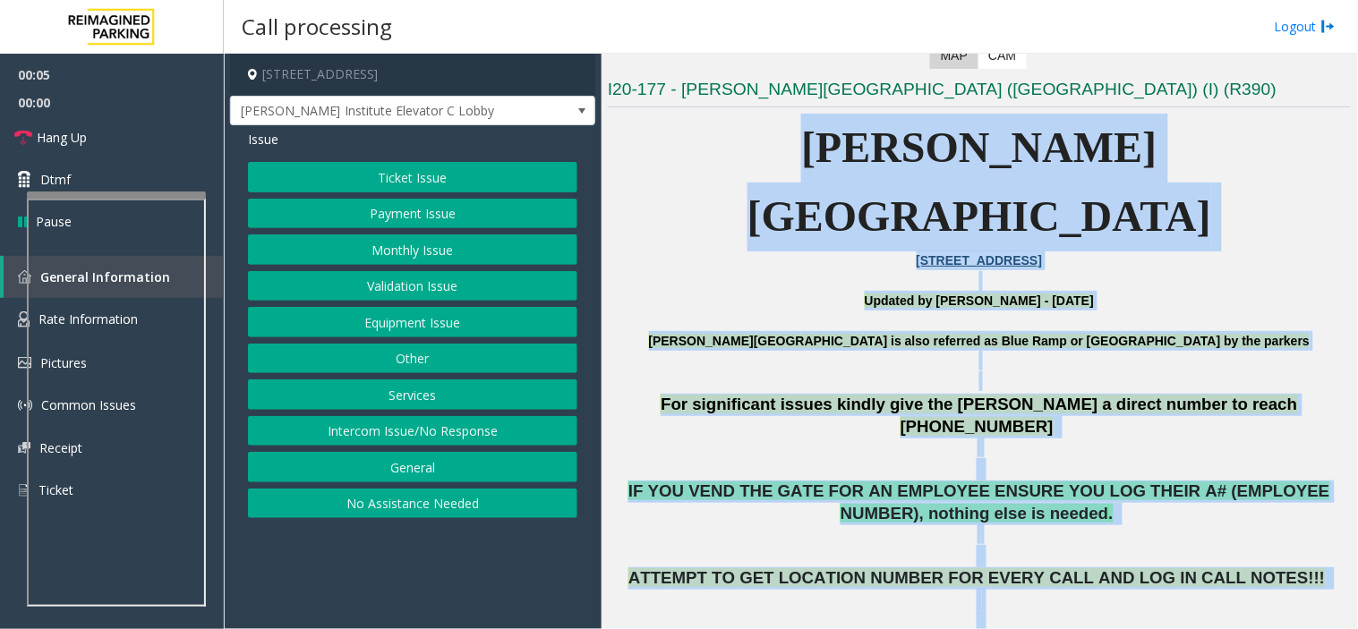
drag, startPoint x: 1103, startPoint y: 555, endPoint x: 833, endPoint y: 123, distance: 509.8
click at [833, 123] on p "[PERSON_NAME][GEOGRAPHIC_DATA]" at bounding box center [979, 183] width 743 height 138
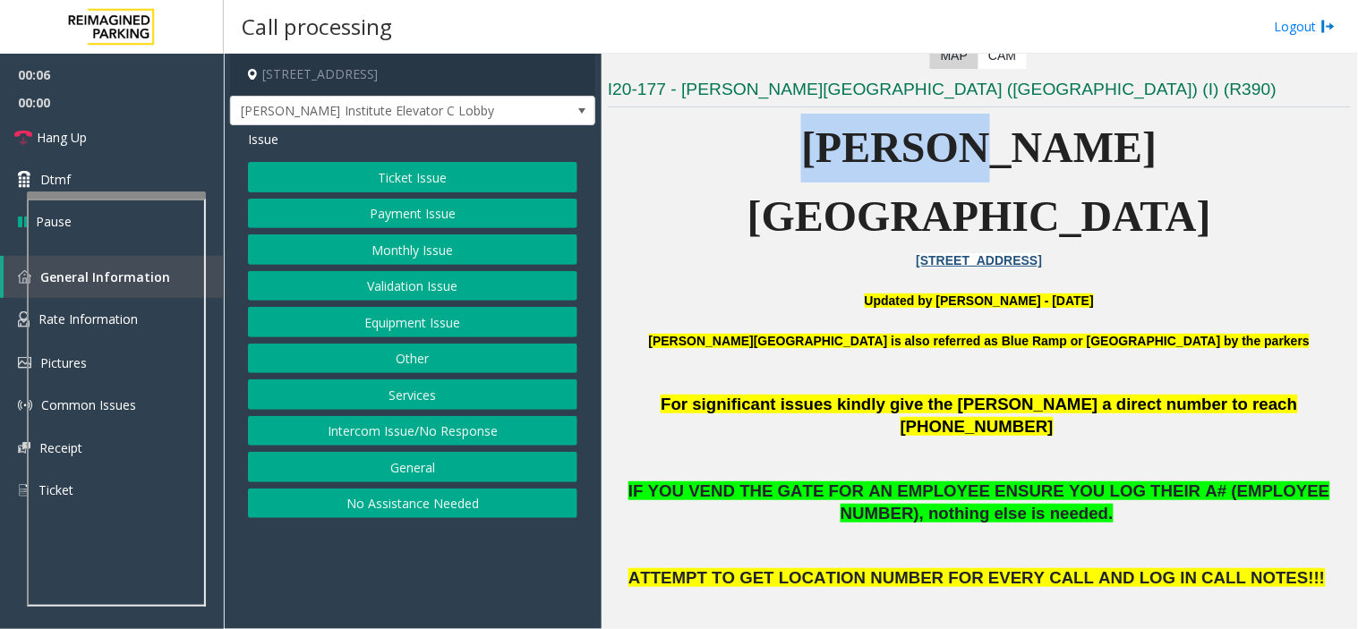
click at [833, 123] on p "[PERSON_NAME][GEOGRAPHIC_DATA]" at bounding box center [979, 183] width 743 height 138
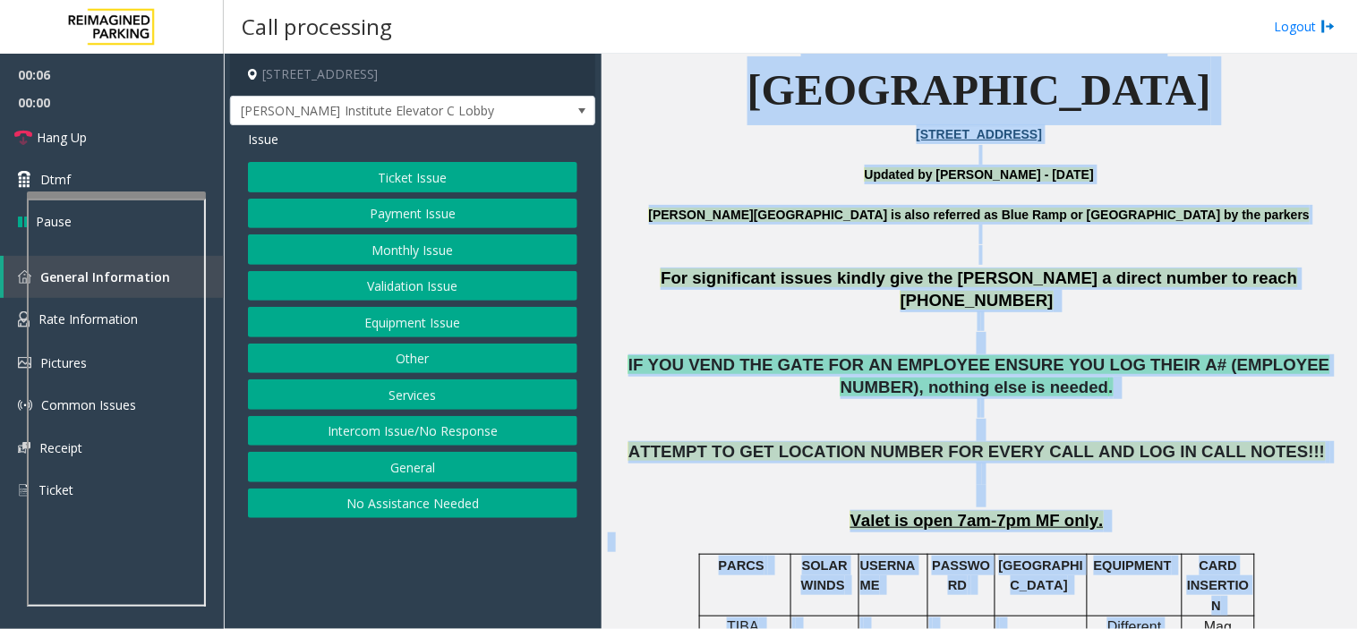
drag, startPoint x: 833, startPoint y: 123, endPoint x: 1115, endPoint y: 628, distance: 578.9
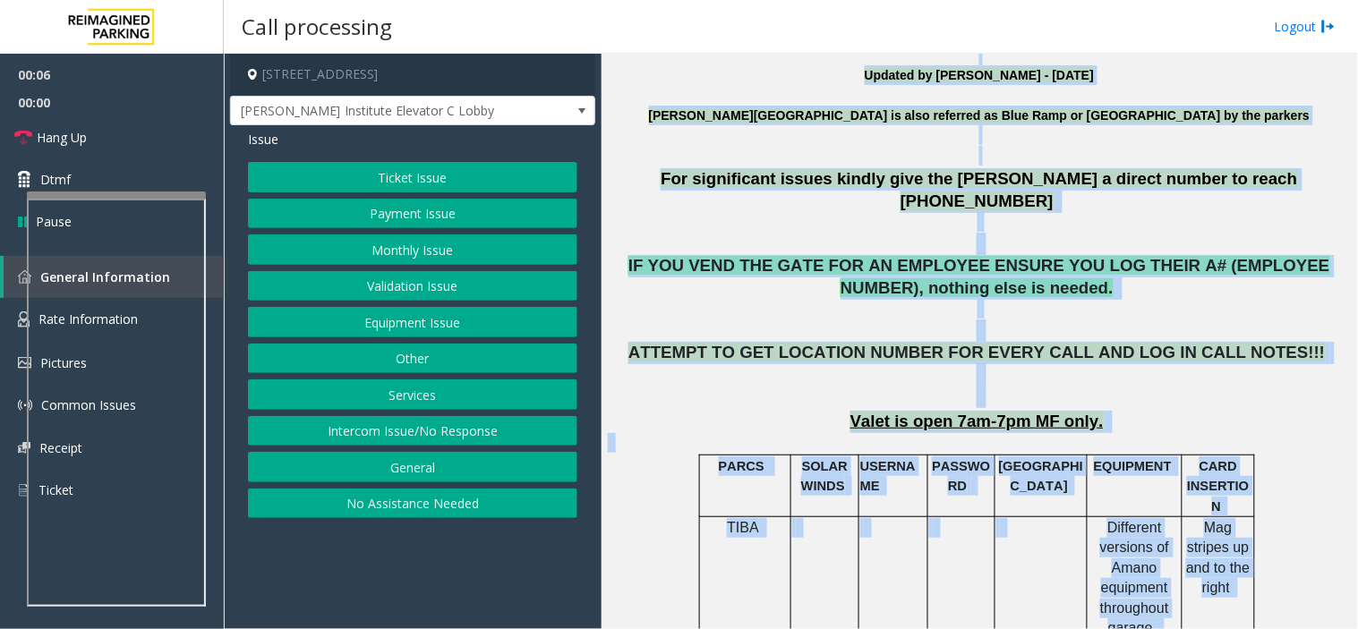
click at [1018, 518] on p at bounding box center [1040, 528] width 89 height 20
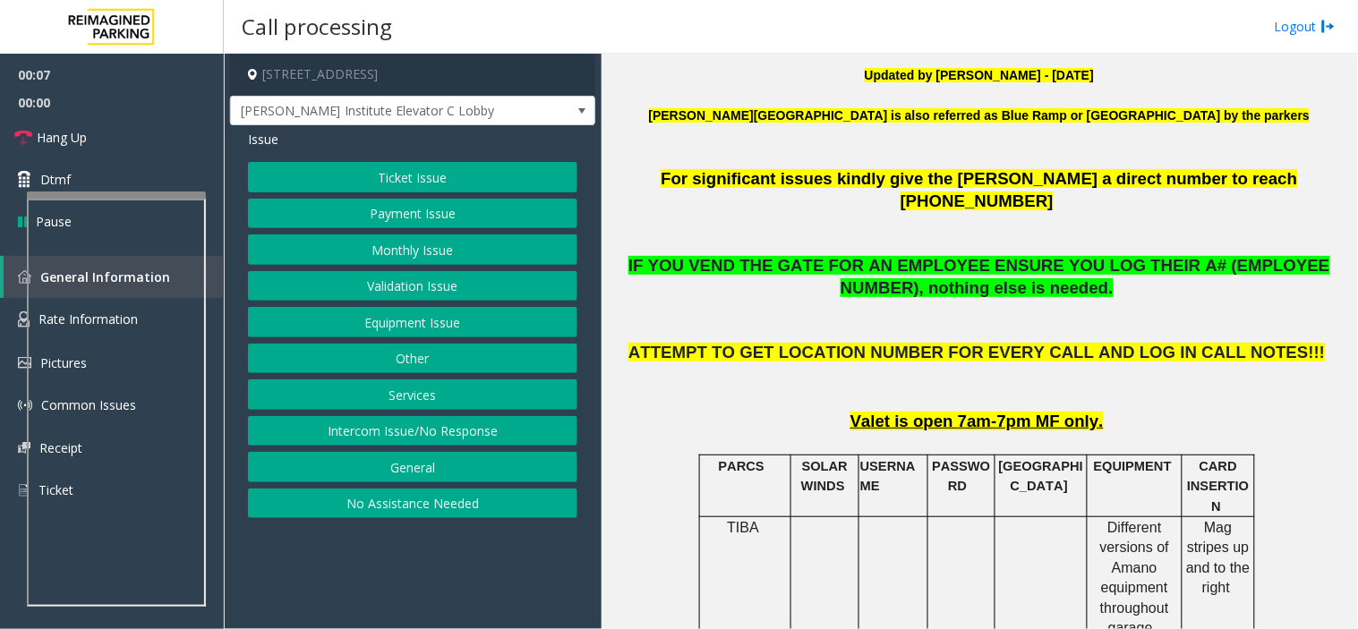
click at [996, 456] on p "[GEOGRAPHIC_DATA]" at bounding box center [1040, 476] width 89 height 40
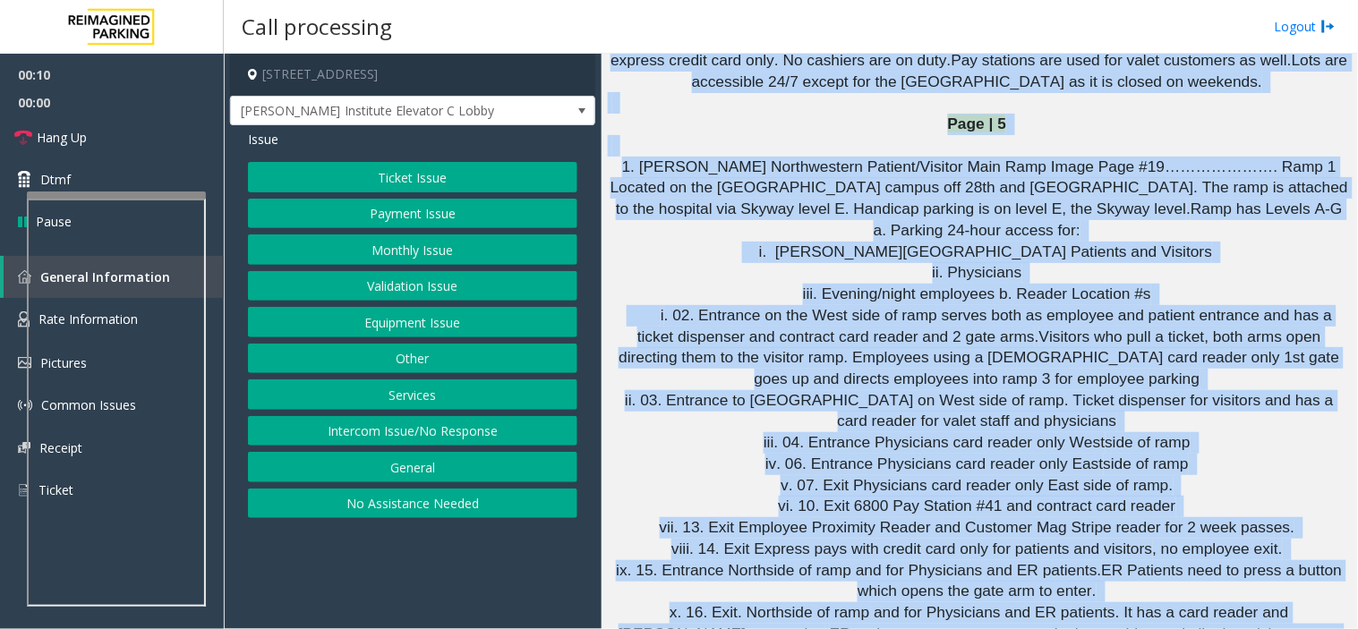
drag, startPoint x: 990, startPoint y: 364, endPoint x: 1111, endPoint y: 618, distance: 281.4
click at [1111, 618] on div "For significant issues kindly give the [PERSON_NAME] a direct number to reach […" at bounding box center [979, 514] width 743 height 10134
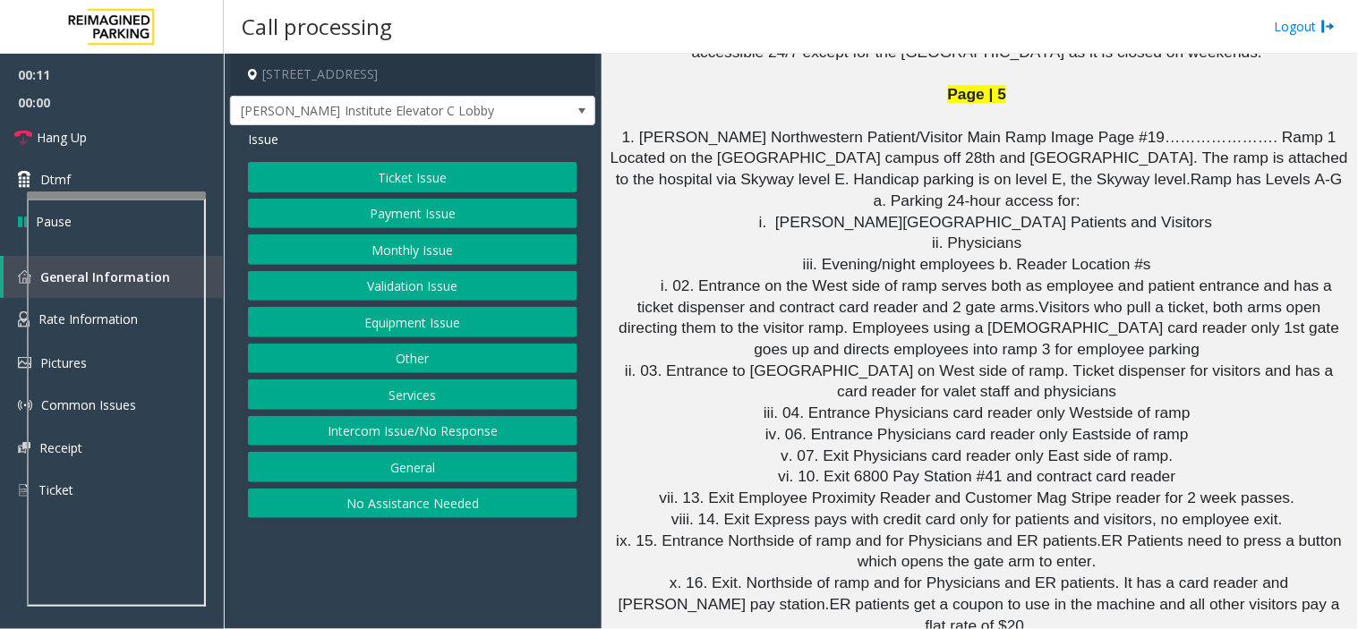
click at [442, 174] on button "Ticket Issue" at bounding box center [412, 177] width 329 height 30
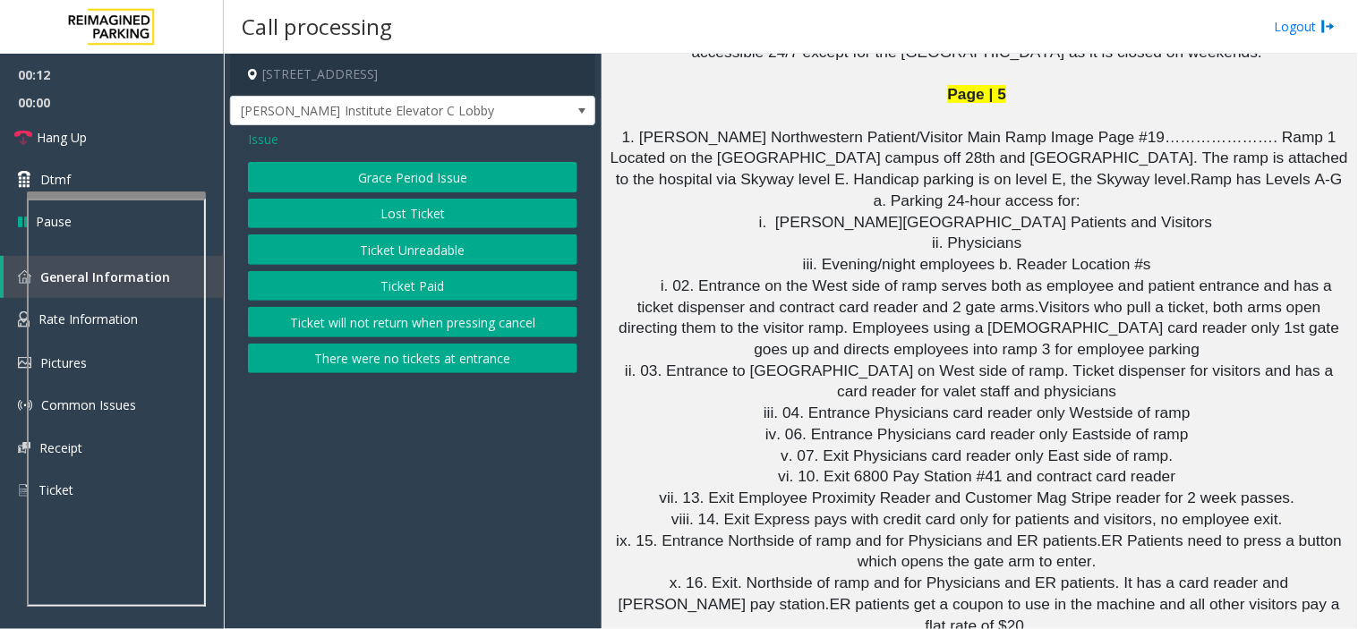
click at [458, 277] on button "Ticket Paid" at bounding box center [412, 286] width 329 height 30
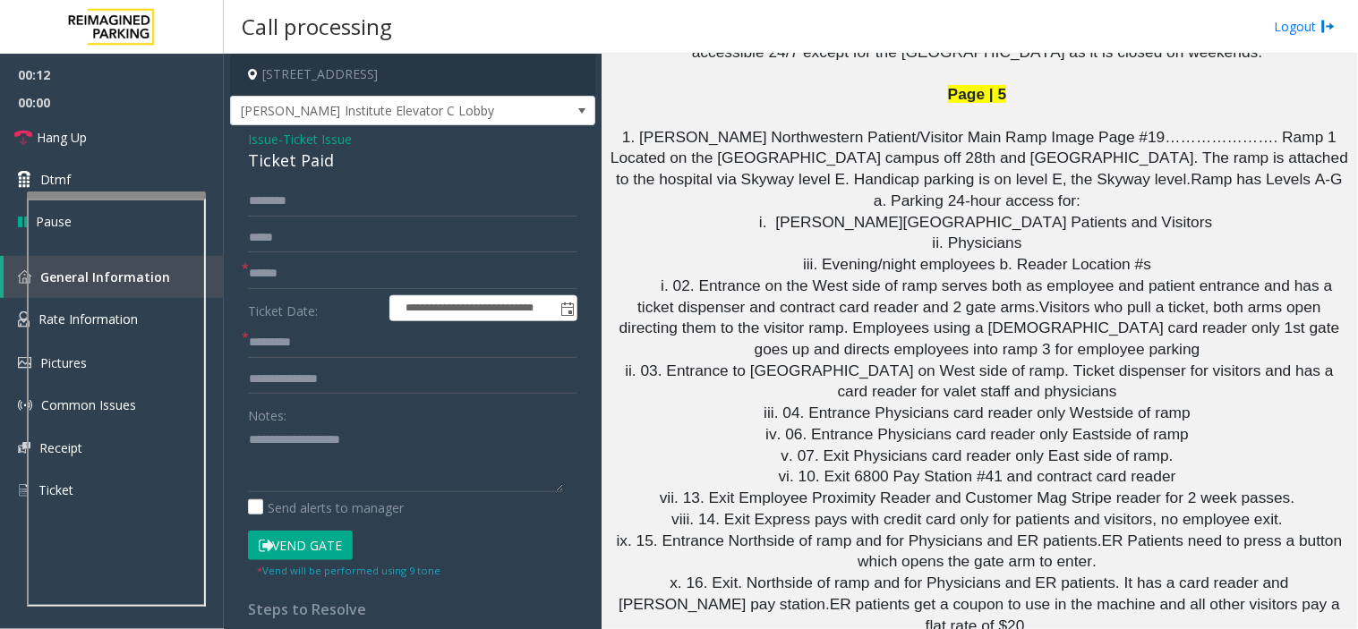
click at [315, 155] on div "Ticket Paid" at bounding box center [412, 161] width 329 height 24
copy div "Ticket Paid"
click at [370, 276] on input "text" at bounding box center [412, 274] width 329 height 30
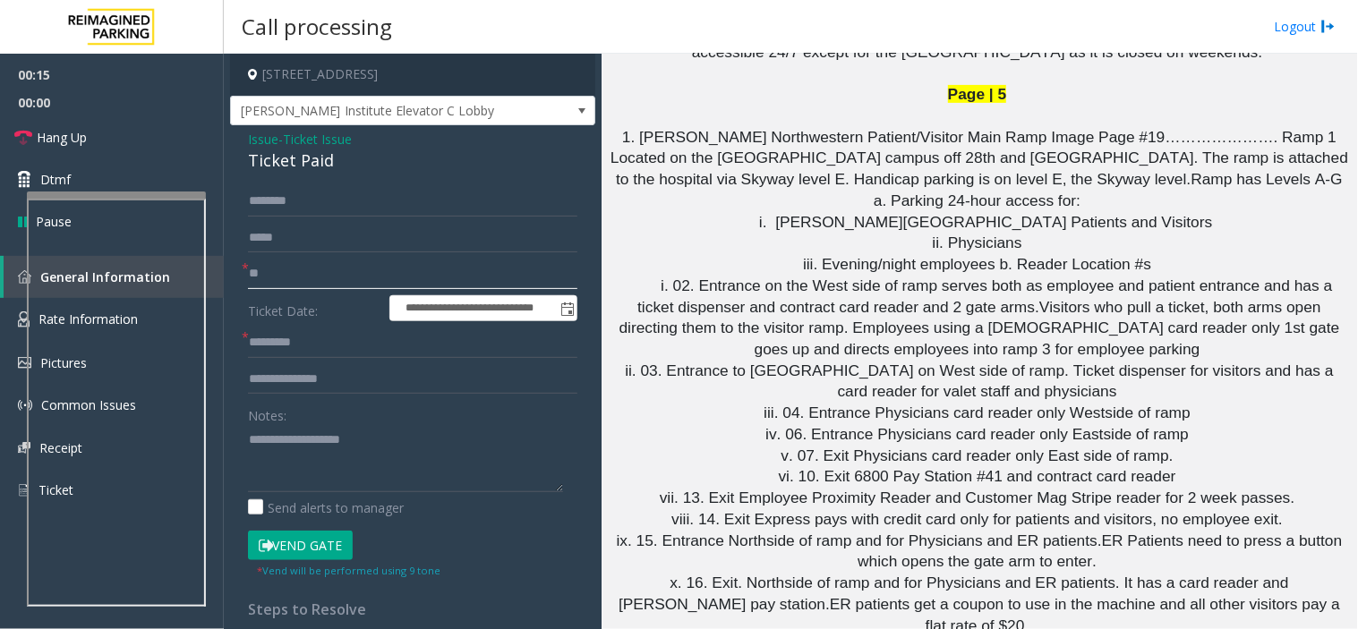
click at [370, 276] on input "**" at bounding box center [412, 274] width 329 height 30
type input "**"
click at [385, 336] on input "text" at bounding box center [412, 343] width 329 height 30
paste input "**"
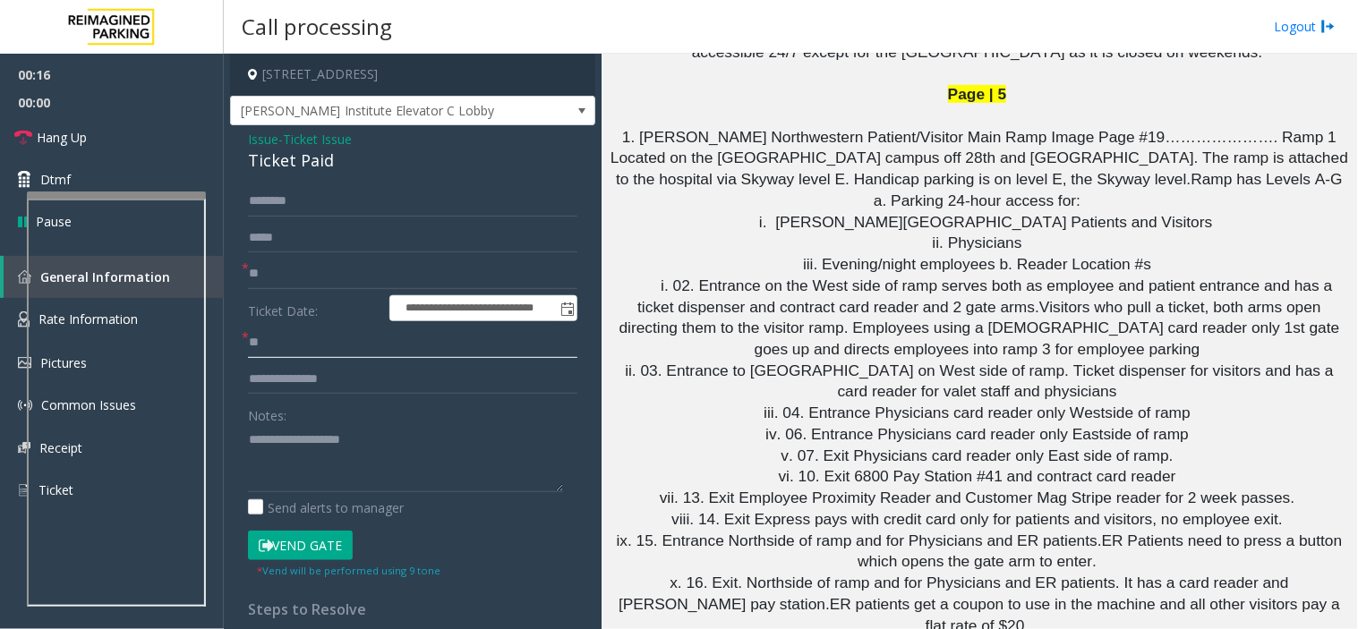
type input "**"
click at [387, 478] on textarea at bounding box center [405, 458] width 315 height 67
paste textarea "**"
click at [287, 168] on div "Ticket Paid" at bounding box center [412, 161] width 329 height 24
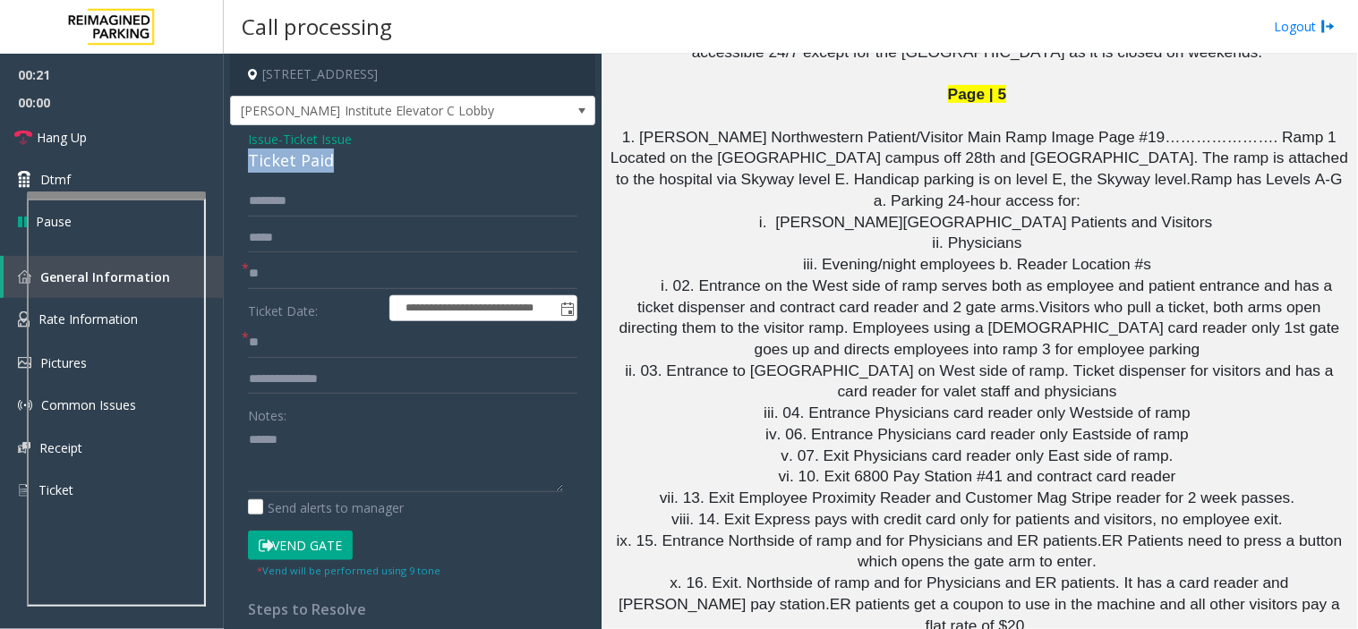
click at [287, 168] on div "Ticket Paid" at bounding box center [412, 161] width 329 height 24
copy div "Ticket Paid"
click at [313, 435] on textarea at bounding box center [405, 458] width 315 height 67
paste textarea "**********"
click at [130, 135] on link "Hang Up" at bounding box center [112, 137] width 224 height 42
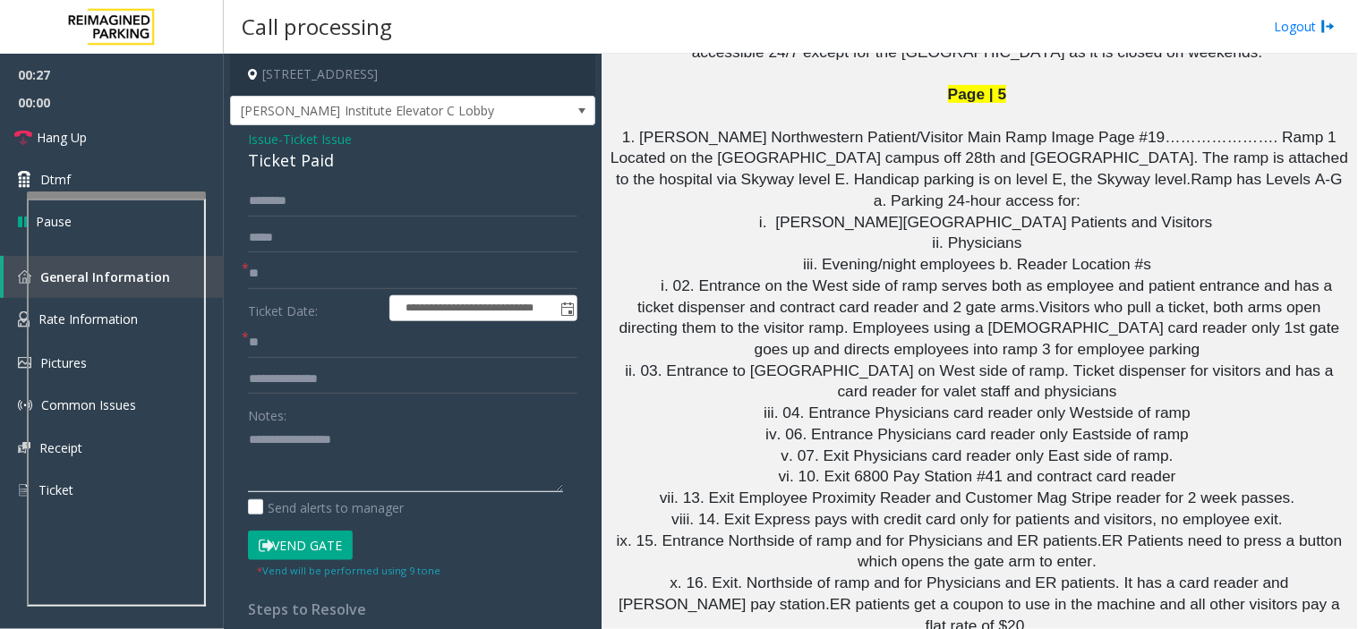
click at [374, 476] on textarea at bounding box center [405, 458] width 315 height 67
paste textarea "**********"
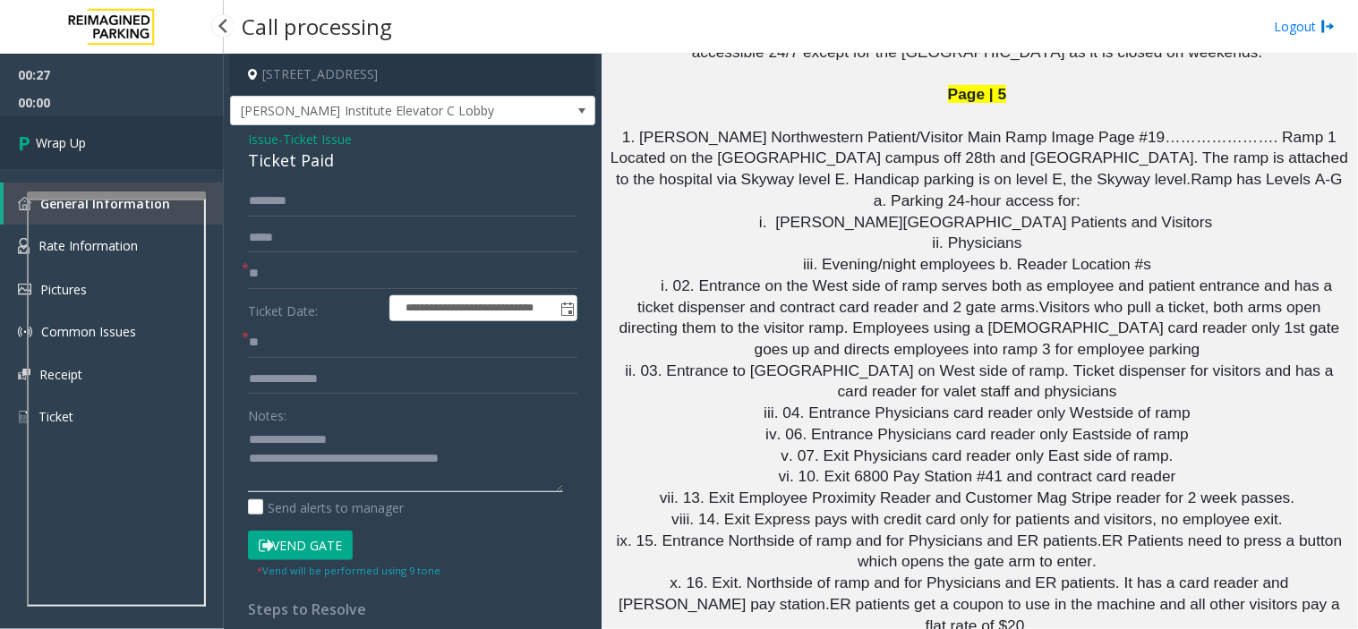
type textarea "**********"
click at [81, 119] on link "Wrap Up" at bounding box center [112, 142] width 224 height 53
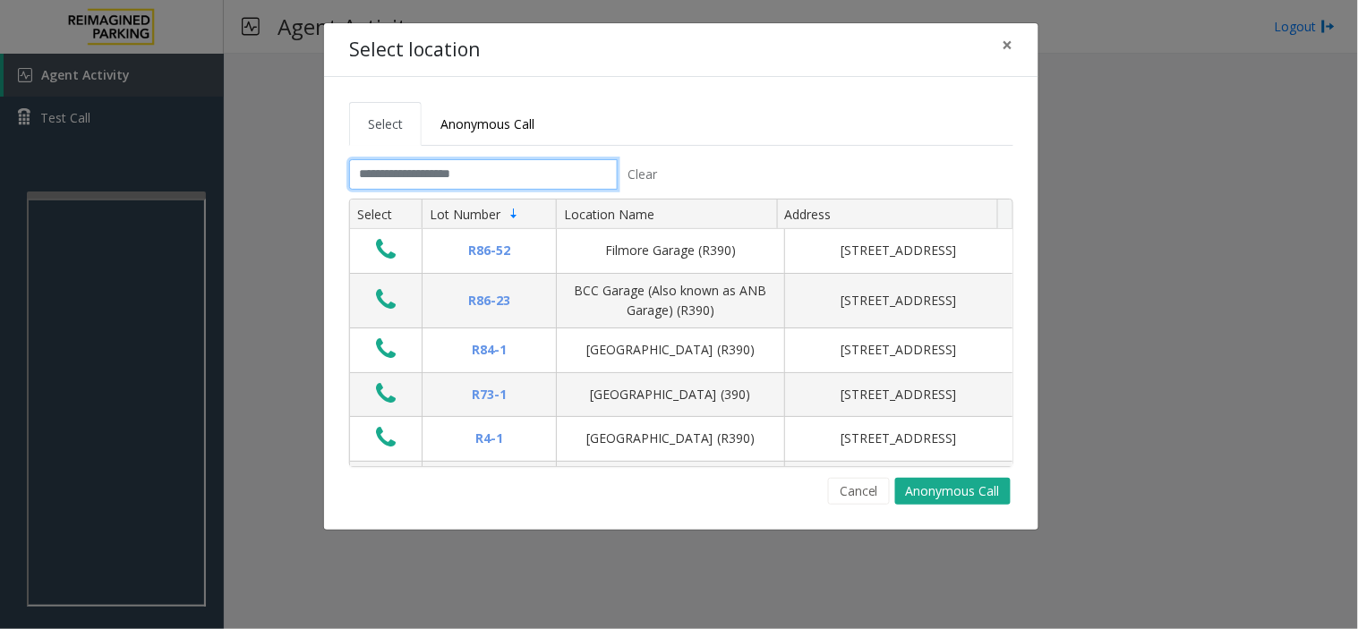
click at [447, 167] on input "text" at bounding box center [483, 174] width 268 height 30
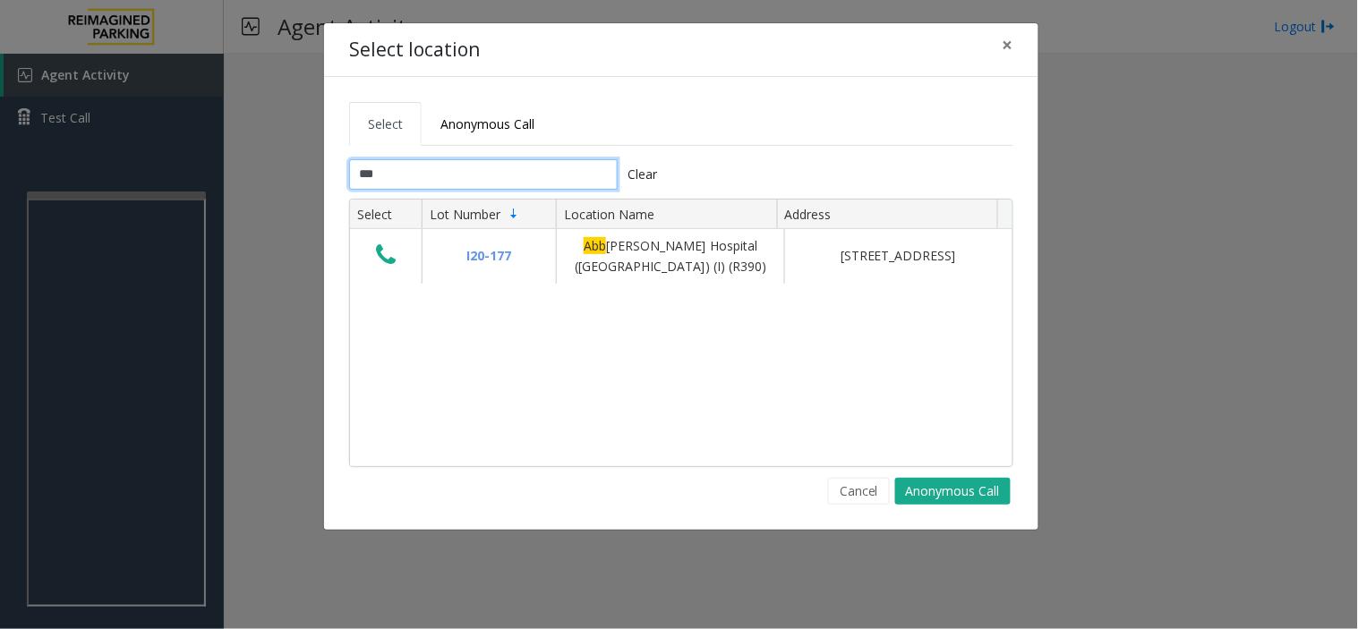
type input "***"
click at [850, 492] on button "Cancel" at bounding box center [859, 491] width 62 height 27
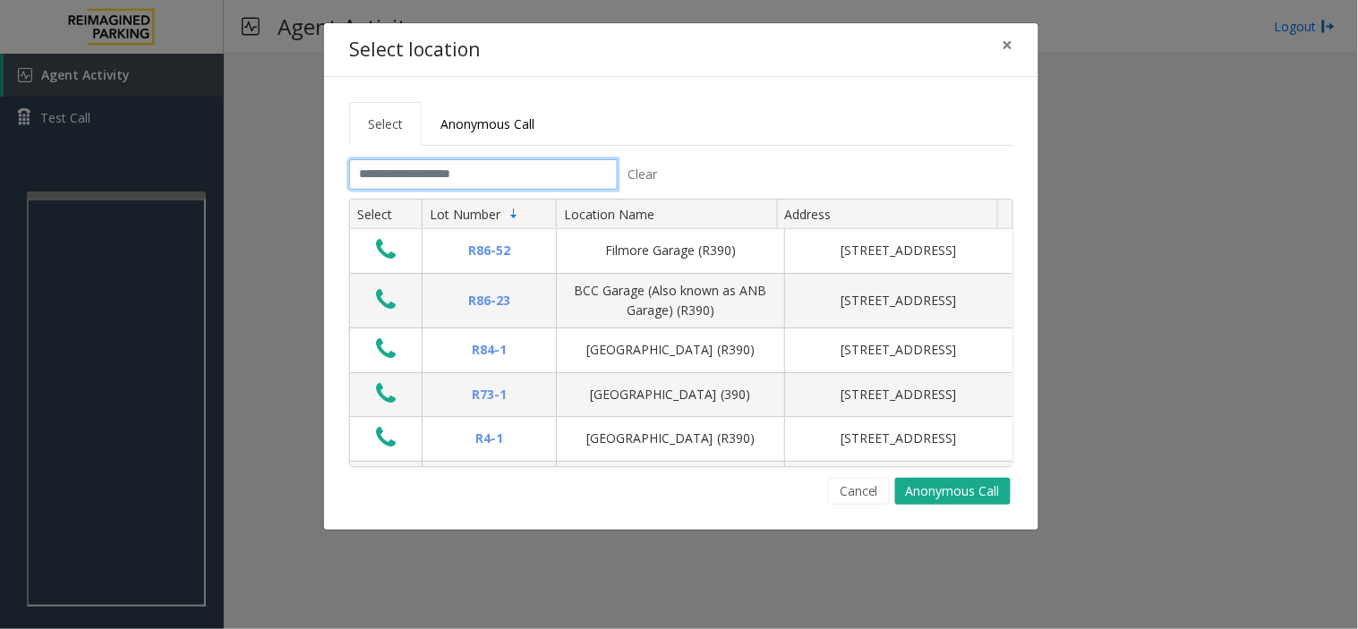
click at [433, 181] on input "text" at bounding box center [483, 174] width 268 height 30
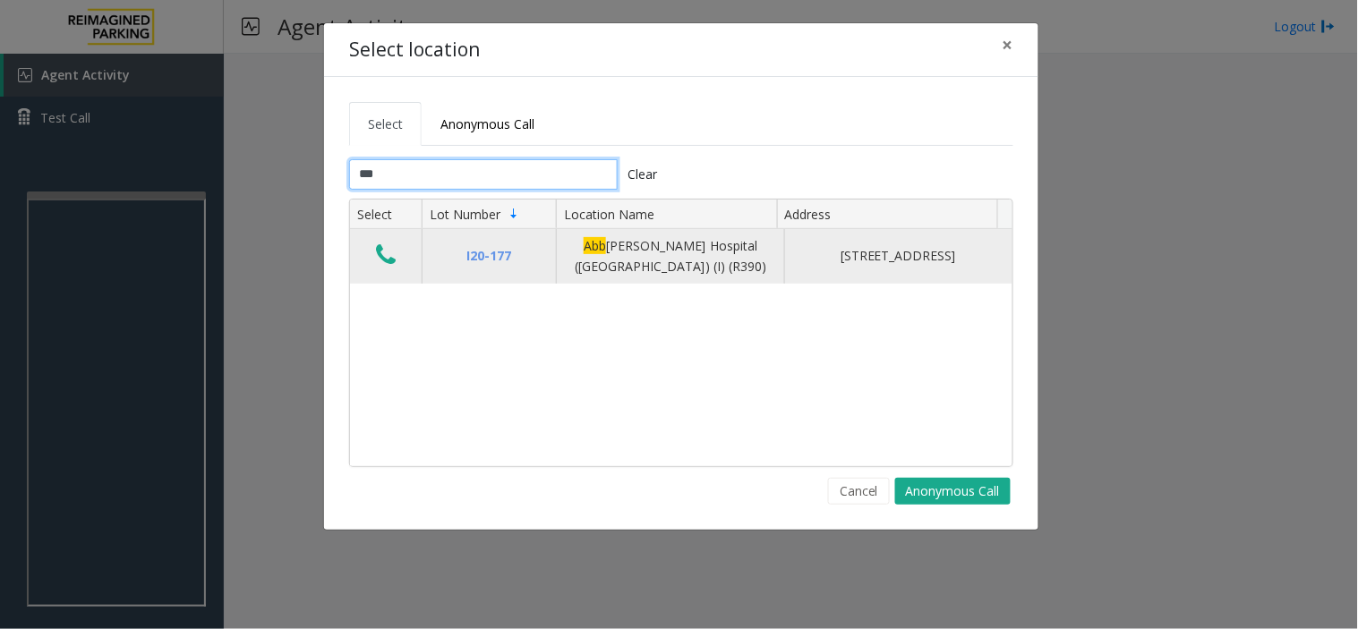
type input "***"
click at [377, 264] on icon "Data table" at bounding box center [386, 255] width 20 height 25
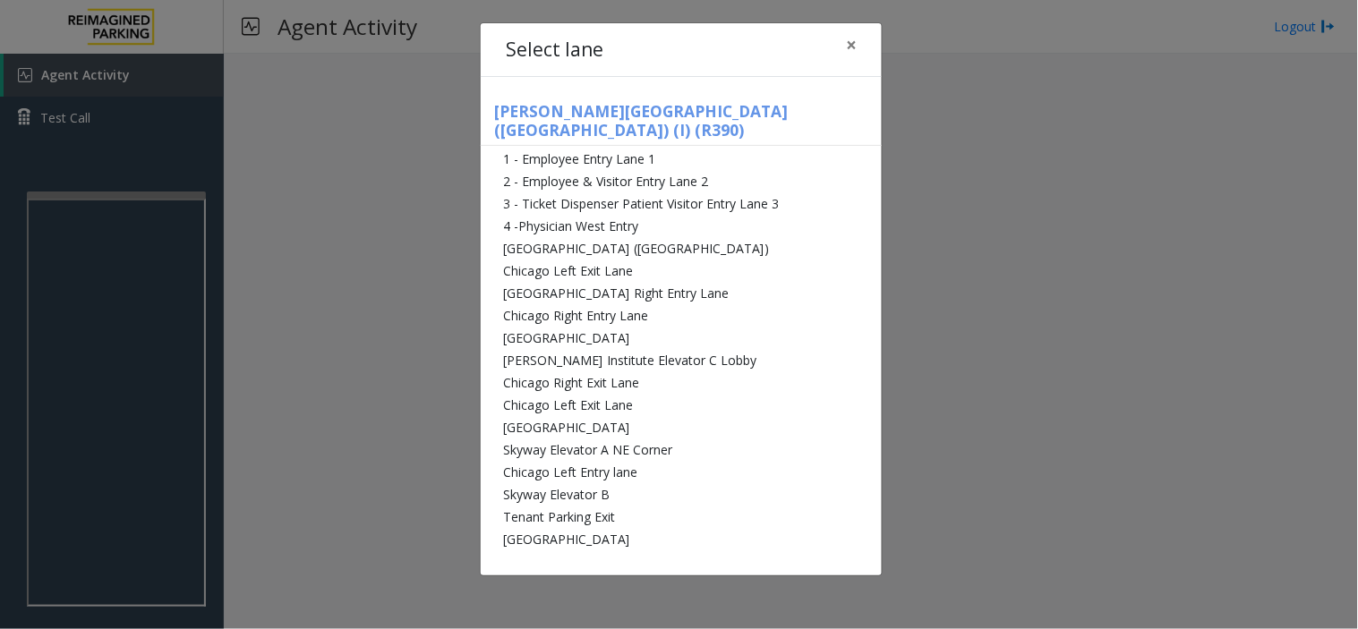
click at [870, 47] on div "Select lane ×" at bounding box center [681, 50] width 401 height 55
click at [848, 39] on span "×" at bounding box center [851, 44] width 11 height 25
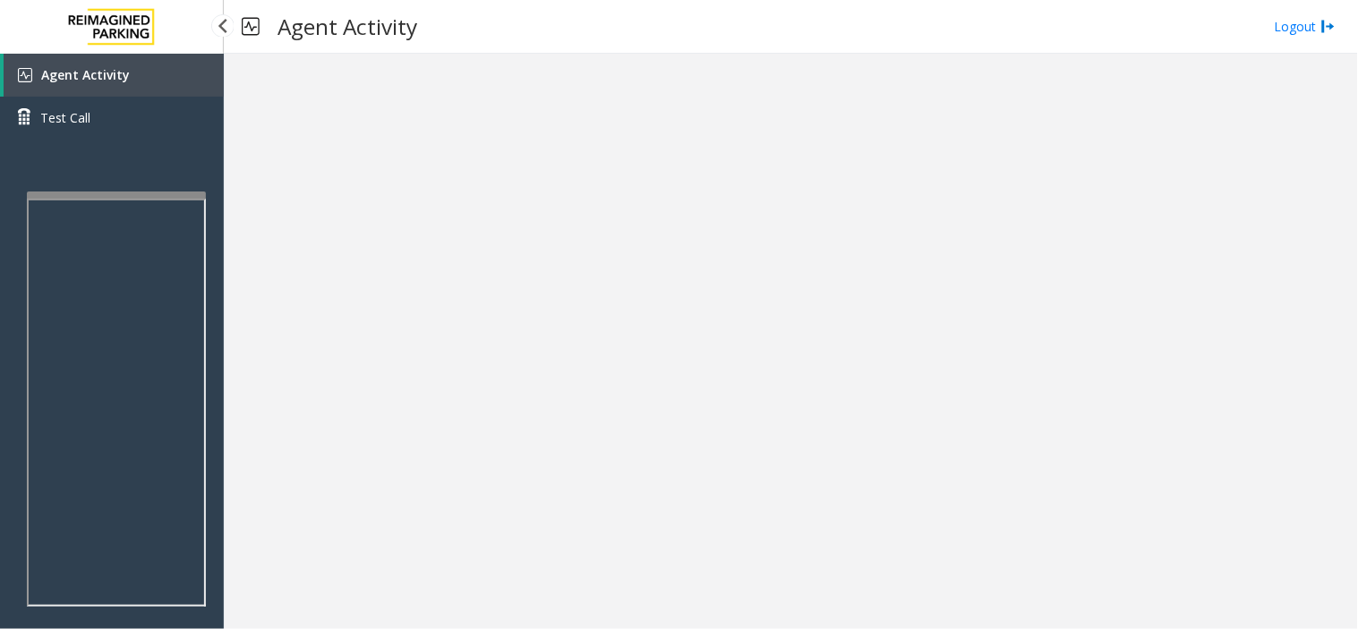
click at [228, 372] on div at bounding box center [791, 341] width 1134 height 575
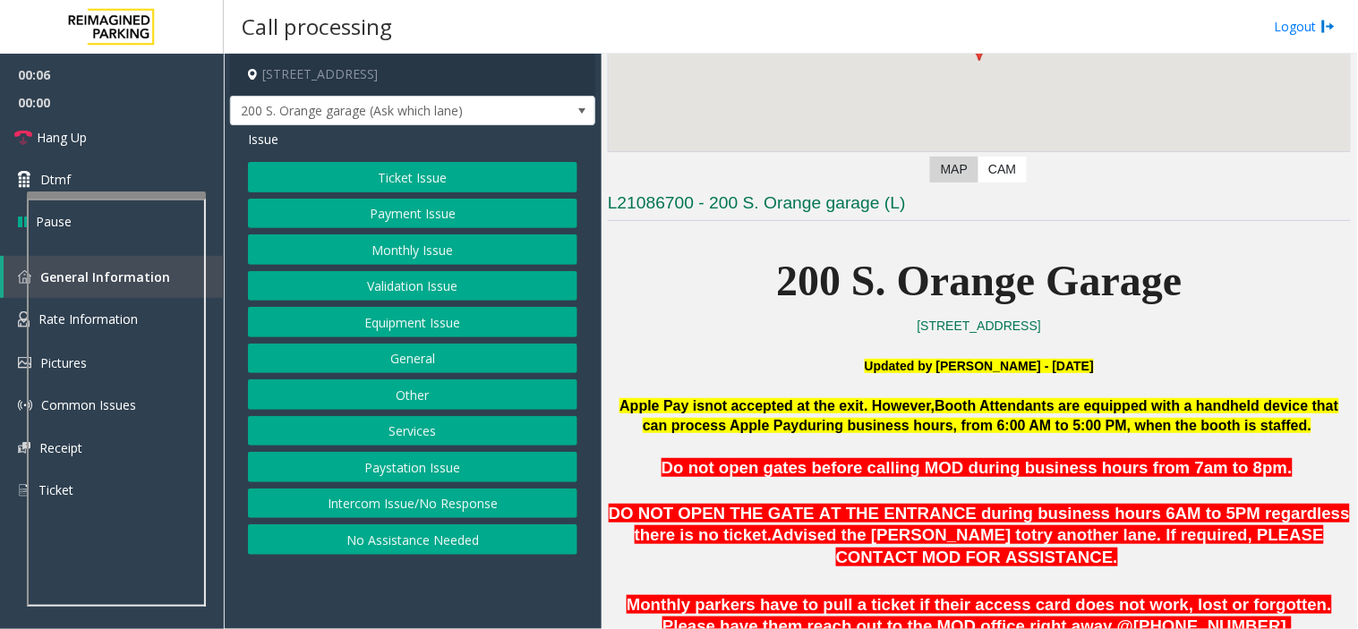
scroll to position [497, 0]
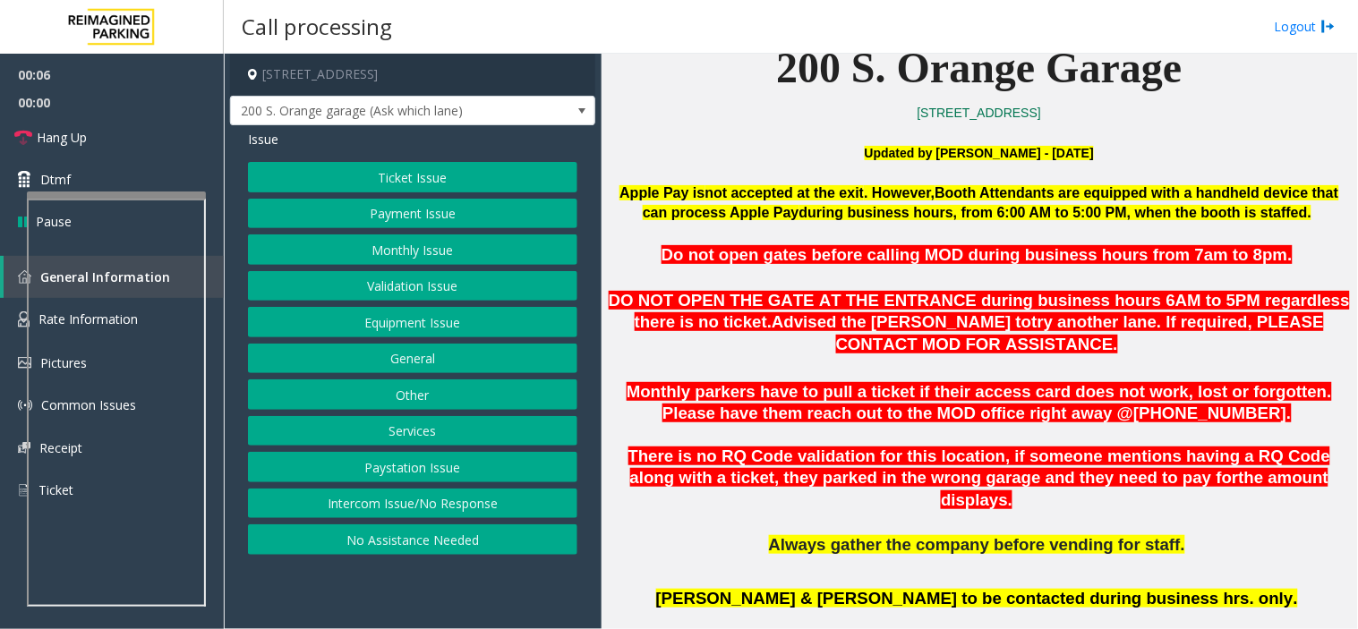
click at [758, 261] on span "Do not open gates before calling MOD during business hours from 7am to 8pm" at bounding box center [974, 254] width 626 height 19
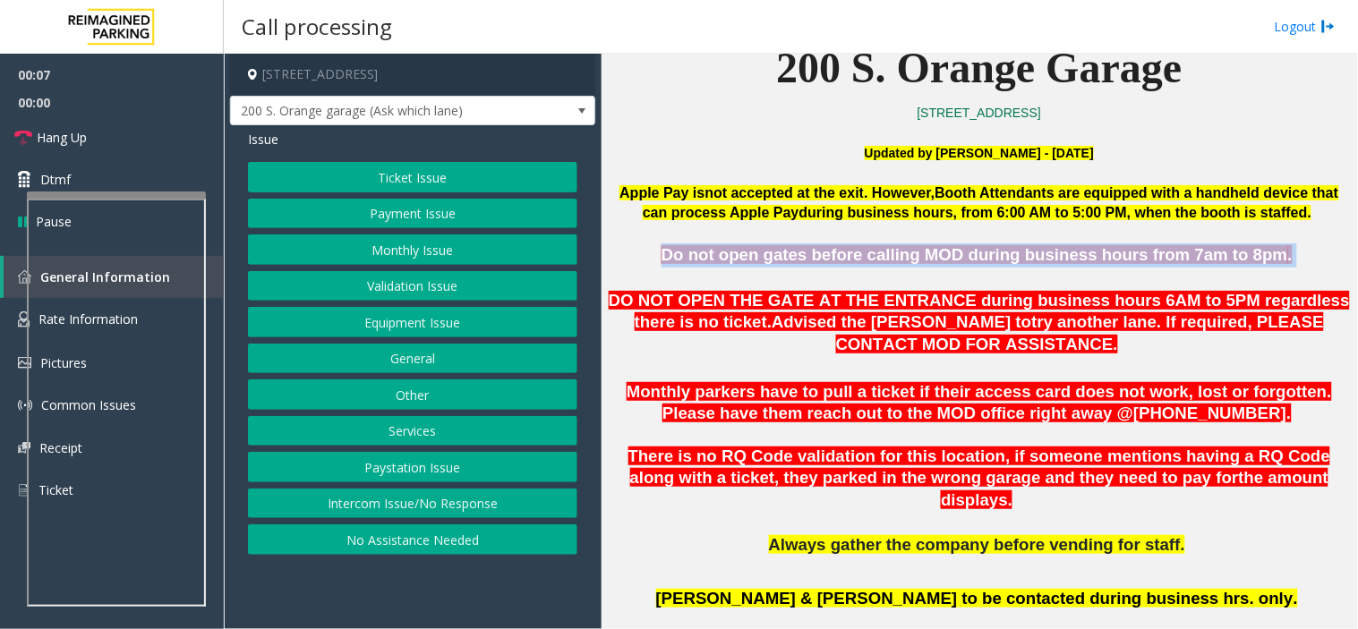
click at [758, 261] on span "Do not open gates before calling MOD during business hours from 7am to 8pm" at bounding box center [974, 254] width 626 height 19
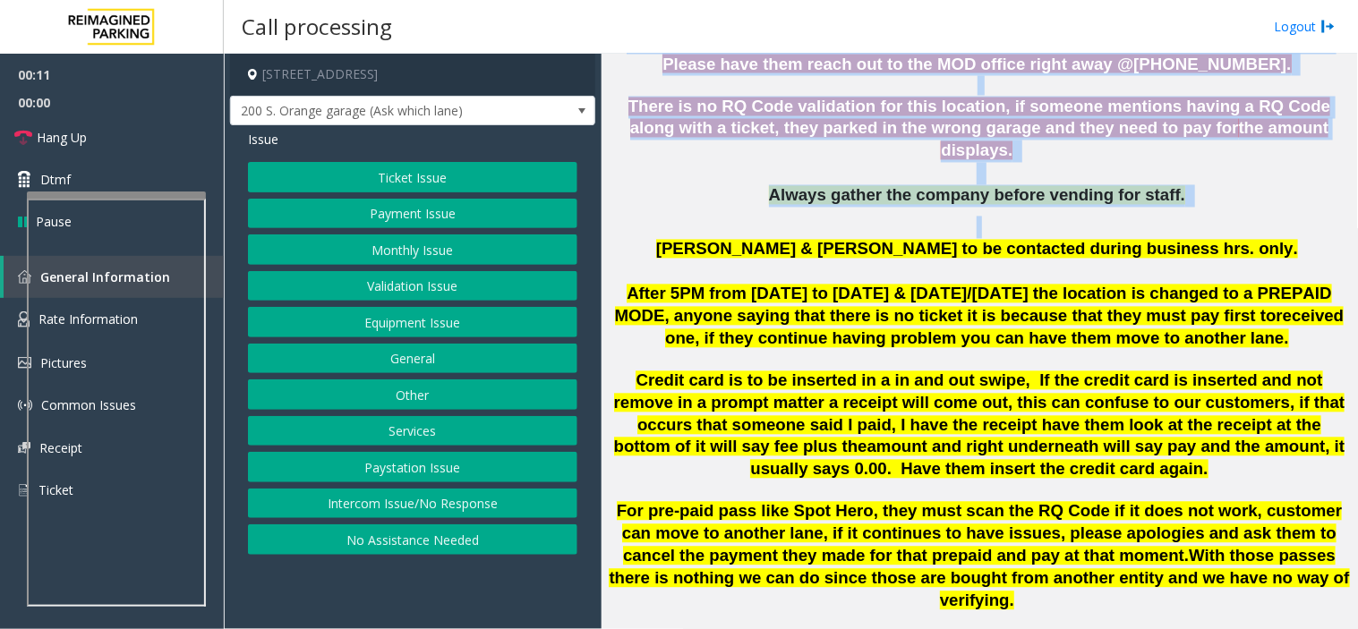
scroll to position [685, 0]
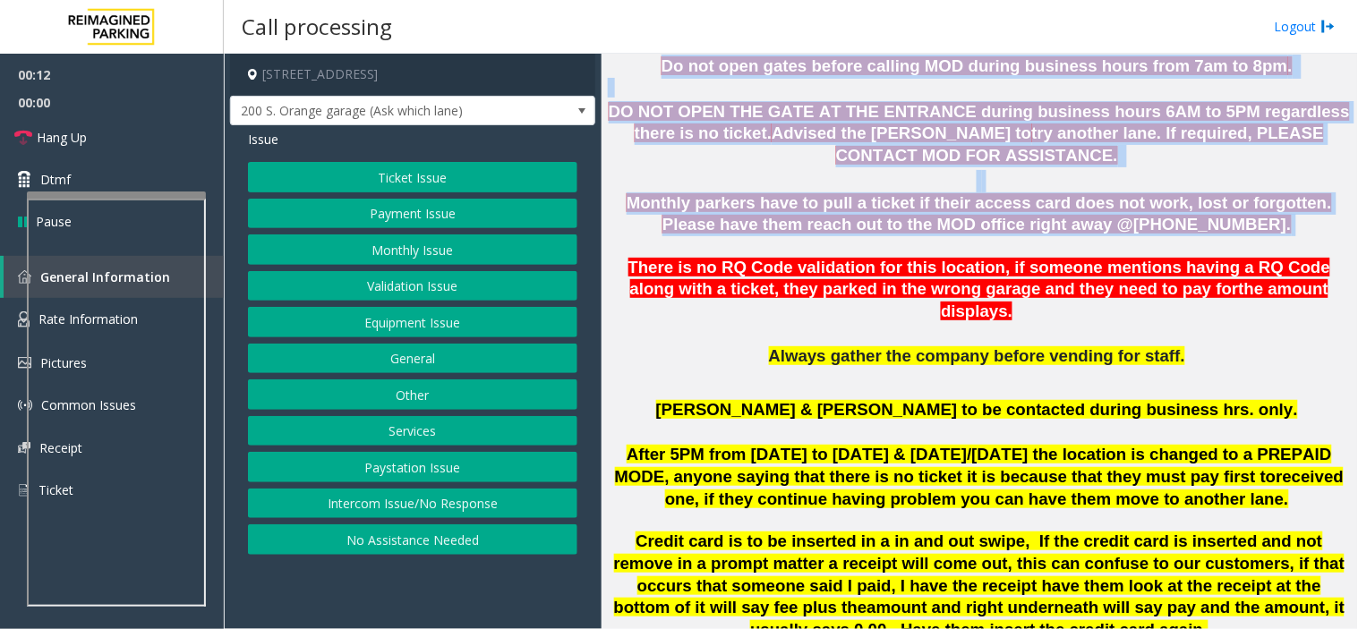
drag, startPoint x: 758, startPoint y: 261, endPoint x: 950, endPoint y: 179, distance: 209.3
click at [950, 193] on span "Monthly parkers have to pull a ticket if their access card does not work, lost …" at bounding box center [978, 213] width 705 height 41
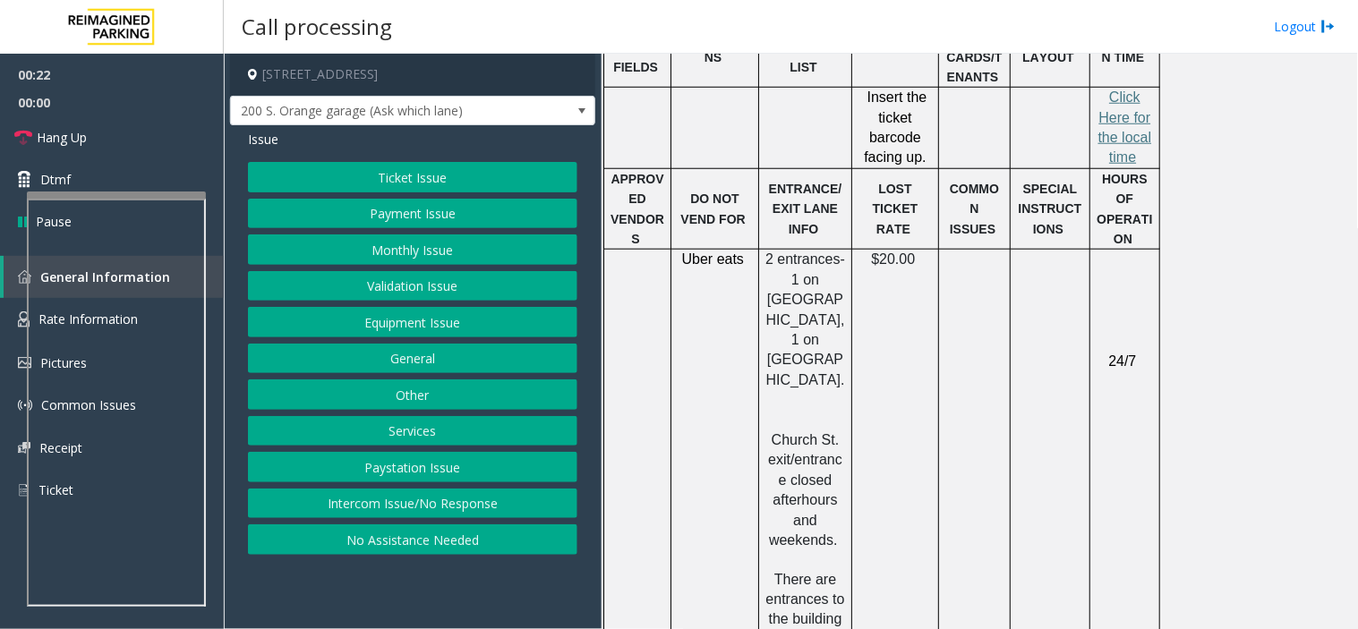
scroll to position [2078, 0]
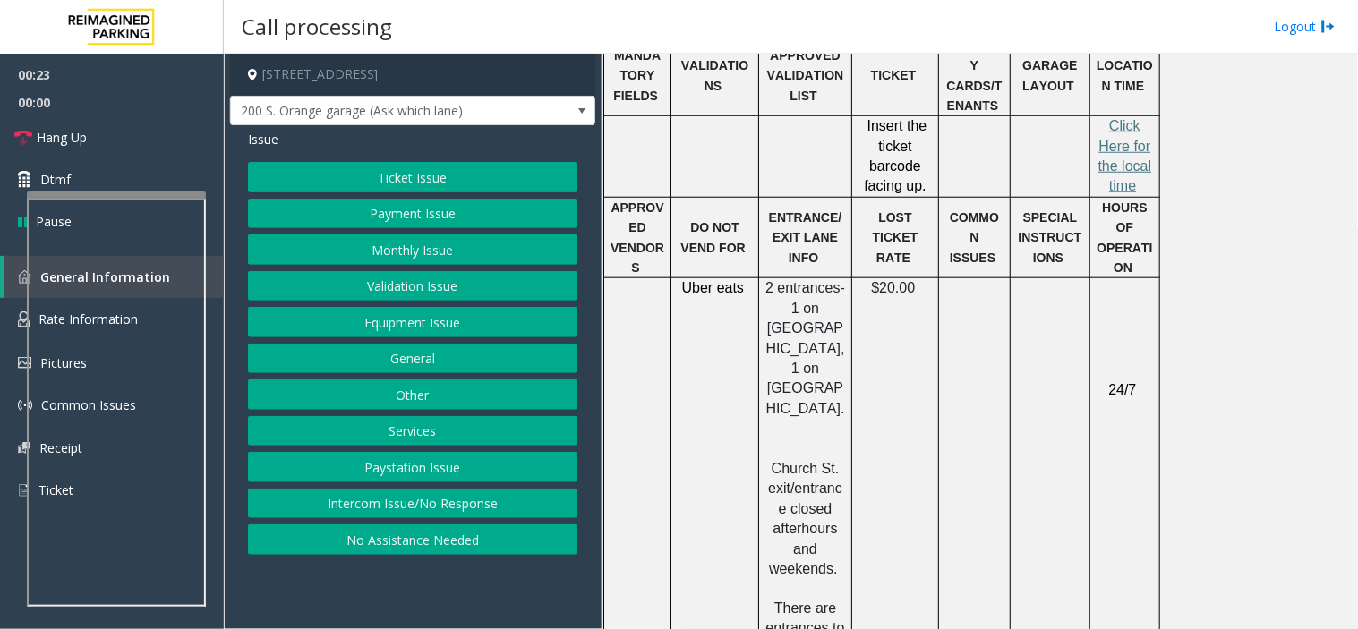
click at [452, 179] on button "Ticket Issue" at bounding box center [412, 177] width 329 height 30
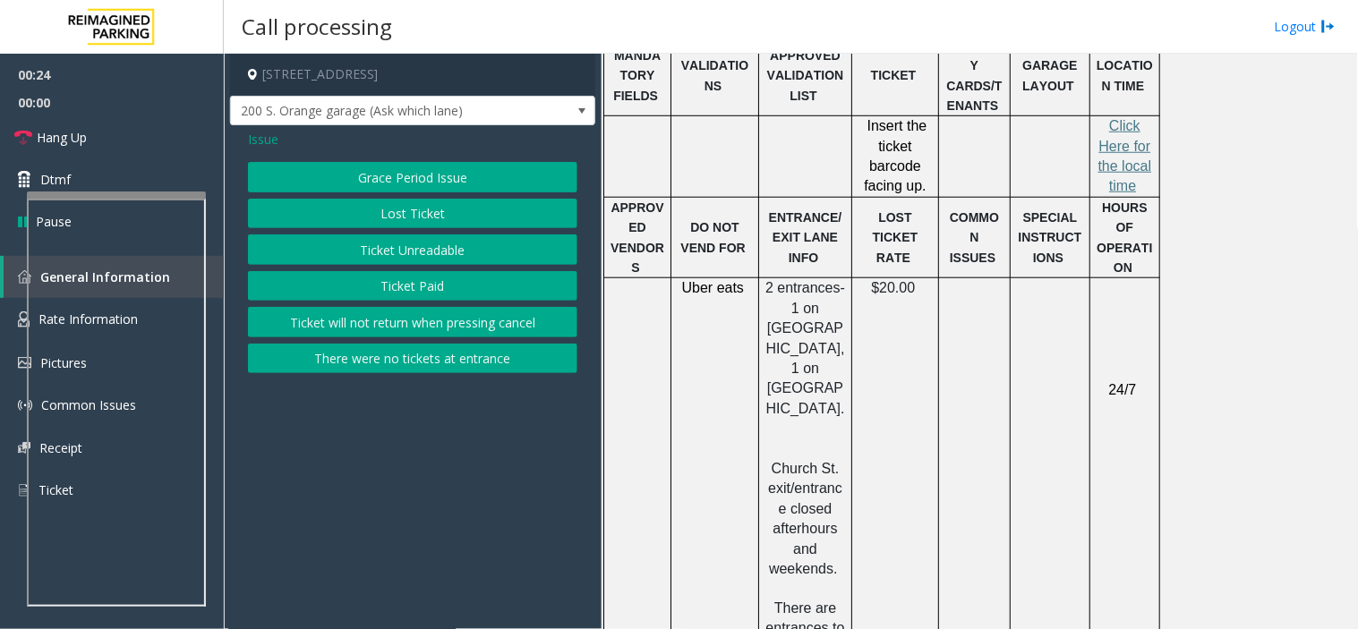
click at [516, 213] on button "Lost Ticket" at bounding box center [412, 214] width 329 height 30
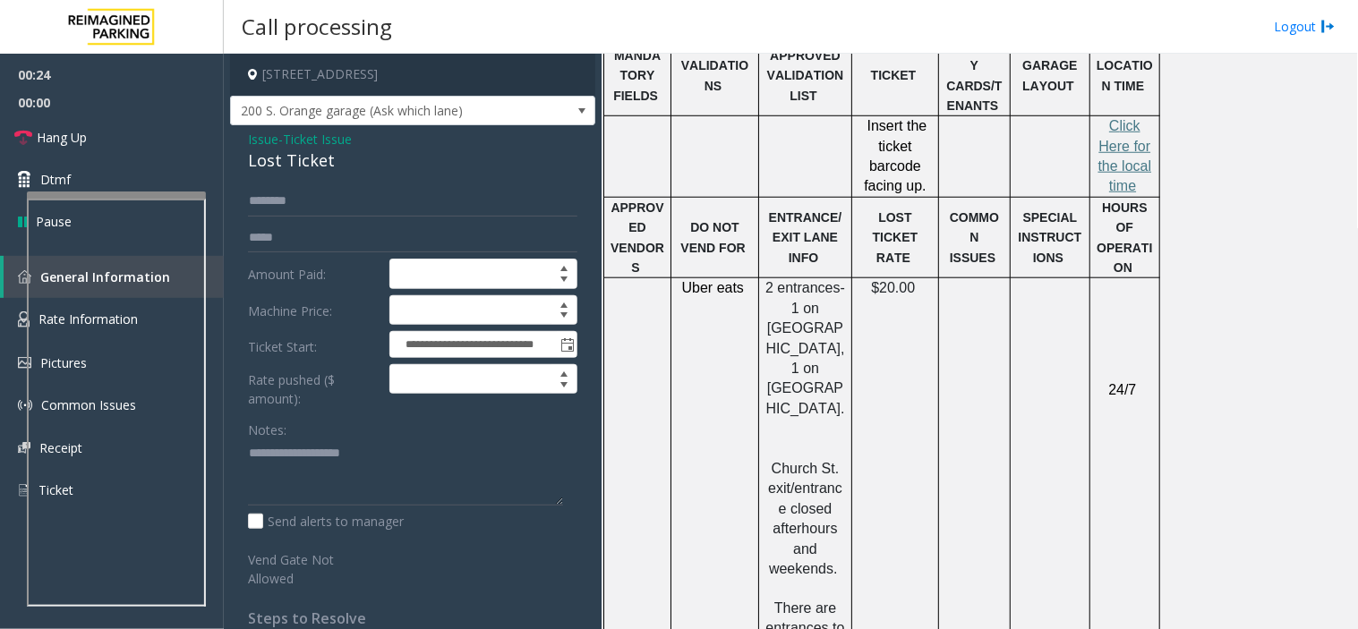
click at [333, 157] on div "Lost Ticket" at bounding box center [412, 161] width 329 height 24
copy div "Lost Ticket"
click at [456, 461] on textarea at bounding box center [405, 472] width 315 height 67
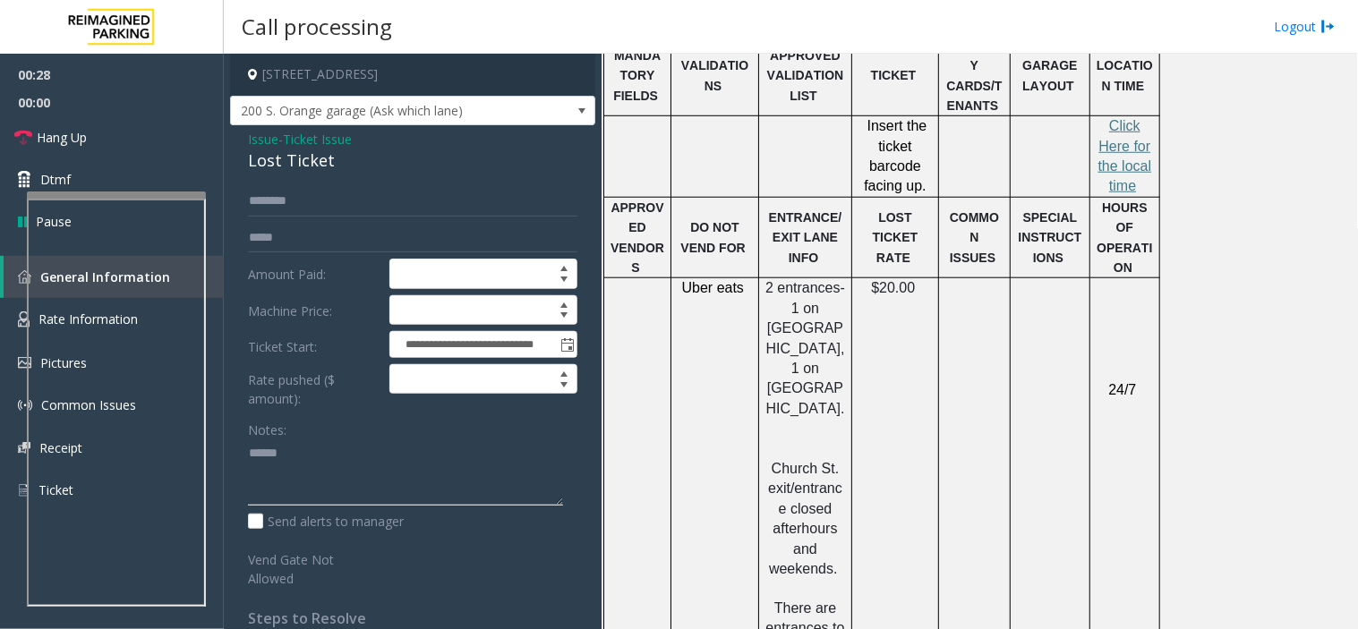
paste textarea "**********"
click at [298, 476] on textarea at bounding box center [405, 472] width 315 height 67
paste textarea "**********"
type textarea "**********"
click at [4, 293] on link "General Information" at bounding box center [114, 277] width 220 height 42
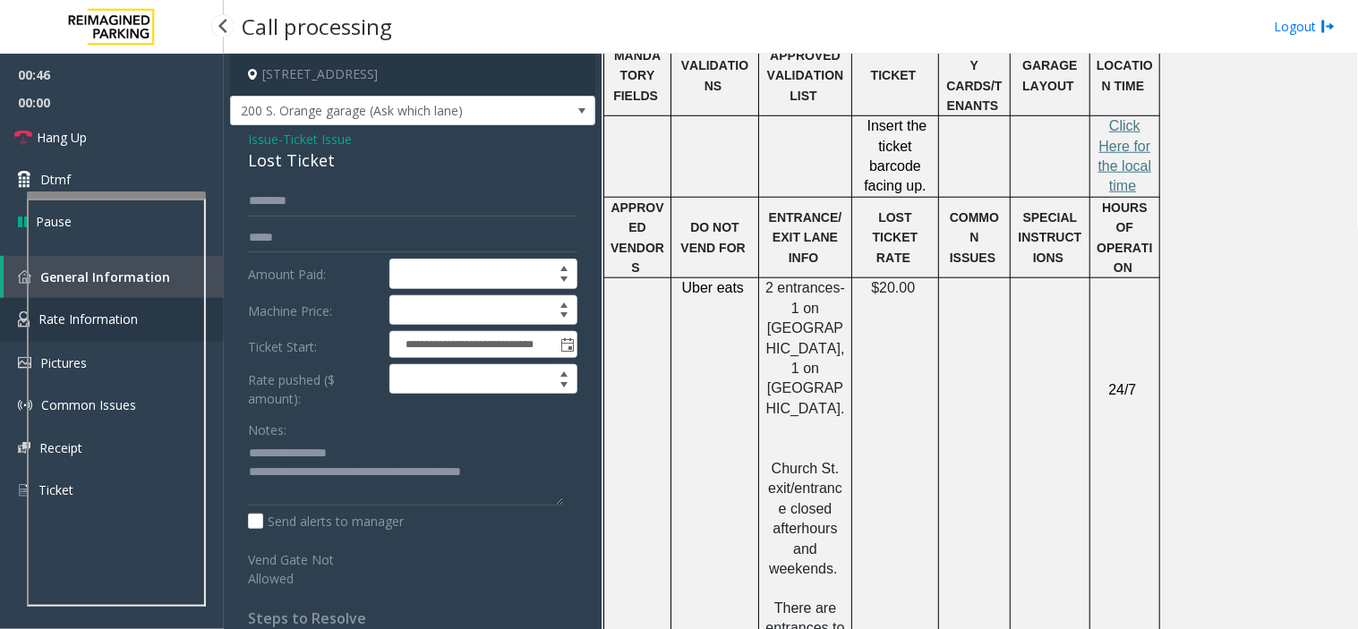
click at [11, 302] on link "Rate Information" at bounding box center [112, 320] width 224 height 44
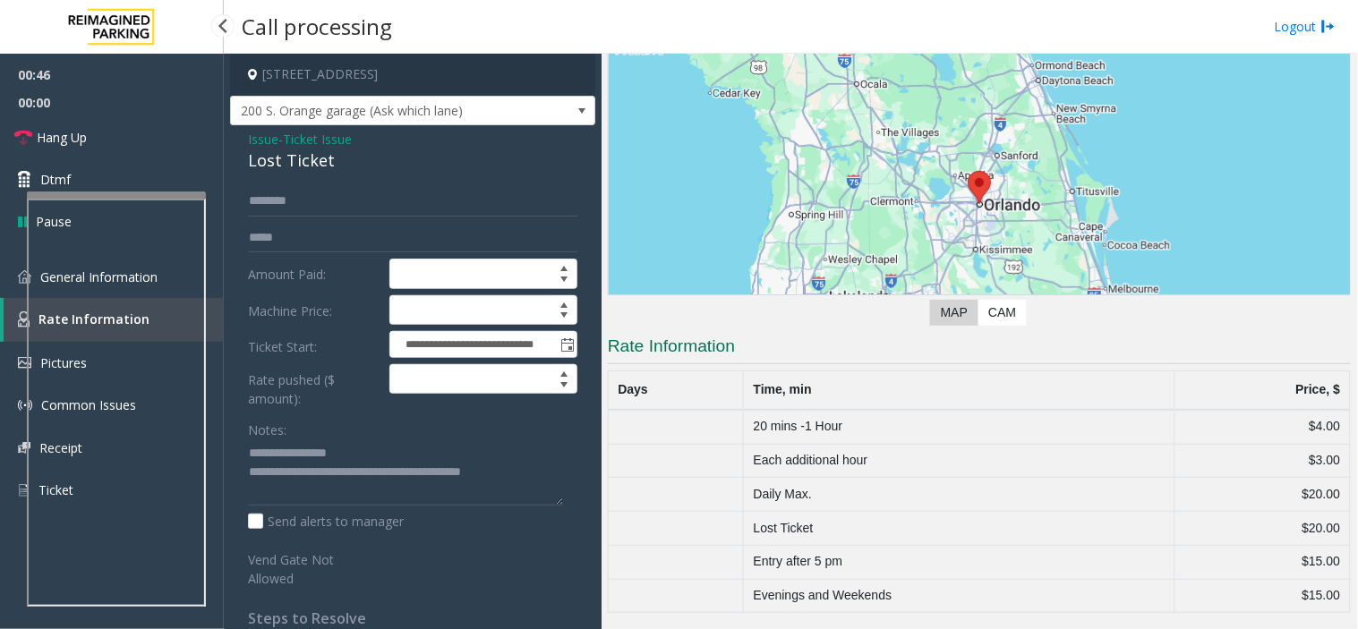
scroll to position [140, 0]
click at [739, 435] on td at bounding box center [676, 428] width 135 height 34
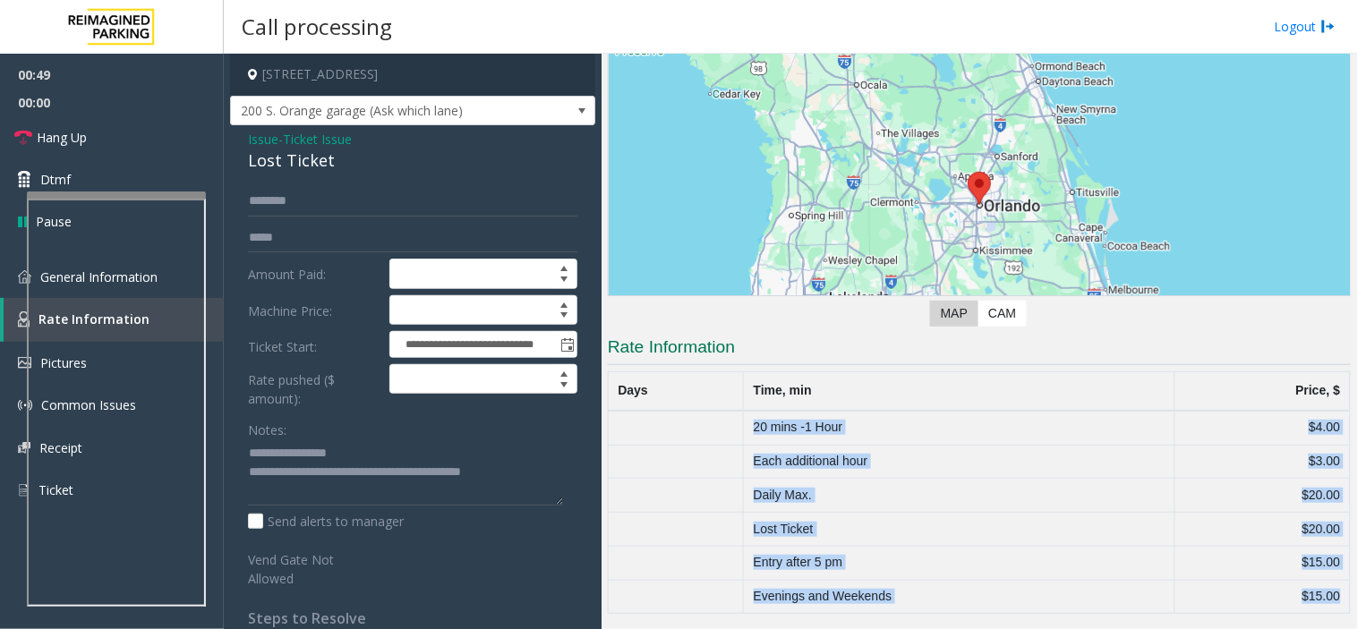
drag, startPoint x: 739, startPoint y: 435, endPoint x: 1295, endPoint y: 593, distance: 577.8
click at [1295, 593] on tbody "20 mins -1 Hour $4.00 Each additional hour $3.00 Daily Max. $20.00 Lost Ticket …" at bounding box center [980, 512] width 742 height 203
click at [1295, 593] on td "$15.00" at bounding box center [1262, 597] width 175 height 34
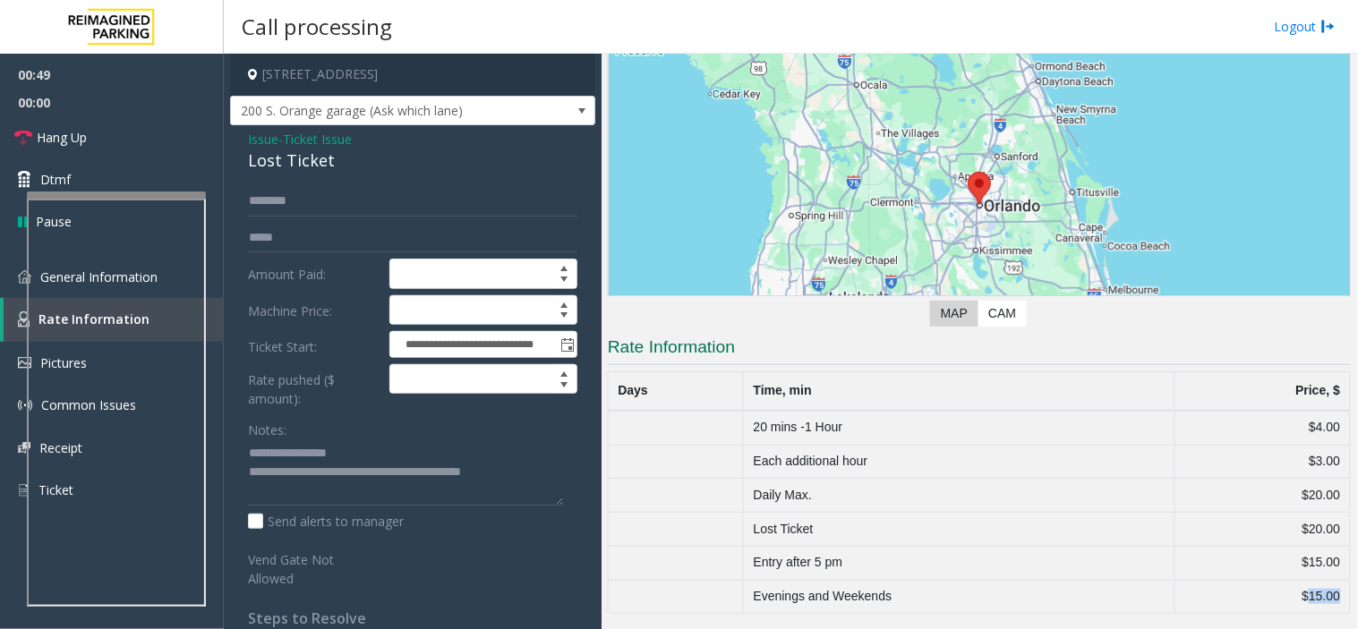
click at [1295, 593] on td "$15.00" at bounding box center [1262, 597] width 175 height 34
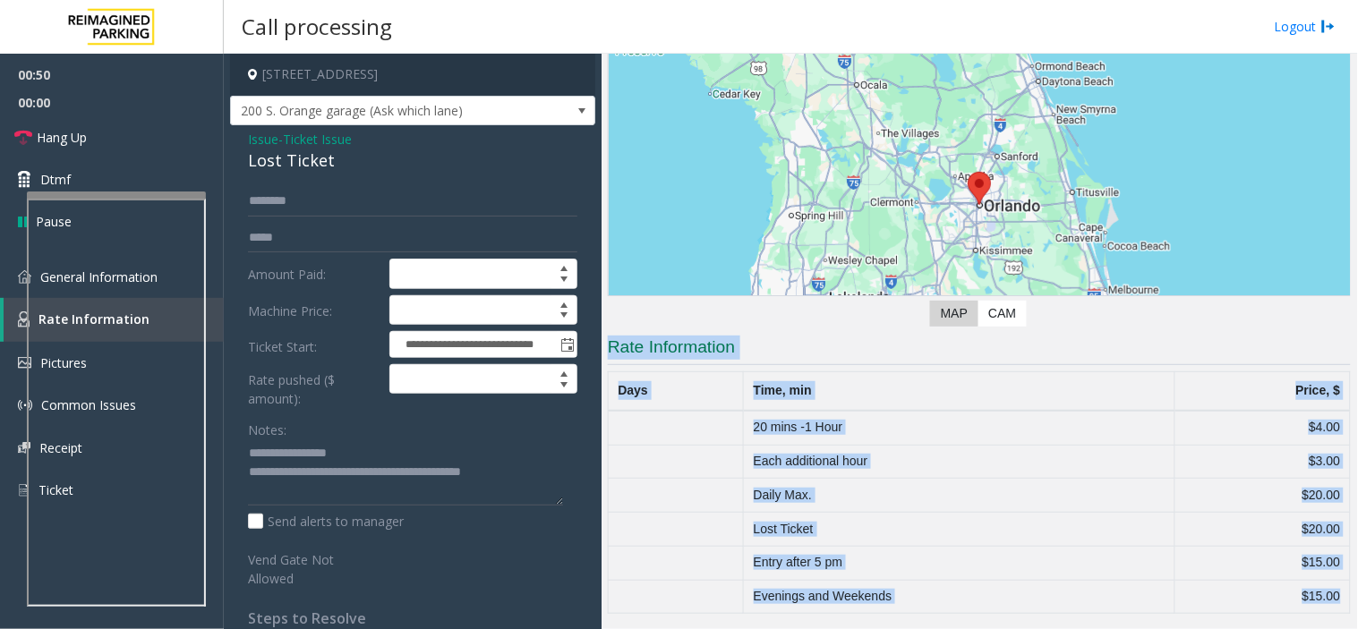
drag, startPoint x: 1295, startPoint y: 593, endPoint x: 711, endPoint y: 354, distance: 630.5
click at [711, 354] on app-rate-information "Rate Information Days Time, min Price, $ 20 mins -1 Hour $4.00 Each additional …" at bounding box center [979, 475] width 743 height 278
click at [711, 354] on h3 "Rate Information" at bounding box center [979, 351] width 743 height 30
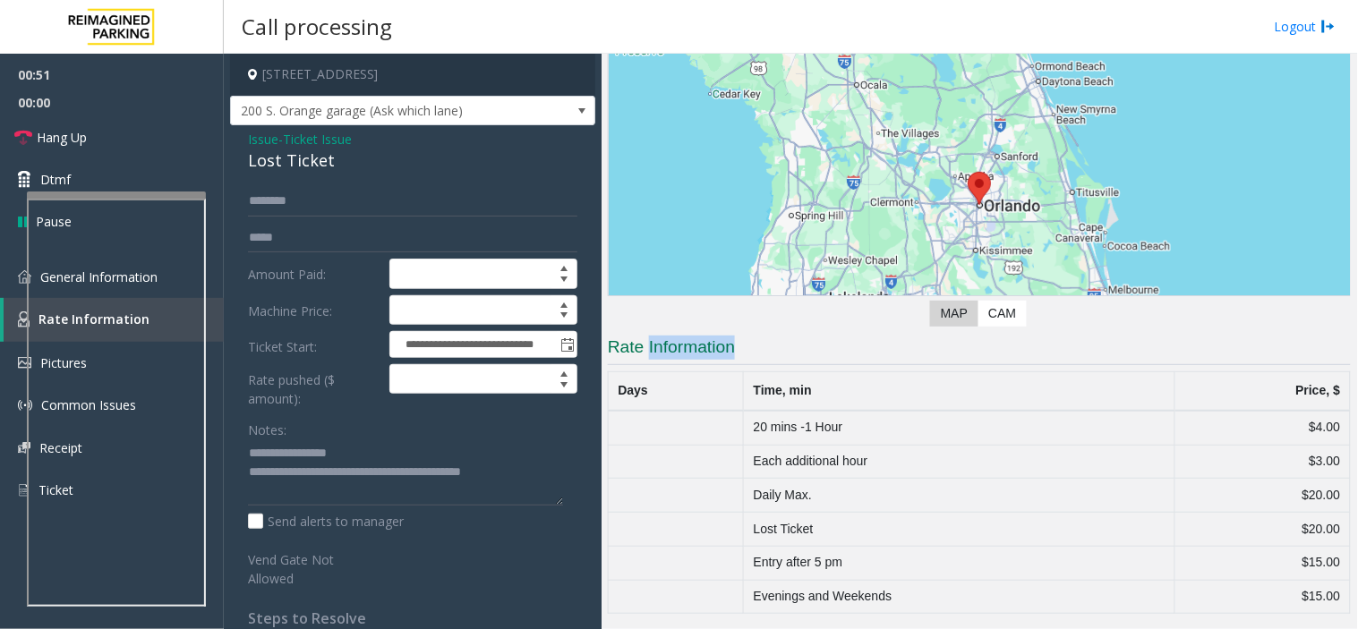
click at [711, 354] on h3 "Rate Information" at bounding box center [979, 351] width 743 height 30
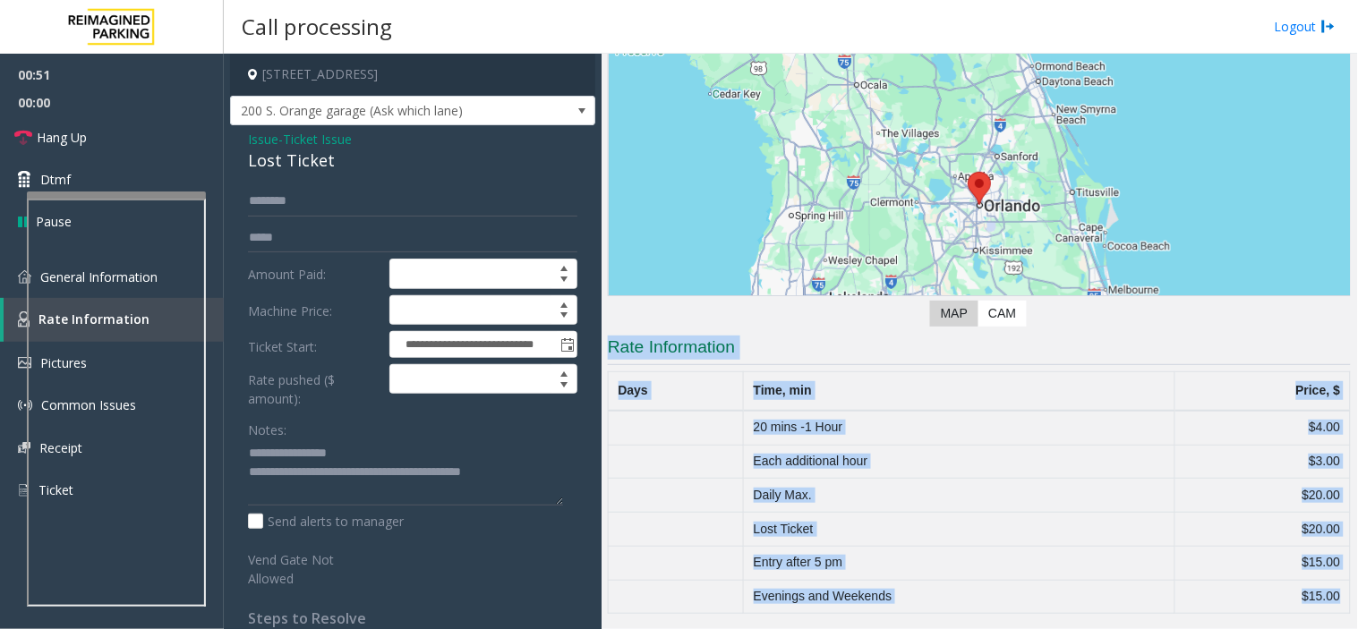
drag, startPoint x: 711, startPoint y: 354, endPoint x: 1357, endPoint y: 638, distance: 704.8
click at [1357, 628] on html "**********" at bounding box center [679, 314] width 1358 height 629
click at [1304, 586] on td "$15.00" at bounding box center [1262, 597] width 175 height 34
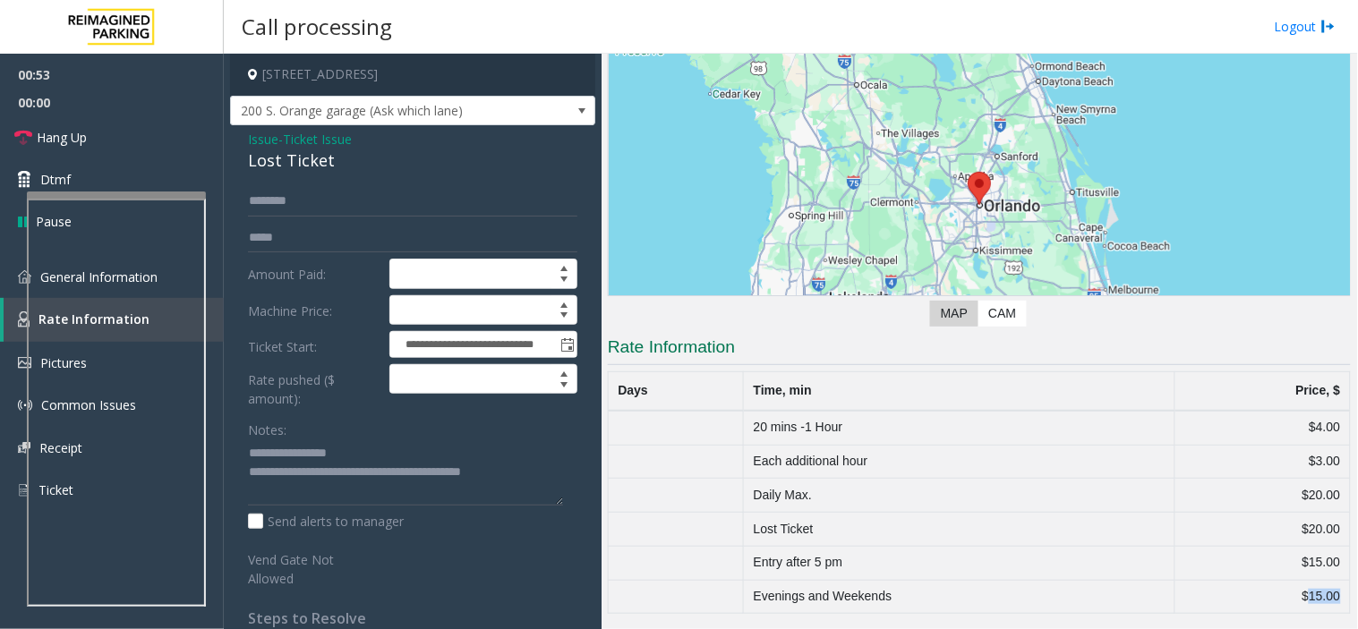
click at [1304, 586] on td "$15.00" at bounding box center [1262, 597] width 175 height 34
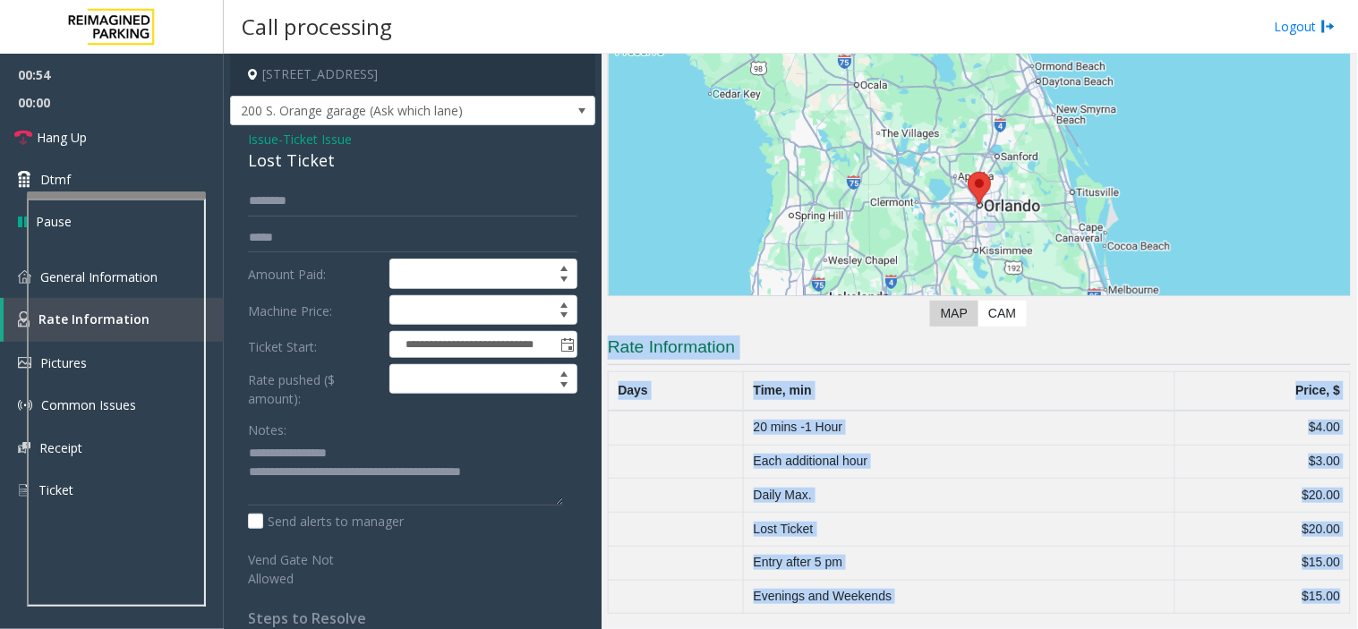
drag, startPoint x: 1304, startPoint y: 586, endPoint x: 669, endPoint y: 328, distance: 685.2
click at [669, 328] on div "Revenue Control Manufacturer: [PERSON_NAME] ← Move left → Move right ↑ Move up …" at bounding box center [979, 279] width 743 height 669
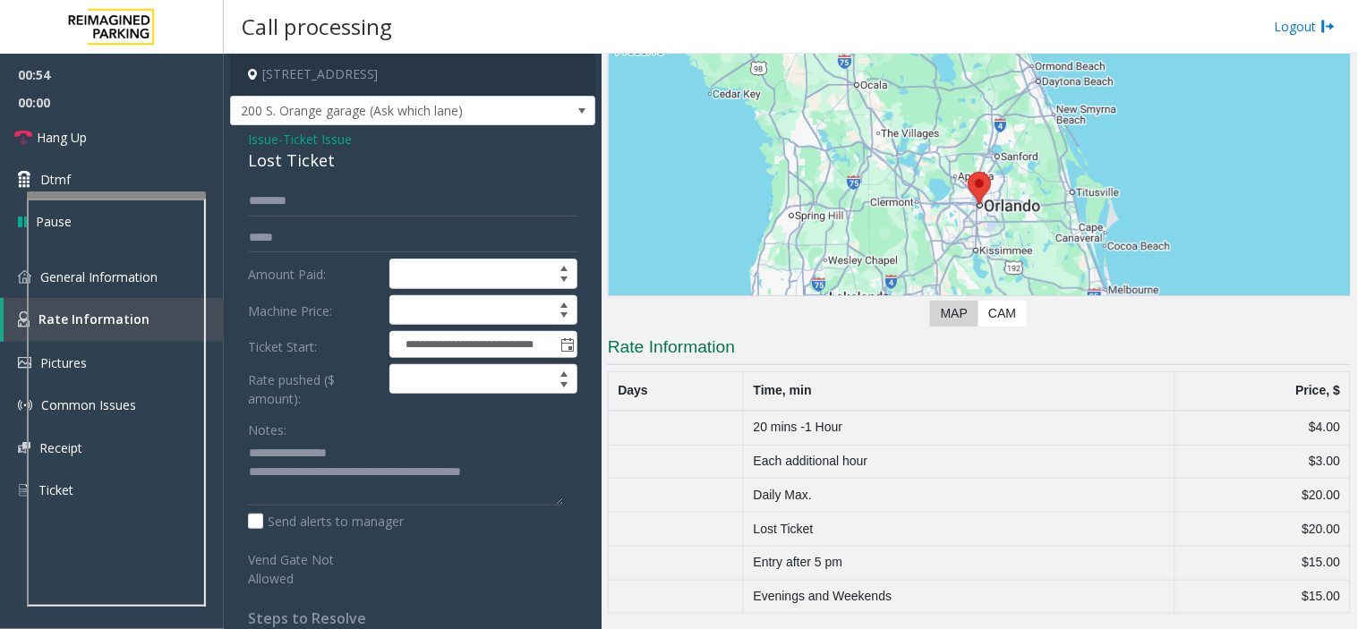
click at [669, 328] on div "← Move left → Move right ↑ Move up ↓ Move down + Zoom in - Zoom out Home Jump l…" at bounding box center [979, 156] width 743 height 353
click at [772, 520] on td "Lost Ticket" at bounding box center [959, 530] width 431 height 34
drag, startPoint x: 772, startPoint y: 520, endPoint x: 1315, endPoint y: 523, distance: 543.2
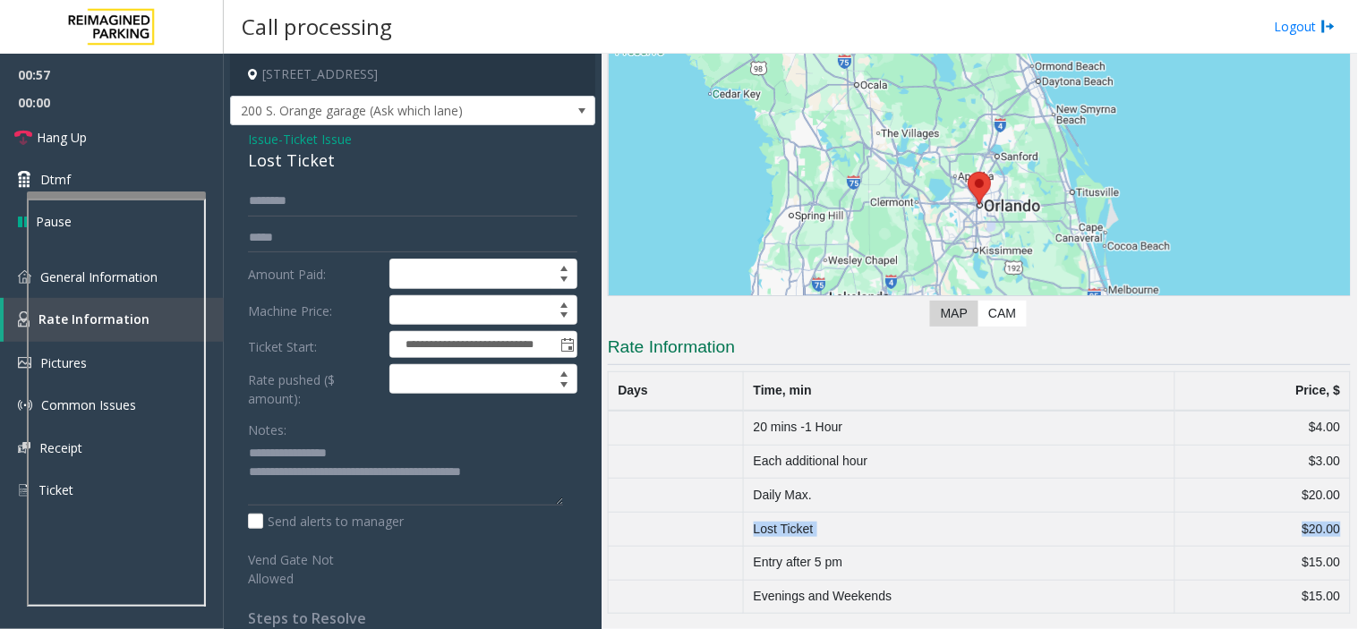
click at [1315, 523] on tr "Lost Ticket $20.00" at bounding box center [980, 530] width 742 height 34
click at [1315, 523] on td "$20.00" at bounding box center [1262, 530] width 175 height 34
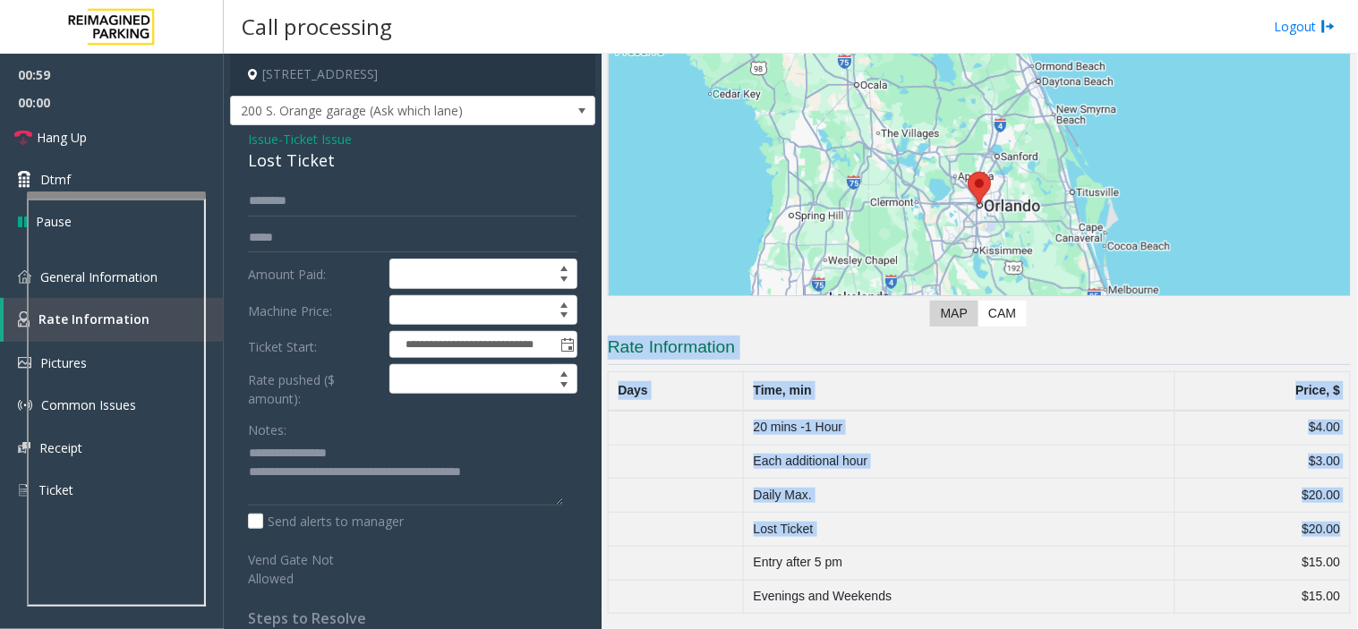
drag, startPoint x: 1315, startPoint y: 523, endPoint x: 692, endPoint y: 358, distance: 645.1
click at [692, 358] on app-rate-information "Rate Information Days Time, min Price, $ 20 mins -1 Hour $4.00 Each additional …" at bounding box center [979, 475] width 743 height 278
click at [692, 358] on h3 "Rate Information" at bounding box center [979, 351] width 743 height 30
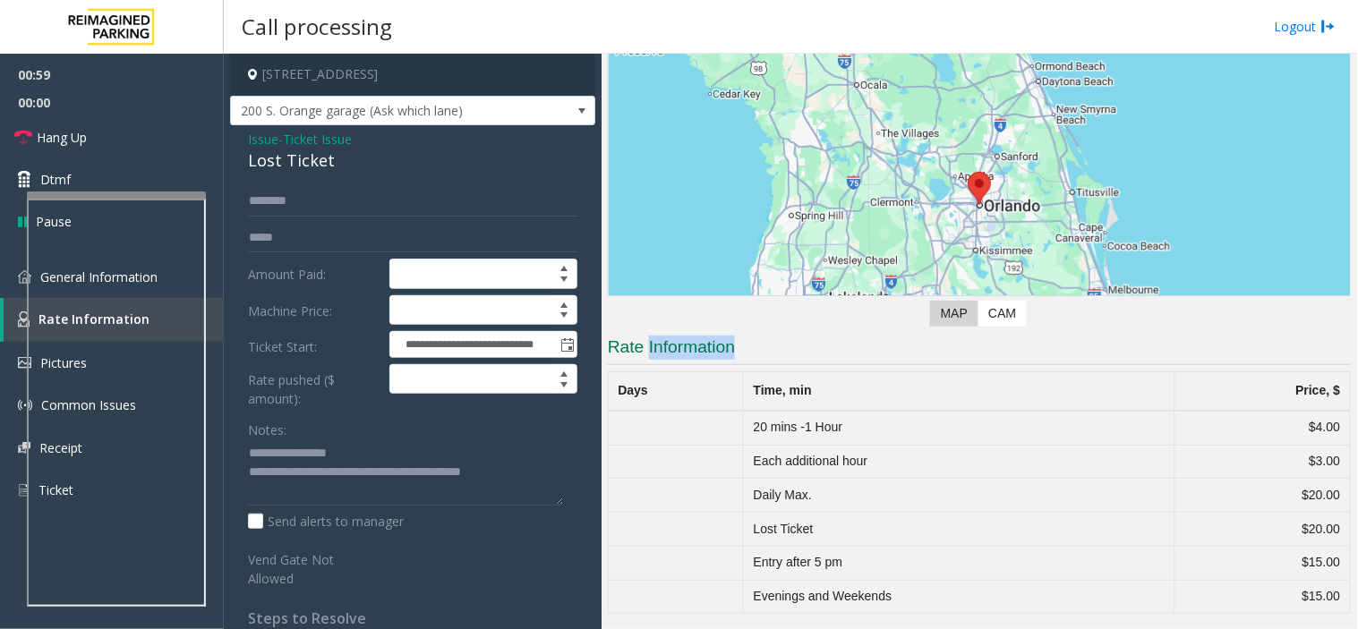
click at [692, 358] on h3 "Rate Information" at bounding box center [979, 351] width 743 height 30
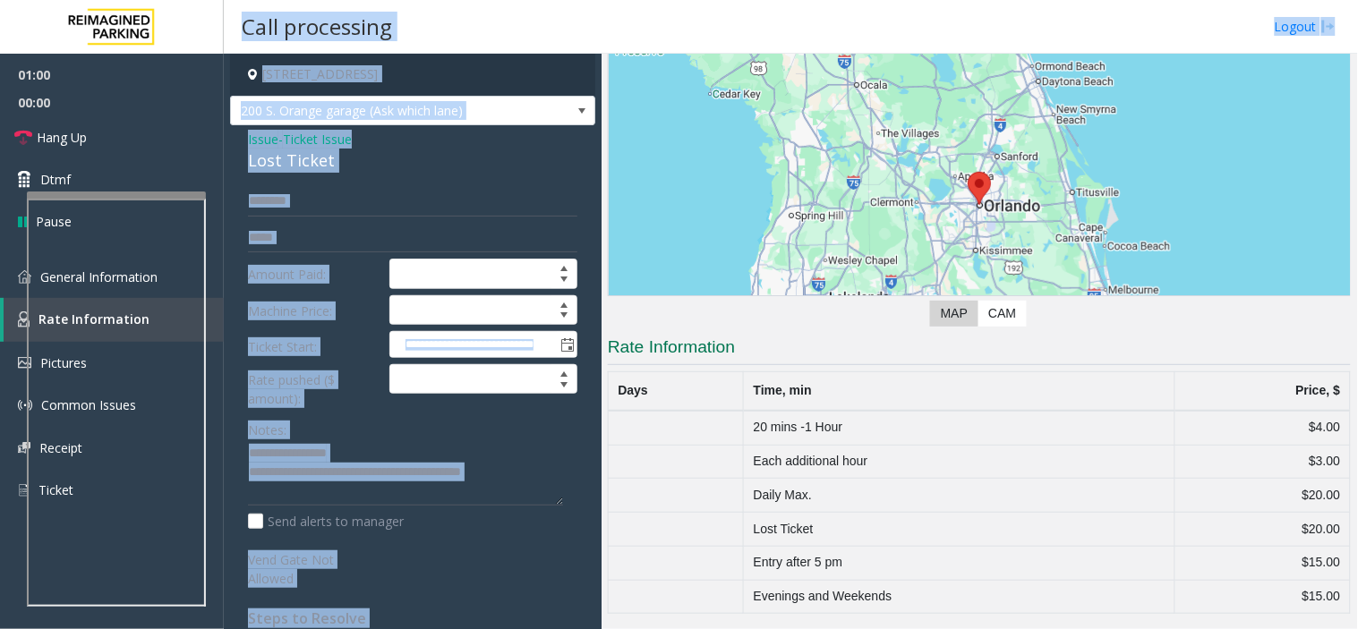
scroll to position [0, 0]
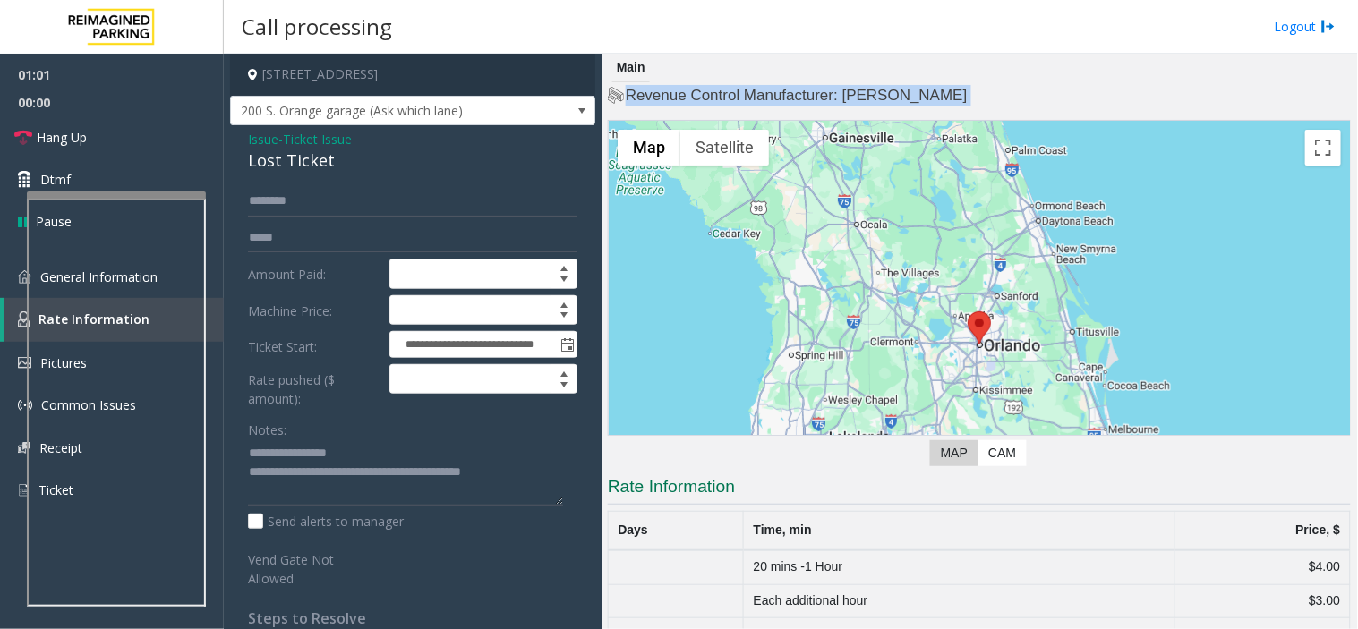
drag, startPoint x: 692, startPoint y: 358, endPoint x: 708, endPoint y: 93, distance: 265.4
click at [708, 93] on div "Revenue Control Manufacturer: [PERSON_NAME] ← Move left → Move right ↑ Move up …" at bounding box center [979, 419] width 743 height 669
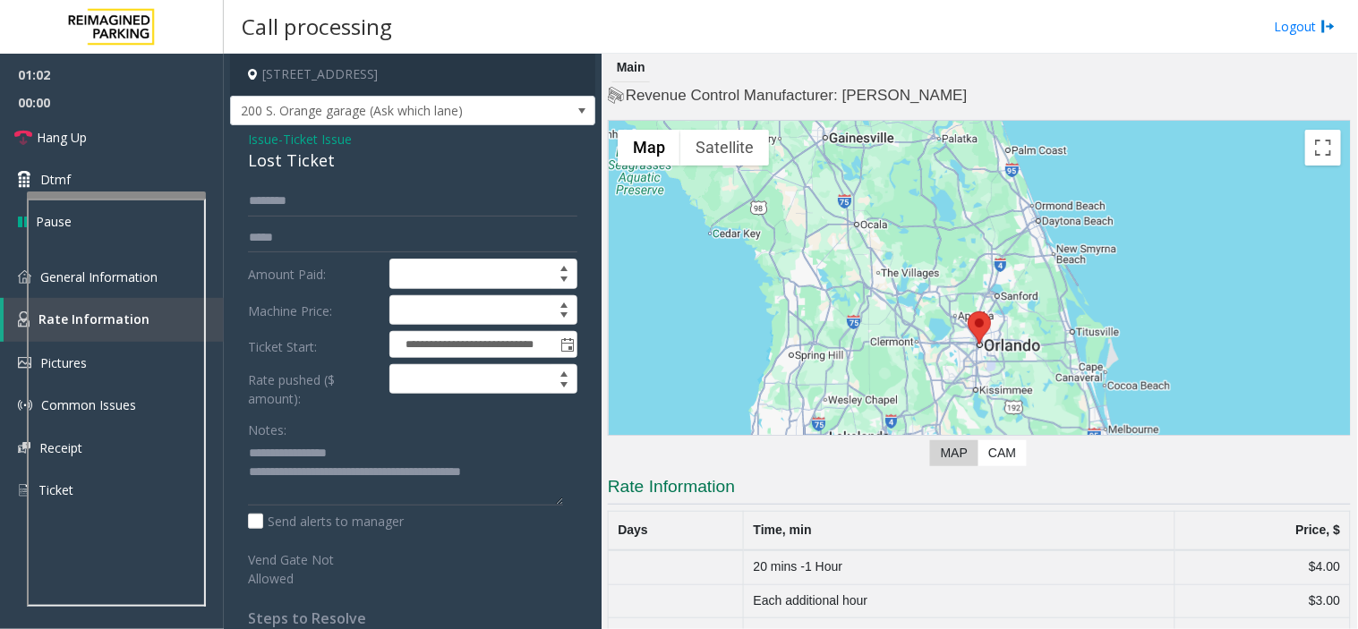
click at [686, 54] on div "Main" at bounding box center [979, 68] width 743 height 29
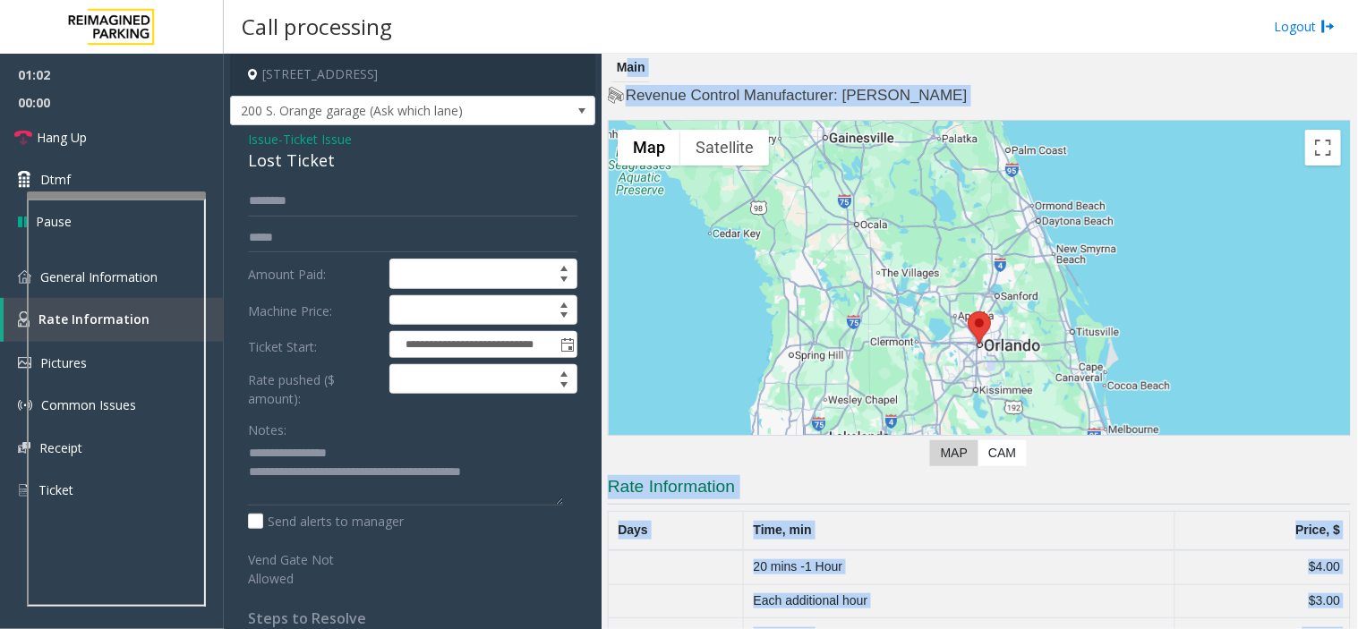
scroll to position [140, 0]
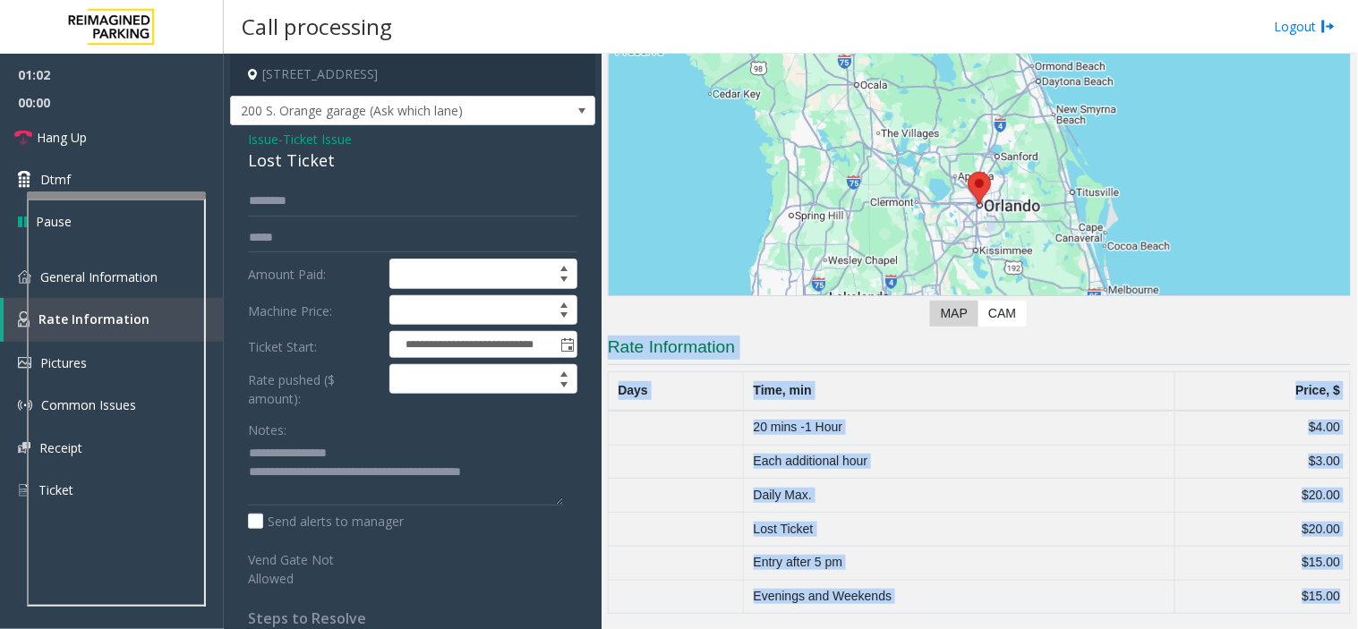
drag, startPoint x: 686, startPoint y: 54, endPoint x: 1331, endPoint y: 676, distance: 895.5
click at [1331, 628] on html "**********" at bounding box center [679, 314] width 1358 height 629
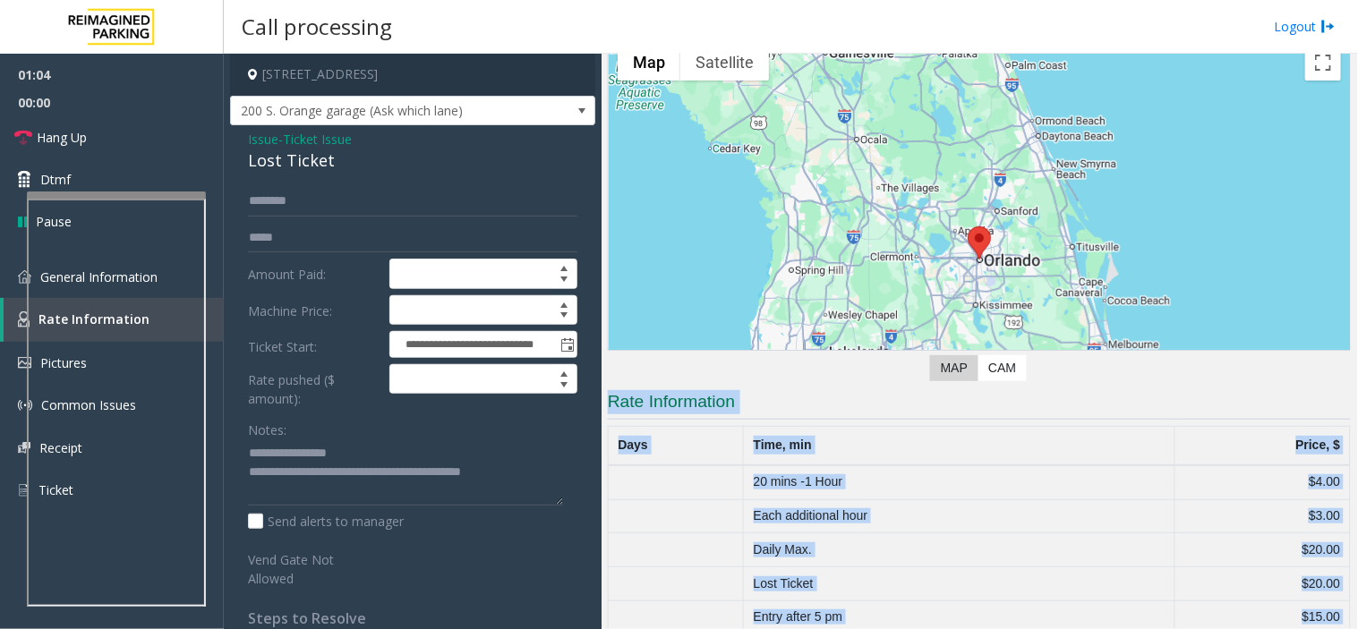
scroll to position [40, 0]
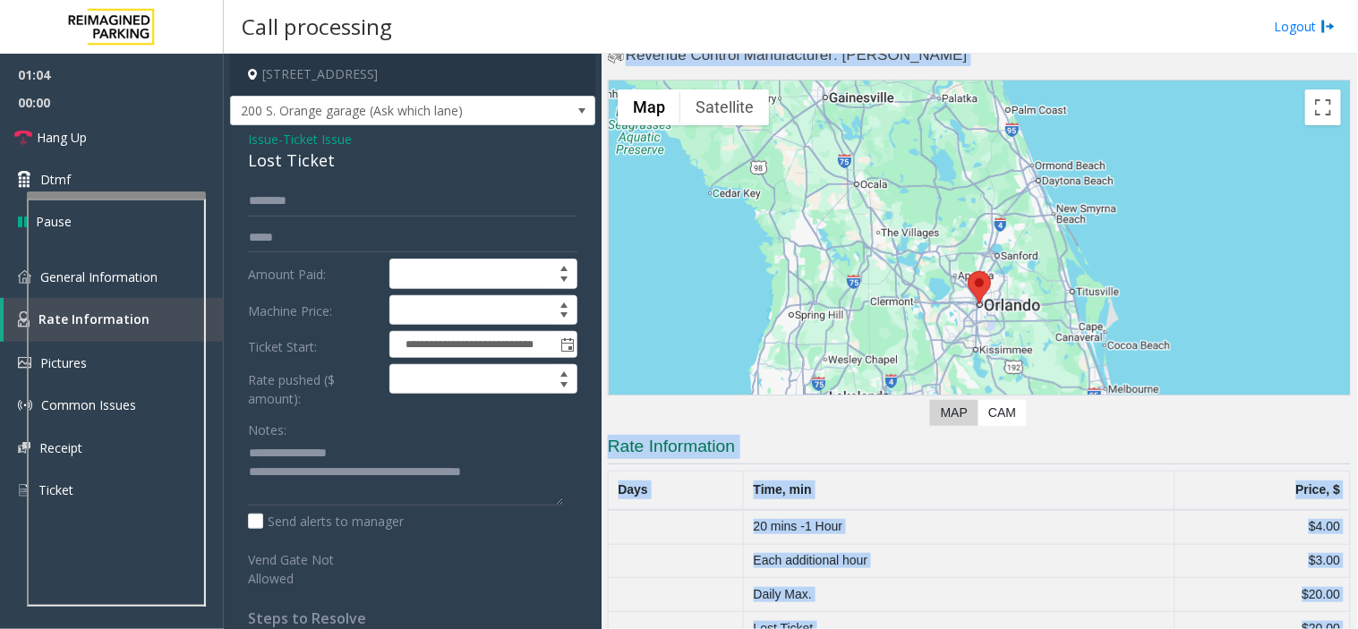
click at [782, 430] on div "← Move left → Move right ↑ Move up ↓ Move down + Zoom in - Zoom out Home Jump l…" at bounding box center [979, 256] width 743 height 353
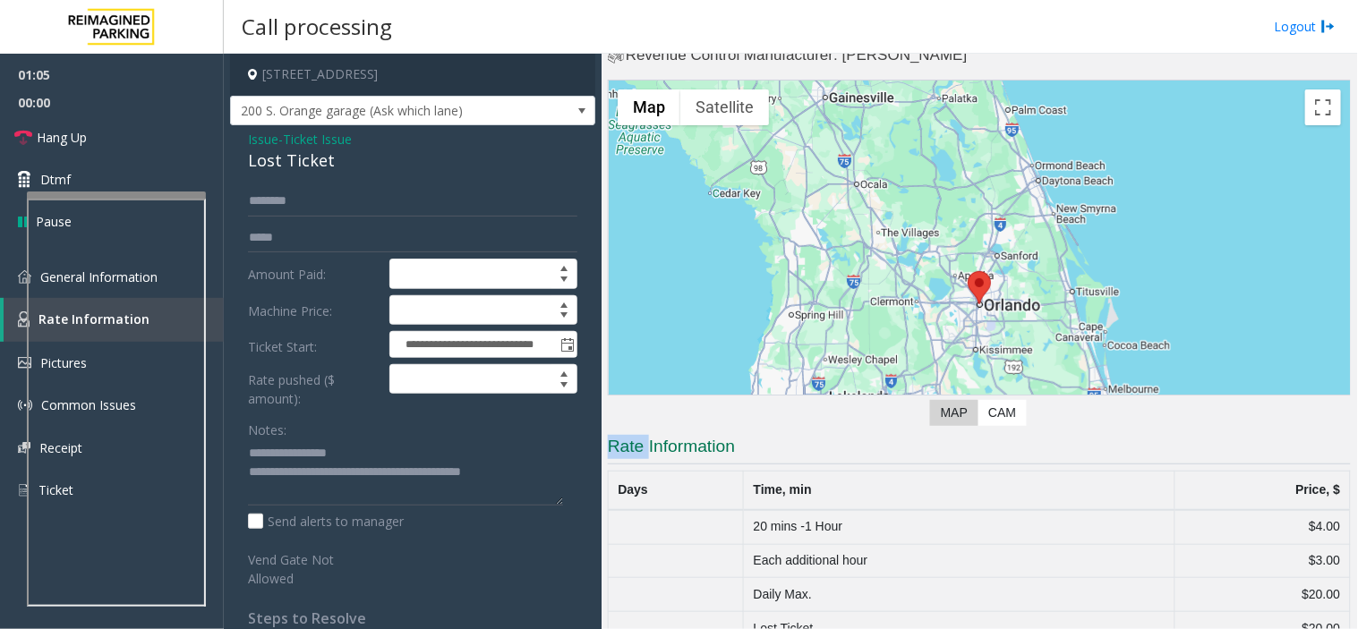
click at [782, 430] on div "← Move left → Move right ↑ Move up ↓ Move down + Zoom in - Zoom out Home Jump l…" at bounding box center [979, 256] width 743 height 353
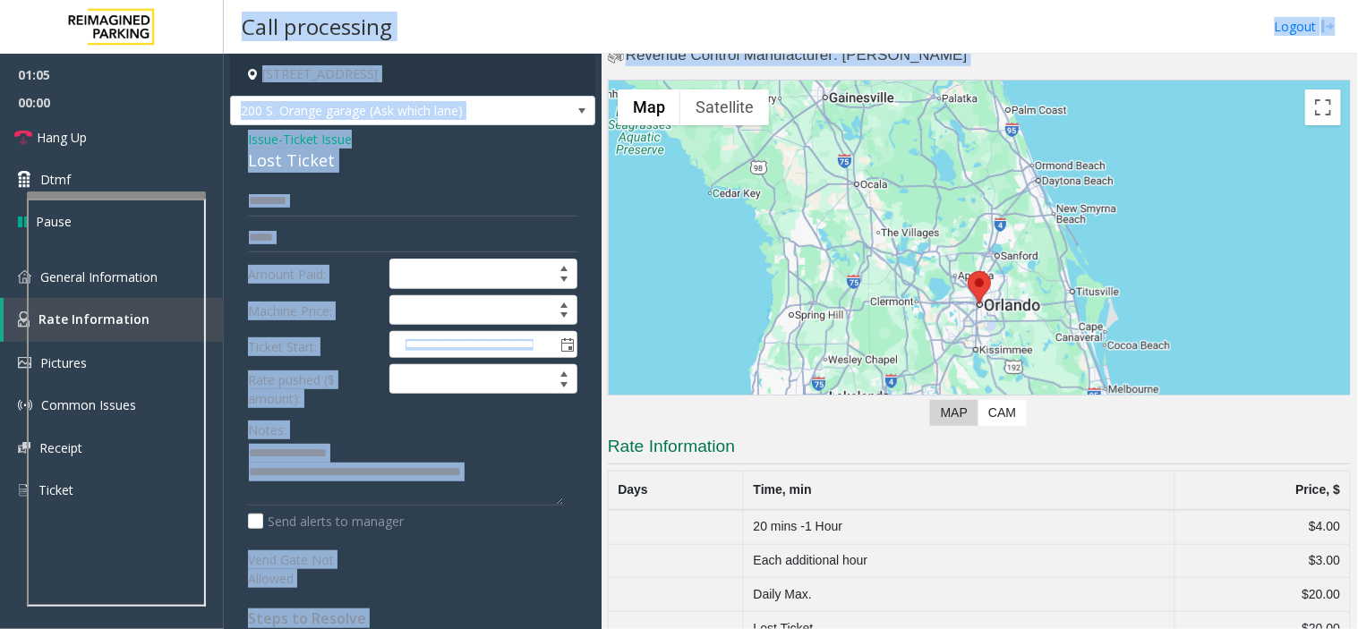
scroll to position [0, 0]
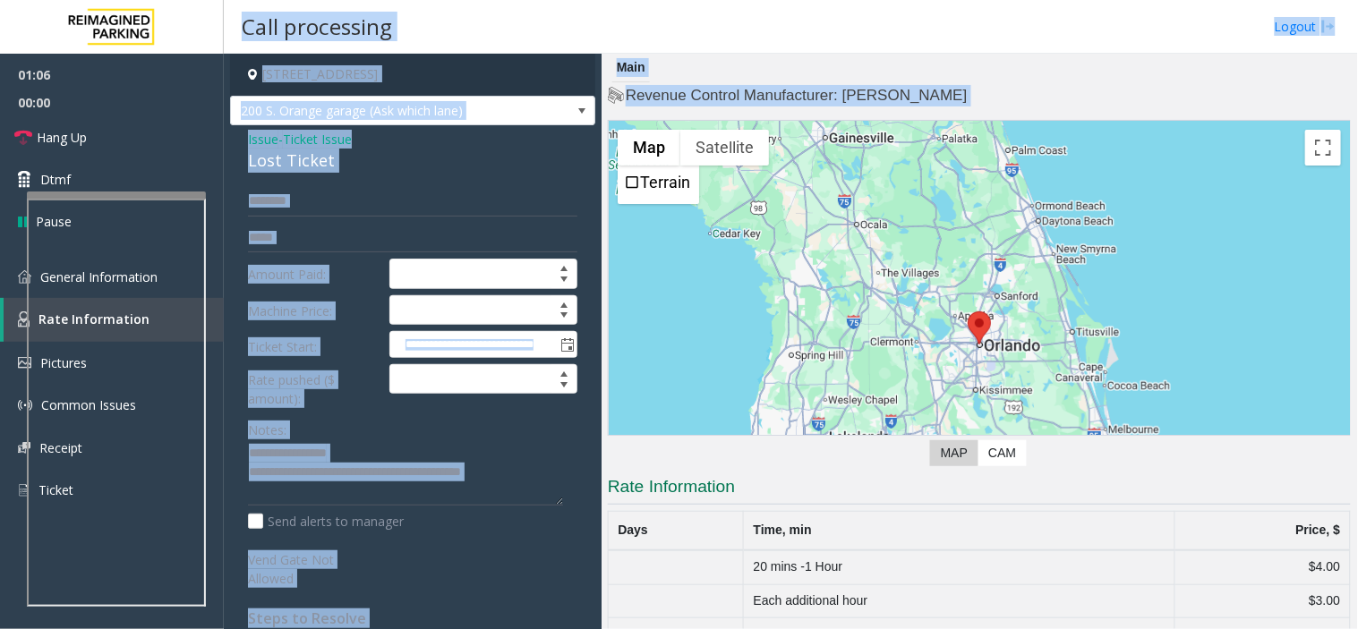
drag, startPoint x: 782, startPoint y: 430, endPoint x: 631, endPoint y: 48, distance: 410.1
click at [631, 48] on div "**********" at bounding box center [791, 314] width 1134 height 629
click at [631, 48] on div "Call processing Logout" at bounding box center [791, 27] width 1134 height 54
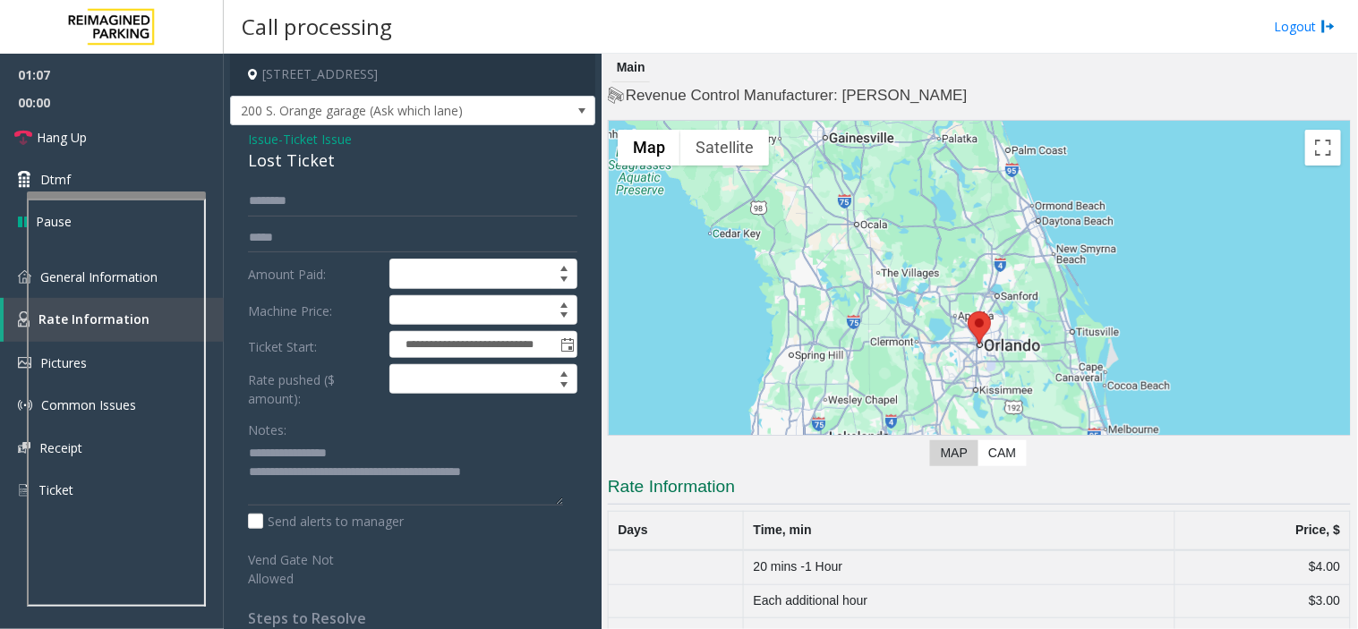
click at [631, 48] on div "Call processing Logout" at bounding box center [791, 27] width 1134 height 54
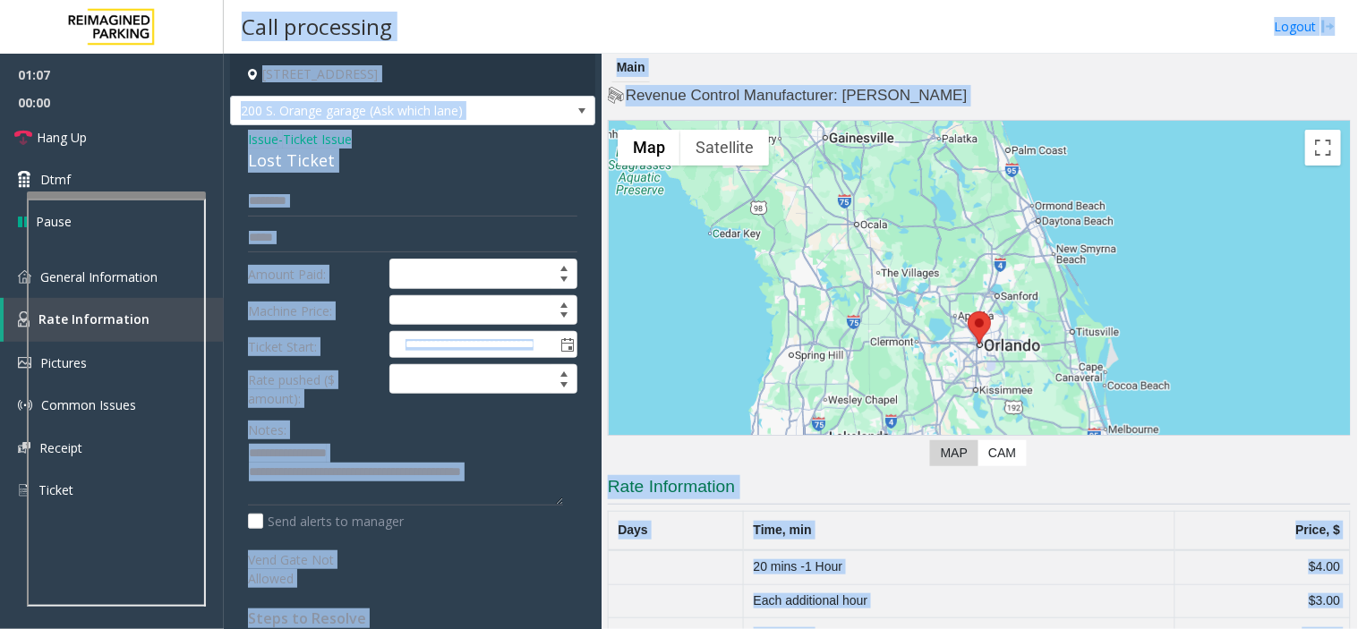
scroll to position [140, 0]
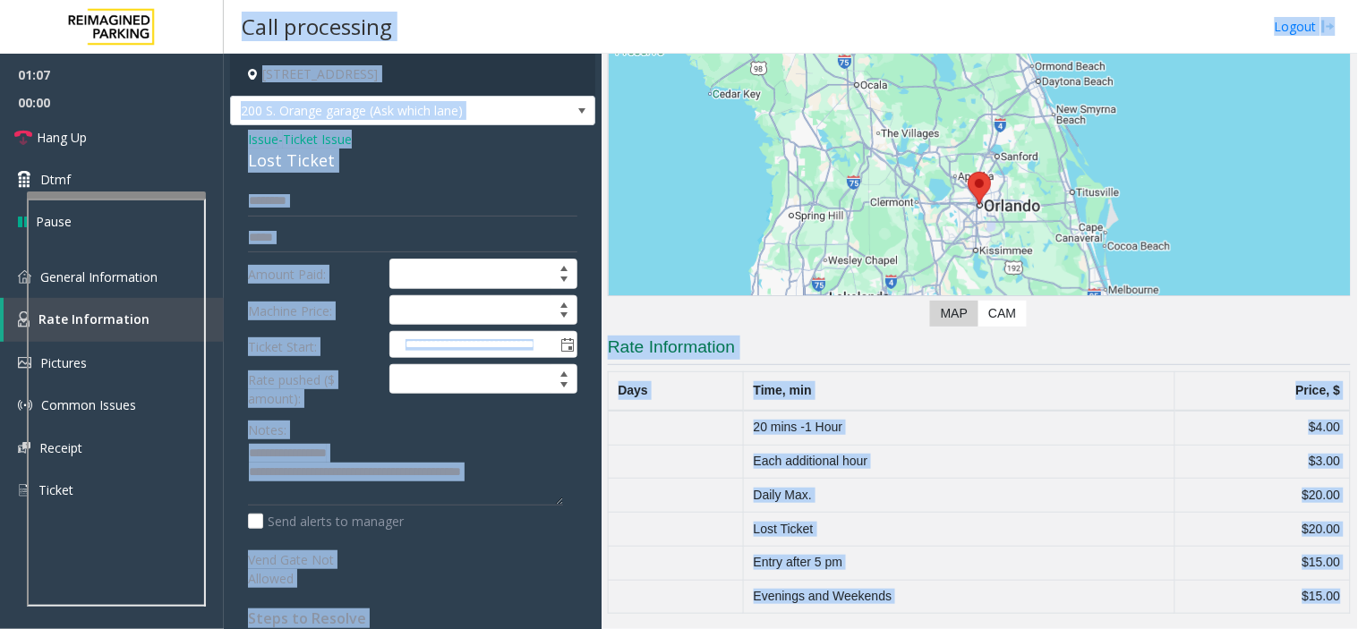
drag, startPoint x: 631, startPoint y: 48, endPoint x: 1230, endPoint y: 575, distance: 797.7
click at [1278, 628] on html "**********" at bounding box center [679, 314] width 1358 height 629
click at [902, 352] on h3 "Rate Information" at bounding box center [979, 351] width 743 height 30
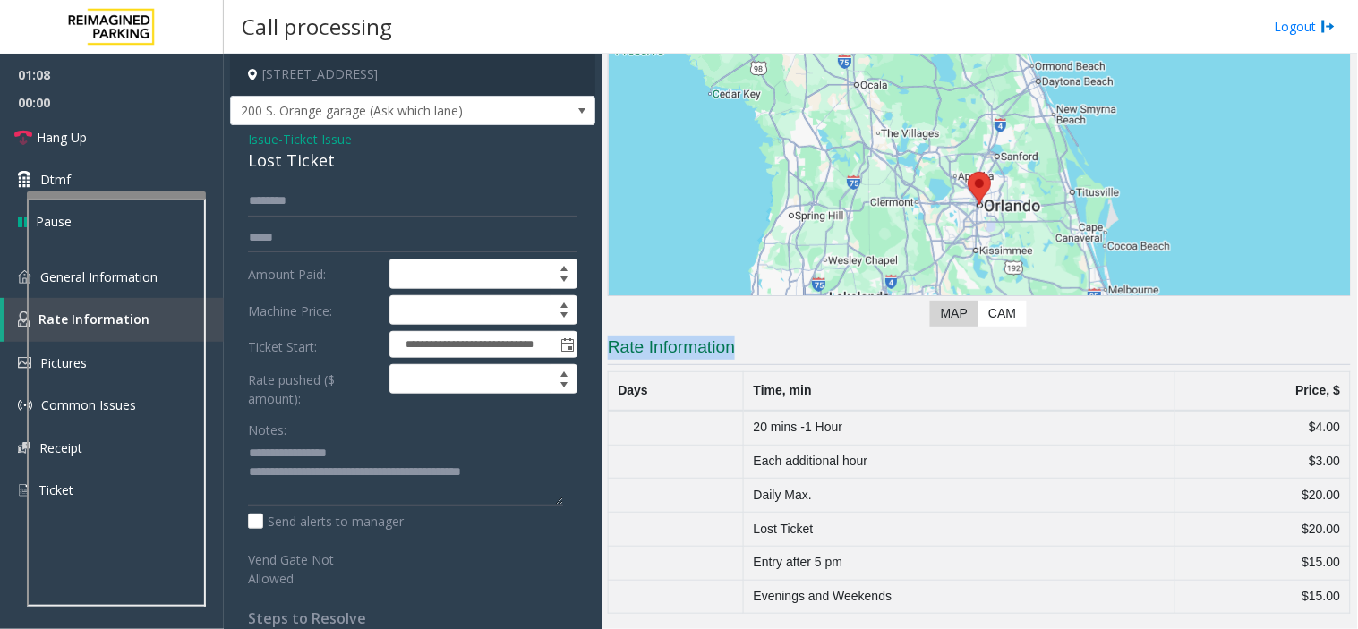
click at [902, 352] on h3 "Rate Information" at bounding box center [979, 351] width 743 height 30
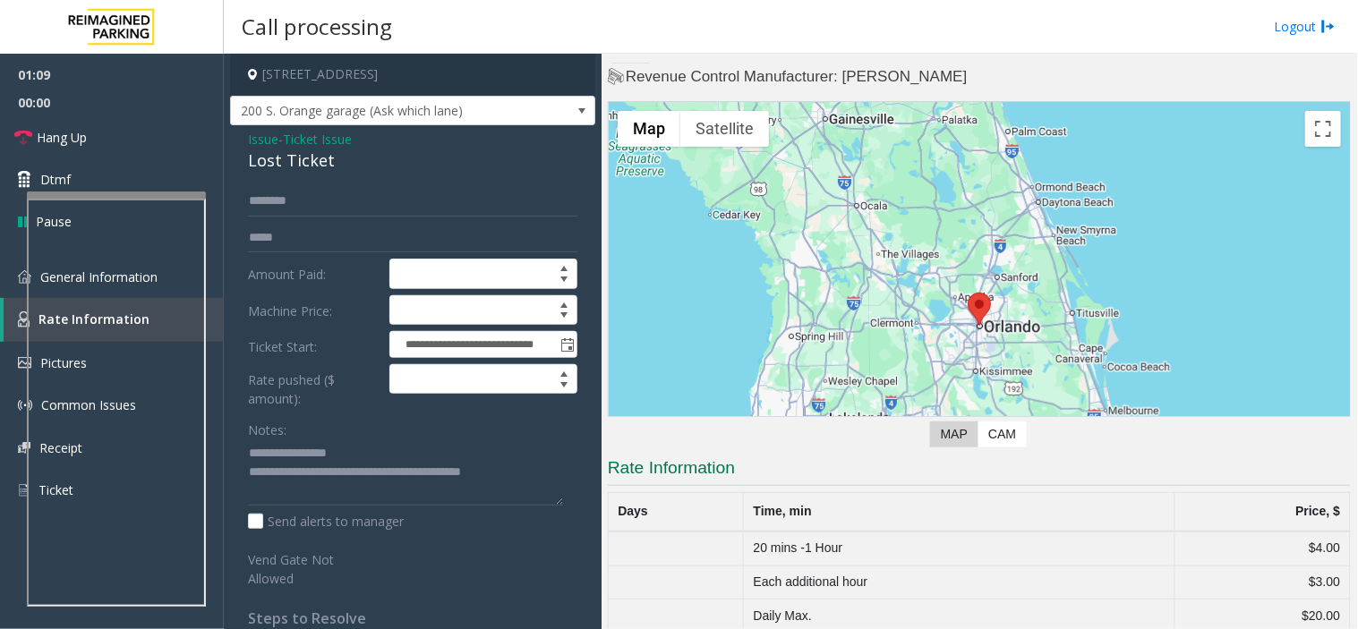
click at [902, 352] on div "Revenue Control Manufacturer: [PERSON_NAME] ← Move left → Move right ↑ Move up …" at bounding box center [979, 400] width 743 height 669
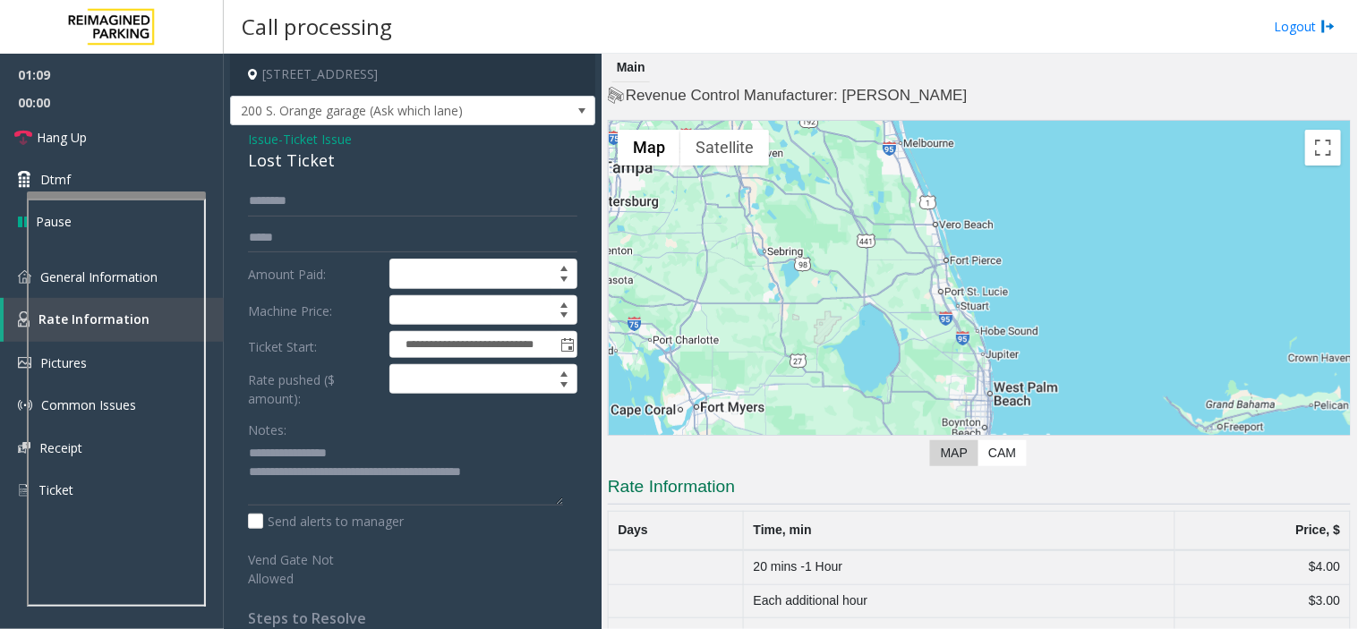
drag, startPoint x: 902, startPoint y: 352, endPoint x: 685, endPoint y: 47, distance: 374.2
click at [685, 47] on div "**********" at bounding box center [791, 314] width 1134 height 629
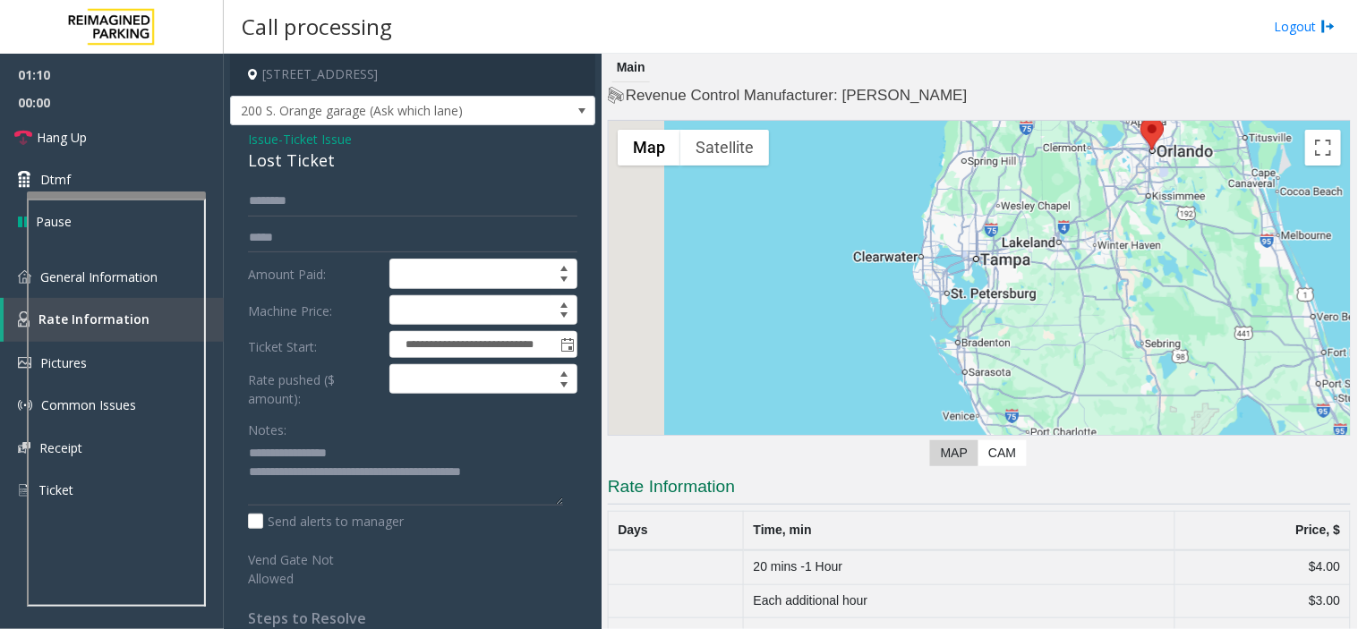
drag, startPoint x: 927, startPoint y: 290, endPoint x: 1357, endPoint y: 400, distance: 443.4
click at [1357, 400] on div "Main Revenue Control Manufacturer: [PERSON_NAME] ← Move left → Move right ↑ Mov…" at bounding box center [978, 341] width 755 height 575
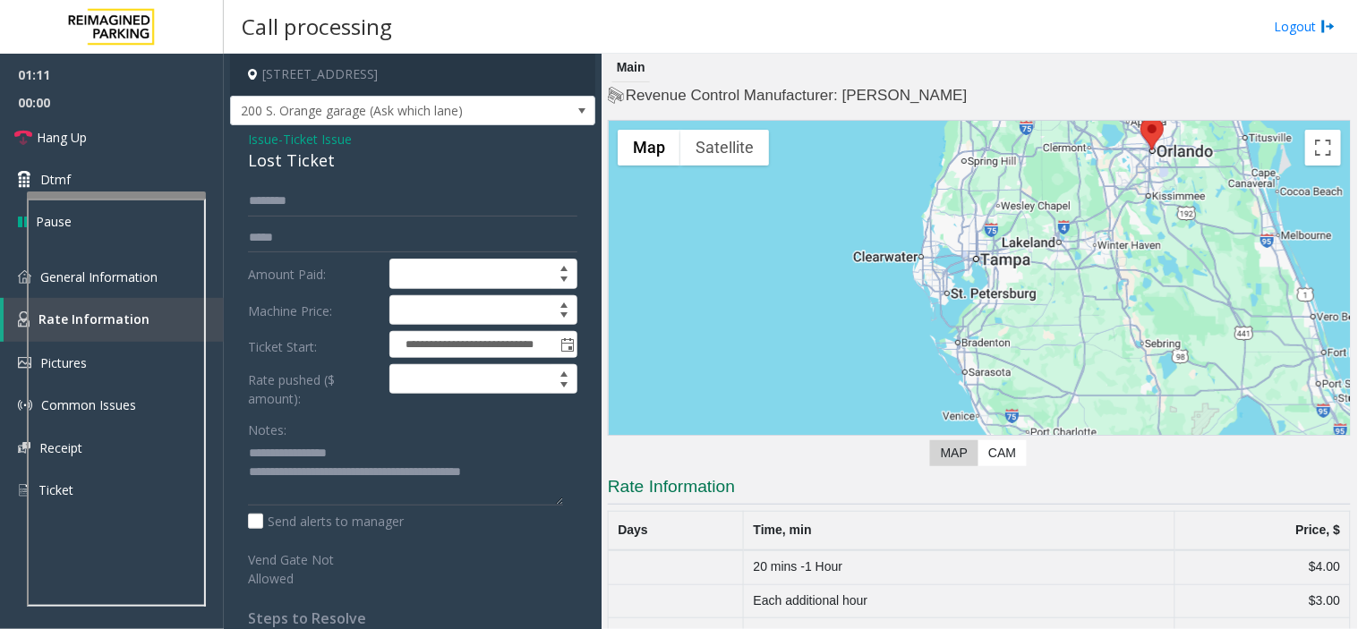
click at [973, 290] on div at bounding box center [979, 344] width 741 height 447
click at [38, 135] on span "Hang Up" at bounding box center [62, 137] width 50 height 19
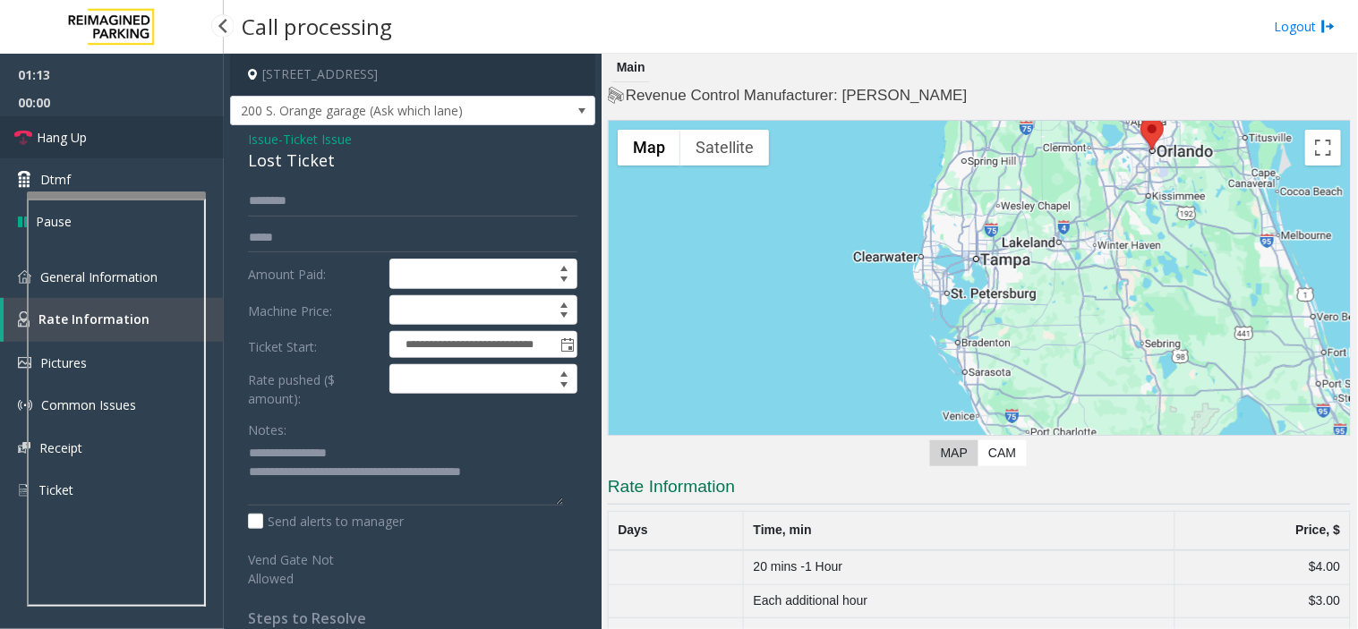
click at [38, 135] on span "Hang Up" at bounding box center [62, 137] width 50 height 19
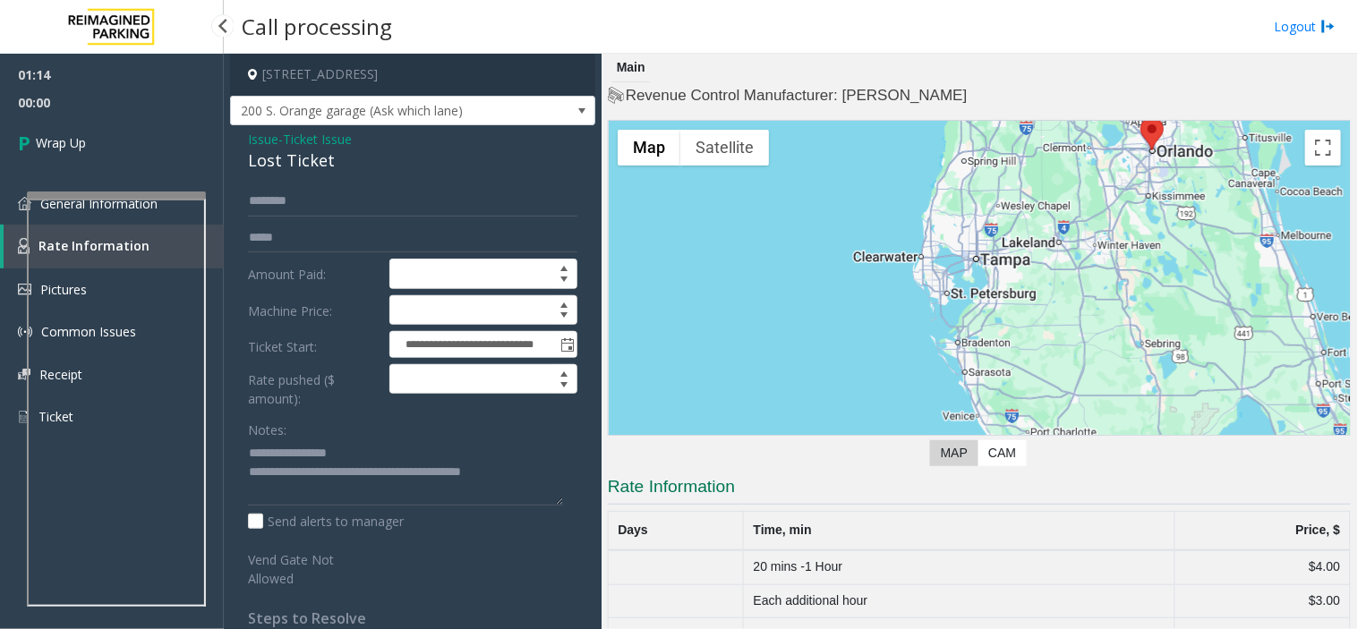
click at [38, 135] on span "Wrap Up" at bounding box center [61, 142] width 50 height 19
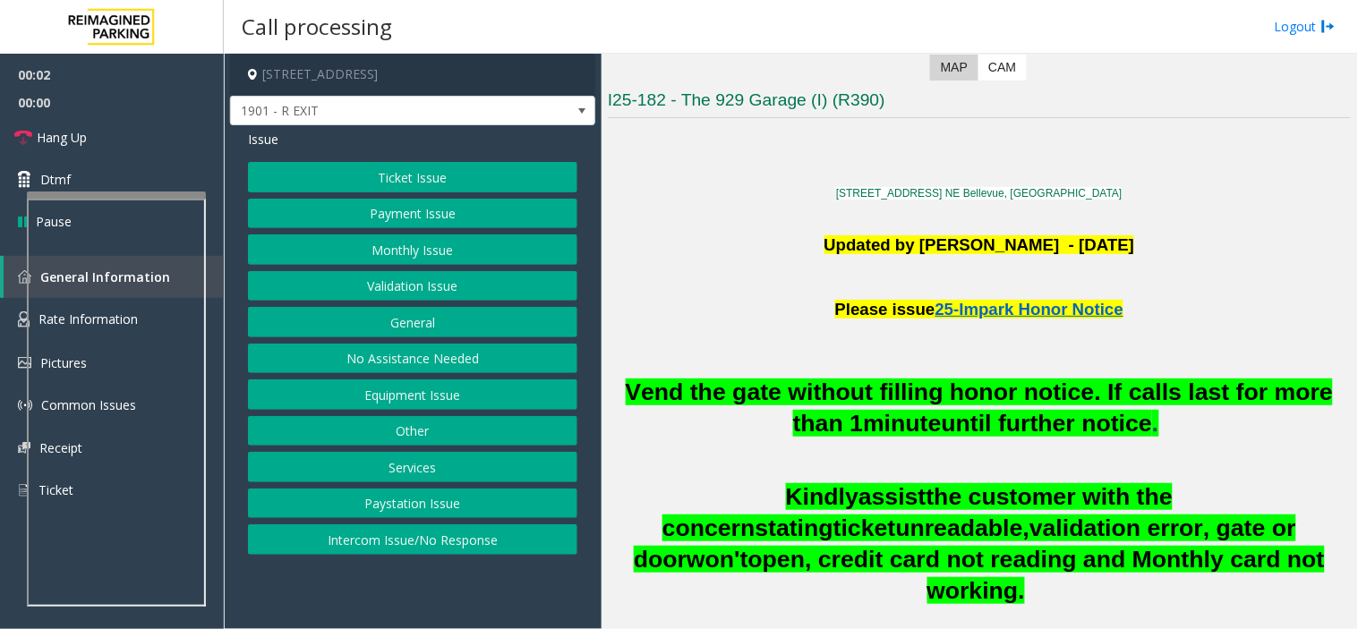
scroll to position [397, 0]
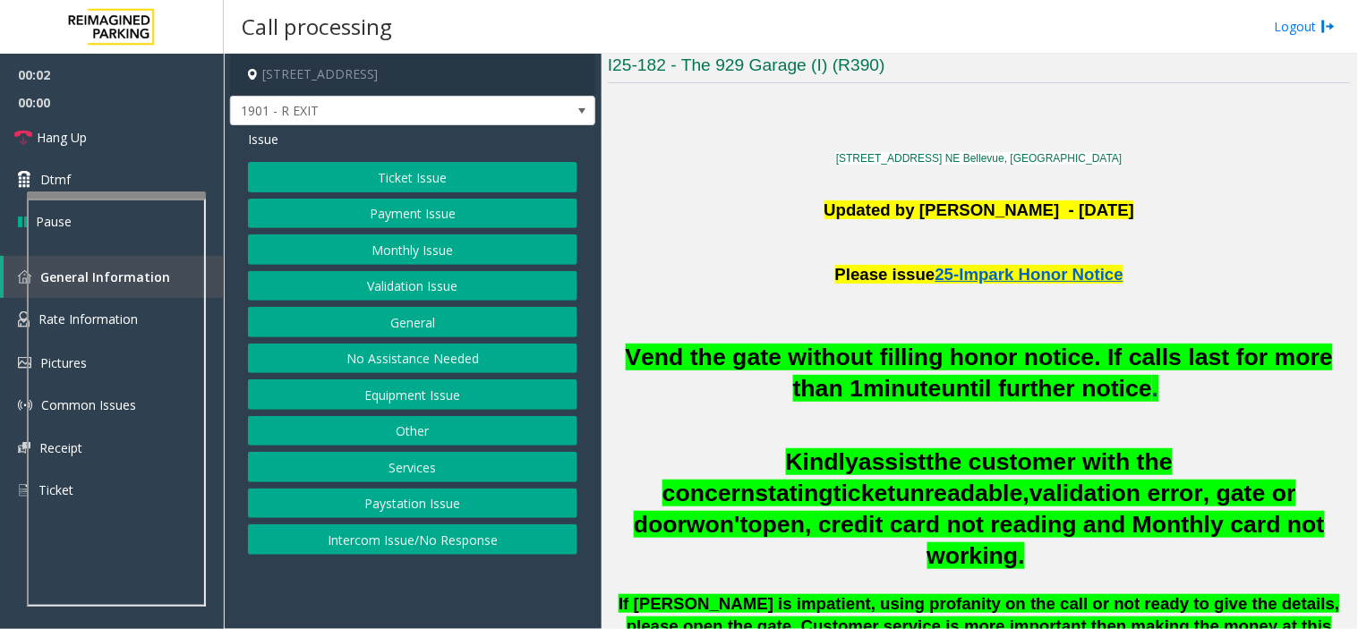
click at [906, 284] on span "Please issue" at bounding box center [885, 274] width 100 height 19
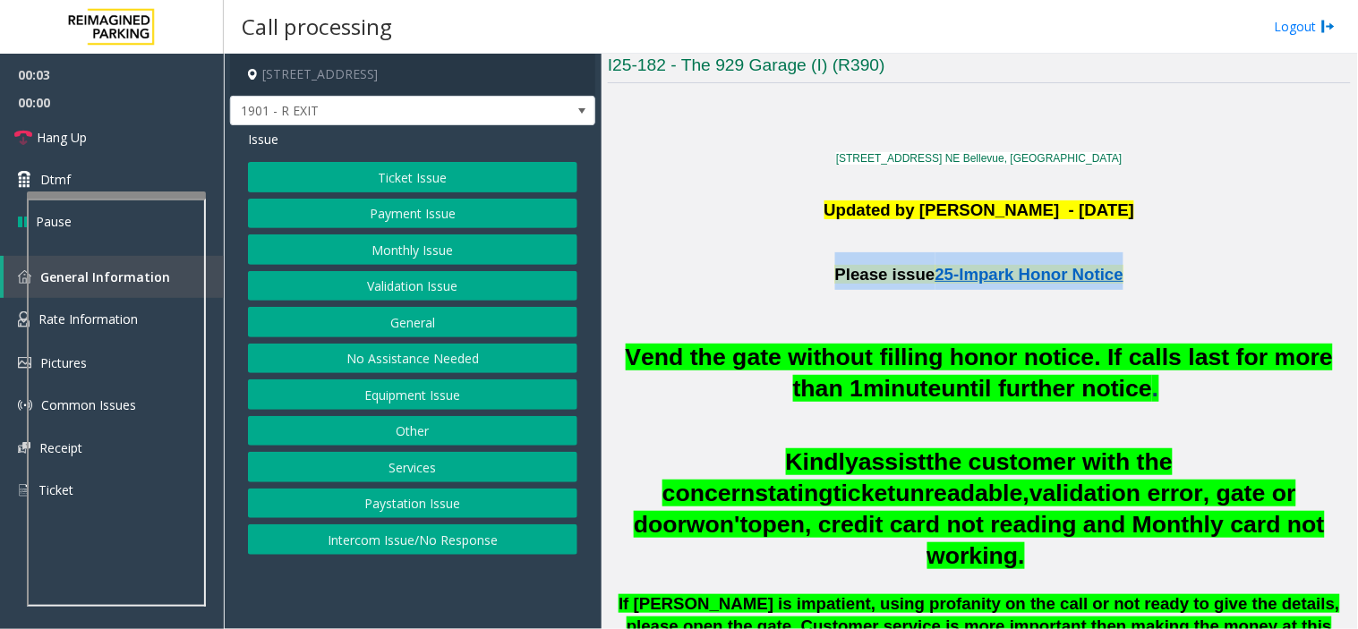
click at [906, 284] on span "Please issue" at bounding box center [885, 274] width 100 height 19
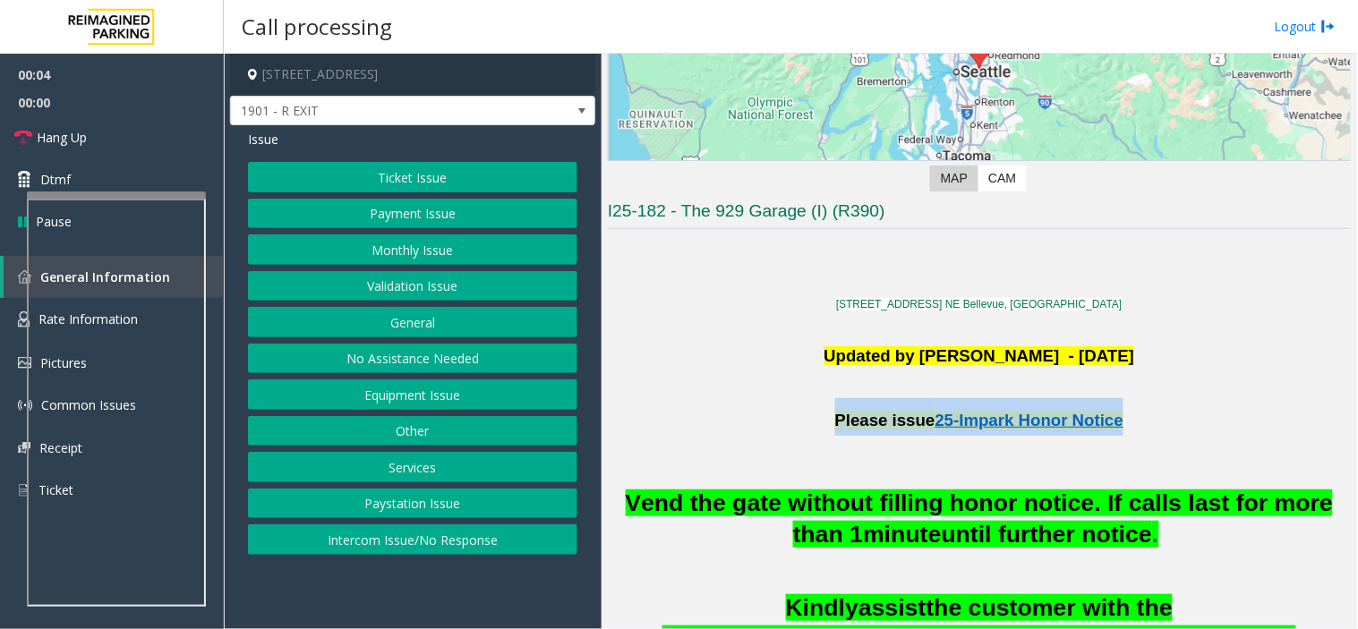
scroll to position [199, 0]
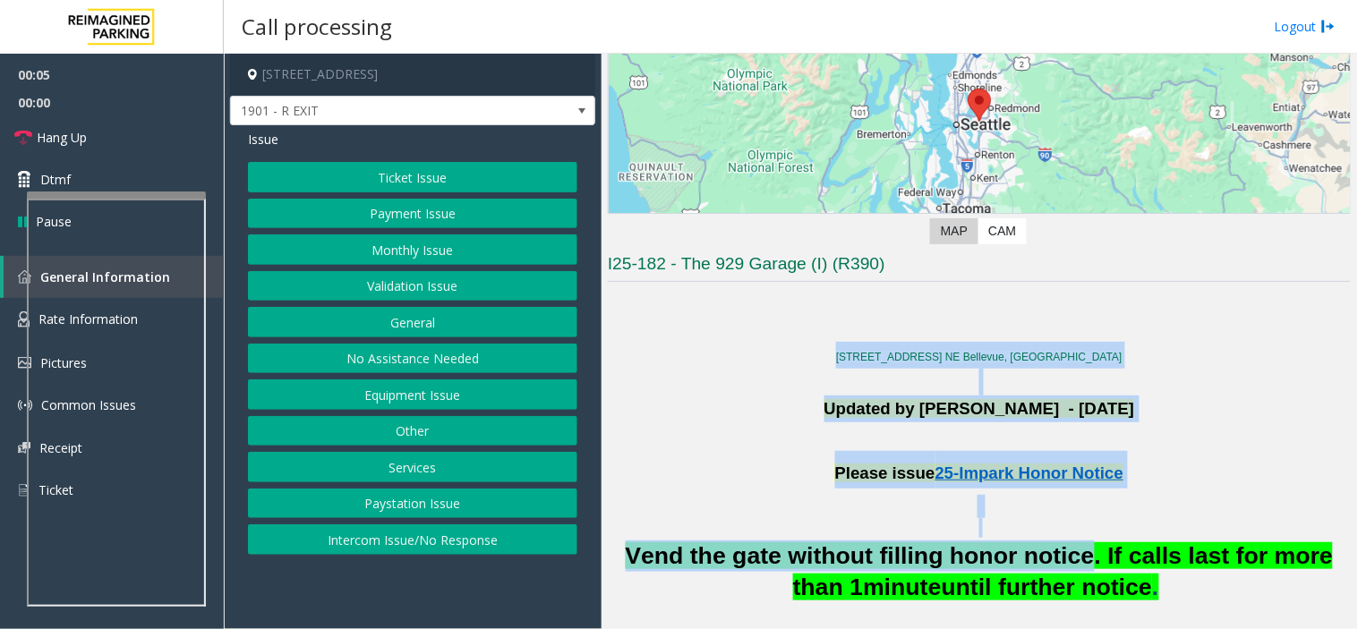
drag, startPoint x: 906, startPoint y: 284, endPoint x: 1049, endPoint y: 546, distance: 298.7
click at [1049, 546] on span "Vend the gate without filling honor notice. If calls last for more than 1" at bounding box center [980, 571] width 708 height 58
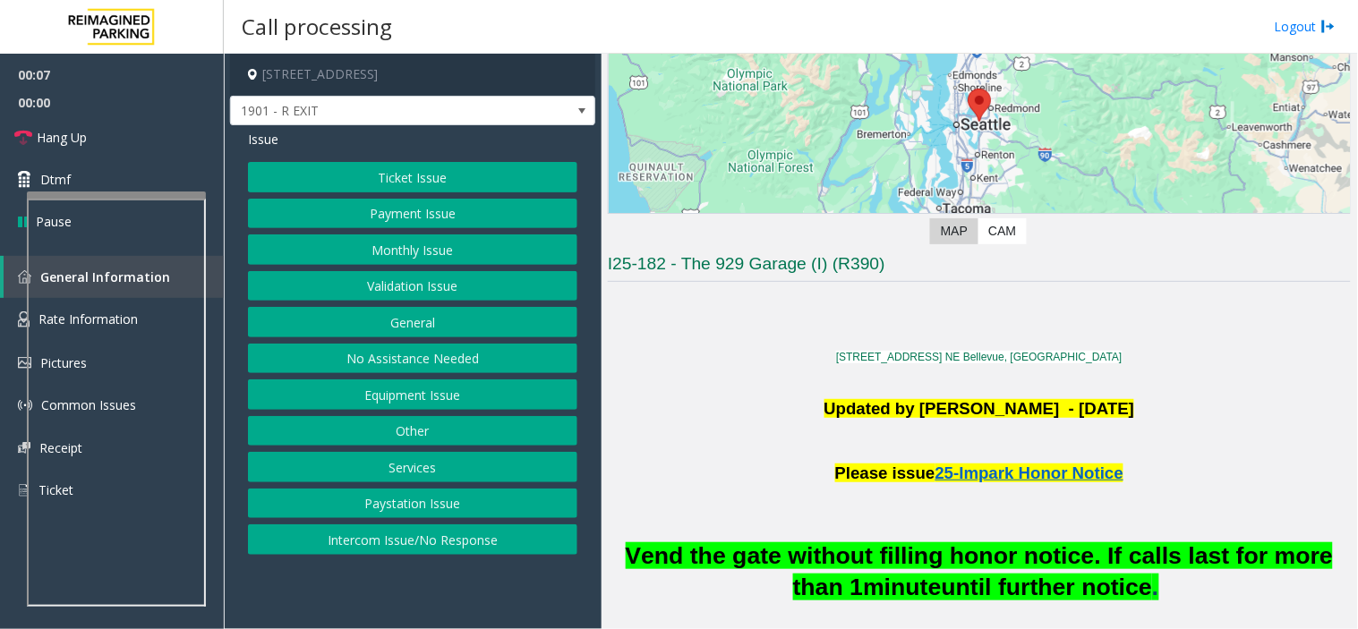
click at [954, 560] on span "Vend the gate without filling honor notice. If calls last for more than 1" at bounding box center [980, 571] width 708 height 58
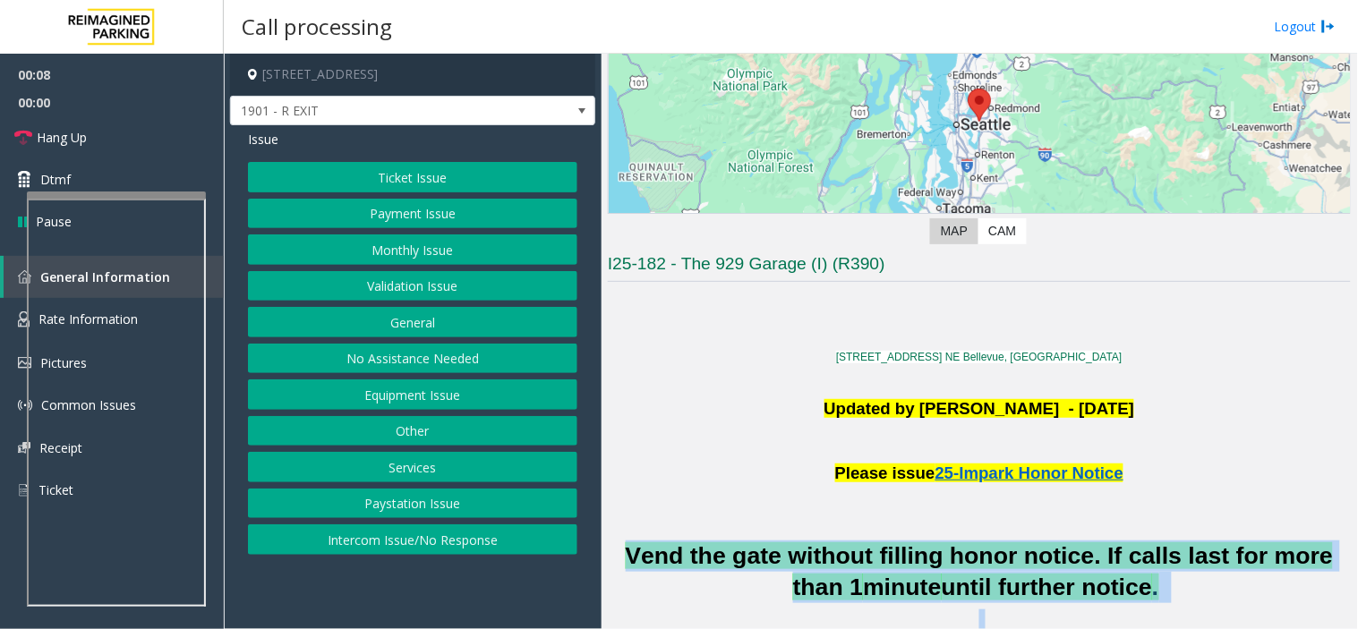
click at [954, 560] on span "Vend the gate without filling honor notice. If calls last for more than 1" at bounding box center [980, 571] width 708 height 58
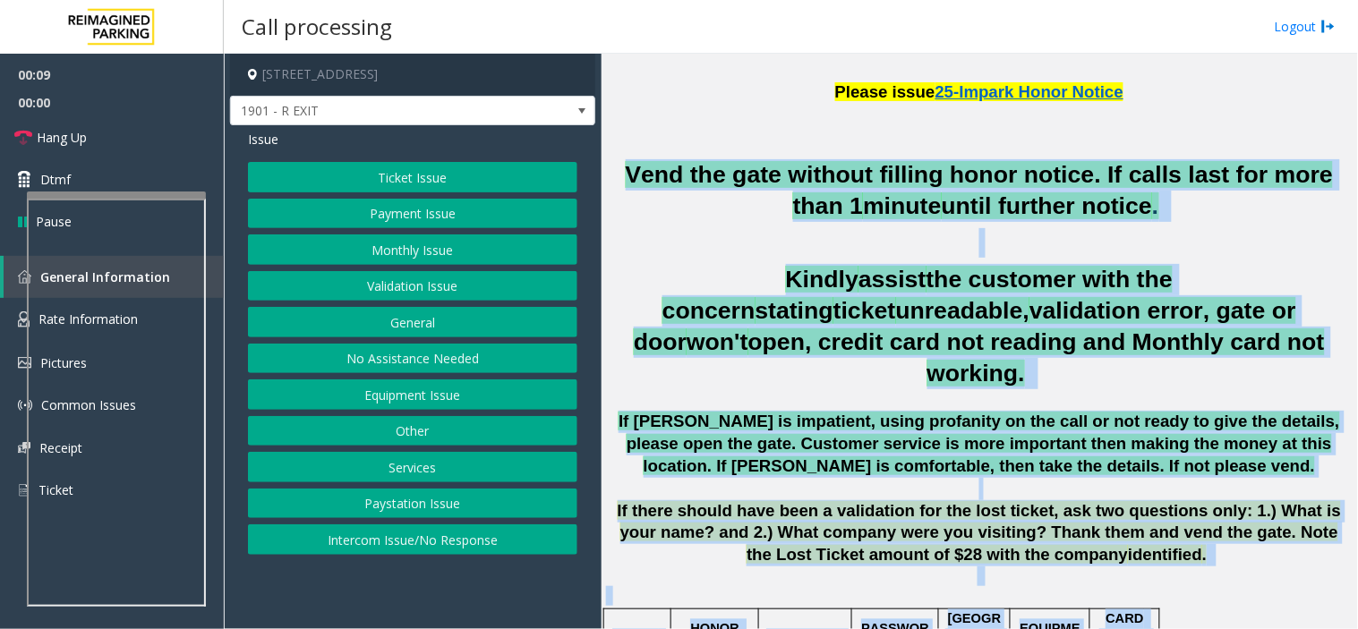
drag, startPoint x: 954, startPoint y: 560, endPoint x: 1006, endPoint y: 396, distance: 172.6
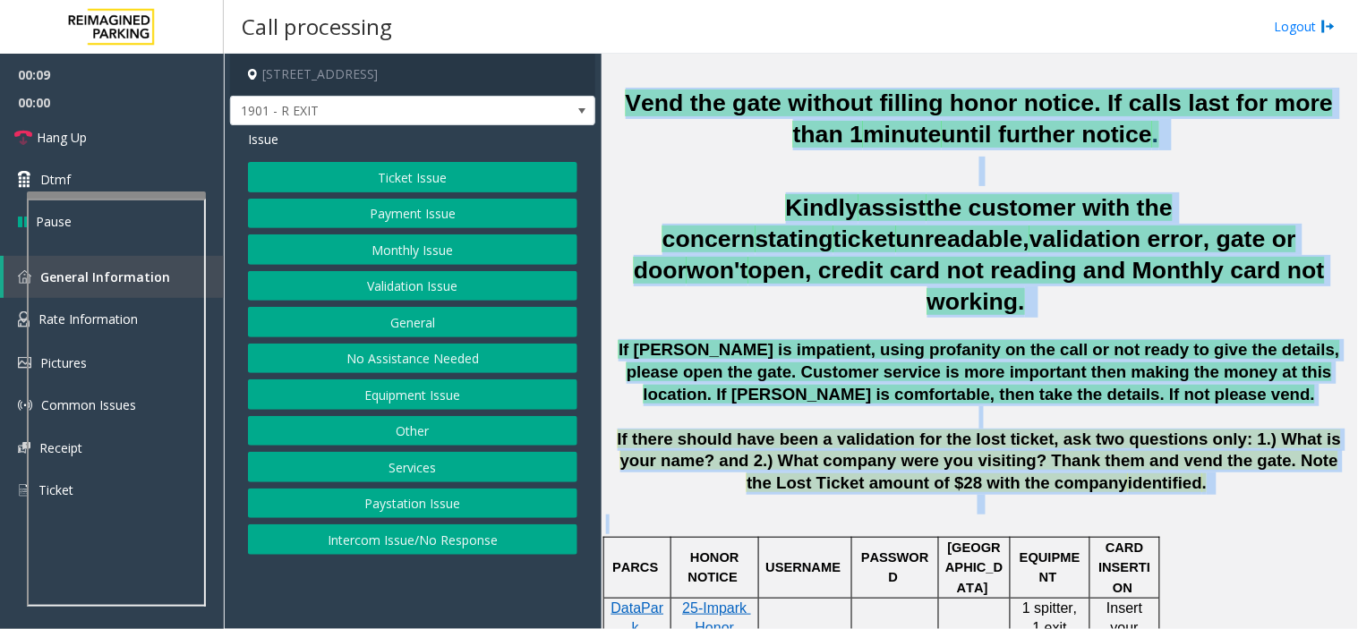
click at [1002, 406] on p at bounding box center [979, 417] width 743 height 22
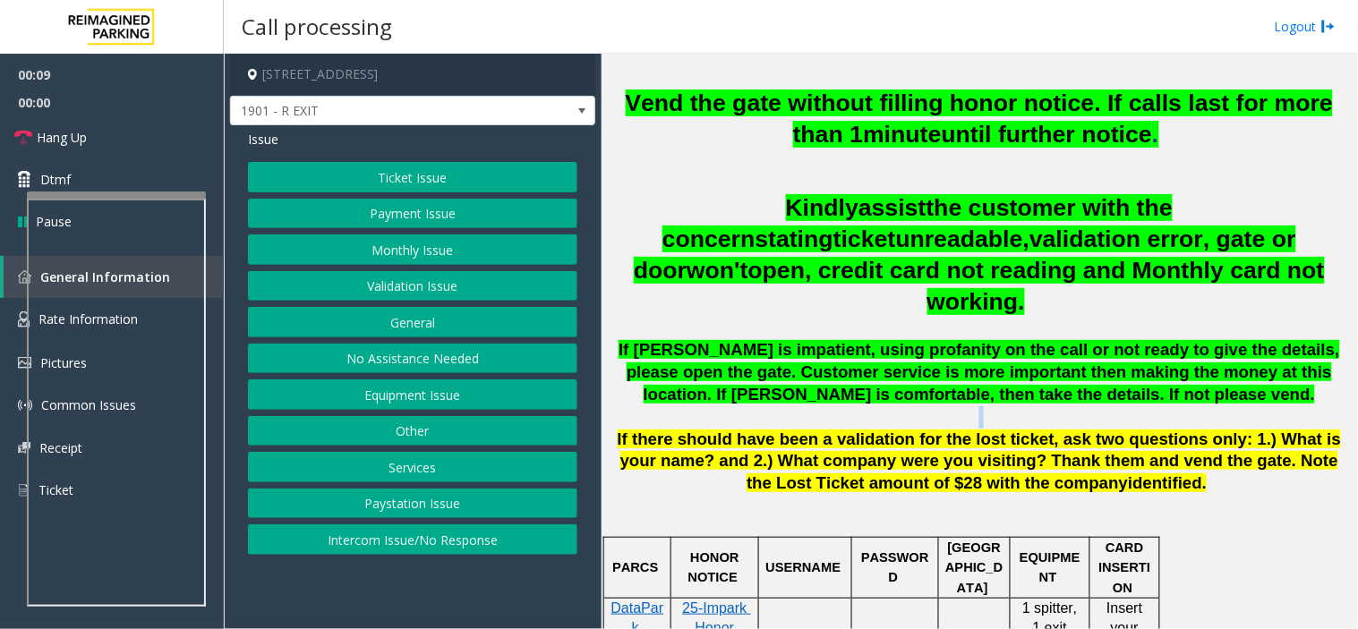
click at [1002, 406] on p at bounding box center [979, 417] width 743 height 22
drag, startPoint x: 481, startPoint y: 213, endPoint x: 508, endPoint y: 256, distance: 51.1
click at [508, 256] on div "Ticket Issue Payment Issue Monthly Issue Validation Issue General No Assistance…" at bounding box center [412, 358] width 329 height 393
click at [508, 256] on button "Monthly Issue" at bounding box center [412, 249] width 329 height 30
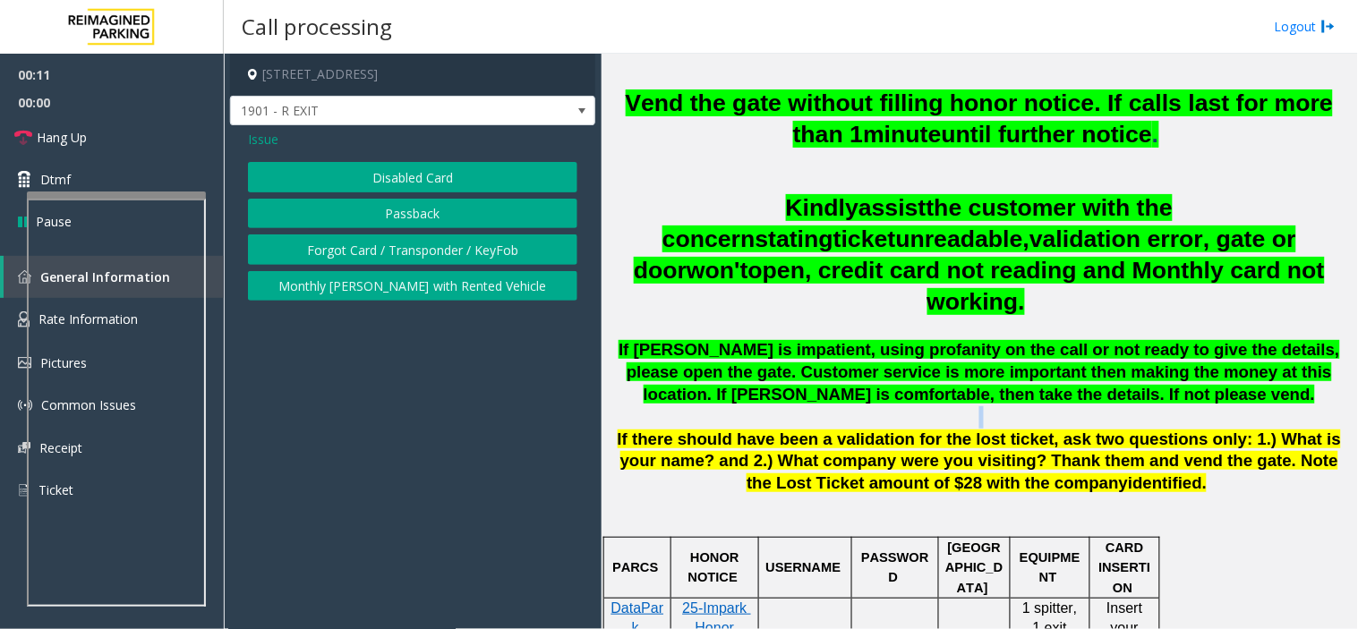
click at [424, 170] on button "Disabled Card" at bounding box center [412, 177] width 329 height 30
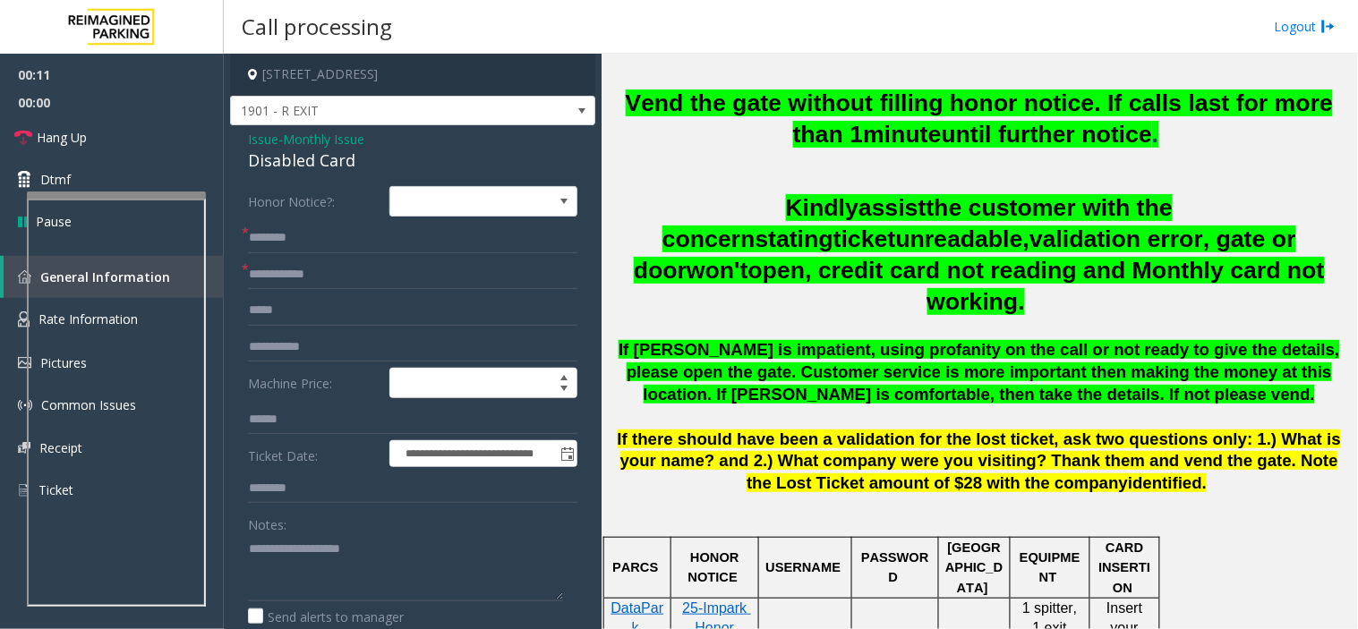
click at [413, 166] on div "Disabled Card" at bounding box center [412, 161] width 329 height 24
copy div "Disabled Card"
click at [407, 540] on textarea at bounding box center [405, 567] width 315 height 67
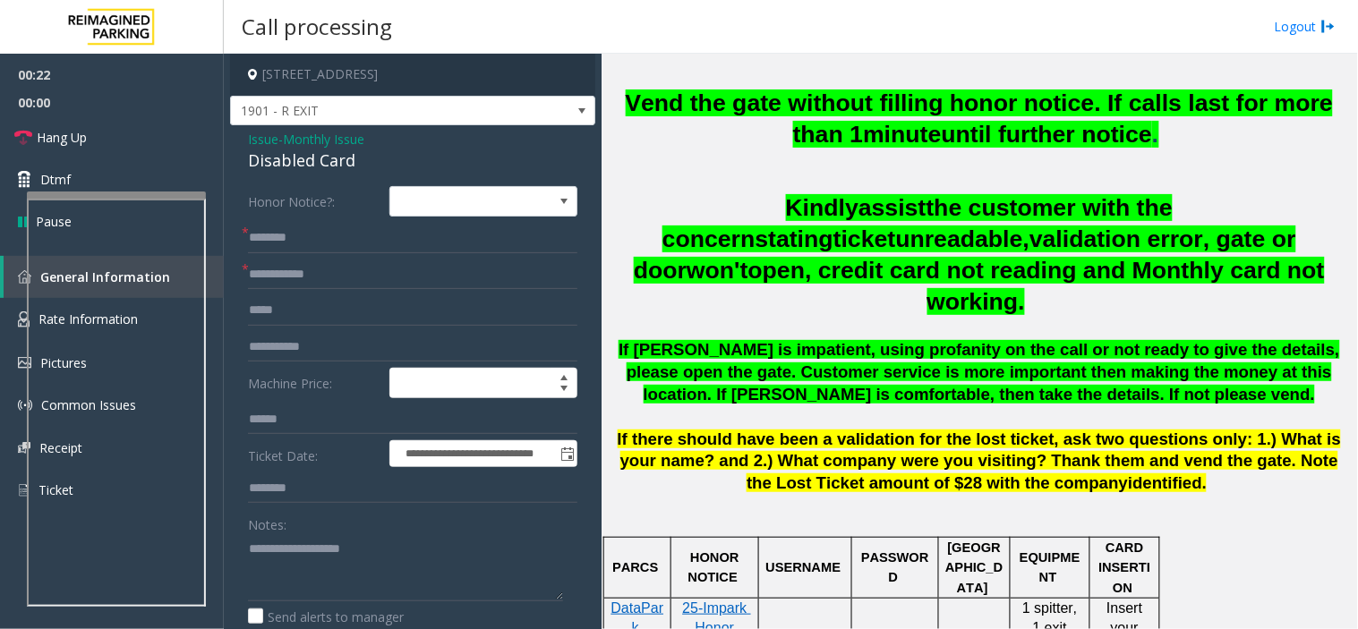
click at [342, 172] on div "Disabled Card" at bounding box center [412, 161] width 329 height 24
click at [320, 161] on div "Disabled Card" at bounding box center [412, 161] width 329 height 24
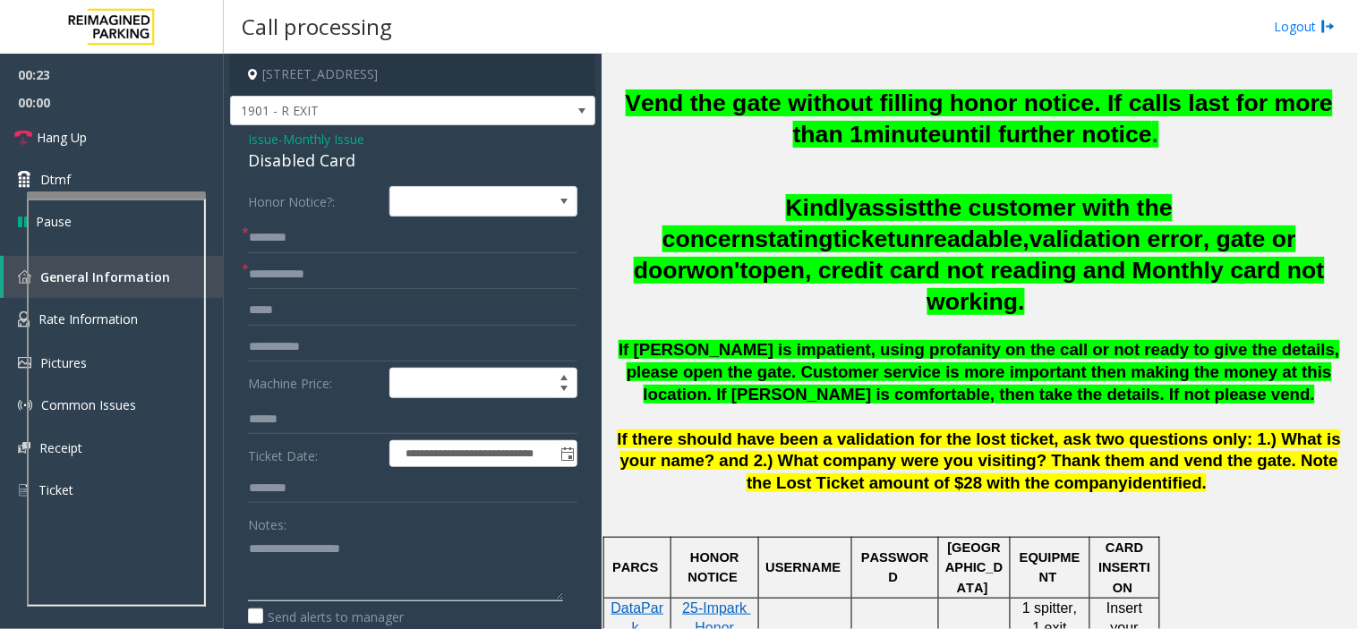
click at [319, 559] on textarea at bounding box center [405, 567] width 315 height 67
click at [316, 132] on span "Monthly Issue" at bounding box center [323, 139] width 81 height 19
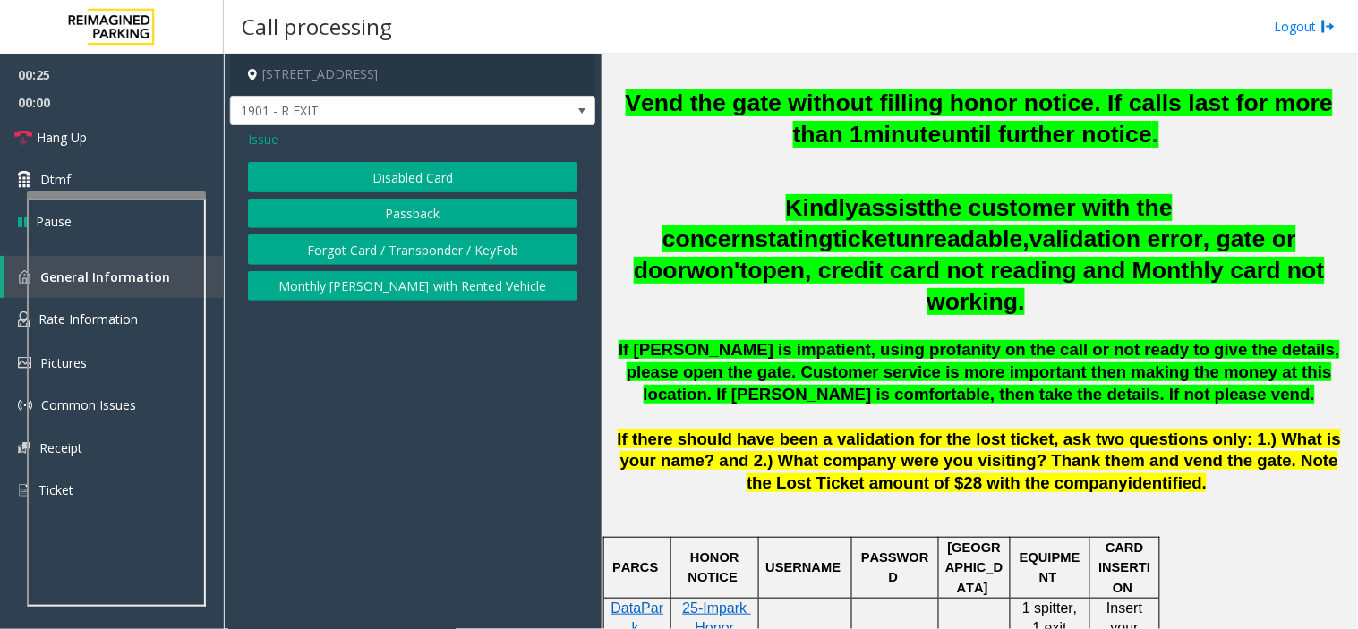
click at [338, 192] on button "Disabled Card" at bounding box center [412, 177] width 329 height 30
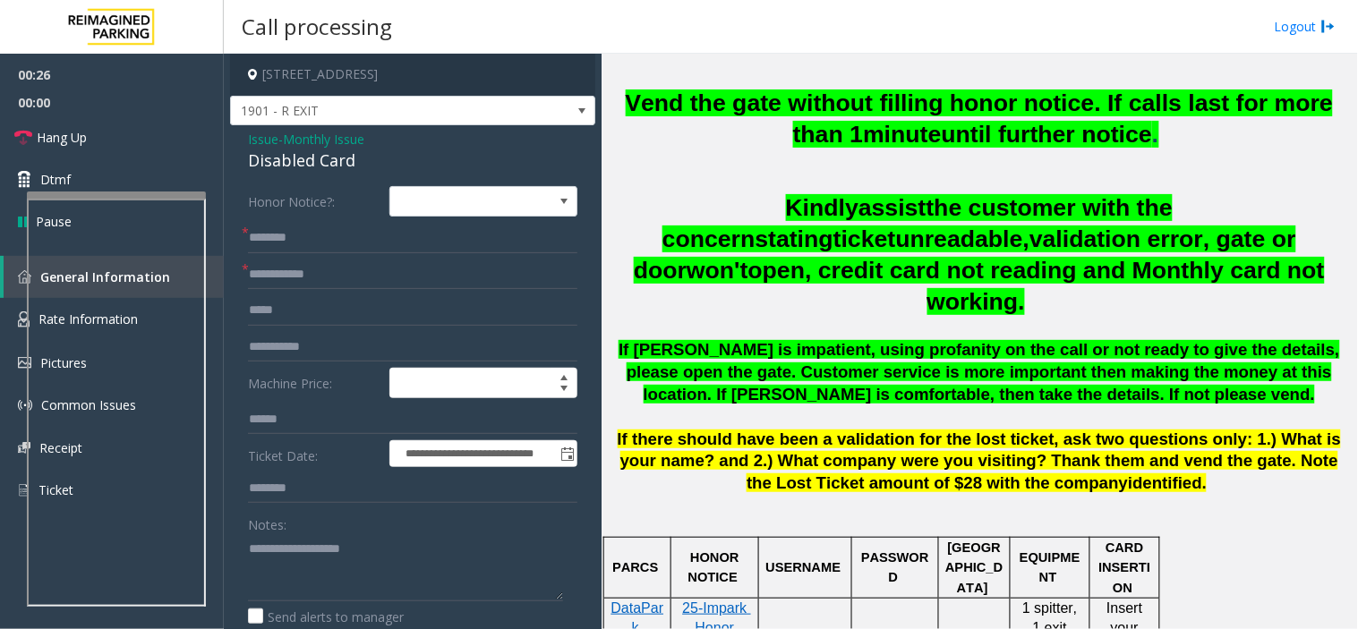
click at [319, 153] on div "Disabled Card" at bounding box center [412, 161] width 329 height 24
copy div "Disabled Card"
click at [400, 578] on textarea at bounding box center [405, 567] width 315 height 67
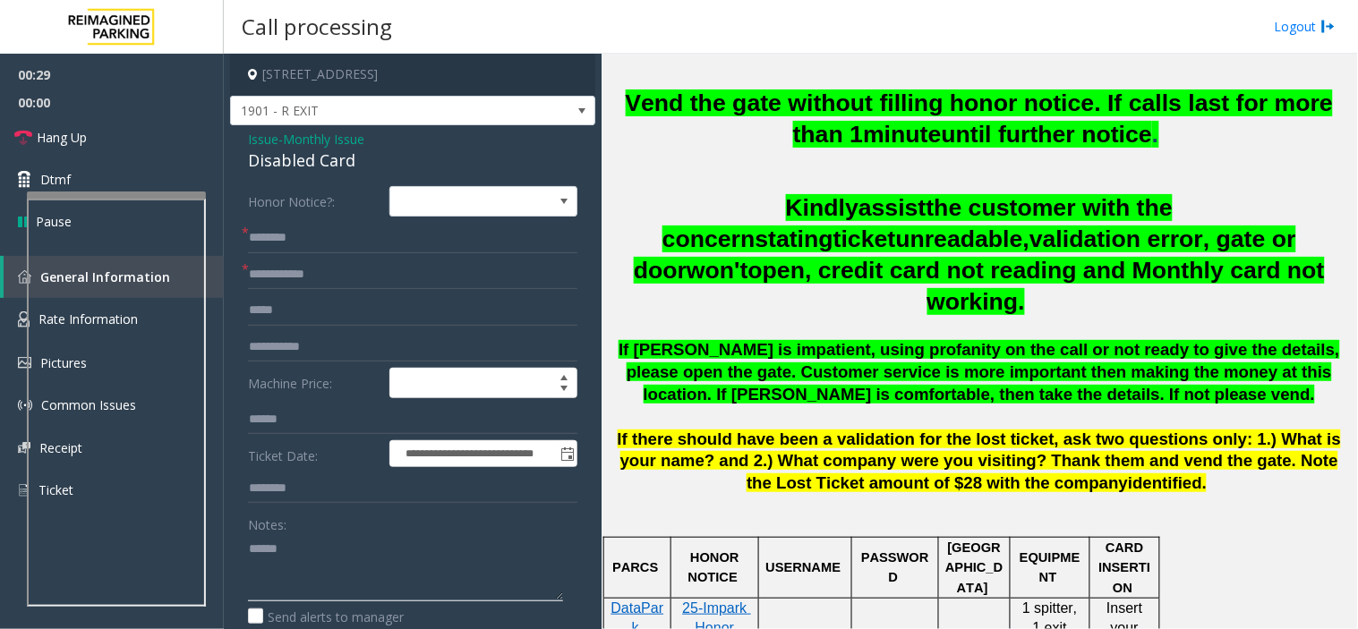
paste textarea "**********"
type textarea "**********"
click at [356, 256] on form "**********" at bounding box center [412, 437] width 329 height 502
click at [389, 281] on input "text" at bounding box center [412, 275] width 329 height 30
type input "******"
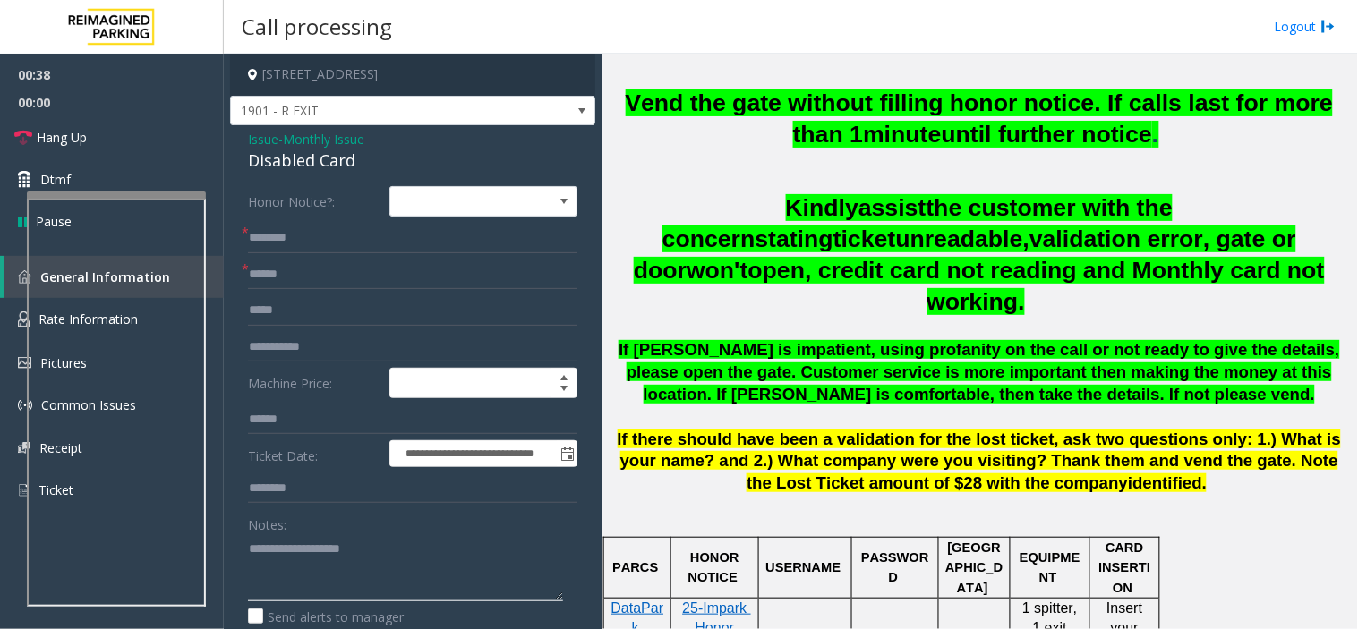
click at [456, 586] on textarea at bounding box center [405, 567] width 315 height 67
paste textarea "**********"
type textarea "**********"
click at [364, 233] on input "text" at bounding box center [412, 238] width 329 height 30
click at [251, 244] on input "*******" at bounding box center [412, 238] width 329 height 30
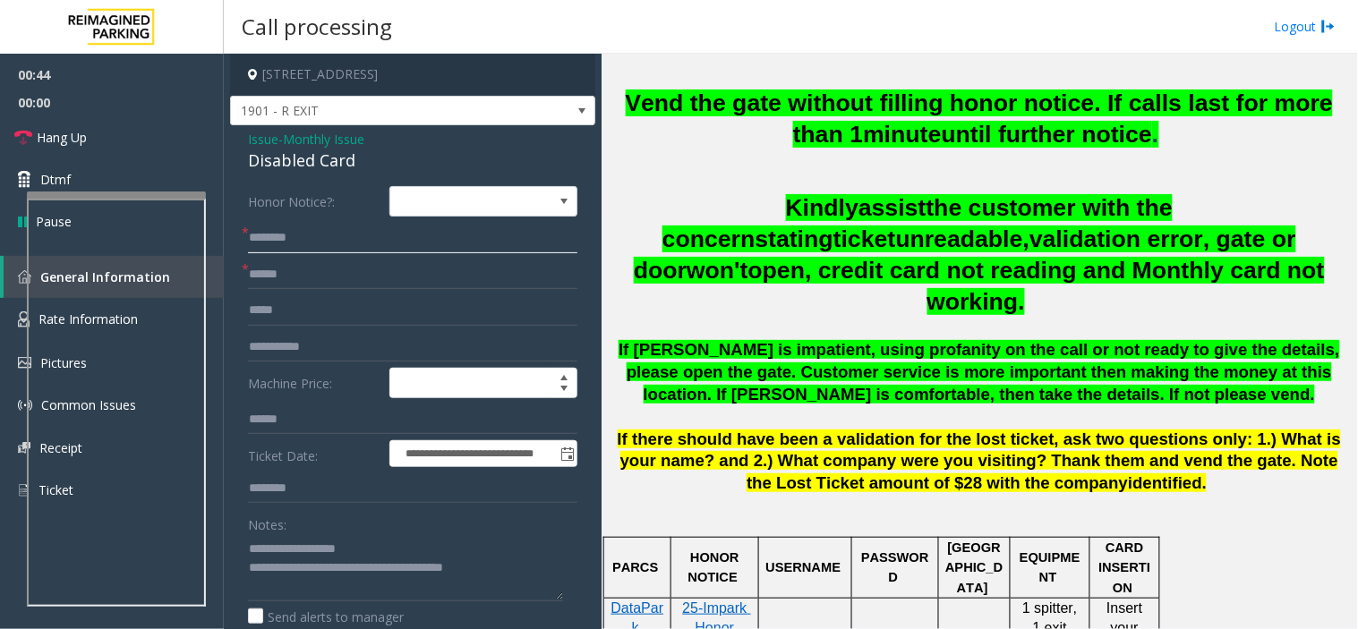
click at [251, 244] on input "*******" at bounding box center [412, 238] width 329 height 30
click at [260, 240] on input "*********" at bounding box center [412, 238] width 329 height 30
click at [276, 243] on input "*********" at bounding box center [412, 238] width 329 height 30
click at [260, 240] on input "*********" at bounding box center [412, 238] width 329 height 30
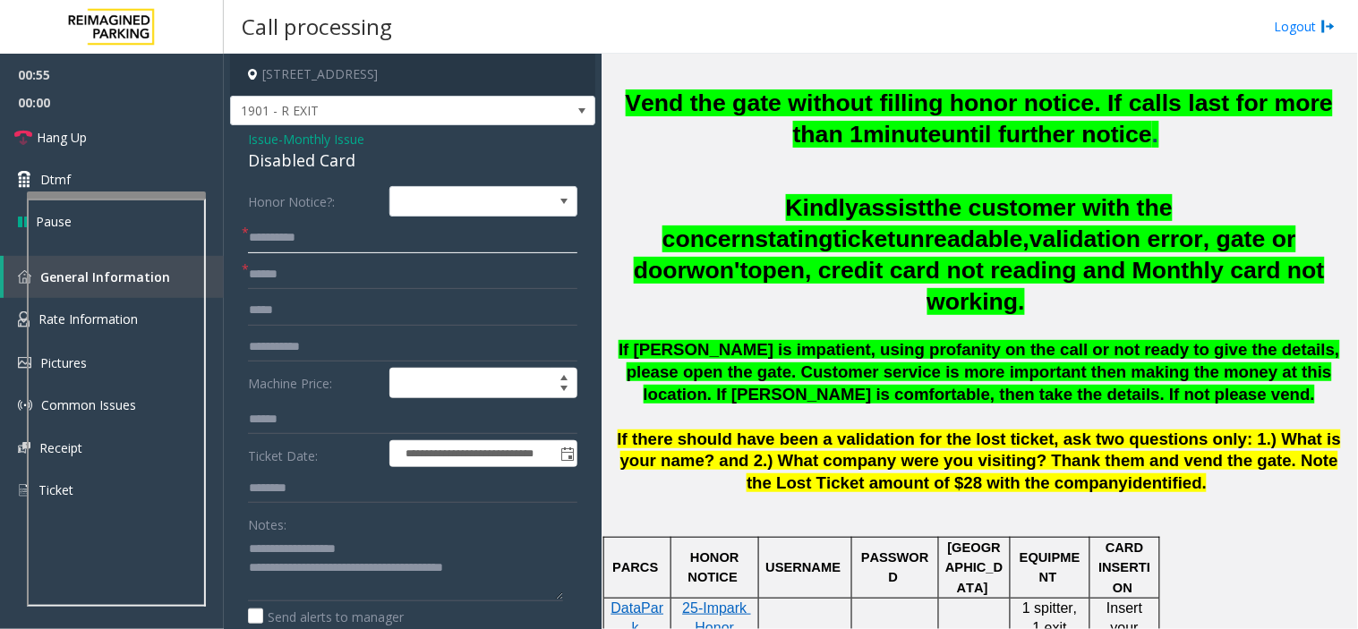
click at [260, 240] on input "*********" at bounding box center [412, 238] width 329 height 30
drag, startPoint x: 260, startPoint y: 240, endPoint x: 541, endPoint y: 243, distance: 281.0
click at [541, 243] on input "**********" at bounding box center [412, 238] width 329 height 30
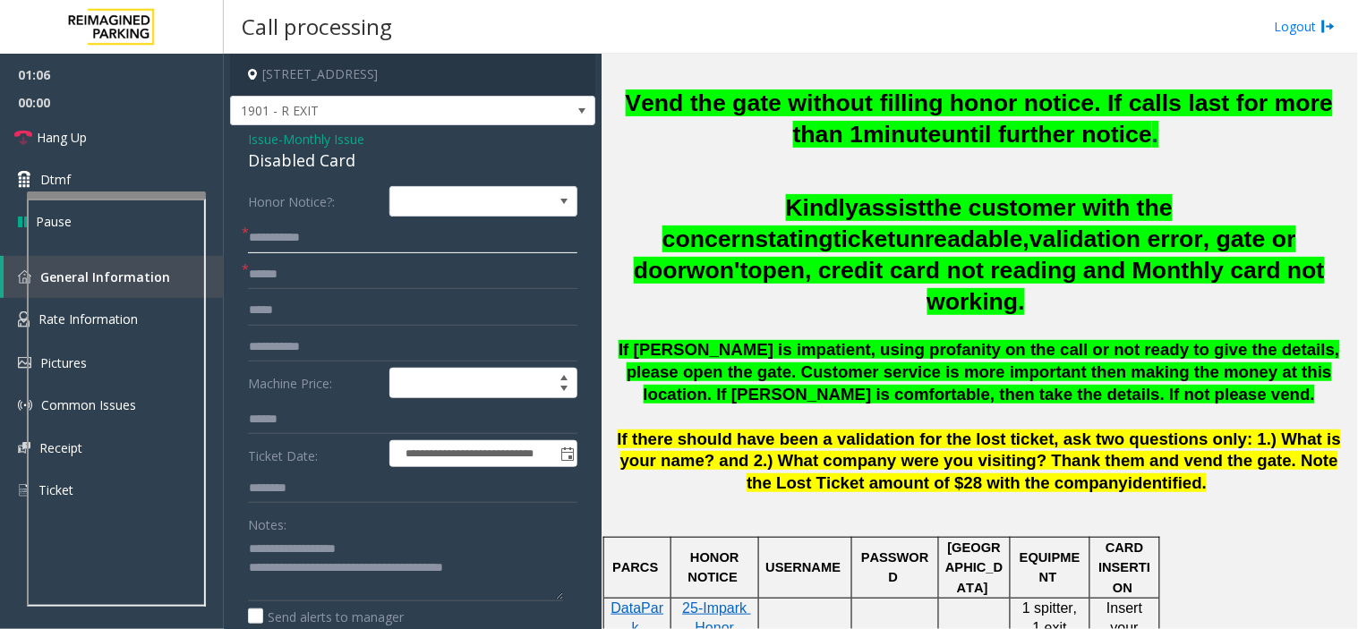
click at [541, 243] on input "**********" at bounding box center [412, 238] width 329 height 30
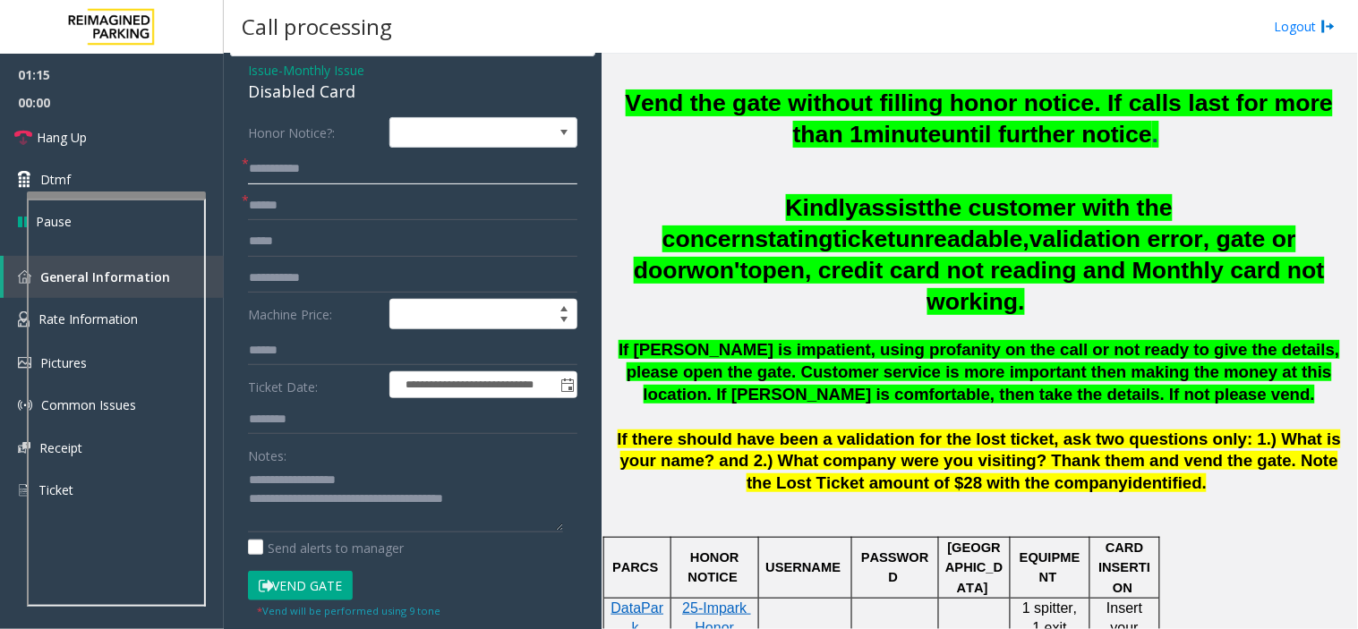
scroll to position [99, 0]
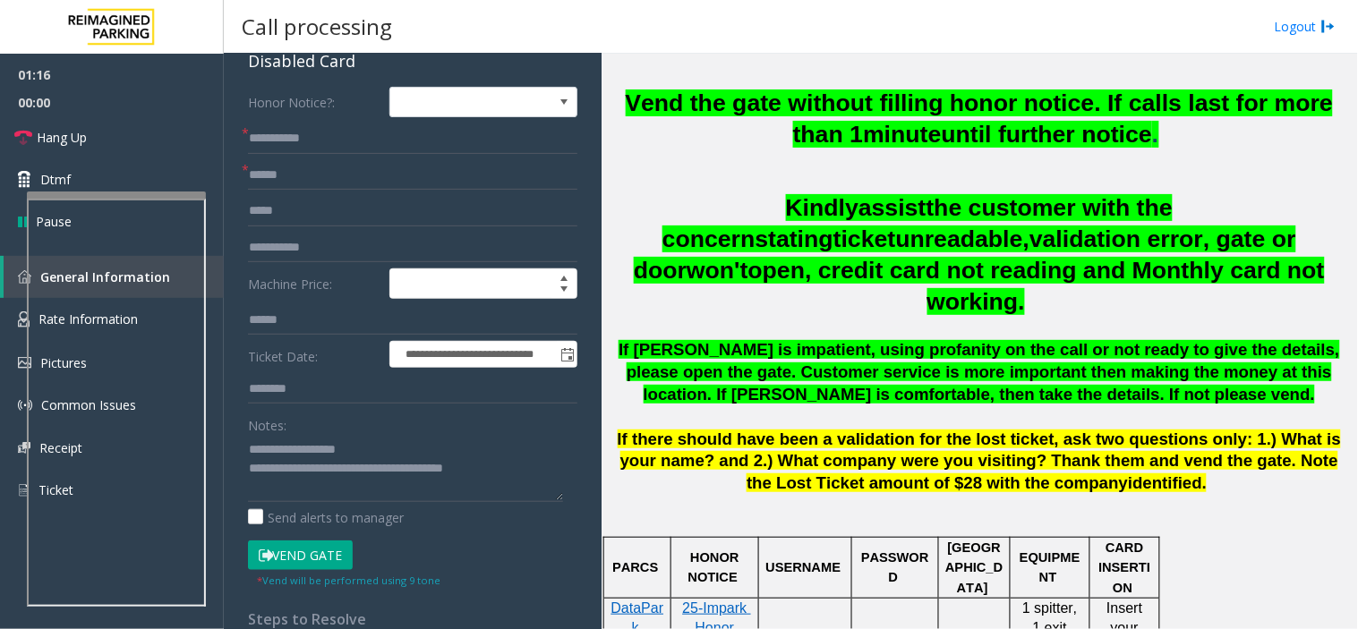
click at [308, 535] on form "**********" at bounding box center [412, 338] width 329 height 502
click at [315, 541] on button "Vend Gate" at bounding box center [300, 556] width 105 height 30
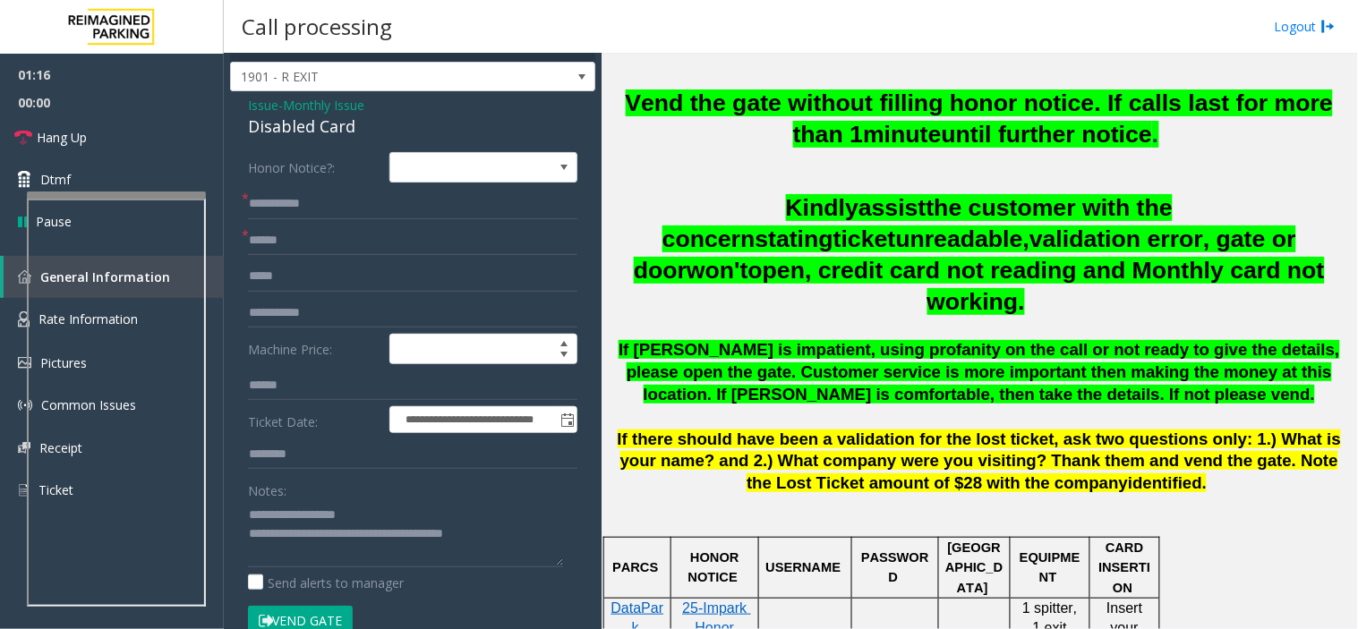
scroll to position [0, 0]
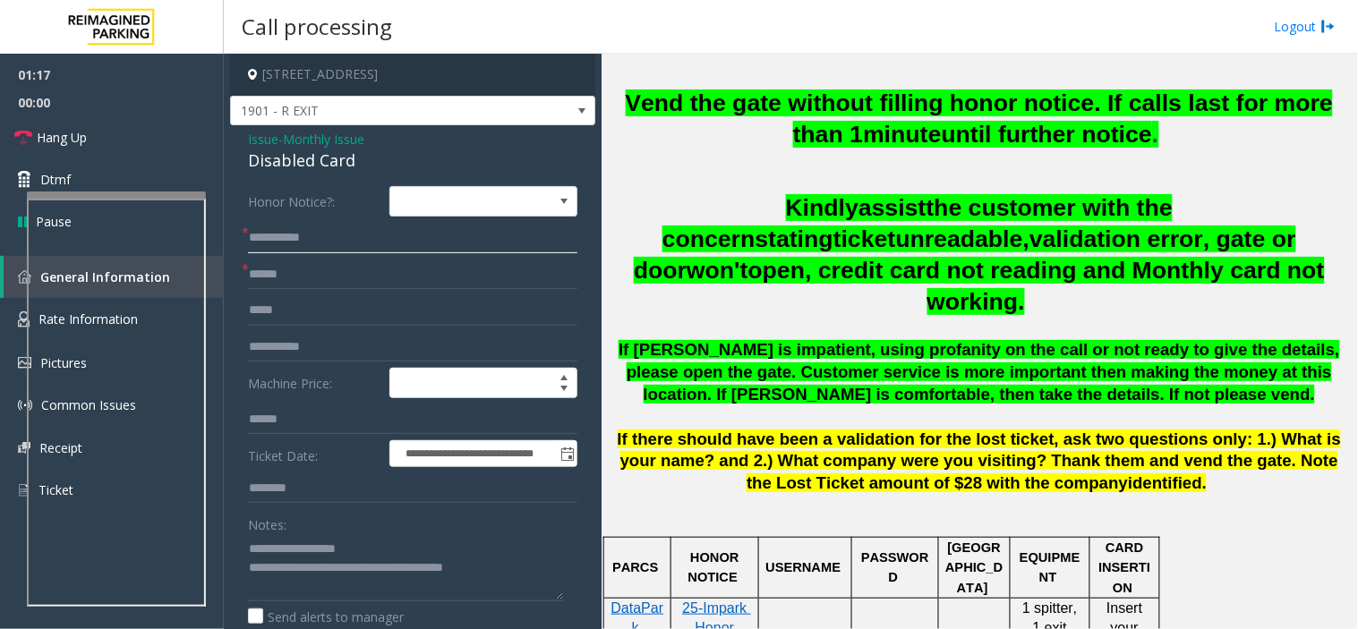
click at [304, 237] on input "**********" at bounding box center [412, 238] width 329 height 30
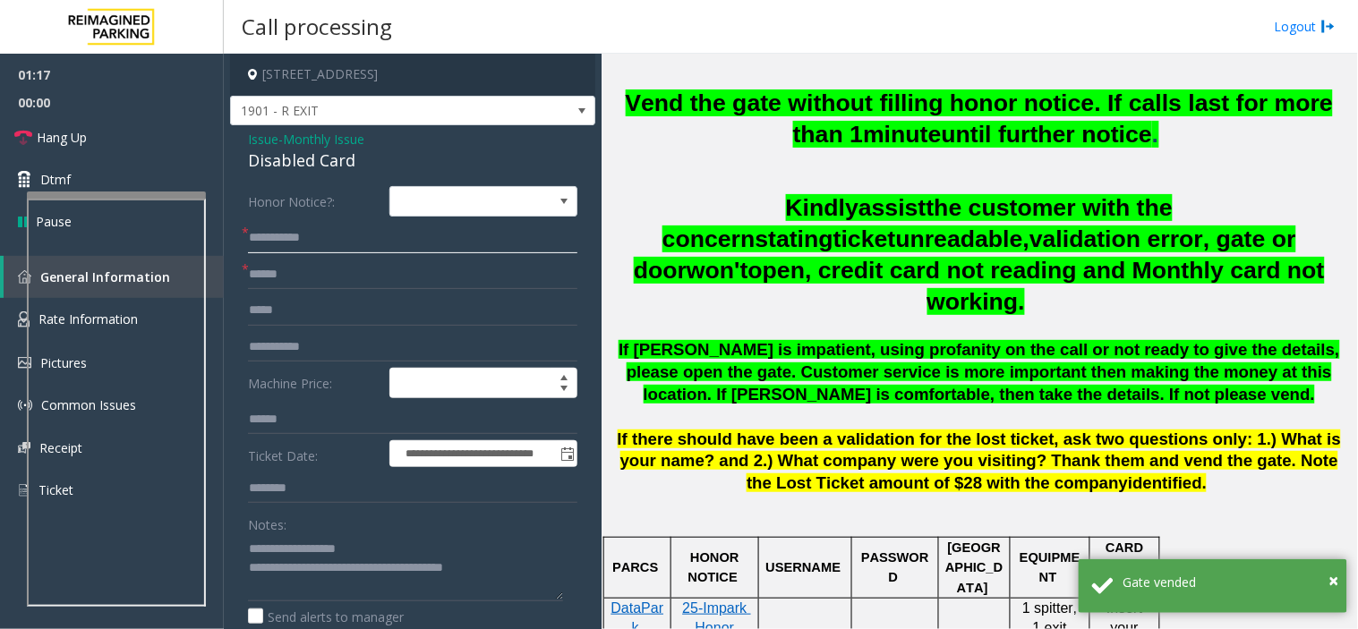
paste input "text"
drag, startPoint x: 288, startPoint y: 231, endPoint x: 268, endPoint y: 240, distance: 21.6
click at [268, 240] on input "**********" at bounding box center [412, 238] width 329 height 30
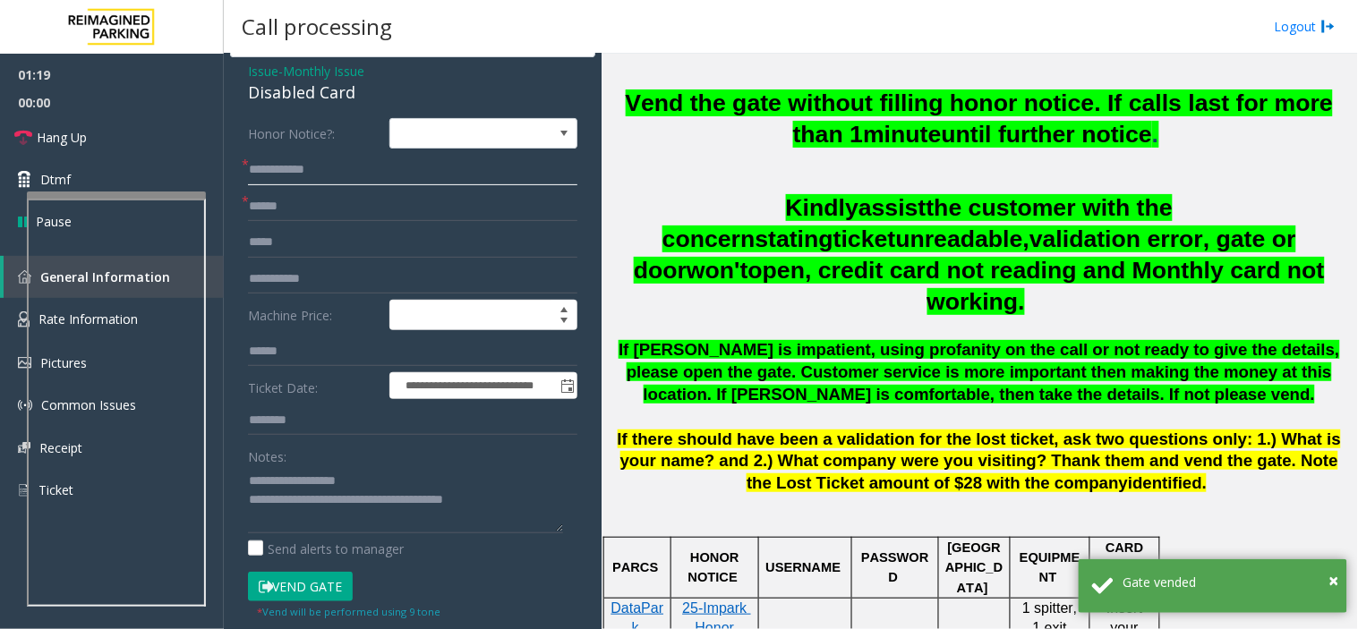
scroll to position [99, 0]
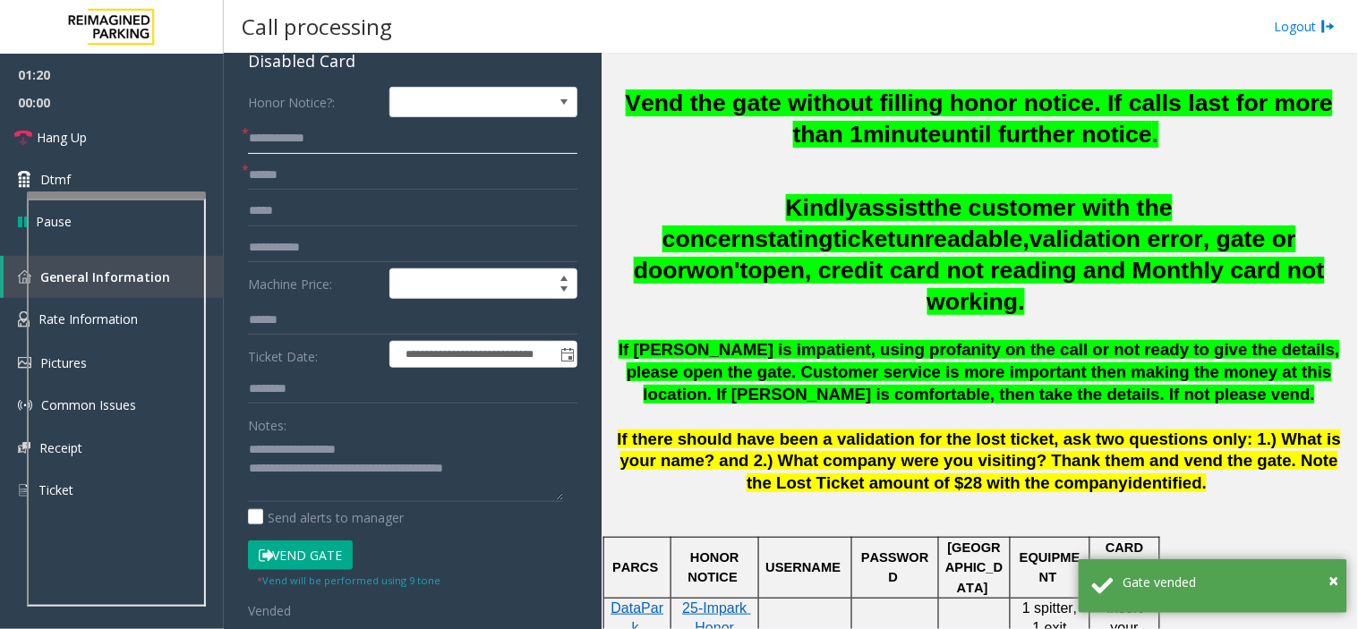
type input "**********"
click at [336, 210] on input "text" at bounding box center [412, 211] width 329 height 30
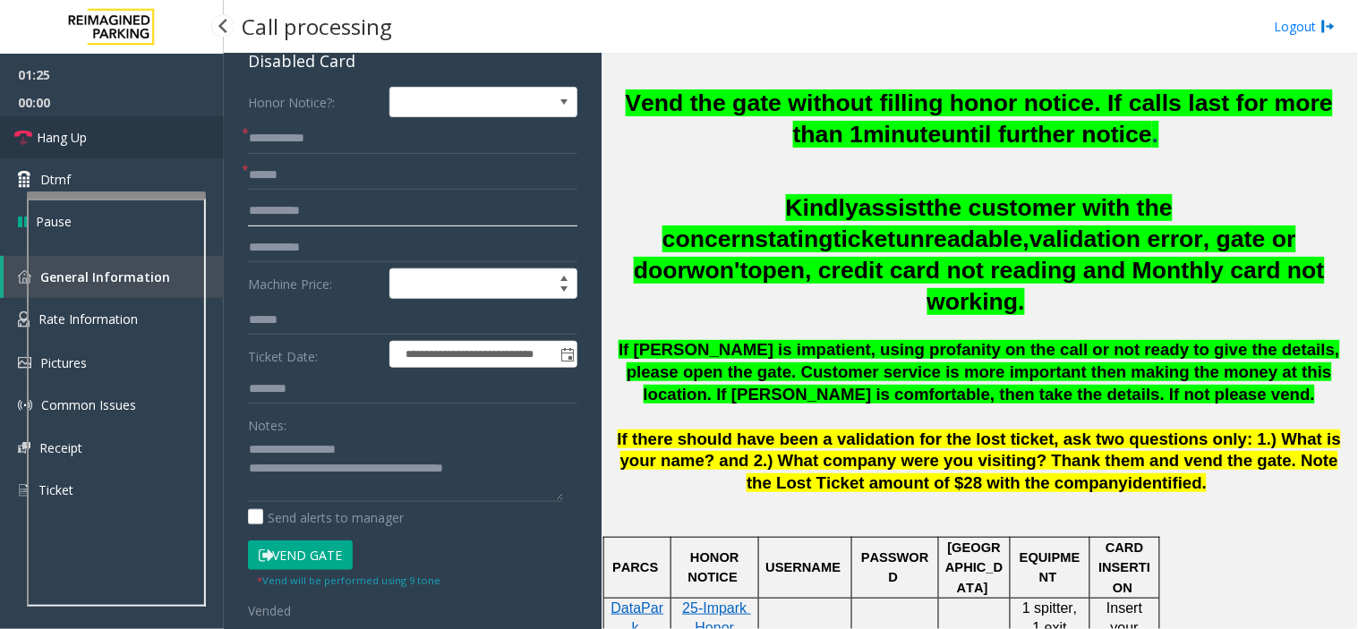
type input "**********"
click at [132, 147] on link "Hang Up" at bounding box center [112, 137] width 224 height 42
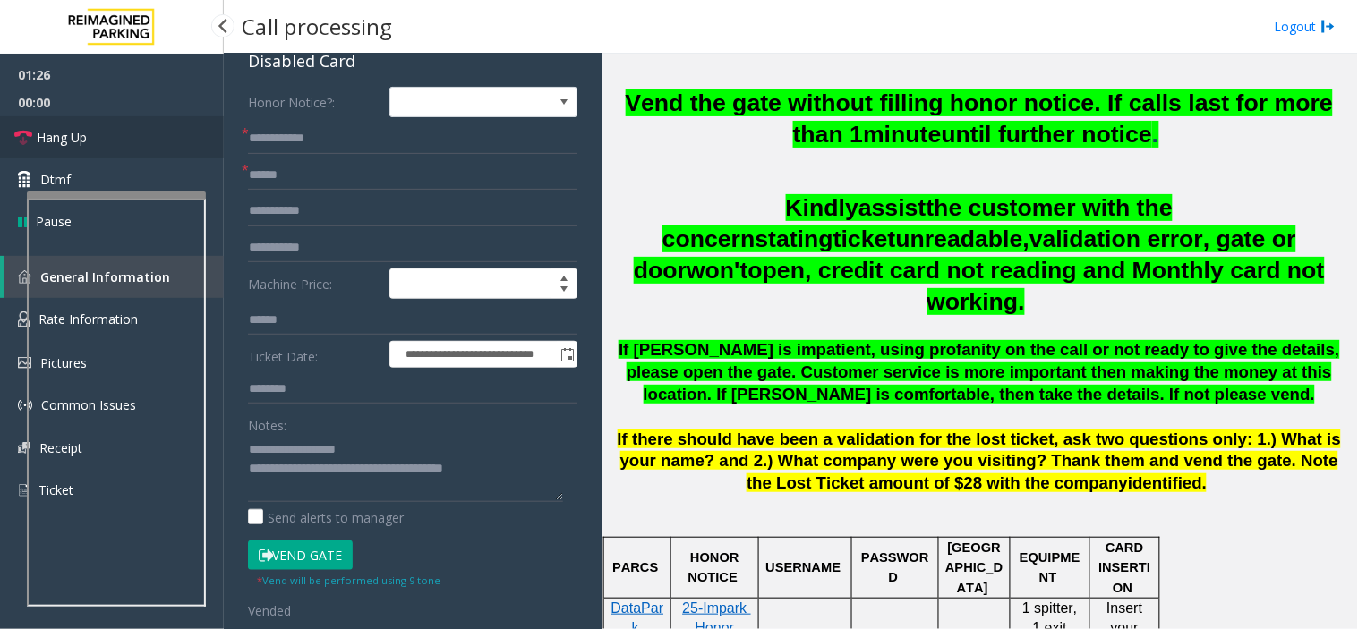
click at [132, 147] on link "Hang Up" at bounding box center [112, 137] width 224 height 42
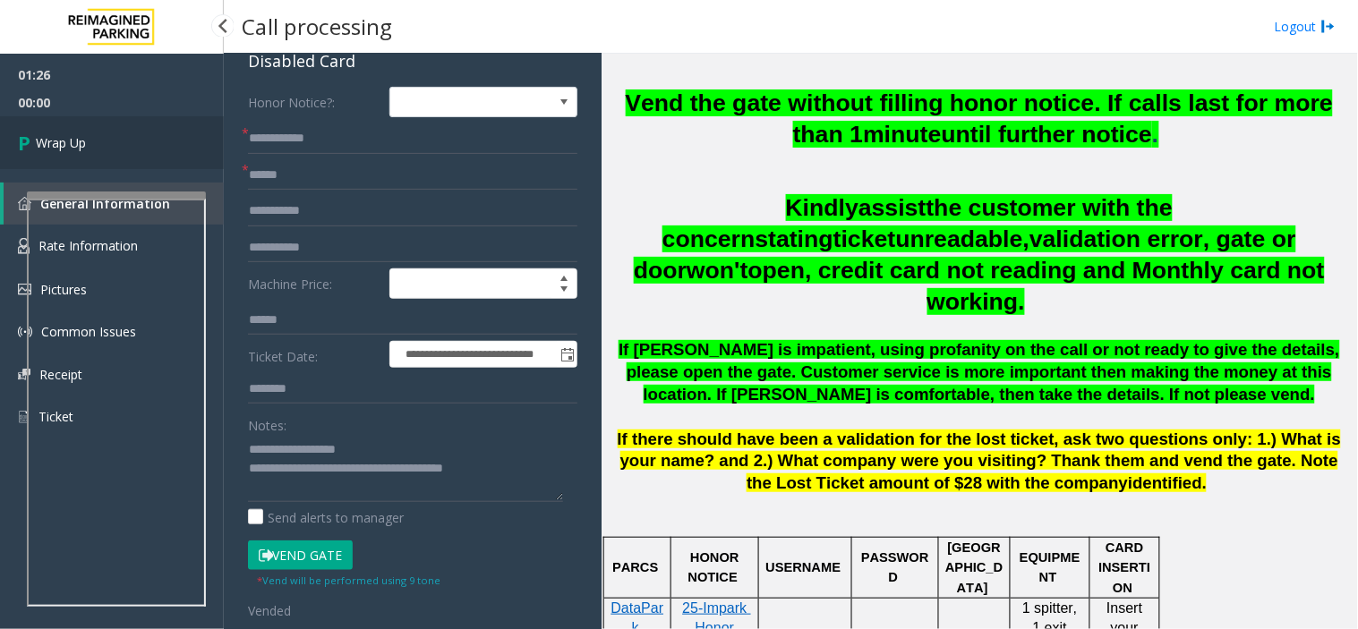
click at [132, 147] on link "Wrap Up" at bounding box center [112, 142] width 224 height 53
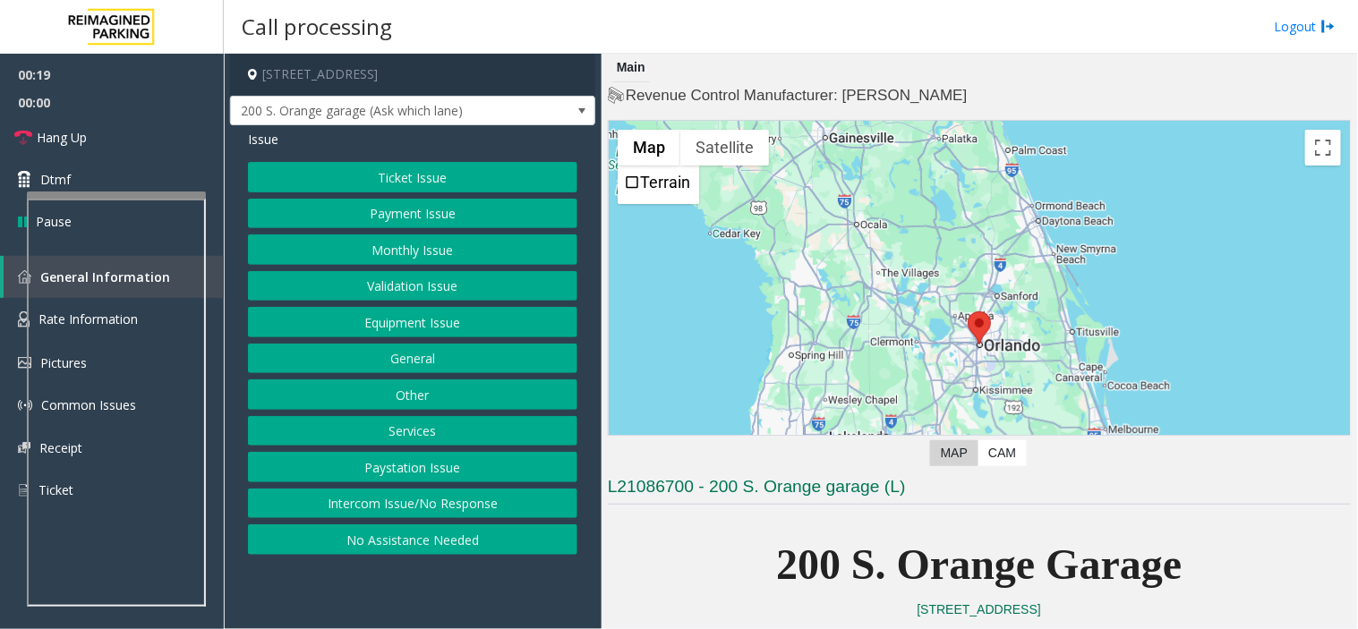
click at [472, 510] on button "Intercom Issue/No Response" at bounding box center [412, 504] width 329 height 30
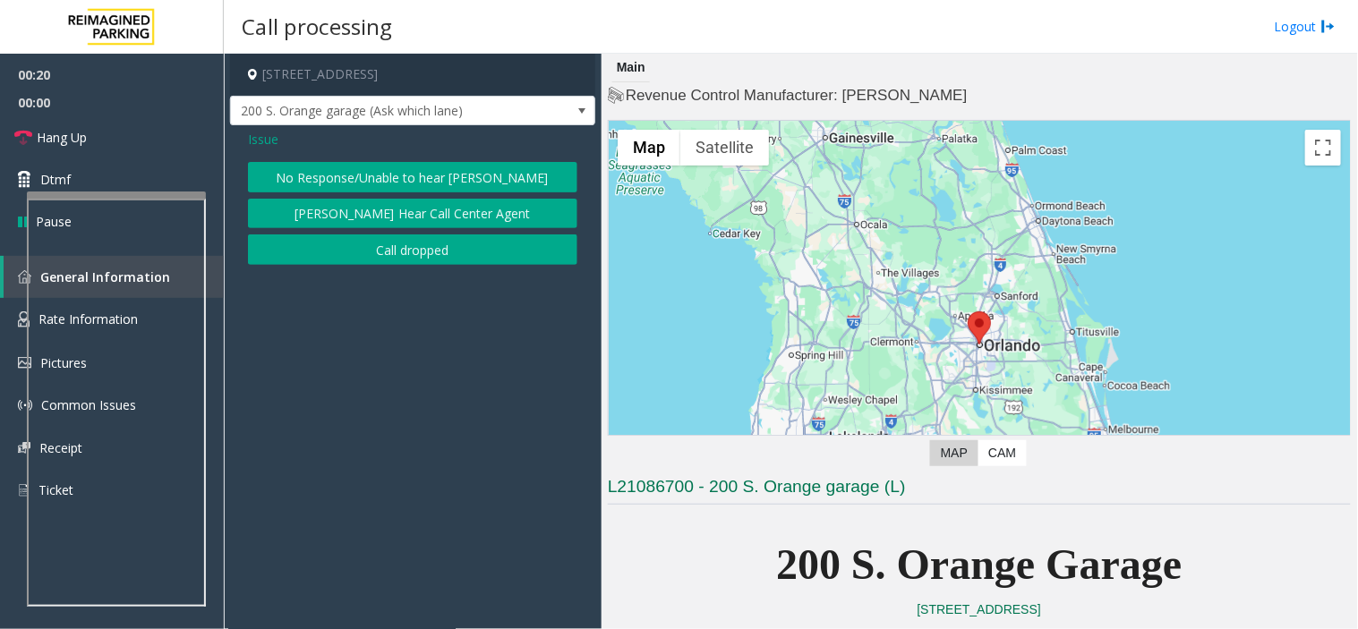
click at [448, 165] on button "No Response/Unable to hear [PERSON_NAME]" at bounding box center [412, 177] width 329 height 30
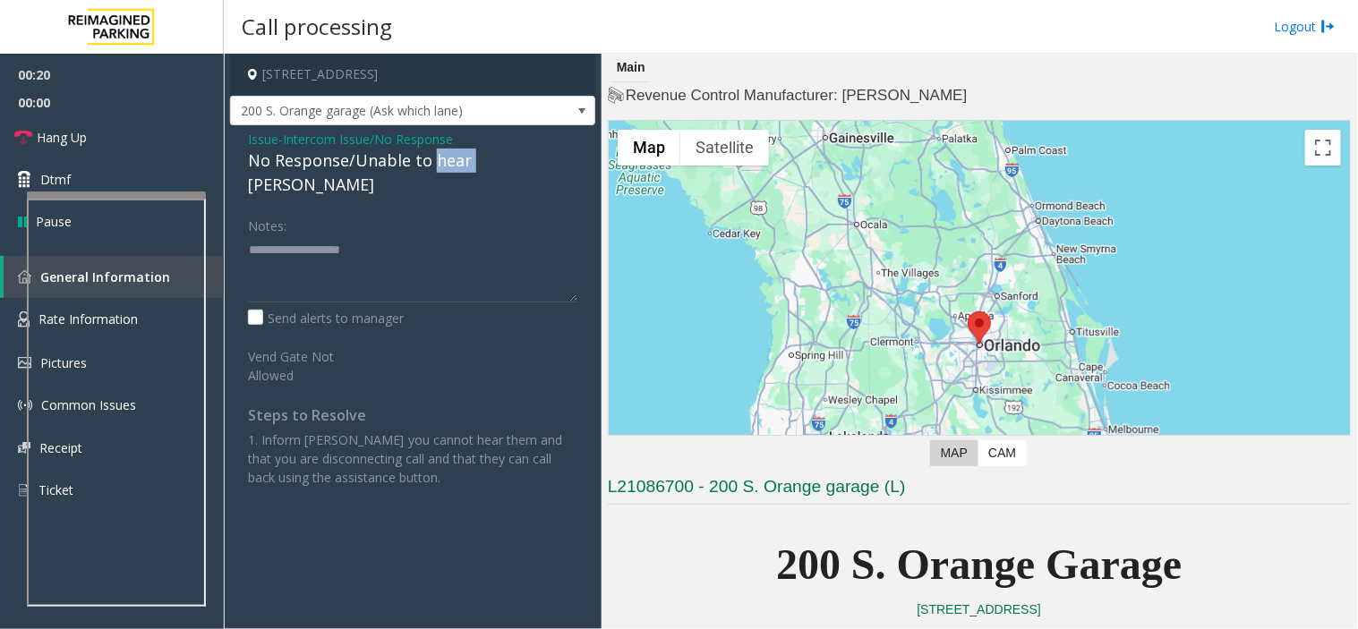
click at [448, 165] on div "No Response/Unable to hear [PERSON_NAME]" at bounding box center [412, 173] width 329 height 48
click at [462, 238] on textarea at bounding box center [412, 268] width 329 height 67
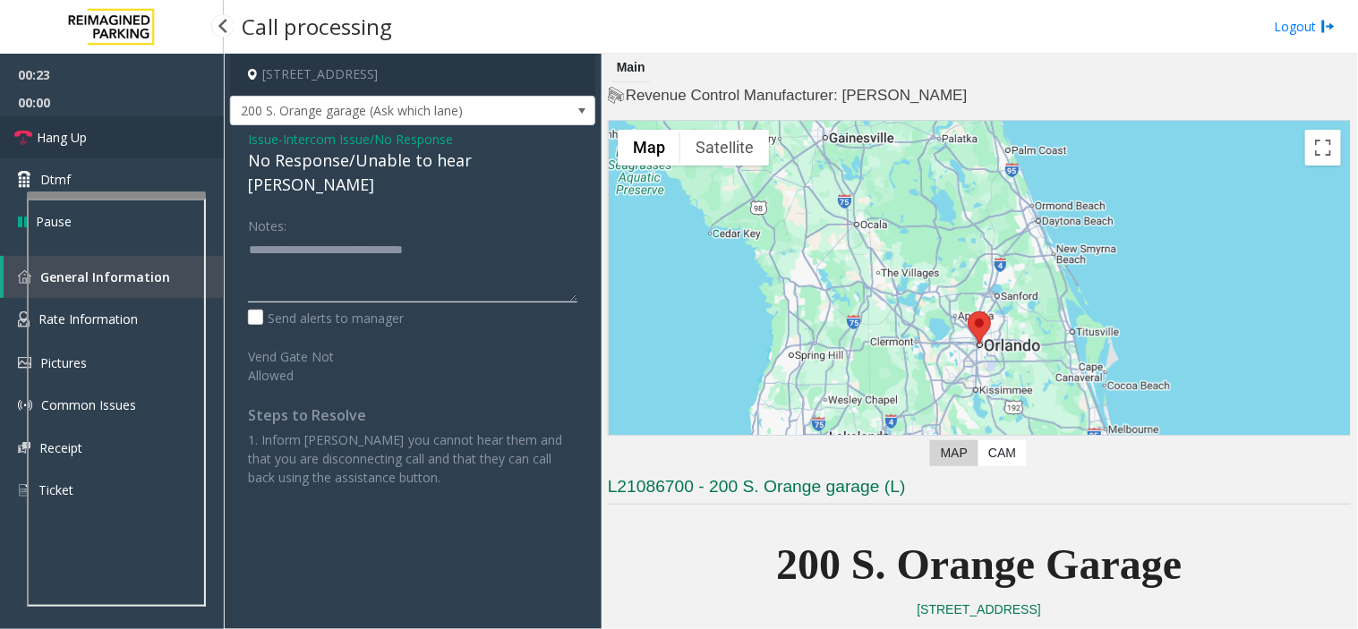
type textarea "**********"
click at [183, 123] on link "Hang Up" at bounding box center [112, 137] width 224 height 42
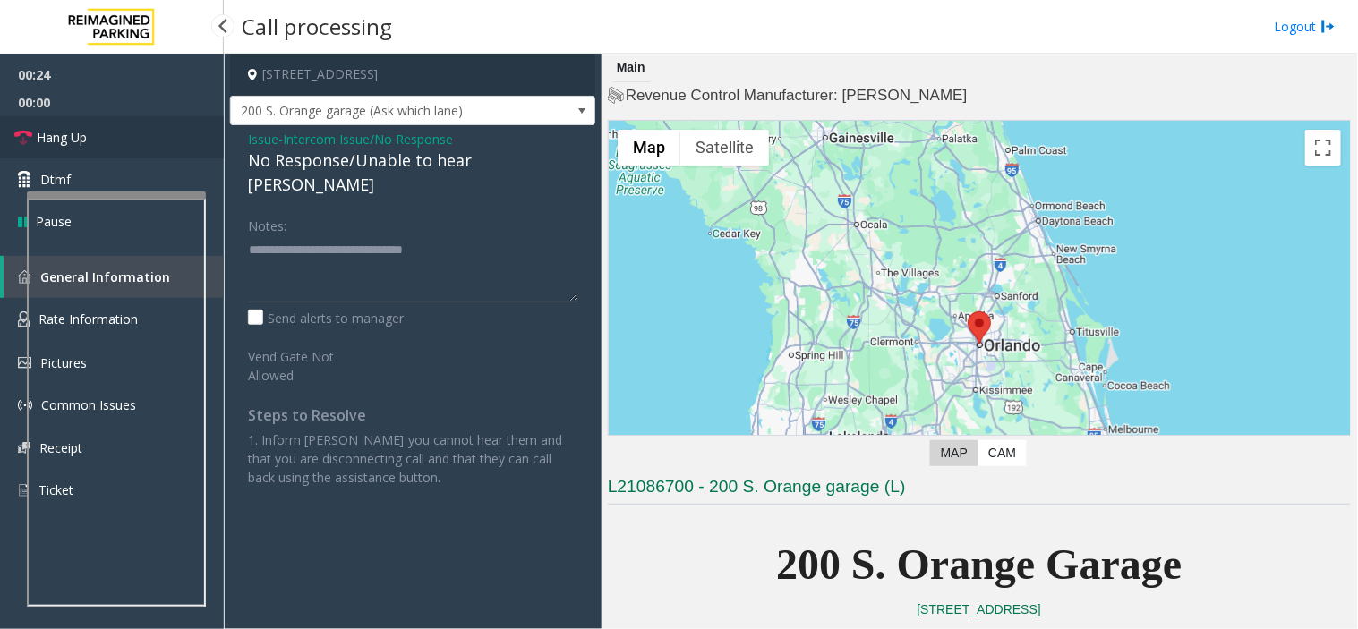
click at [183, 123] on link "Hang Up" at bounding box center [112, 137] width 224 height 42
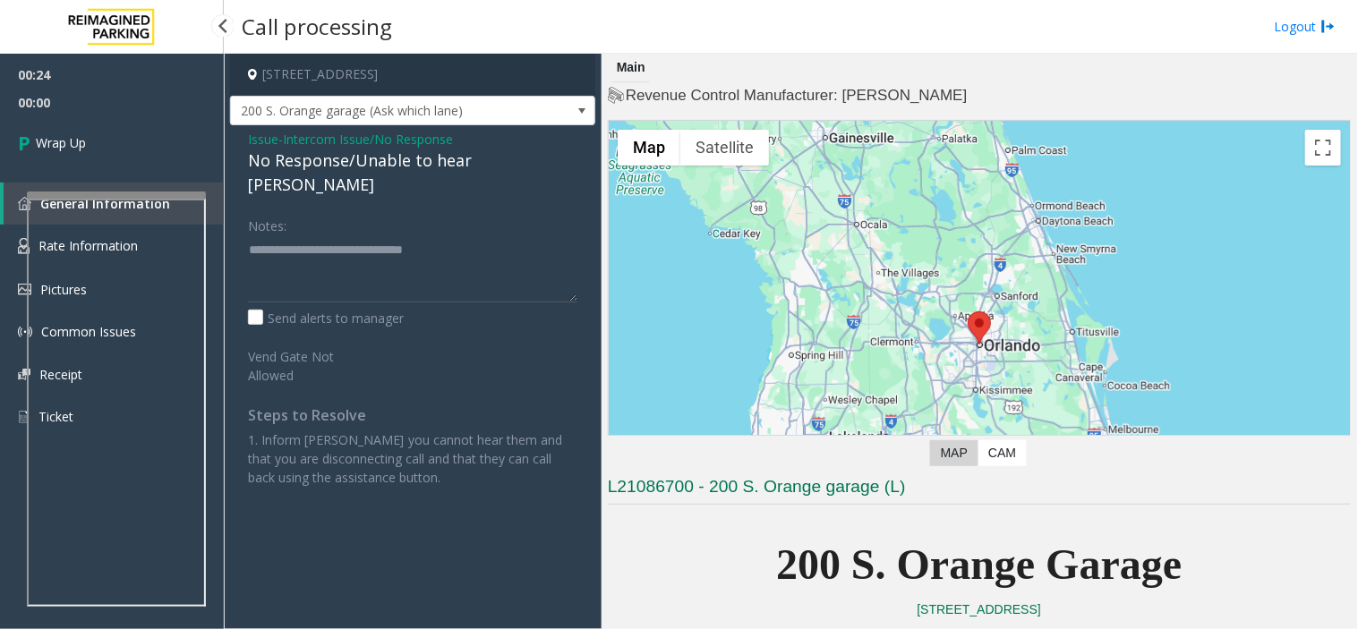
click at [182, 123] on link "Wrap Up" at bounding box center [112, 142] width 224 height 53
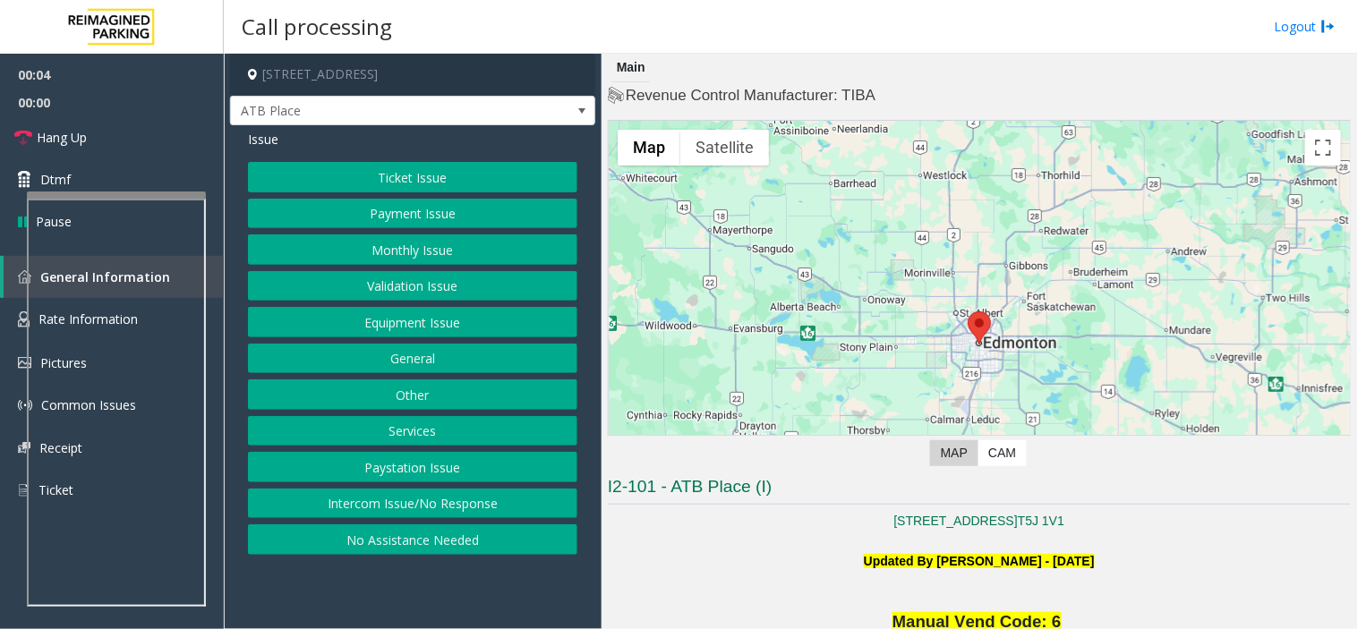
drag, startPoint x: 868, startPoint y: 118, endPoint x: 868, endPoint y: 103, distance: 15.2
click at [868, 103] on h4 "Revenue Control Manufacturer: TIBA" at bounding box center [979, 95] width 743 height 21
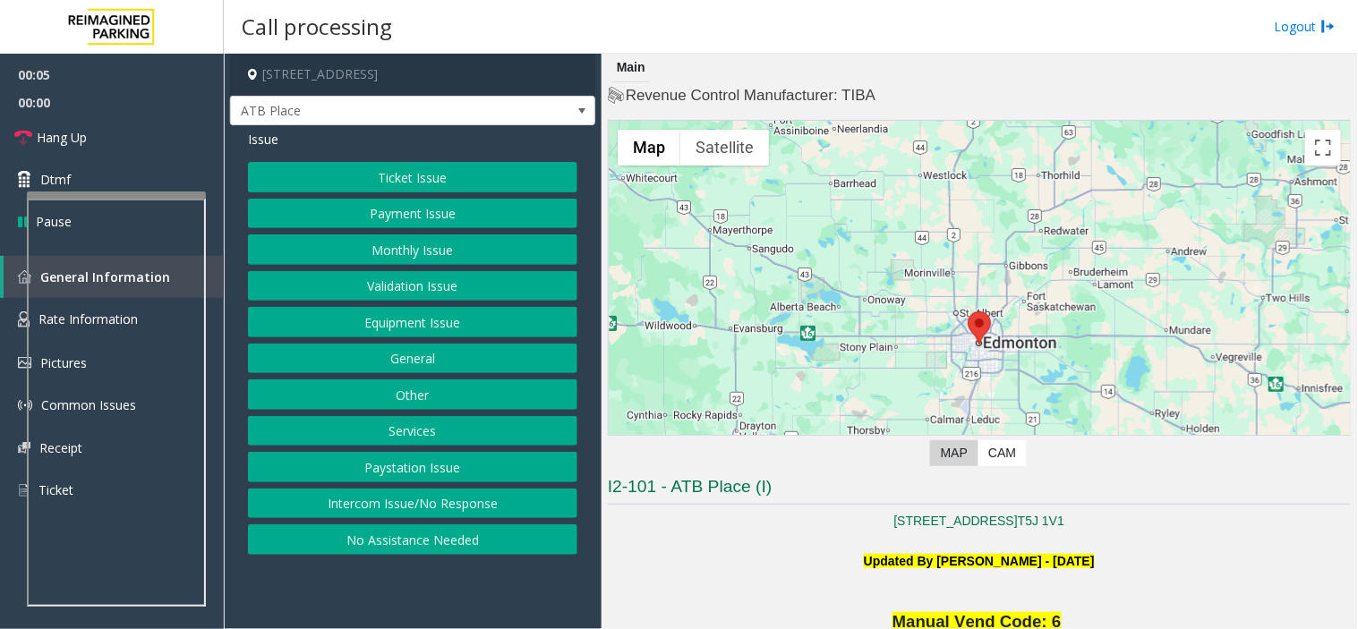
click at [868, 103] on h4 "Revenue Control Manufacturer: TIBA" at bounding box center [979, 95] width 743 height 21
drag, startPoint x: 868, startPoint y: 103, endPoint x: 859, endPoint y: 98, distance: 10.0
click at [864, 101] on h4 "Revenue Control Manufacturer: TIBA" at bounding box center [979, 95] width 743 height 21
click at [859, 98] on h4 "Revenue Control Manufacturer: TIBA" at bounding box center [979, 95] width 743 height 21
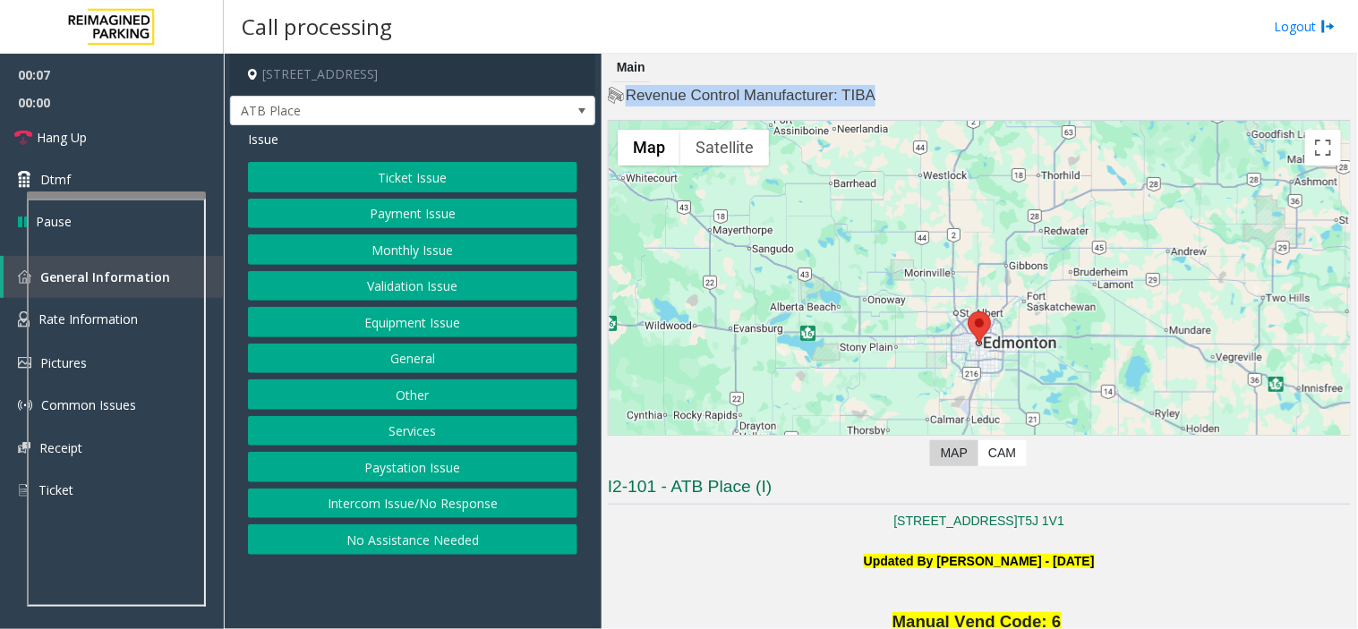
drag, startPoint x: 859, startPoint y: 98, endPoint x: 695, endPoint y: 82, distance: 164.6
click at [695, 82] on div "Main Revenue Control Manufacturer: TIBA ← Move left → Move right ↑ Move up ↓ Mo…" at bounding box center [978, 341] width 755 height 575
click at [626, 57] on div "Main" at bounding box center [631, 68] width 38 height 29
drag, startPoint x: 626, startPoint y: 57, endPoint x: 917, endPoint y: 99, distance: 293.9
click at [917, 99] on div "Main Revenue Control Manufacturer: TIBA ← Move left → Move right ↑ Move up ↓ Mo…" at bounding box center [978, 341] width 755 height 575
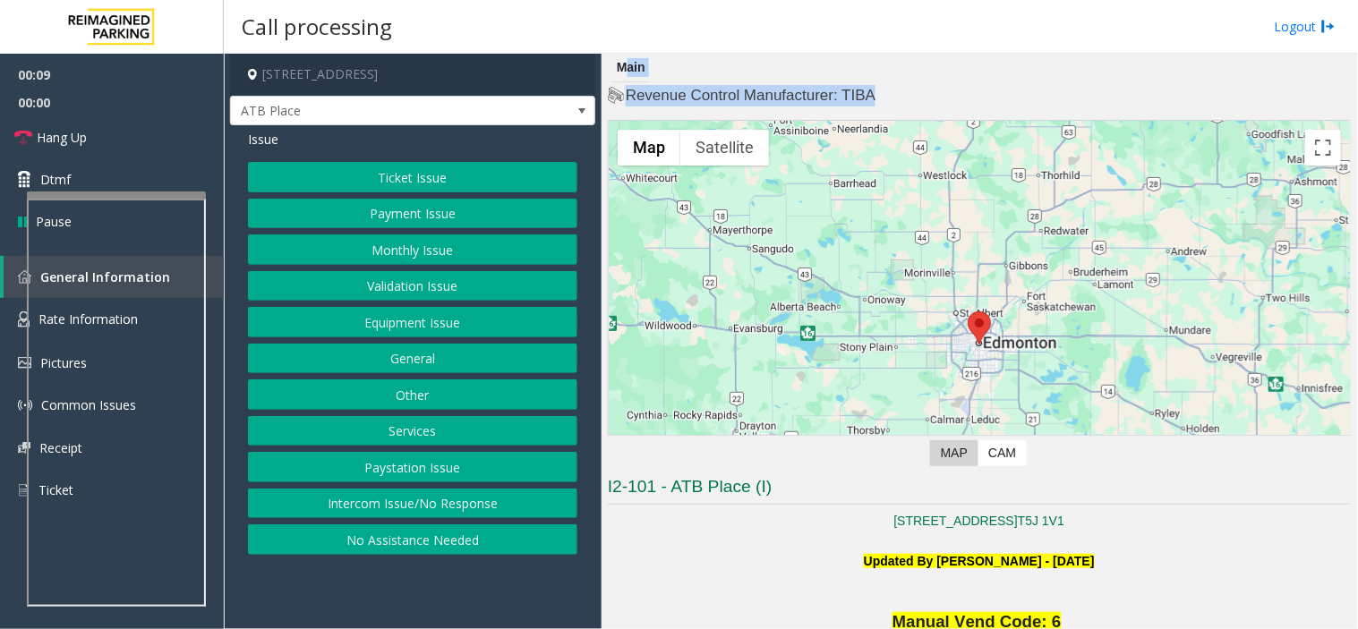
click at [917, 99] on h4 "Revenue Control Manufacturer: TIBA" at bounding box center [979, 95] width 743 height 21
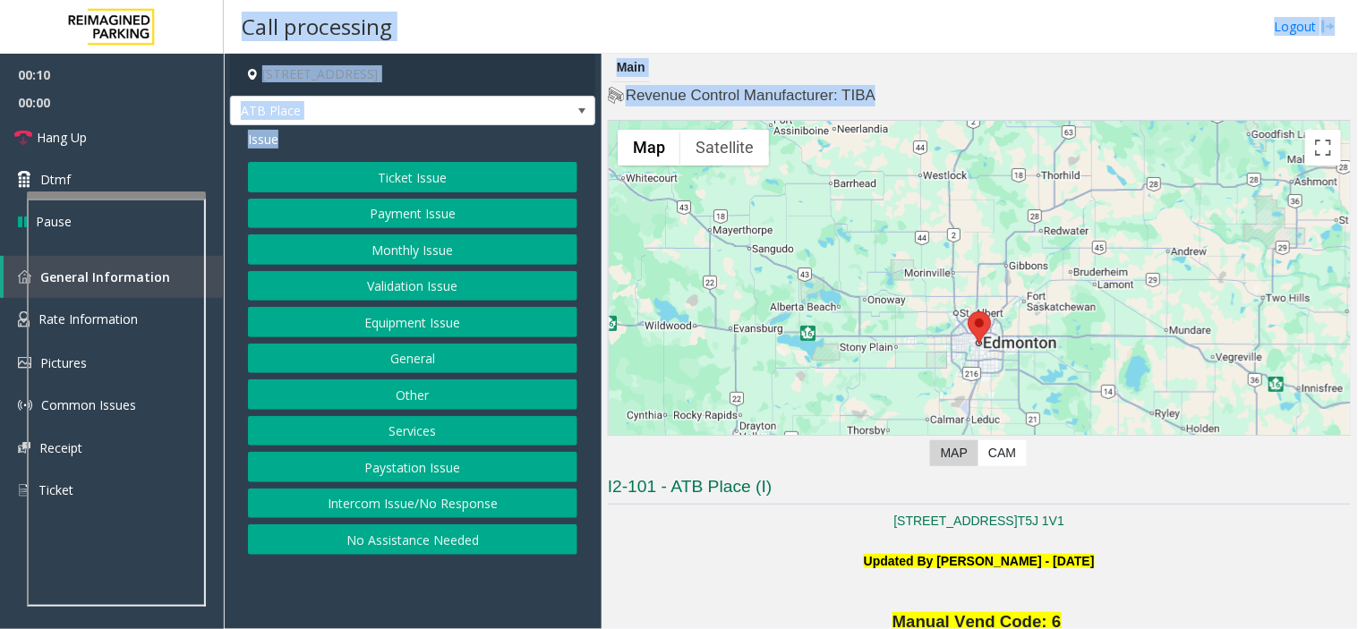
drag, startPoint x: 917, startPoint y: 99, endPoint x: 668, endPoint y: 51, distance: 253.4
click at [668, 51] on div "Call processing Logout [STREET_ADDRESS], [GEOGRAPHIC_DATA] ATB Place Issue Tick…" at bounding box center [791, 314] width 1134 height 629
click at [636, 67] on div "Main" at bounding box center [631, 68] width 38 height 29
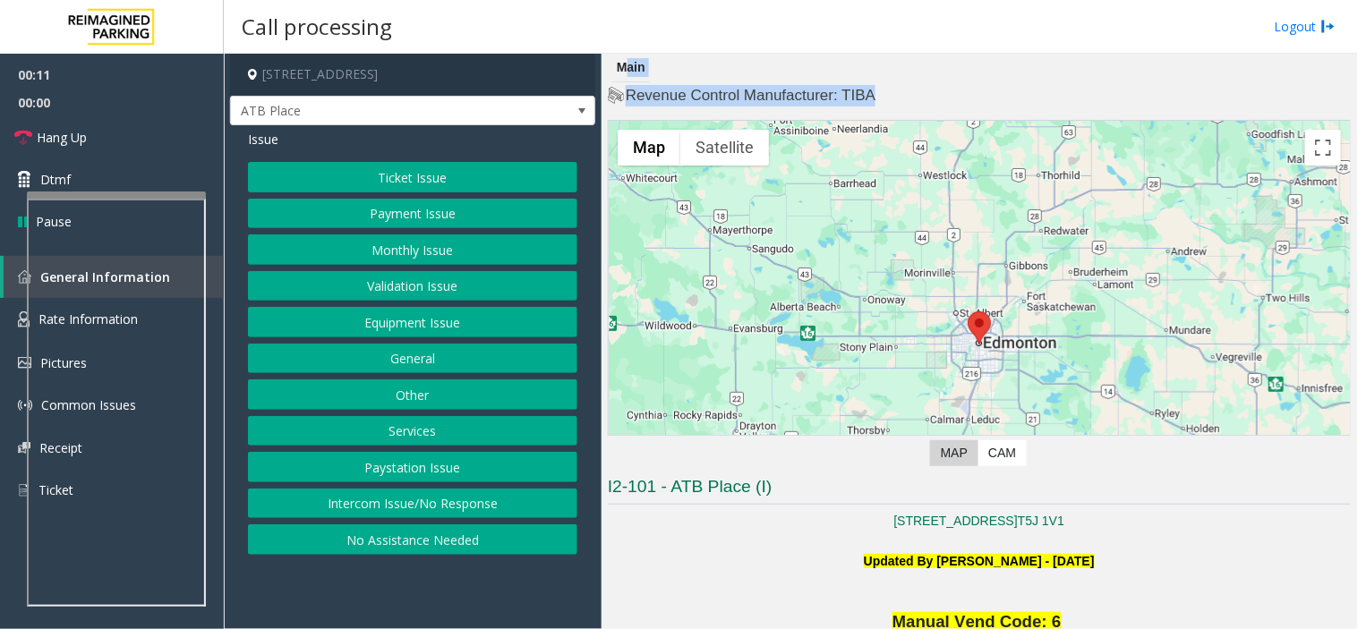
drag, startPoint x: 636, startPoint y: 67, endPoint x: 802, endPoint y: 91, distance: 167.3
click at [802, 91] on div "Main Revenue Control Manufacturer: TIBA ← Move left → Move right ↑ Move up ↓ Mo…" at bounding box center [978, 341] width 755 height 575
click at [802, 91] on h4 "Revenue Control Manufacturer: TIBA" at bounding box center [979, 95] width 743 height 21
click at [343, 506] on button "Intercom Issue/No Response" at bounding box center [412, 504] width 329 height 30
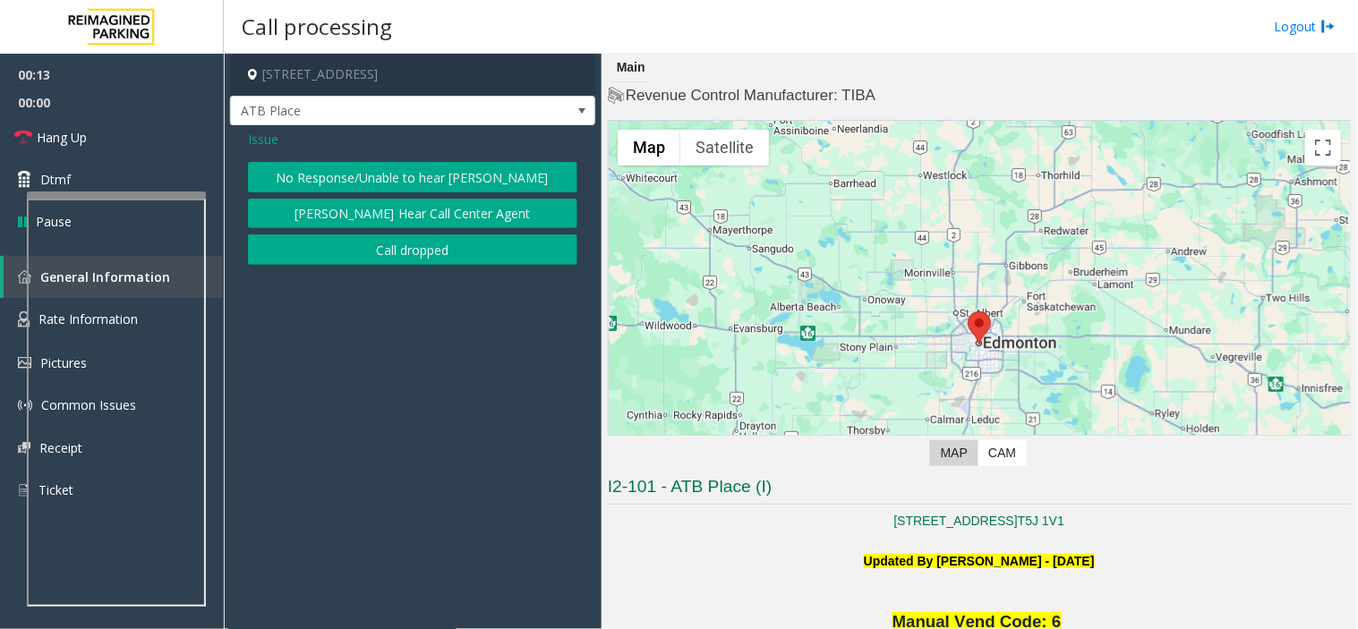
click at [387, 165] on button "No Response/Unable to hear [PERSON_NAME]" at bounding box center [412, 177] width 329 height 30
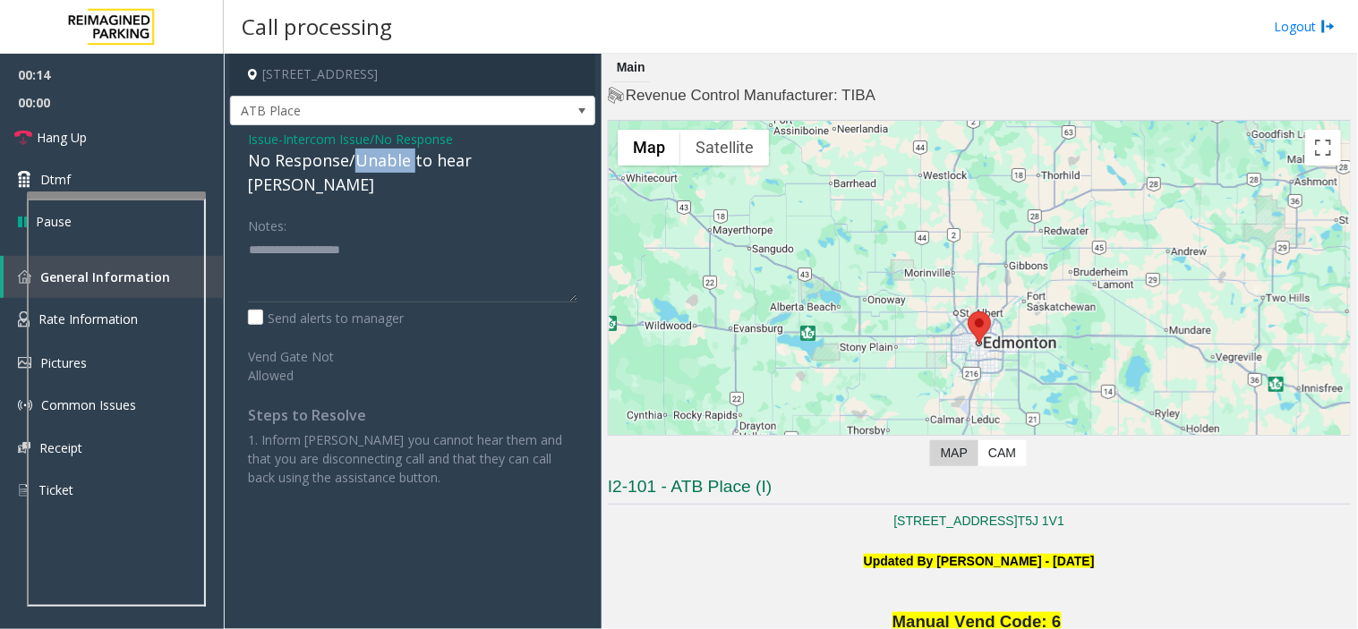
click at [387, 165] on div "No Response/Unable to hear [PERSON_NAME]" at bounding box center [412, 173] width 329 height 48
type textarea "**********"
click at [121, 141] on link "Hang Up" at bounding box center [112, 137] width 224 height 42
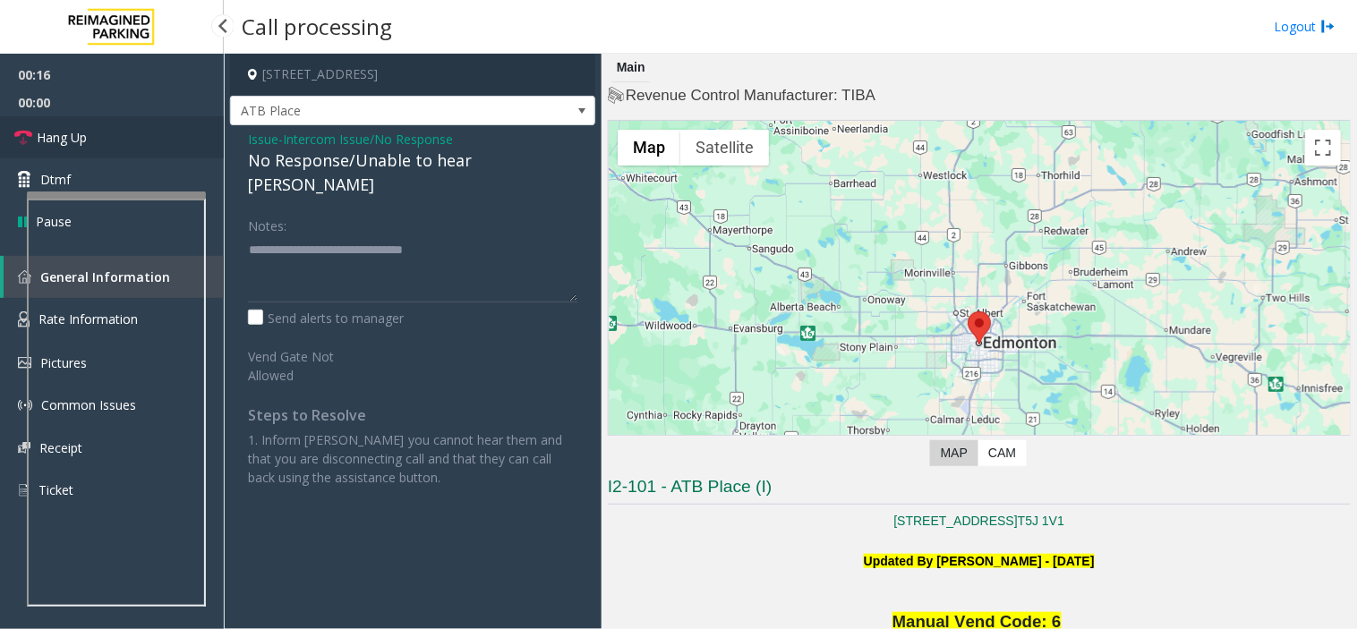
click at [121, 141] on link "Hang Up" at bounding box center [112, 137] width 224 height 42
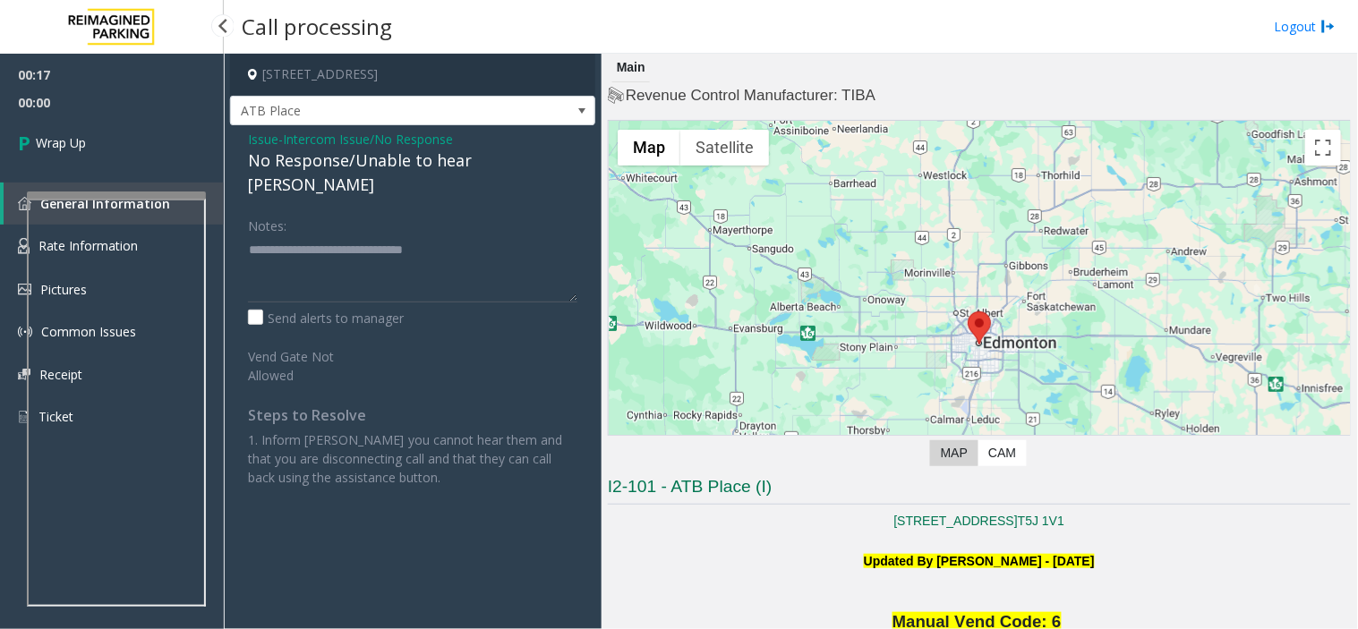
click at [121, 141] on link "Wrap Up" at bounding box center [112, 142] width 224 height 53
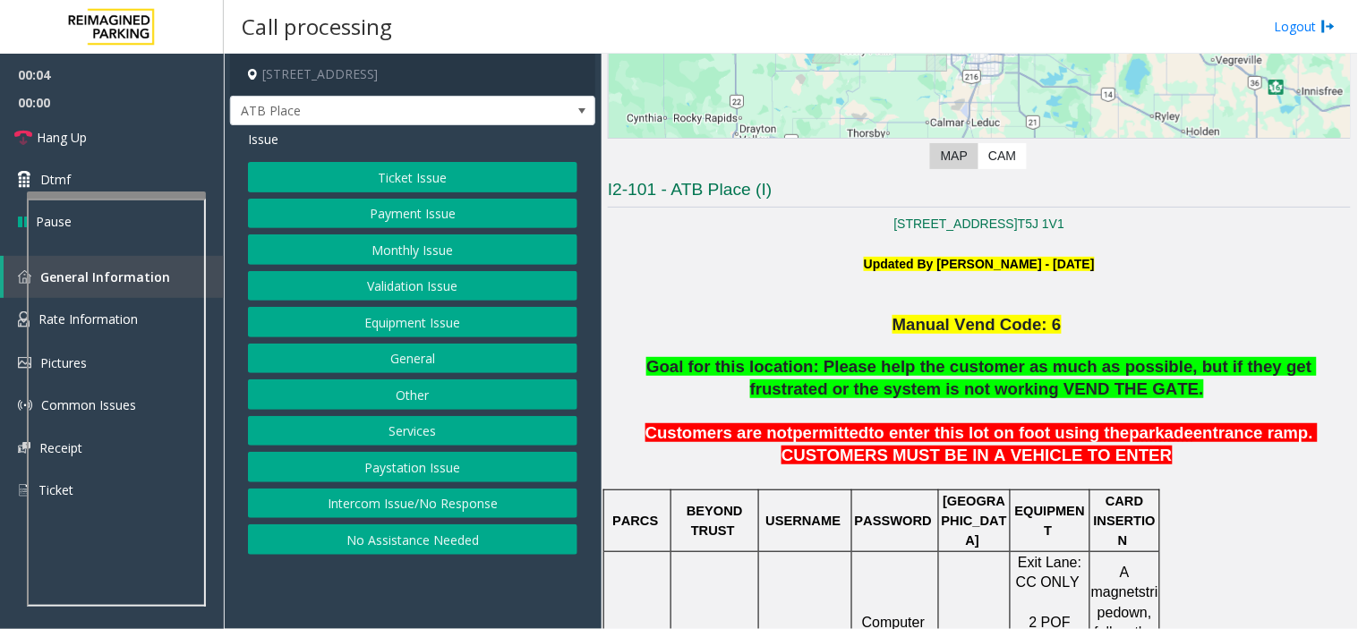
scroll to position [298, 0]
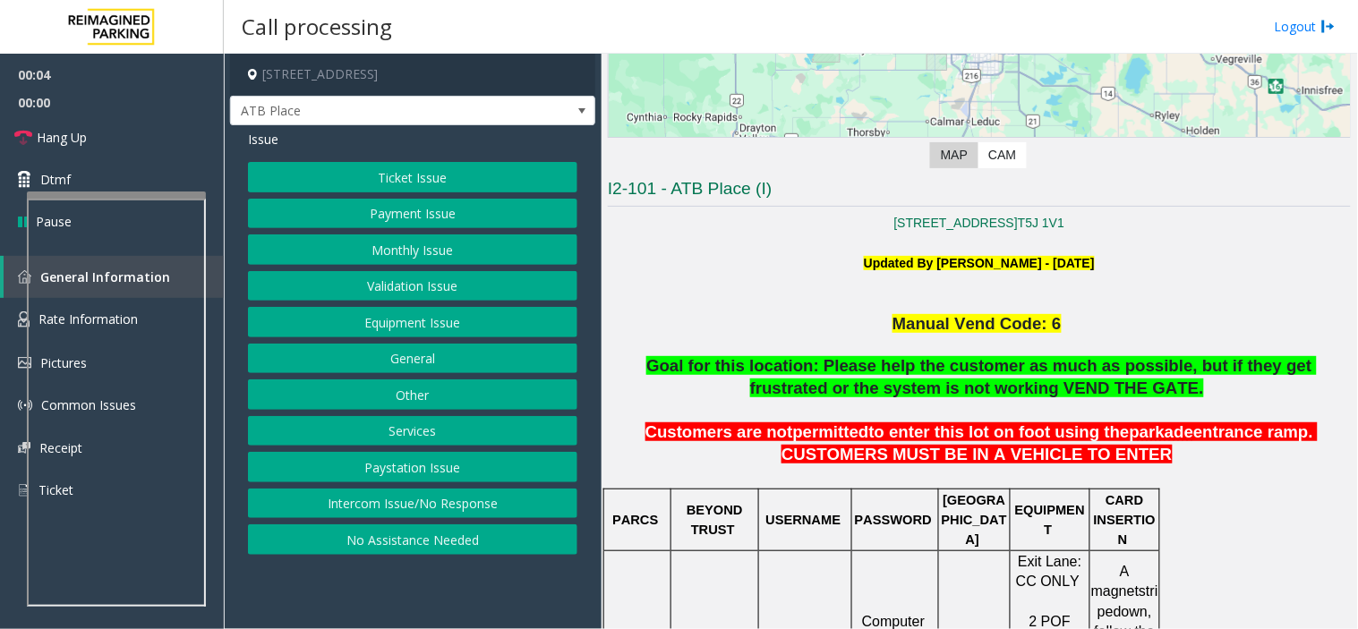
click at [965, 363] on span "Goal for this location: Please help the customer as much as possible, but if th…" at bounding box center [981, 376] width 670 height 41
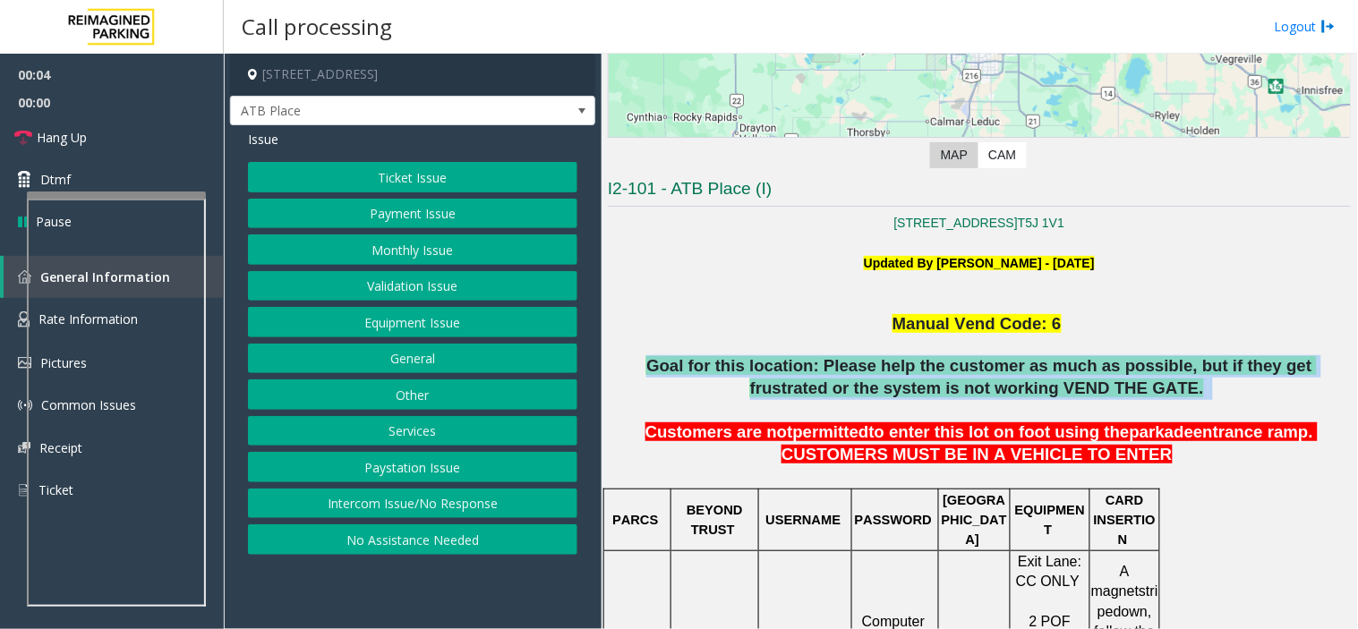
click at [965, 363] on span "Goal for this location: Please help the customer as much as possible, but if th…" at bounding box center [981, 376] width 670 height 41
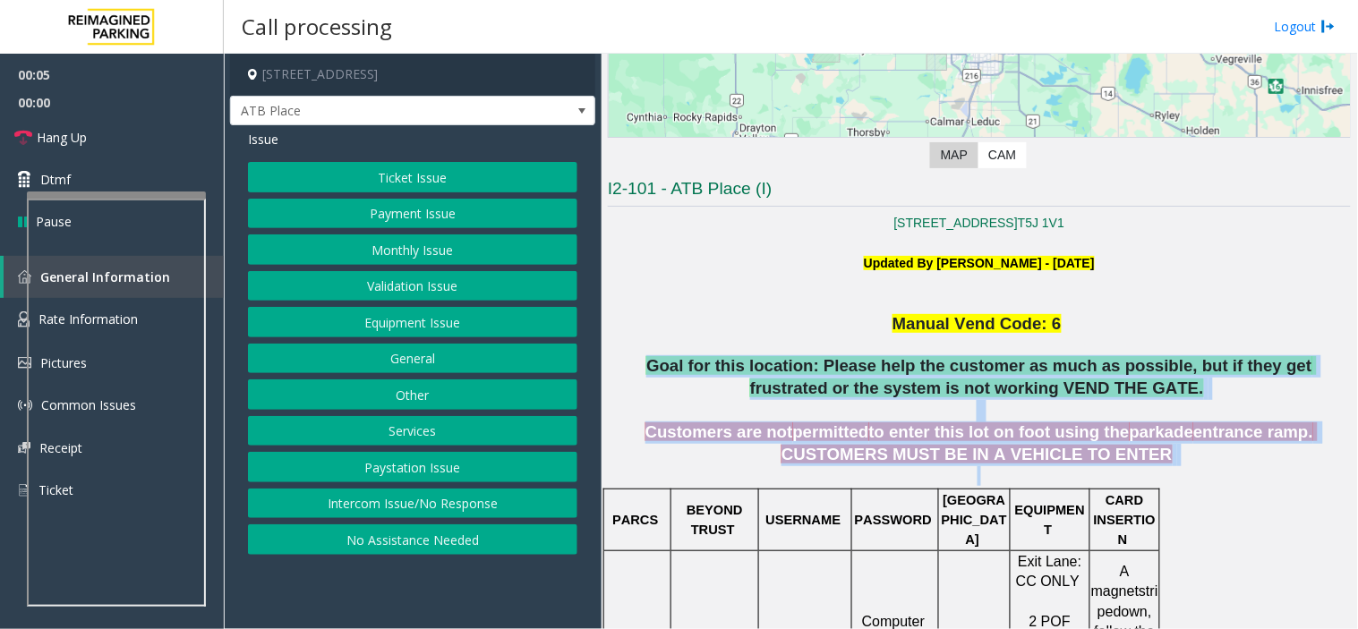
drag, startPoint x: 965, startPoint y: 363, endPoint x: 1153, endPoint y: 476, distance: 219.2
click at [1153, 476] on p "Customers are not permitted to enter this lot on foot using the parkade entranc…" at bounding box center [979, 453] width 743 height 64
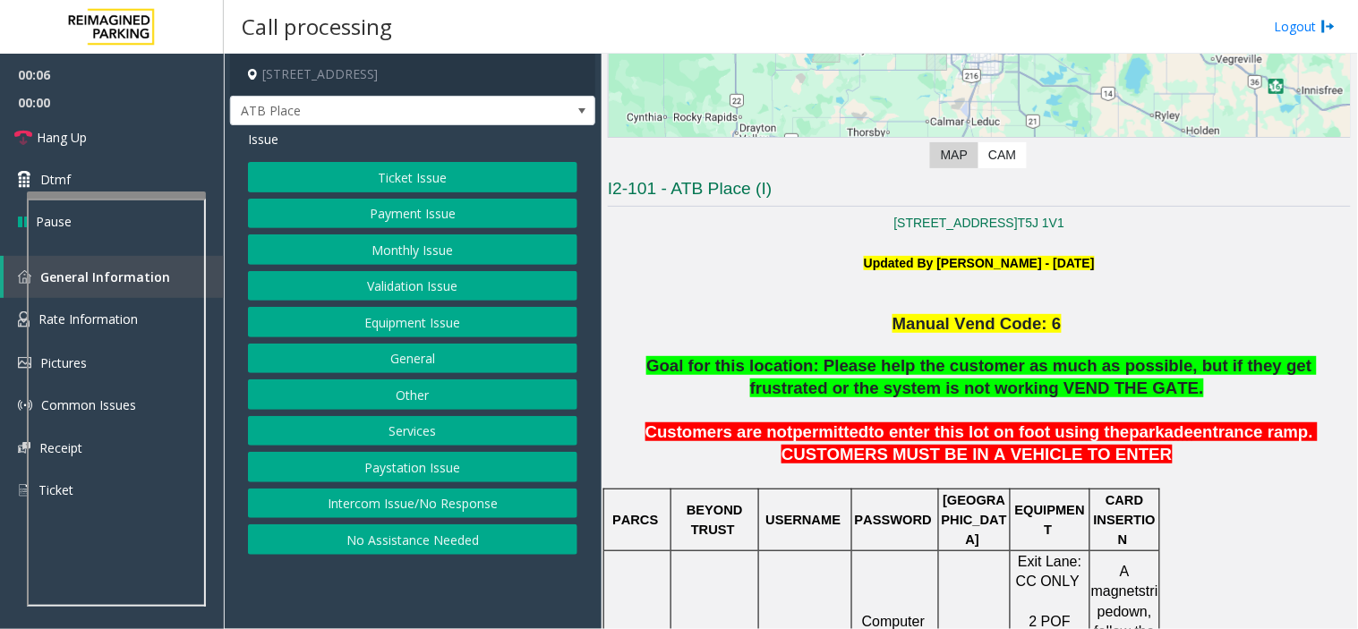
click at [1153, 476] on p "Customers are not permitted to enter this lot on foot using the parkade entranc…" at bounding box center [979, 453] width 743 height 64
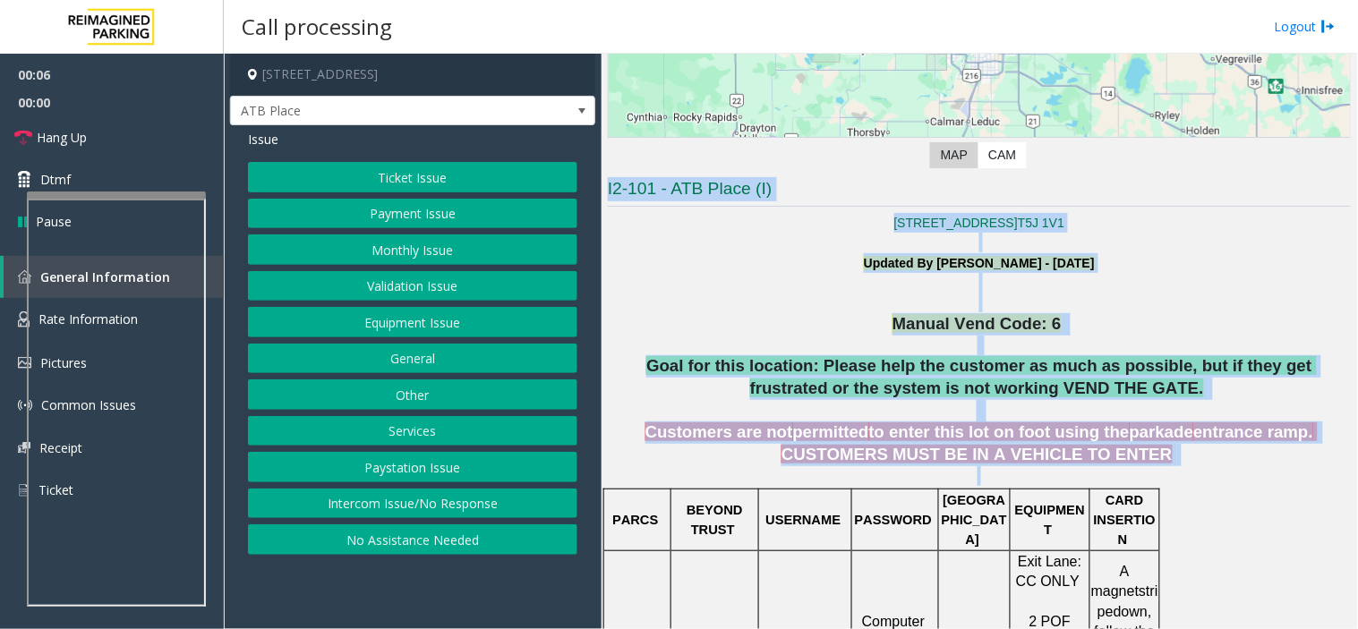
drag, startPoint x: 1153, startPoint y: 476, endPoint x: 789, endPoint y: 171, distance: 474.5
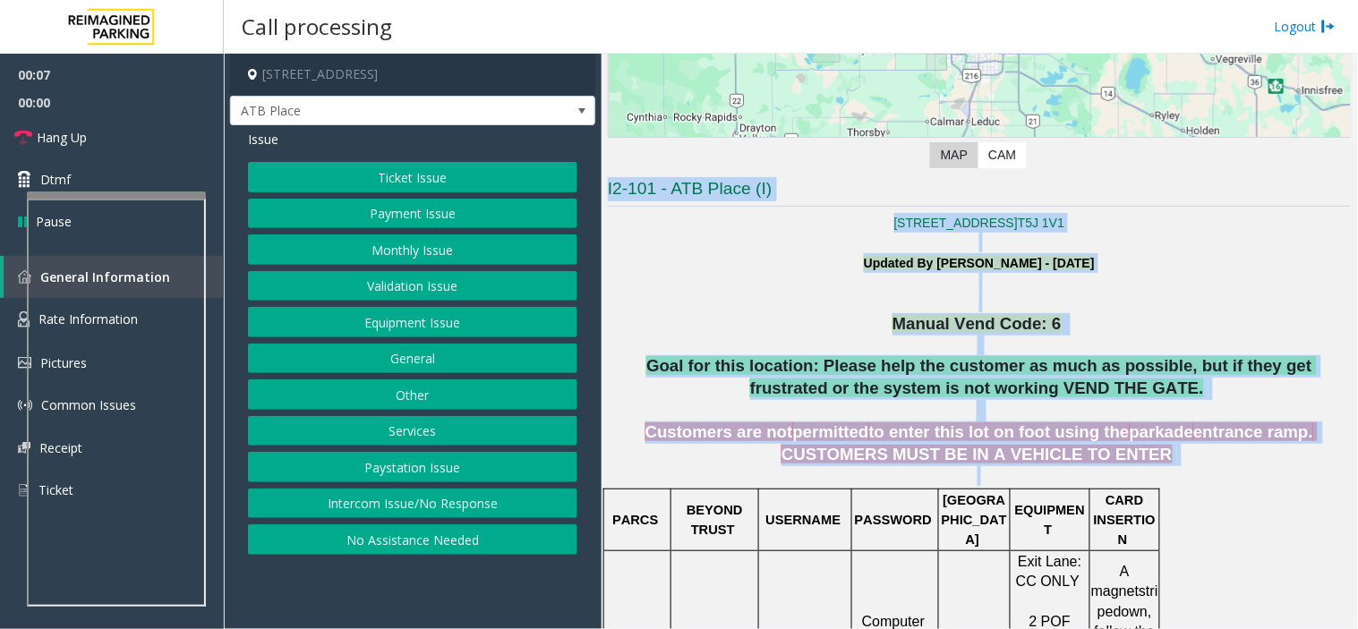
drag, startPoint x: 988, startPoint y: 370, endPoint x: 1230, endPoint y: 529, distance: 289.7
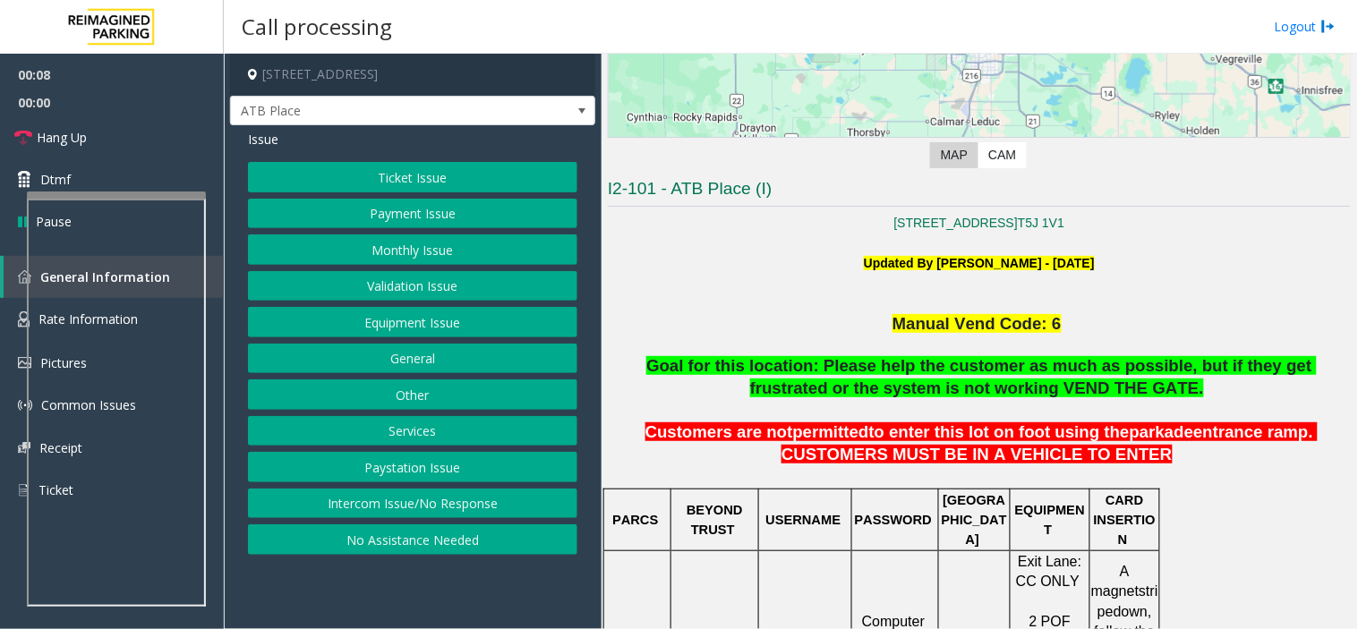
click at [544, 511] on button "Intercom Issue/No Response" at bounding box center [412, 504] width 329 height 30
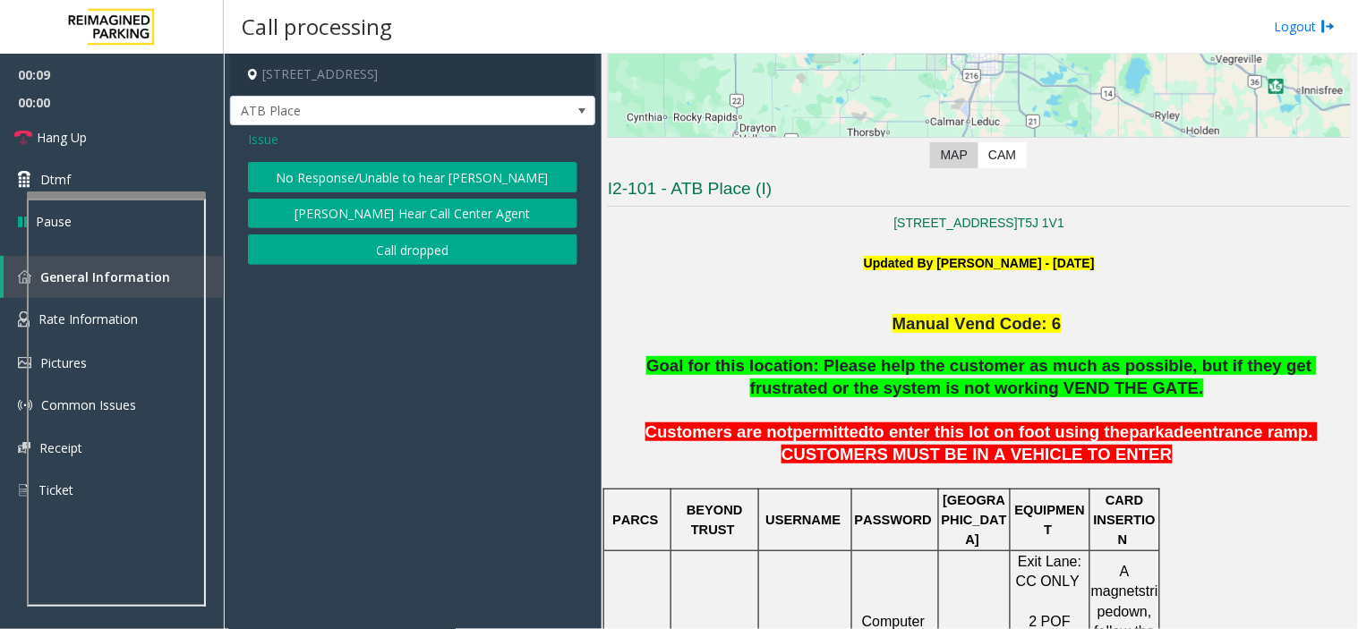
click at [413, 175] on button "No Response/Unable to hear [PERSON_NAME]" at bounding box center [412, 177] width 329 height 30
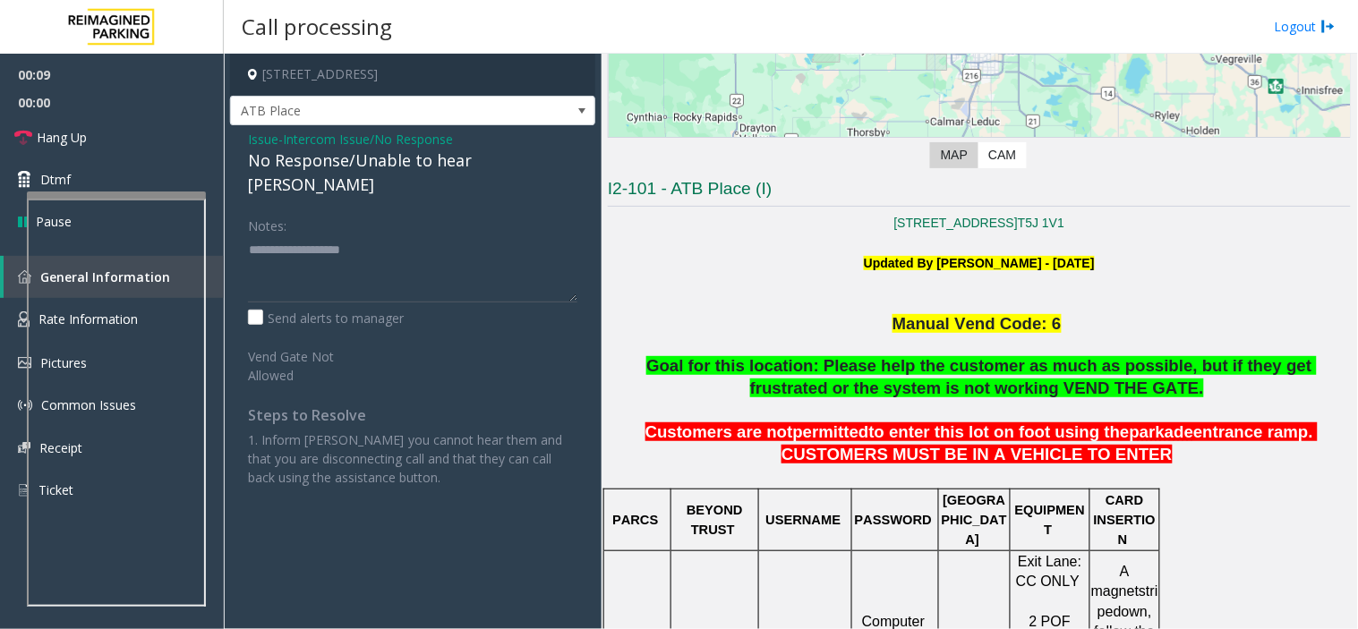
click at [413, 168] on div "No Response/Unable to hear [PERSON_NAME]" at bounding box center [412, 173] width 329 height 48
click at [422, 265] on textarea at bounding box center [412, 268] width 329 height 67
type textarea "**********"
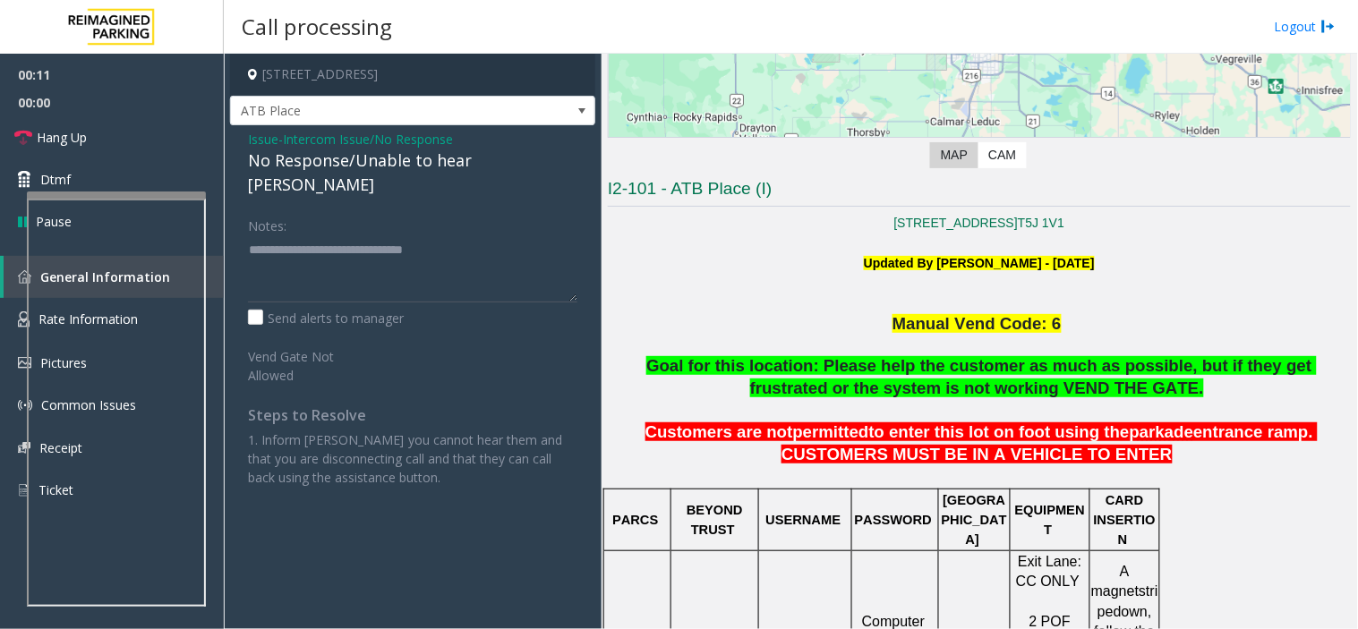
click at [449, 505] on app-call-processing-form "[STREET_ADDRESS], AB ATB Place Issue - Intercom Issue/No Response No Response/U…" at bounding box center [413, 341] width 378 height 575
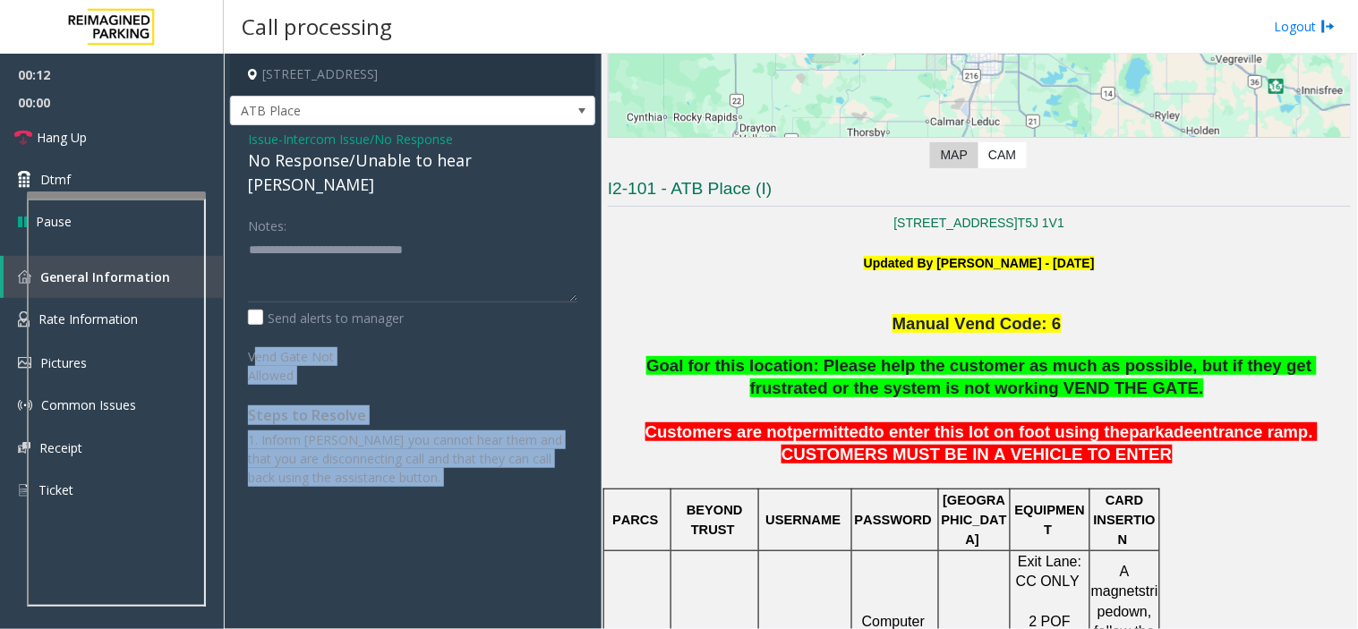
drag, startPoint x: 449, startPoint y: 505, endPoint x: 317, endPoint y: 338, distance: 212.7
click at [300, 319] on app-call-processing-form "[STREET_ADDRESS], AB ATB Place Issue - Intercom Issue/No Response No Response/U…" at bounding box center [413, 341] width 378 height 575
click at [323, 343] on label "Vend Gate Not Allowed" at bounding box center [313, 363] width 141 height 44
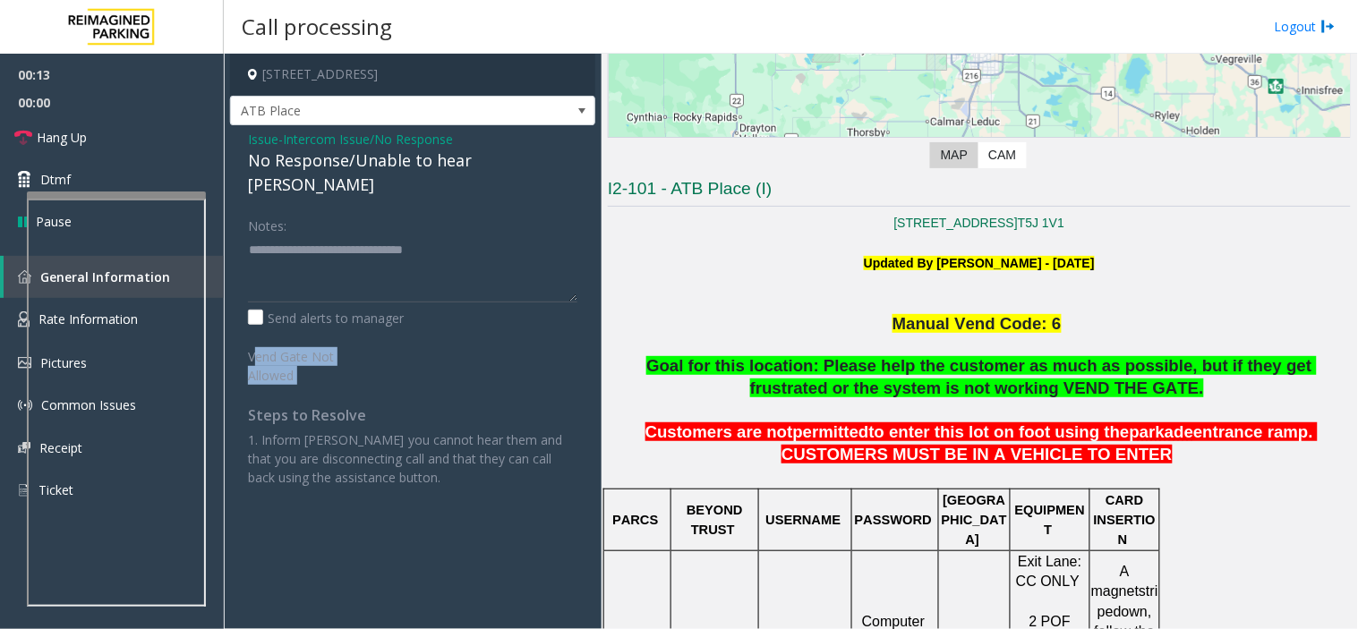
click at [323, 343] on label "Vend Gate Not Allowed" at bounding box center [313, 363] width 141 height 44
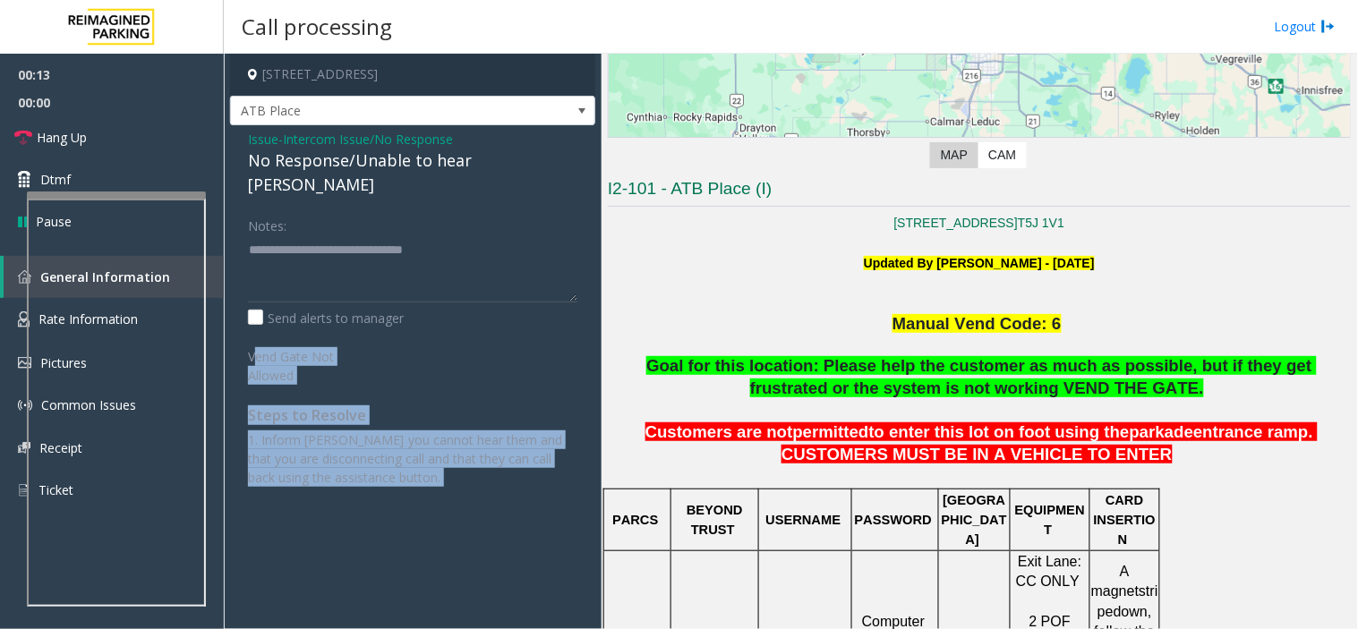
drag, startPoint x: 323, startPoint y: 343, endPoint x: 416, endPoint y: 442, distance: 136.1
click at [416, 442] on div "Notes: Send alerts to manager Vend Gate Not Allowed Steps to Resolve 1. Inform …" at bounding box center [412, 348] width 356 height 277
click at [416, 442] on p "1. Inform [PERSON_NAME] you cannot hear them and that you are disconnecting cal…" at bounding box center [412, 458] width 329 height 56
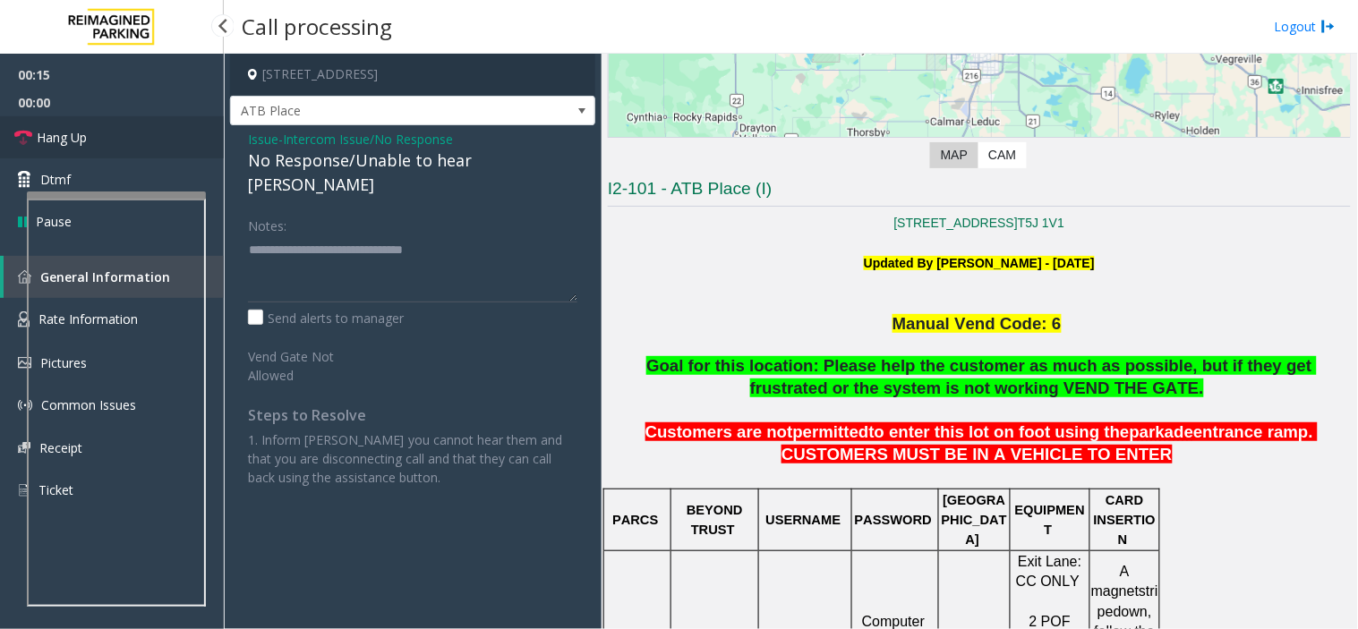
click at [121, 121] on link "Hang Up" at bounding box center [112, 137] width 224 height 42
click at [123, 121] on link "Hang Up" at bounding box center [112, 137] width 224 height 42
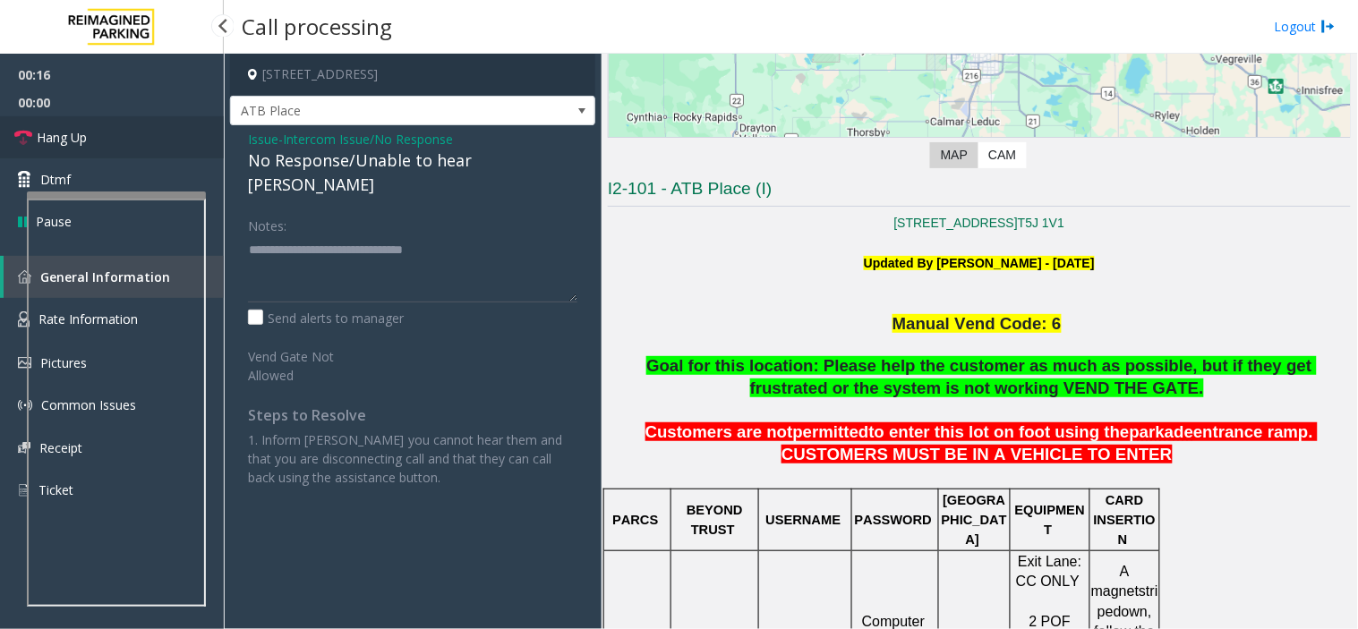
click at [123, 121] on link "Hang Up" at bounding box center [112, 137] width 224 height 42
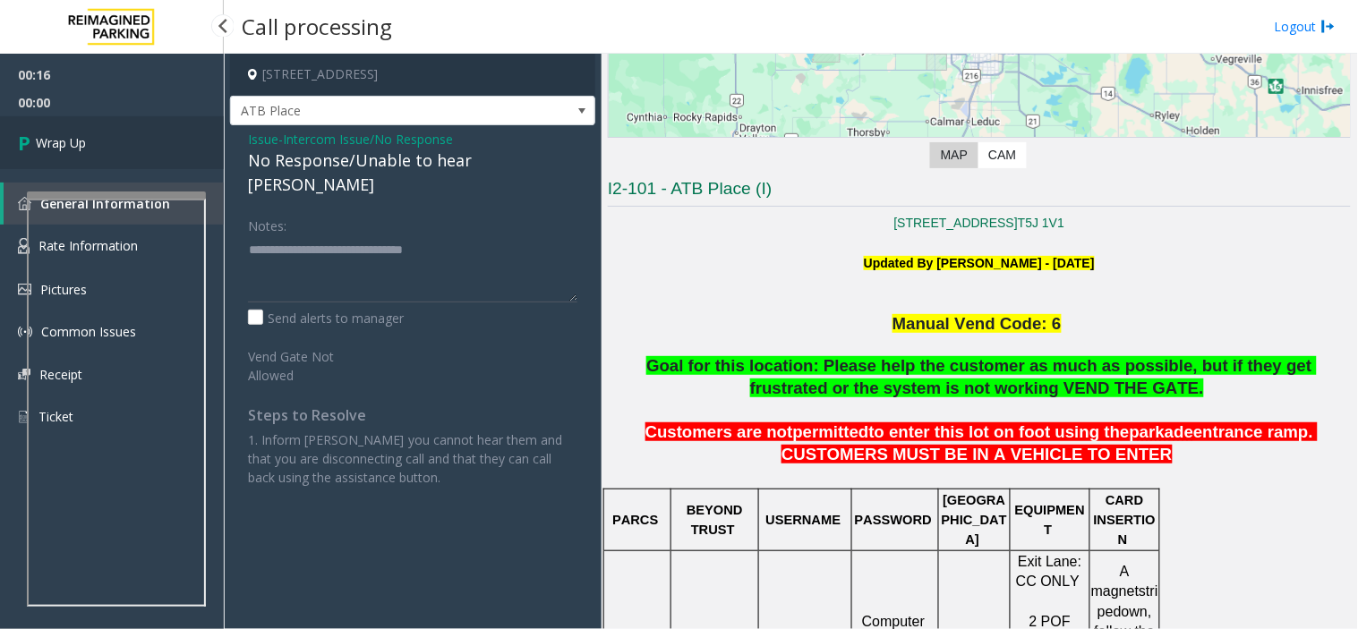
click at [123, 121] on link "Wrap Up" at bounding box center [112, 142] width 224 height 53
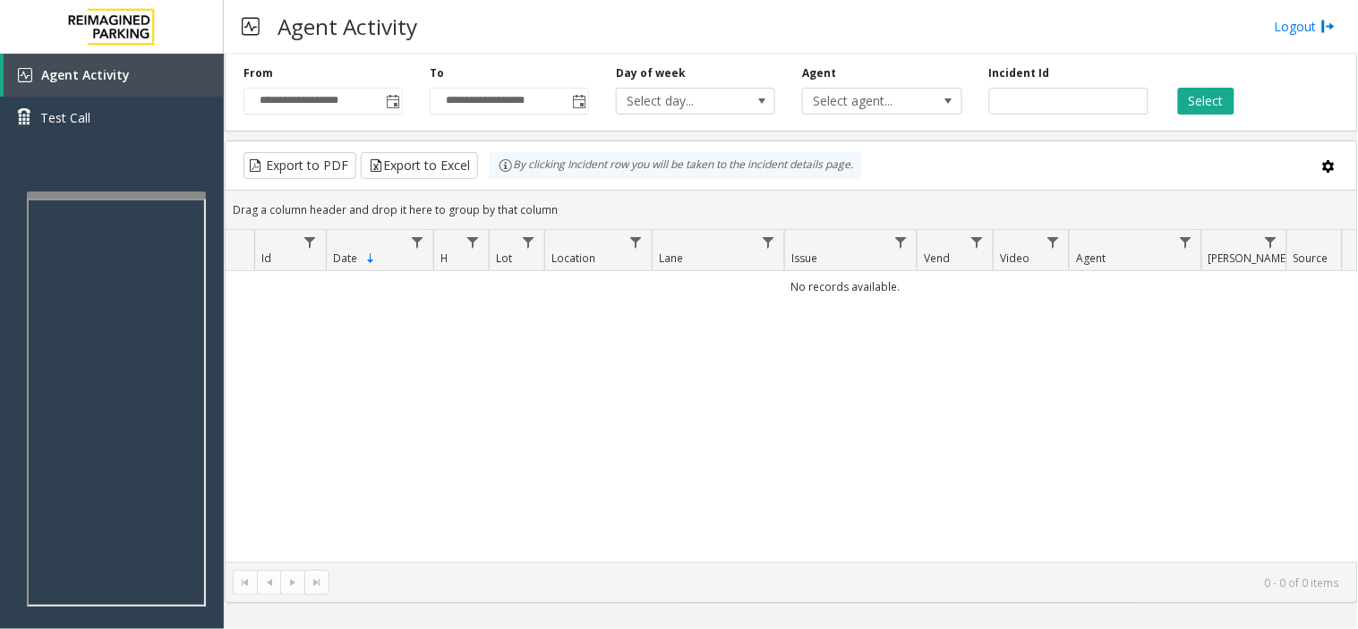
drag, startPoint x: 75, startPoint y: 676, endPoint x: 614, endPoint y: 203, distance: 716.6
drag, startPoint x: 614, startPoint y: 203, endPoint x: 400, endPoint y: 367, distance: 269.4
click at [400, 367] on div "No records available." at bounding box center [791, 416] width 1131 height 291
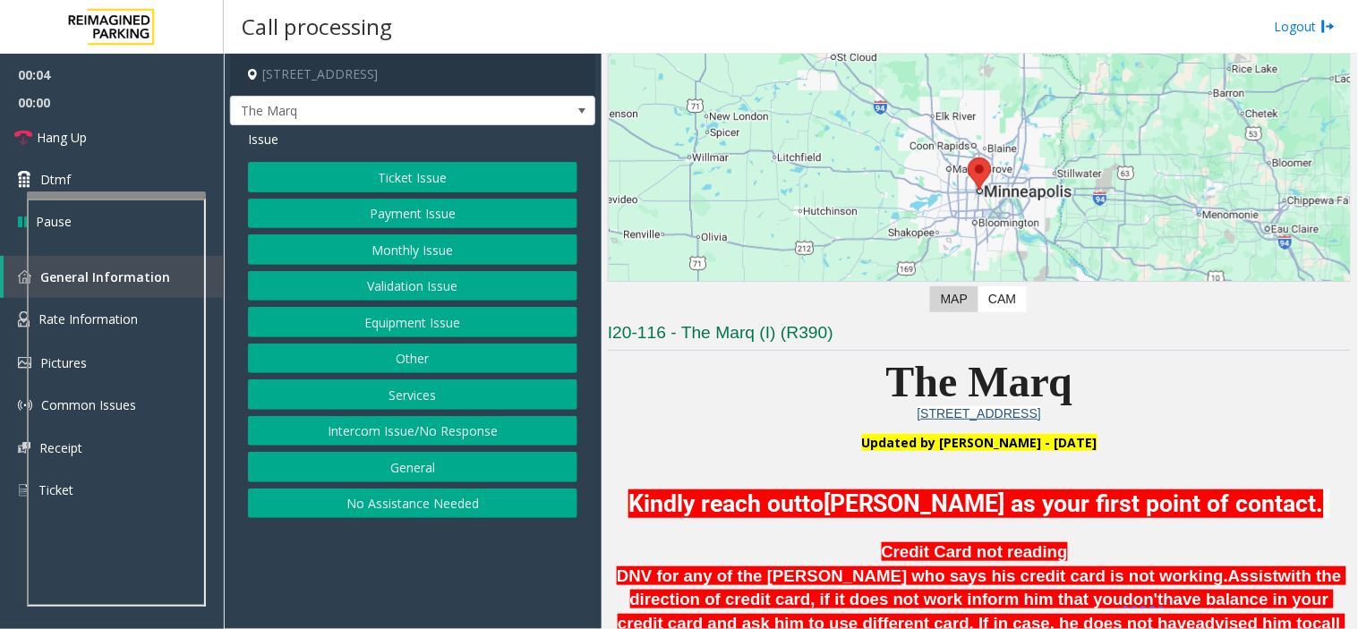
scroll to position [298, 0]
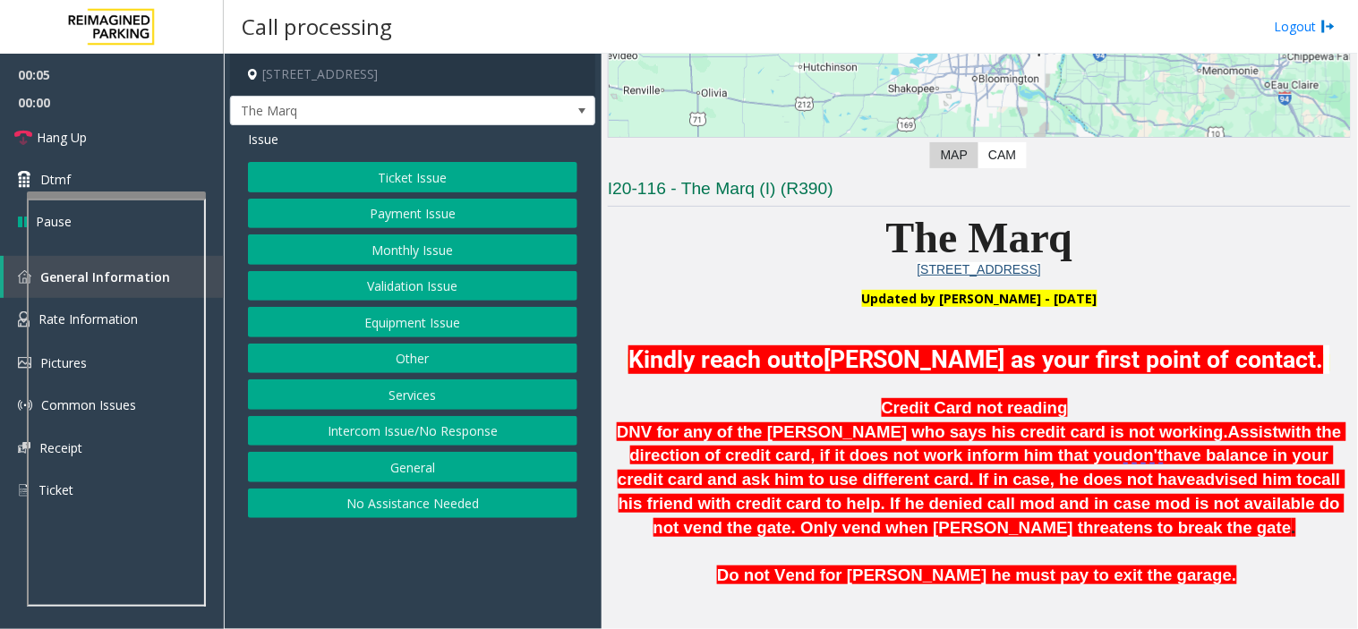
click at [891, 328] on p at bounding box center [979, 336] width 743 height 18
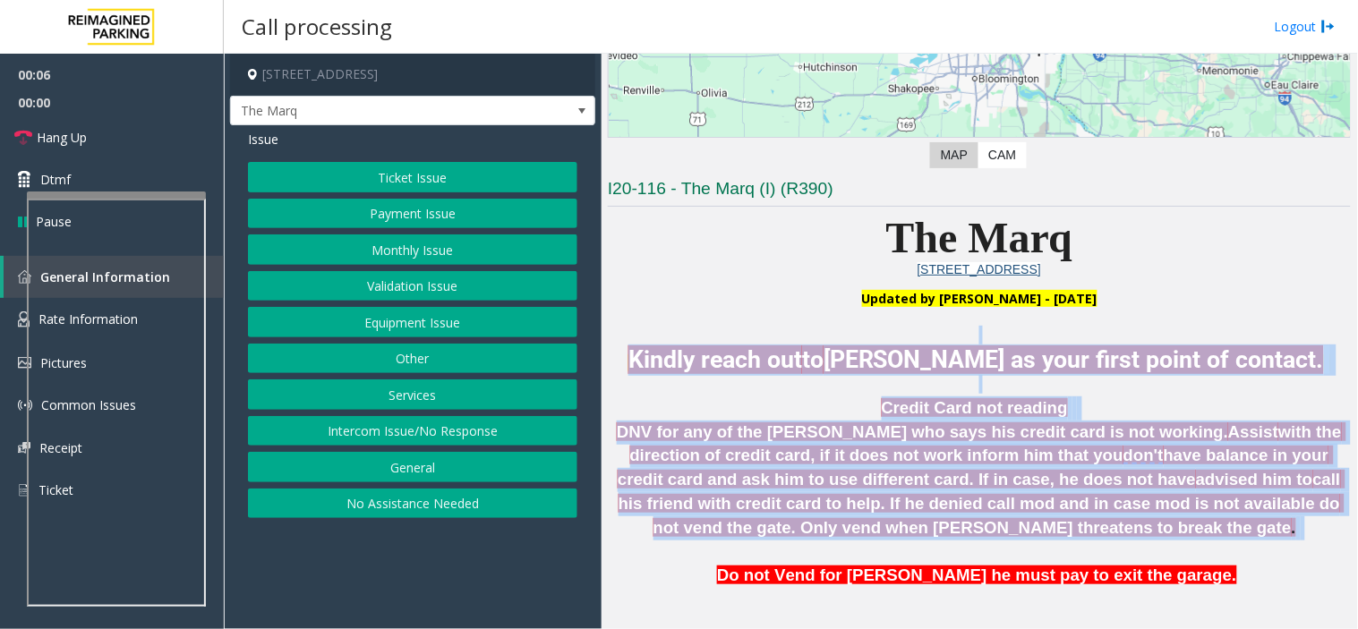
drag, startPoint x: 891, startPoint y: 328, endPoint x: 1035, endPoint y: 528, distance: 246.9
click at [1300, 528] on span at bounding box center [1302, 527] width 4 height 19
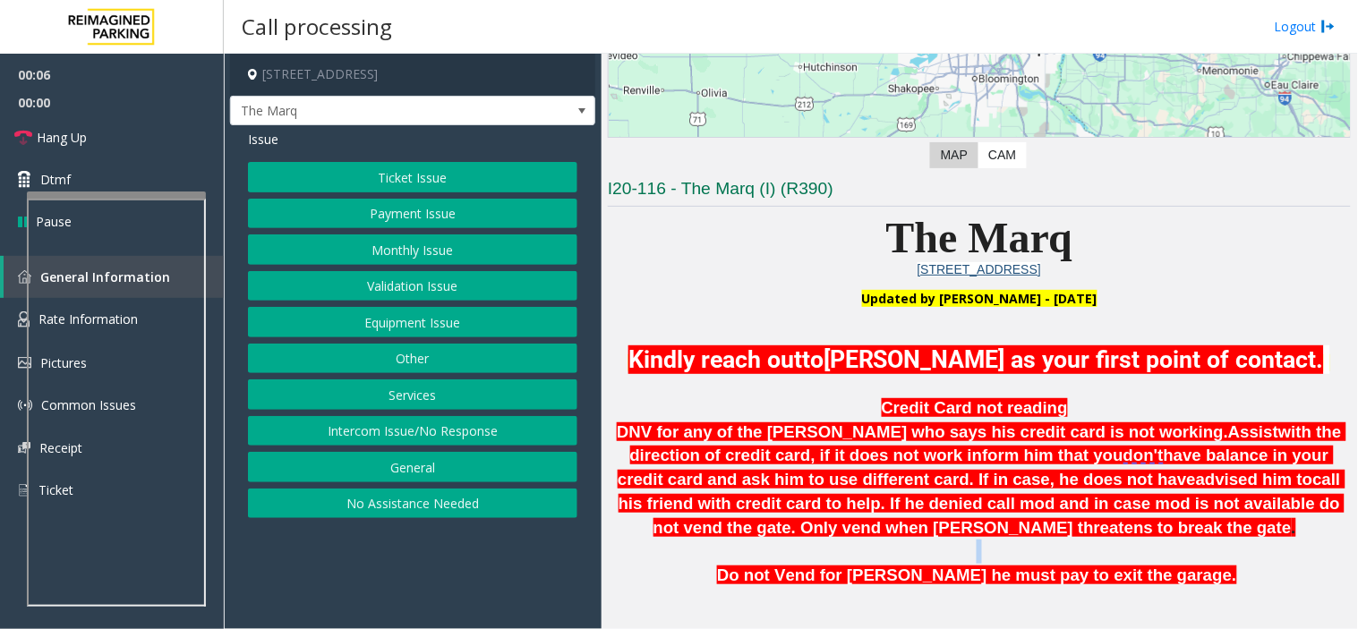
click at [1300, 528] on span at bounding box center [1302, 527] width 4 height 19
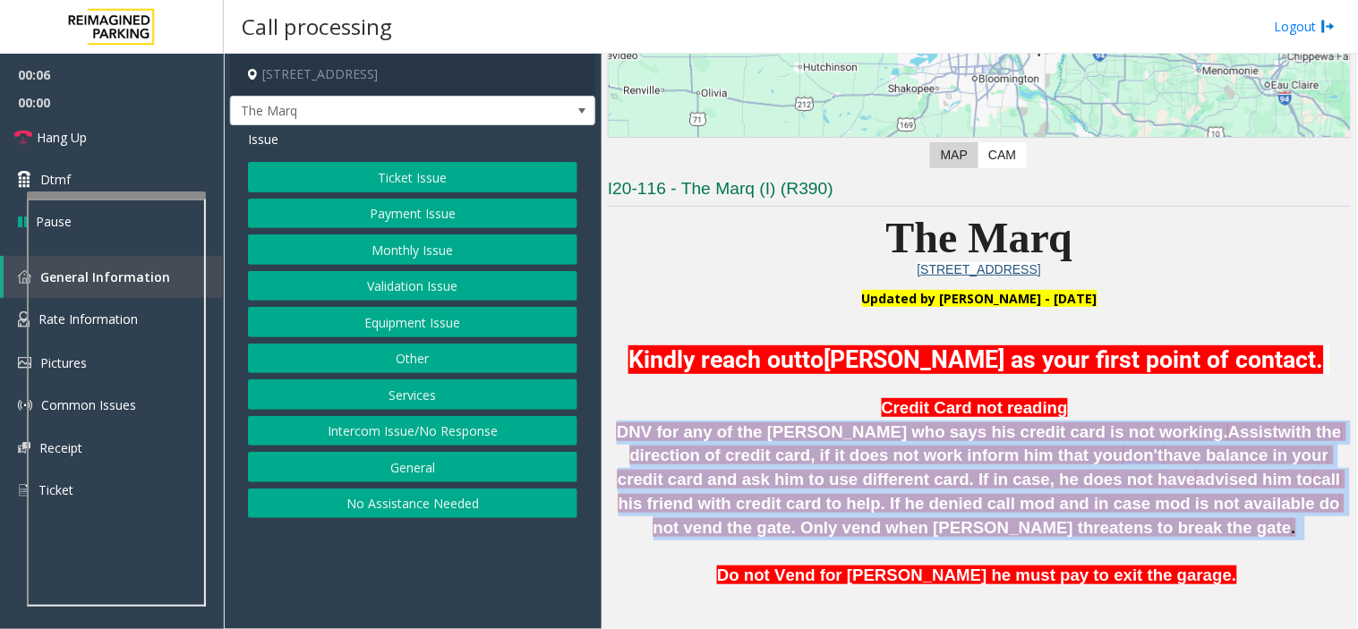
click at [1300, 528] on span at bounding box center [1302, 527] width 4 height 19
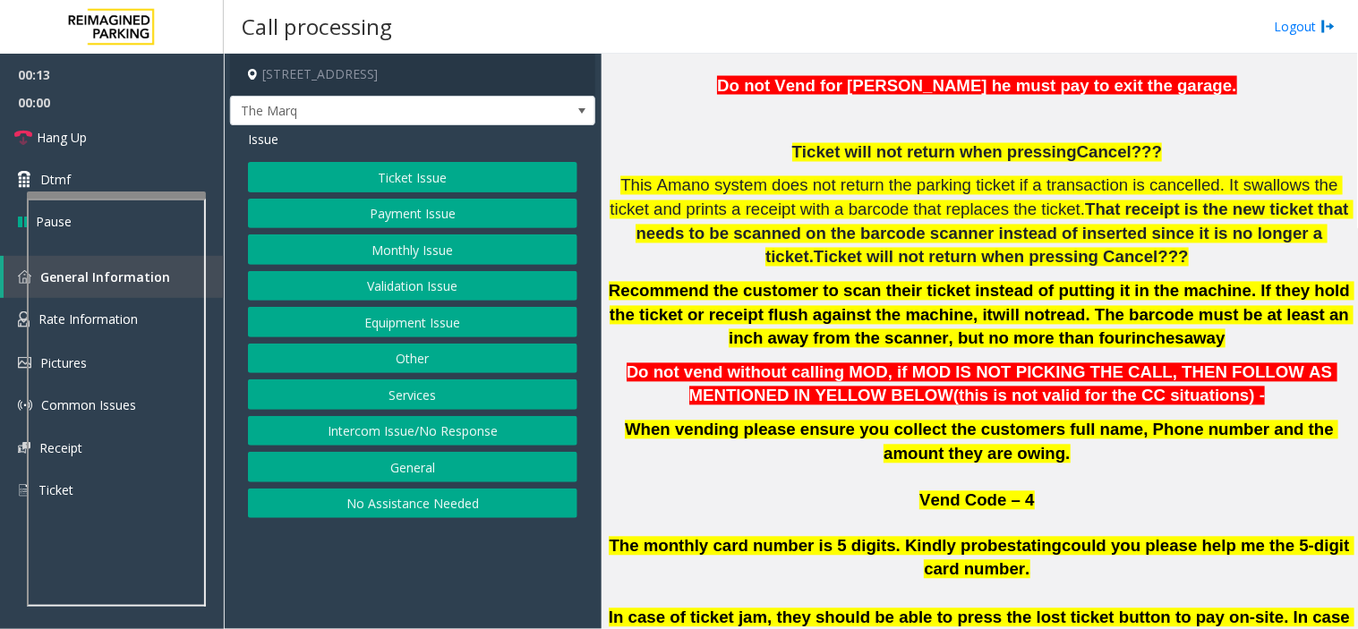
scroll to position [795, 0]
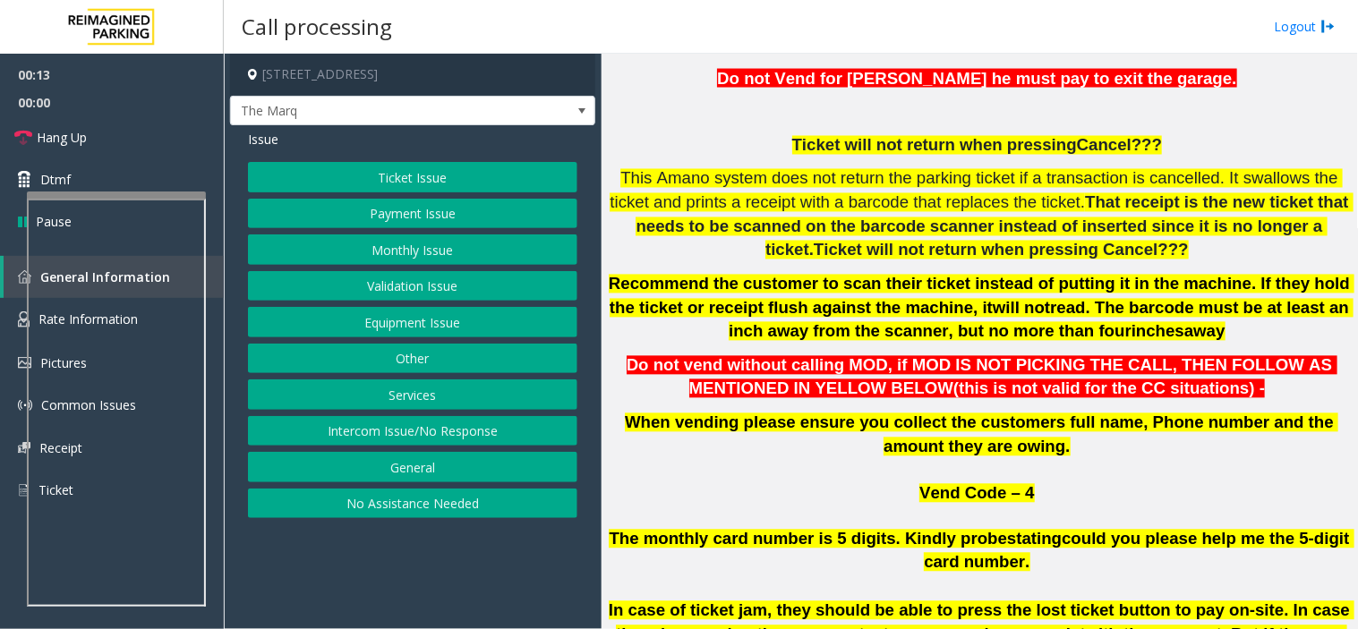
click at [838, 140] on span "Ticket will not return when pressing" at bounding box center [934, 145] width 285 height 19
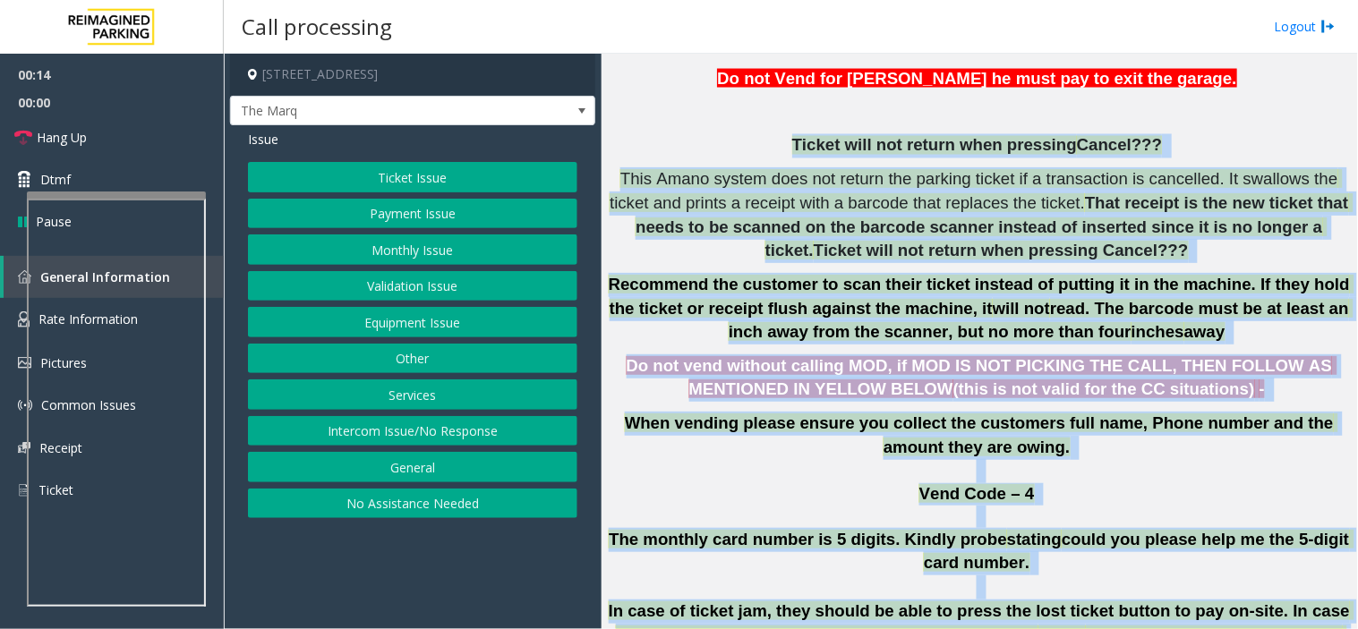
scroll to position [1024, 0]
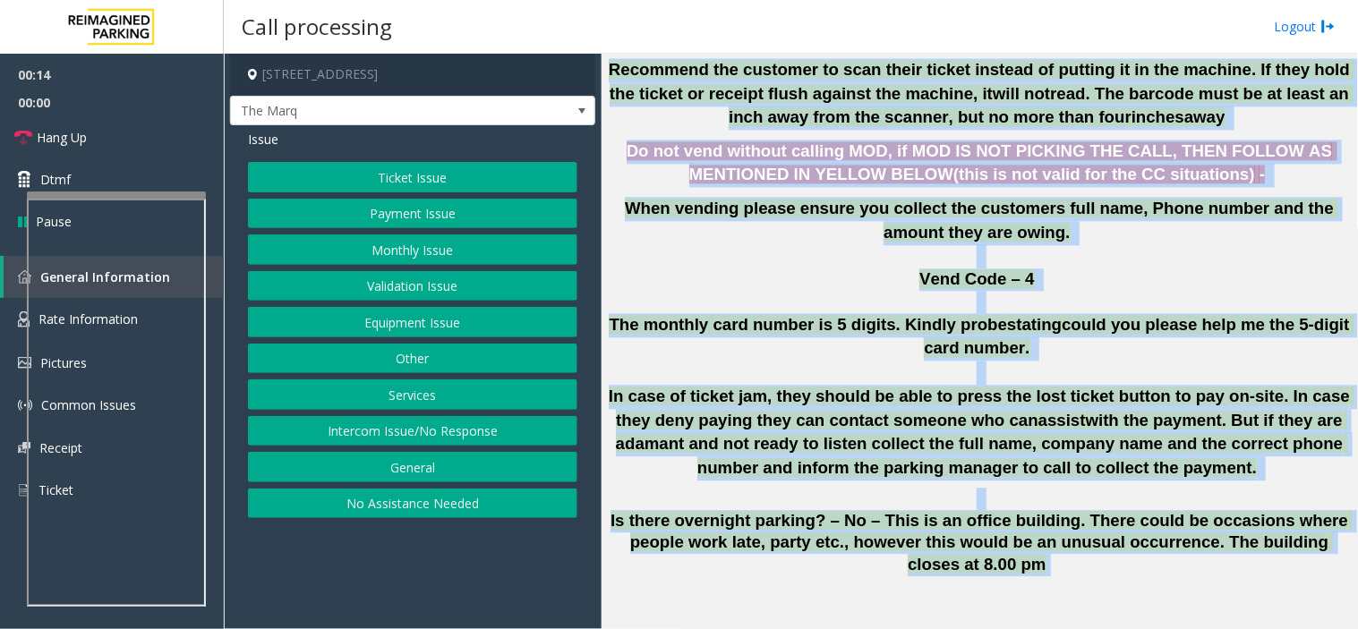
drag, startPoint x: 838, startPoint y: 140, endPoint x: 1114, endPoint y: 637, distance: 569.2
click at [1114, 628] on html "00:14 00:00 Hang Up Dtmf Pause General Information Rate Information Pictures Co…" at bounding box center [679, 314] width 1358 height 629
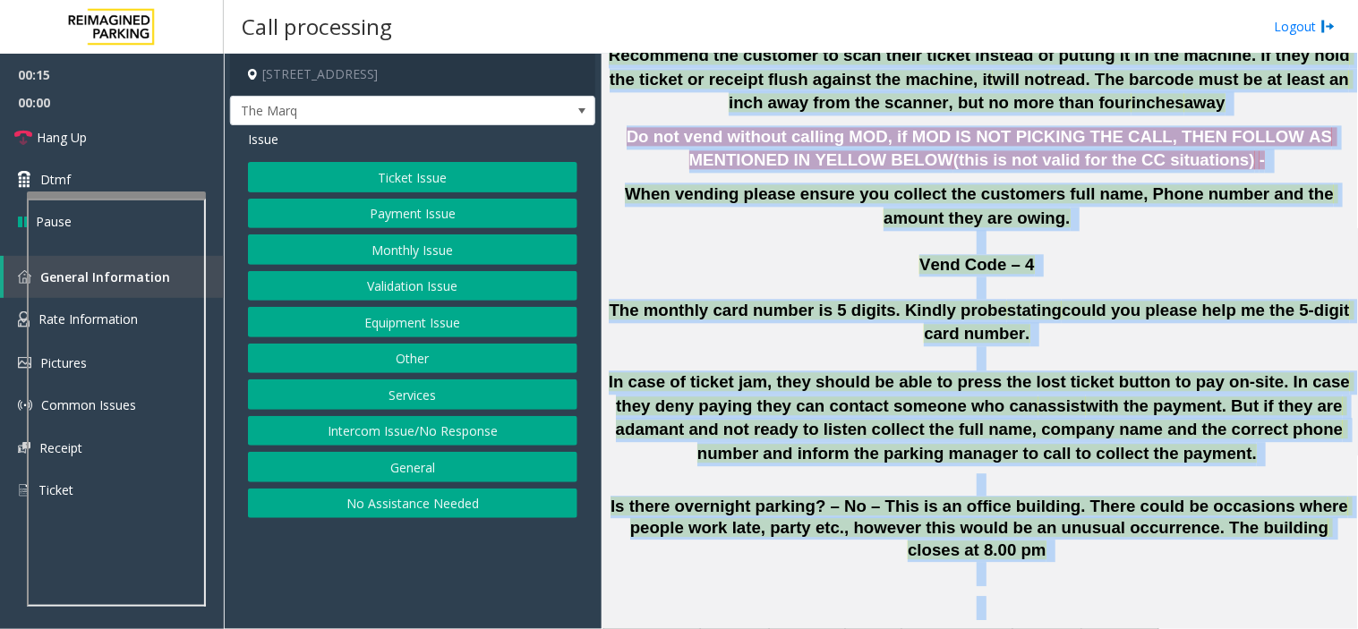
click at [1038, 404] on span "assist" at bounding box center [1061, 405] width 47 height 19
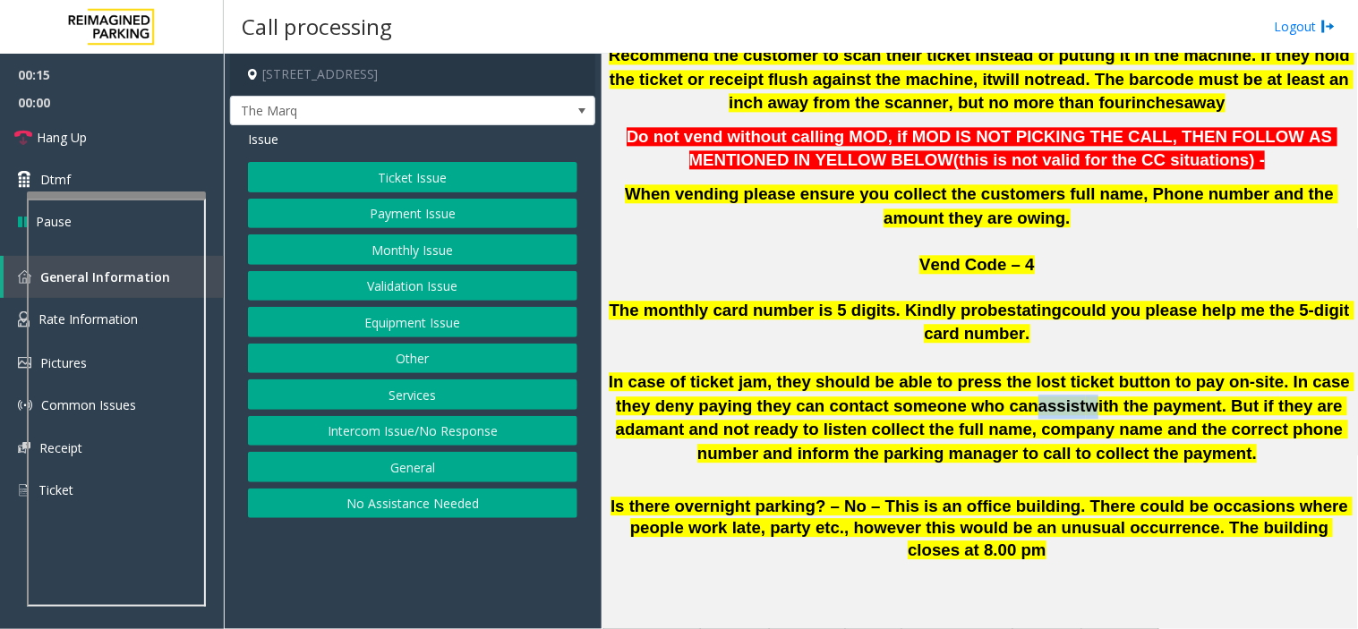
click at [1038, 404] on span "assist" at bounding box center [1061, 405] width 47 height 19
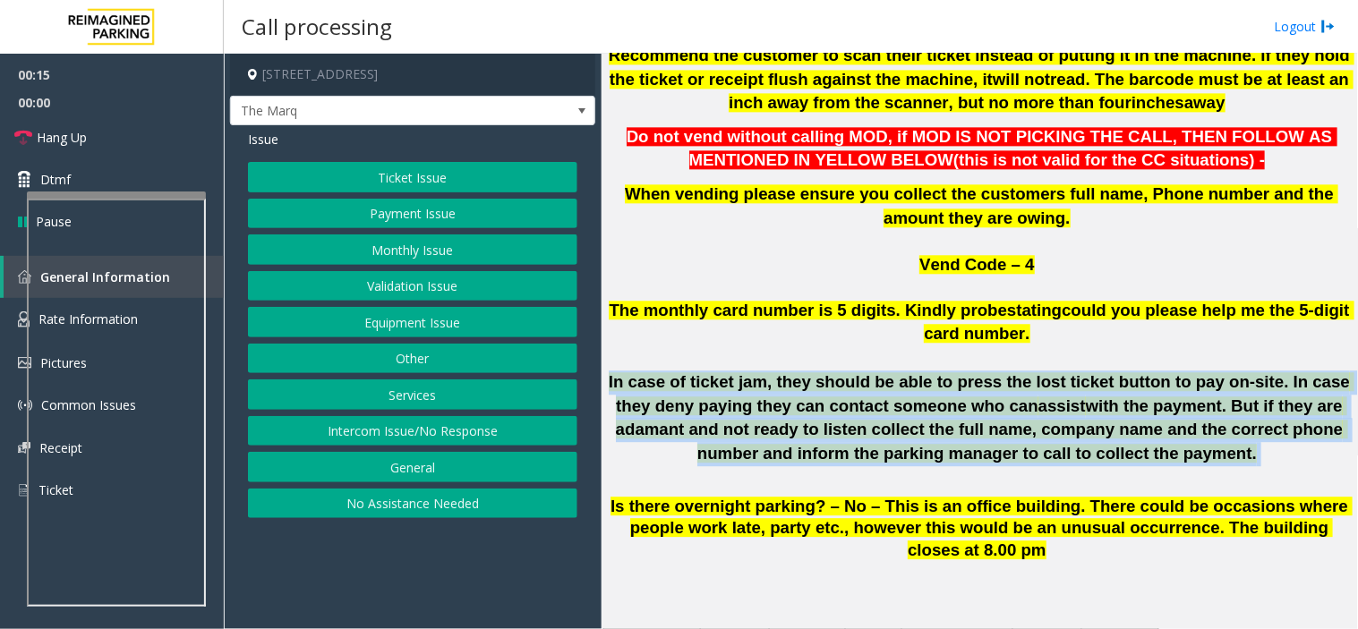
click at [1038, 404] on span "assist" at bounding box center [1061, 405] width 47 height 19
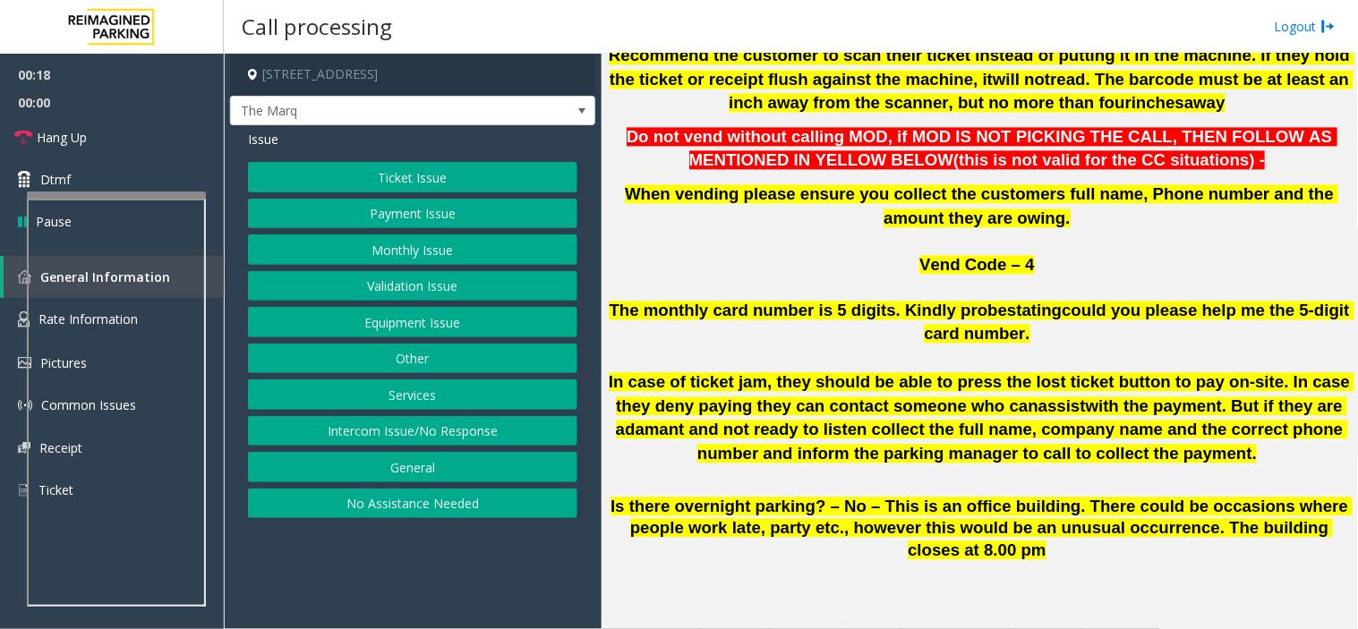
click at [1015, 562] on p at bounding box center [979, 574] width 743 height 24
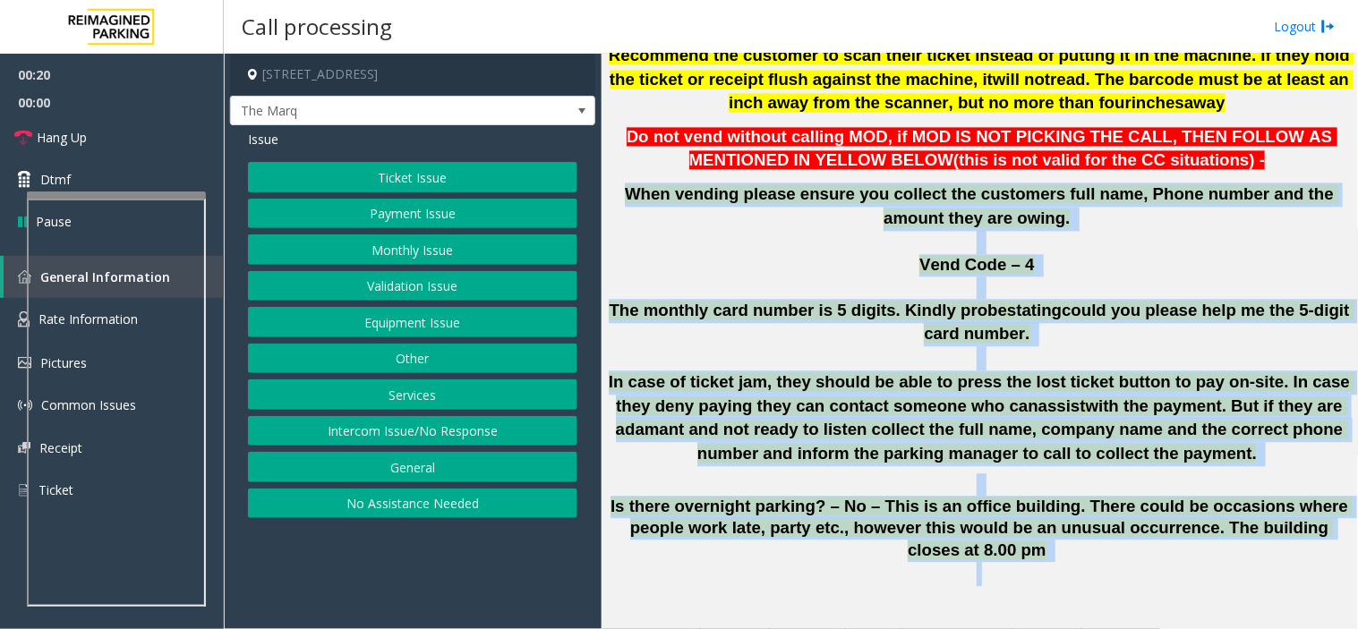
drag, startPoint x: 1015, startPoint y: 534, endPoint x: 907, endPoint y: 175, distance: 374.8
click at [907, 175] on h6 "Credit Card not reading DNV for any of the [PERSON_NAME] who says his credit ca…" at bounding box center [979, 128] width 743 height 915
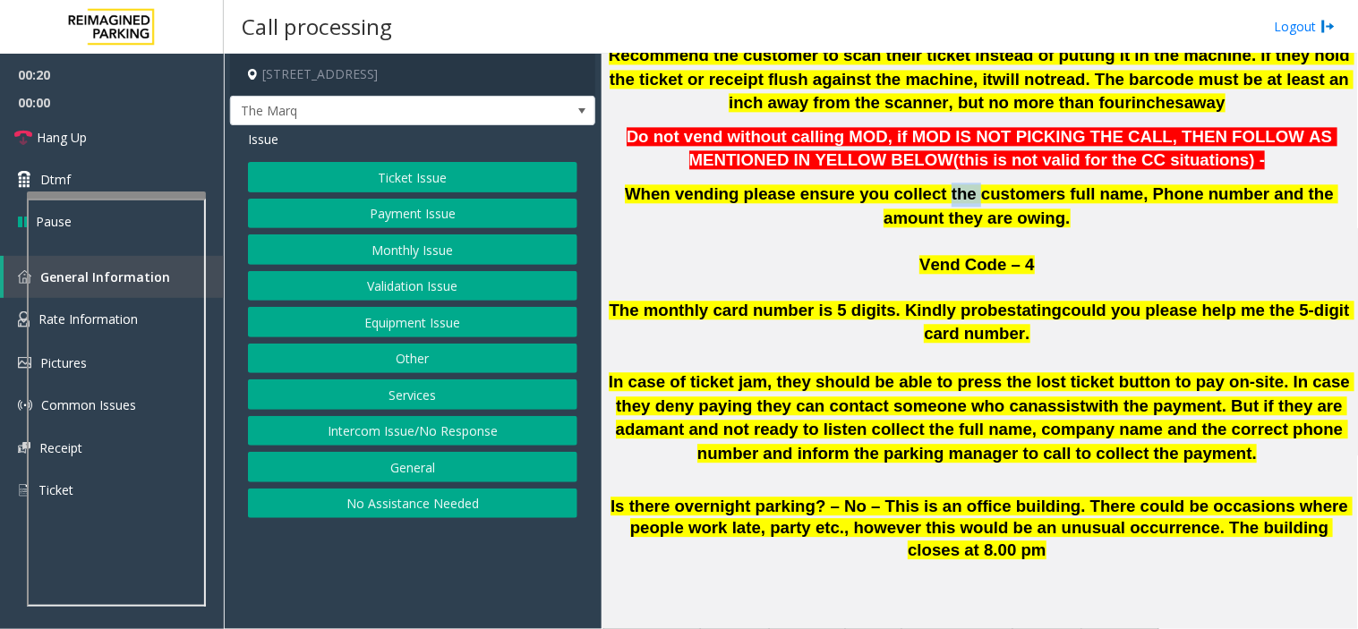
click at [907, 175] on h6 "Credit Card not reading DNV for any of the [PERSON_NAME] who says his credit ca…" at bounding box center [979, 128] width 743 height 915
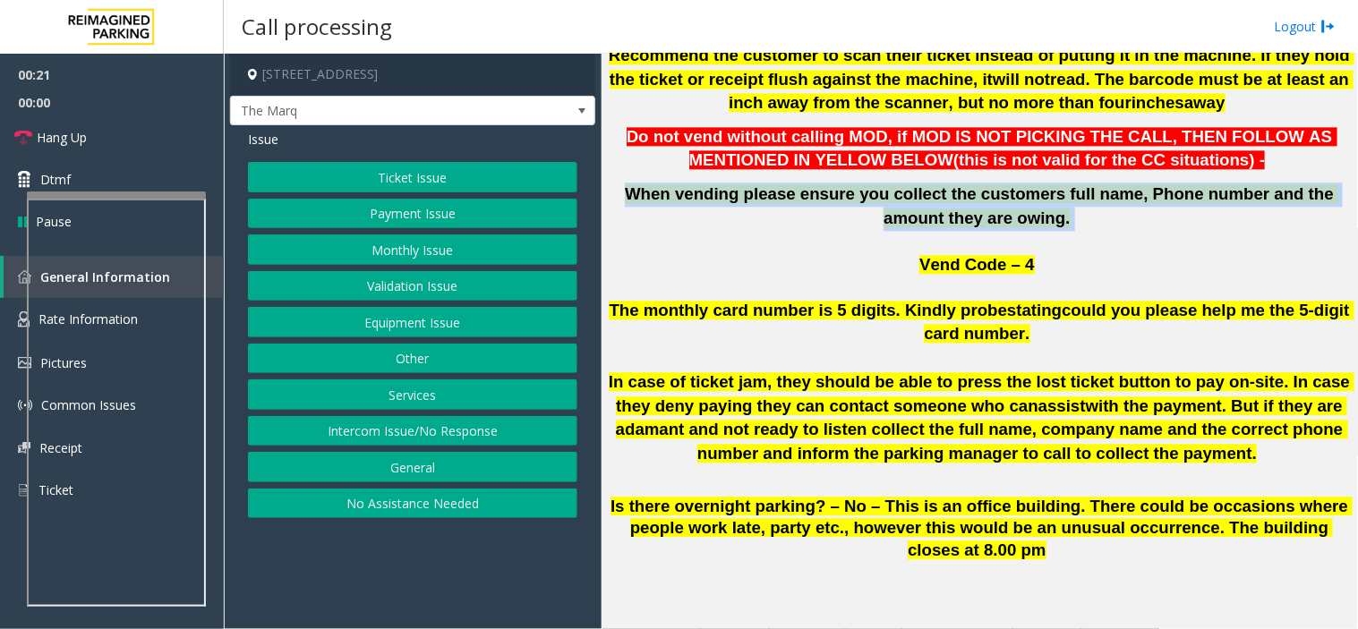
click at [907, 175] on h6 "Credit Card not reading DNV for any of the [PERSON_NAME] who says his credit ca…" at bounding box center [979, 128] width 743 height 915
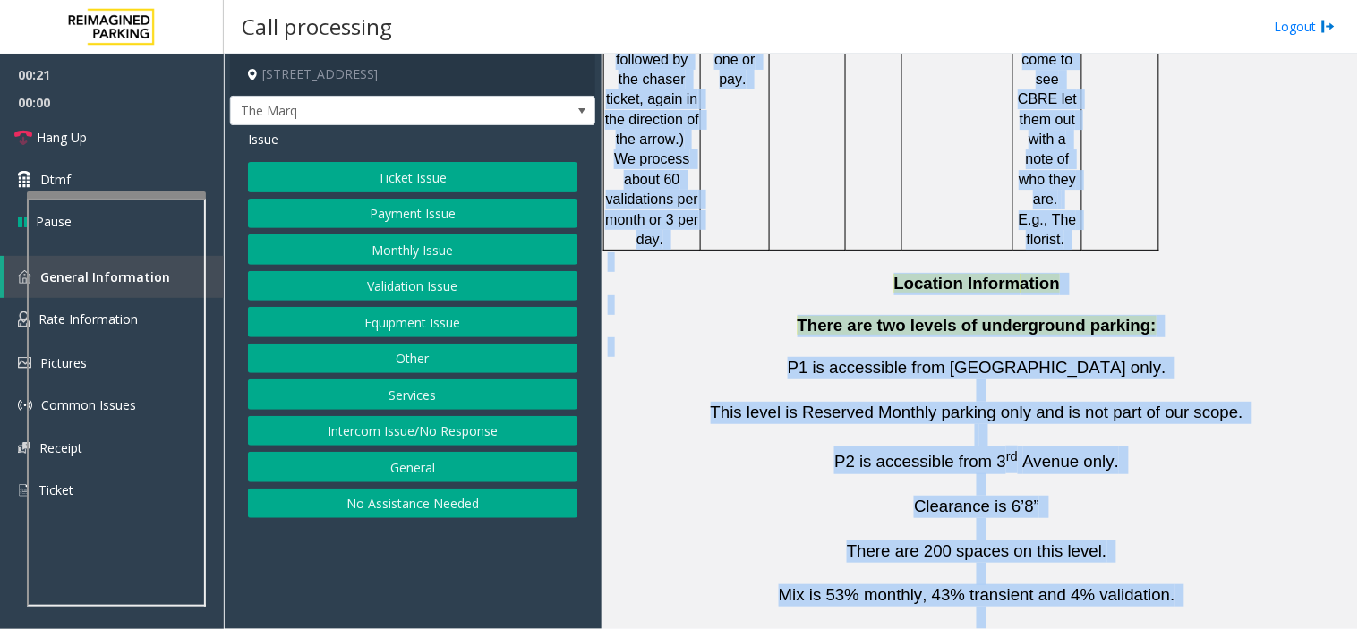
scroll to position [3403, 0]
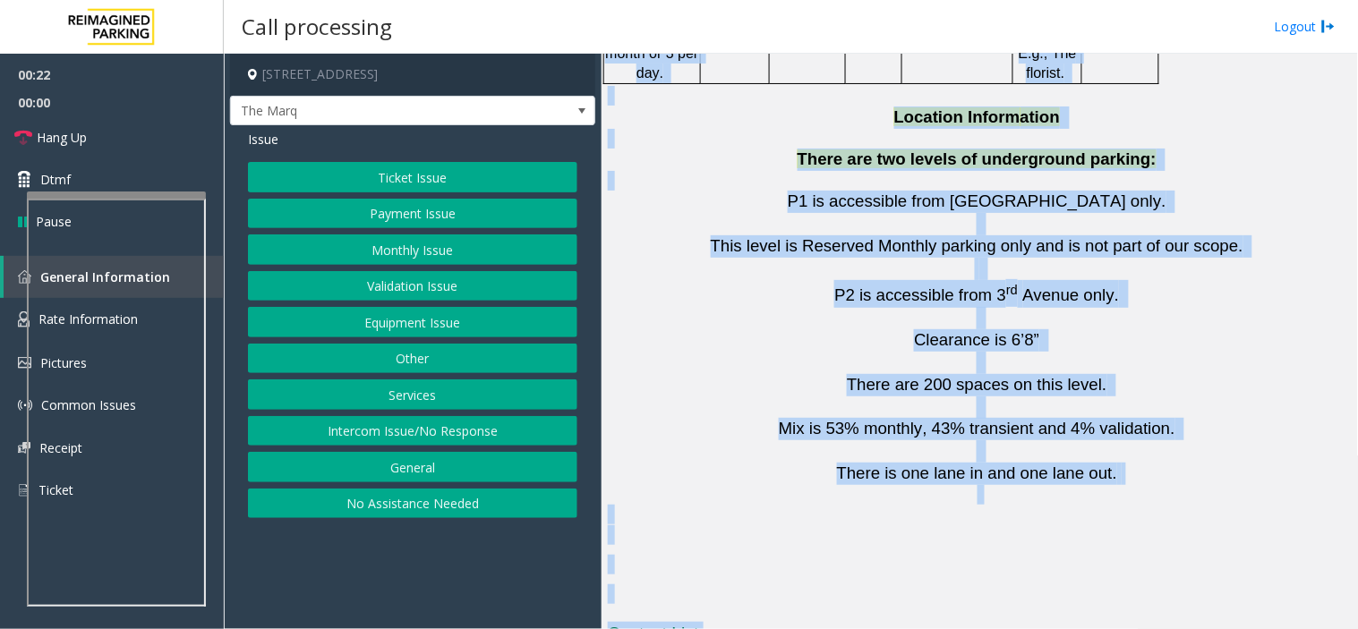
drag, startPoint x: 907, startPoint y: 175, endPoint x: 1105, endPoint y: 676, distance: 538.2
click at [1105, 628] on html "00:22 00:00 Hang Up Dtmf Pause General Information Rate Information Pictures Co…" at bounding box center [679, 314] width 1358 height 629
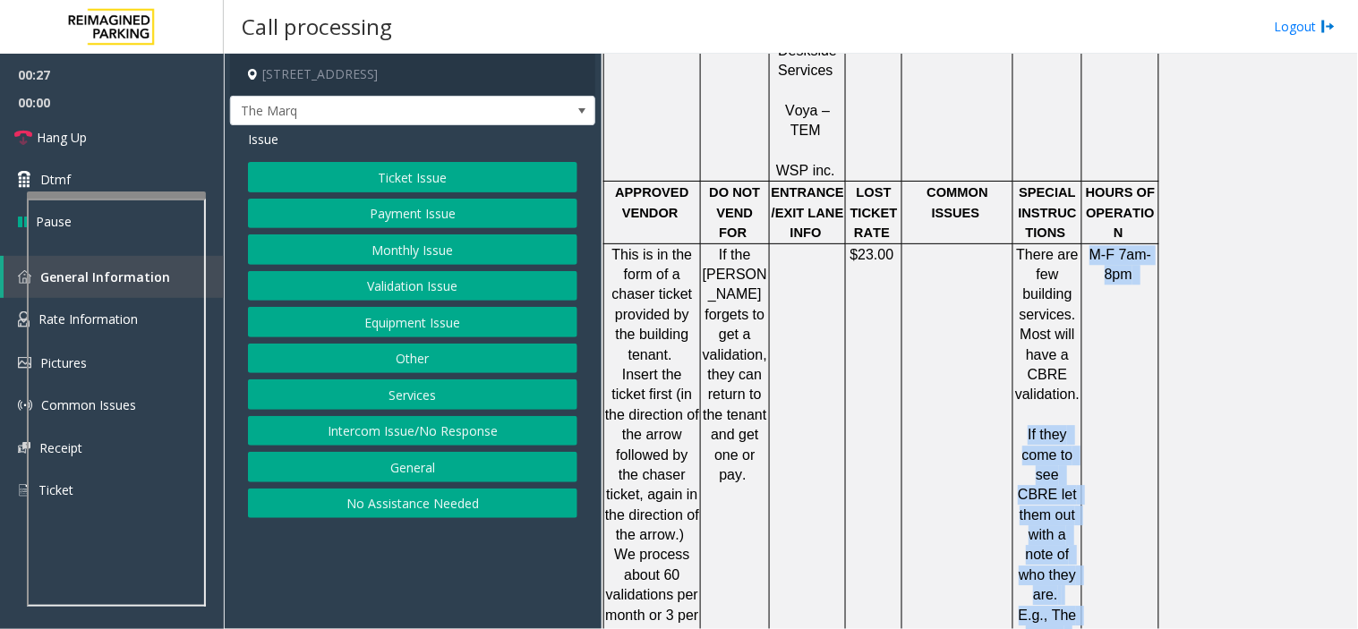
scroll to position [2806, 0]
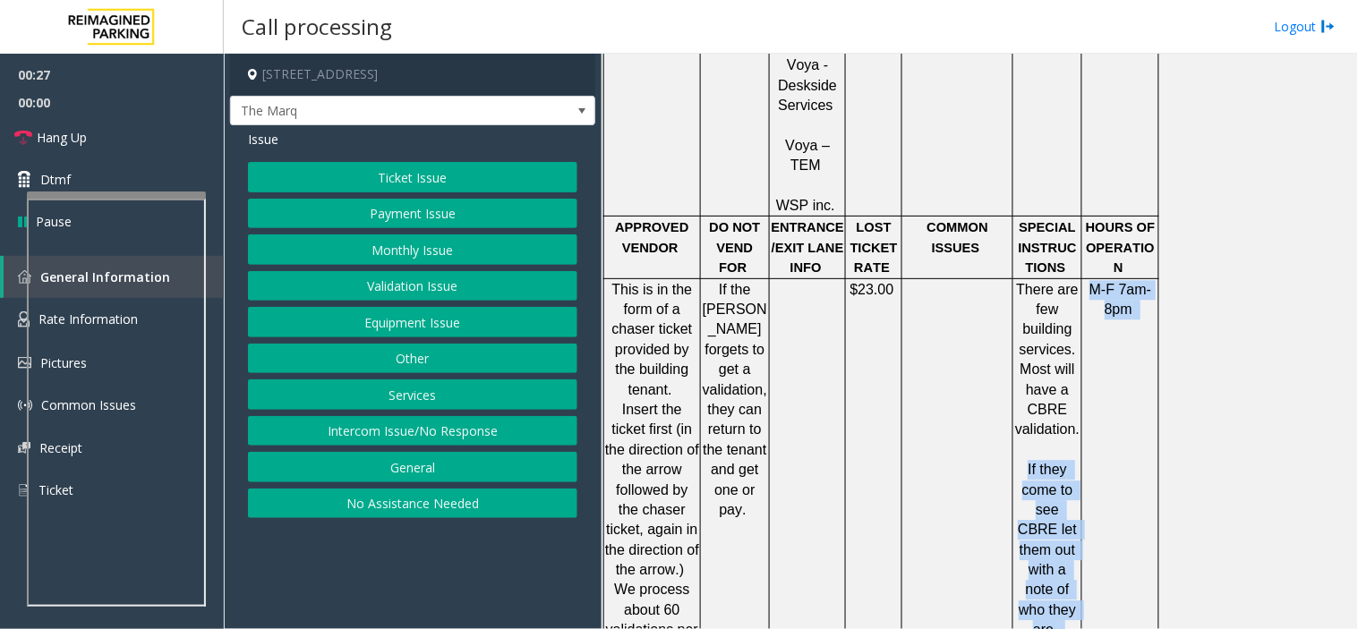
drag, startPoint x: 984, startPoint y: 318, endPoint x: 1022, endPoint y: 256, distance: 72.3
click at [1022, 256] on div "PARCS SOLAR WINDS USERNAME PASSWORD PARIS EQUIPMENT CARD INSERTION Amano CC ONL…" at bounding box center [979, 24] width 743 height 2354
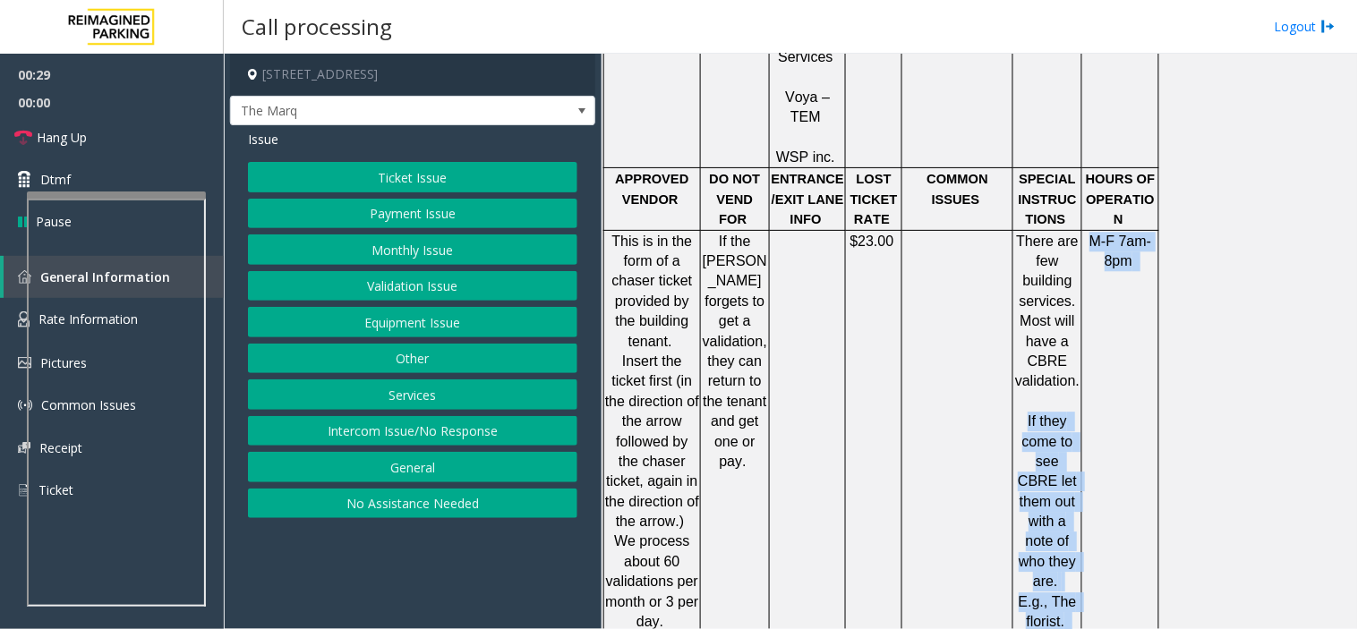
scroll to position [2906, 0]
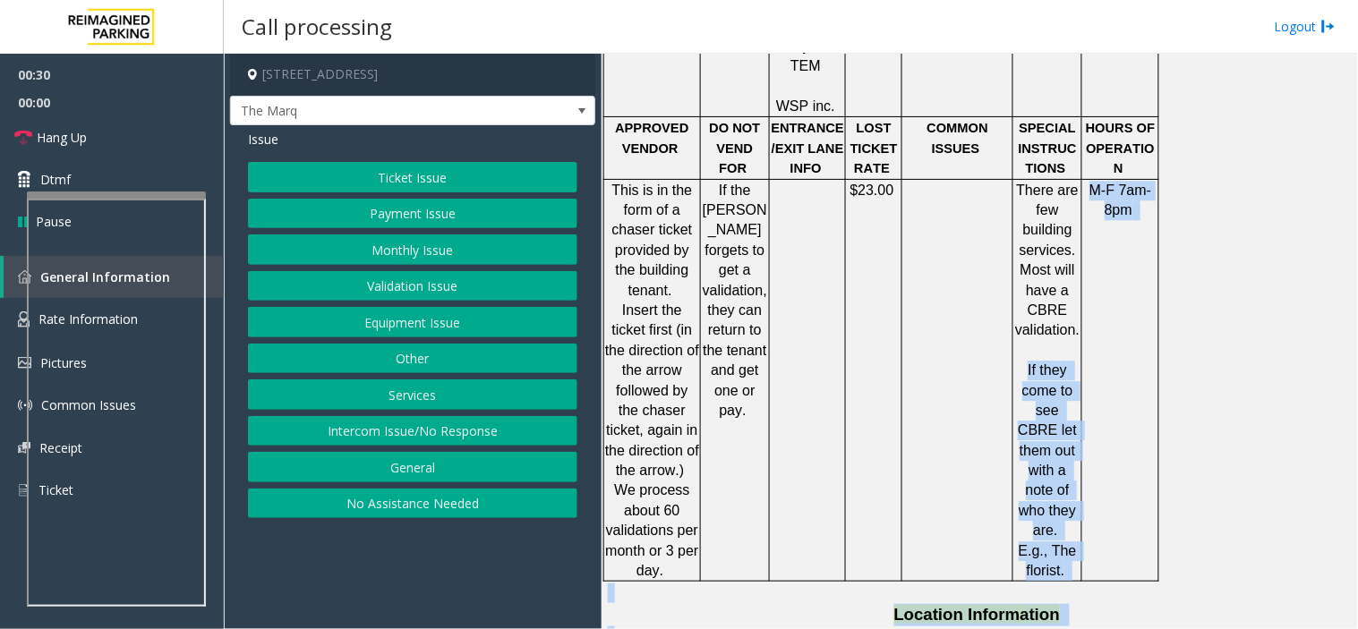
click at [881, 604] on p "Location Inform ation" at bounding box center [979, 615] width 743 height 22
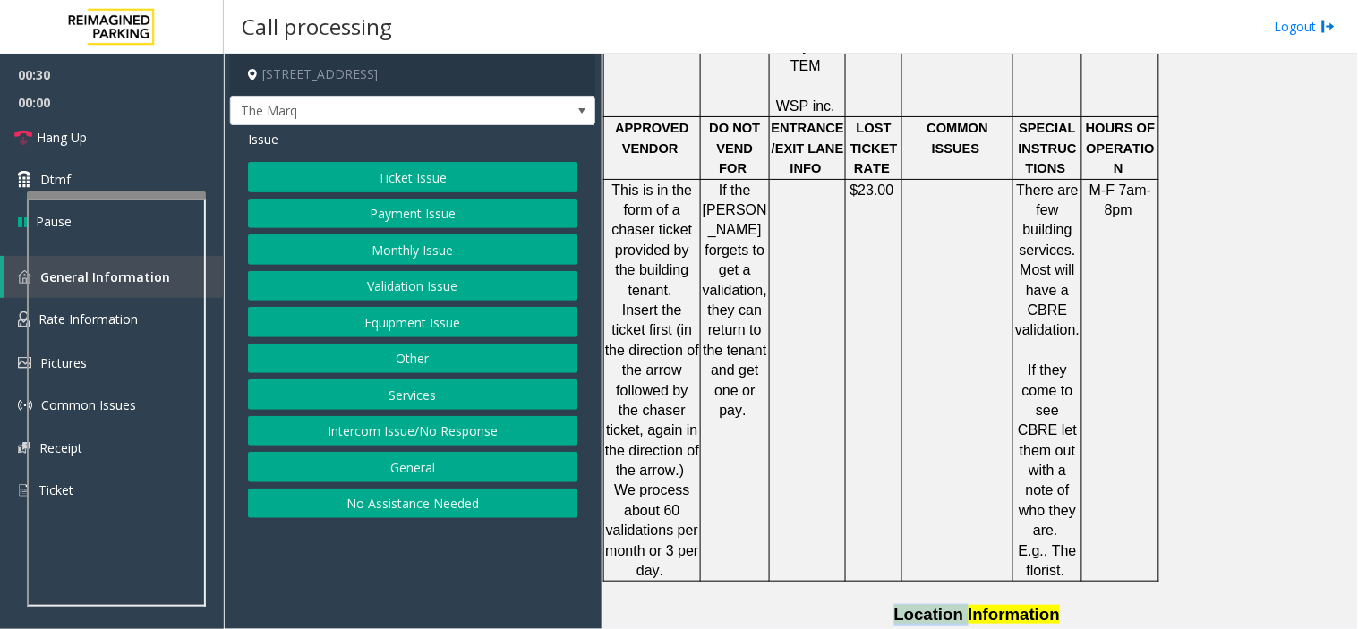
click at [881, 604] on p "Location Inform ation" at bounding box center [979, 615] width 743 height 22
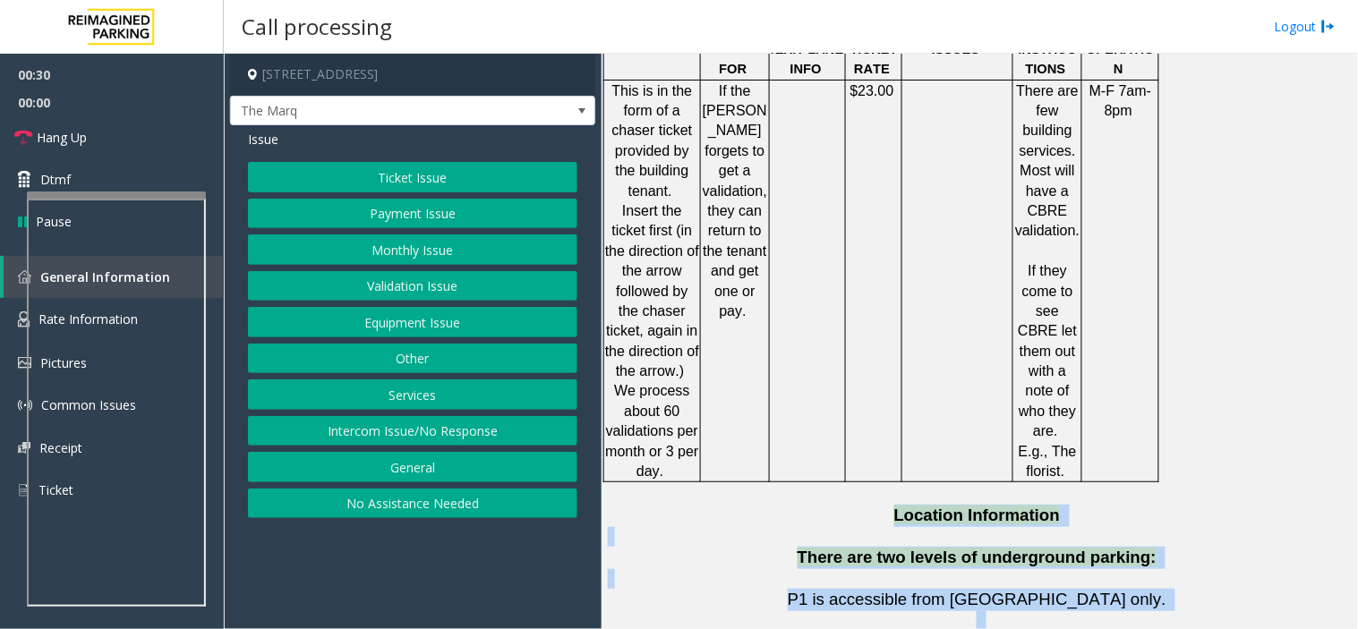
drag, startPoint x: 881, startPoint y: 389, endPoint x: 1067, endPoint y: 510, distance: 221.9
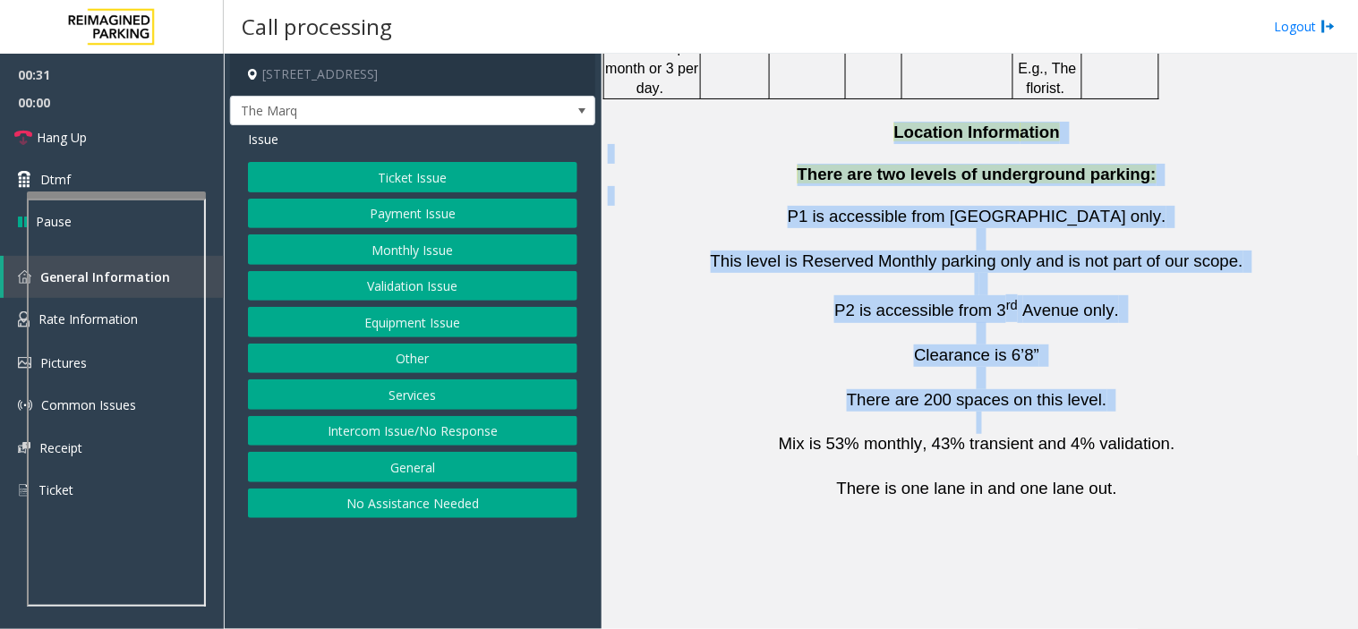
scroll to position [3403, 0]
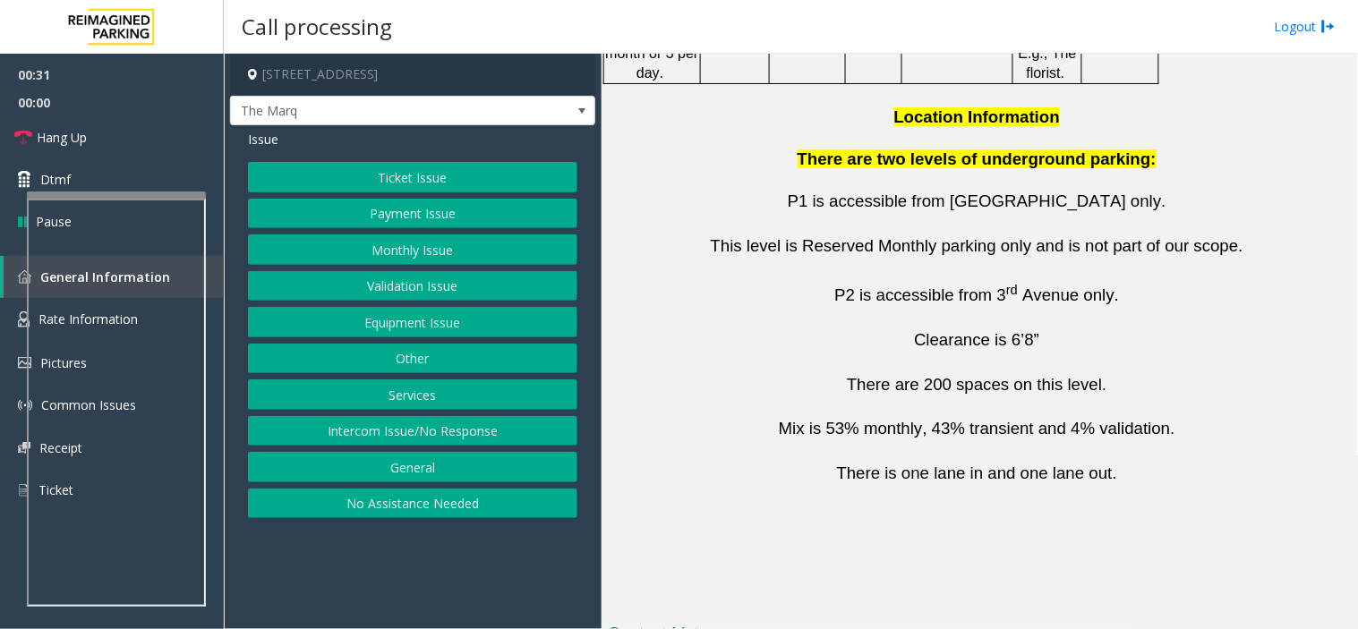
click at [1067, 464] on span "There is one lane in and one lane out." at bounding box center [977, 473] width 280 height 19
drag, startPoint x: 1067, startPoint y: 240, endPoint x: 1043, endPoint y: 310, distance: 73.9
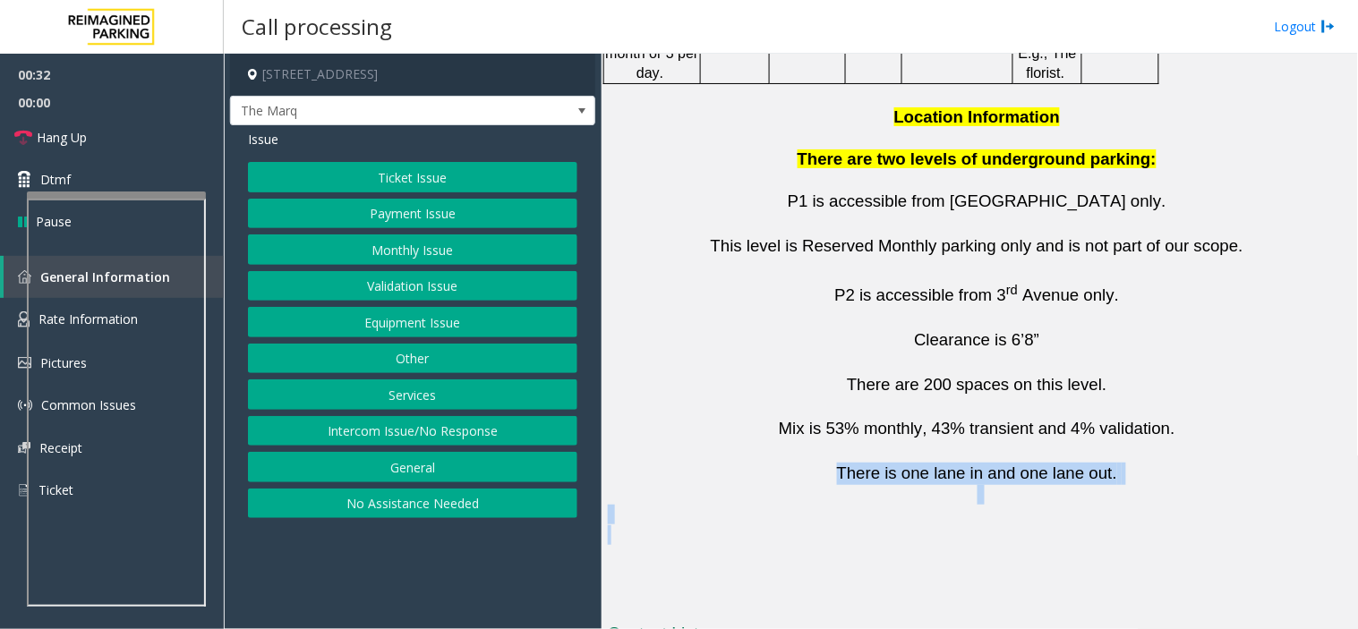
click at [1043, 525] on p at bounding box center [979, 535] width 743 height 20
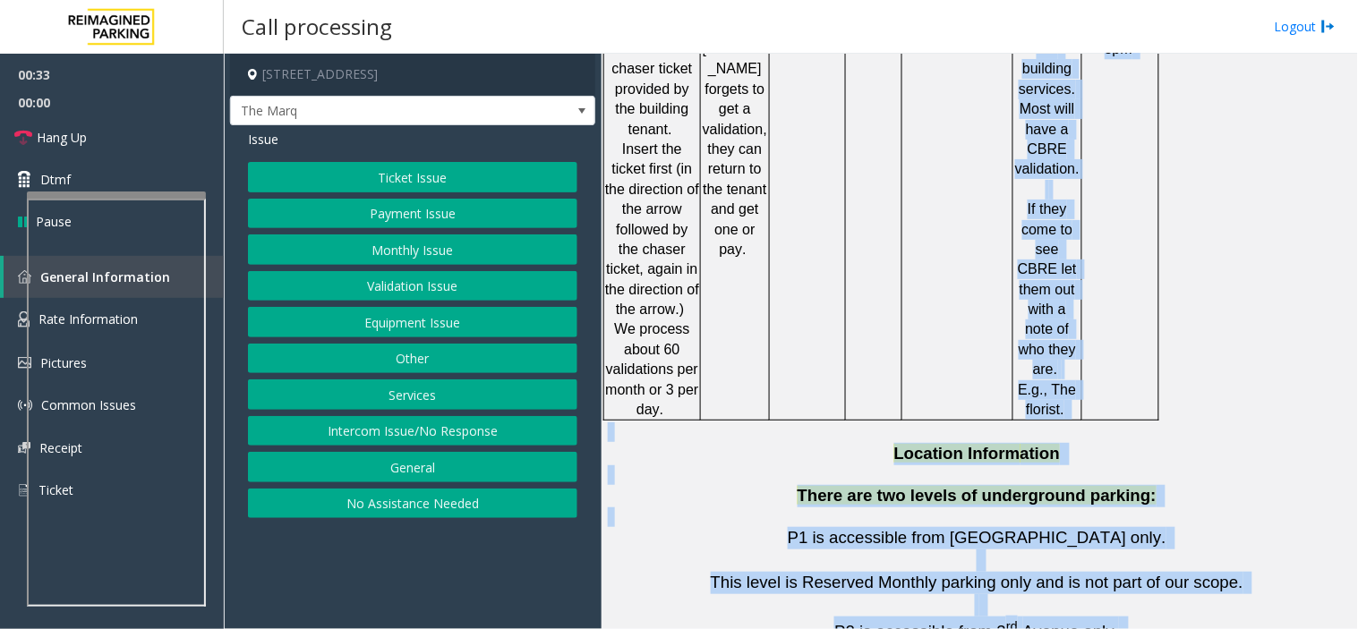
scroll to position [3005, 0]
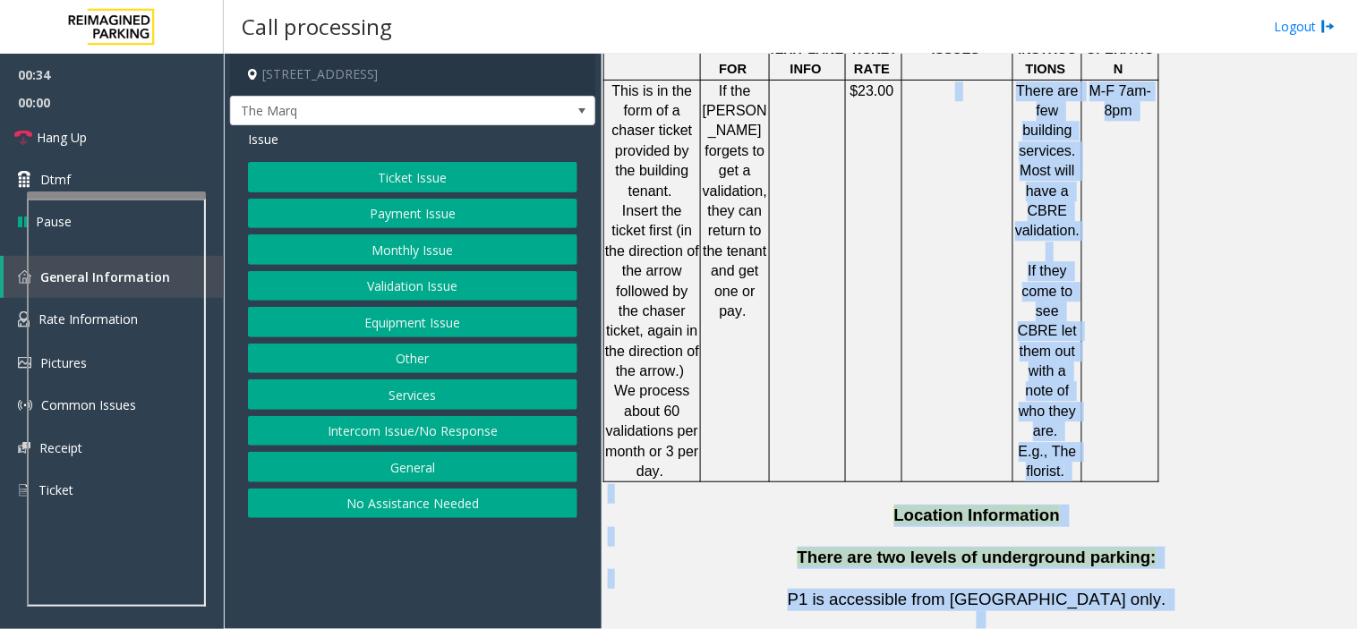
drag, startPoint x: 1043, startPoint y: 310, endPoint x: 938, endPoint y: 234, distance: 129.4
click at [938, 234] on td at bounding box center [957, 281] width 111 height 403
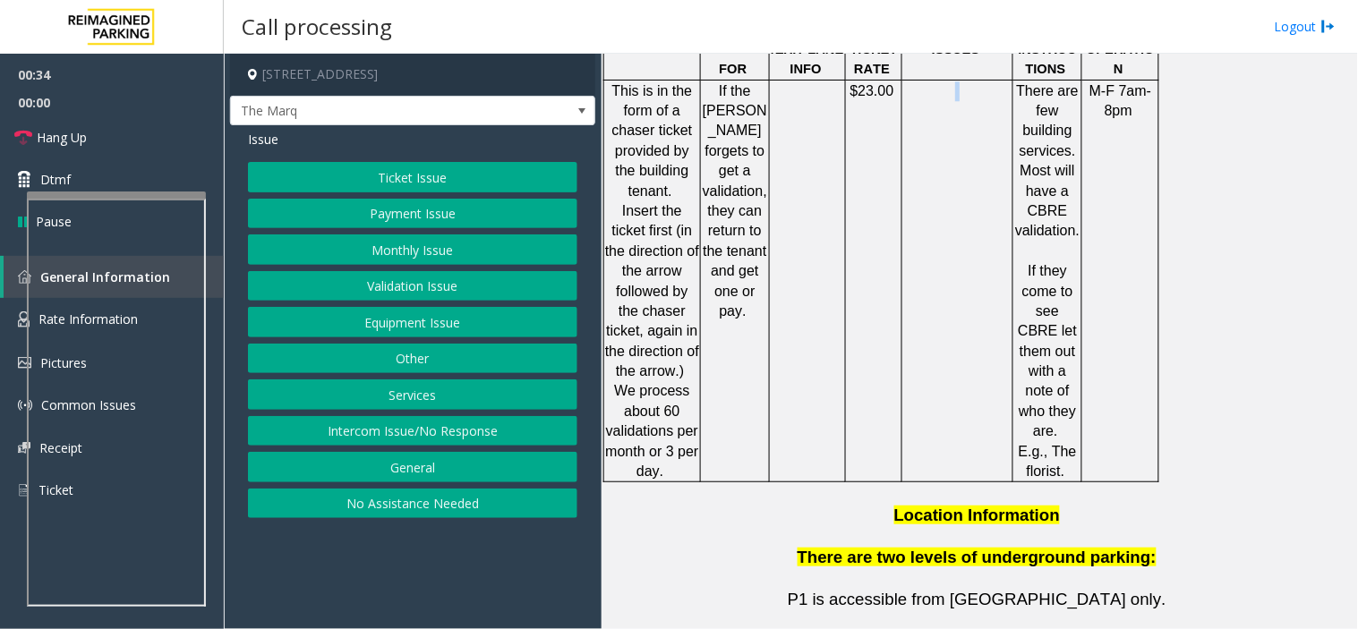
click at [938, 234] on td at bounding box center [957, 281] width 111 height 403
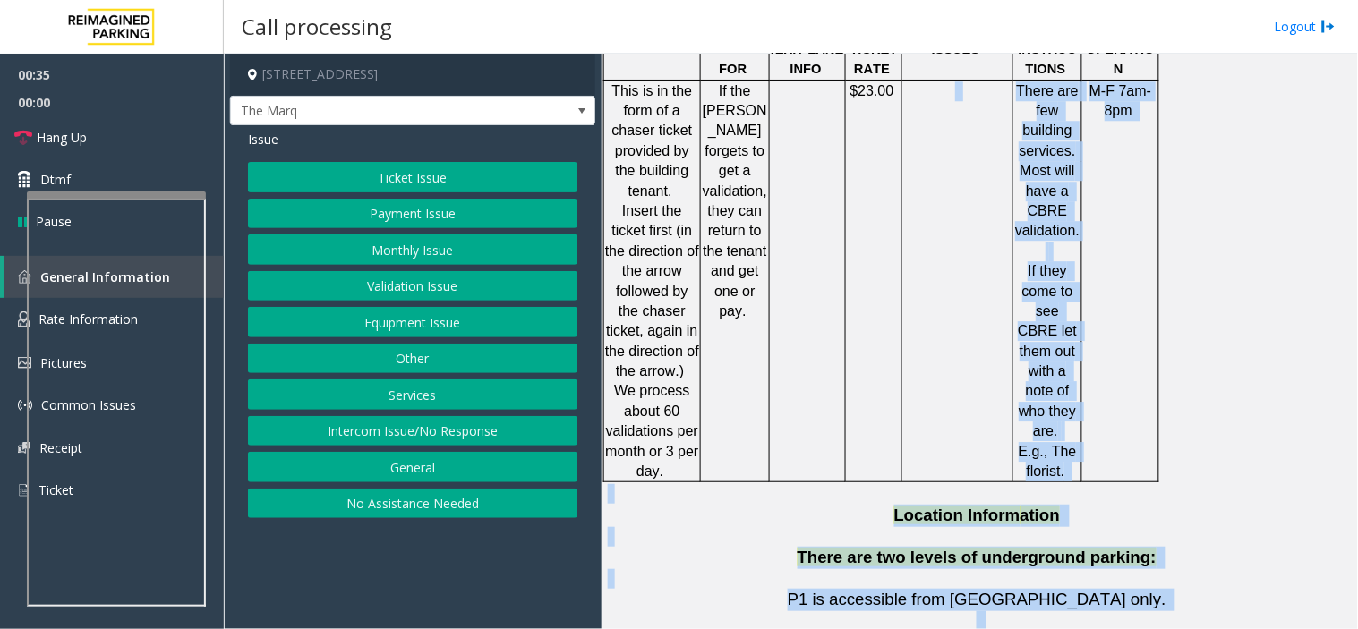
scroll to position [3403, 0]
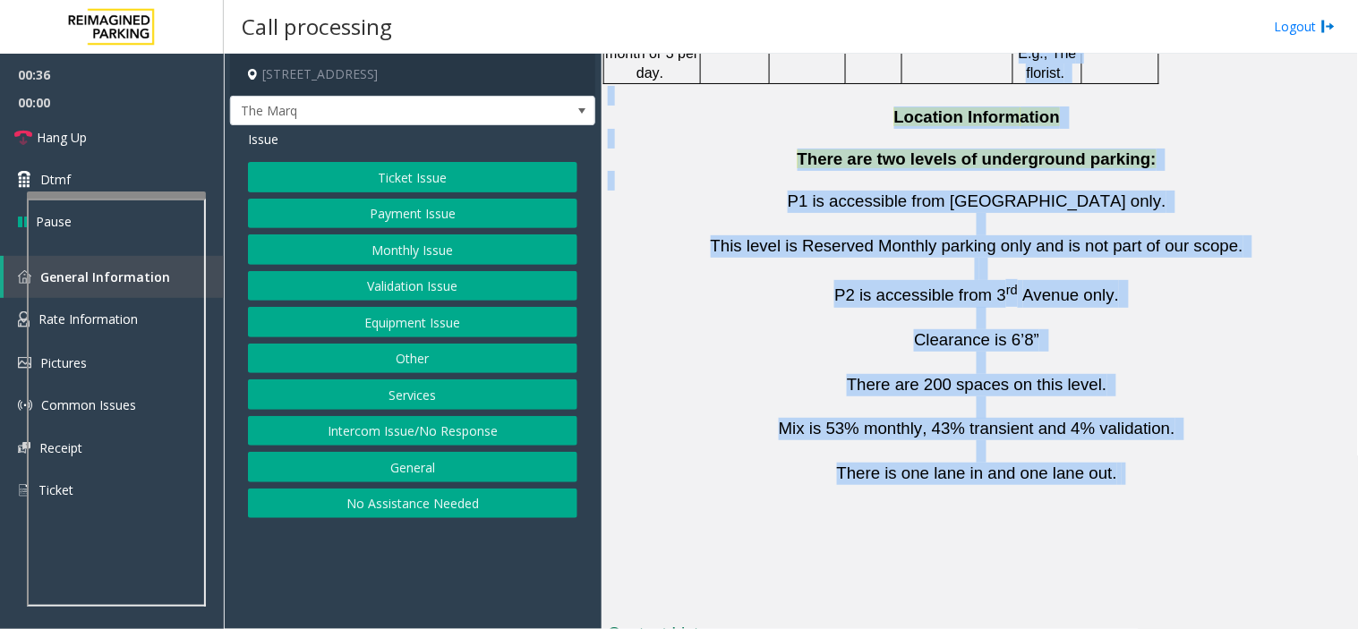
drag, startPoint x: 938, startPoint y: 234, endPoint x: 1034, endPoint y: 246, distance: 96.6
click at [1034, 464] on span "There is one lane in and one lane out." at bounding box center [977, 473] width 280 height 19
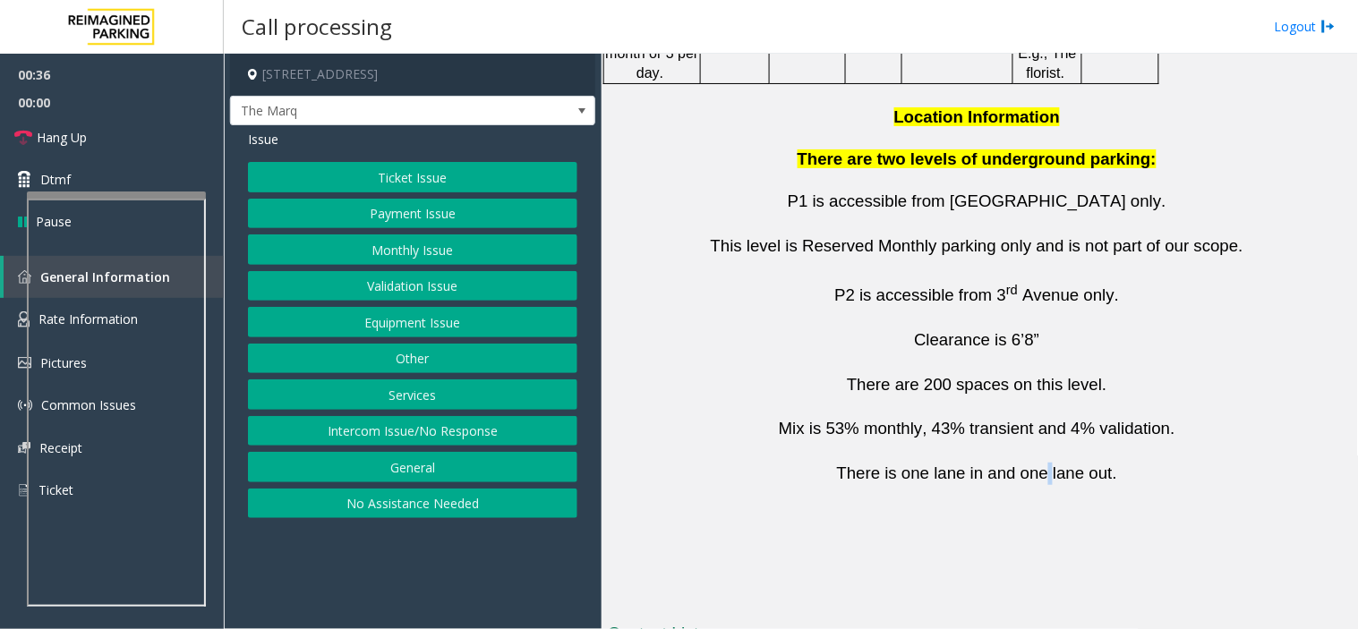
click at [1034, 464] on span "There is one lane in and one lane out." at bounding box center [977, 473] width 280 height 19
click at [438, 327] on button "Equipment Issue" at bounding box center [412, 322] width 329 height 30
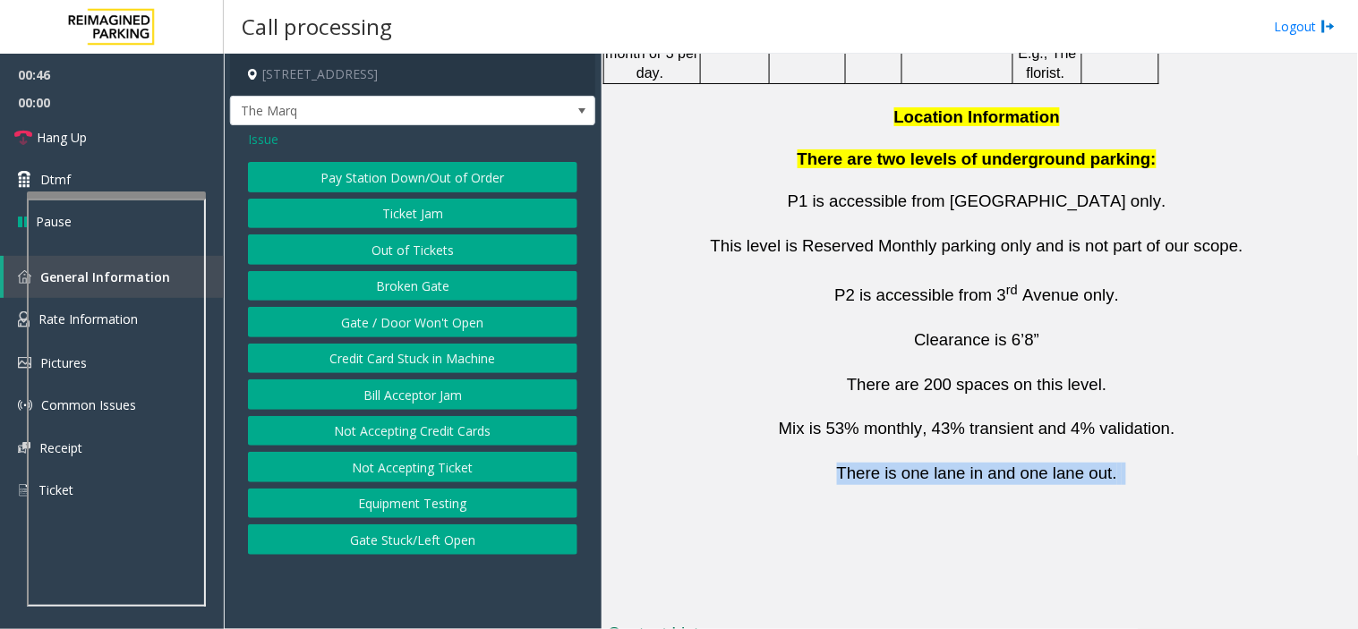
click at [438, 327] on button "Gate / Door Won't Open" at bounding box center [412, 322] width 329 height 30
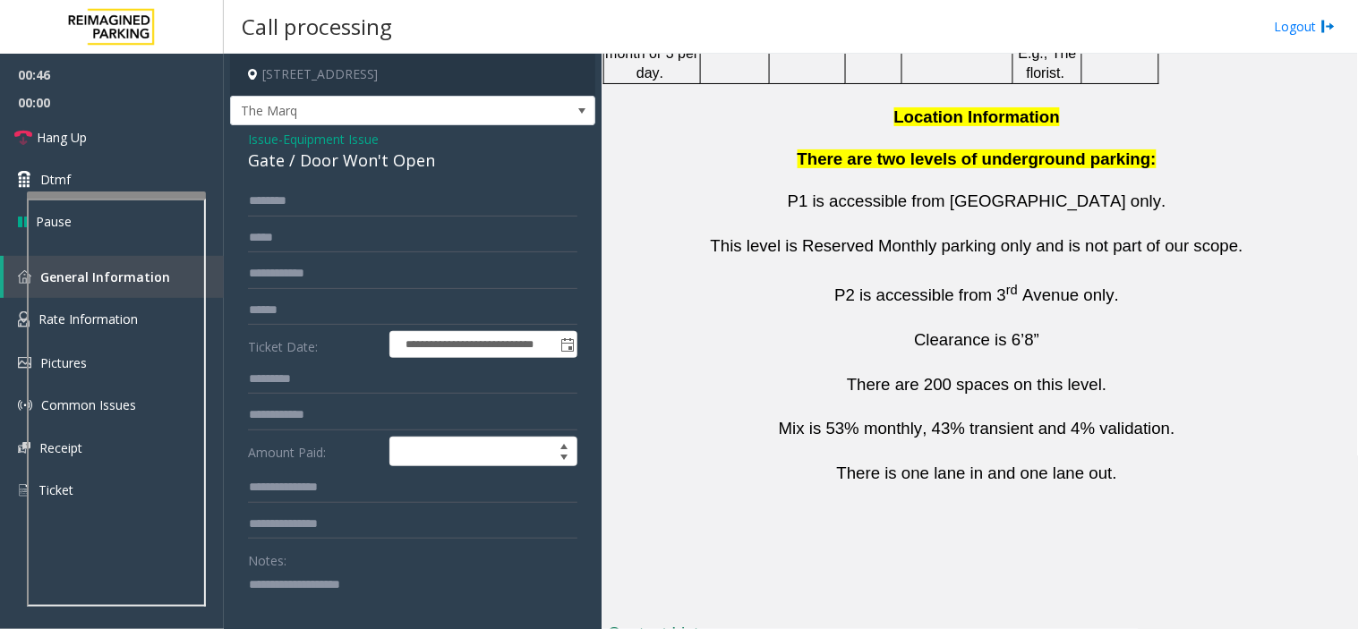
click at [356, 155] on div "Gate / Door Won't Open" at bounding box center [412, 161] width 329 height 24
copy div "Gate / Door Won't Open"
click at [367, 614] on textarea at bounding box center [405, 603] width 315 height 67
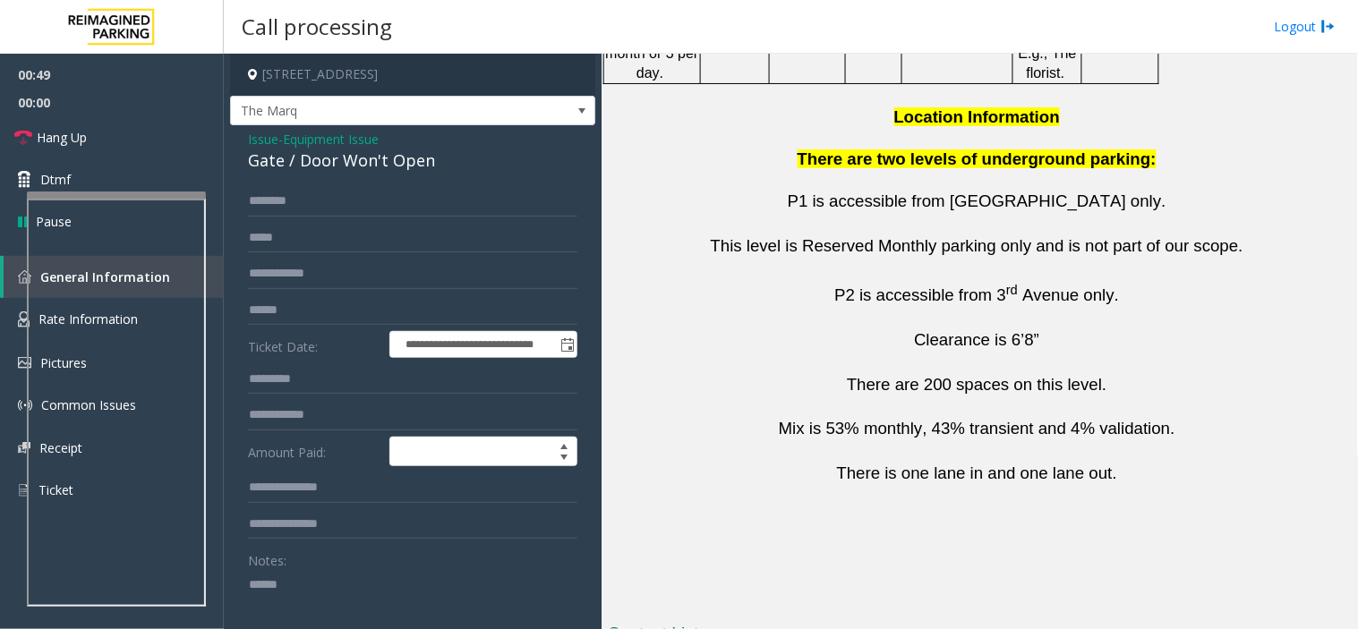
paste textarea "**********"
click at [175, 134] on link "Hang Up" at bounding box center [112, 137] width 224 height 42
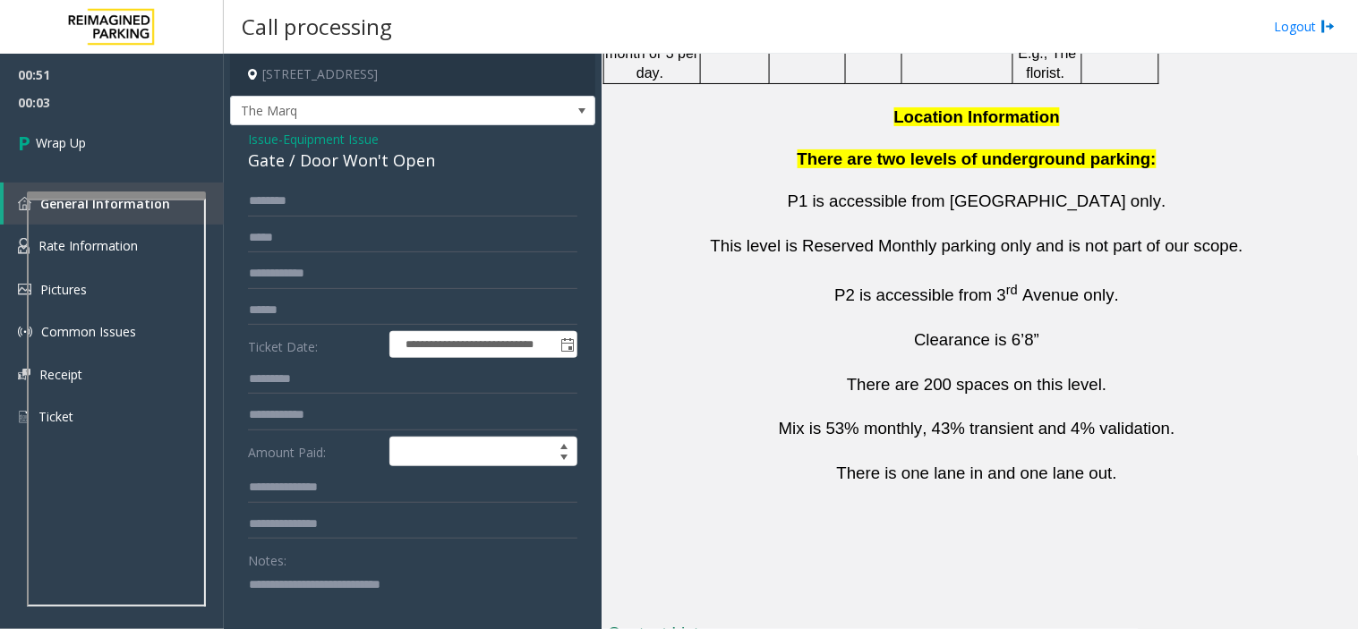
click at [314, 626] on textarea at bounding box center [405, 603] width 315 height 67
paste textarea "**********"
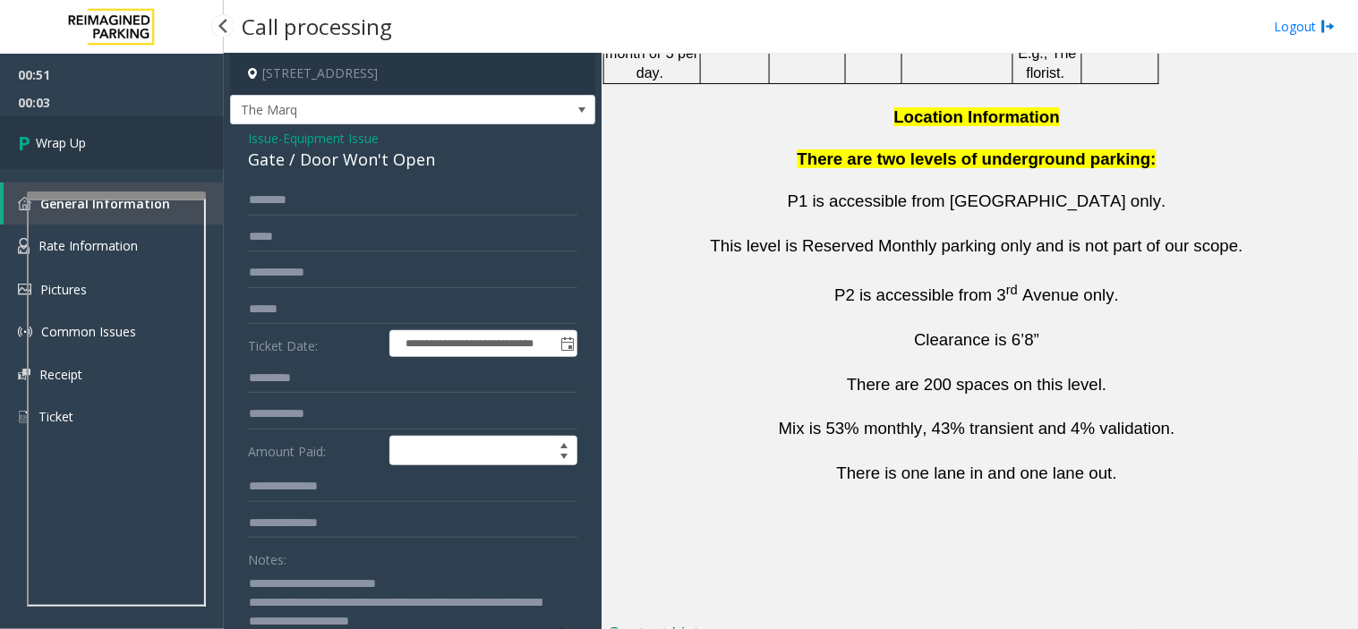
type textarea "**********"
click at [134, 147] on link "Wrap Up" at bounding box center [112, 142] width 224 height 53
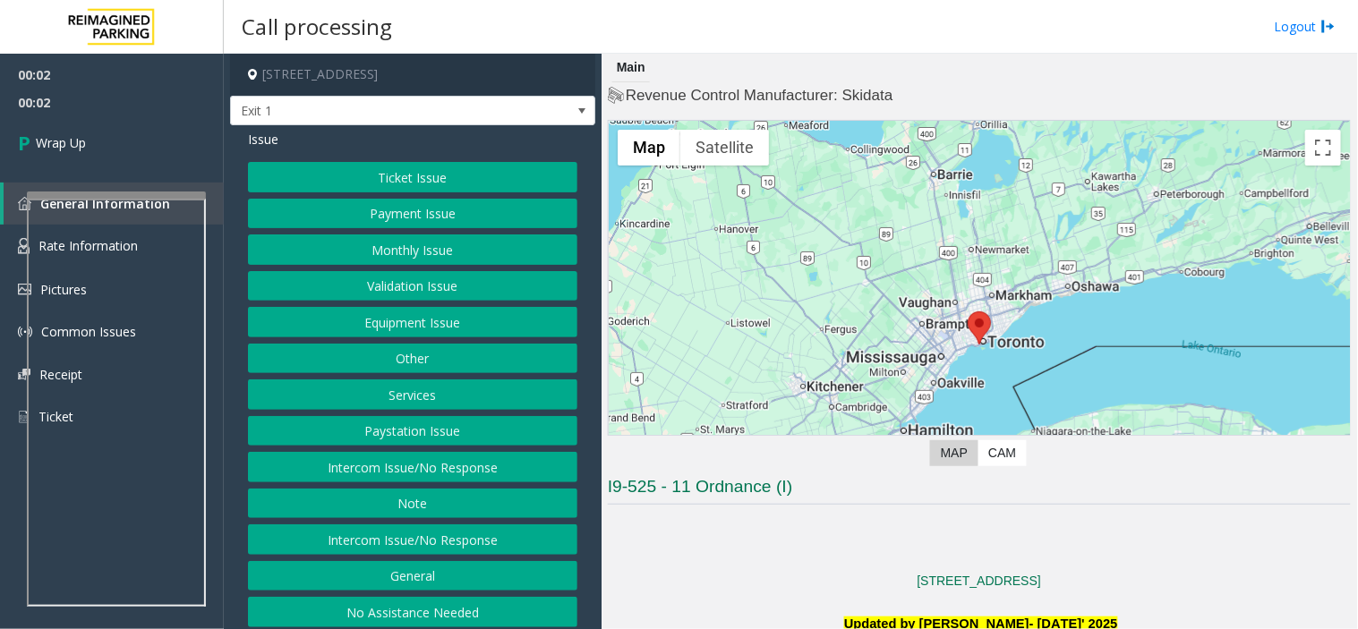
click at [412, 540] on button "Intercom Issue/No Response" at bounding box center [412, 539] width 329 height 30
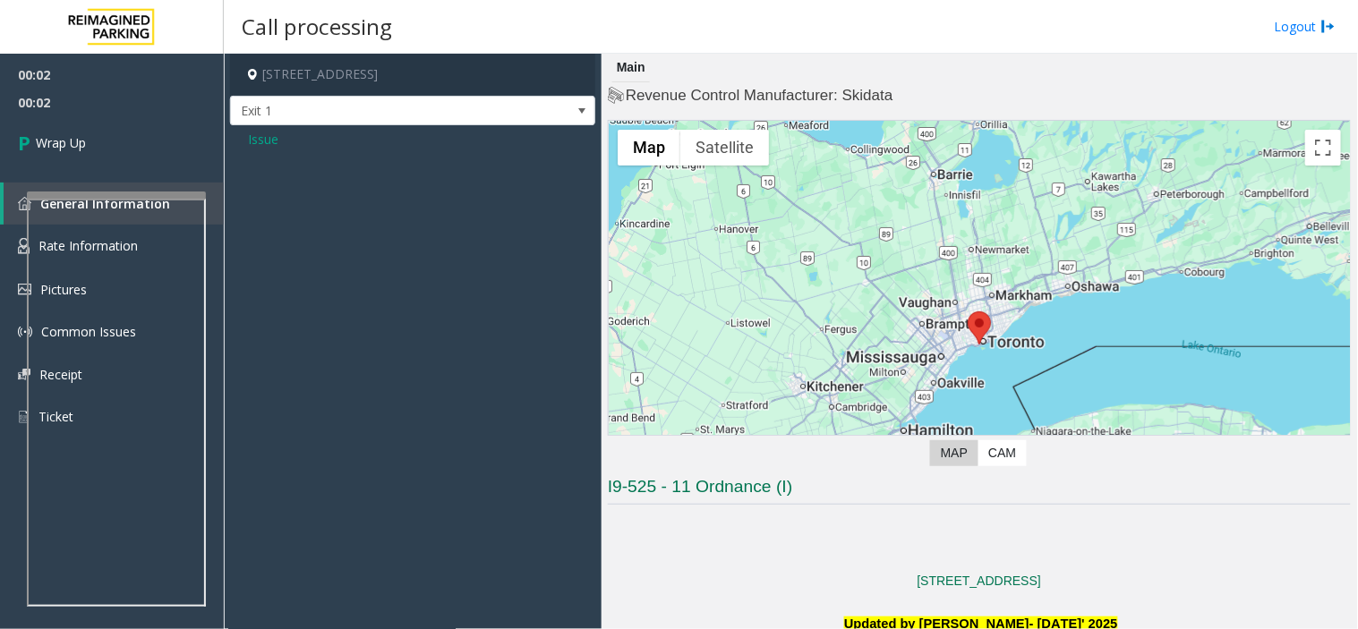
click at [264, 146] on span "Issue" at bounding box center [263, 139] width 30 height 19
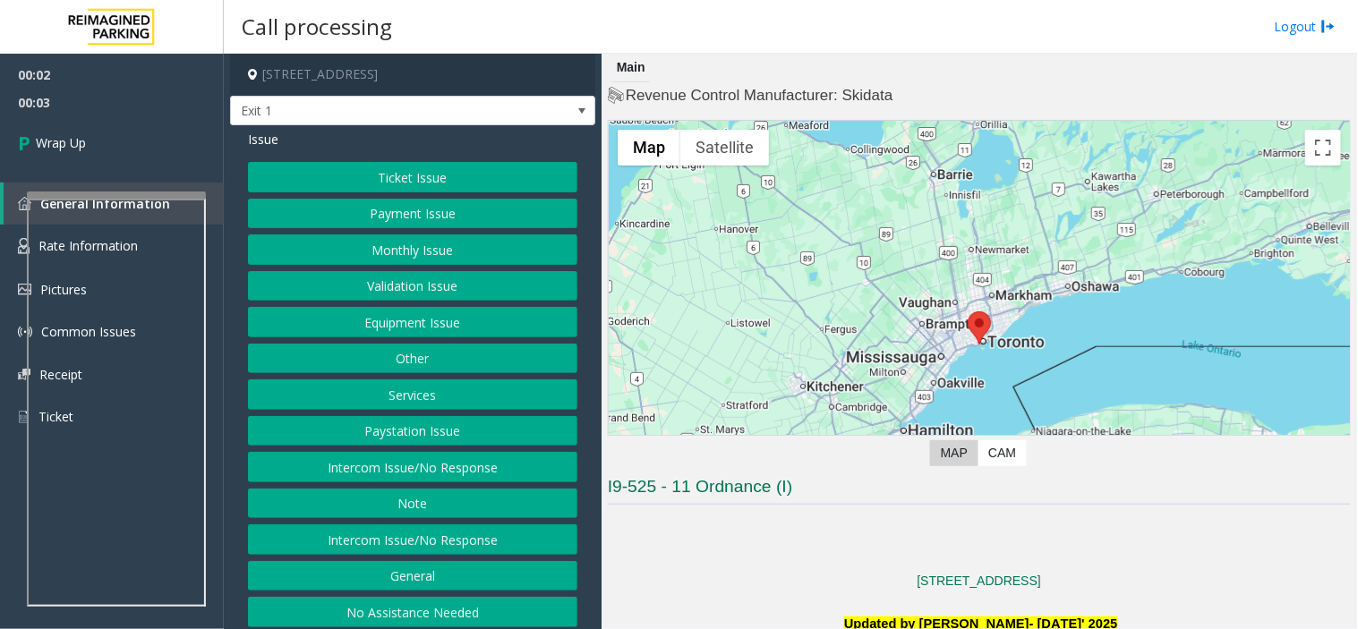
click at [526, 497] on button "Note" at bounding box center [412, 504] width 329 height 30
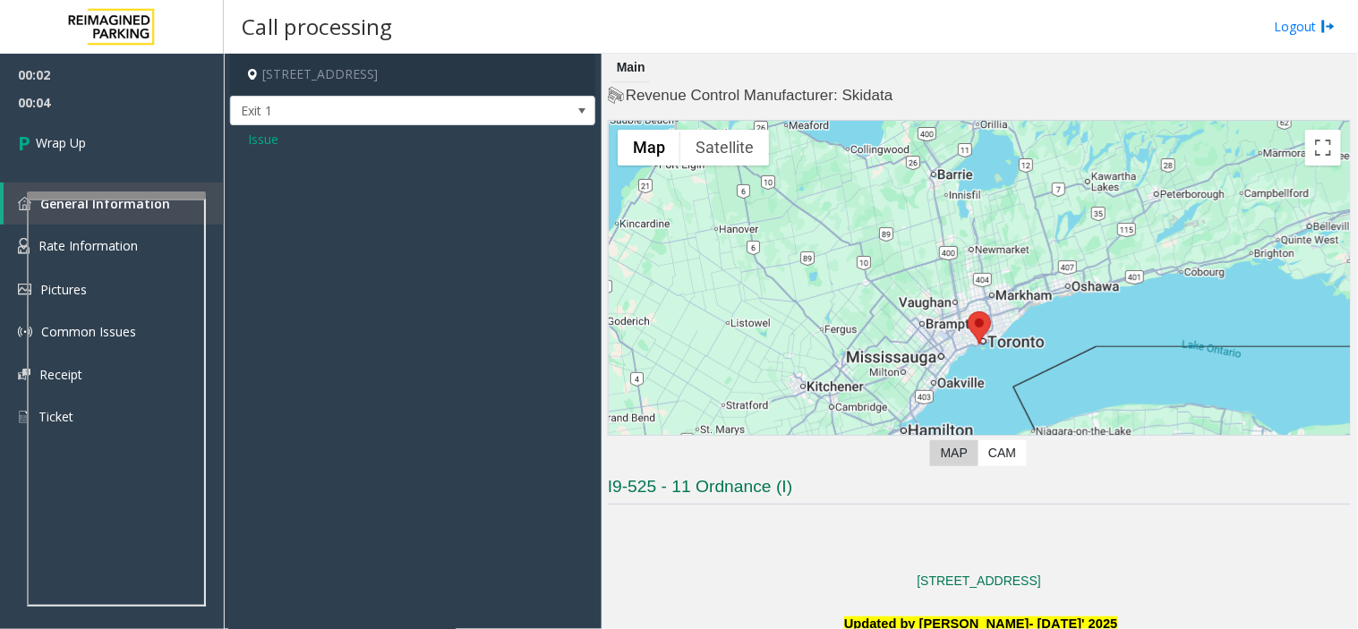
click at [269, 140] on span "Issue" at bounding box center [263, 139] width 30 height 19
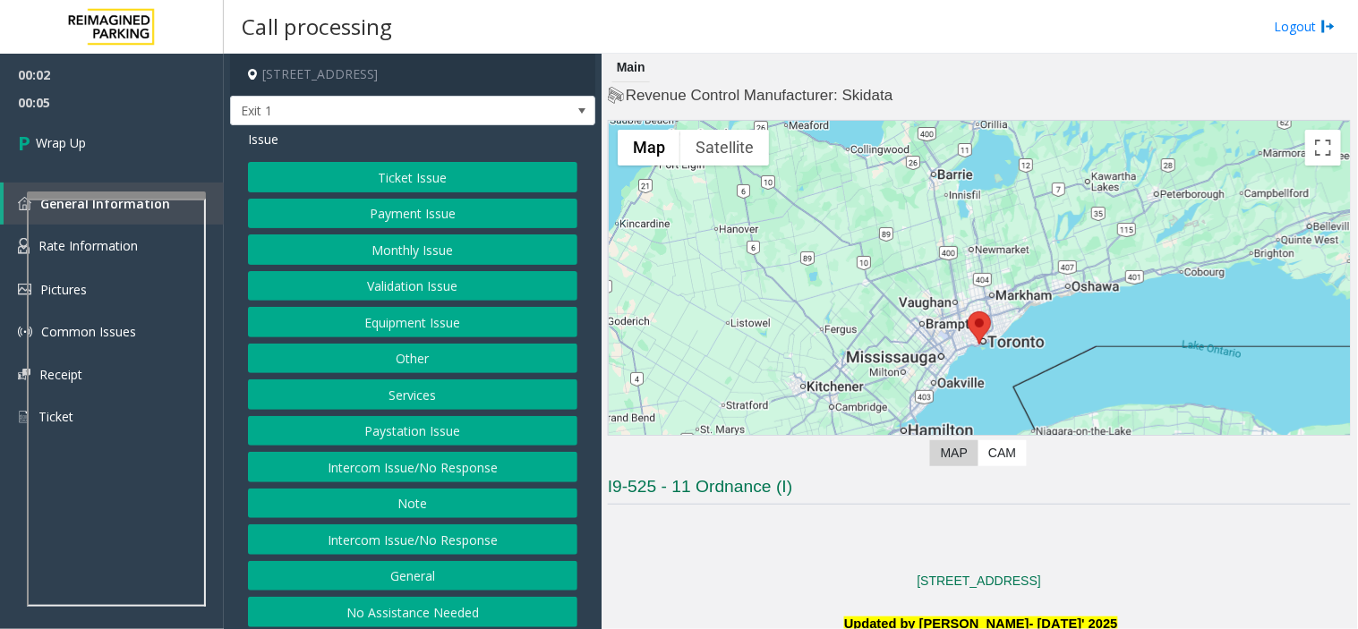
drag, startPoint x: 403, startPoint y: 464, endPoint x: 407, endPoint y: 441, distance: 22.8
click at [404, 460] on button "Intercom Issue/No Response" at bounding box center [412, 467] width 329 height 30
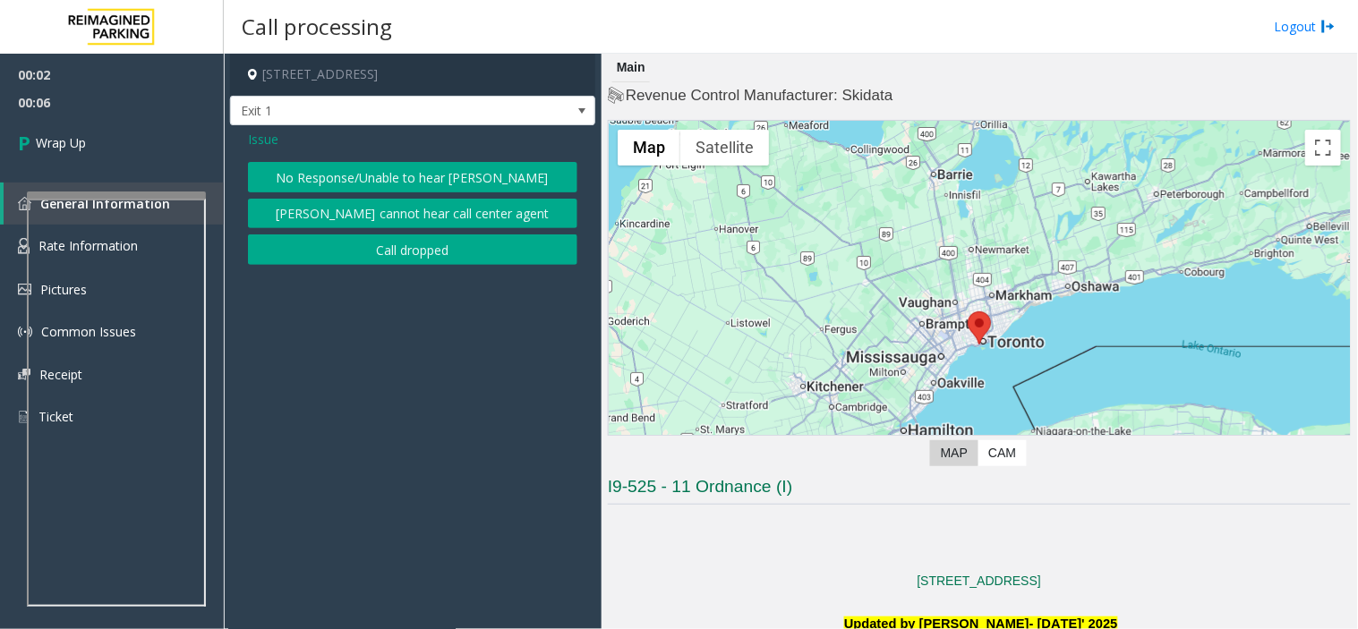
click at [419, 177] on button "No Response/Unable to hear [PERSON_NAME]" at bounding box center [412, 177] width 329 height 30
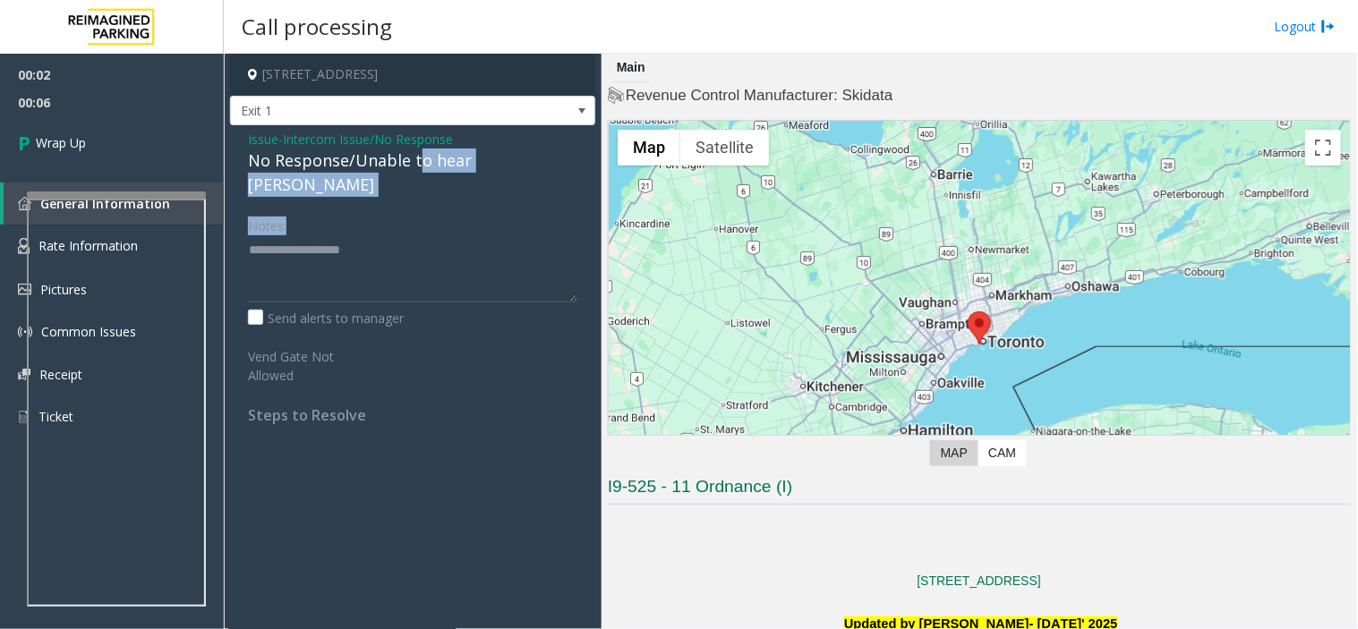
click at [410, 174] on div "Issue - Intercom Issue/No Response No Response/Unable to hear [PERSON_NAME] Not…" at bounding box center [412, 283] width 365 height 317
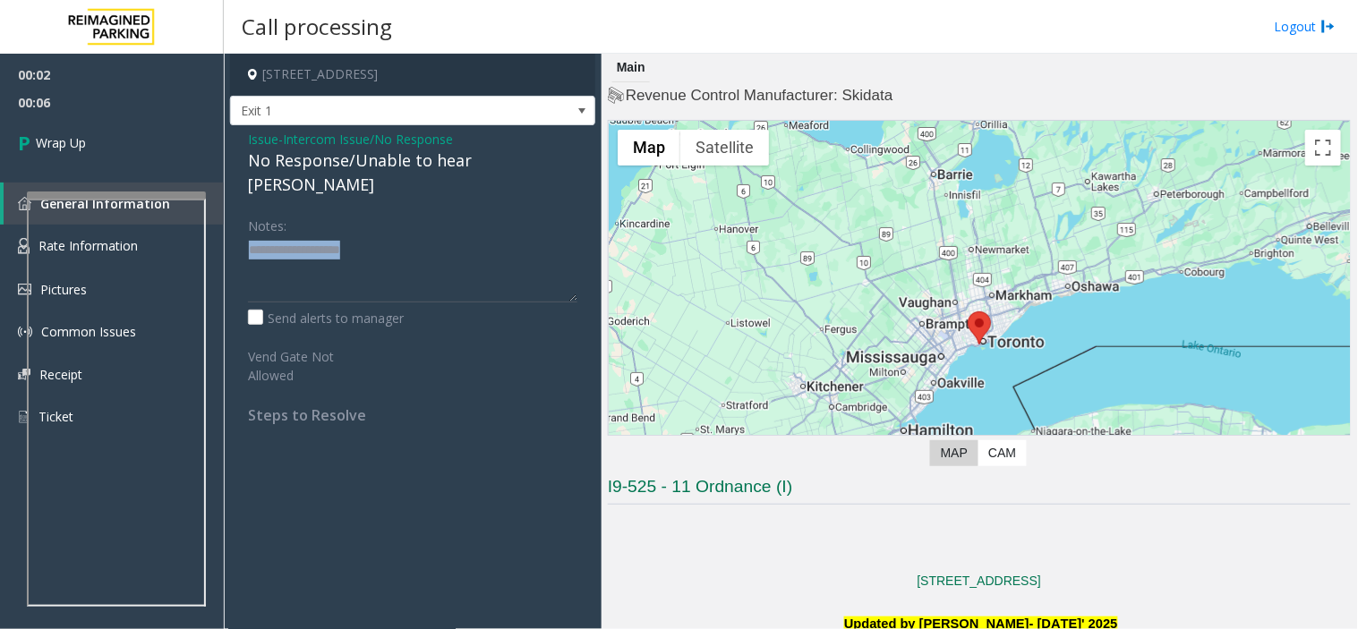
click at [410, 174] on div "Issue - Intercom Issue/No Response No Response/Unable to hear [PERSON_NAME] Not…" at bounding box center [412, 283] width 365 height 317
click at [418, 155] on div "No Response/Unable to hear [PERSON_NAME]" at bounding box center [412, 173] width 329 height 48
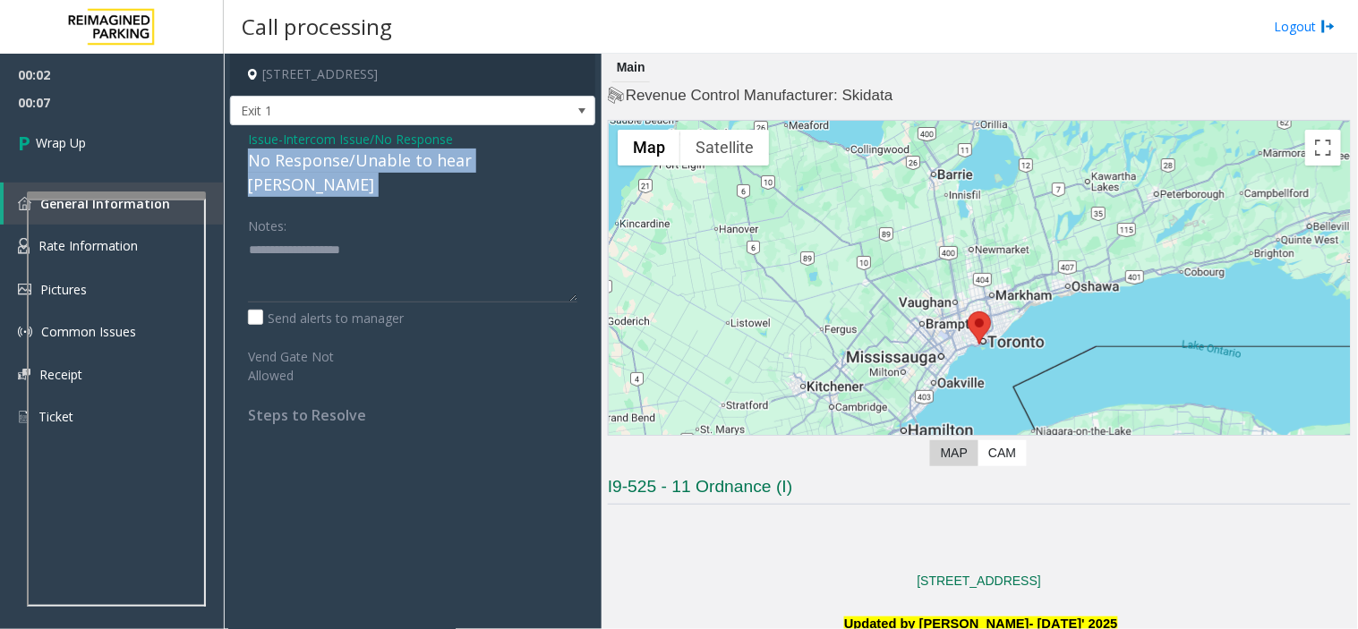
click at [418, 155] on div "No Response/Unable to hear [PERSON_NAME]" at bounding box center [412, 173] width 329 height 48
click at [449, 236] on textarea at bounding box center [412, 268] width 329 height 67
paste textarea "**********"
type textarea "**********"
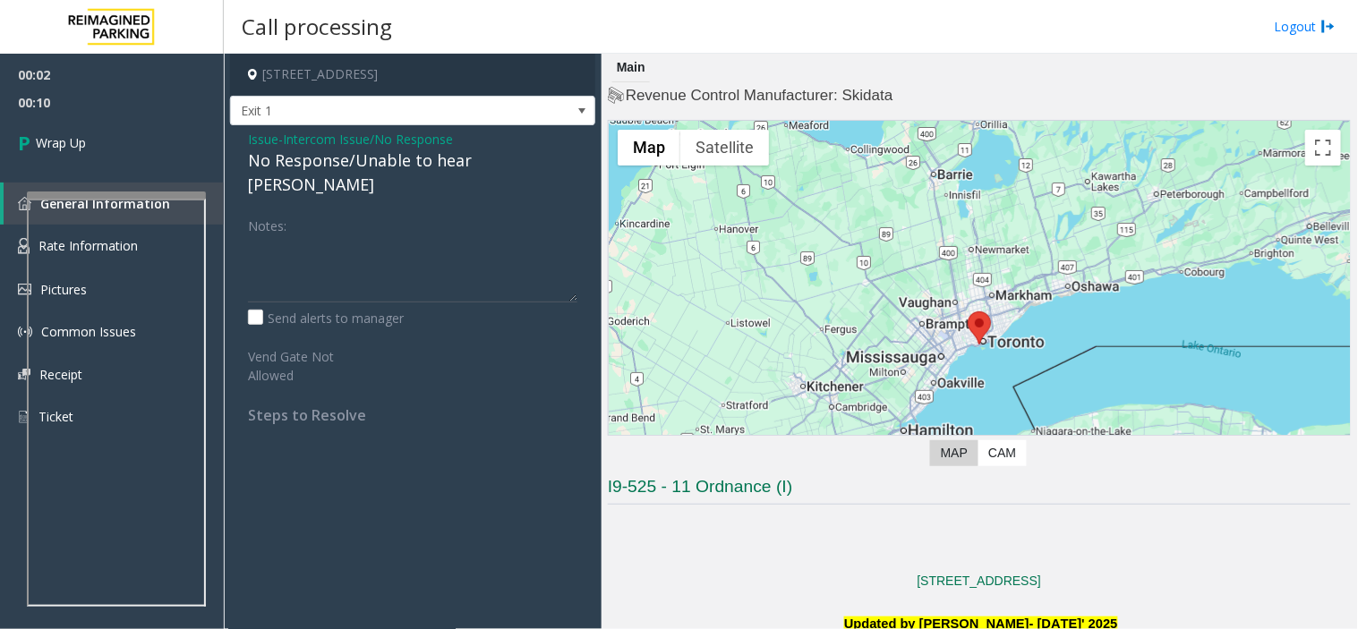
click at [417, 177] on div "Issue - Intercom Issue/No Response No Response/Unable to hear [PERSON_NAME] Not…" at bounding box center [412, 283] width 365 height 317
click at [417, 171] on div "No Response/Unable to hear [PERSON_NAME]" at bounding box center [412, 173] width 329 height 48
copy div "No Response/Unable to hear [PERSON_NAME]"
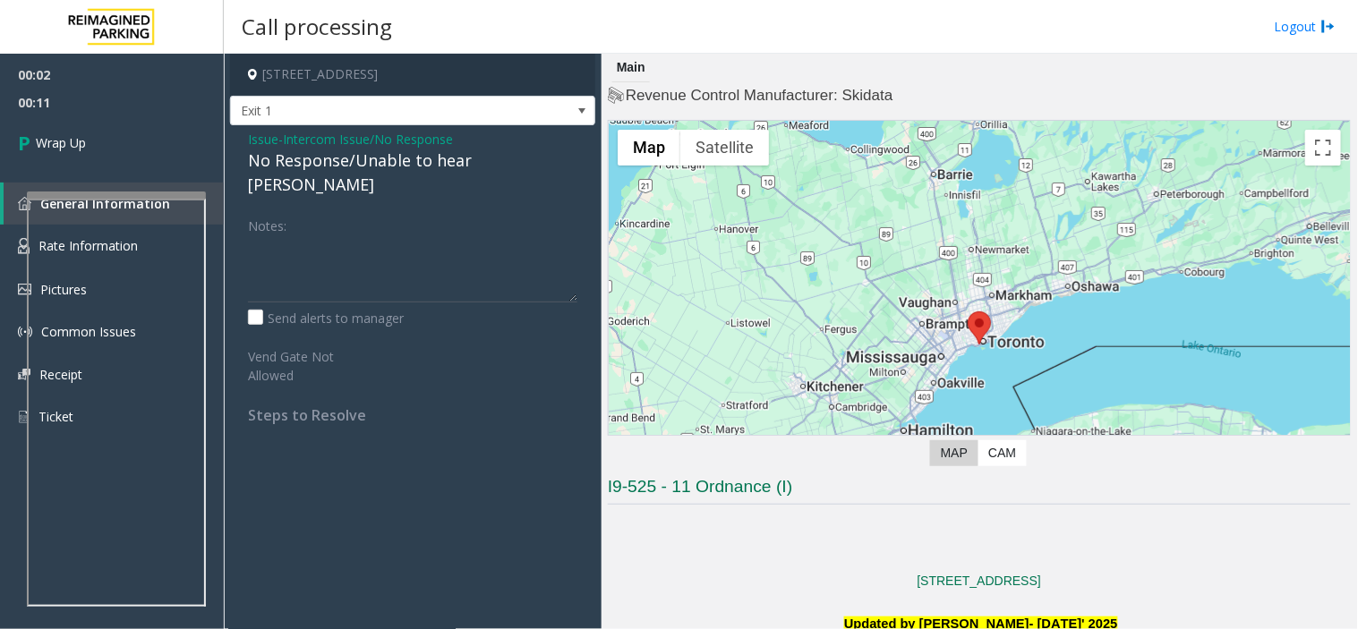
click at [422, 210] on div "Notes:" at bounding box center [412, 256] width 329 height 92
click at [418, 235] on textarea at bounding box center [412, 268] width 329 height 67
paste textarea "**********"
type textarea "**********"
click at [49, 134] on span "Wrap Up" at bounding box center [61, 142] width 50 height 19
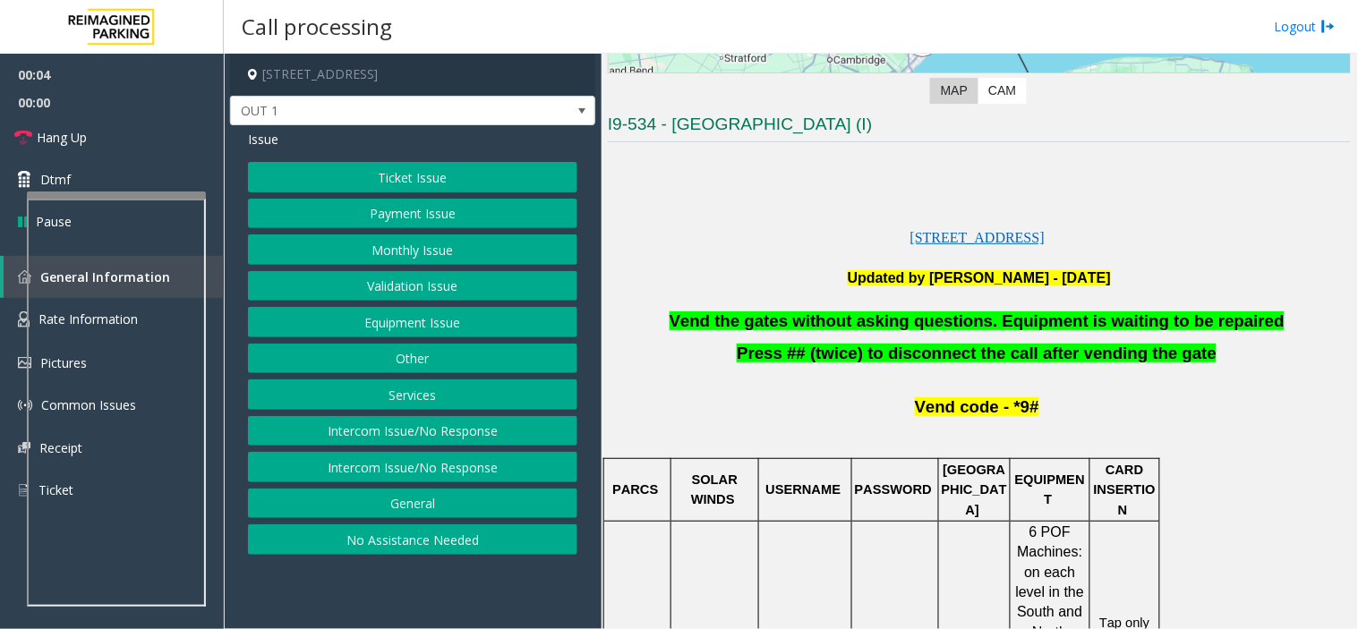
scroll to position [397, 0]
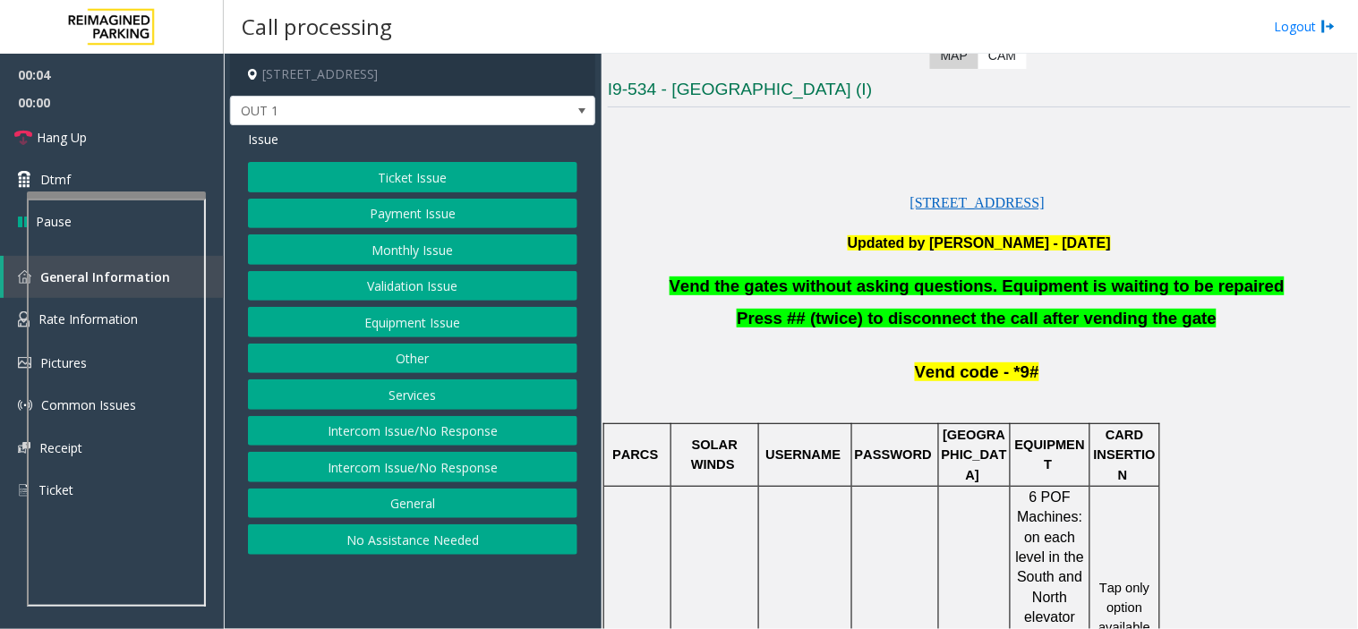
click at [863, 280] on span "Vend the gates without asking questions. Equipment is waiting to be repaired" at bounding box center [976, 286] width 615 height 19
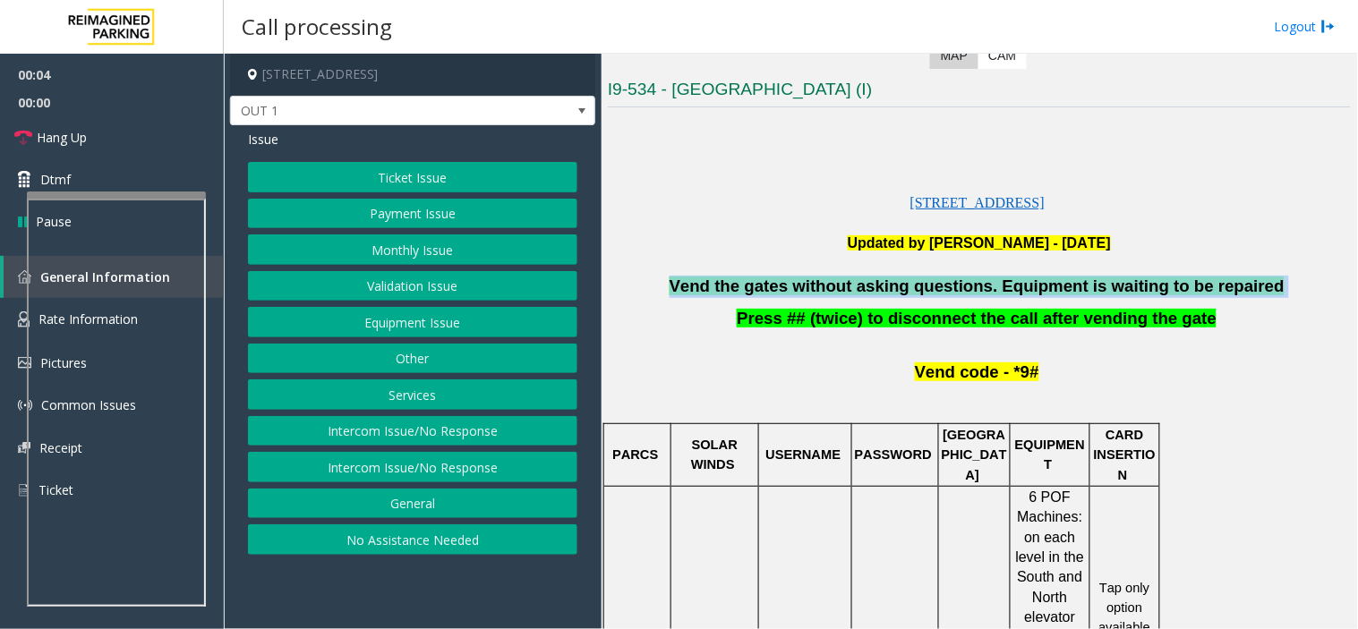
click at [863, 280] on span "Vend the gates without asking questions. Equipment is waiting to be repaired" at bounding box center [976, 286] width 615 height 19
copy p "Vend the gates without asking questions. Equipment is waiting to be repaired"
click at [507, 318] on button "Equipment Issue" at bounding box center [412, 322] width 329 height 30
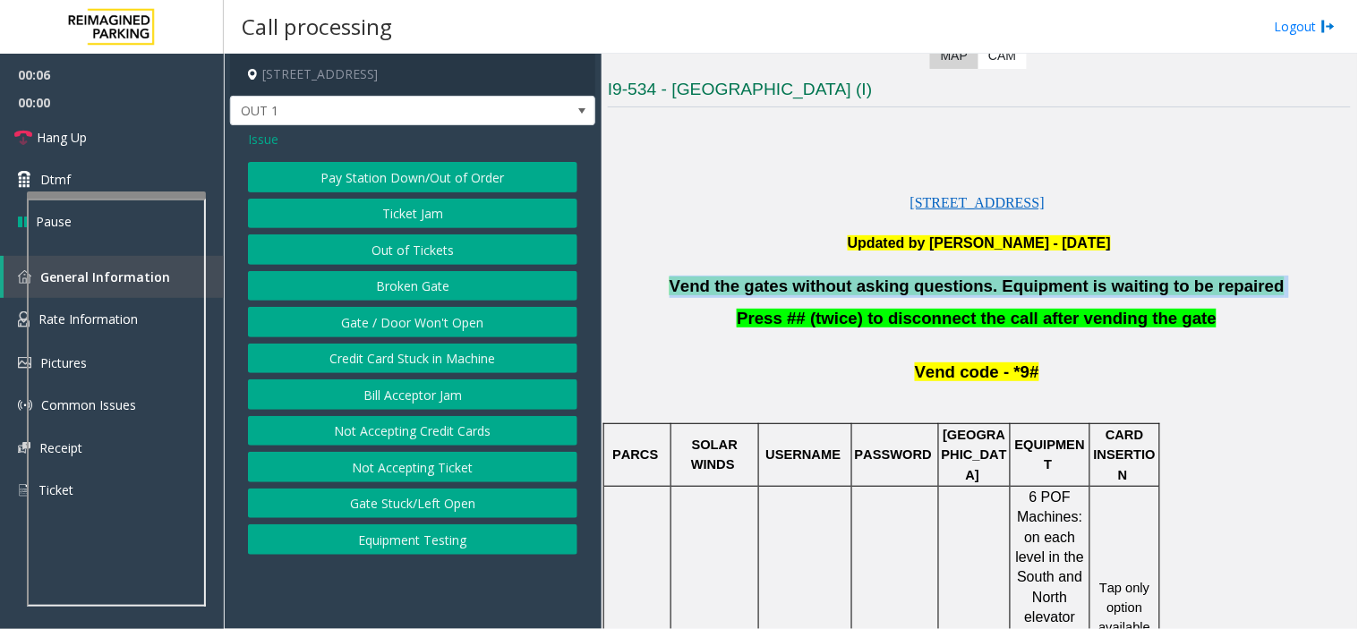
click at [507, 318] on button "Gate / Door Won't Open" at bounding box center [412, 322] width 329 height 30
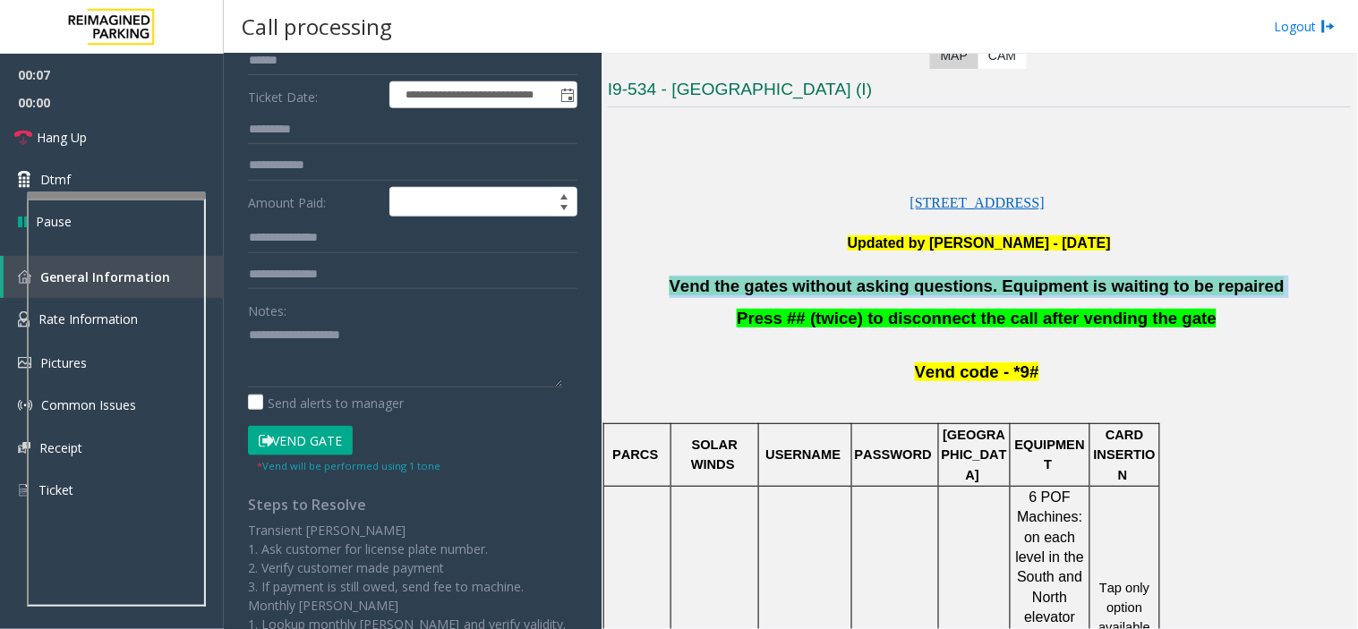
scroll to position [298, 0]
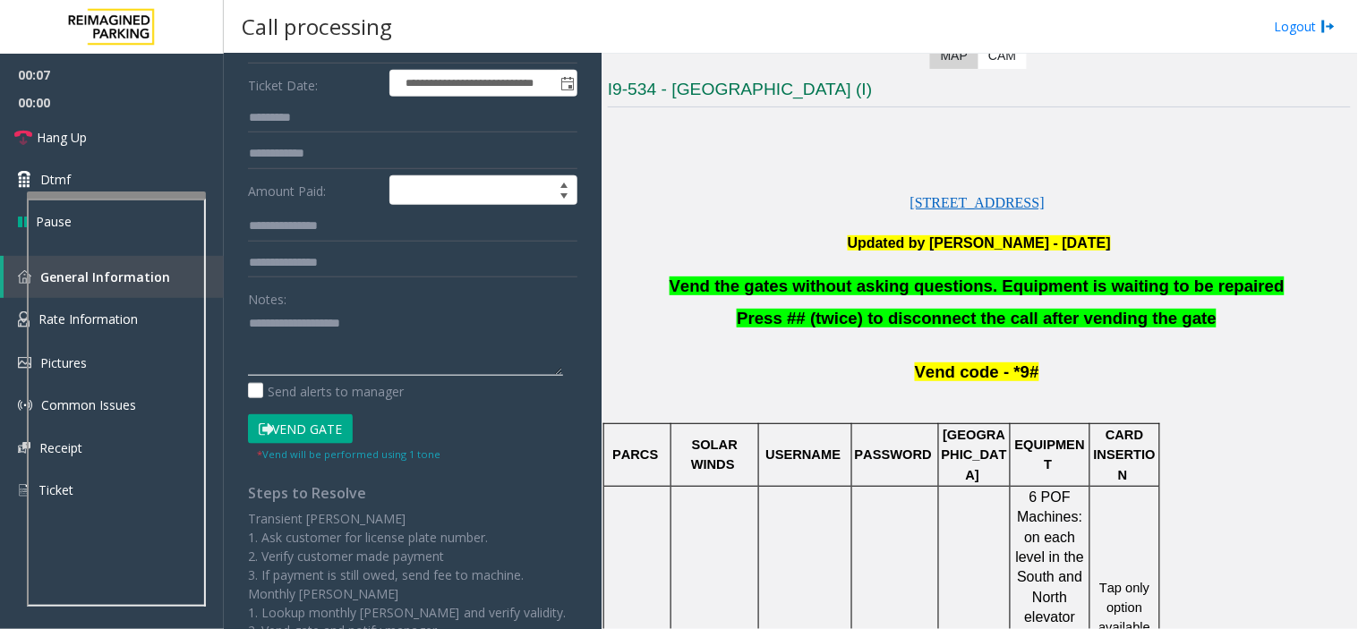
click at [436, 336] on textarea at bounding box center [405, 342] width 315 height 67
paste textarea "**********"
type textarea "**********"
click at [294, 444] on button "Vend Gate" at bounding box center [300, 429] width 105 height 30
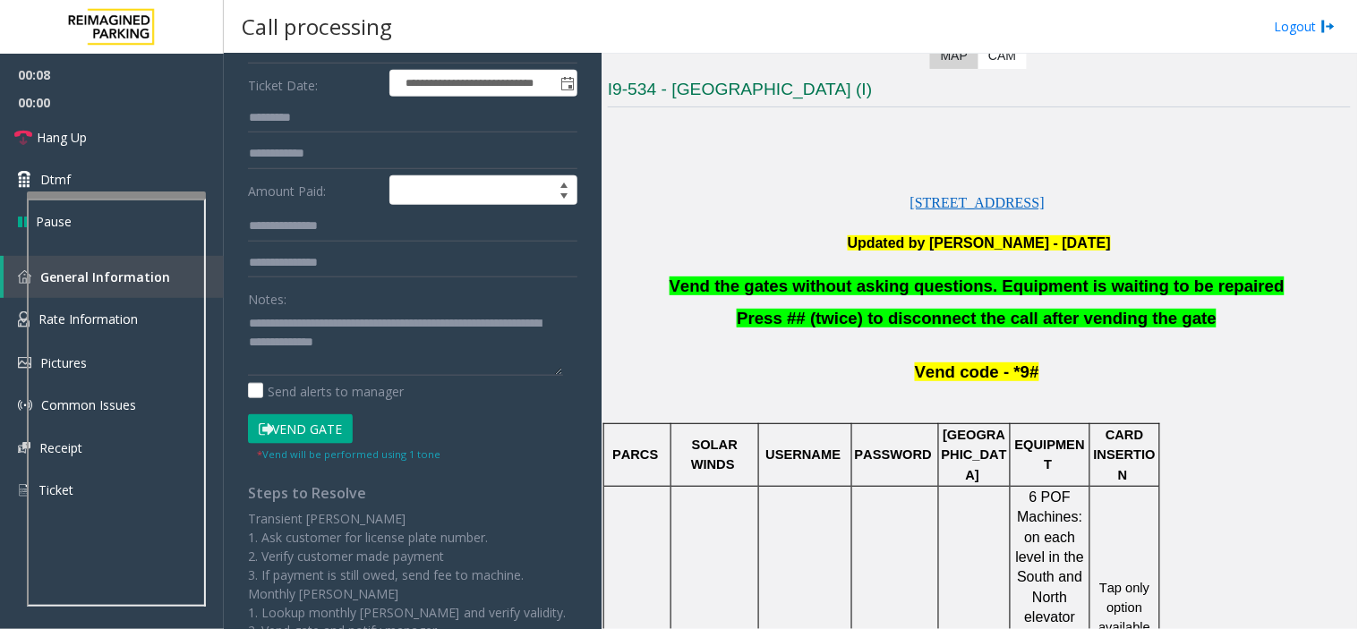
drag, startPoint x: 293, startPoint y: 438, endPoint x: 304, endPoint y: 371, distance: 68.1
click at [293, 436] on button "Vend Gate" at bounding box center [300, 429] width 105 height 30
click at [193, 194] on div at bounding box center [116, 195] width 179 height 7
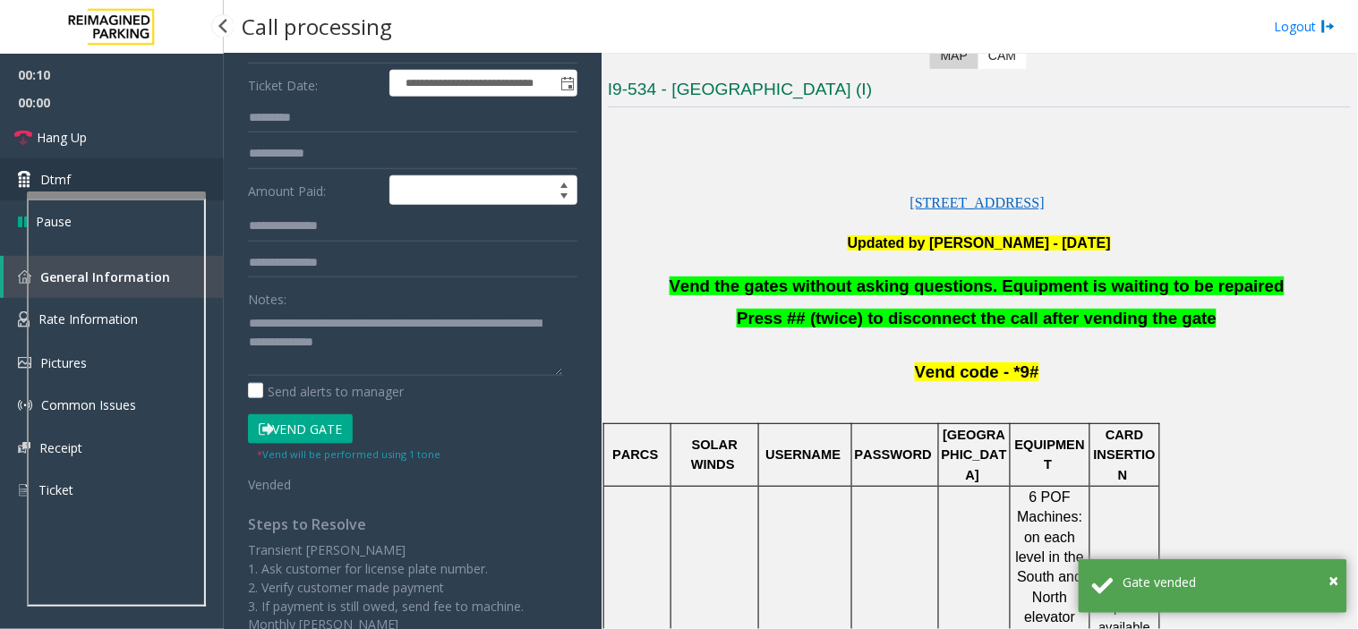
click at [167, 174] on link "Dtmf" at bounding box center [112, 179] width 224 height 42
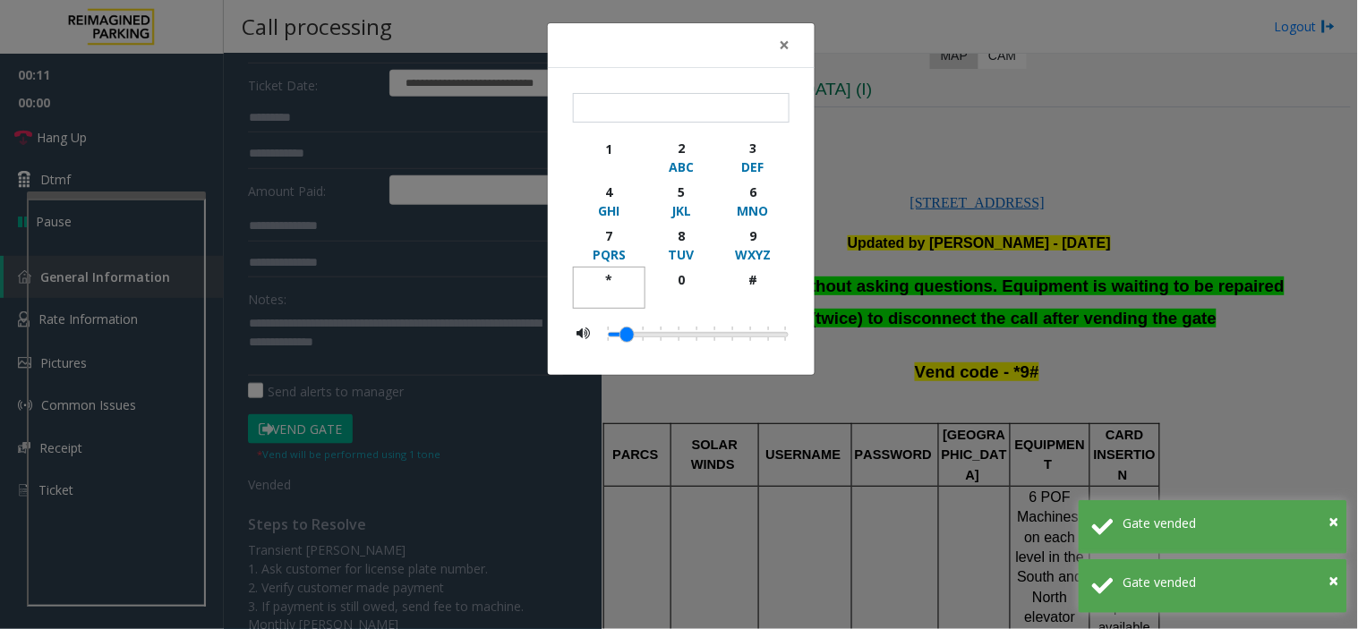
click at [605, 272] on div "*" at bounding box center [608, 279] width 49 height 19
click at [765, 231] on div "9" at bounding box center [752, 235] width 49 height 19
click at [755, 285] on div "#" at bounding box center [752, 279] width 49 height 19
type input "***"
click at [999, 317] on div "× *** 1 2 ABC 3 DEF 4 GHI 5 JKL 6 MNO 7 PQRS 8 TUV 9 WXYZ * 0 #" at bounding box center [679, 314] width 1358 height 629
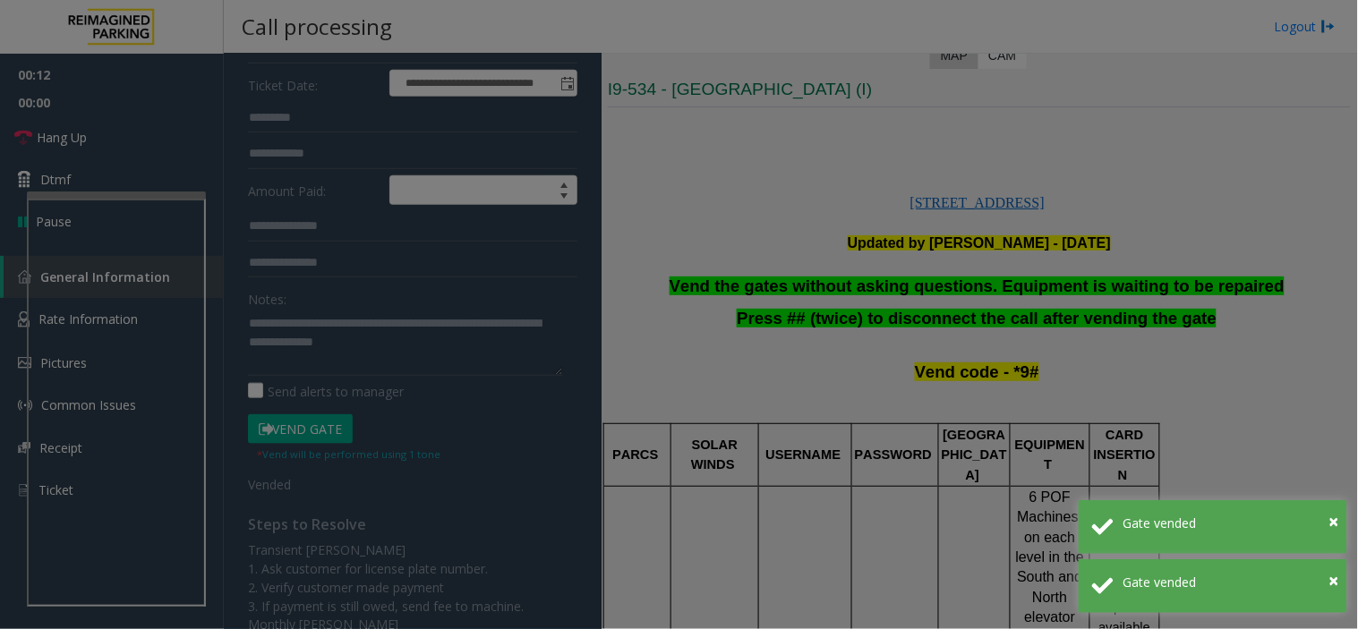
click at [999, 317] on body "**********" at bounding box center [679, 314] width 1358 height 629
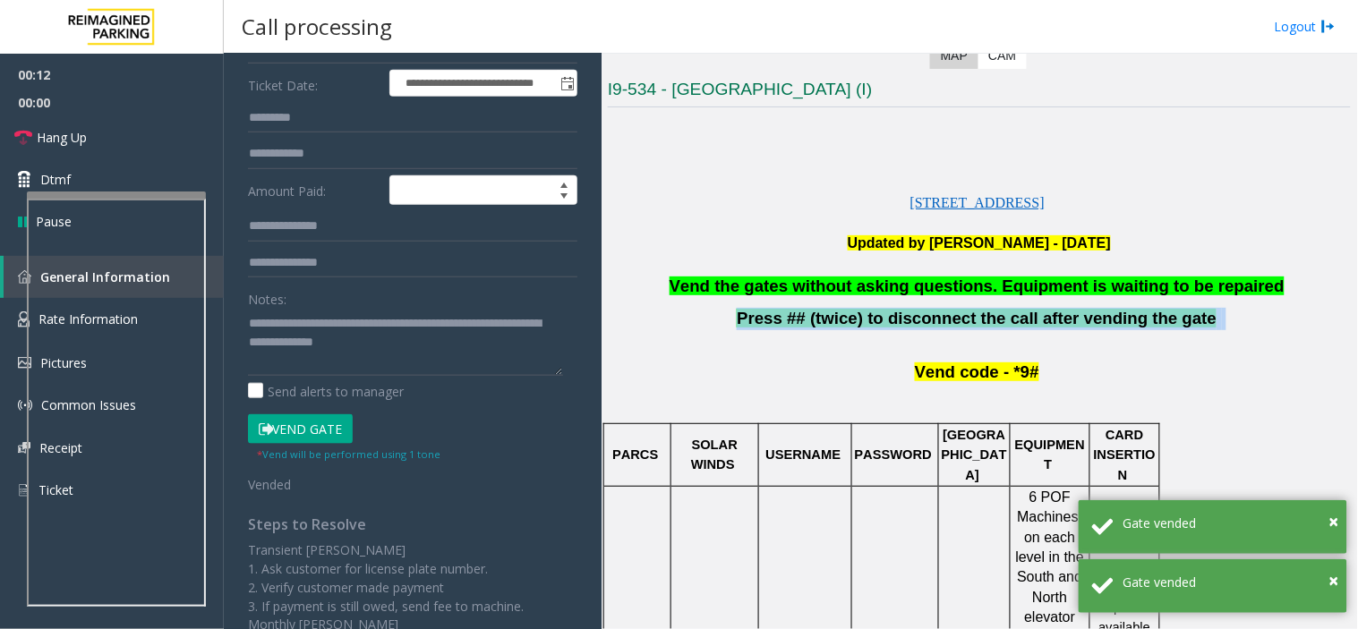
click at [999, 317] on span "Press ## (twice) to disconnect the call after vending the gate" at bounding box center [976, 318] width 480 height 19
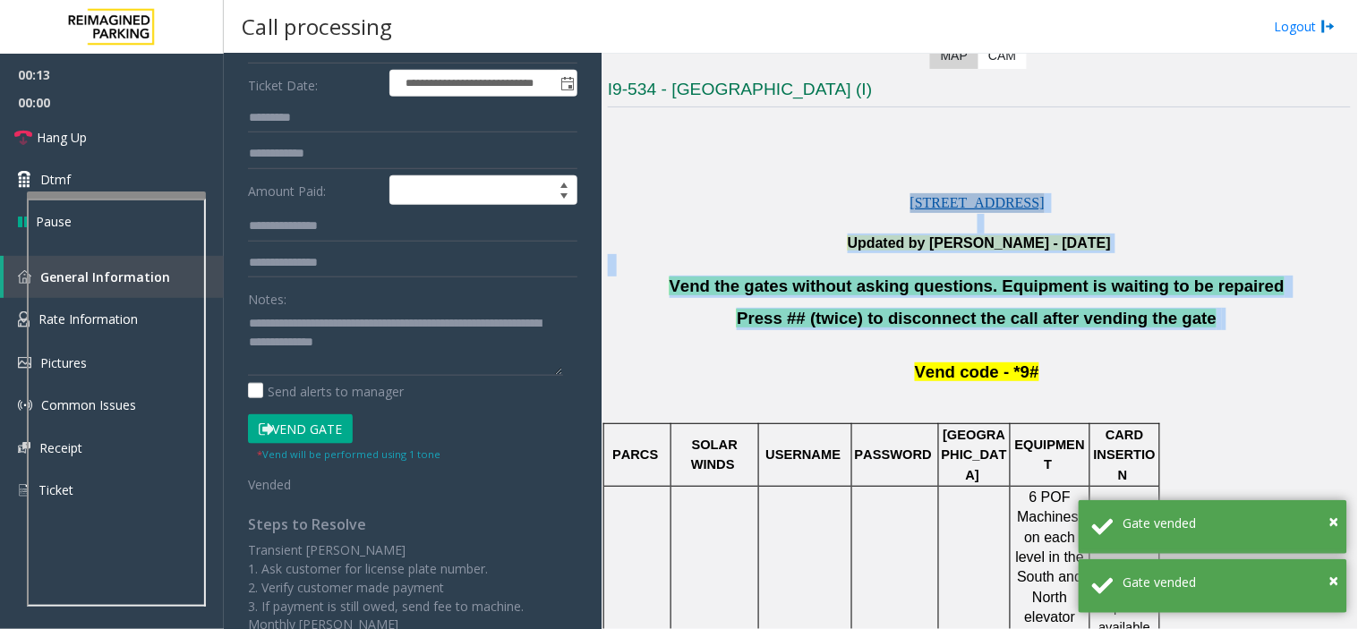
drag, startPoint x: 999, startPoint y: 317, endPoint x: 960, endPoint y: 200, distance: 122.5
click at [960, 200] on span "[STREET_ADDRESS]" at bounding box center [977, 202] width 134 height 15
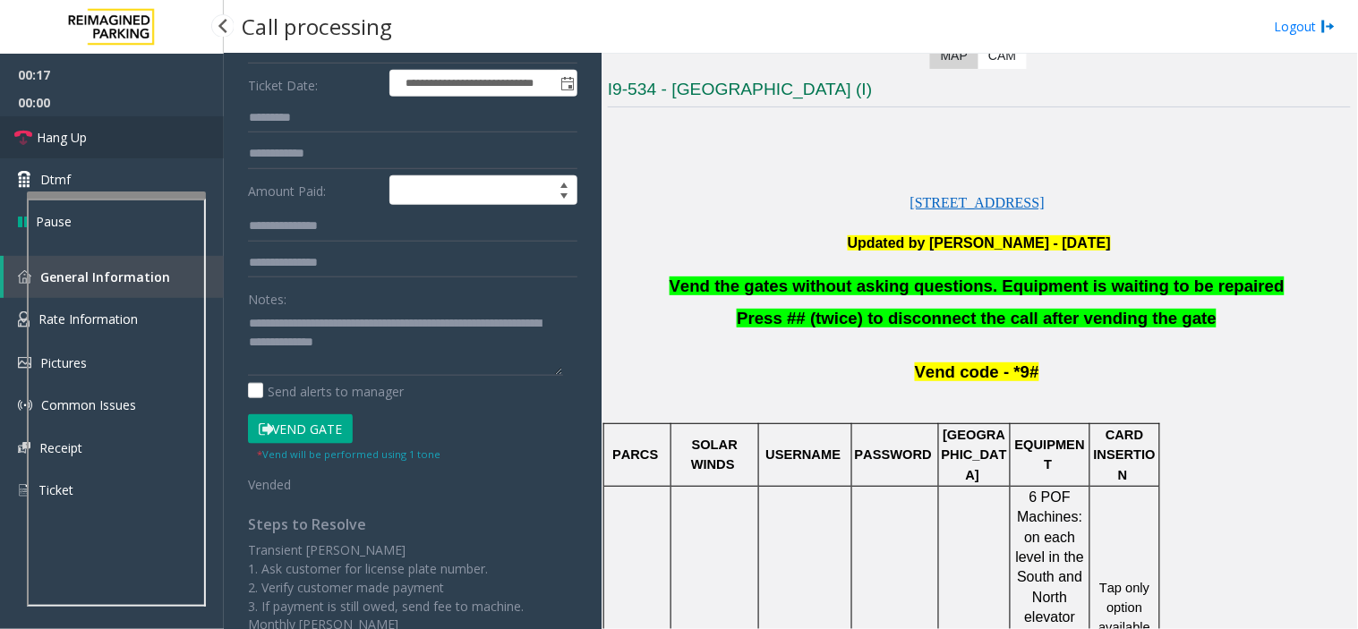
click at [180, 140] on link "Hang Up" at bounding box center [112, 137] width 224 height 42
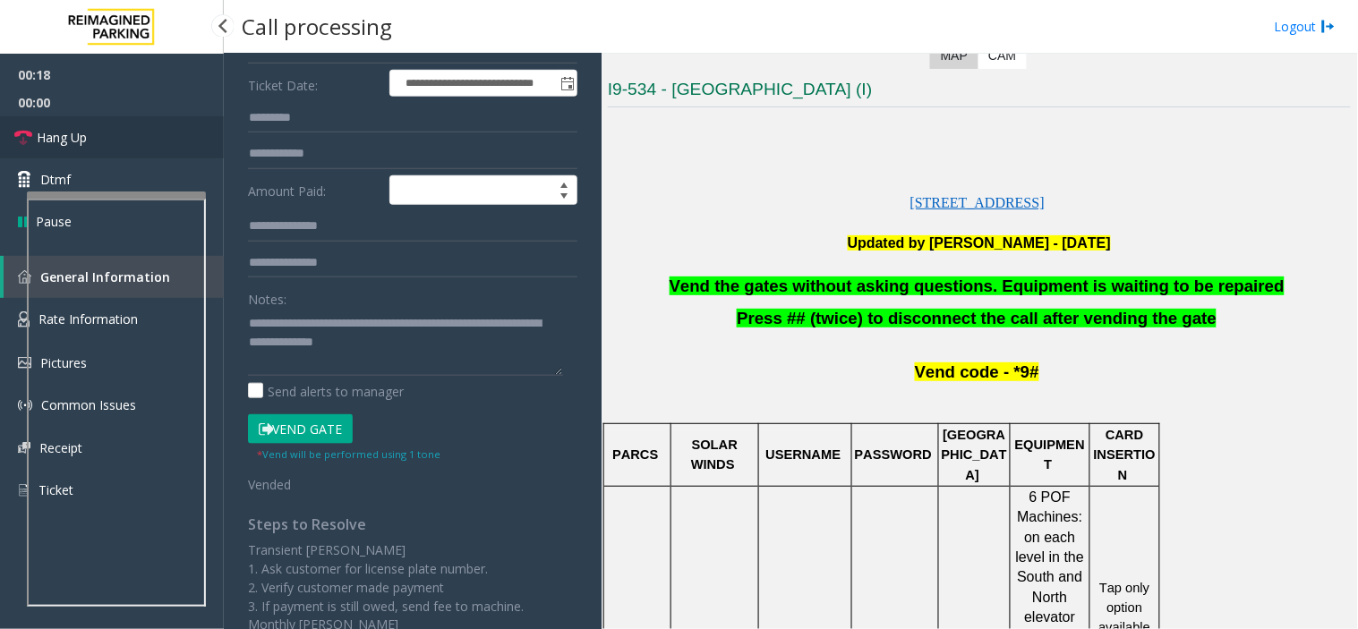
click at [180, 140] on link "Hang Up" at bounding box center [112, 137] width 224 height 42
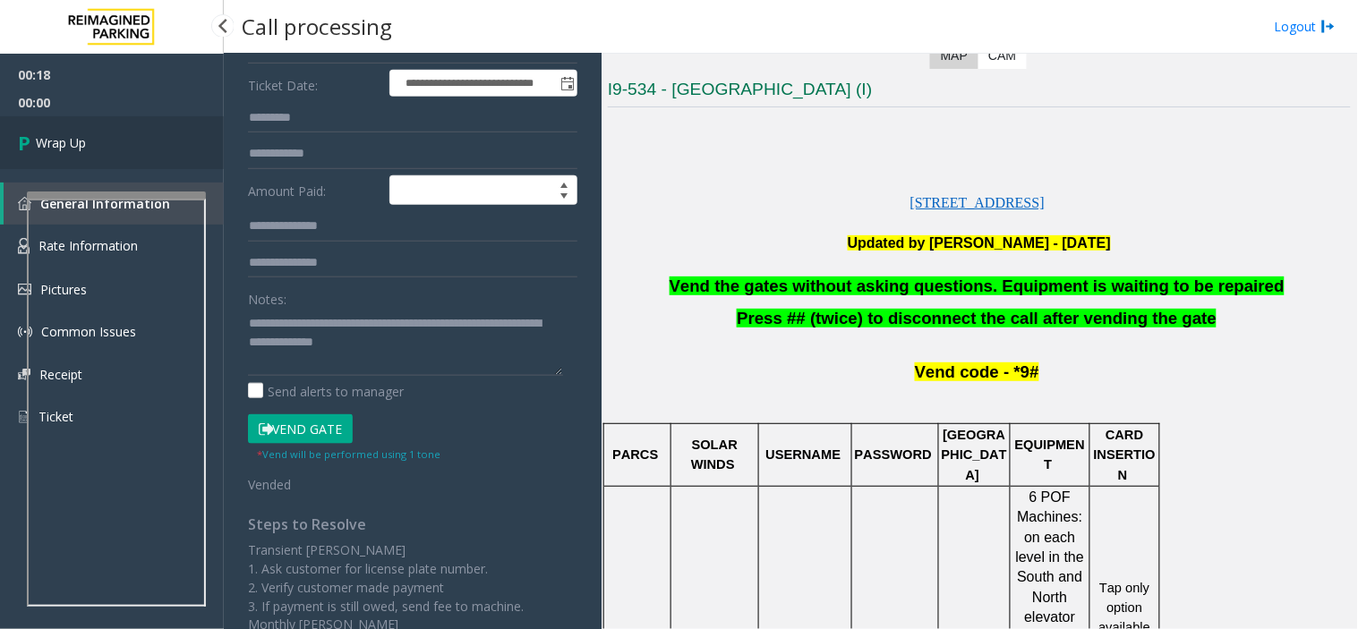
click at [180, 140] on link "Wrap Up" at bounding box center [112, 142] width 224 height 53
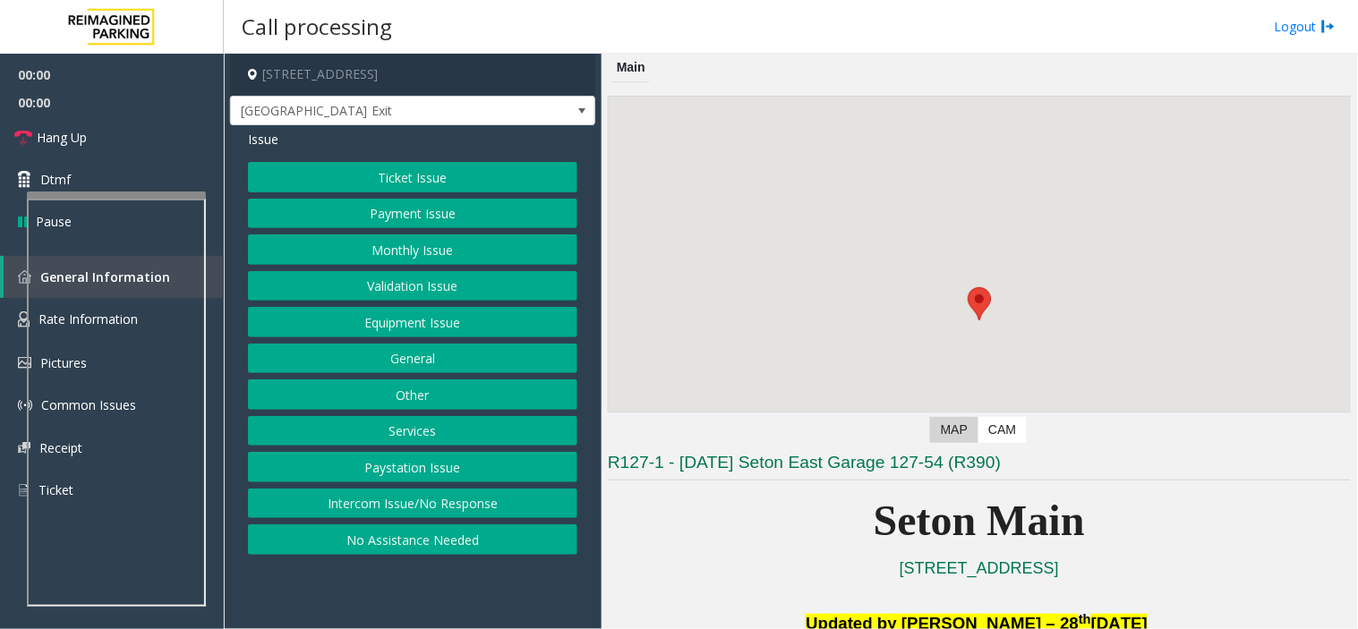
scroll to position [397, 0]
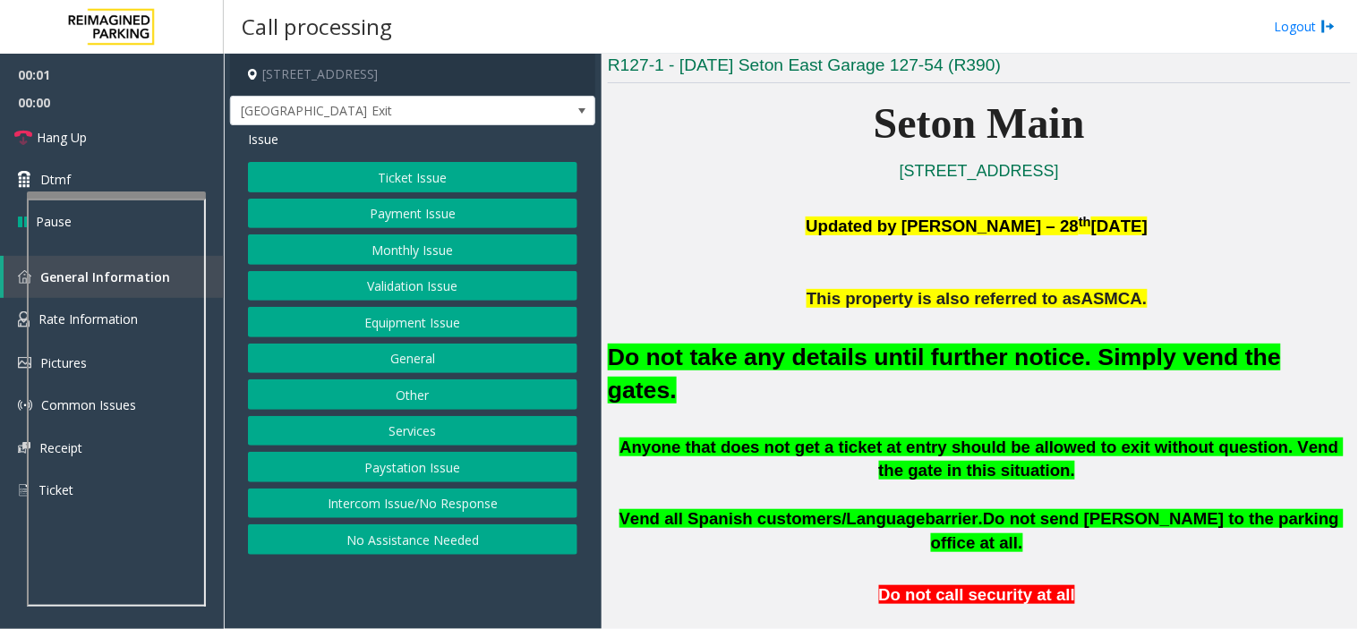
click at [855, 374] on div "Do not take any details until further notice. Simply vend the gates." at bounding box center [979, 373] width 743 height 124
click at [854, 372] on h2 "Do not take any details until further notice. Simply vend the gates." at bounding box center [979, 374] width 743 height 66
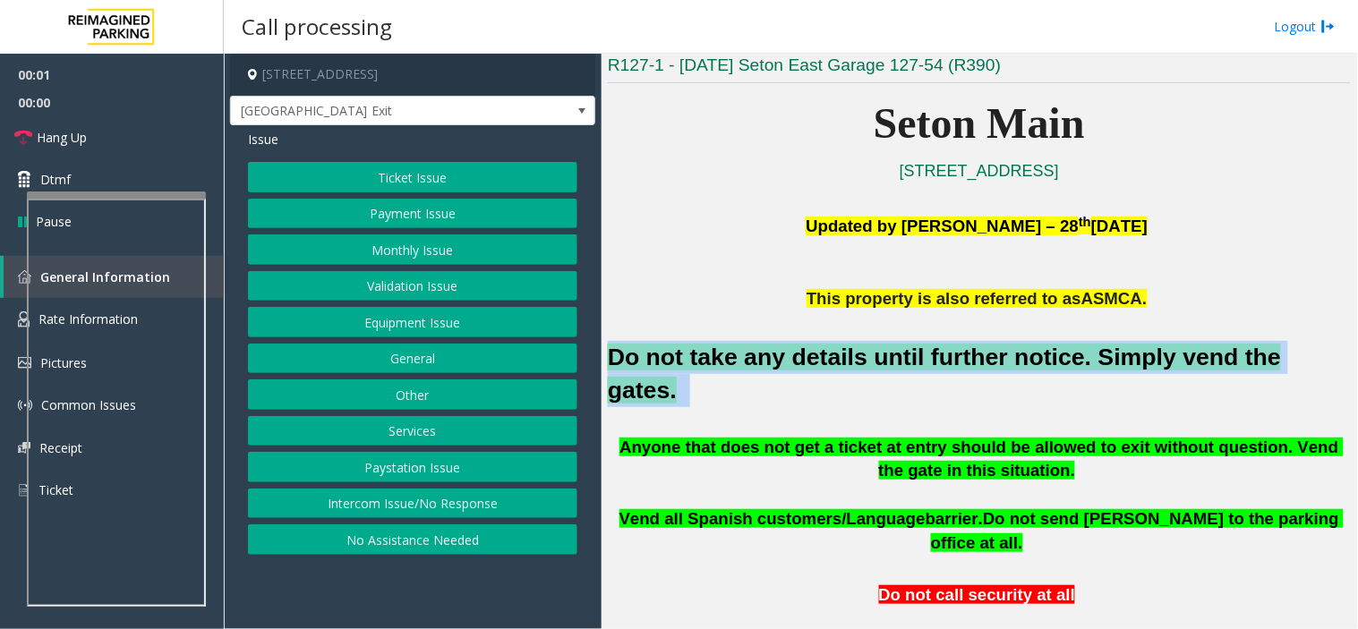
click at [854, 372] on h2 "Do not take any details until further notice. Simply vend the gates." at bounding box center [979, 374] width 743 height 66
copy h2 "Do not take any details until further notice. Simply vend the gates."
click at [506, 311] on button "Equipment Issue" at bounding box center [412, 322] width 329 height 30
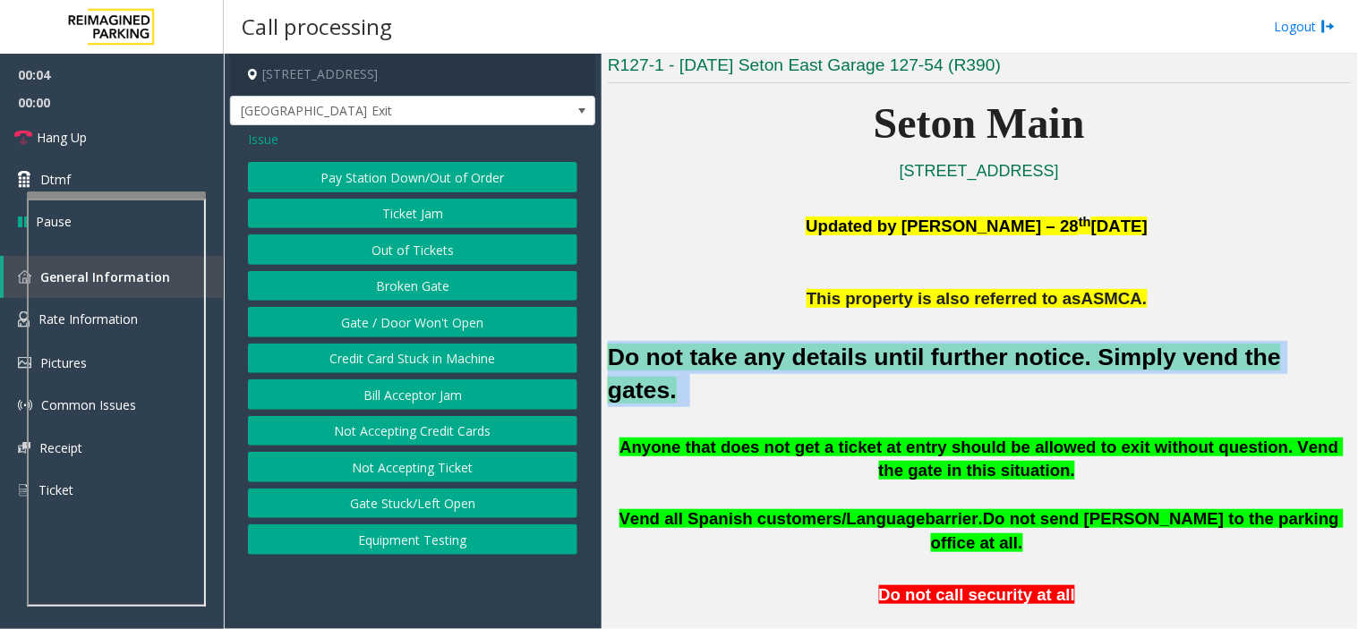
click at [506, 311] on button "Gate / Door Won't Open" at bounding box center [412, 322] width 329 height 30
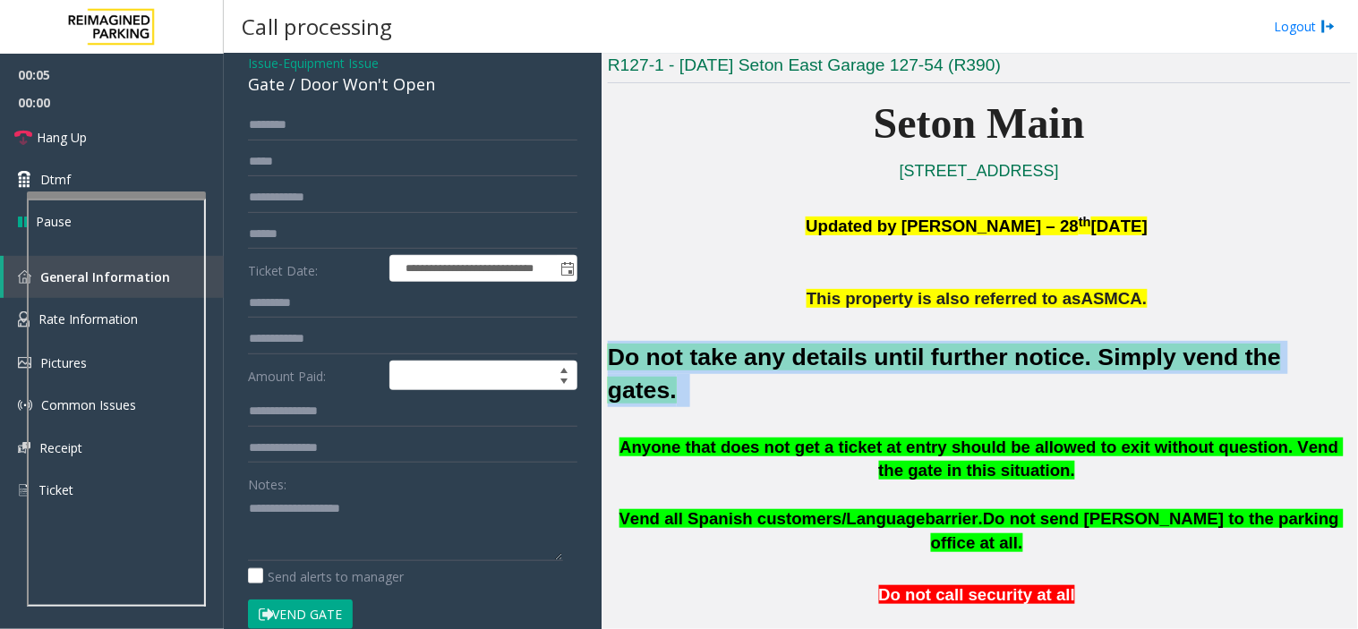
scroll to position [99, 0]
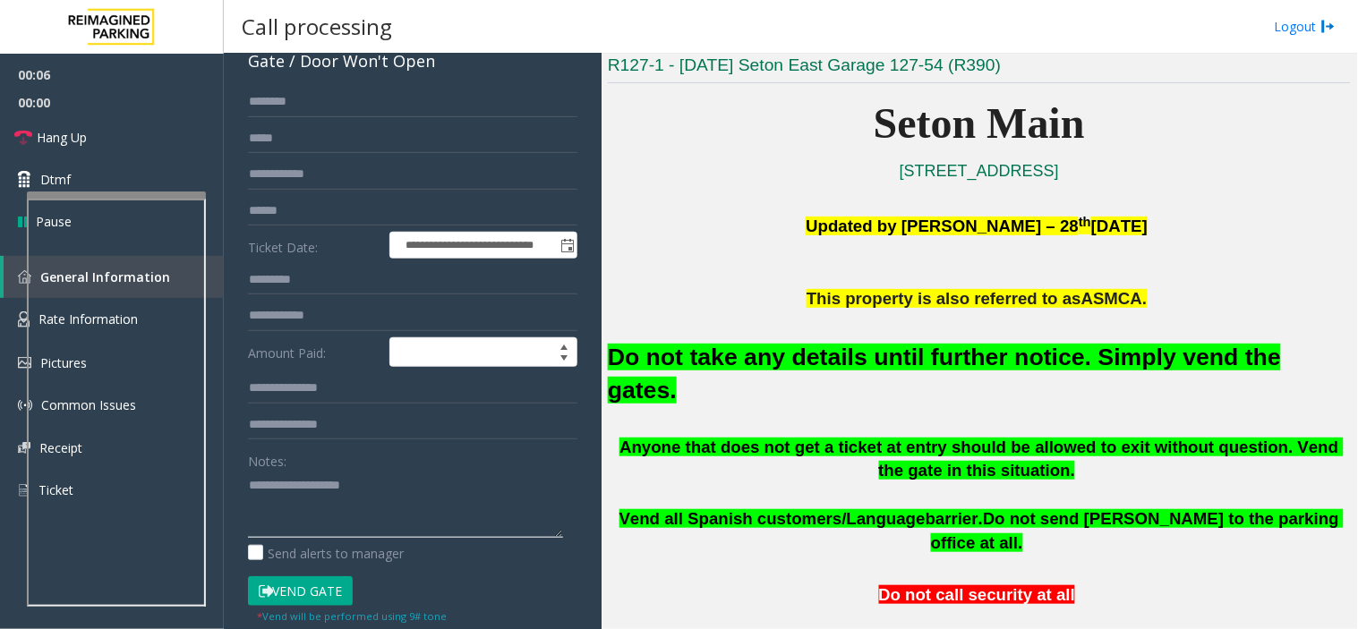
click at [417, 495] on textarea at bounding box center [405, 504] width 315 height 67
paste textarea "**********"
type textarea "**********"
click at [311, 571] on form "**********" at bounding box center [412, 356] width 329 height 538
click at [320, 578] on button "Vend Gate" at bounding box center [300, 591] width 105 height 30
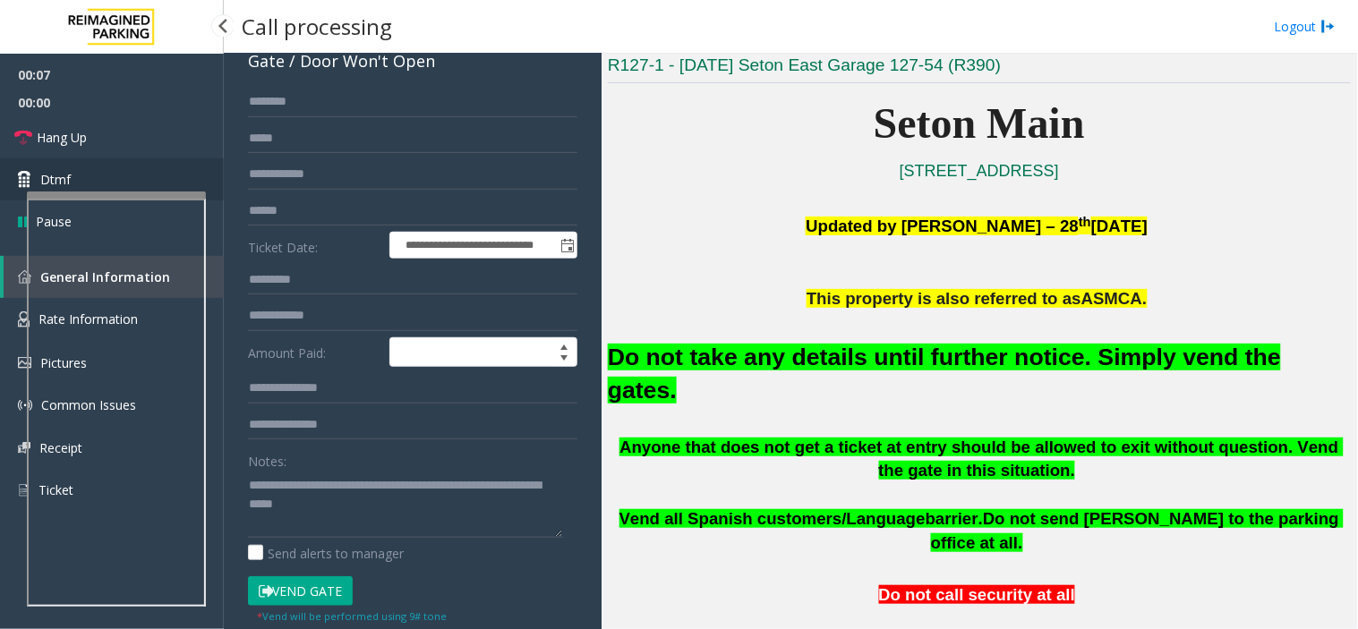
click at [146, 170] on link "Dtmf" at bounding box center [112, 179] width 224 height 42
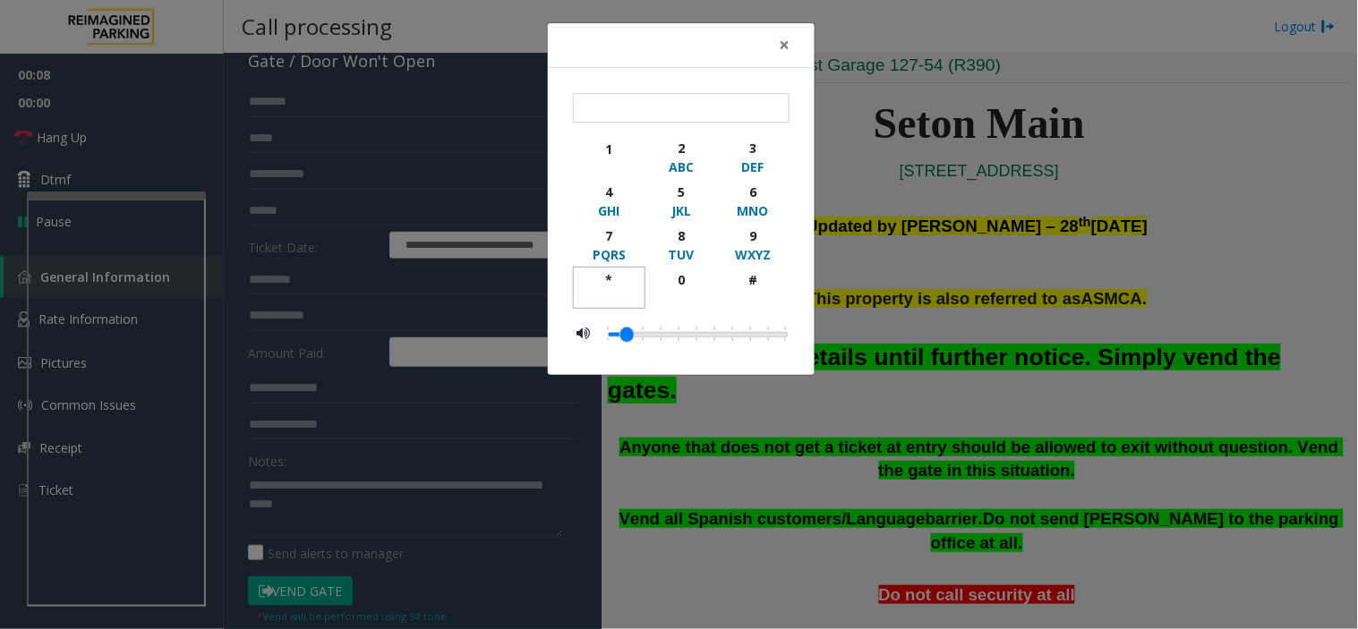
click at [616, 275] on div "*" at bounding box center [608, 279] width 49 height 19
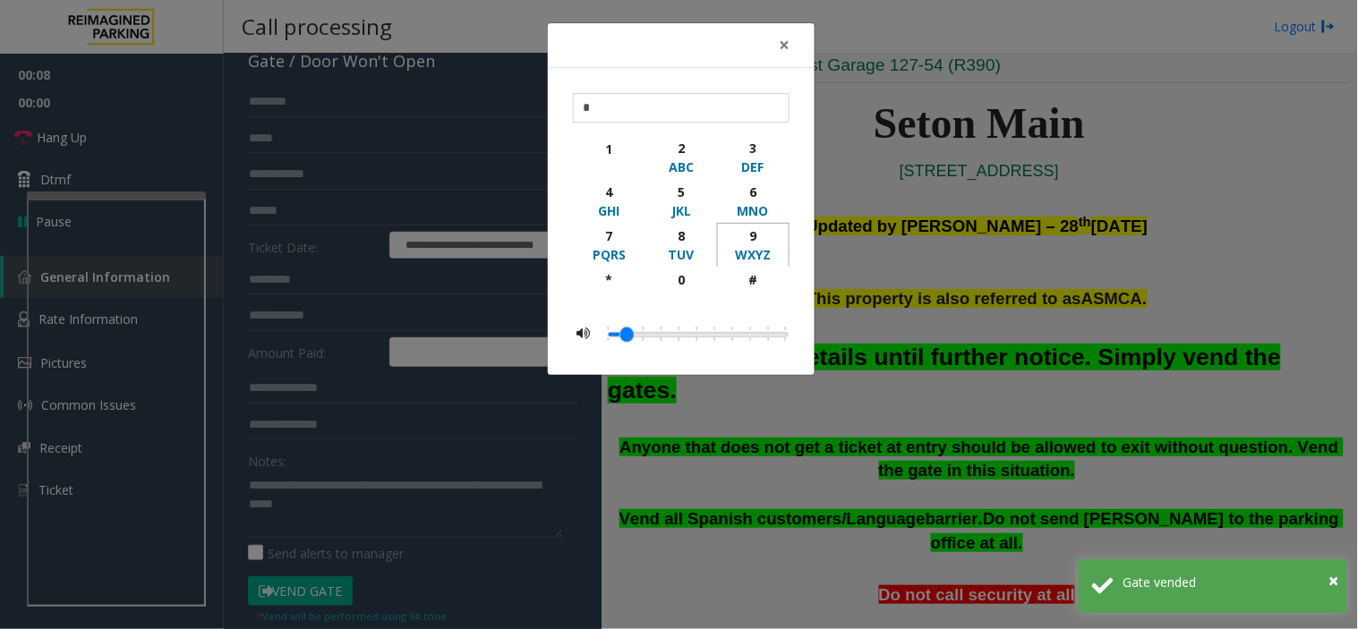
click at [745, 242] on div "9" at bounding box center [752, 235] width 49 height 19
click at [770, 285] on div "#" at bounding box center [752, 279] width 49 height 19
type input "***"
click at [952, 284] on div "× *** 1 2 ABC 3 DEF 4 GHI 5 JKL 6 MNO 7 PQRS 8 TUV 9 WXYZ * 0 #" at bounding box center [679, 314] width 1358 height 629
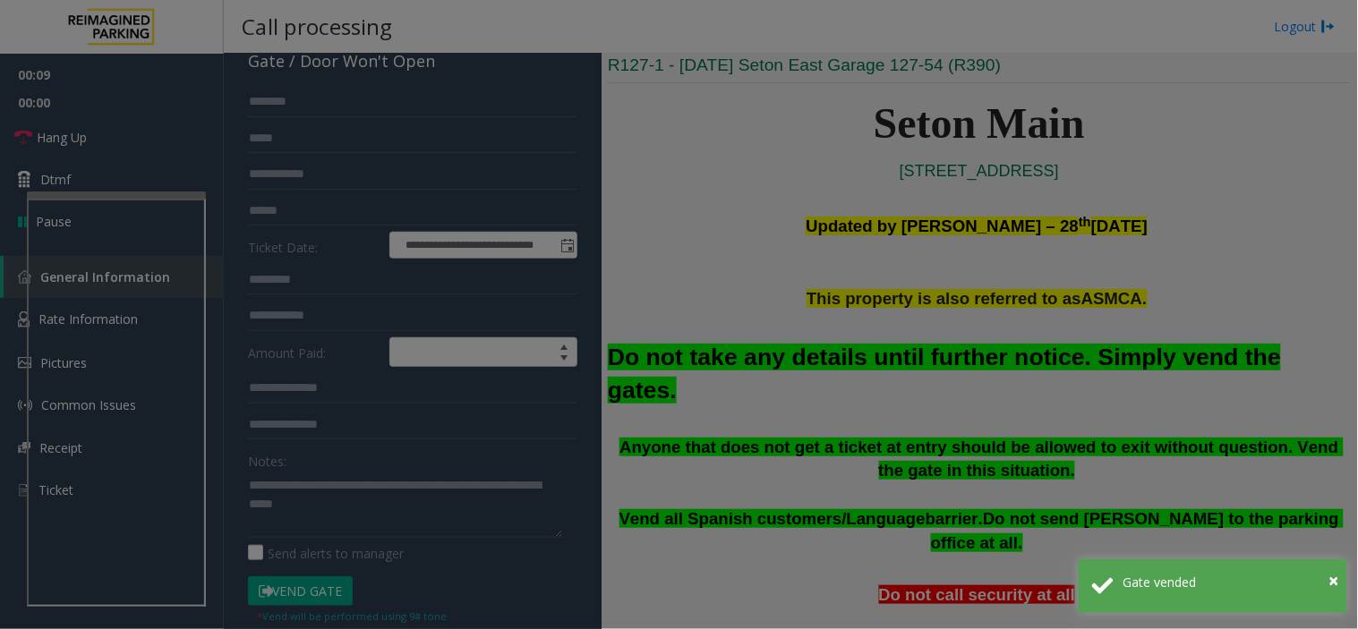
click at [952, 284] on div "× *** 1 2 ABC 3 DEF 4 GHI 5 JKL 6 MNO 7 PQRS 8 TUV 9 WXYZ * 0 #" at bounding box center [679, 314] width 1358 height 629
click at [952, 284] on body "**********" at bounding box center [679, 314] width 1358 height 629
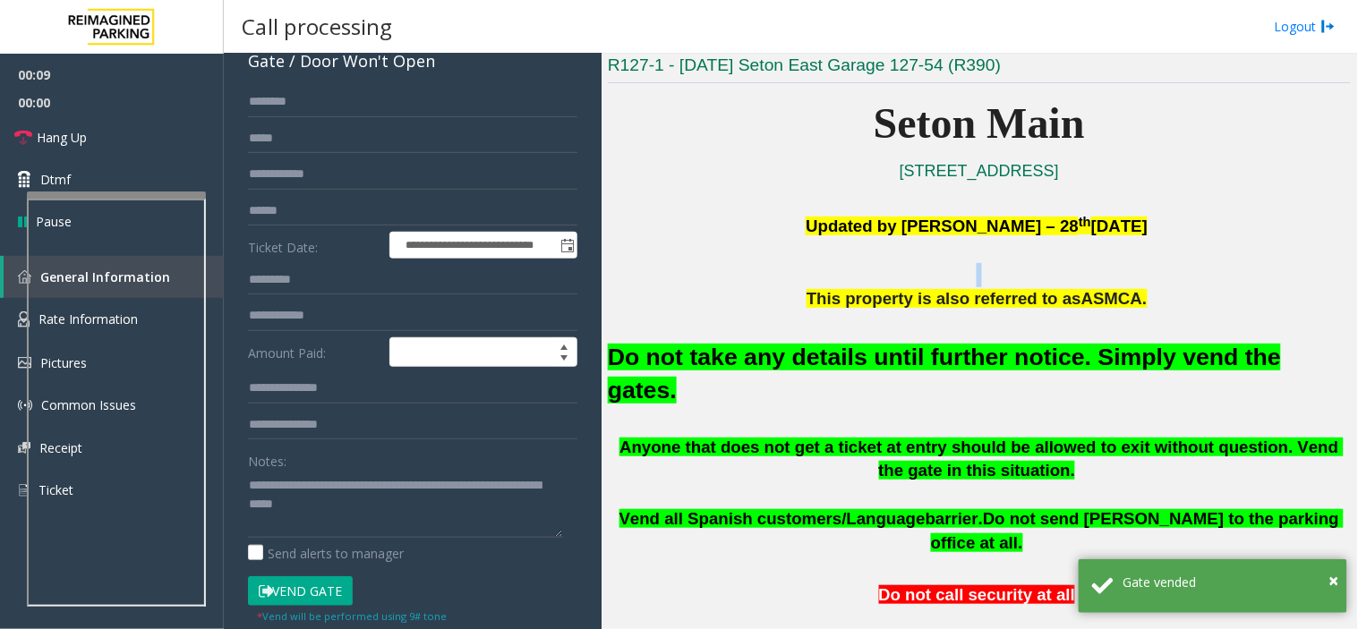
click at [952, 284] on p at bounding box center [979, 275] width 743 height 24
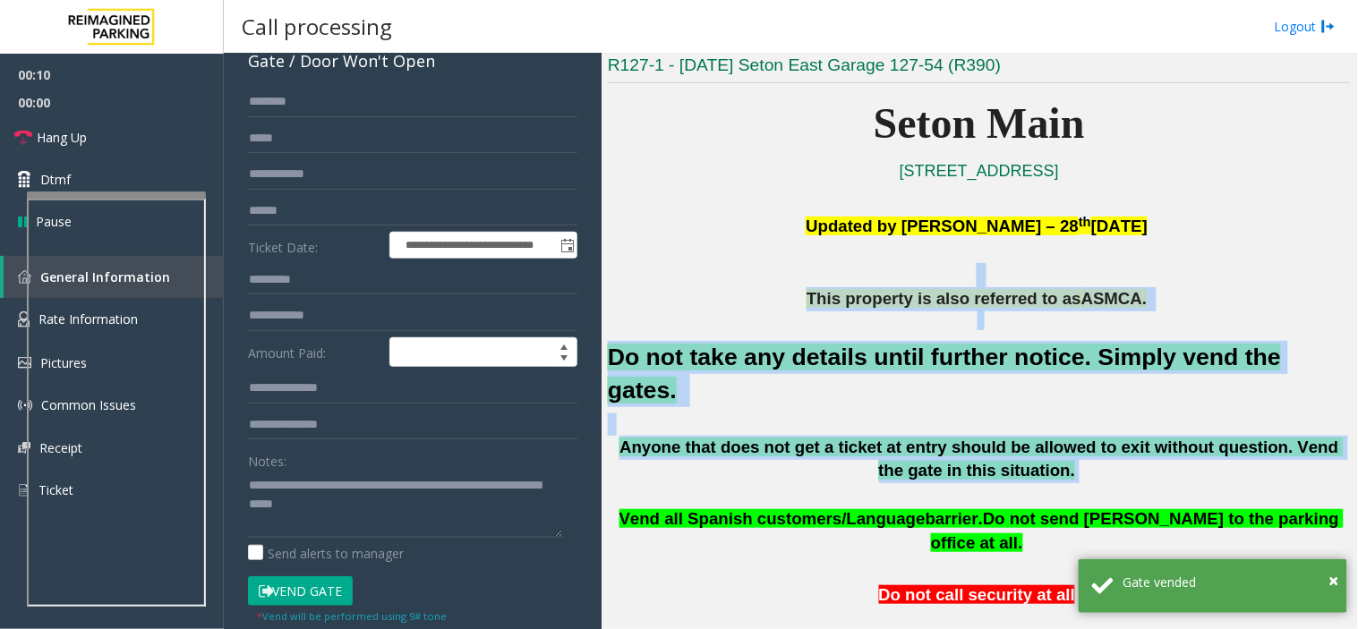
drag, startPoint x: 952, startPoint y: 284, endPoint x: 1057, endPoint y: 410, distance: 164.0
click at [1057, 438] on span "Anyone that does not get a ticket at entry should be allowed to exit without qu…" at bounding box center [981, 459] width 724 height 43
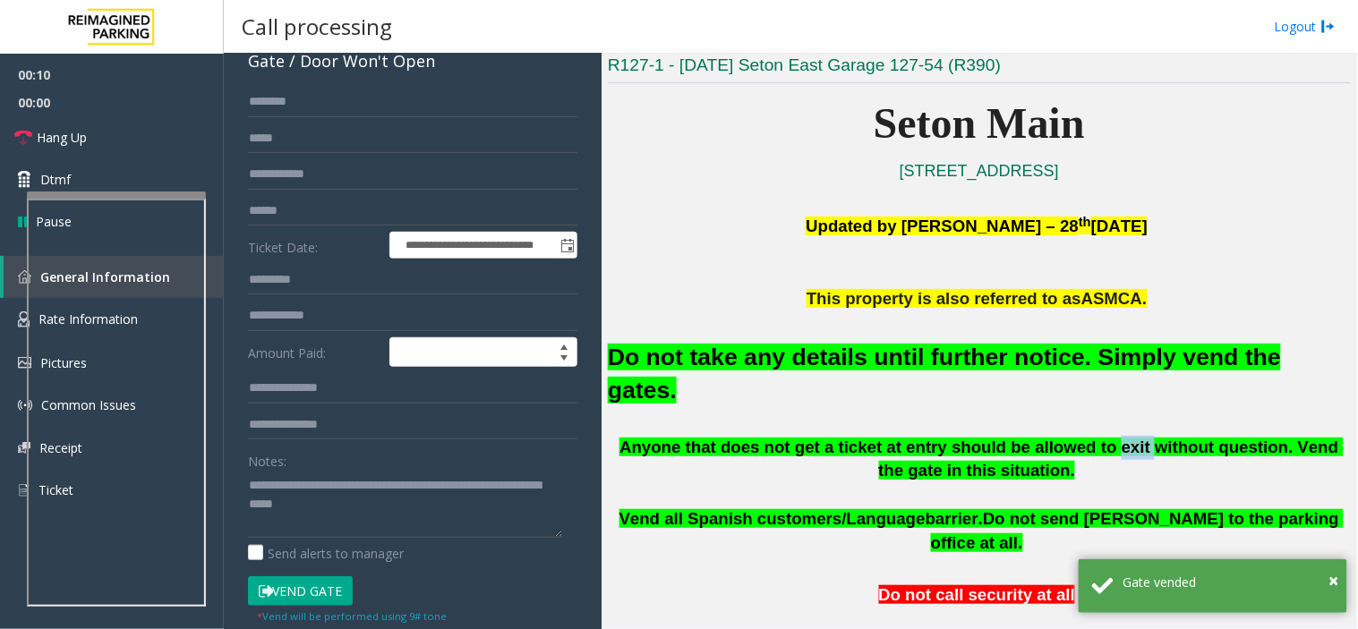
click at [1057, 438] on span "Anyone that does not get a ticket at entry should be allowed to exit without qu…" at bounding box center [981, 459] width 724 height 43
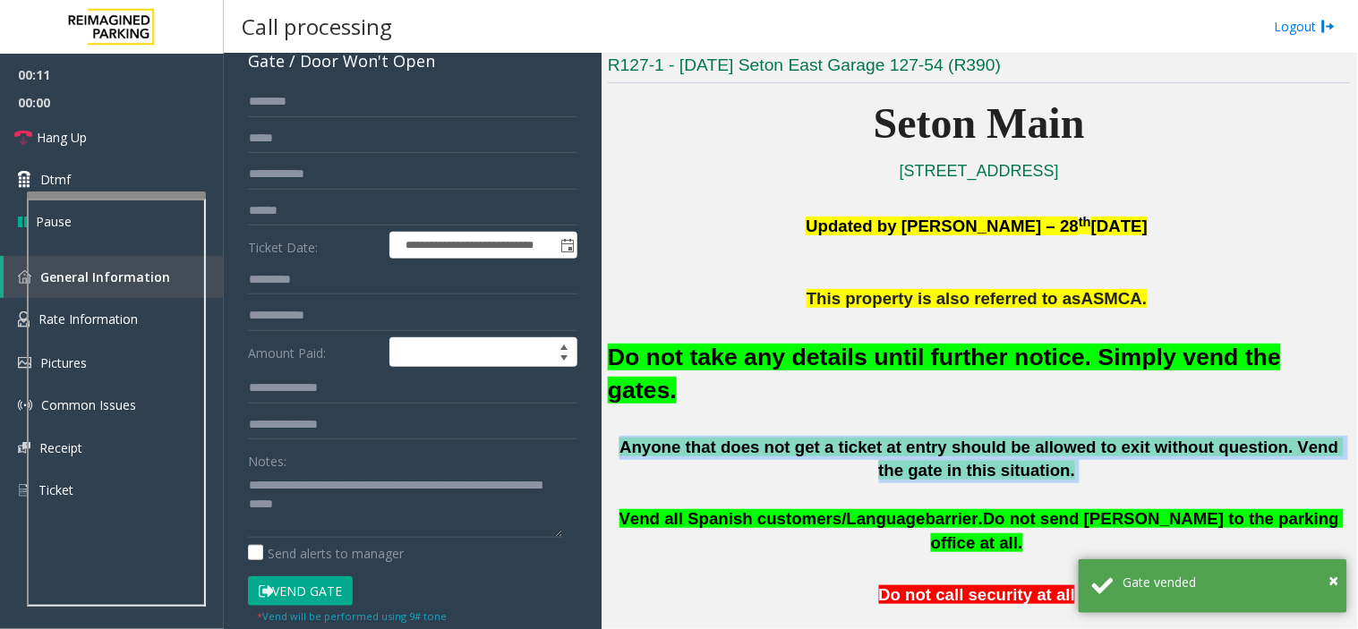
click at [1057, 438] on span "Anyone that does not get a ticket at entry should be allowed to exit without qu…" at bounding box center [981, 459] width 724 height 43
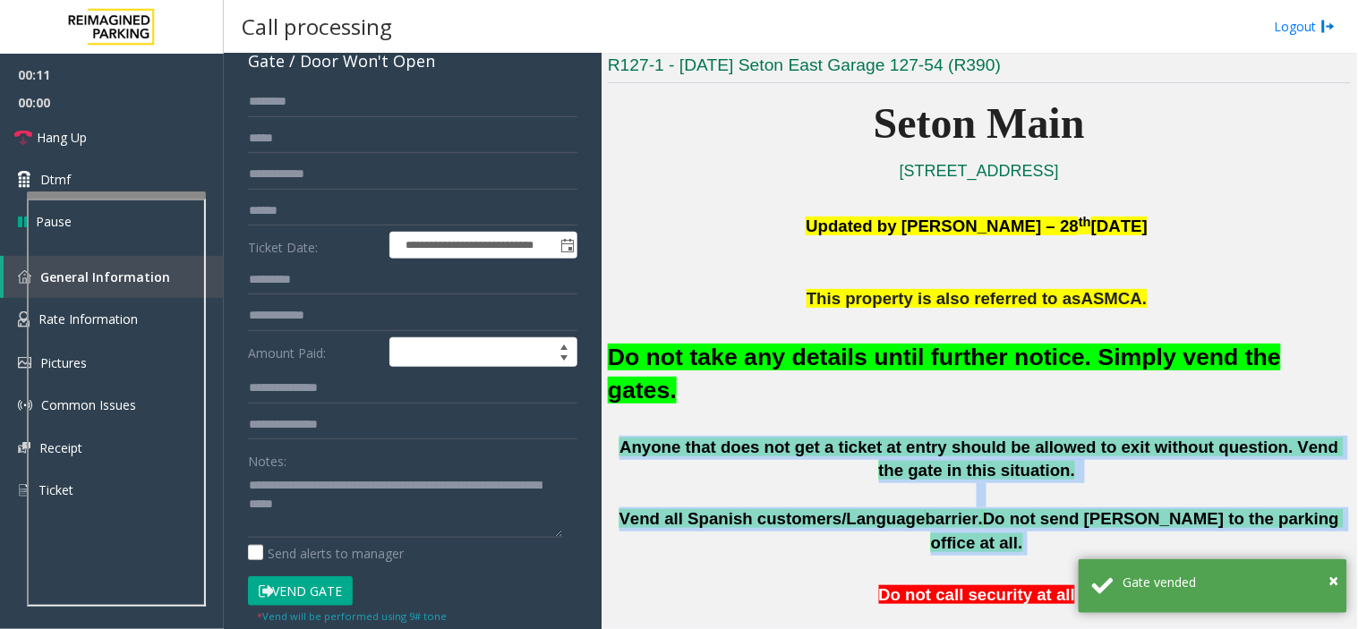
drag, startPoint x: 1057, startPoint y: 410, endPoint x: 1077, endPoint y: 490, distance: 83.1
click at [1077, 509] on span "Do not send [PERSON_NAME] to the parking office at all." at bounding box center [1137, 530] width 413 height 43
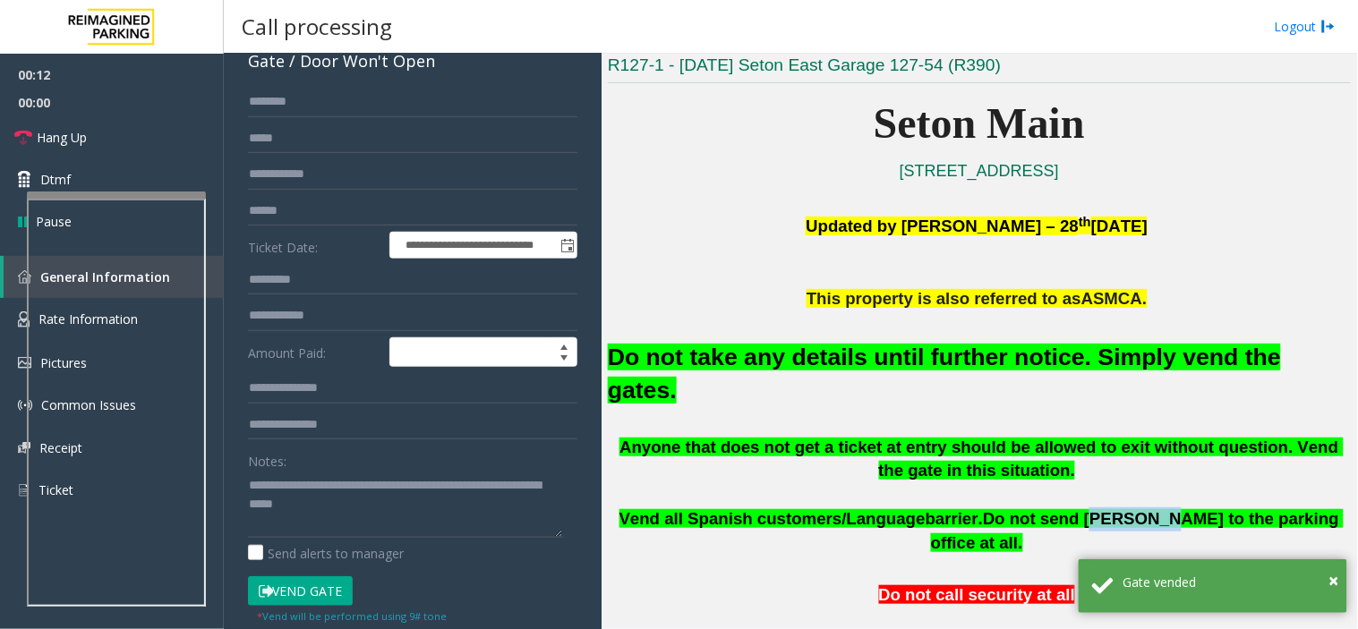
click at [1077, 509] on span "Do not send [PERSON_NAME] to the parking office at all." at bounding box center [1137, 530] width 413 height 43
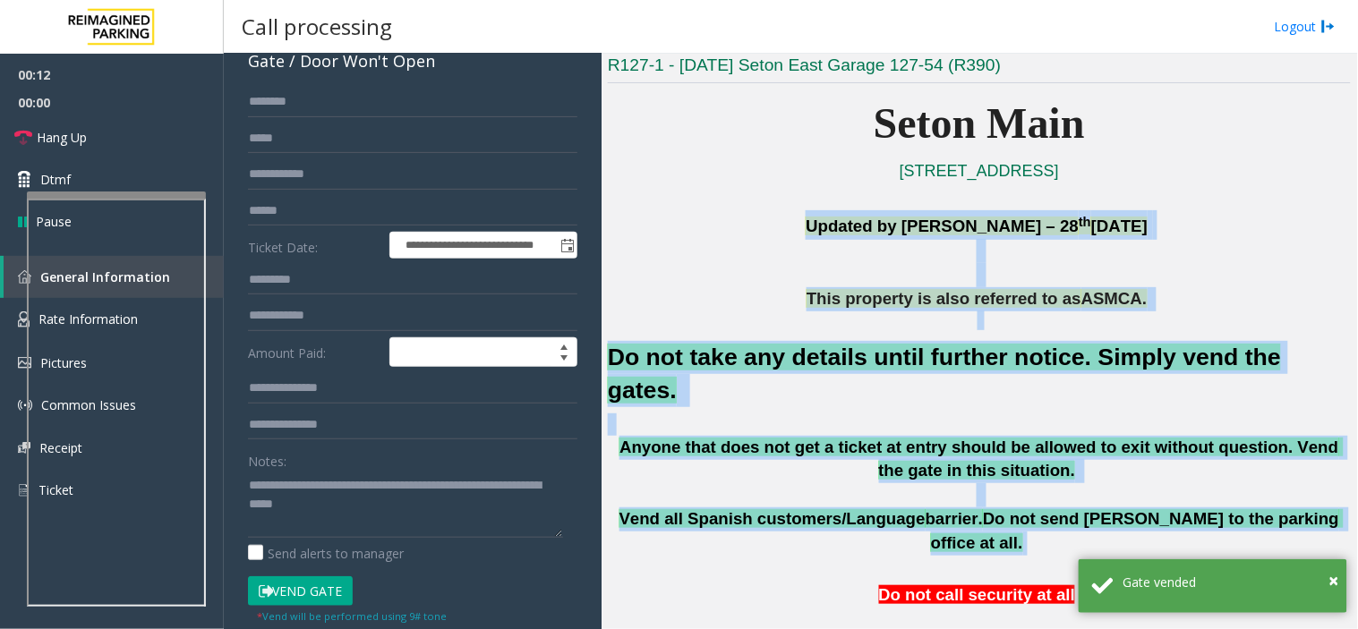
drag, startPoint x: 1077, startPoint y: 490, endPoint x: 910, endPoint y: 217, distance: 320.9
click at [910, 217] on span "Updated by [PERSON_NAME] – 28" at bounding box center [941, 226] width 273 height 19
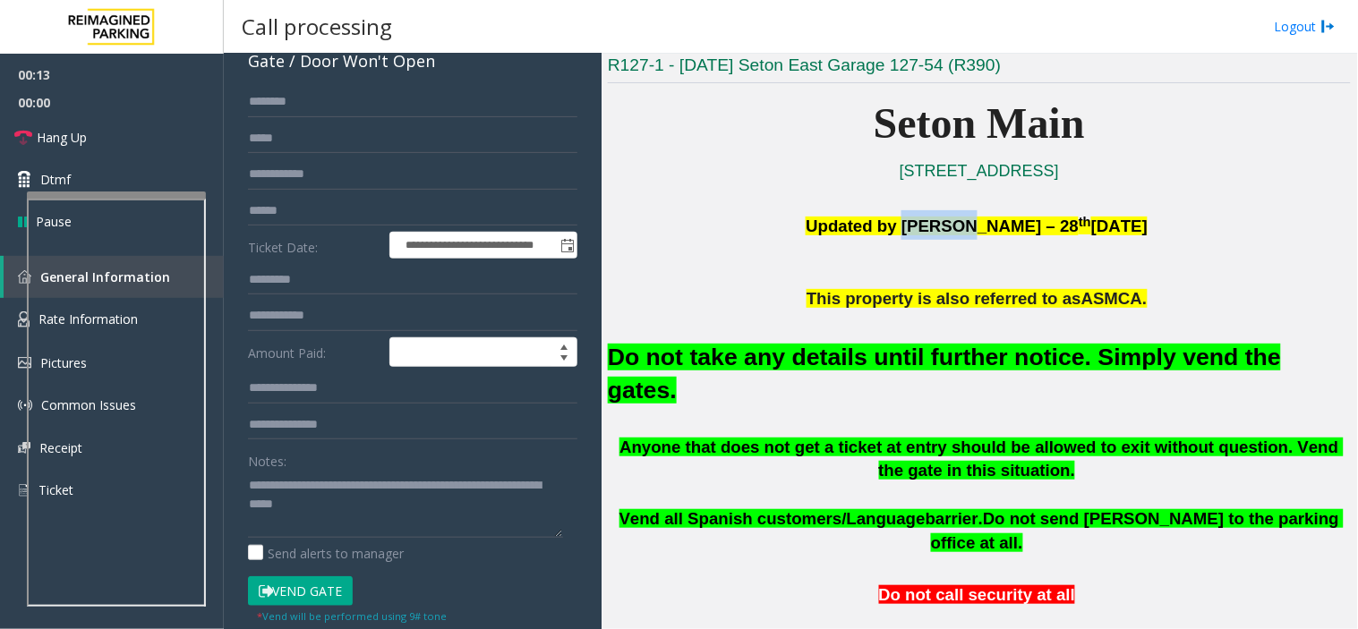
click at [910, 217] on span "Updated by [PERSON_NAME] – 28" at bounding box center [941, 226] width 273 height 19
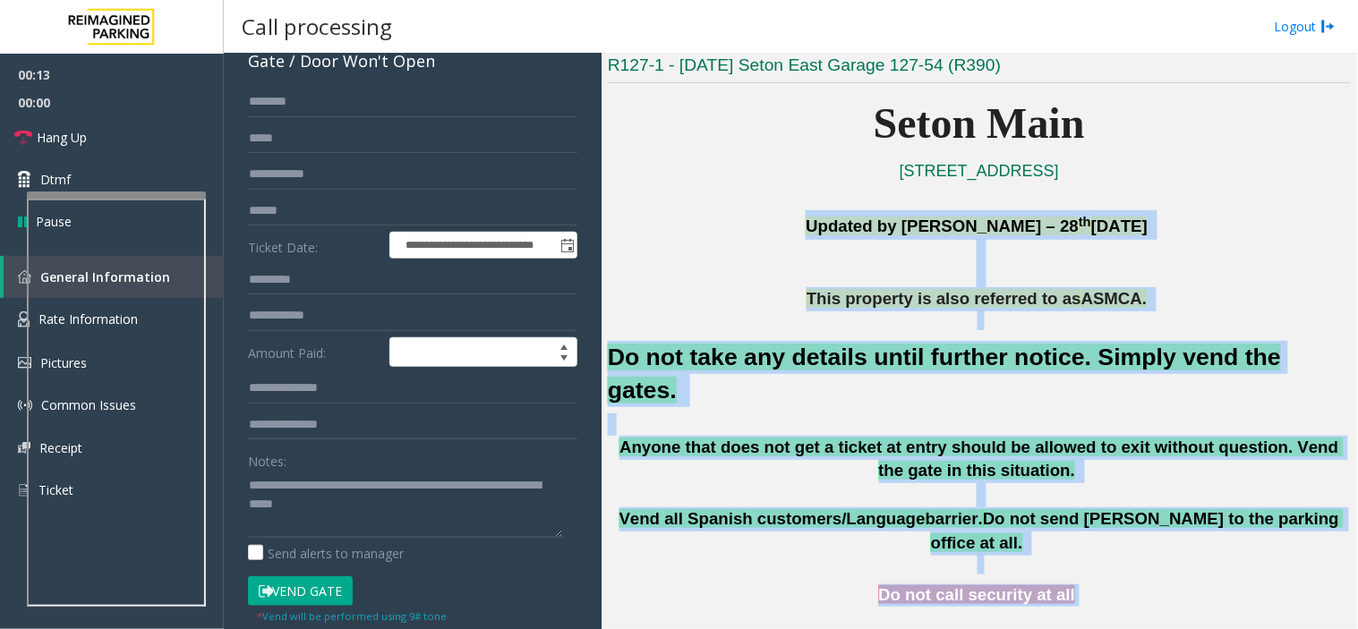
drag, startPoint x: 910, startPoint y: 217, endPoint x: 1068, endPoint y: 543, distance: 363.0
click at [1068, 584] on p "Do not call security at all" at bounding box center [979, 595] width 743 height 22
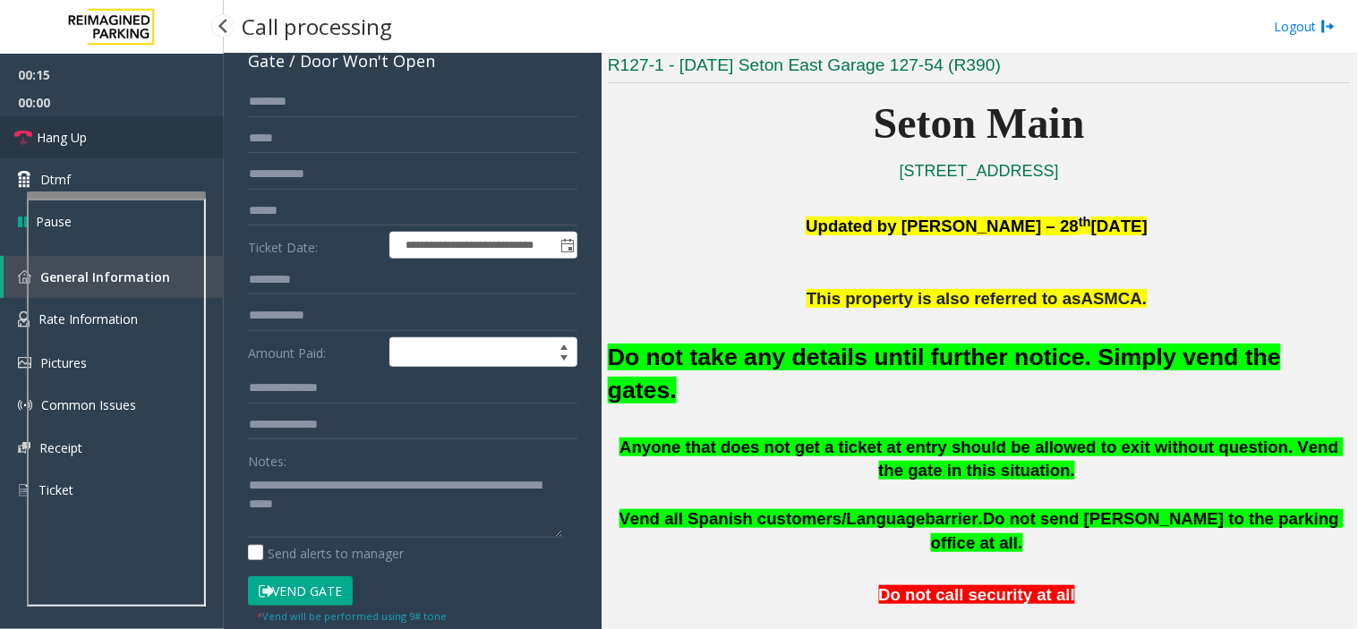
click at [153, 143] on link "Hang Up" at bounding box center [112, 137] width 224 height 42
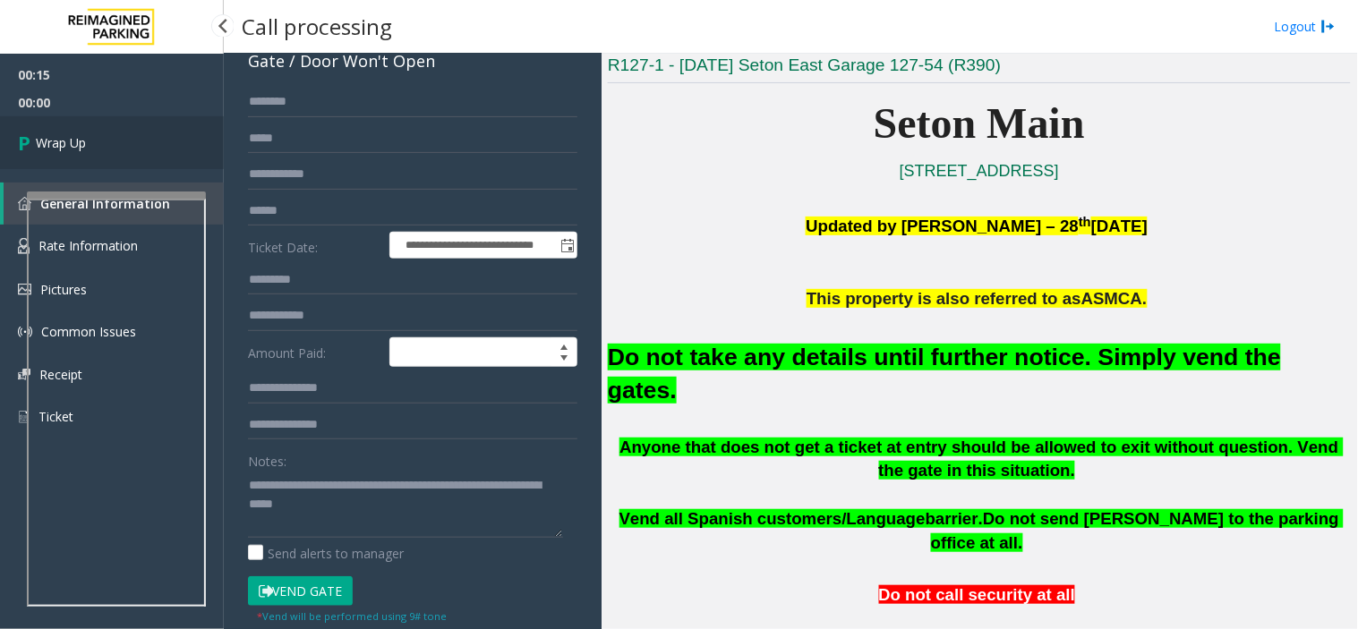
click at [153, 143] on link "Wrap Up" at bounding box center [112, 142] width 224 height 53
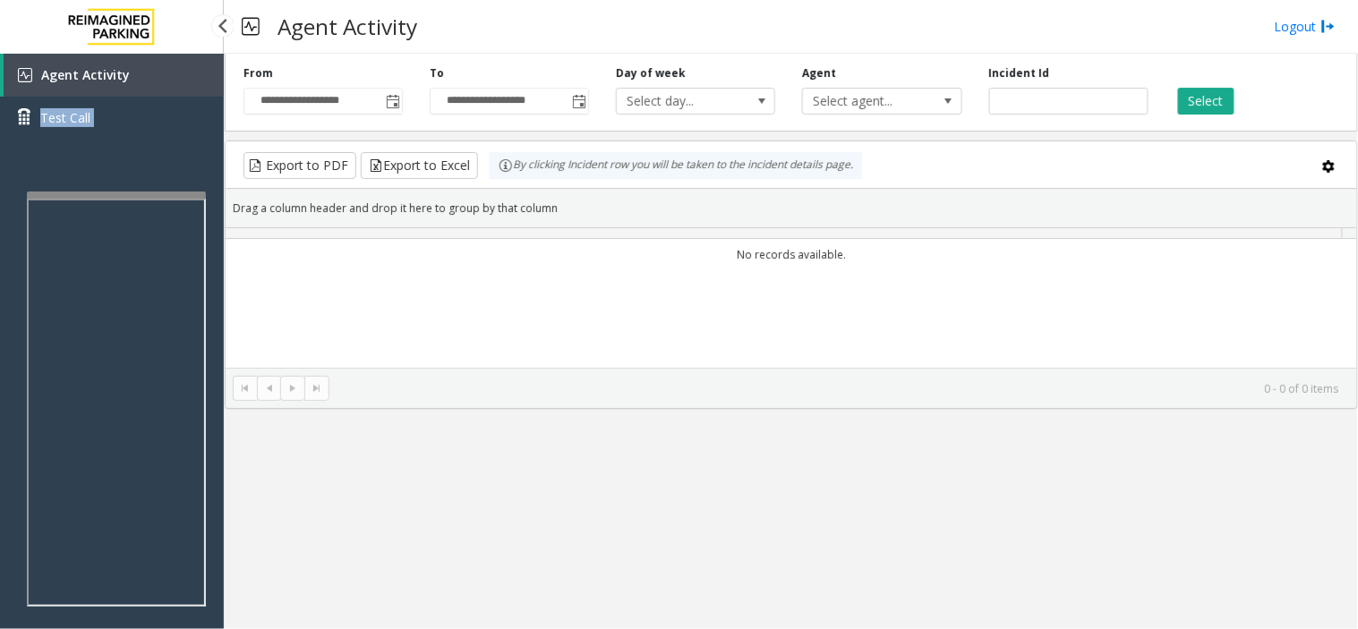
click at [153, 143] on div "Agent Activity Test Call" at bounding box center [112, 103] width 224 height 98
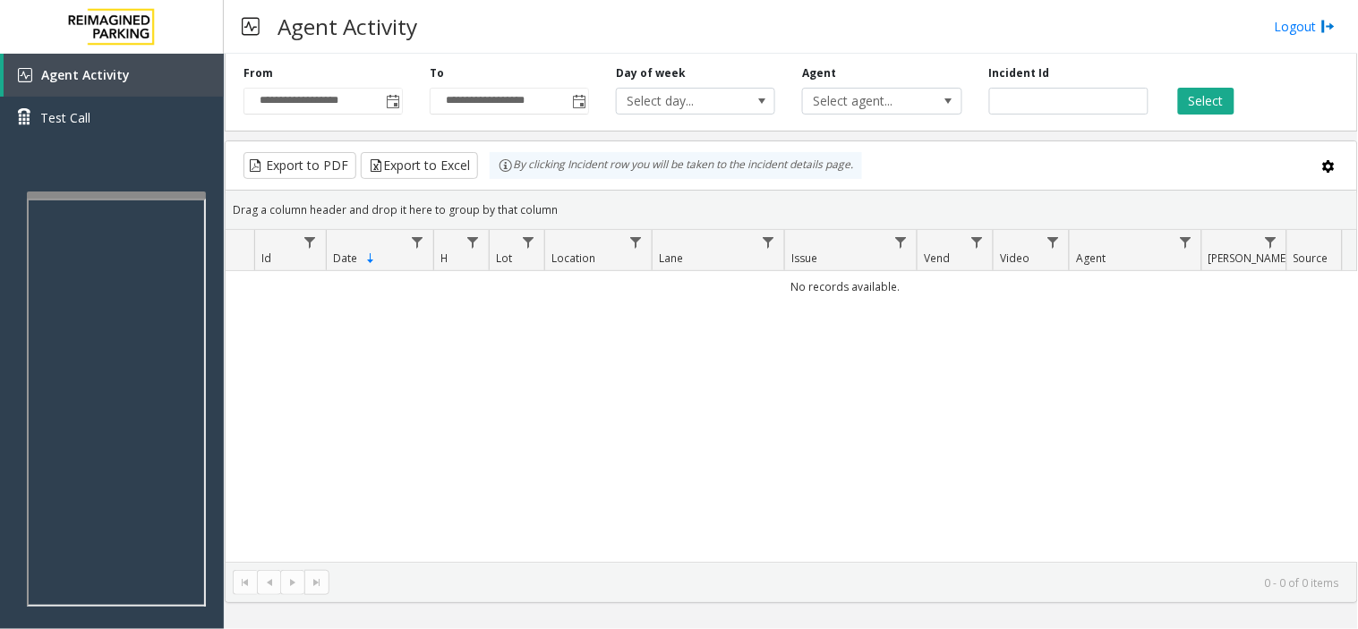
click at [574, 153] on div "By clicking Incident row you will be taken to the incident details page." at bounding box center [675, 165] width 372 height 27
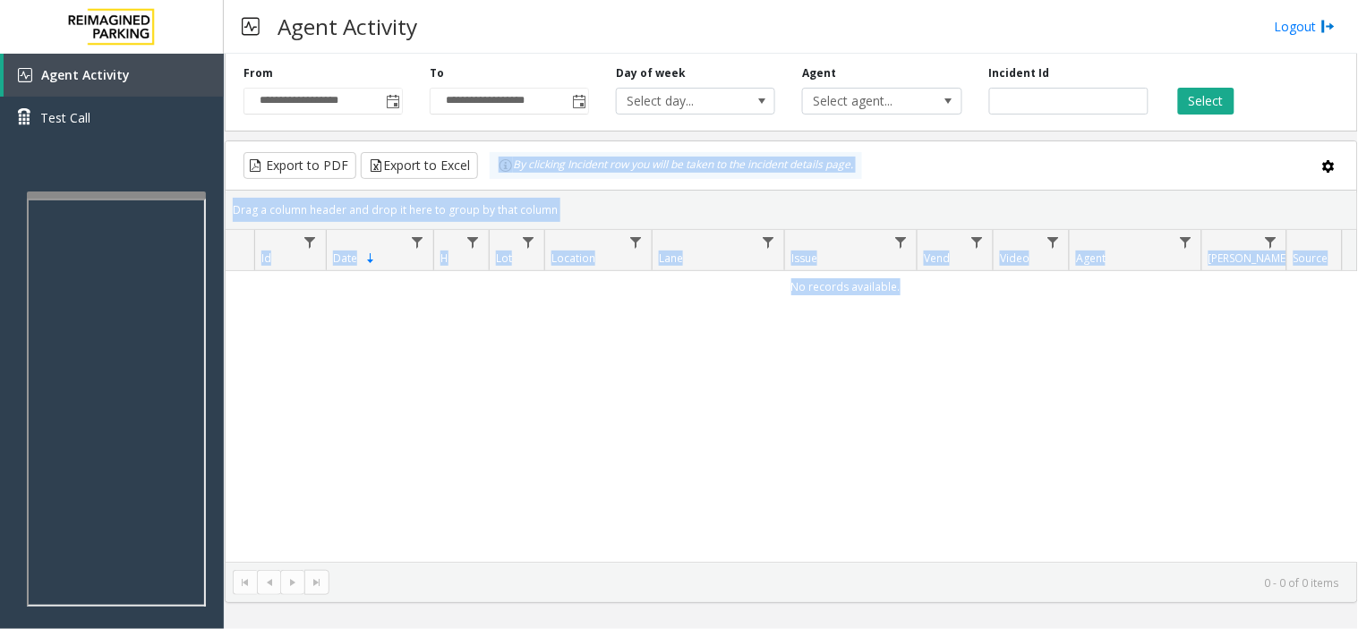
drag, startPoint x: 574, startPoint y: 153, endPoint x: 843, endPoint y: 293, distance: 303.4
click at [843, 293] on kendo-grid "Export to PDF Export to Excel By clicking Incident row you will be taken to the…" at bounding box center [791, 371] width 1133 height 463
click at [843, 293] on td "No records available." at bounding box center [845, 286] width 1239 height 31
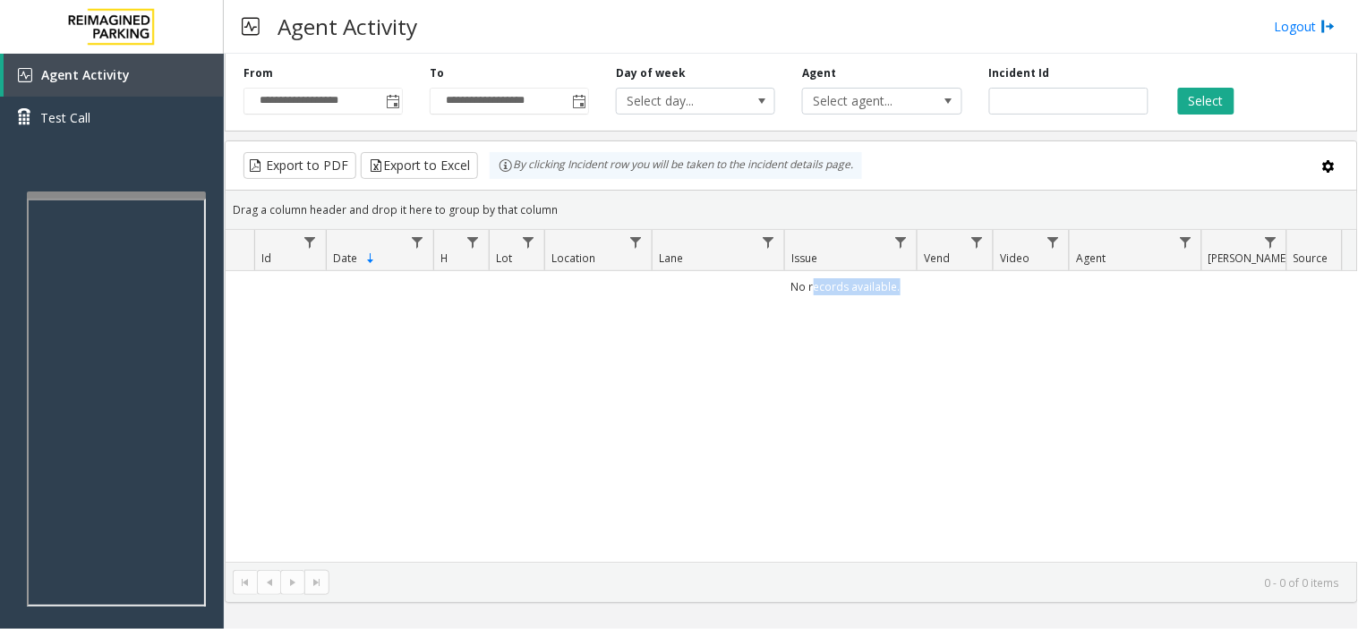
drag, startPoint x: 843, startPoint y: 293, endPoint x: 887, endPoint y: 295, distance: 43.9
click at [887, 295] on td "No records available." at bounding box center [845, 286] width 1239 height 31
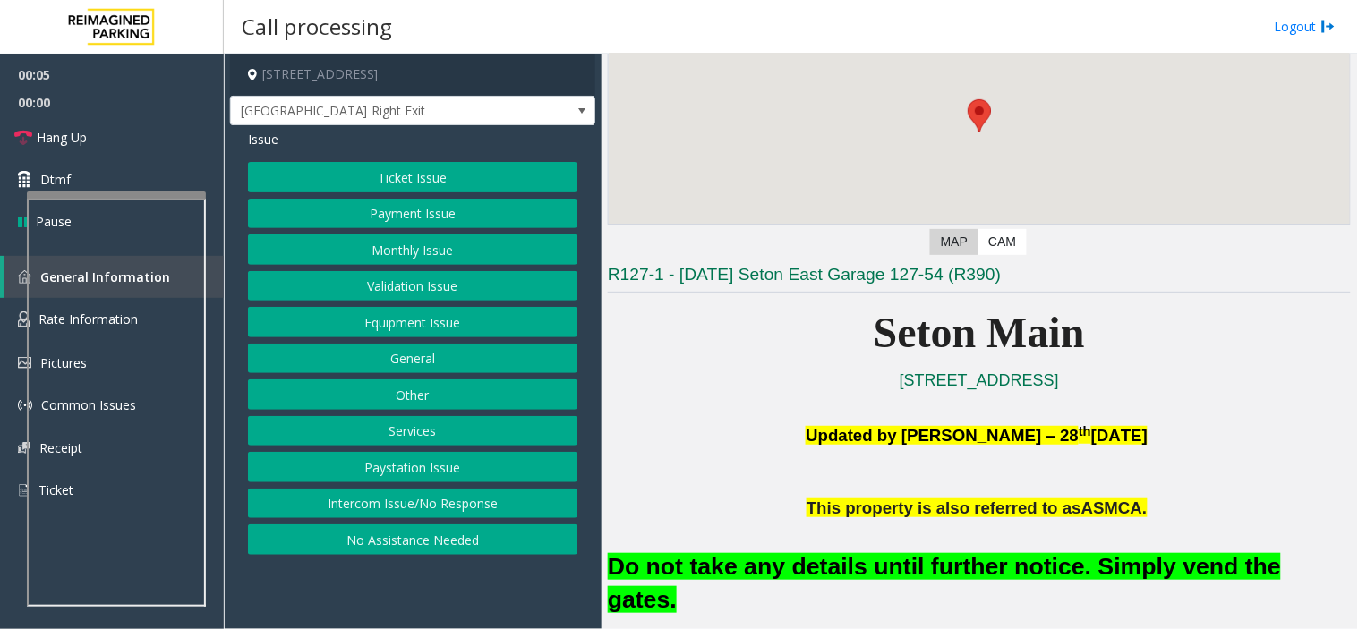
scroll to position [397, 0]
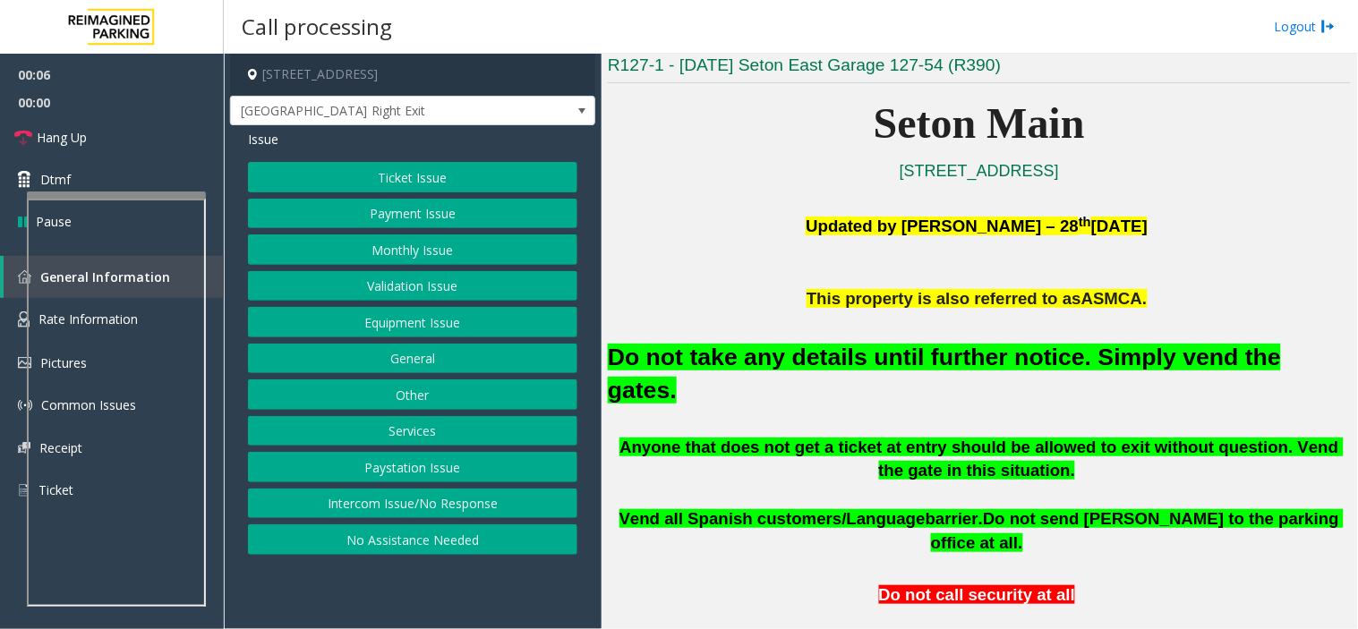
click at [950, 509] on span "barrier." at bounding box center [953, 518] width 57 height 19
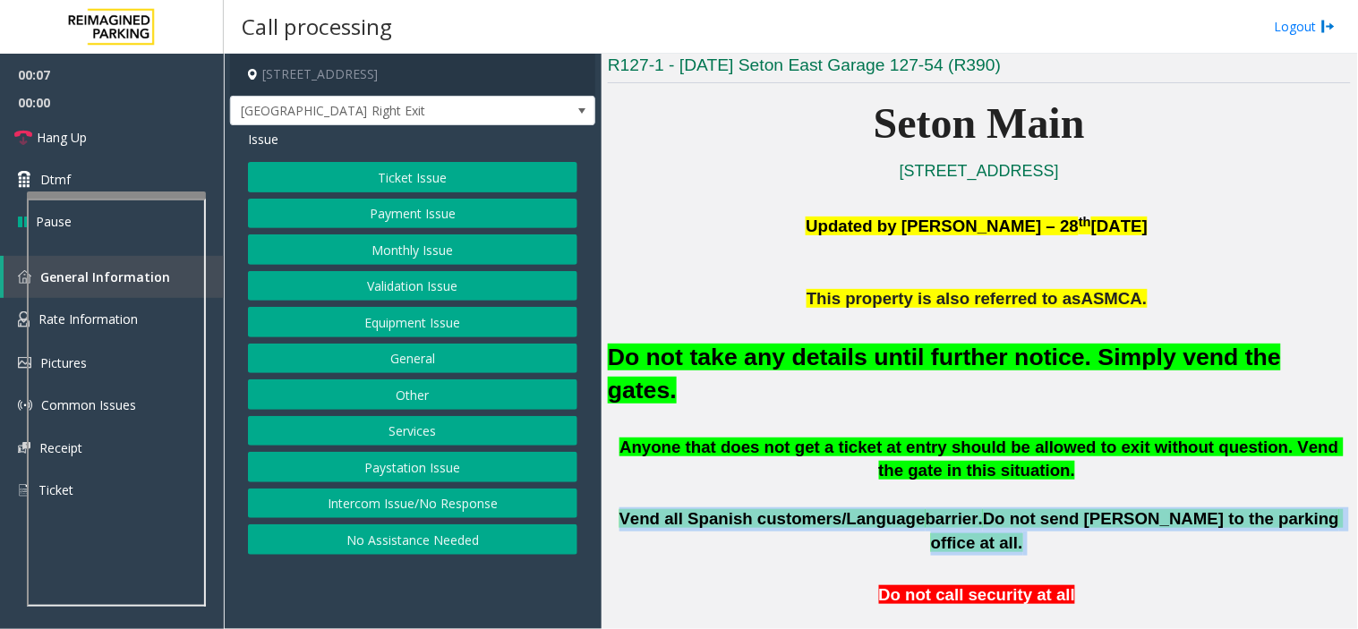
click at [950, 509] on span "barrier." at bounding box center [953, 518] width 57 height 19
copy p "Vend all [DEMOGRAPHIC_DATA] customers/Language barrier. Do not send parkers to …"
click at [514, 311] on button "Equipment Issue" at bounding box center [412, 322] width 329 height 30
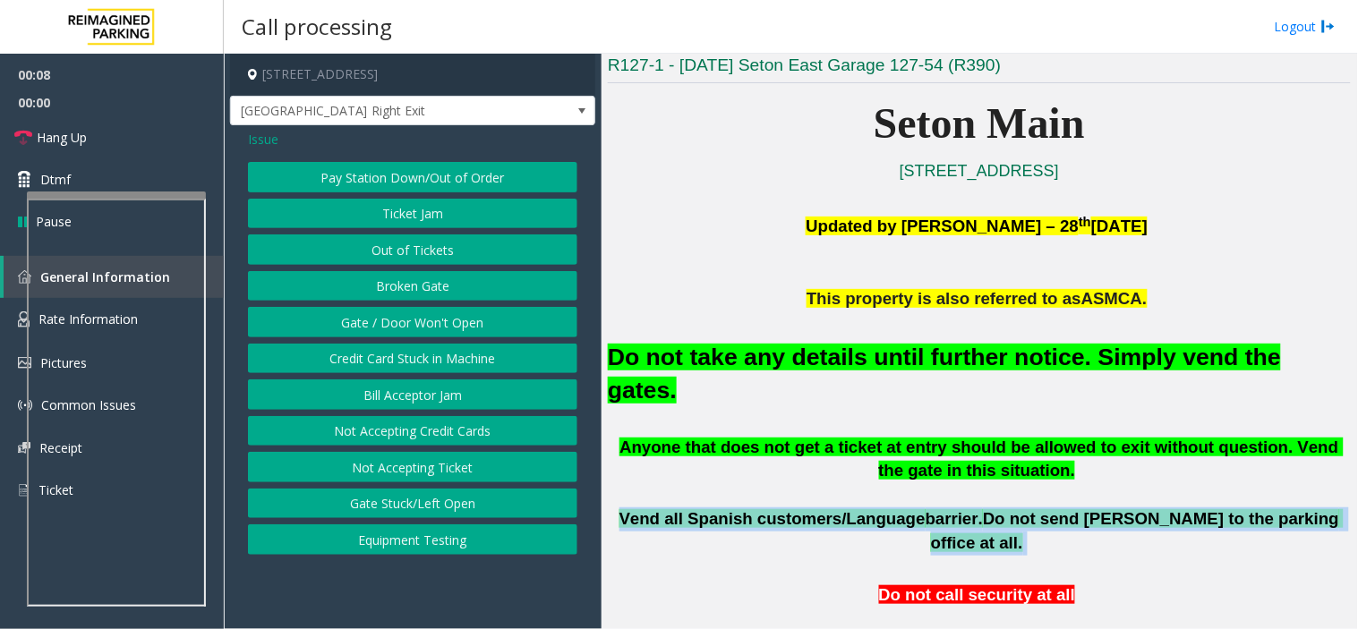
click at [514, 311] on button "Gate / Door Won't Open" at bounding box center [412, 322] width 329 height 30
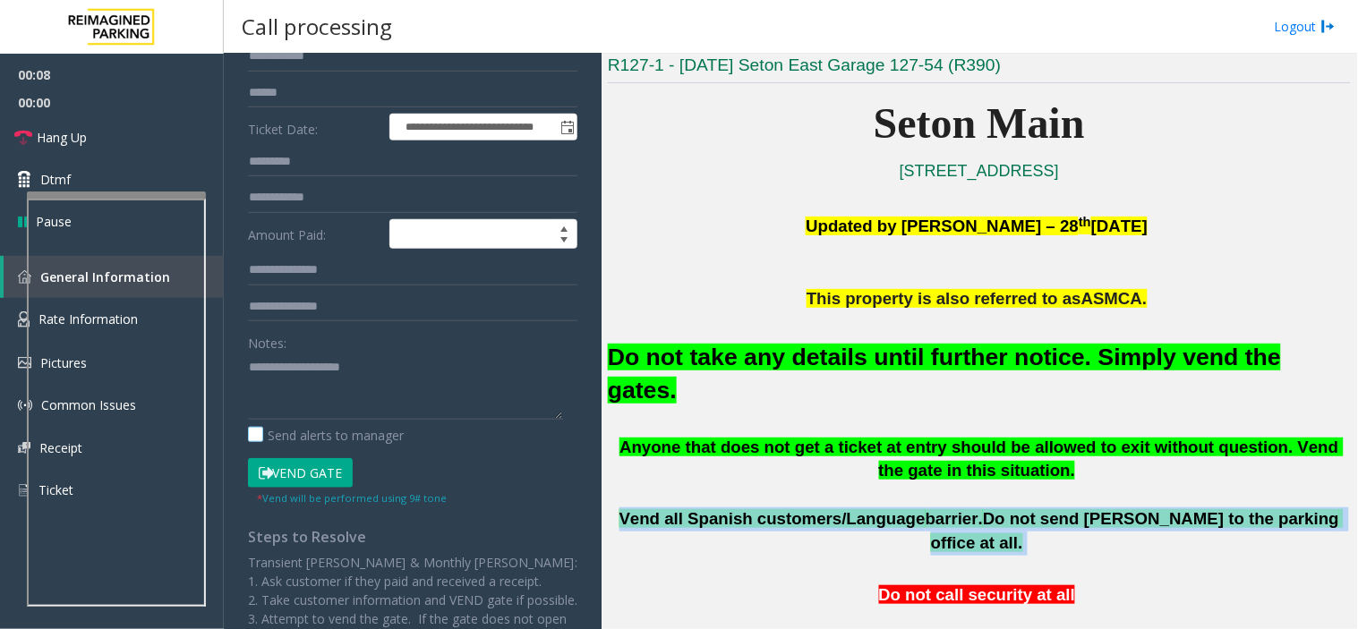
scroll to position [298, 0]
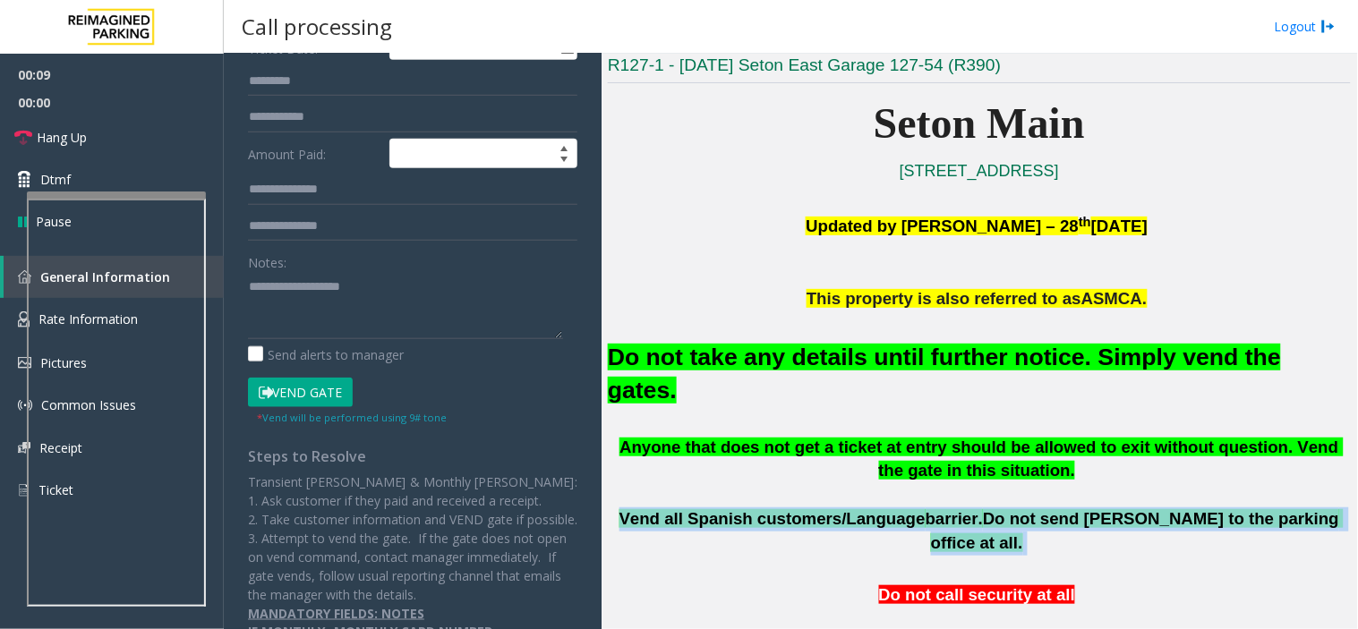
click at [349, 398] on button "Vend Gate" at bounding box center [300, 393] width 105 height 30
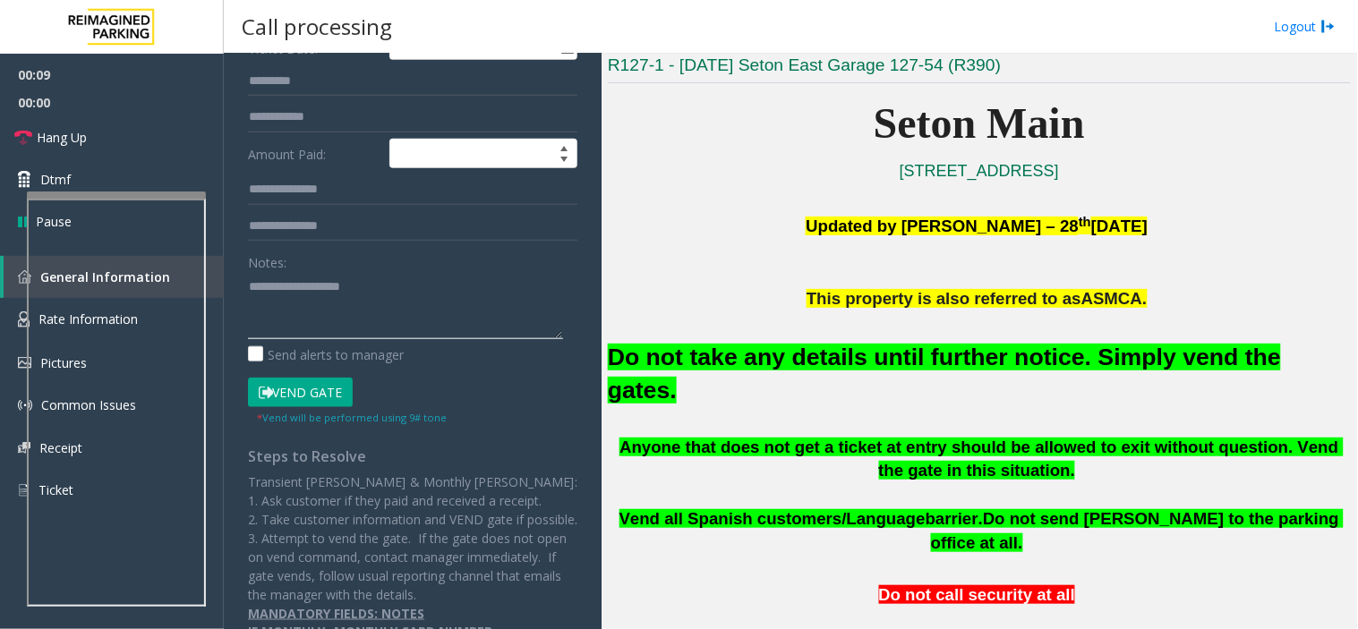
paste textarea "**********"
click at [379, 317] on textarea at bounding box center [405, 305] width 315 height 67
type textarea "**********"
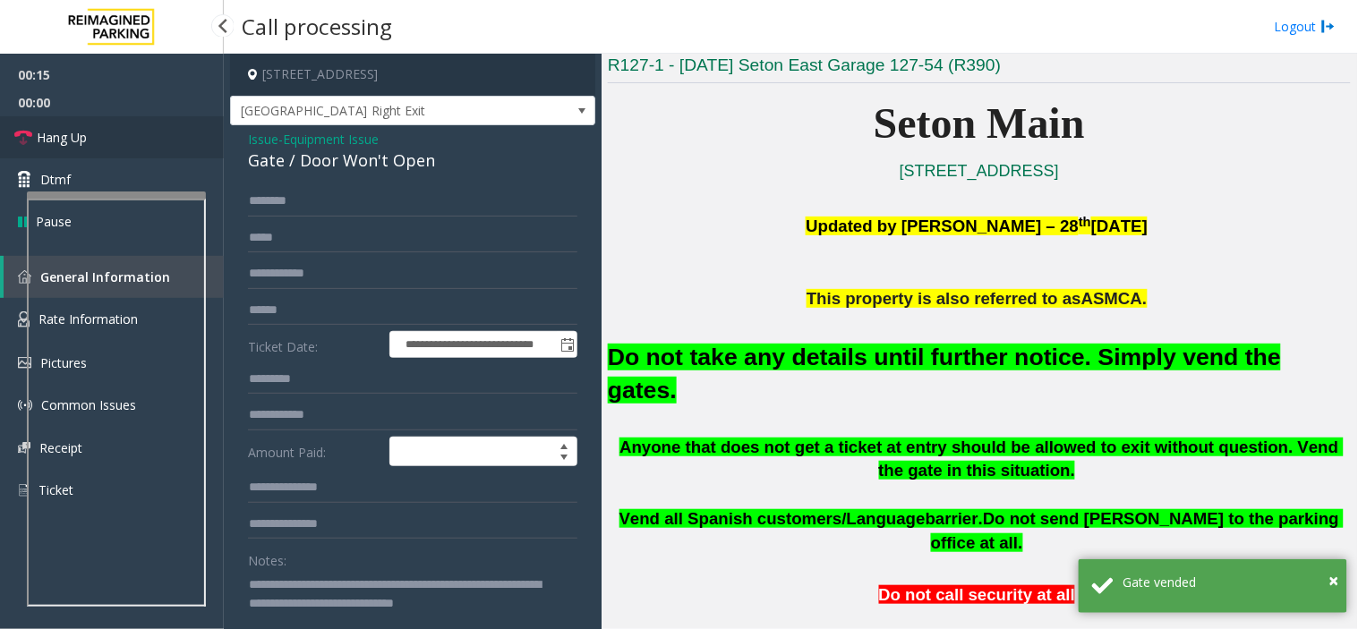
click at [122, 132] on link "Hang Up" at bounding box center [112, 137] width 224 height 42
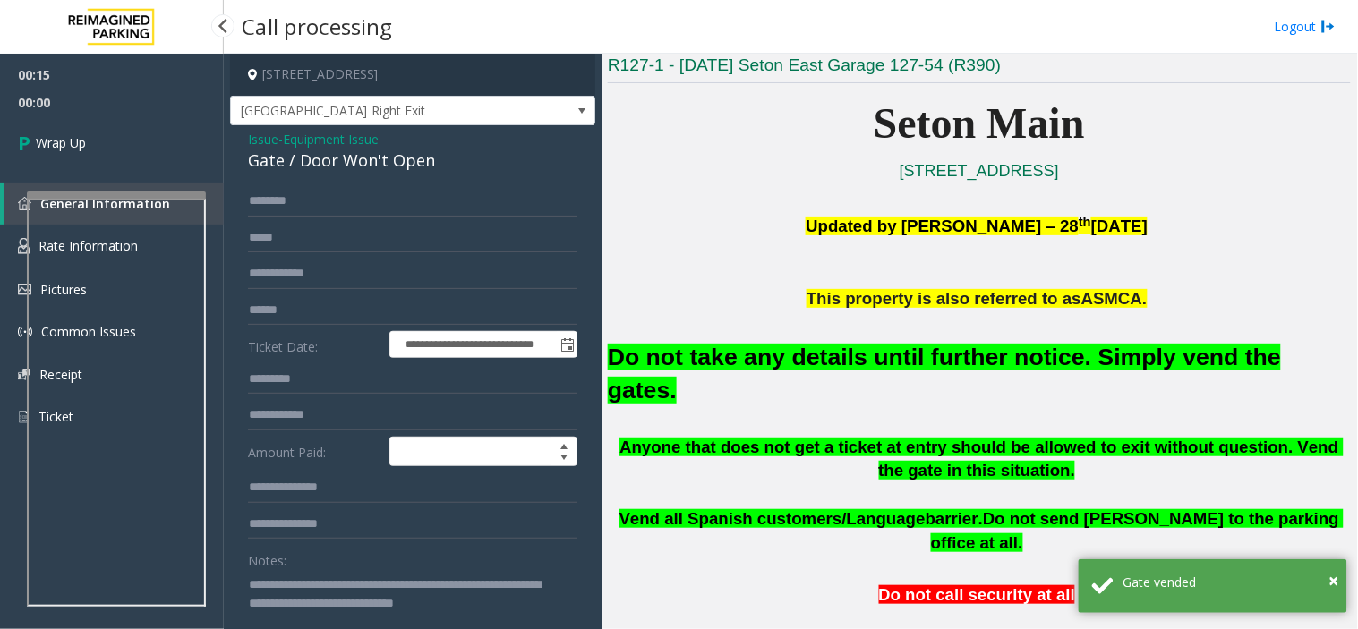
click at [122, 132] on link "Wrap Up" at bounding box center [112, 142] width 224 height 53
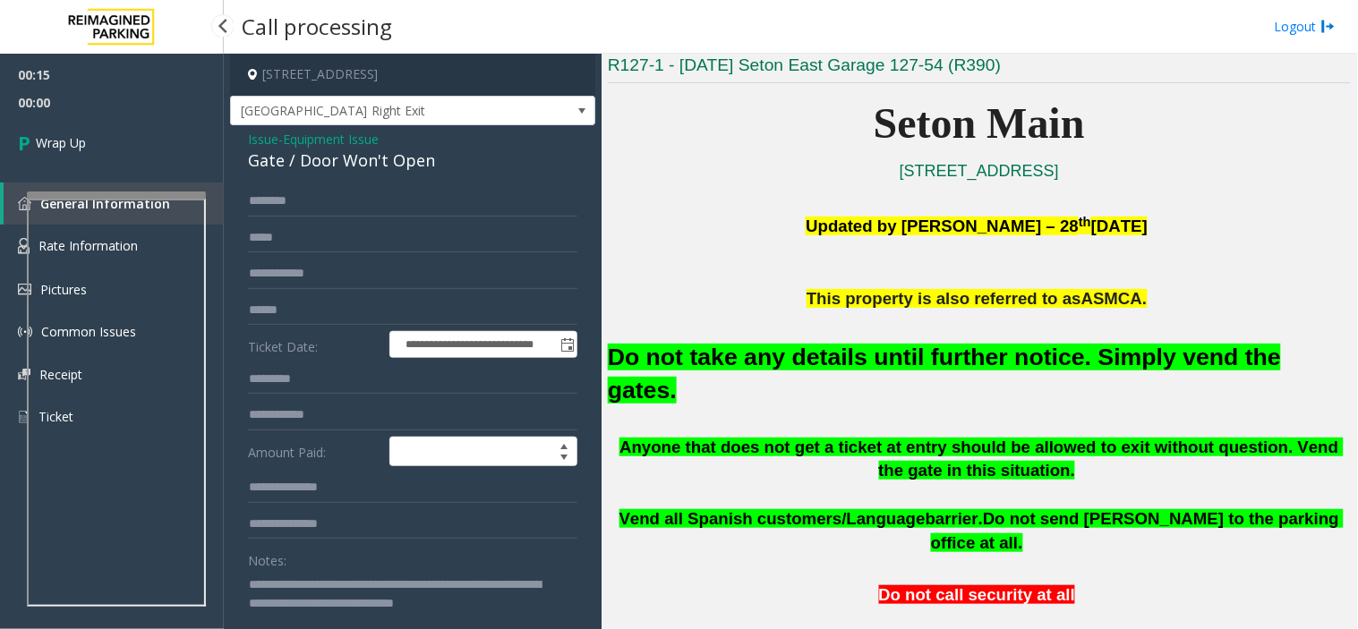
click at [122, 132] on link "Wrap Up" at bounding box center [112, 142] width 224 height 53
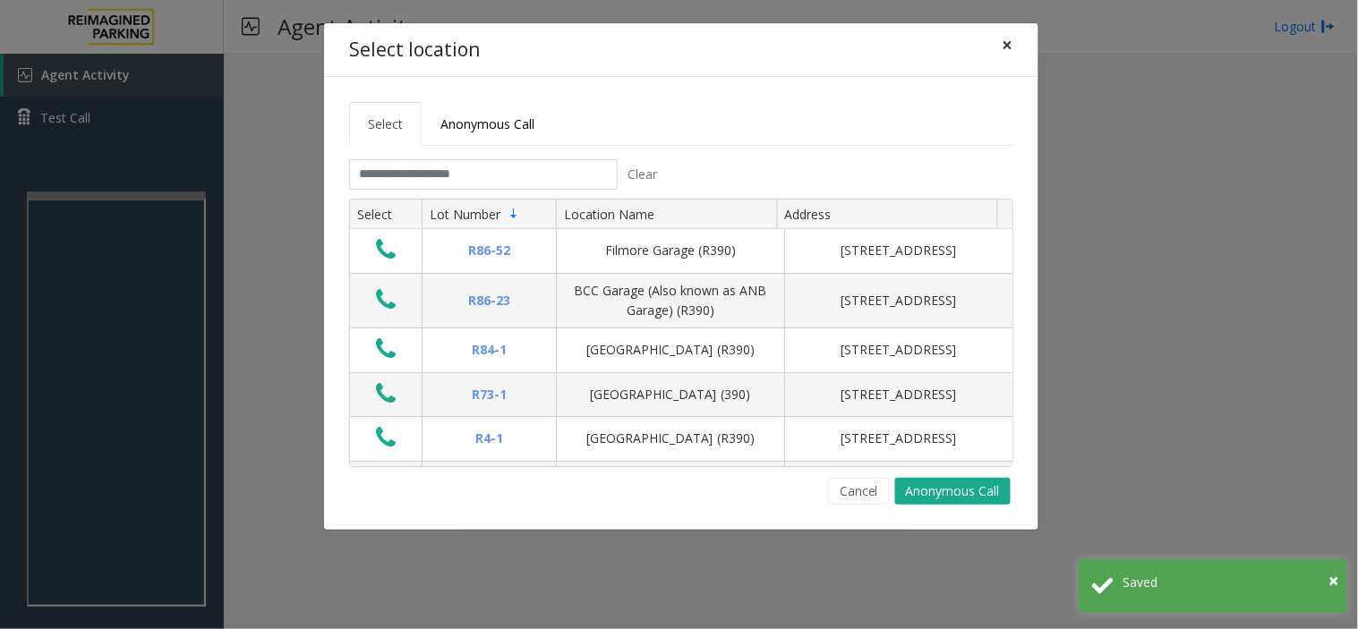
click at [1005, 49] on span "×" at bounding box center [1007, 44] width 11 height 25
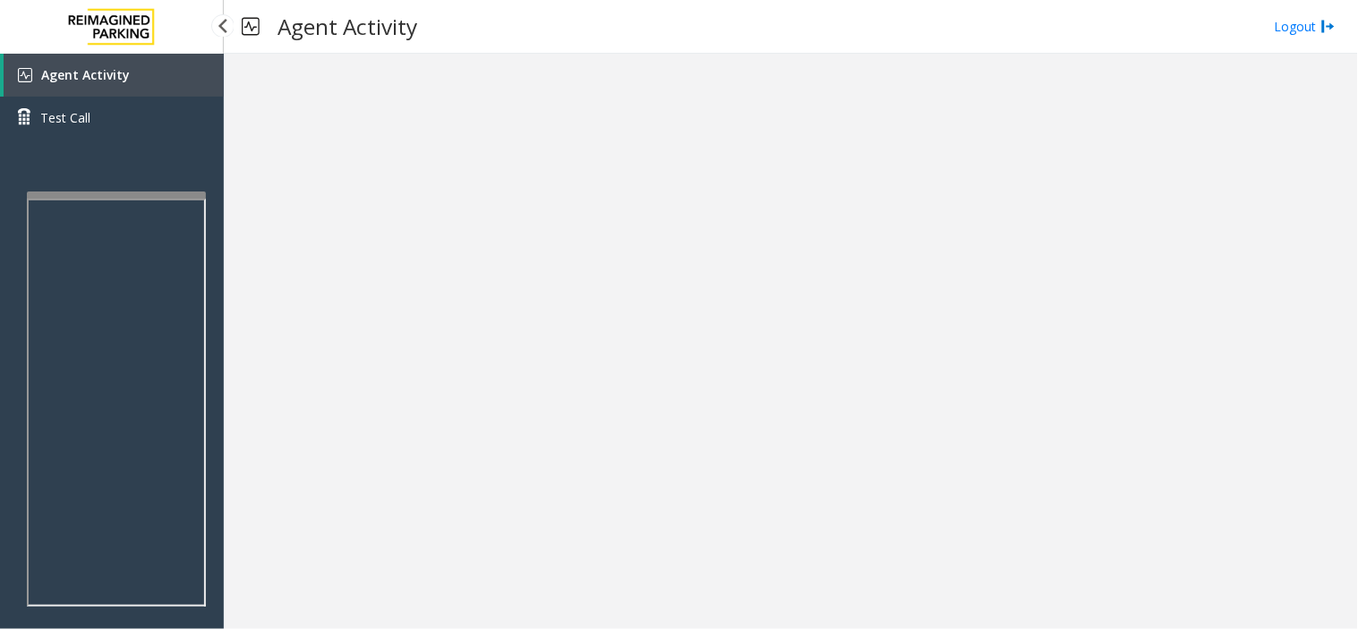
click at [217, 72] on link "Agent Activity" at bounding box center [114, 75] width 220 height 43
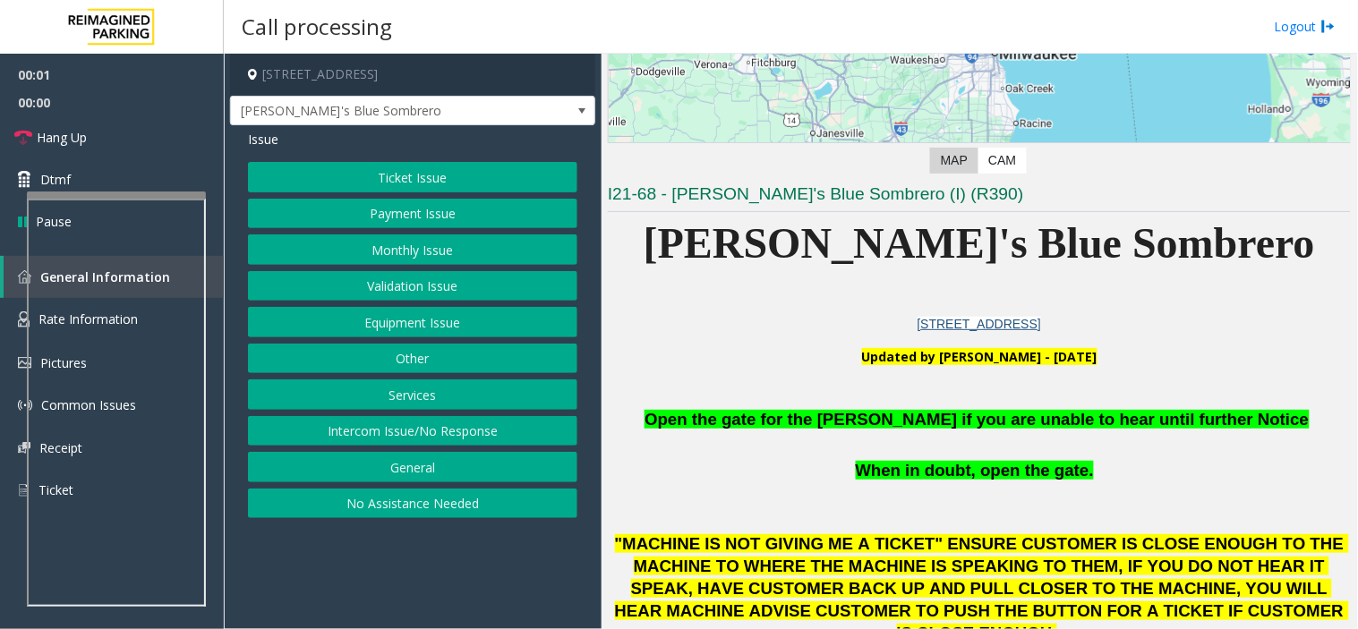
scroll to position [397, 0]
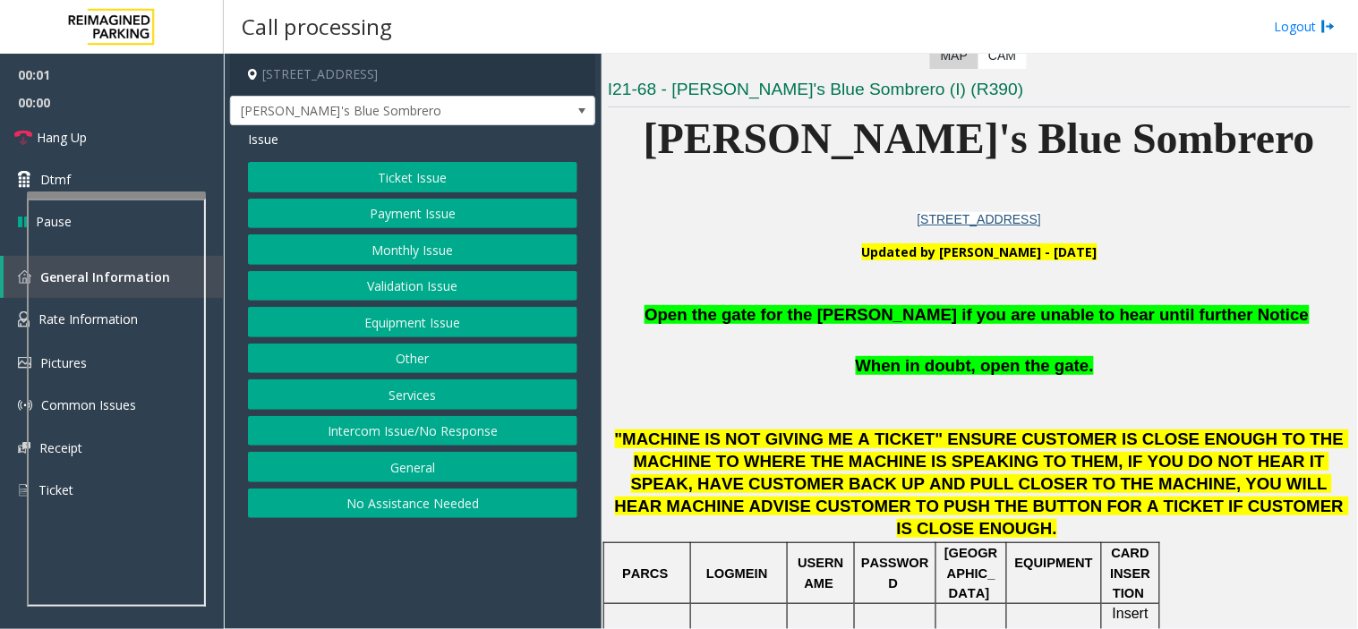
click at [898, 314] on span "Open the gate for the [PERSON_NAME] if you are unable to hear until further Not…" at bounding box center [976, 314] width 664 height 19
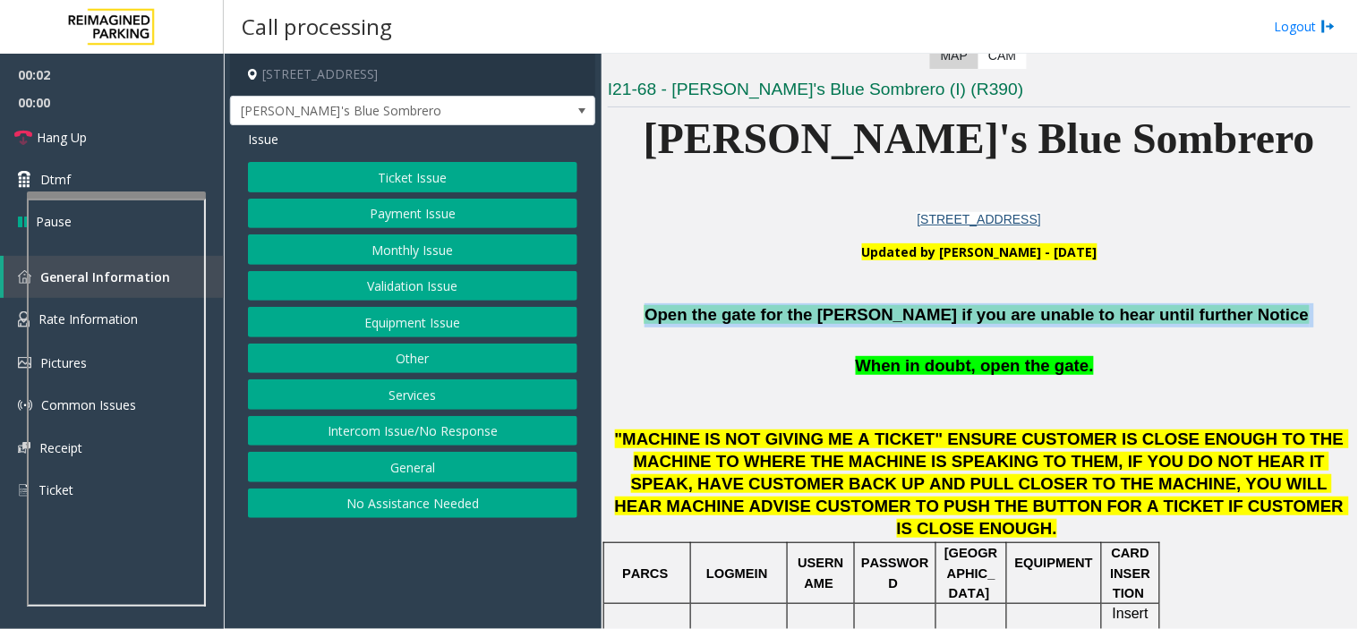
click at [898, 314] on span "Open the gate for the [PERSON_NAME] if you are unable to hear until further Not…" at bounding box center [976, 314] width 664 height 19
click at [540, 336] on button "Equipment Issue" at bounding box center [412, 322] width 329 height 30
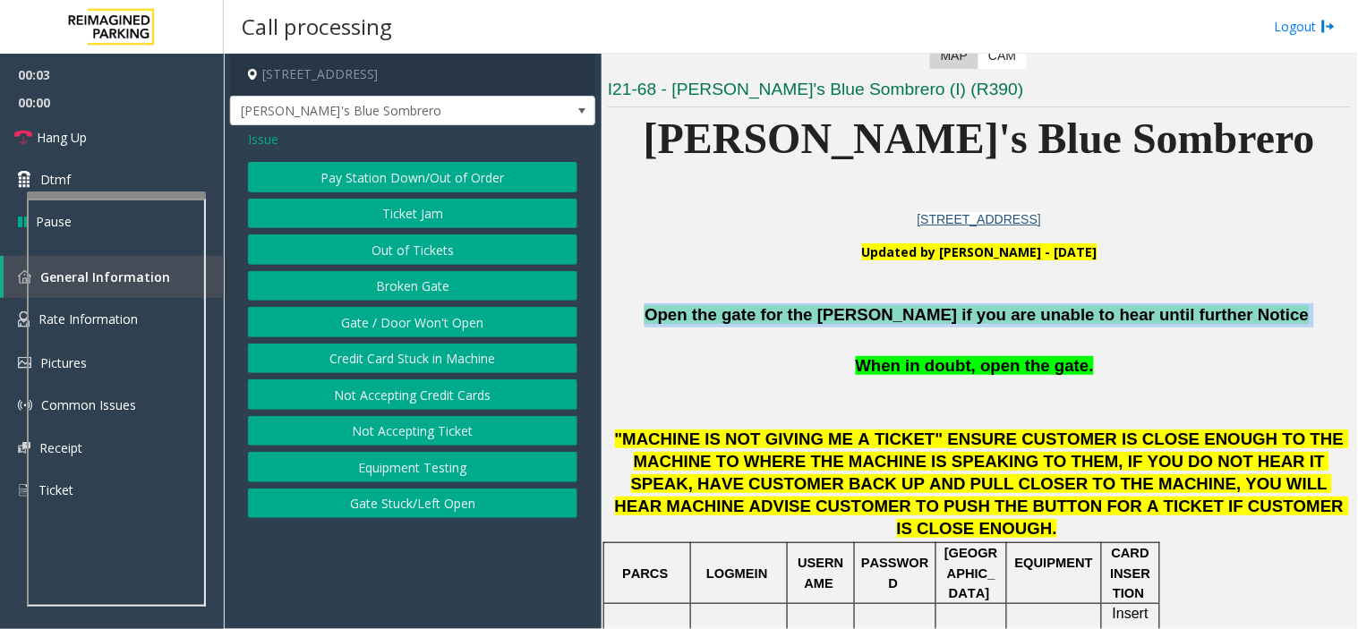
click at [540, 336] on button "Gate / Door Won't Open" at bounding box center [412, 322] width 329 height 30
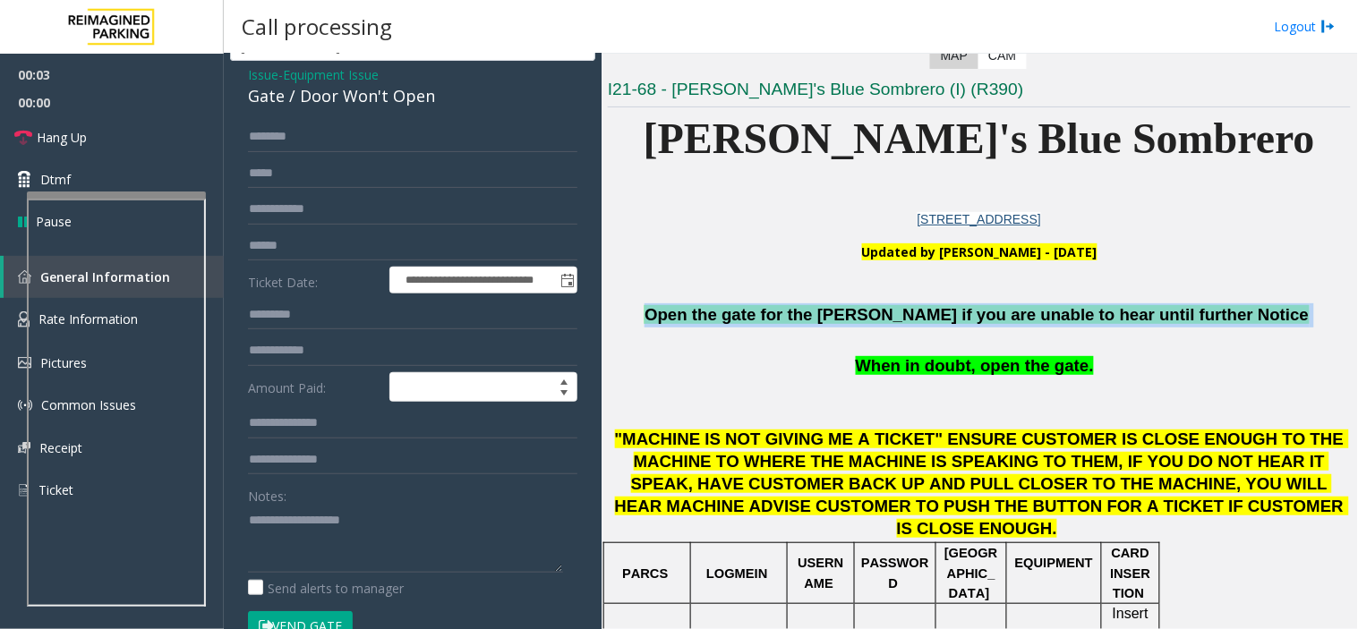
scroll to position [99, 0]
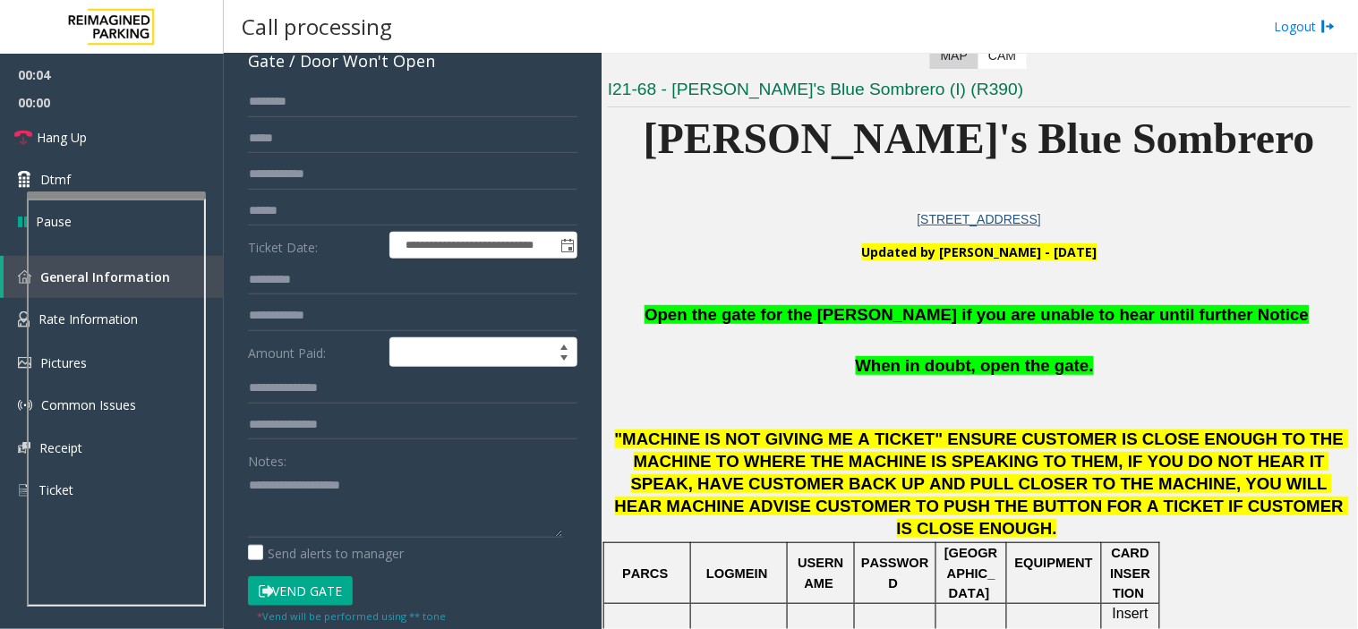
click at [461, 448] on div "Notes:" at bounding box center [412, 492] width 329 height 92
paste textarea "**********"
click at [466, 478] on textarea at bounding box center [405, 504] width 315 height 67
type textarea "**********"
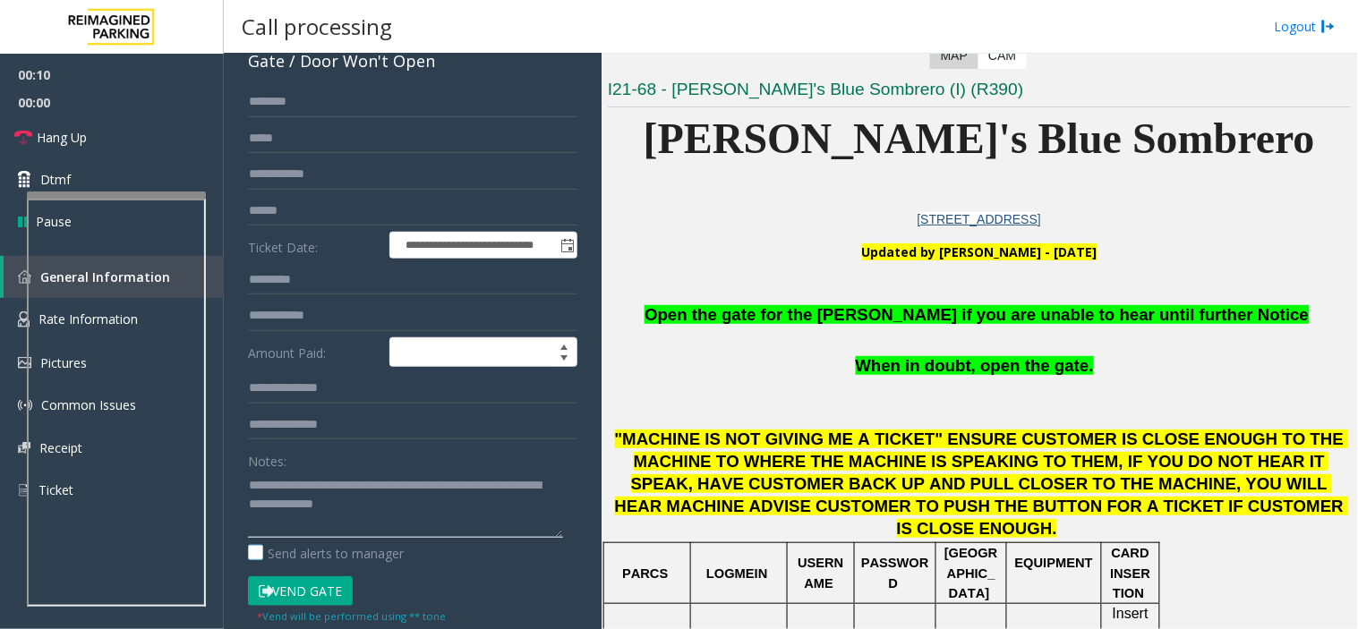
scroll to position [199, 0]
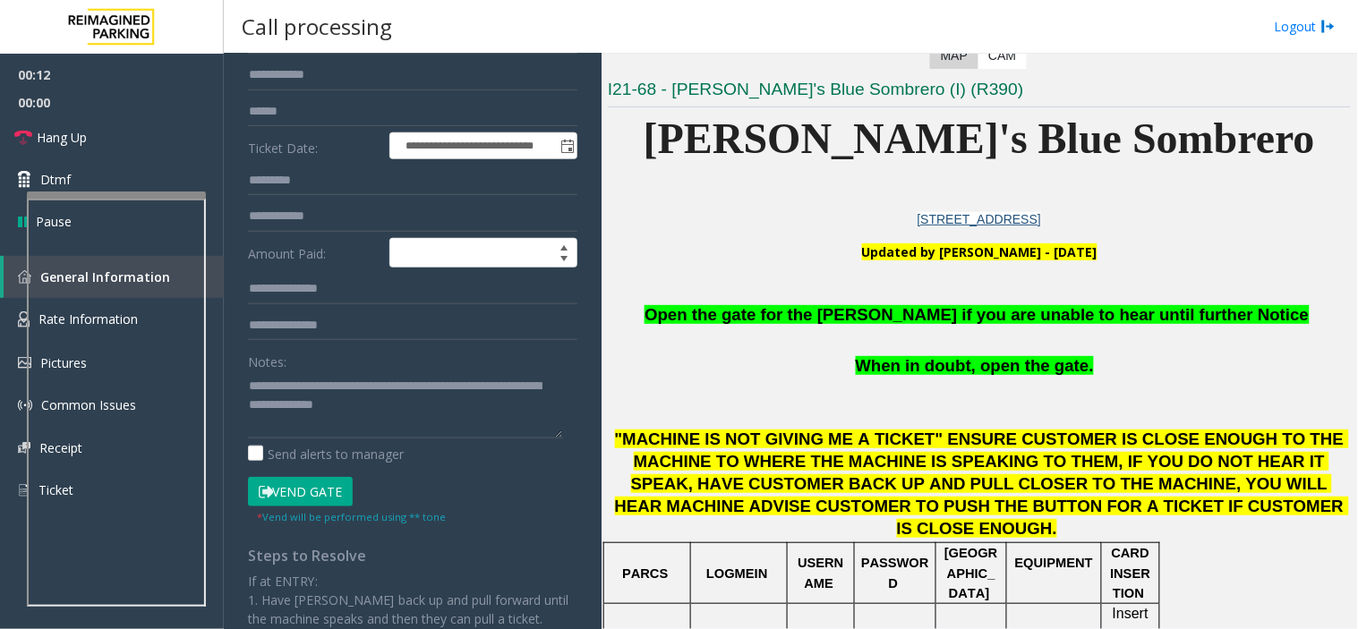
click at [295, 501] on button "Vend Gate" at bounding box center [300, 492] width 105 height 30
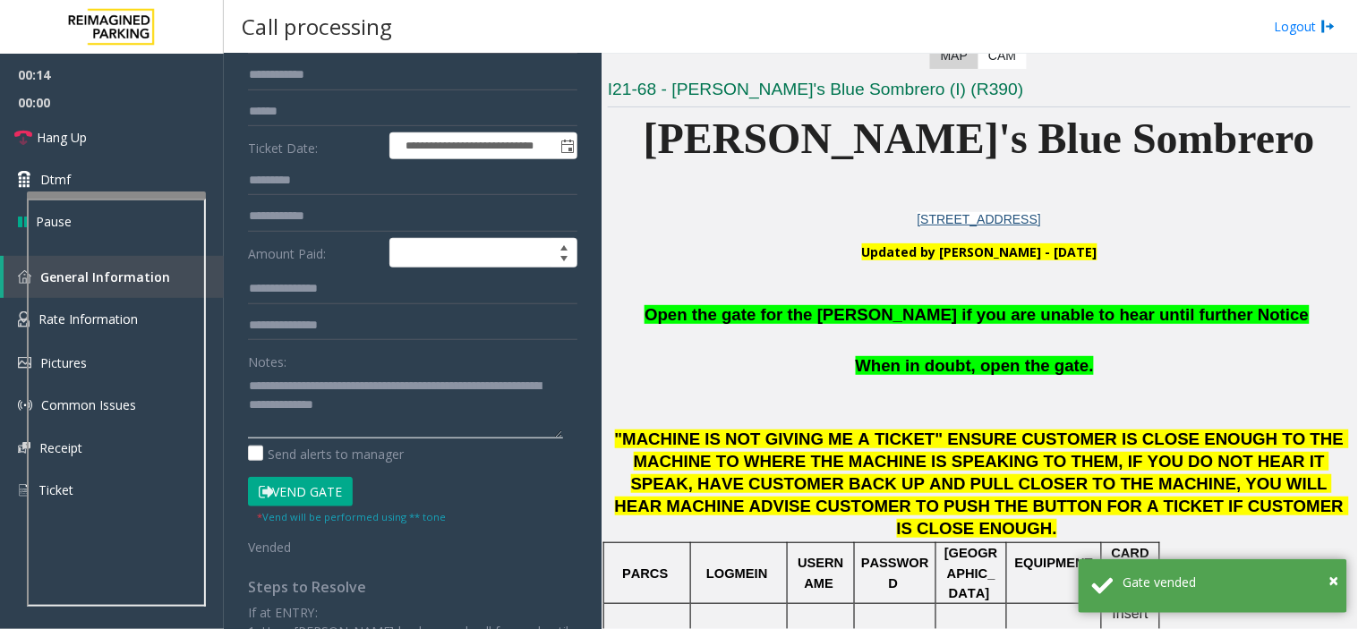
click at [400, 438] on textarea at bounding box center [405, 404] width 315 height 67
drag, startPoint x: 400, startPoint y: 438, endPoint x: 247, endPoint y: 347, distance: 178.2
click at [248, 347] on div "Notes:" at bounding box center [412, 392] width 329 height 92
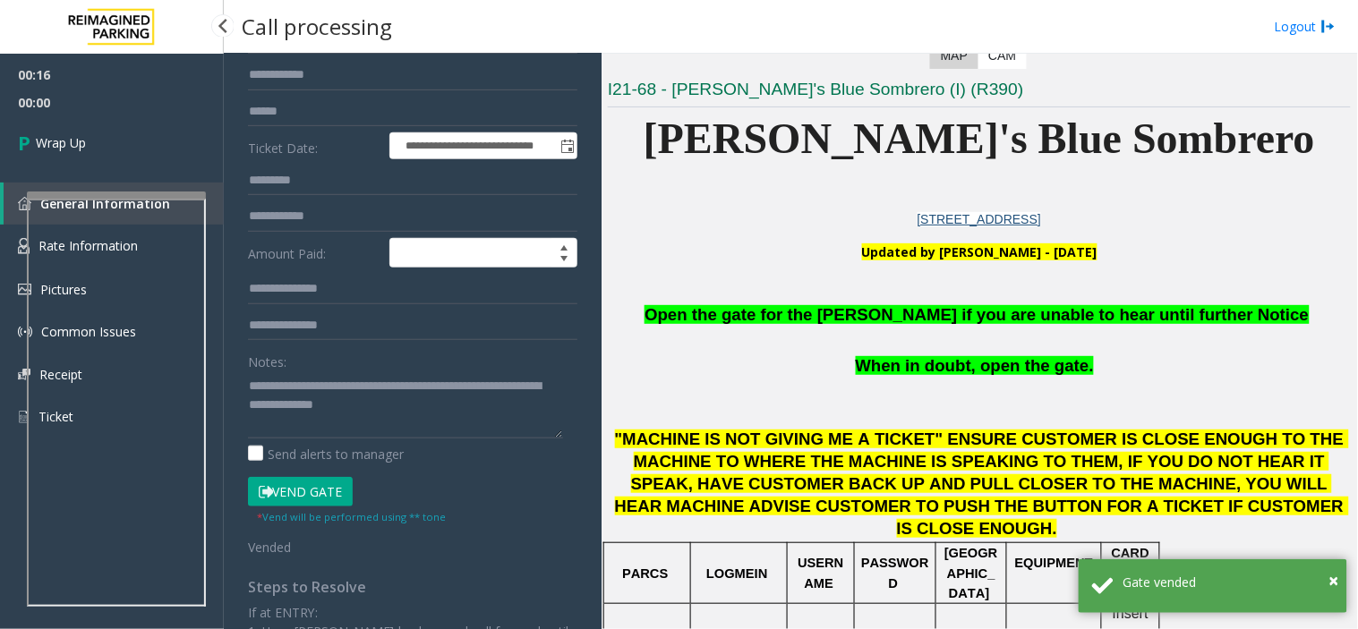
click at [91, 109] on span "00:00" at bounding box center [112, 103] width 224 height 28
click at [97, 127] on link "Wrap Up" at bounding box center [112, 142] width 224 height 53
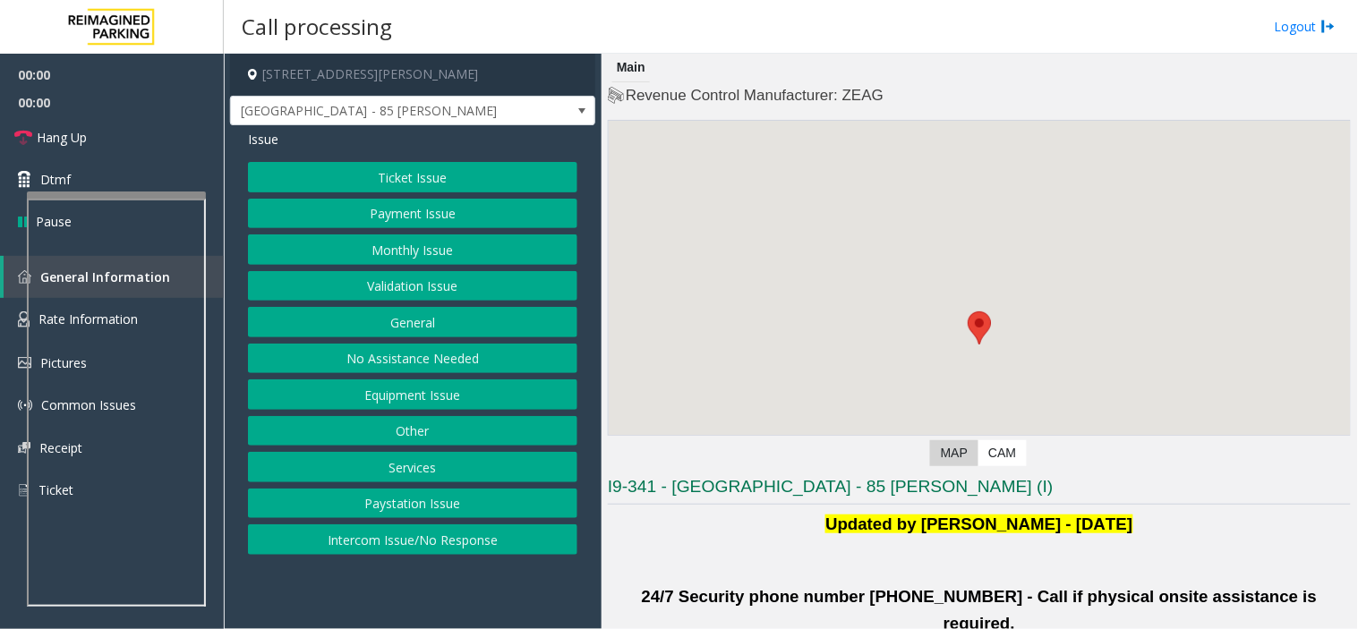
scroll to position [298, 0]
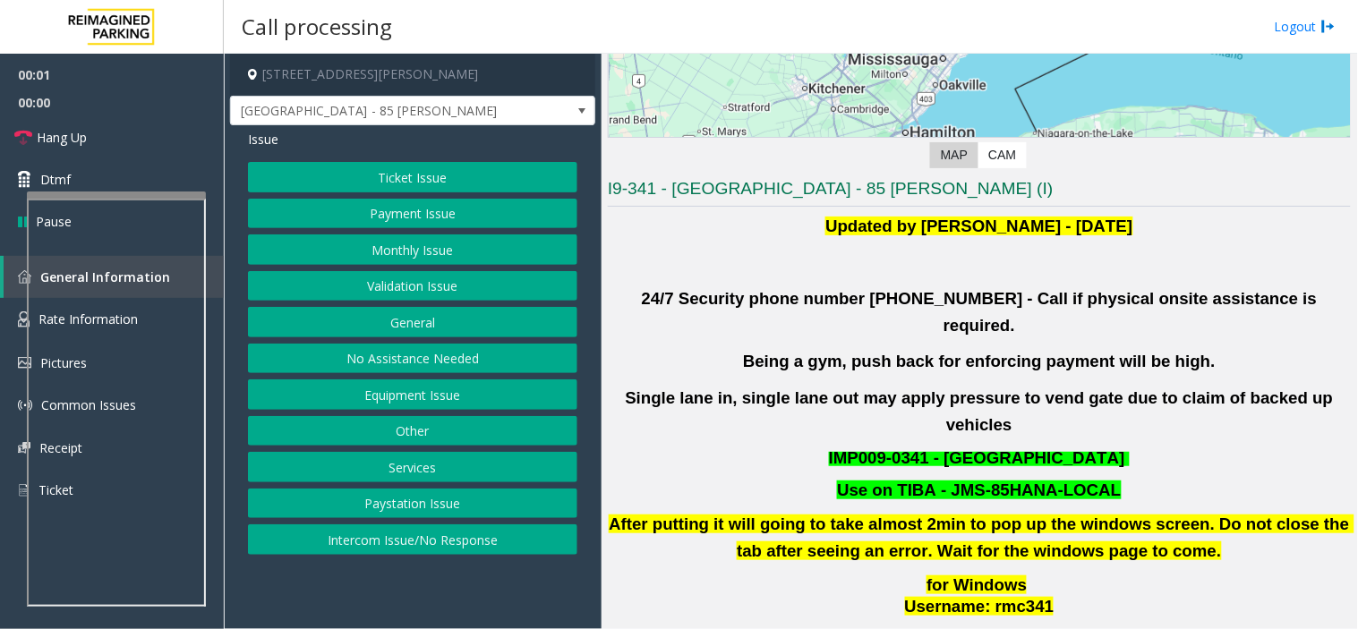
click at [449, 295] on button "Validation Issue" at bounding box center [412, 286] width 329 height 30
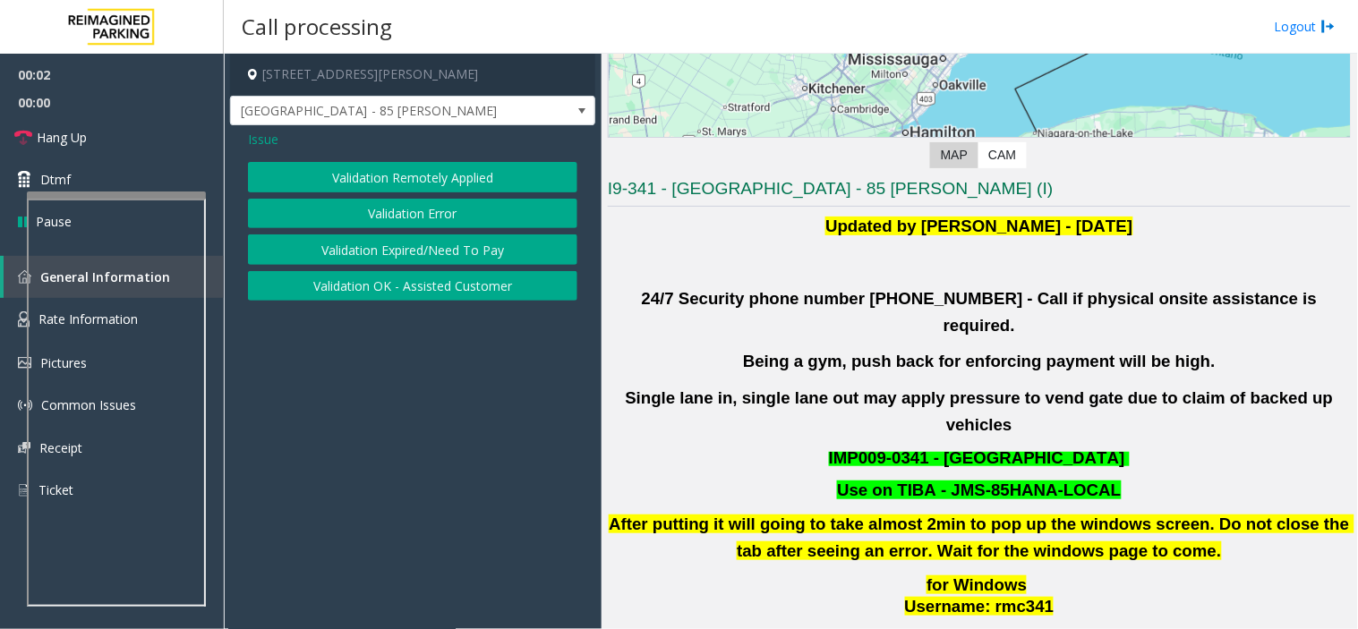
click at [413, 202] on button "Validation Error" at bounding box center [412, 214] width 329 height 30
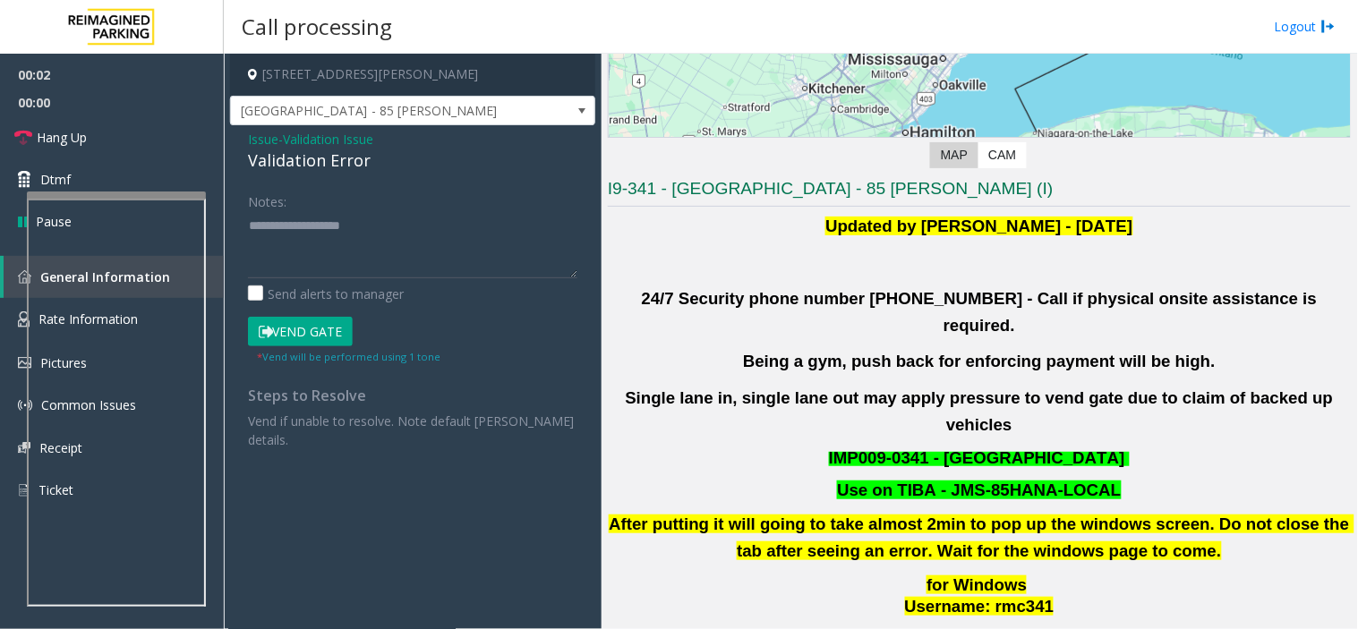
click at [345, 165] on div "Validation Error" at bounding box center [412, 161] width 329 height 24
drag, startPoint x: 370, startPoint y: 288, endPoint x: 298, endPoint y: 243, distance: 85.7
paste textarea "**********"
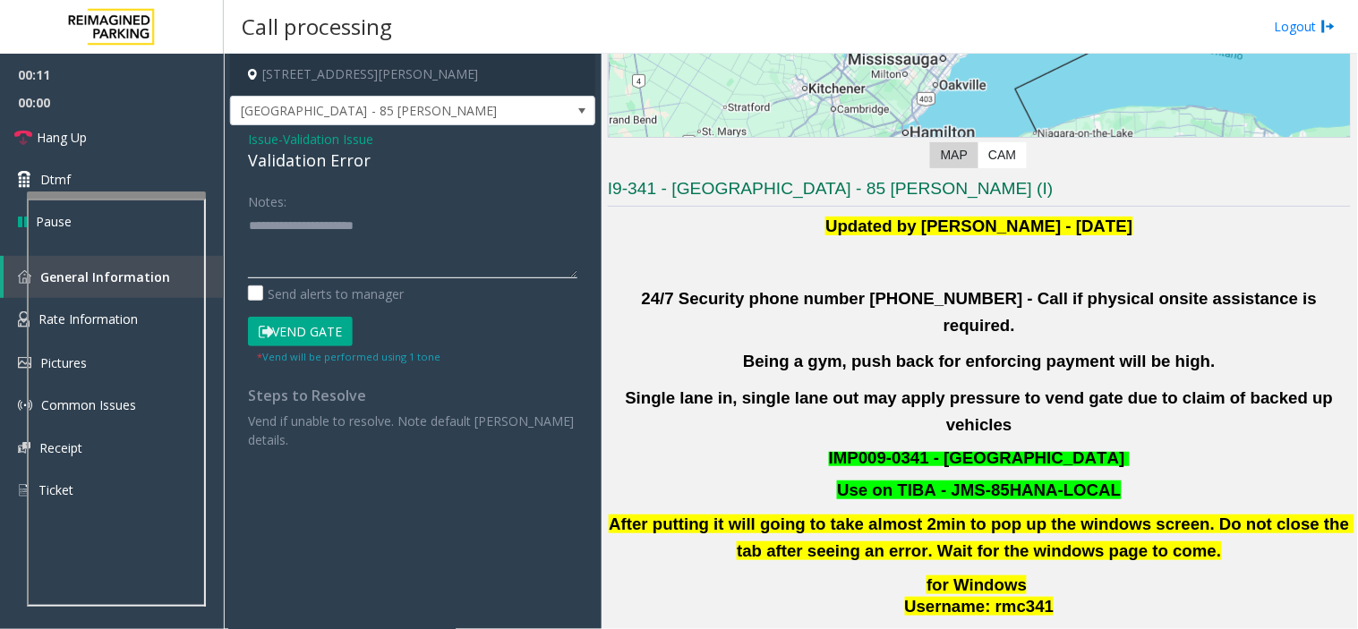
type textarea "**********"
click at [313, 140] on span "Validation Issue" at bounding box center [328, 139] width 90 height 19
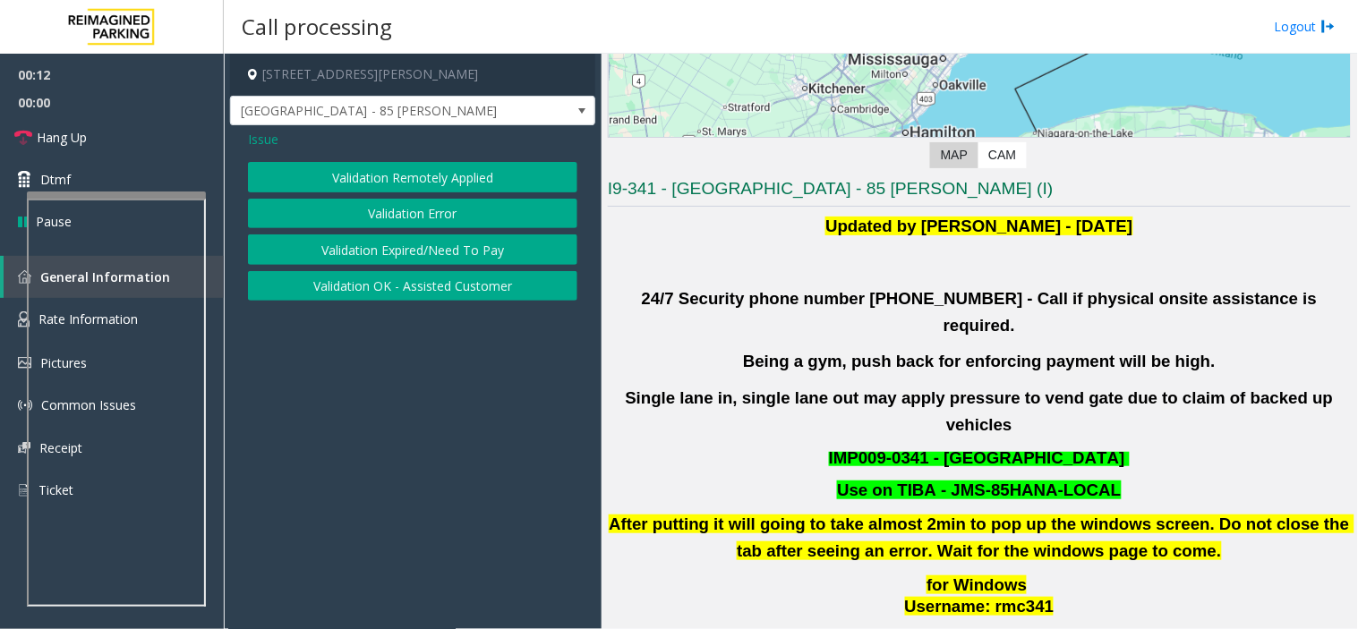
drag, startPoint x: 258, startPoint y: 139, endPoint x: 291, endPoint y: 157, distance: 37.6
click at [258, 140] on span "Issue" at bounding box center [263, 139] width 30 height 19
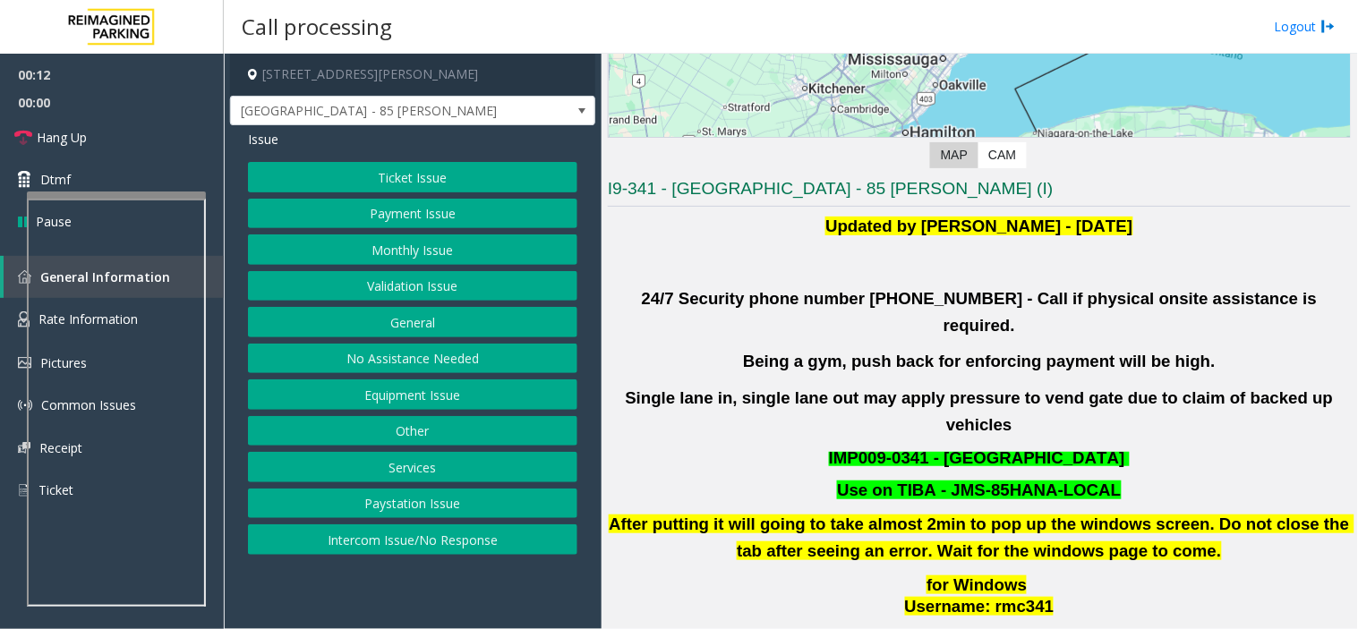
click at [435, 211] on button "Payment Issue" at bounding box center [412, 214] width 329 height 30
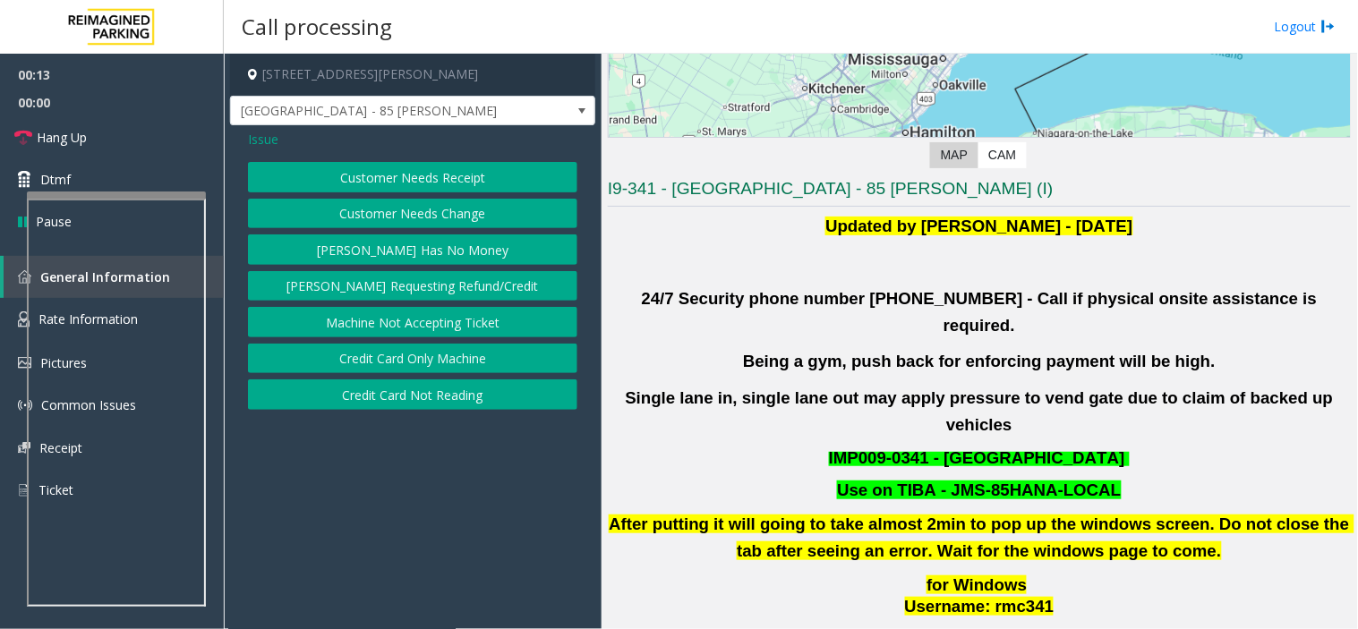
click at [399, 166] on button "Customer Needs Receipt" at bounding box center [412, 177] width 329 height 30
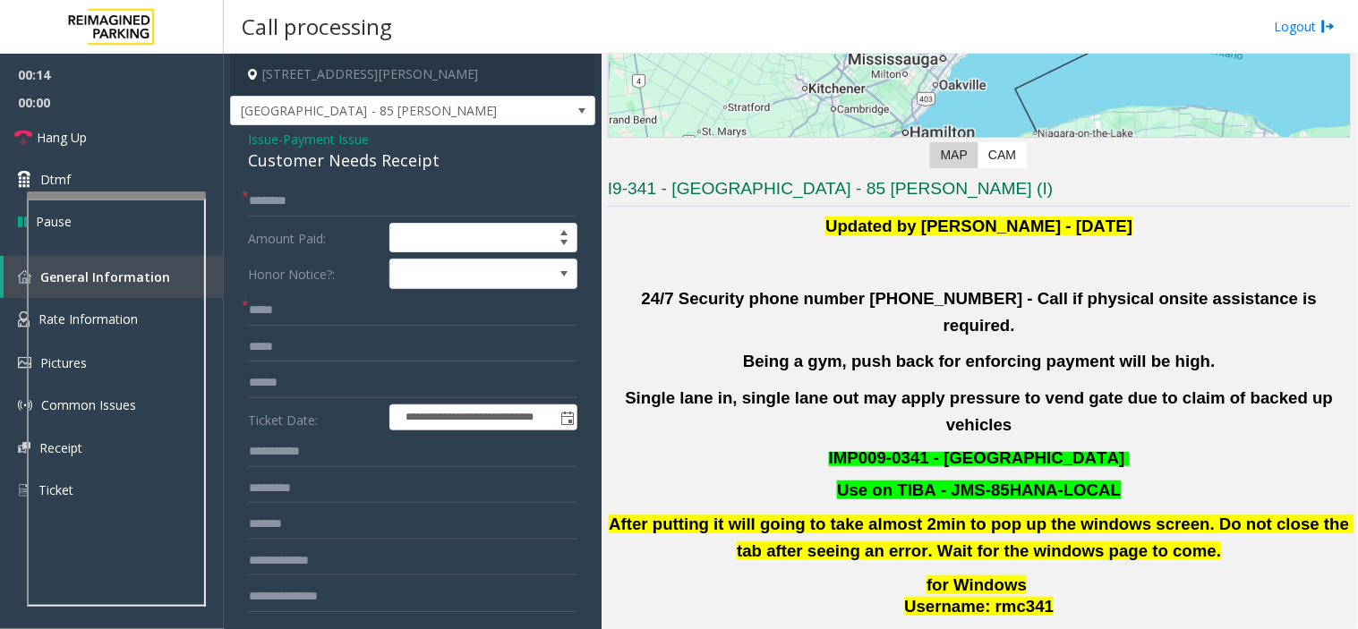
click at [349, 144] on span "Payment Issue" at bounding box center [326, 139] width 86 height 19
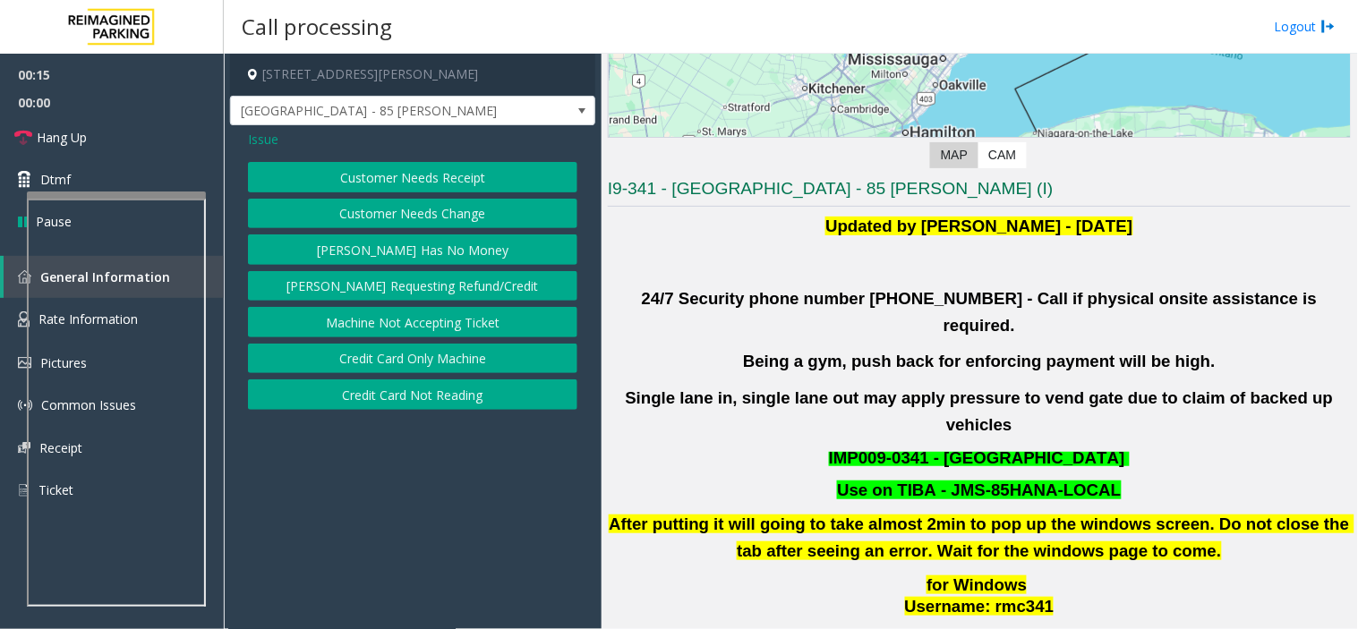
click at [459, 407] on button "Credit Card Not Reading" at bounding box center [412, 394] width 329 height 30
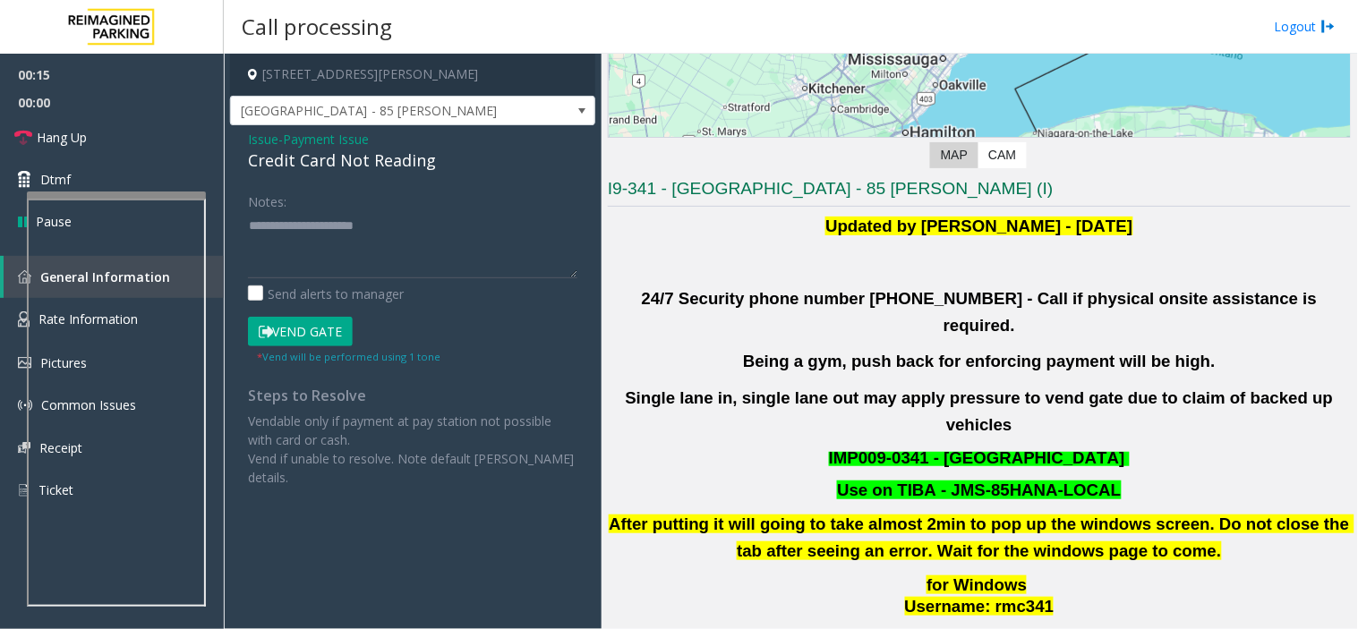
click at [403, 168] on div "Credit Card Not Reading" at bounding box center [412, 161] width 329 height 24
click at [299, 225] on textarea at bounding box center [412, 244] width 329 height 67
drag, startPoint x: 299, startPoint y: 225, endPoint x: 418, endPoint y: 233, distance: 119.3
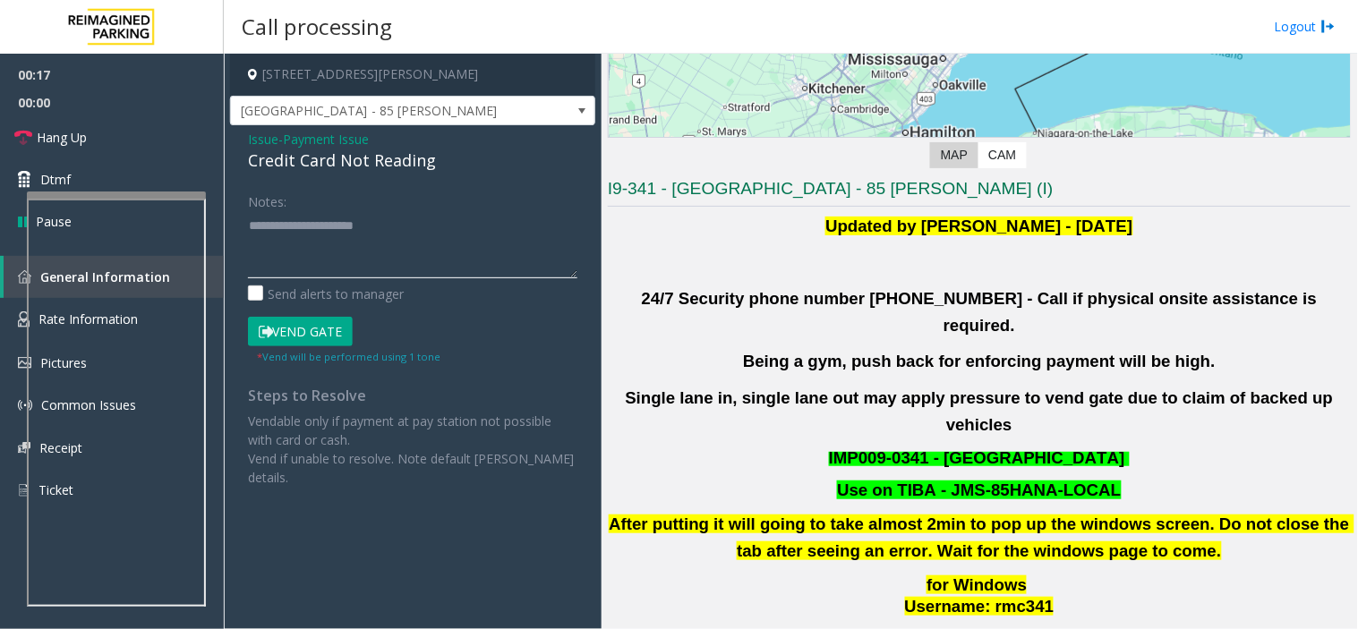
click at [418, 233] on textarea at bounding box center [412, 244] width 329 height 67
paste textarea "*******"
click at [323, 243] on textarea at bounding box center [412, 244] width 329 height 67
paste textarea "**********"
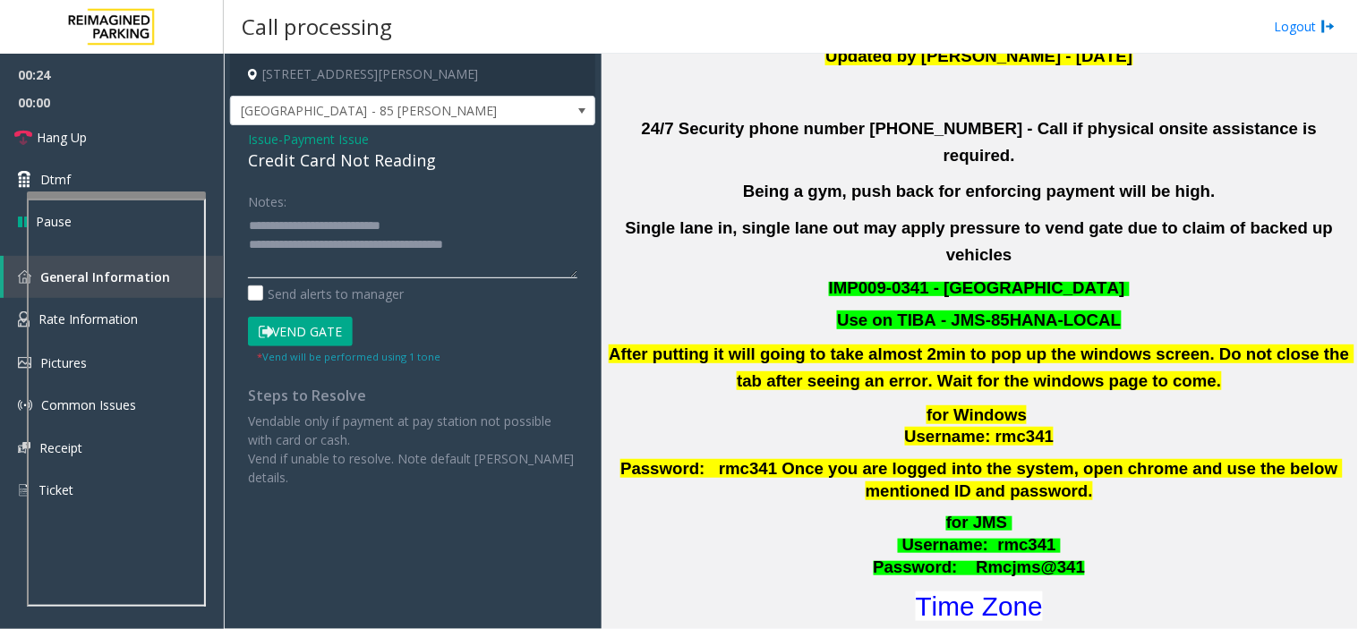
scroll to position [497, 0]
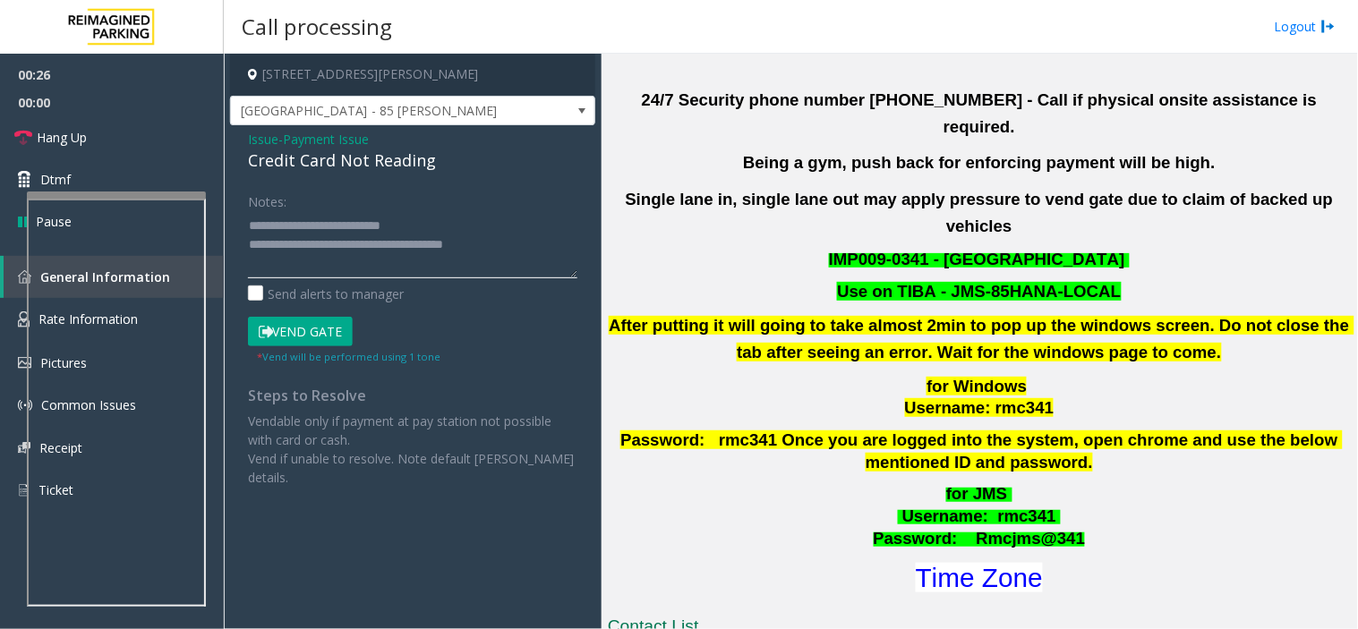
click at [546, 249] on textarea at bounding box center [412, 244] width 329 height 67
drag, startPoint x: 281, startPoint y: 266, endPoint x: 247, endPoint y: 242, distance: 41.7
click at [248, 242] on textarea at bounding box center [412, 244] width 329 height 67
paste textarea
type textarea "**********"
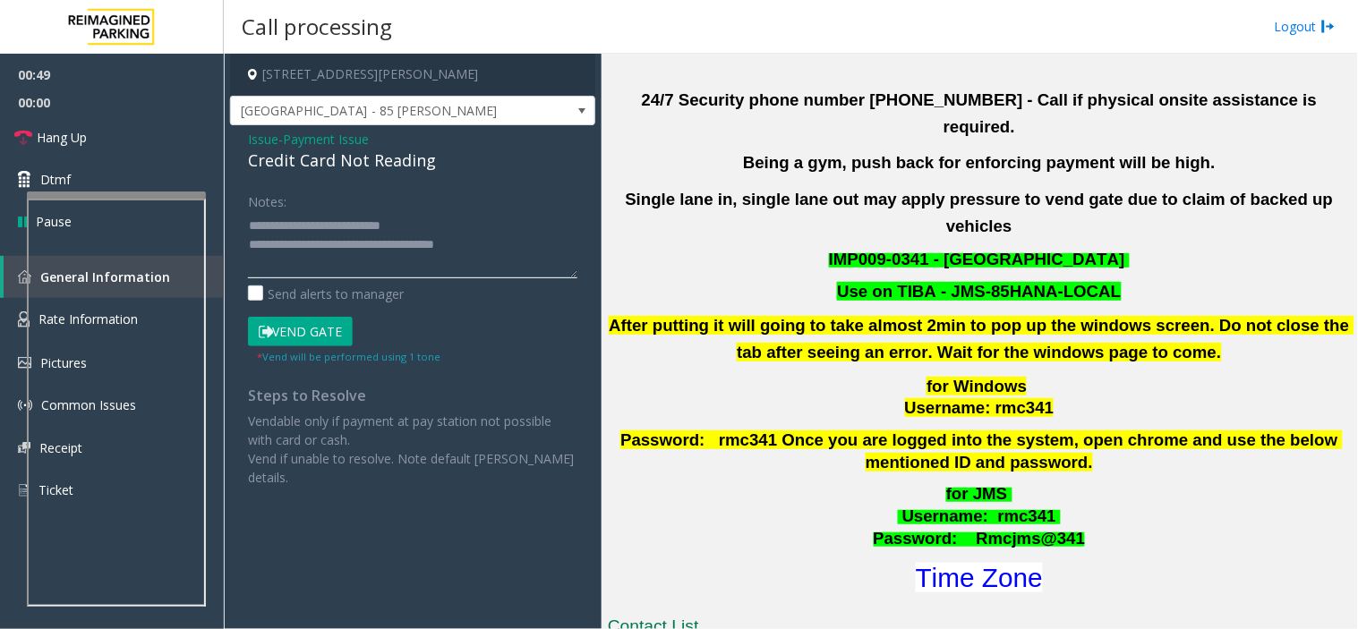
click at [345, 253] on textarea at bounding box center [412, 244] width 329 height 67
drag, startPoint x: 345, startPoint y: 253, endPoint x: 290, endPoint y: 224, distance: 62.1
click at [290, 224] on textarea at bounding box center [412, 244] width 329 height 67
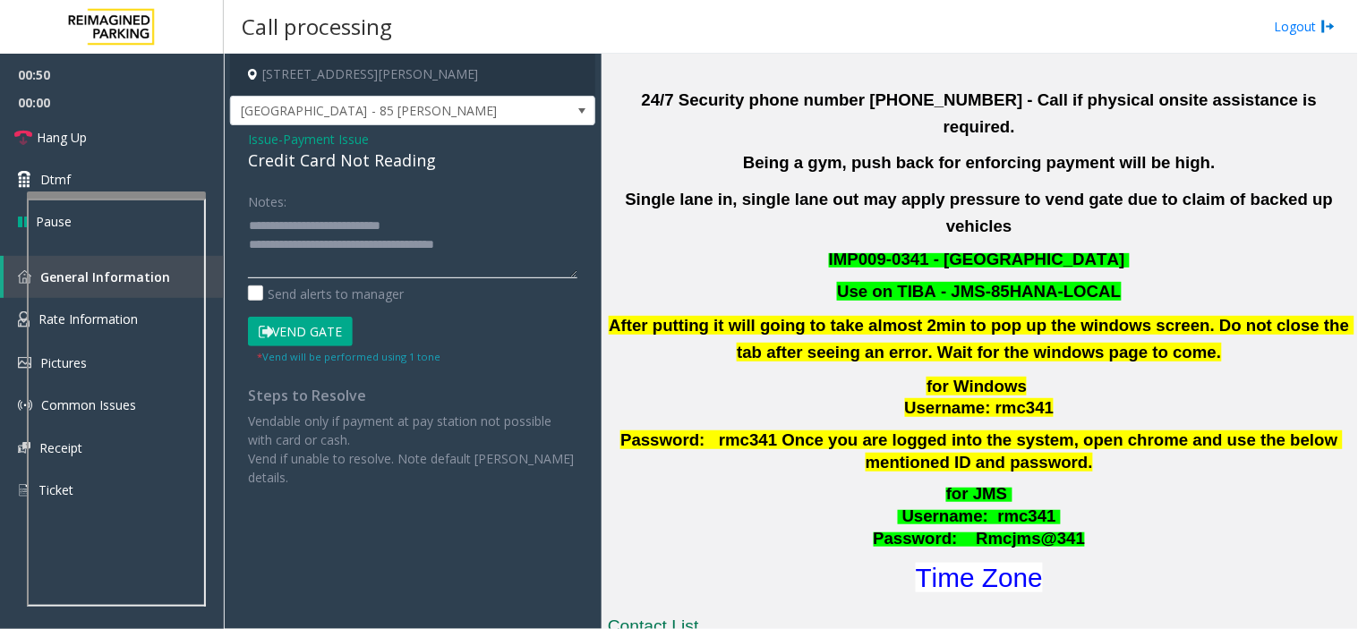
click at [290, 224] on textarea at bounding box center [412, 244] width 329 height 67
drag, startPoint x: 290, startPoint y: 224, endPoint x: 342, endPoint y: 244, distance: 55.8
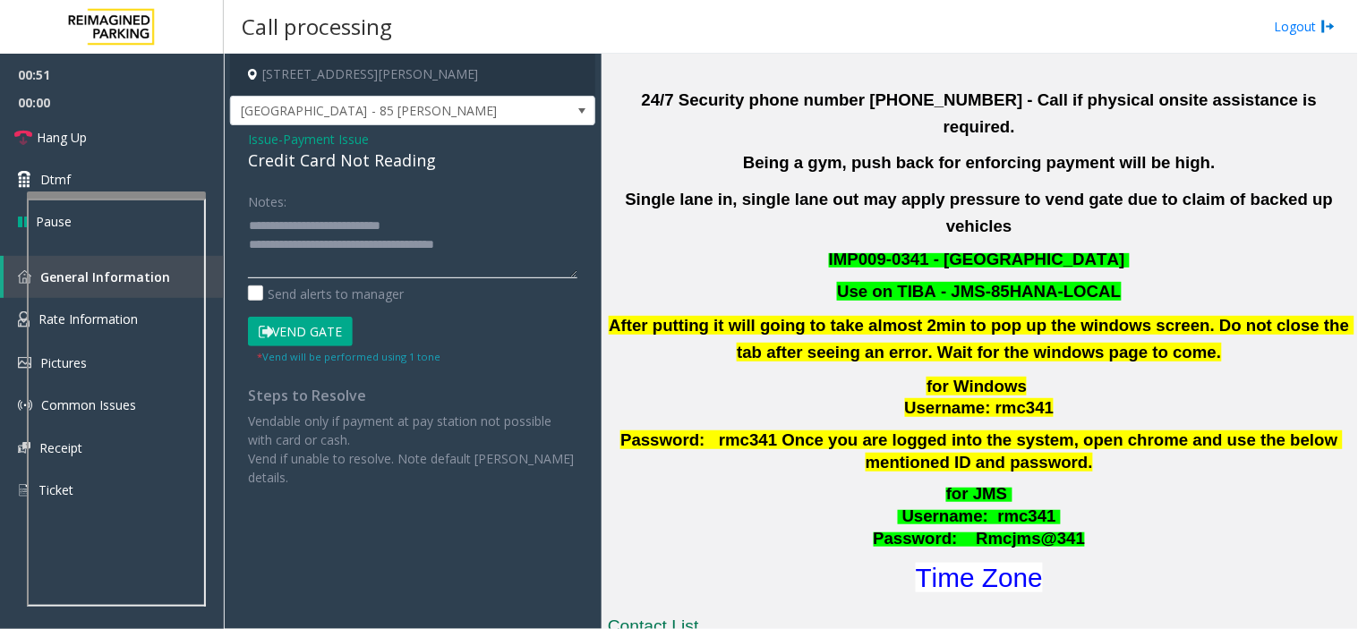
click at [342, 244] on textarea at bounding box center [412, 244] width 329 height 67
click at [166, 130] on link "Hang Up" at bounding box center [112, 137] width 224 height 42
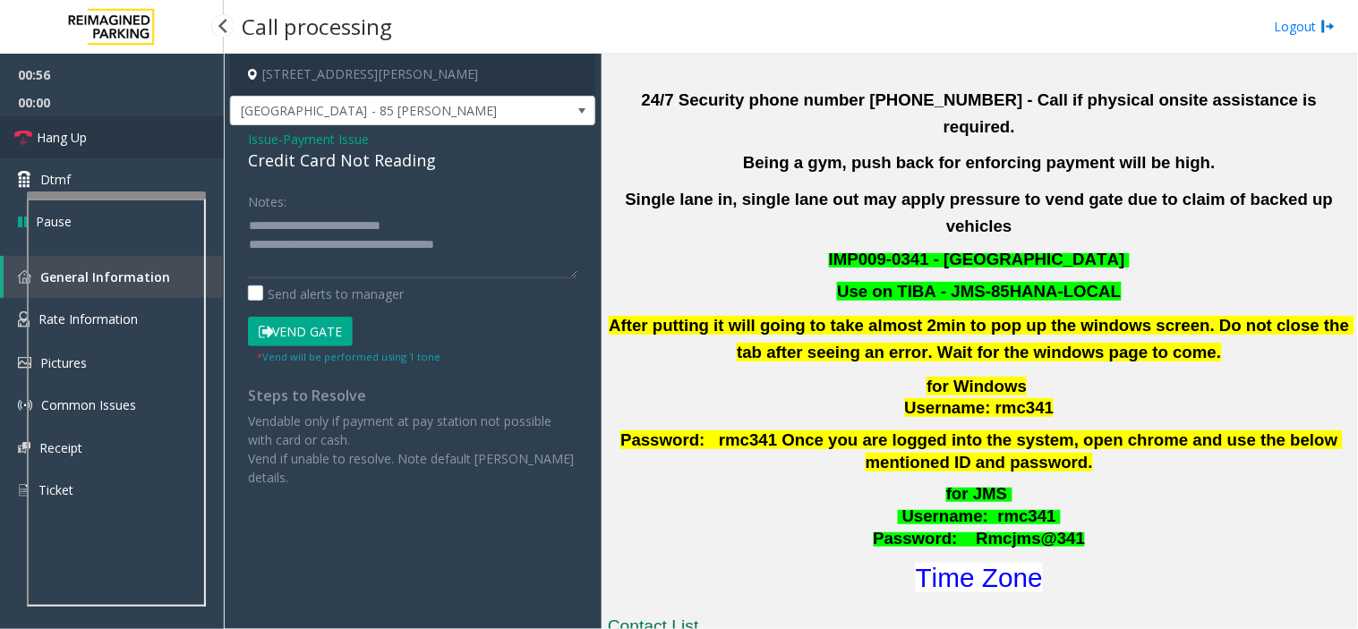
click at [166, 130] on link "Hang Up" at bounding box center [112, 137] width 224 height 42
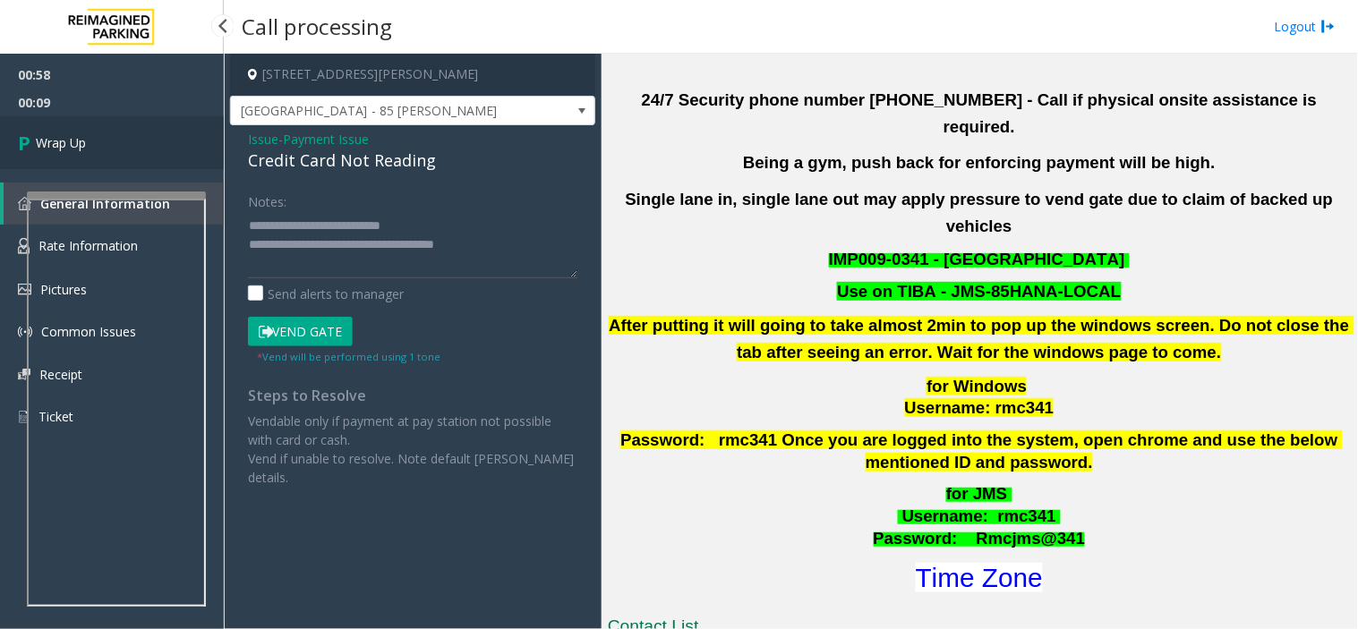
click at [166, 130] on link "Wrap Up" at bounding box center [112, 142] width 224 height 53
